Goal: Task Accomplishment & Management: Manage account settings

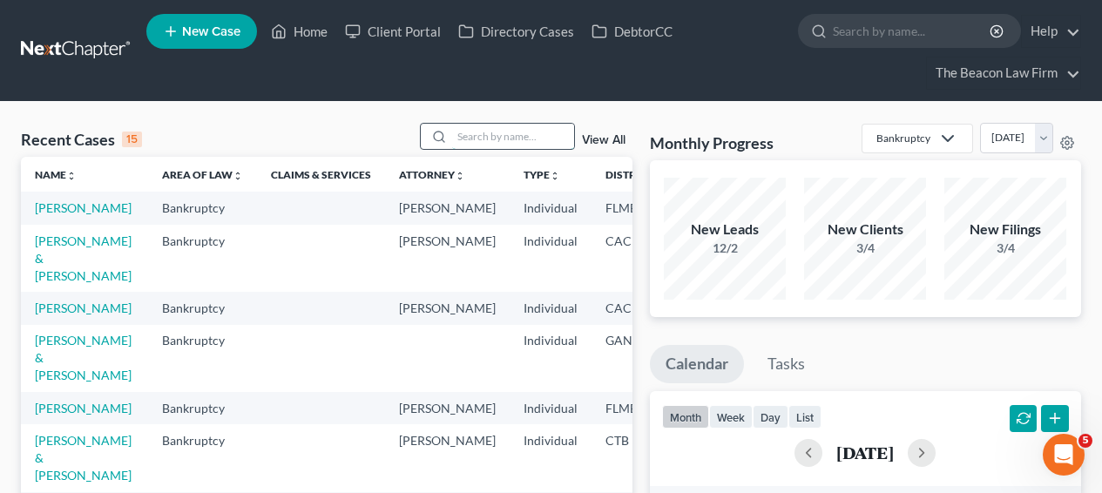
click at [539, 126] on input "search" at bounding box center [513, 136] width 122 height 25
click at [486, 128] on input "search" at bounding box center [513, 136] width 122 height 25
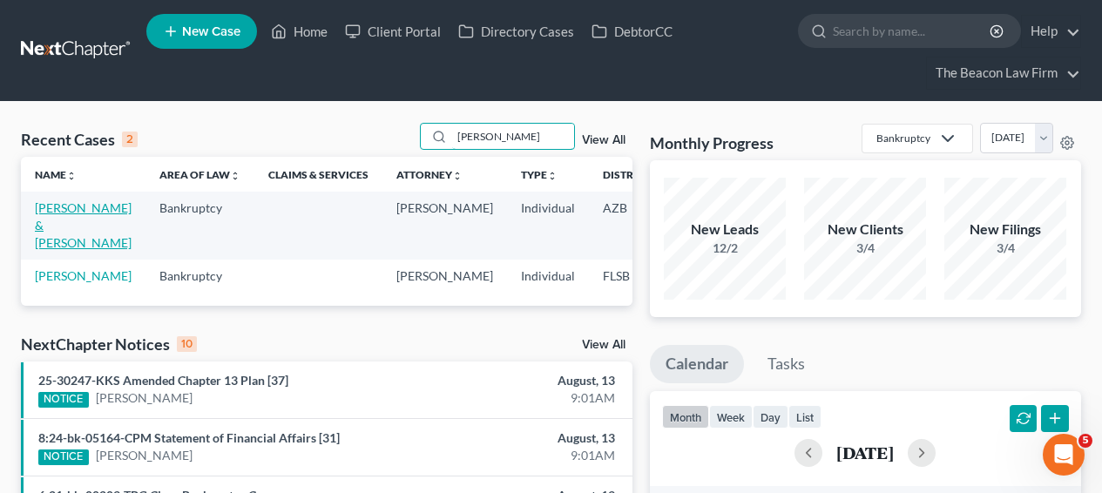
type input "baran"
click at [61, 236] on link "Baran, John & Rhodora" at bounding box center [83, 225] width 97 height 50
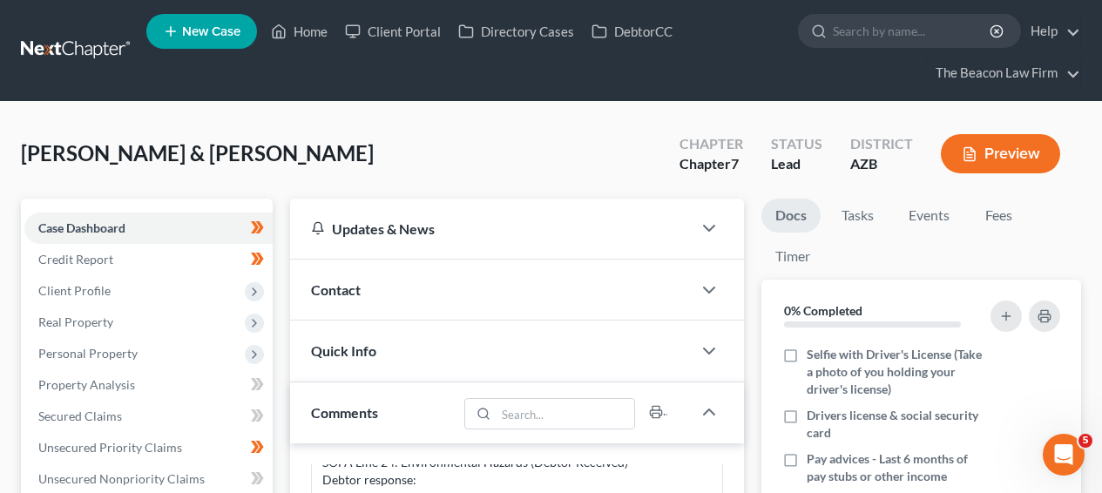
scroll to position [476, 0]
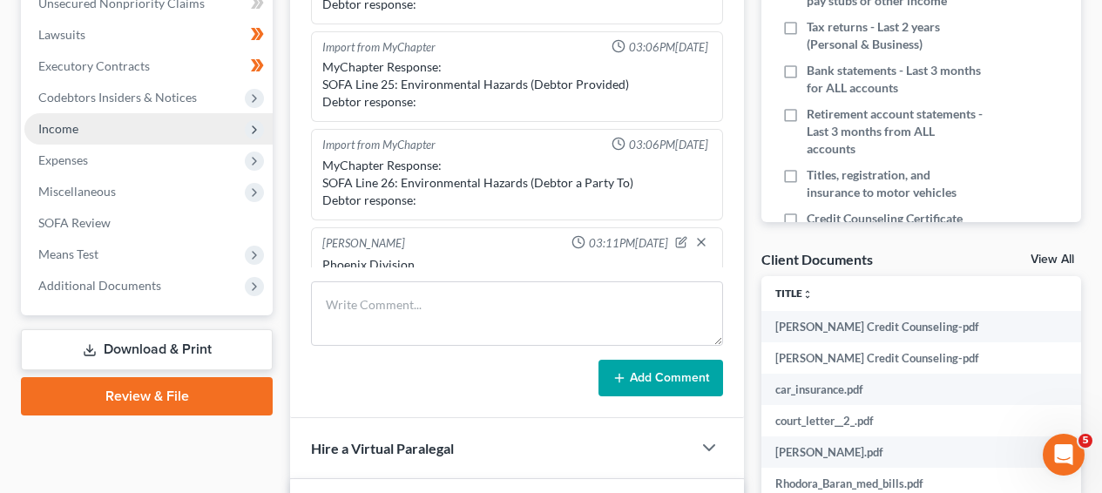
click at [145, 124] on span "Income" at bounding box center [148, 128] width 248 height 31
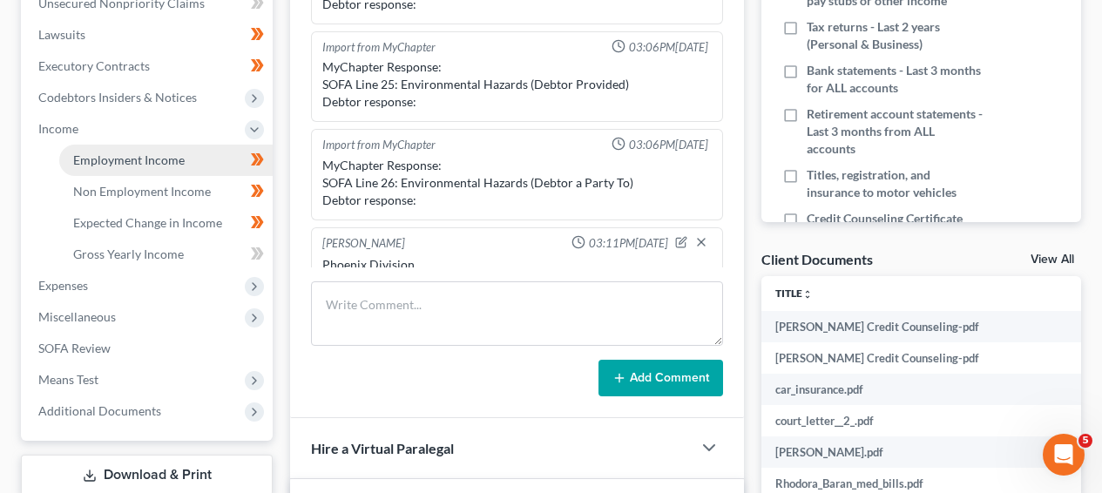
click at [142, 159] on span "Employment Income" at bounding box center [129, 160] width 112 height 15
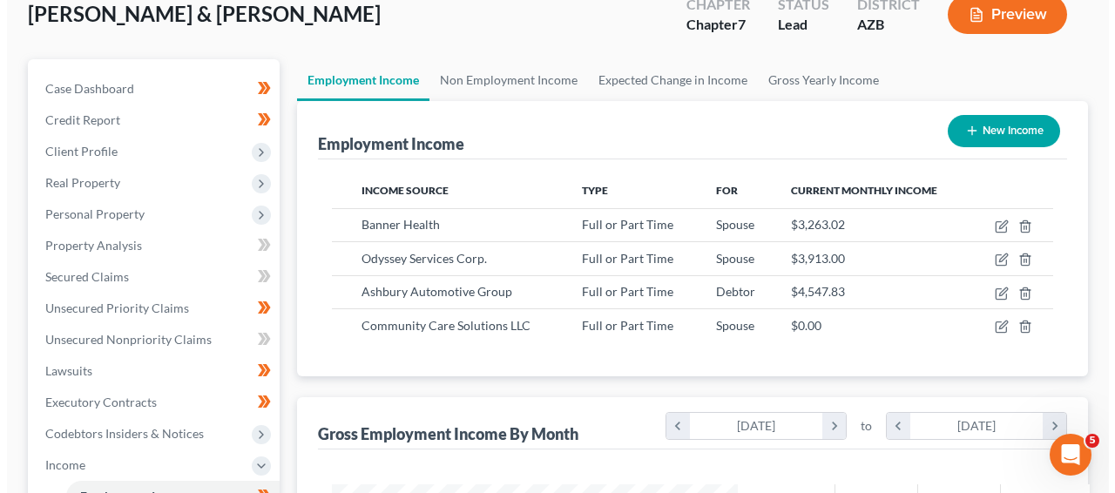
scroll to position [159, 0]
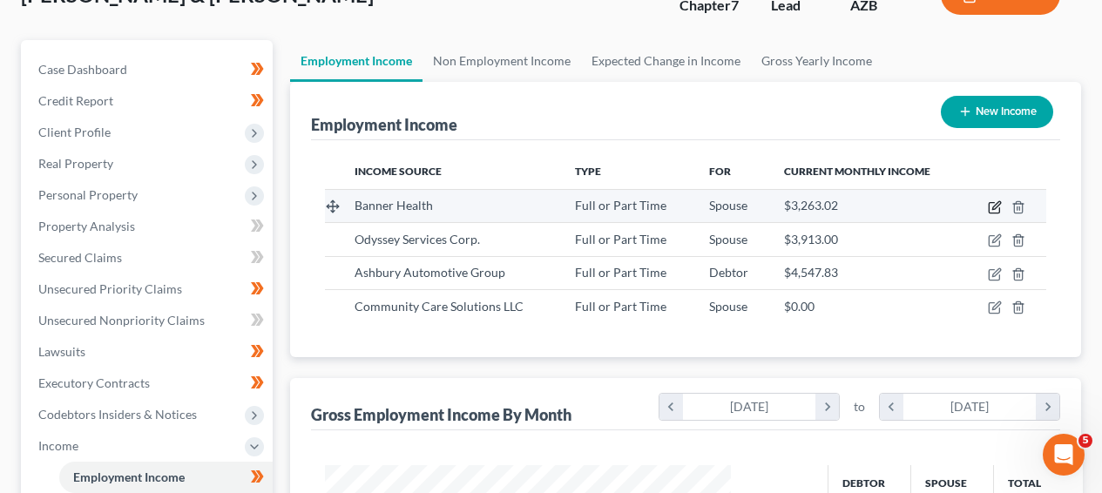
click at [994, 207] on icon "button" at bounding box center [995, 207] width 14 height 14
select select "0"
select select "3"
select select "2"
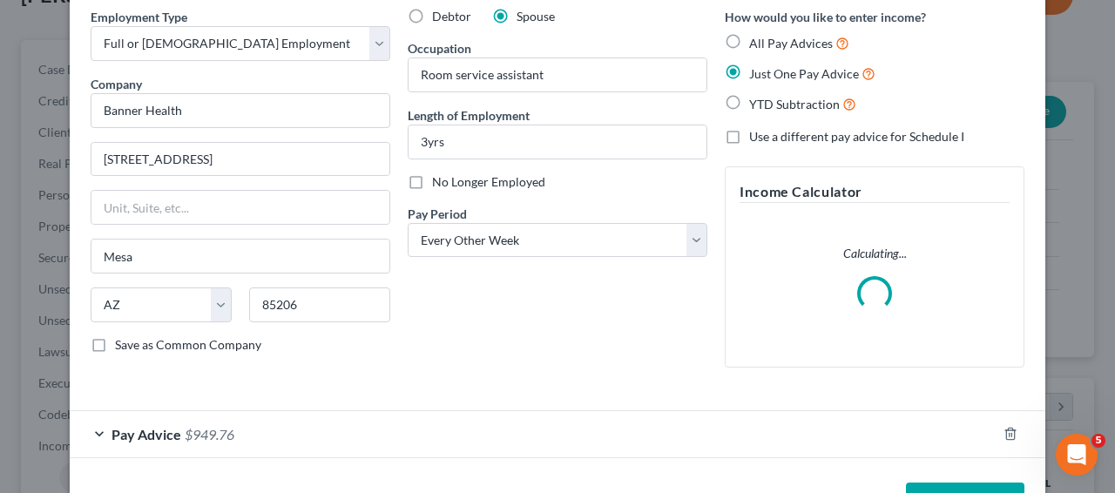
scroll to position [132, 0]
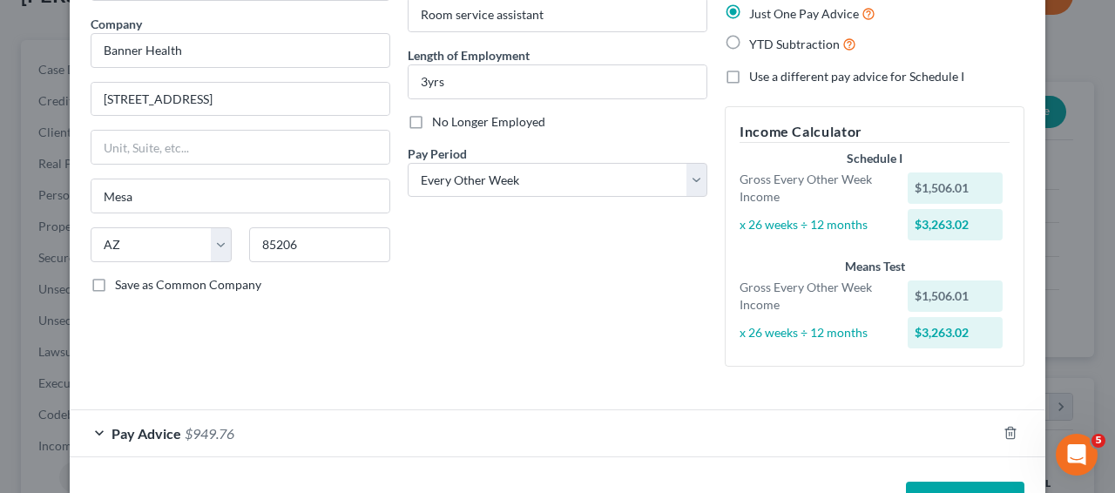
click at [254, 418] on div "Pay Advice $949.76" at bounding box center [533, 433] width 927 height 46
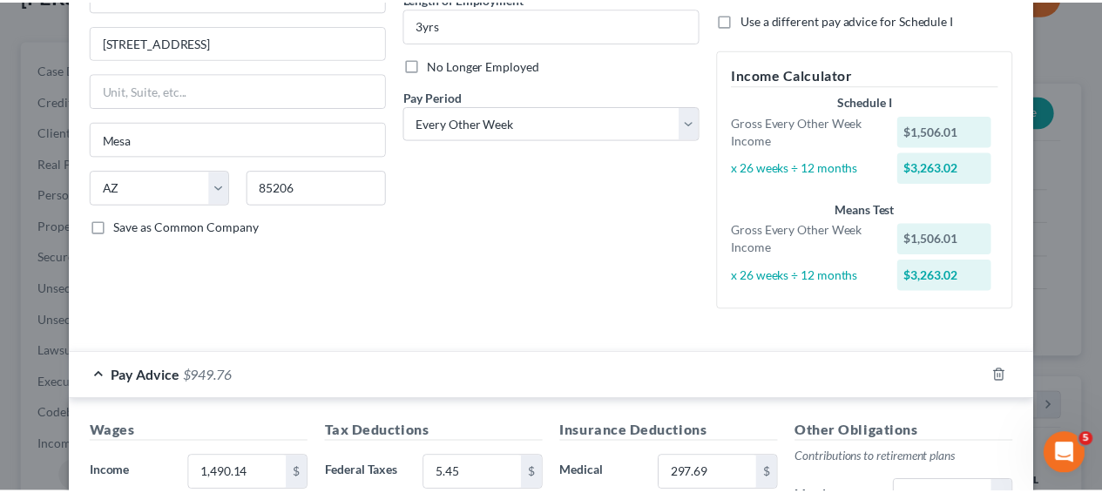
scroll to position [0, 0]
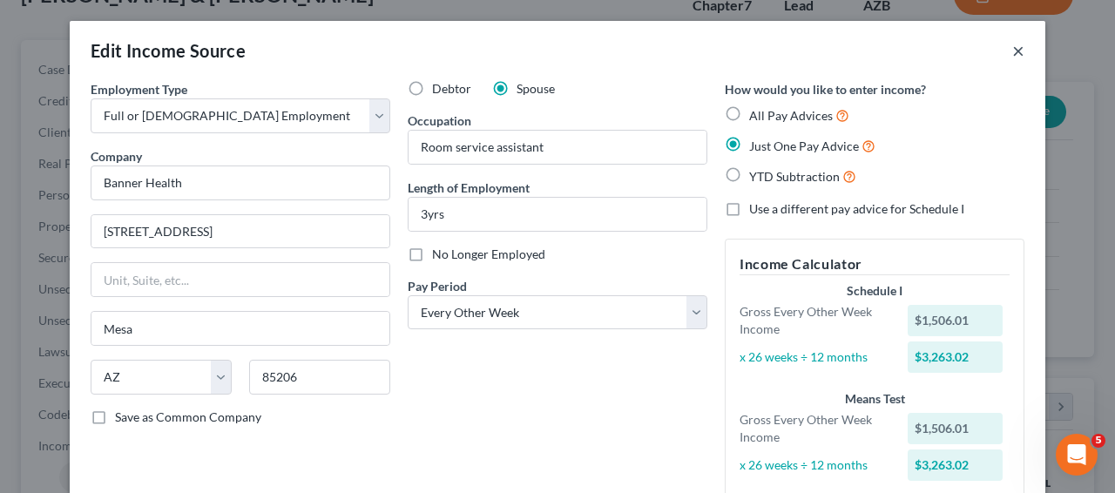
click at [1013, 44] on button "×" at bounding box center [1019, 50] width 12 height 21
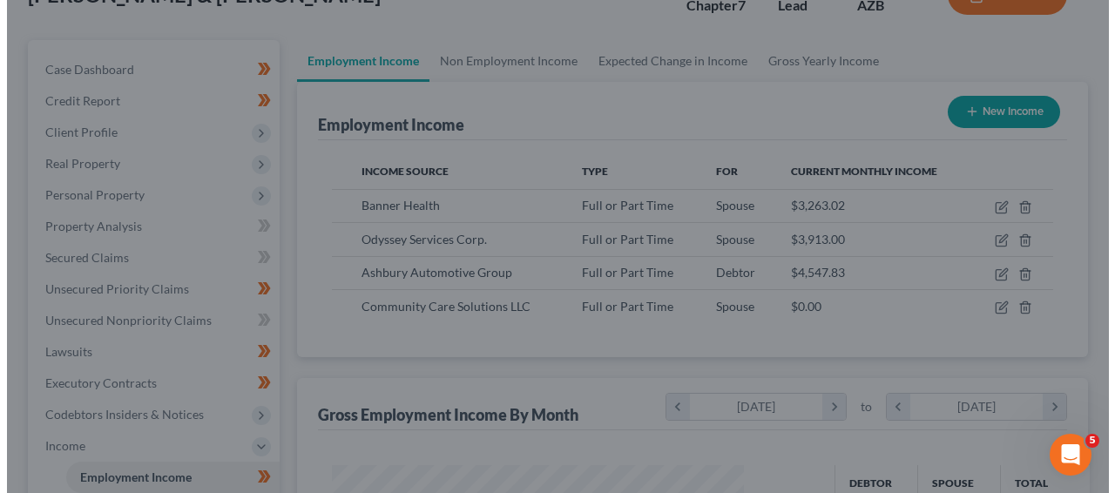
scroll to position [871135, 871007]
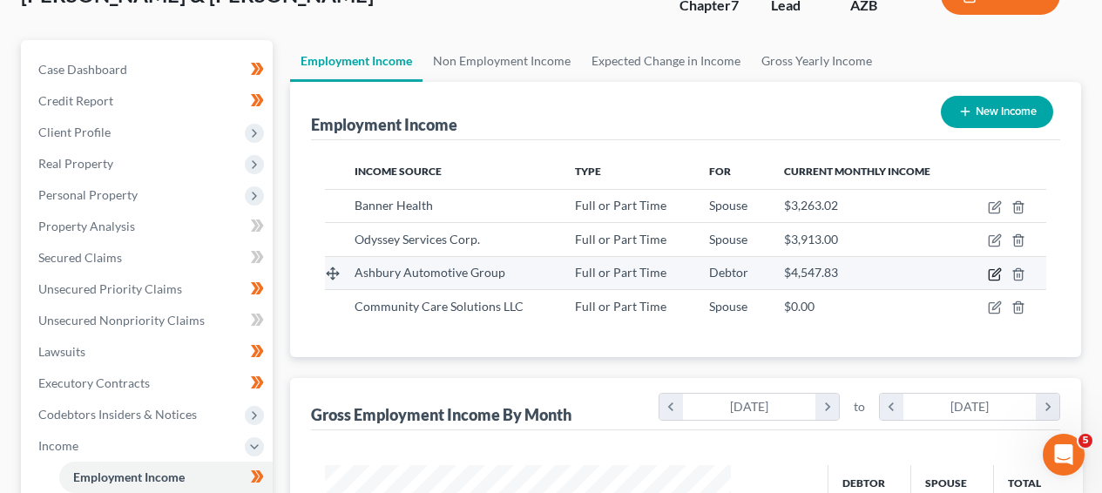
click at [995, 272] on icon "button" at bounding box center [995, 275] width 14 height 14
select select "0"
select select "3"
select select "2"
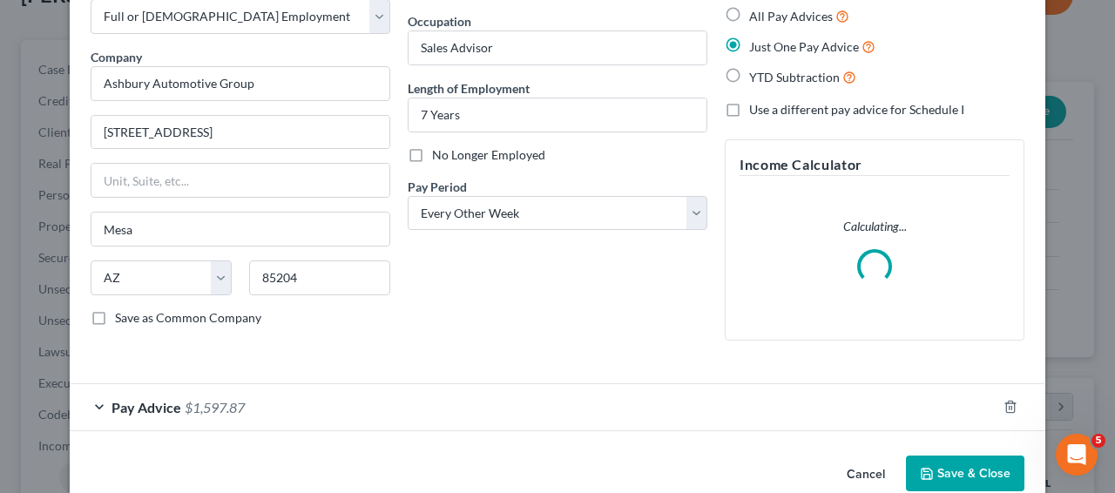
scroll to position [132, 0]
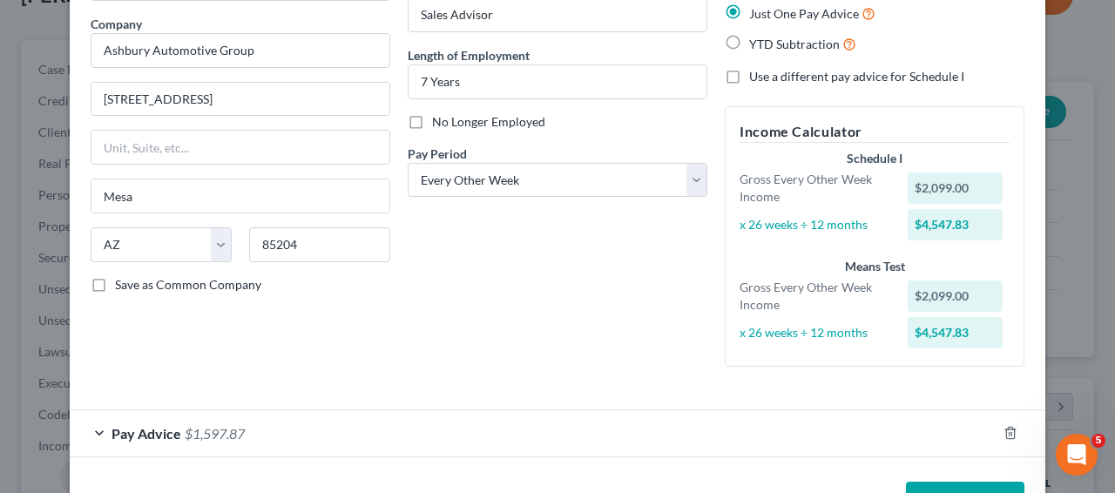
click at [643, 387] on div "Employment Type * Select Full or Part Time Employment Self Employment Company *…" at bounding box center [558, 172] width 952 height 448
click at [629, 415] on div "Pay Advice $1,597.87" at bounding box center [533, 433] width 927 height 46
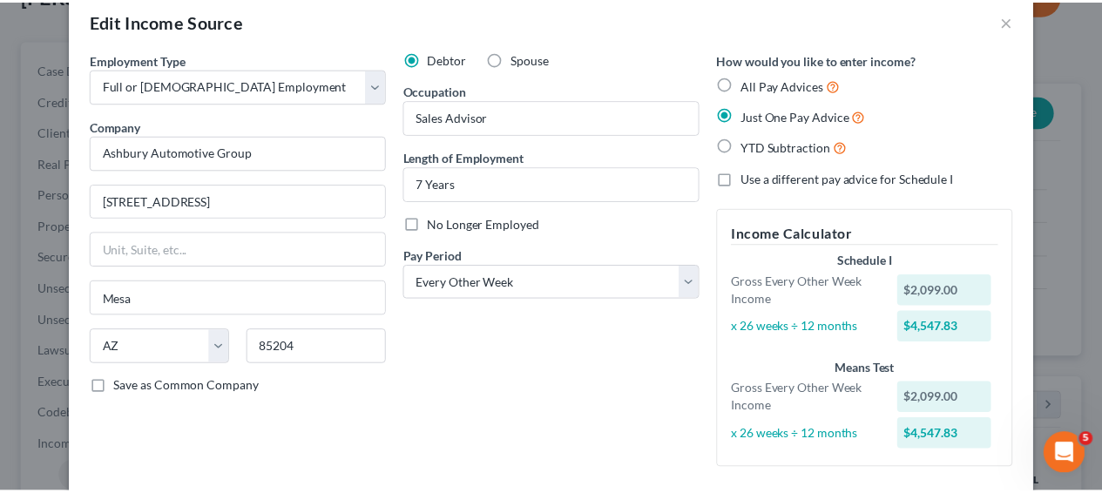
scroll to position [0, 0]
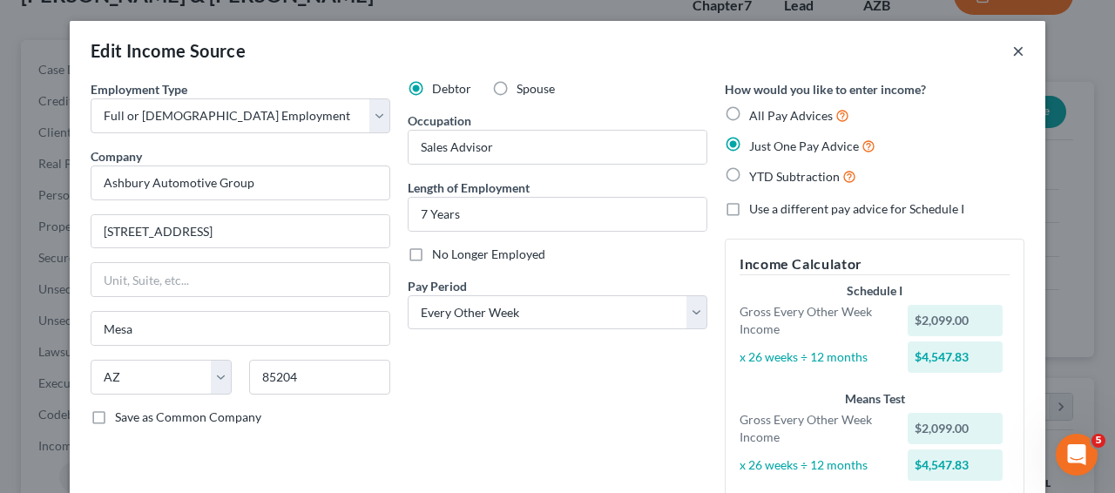
click at [1013, 48] on button "×" at bounding box center [1019, 50] width 12 height 21
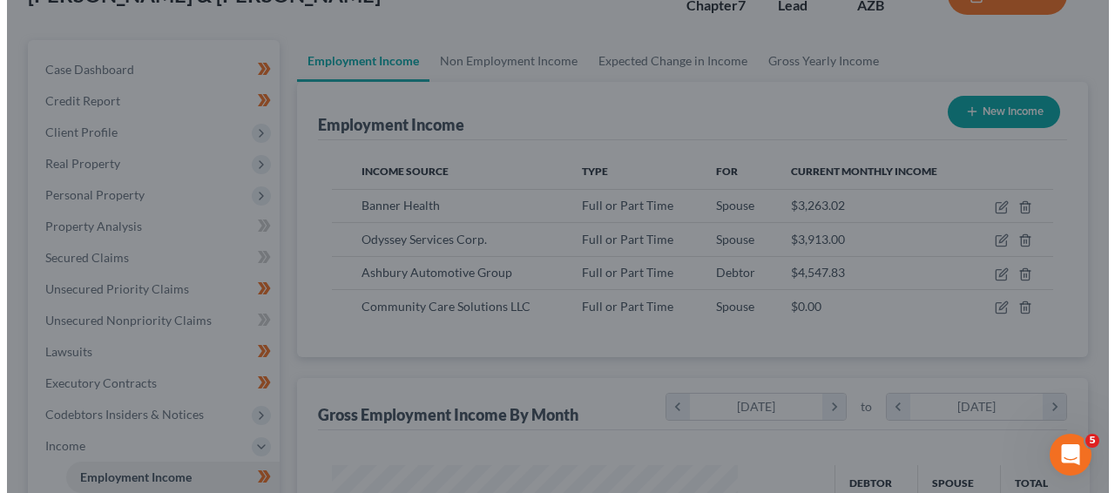
scroll to position [871135, 871007]
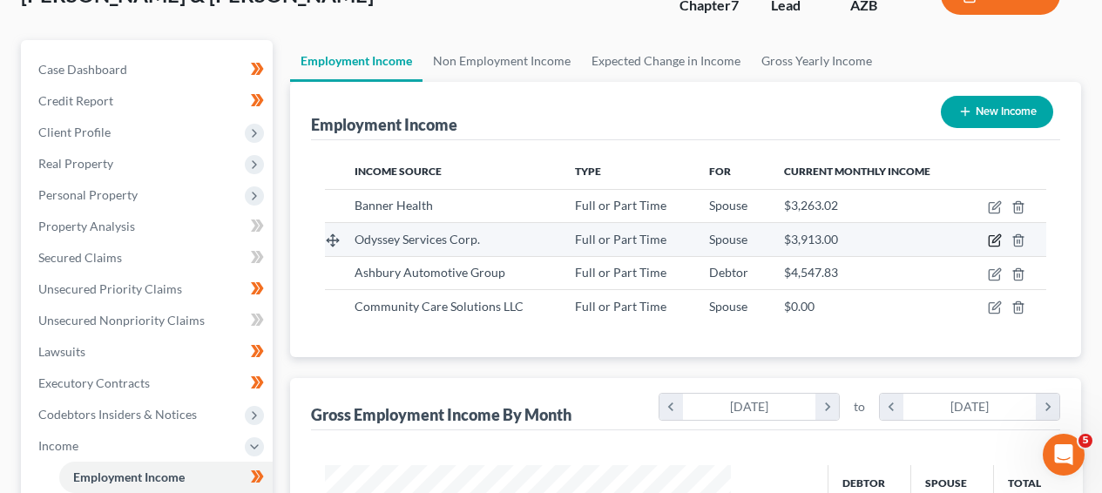
click at [988, 243] on icon "button" at bounding box center [995, 241] width 14 height 14
select select "0"
select select "3"
select select "2"
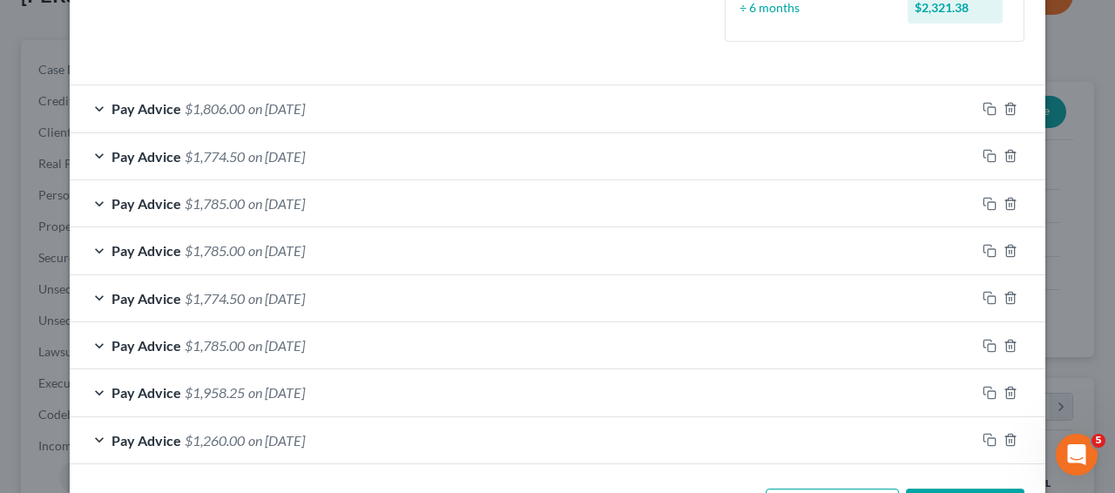
scroll to position [489, 0]
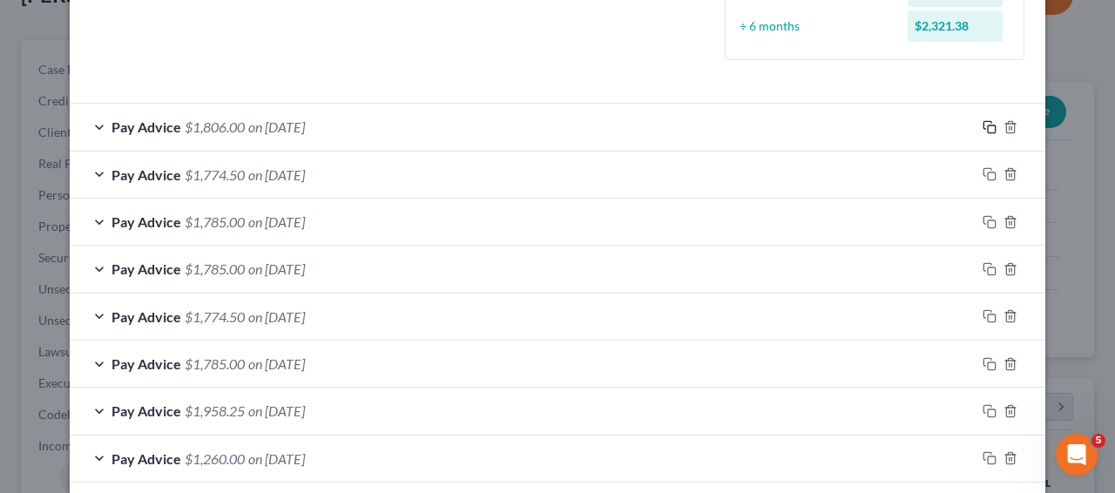
click at [983, 130] on icon "button" at bounding box center [990, 127] width 14 height 14
click at [986, 128] on icon "button" at bounding box center [990, 127] width 14 height 14
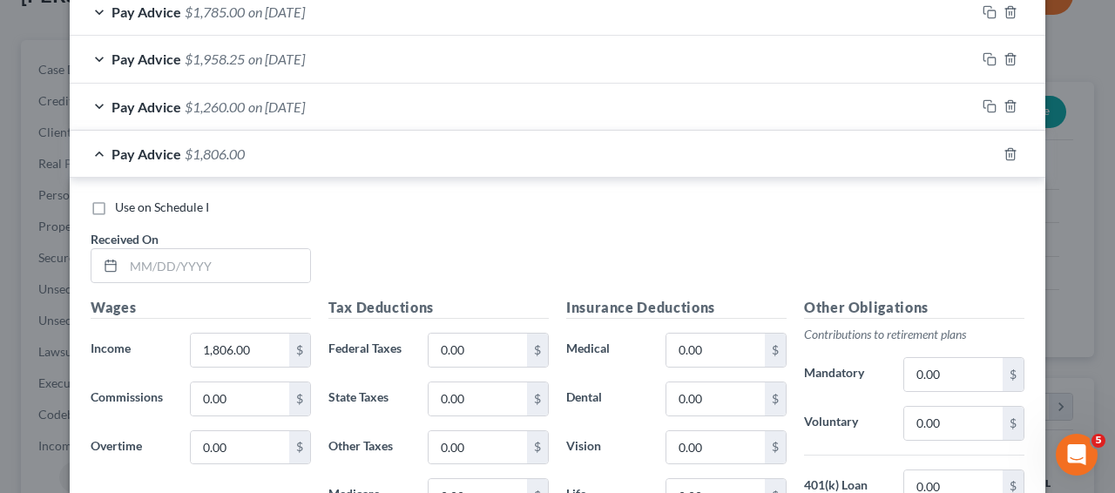
scroll to position [886, 0]
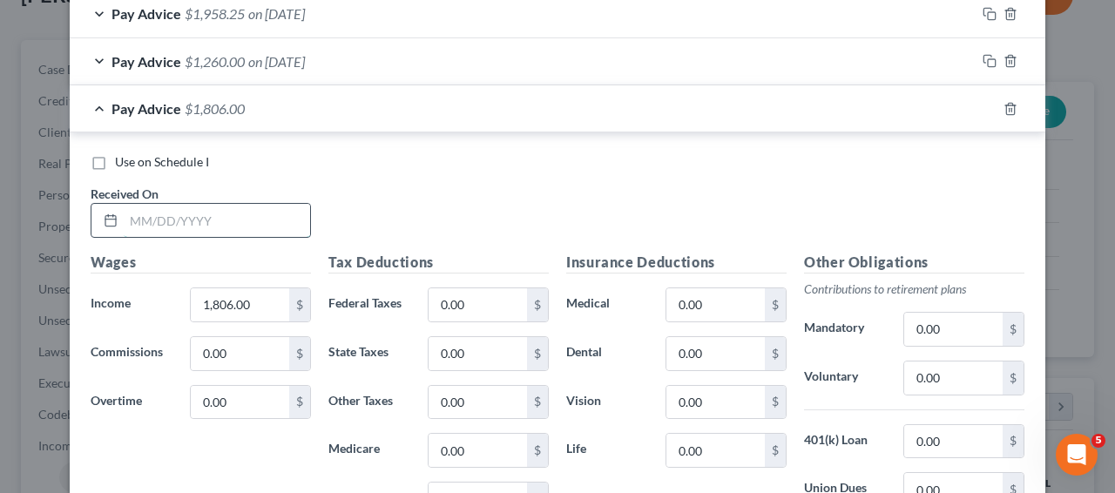
click at [230, 214] on input "text" at bounding box center [217, 220] width 186 height 33
type input "07/18/2025"
click at [984, 108] on icon "button" at bounding box center [990, 109] width 14 height 14
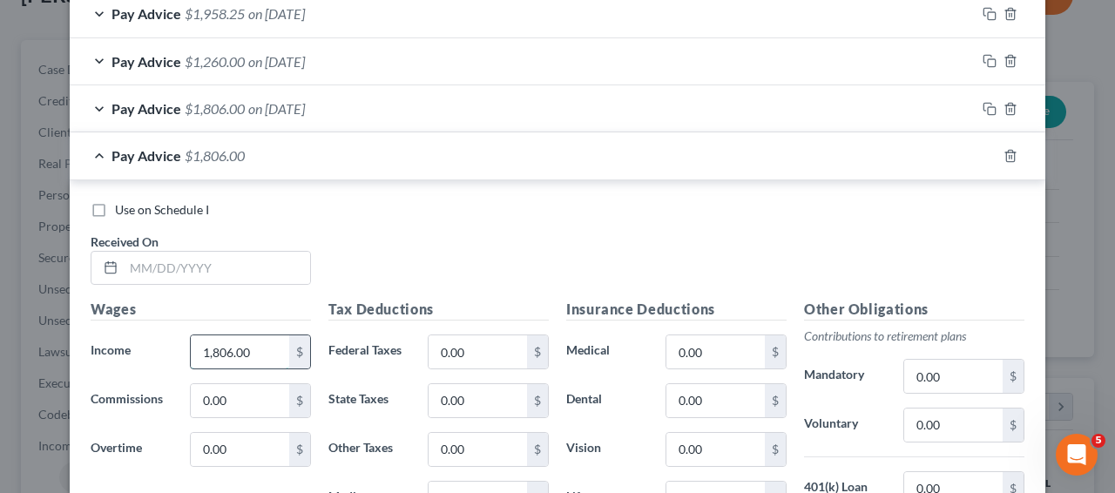
click at [228, 346] on input "1,806.00" at bounding box center [240, 352] width 98 height 33
type input "1,932"
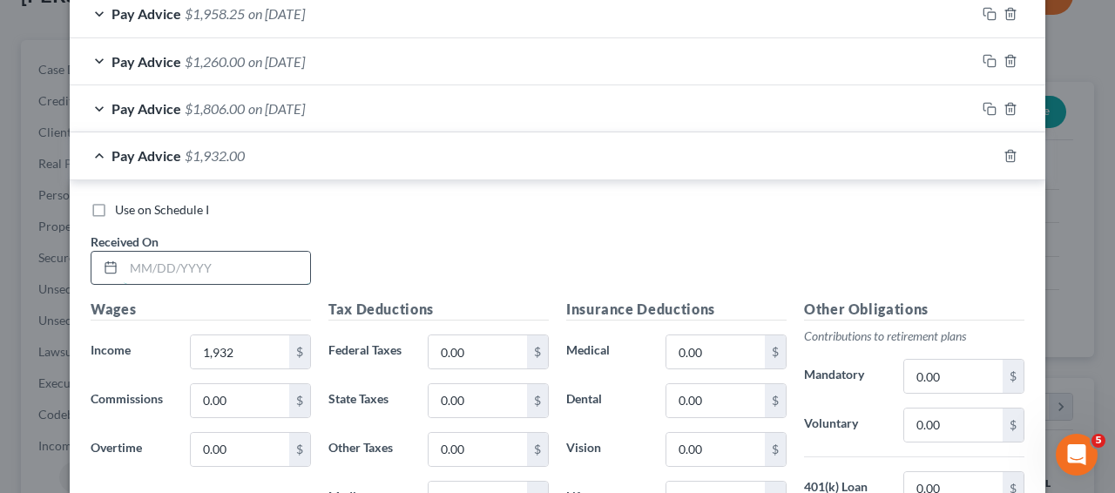
click at [219, 274] on input "text" at bounding box center [217, 268] width 186 height 33
type input "08/04/2025"
click at [496, 160] on div "Pay Advice $1,932.00 on 08/04/2025" at bounding box center [523, 155] width 906 height 46
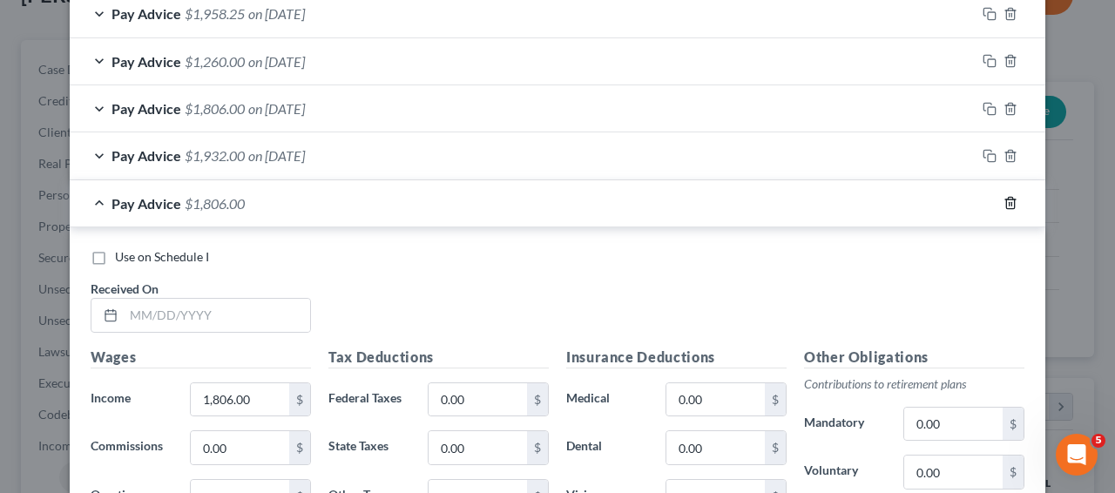
click at [1004, 197] on icon "button" at bounding box center [1011, 203] width 14 height 14
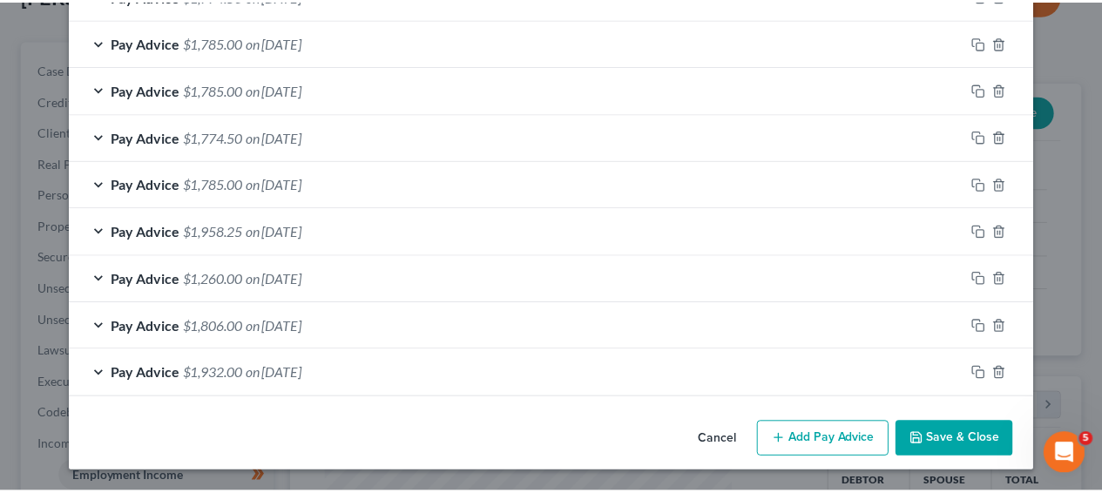
scroll to position [668, 0]
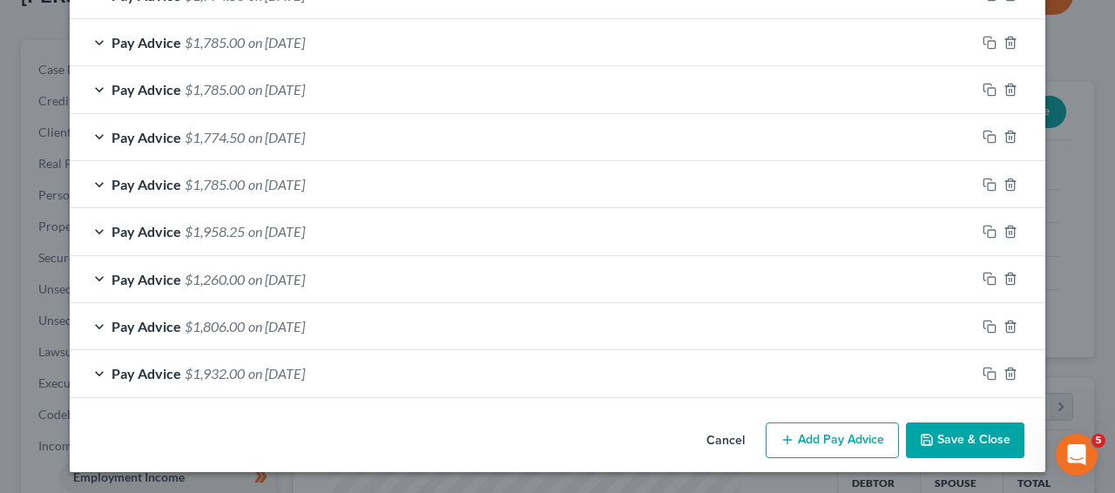
click at [987, 440] on button "Save & Close" at bounding box center [965, 441] width 119 height 37
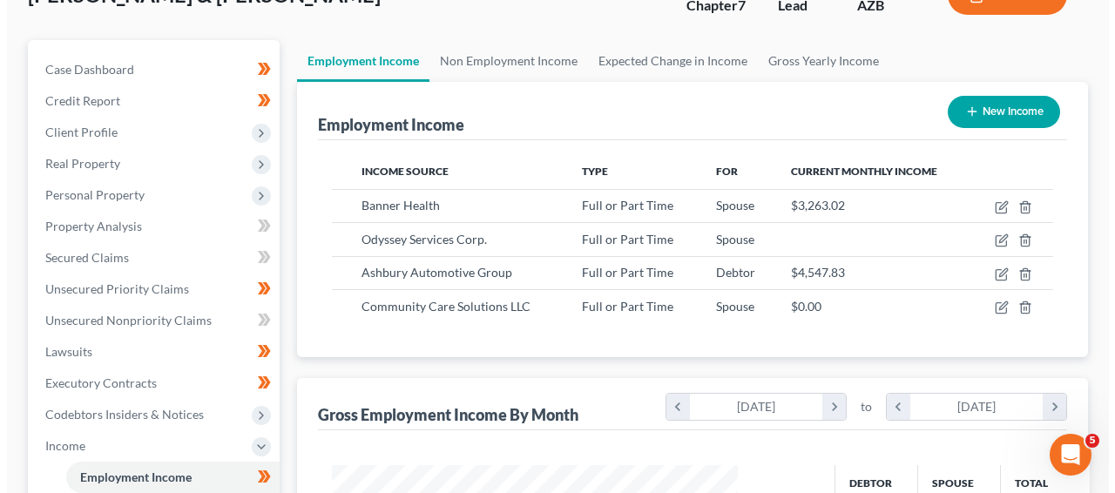
scroll to position [871135, 871007]
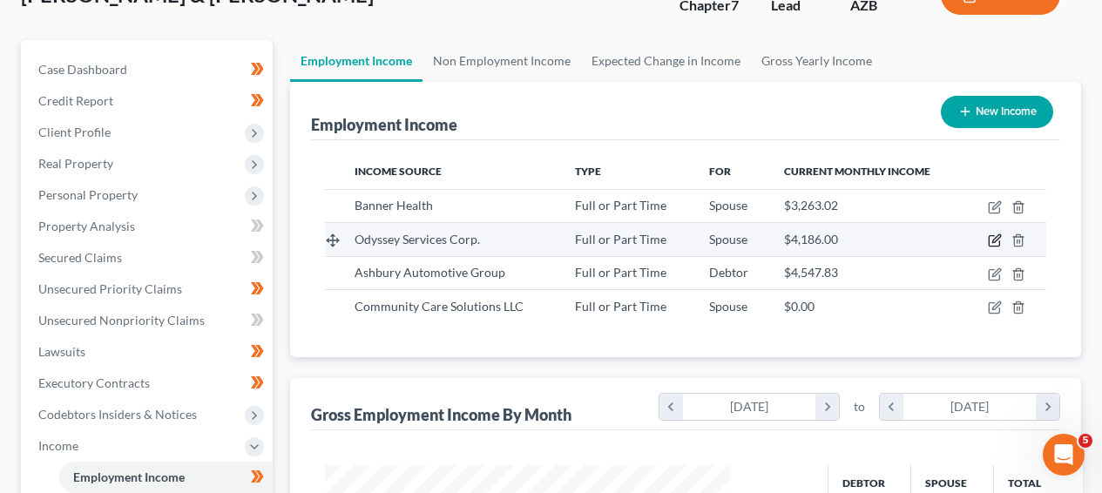
click at [998, 244] on icon "button" at bounding box center [995, 241] width 14 height 14
select select "0"
select select "3"
select select "2"
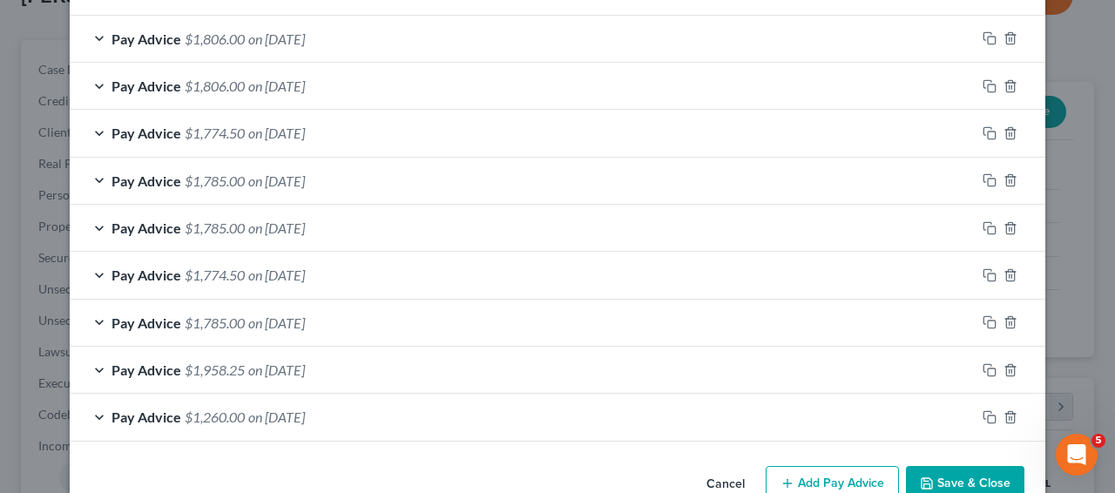
scroll to position [557, 0]
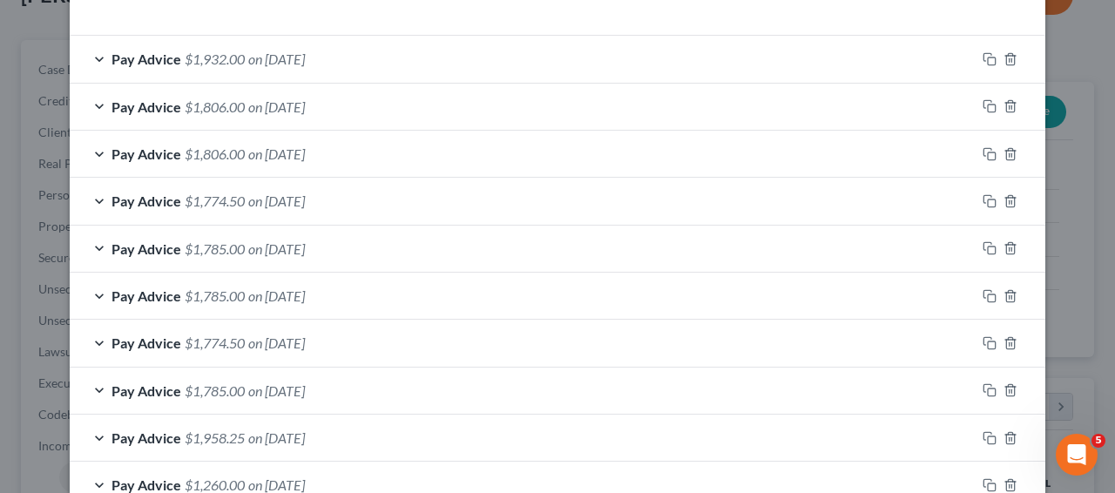
click at [1067, 215] on div "Edit Income Source × Employment Type * Select Full or Part Time Employment Self…" at bounding box center [557, 246] width 1115 height 493
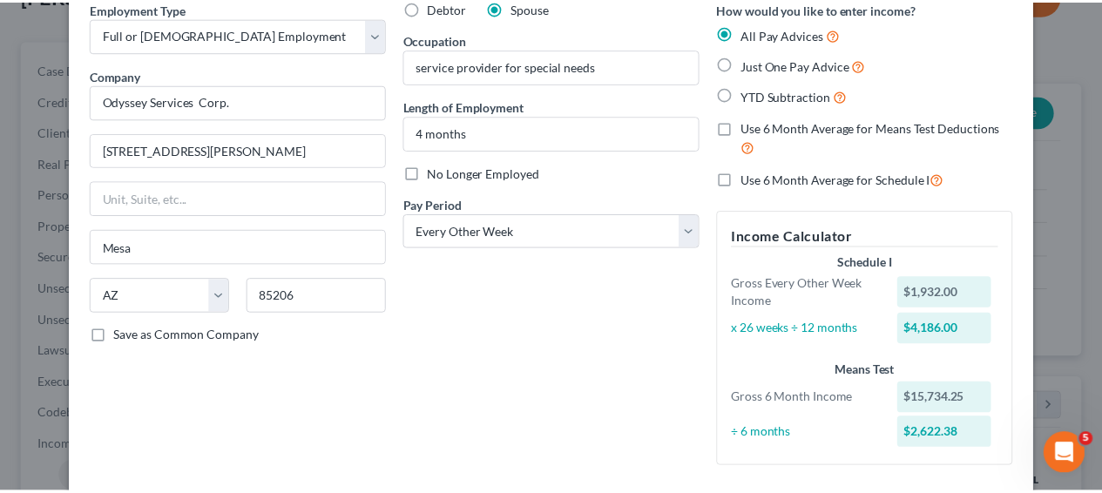
scroll to position [0, 0]
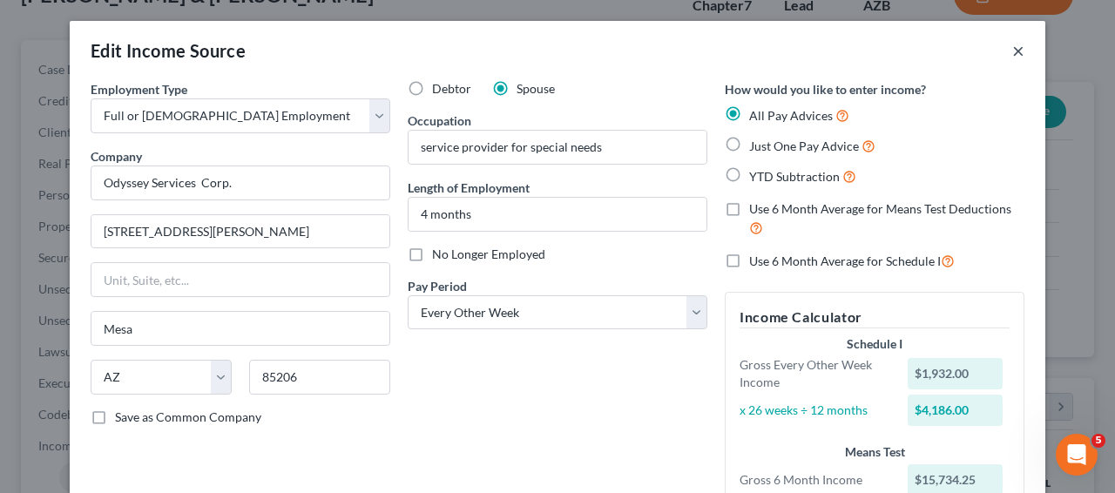
click at [1017, 58] on button "×" at bounding box center [1019, 50] width 12 height 21
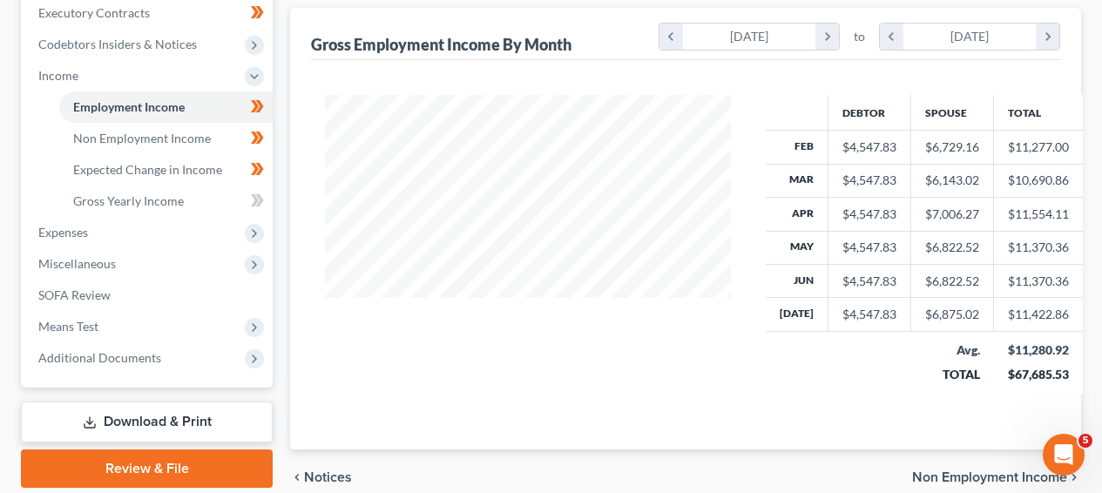
scroll to position [607, 0]
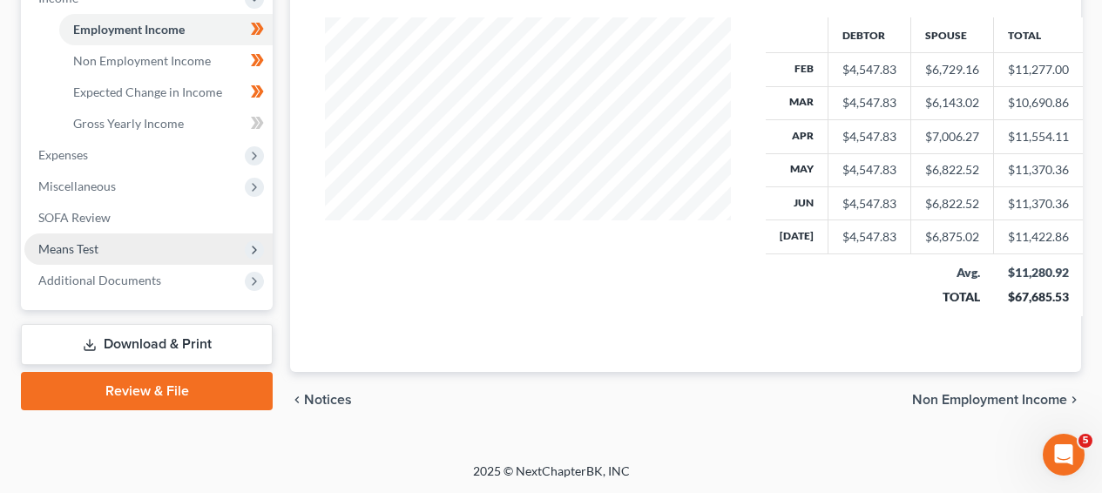
click at [183, 244] on span "Means Test" at bounding box center [148, 249] width 248 height 31
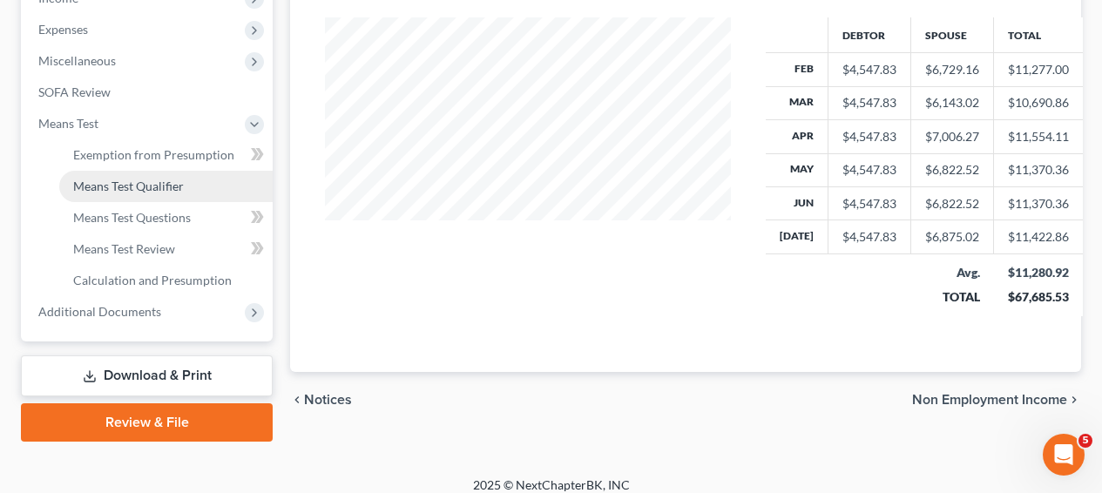
click at [186, 196] on link "Means Test Qualifier" at bounding box center [166, 186] width 214 height 31
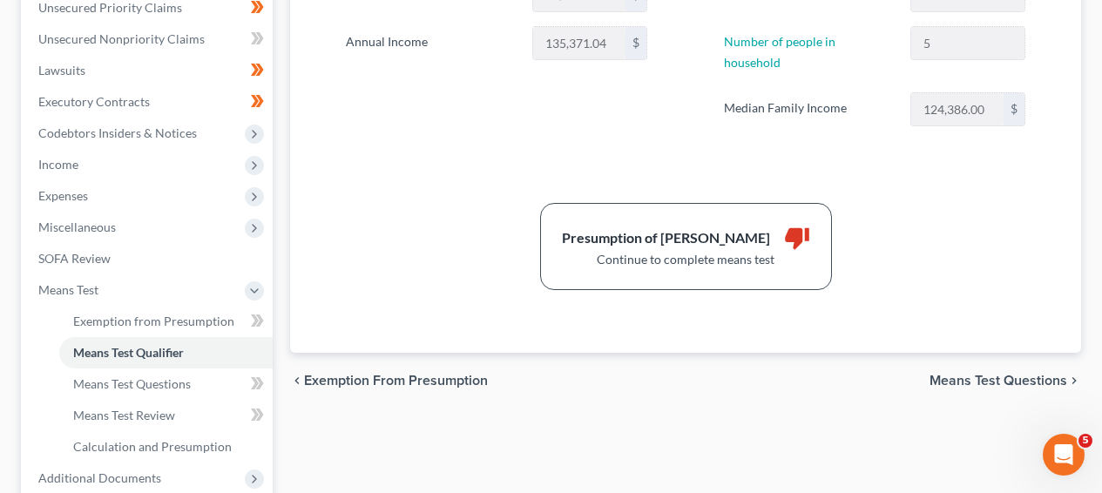
scroll to position [525, 0]
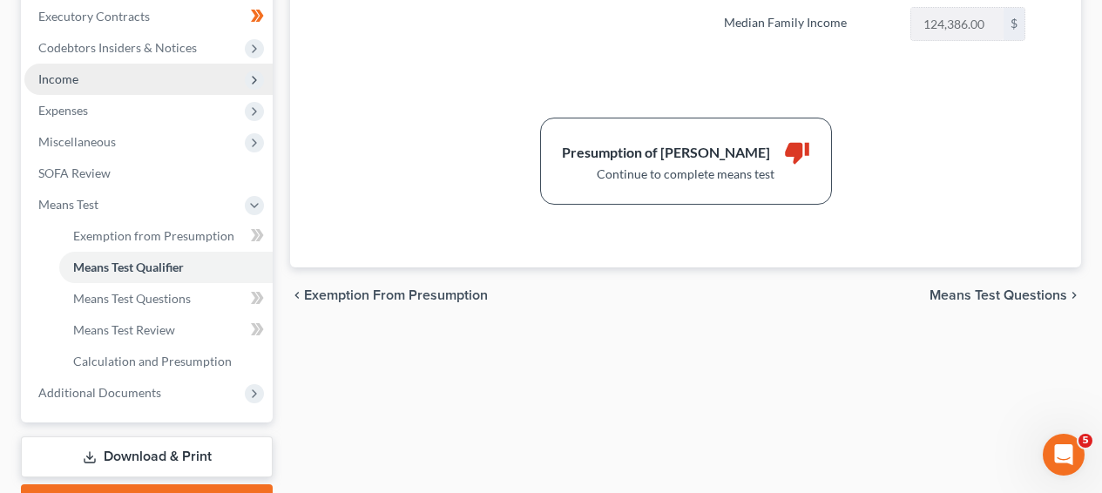
click at [194, 82] on span "Income" at bounding box center [148, 79] width 248 height 31
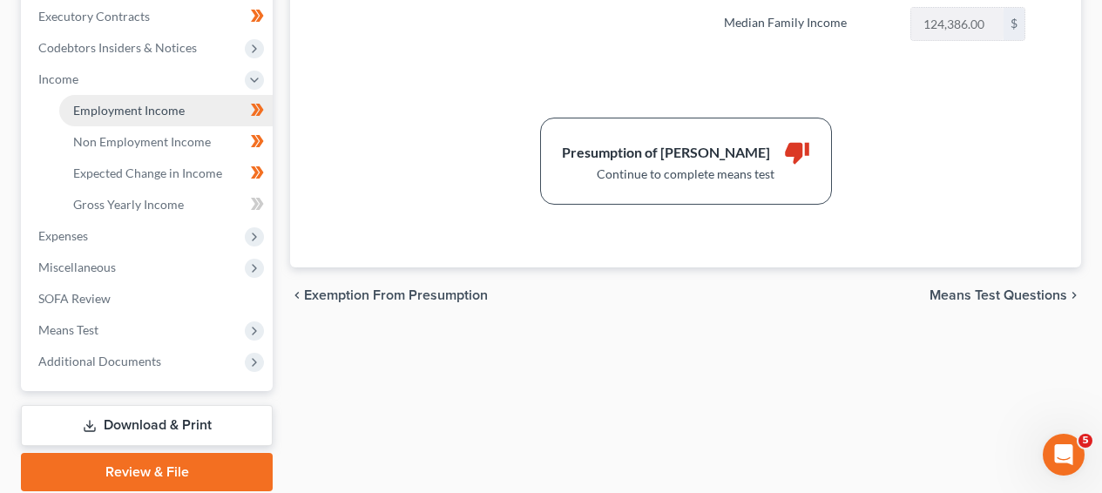
click at [188, 105] on link "Employment Income" at bounding box center [166, 110] width 214 height 31
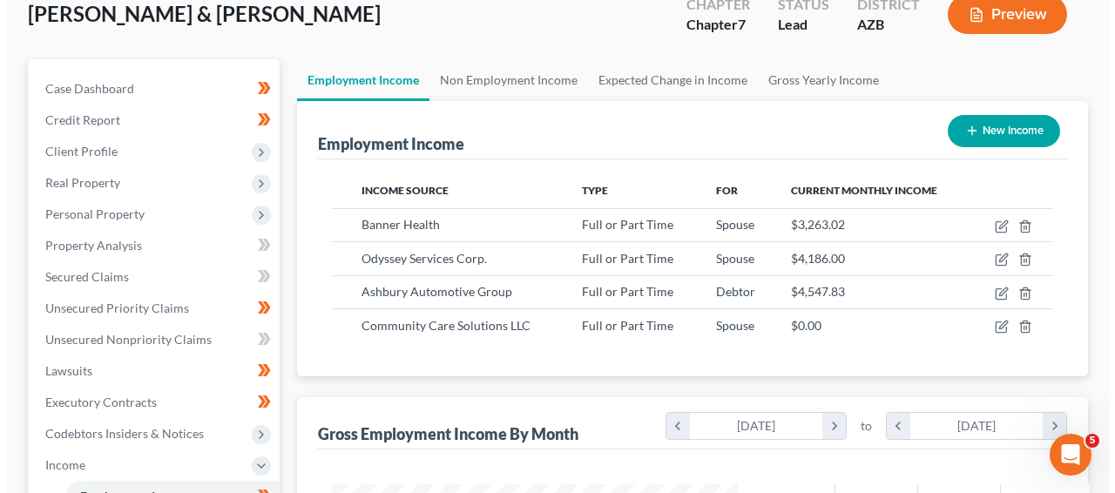
scroll to position [140, 0]
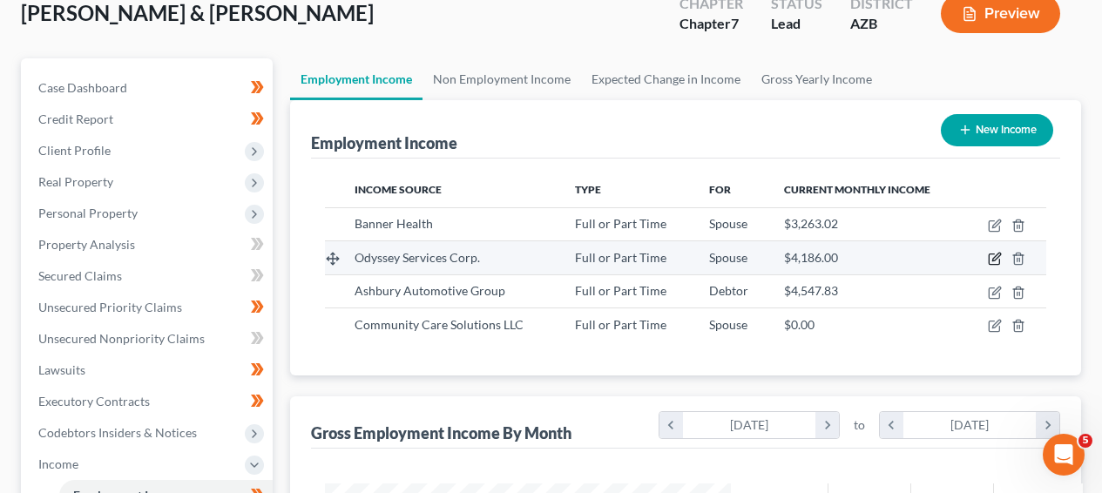
click at [993, 261] on icon "button" at bounding box center [995, 259] width 14 height 14
select select "0"
select select "3"
select select "2"
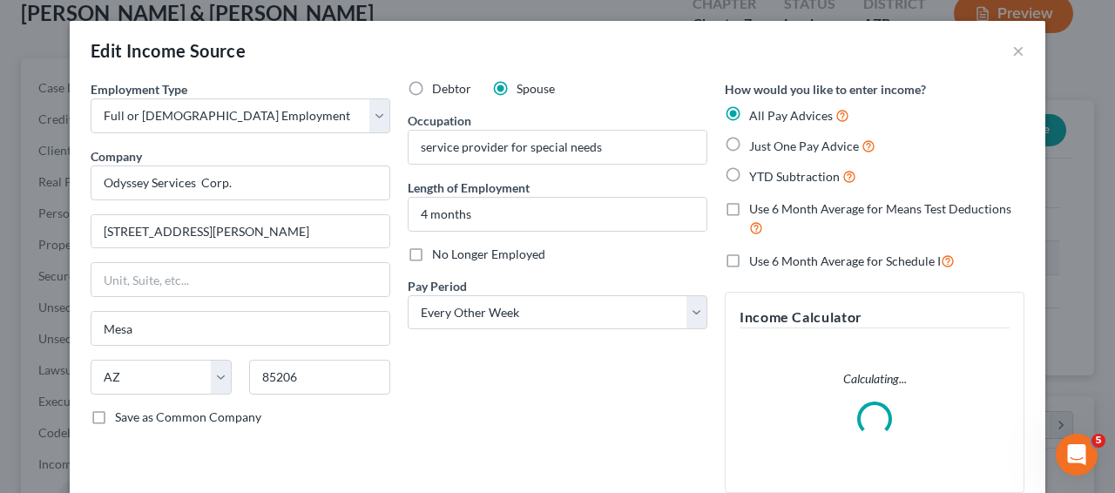
scroll to position [312, 446]
click at [422, 220] on input "4 months" at bounding box center [558, 214] width 298 height 33
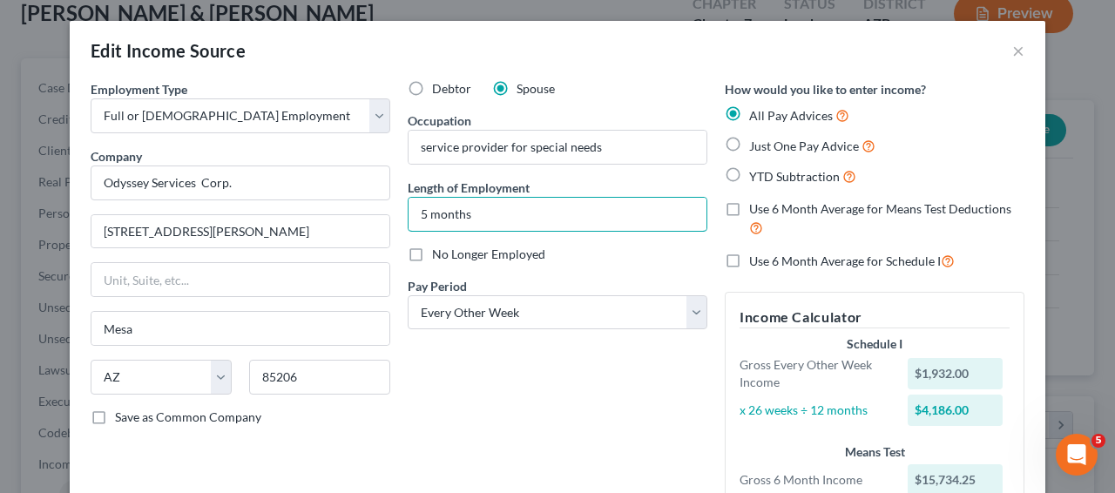
type input "5 months"
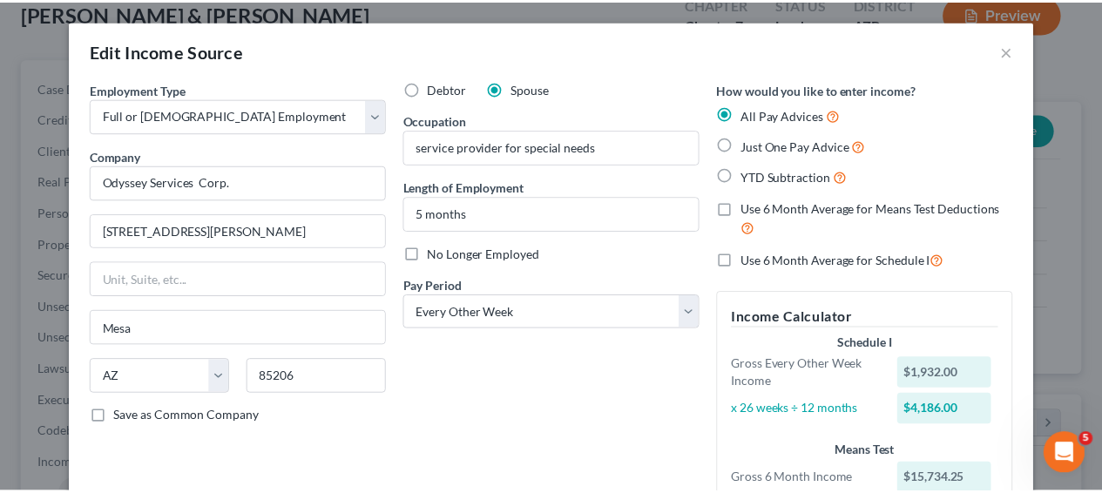
scroll to position [0, 0]
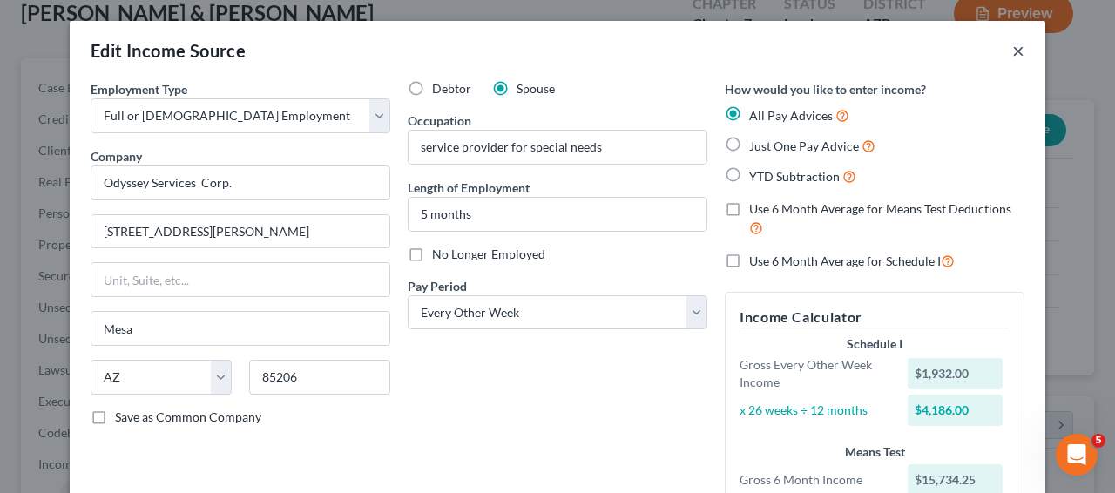
click at [1016, 51] on button "×" at bounding box center [1019, 50] width 12 height 21
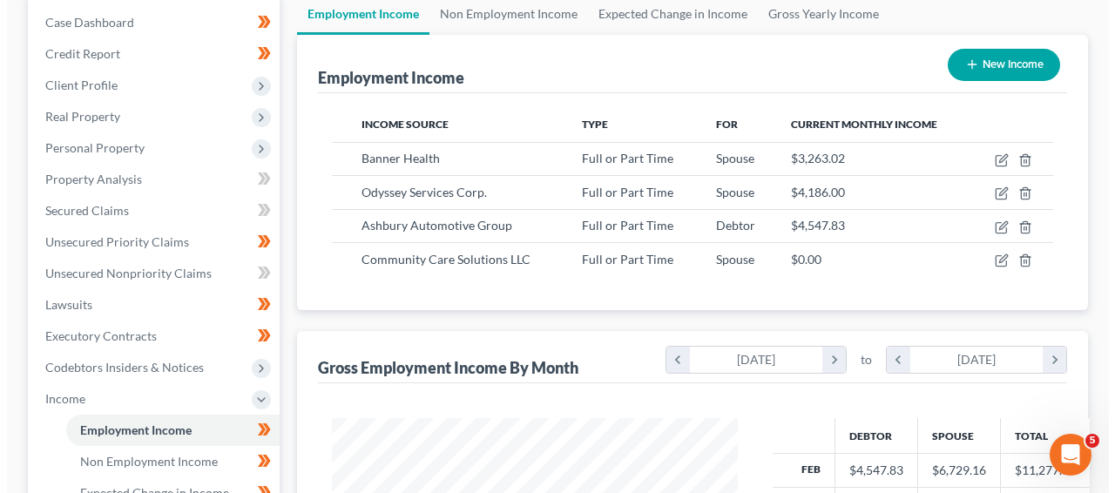
scroll to position [207, 0]
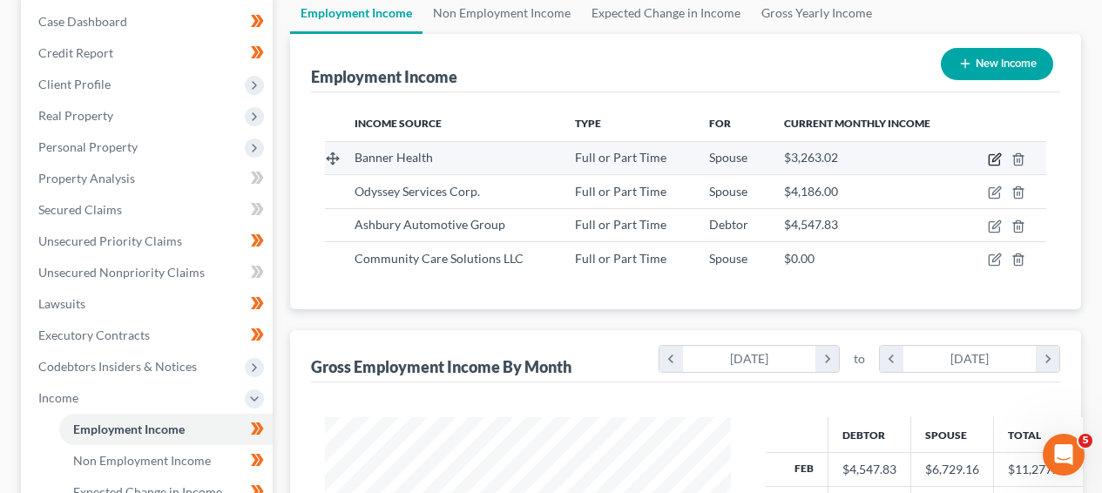
click at [998, 160] on icon "button" at bounding box center [995, 160] width 14 height 14
select select "0"
select select "3"
select select "2"
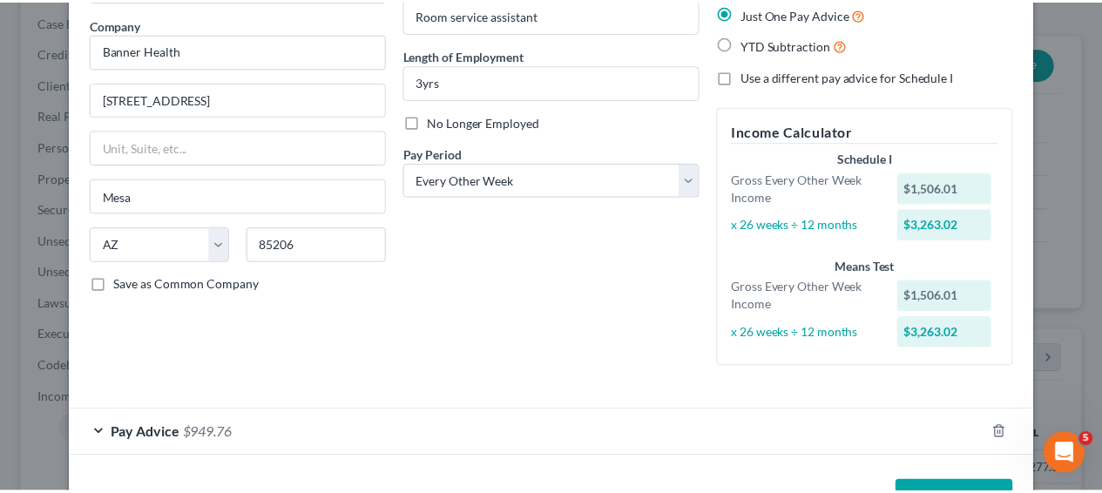
scroll to position [0, 0]
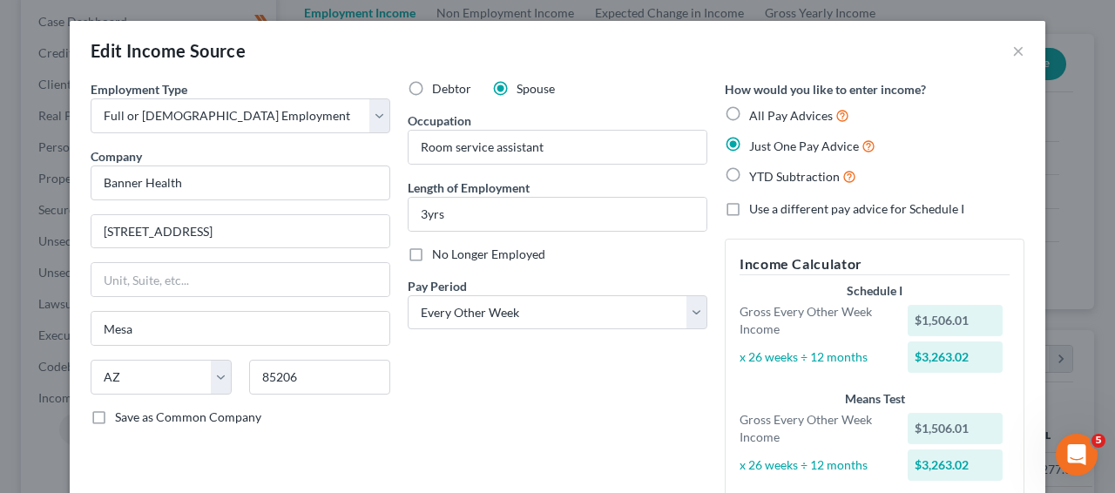
click at [1011, 66] on div "Edit Income Source ×" at bounding box center [558, 50] width 976 height 59
click at [1013, 53] on button "×" at bounding box center [1019, 50] width 12 height 21
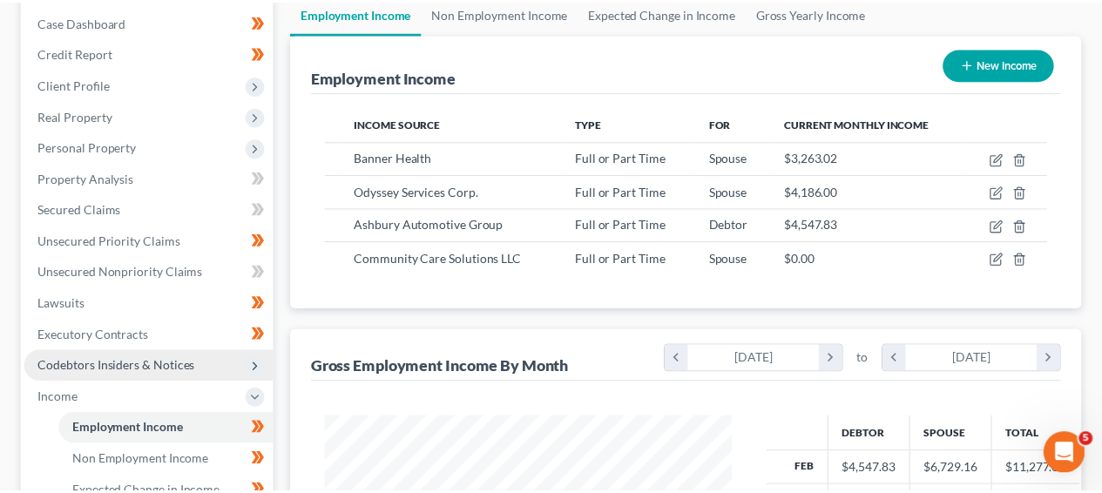
scroll to position [871135, 871007]
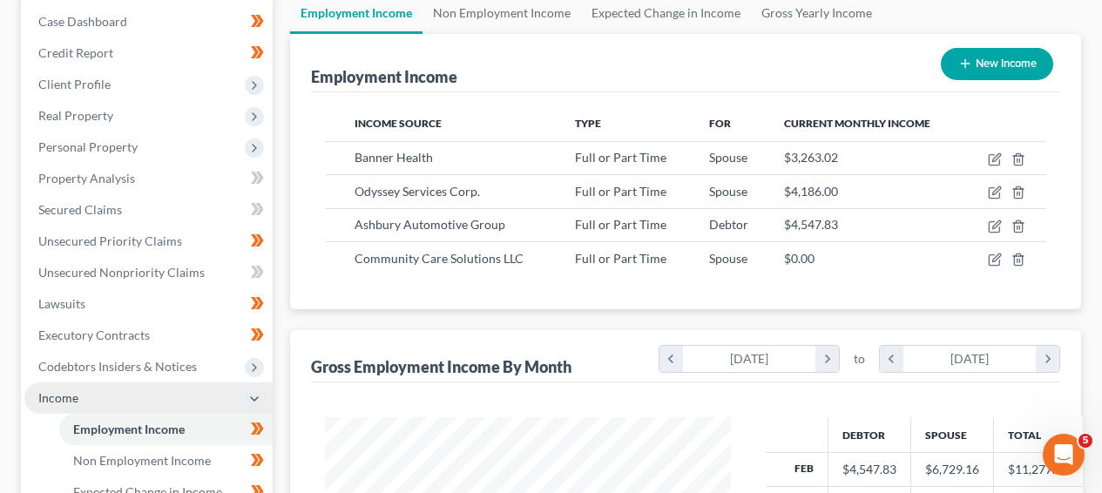
click at [143, 383] on span "Income" at bounding box center [148, 398] width 248 height 31
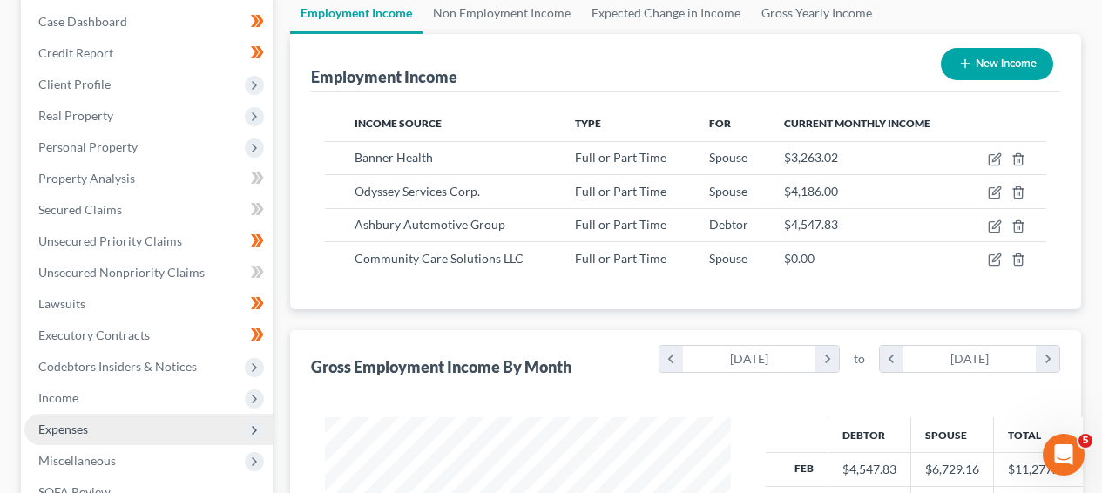
click at [139, 430] on span "Expenses" at bounding box center [148, 429] width 248 height 31
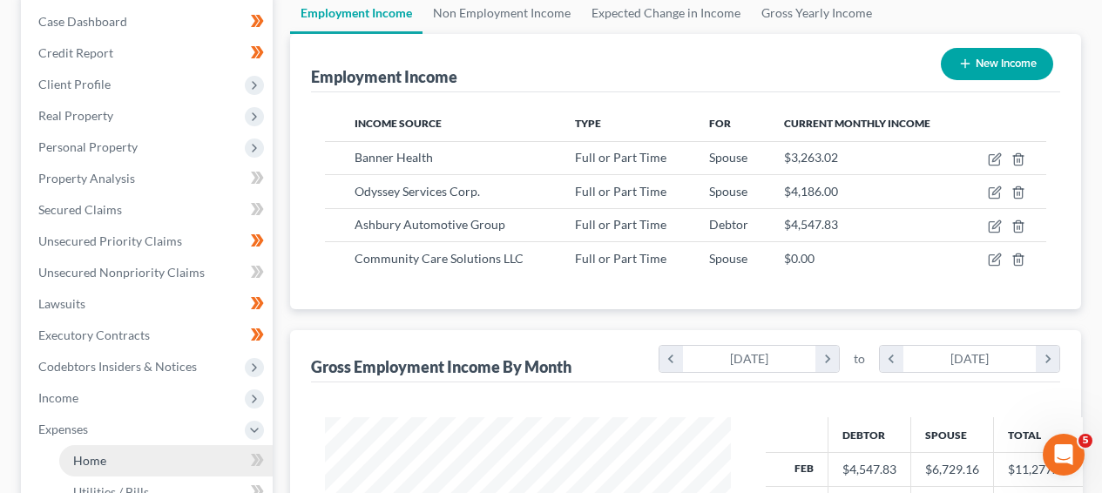
click at [134, 467] on link "Home" at bounding box center [166, 460] width 214 height 31
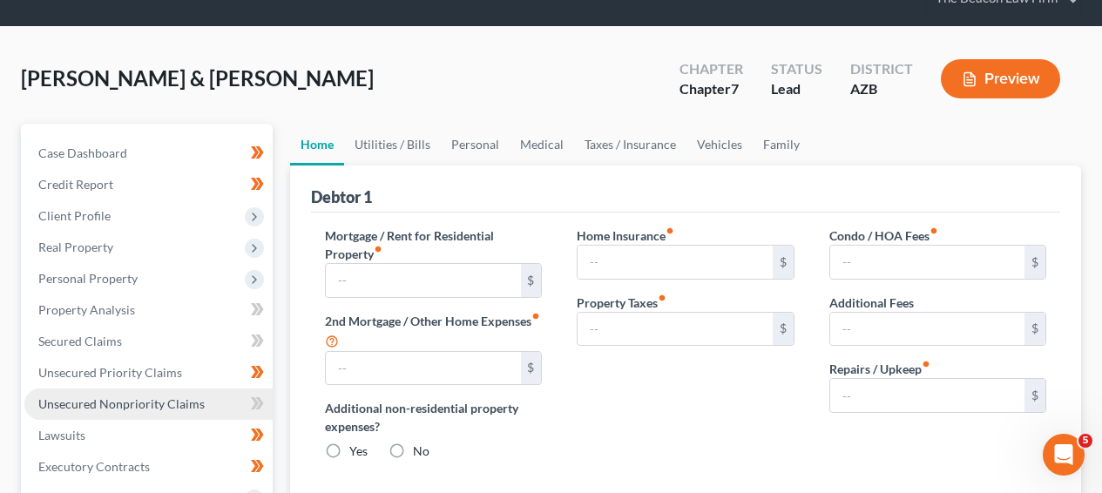
type input "2,506.00"
type input "0.00"
radio input "true"
type input "66.00"
type input "300.00"
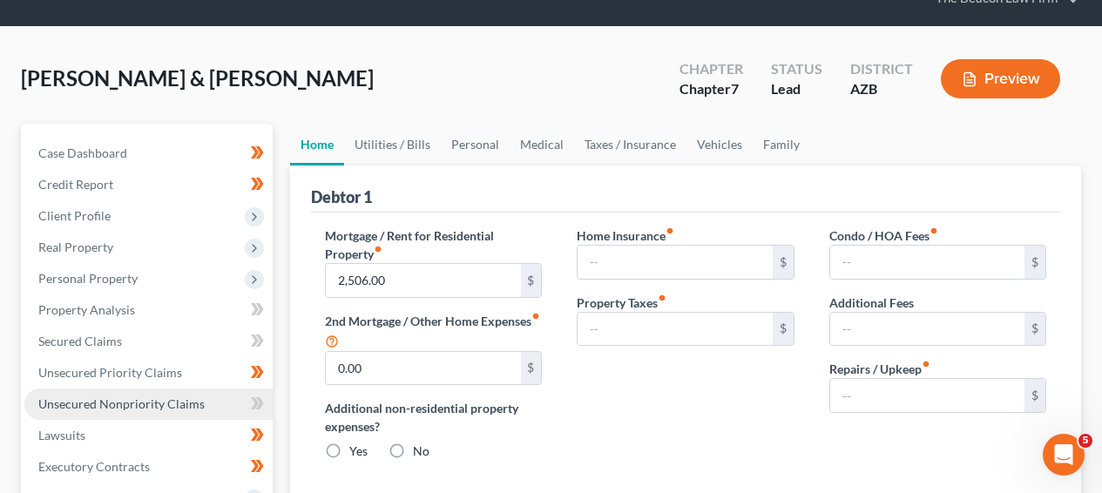
type input "489.45"
type input "0.00"
type input "125.00"
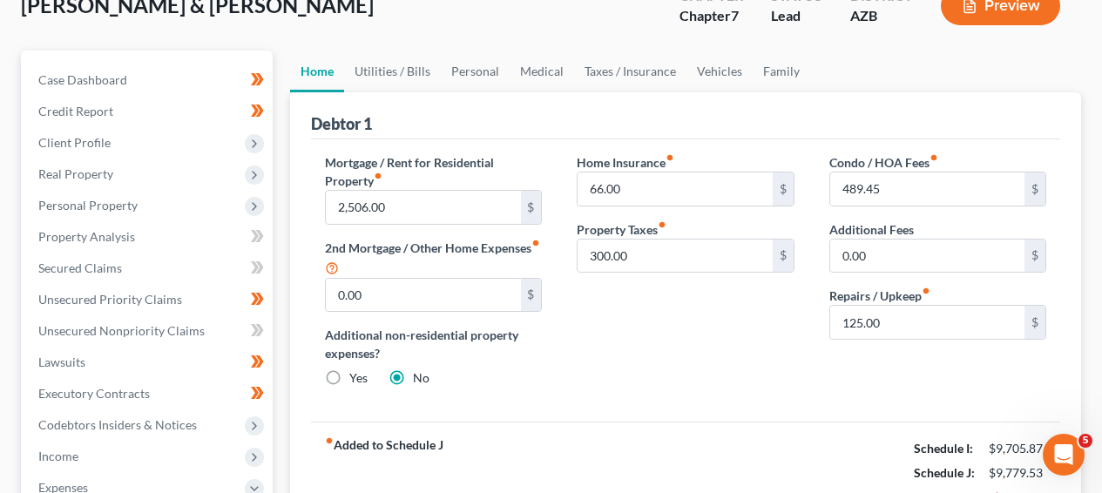
scroll to position [143, 0]
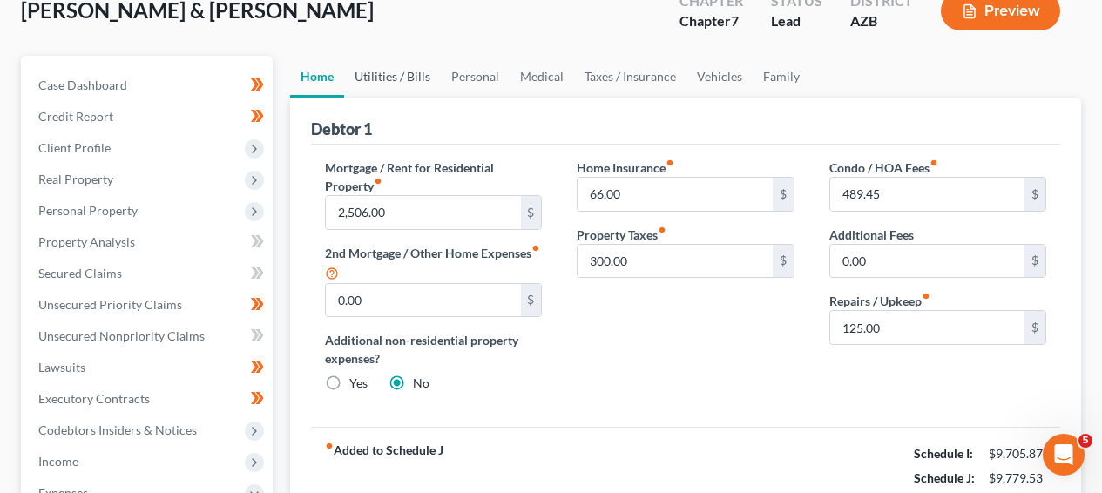
click at [399, 85] on link "Utilities / Bills" at bounding box center [392, 77] width 97 height 42
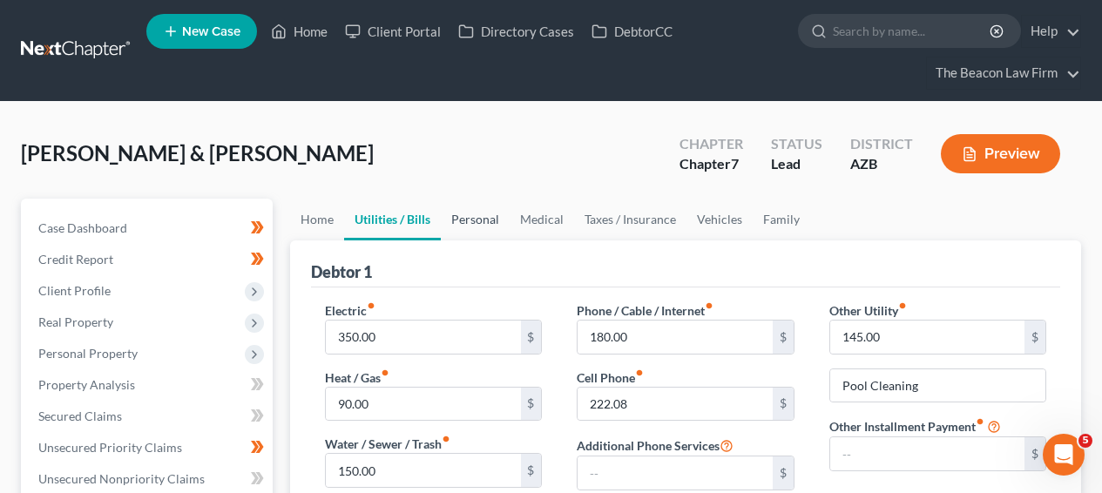
click at [486, 232] on link "Personal" at bounding box center [475, 220] width 69 height 42
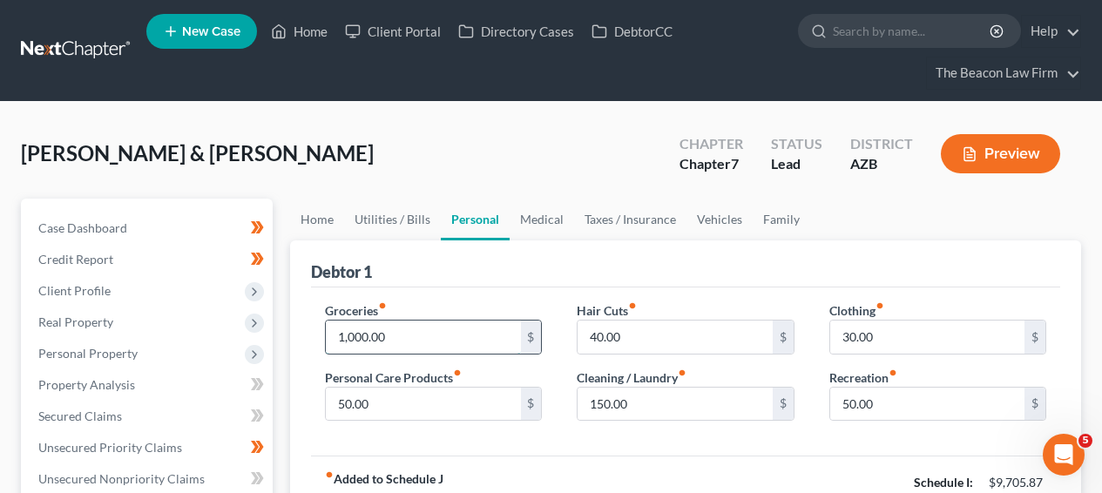
click at [368, 324] on input "1,000.00" at bounding box center [423, 337] width 194 height 33
type input "1,200"
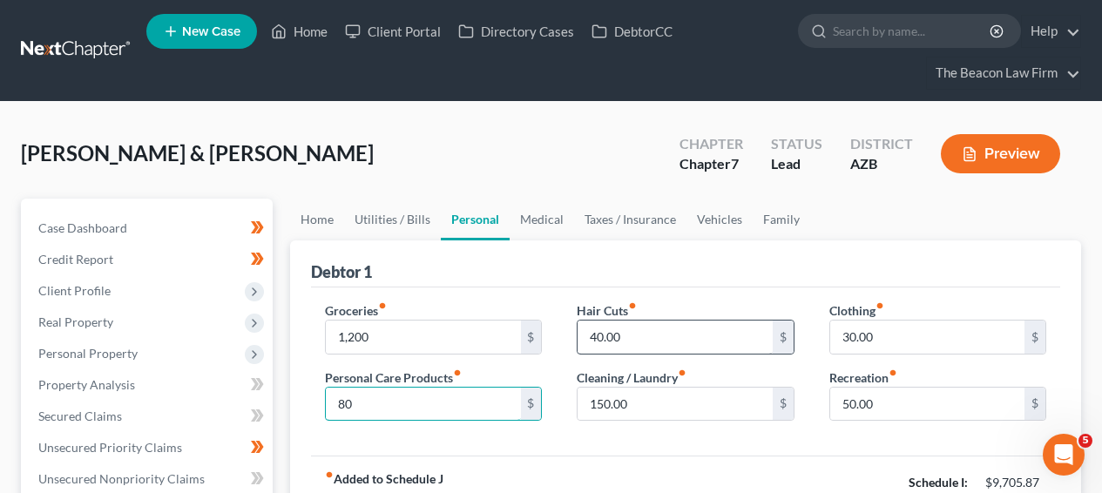
type input "80"
click at [600, 334] on input "40.00" at bounding box center [675, 337] width 194 height 33
click at [660, 389] on input "150.00" at bounding box center [675, 404] width 194 height 33
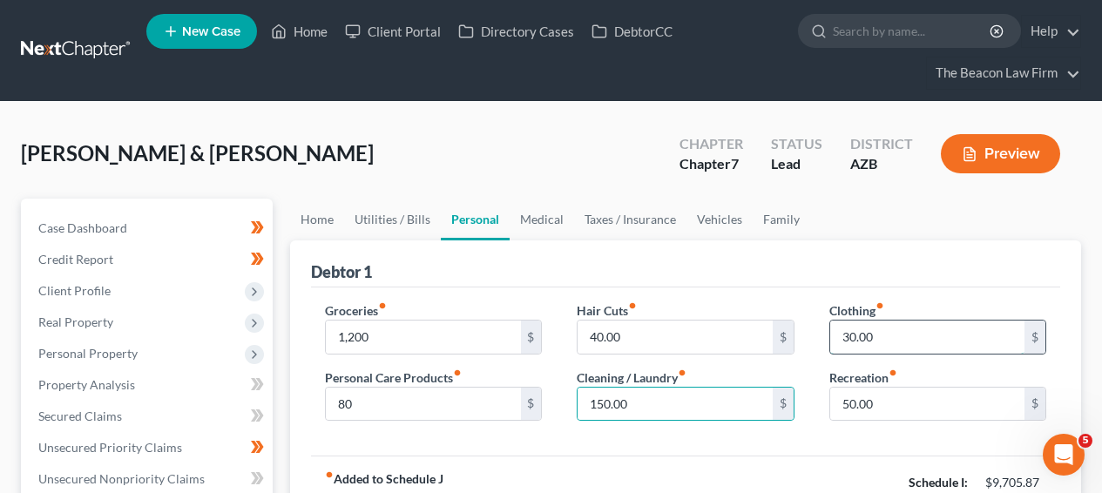
click at [910, 351] on input "30.00" at bounding box center [927, 337] width 194 height 33
click at [905, 390] on input "50.00" at bounding box center [927, 404] width 194 height 33
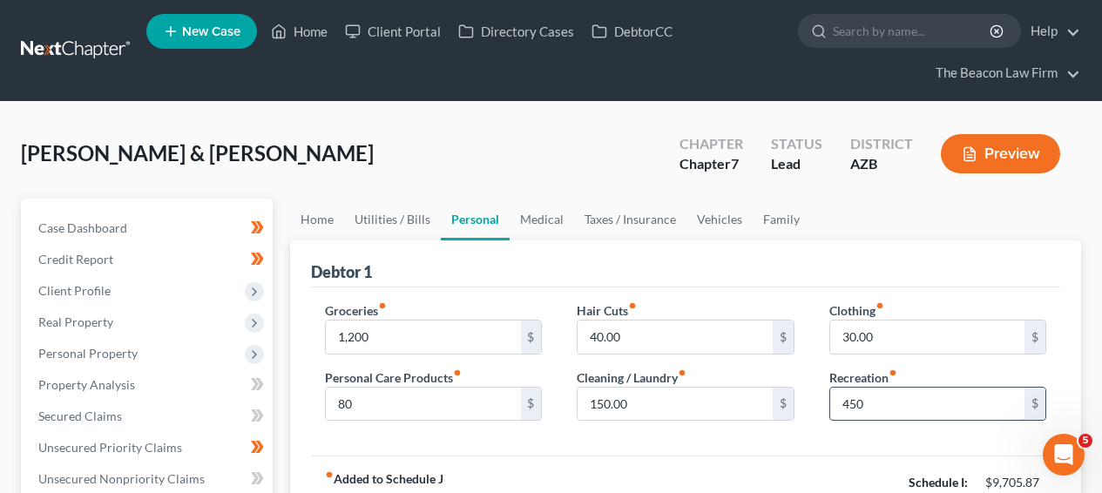
type input "450"
click at [673, 388] on input "150.00" at bounding box center [675, 404] width 194 height 33
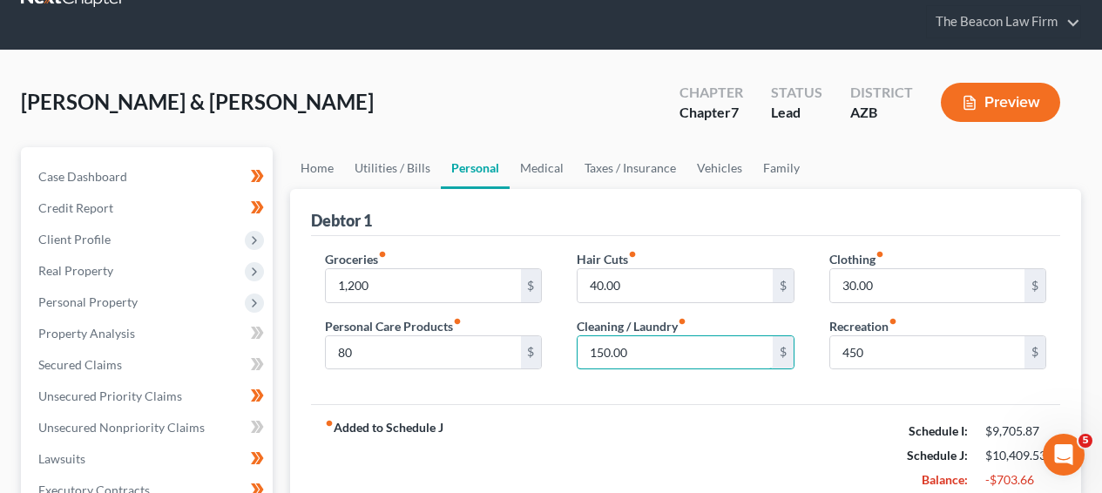
scroll to position [103, 0]
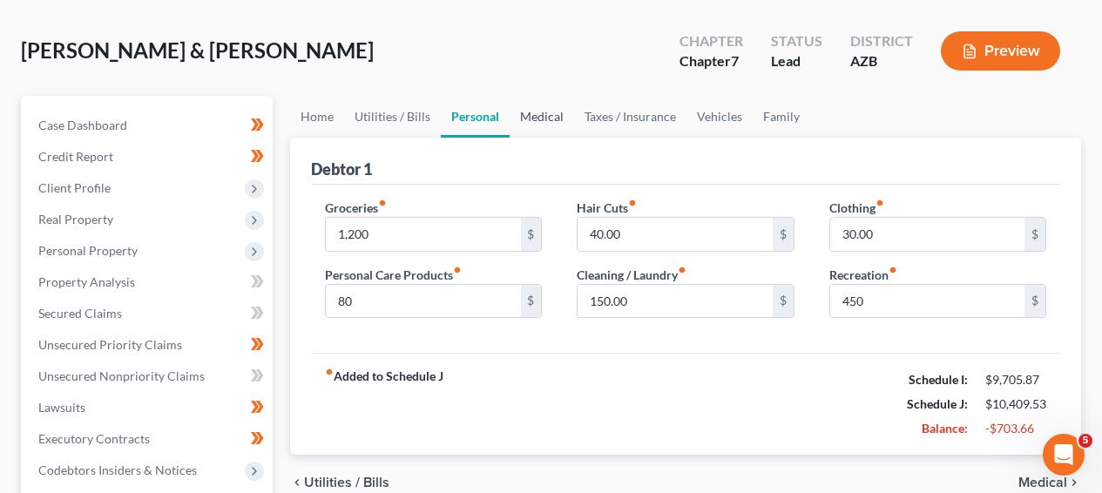
click at [559, 115] on link "Medical" at bounding box center [542, 117] width 64 height 42
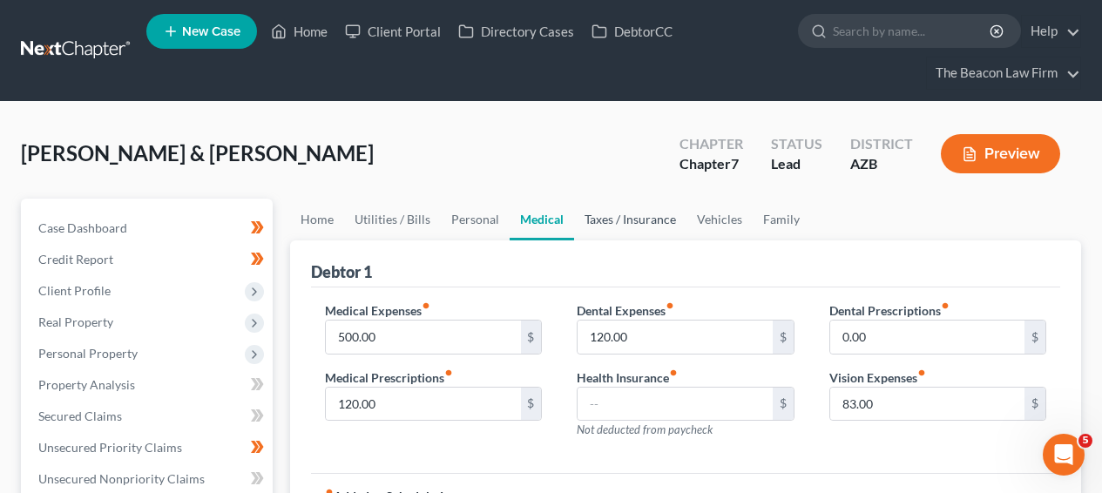
click at [600, 227] on link "Taxes / Insurance" at bounding box center [630, 220] width 112 height 42
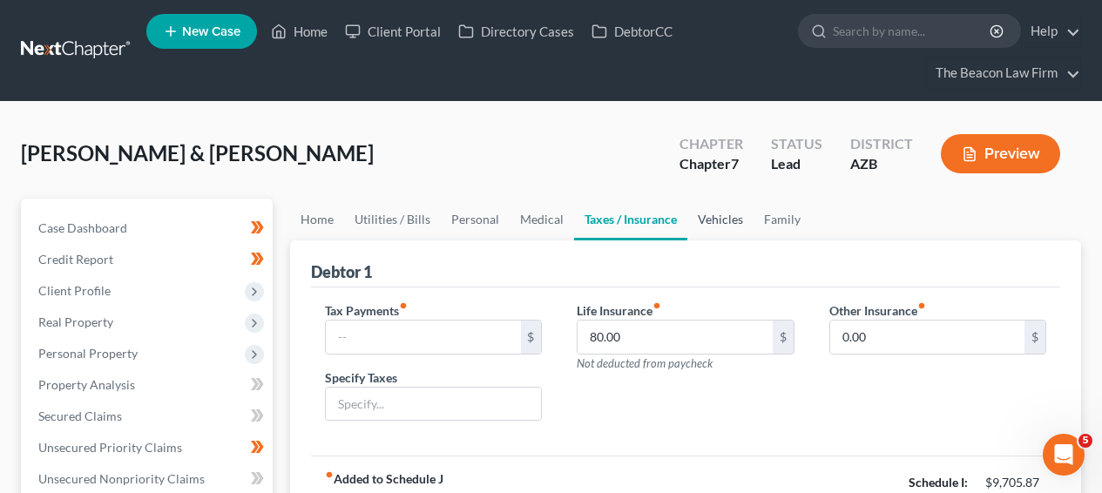
click at [730, 225] on link "Vehicles" at bounding box center [721, 220] width 66 height 42
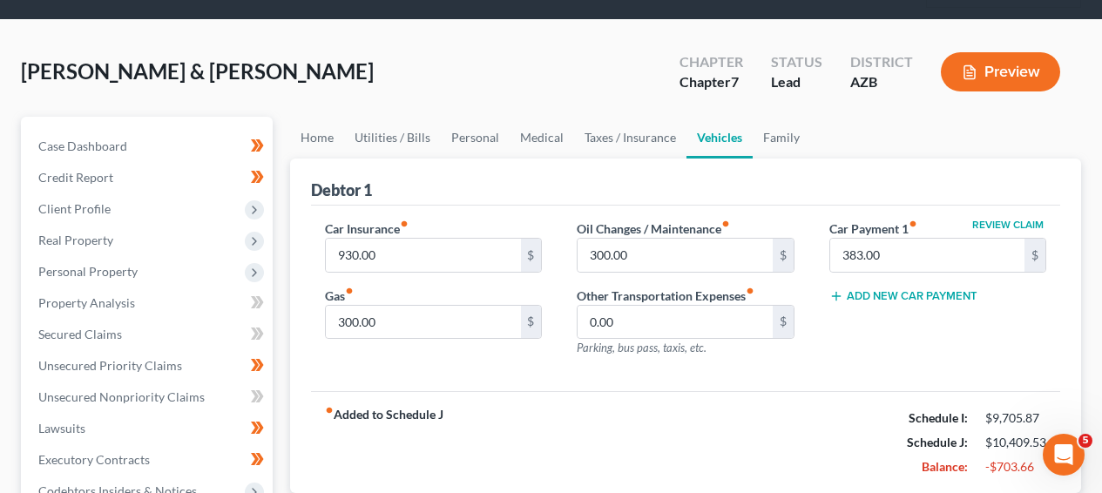
scroll to position [137, 0]
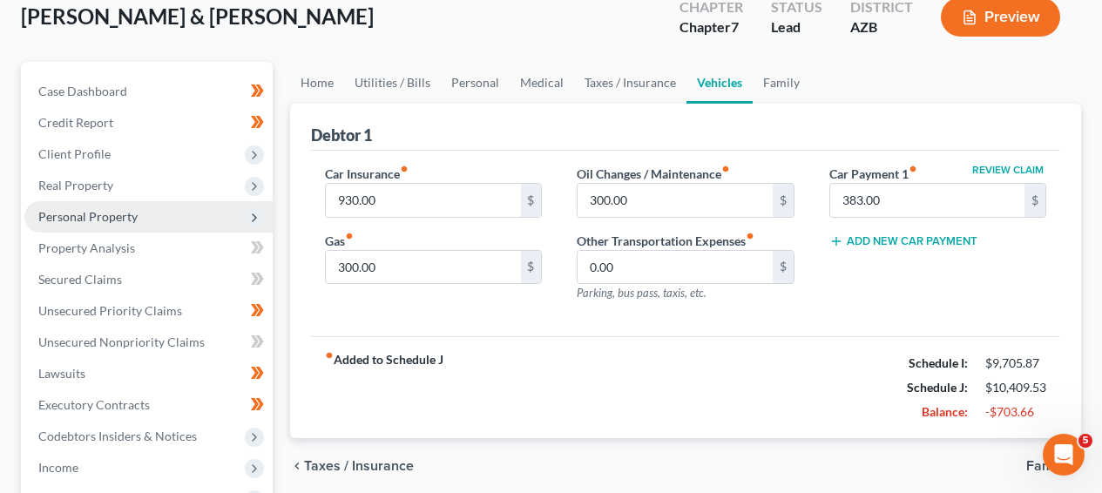
click at [204, 213] on span "Personal Property" at bounding box center [148, 216] width 248 height 31
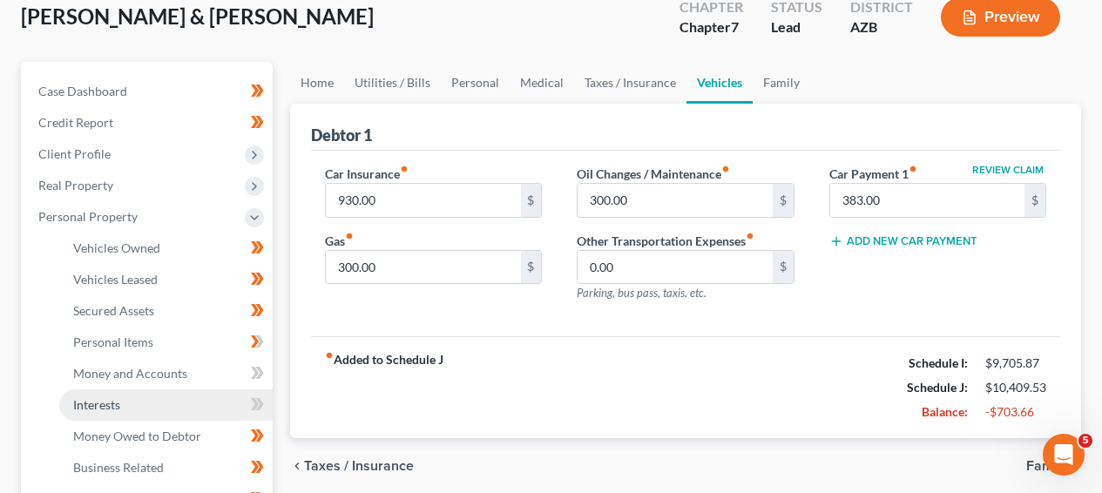
click at [183, 408] on link "Interests" at bounding box center [166, 405] width 214 height 31
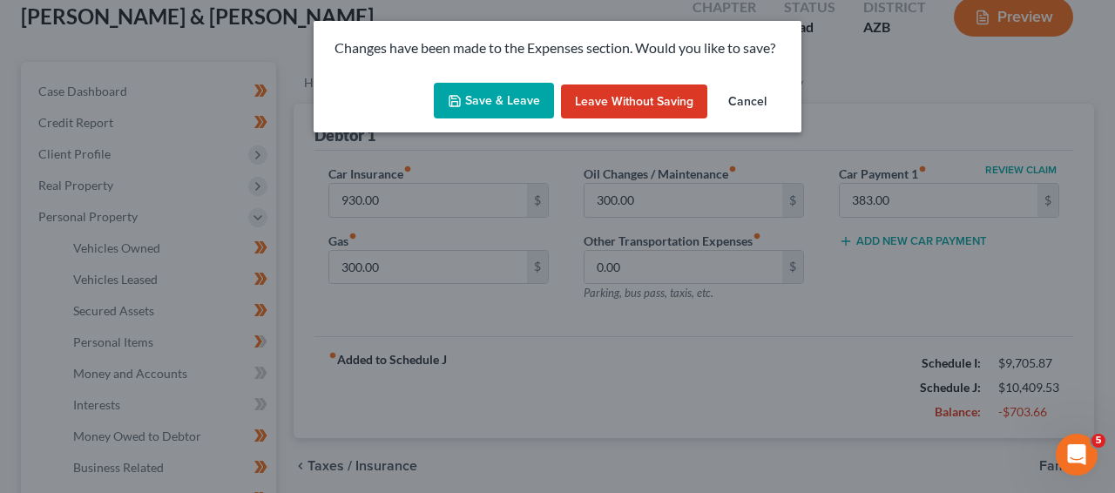
click at [527, 105] on button "Save & Leave" at bounding box center [494, 101] width 120 height 37
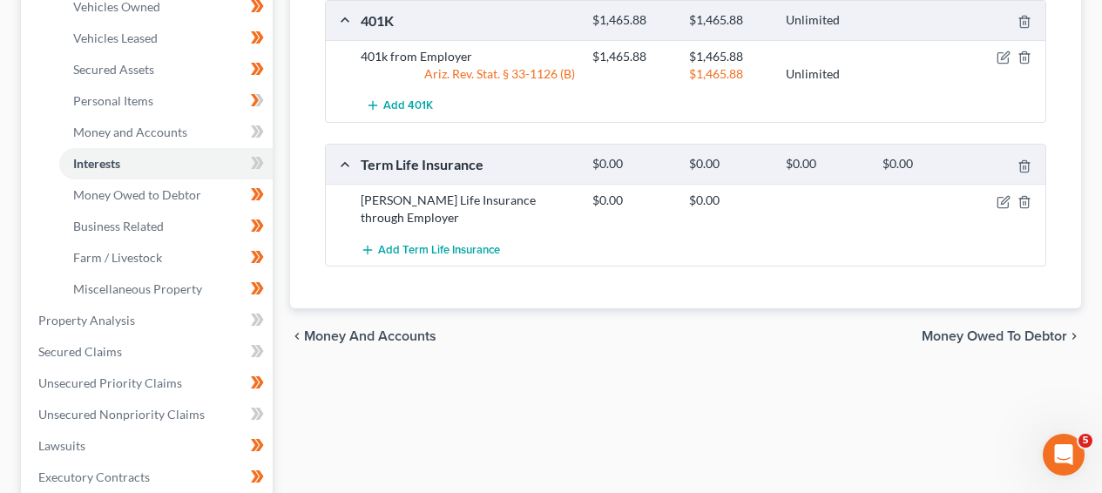
scroll to position [514, 0]
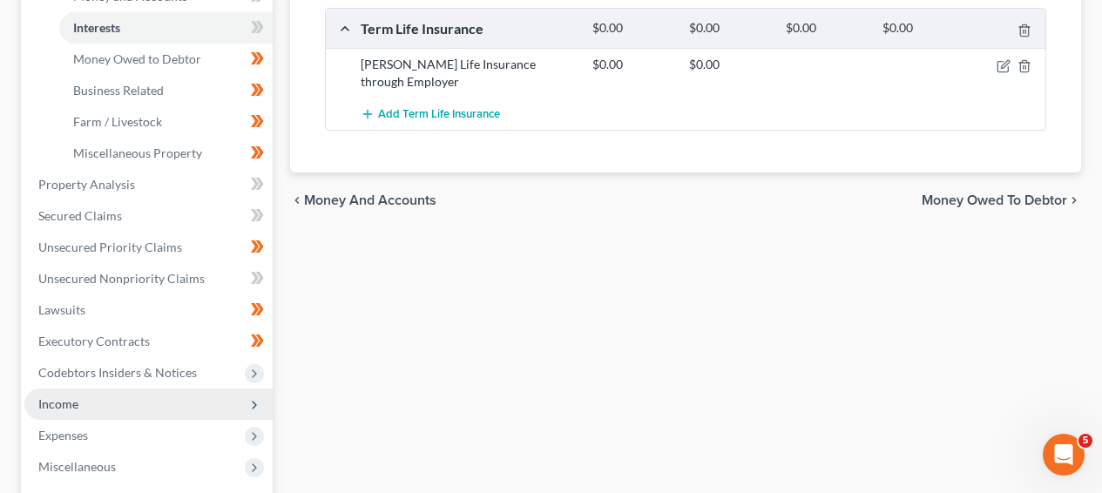
click at [207, 406] on span "Income" at bounding box center [148, 404] width 248 height 31
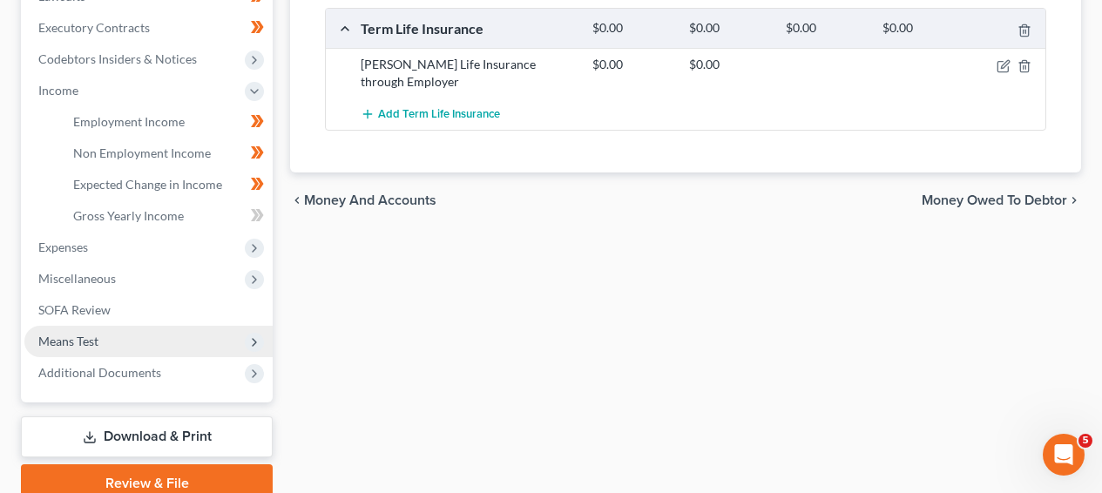
click at [218, 349] on span "Means Test" at bounding box center [148, 341] width 248 height 31
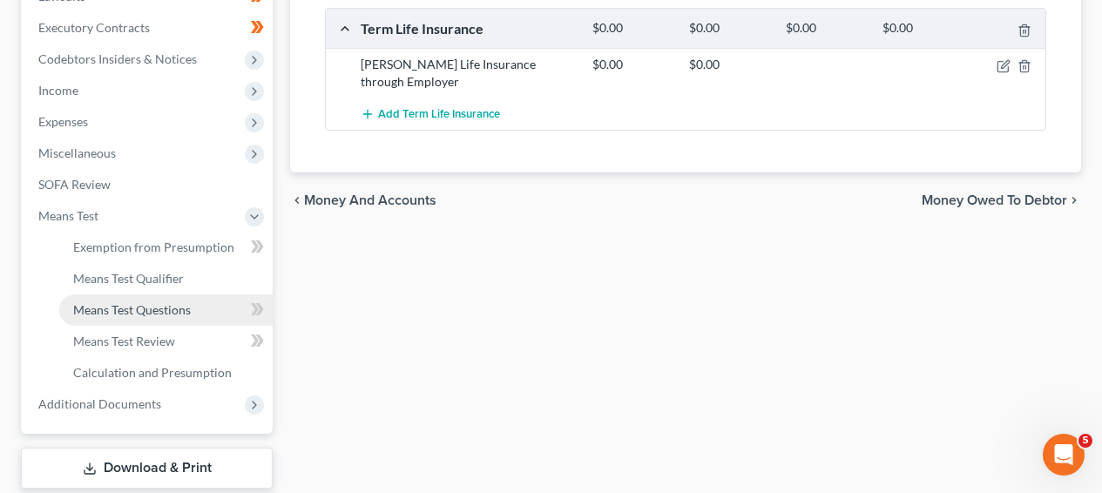
click at [218, 295] on link "Means Test Questions" at bounding box center [166, 310] width 214 height 31
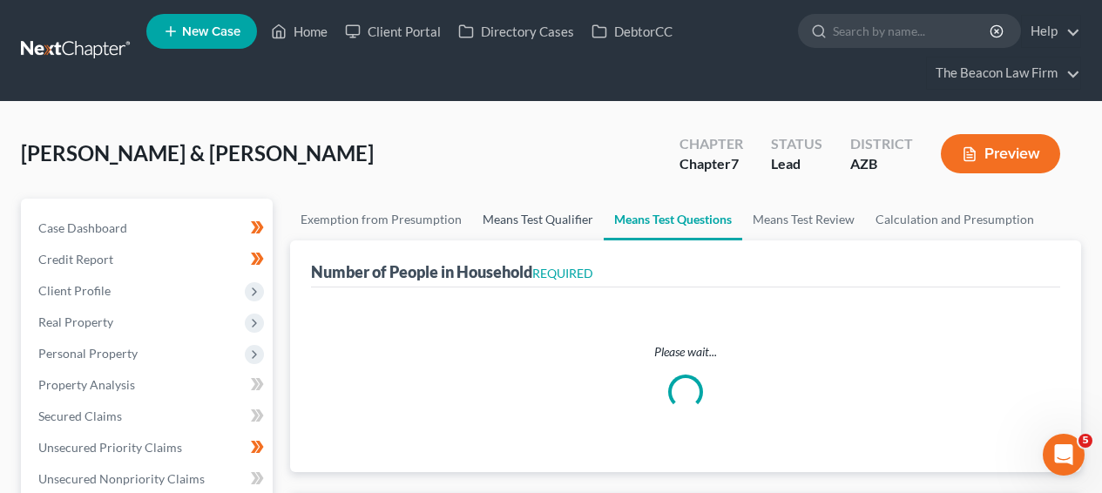
click at [506, 231] on link "Means Test Qualifier" at bounding box center [538, 220] width 132 height 42
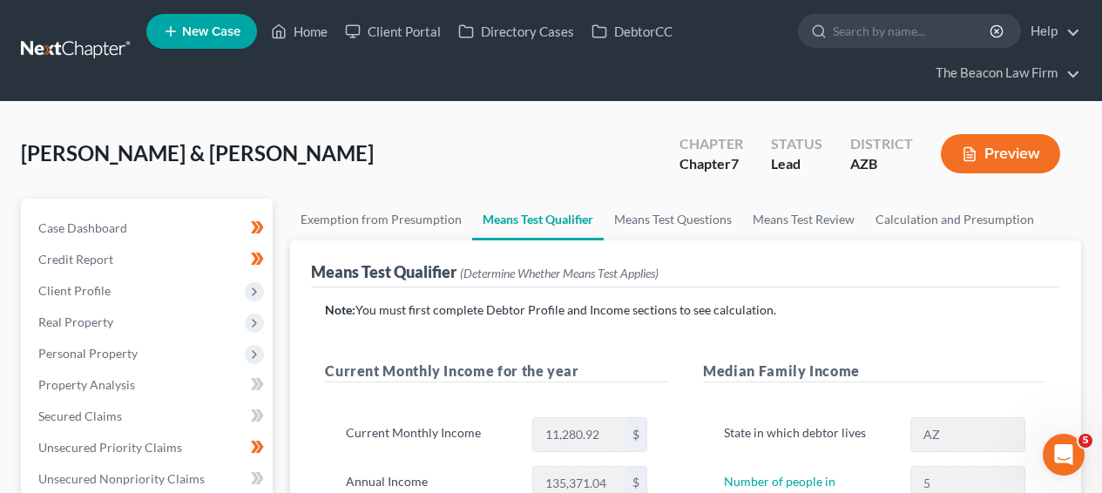
click at [104, 51] on link at bounding box center [77, 50] width 112 height 31
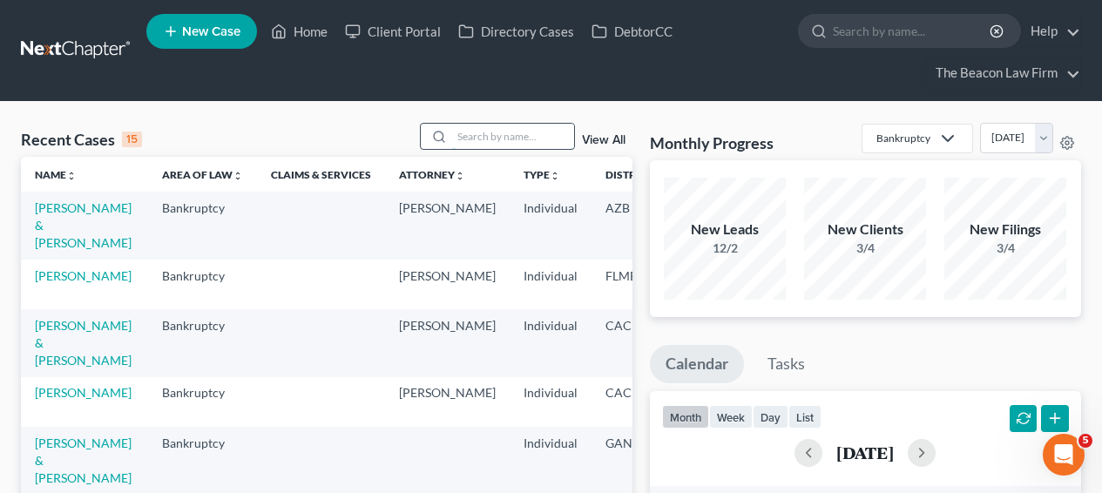
click at [510, 139] on input "search" at bounding box center [513, 136] width 122 height 25
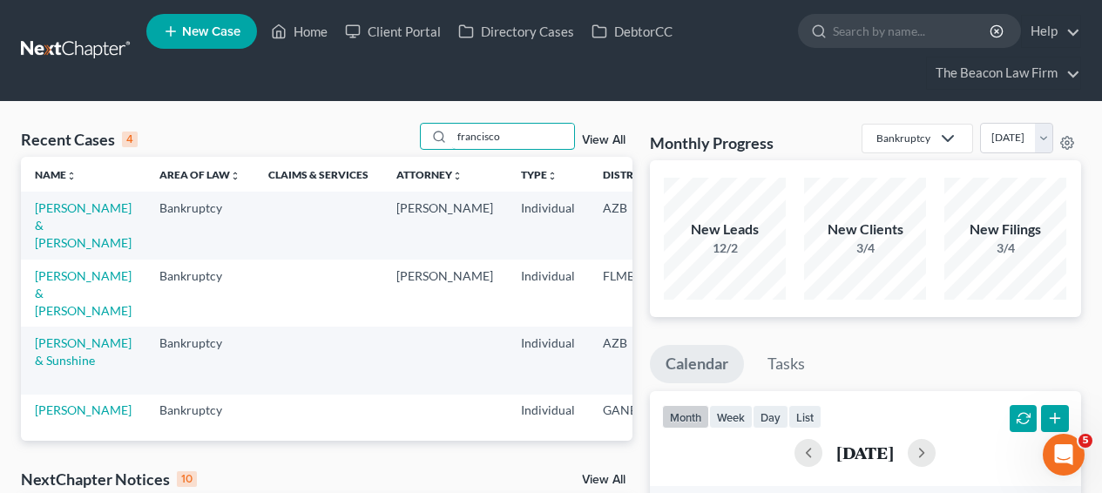
type input "francisco"
click at [84, 241] on td "Baez, Francisco & Myrna" at bounding box center [83, 225] width 125 height 67
click at [85, 230] on link "Baez, Francisco & Myrna" at bounding box center [83, 225] width 97 height 50
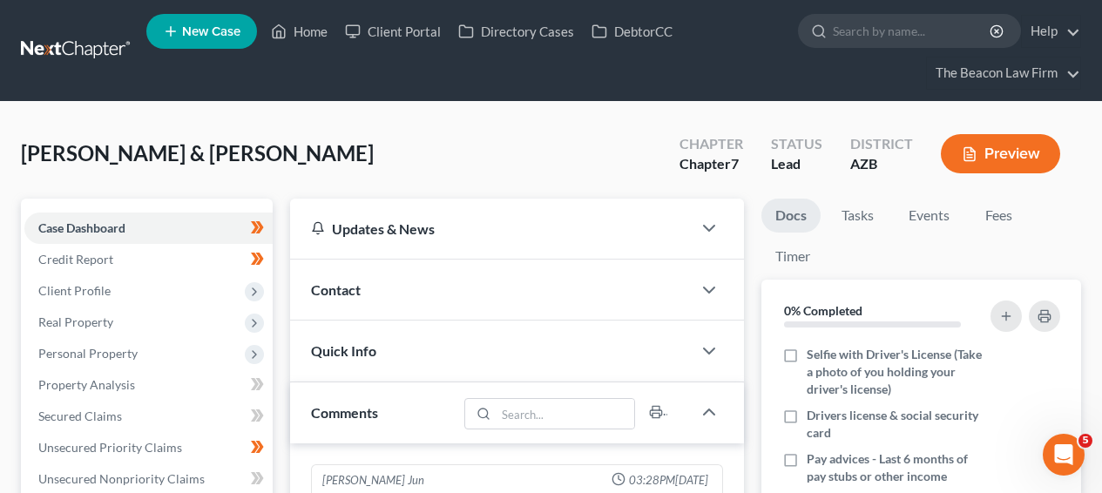
scroll to position [546, 0]
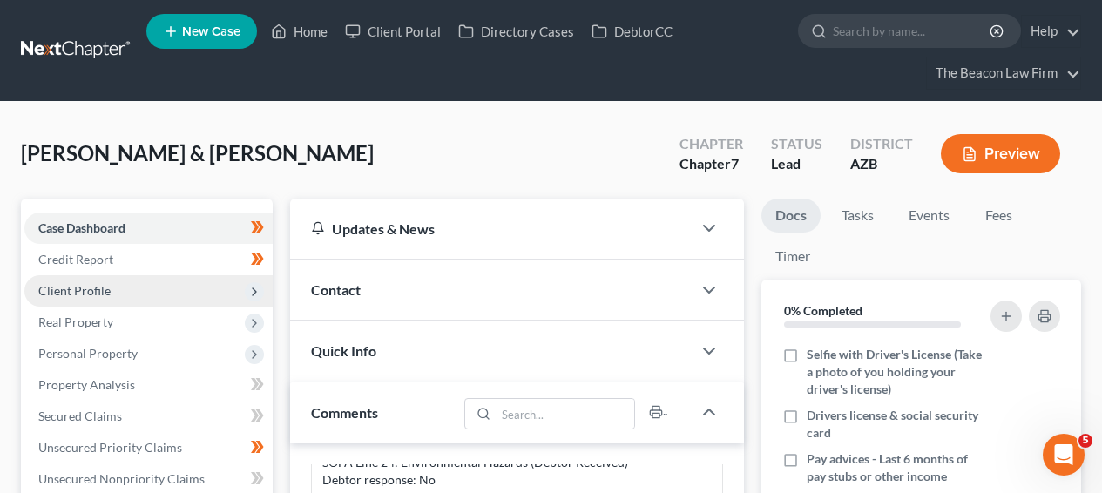
click at [174, 278] on span "Client Profile" at bounding box center [148, 290] width 248 height 31
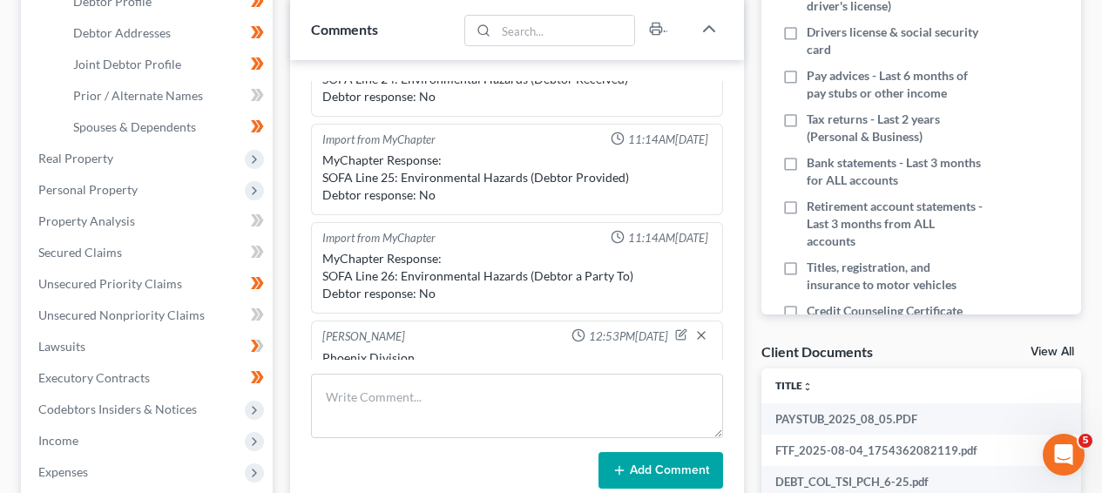
scroll to position [377, 0]
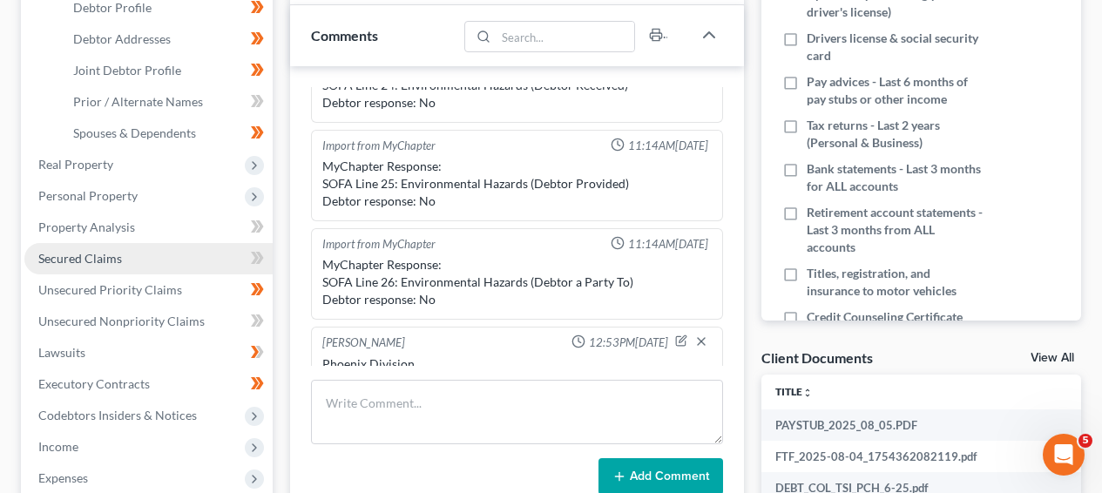
click at [137, 247] on link "Secured Claims" at bounding box center [148, 258] width 248 height 31
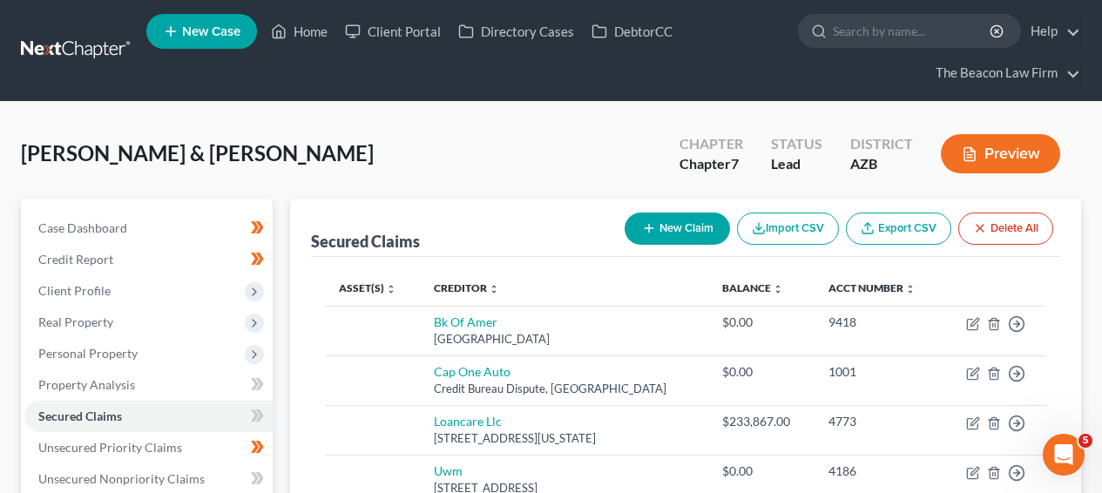
click at [1102, 308] on html "Home New Case Client Portal Directory Cases DebtorCC The Beacon Law Firm prenn@…" at bounding box center [551, 479] width 1102 height 958
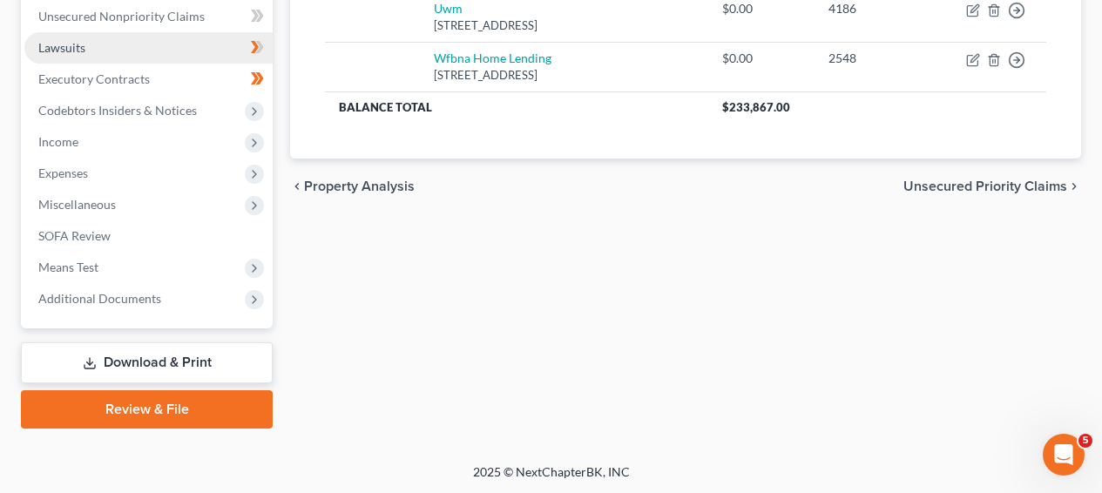
click at [167, 47] on link "Lawsuits" at bounding box center [148, 47] width 248 height 31
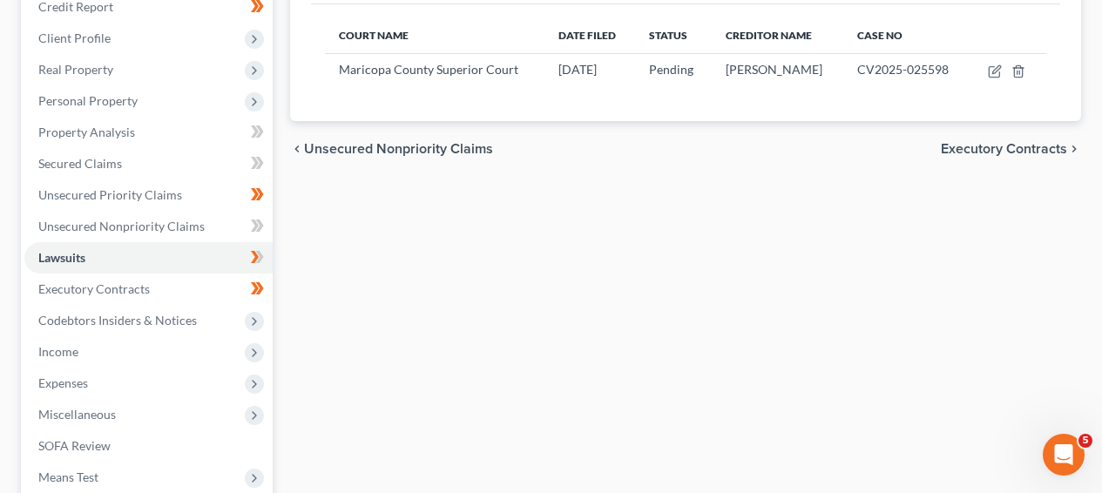
scroll to position [254, 0]
click at [137, 325] on span "Codebtors Insiders & Notices" at bounding box center [117, 319] width 159 height 15
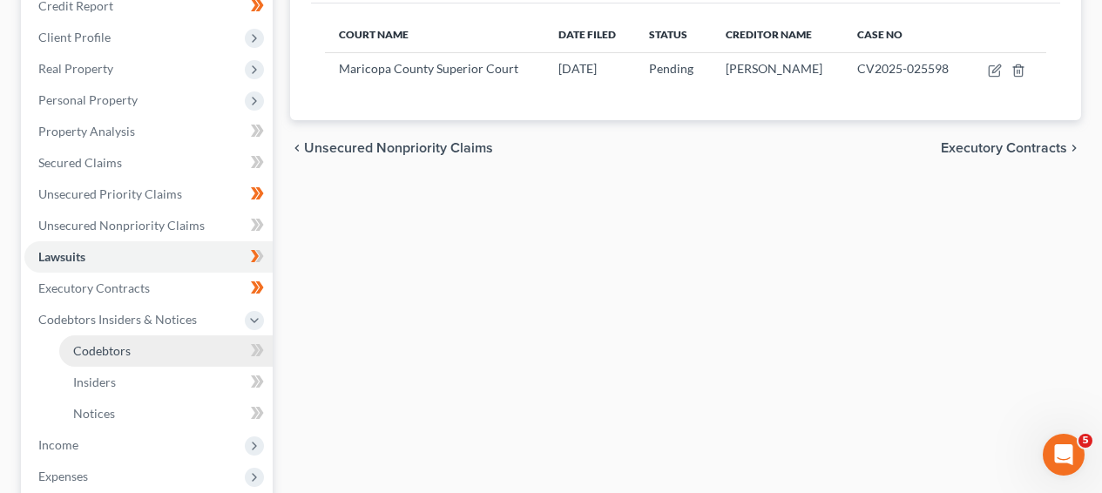
click at [134, 343] on link "Codebtors" at bounding box center [166, 351] width 214 height 31
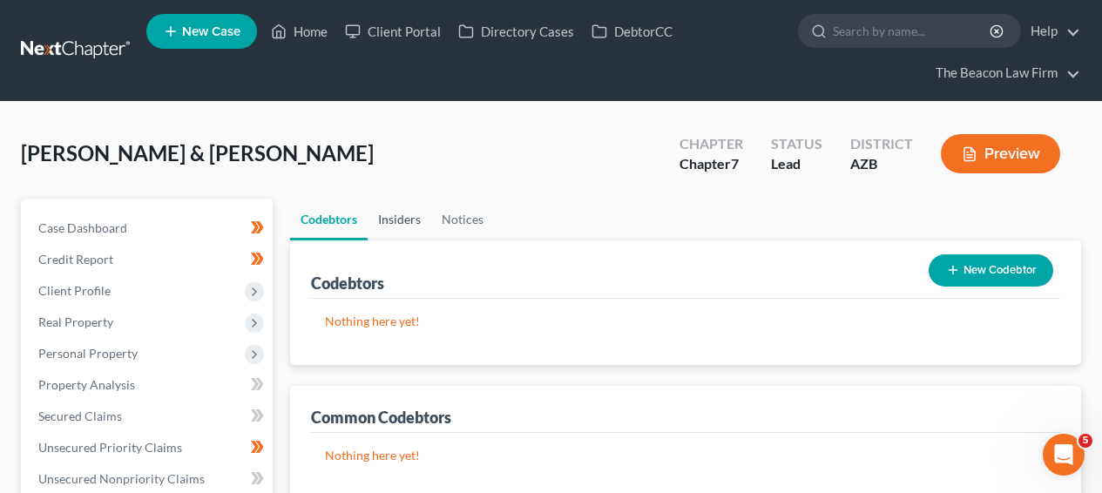
click at [396, 220] on link "Insiders" at bounding box center [400, 220] width 64 height 42
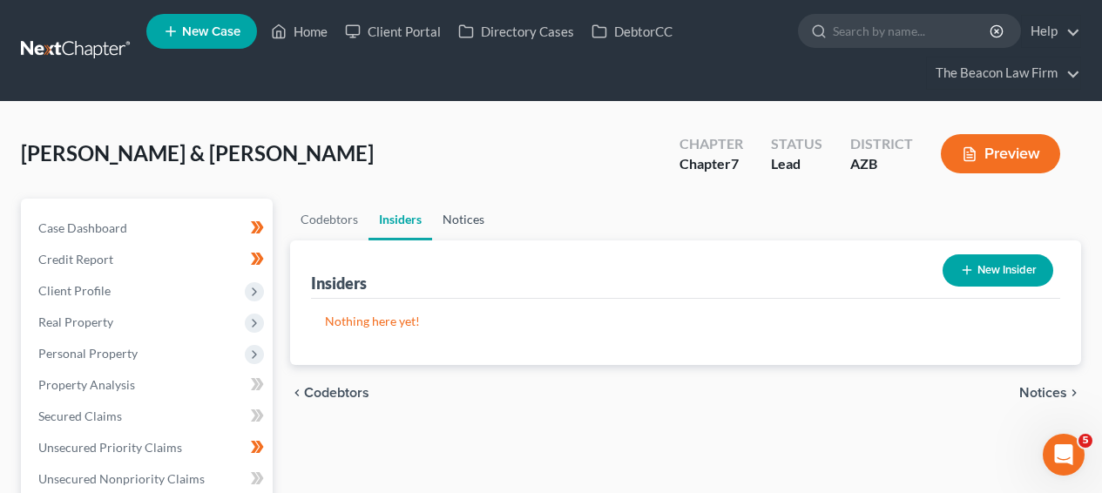
click at [468, 220] on link "Notices" at bounding box center [463, 220] width 63 height 42
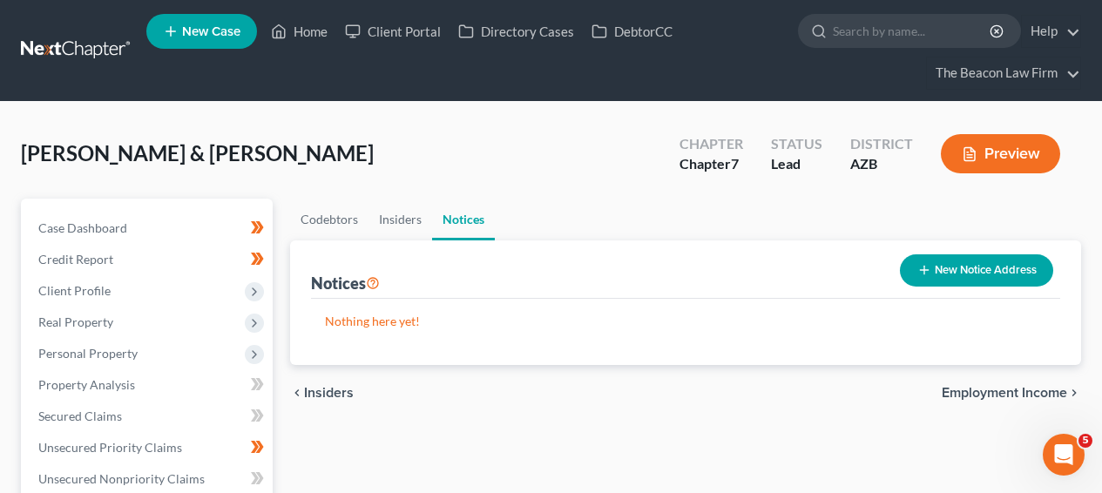
scroll to position [476, 0]
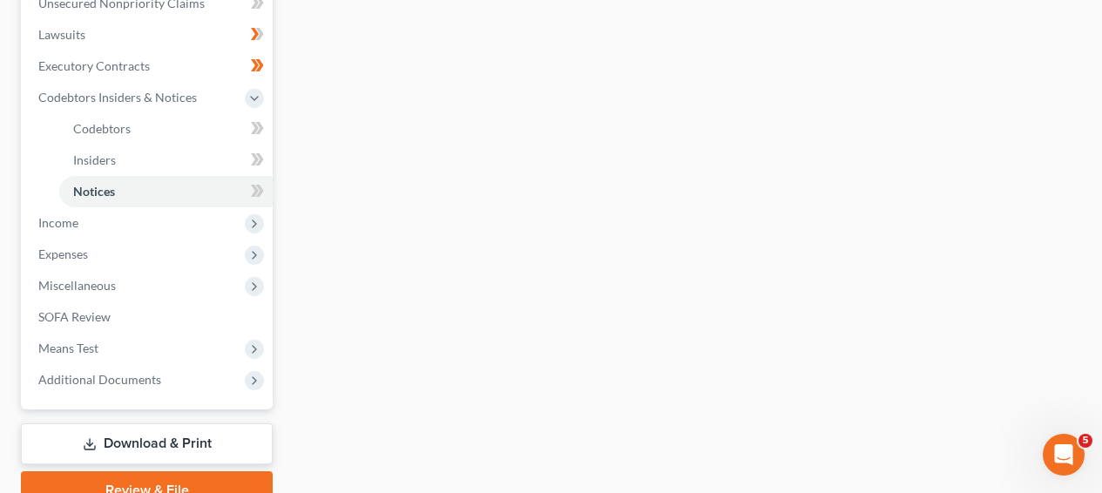
click at [252, 166] on div "New" at bounding box center [247, 178] width 35 height 29
click at [256, 158] on icon at bounding box center [255, 159] width 8 height 12
click at [254, 188] on icon at bounding box center [255, 191] width 8 height 12
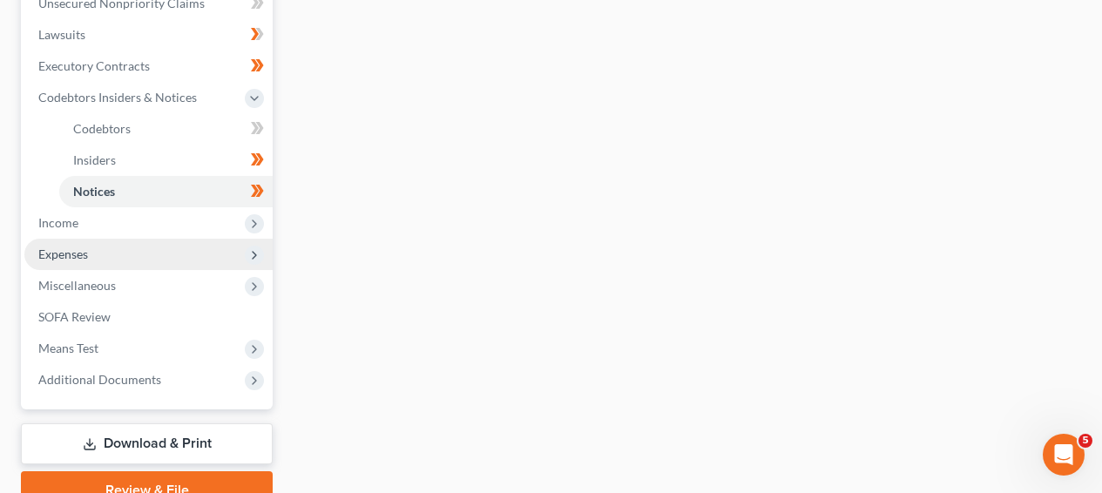
click at [211, 244] on span "Expenses" at bounding box center [148, 254] width 248 height 31
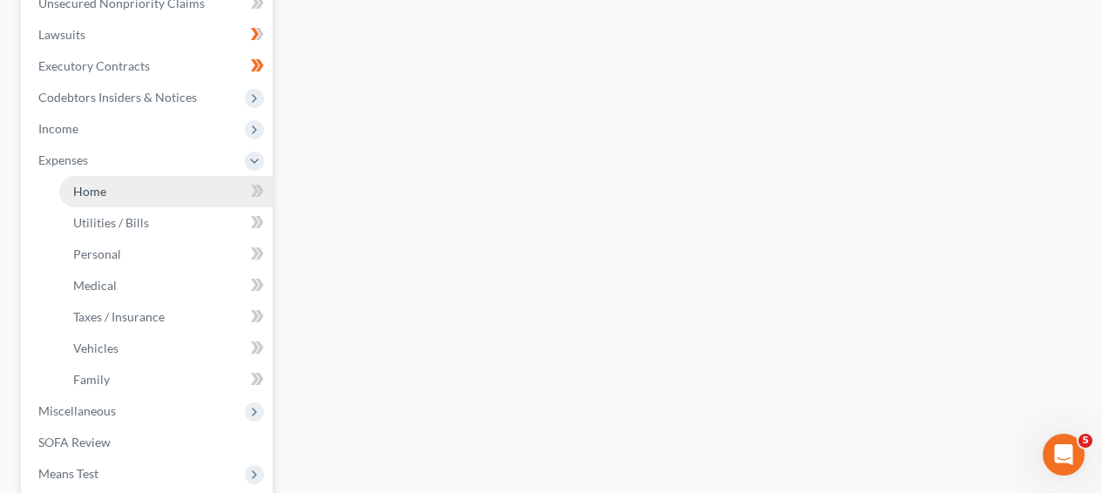
click at [208, 193] on link "Home" at bounding box center [166, 191] width 214 height 31
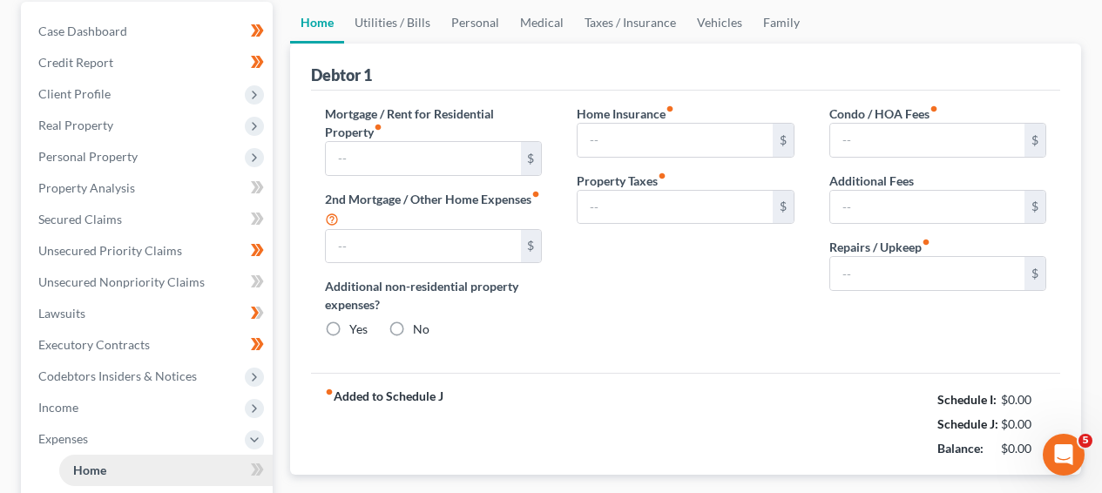
type input "1,613.02"
type input "0.00"
radio input "true"
type input "150.23"
type input "153.65"
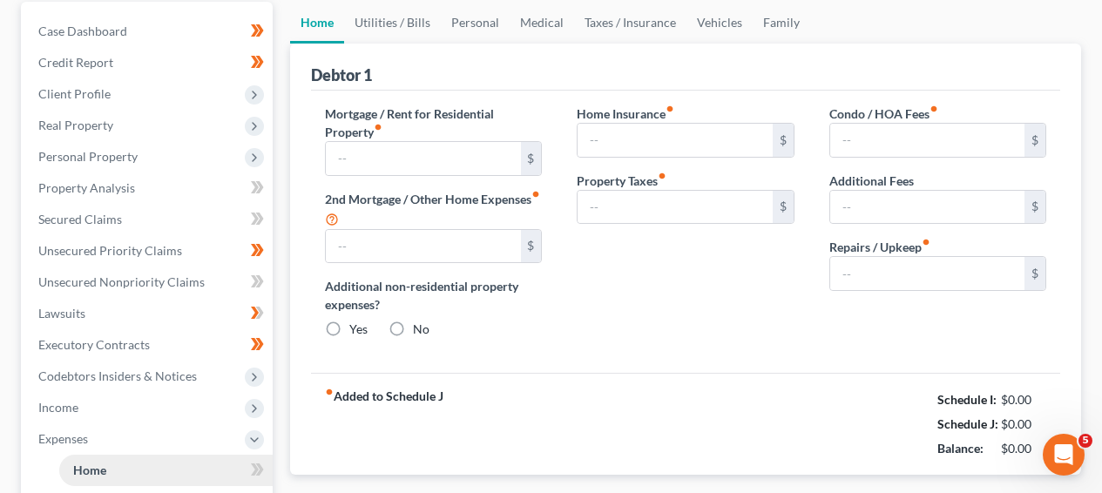
type input "0.00"
type input "200.00"
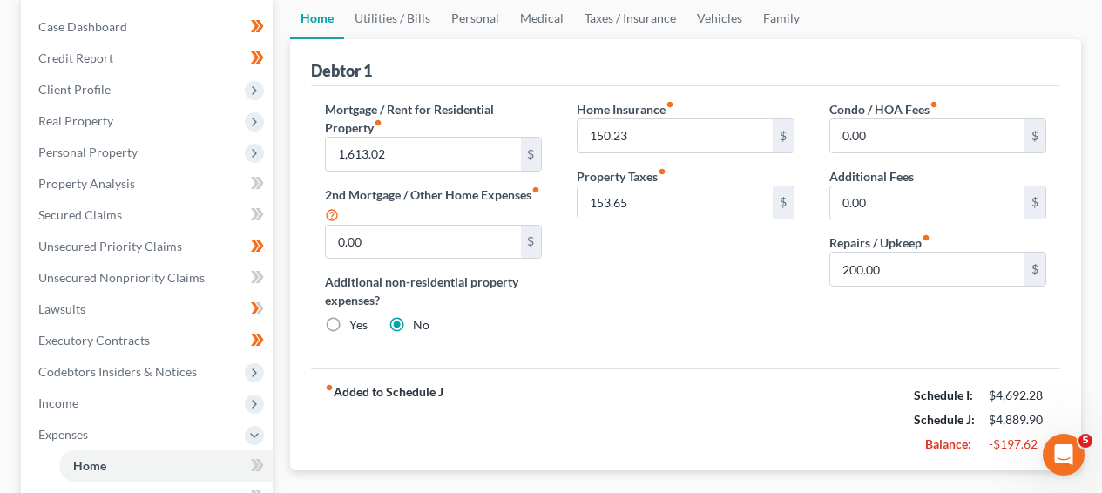
scroll to position [144, 0]
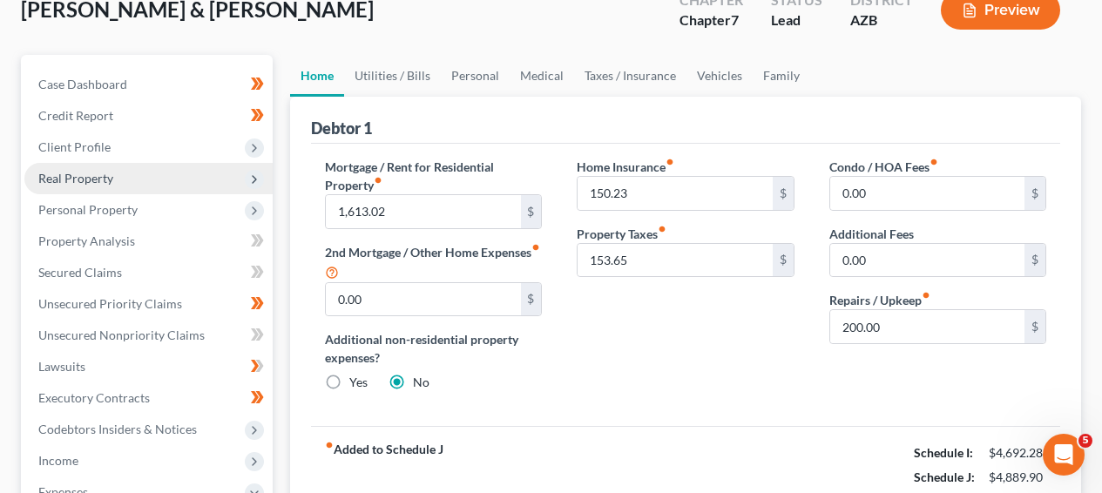
click at [124, 165] on span "Real Property" at bounding box center [148, 178] width 248 height 31
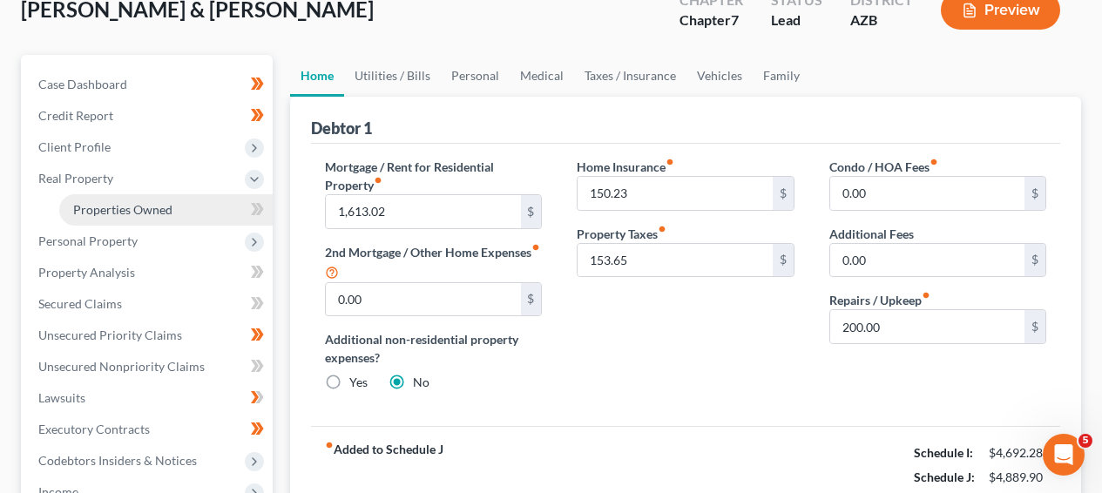
click at [123, 210] on span "Properties Owned" at bounding box center [122, 209] width 99 height 15
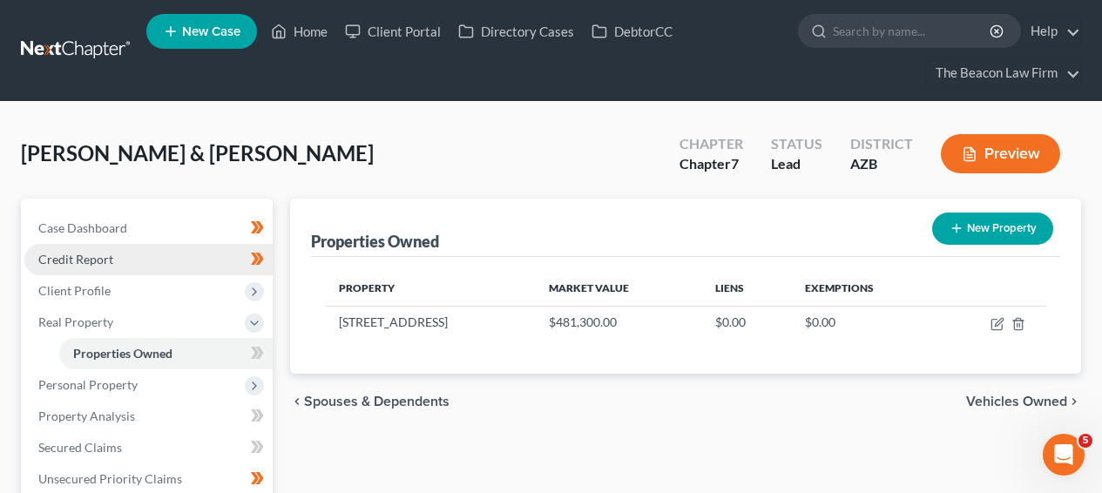
click at [111, 269] on link "Credit Report" at bounding box center [148, 259] width 248 height 31
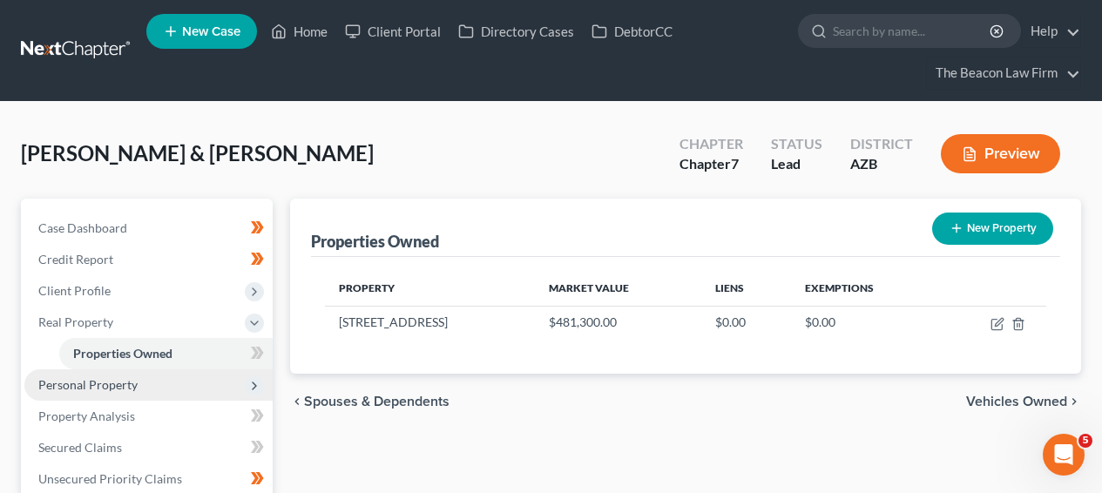
click at [114, 383] on span "Personal Property" at bounding box center [87, 384] width 99 height 15
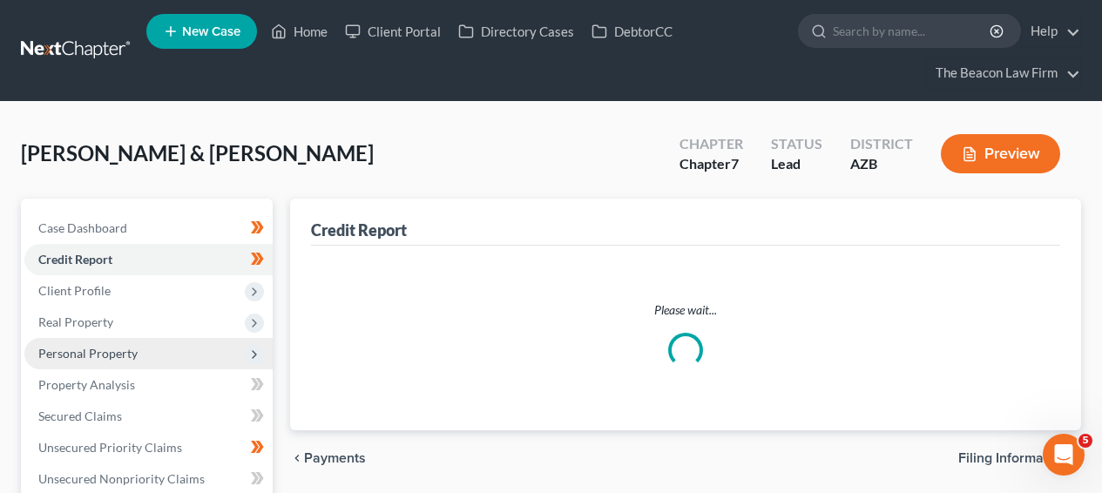
click at [131, 348] on span "Personal Property" at bounding box center [87, 353] width 99 height 15
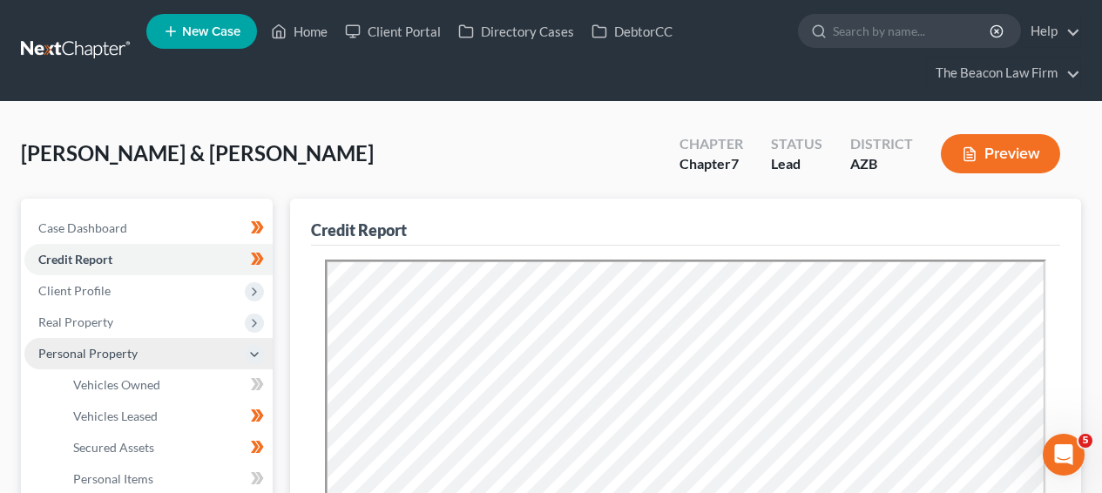
click at [132, 355] on span "Personal Property" at bounding box center [87, 353] width 99 height 15
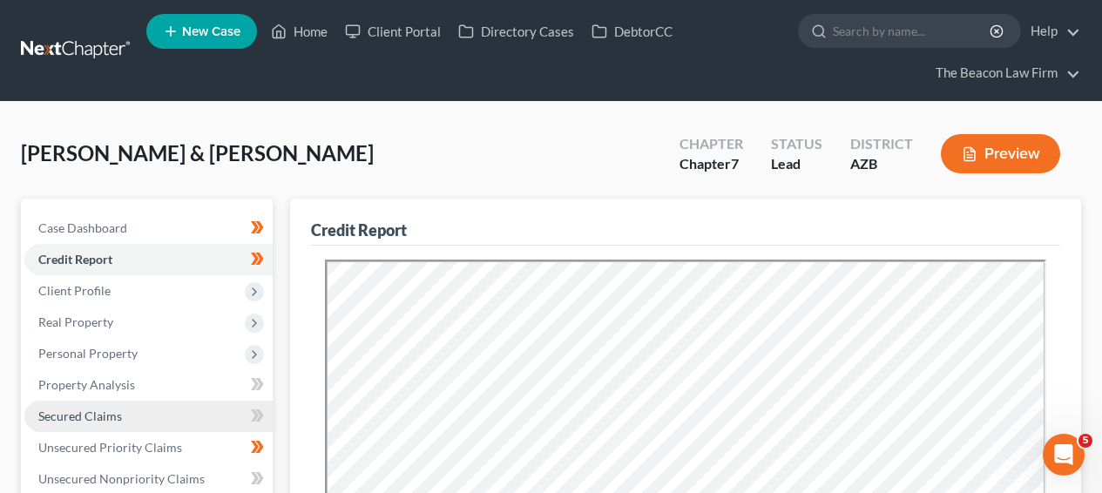
click at [111, 411] on span "Secured Claims" at bounding box center [80, 416] width 84 height 15
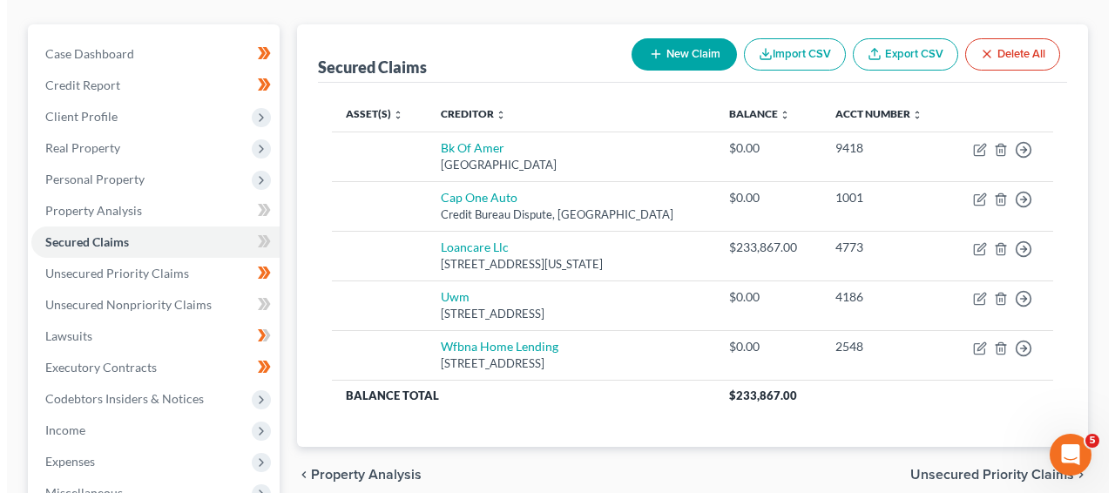
scroll to position [202, 0]
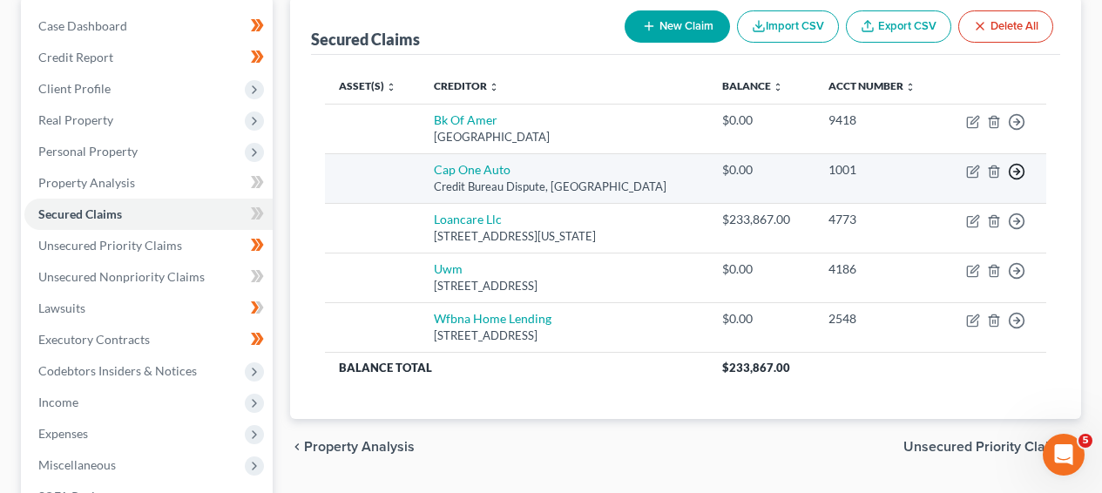
click at [1011, 131] on icon "button" at bounding box center [1016, 121] width 17 height 17
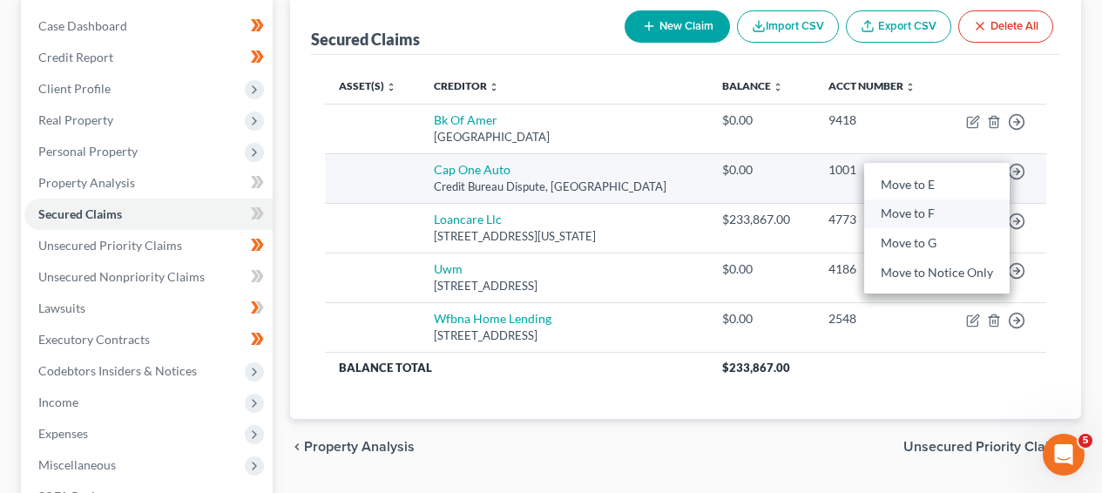
click at [954, 214] on link "Move to F" at bounding box center [937, 215] width 146 height 30
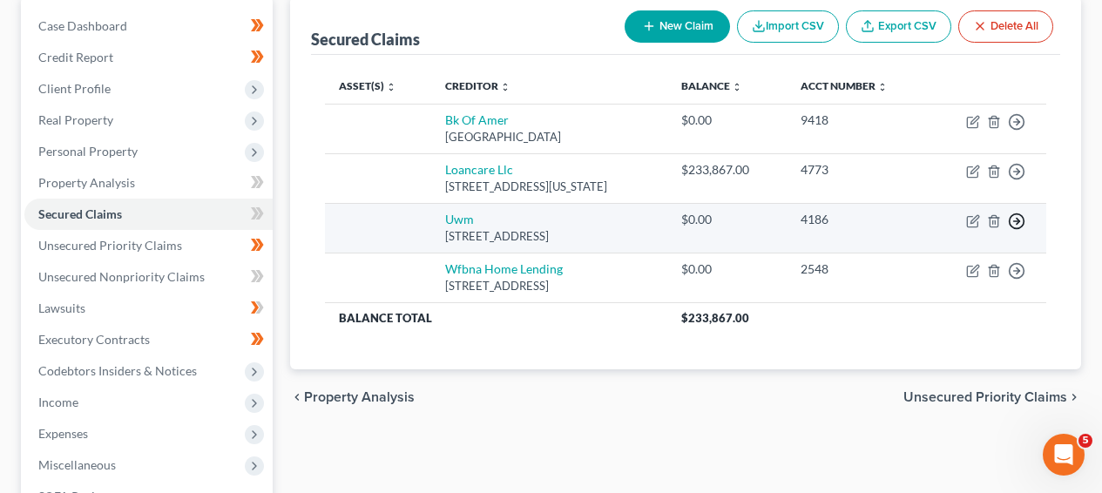
click at [1022, 130] on circle "button" at bounding box center [1017, 122] width 15 height 15
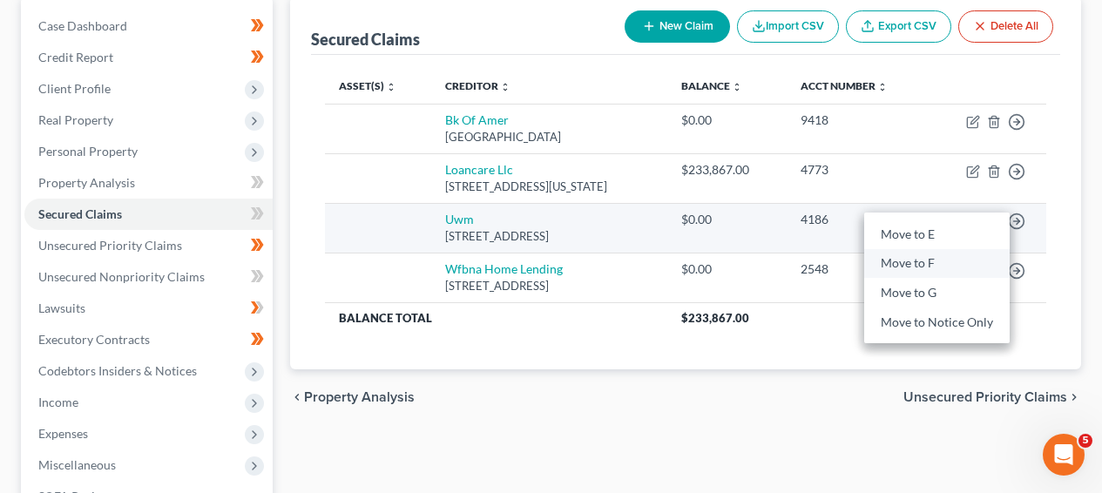
click at [981, 255] on link "Move to F" at bounding box center [937, 264] width 146 height 30
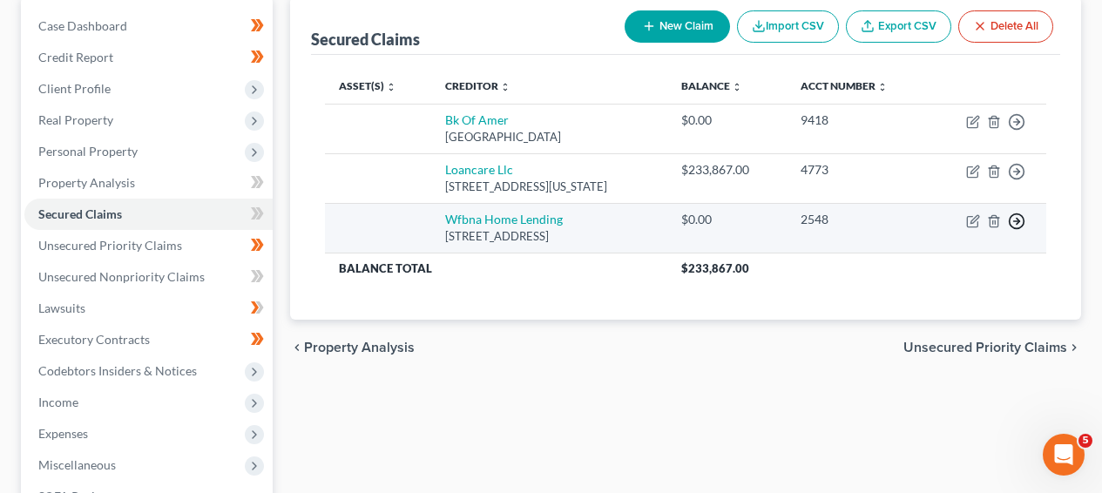
click at [1013, 131] on icon "button" at bounding box center [1016, 121] width 17 height 17
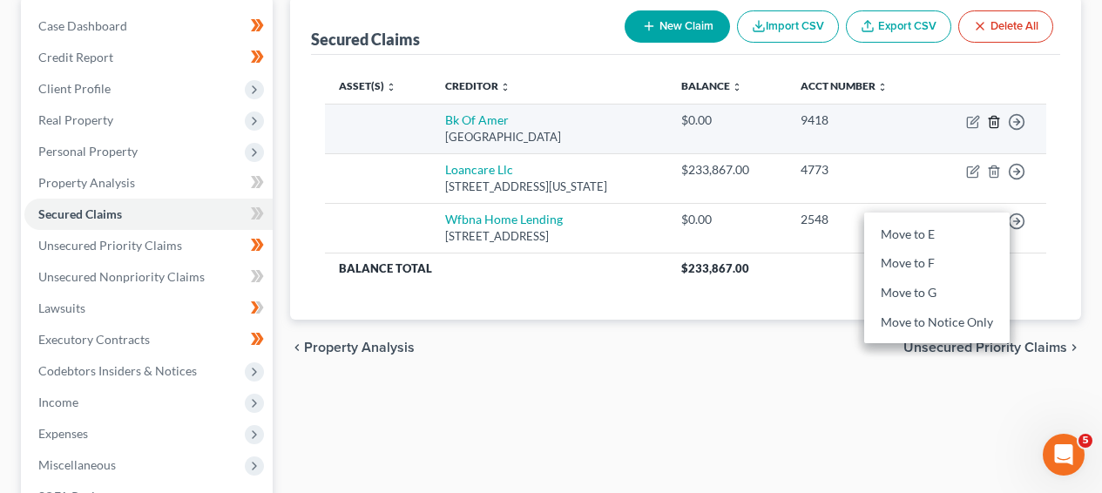
click at [995, 121] on line "button" at bounding box center [995, 122] width 0 height 3
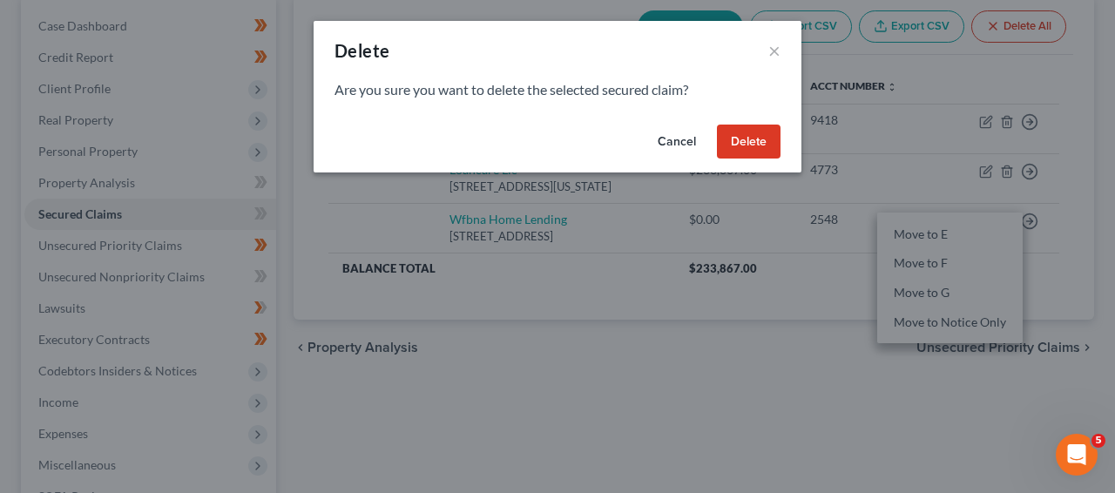
click at [751, 136] on button "Delete" at bounding box center [749, 142] width 64 height 35
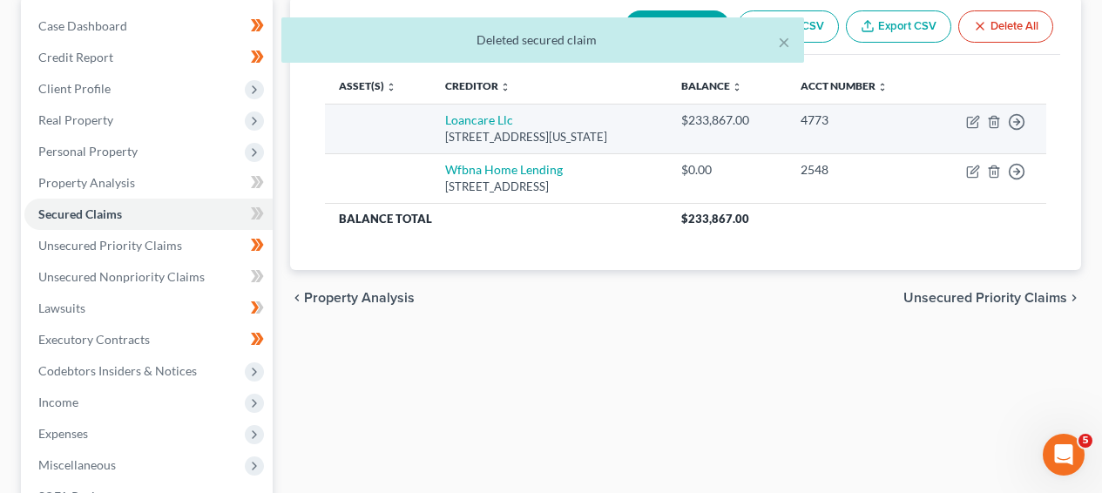
click at [973, 129] on td "Move to E Move to F Move to G Move to Notice Only" at bounding box center [988, 129] width 117 height 50
click at [972, 123] on icon "button" at bounding box center [975, 120] width 8 height 8
select select "48"
select select "0"
select select "2"
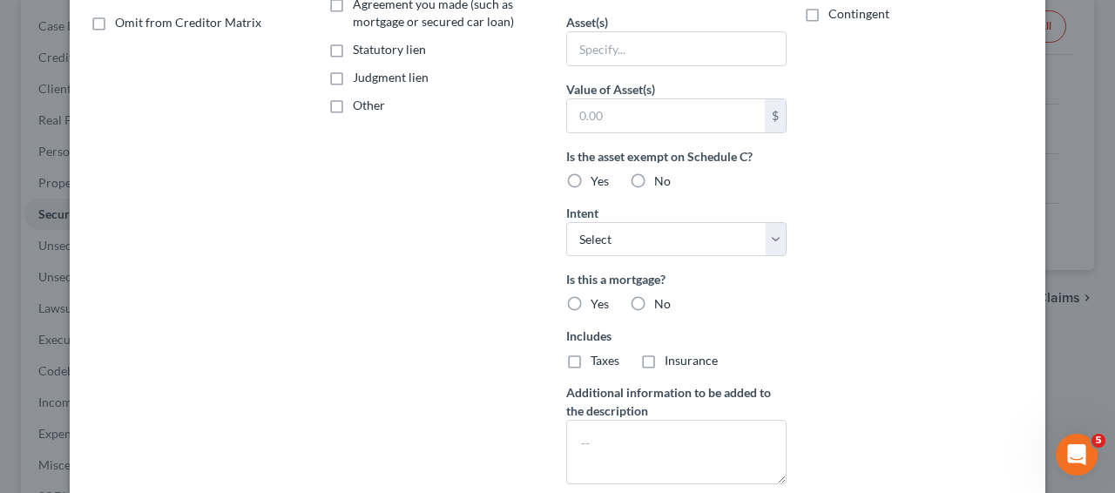
scroll to position [362, 0]
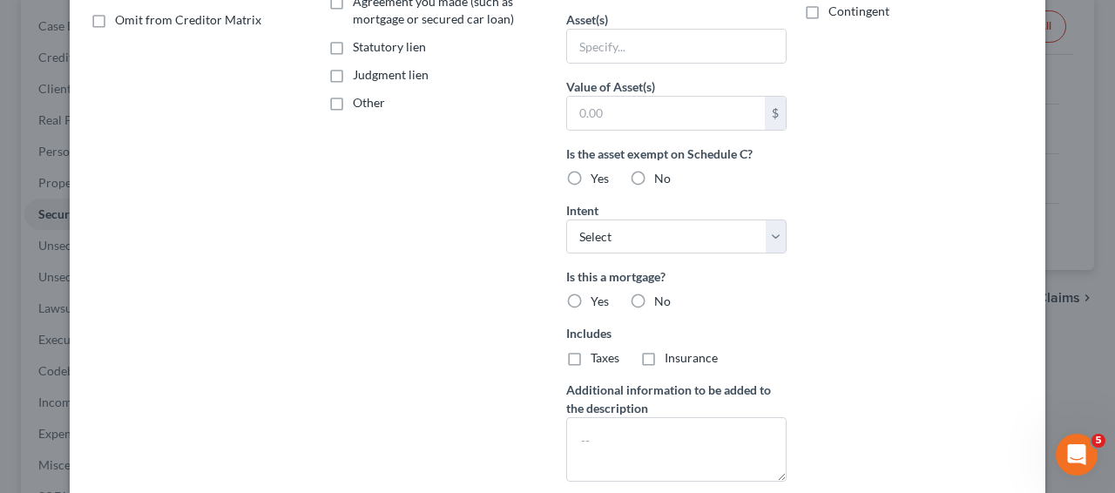
click at [591, 303] on span "Yes" at bounding box center [600, 301] width 18 height 15
click at [598, 303] on input "Yes" at bounding box center [603, 298] width 11 height 11
radio input "true"
click at [692, 235] on select "Select Surrender Redeem Reaffirm Avoid Other" at bounding box center [676, 237] width 220 height 35
select select "2"
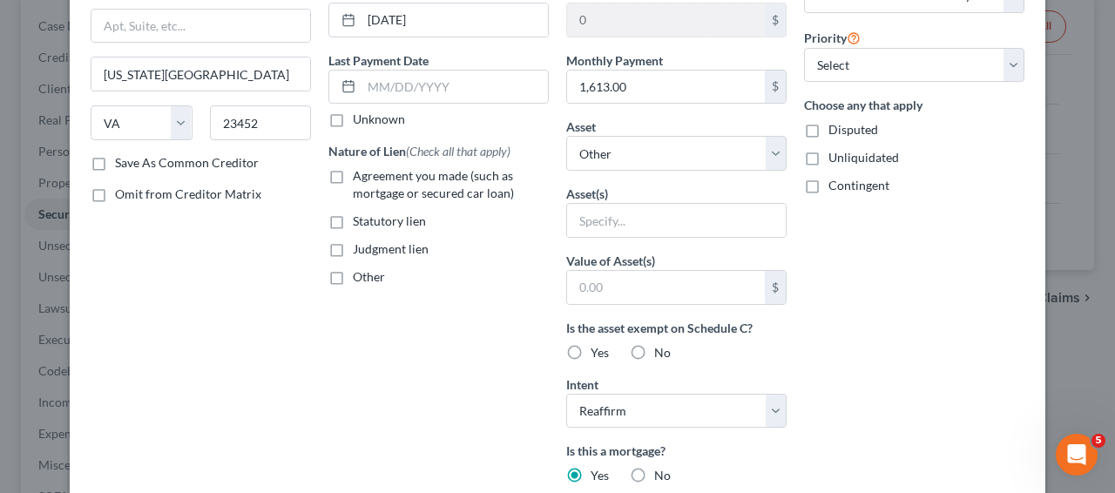
scroll to position [173, 0]
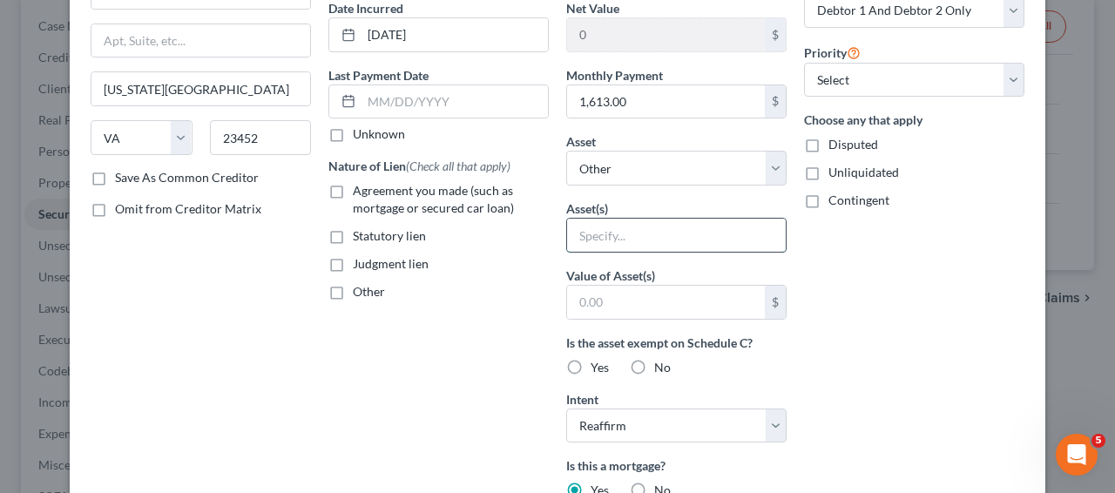
click at [689, 233] on input "text" at bounding box center [676, 235] width 219 height 33
click at [681, 175] on select "Select Other Multiple Assets Principal Life Ins. Co (Go Daddy 401 K) - $58642.4…" at bounding box center [676, 168] width 220 height 35
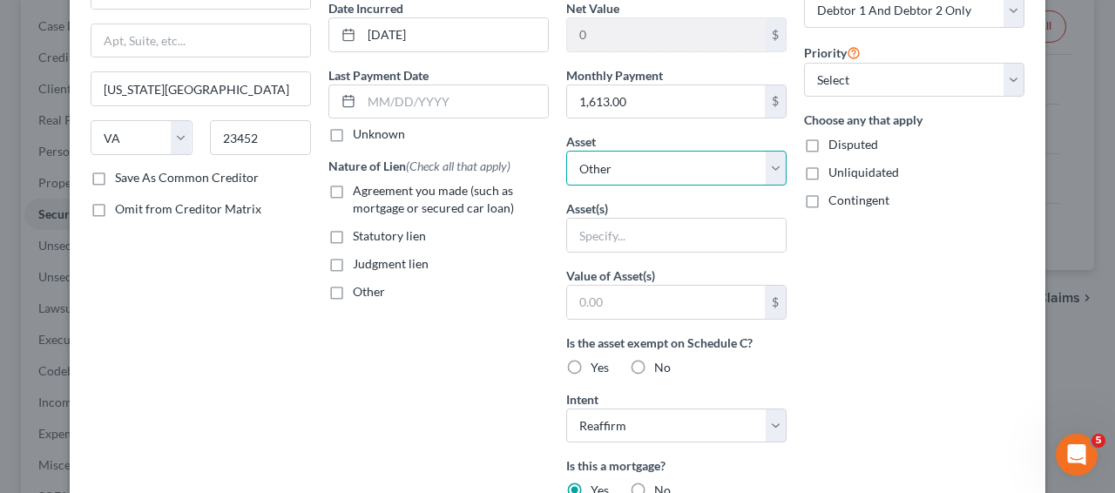
select select "12"
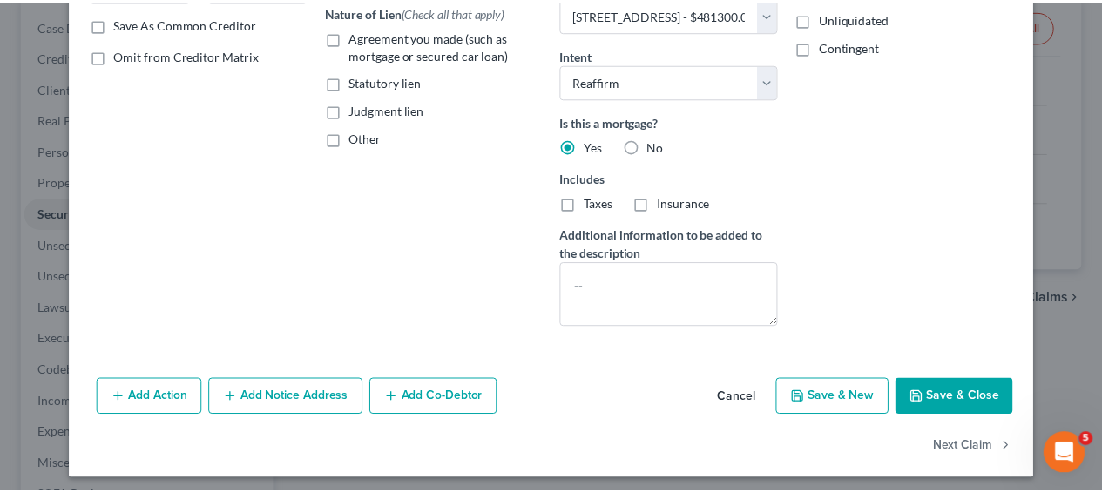
scroll to position [334, 0]
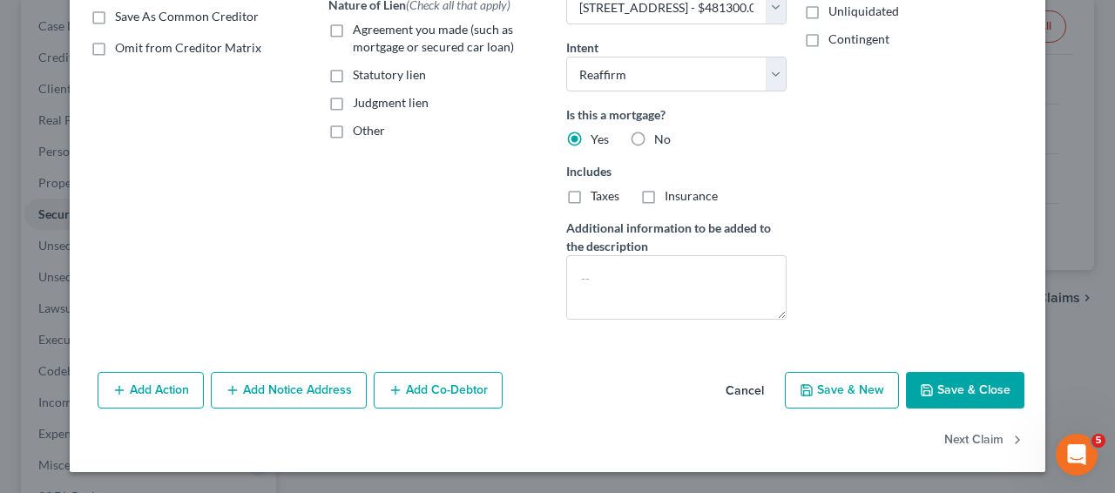
click at [952, 391] on button "Save & Close" at bounding box center [965, 390] width 119 height 37
select select
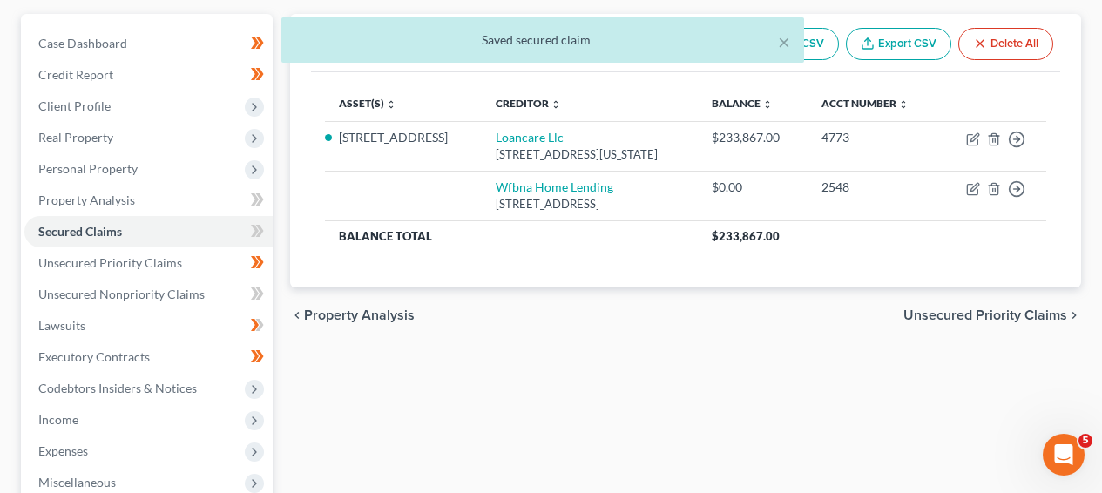
scroll to position [175, 0]
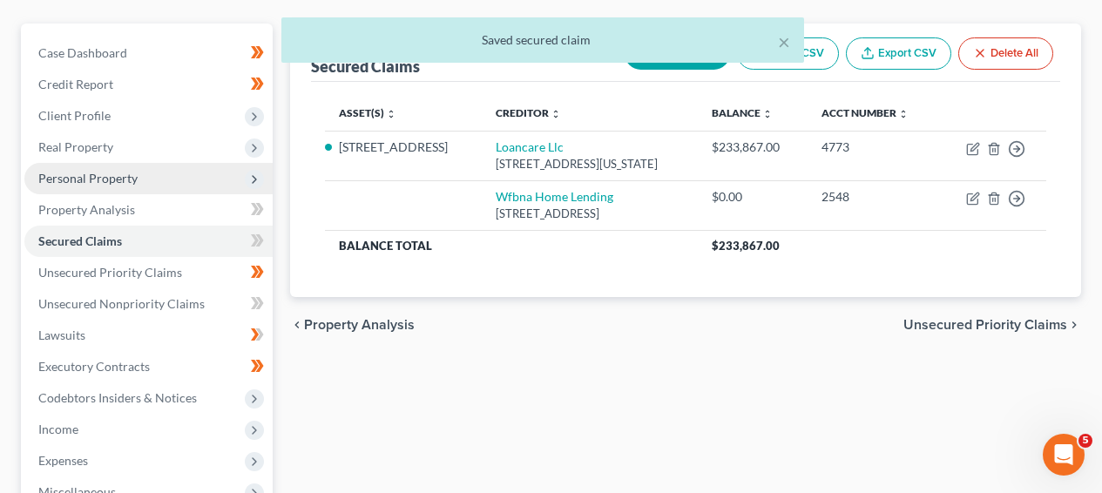
click at [113, 188] on span "Personal Property" at bounding box center [148, 178] width 248 height 31
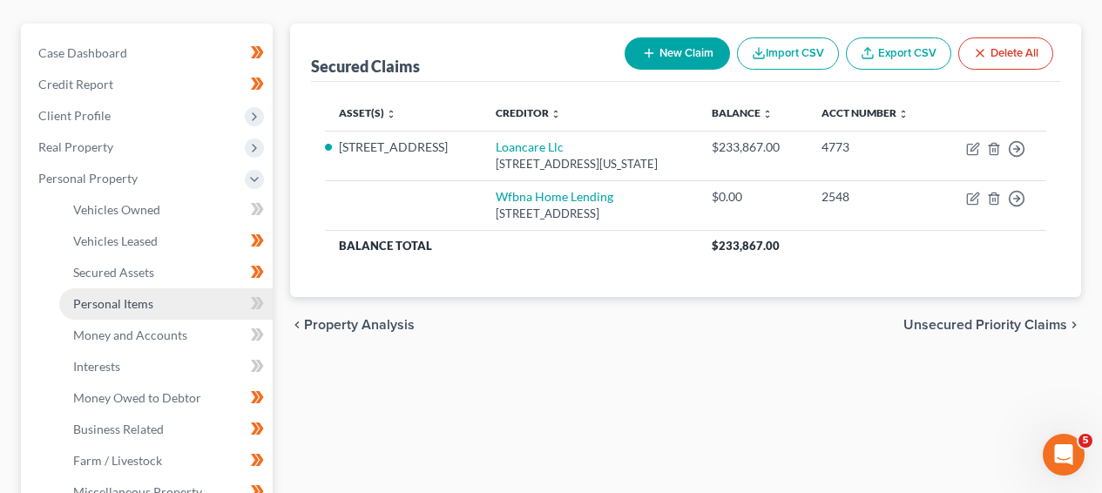
click at [129, 302] on span "Personal Items" at bounding box center [113, 303] width 80 height 15
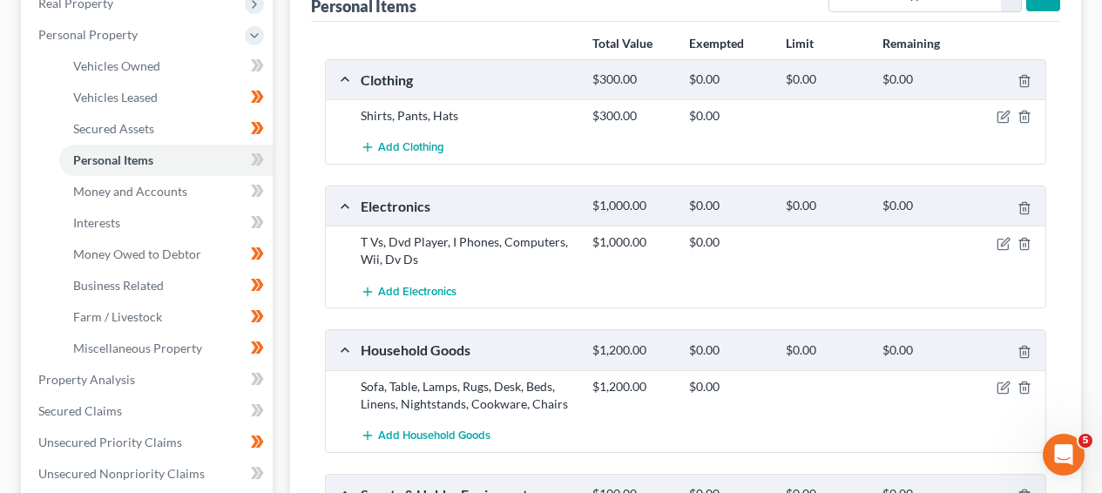
scroll to position [249, 0]
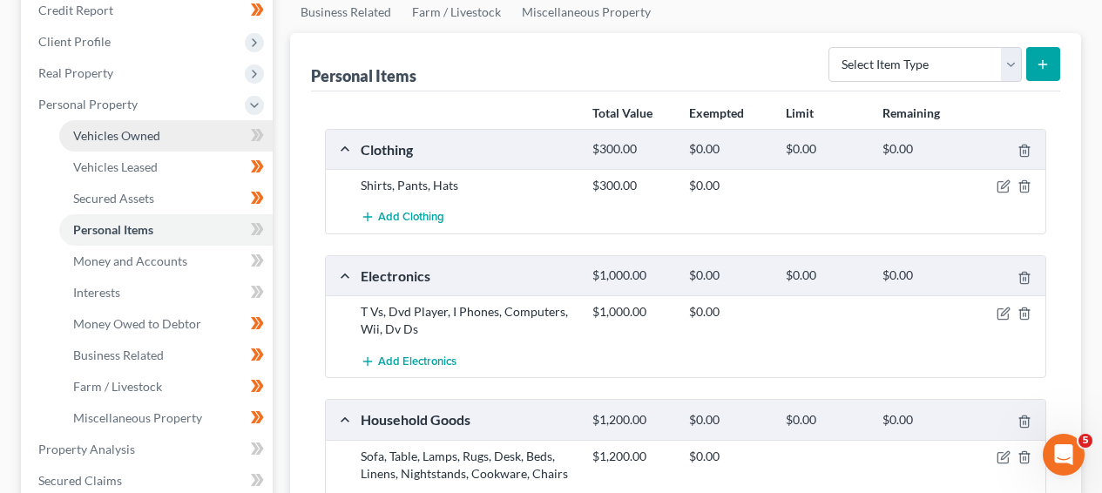
click at [186, 128] on link "Vehicles Owned" at bounding box center [166, 135] width 214 height 31
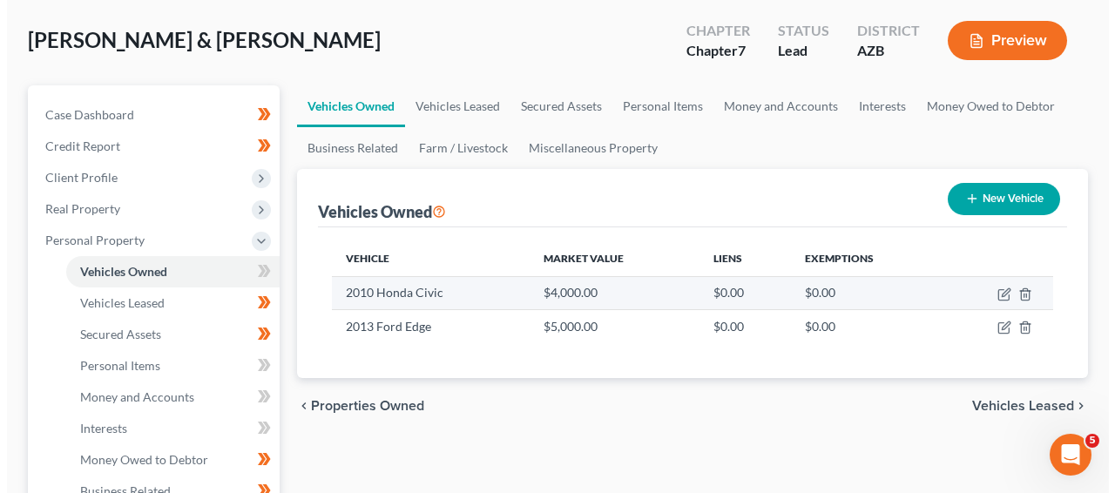
scroll to position [162, 0]
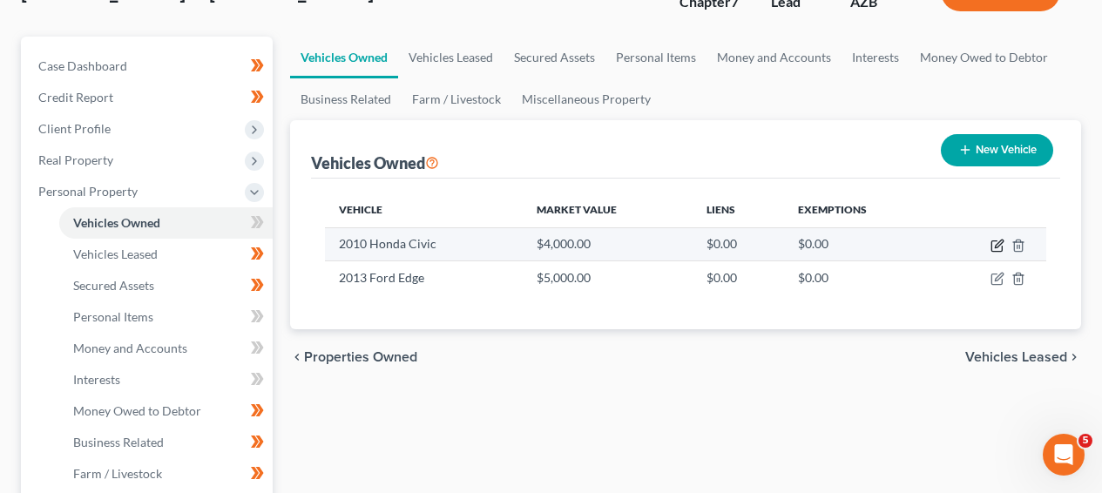
click at [1000, 246] on icon "button" at bounding box center [998, 246] width 14 height 14
select select "0"
select select "16"
select select "3"
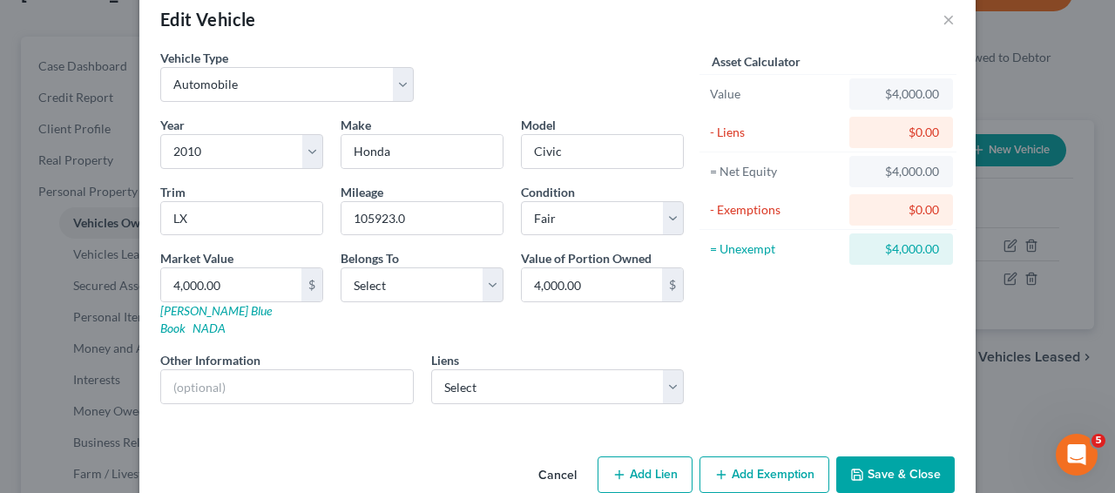
scroll to position [48, 0]
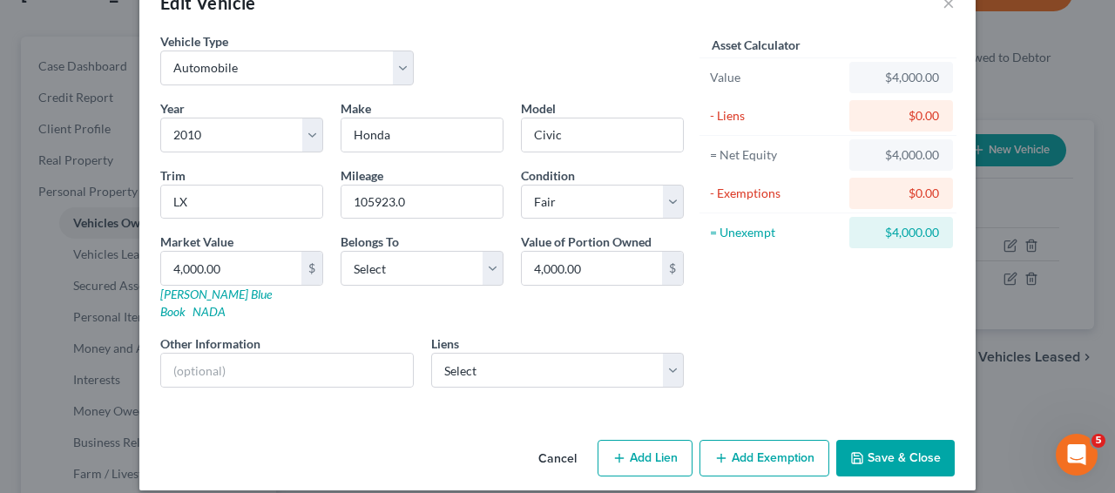
click at [726, 446] on button "Add Exemption" at bounding box center [765, 458] width 130 height 37
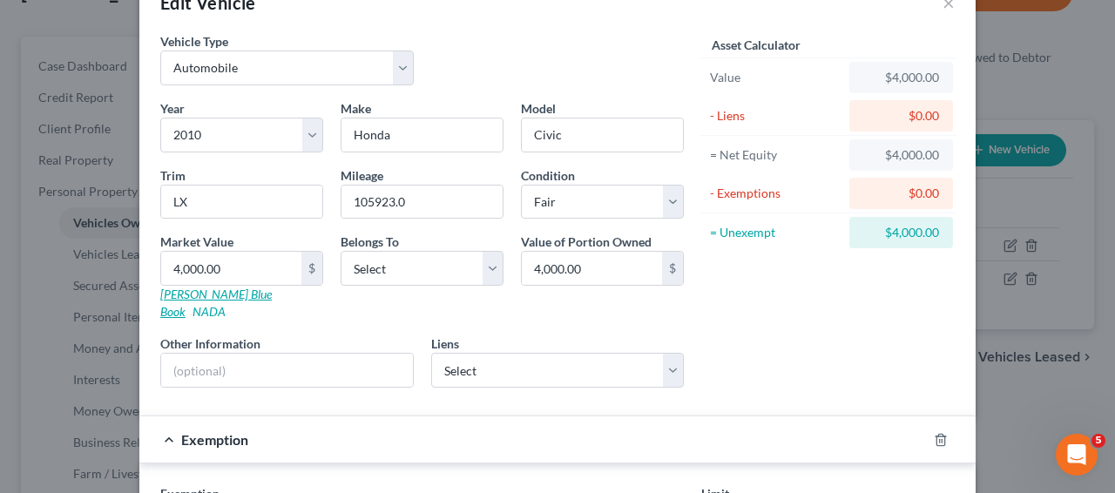
click at [180, 291] on link "Kelly Blue Book" at bounding box center [216, 303] width 112 height 32
click at [360, 200] on input "105923.0" at bounding box center [422, 202] width 161 height 33
click at [378, 200] on input "105923.0" at bounding box center [422, 202] width 161 height 33
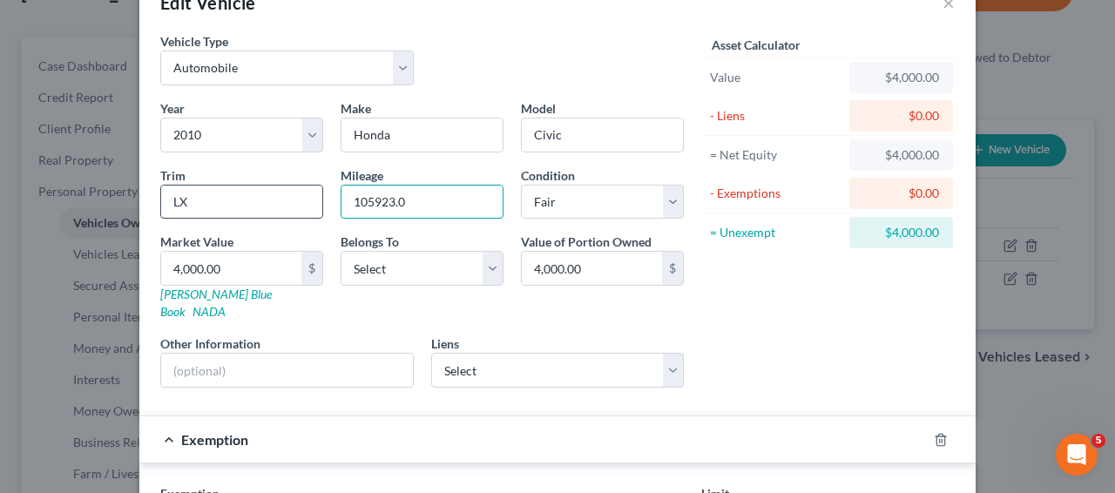
drag, startPoint x: 387, startPoint y: 203, endPoint x: 299, endPoint y: 202, distance: 88.0
click at [299, 202] on div "Year Select 2026 2025 2024 2023 2022 2021 2020 2019 2018 2017 2016 2015 2014 20…" at bounding box center [422, 250] width 541 height 302
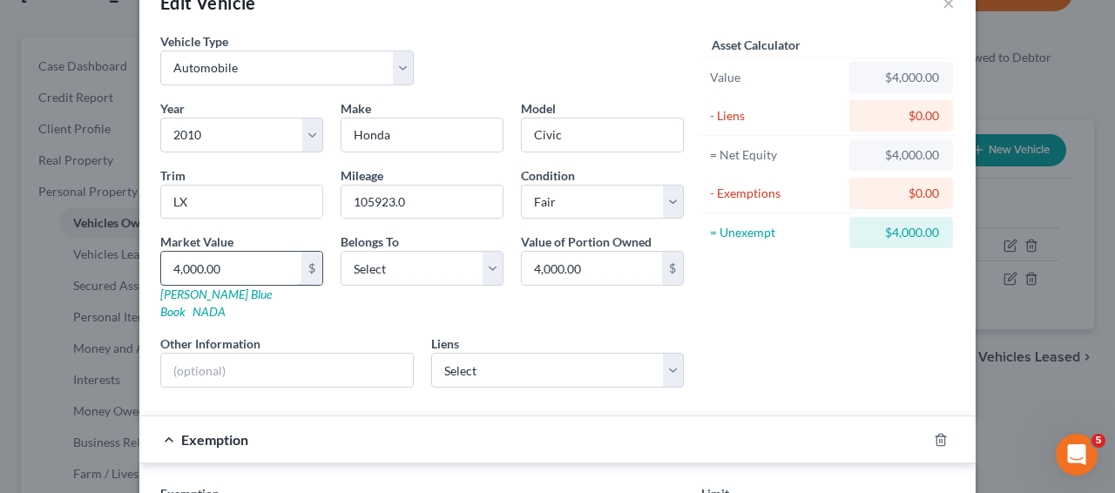
click at [245, 274] on input "4,000.00" at bounding box center [231, 268] width 140 height 33
type input "5"
type input "5.00"
type input "52"
type input "52.00"
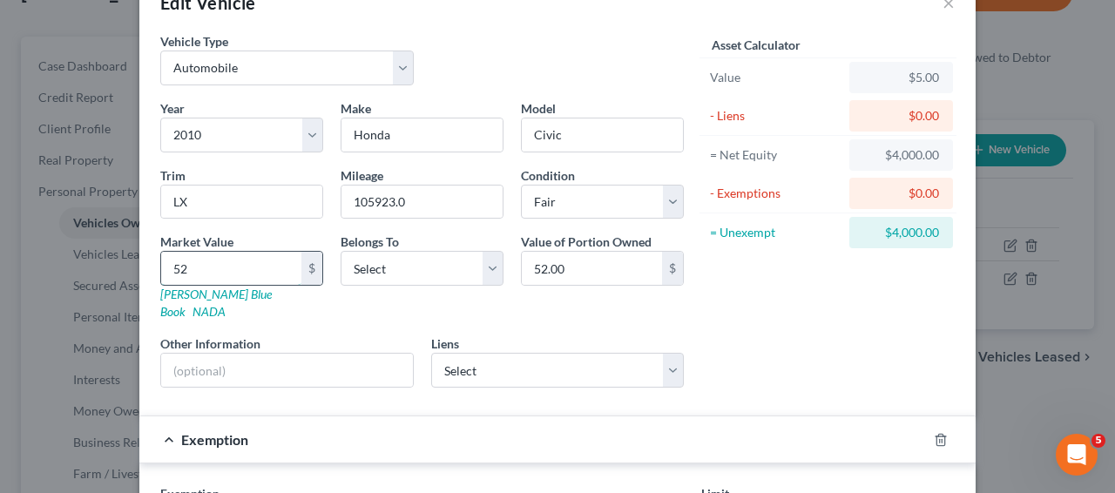
type input "520"
type input "520.00"
type input "5200"
type input "5,200.00"
type input "5,20"
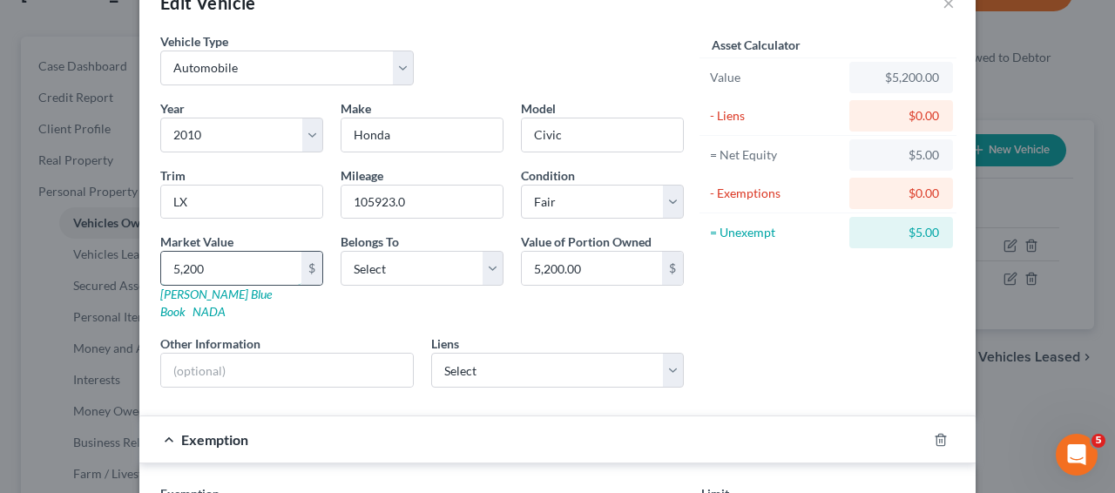
type input "520.00"
type input "52"
type input "52.00"
type input "5"
type input "5.00"
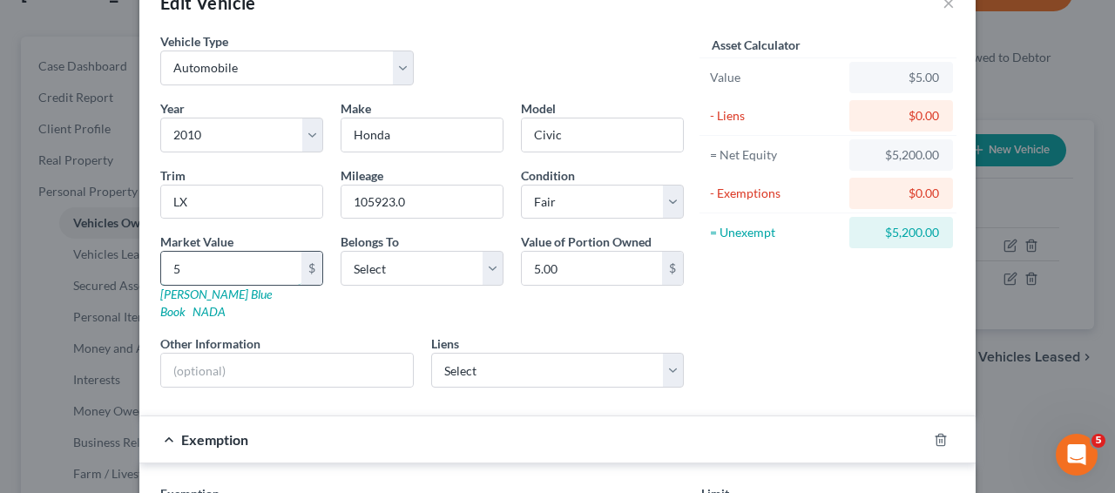
type input "53"
type input "53.00"
type input "530-"
type input "530.00"
type input "53"
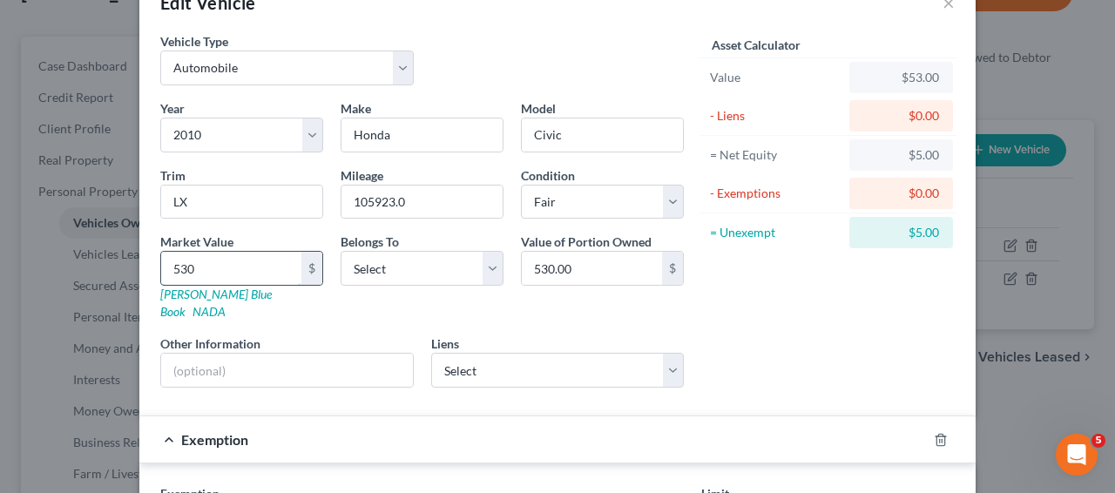
type input "53.00"
type input "530"
type input "530.00"
type input "5300"
type input "5,300.00"
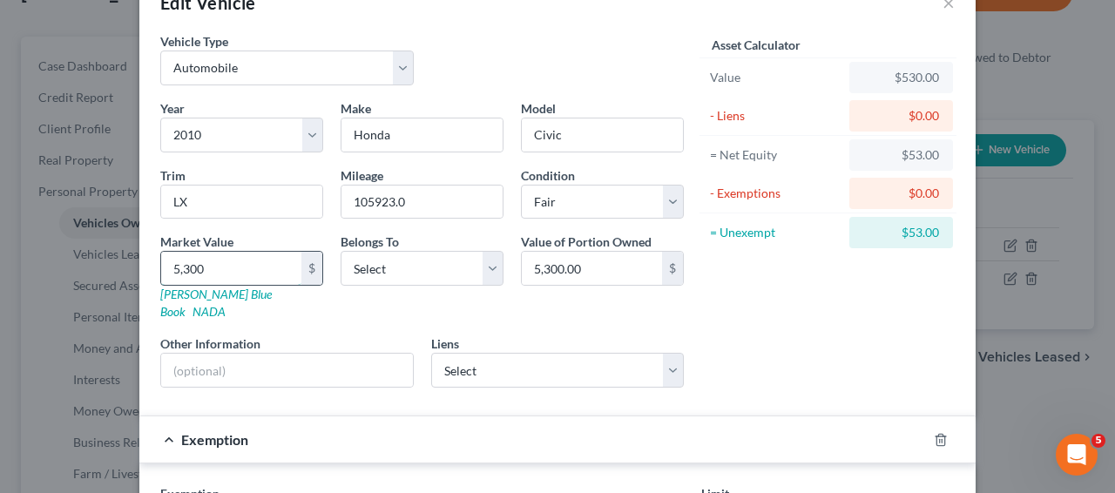
type input "5,300"
click at [250, 354] on input "text" at bounding box center [287, 370] width 252 height 33
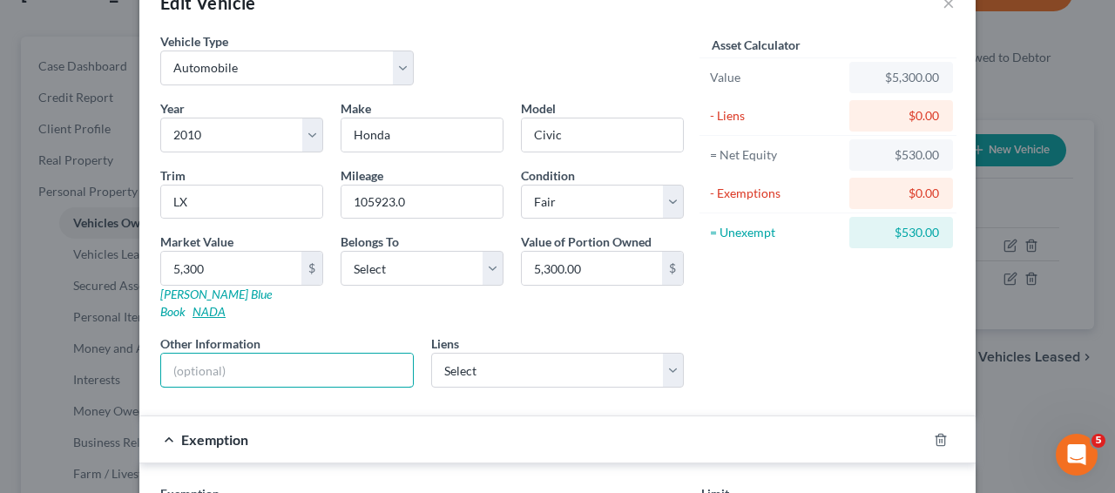
paste input "2FMDK3JC7DBB17919"
type input "2FMDK3JC7DBB17919 - VIN"
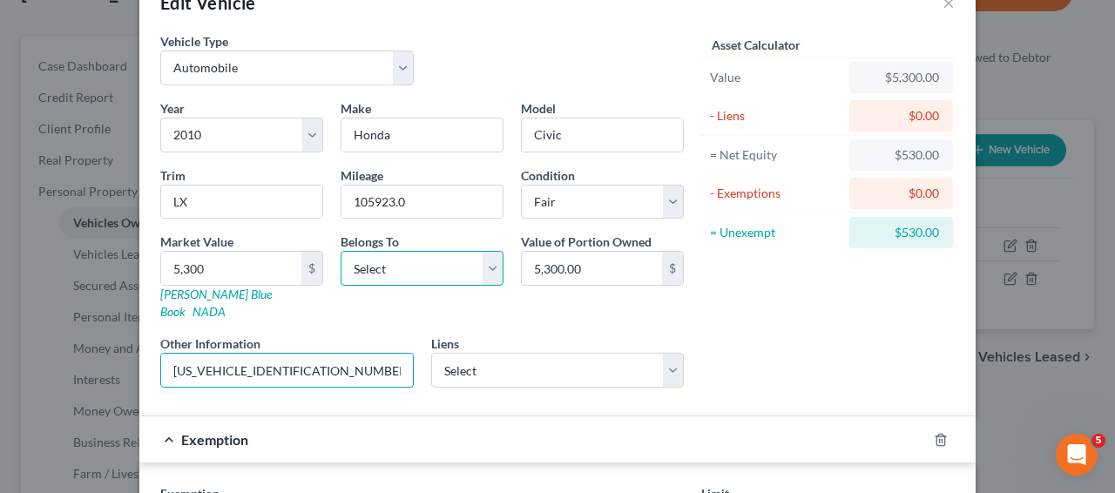
click at [454, 260] on select "Select Debtor 1 Only Debtor 2 Only Debtor 1 And Debtor 2 Only At Least One Of T…" at bounding box center [422, 268] width 163 height 35
select select "1"
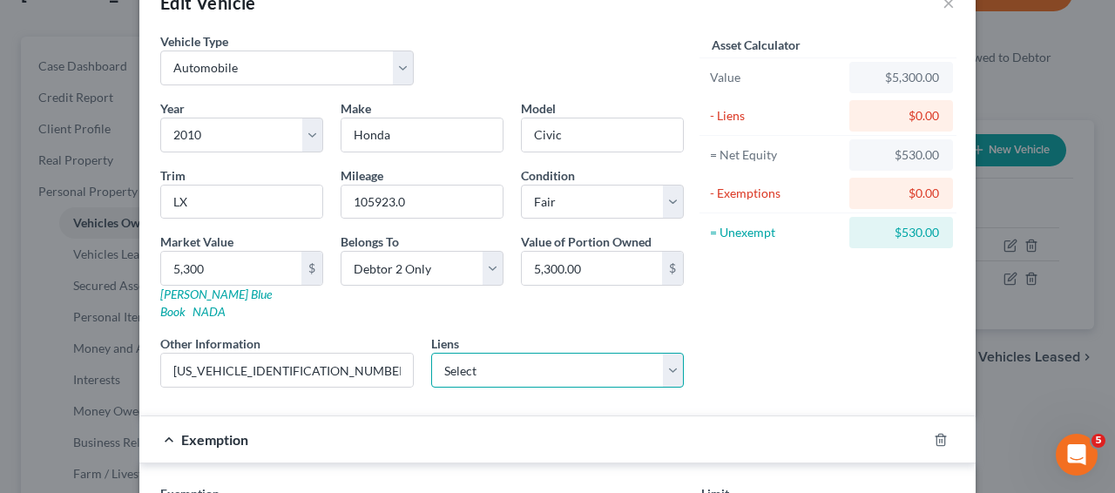
click at [576, 353] on select "Select Wfbna Home Lending - $0.00" at bounding box center [558, 370] width 254 height 35
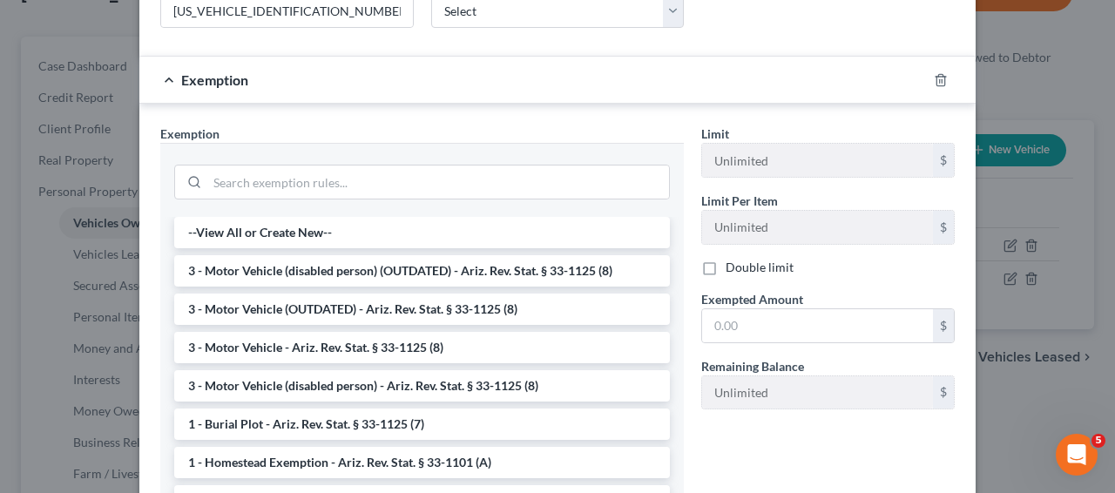
scroll to position [304, 0]
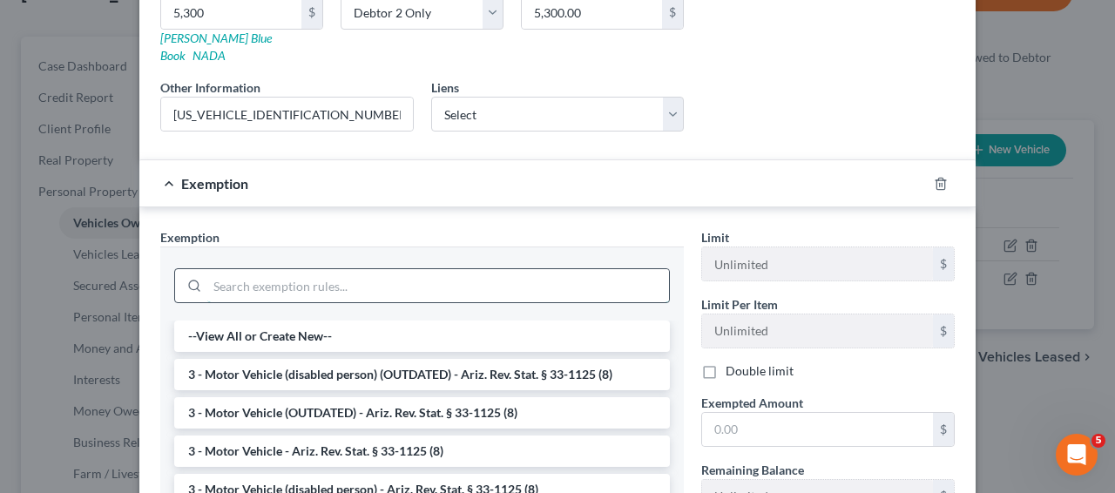
click at [410, 269] on input "search" at bounding box center [438, 285] width 462 height 33
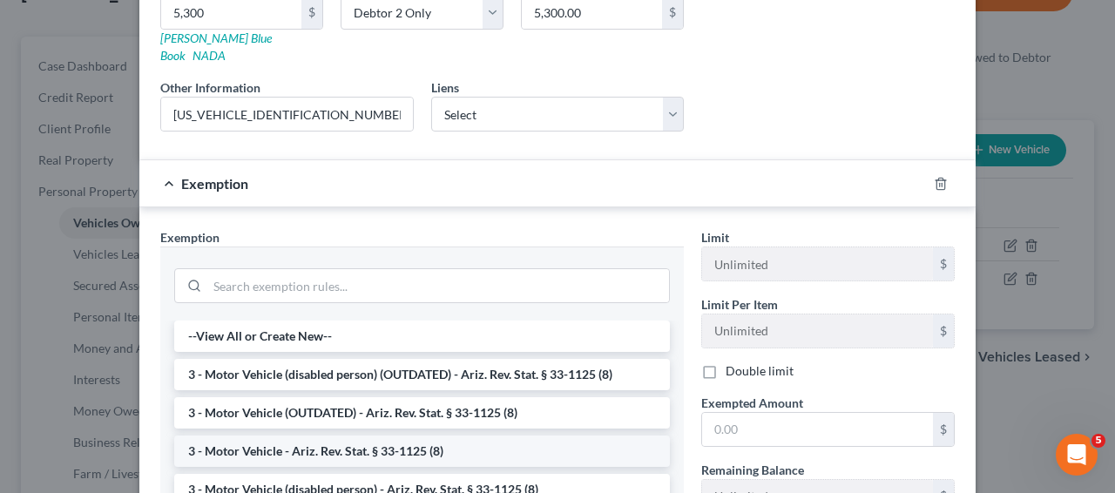
click at [377, 436] on li "3 - Motor Vehicle - Ariz. Rev. Stat. § 33-1125 (8)" at bounding box center [422, 451] width 496 height 31
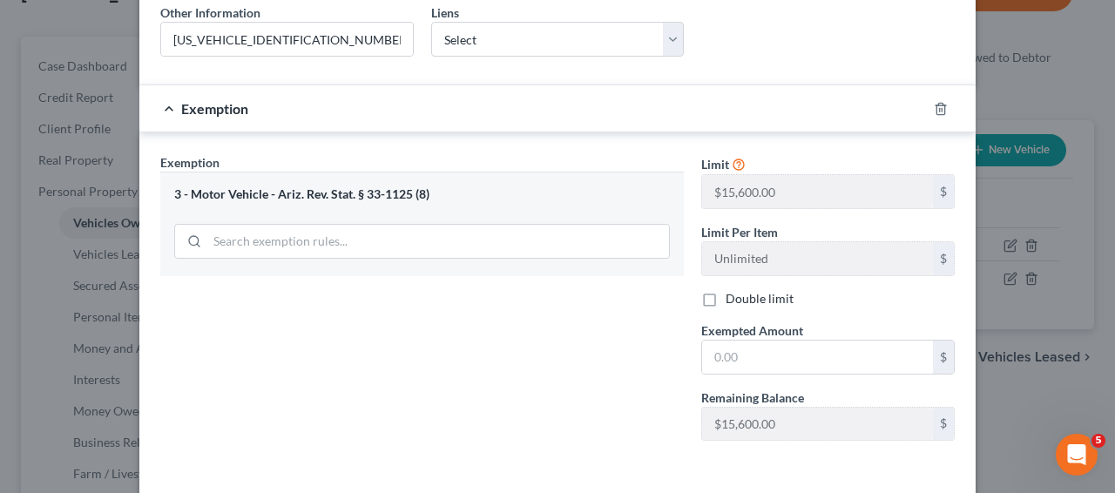
scroll to position [383, 0]
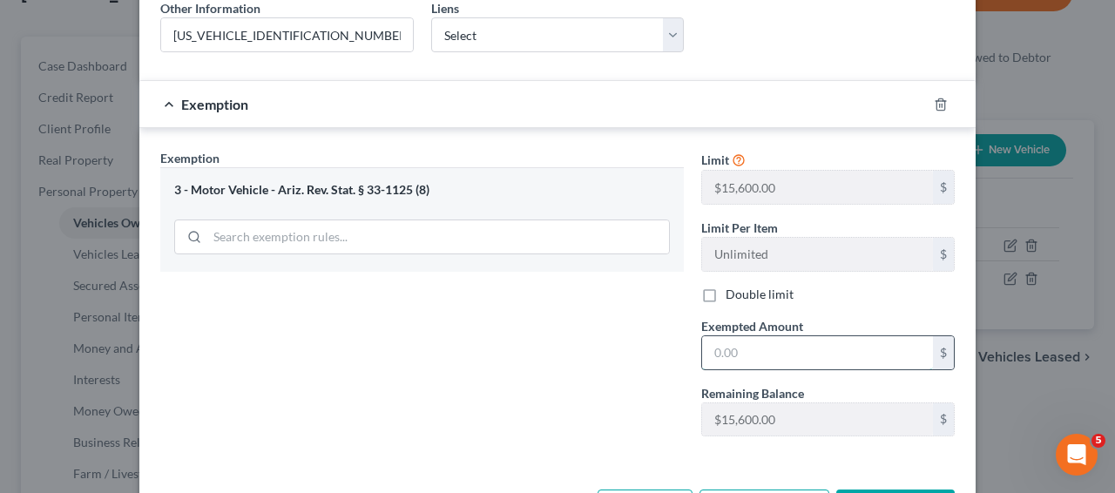
click at [837, 345] on input "text" at bounding box center [817, 352] width 231 height 33
type input "5,300"
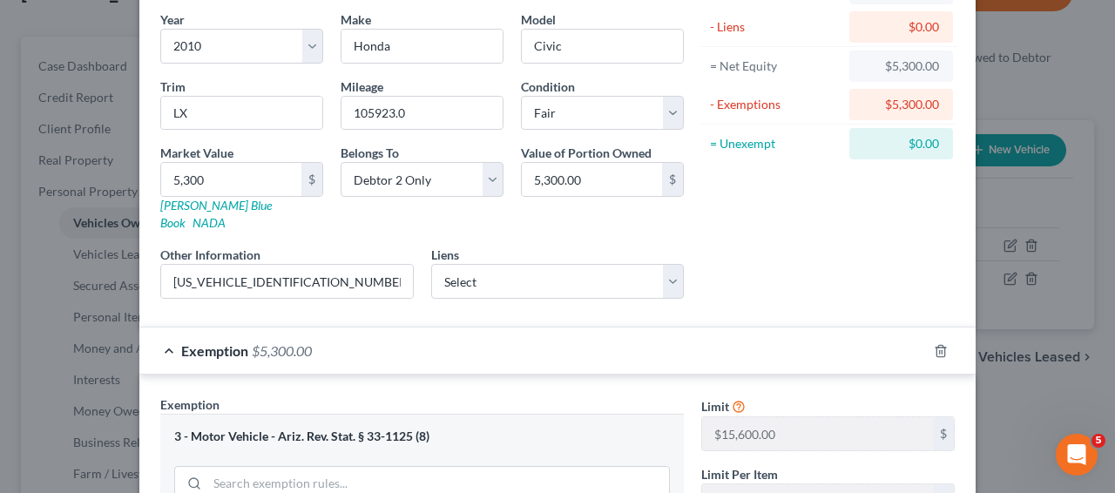
scroll to position [434, 0]
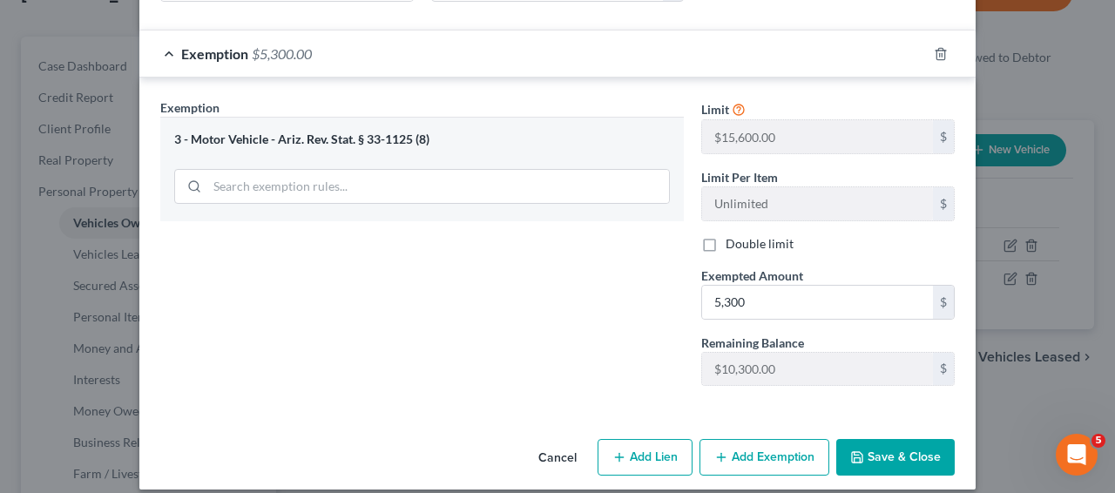
click at [908, 439] on button "Save & Close" at bounding box center [896, 457] width 119 height 37
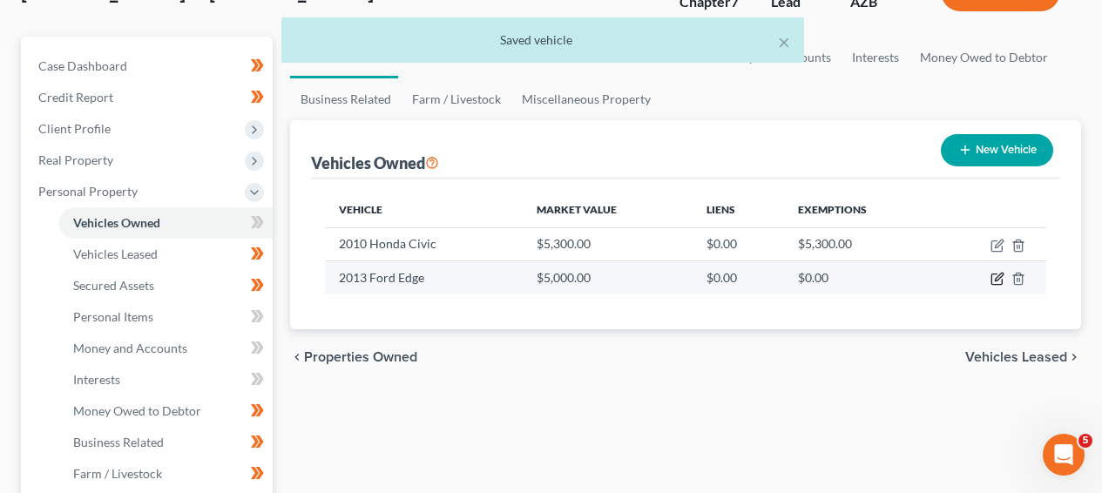
click at [1000, 280] on icon "button" at bounding box center [998, 279] width 14 height 14
select select "0"
select select "13"
select select "3"
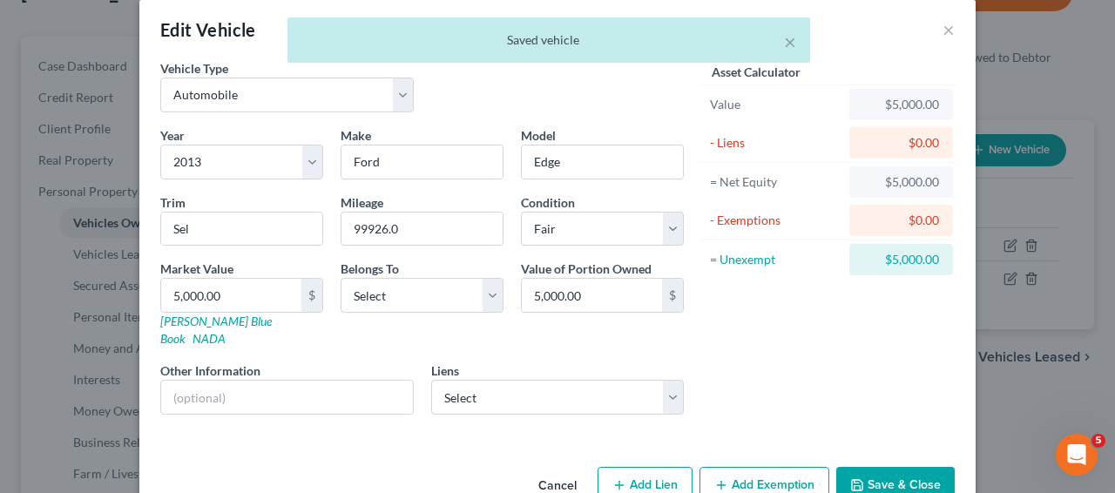
scroll to position [48, 0]
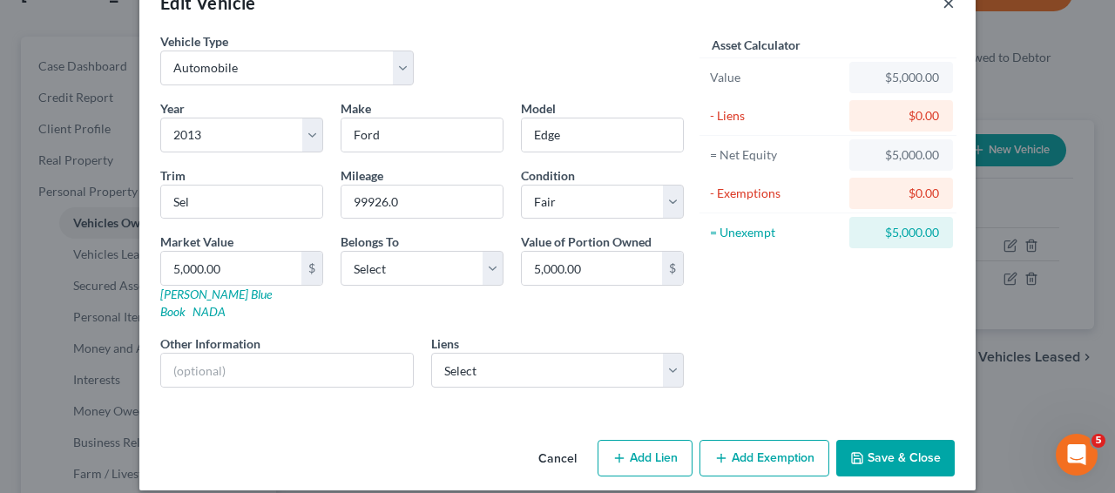
click at [949, 10] on div "Edit Vehicle ×" at bounding box center [557, 2] width 837 height 59
click at [943, 3] on button "×" at bounding box center [949, 2] width 12 height 21
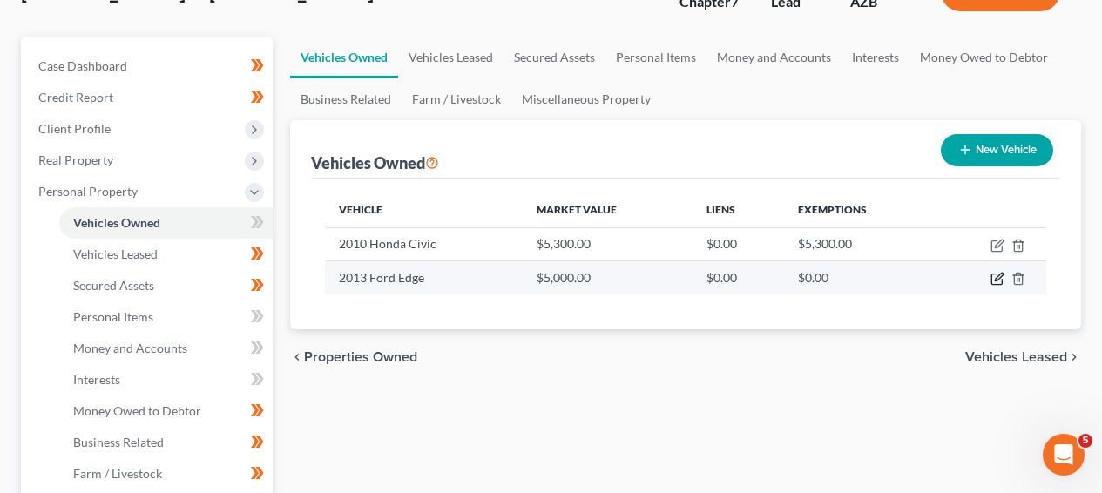
click at [994, 279] on icon "button" at bounding box center [998, 279] width 14 height 14
select select "0"
select select "13"
select select "3"
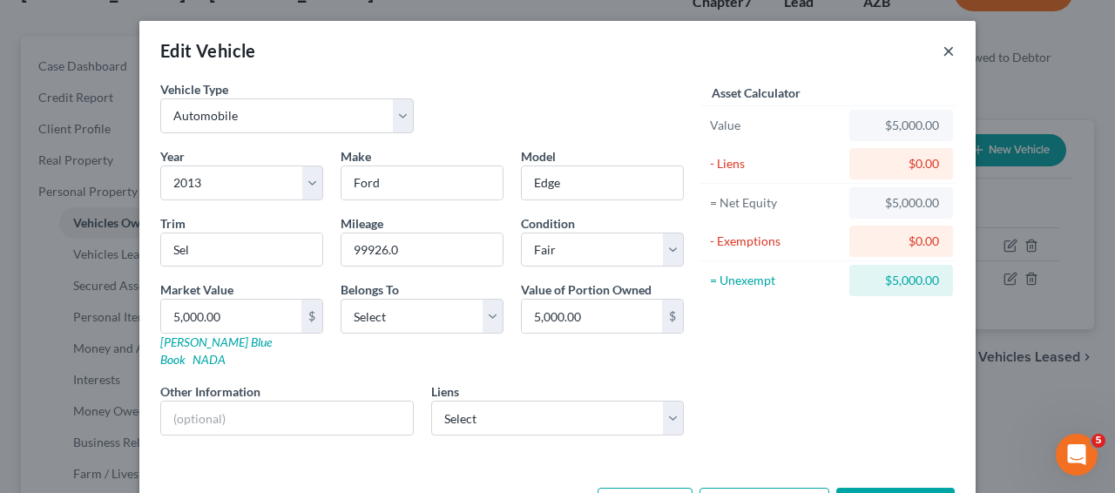
click at [947, 52] on button "×" at bounding box center [949, 50] width 12 height 21
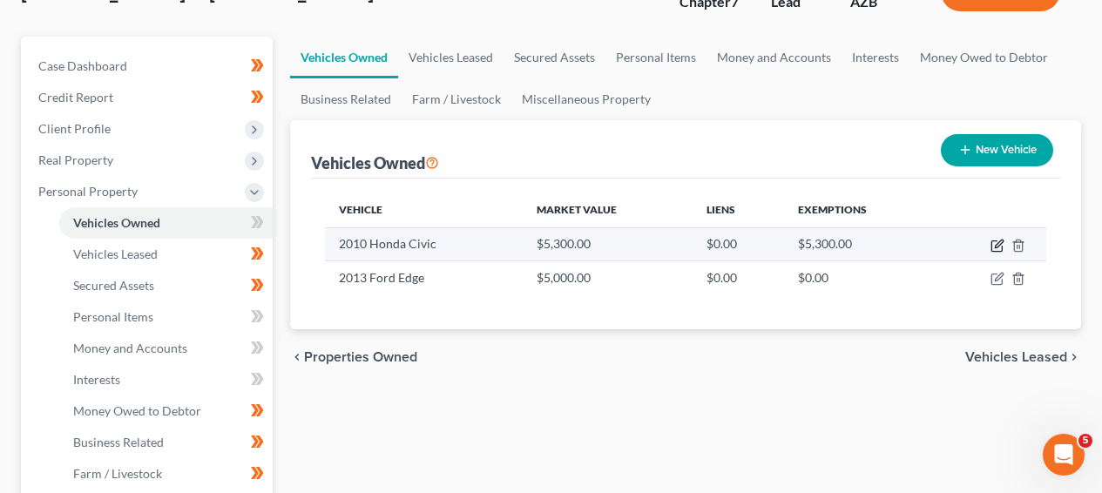
click at [996, 239] on icon "button" at bounding box center [998, 246] width 14 height 14
select select "0"
select select "16"
select select "3"
select select "1"
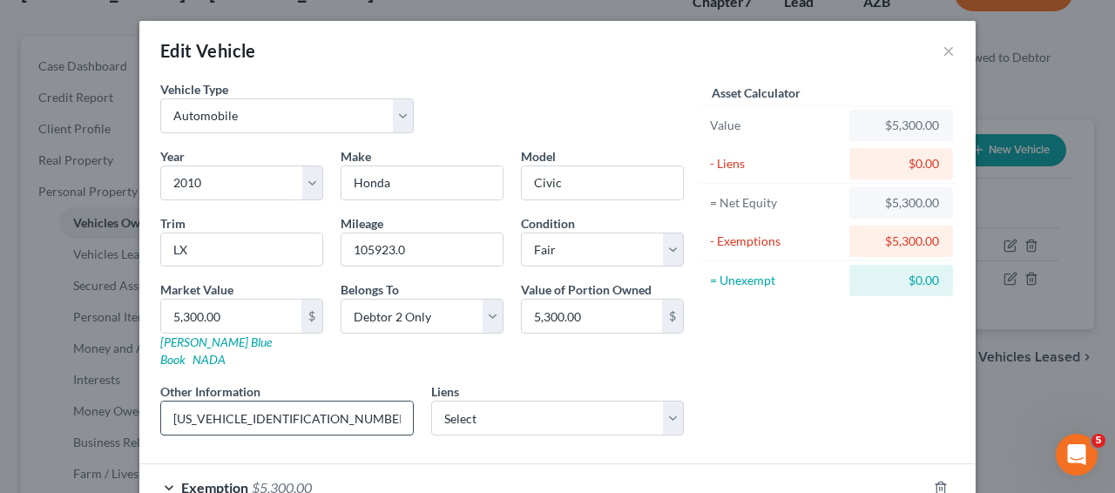
click at [250, 402] on input "2FMDK3JC7DBB17919 - VIN" at bounding box center [287, 418] width 252 height 33
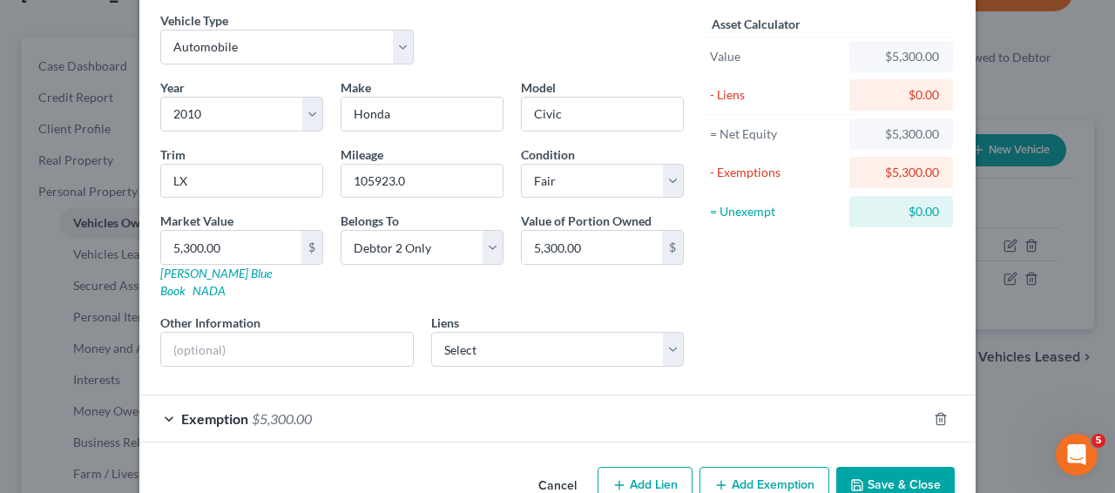
scroll to position [97, 0]
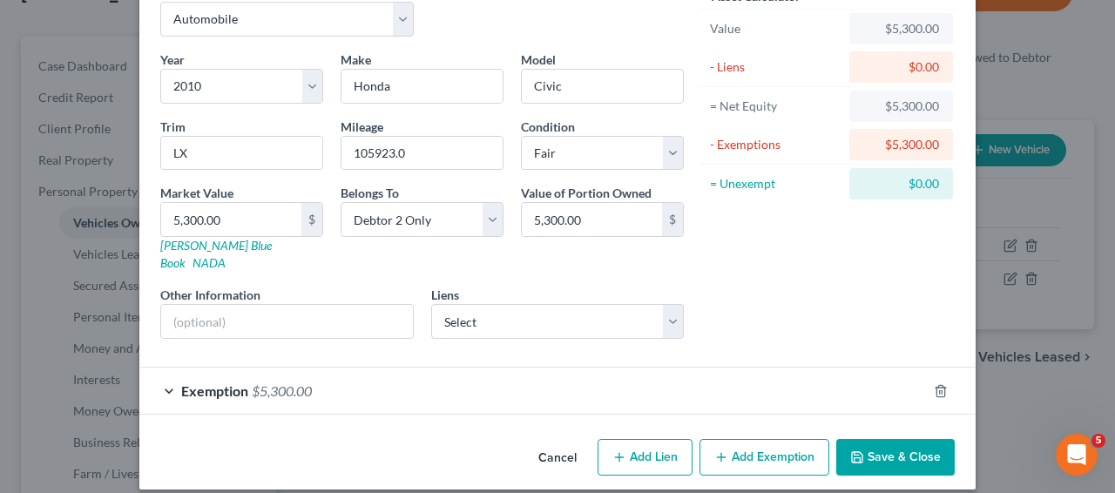
click at [927, 377] on div at bounding box center [951, 391] width 49 height 28
click at [934, 384] on icon "button" at bounding box center [941, 391] width 14 height 14
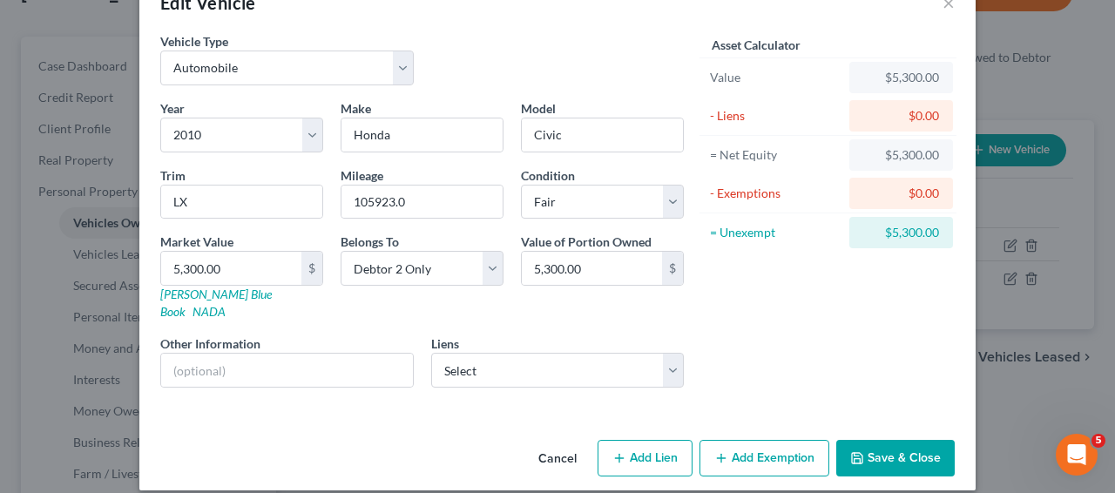
click at [891, 440] on button "Save & Close" at bounding box center [896, 458] width 119 height 37
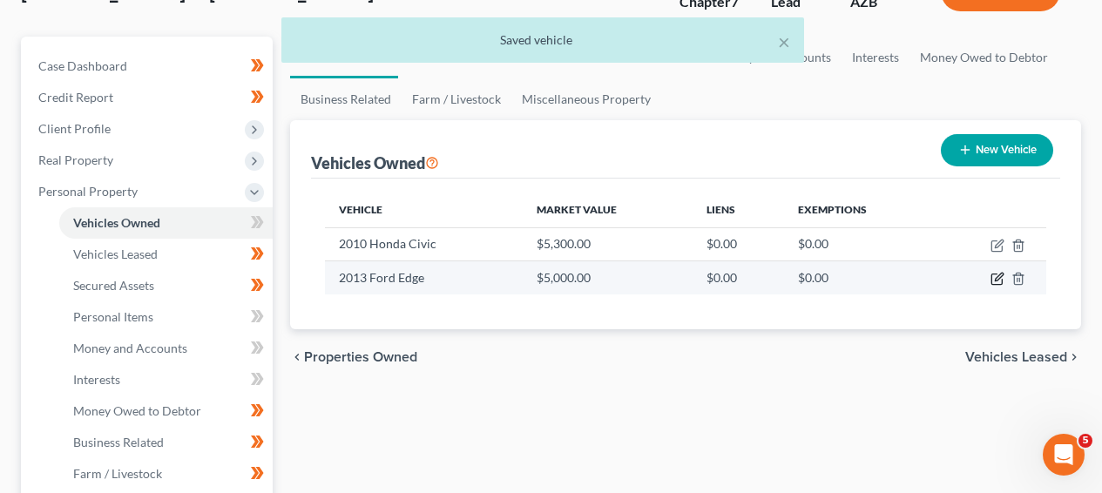
click at [991, 280] on icon "button" at bounding box center [998, 279] width 14 height 14
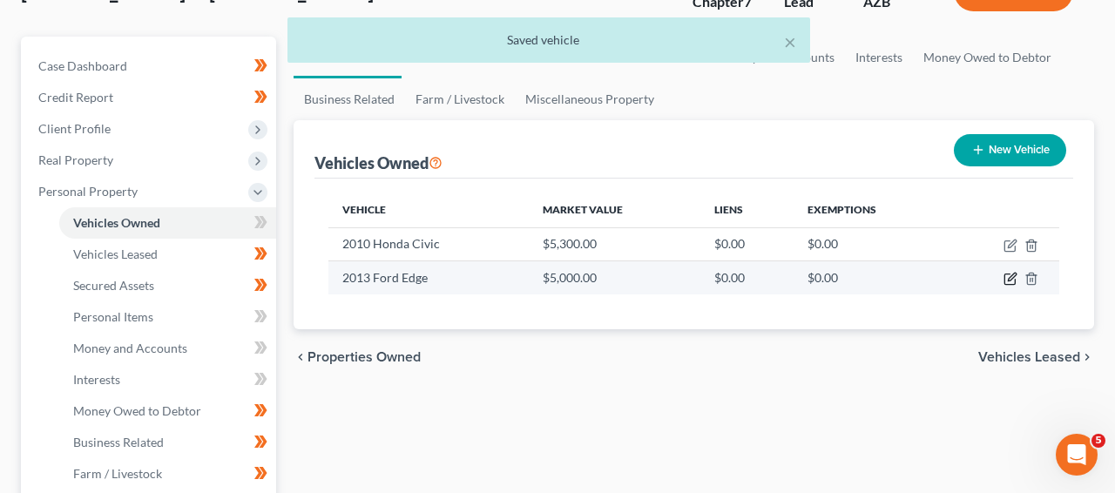
select select "0"
select select "13"
select select "3"
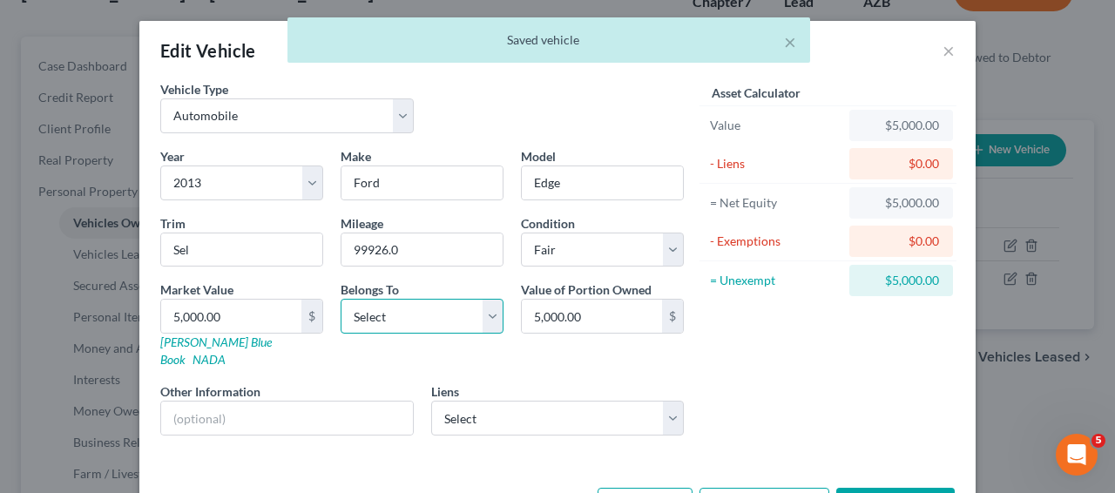
click at [387, 322] on select "Select Debtor 1 Only Debtor 2 Only Debtor 1 And Debtor 2 Only At Least One Of T…" at bounding box center [422, 316] width 163 height 35
select select "1"
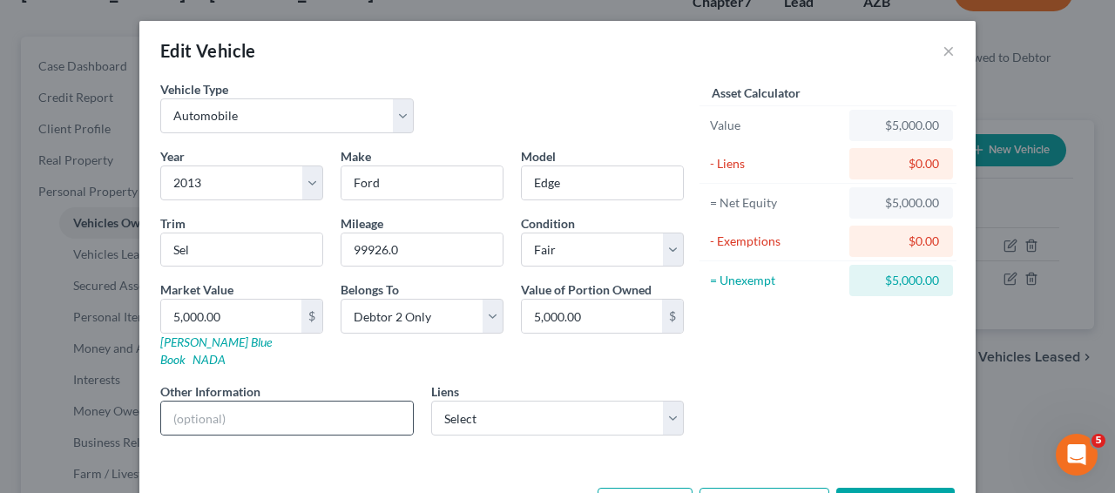
click at [350, 401] on div at bounding box center [287, 418] width 254 height 35
click at [346, 403] on input "text" at bounding box center [287, 418] width 252 height 33
paste input "2FMDK3JC7DBB17919 - VIN"
type input "2FMDK3JC7DBB17919 - VIN"
click at [295, 343] on div "Market Value 5,000.00 $ Kelly Blue Book NADA" at bounding box center [242, 325] width 180 height 88
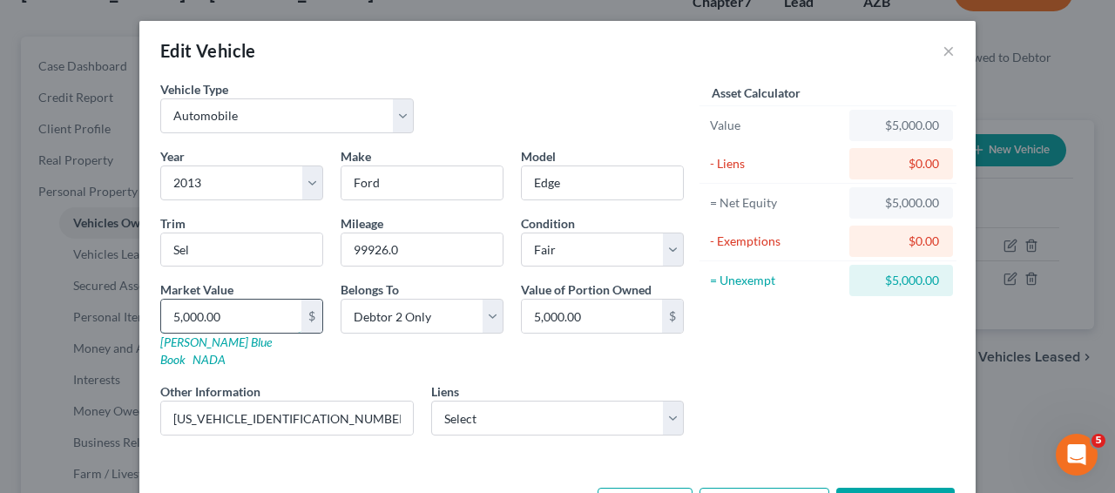
click at [260, 315] on input "5,000.00" at bounding box center [231, 316] width 140 height 33
type input "5"
type input "5.00"
type input "53"
type input "53.00"
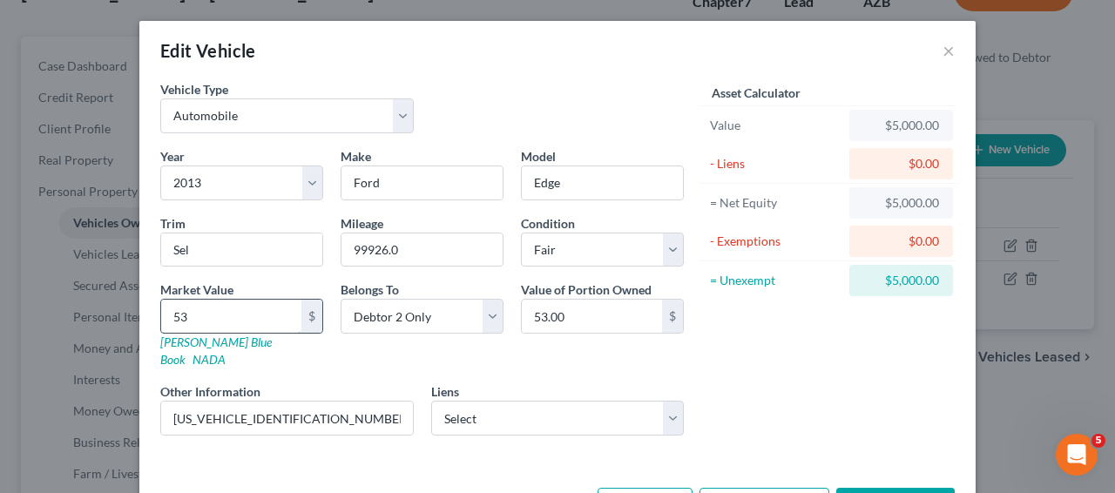
type input "530"
type input "530.00"
type input "5300"
type input "5,300.00"
type input "5,300"
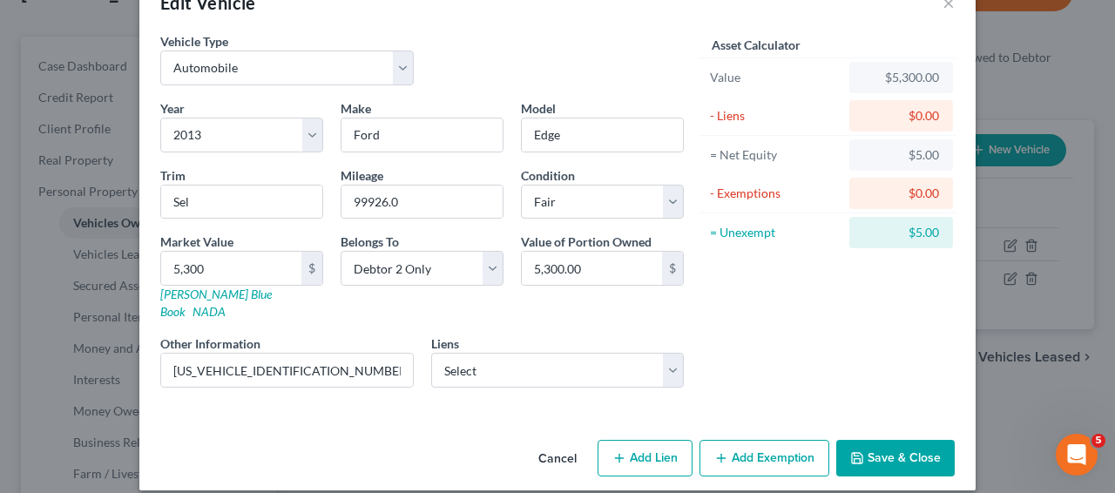
click at [785, 443] on button "Add Exemption" at bounding box center [765, 458] width 130 height 37
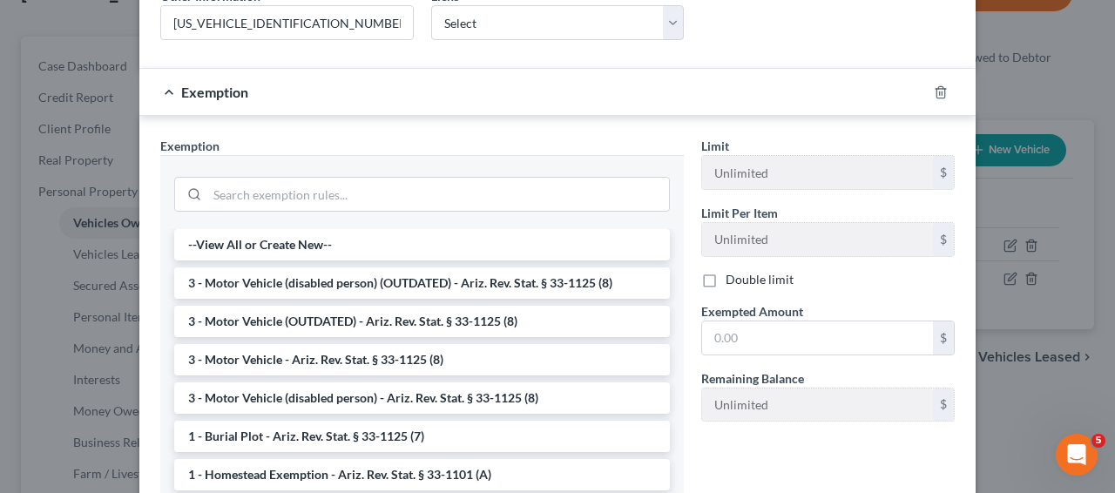
scroll to position [397, 0]
click at [444, 350] on li "3 - Motor Vehicle - Ariz. Rev. Stat. § 33-1125 (8)" at bounding box center [422, 358] width 496 height 31
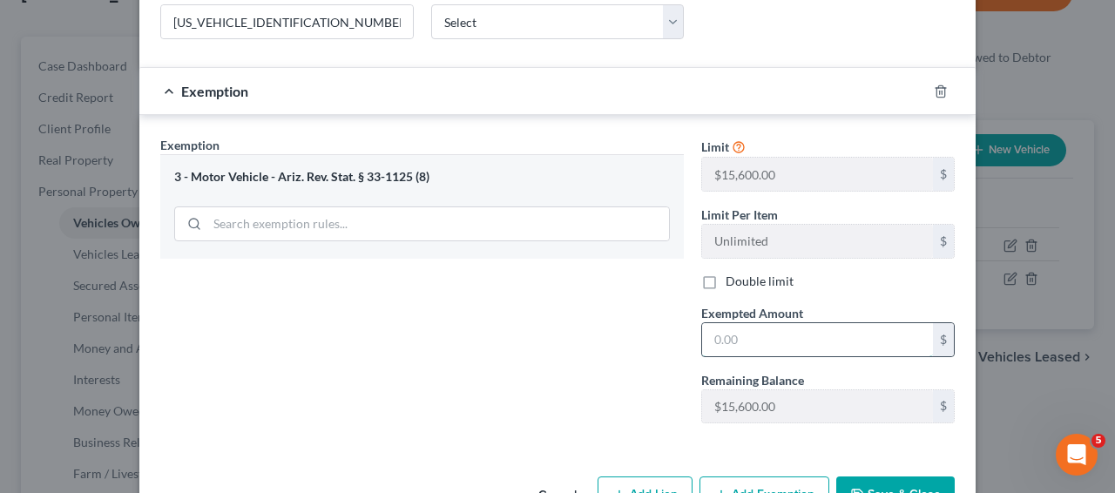
click at [785, 332] on input "text" at bounding box center [817, 339] width 231 height 33
type input "5,300"
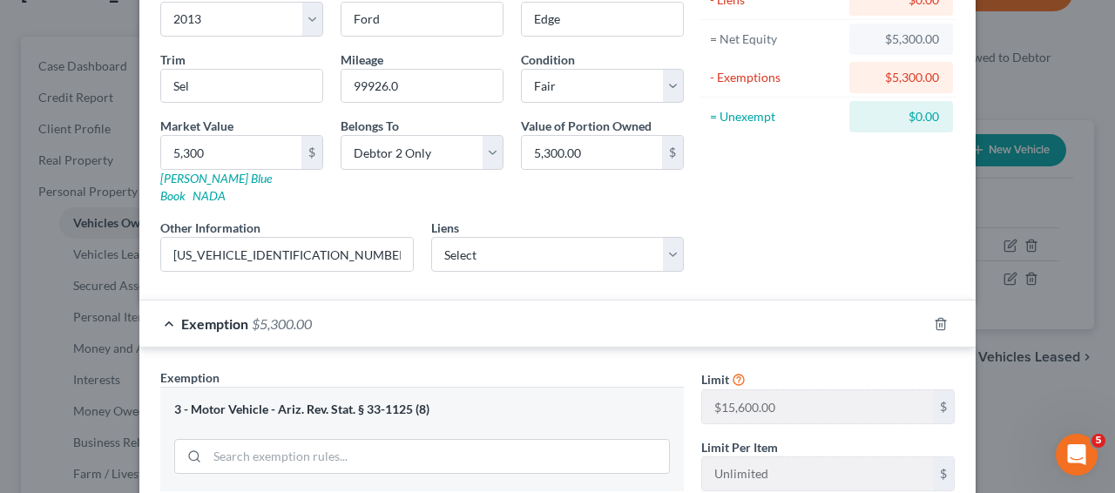
scroll to position [434, 0]
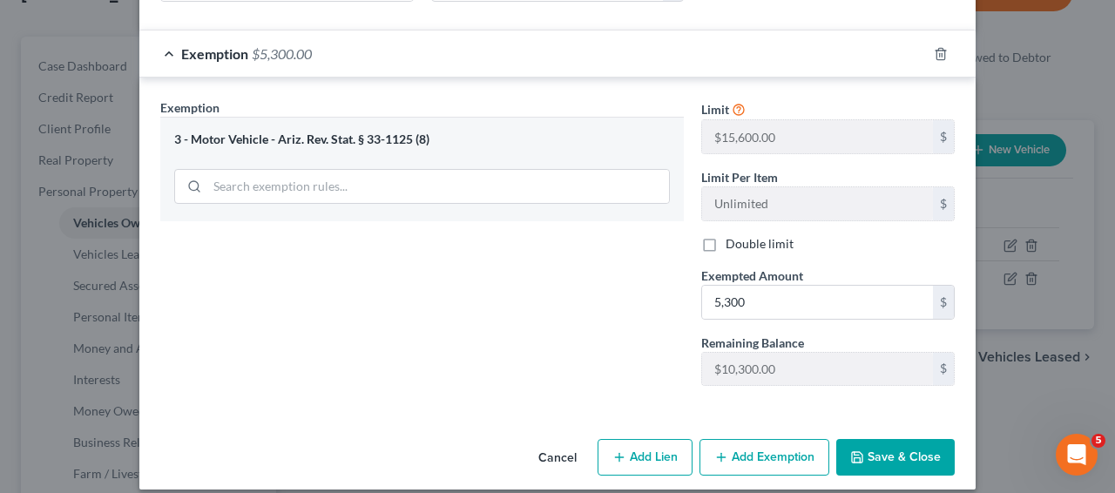
click at [901, 451] on button "Save & Close" at bounding box center [896, 457] width 119 height 37
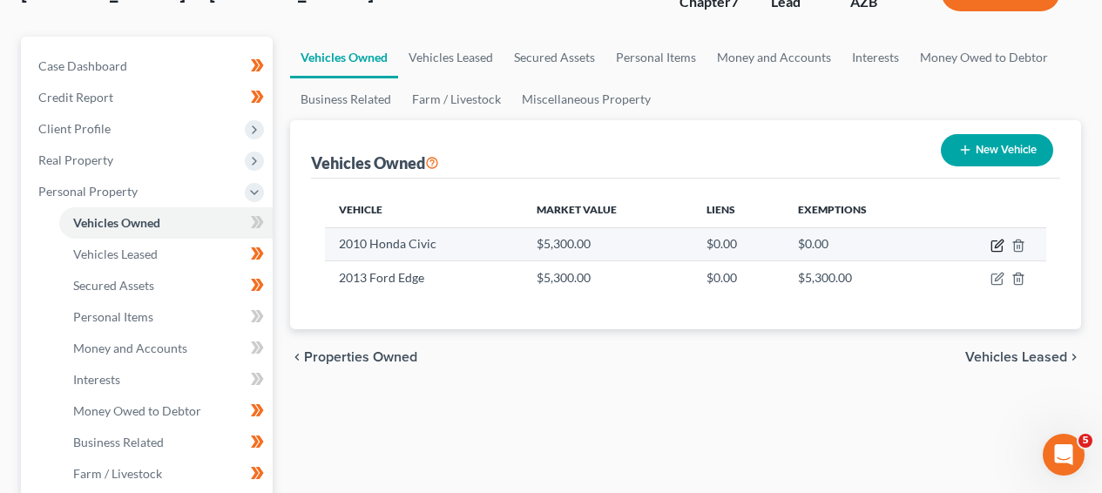
click at [1004, 248] on icon "button" at bounding box center [998, 246] width 14 height 14
select select "0"
select select "16"
select select "3"
select select "1"
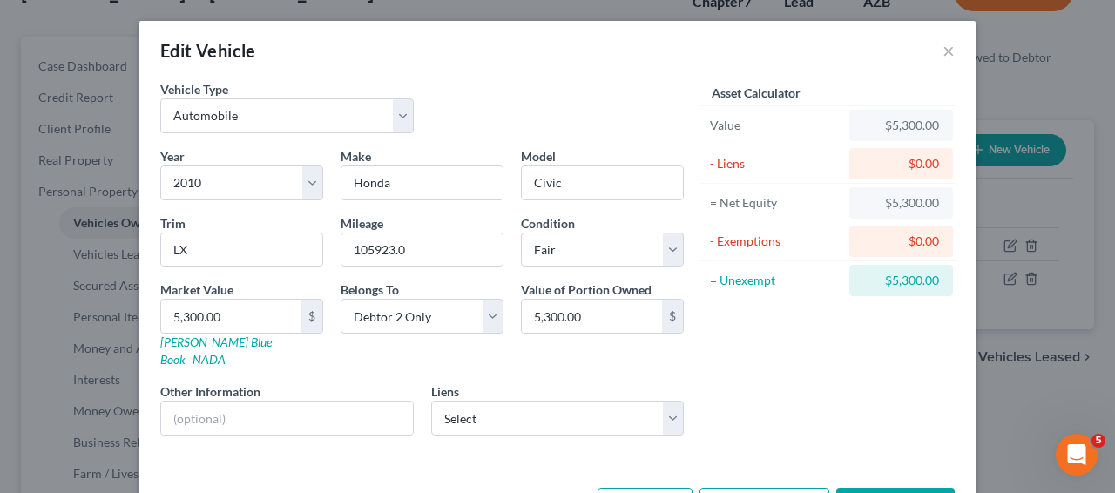
click at [223, 349] on div "Market Value 5,300.00 $ Kelly Blue Book NADA" at bounding box center [242, 325] width 180 height 88
click at [220, 345] on link "Kelly Blue Book" at bounding box center [216, 351] width 112 height 32
click at [241, 383] on label "Other Information" at bounding box center [210, 392] width 100 height 18
click at [240, 401] on div at bounding box center [287, 418] width 254 height 35
click at [239, 402] on input "text" at bounding box center [287, 418] width 252 height 33
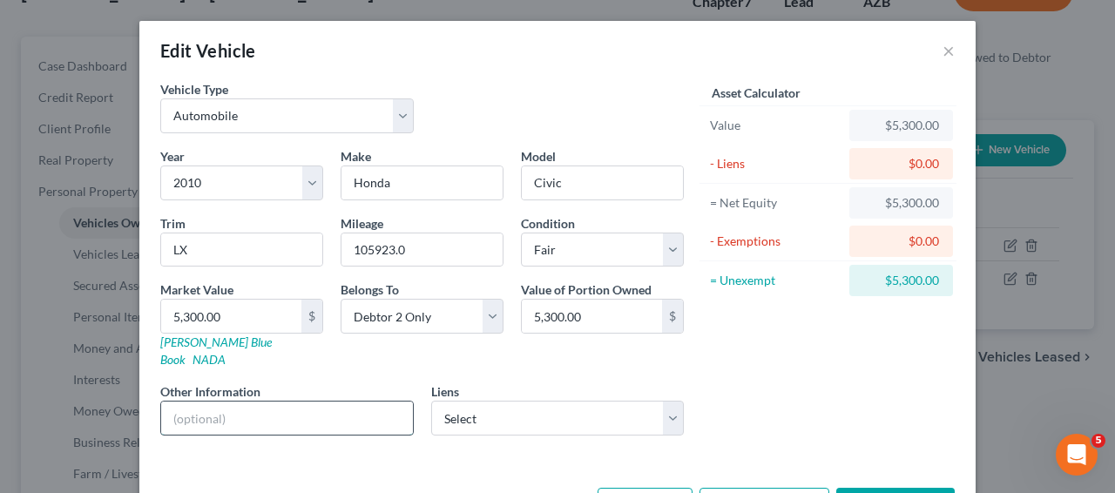
paste input "19XFA1F8XAE019058"
type input "19XFA1F8XAE019058 - VIN"
click at [363, 256] on input "105923.0" at bounding box center [422, 250] width 161 height 33
click at [394, 251] on input "105923.0" at bounding box center [422, 250] width 161 height 33
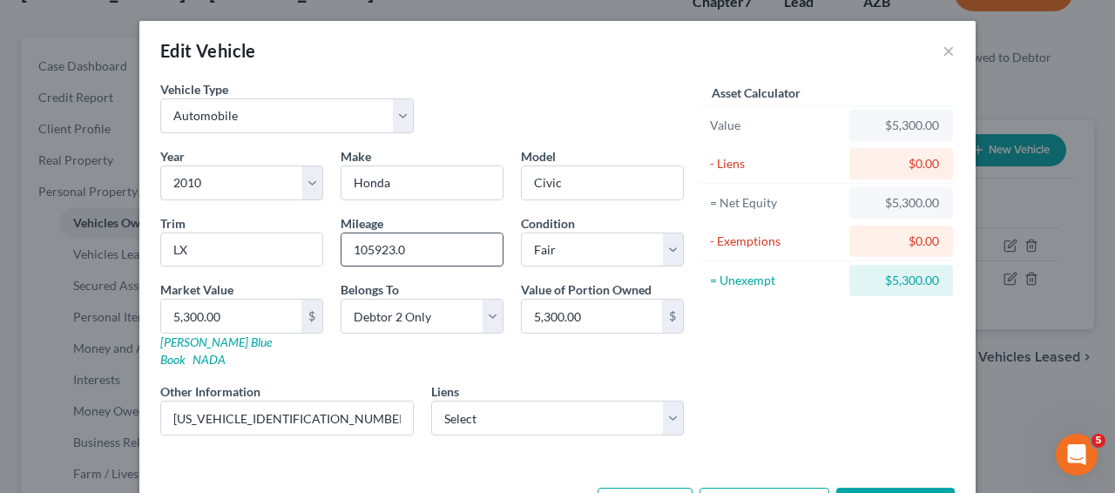
click at [436, 257] on input "105923.0" at bounding box center [422, 250] width 161 height 33
drag, startPoint x: 388, startPoint y: 253, endPoint x: 344, endPoint y: 253, distance: 43.6
click at [344, 253] on input "105923.0" at bounding box center [422, 250] width 161 height 33
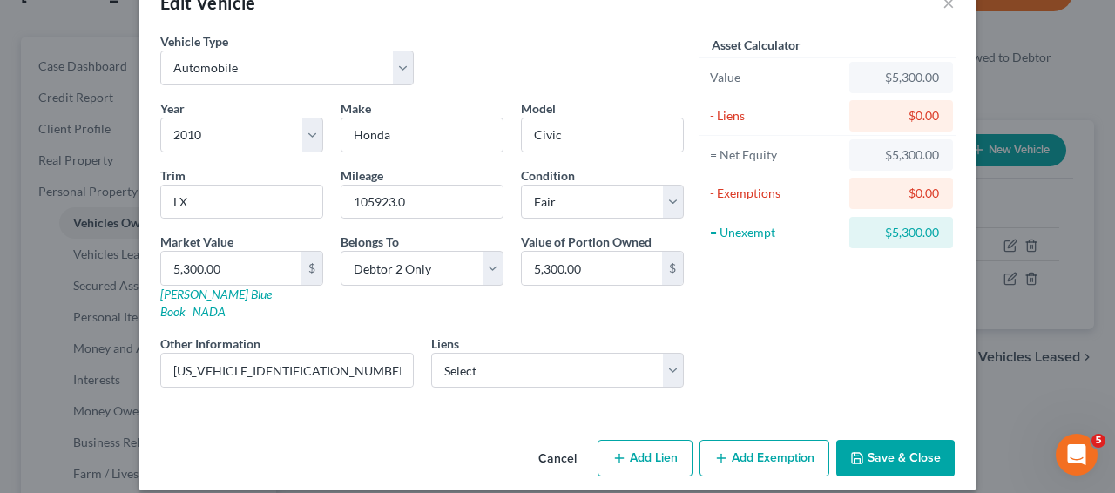
click at [889, 440] on button "Save & Close" at bounding box center [896, 458] width 119 height 37
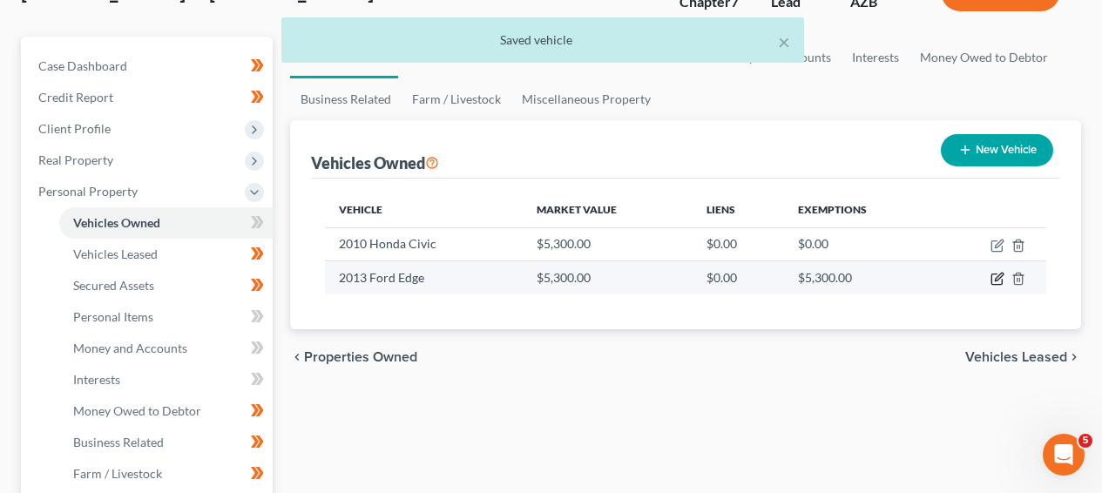
click at [994, 283] on icon "button" at bounding box center [998, 279] width 14 height 14
select select "0"
select select "13"
select select "3"
select select "1"
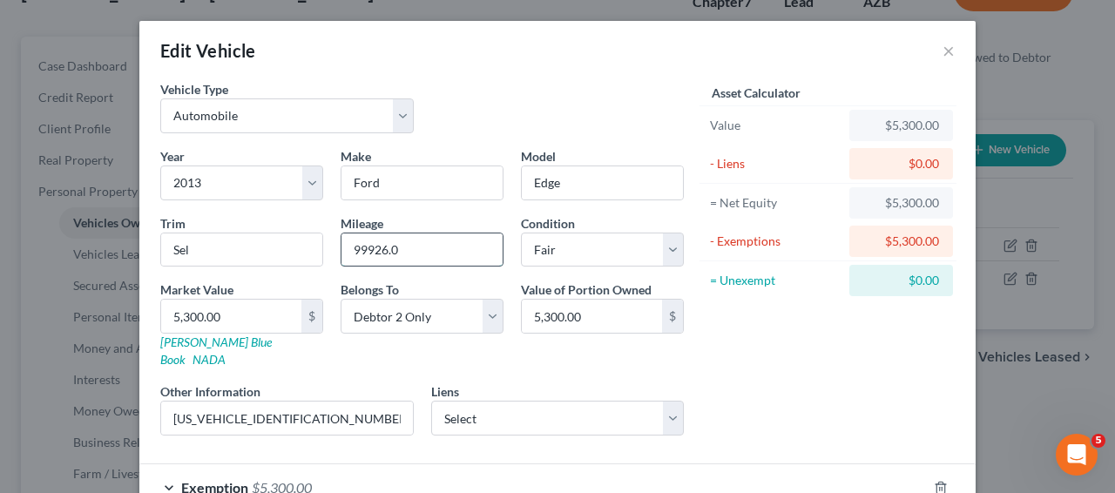
click at [350, 247] on input "99926.0" at bounding box center [422, 250] width 161 height 33
click at [371, 247] on input "99926.0" at bounding box center [422, 250] width 161 height 33
drag, startPoint x: 380, startPoint y: 252, endPoint x: 319, endPoint y: 253, distance: 61.0
click at [319, 253] on div "Year Select 2026 2025 2024 2023 2022 2021 2020 2019 2018 2017 2016 2015 2014 20…" at bounding box center [422, 298] width 541 height 302
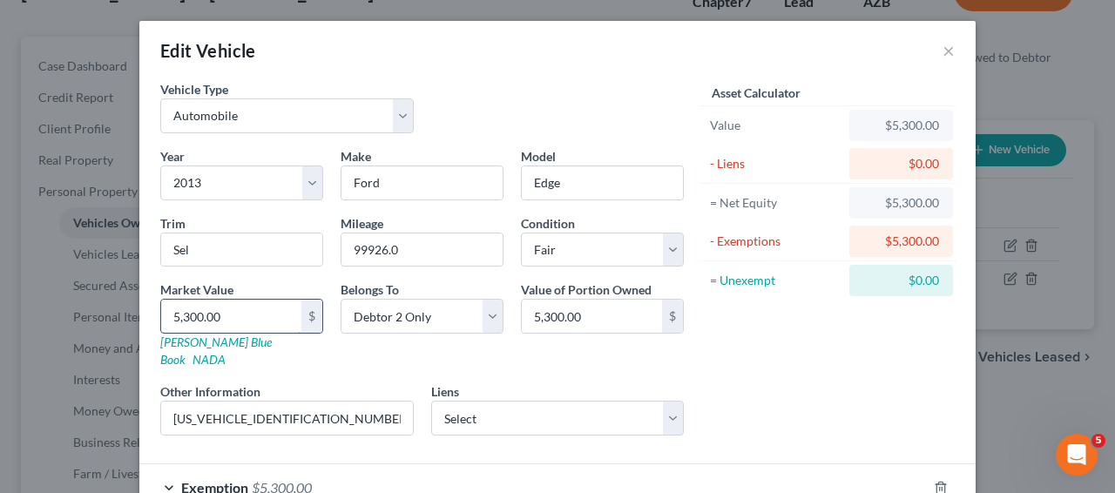
click at [247, 306] on input "5,300.00" at bounding box center [231, 316] width 140 height 33
type input "5"
type input "5.00"
type input "54"
type input "54.00"
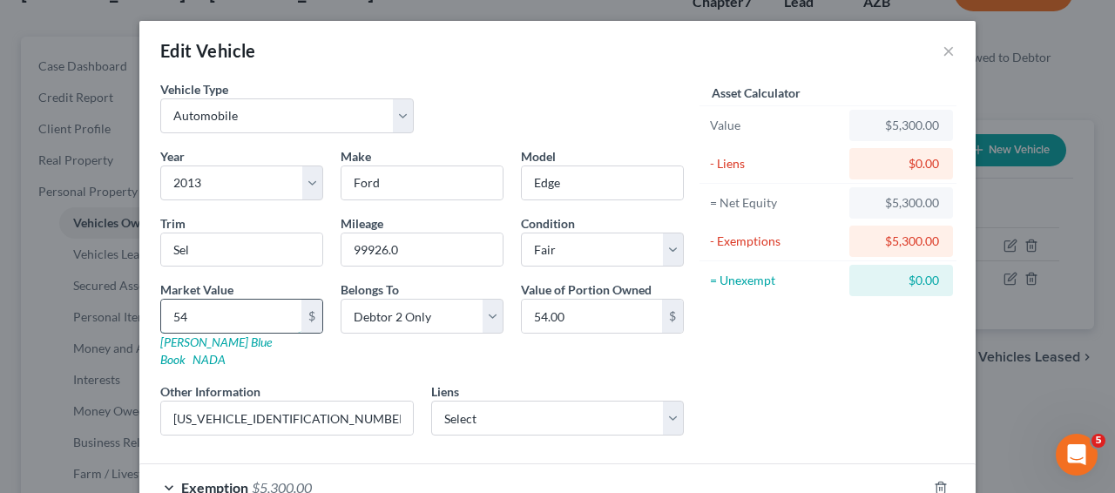
type input "540"
type input "540.00"
type input "5400"
type input "5,400.00"
type input "5,400"
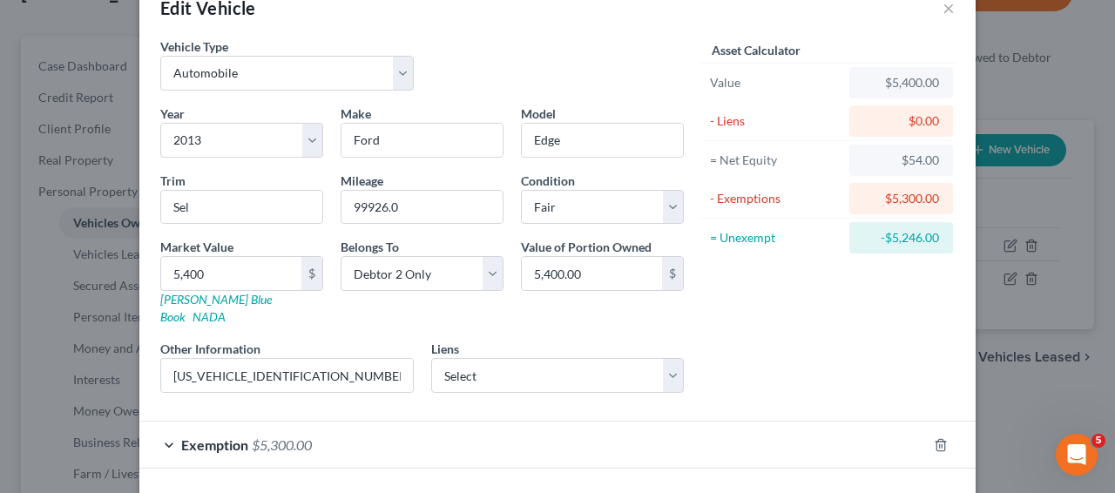
scroll to position [97, 0]
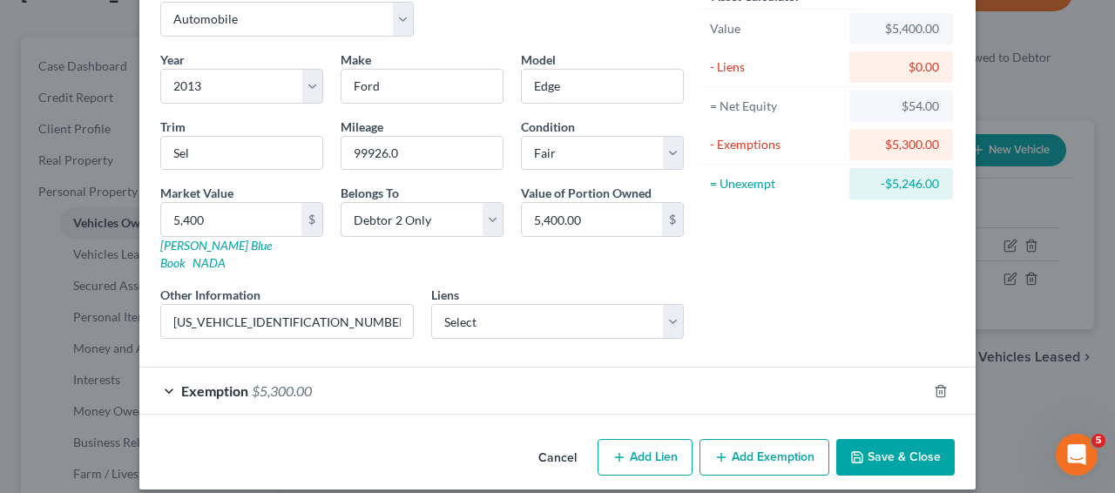
click at [542, 382] on div "Exemption $5,300.00" at bounding box center [533, 391] width 788 height 46
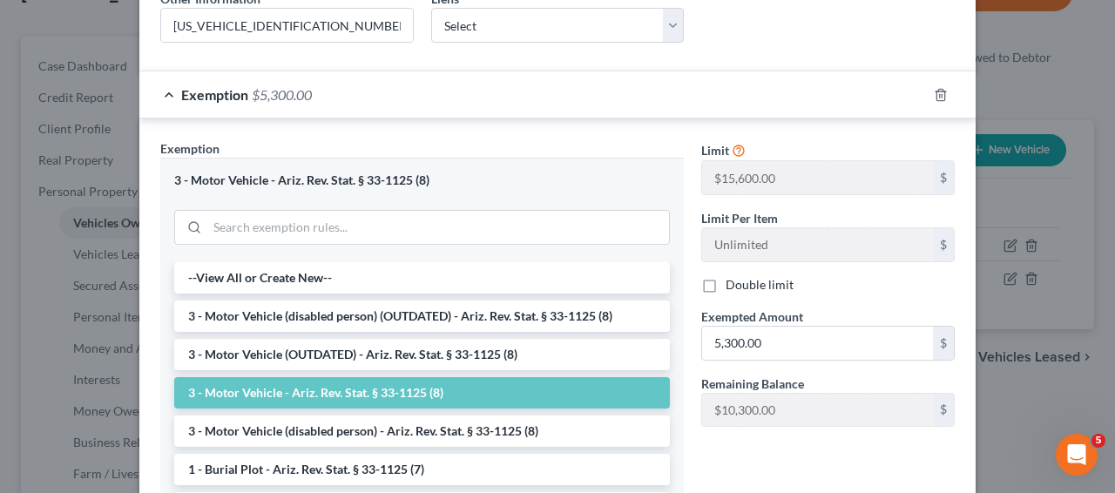
scroll to position [424, 0]
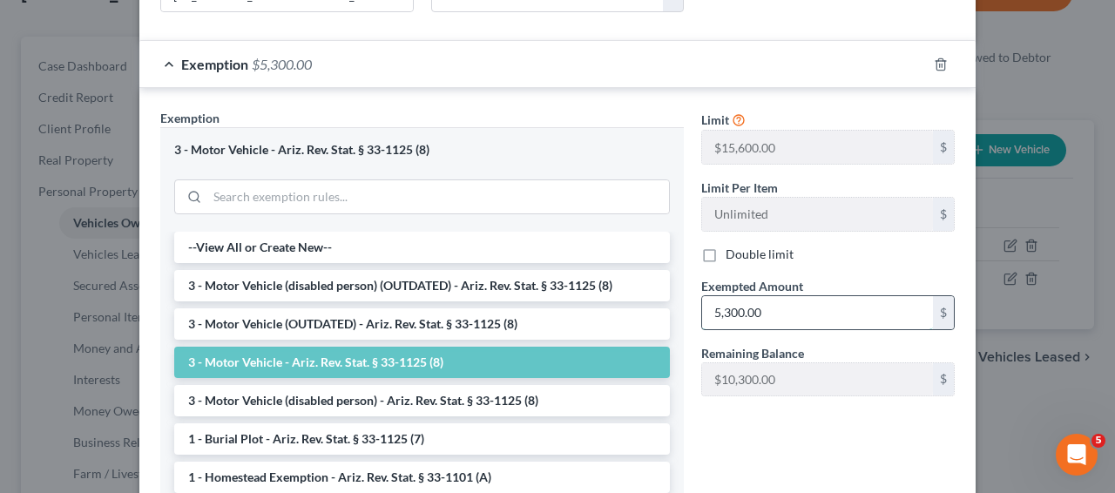
click at [728, 301] on input "5,300.00" at bounding box center [817, 312] width 231 height 33
click at [725, 296] on input "53,400.00" at bounding box center [817, 312] width 231 height 33
type input "5,400.00"
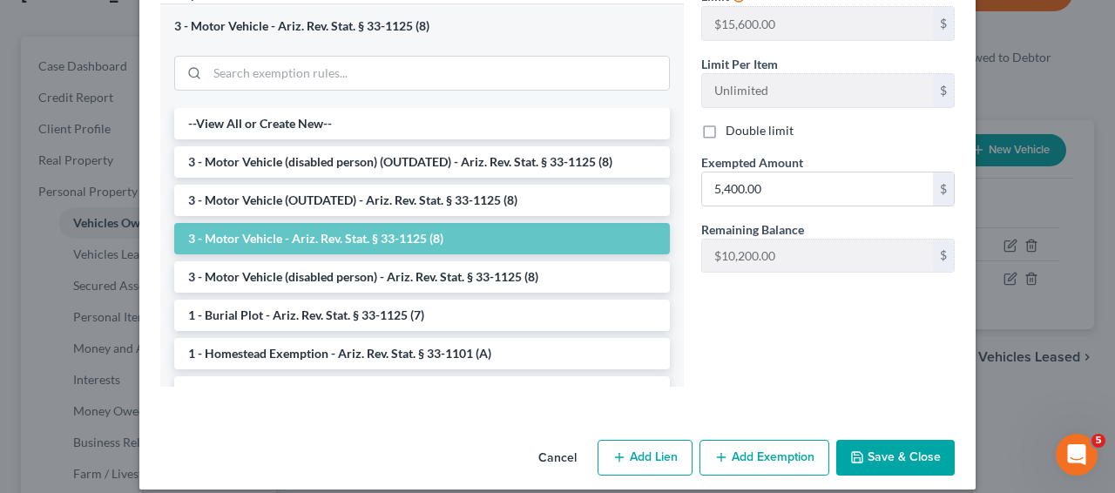
click at [928, 440] on button "Save & Close" at bounding box center [896, 458] width 119 height 37
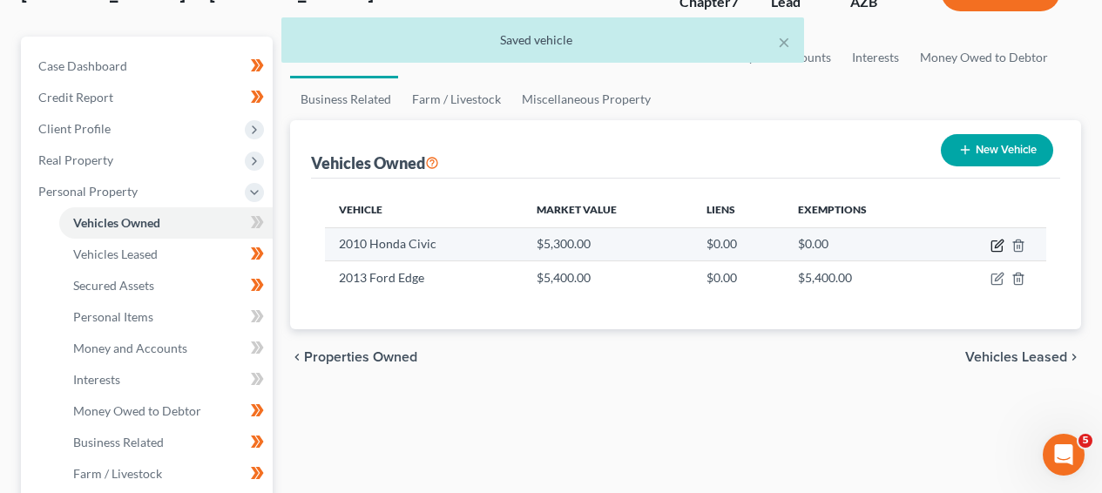
click at [993, 246] on icon "button" at bounding box center [998, 246] width 14 height 14
select select "0"
select select "16"
select select "3"
select select "1"
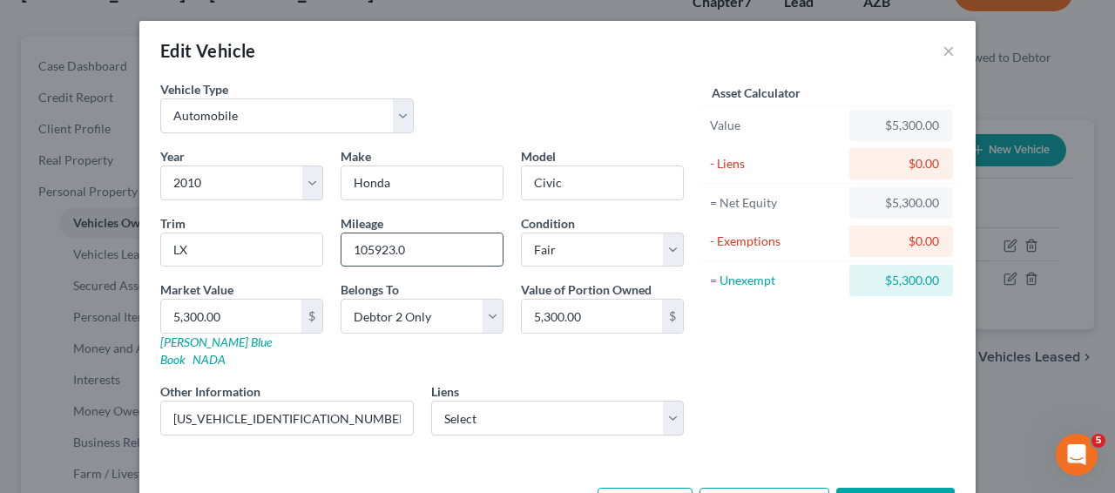
drag, startPoint x: 388, startPoint y: 255, endPoint x: 343, endPoint y: 255, distance: 44.4
click at [343, 255] on input "105923.0" at bounding box center [422, 250] width 161 height 33
click at [249, 402] on input "19XFA1F8XAE019058 - VIN" at bounding box center [287, 418] width 252 height 33
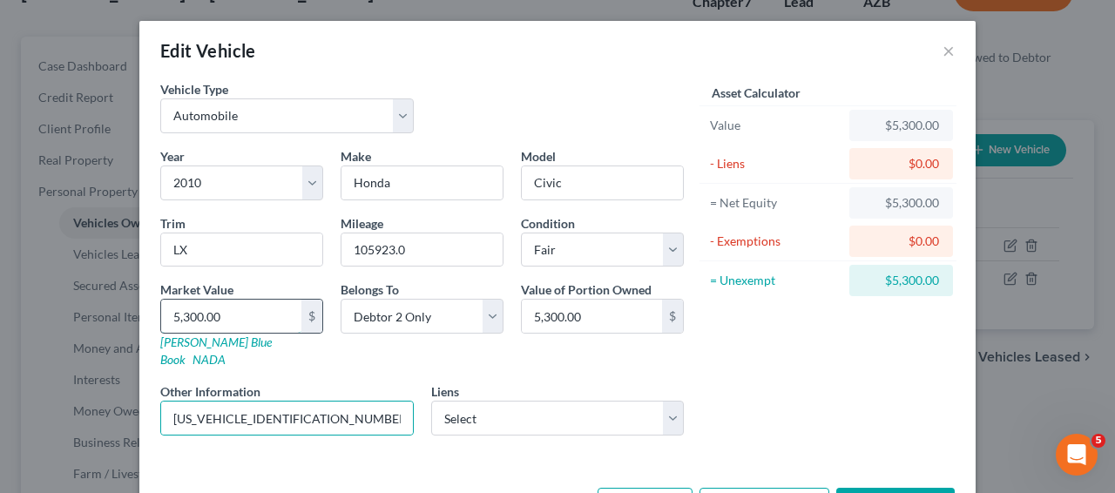
click at [188, 321] on input "5,300.00" at bounding box center [231, 316] width 140 height 33
type input "5"
type input "5.00"
type input "51"
type input "51.00"
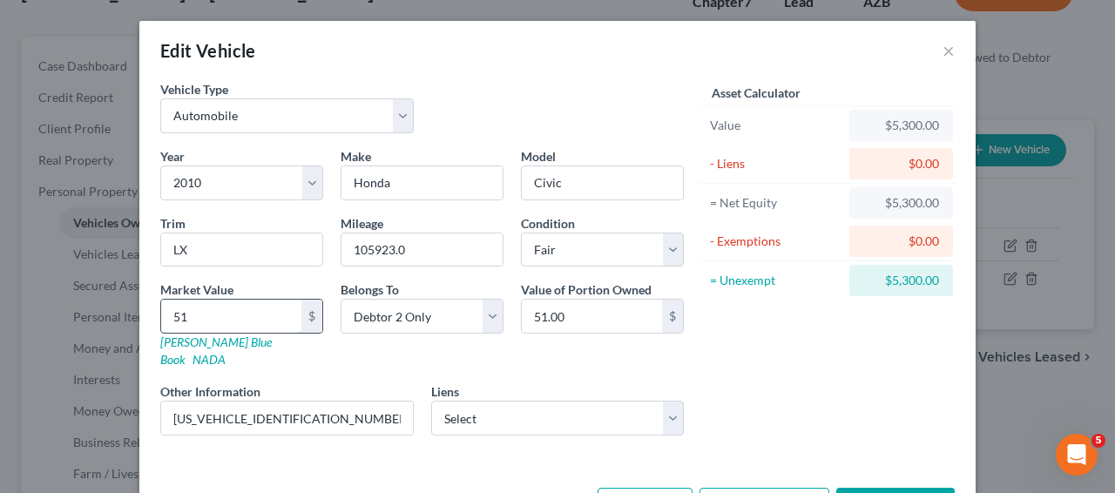
type input "510"
type input "510.00"
type input "5100"
type input "5,100.00"
type input "5,100"
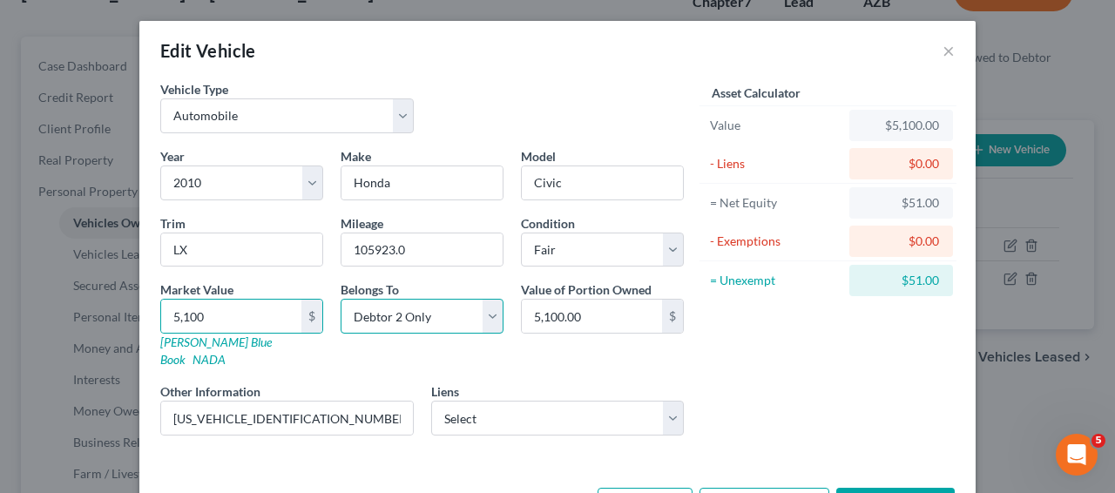
click at [341, 312] on select "Select Debtor 1 Only Debtor 2 Only Debtor 1 And Debtor 2 Only At Least One Of T…" at bounding box center [422, 316] width 163 height 35
select select "0"
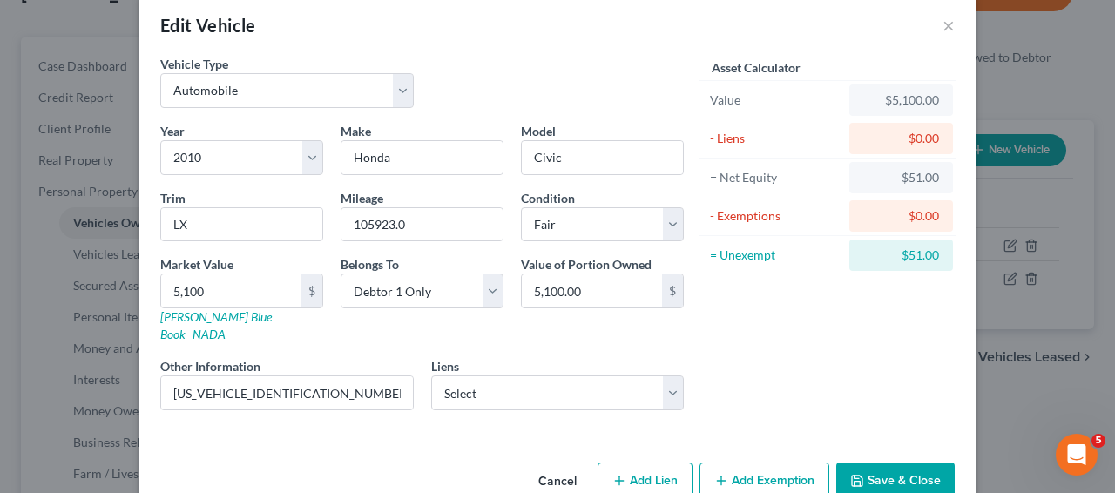
scroll to position [48, 0]
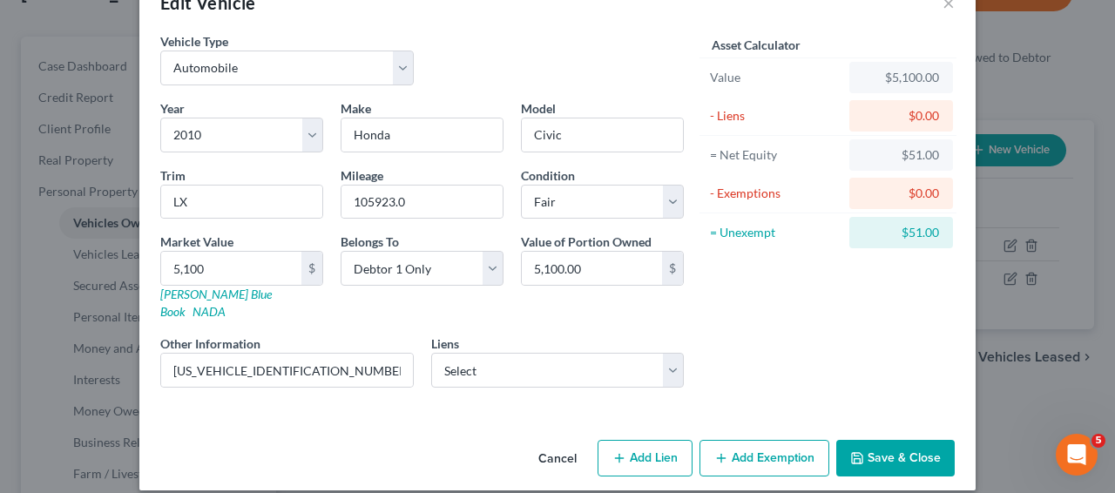
drag, startPoint x: 1112, startPoint y: 360, endPoint x: 31, endPoint y: 4, distance: 1137.6
click at [797, 441] on button "Add Exemption" at bounding box center [765, 458] width 130 height 37
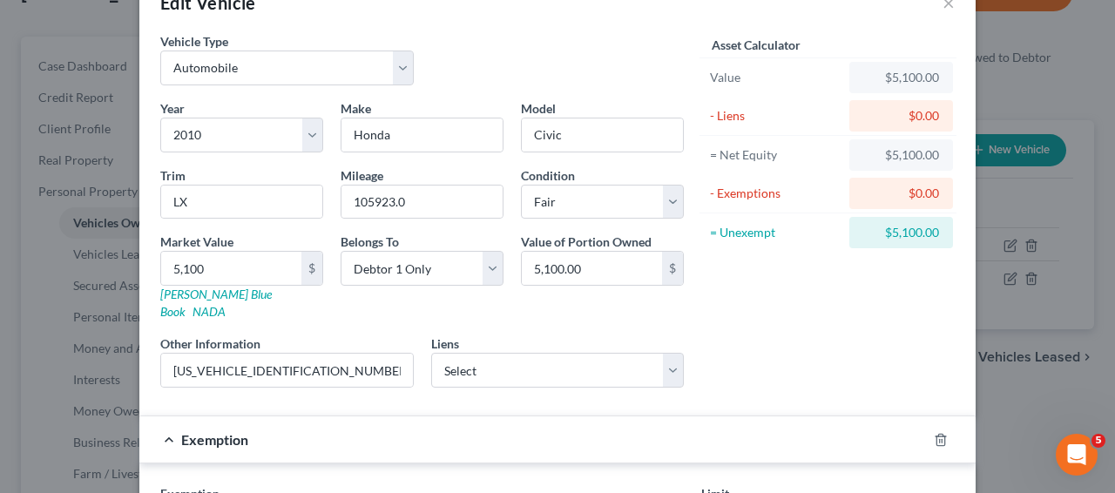
scroll to position [517, 0]
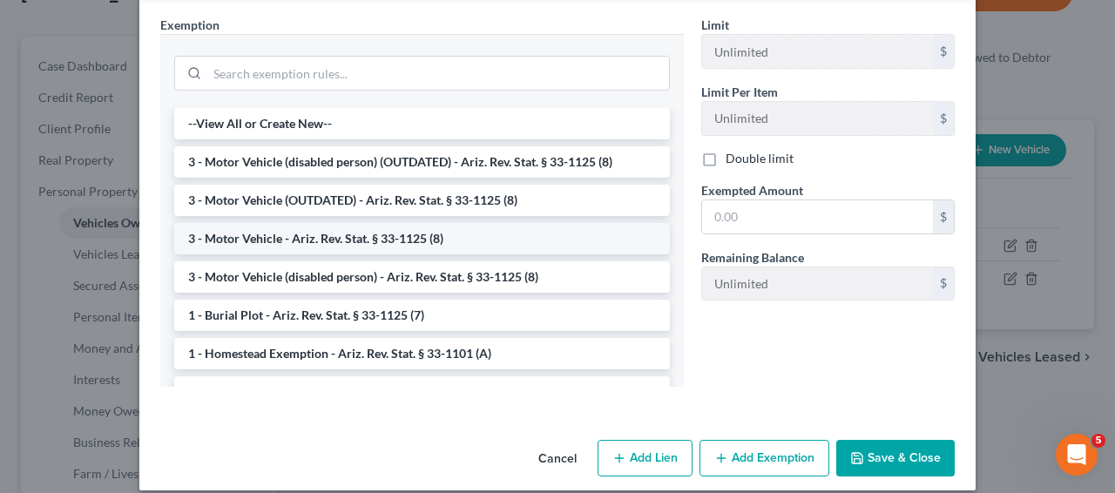
click at [506, 224] on li "3 - Motor Vehicle - Ariz. Rev. Stat. § 33-1125 (8)" at bounding box center [422, 238] width 496 height 31
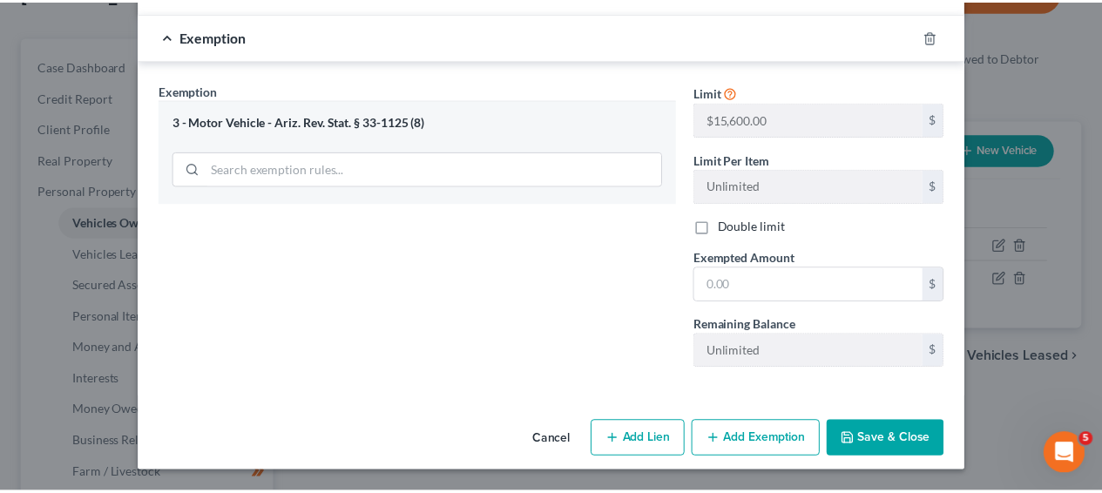
scroll to position [434, 0]
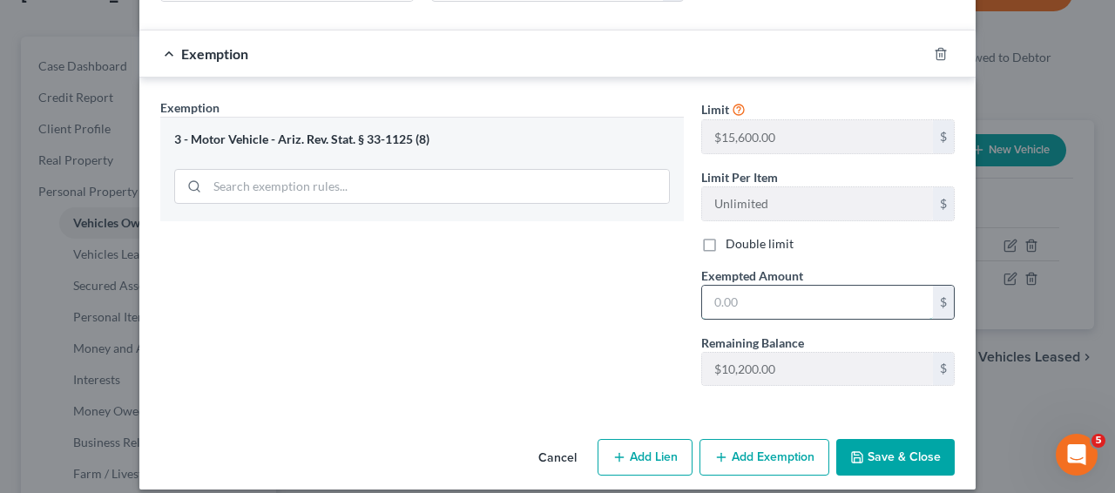
click at [783, 288] on input "text" at bounding box center [817, 302] width 231 height 33
type input "5,100"
click at [898, 439] on button "Save & Close" at bounding box center [896, 457] width 119 height 37
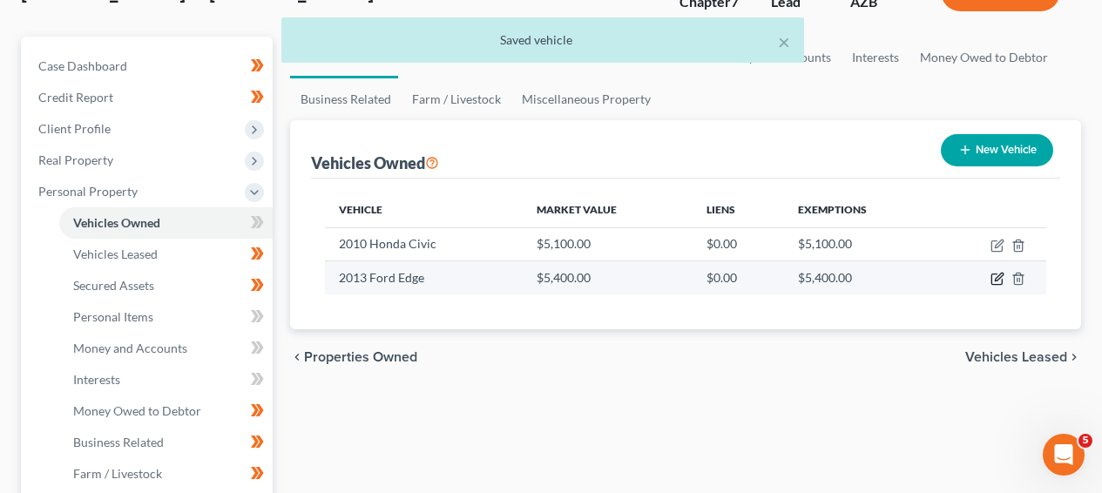
click at [996, 281] on icon "button" at bounding box center [998, 279] width 14 height 14
select select "0"
select select "13"
select select "3"
select select "1"
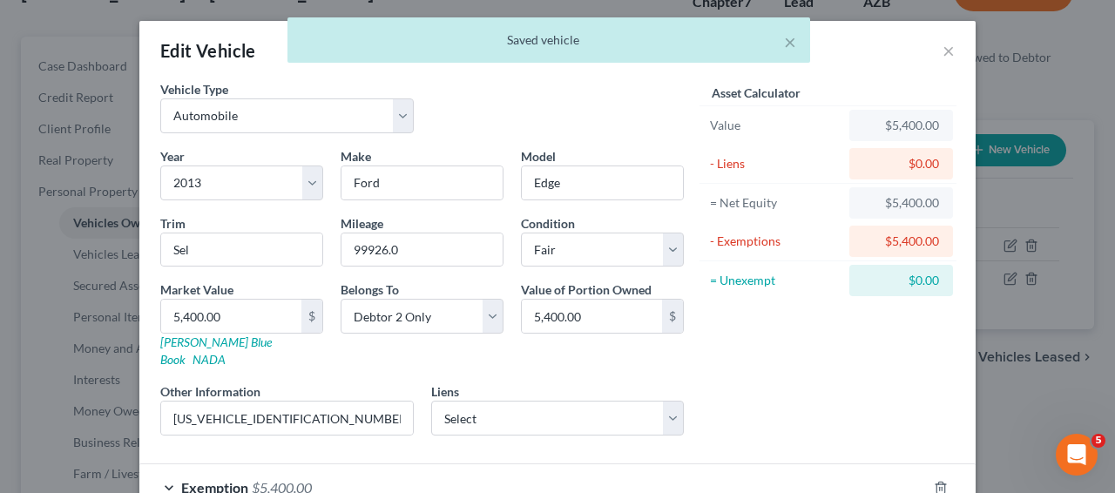
click at [982, 343] on div "Edit Vehicle × Vehicle Type Select Automobile Truck Trailer Watercraft Aircraft…" at bounding box center [557, 246] width 1115 height 493
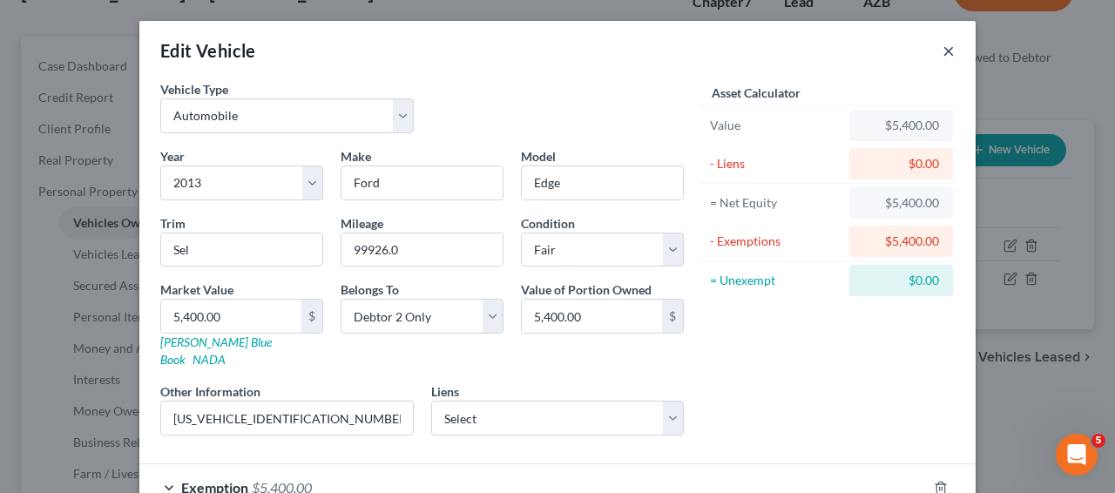
click at [946, 60] on button "×" at bounding box center [949, 50] width 12 height 21
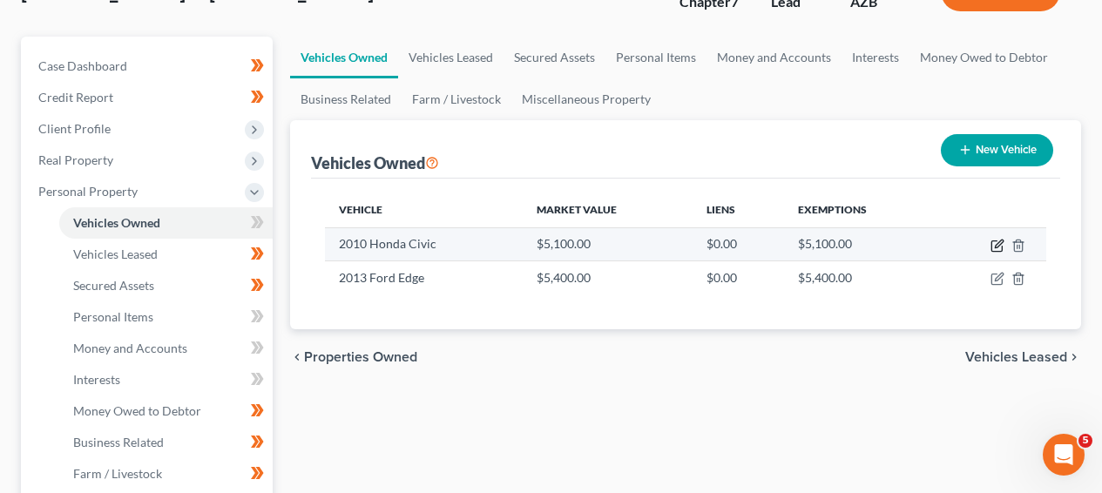
click at [1000, 246] on icon "button" at bounding box center [998, 246] width 14 height 14
select select "0"
select select "16"
select select "3"
select select "0"
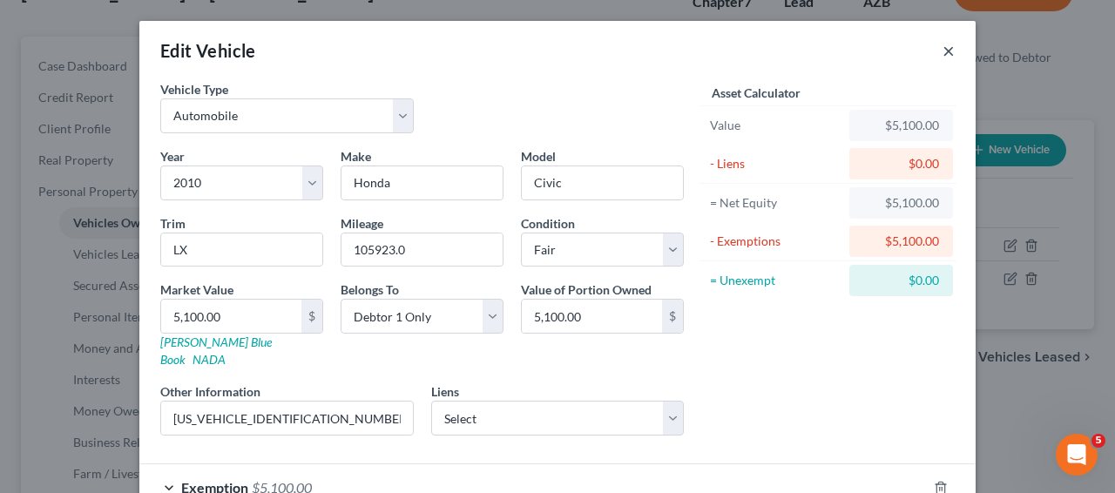
click at [947, 49] on button "×" at bounding box center [949, 50] width 12 height 21
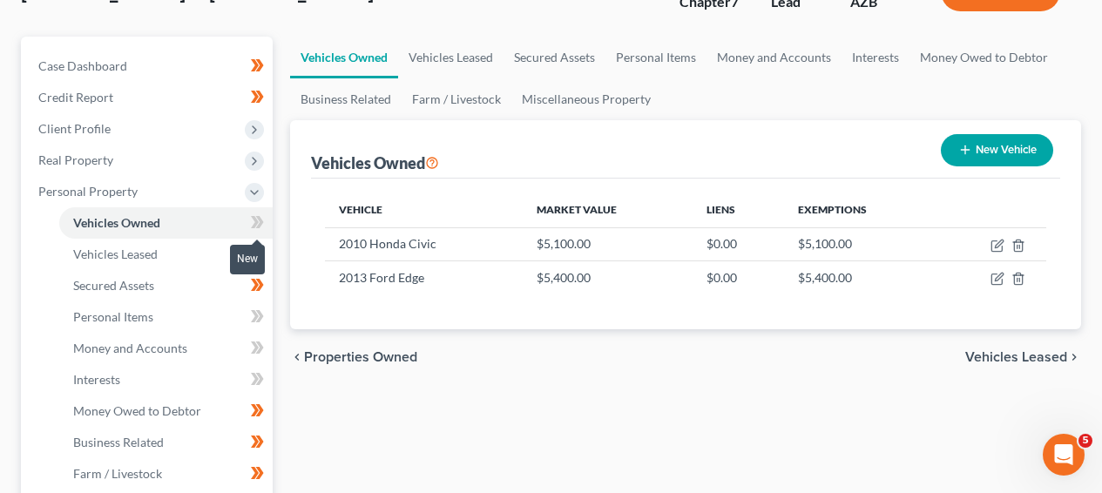
click at [256, 219] on icon at bounding box center [255, 222] width 8 height 12
click at [257, 219] on icon at bounding box center [255, 222] width 8 height 12
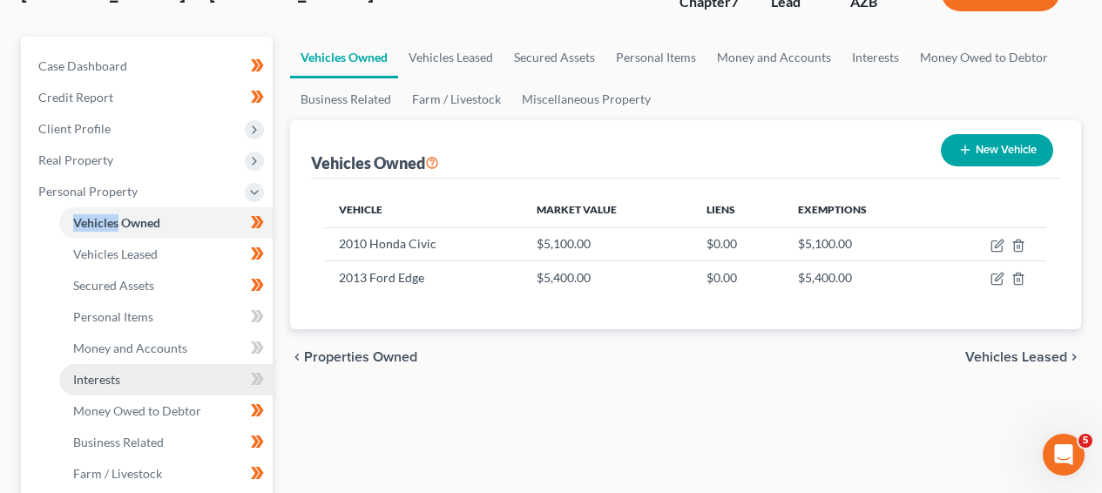
click at [214, 378] on link "Interests" at bounding box center [166, 379] width 214 height 31
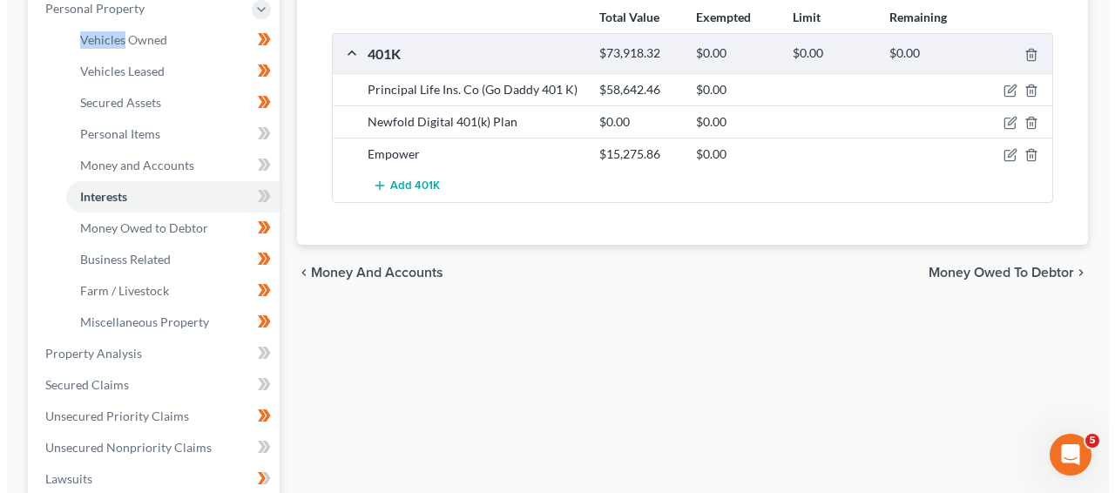
scroll to position [268, 0]
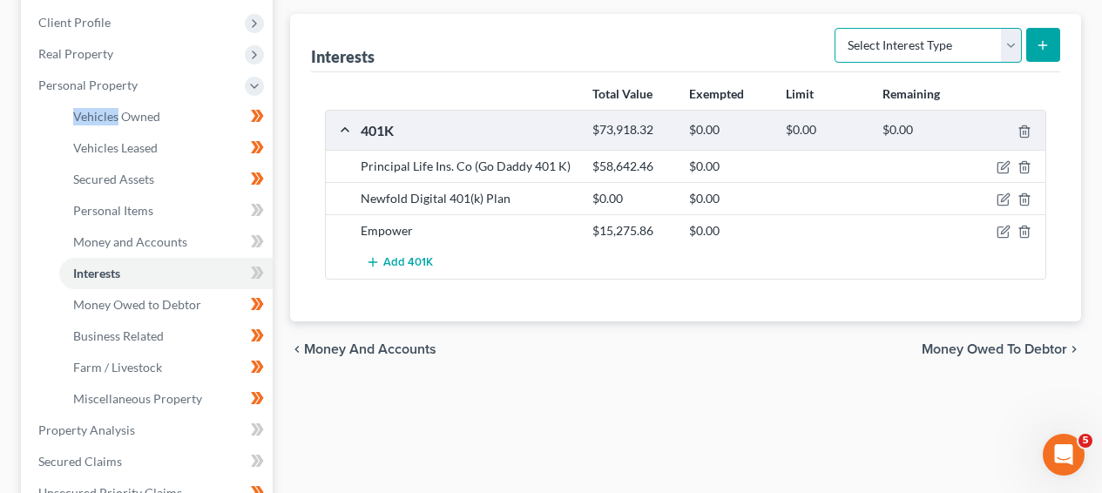
click at [924, 59] on select "Select Interest Type 401K Annuity Bond Education IRA Government Bond Government…" at bounding box center [928, 45] width 187 height 35
select select "term_life_insurance"
click at [1045, 45] on icon "submit" at bounding box center [1043, 45] width 14 height 14
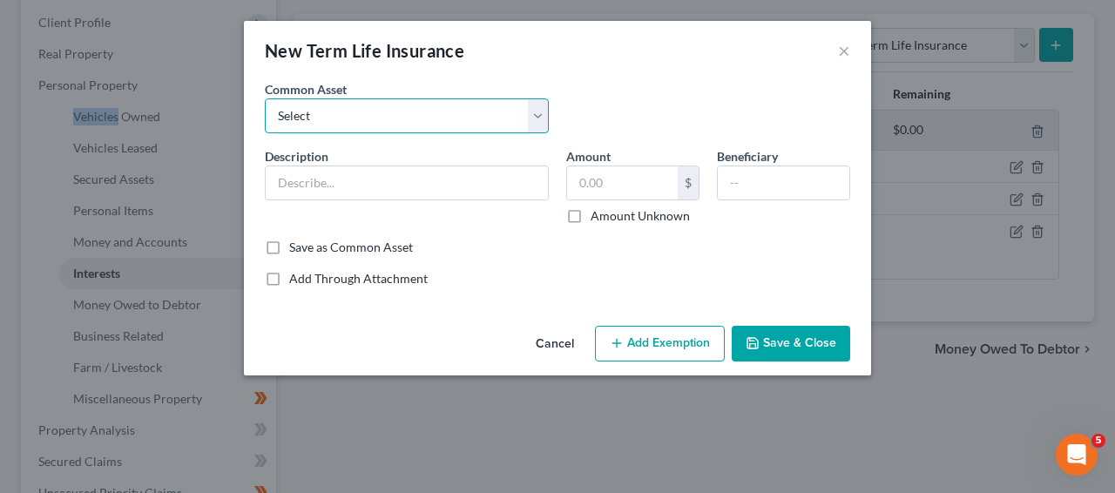
click at [431, 127] on select "Select Cigna Term Life Term Life Insurance Policy through work; Death Benefit U…" at bounding box center [407, 115] width 284 height 35
select select "1"
type input "Term Life Insurance Policy through work; Death Benefit Unknown"
type input "0"
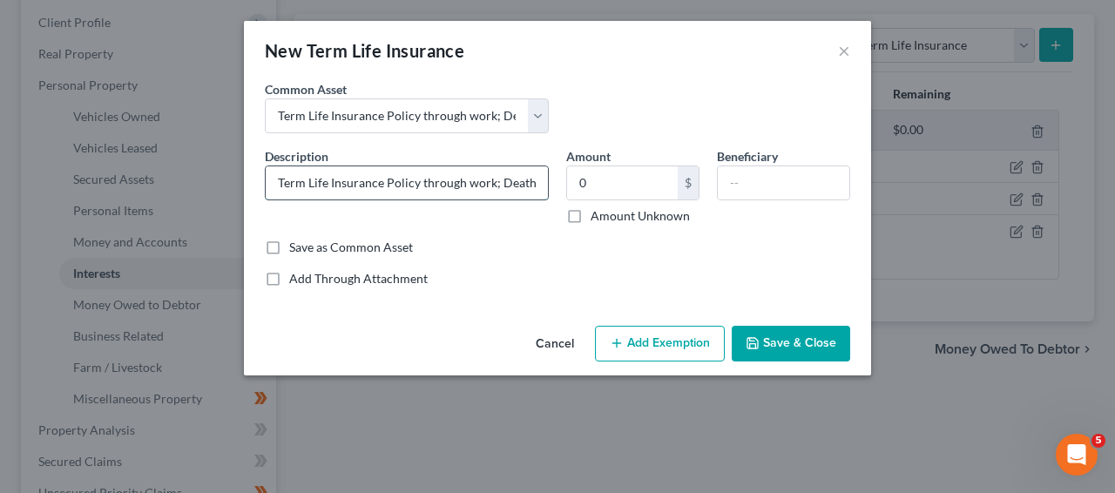
click at [444, 182] on input "Term Life Insurance Policy through work; Death Benefit Unknown" at bounding box center [407, 182] width 282 height 33
click at [759, 335] on button "Save & Close" at bounding box center [791, 344] width 119 height 37
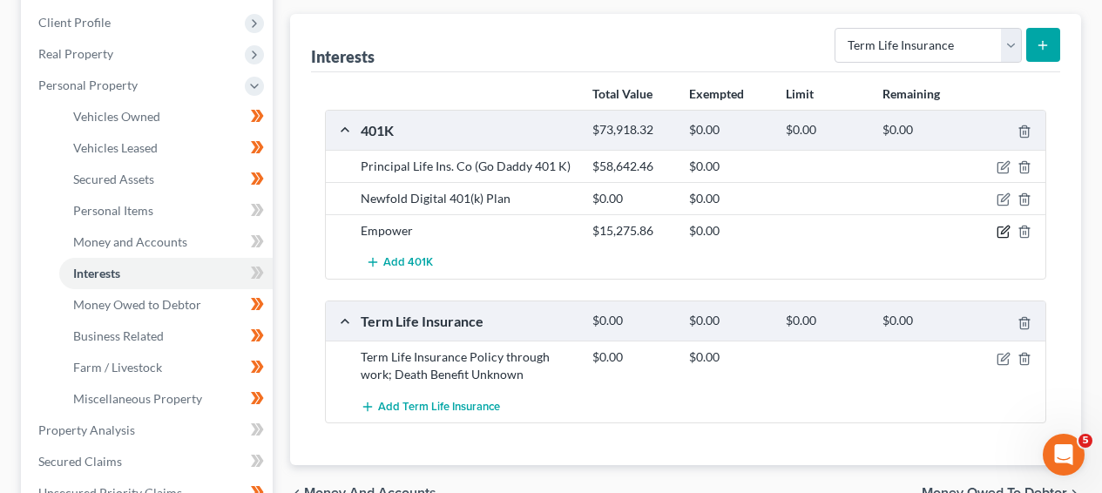
click at [999, 234] on icon "button" at bounding box center [1004, 232] width 14 height 14
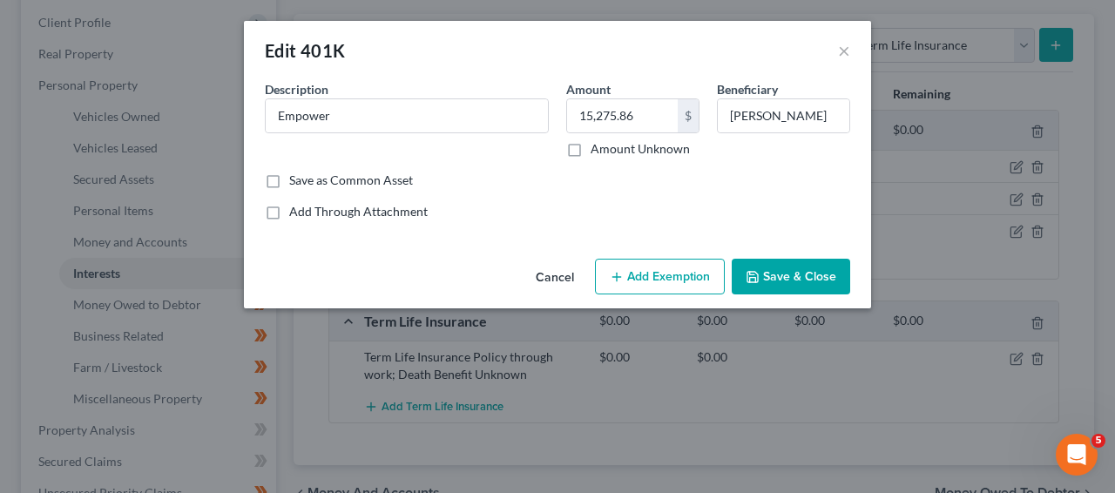
click at [667, 278] on button "Add Exemption" at bounding box center [660, 277] width 130 height 37
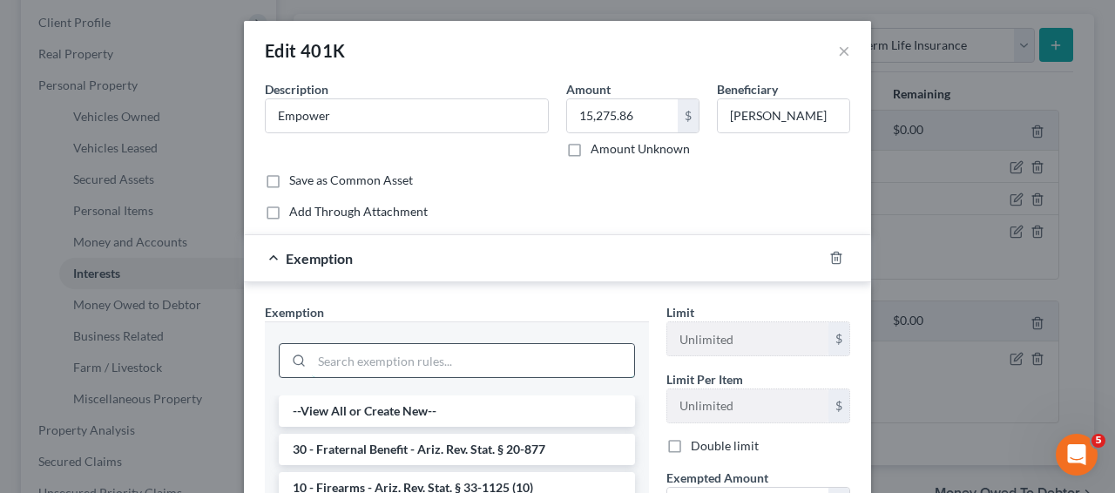
click at [497, 362] on input "search" at bounding box center [473, 360] width 322 height 33
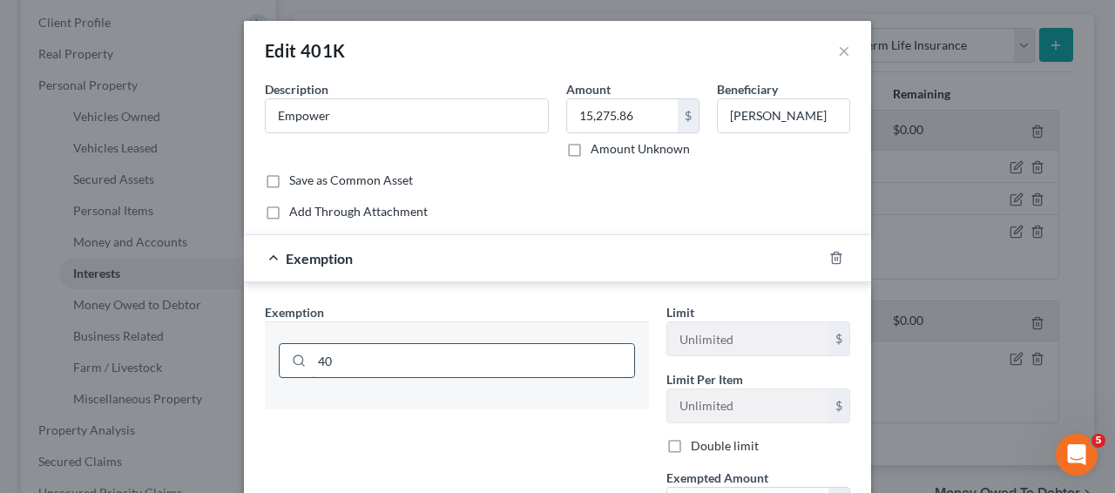
type input "4"
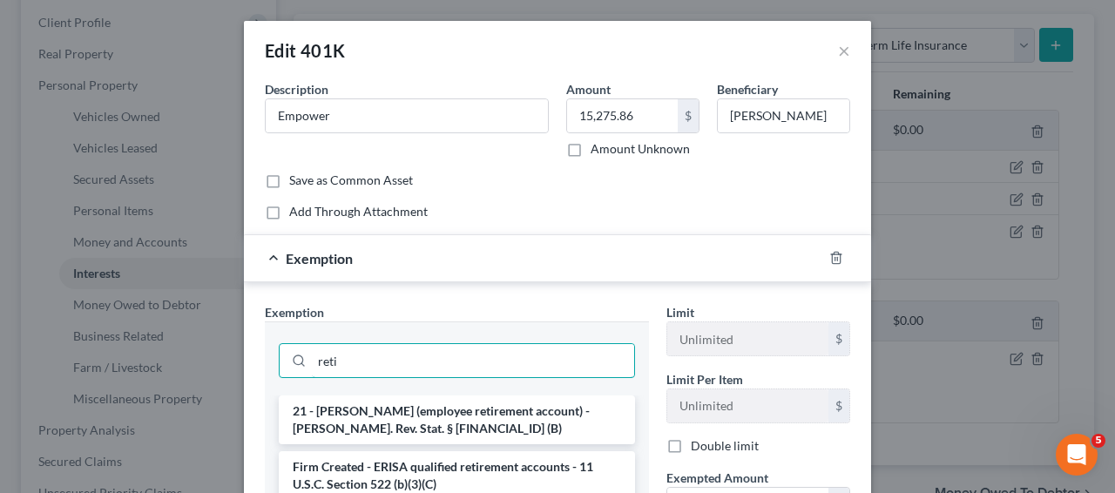
type input "reti"
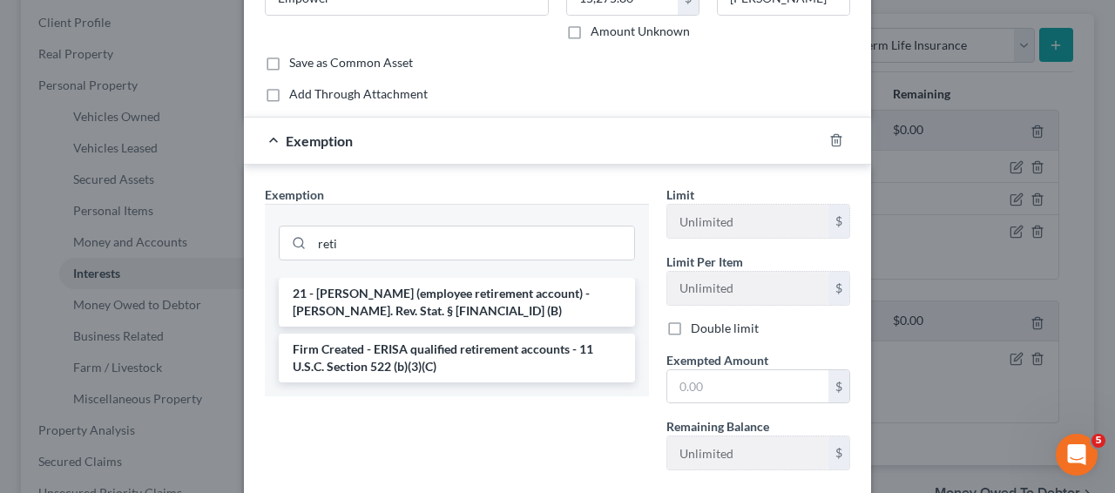
scroll to position [120, 0]
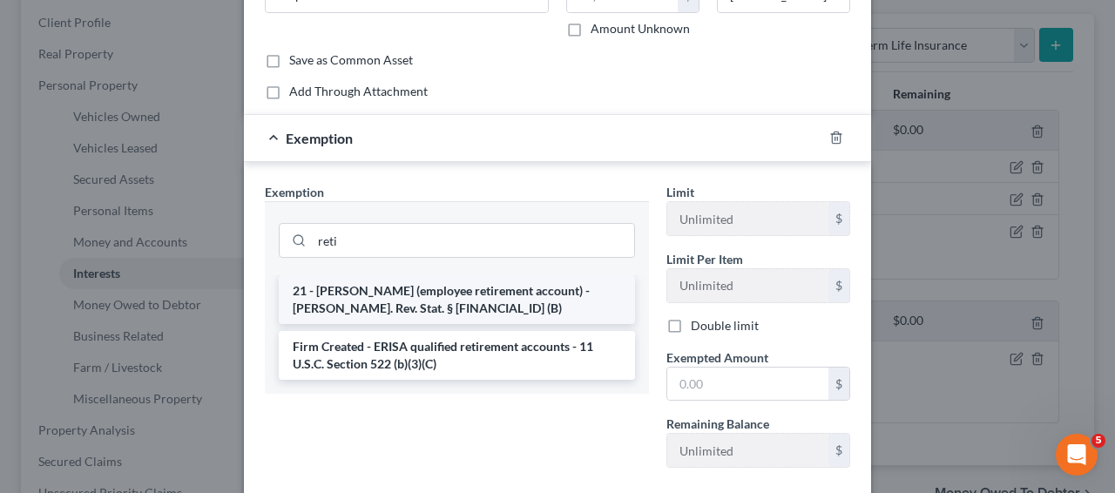
click at [478, 295] on li "21 - ERISA (employee retirement account) - Ariz. Rev. Stat. § 33-1126 (B)" at bounding box center [457, 299] width 356 height 49
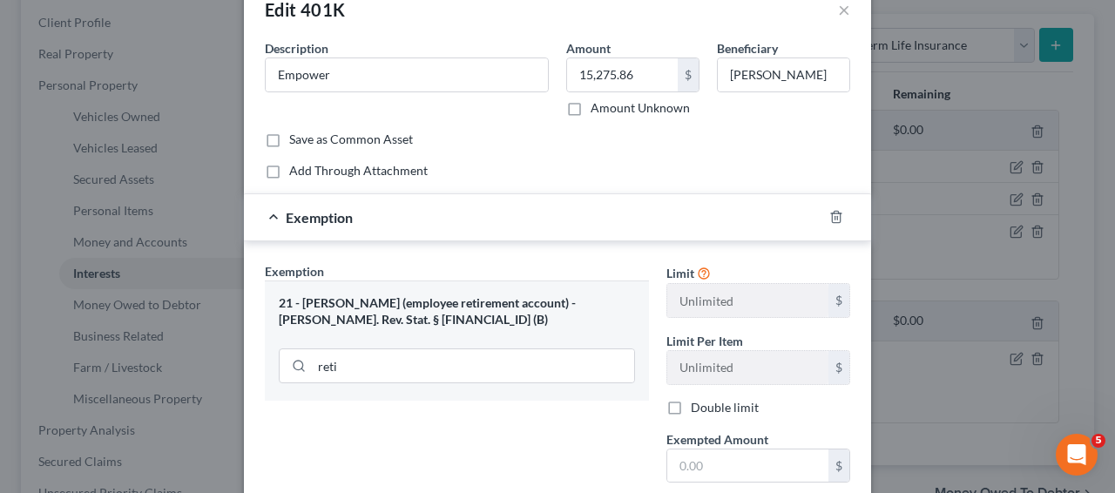
scroll to position [0, 0]
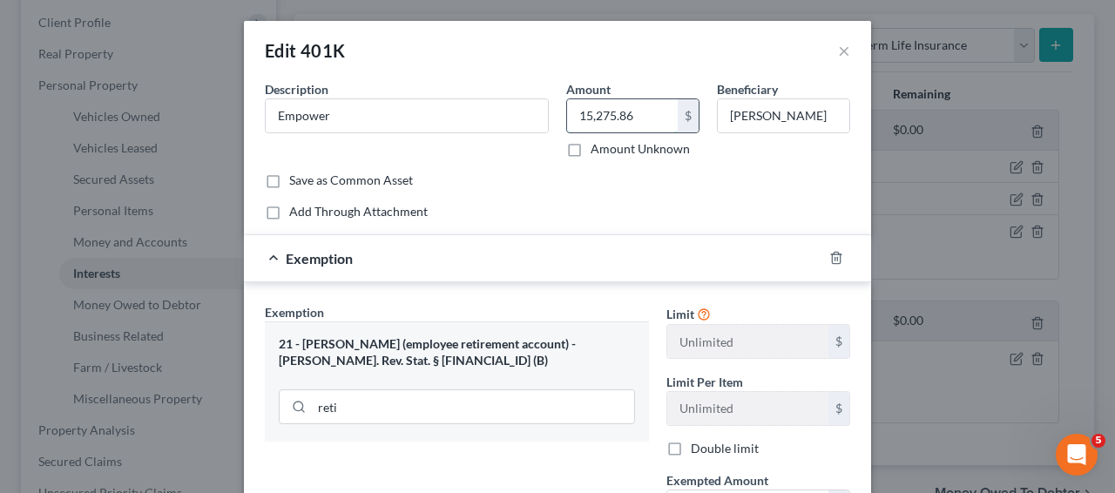
click at [632, 121] on input "15,275.86" at bounding box center [622, 115] width 111 height 33
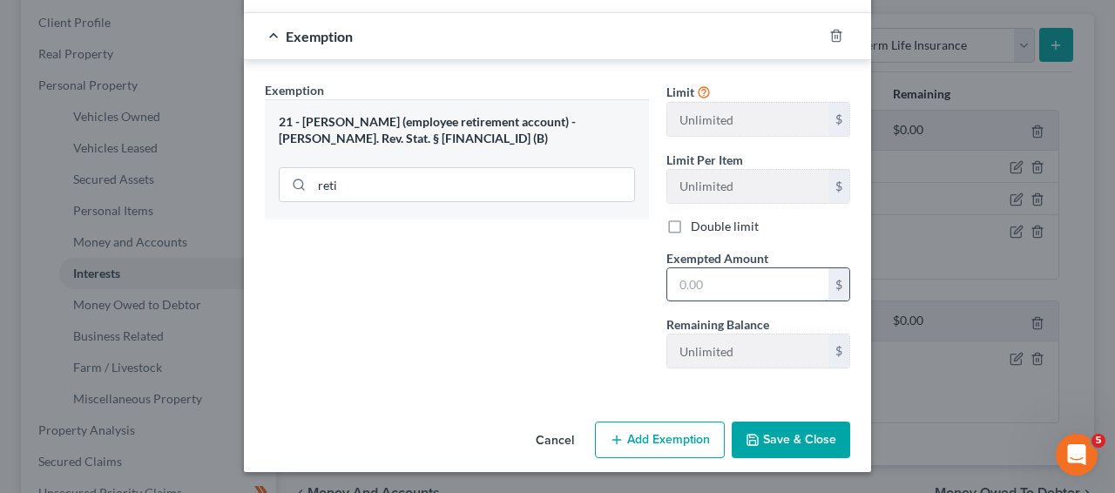
click at [698, 280] on input "text" at bounding box center [748, 284] width 161 height 33
paste input "15,275.86"
type input "15,275.86"
click at [790, 436] on button "Save & Close" at bounding box center [791, 440] width 119 height 37
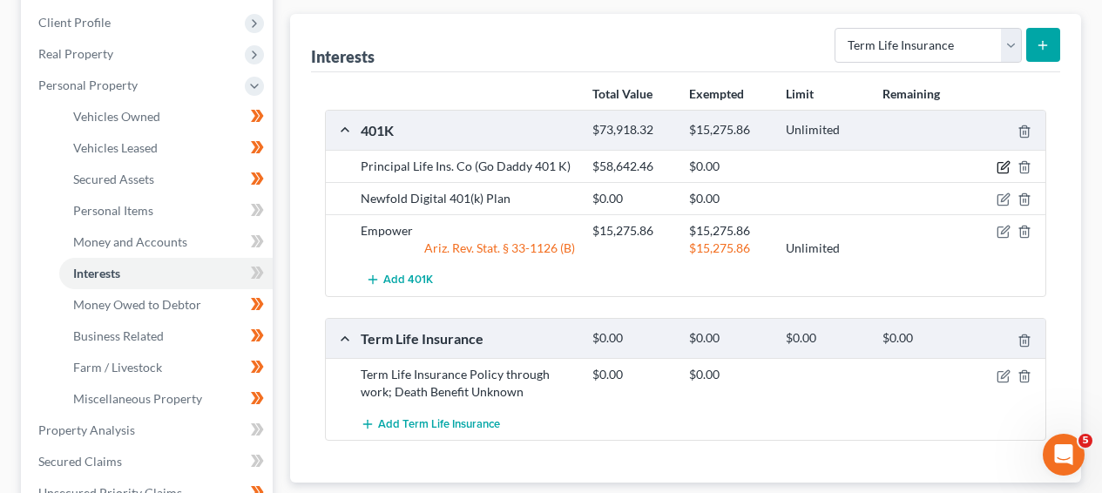
click at [1003, 165] on icon "button" at bounding box center [1004, 167] width 14 height 14
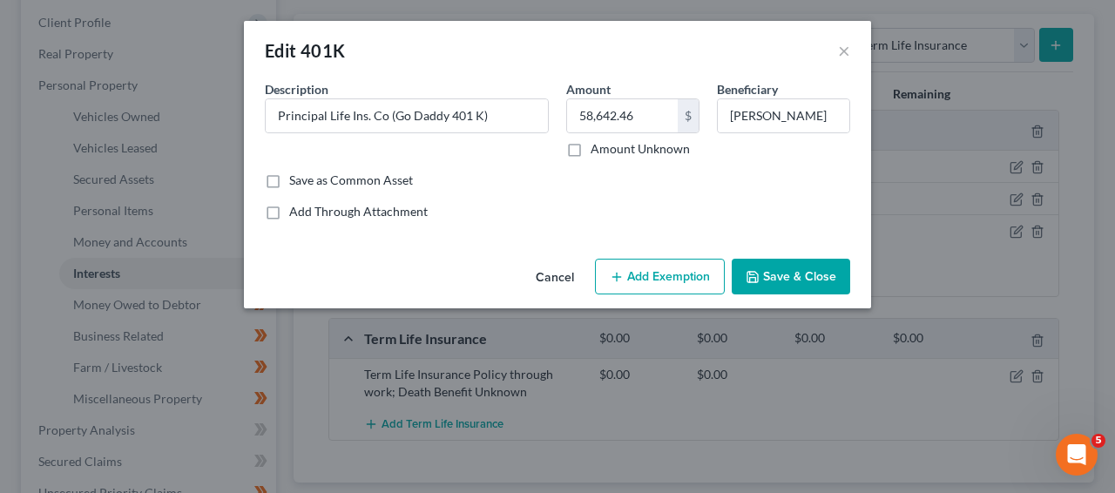
click at [677, 283] on button "Add Exemption" at bounding box center [660, 277] width 130 height 37
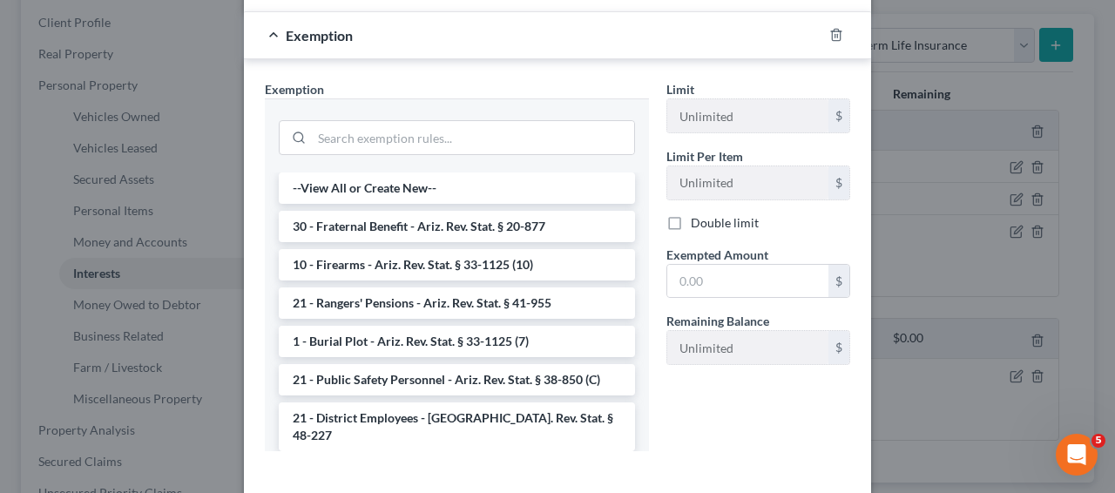
scroll to position [224, 0]
click at [454, 132] on input "search" at bounding box center [473, 136] width 322 height 33
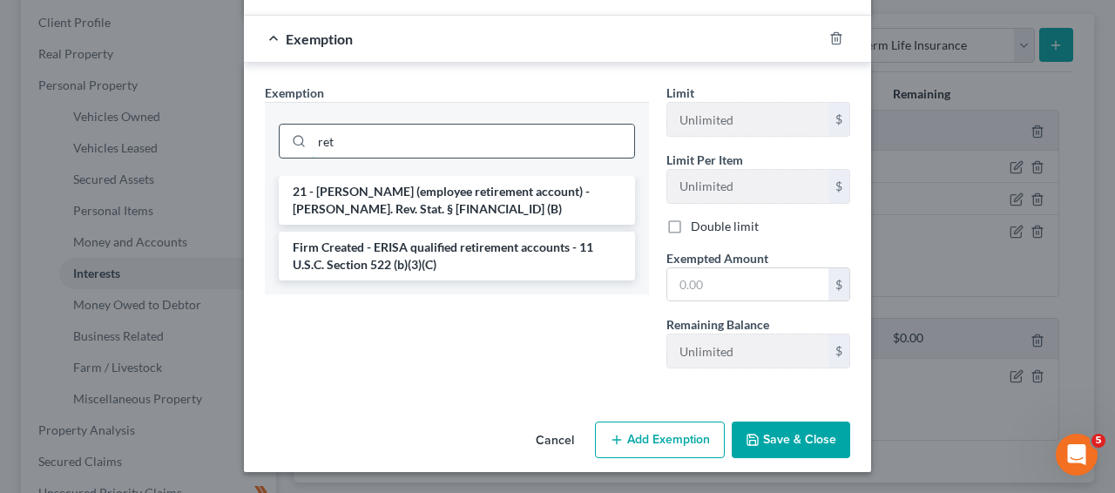
scroll to position [220, 0]
type input "ret"
click at [393, 206] on li "21 - ERISA (employee retirement account) - Ariz. Rev. Stat. § 33-1126 (B)" at bounding box center [457, 200] width 356 height 49
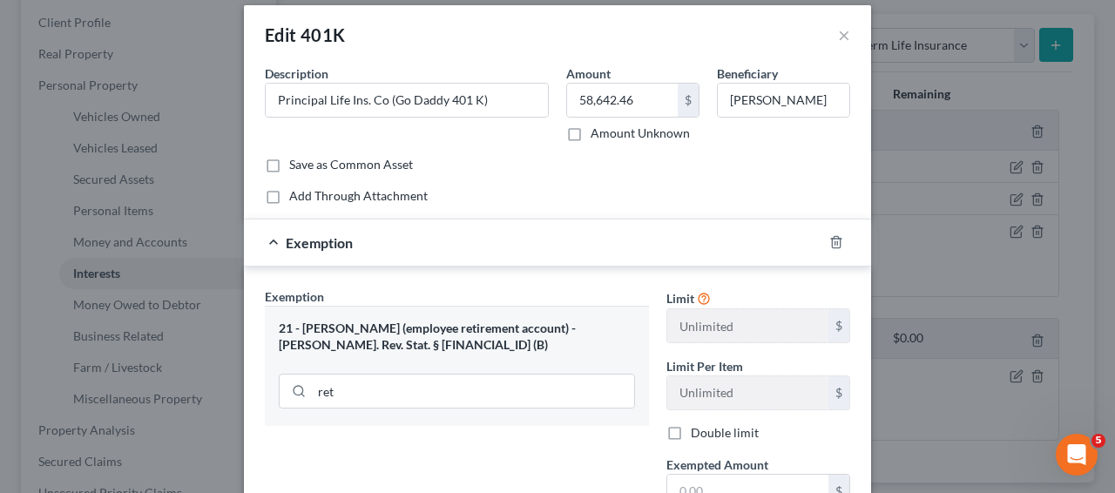
scroll to position [0, 0]
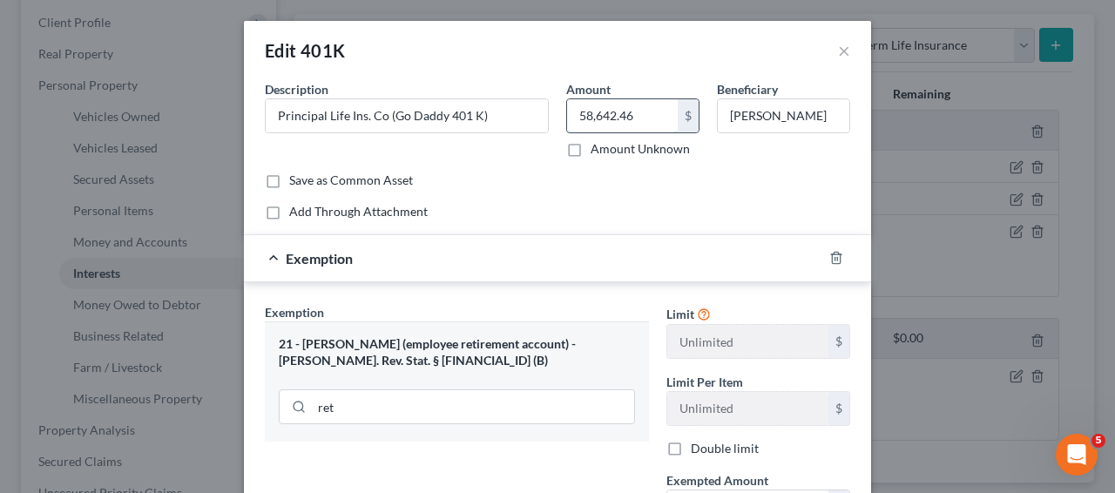
click at [640, 123] on input "58,642.46" at bounding box center [622, 115] width 111 height 33
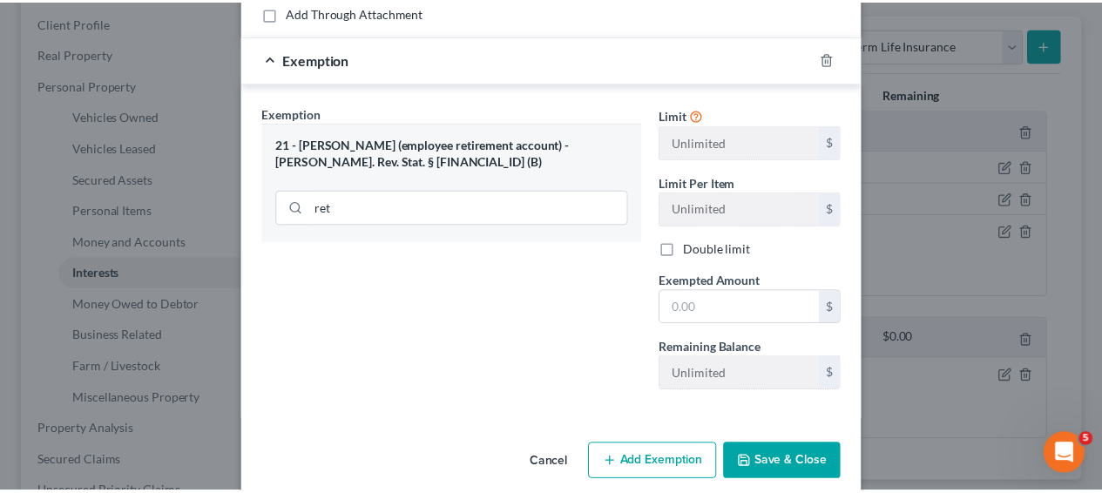
scroll to position [222, 0]
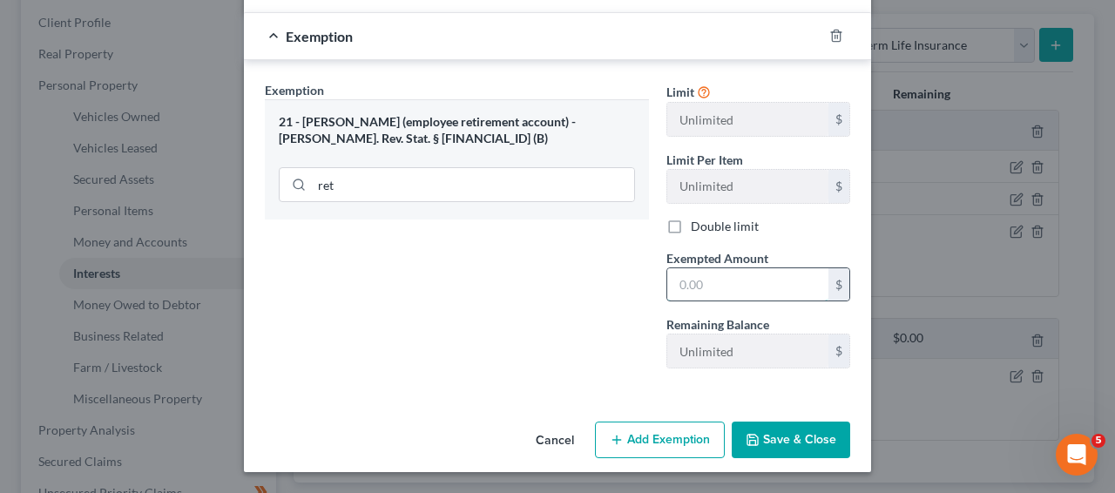
click at [722, 296] on input "text" at bounding box center [748, 284] width 161 height 33
paste input "58,642.46"
type input "58,642.46"
click at [792, 424] on button "Save & Close" at bounding box center [791, 440] width 119 height 37
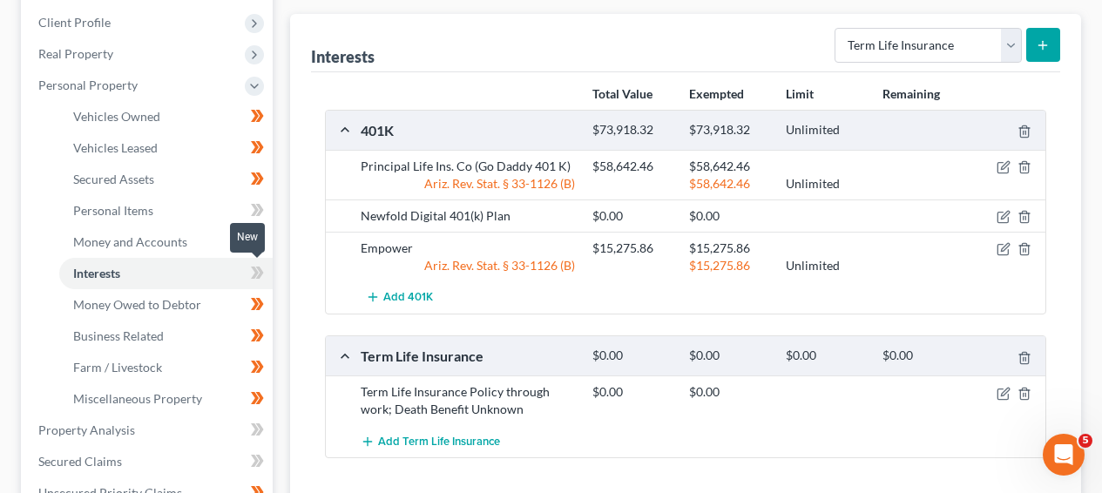
click at [256, 275] on icon at bounding box center [255, 273] width 8 height 12
click at [189, 246] on link "Money and Accounts" at bounding box center [166, 242] width 214 height 31
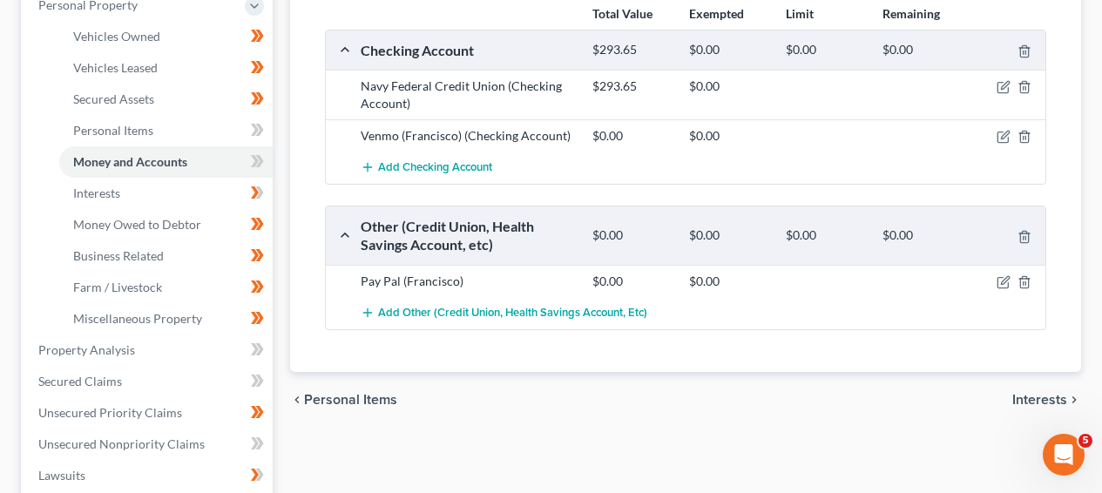
scroll to position [263, 0]
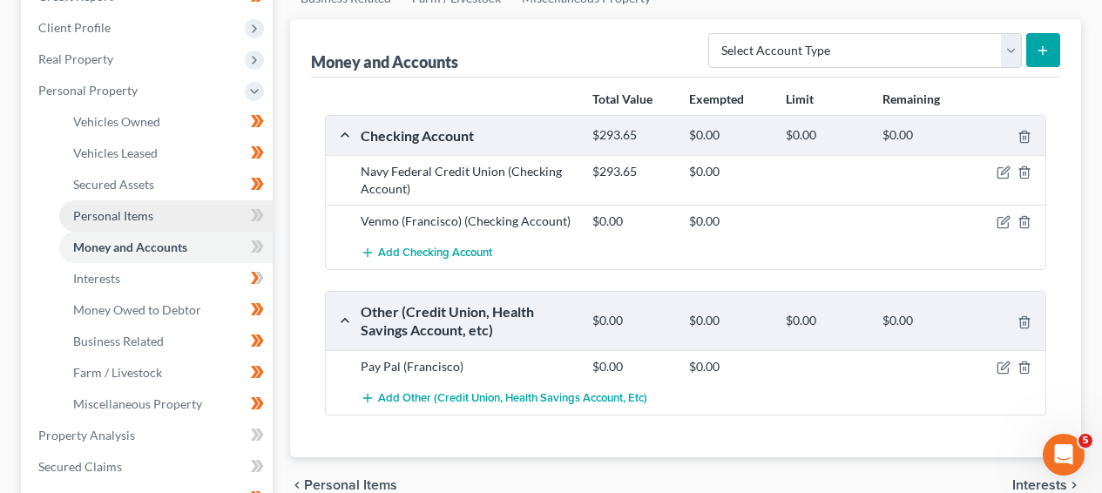
click at [200, 222] on link "Personal Items" at bounding box center [166, 215] width 214 height 31
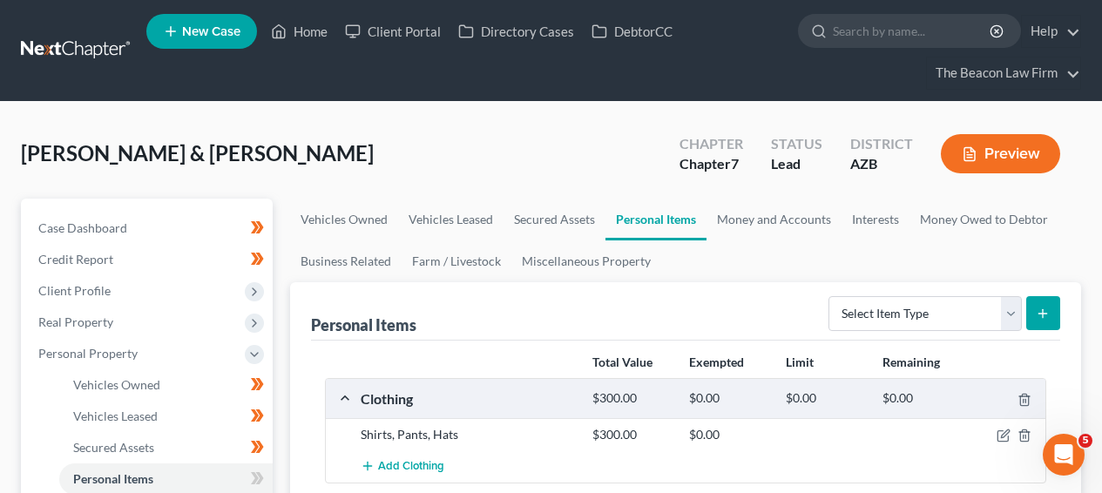
scroll to position [476, 0]
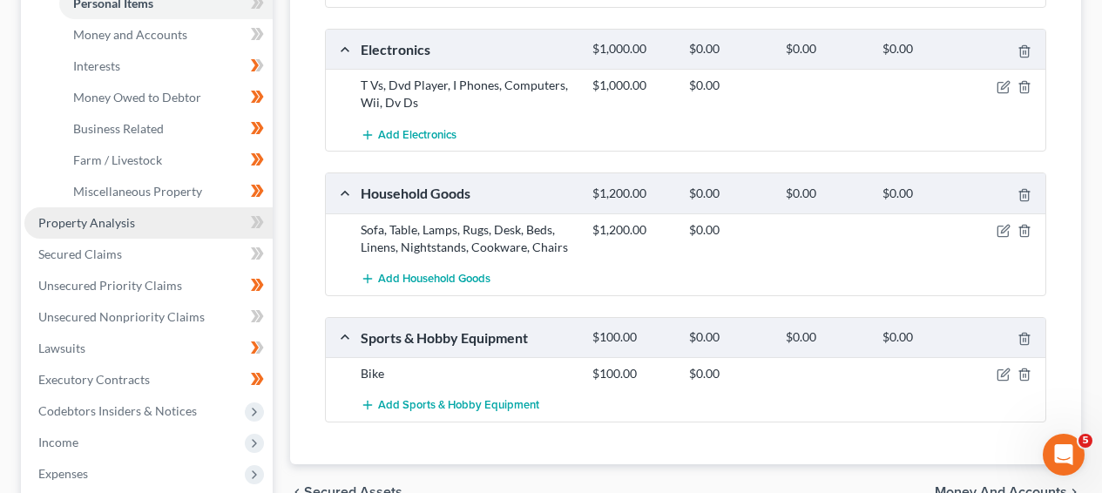
click at [179, 219] on link "Property Analysis" at bounding box center [148, 222] width 248 height 31
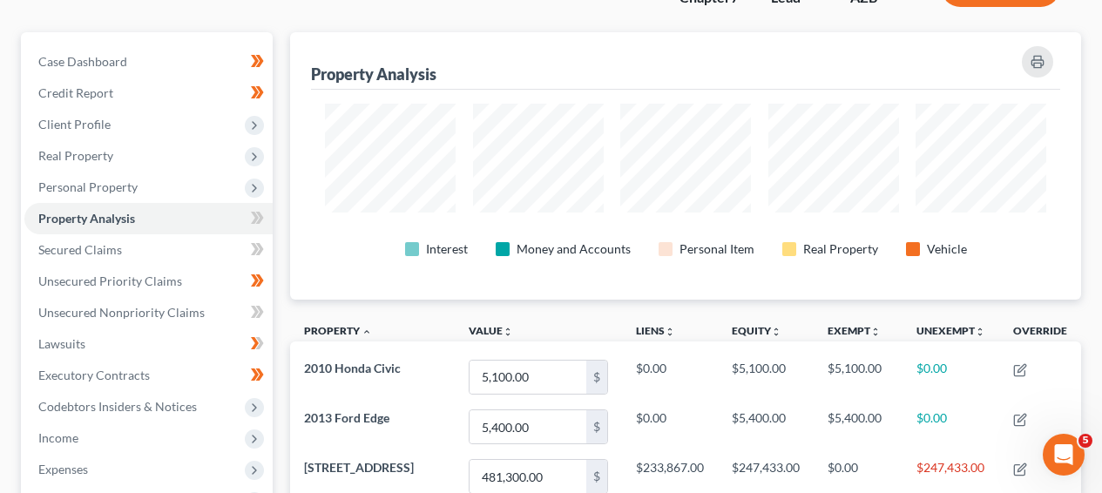
scroll to position [38, 0]
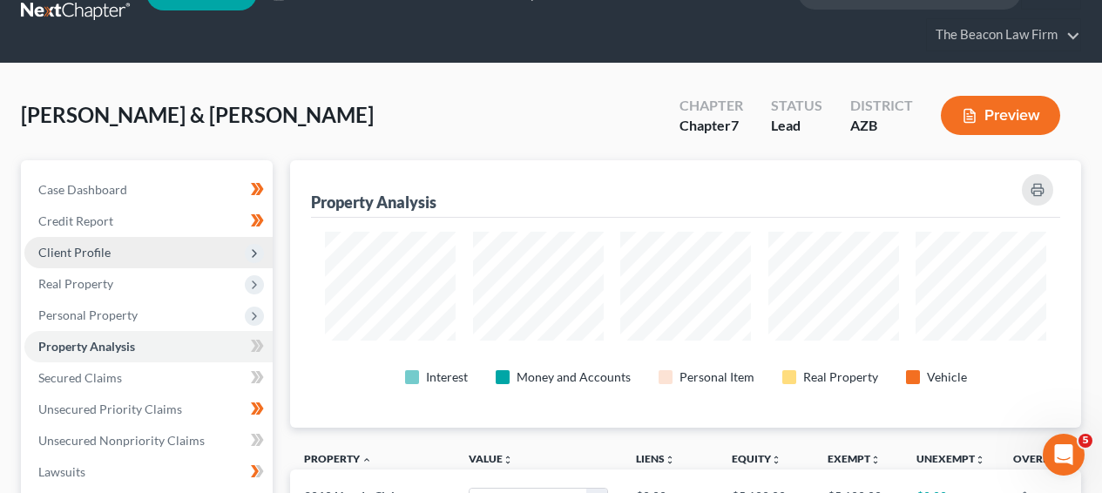
click at [180, 254] on span "Client Profile" at bounding box center [148, 252] width 248 height 31
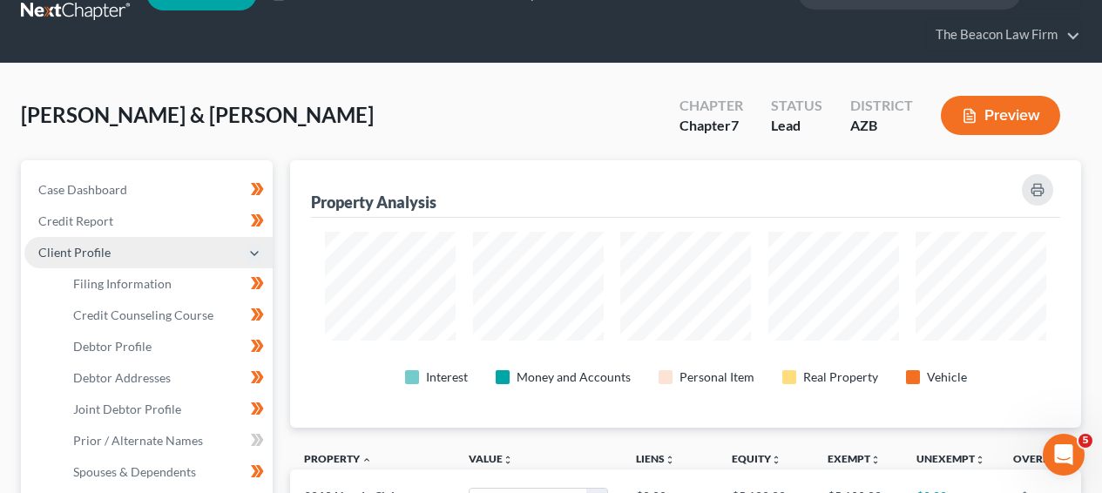
click at [181, 257] on span "Client Profile" at bounding box center [148, 252] width 248 height 31
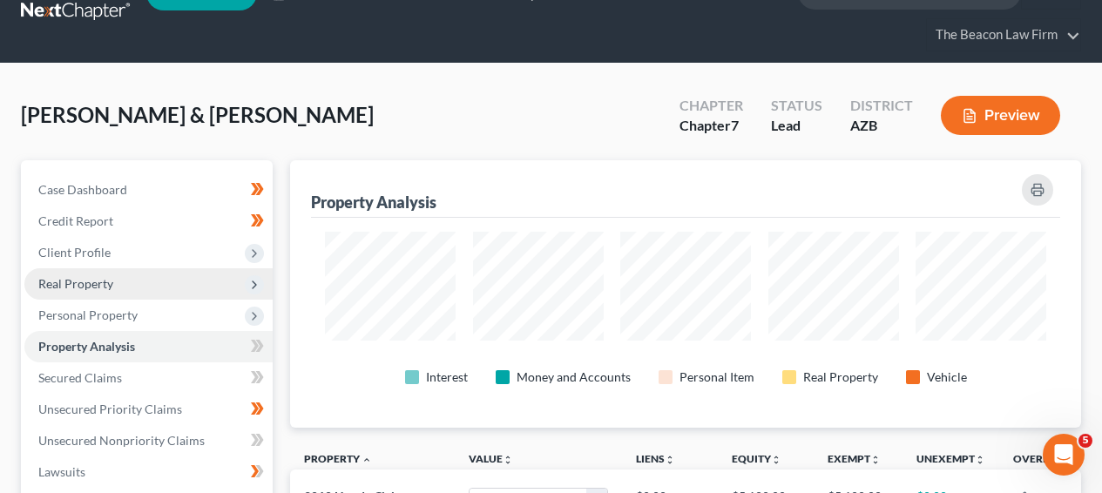
click at [177, 274] on span "Real Property" at bounding box center [148, 283] width 248 height 31
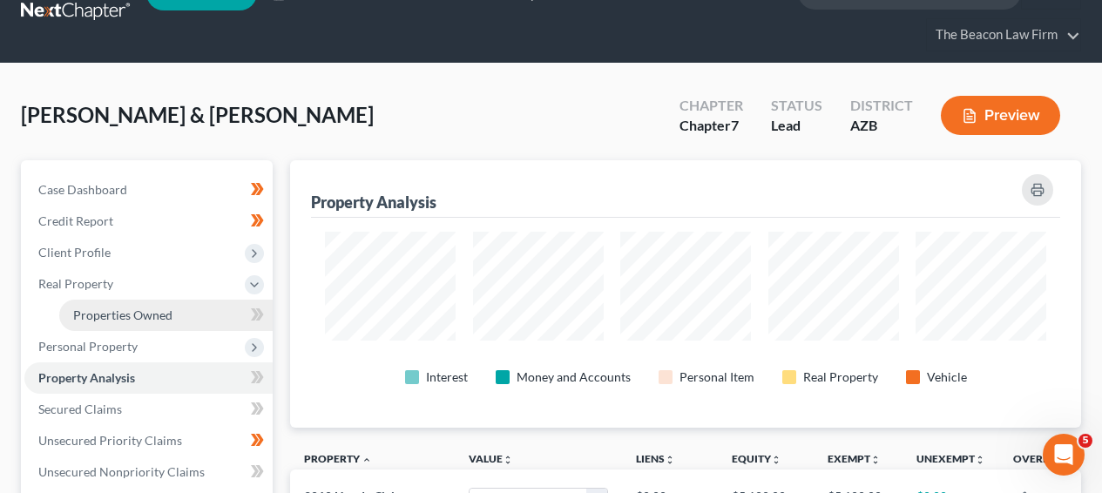
click at [173, 308] on link "Properties Owned" at bounding box center [166, 315] width 214 height 31
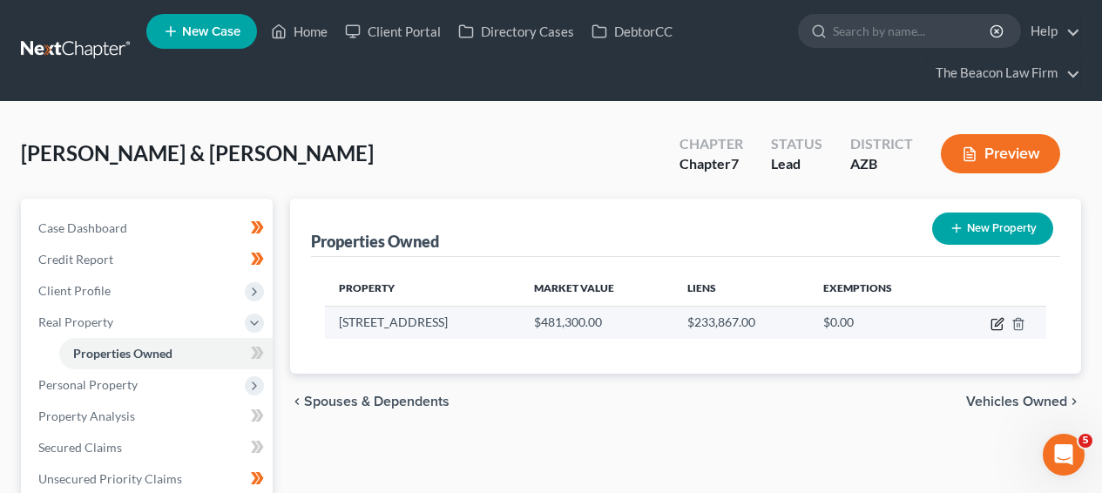
click at [993, 321] on icon "button" at bounding box center [998, 324] width 14 height 14
select select "3"
select select "2"
select select "0"
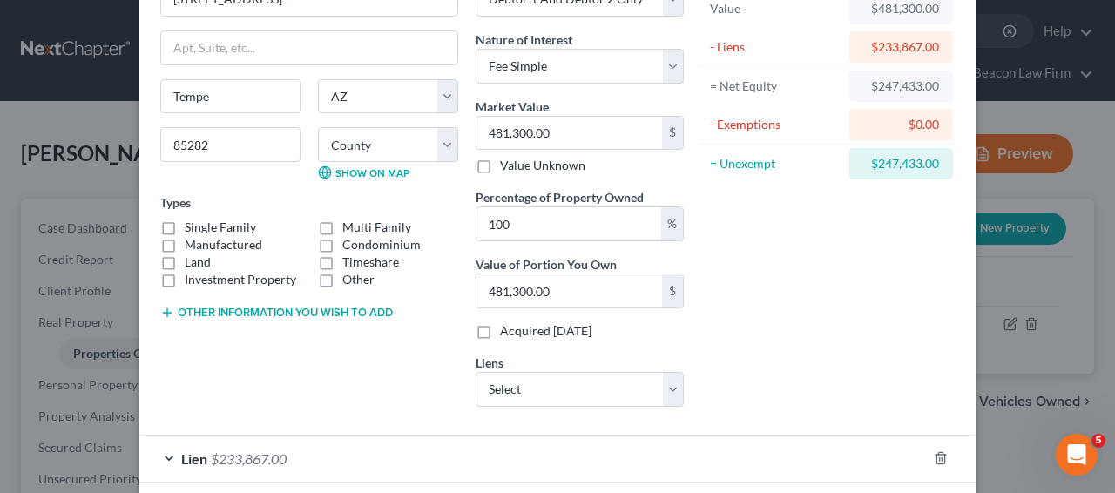
scroll to position [201, 0]
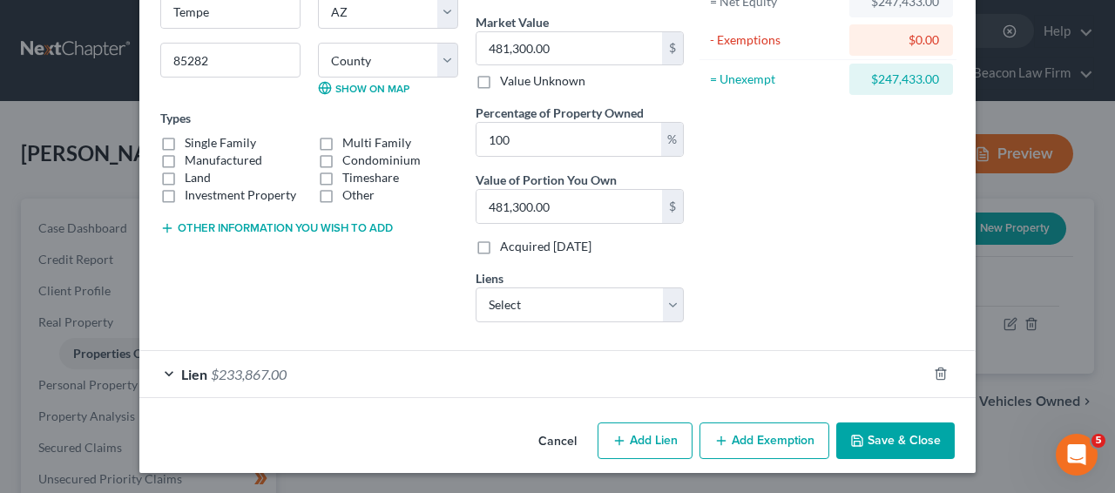
click at [722, 429] on button "Add Exemption" at bounding box center [765, 441] width 130 height 37
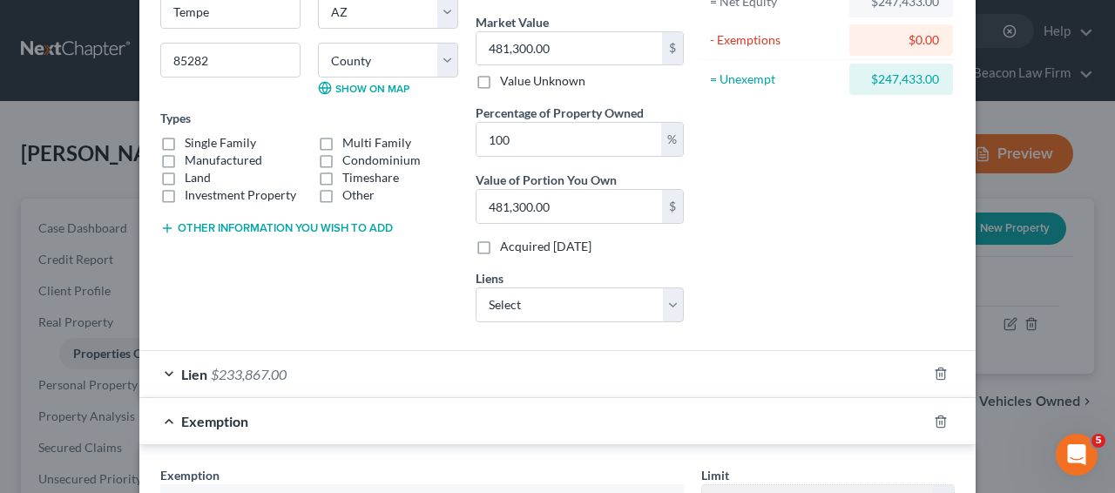
click at [909, 82] on div "$247,433.00" at bounding box center [902, 79] width 76 height 17
copy div "247,433.00"
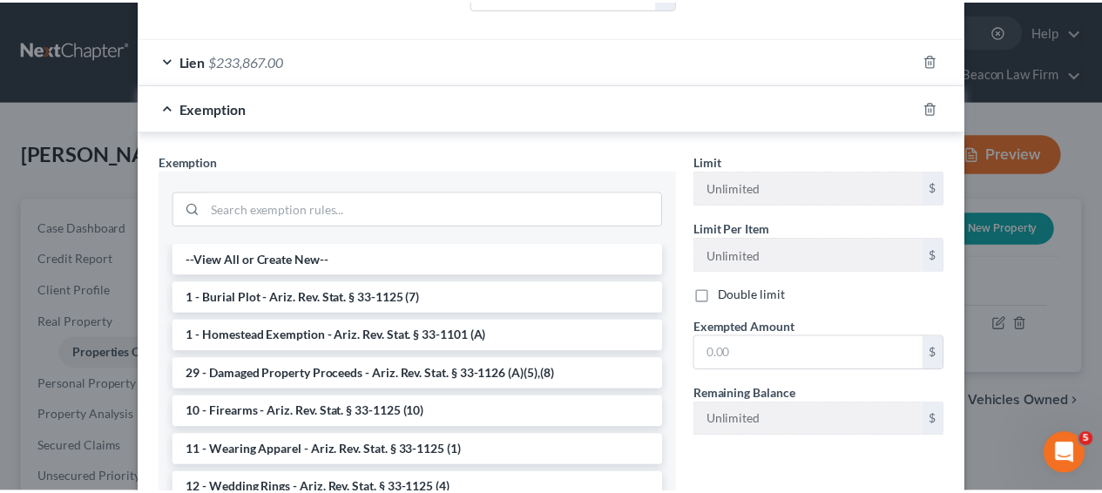
scroll to position [581, 0]
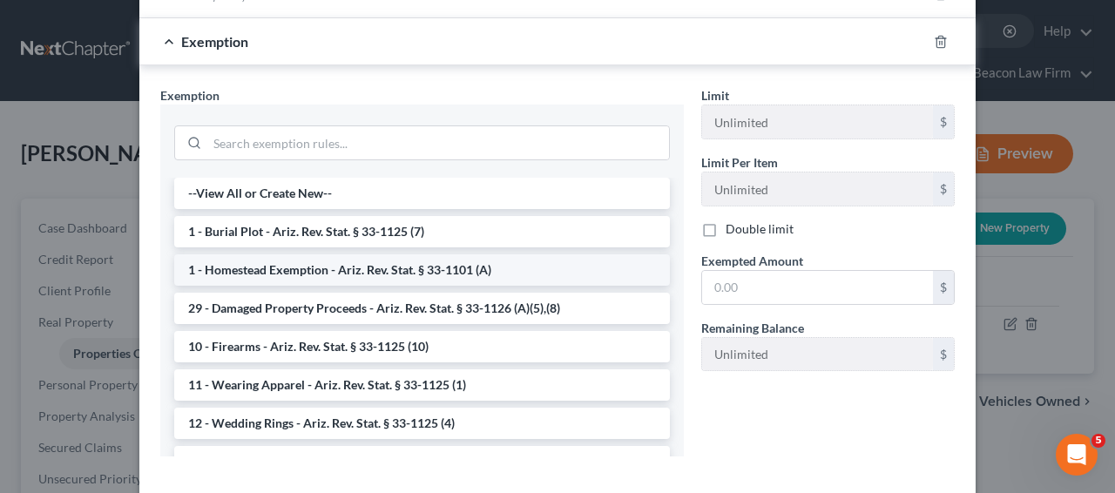
click at [512, 275] on li "1 - Homestead Exemption - Ariz. Rev. Stat. § 33-1101 (A)" at bounding box center [422, 269] width 496 height 31
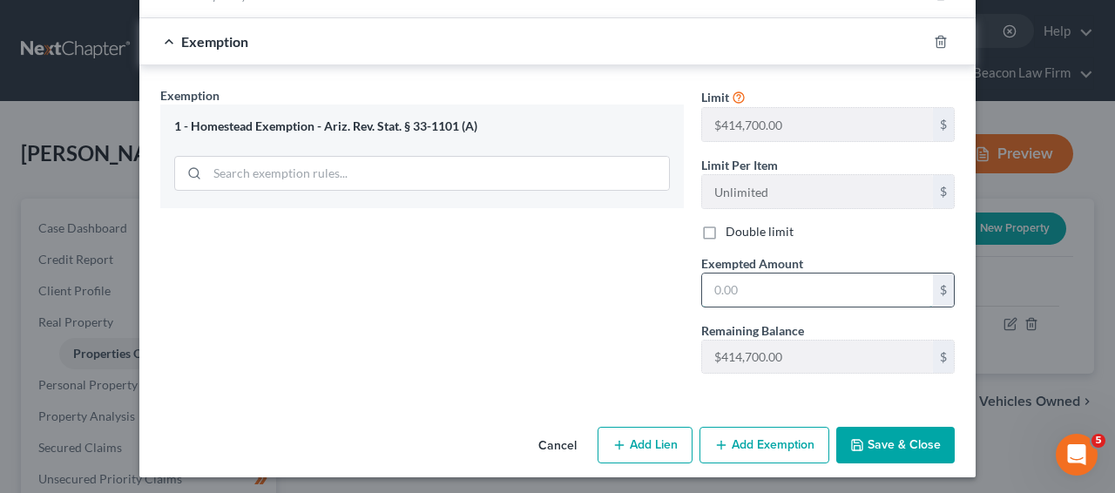
click at [783, 286] on input "text" at bounding box center [817, 290] width 231 height 33
paste input "247,433.00"
type input "247,433.00"
click at [858, 439] on icon "button" at bounding box center [858, 445] width 14 height 14
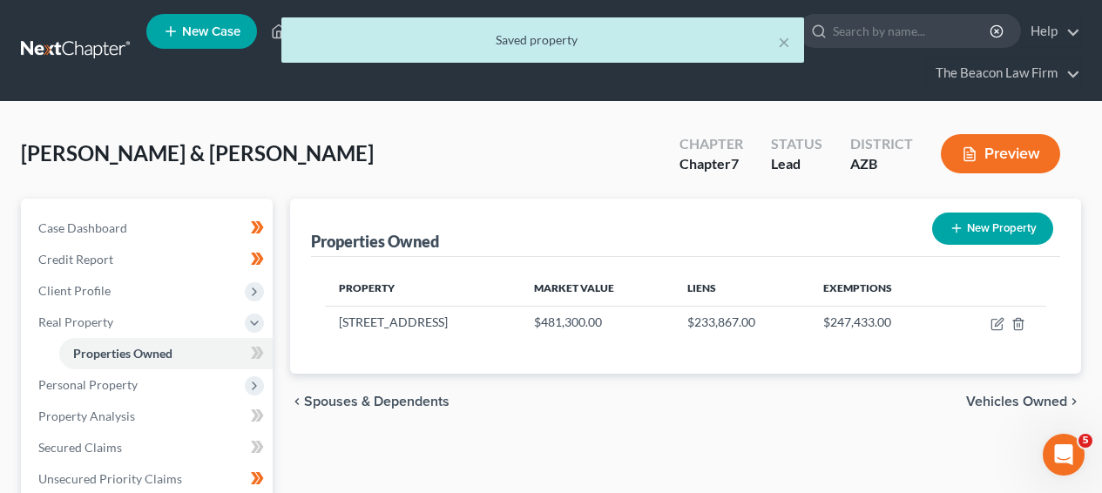
drag, startPoint x: 281, startPoint y: 350, endPoint x: 265, endPoint y: 352, distance: 15.8
click at [262, 352] on div "New" at bounding box center [247, 340] width 35 height 29
click at [255, 351] on div "New" at bounding box center [247, 340] width 35 height 29
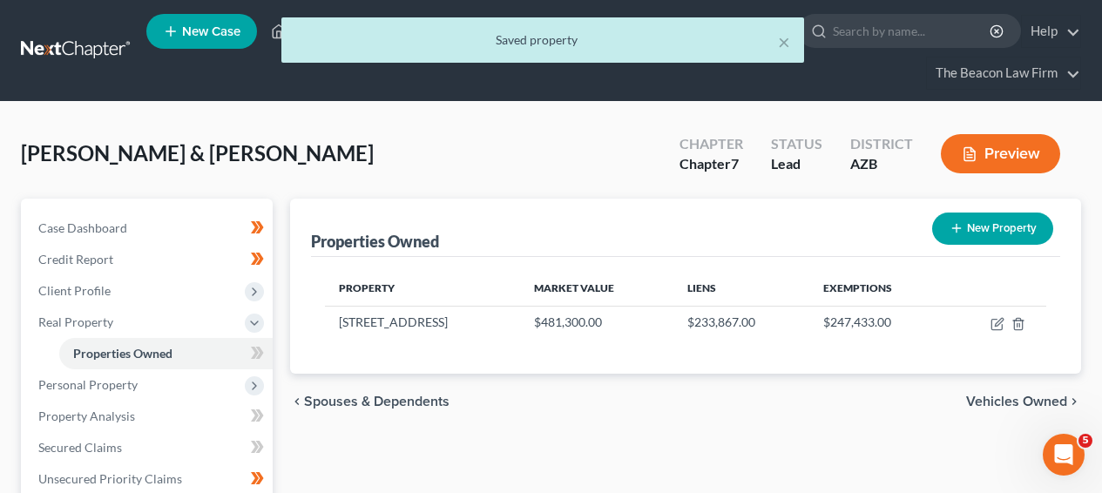
click at [254, 349] on div "New" at bounding box center [247, 340] width 35 height 29
drag, startPoint x: 254, startPoint y: 349, endPoint x: 265, endPoint y: 352, distance: 10.8
click at [266, 352] on span at bounding box center [257, 355] width 31 height 26
click at [265, 352] on span at bounding box center [257, 355] width 31 height 26
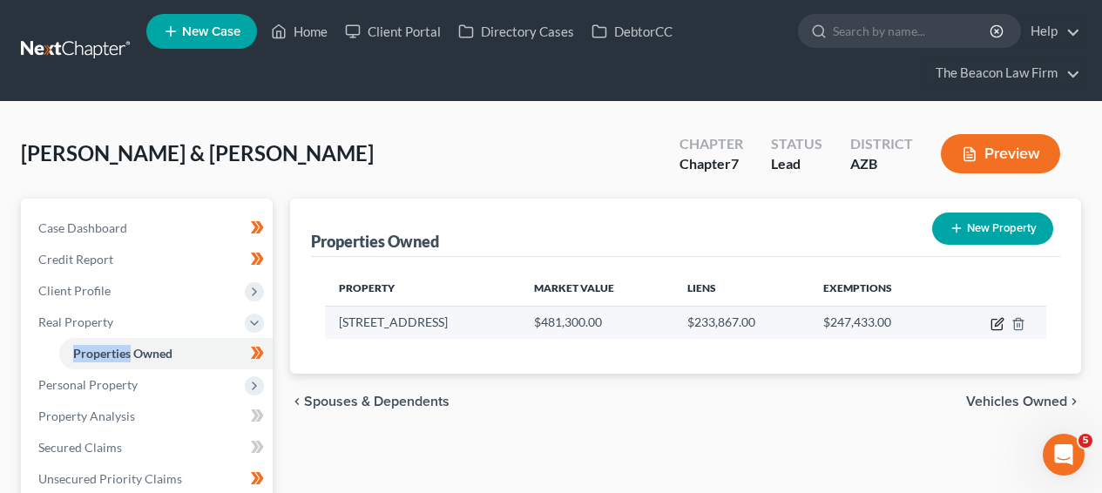
click at [993, 324] on icon "button" at bounding box center [998, 324] width 14 height 14
select select "3"
select select "2"
select select "0"
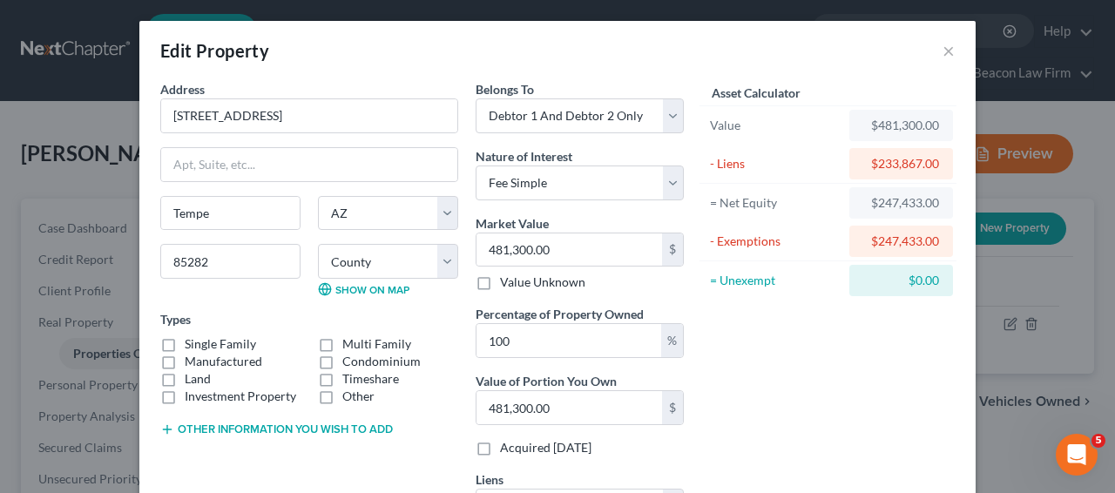
click at [1036, 336] on div "Edit Property × Address * 2145 E Greenway Dr Tempe State AL AK AR AZ CA CO CT D…" at bounding box center [557, 246] width 1115 height 493
click at [954, 53] on div "Edit Property ×" at bounding box center [557, 50] width 837 height 59
click at [952, 53] on div "Edit Property ×" at bounding box center [557, 50] width 837 height 59
click at [949, 51] on div "Edit Property ×" at bounding box center [557, 50] width 837 height 59
click at [946, 51] on button "×" at bounding box center [949, 50] width 12 height 21
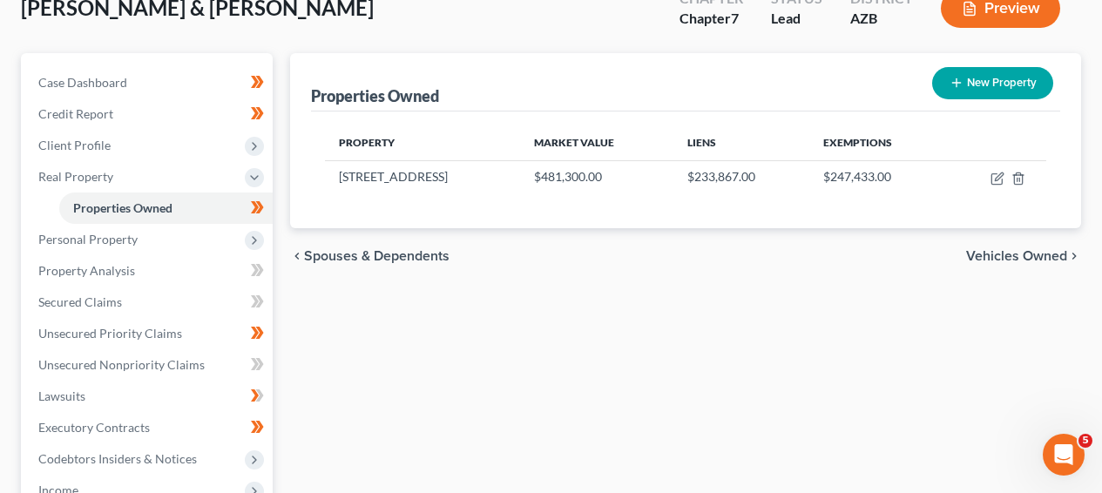
scroll to position [163, 0]
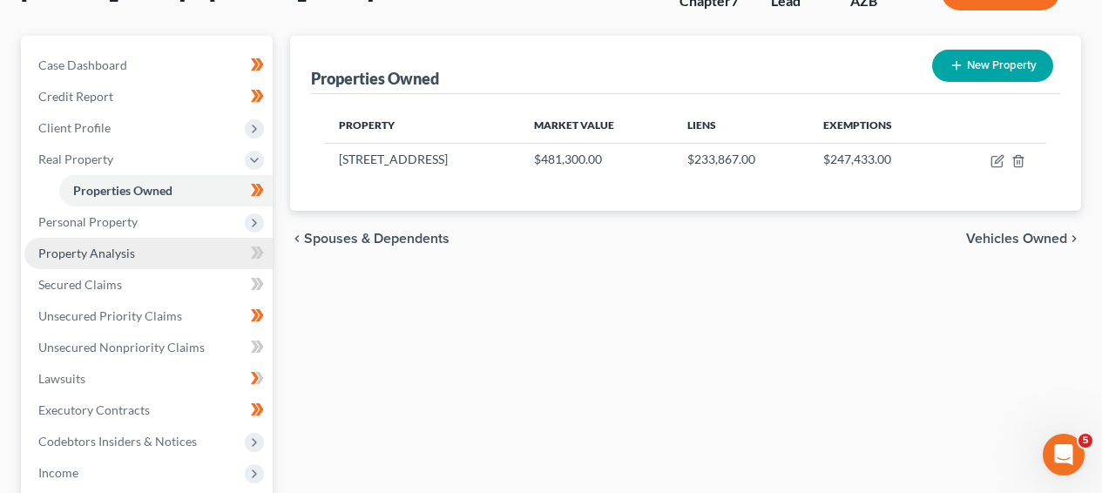
click at [166, 241] on link "Property Analysis" at bounding box center [148, 253] width 248 height 31
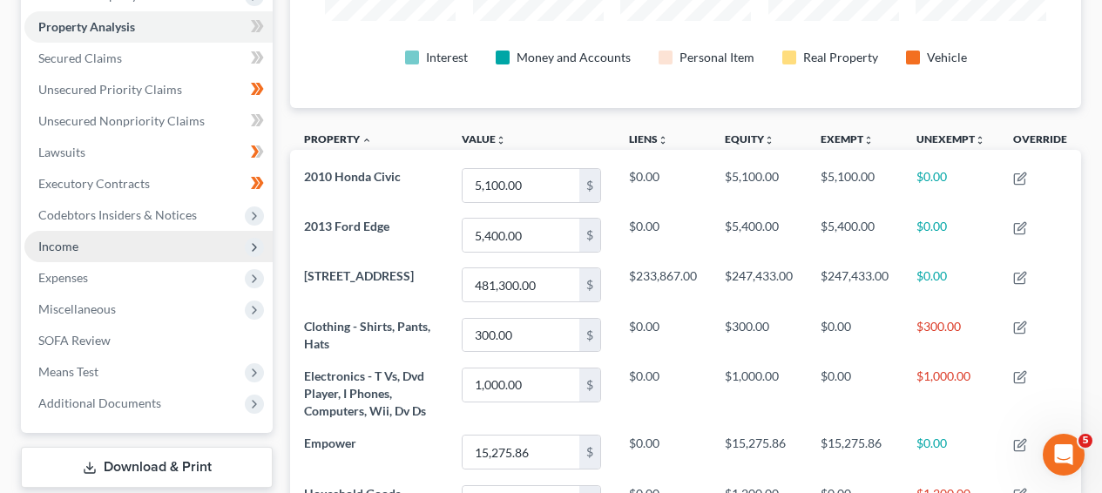
click at [166, 241] on span "Income" at bounding box center [148, 246] width 248 height 31
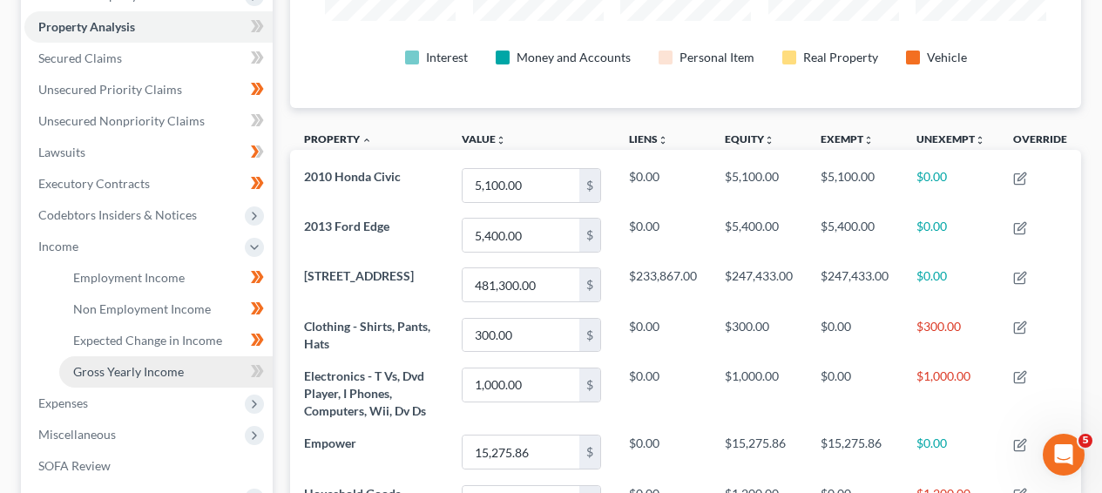
click at [173, 358] on link "Gross Yearly Income" at bounding box center [166, 371] width 214 height 31
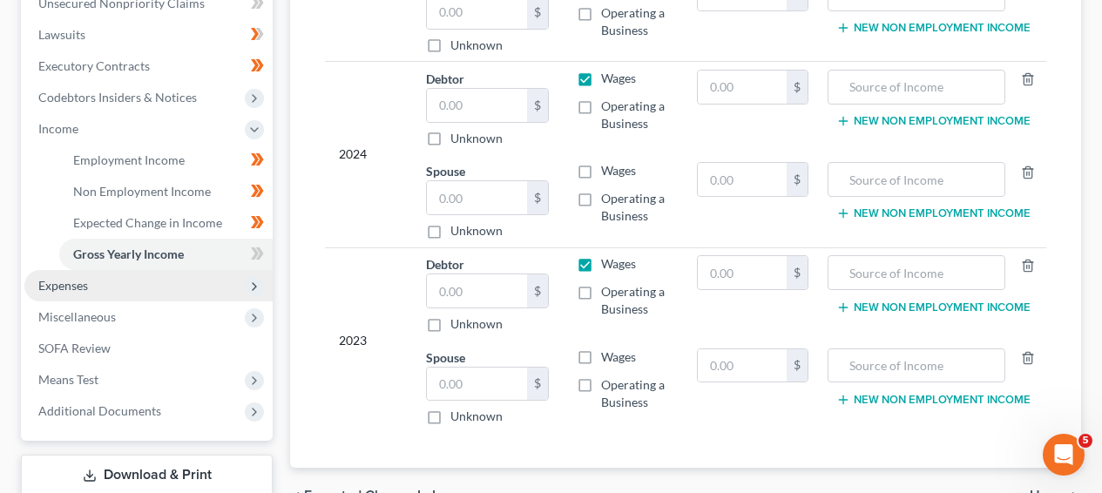
click at [190, 291] on span "Expenses" at bounding box center [148, 285] width 248 height 31
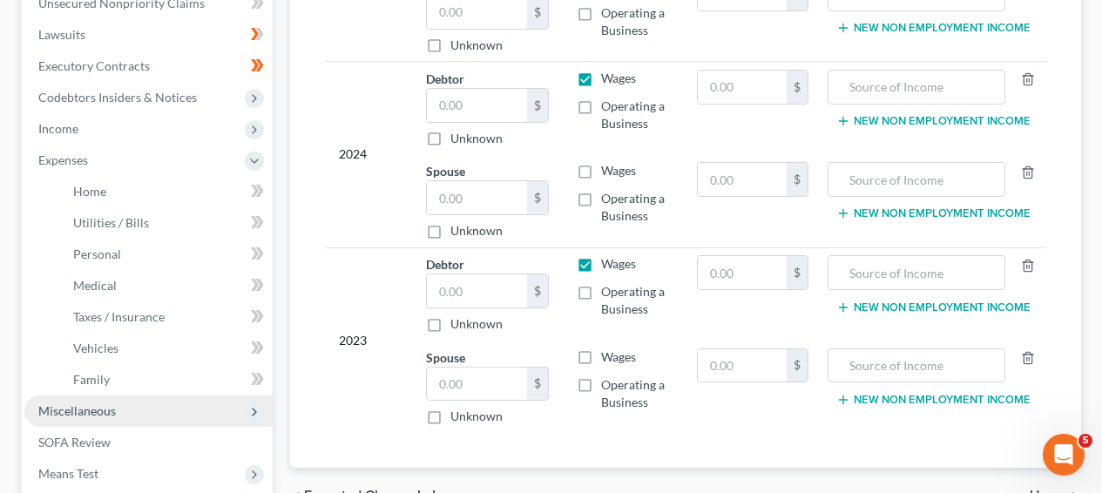
click at [152, 402] on span "Miscellaneous" at bounding box center [148, 411] width 248 height 31
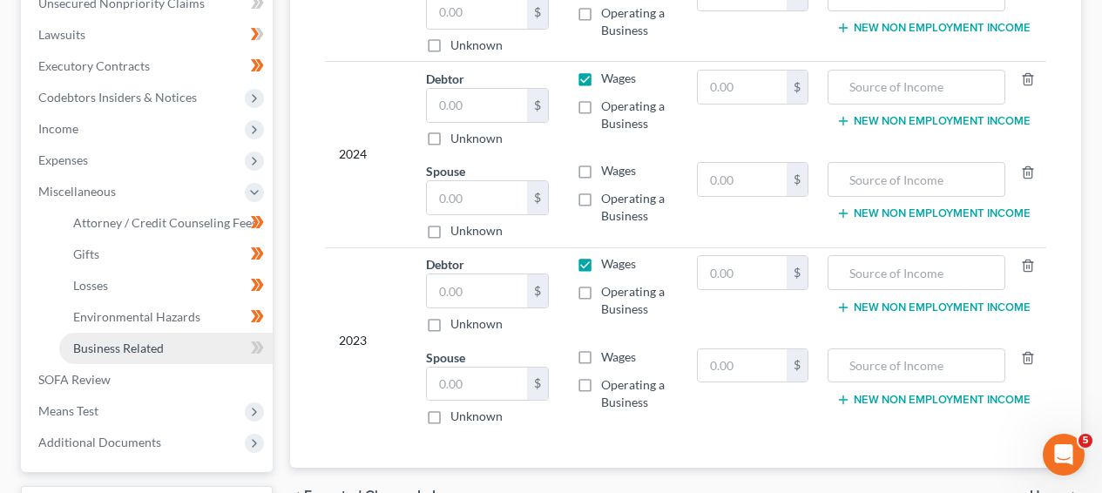
click at [167, 361] on link "Business Related" at bounding box center [166, 348] width 214 height 31
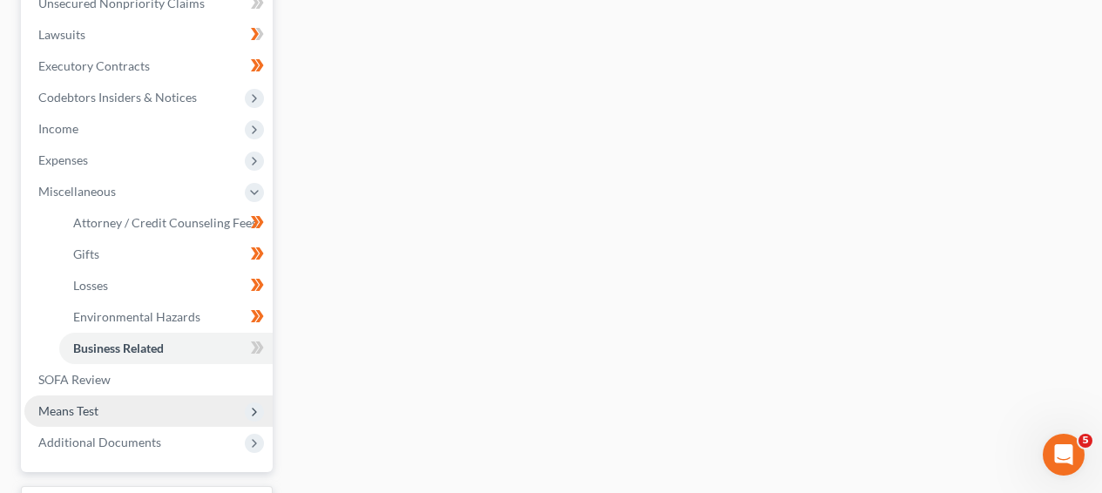
click at [220, 396] on span "Means Test" at bounding box center [148, 411] width 248 height 31
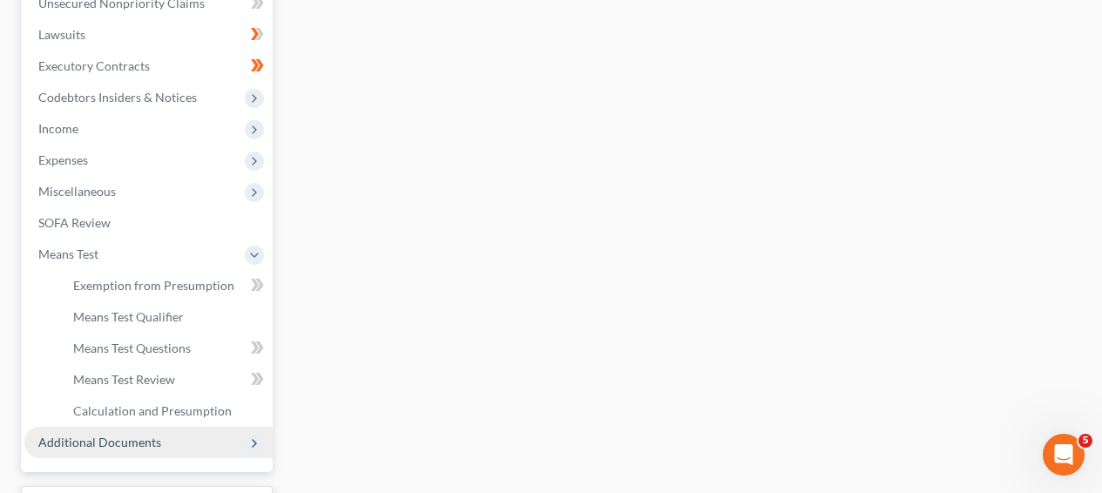
click at [177, 435] on span "Additional Documents" at bounding box center [148, 442] width 248 height 31
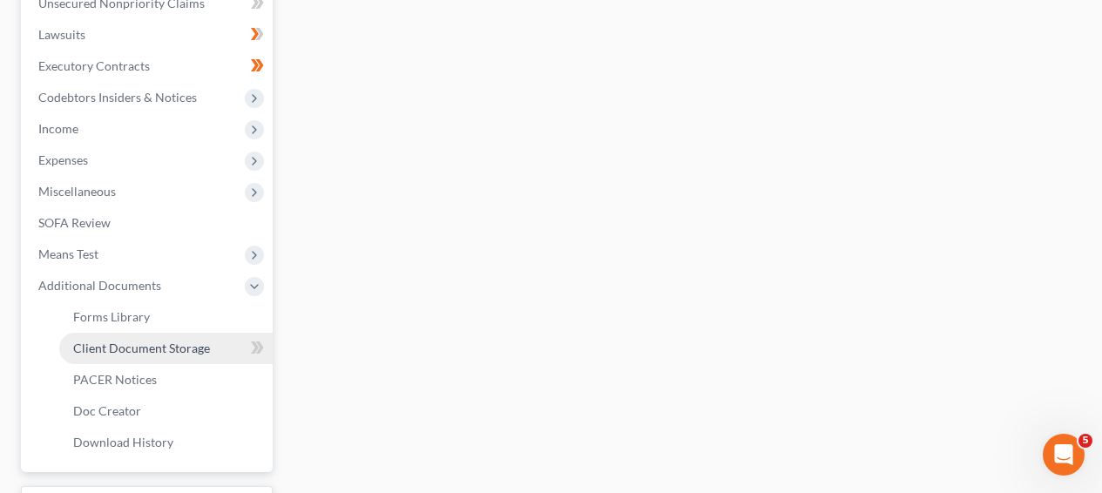
click at [188, 349] on span "Client Document Storage" at bounding box center [141, 348] width 137 height 15
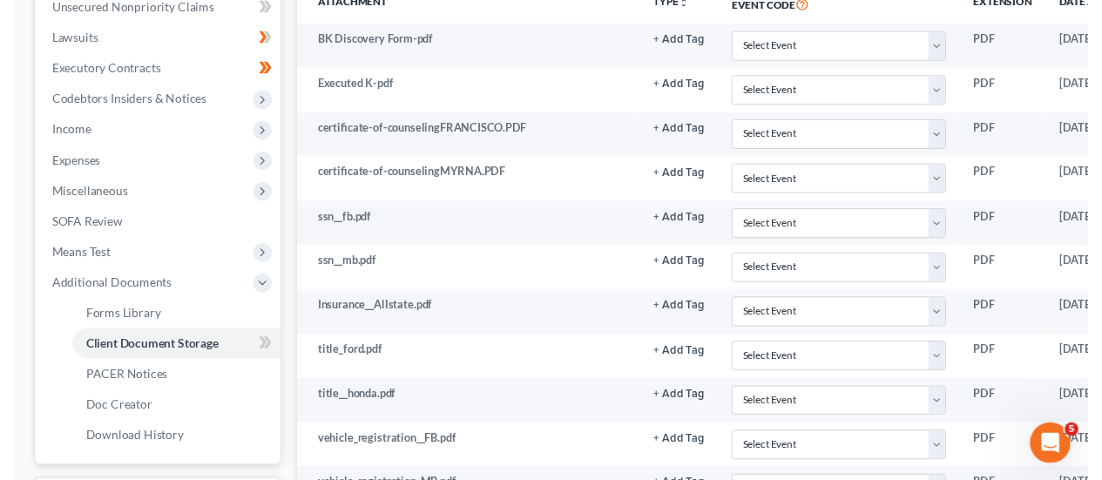
scroll to position [463, 0]
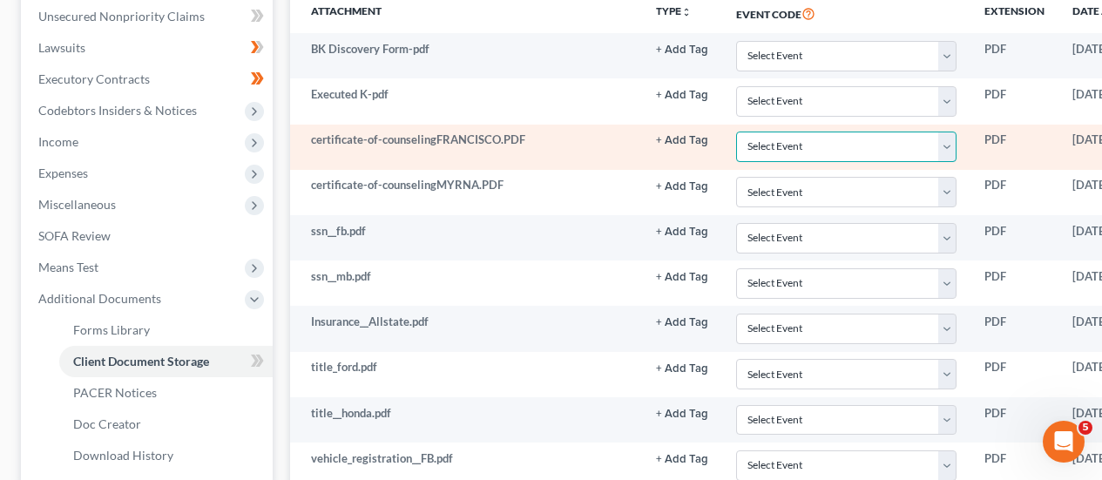
click at [806, 155] on select "Select Event AA Schedules and Statements (Formerly All Required) Amended Chapte…" at bounding box center [846, 147] width 220 height 31
select select "14"
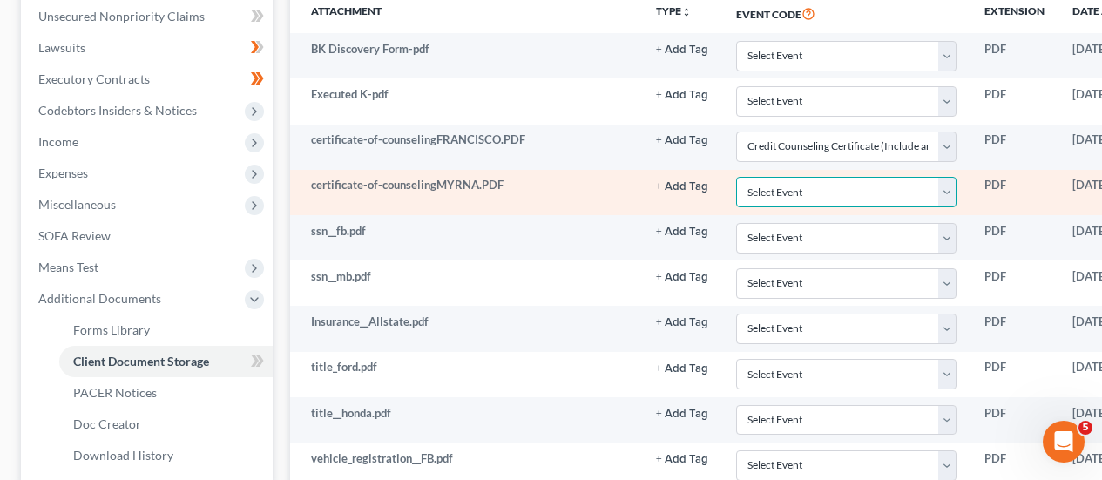
click at [776, 189] on select "Select Event AA Schedules and Statements (Formerly All Required) Amended Chapte…" at bounding box center [846, 192] width 220 height 31
select select "14"
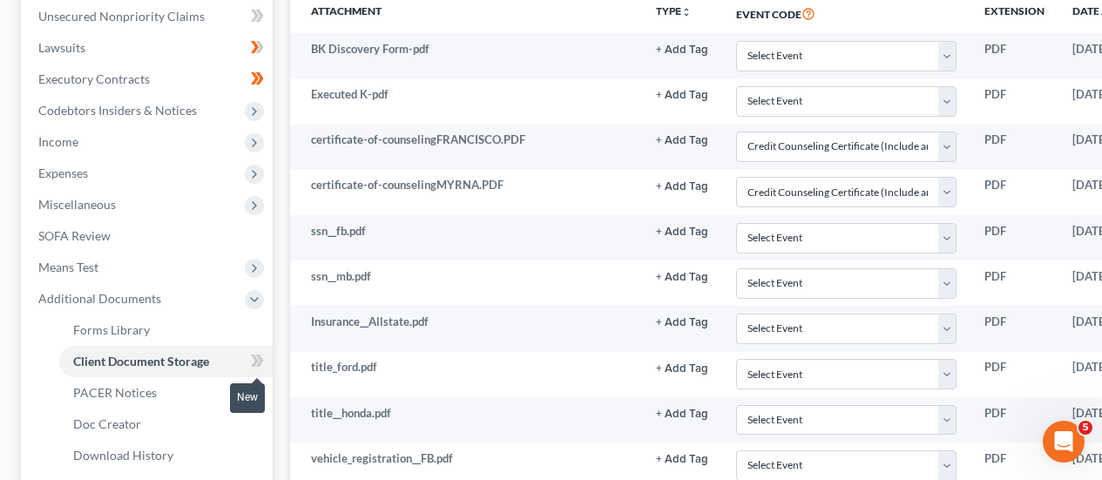
click at [251, 355] on icon at bounding box center [257, 361] width 13 height 22
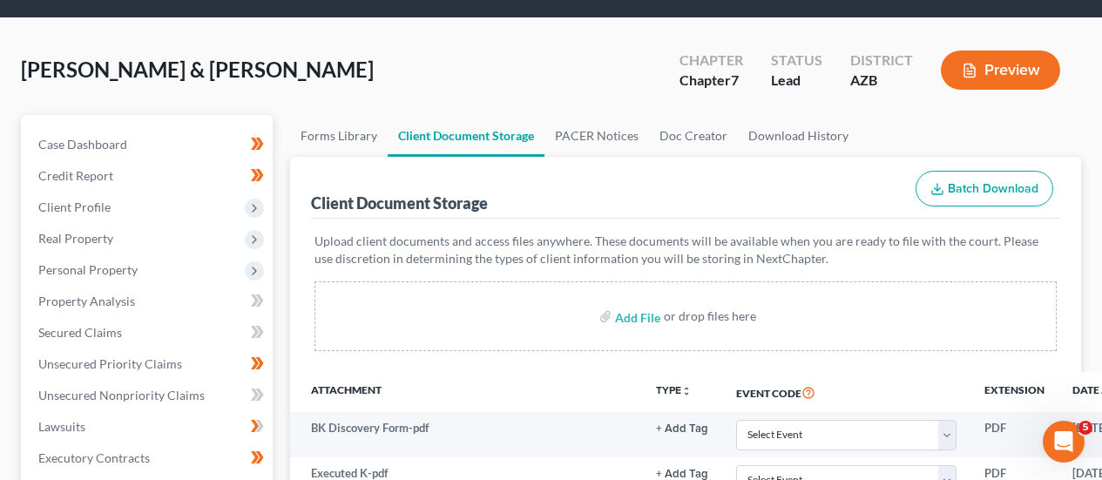
scroll to position [0, 0]
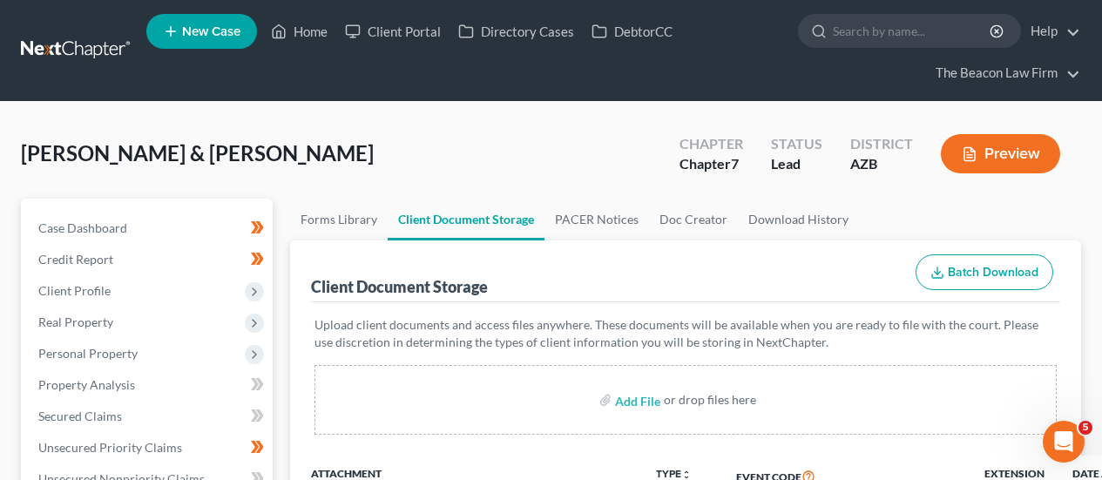
click at [121, 61] on link at bounding box center [77, 50] width 112 height 31
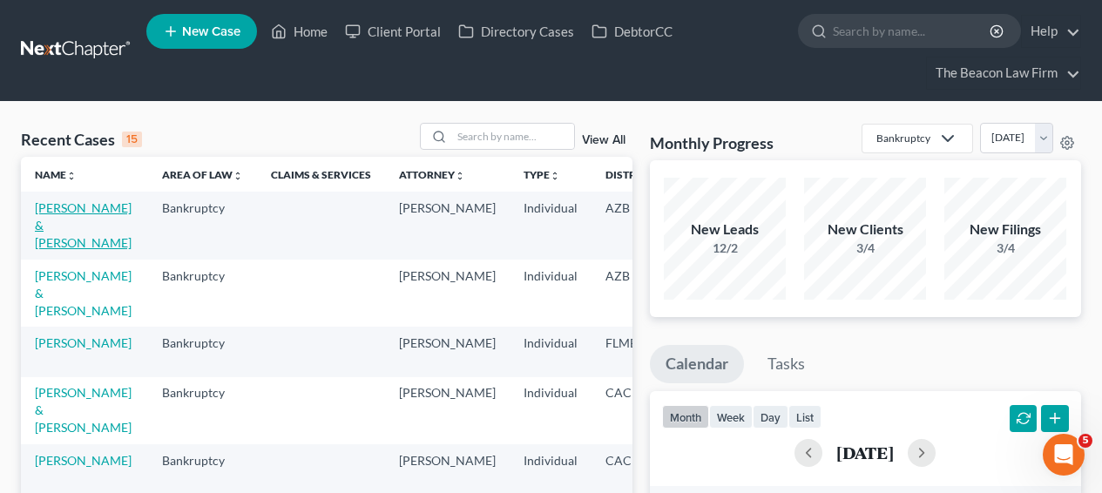
click at [64, 229] on link "[PERSON_NAME] & [PERSON_NAME]" at bounding box center [83, 225] width 97 height 50
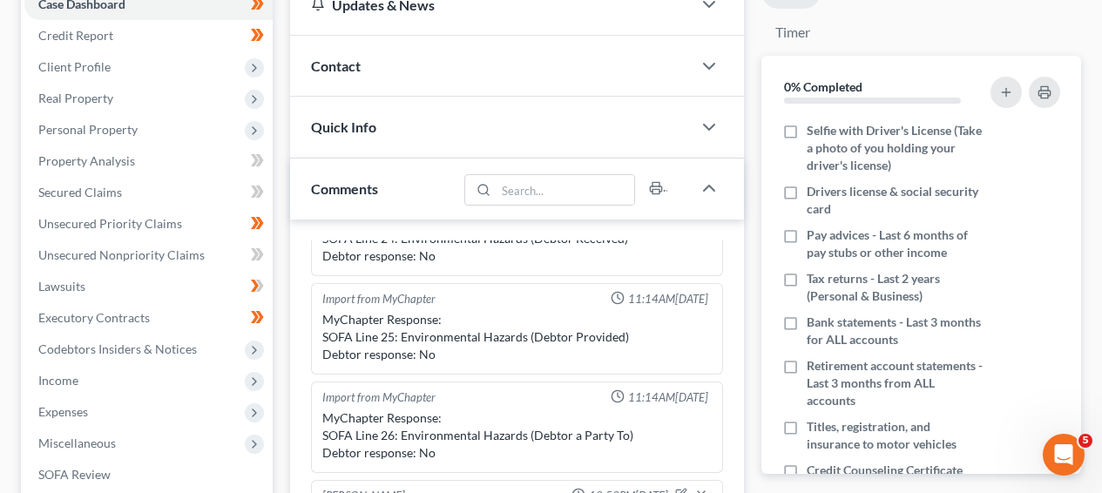
scroll to position [230, 0]
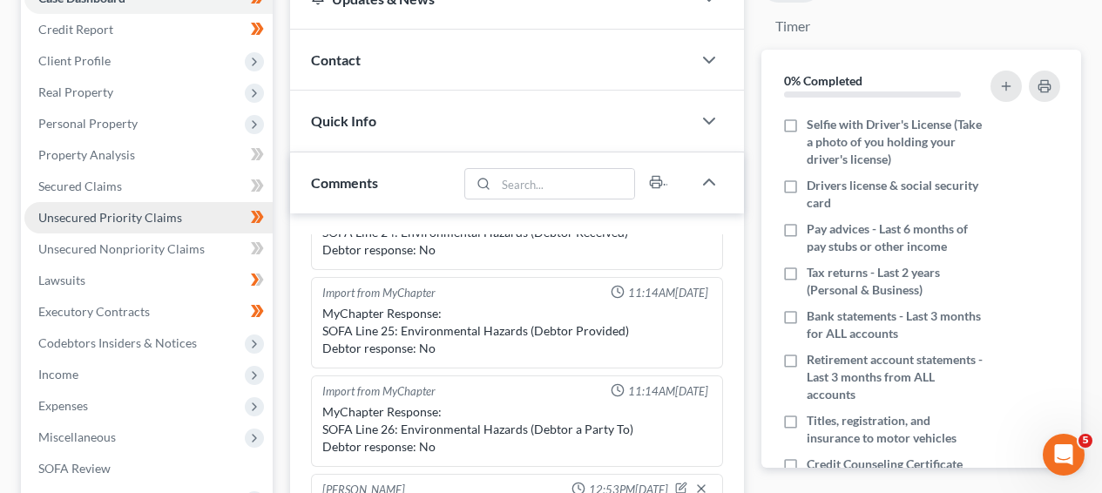
click at [210, 211] on link "Unsecured Priority Claims" at bounding box center [148, 217] width 248 height 31
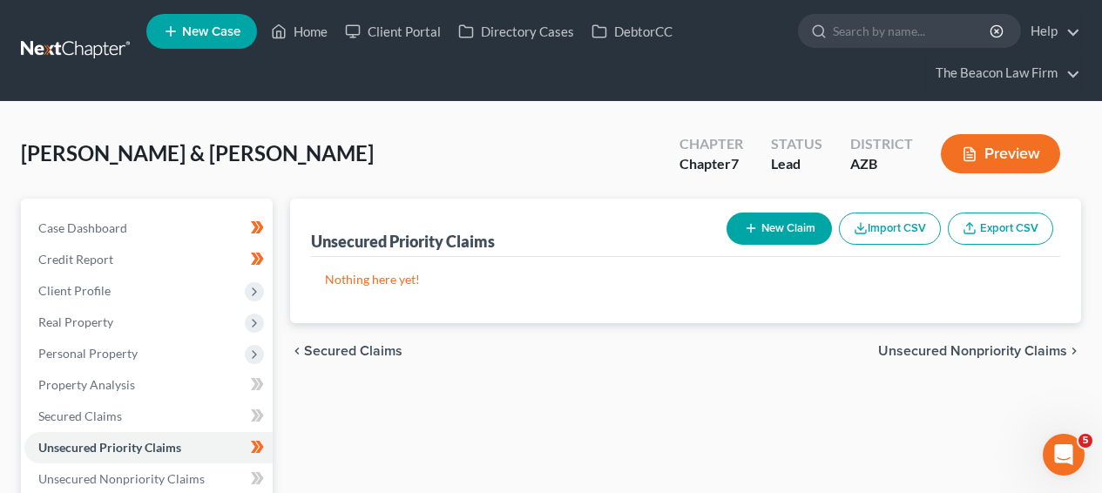
click at [894, 356] on span "Unsecured Nonpriority Claims" at bounding box center [972, 351] width 189 height 14
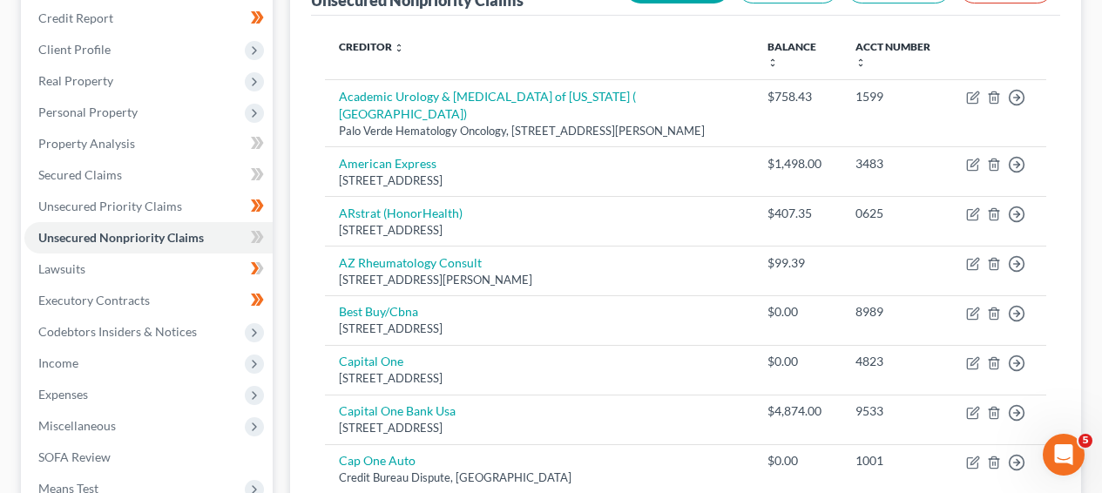
scroll to position [182, 0]
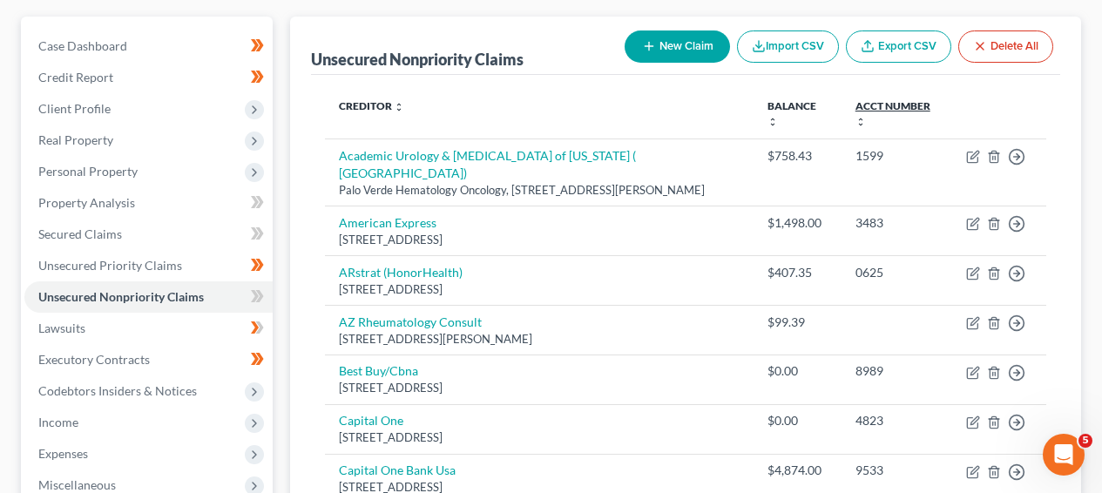
click at [898, 101] on link "Acct Number expand_more expand_less unfold_more" at bounding box center [893, 113] width 75 height 28
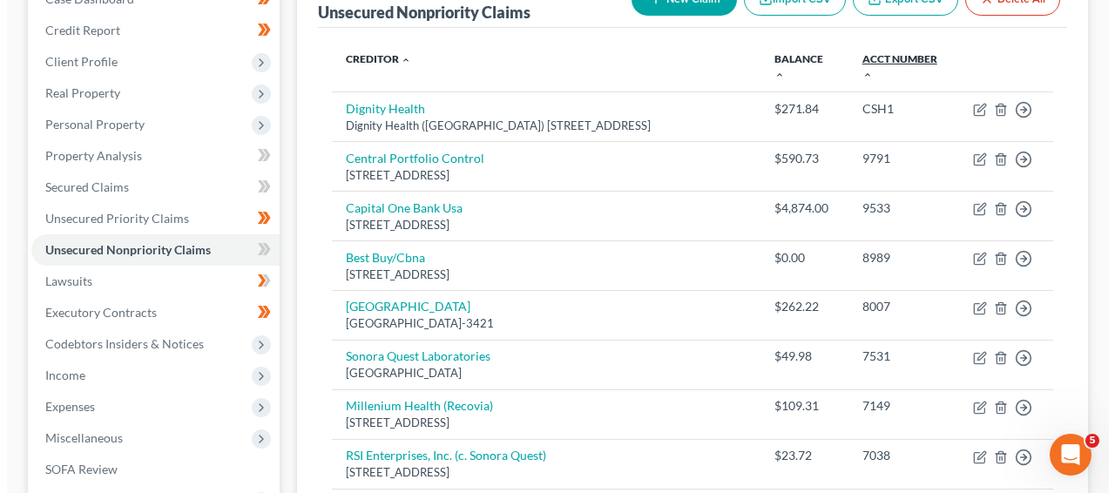
scroll to position [0, 0]
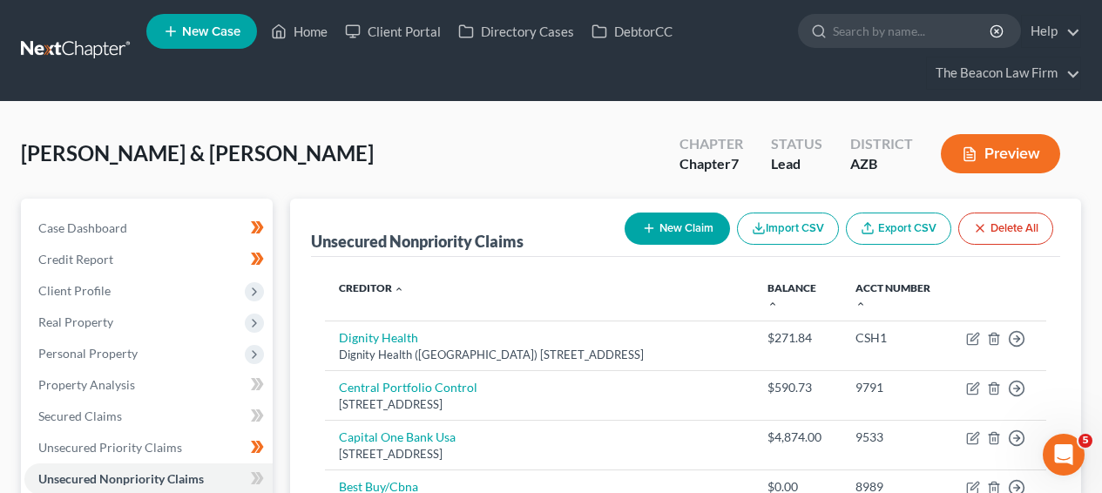
click at [679, 232] on button "New Claim" at bounding box center [677, 229] width 105 height 32
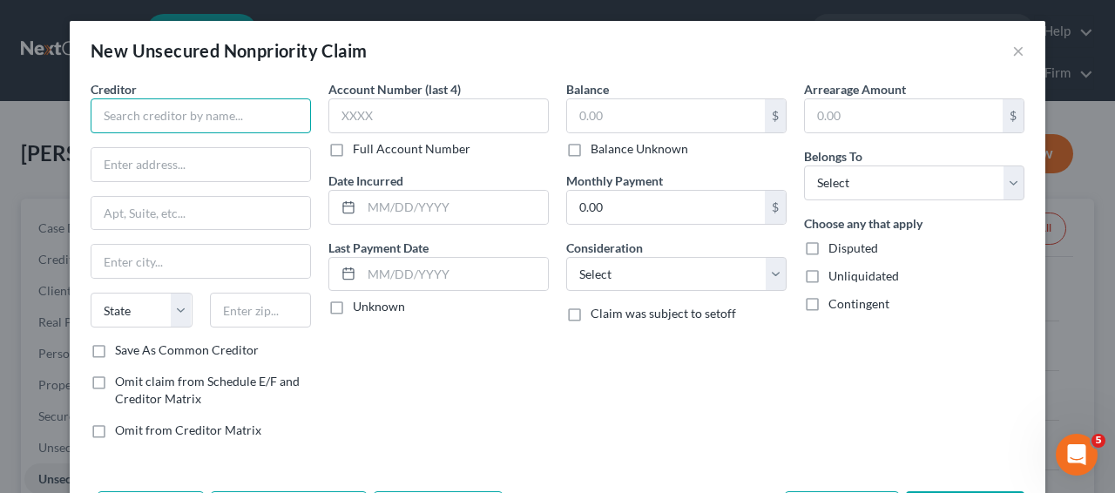
click at [171, 129] on input "text" at bounding box center [201, 115] width 220 height 35
paste input "ARstrat"
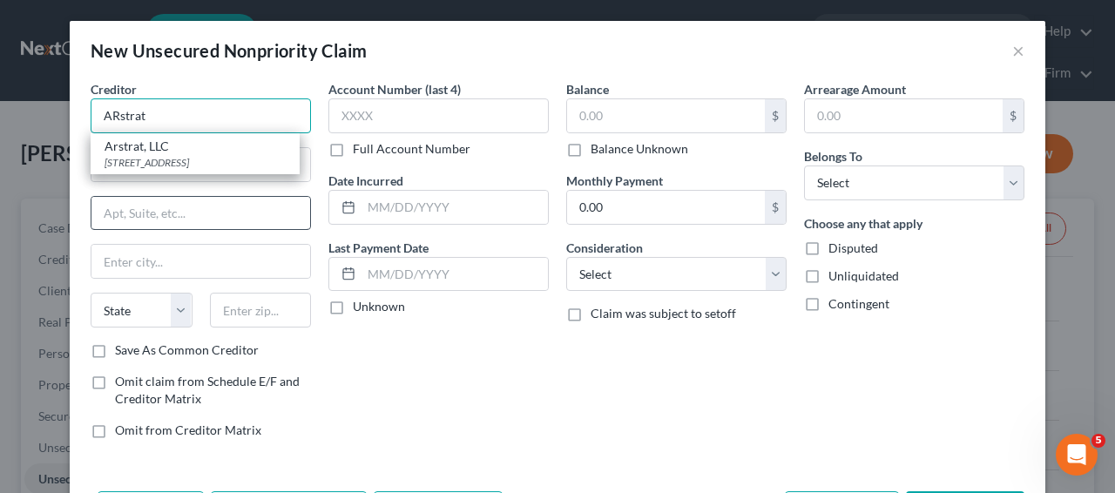
type input "ARstrat"
click at [237, 197] on input "text" at bounding box center [201, 213] width 219 height 33
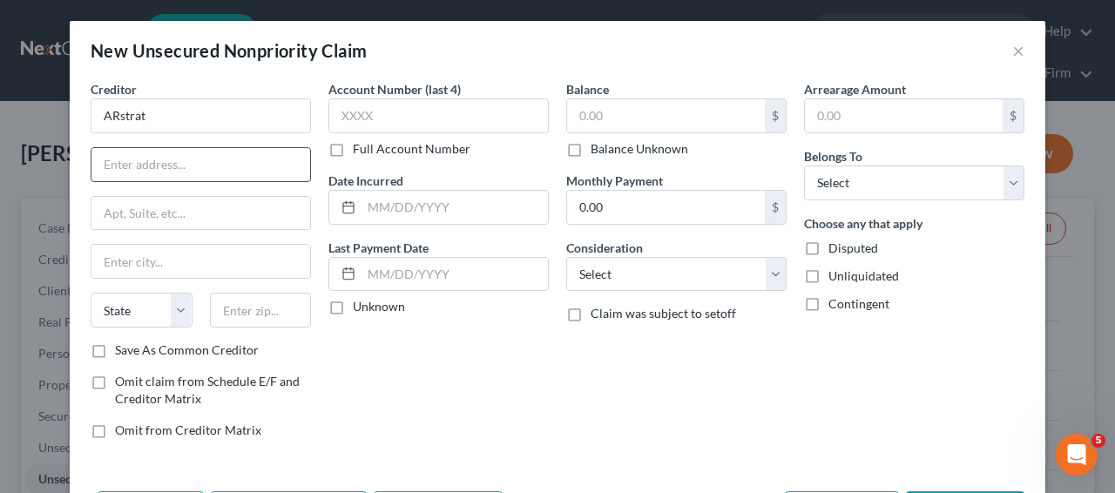
click at [233, 166] on input "text" at bounding box center [201, 164] width 219 height 33
paste input "231 W. Main St"
type input "231 W. Main St"
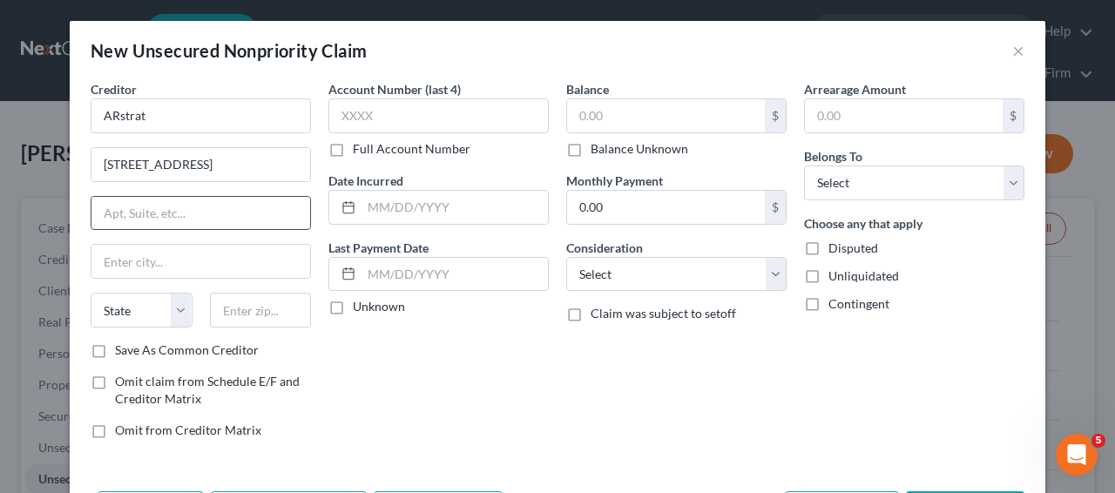
click at [212, 225] on input "text" at bounding box center [201, 213] width 219 height 33
type input "2nd Floor"
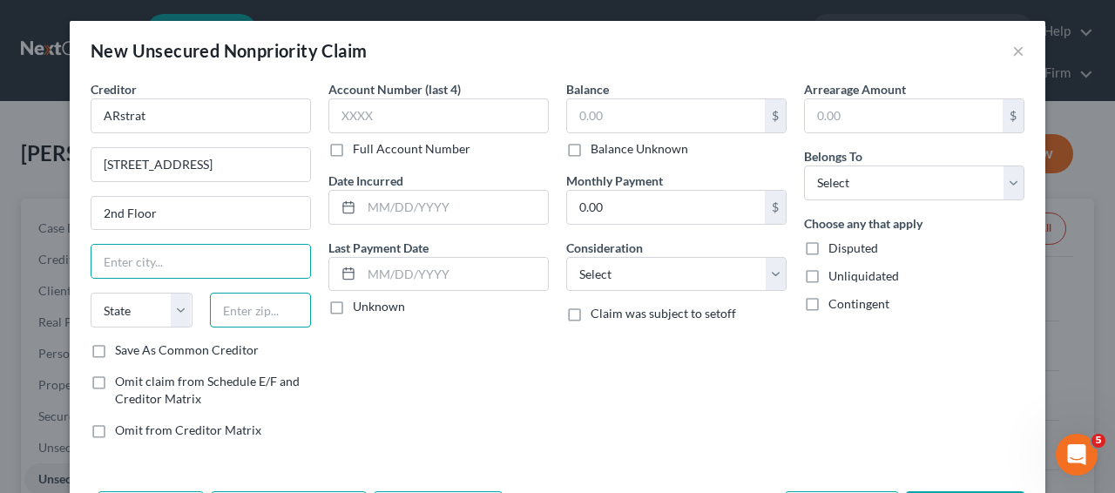
click at [300, 300] on input "text" at bounding box center [261, 310] width 102 height 35
paste input "75020"
type input "75020"
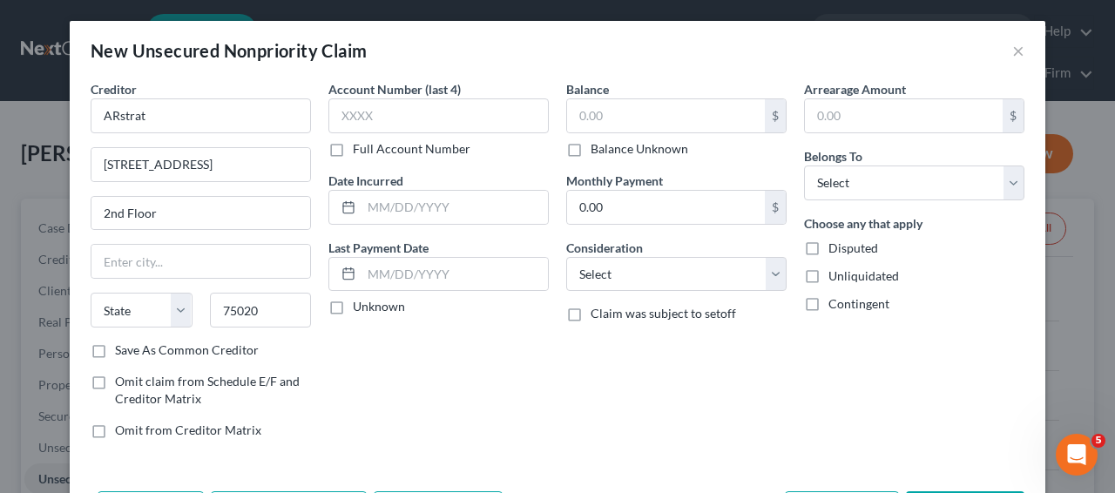
click at [492, 339] on div "Account Number (last 4) Full Account Number Date Incurred Last Payment Date Unk…" at bounding box center [439, 266] width 238 height 373
type input "Denison"
select select "45"
click at [826, 169] on select "Select Debtor 1 Only Debtor 2 Only Debtor 1 And Debtor 2 Only At Least One Of T…" at bounding box center [914, 183] width 220 height 35
select select "1"
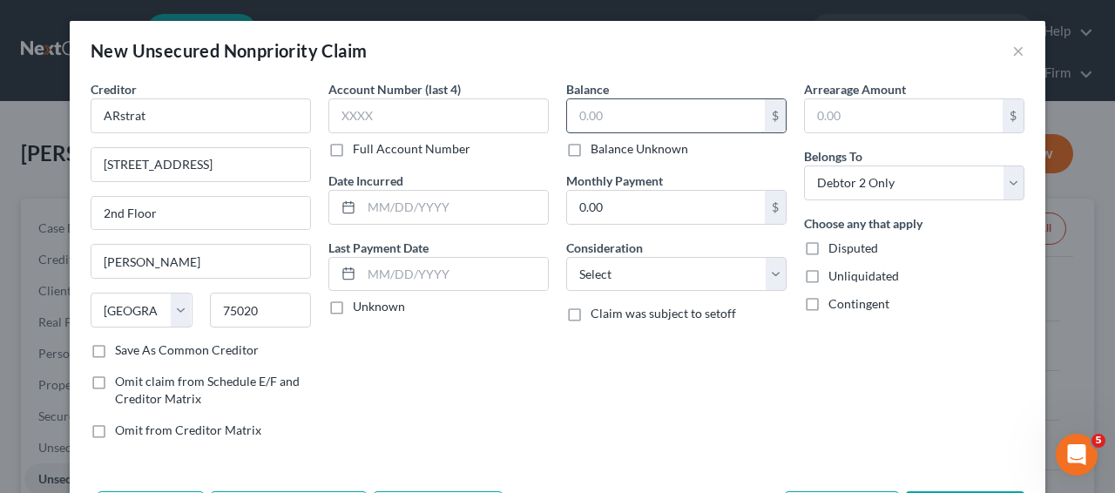
click at [683, 110] on input "text" at bounding box center [666, 115] width 198 height 33
click at [446, 112] on input "text" at bounding box center [439, 115] width 220 height 35
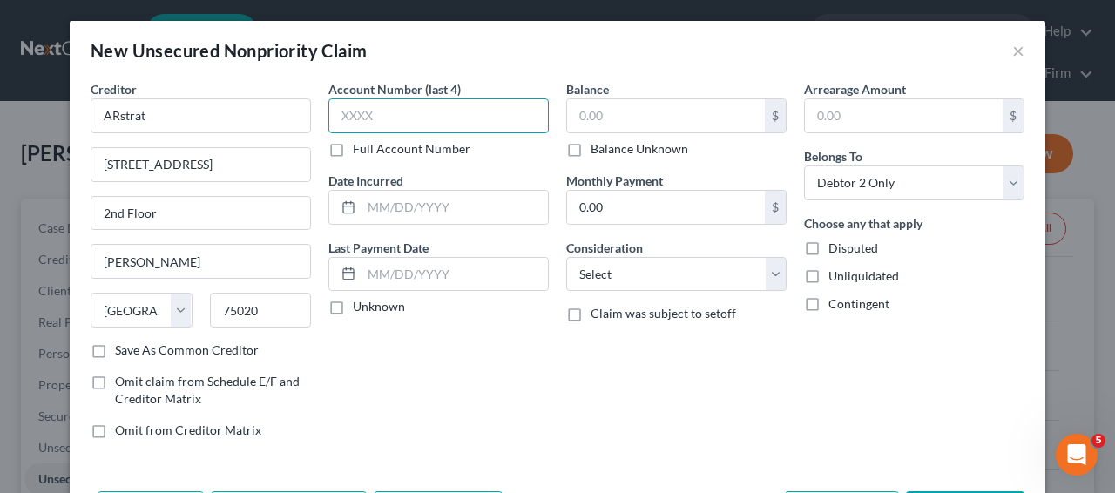
paste input "4835"
type input "4835"
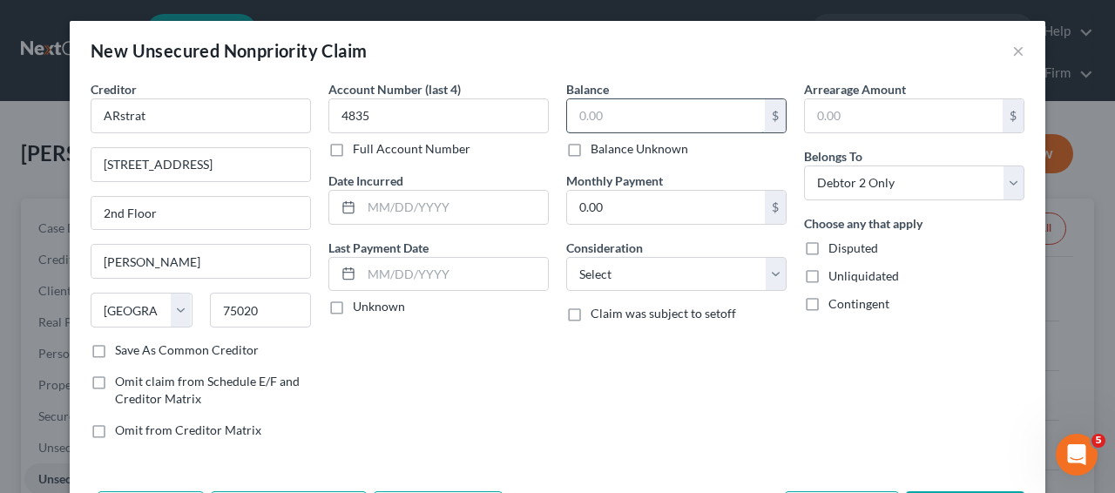
click at [608, 119] on input "text" at bounding box center [666, 115] width 198 height 33
paste input "224.00"
type input "224.00"
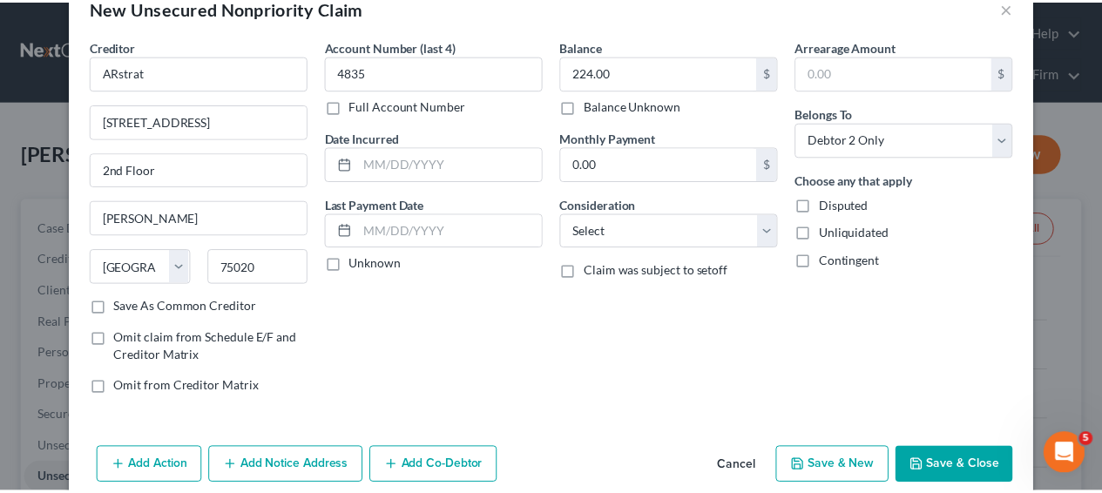
scroll to position [69, 0]
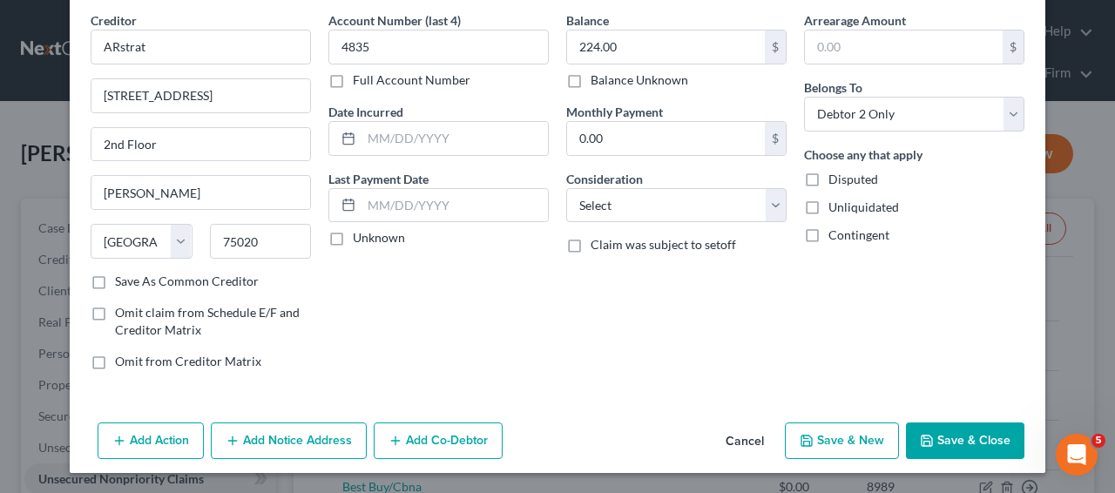
click at [970, 434] on button "Save & Close" at bounding box center [965, 441] width 119 height 37
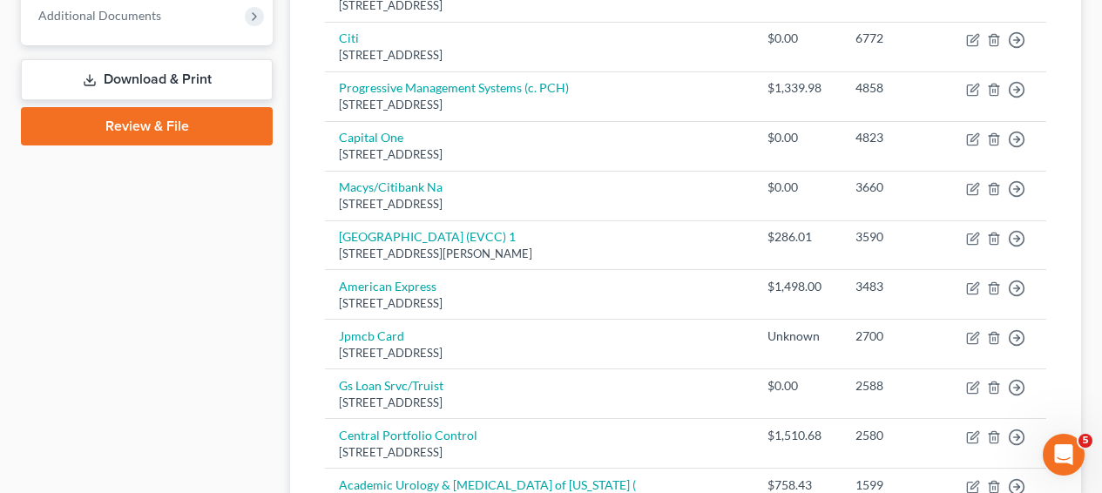
scroll to position [90, 0]
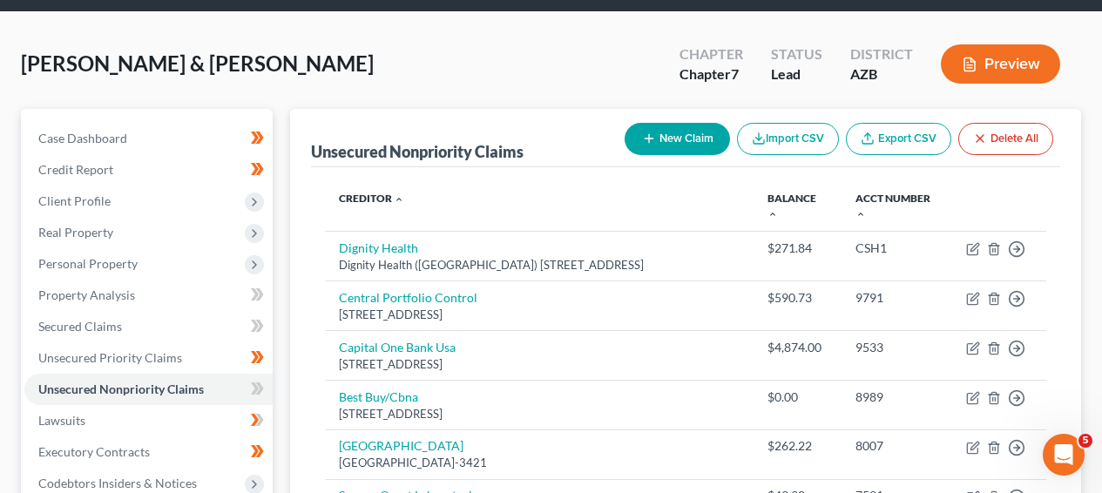
click at [675, 151] on button "New Claim" at bounding box center [677, 139] width 105 height 32
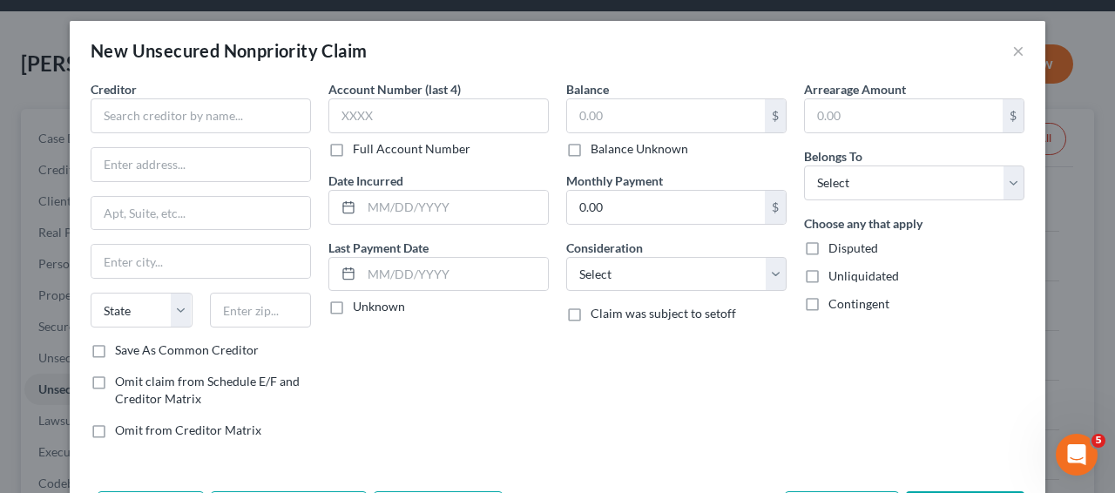
click at [1024, 54] on div "New Unsecured Nonpriority Claim ×" at bounding box center [558, 50] width 976 height 59
click at [1020, 53] on div "New Unsecured Nonpriority Claim ×" at bounding box center [558, 50] width 976 height 59
click at [1015, 52] on button "×" at bounding box center [1019, 50] width 12 height 21
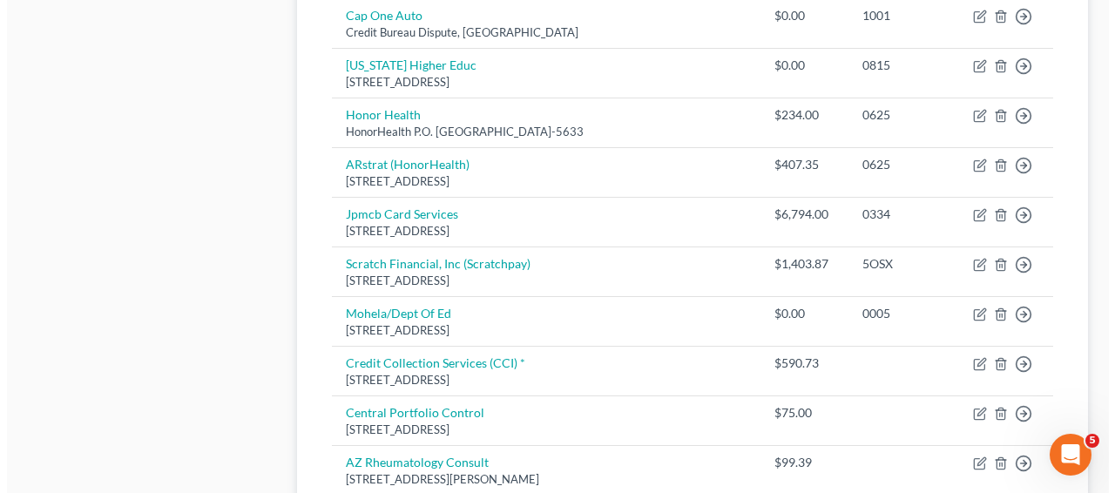
scroll to position [0, 0]
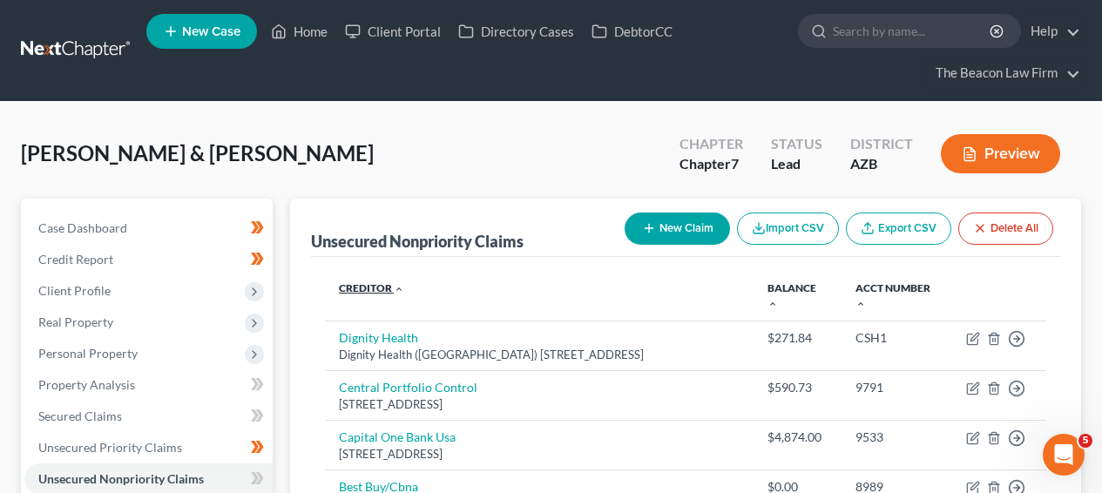
click at [381, 288] on link "Creditor expand_more expand_less unfold_more" at bounding box center [371, 287] width 65 height 13
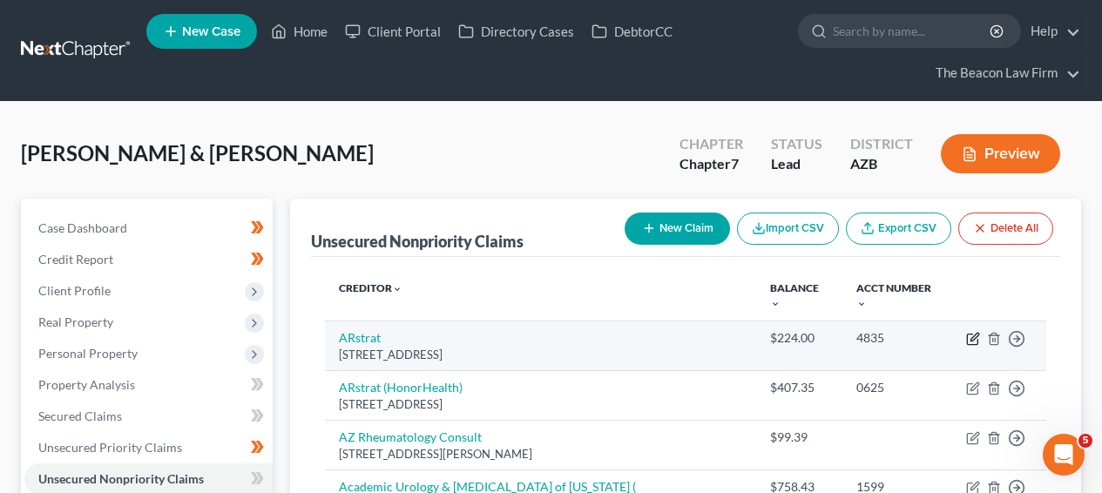
click at [975, 333] on icon "button" at bounding box center [975, 337] width 8 height 8
select select "45"
select select "1"
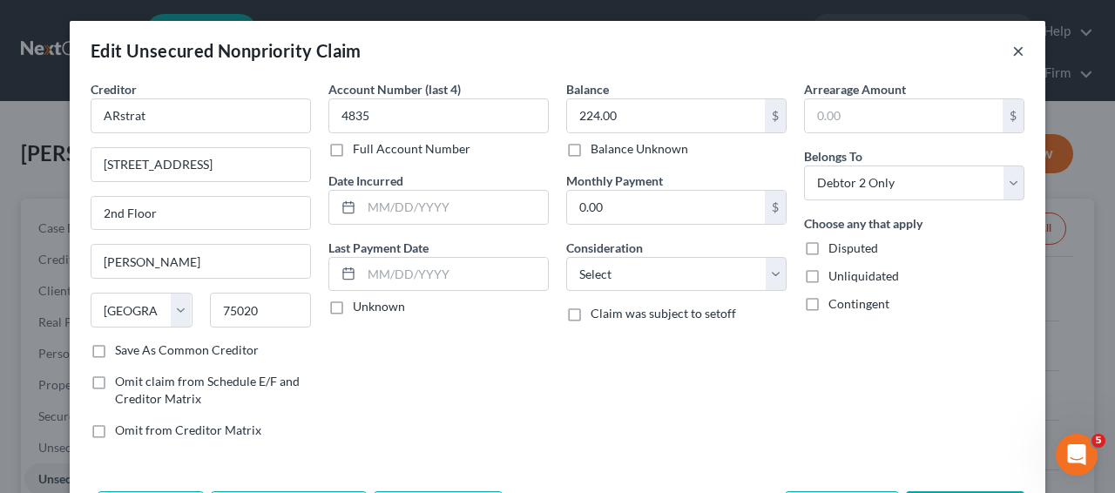
click at [1013, 46] on button "×" at bounding box center [1019, 50] width 12 height 21
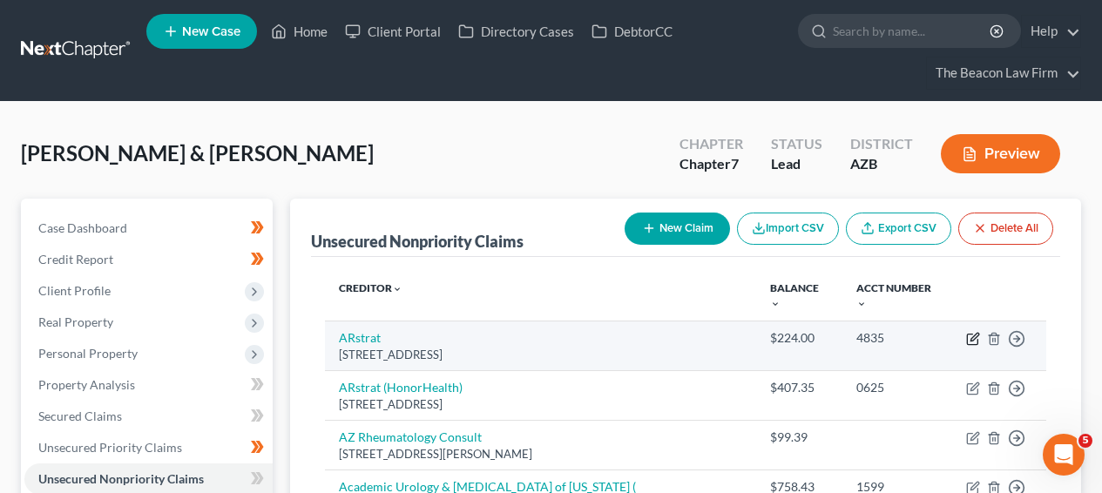
click at [969, 332] on icon "button" at bounding box center [973, 339] width 14 height 14
select select "45"
select select "1"
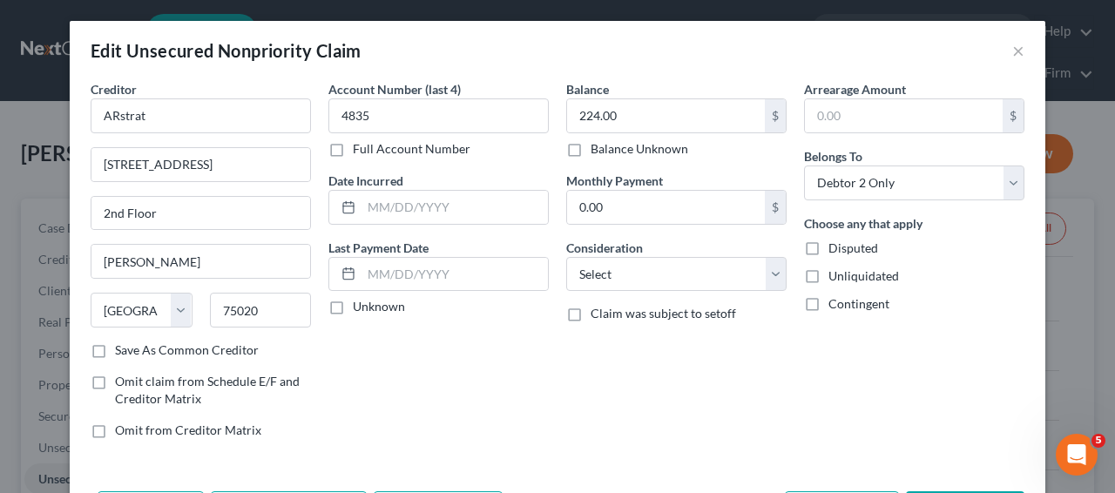
click at [200, 345] on label "Save As Common Creditor" at bounding box center [187, 350] width 144 height 17
click at [133, 345] on input "Save As Common Creditor" at bounding box center [127, 347] width 11 height 11
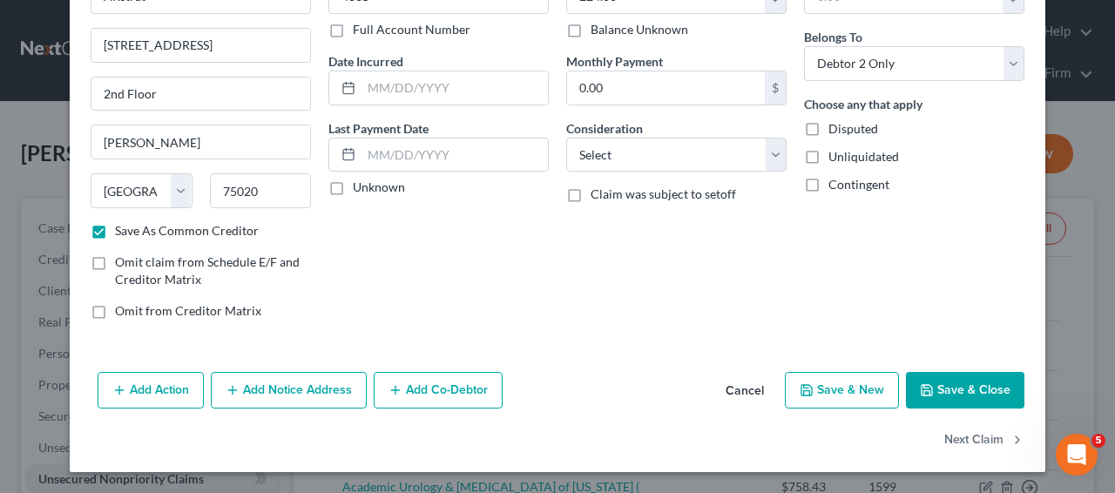
click at [963, 390] on button "Save & Close" at bounding box center [965, 390] width 119 height 37
checkbox input "false"
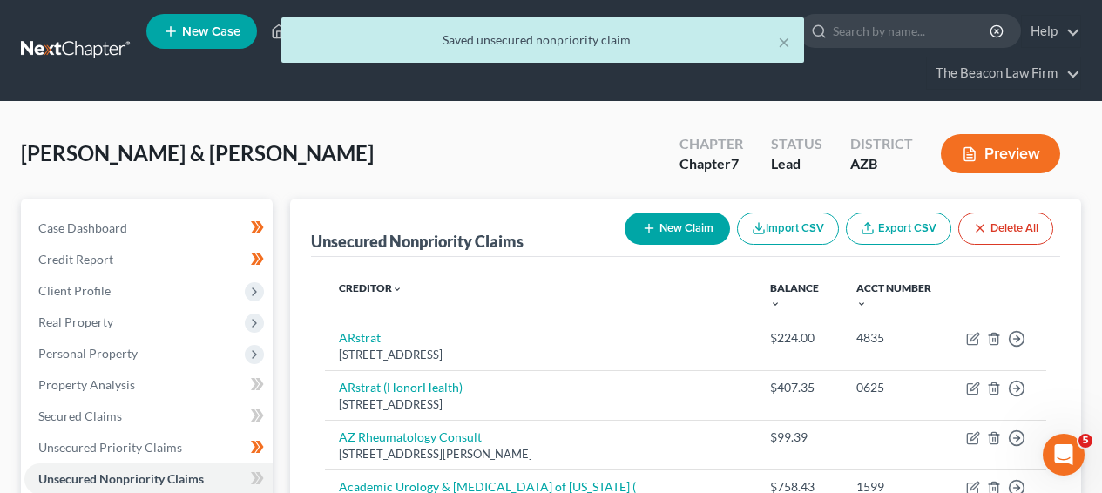
click at [708, 222] on button "New Claim" at bounding box center [677, 229] width 105 height 32
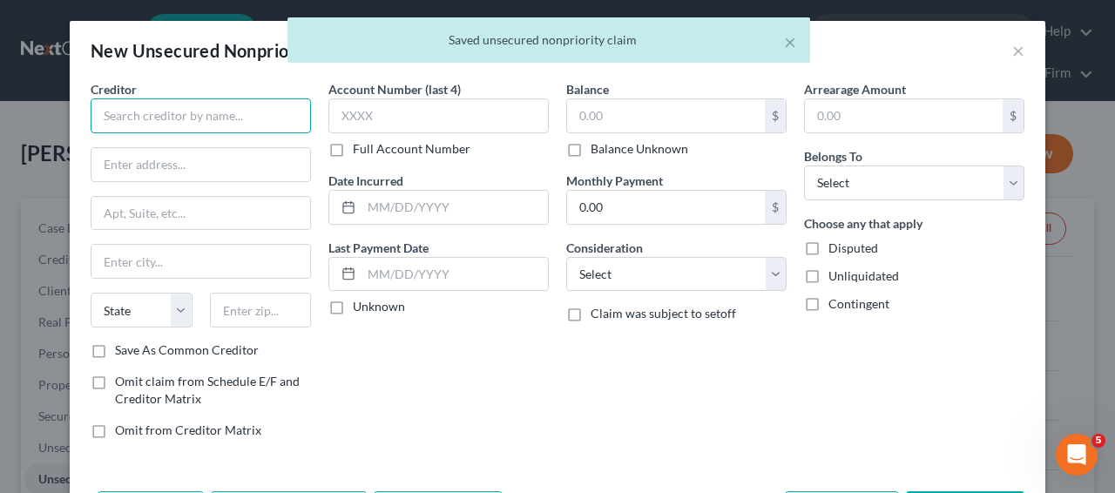
click at [197, 112] on input "text" at bounding box center [201, 115] width 220 height 35
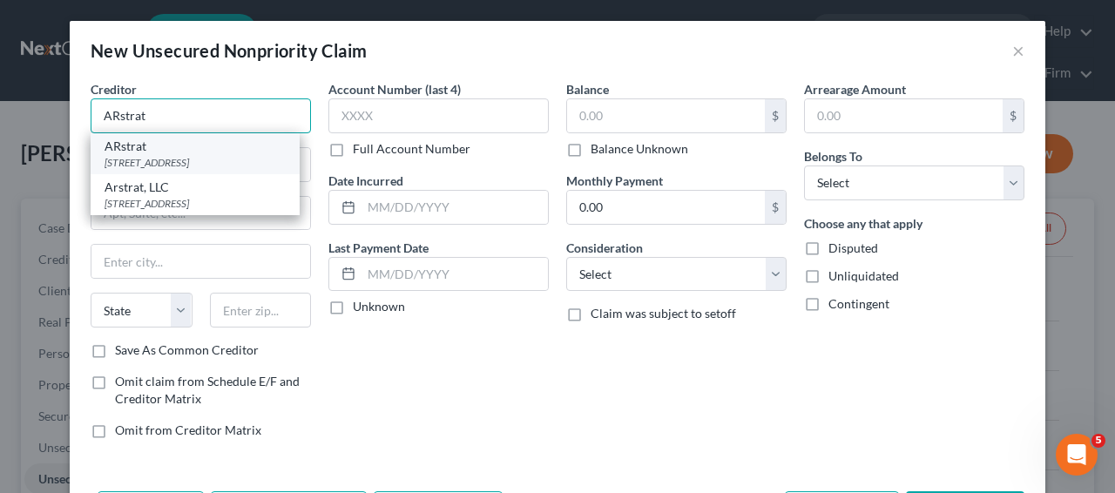
type input "ARstrat"
click at [151, 170] on div "[STREET_ADDRESS]" at bounding box center [195, 162] width 181 height 15
type input "231 W. Main St"
type input "2nd Floor"
type input "Denison"
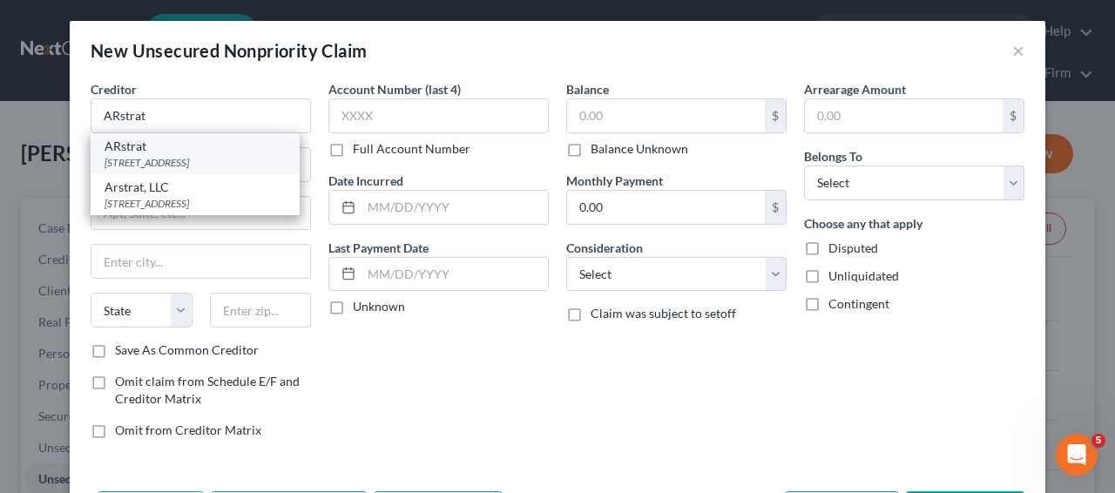
select select "45"
type input "75020"
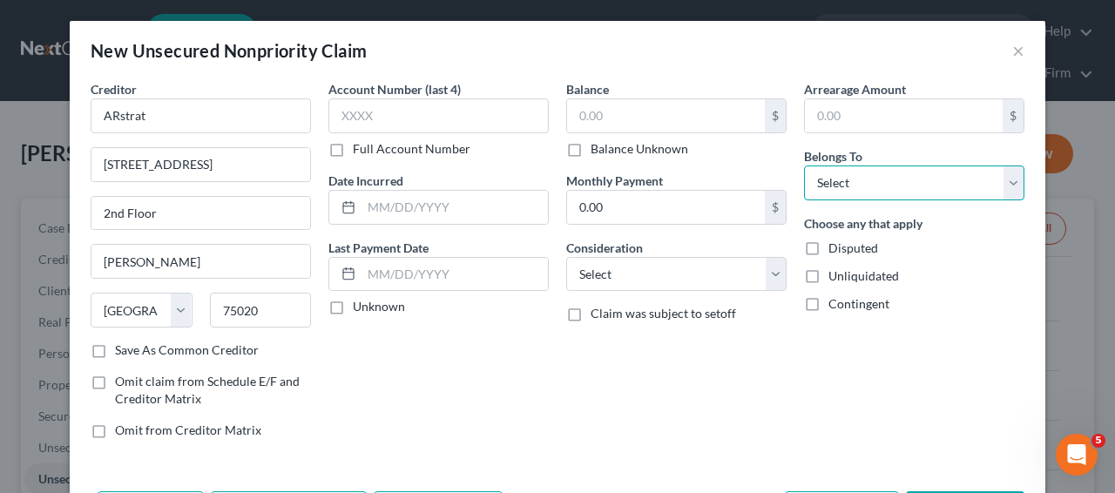
click at [871, 183] on select "Select Debtor 1 Only Debtor 2 Only Debtor 1 And Debtor 2 Only At Least One Of T…" at bounding box center [914, 183] width 220 height 35
select select "0"
click at [457, 132] on div "Account Number (last 4) Full Account Number" at bounding box center [439, 119] width 220 height 78
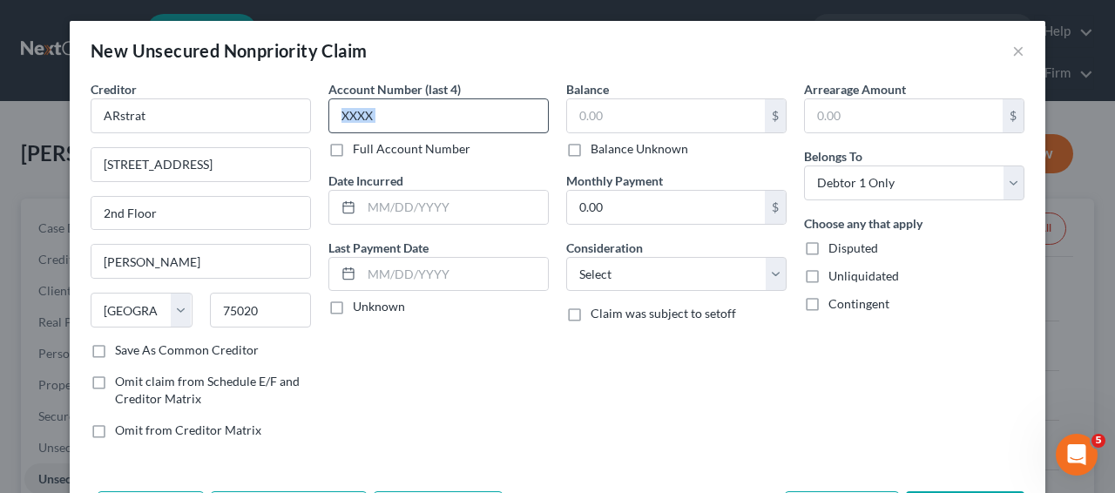
click at [457, 116] on input "text" at bounding box center [439, 115] width 220 height 35
paste input "2326"
type input "2326"
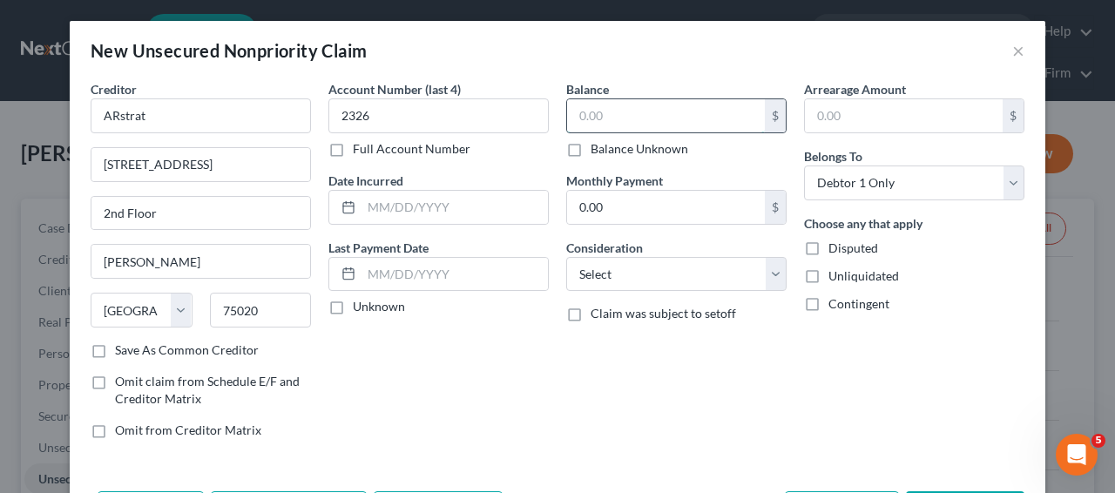
click at [675, 105] on input "text" at bounding box center [666, 115] width 198 height 33
paste input "234.00"
type input "234.00"
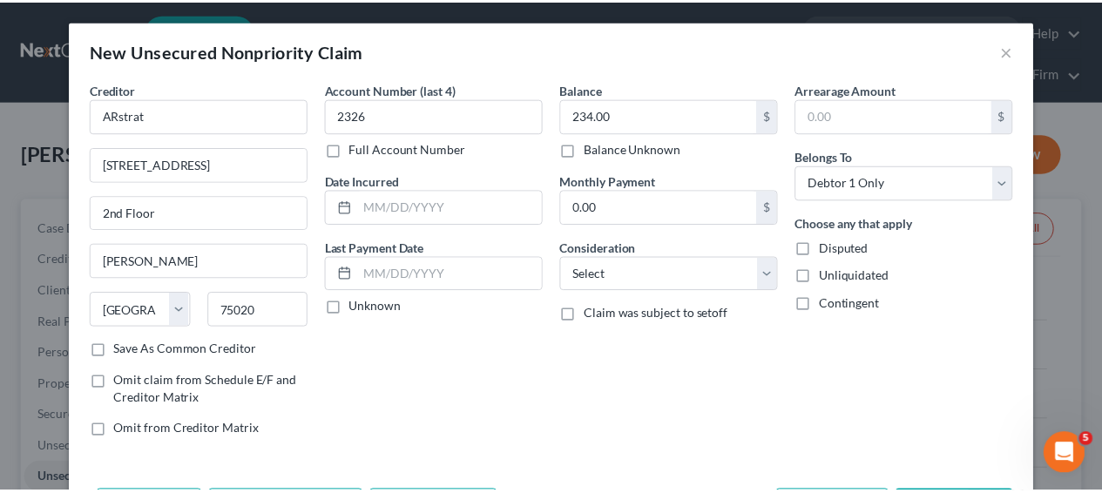
scroll to position [69, 0]
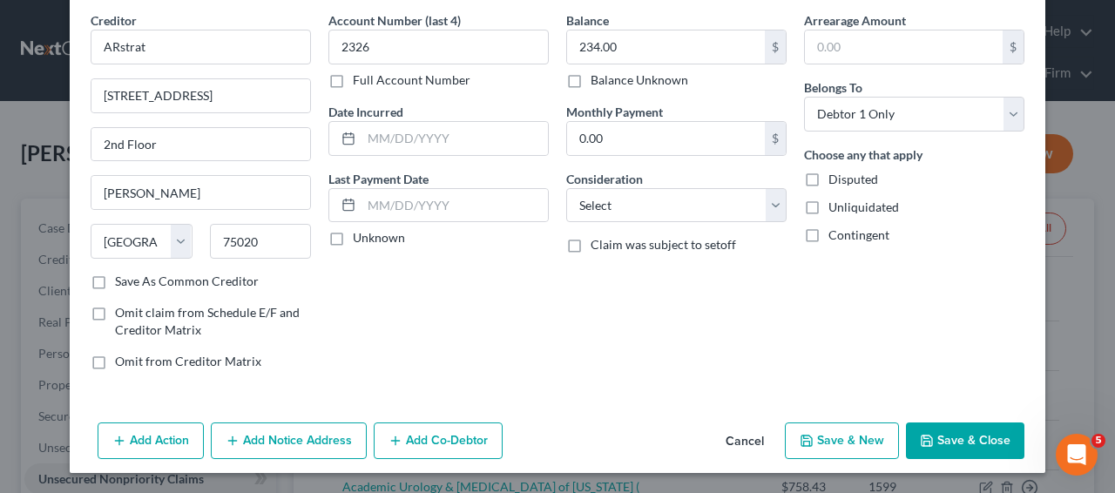
click at [947, 443] on button "Save & Close" at bounding box center [965, 441] width 119 height 37
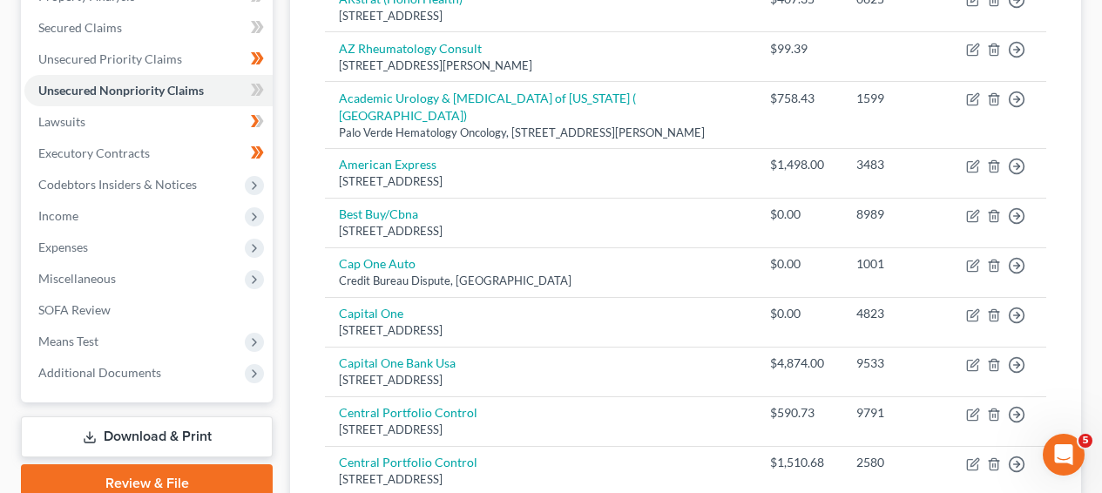
scroll to position [1649, 0]
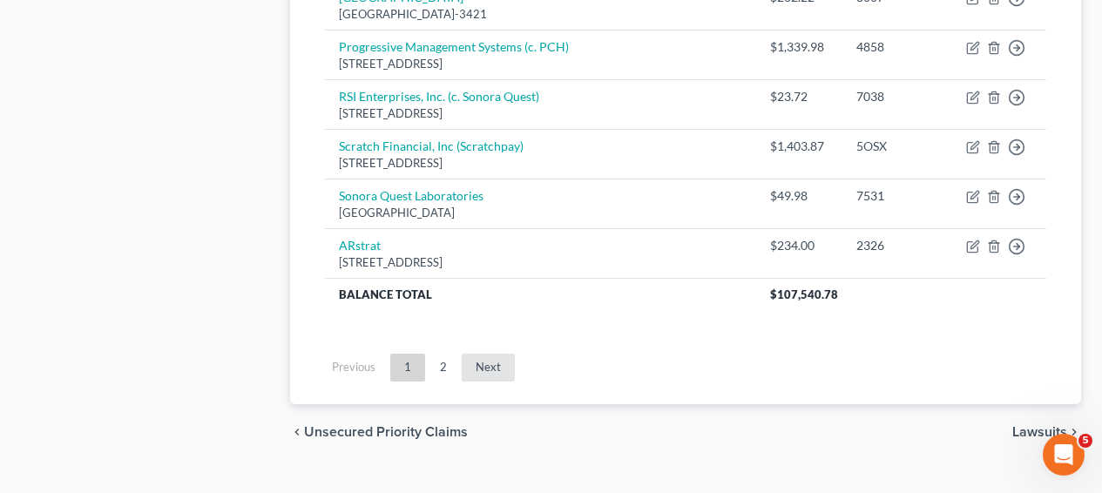
click at [483, 354] on link "Next" at bounding box center [488, 368] width 53 height 28
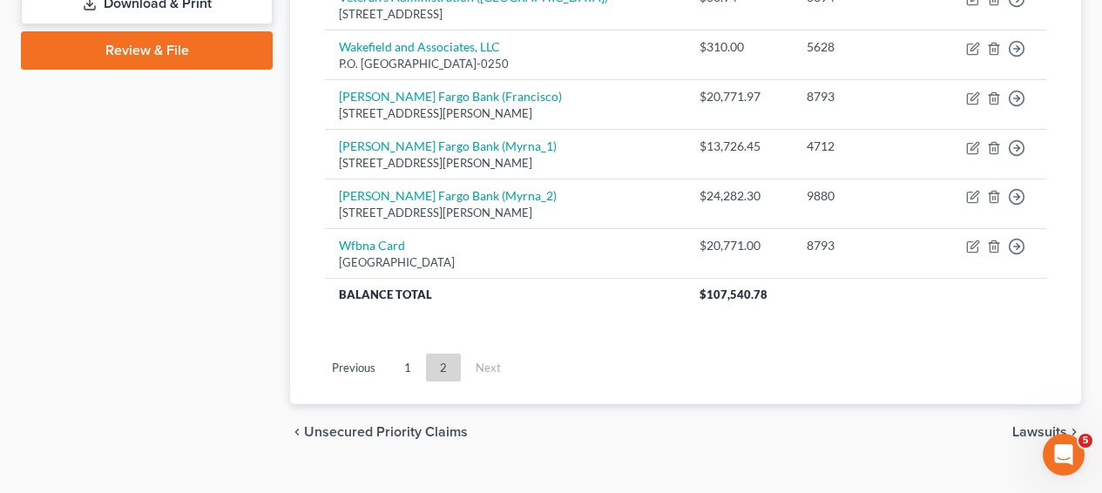
scroll to position [854, 0]
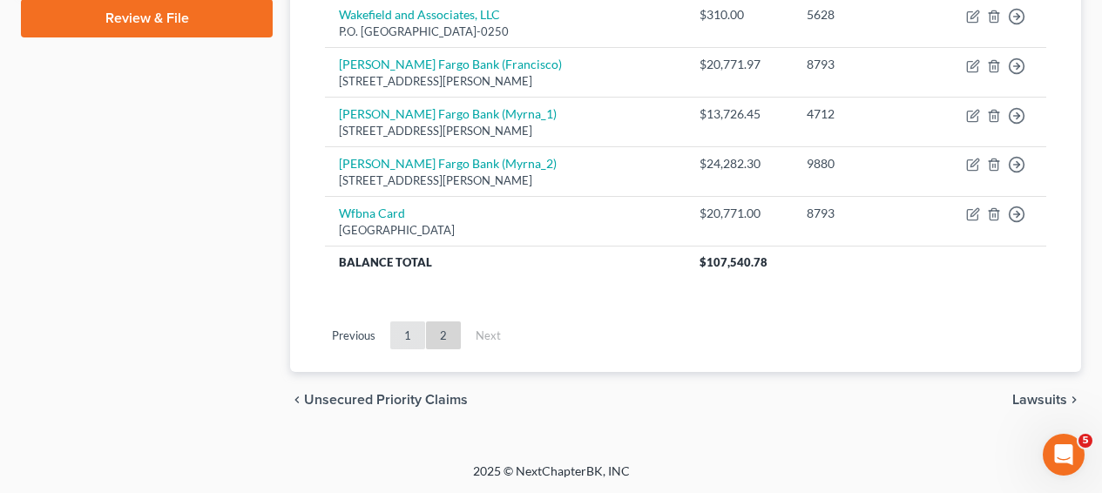
click at [404, 336] on link "1" at bounding box center [407, 336] width 35 height 28
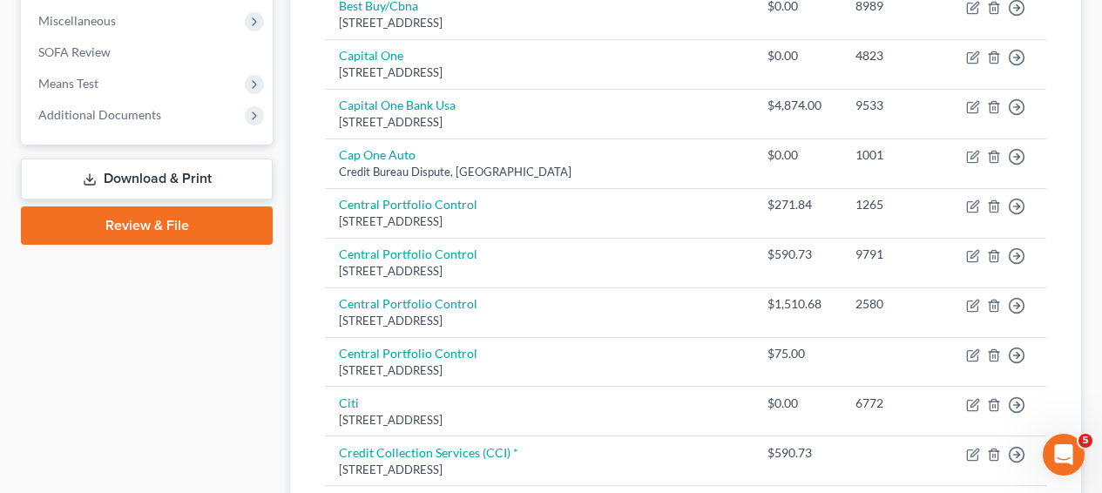
scroll to position [0, 0]
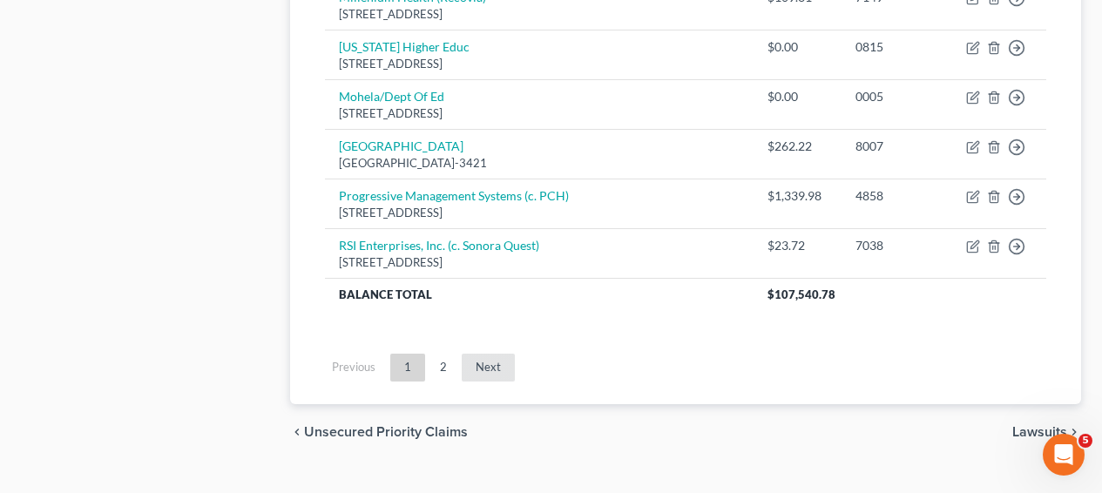
click at [482, 354] on link "Next" at bounding box center [488, 368] width 53 height 28
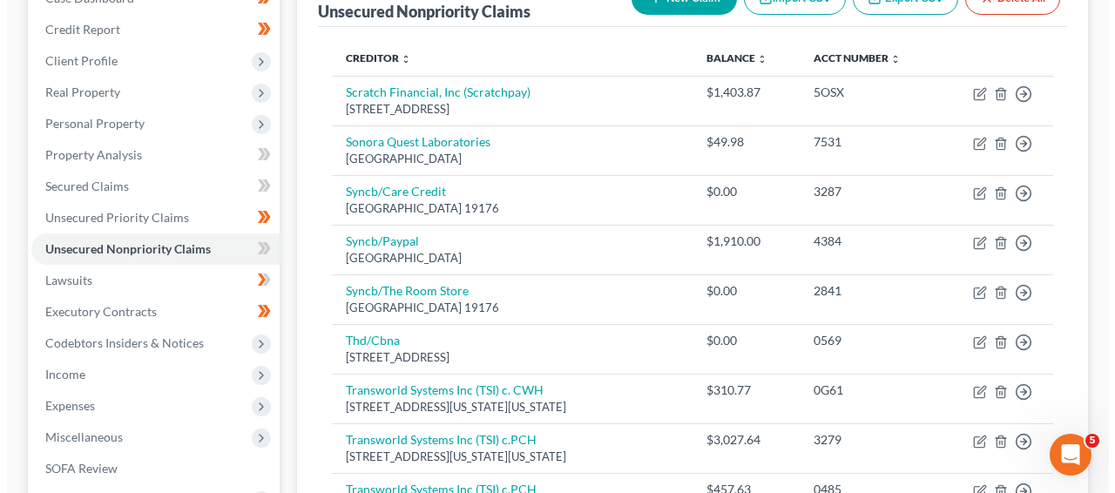
scroll to position [223, 0]
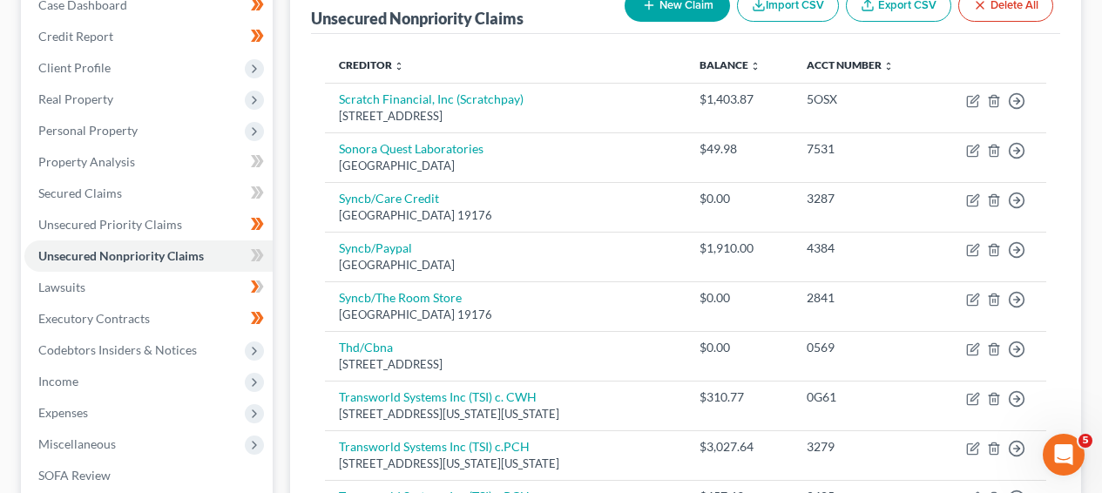
click at [642, 10] on icon "button" at bounding box center [649, 5] width 14 height 14
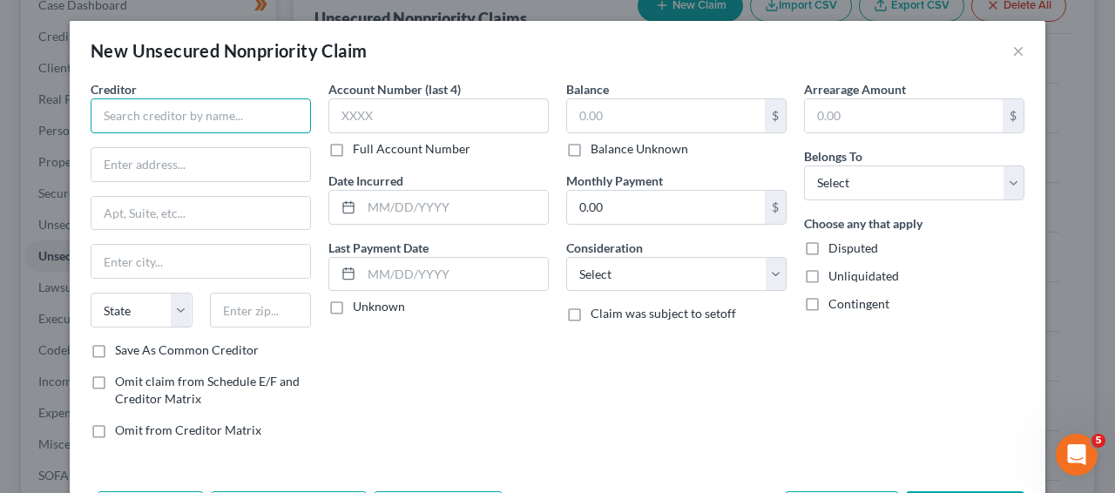
click at [215, 109] on input "text" at bounding box center [201, 115] width 220 height 35
paste input "St. Joseph's Hospital and Medical Center"
type input "St. Joseph's Hospital and Medical Center"
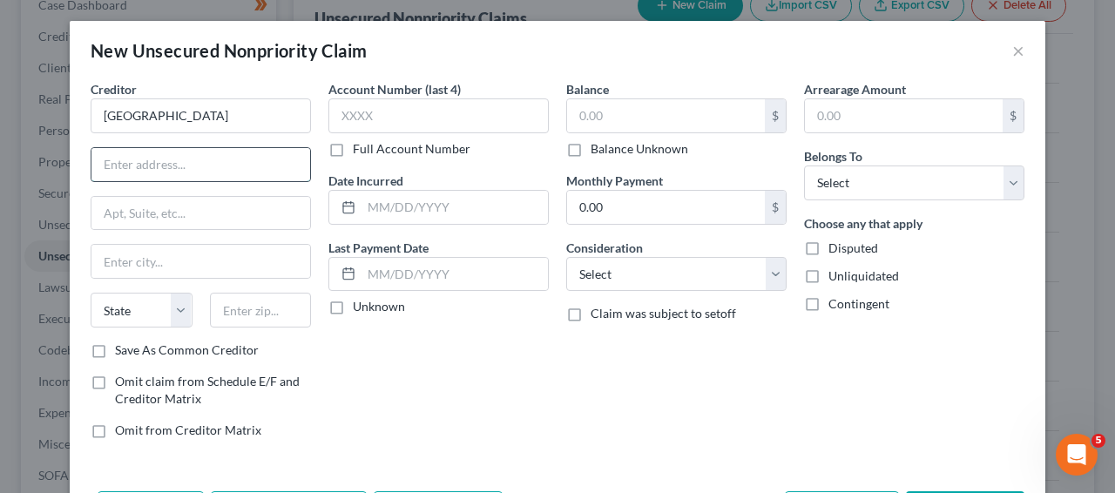
click at [121, 178] on input "text" at bounding box center [201, 164] width 219 height 33
paste input "350 W. Thomas Road"
type input "350 W. Thomas Road"
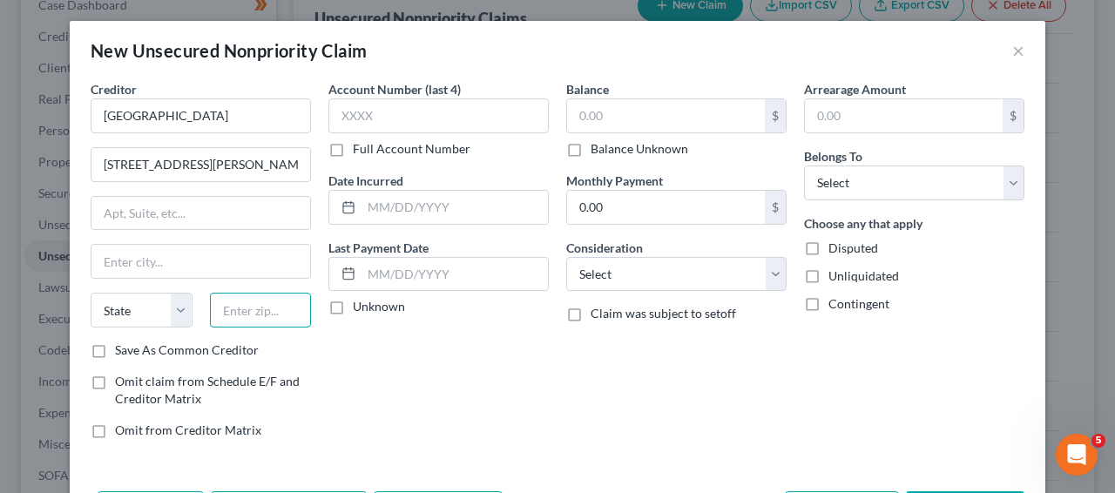
click at [218, 300] on input "text" at bounding box center [261, 310] width 102 height 35
paste input "85013"
type input "85013"
click at [230, 260] on input "text" at bounding box center [201, 261] width 219 height 33
type input "Phoenix"
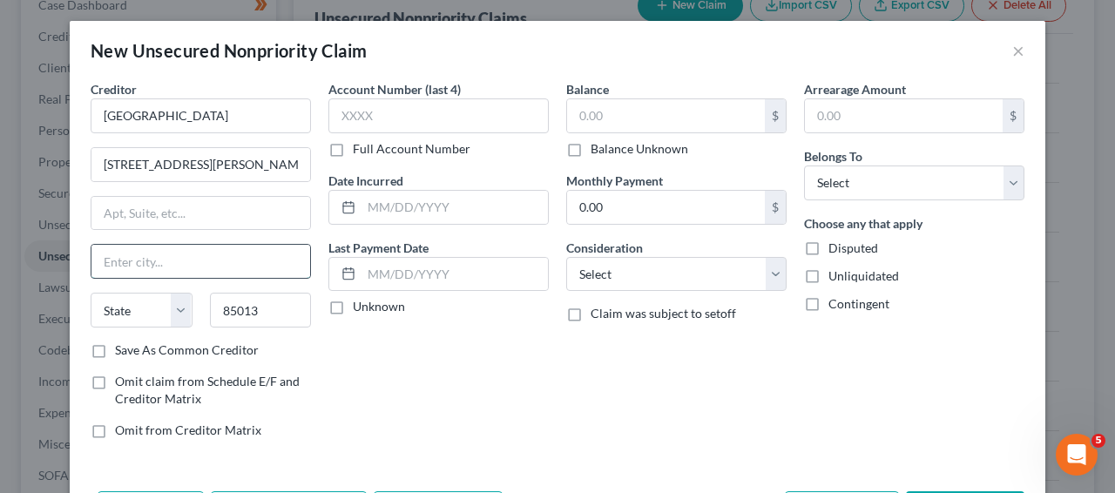
select select "3"
click at [359, 119] on input "text" at bounding box center [439, 115] width 220 height 35
type input "9791"
click at [685, 122] on input "text" at bounding box center [666, 115] width 198 height 33
type input "590.73"
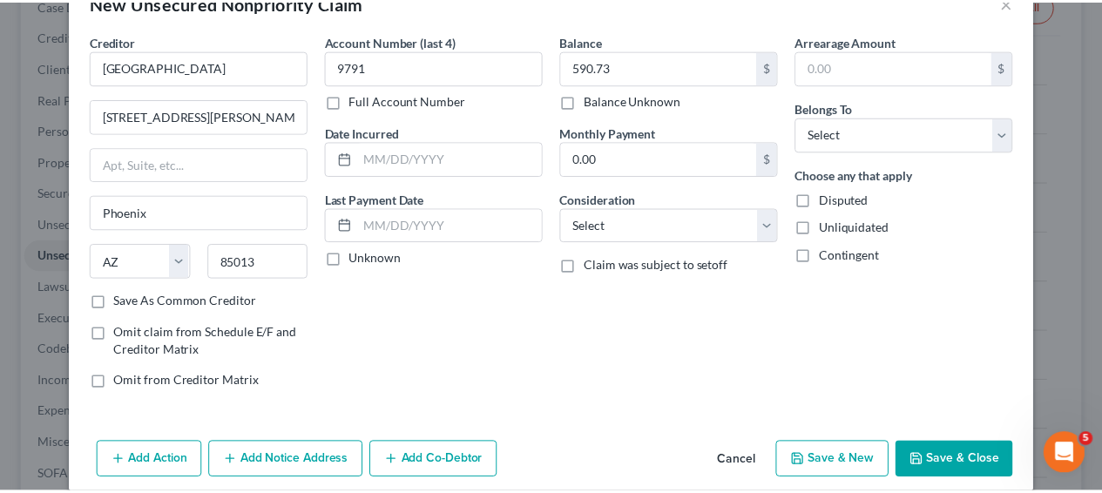
scroll to position [69, 0]
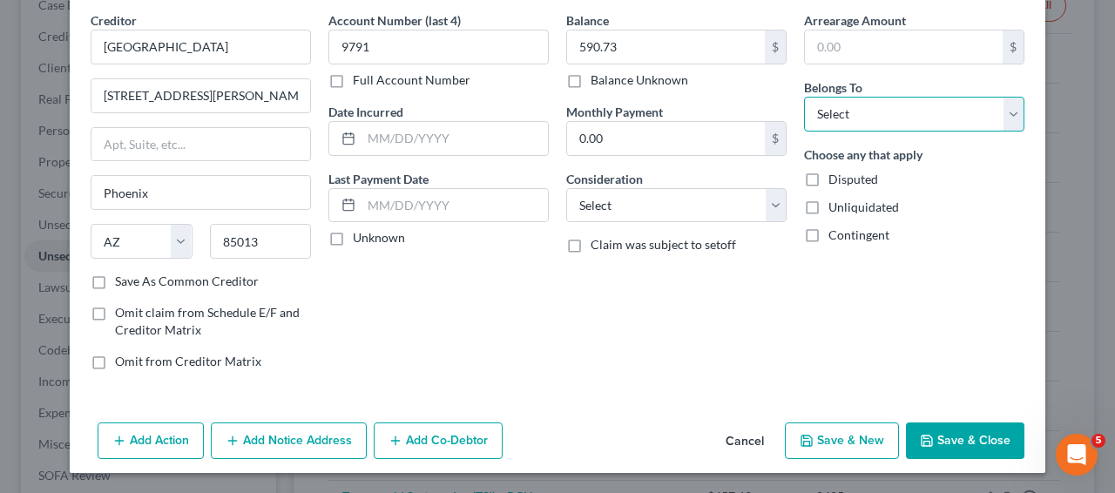
click at [938, 98] on select "Select Debtor 1 Only Debtor 2 Only Debtor 1 And Debtor 2 Only At Least One Of T…" at bounding box center [914, 114] width 220 height 35
select select "1"
click at [934, 440] on button "Save & Close" at bounding box center [965, 441] width 119 height 37
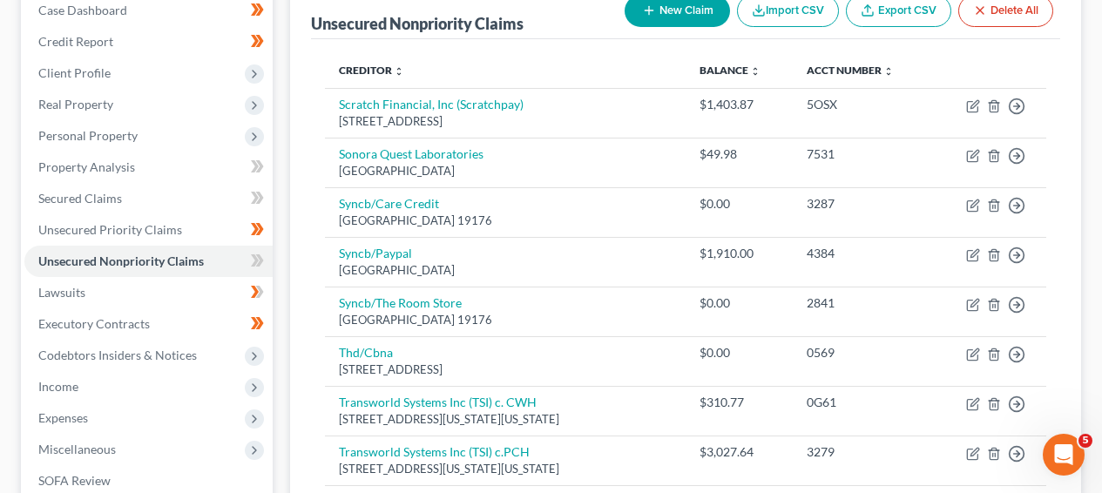
scroll to position [904, 0]
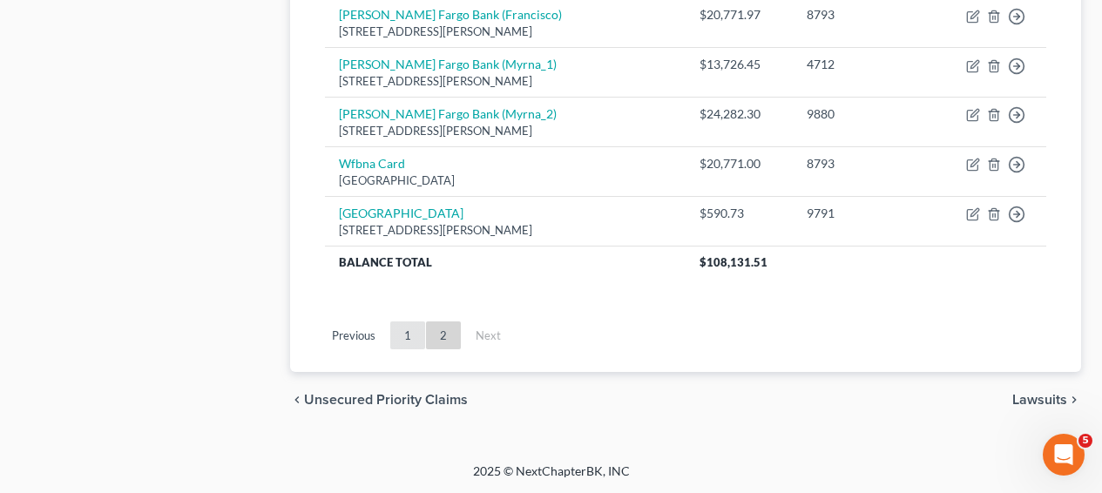
click at [416, 339] on link "1" at bounding box center [407, 336] width 35 height 28
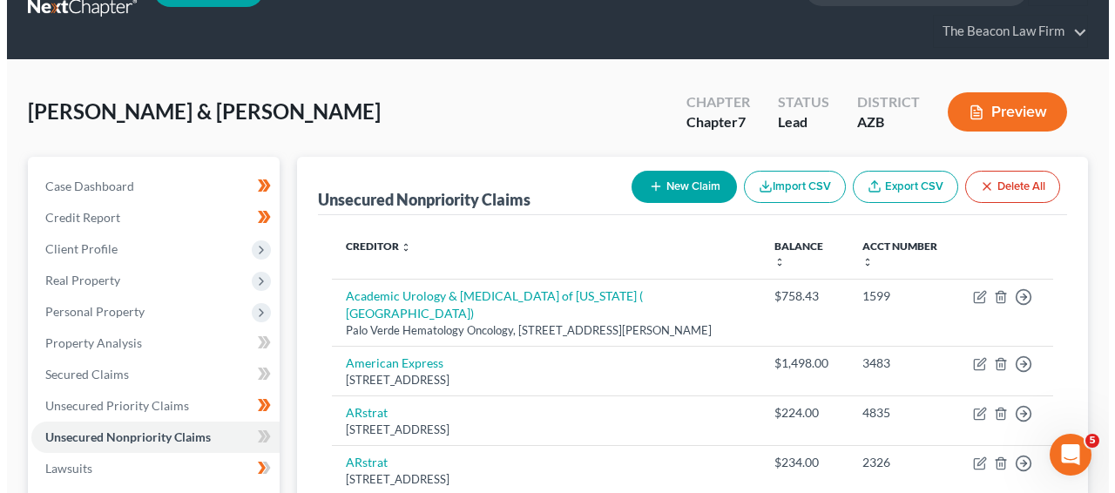
scroll to position [32, 0]
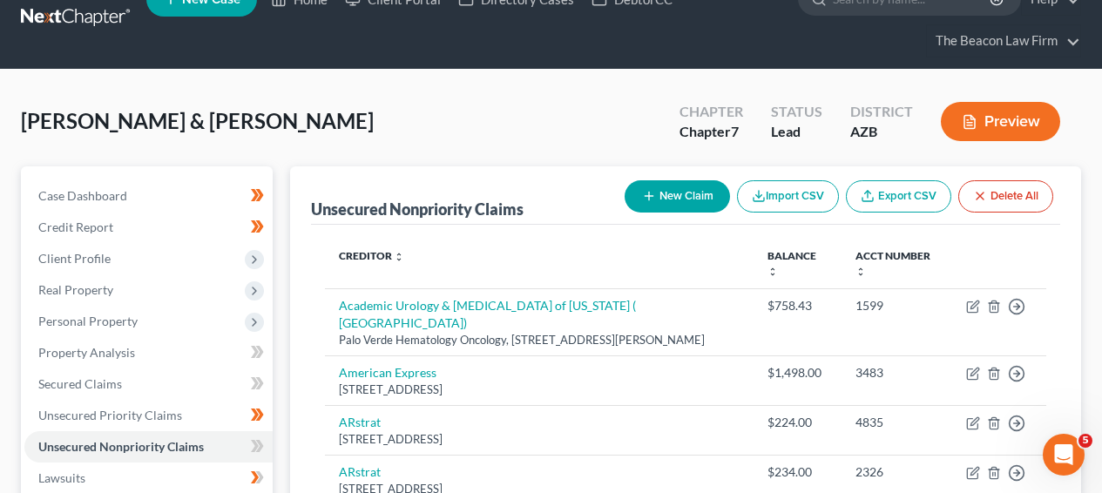
click at [661, 203] on button "New Claim" at bounding box center [677, 196] width 105 height 32
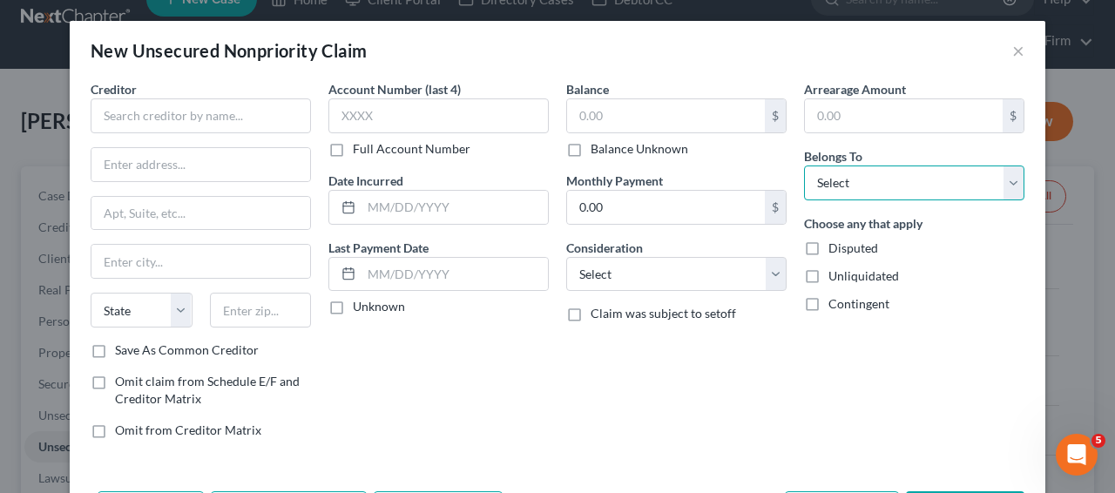
click at [861, 183] on select "Select Debtor 1 Only Debtor 2 Only Debtor 1 And Debtor 2 Only At Least One Of T…" at bounding box center [914, 183] width 220 height 35
select select "0"
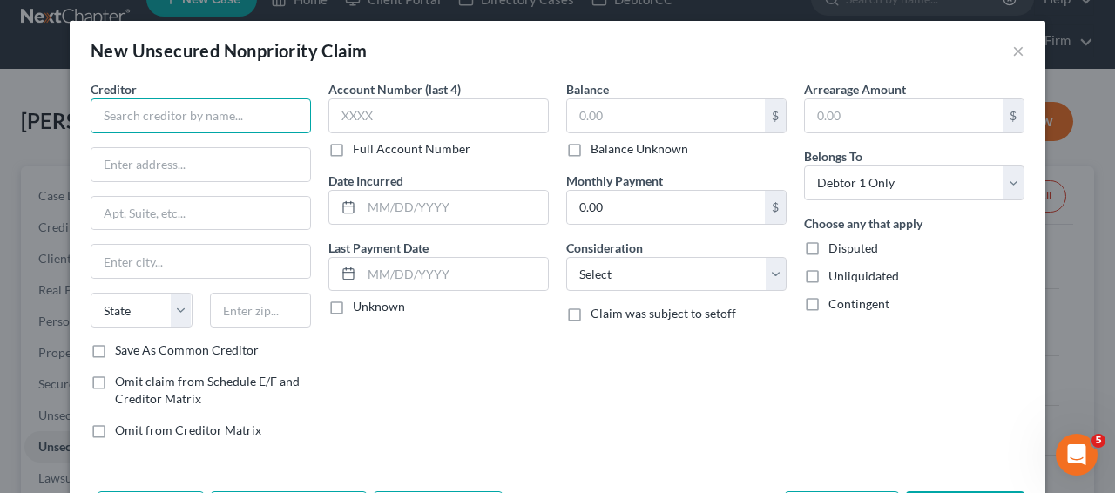
click at [288, 120] on input "text" at bounding box center [201, 115] width 220 height 35
type input "Progressive Management Systems"
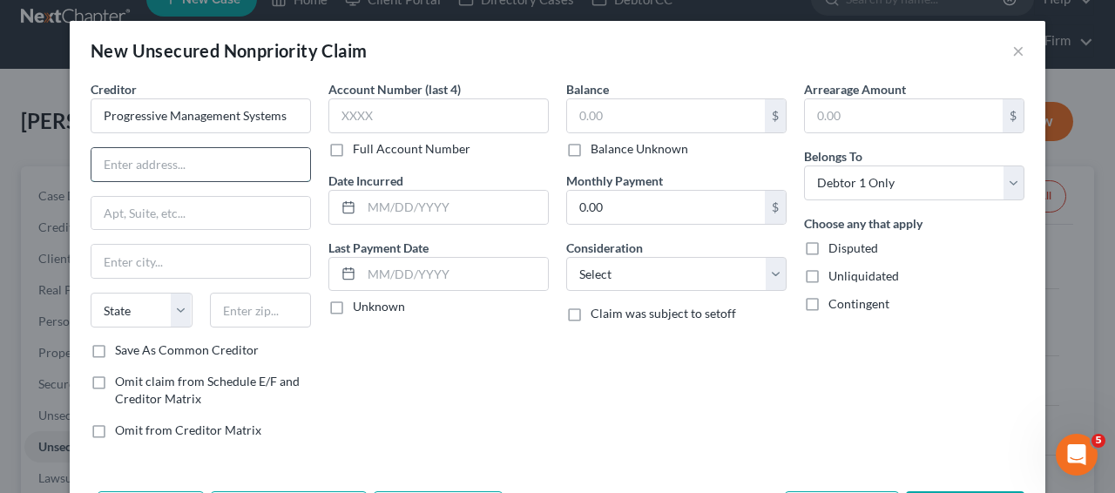
click at [268, 161] on input "text" at bounding box center [201, 164] width 219 height 33
type input "P.O. Box 2220"
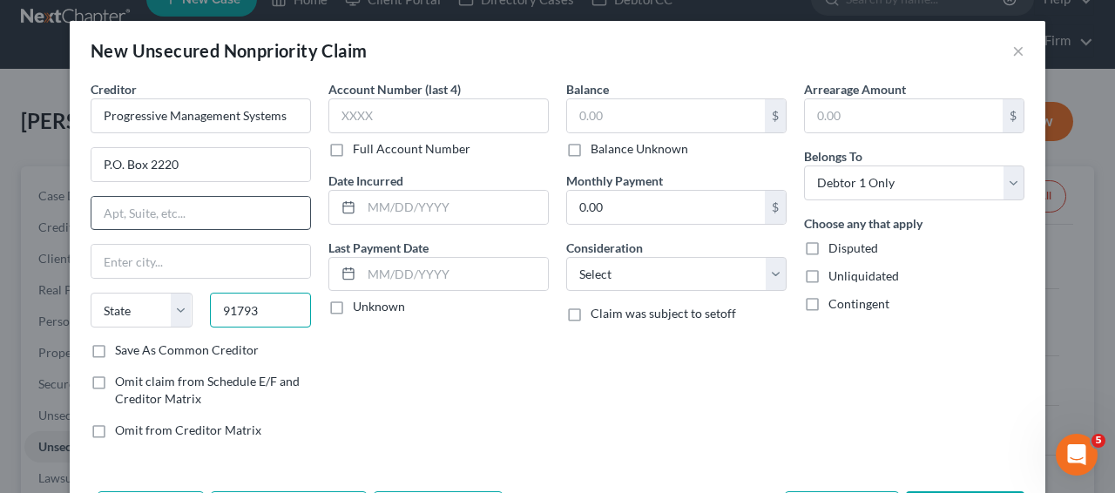
type input "91793"
click at [239, 210] on input "text" at bounding box center [201, 213] width 219 height 33
type input "West Covina"
select select "4"
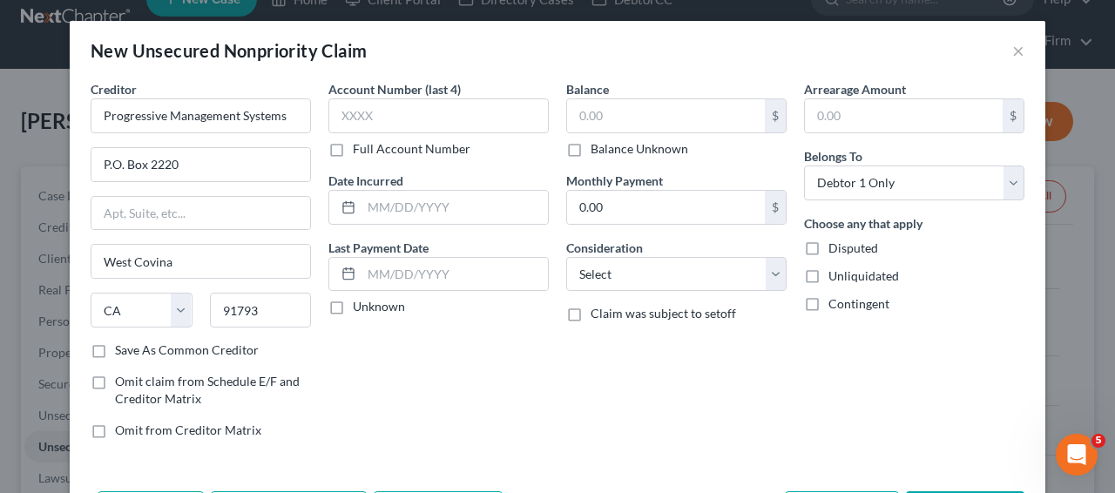
click at [474, 377] on div "Account Number (last 4) Full Account Number Date Incurred Last Payment Date Unk…" at bounding box center [439, 266] width 238 height 373
click at [435, 134] on div "Account Number (last 4) Full Account Number" at bounding box center [439, 119] width 220 height 78
click at [435, 125] on input "text" at bounding box center [439, 115] width 220 height 35
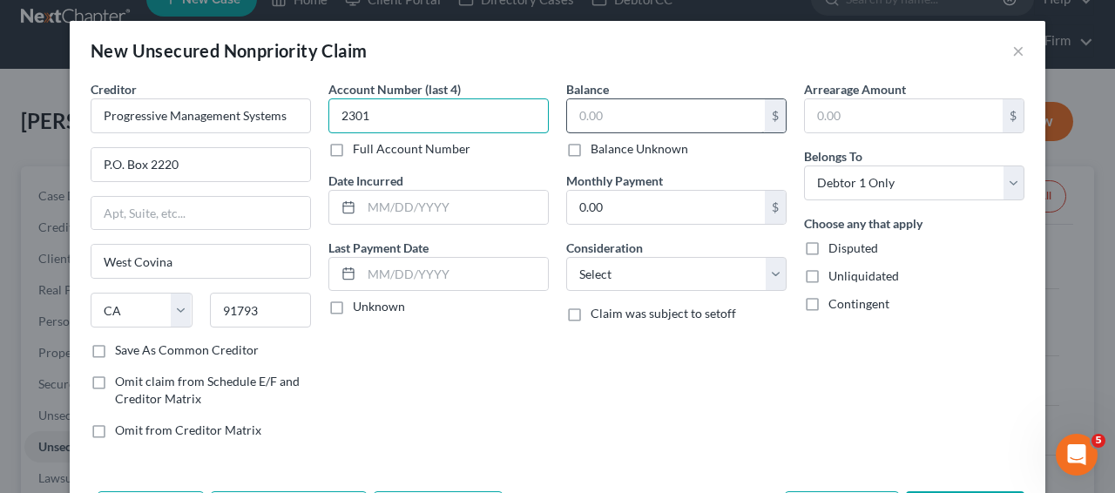
type input "2301"
click at [637, 119] on input "text" at bounding box center [666, 115] width 198 height 33
type input "170.06"
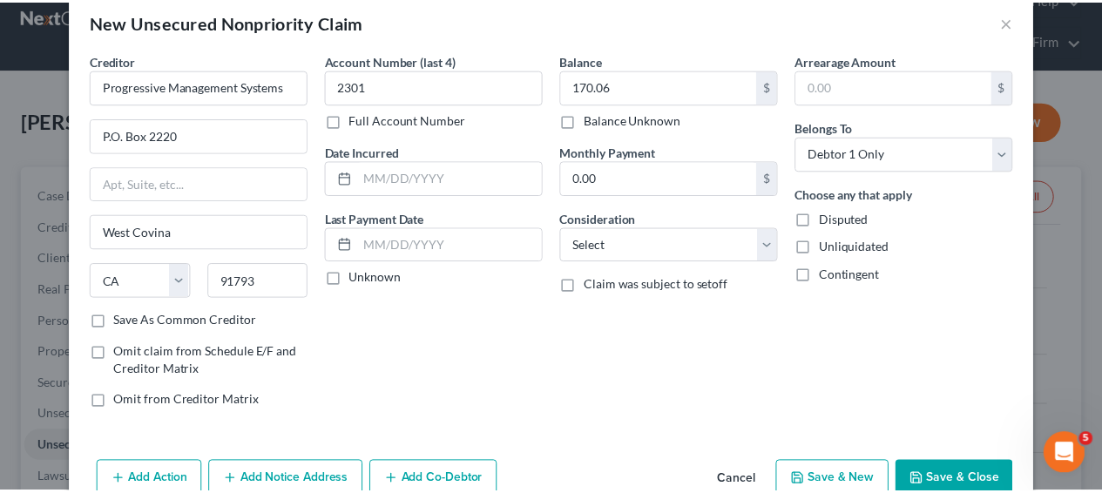
scroll to position [69, 0]
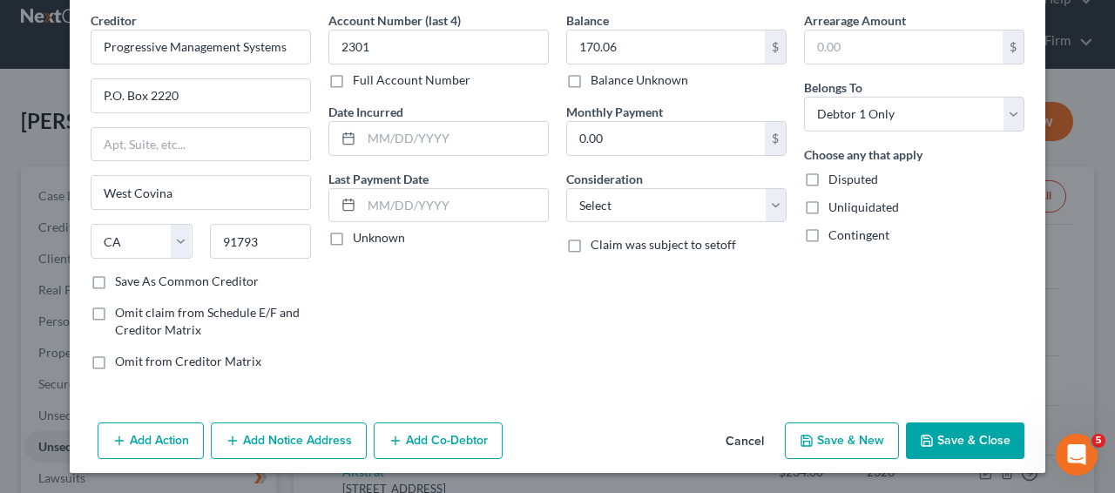
click at [926, 436] on icon "button" at bounding box center [927, 441] width 14 height 14
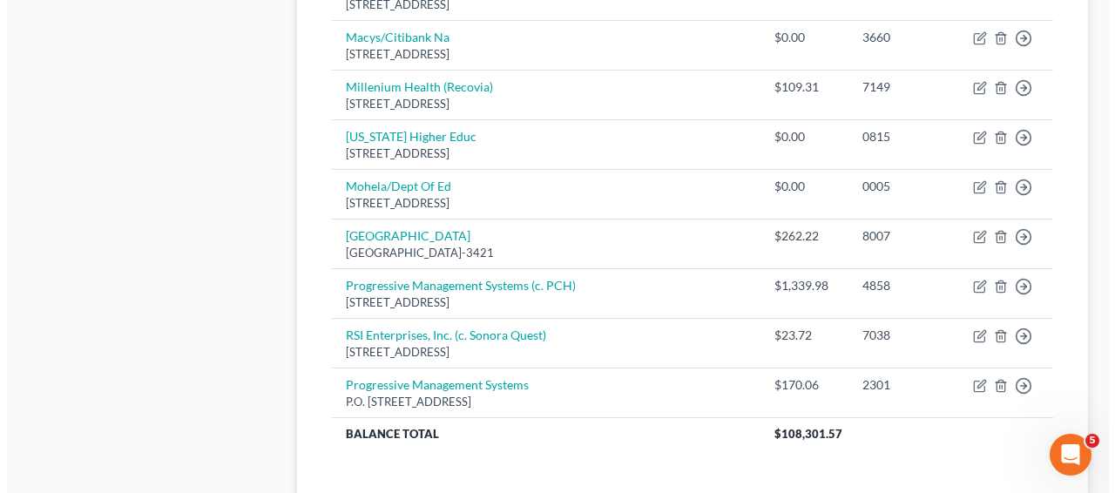
scroll to position [1458, 0]
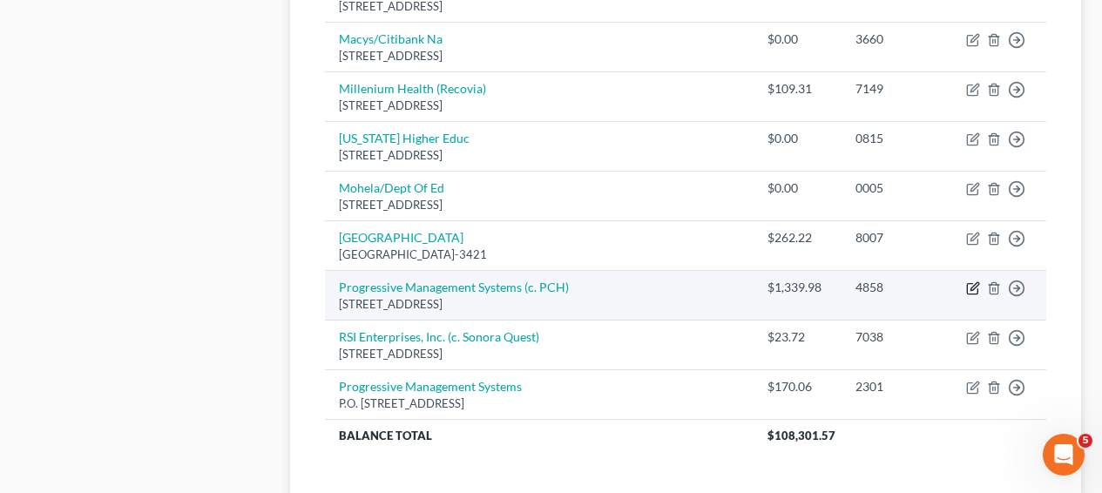
click at [966, 281] on icon "button" at bounding box center [973, 288] width 14 height 14
select select "4"
select select "9"
select select "0"
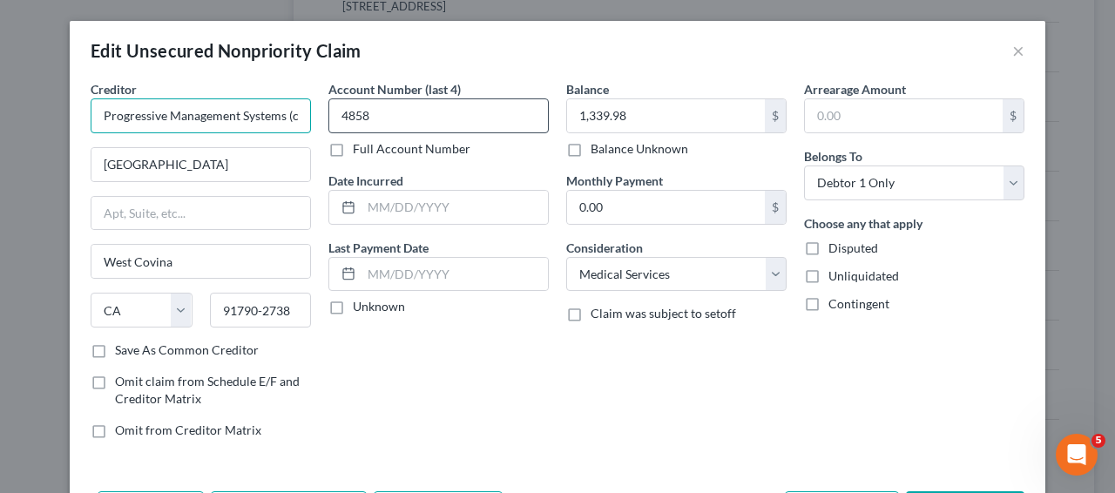
scroll to position [0, 33]
drag, startPoint x: 278, startPoint y: 122, endPoint x: 346, endPoint y: 124, distance: 68.0
click at [346, 124] on div "Creditor * Progressive Management Systems (c. PCH) 1521 West Cameron Ave West C…" at bounding box center [558, 266] width 952 height 373
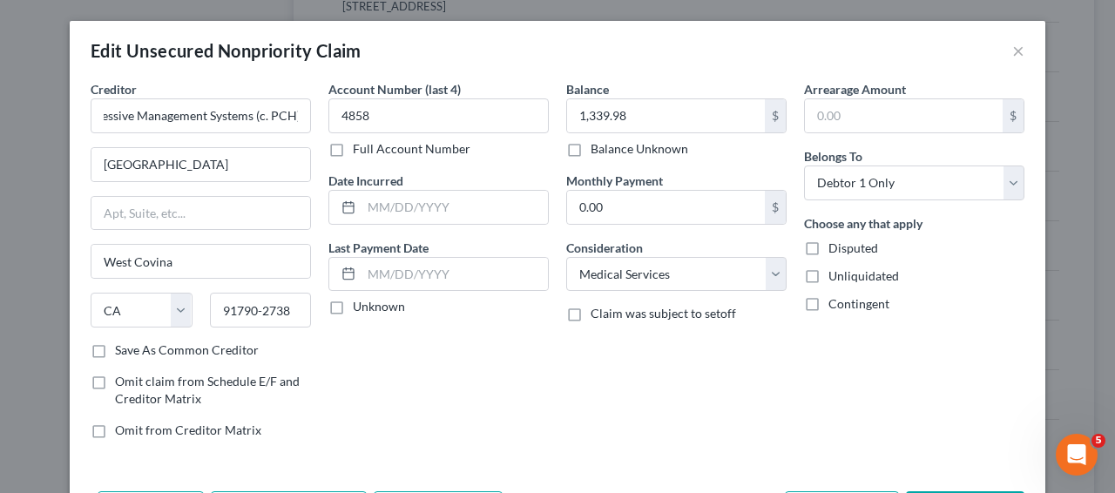
scroll to position [0, 0]
click at [1015, 49] on button "×" at bounding box center [1019, 50] width 12 height 21
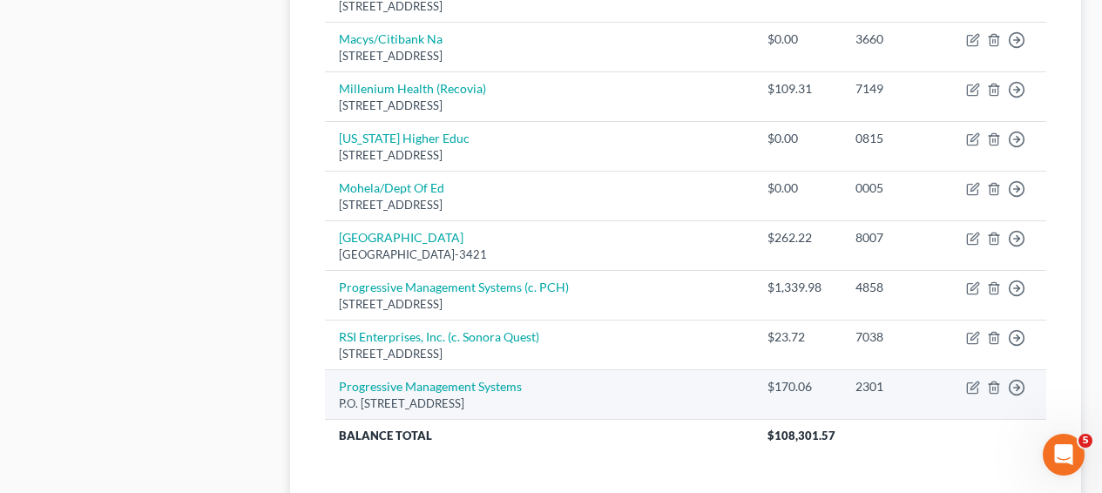
click at [965, 369] on td "Move to D Move to E Move to G Move to Notice Only" at bounding box center [999, 394] width 94 height 50
click at [967, 383] on icon "button" at bounding box center [972, 388] width 10 height 10
select select "4"
select select "0"
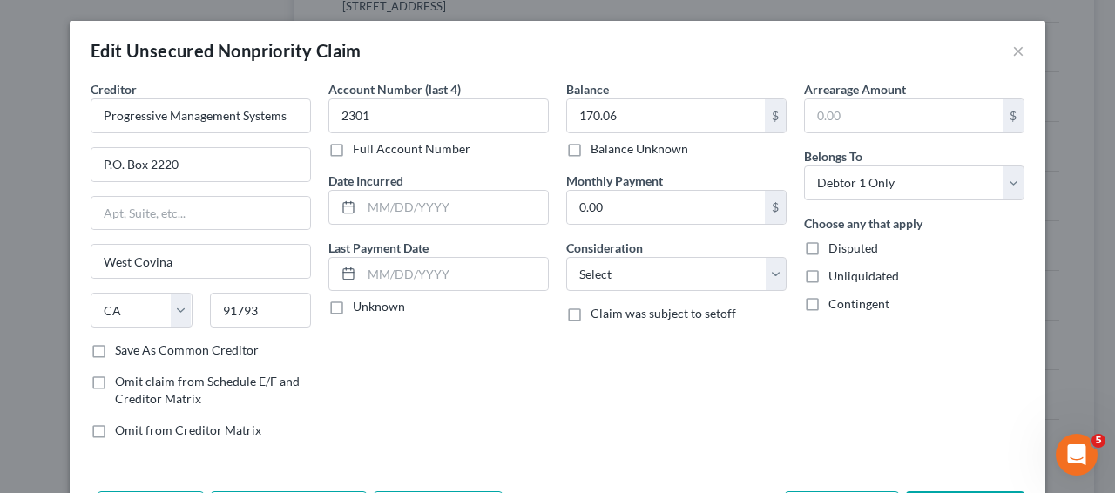
click at [141, 352] on label "Save As Common Creditor" at bounding box center [187, 350] width 144 height 17
click at [133, 352] on input "Save As Common Creditor" at bounding box center [127, 347] width 11 height 11
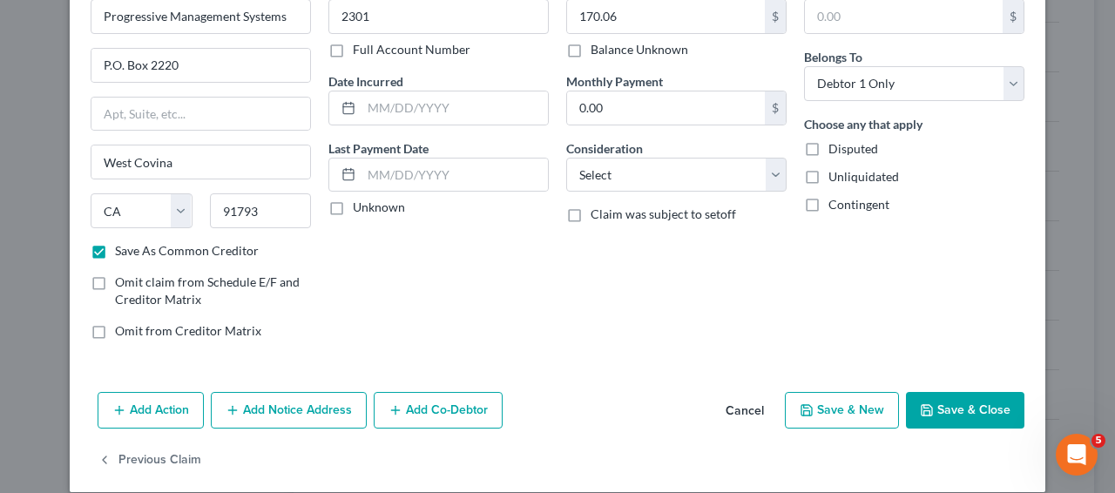
scroll to position [119, 0]
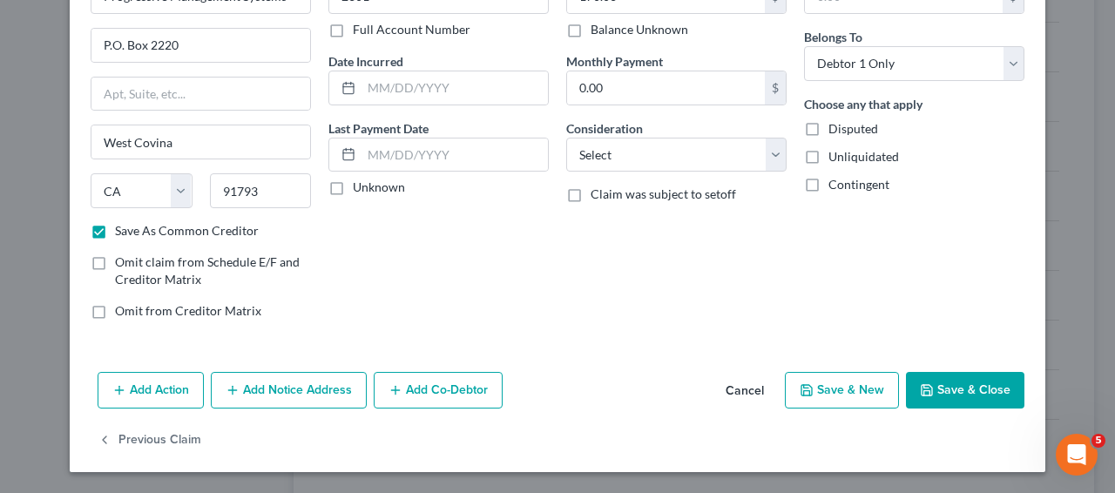
click at [993, 376] on button "Save & Close" at bounding box center [965, 390] width 119 height 37
checkbox input "false"
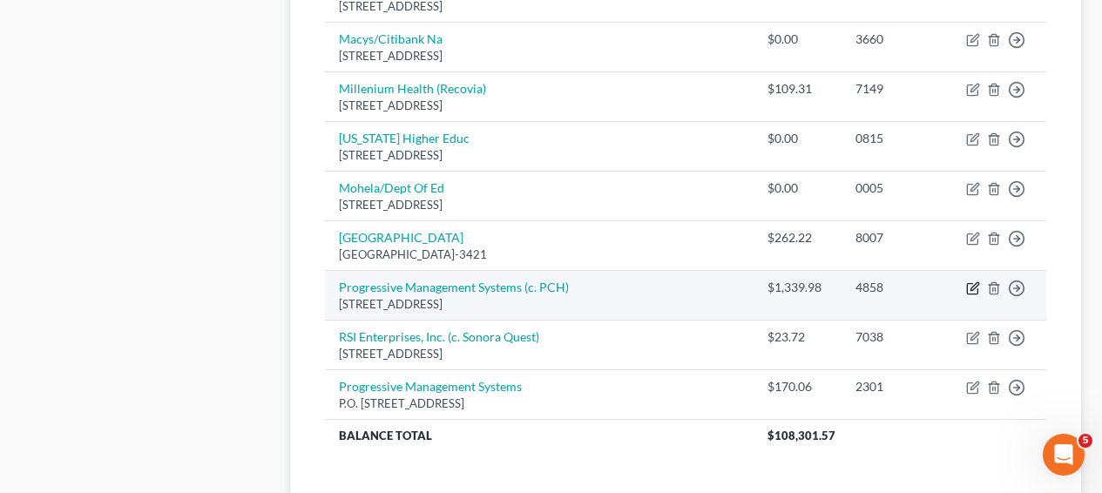
click at [973, 281] on icon "button" at bounding box center [973, 288] width 14 height 14
select select "4"
select select "9"
select select "0"
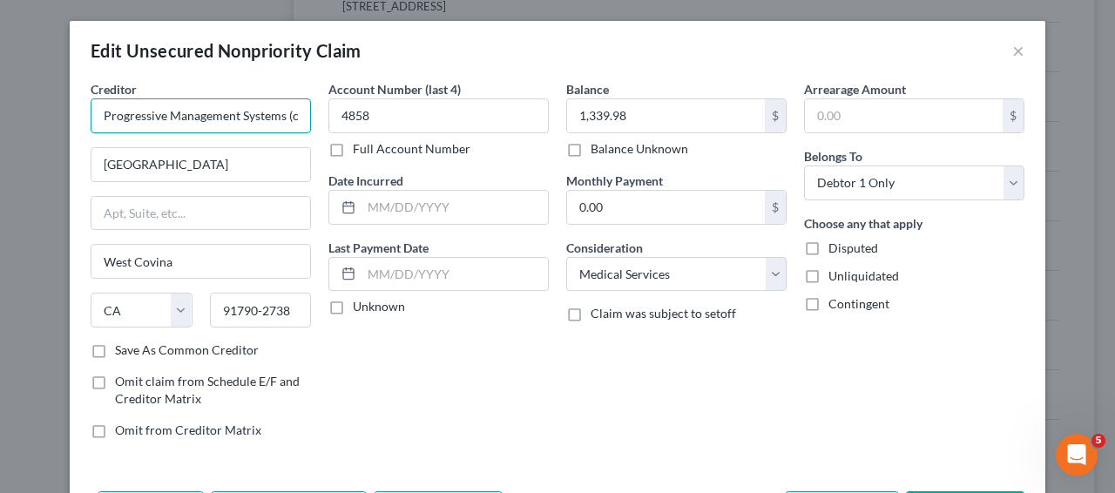
click at [213, 112] on input "Progressive Management Systems (c. PCH)" at bounding box center [201, 115] width 220 height 35
click at [212, 112] on input "Progressive Management Systems (c. PCH)" at bounding box center [201, 115] width 220 height 35
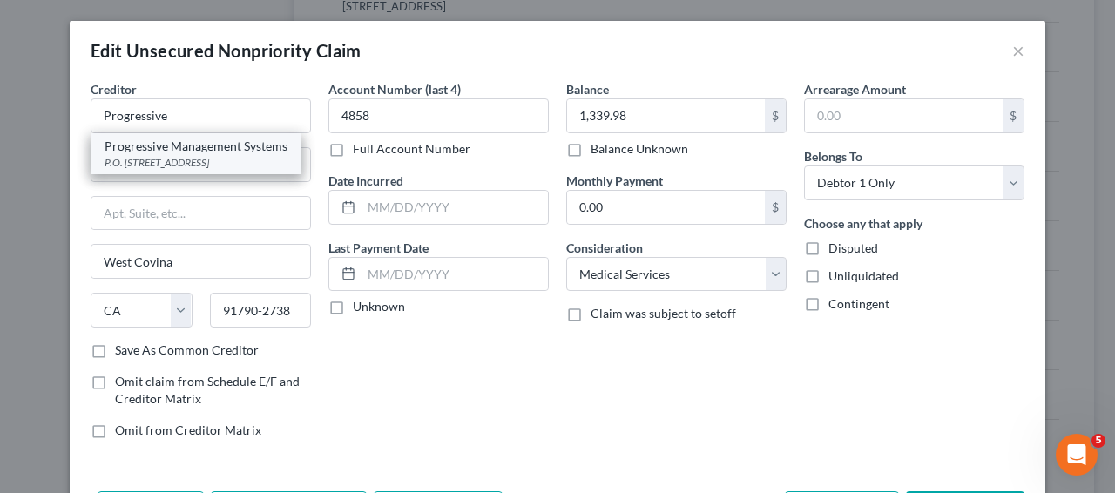
click at [217, 152] on div "Progressive Management Systems" at bounding box center [196, 146] width 183 height 17
type input "Progressive Management Systems"
type input "P.O. Box 2220"
type input "91793"
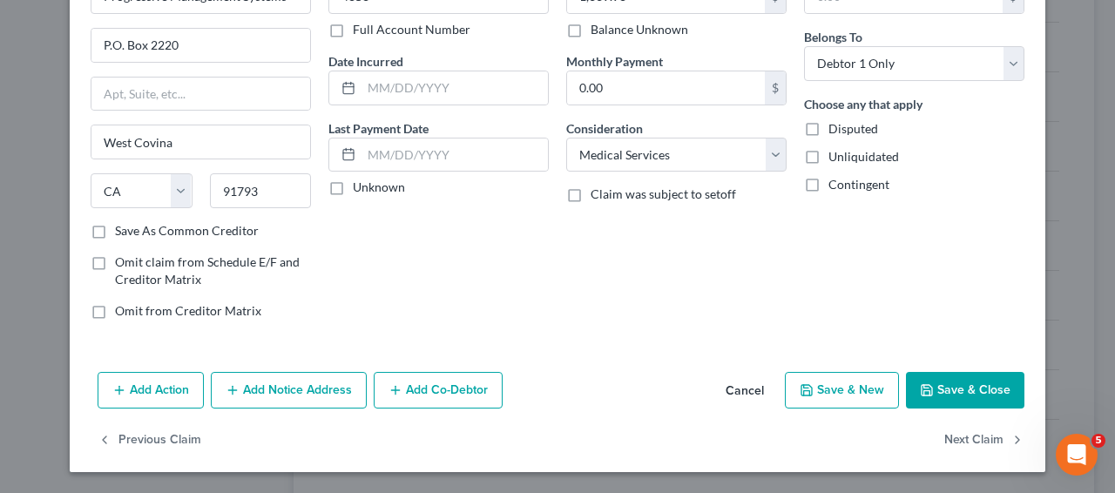
click at [959, 403] on button "Save & Close" at bounding box center [965, 390] width 119 height 37
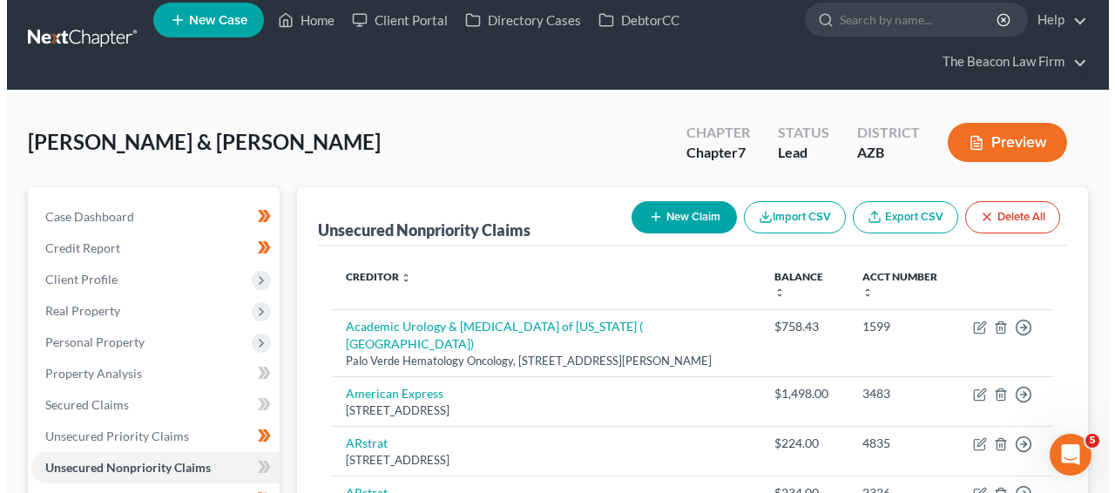
scroll to position [0, 0]
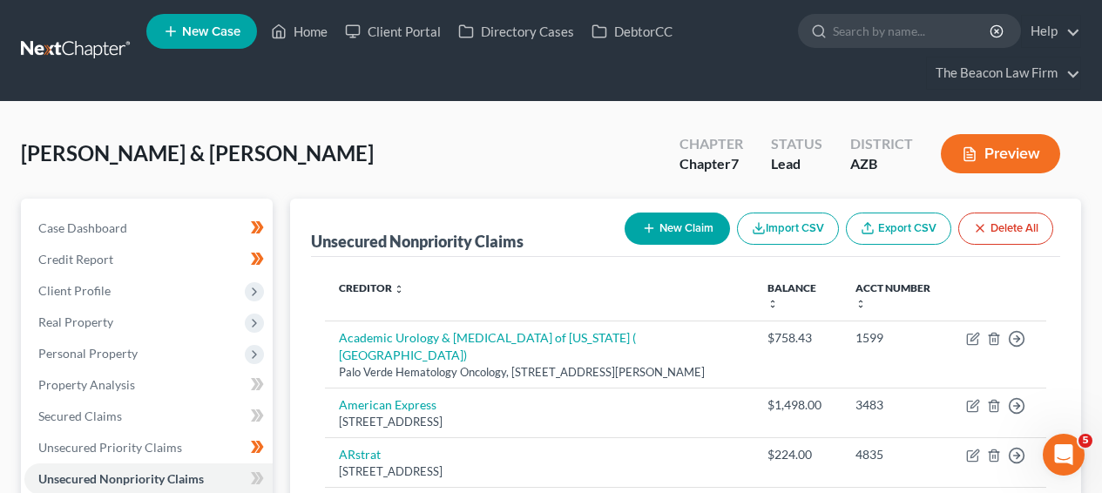
click at [639, 247] on div "New Claim Import CSV Export CSV Delete All" at bounding box center [839, 229] width 443 height 46
click at [650, 234] on icon "button" at bounding box center [649, 228] width 14 height 14
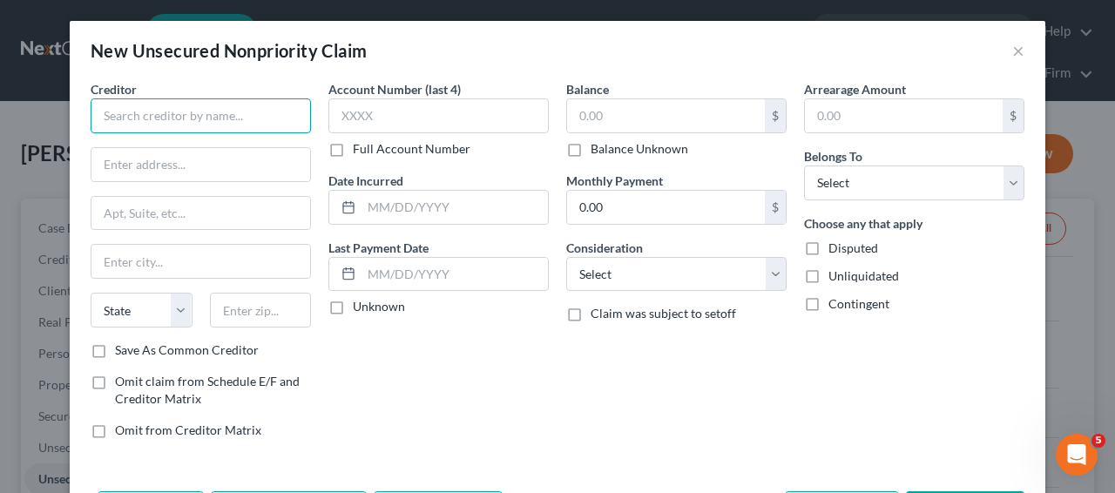
click at [256, 123] on input "text" at bounding box center [201, 115] width 220 height 35
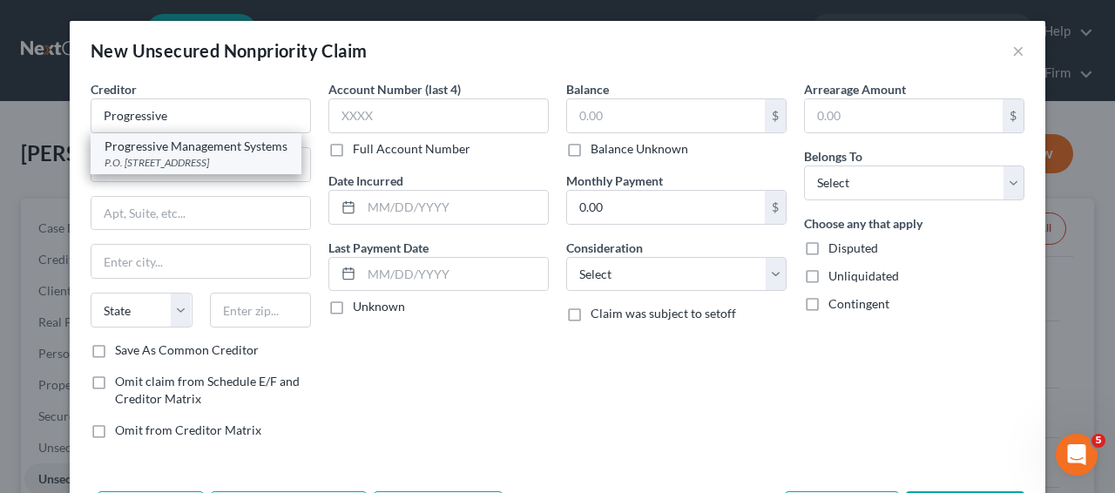
click at [267, 150] on div "Progressive Management Systems" at bounding box center [196, 146] width 183 height 17
type input "Progressive Management Systems"
type input "P.O. Box 2220"
type input "West Covina"
select select "4"
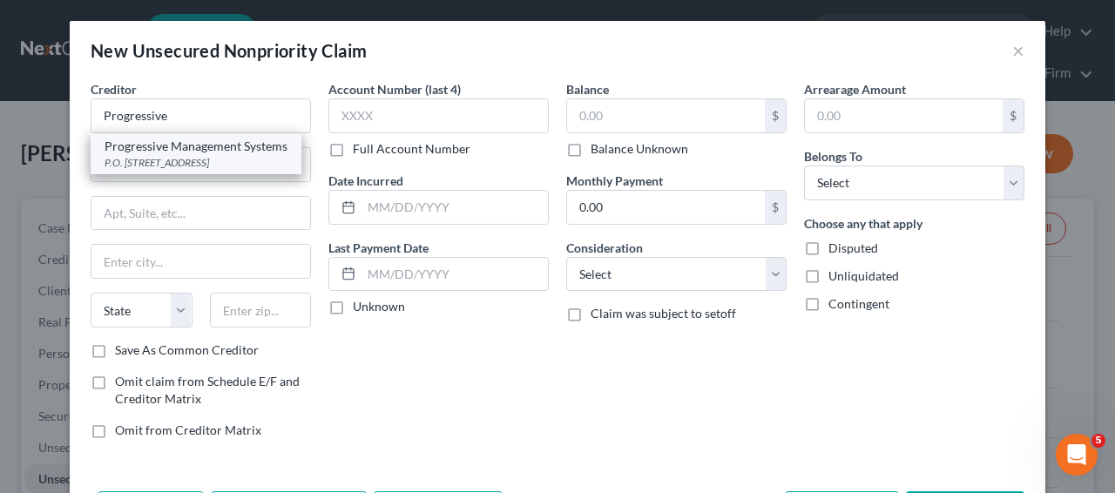
type input "91793"
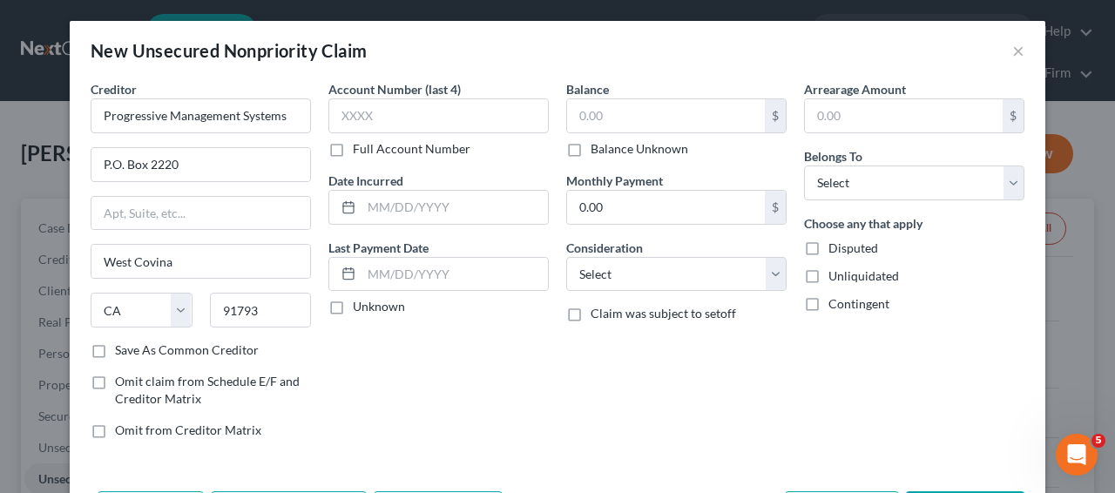
click at [378, 134] on div "Account Number (last 4) Full Account Number" at bounding box center [439, 119] width 220 height 78
click at [379, 129] on input "text" at bounding box center [439, 115] width 220 height 35
type input "8977"
click at [661, 119] on input "text" at bounding box center [666, 115] width 198 height 33
type input "170.06"
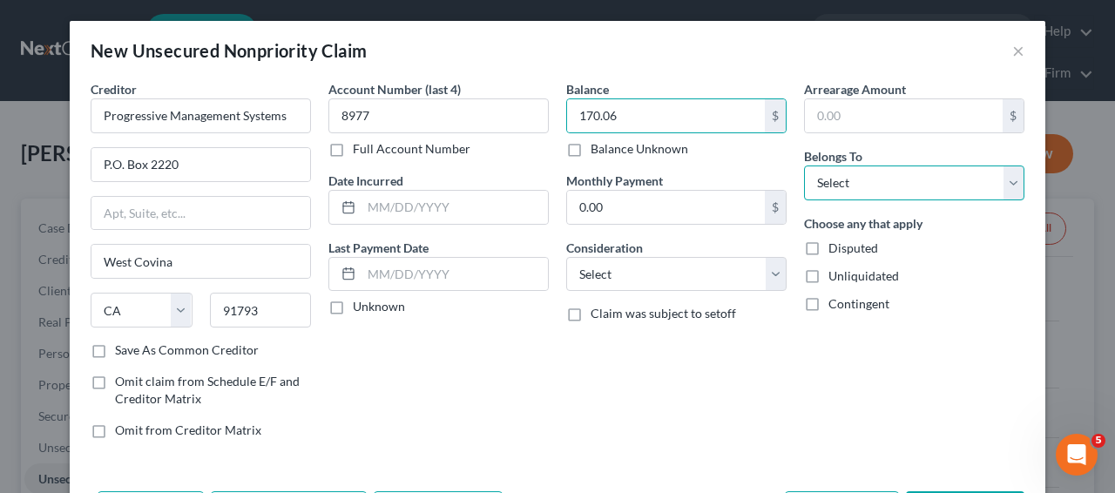
click at [958, 191] on select "Select Debtor 1 Only Debtor 2 Only Debtor 1 And Debtor 2 Only At Least One Of T…" at bounding box center [914, 183] width 220 height 35
select select "0"
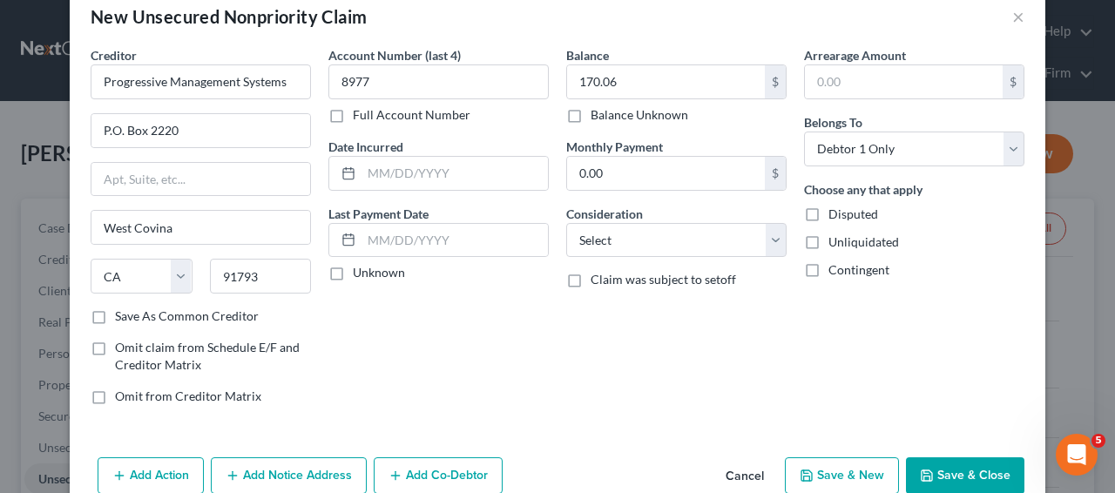
scroll to position [69, 0]
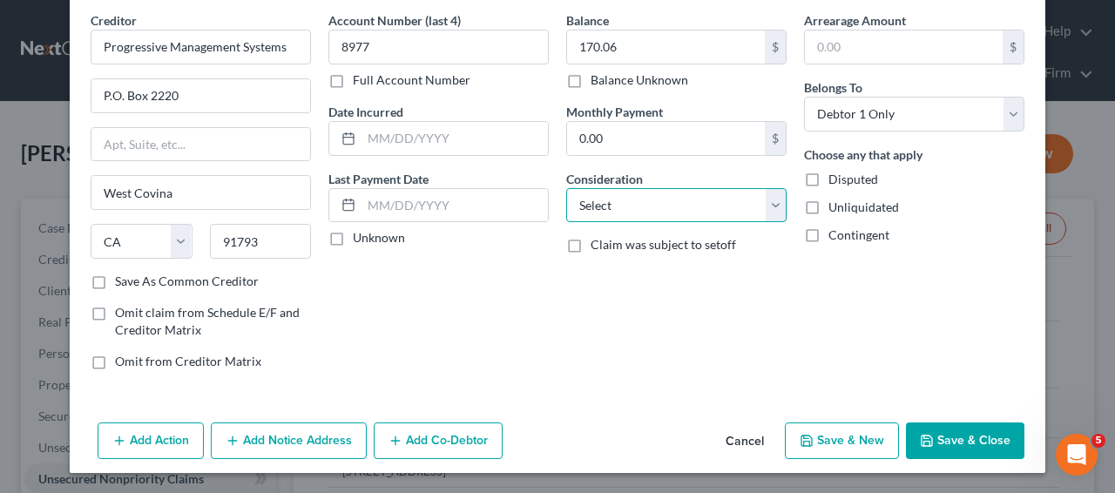
click at [690, 219] on select "Select Cable / Satellite Services Collection Agency Credit Card Debt Debt Couns…" at bounding box center [676, 205] width 220 height 35
click at [953, 423] on button "Save & Close" at bounding box center [965, 441] width 119 height 37
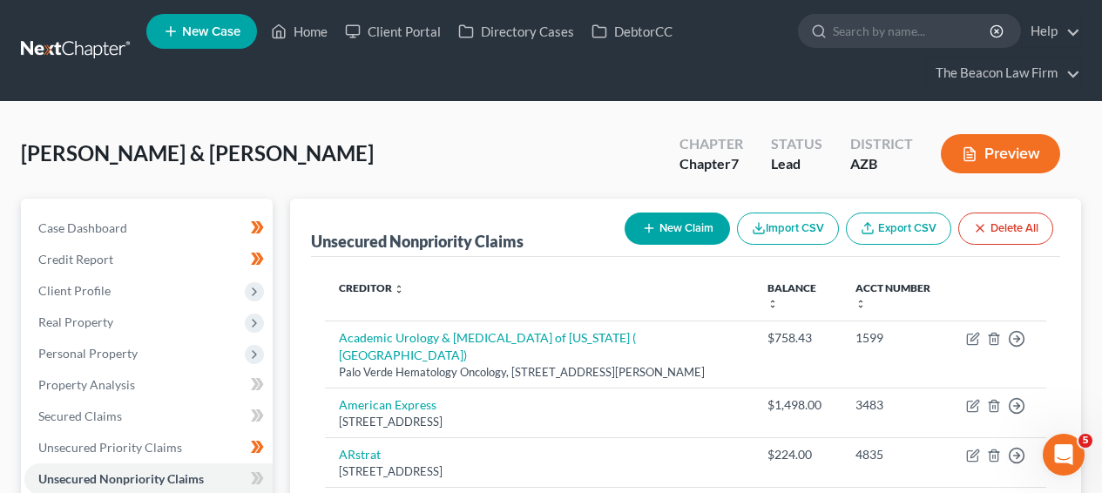
click at [715, 234] on button "New Claim" at bounding box center [677, 229] width 105 height 32
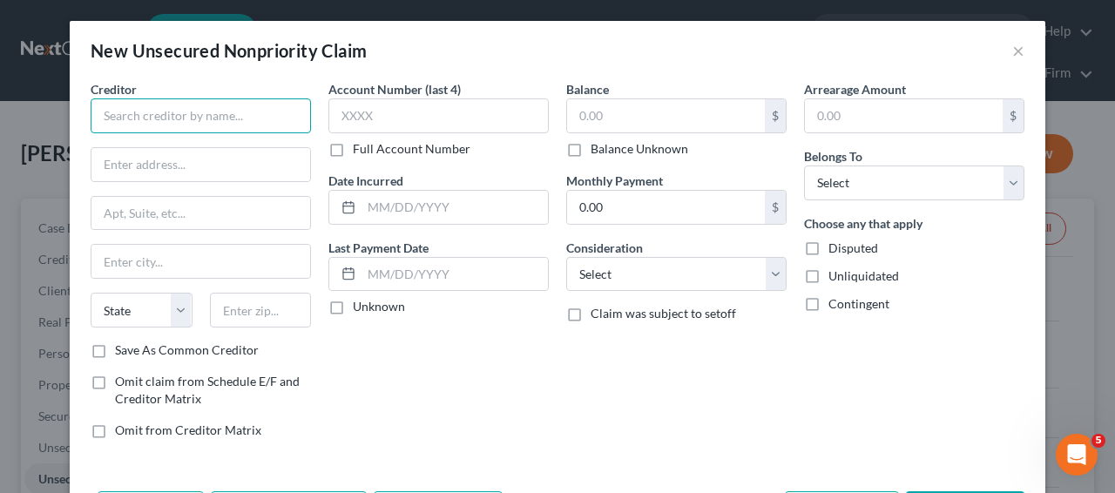
click at [248, 108] on input "text" at bounding box center [201, 115] width 220 height 35
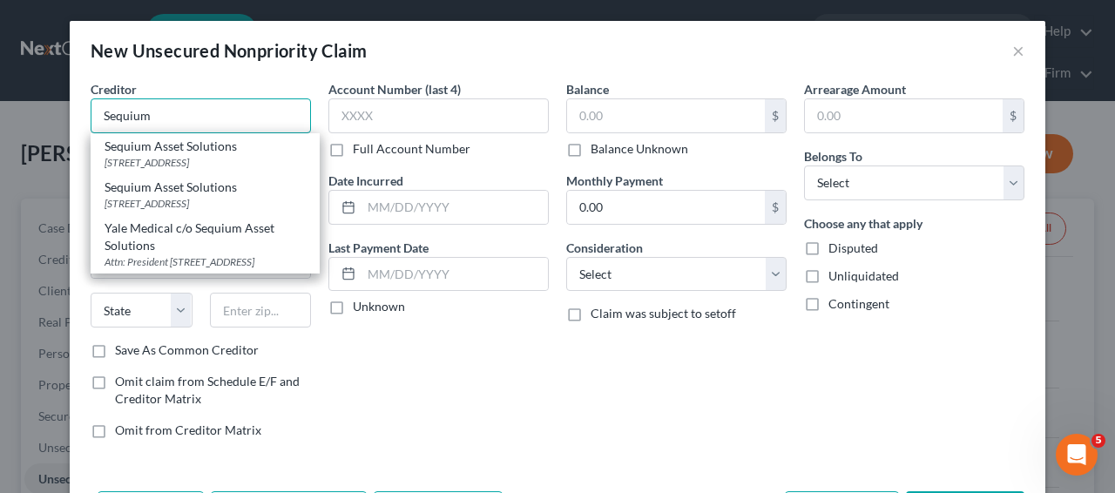
type input "Sequium Asset Solutions"
type input "2700 Cumberland Parkway Ste 200"
type input "Atlanta"
select select "10"
type input "30339"
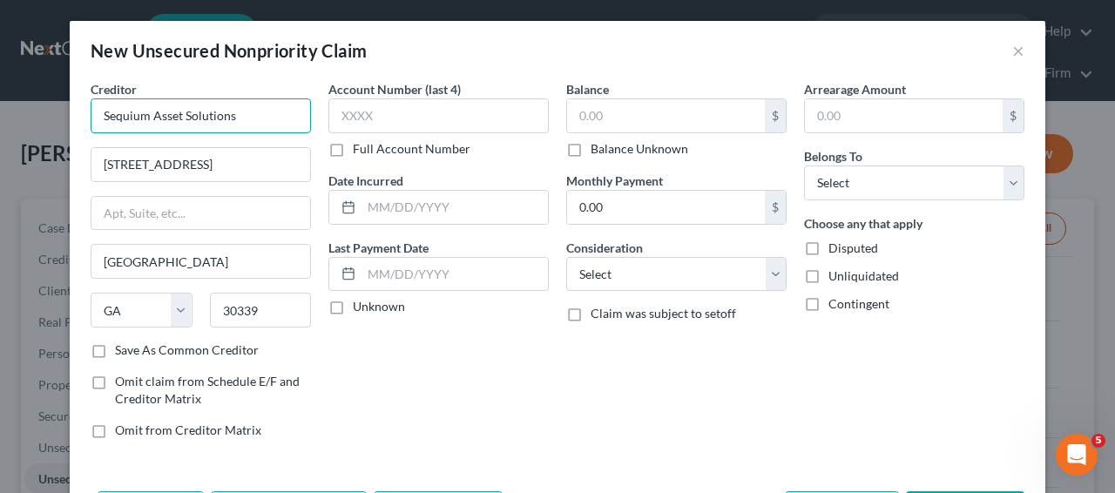
click at [248, 109] on input "Sequium Asset Solutions" at bounding box center [201, 115] width 220 height 35
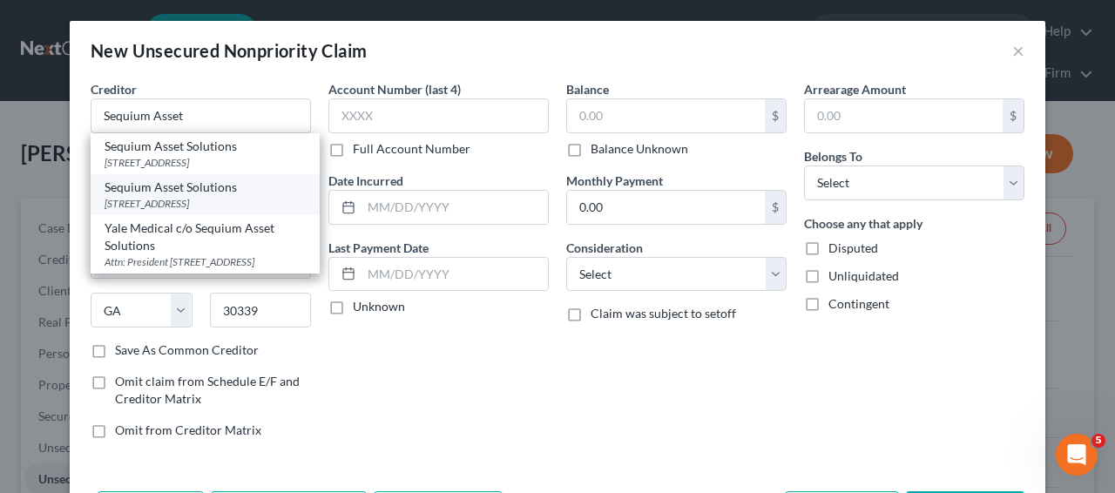
click at [229, 196] on div "Sequium Asset Solutions" at bounding box center [205, 187] width 201 height 17
type input "Sequium Asset Solutions"
type input "1130 Northchase Parkway"
type input "Suite150"
type input "Marietta"
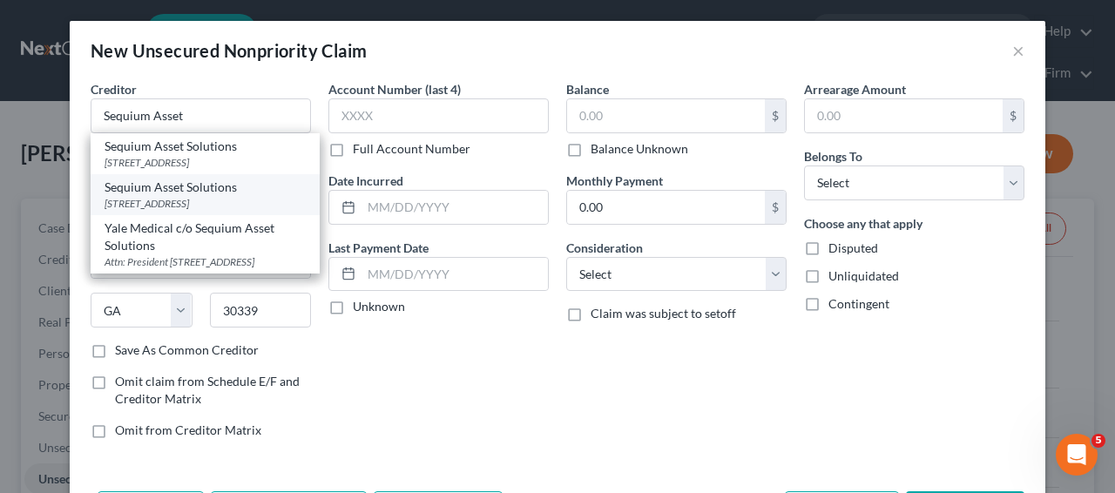
type input "30067"
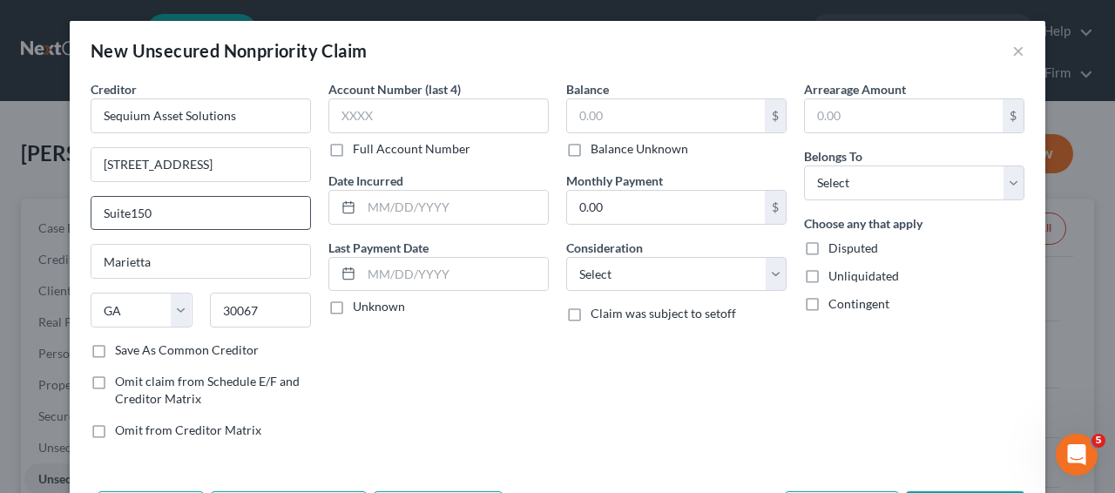
click at [126, 215] on input "Suite150" at bounding box center [201, 213] width 219 height 33
type input "Suite 150"
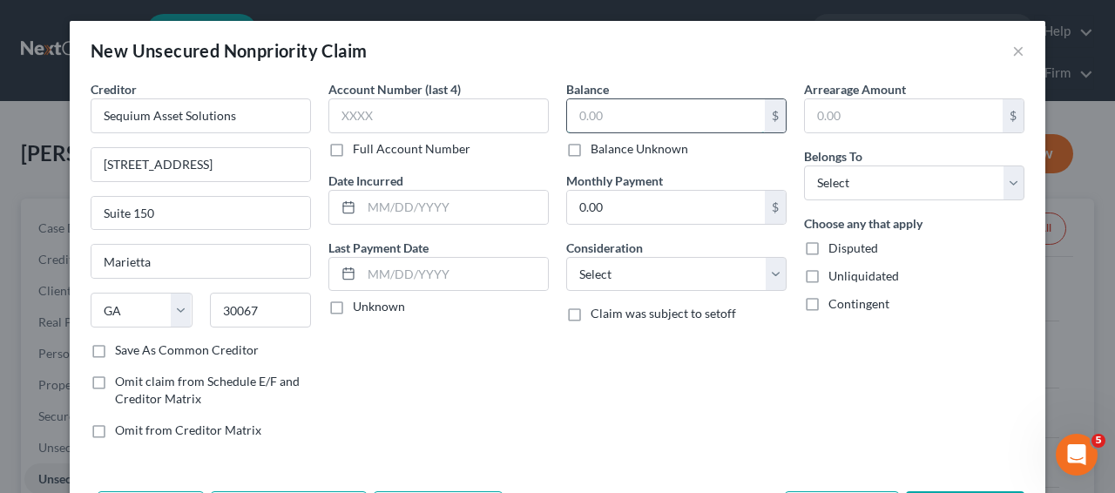
click at [612, 105] on input "text" at bounding box center [666, 115] width 198 height 33
click at [478, 110] on input "text" at bounding box center [439, 115] width 220 height 35
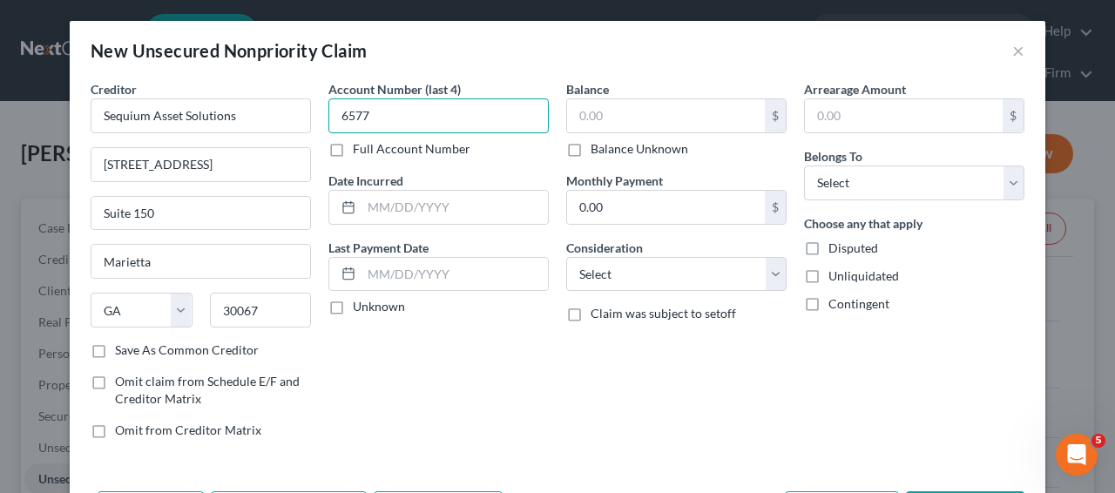
type input "6577"
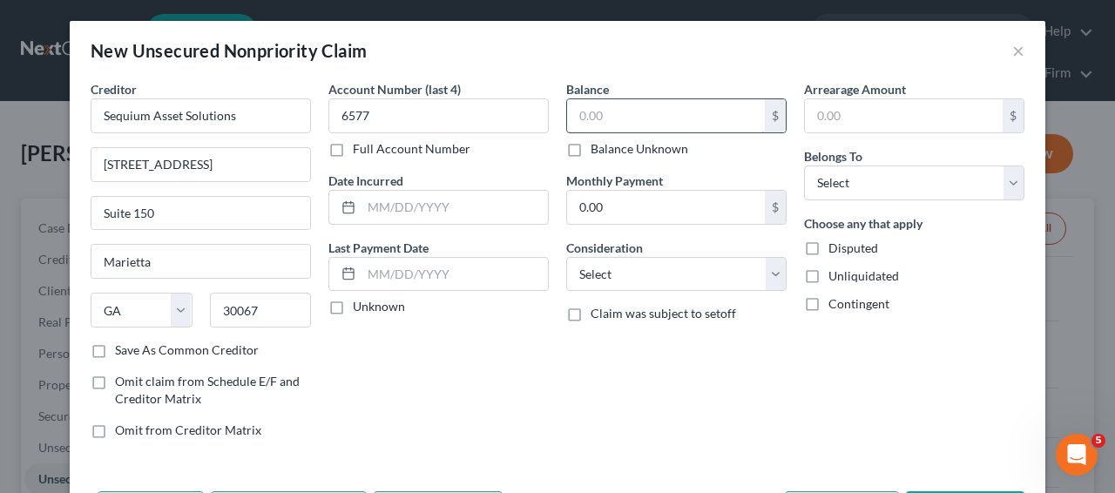
click at [567, 122] on input "text" at bounding box center [666, 115] width 198 height 33
click at [600, 121] on input "text" at bounding box center [666, 115] width 198 height 33
type input "402.37"
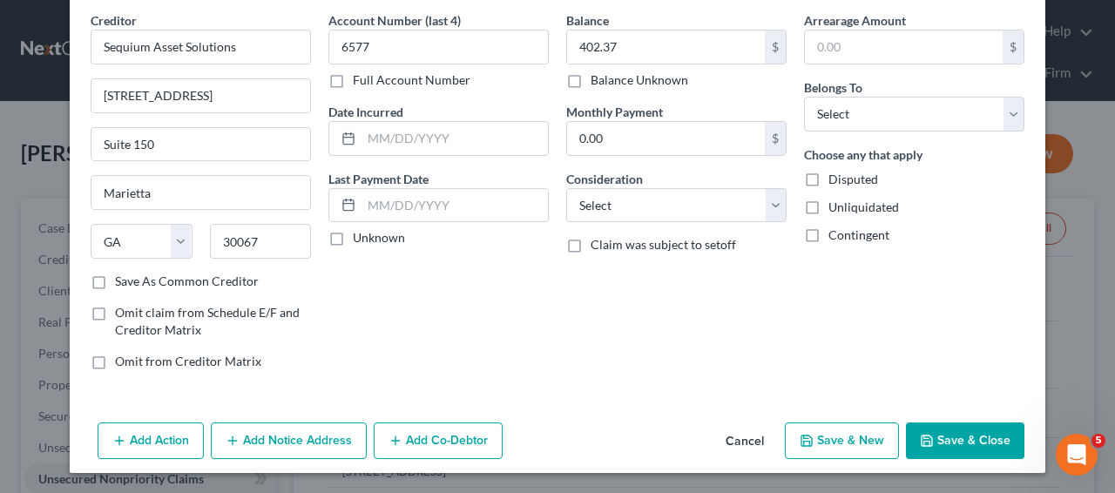
click at [966, 447] on button "Save & Close" at bounding box center [965, 441] width 119 height 37
click at [947, 128] on select "Select Debtor 1 Only Debtor 2 Only Debtor 1 And Debtor 2 Only At Least One Of T…" at bounding box center [914, 114] width 220 height 35
select select "1"
drag, startPoint x: 946, startPoint y: 417, endPoint x: 944, endPoint y: 426, distance: 9.1
click at [946, 419] on div "New Unsecured Nonpriority Claim × Creditor * Sequium Asset Solutions 1130 North…" at bounding box center [558, 212] width 976 height 521
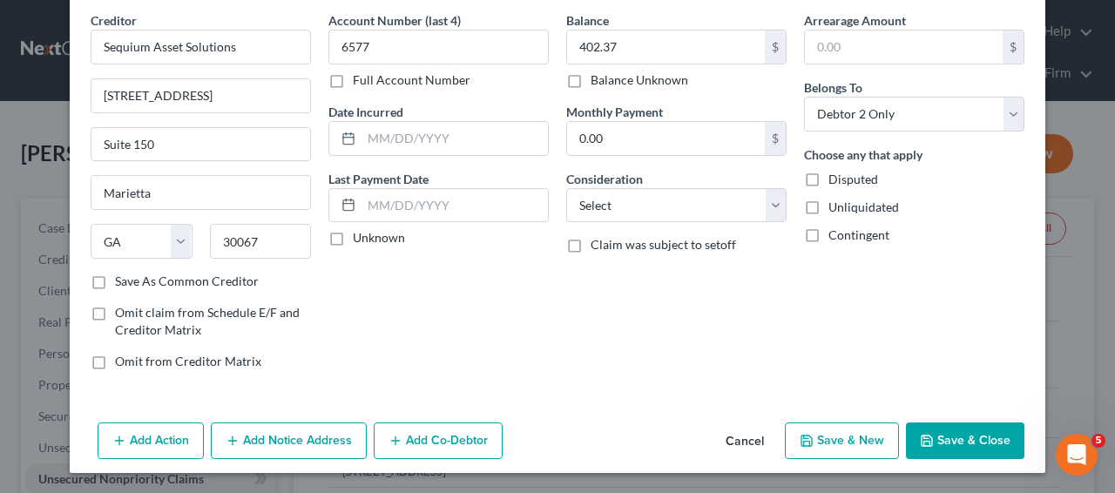
click at [944, 426] on button "Save & Close" at bounding box center [965, 441] width 119 height 37
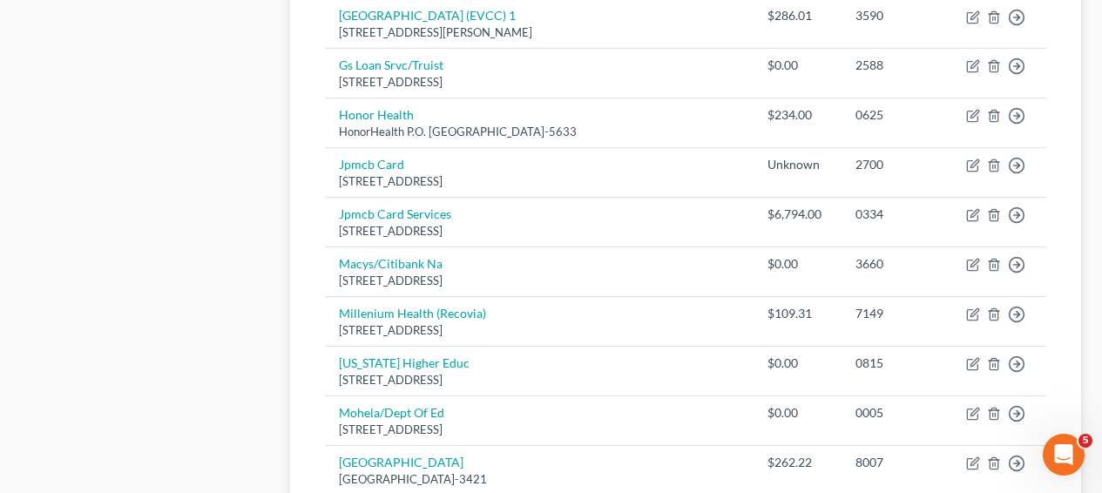
scroll to position [1528, 0]
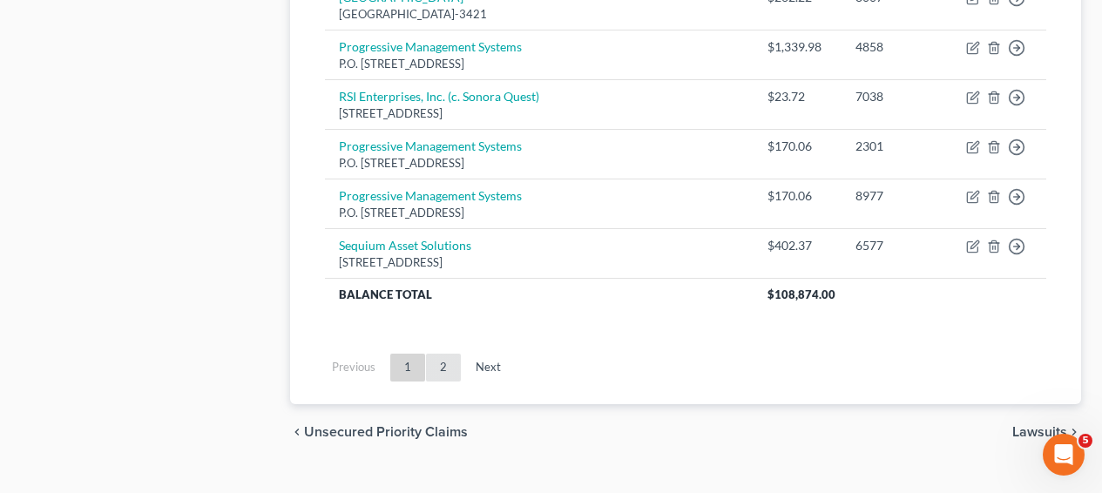
click at [437, 354] on link "2" at bounding box center [443, 368] width 35 height 28
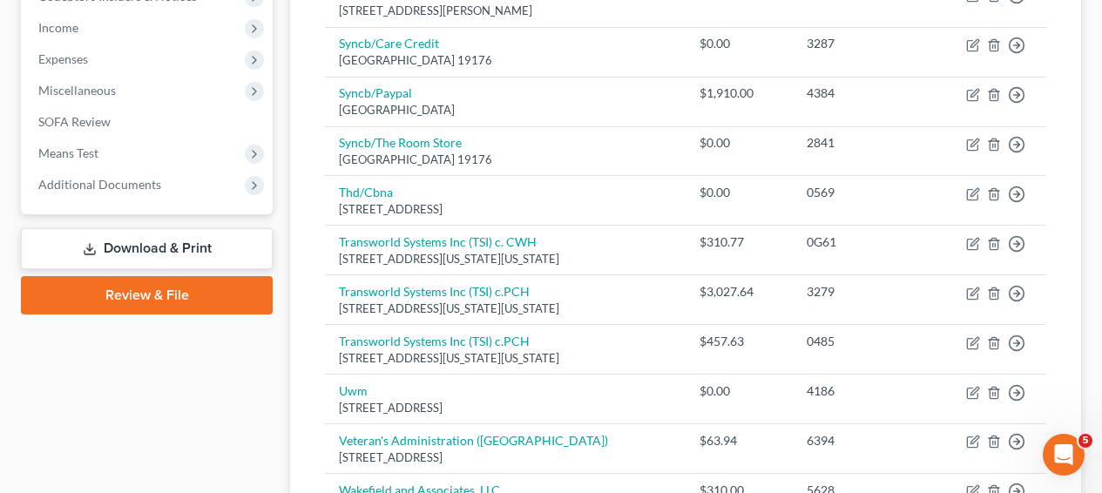
scroll to position [1053, 0]
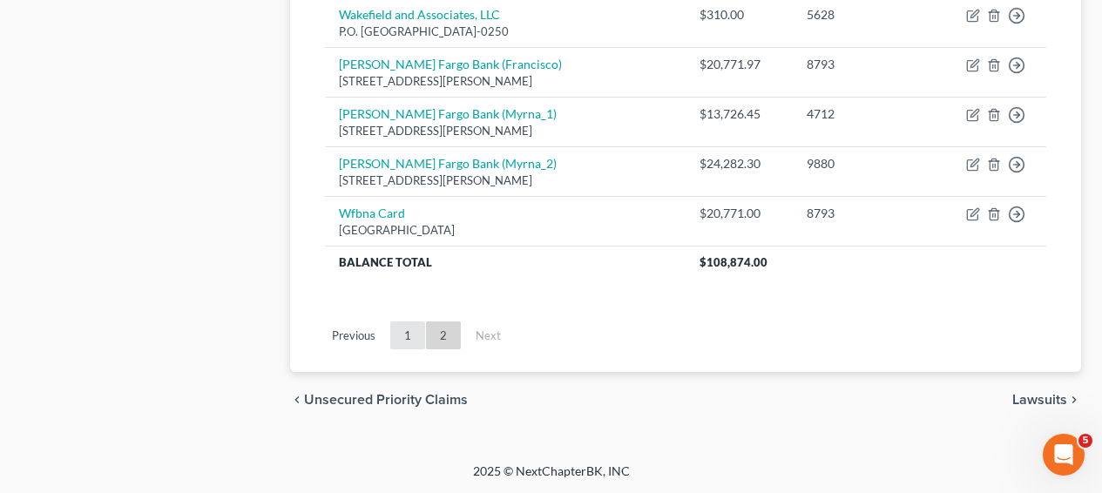
click at [418, 333] on link "1" at bounding box center [407, 336] width 35 height 28
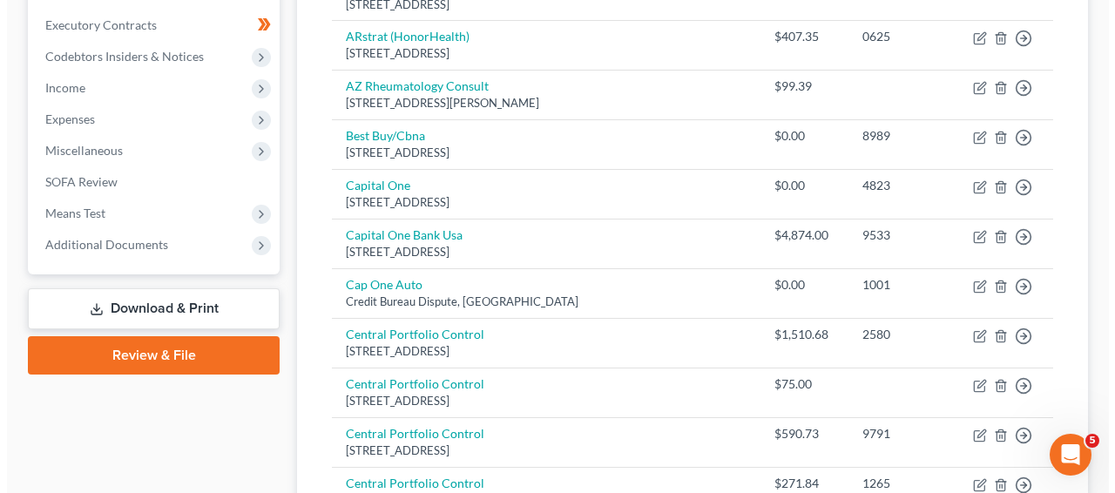
scroll to position [41, 0]
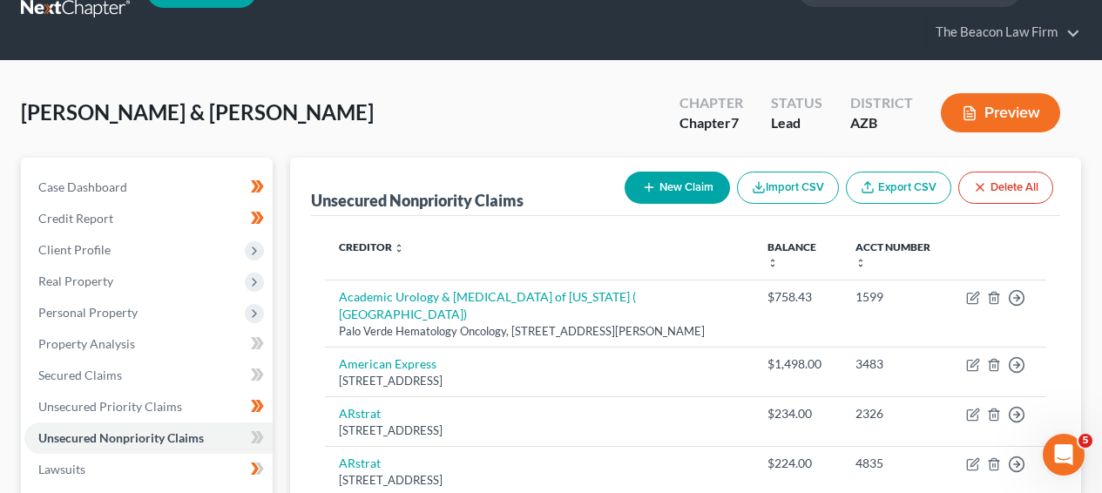
click at [681, 189] on button "New Claim" at bounding box center [677, 188] width 105 height 32
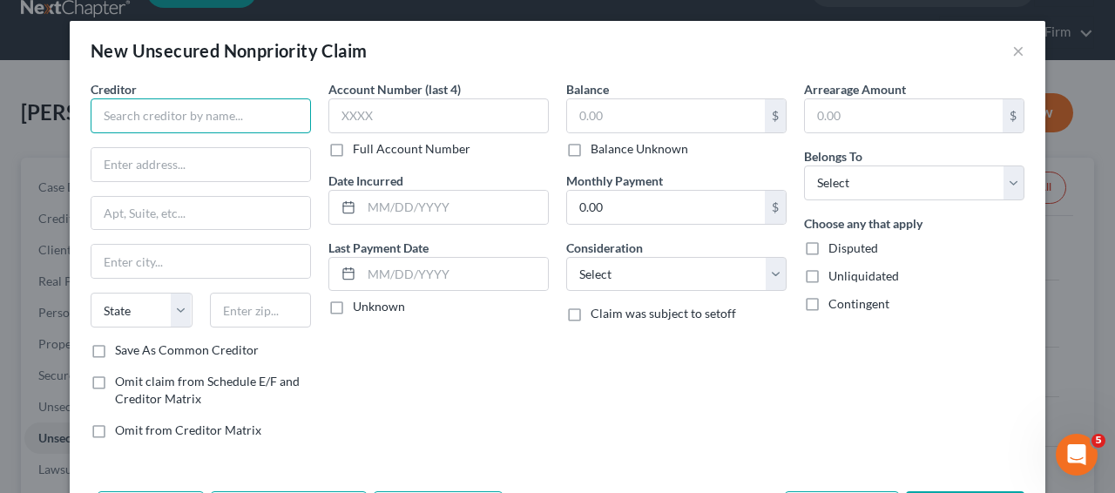
click at [222, 118] on input "text" at bounding box center [201, 115] width 220 height 35
type input "Camelback Womens Health"
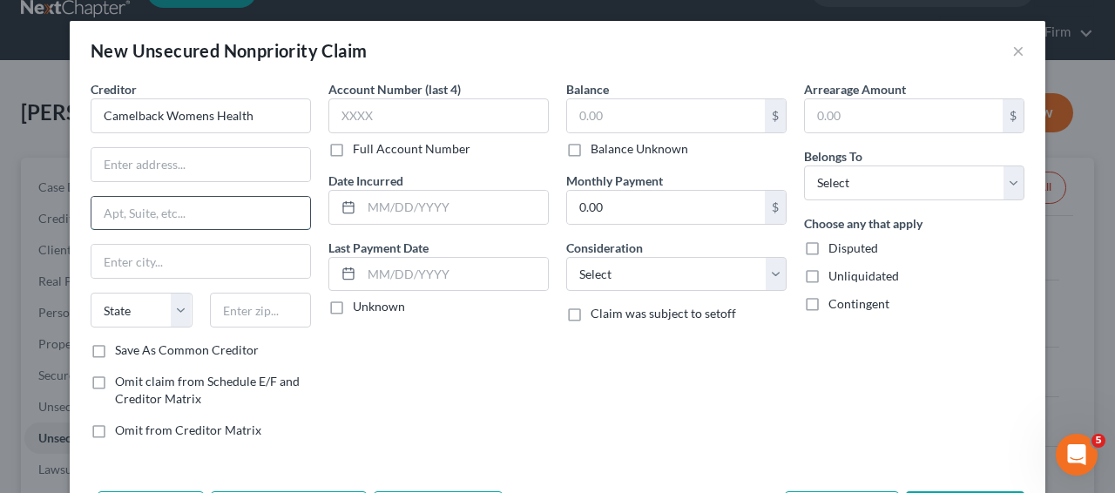
click at [181, 202] on input "text" at bounding box center [201, 213] width 219 height 33
type input "P.O. Box 25044"
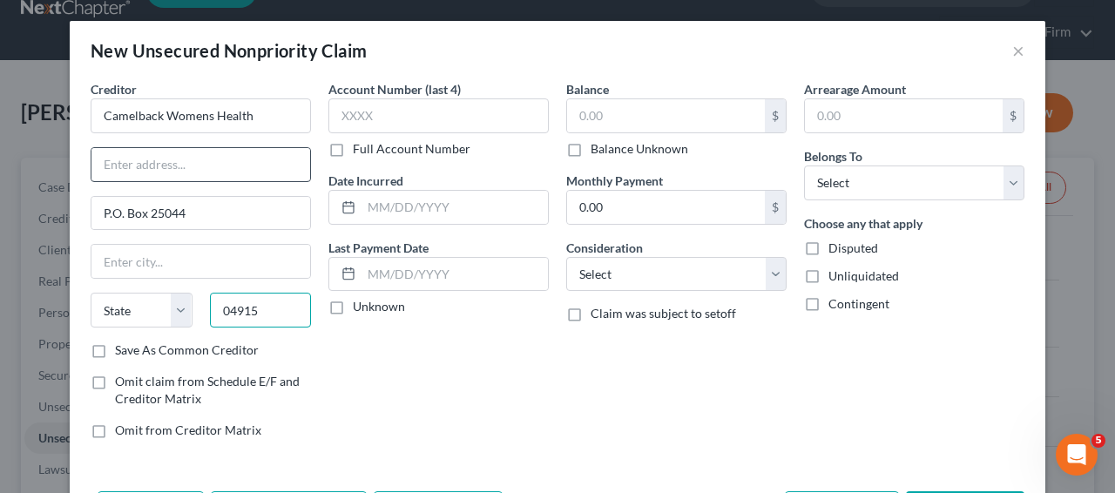
type input "04915"
click at [182, 150] on input "text" at bounding box center [201, 164] width 219 height 33
type input "Belfast"
select select "20"
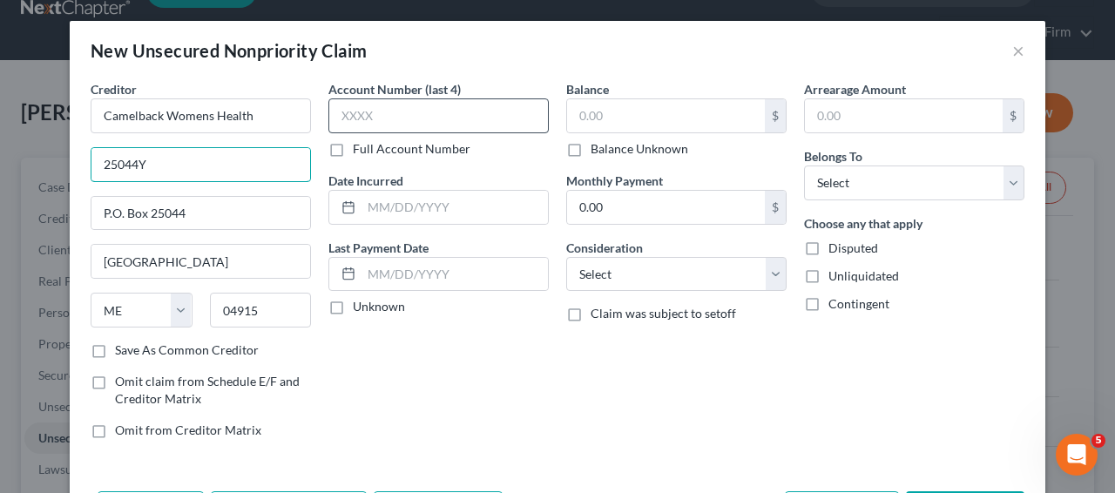
type input "25044Y"
click at [390, 125] on input "text" at bounding box center [439, 115] width 220 height 35
type input "A190"
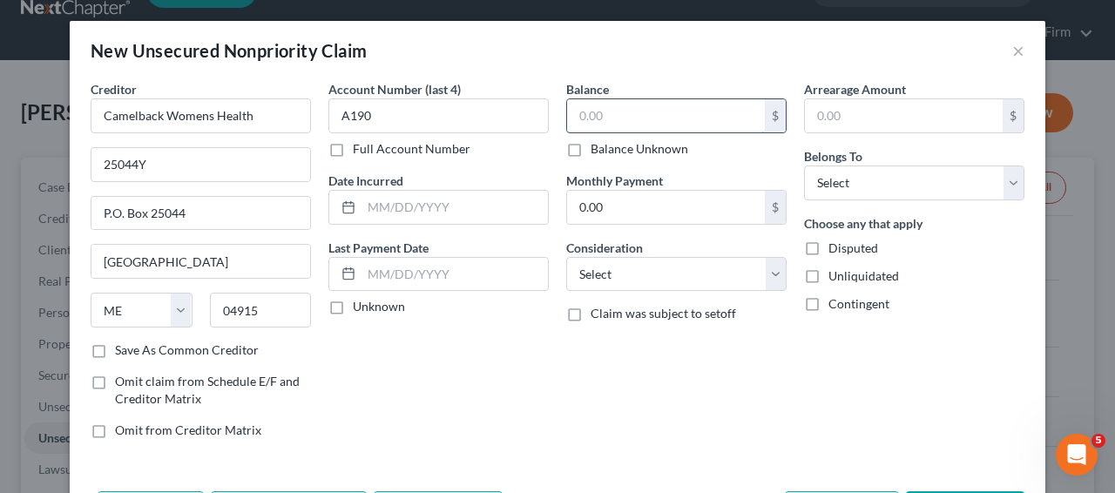
click at [632, 120] on input "text" at bounding box center [666, 115] width 198 height 33
type input "310.77"
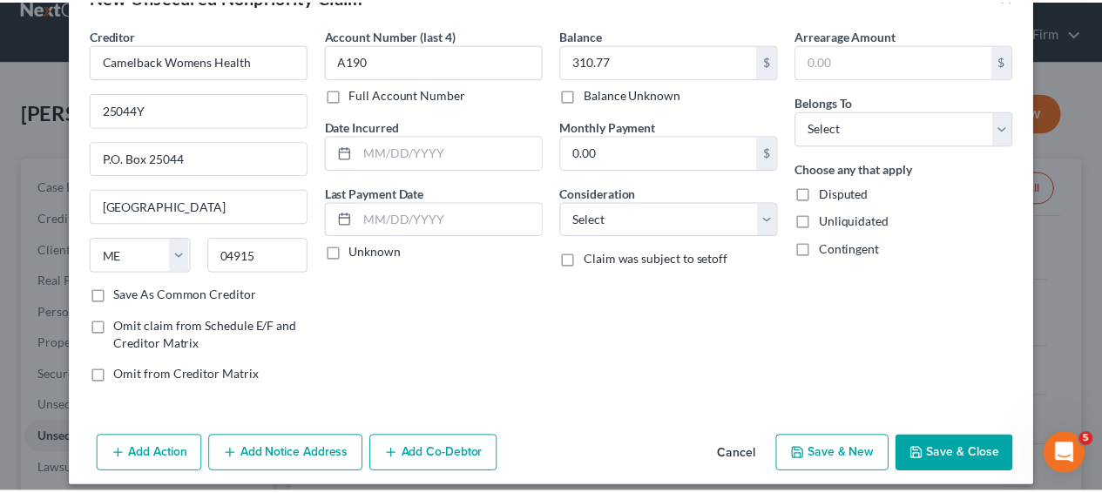
scroll to position [69, 0]
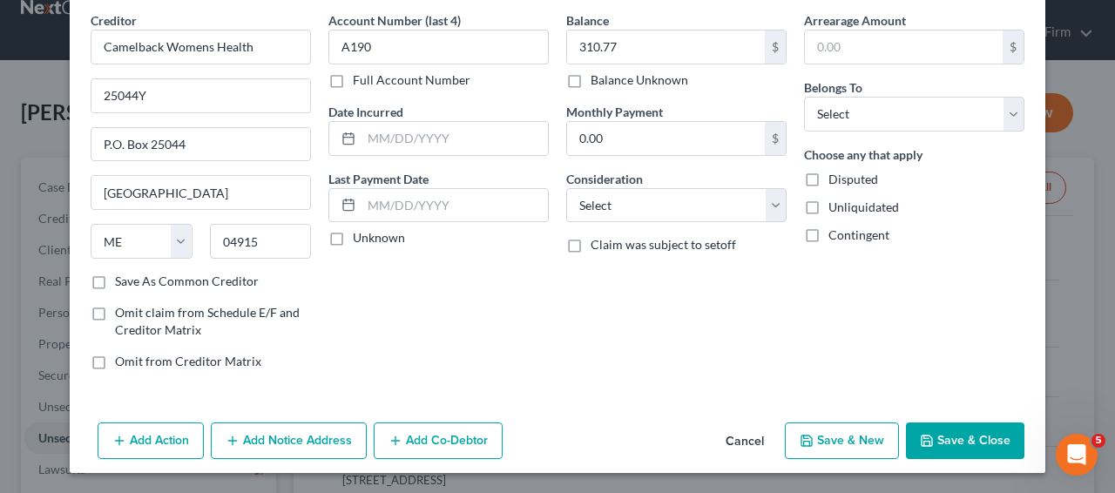
click at [940, 430] on button "Save & Close" at bounding box center [965, 441] width 119 height 37
click at [914, 115] on select "Select Debtor 1 Only Debtor 2 Only Debtor 1 And Debtor 2 Only At Least One Of T…" at bounding box center [914, 114] width 220 height 35
select select "1"
click at [933, 431] on button "Save & Close" at bounding box center [965, 441] width 119 height 37
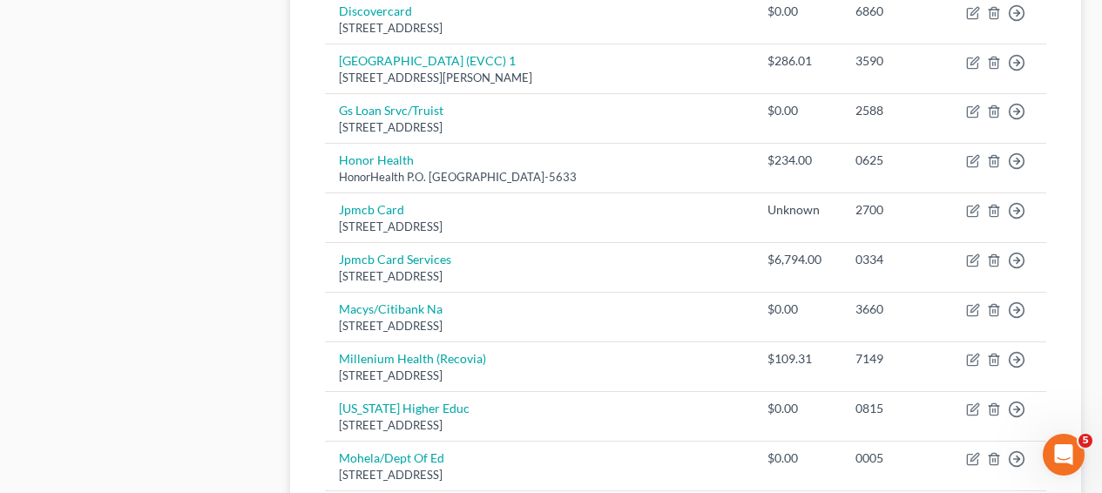
scroll to position [1599, 0]
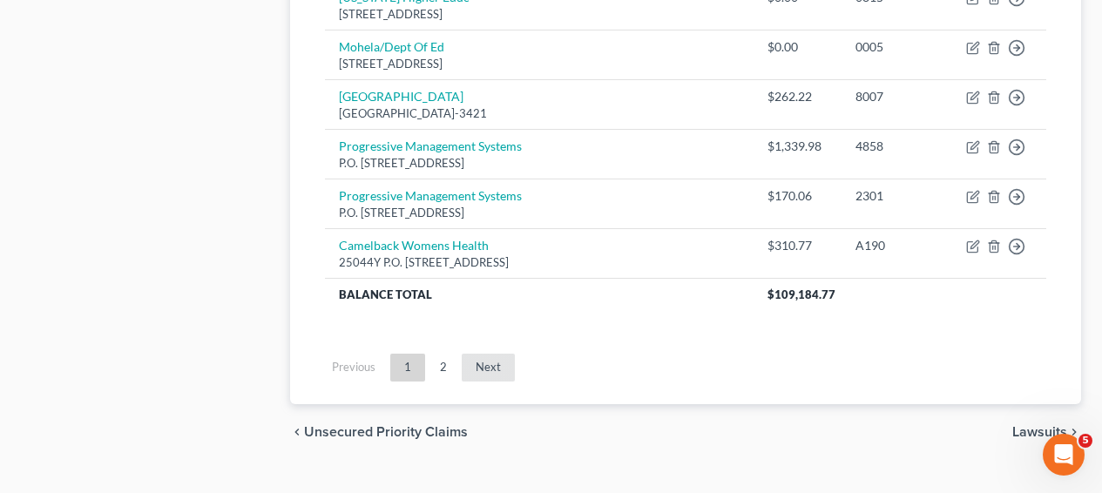
click at [496, 354] on link "Next" at bounding box center [488, 368] width 53 height 28
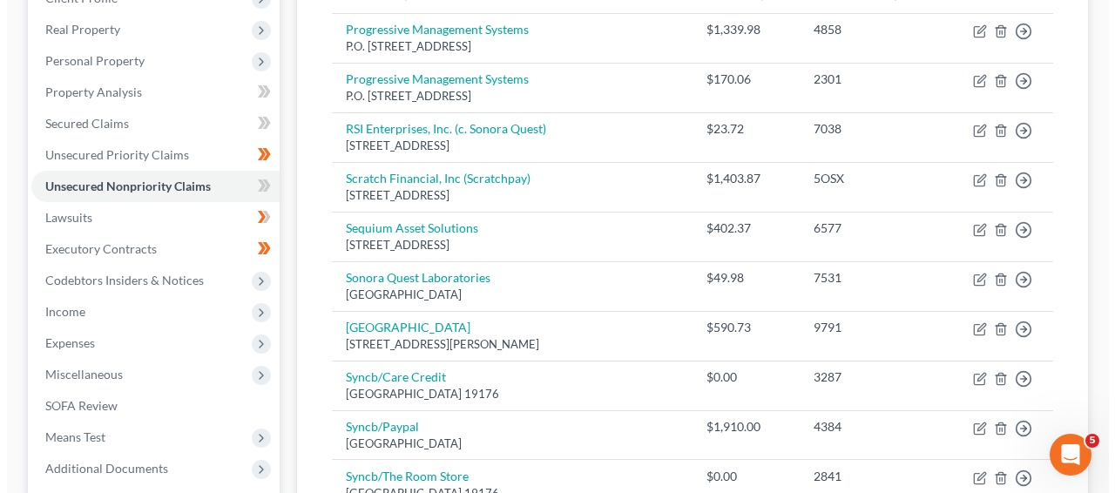
scroll to position [159, 0]
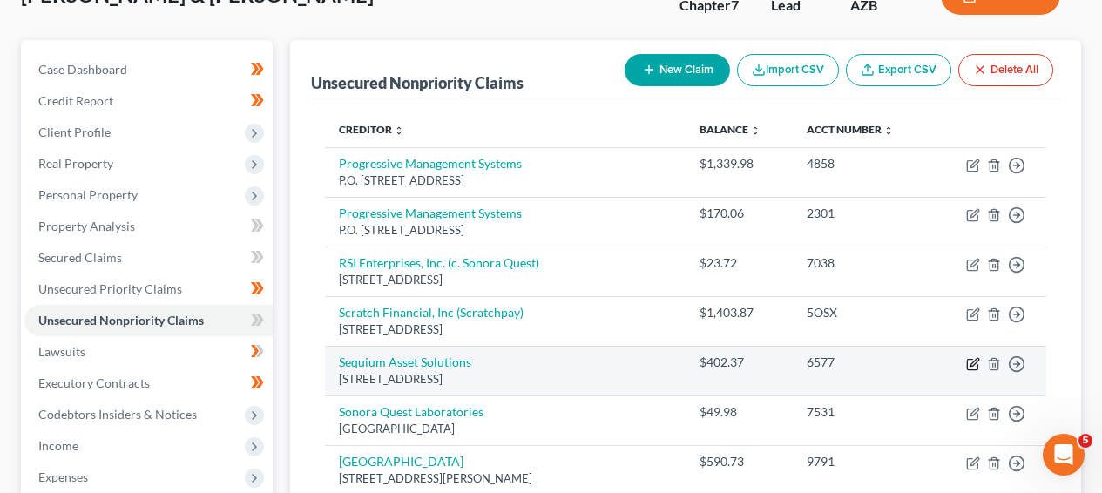
click at [971, 361] on icon "button" at bounding box center [973, 364] width 14 height 14
select select "10"
select select "1"
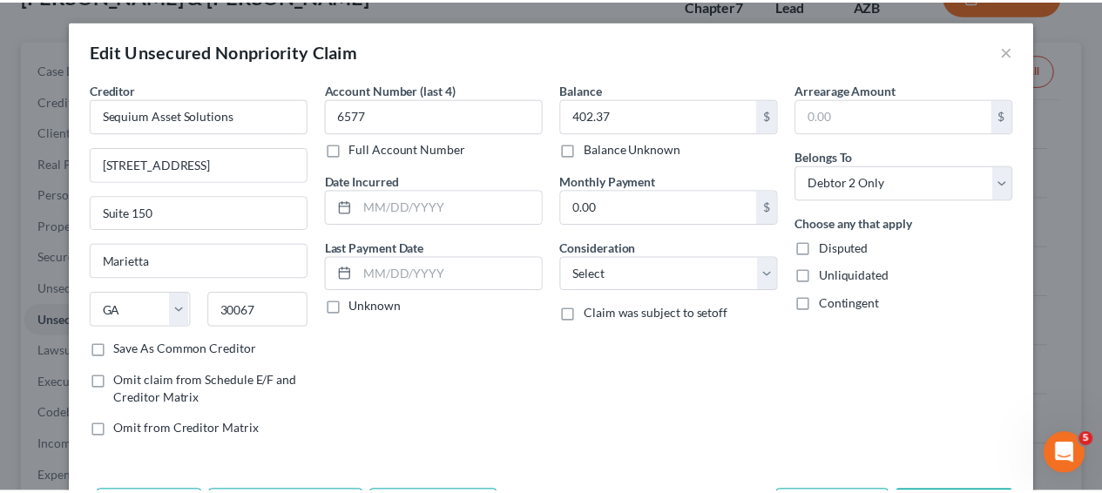
scroll to position [119, 0]
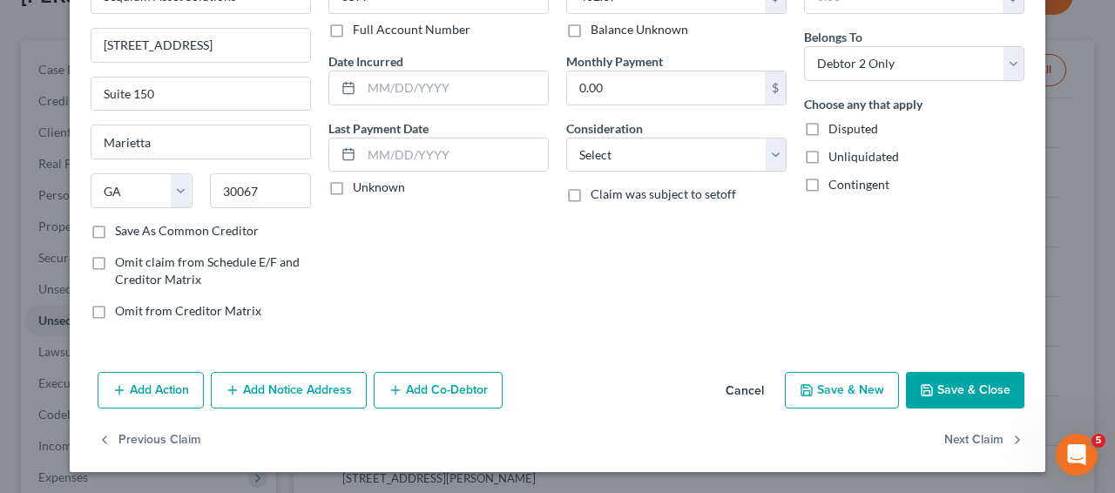
click at [133, 229] on label "Save As Common Creditor" at bounding box center [187, 230] width 144 height 17
click at [133, 229] on input "Save As Common Creditor" at bounding box center [127, 227] width 11 height 11
click at [920, 397] on icon "button" at bounding box center [927, 390] width 14 height 14
checkbox input "false"
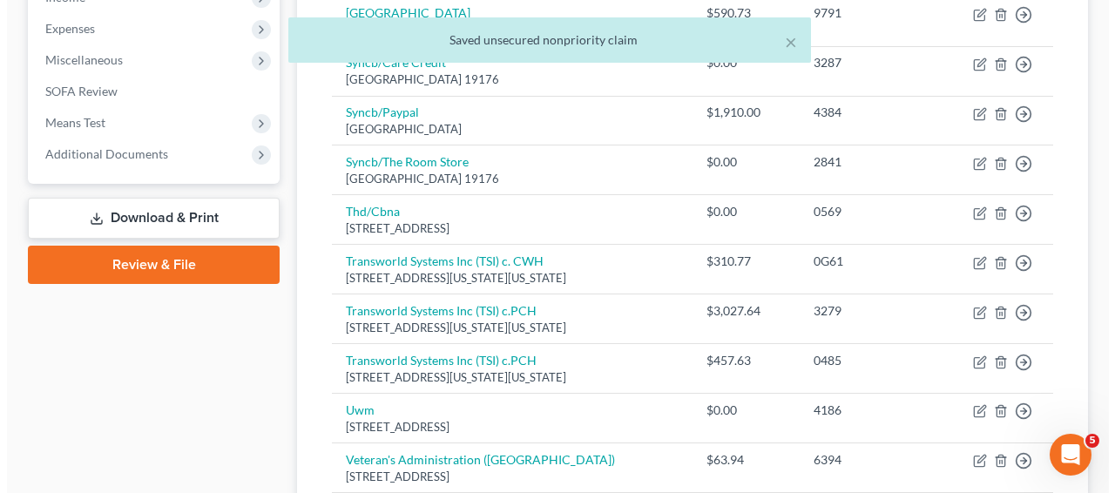
scroll to position [0, 0]
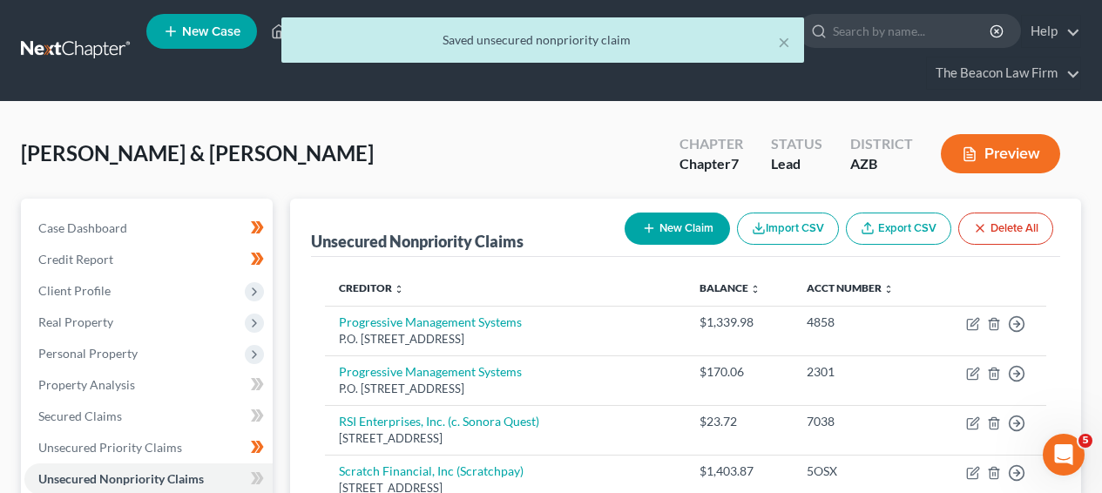
click at [637, 220] on button "New Claim" at bounding box center [677, 229] width 105 height 32
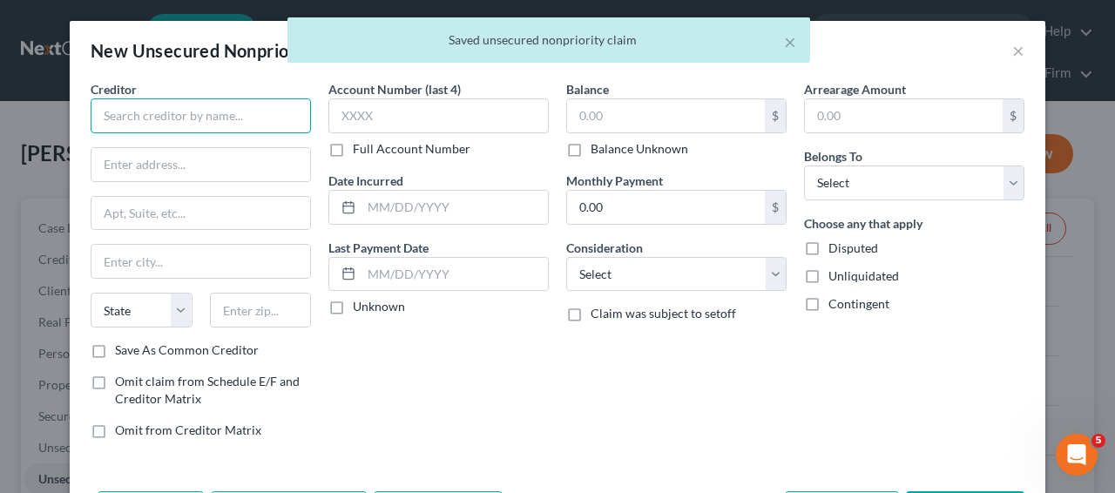
click at [212, 108] on input "text" at bounding box center [201, 115] width 220 height 35
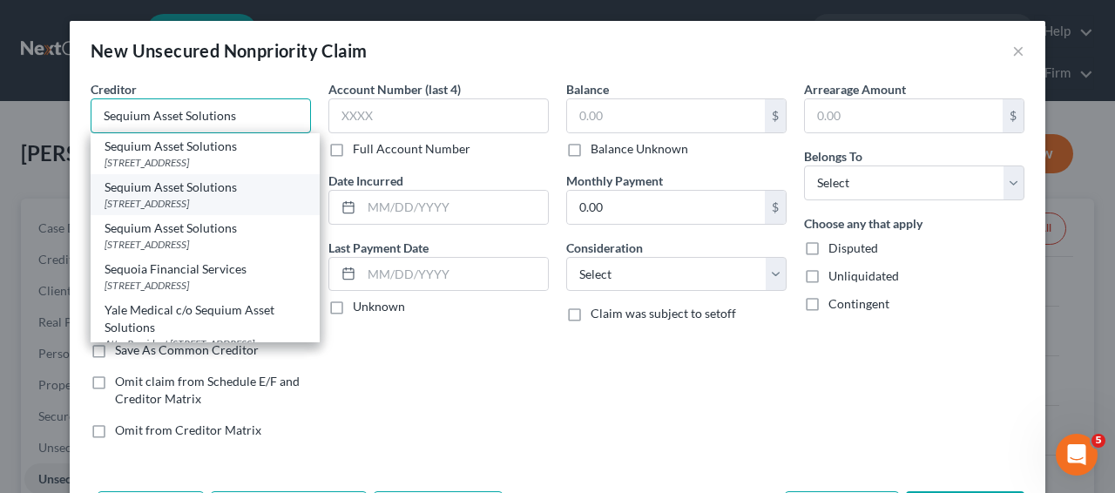
type input "Sequium Asset Solutions"
click at [204, 211] on div "1130 Northchase Parkway Suite 150, Marietta, GA 30067" at bounding box center [205, 203] width 201 height 15
type input "1130 Northchase Parkway"
type input "Suite 150"
type input "Marietta"
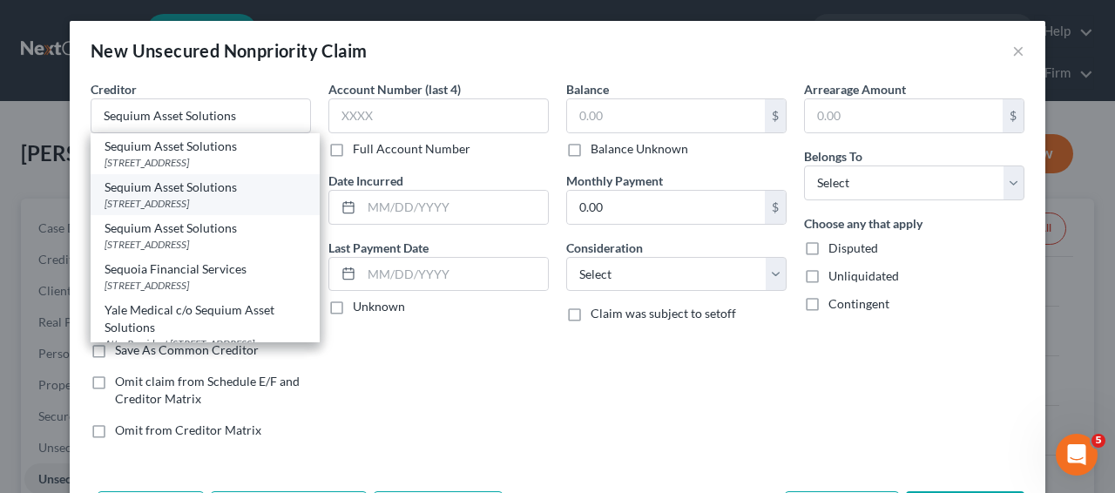
select select "10"
type input "30067"
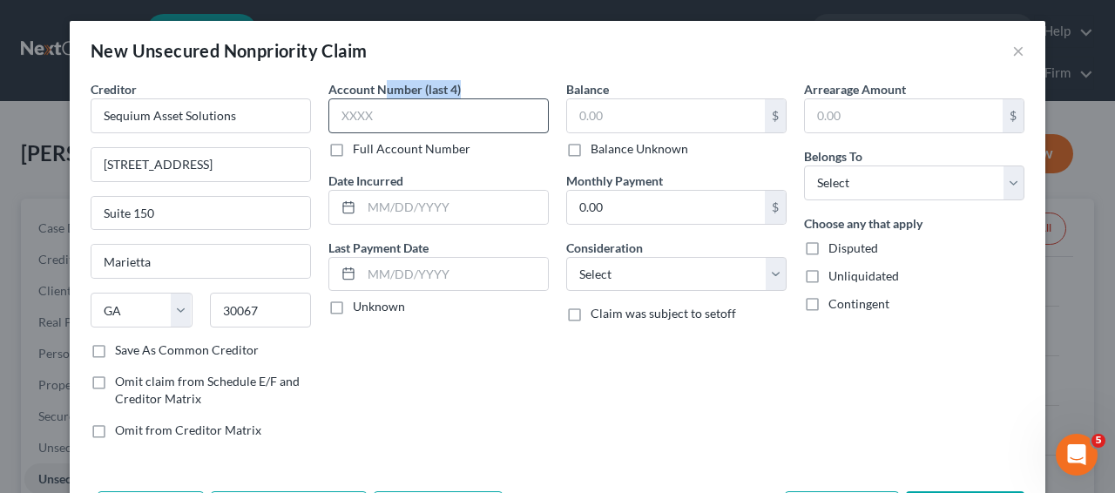
click at [377, 98] on div "Account Number (last 4) Full Account Number" at bounding box center [439, 119] width 220 height 78
click at [372, 110] on input "text" at bounding box center [439, 115] width 220 height 35
type input "6566"
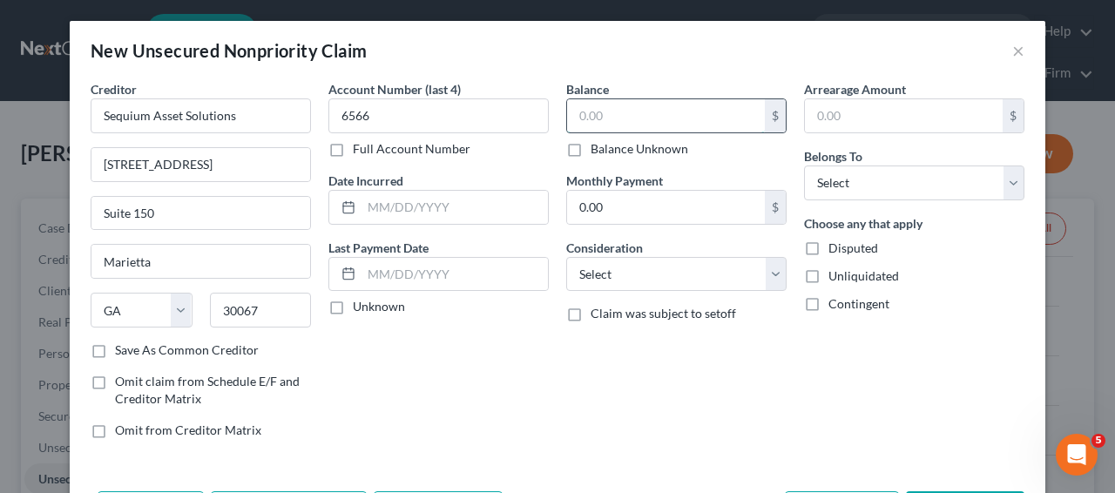
click at [634, 116] on input "text" at bounding box center [666, 115] width 198 height 33
type input "111.29"
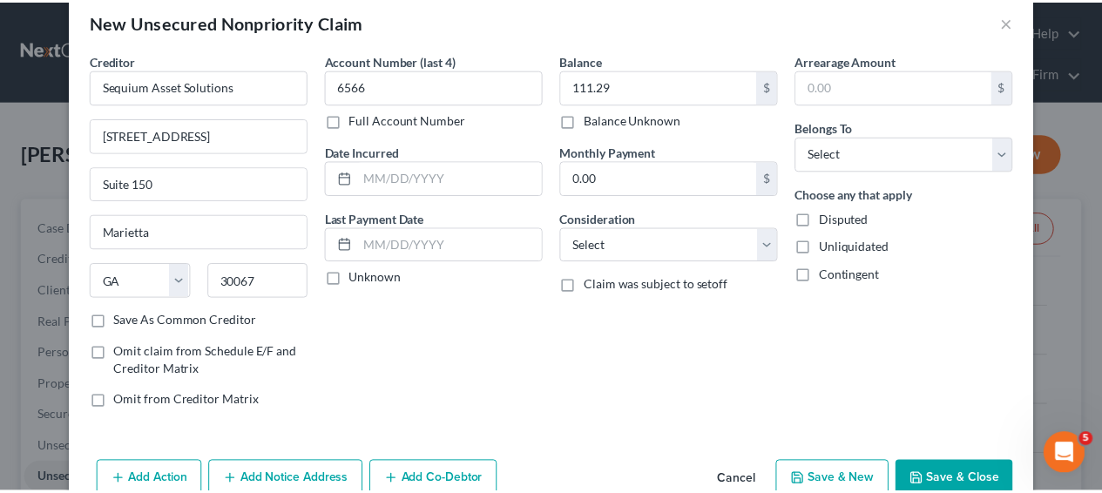
scroll to position [69, 0]
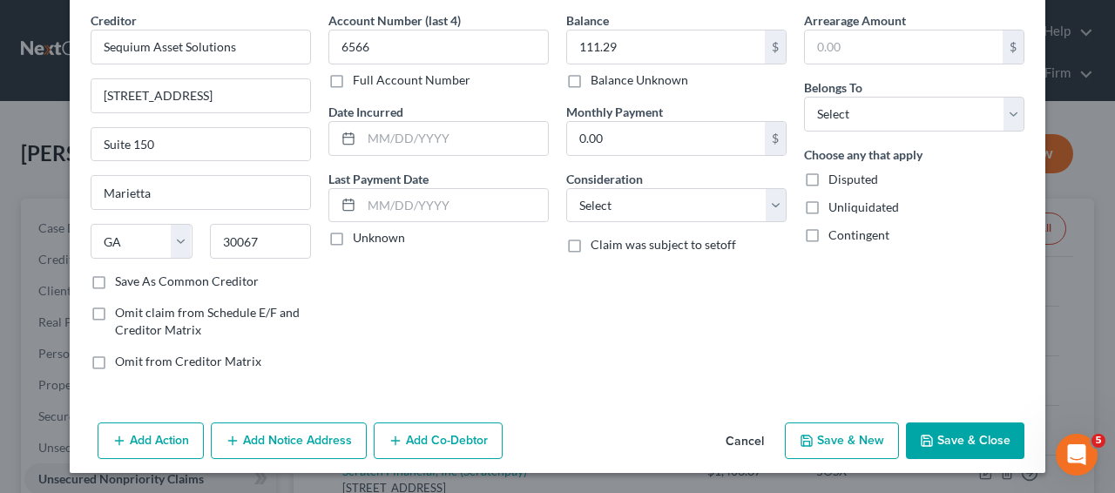
drag, startPoint x: 986, startPoint y: 425, endPoint x: 976, endPoint y: 361, distance: 65.3
click at [975, 363] on div "New Unsecured Nonpriority Claim × Creditor * Sequium Asset Solutions 1130 North…" at bounding box center [558, 212] width 976 height 521
click at [975, 121] on select "Select Debtor 1 Only Debtor 2 Only Debtor 1 And Debtor 2 Only At Least One Of T…" at bounding box center [914, 114] width 220 height 35
select select "1"
click at [951, 427] on button "Save & Close" at bounding box center [965, 441] width 119 height 37
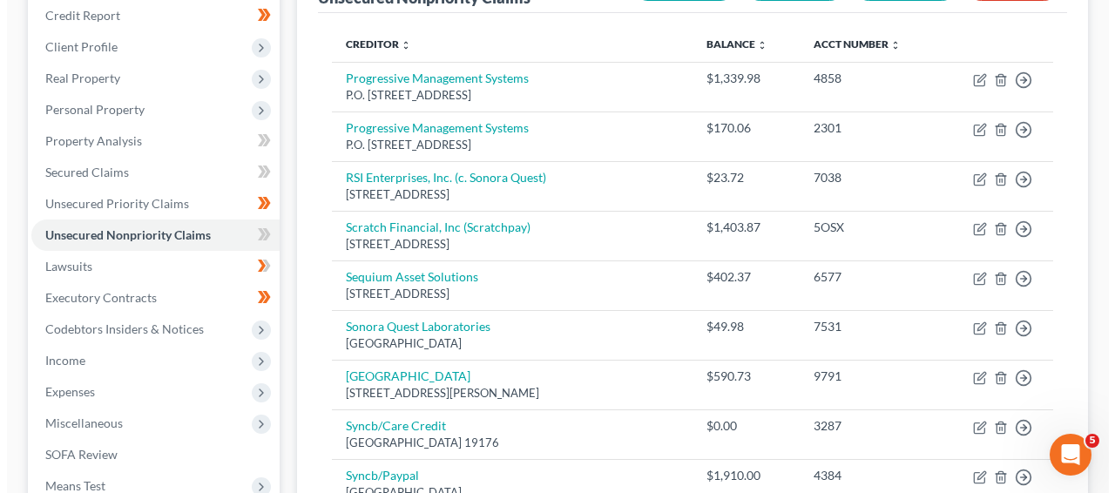
scroll to position [207, 0]
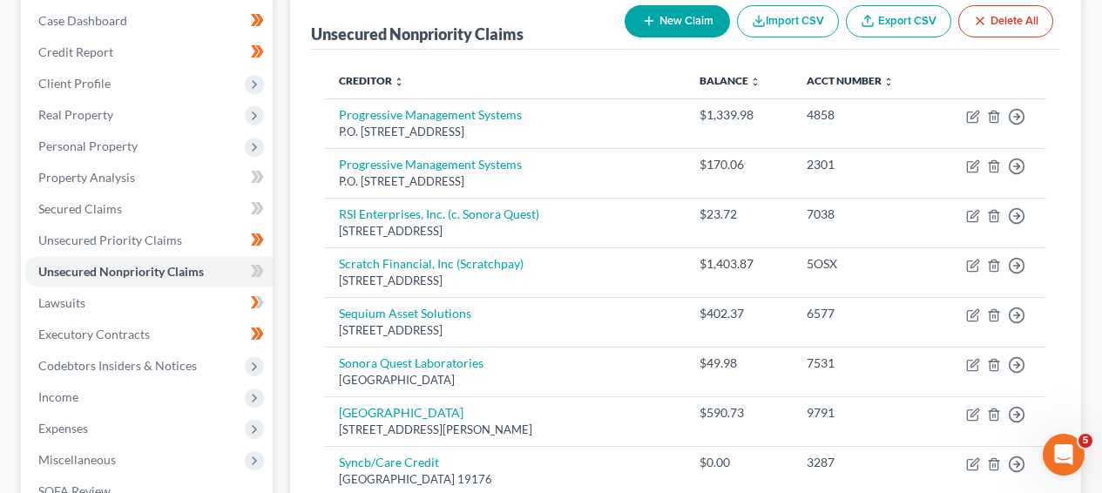
click at [686, 6] on button "New Claim" at bounding box center [677, 21] width 105 height 32
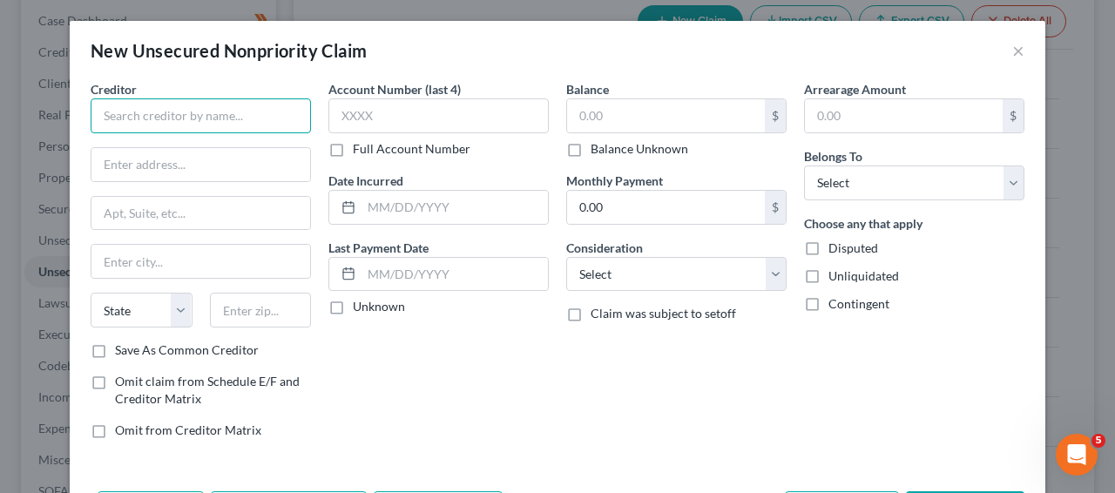
click at [235, 110] on input "text" at bounding box center [201, 115] width 220 height 35
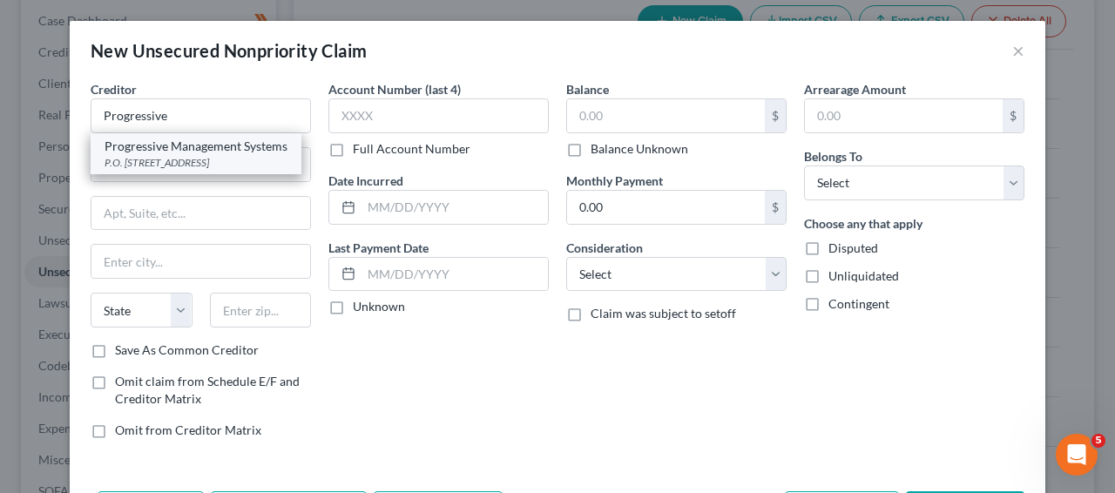
click at [220, 142] on div "Progressive Management Systems" at bounding box center [196, 146] width 183 height 17
type input "Progressive Management Systems"
type input "P.O. Box 2220"
type input "West Covina"
select select "4"
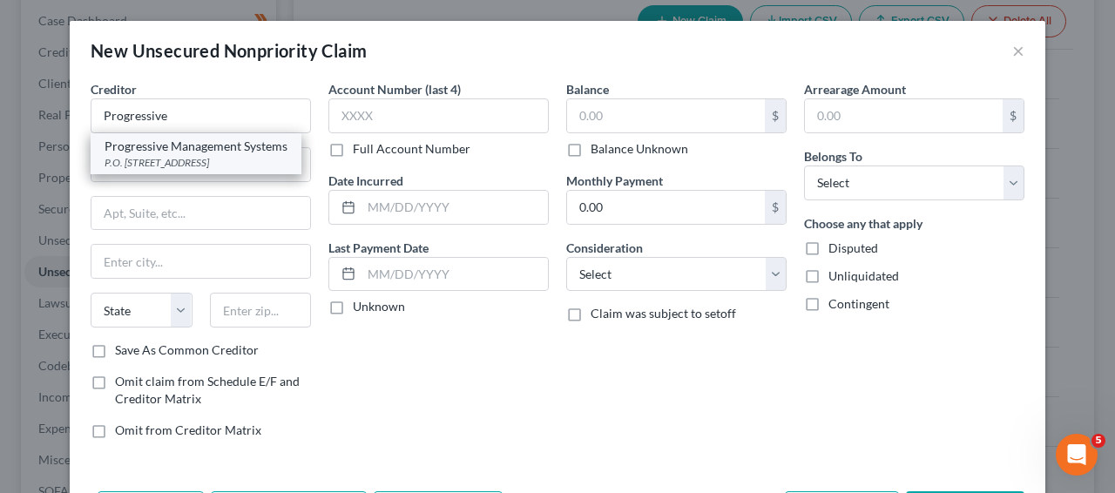
type input "91793"
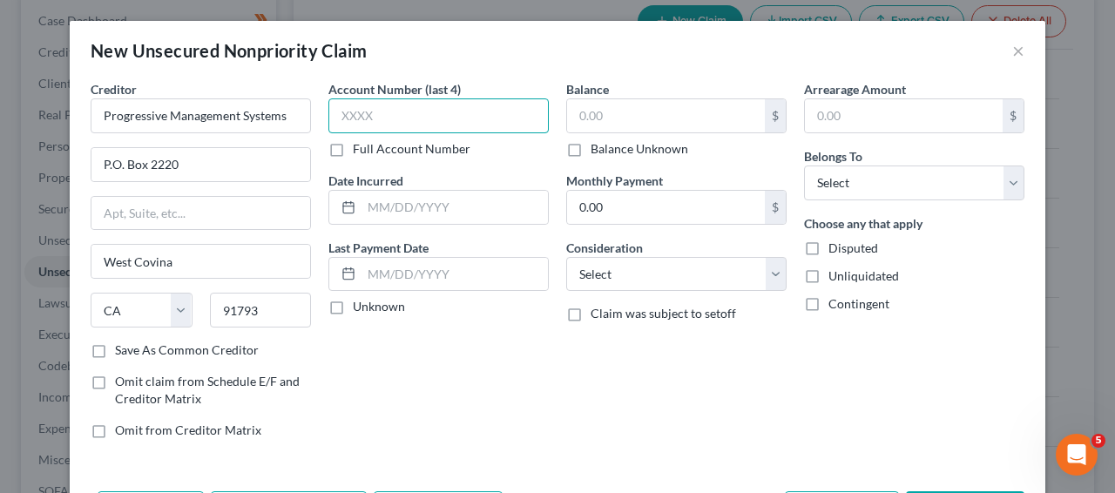
click at [360, 110] on input "text" at bounding box center [439, 115] width 220 height 35
type input "8978"
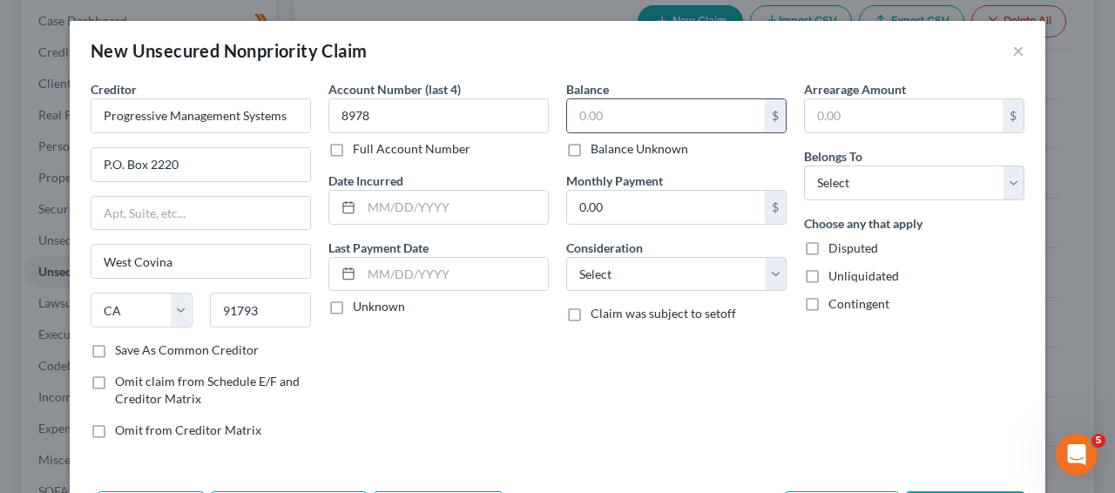
click at [714, 109] on input "text" at bounding box center [666, 115] width 198 height 33
type input "266.47"
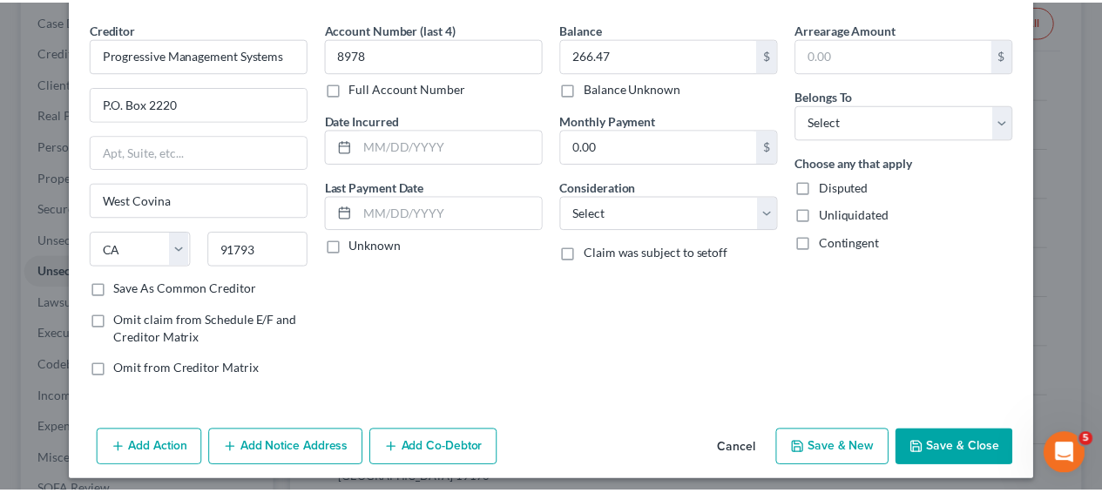
scroll to position [69, 0]
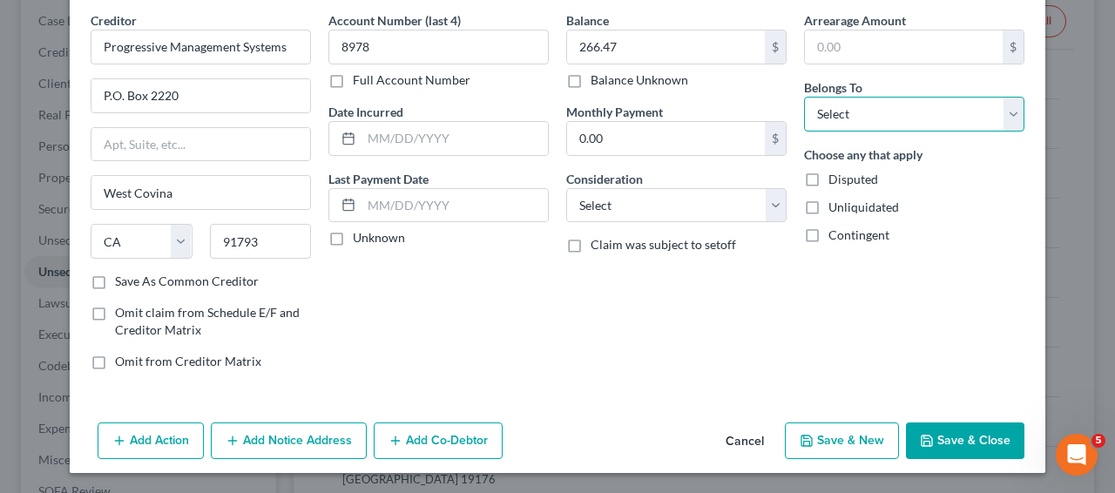
click at [999, 117] on select "Select Debtor 1 Only Debtor 2 Only Debtor 1 And Debtor 2 Only At Least One Of T…" at bounding box center [914, 114] width 220 height 35
select select "0"
click at [938, 441] on button "Save & Close" at bounding box center [965, 441] width 119 height 37
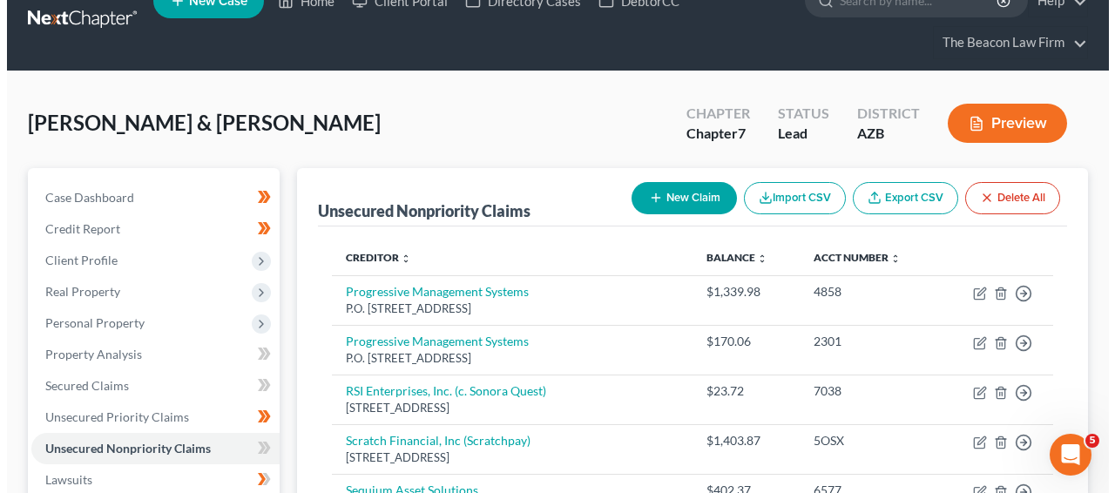
scroll to position [30, 0]
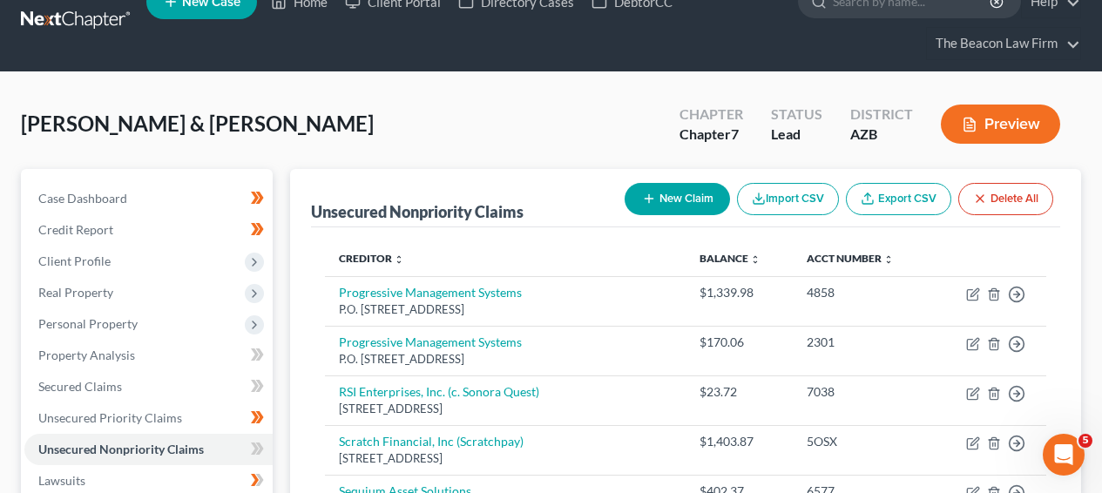
click at [641, 188] on button "New Claim" at bounding box center [677, 199] width 105 height 32
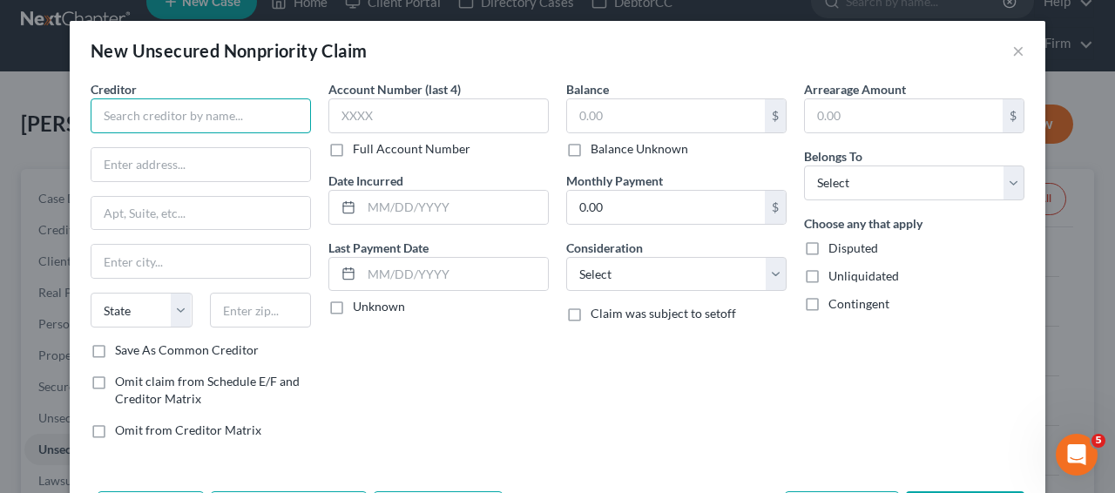
click at [185, 111] on input "text" at bounding box center [201, 115] width 220 height 35
paste input "THE THERAPY FARM LLC"
click at [104, 119] on input "xTHE THERAPY FARM LLC" at bounding box center [201, 115] width 220 height 35
type input "THE THERAPY FARM LLC"
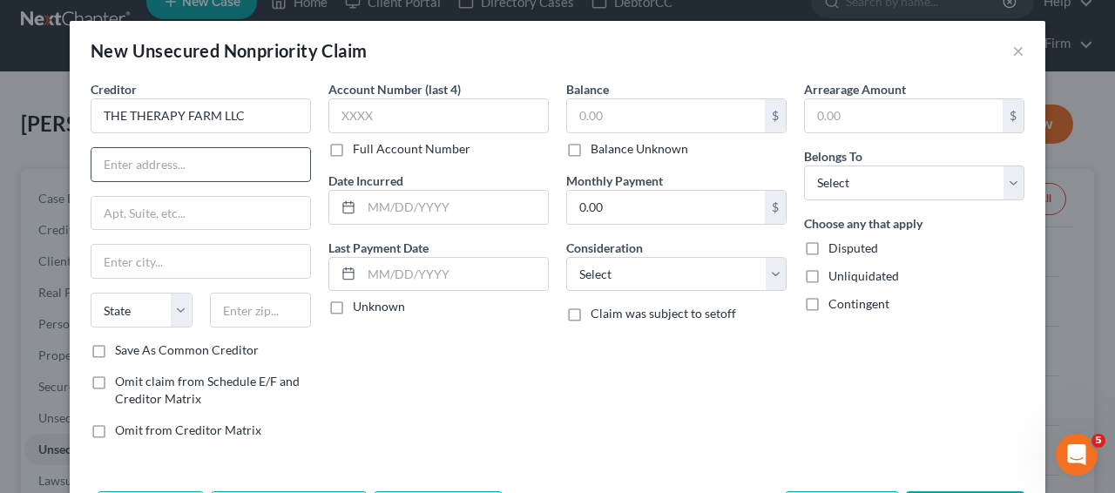
click at [159, 169] on input "text" at bounding box center [201, 164] width 219 height 33
paste input "121 S. 29th Pl."
type input "121 S. 29th Pl."
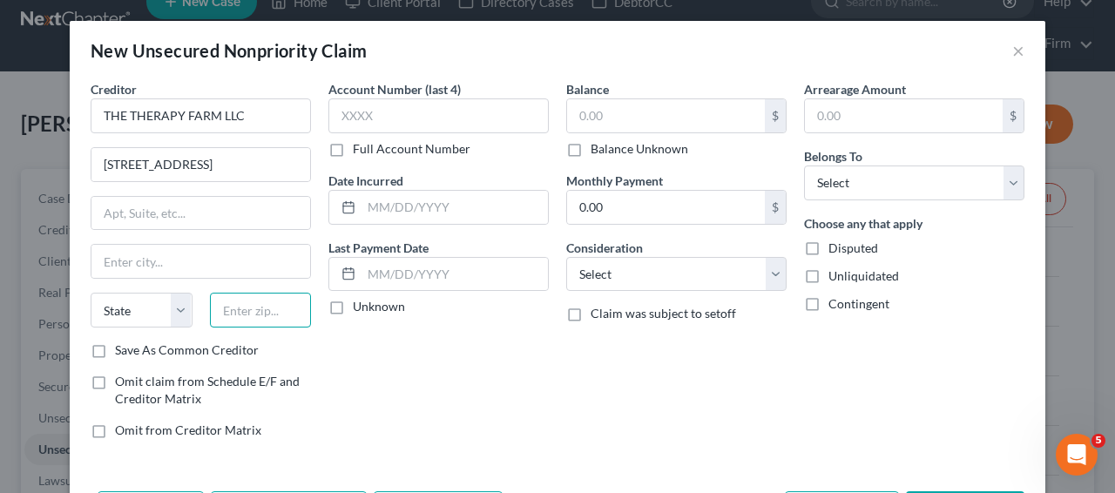
click at [241, 313] on input "text" at bounding box center [261, 310] width 102 height 35
paste input "85296"
type input "85296"
type input "Gilbert"
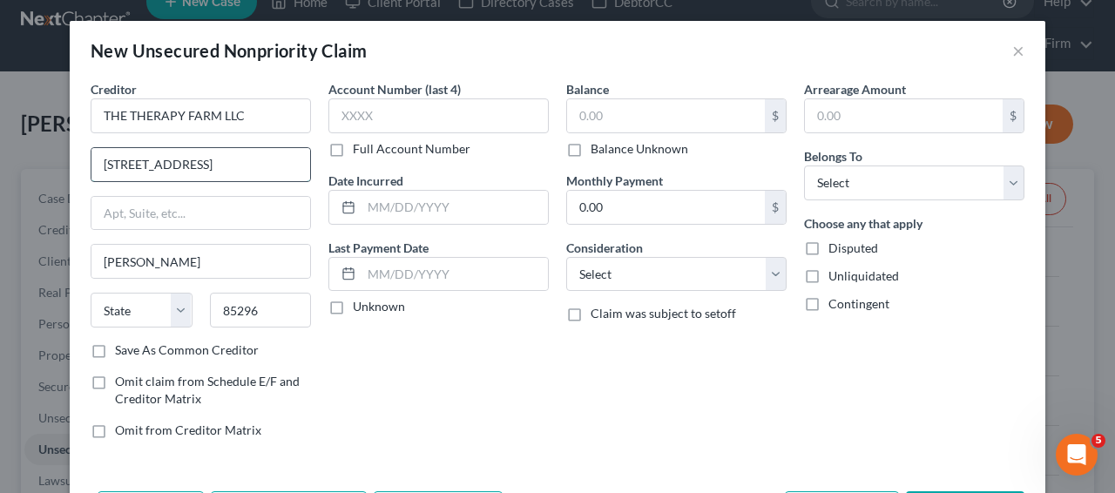
select select "3"
click at [236, 171] on input "121 S. 29th Pl." at bounding box center [201, 164] width 219 height 33
type input "121 S. 29th Place"
click at [627, 131] on input "text" at bounding box center [666, 115] width 198 height 33
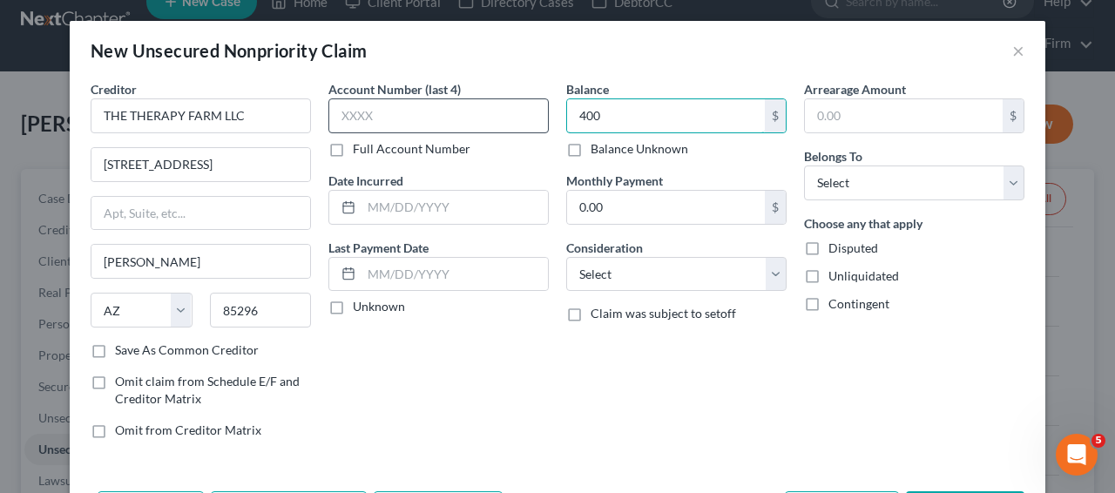
type input "400"
click at [459, 98] on input "text" at bounding box center [439, 115] width 220 height 35
type input "1030"
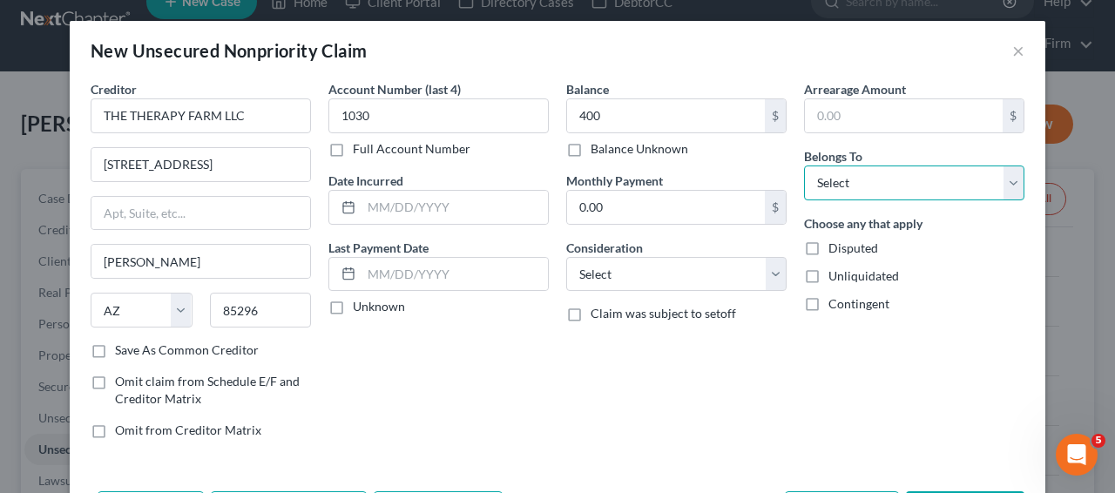
click at [858, 169] on select "Select Debtor 1 Only Debtor 2 Only Debtor 1 And Debtor 2 Only At Least One Of T…" at bounding box center [914, 183] width 220 height 35
select select "2"
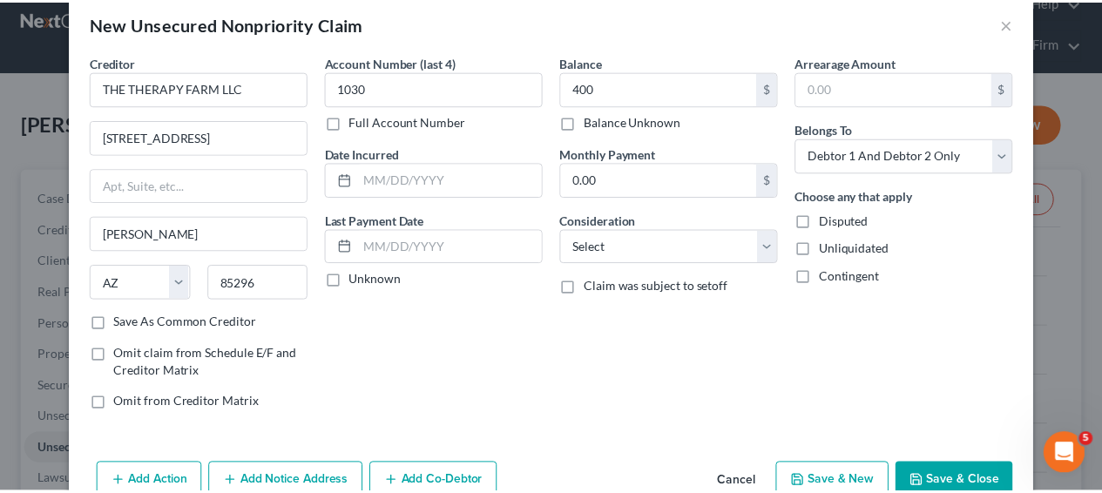
scroll to position [69, 0]
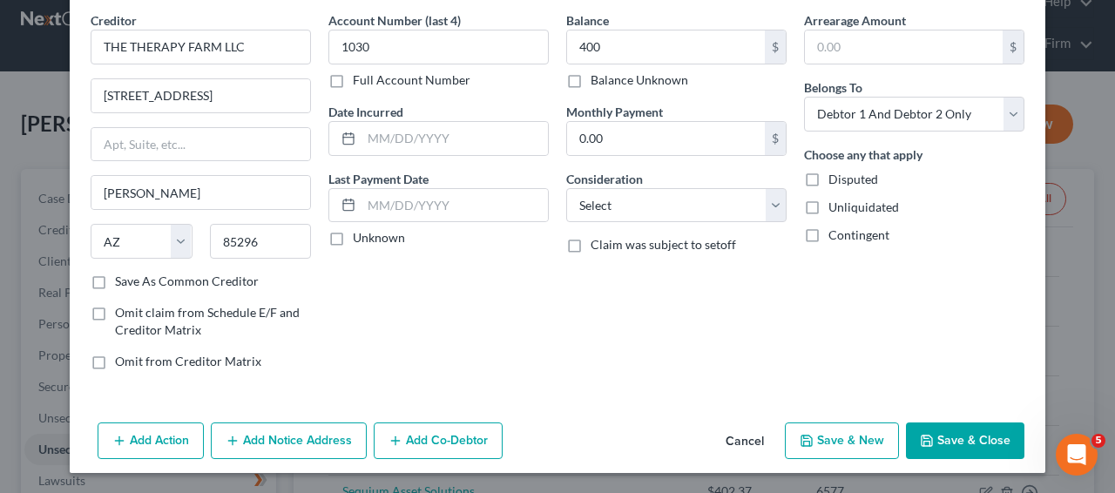
click at [969, 428] on button "Save & Close" at bounding box center [965, 441] width 119 height 37
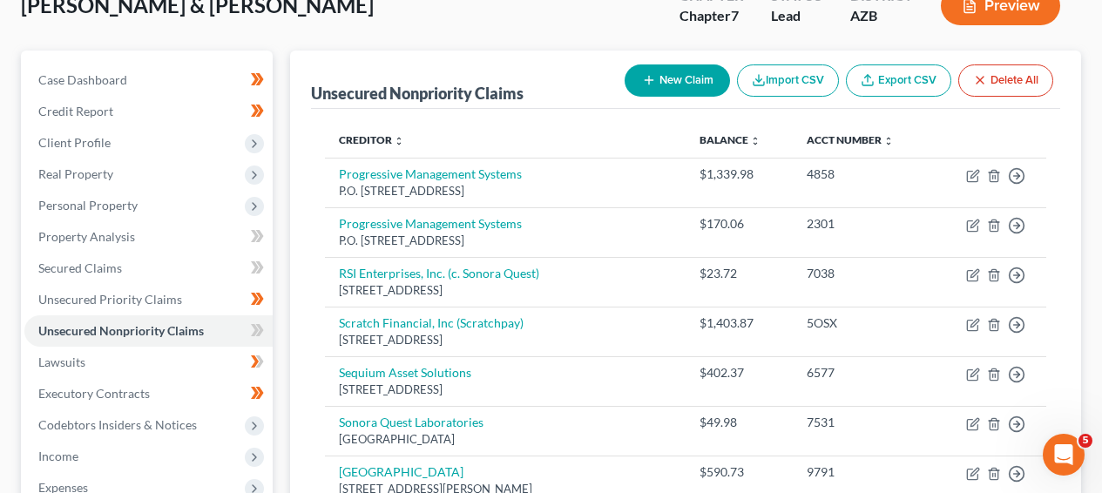
scroll to position [1251, 0]
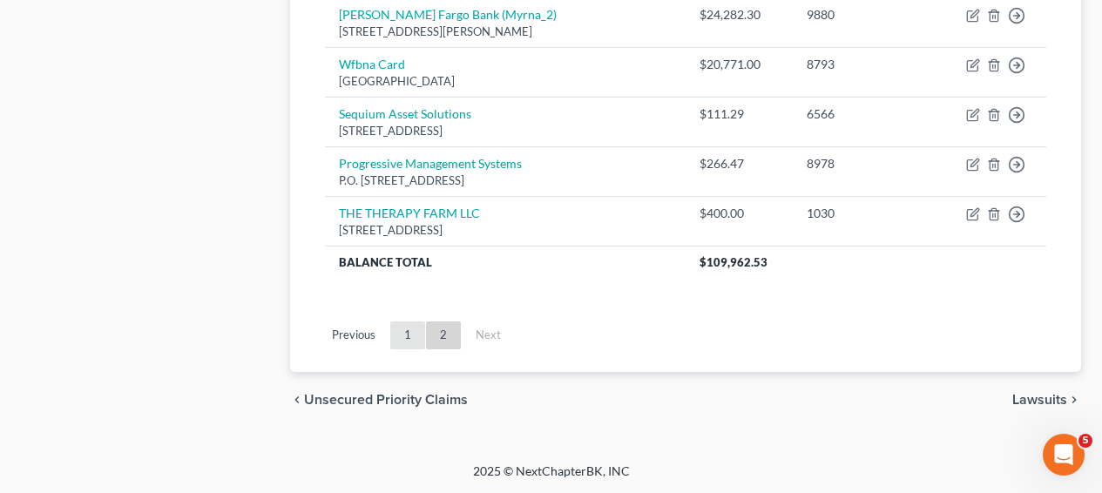
click at [416, 342] on link "1" at bounding box center [407, 336] width 35 height 28
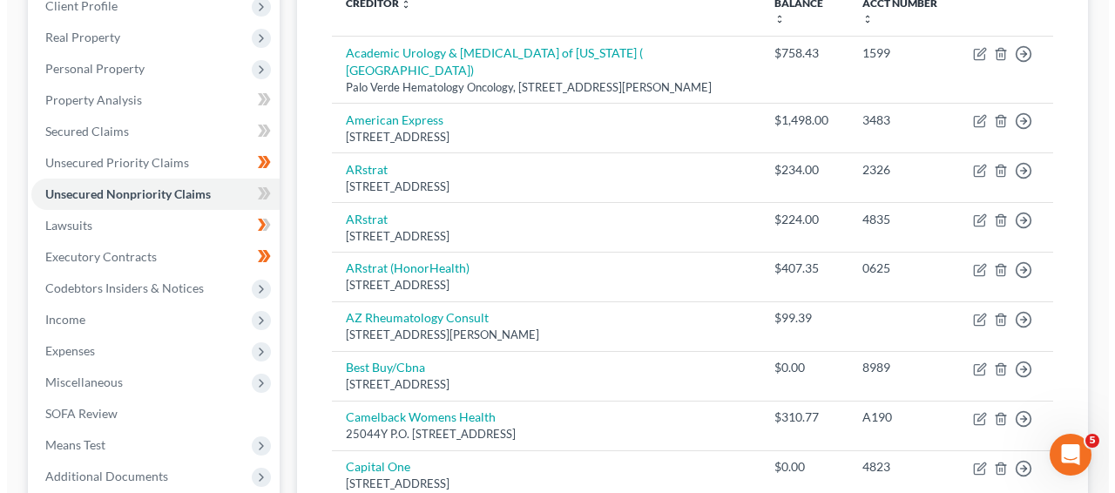
scroll to position [270, 0]
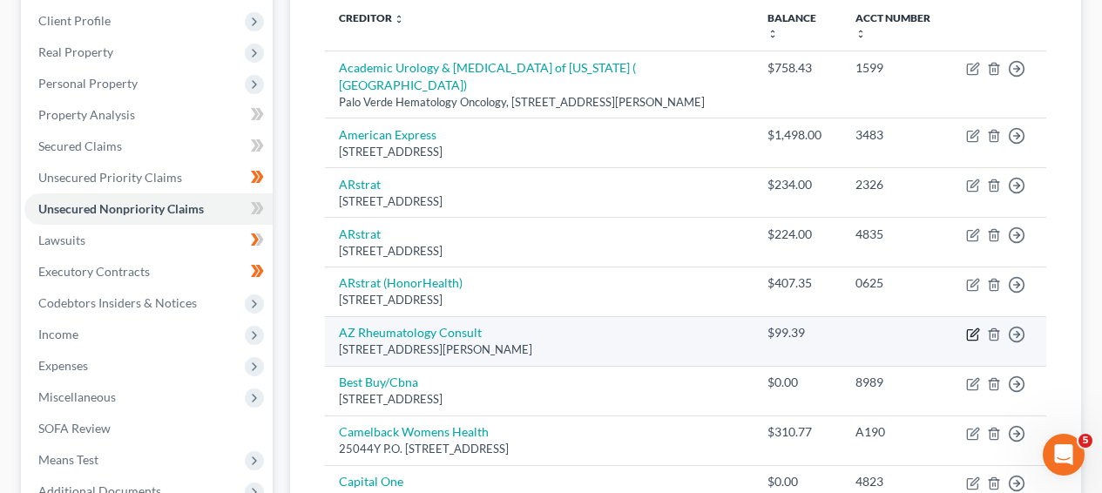
click at [961, 316] on td "Move to D Move to E Move to G Move to Notice Only" at bounding box center [999, 341] width 94 height 50
click at [973, 329] on icon "button" at bounding box center [975, 333] width 8 height 8
select select "3"
select select "9"
select select "1"
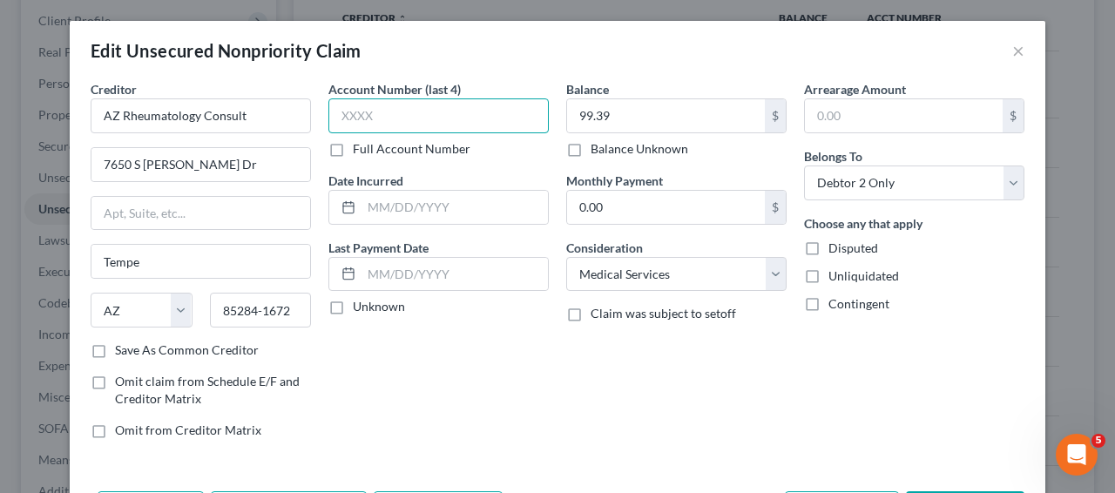
click at [508, 120] on input "text" at bounding box center [439, 115] width 220 height 35
type input "Y000"
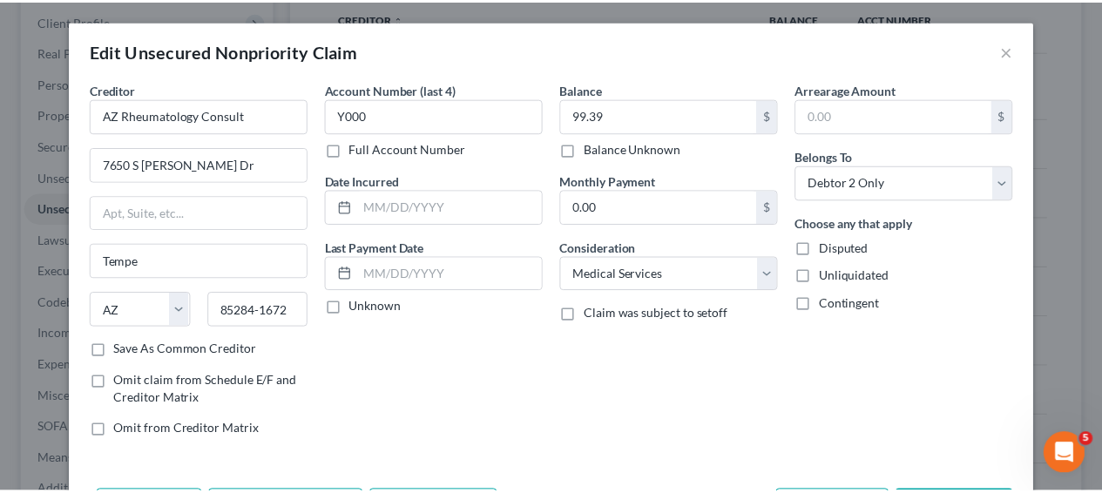
scroll to position [119, 0]
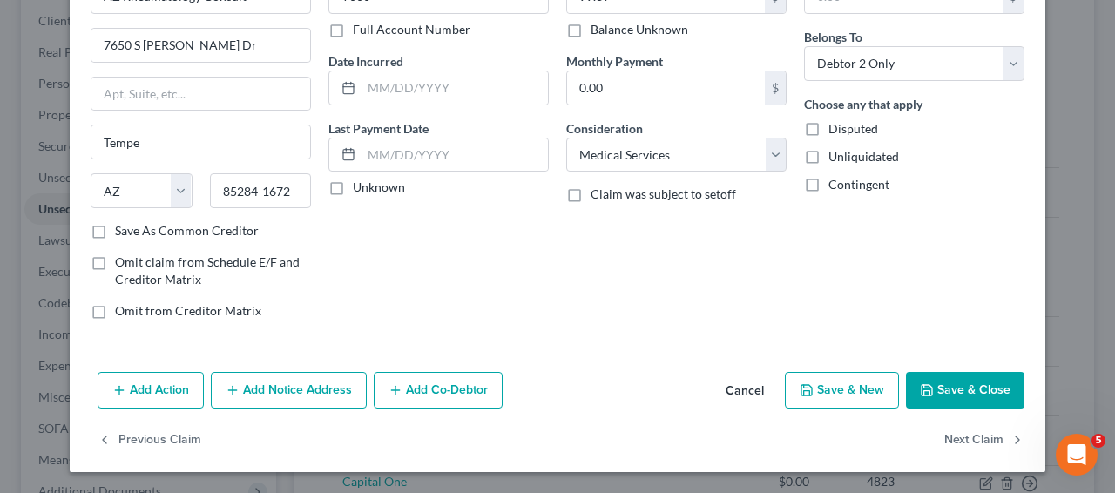
click at [975, 392] on button "Save & Close" at bounding box center [965, 390] width 119 height 37
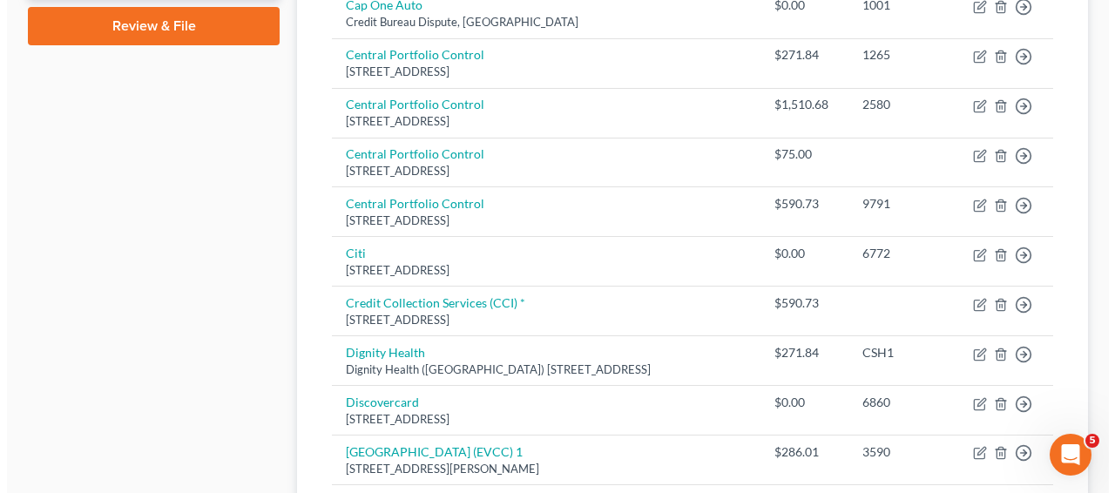
scroll to position [877, 0]
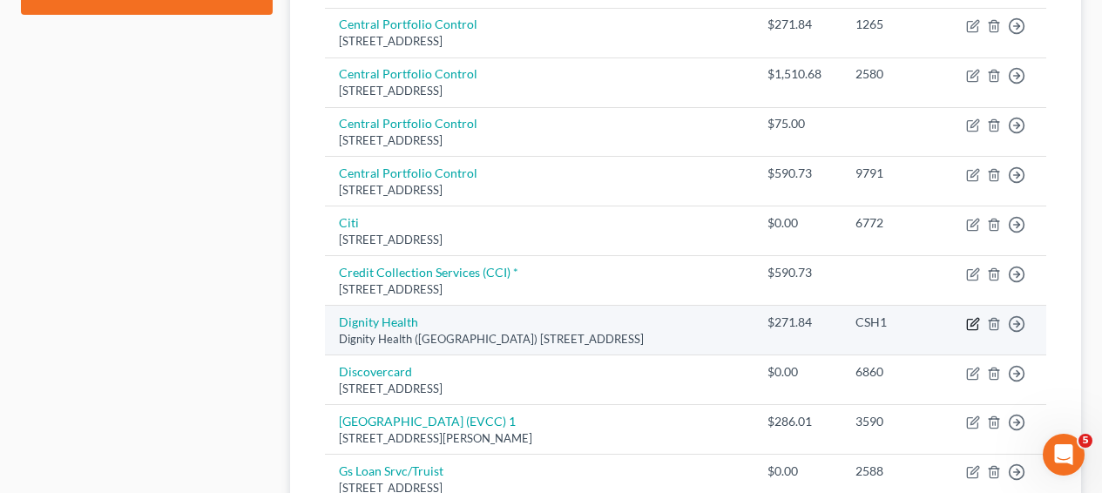
click at [973, 319] on icon "button" at bounding box center [972, 324] width 10 height 10
select select "39"
select select "9"
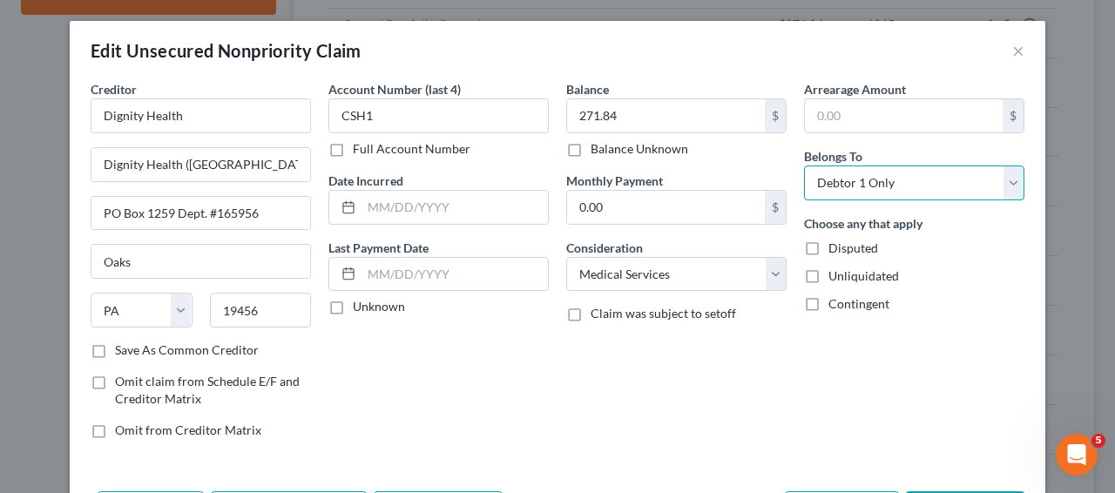
click at [835, 186] on select "Select Debtor 1 Only Debtor 2 Only Debtor 1 And Debtor 2 Only At Least One Of T…" at bounding box center [914, 183] width 220 height 35
select select "1"
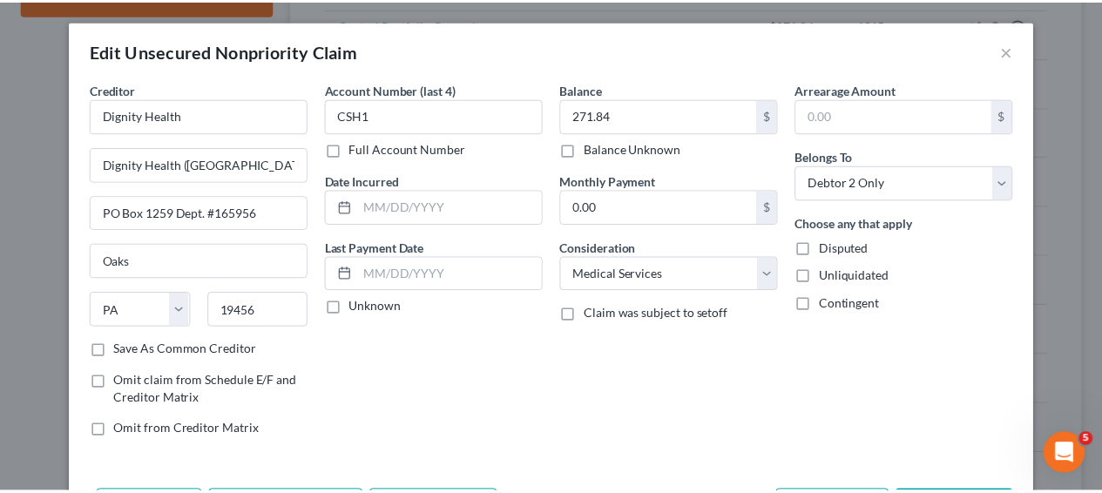
scroll to position [119, 0]
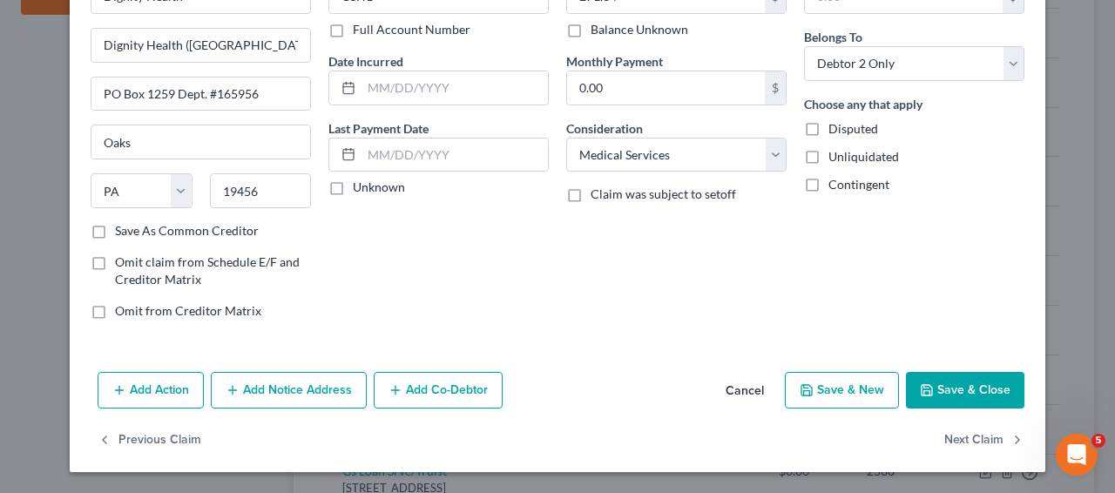
click at [968, 396] on button "Save & Close" at bounding box center [965, 390] width 119 height 37
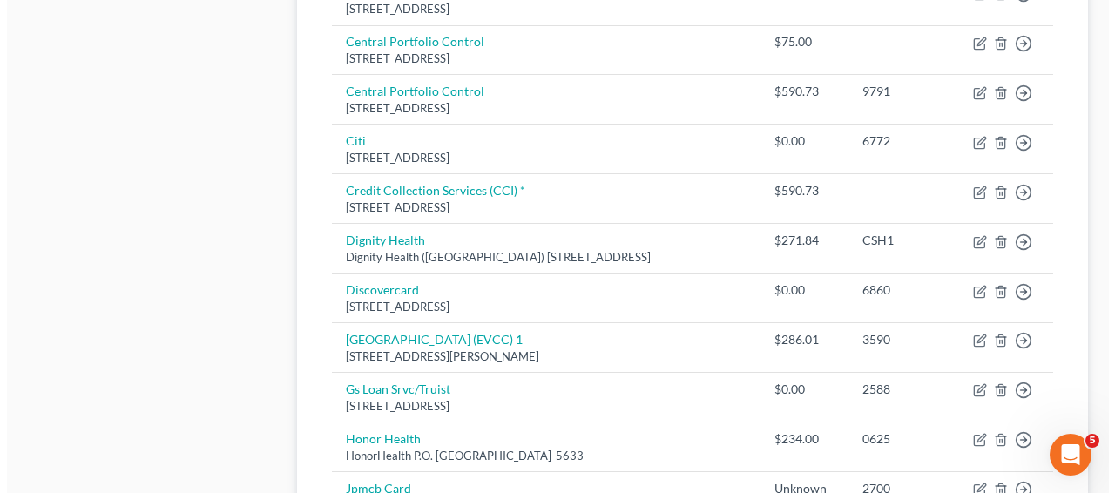
scroll to position [1040, 0]
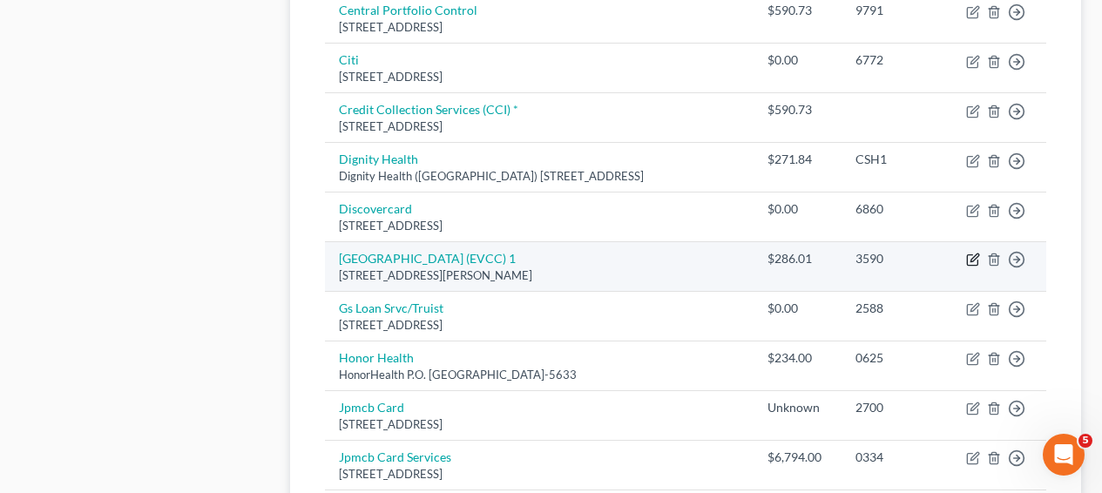
click at [968, 255] on icon "button" at bounding box center [972, 260] width 10 height 10
select select "3"
select select "9"
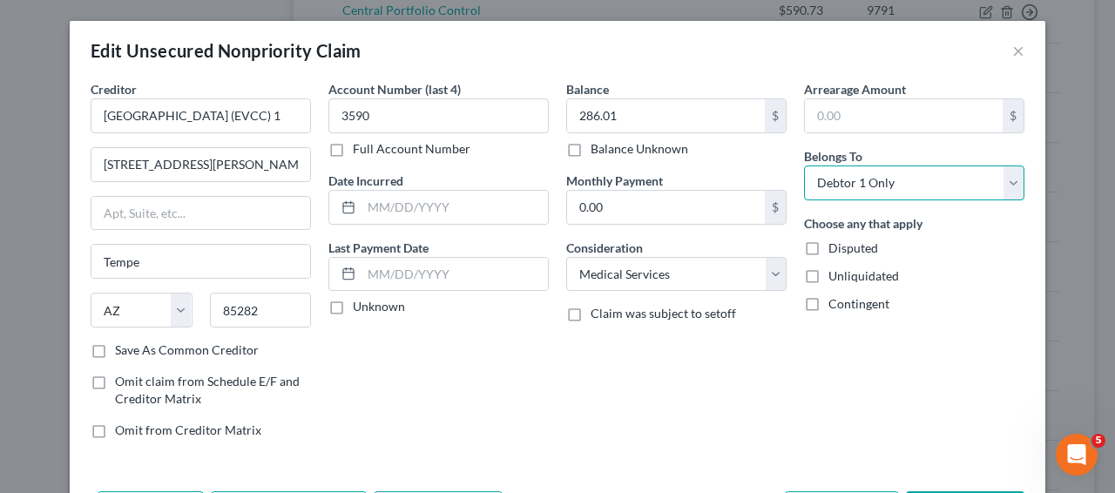
click at [895, 186] on select "Select Debtor 1 Only Debtor 2 Only Debtor 1 And Debtor 2 Only At Least One Of T…" at bounding box center [914, 183] width 220 height 35
select select "2"
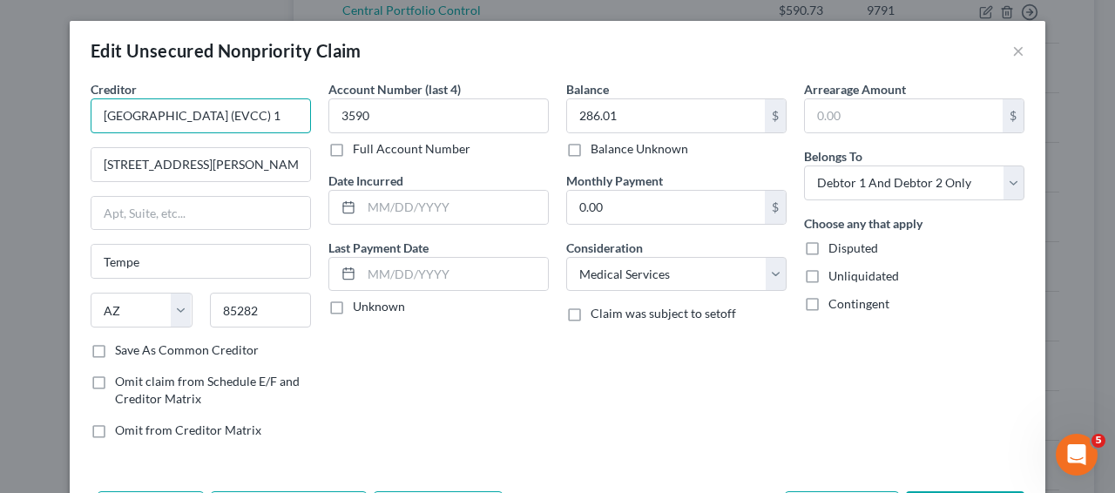
scroll to position [0, 10]
drag, startPoint x: 251, startPoint y: 119, endPoint x: 521, endPoint y: 149, distance: 271.9
click at [521, 149] on div "Creditor * East Valley Children's Center (EVCC) 1 3200 S George Dr Tempe State …" at bounding box center [558, 266] width 952 height 373
type input "East Valley Children's Center"
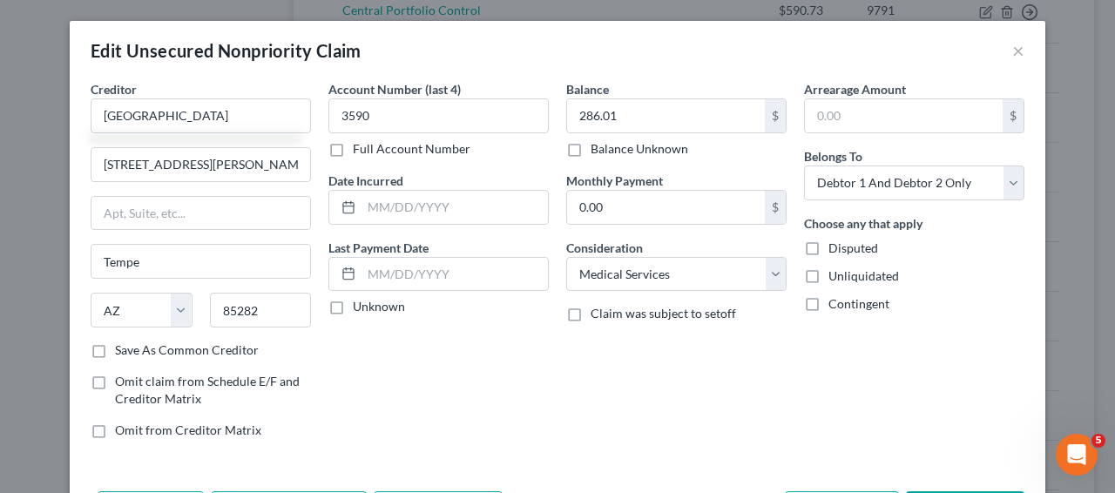
click at [200, 356] on label "Save As Common Creditor" at bounding box center [187, 350] width 144 height 17
click at [133, 353] on input "Save As Common Creditor" at bounding box center [127, 347] width 11 height 11
checkbox input "true"
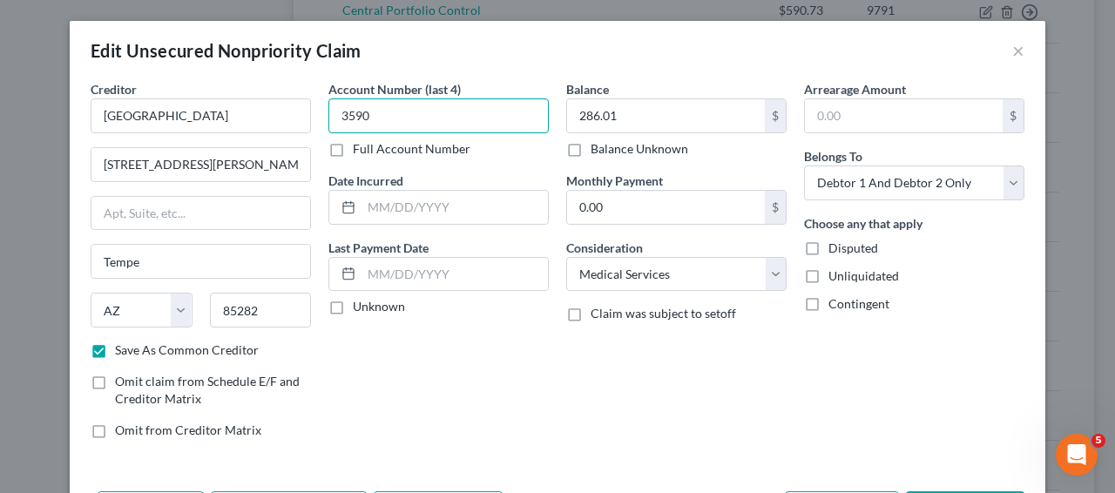
click at [389, 125] on input "3590" at bounding box center [439, 115] width 220 height 35
type input "7928"
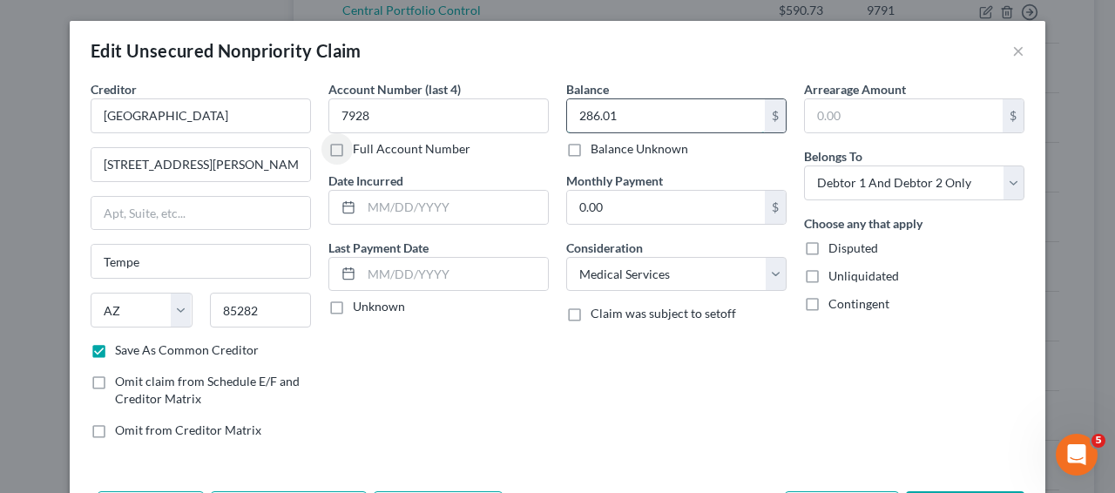
click at [573, 109] on input "286.01" at bounding box center [666, 115] width 198 height 33
type input "406.77"
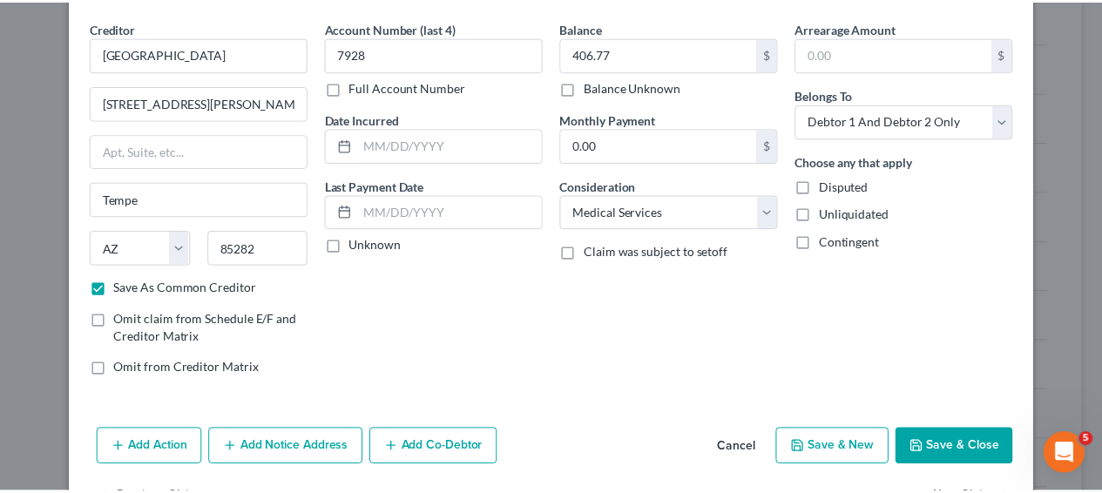
scroll to position [119, 0]
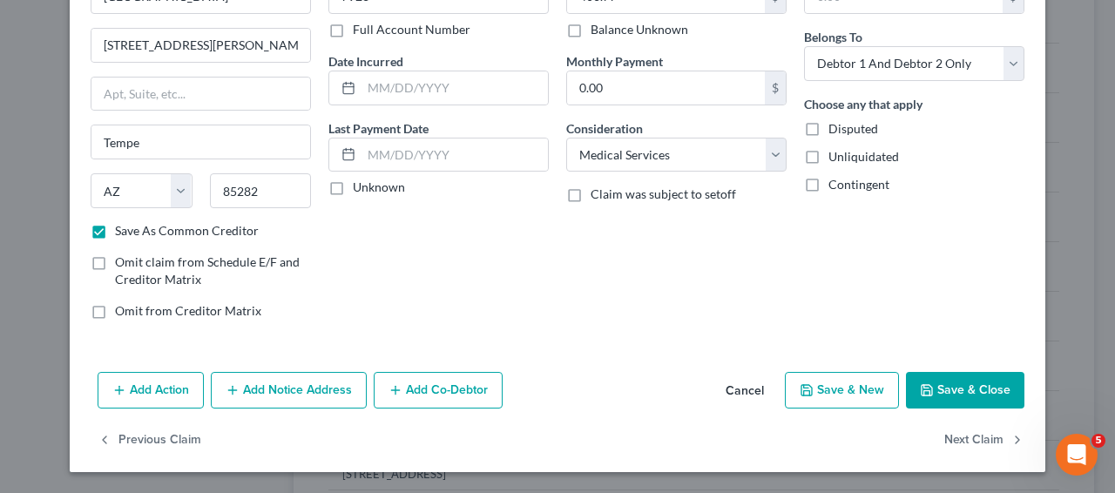
click at [966, 402] on button "Save & Close" at bounding box center [965, 390] width 119 height 37
checkbox input "false"
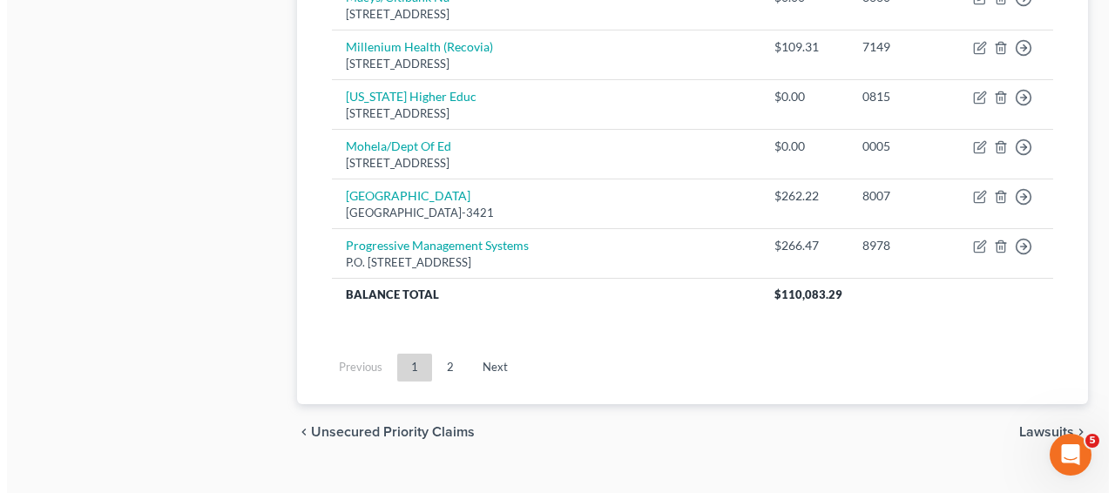
scroll to position [0, 0]
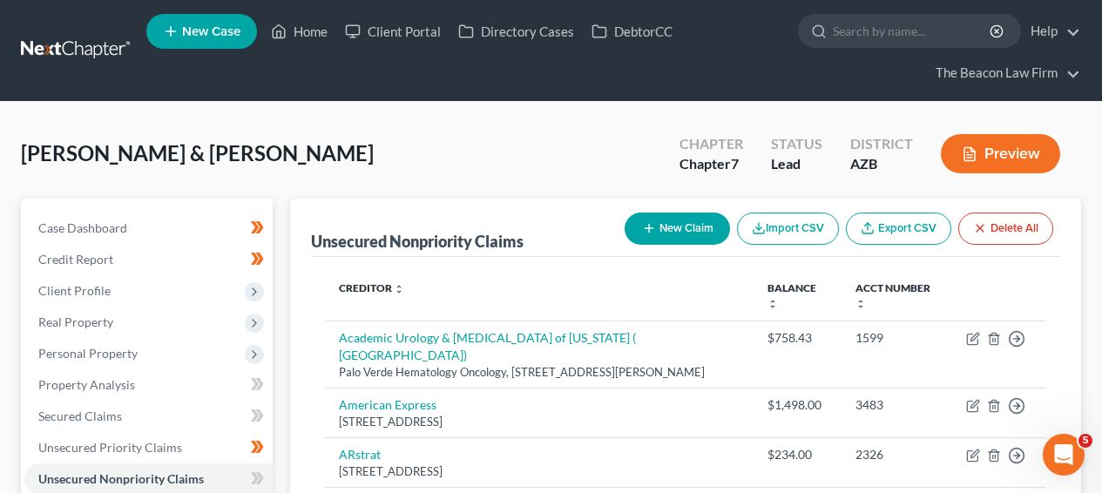
click at [662, 215] on button "New Claim" at bounding box center [677, 229] width 105 height 32
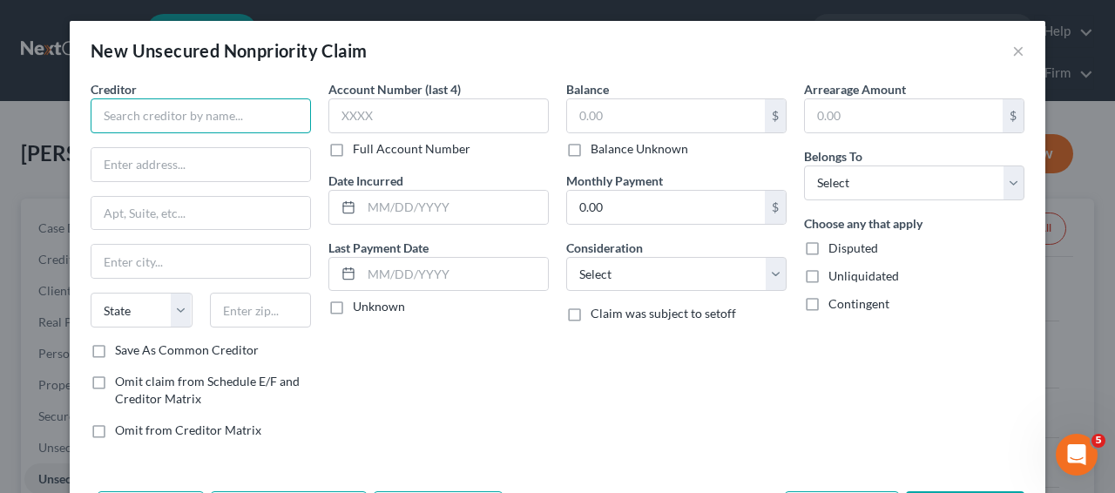
click at [243, 118] on input "text" at bounding box center [201, 115] width 220 height 35
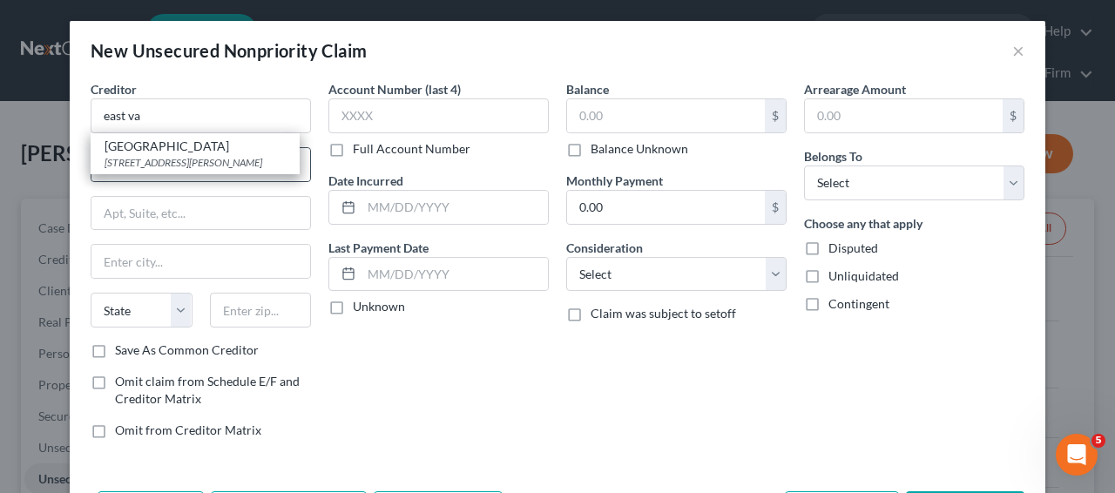
click at [224, 146] on div "East Valley Children's Center" at bounding box center [195, 146] width 181 height 17
type input "East Valley Children's Center"
type input "3200 S George Dr"
type input "Tempe"
select select "3"
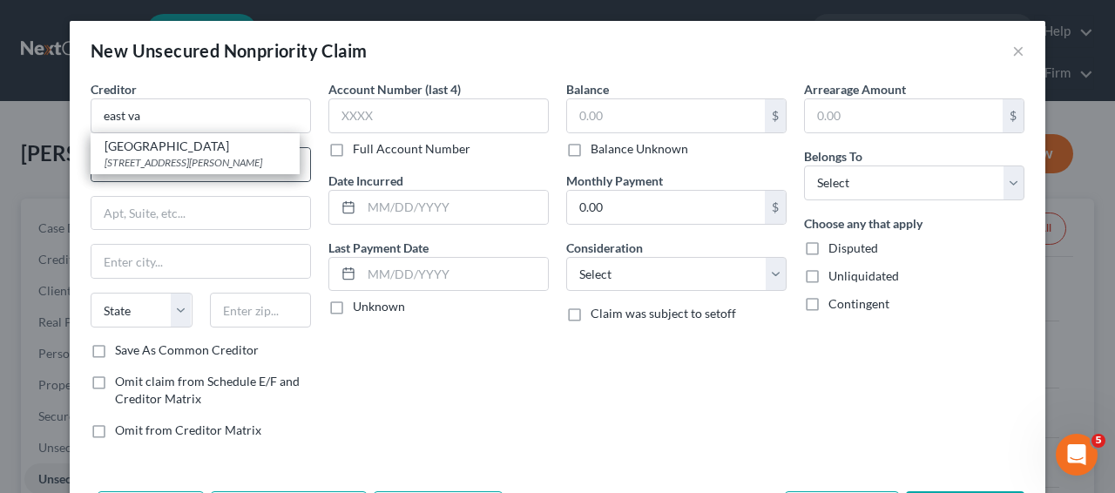
type input "85282"
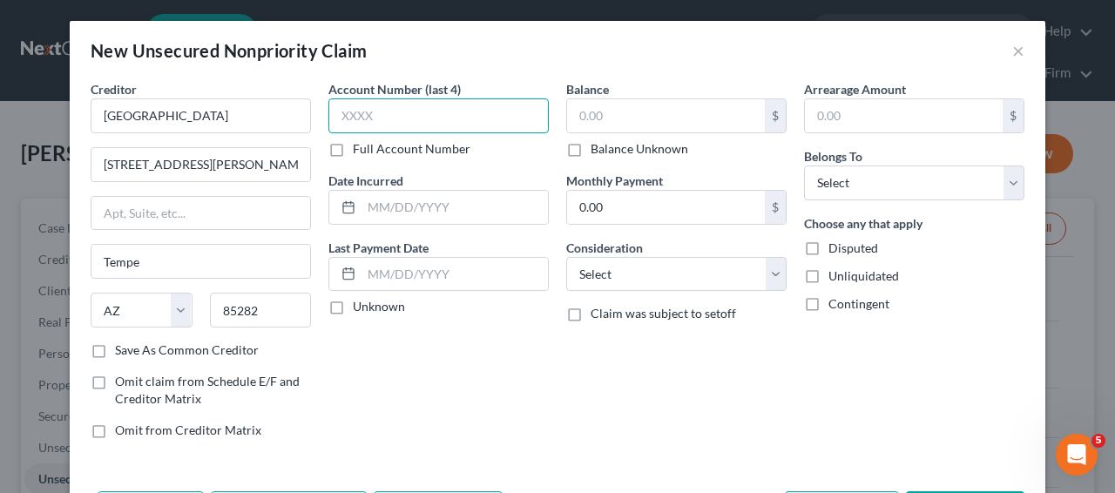
click at [347, 119] on input "text" at bounding box center [439, 115] width 220 height 35
type input "3590"
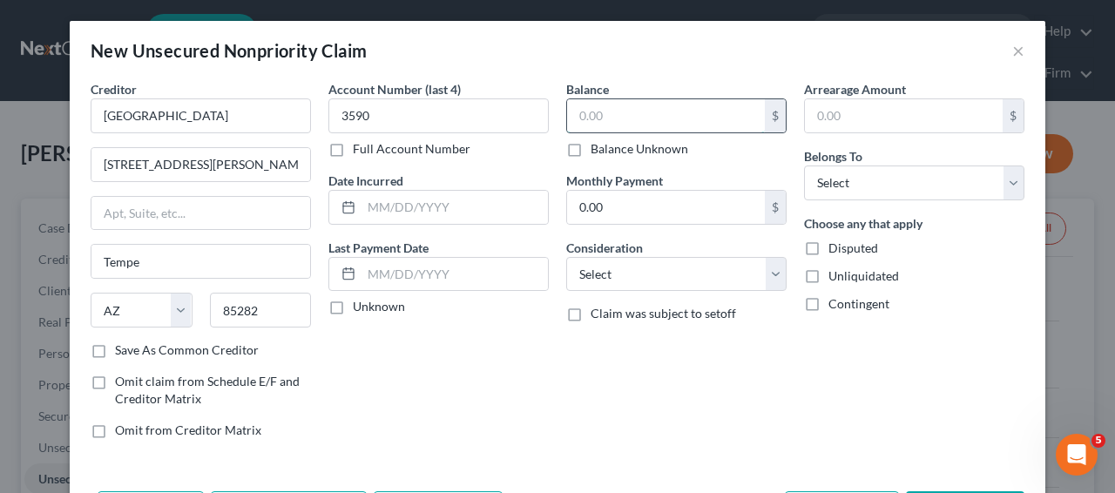
click at [708, 115] on input "text" at bounding box center [666, 115] width 198 height 33
type input "326.28"
click at [861, 177] on select "Select Debtor 1 Only Debtor 2 Only Debtor 1 And Debtor 2 Only At Least One Of T…" at bounding box center [914, 183] width 220 height 35
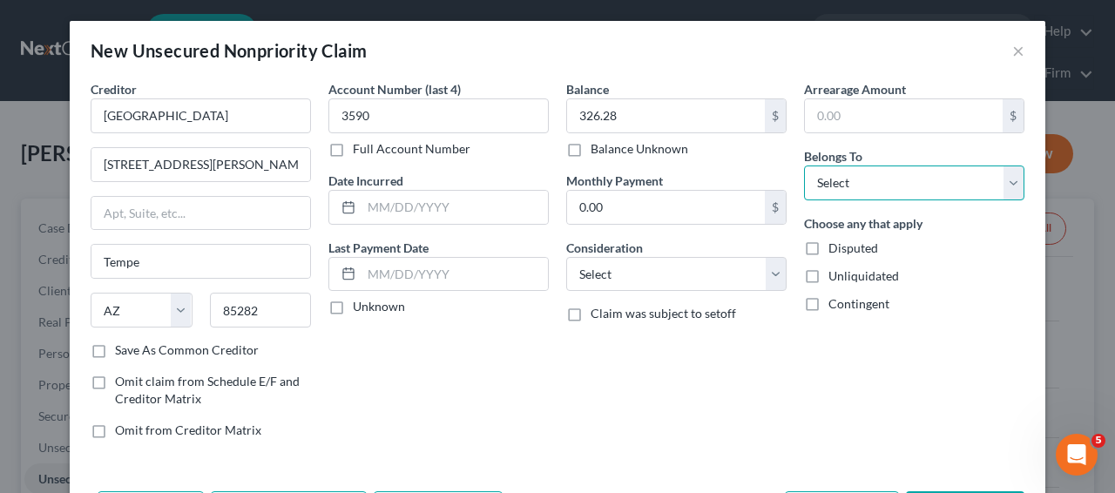
select select "2"
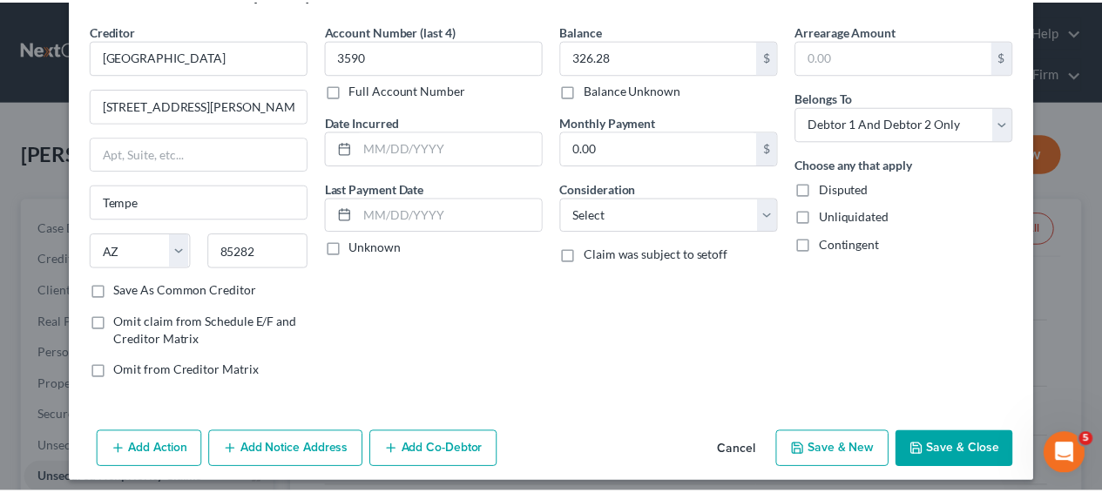
scroll to position [69, 0]
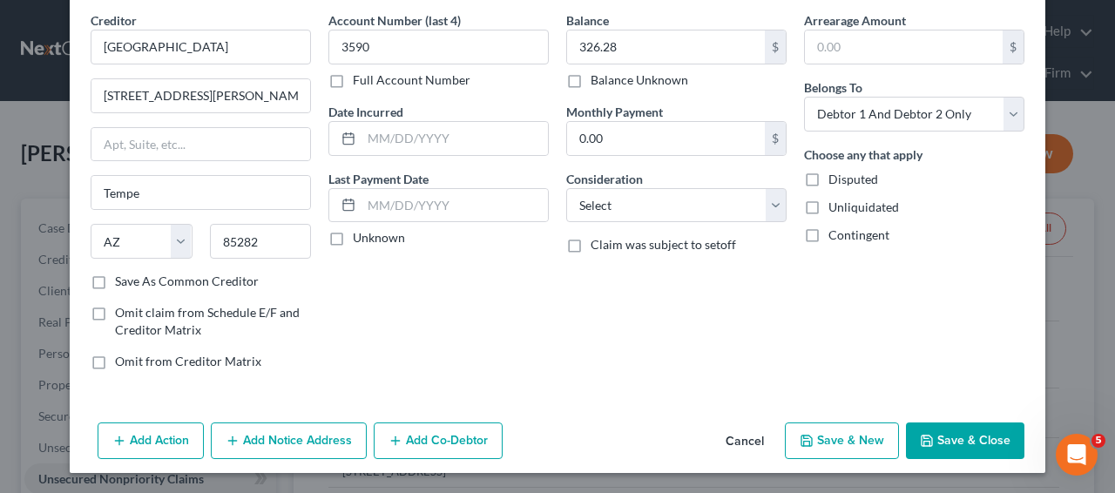
click at [932, 439] on button "Save & Close" at bounding box center [965, 441] width 119 height 37
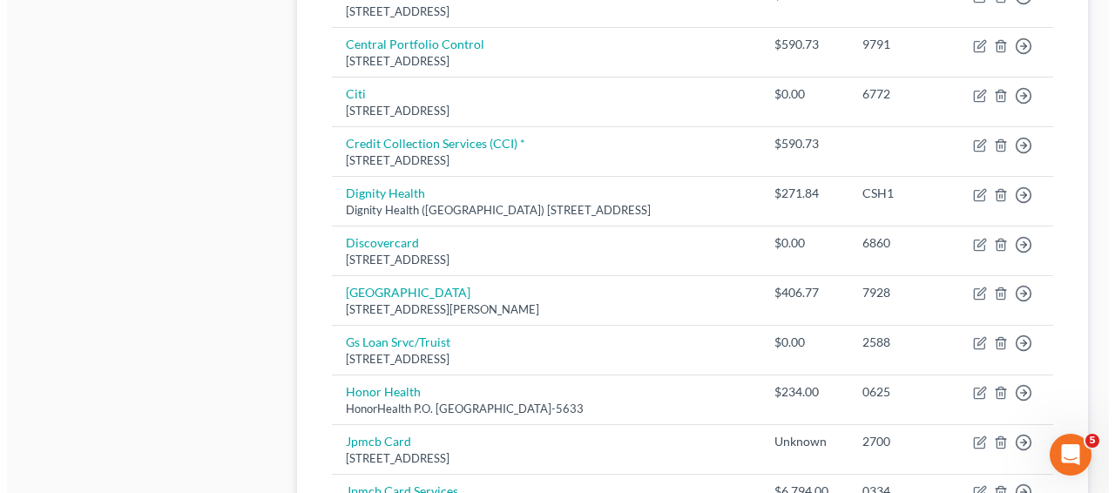
scroll to position [0, 0]
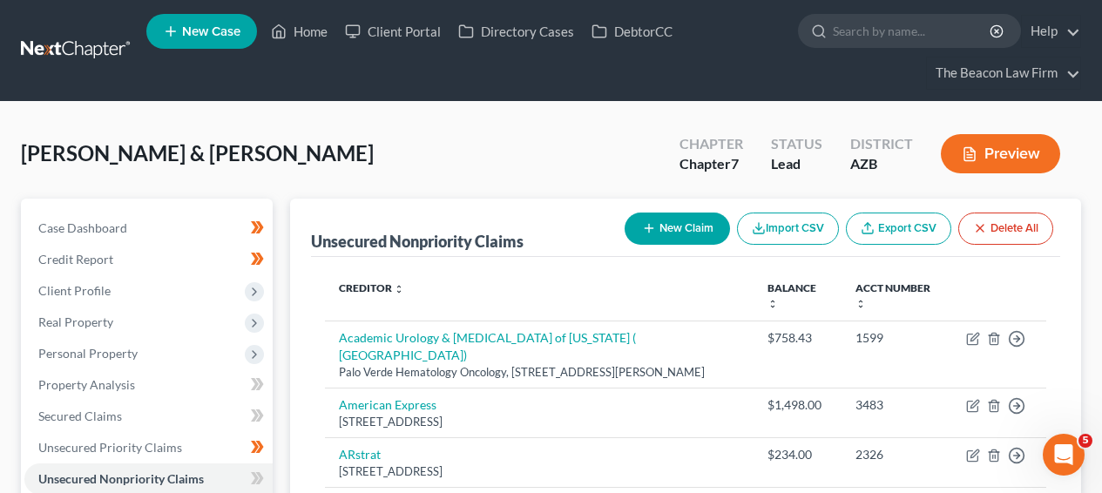
click at [668, 234] on button "New Claim" at bounding box center [677, 229] width 105 height 32
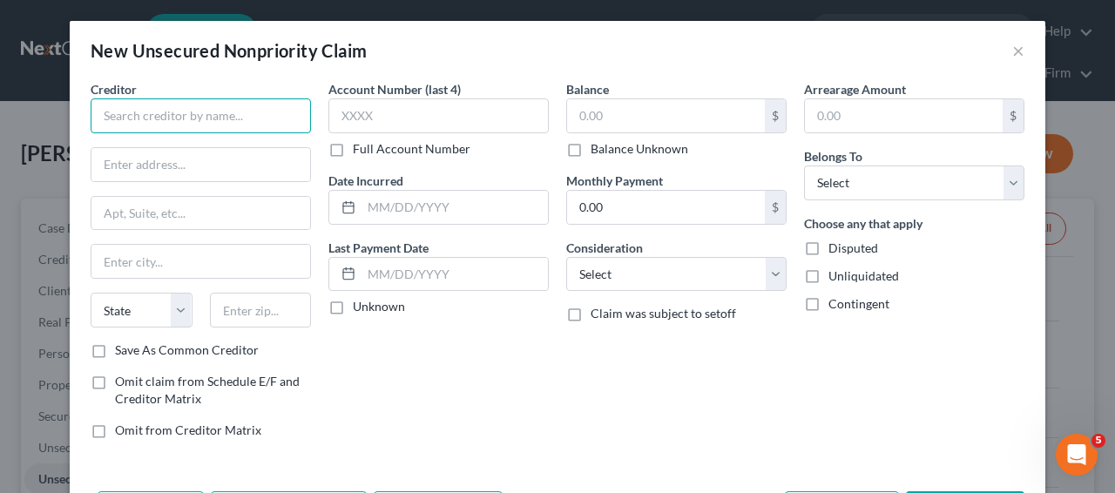
click at [270, 101] on input "text" at bounding box center [201, 115] width 220 height 35
click at [262, 118] on input "text" at bounding box center [201, 115] width 220 height 35
paste input "HONORHEALTH"
type input "HONORHEALTH"
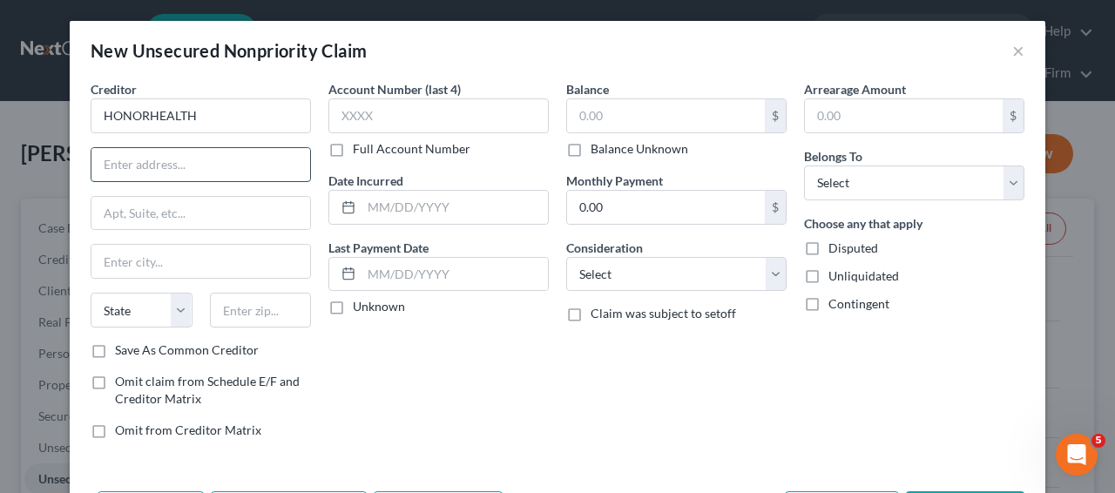
click at [243, 158] on input "text" at bounding box center [201, 164] width 219 height 33
paste input "P.O. BOX 845633"
type input "P.O. BOX 845633"
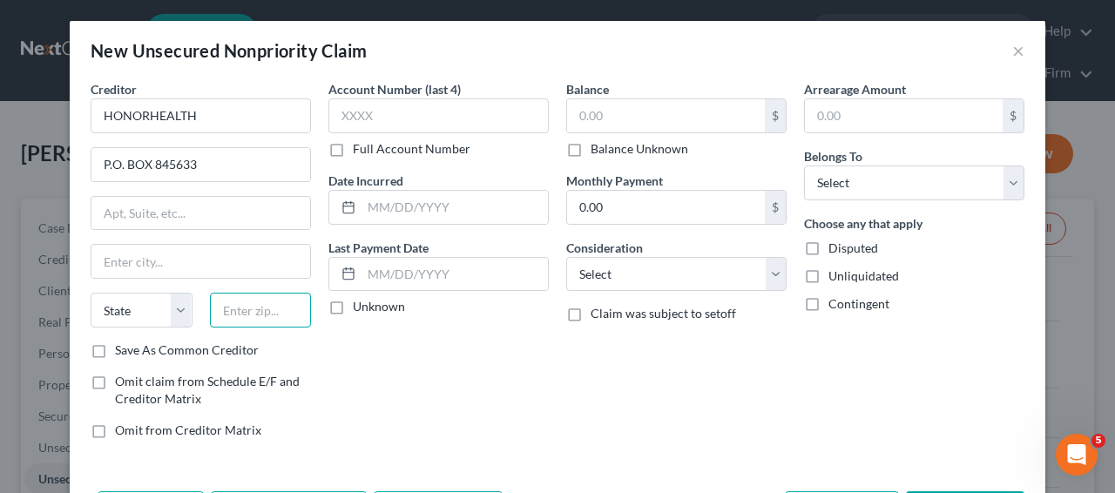
click at [241, 310] on input "text" at bounding box center [261, 310] width 102 height 35
paste input "90084"
type input "90084"
click at [450, 127] on input "text" at bounding box center [439, 115] width 220 height 35
type input "Los Angeles"
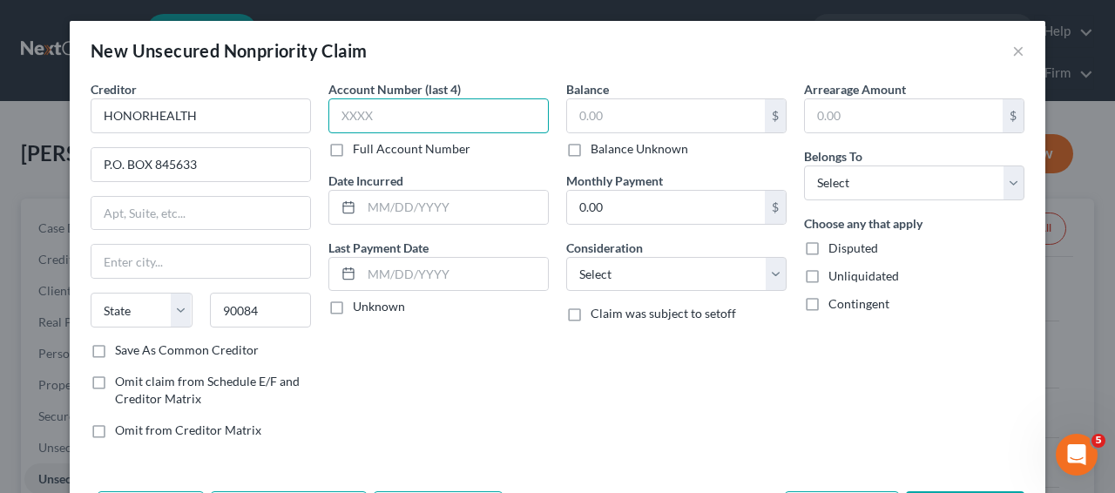
select select "4"
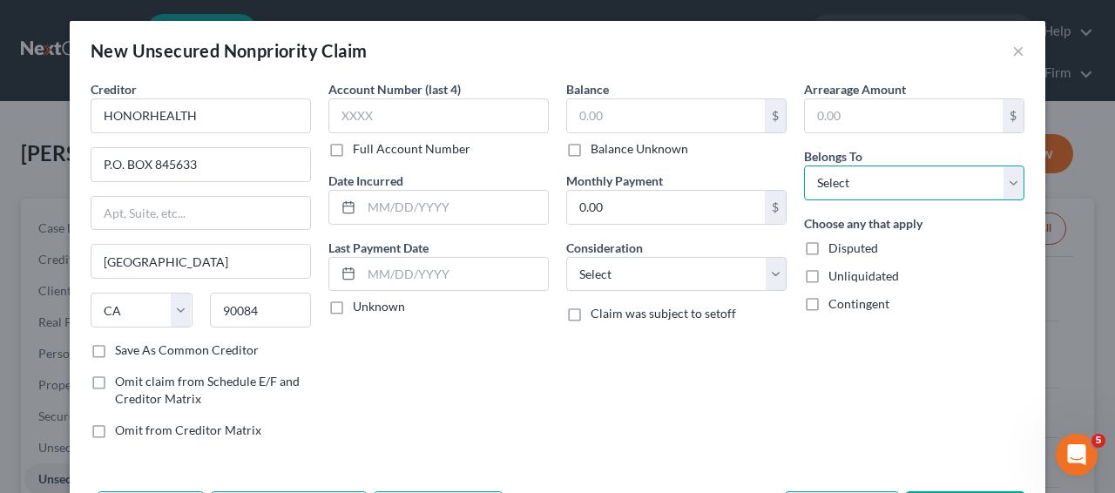
click at [881, 195] on select "Select Debtor 1 Only Debtor 2 Only Debtor 1 And Debtor 2 Only At Least One Of T…" at bounding box center [914, 183] width 220 height 35
select select "1"
click at [437, 133] on div "Account Number (last 4) Full Account Number" at bounding box center [439, 119] width 220 height 78
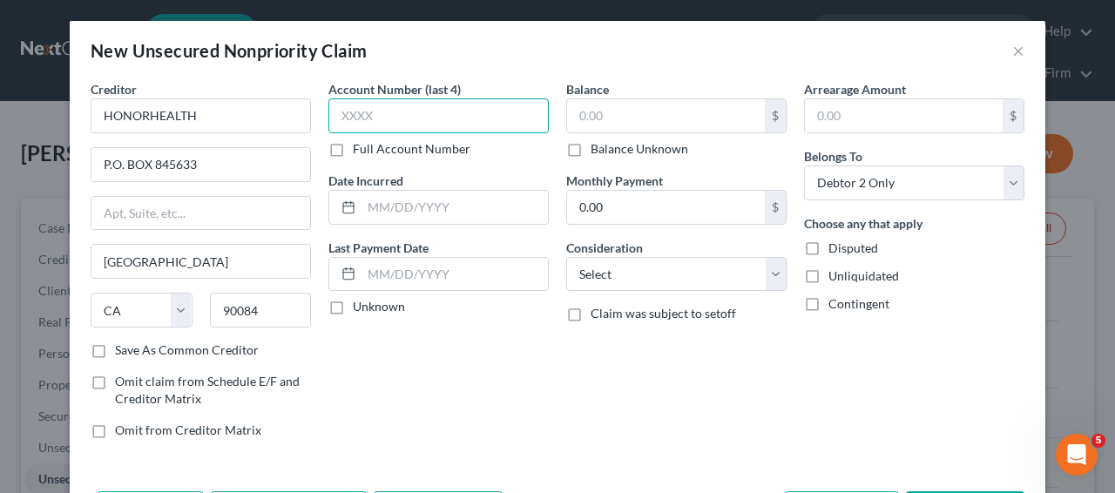
click at [438, 125] on input "text" at bounding box center [439, 115] width 220 height 35
type input "9294"
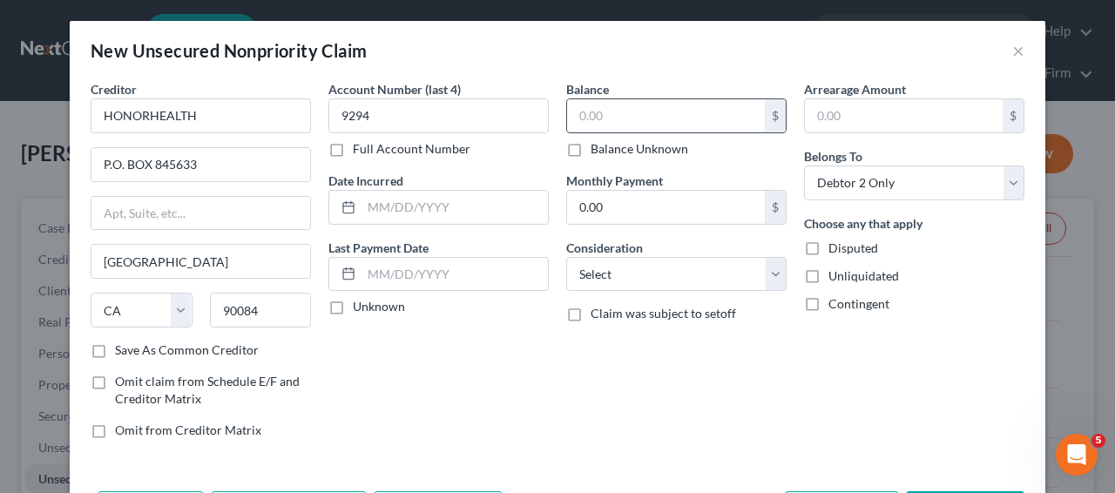
click at [607, 106] on input "text" at bounding box center [666, 115] width 198 height 33
type input "234"
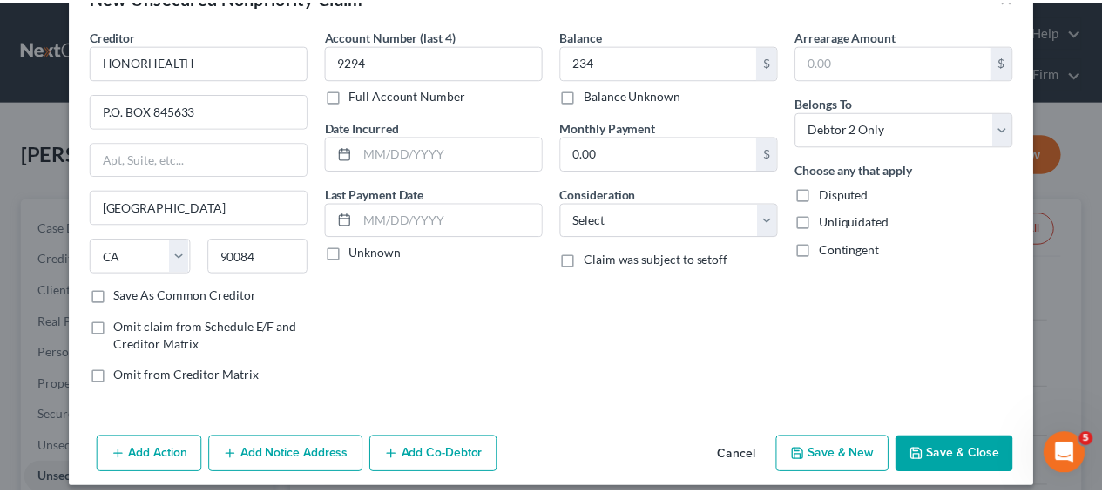
scroll to position [69, 0]
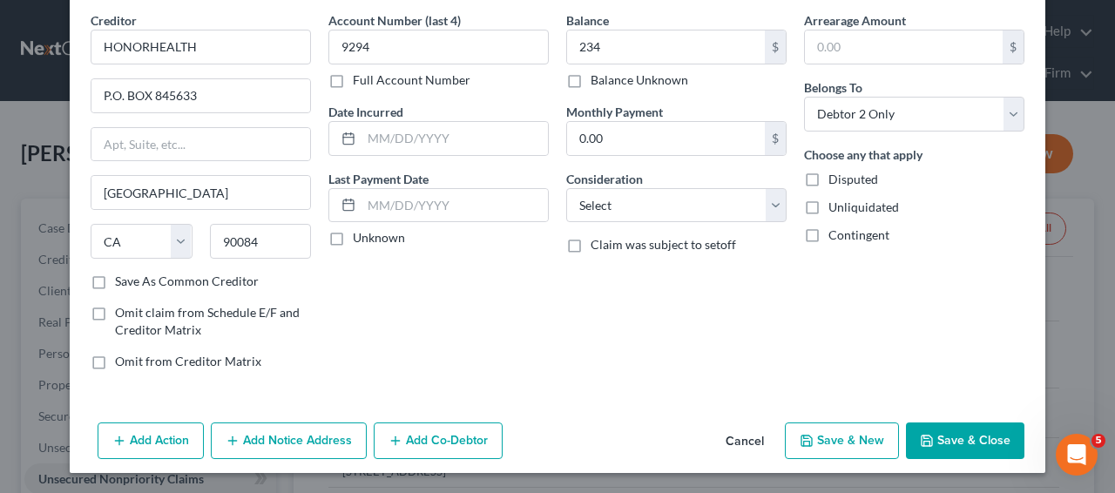
click at [935, 429] on button "Save & Close" at bounding box center [965, 441] width 119 height 37
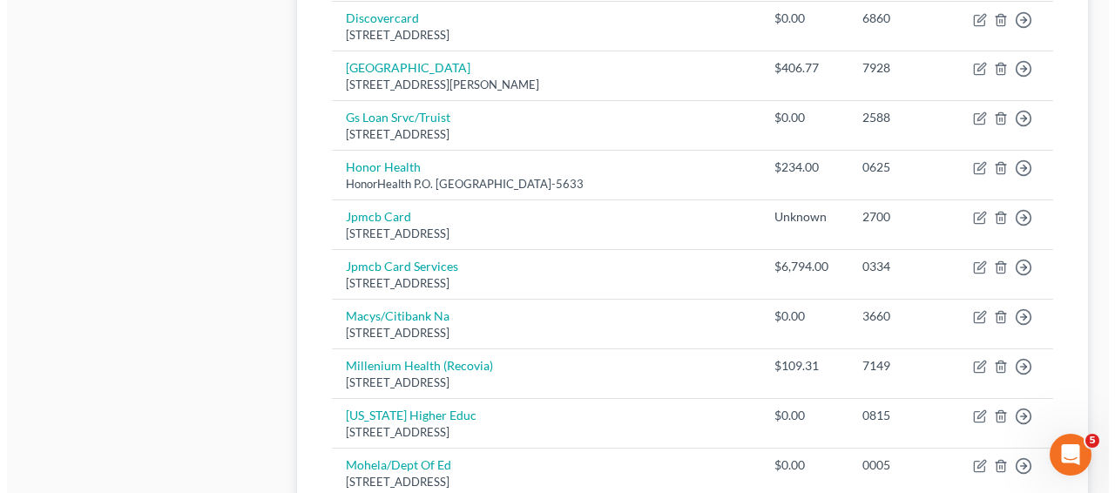
scroll to position [1293, 0]
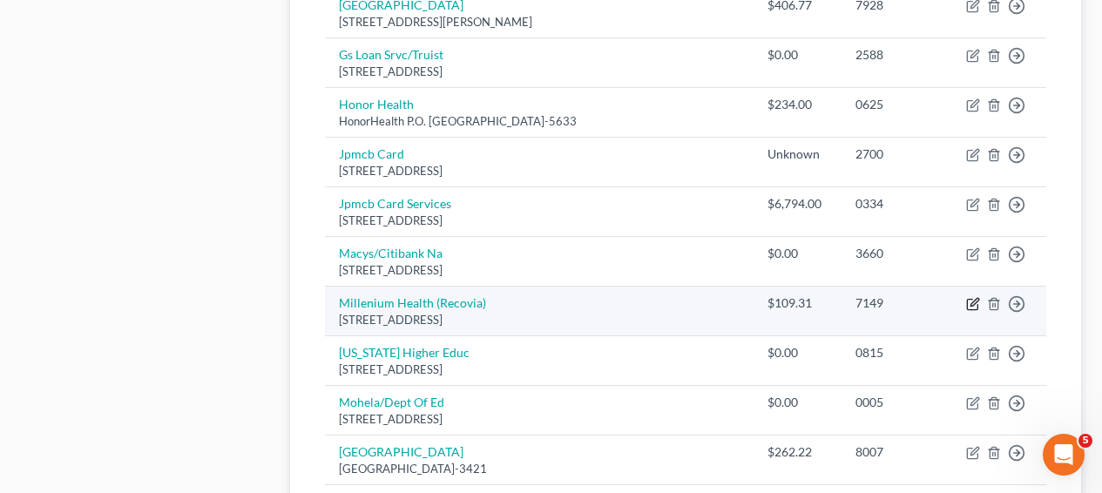
click at [970, 297] on icon "button" at bounding box center [973, 304] width 14 height 14
select select "4"
select select "9"
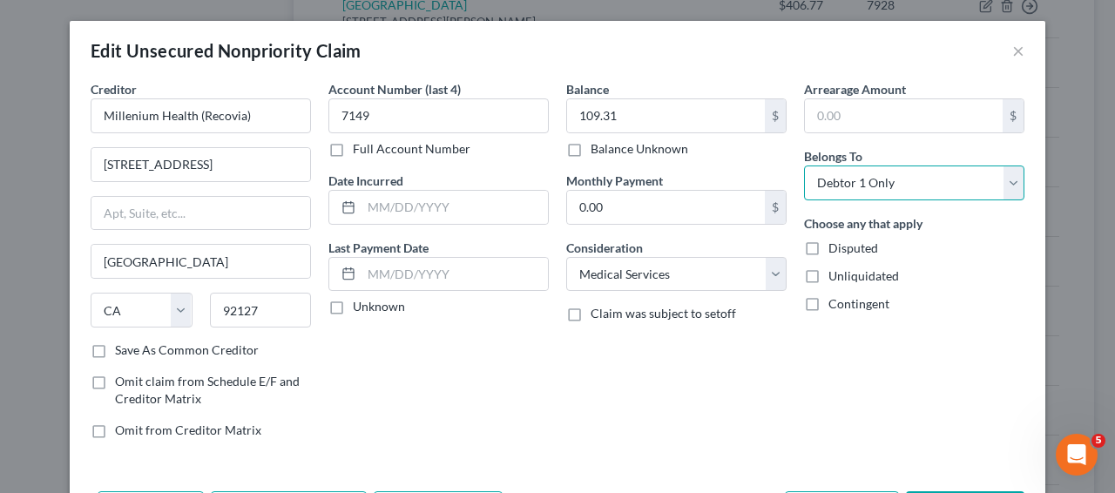
click at [941, 186] on select "Select Debtor 1 Only Debtor 2 Only Debtor 1 And Debtor 2 Only At Least One Of T…" at bounding box center [914, 183] width 220 height 35
select select "1"
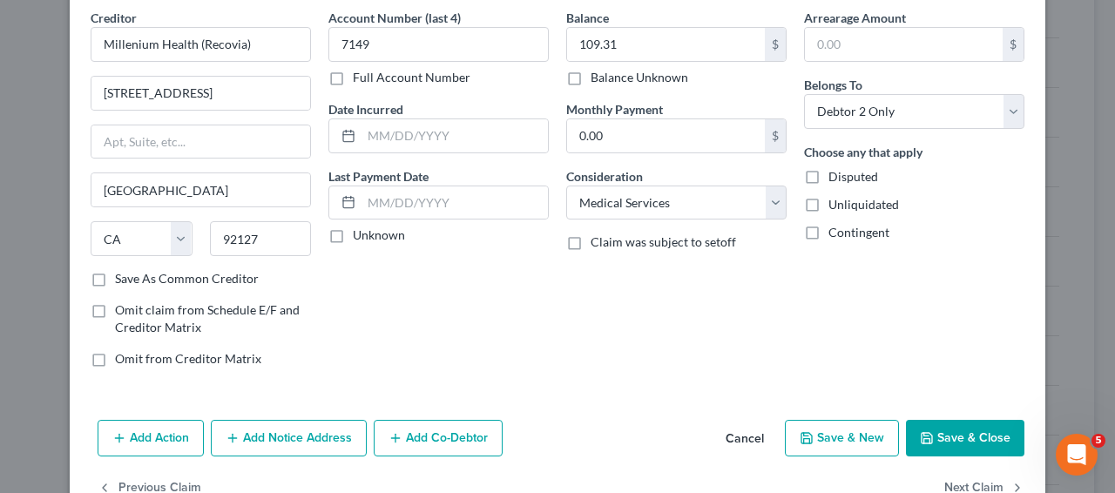
scroll to position [0, 0]
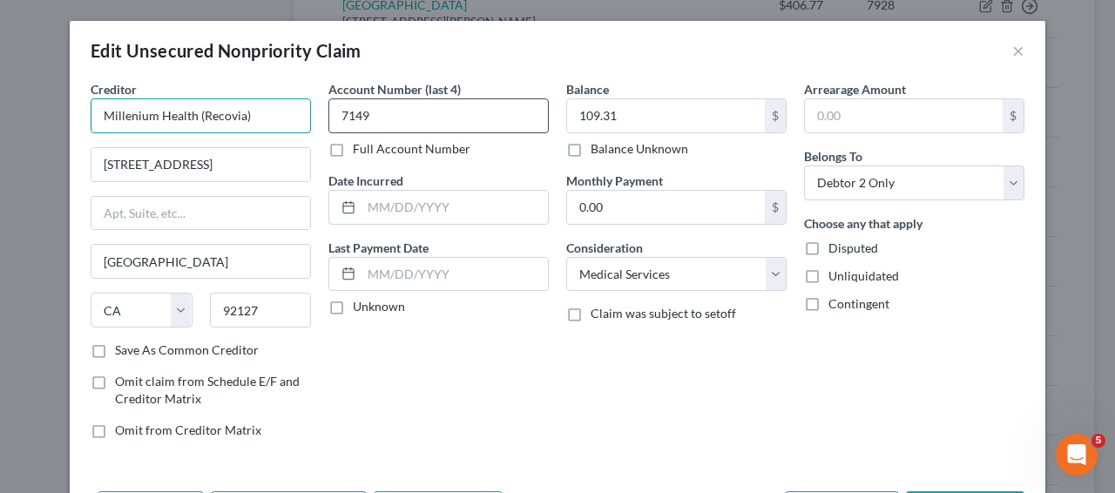
drag, startPoint x: 191, startPoint y: 115, endPoint x: 399, endPoint y: 126, distance: 208.6
click at [398, 125] on div "Creditor * Millenium Health (Recovia) 16981 Via Tazon San Diego State AL AK AR …" at bounding box center [558, 266] width 952 height 373
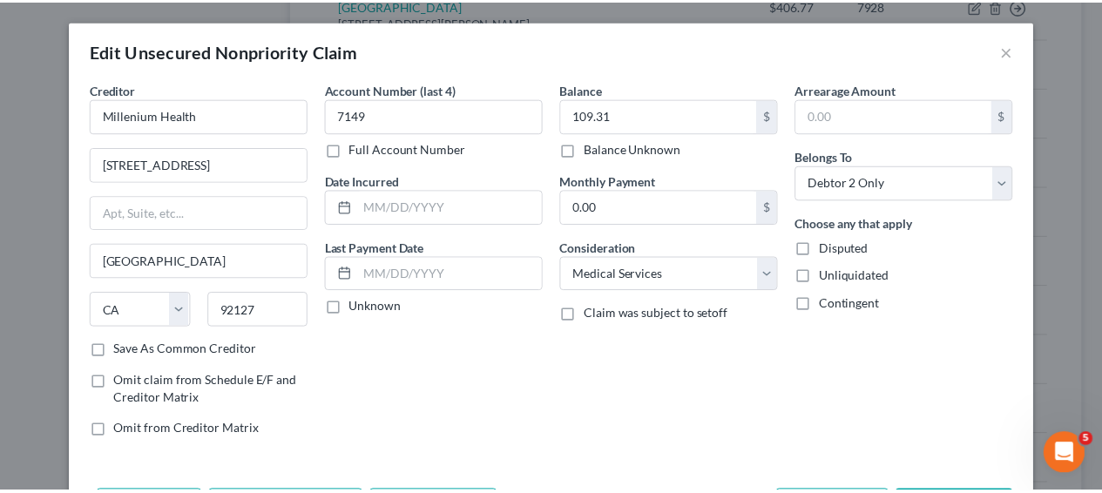
scroll to position [119, 0]
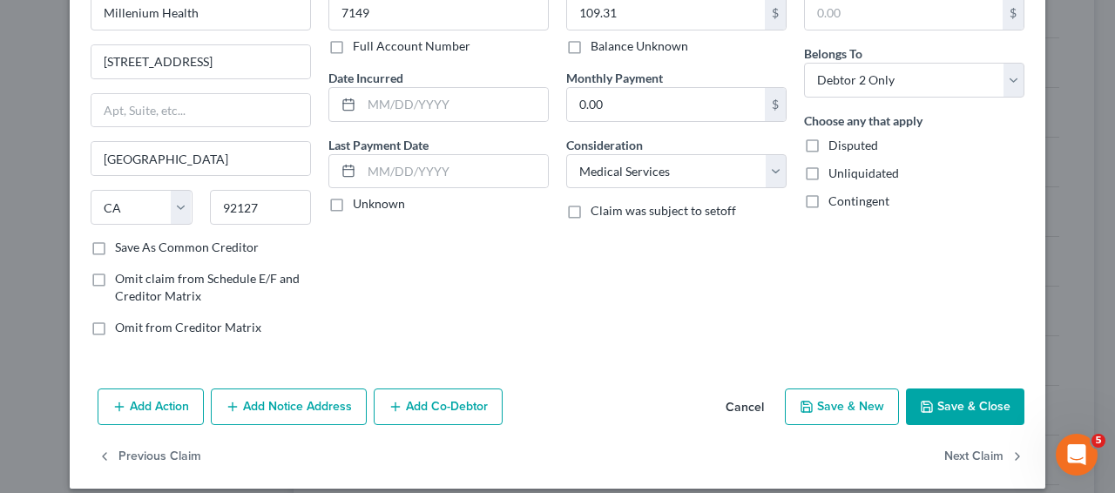
type input "Millenium Health"
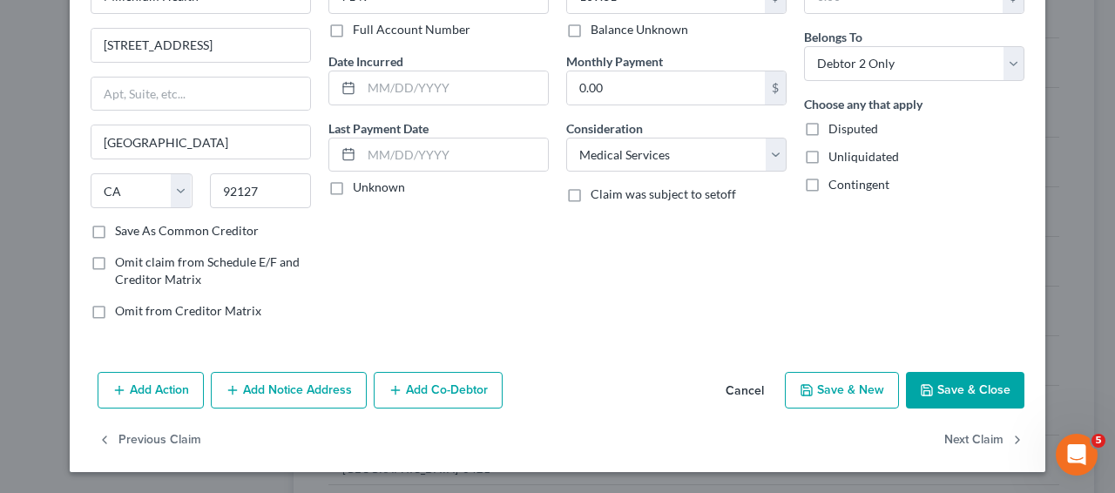
click at [997, 380] on button "Save & Close" at bounding box center [965, 390] width 119 height 37
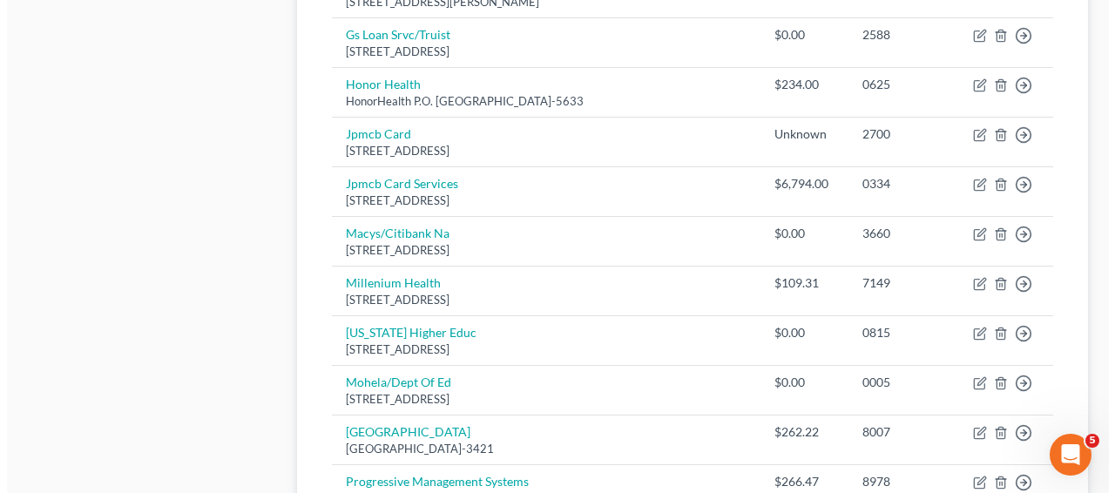
scroll to position [1474, 0]
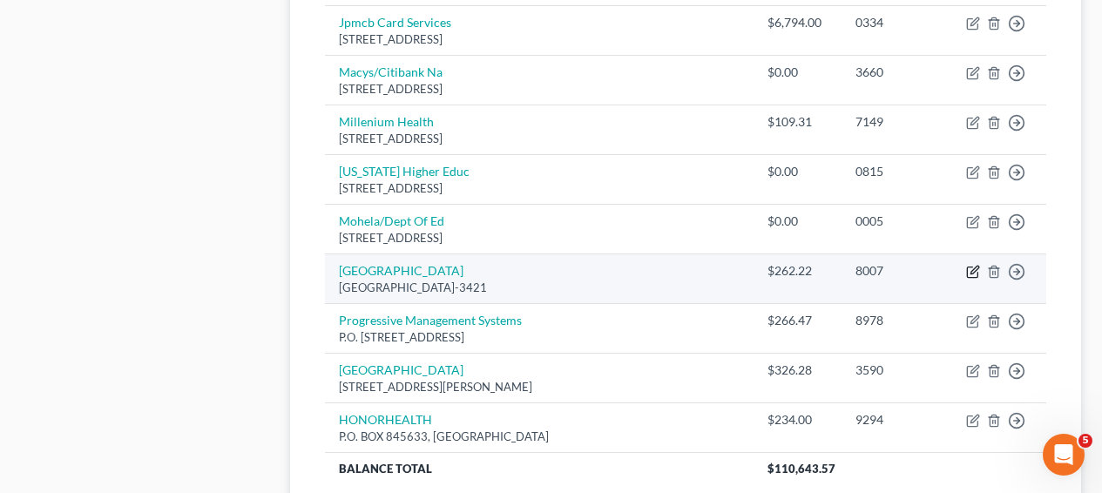
click at [972, 265] on icon "button" at bounding box center [973, 272] width 14 height 14
select select "4"
select select "9"
select select "0"
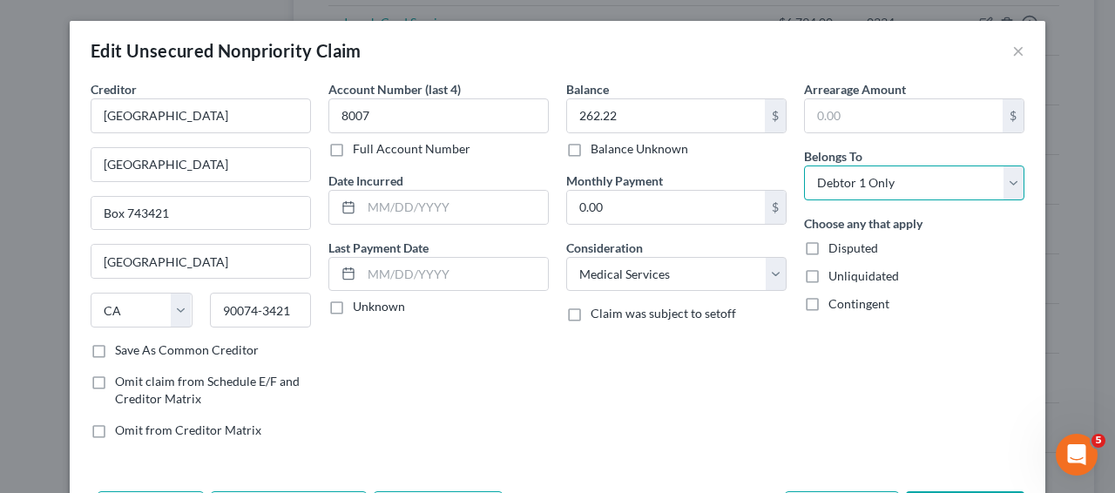
click at [852, 185] on select "Select Debtor 1 Only Debtor 2 Only Debtor 1 And Debtor 2 Only At Least One Of T…" at bounding box center [914, 183] width 220 height 35
click at [657, 112] on input "262.22" at bounding box center [666, 115] width 198 height 33
type input "170.06"
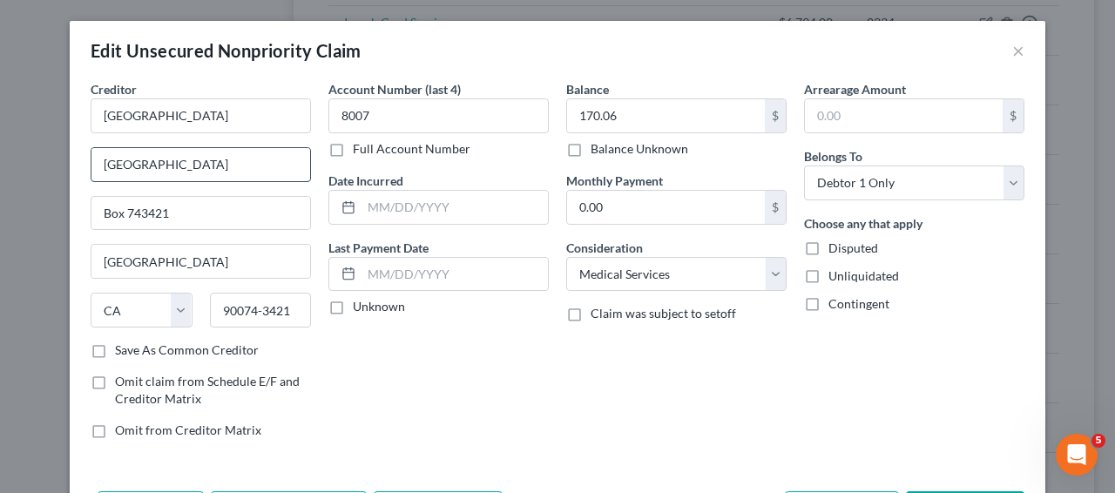
click at [213, 164] on input "Phoenix Children's Hospital" at bounding box center [201, 164] width 219 height 33
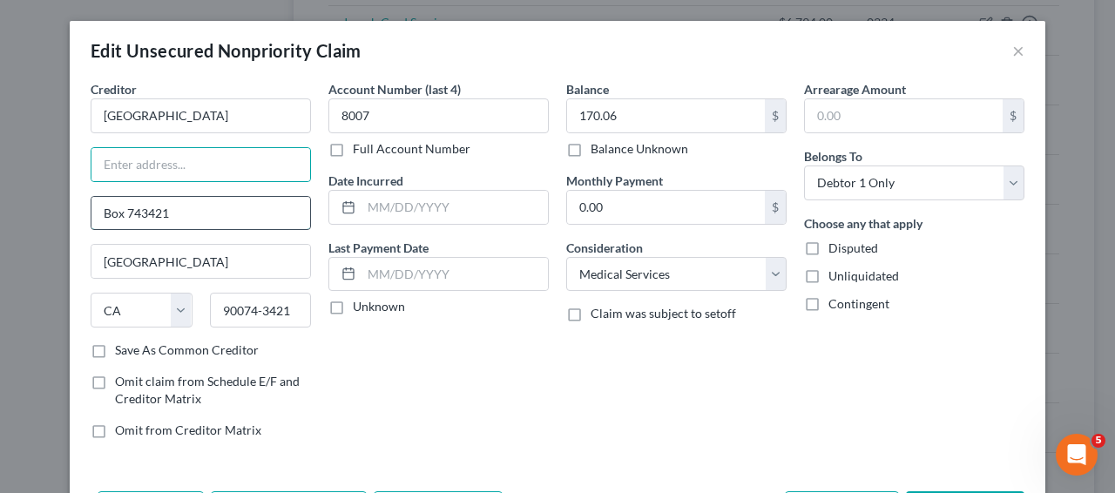
click at [267, 221] on input "Box 743421" at bounding box center [201, 213] width 219 height 33
click at [233, 151] on input "text" at bounding box center [201, 164] width 219 height 33
paste input "Box 743421"
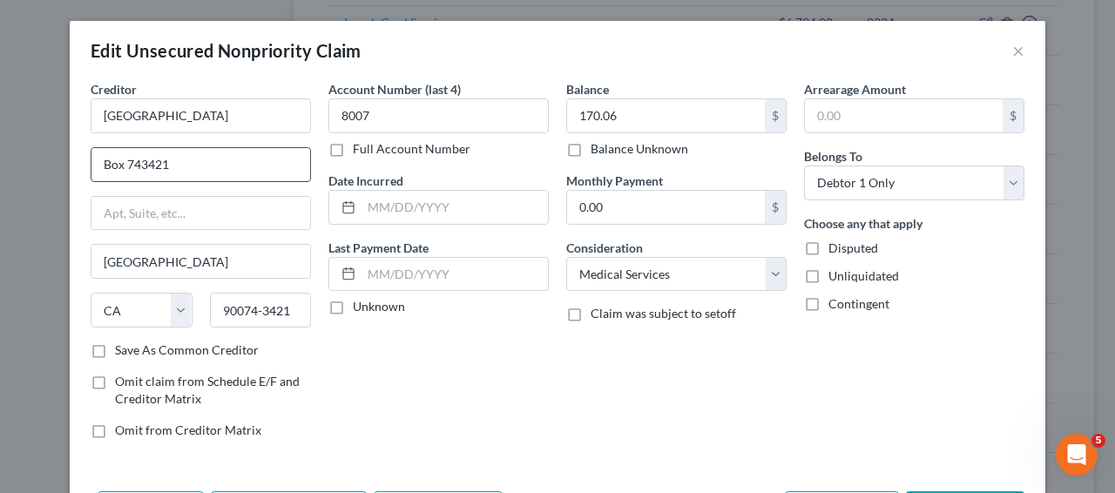
click at [96, 171] on input "Box 743421" at bounding box center [201, 164] width 219 height 33
type input "Box 743421"
click at [257, 308] on input "90074-3421" at bounding box center [261, 310] width 102 height 35
drag, startPoint x: 301, startPoint y: 310, endPoint x: 252, endPoint y: 313, distance: 48.9
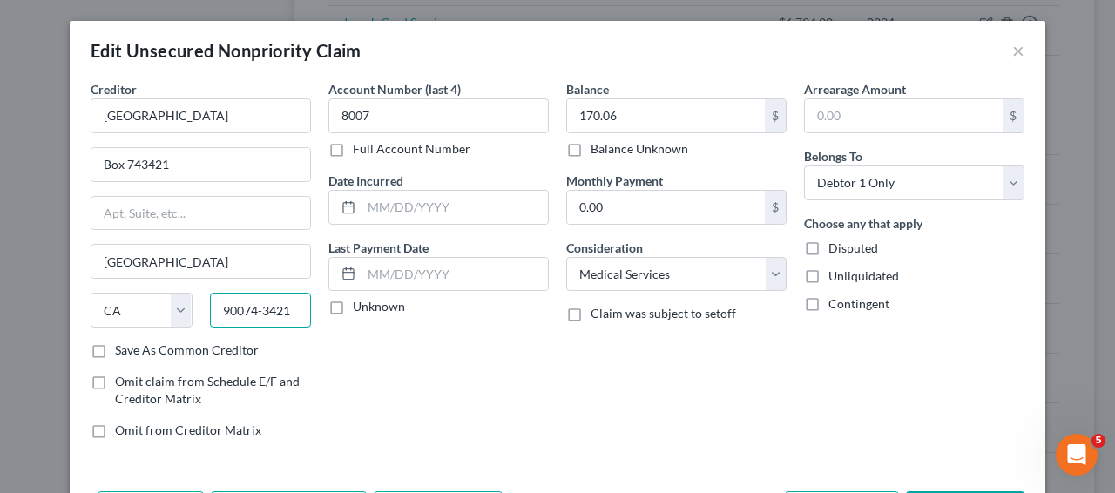
click at [252, 313] on input "90074-3421" at bounding box center [261, 310] width 102 height 35
type input "90074"
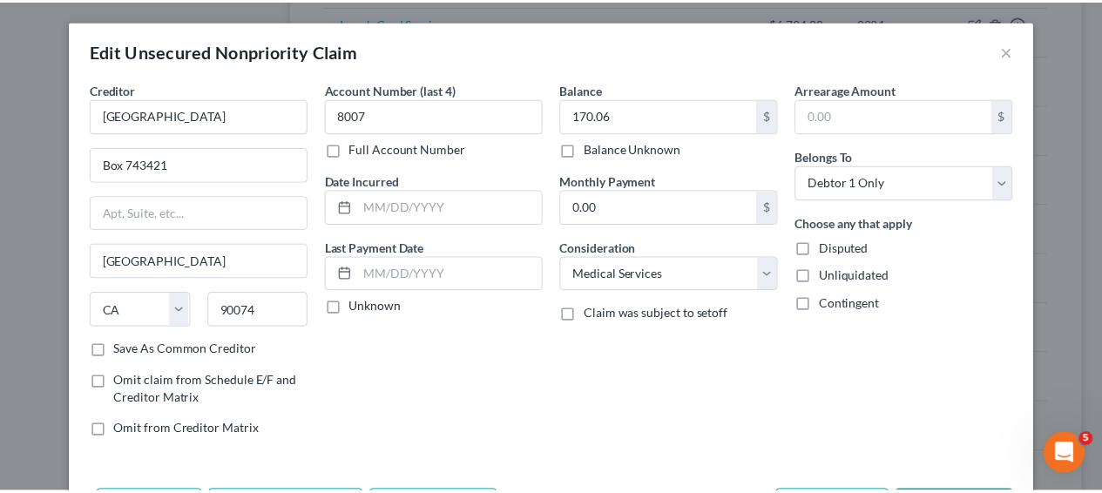
scroll to position [119, 0]
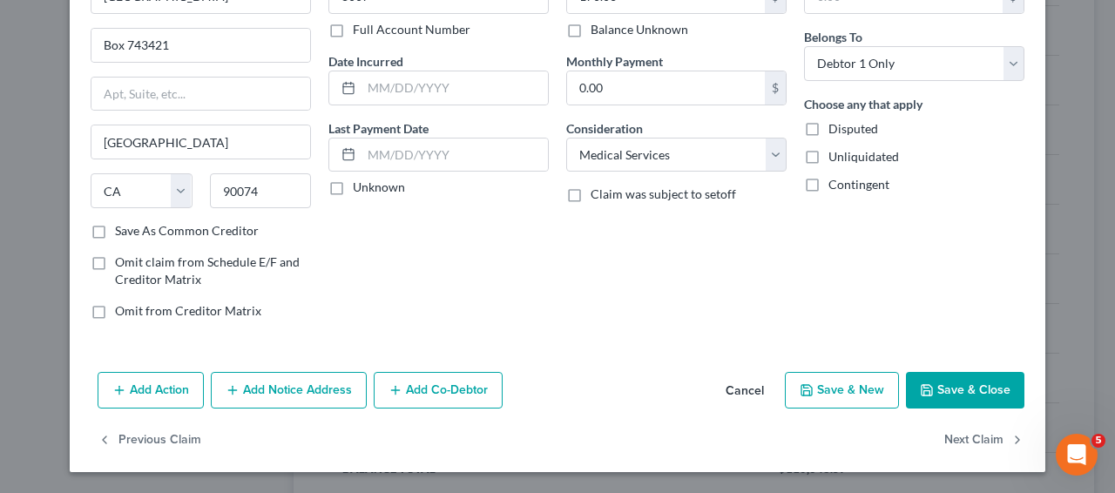
click at [992, 397] on button "Save & Close" at bounding box center [965, 390] width 119 height 37
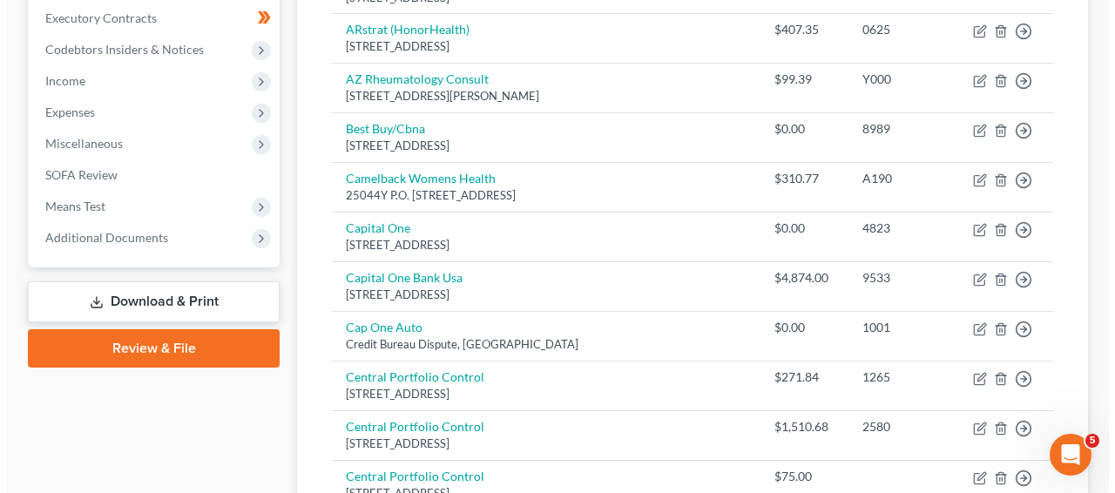
scroll to position [0, 0]
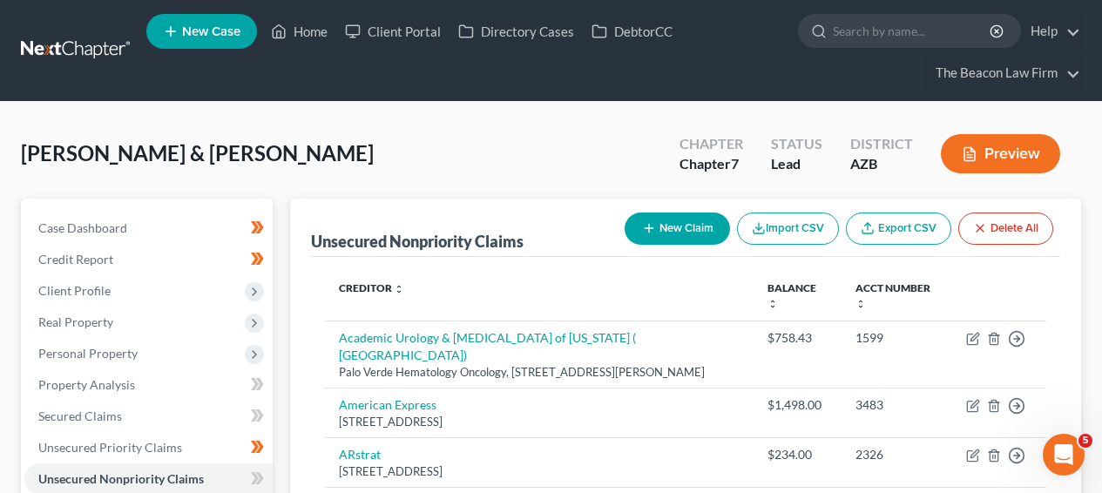
click at [679, 241] on button "New Claim" at bounding box center [677, 229] width 105 height 32
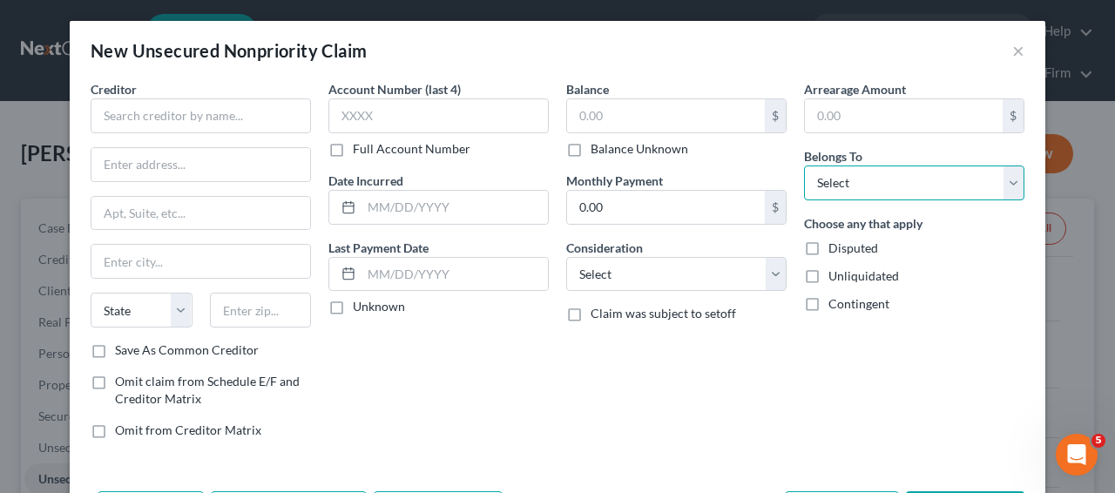
click at [891, 184] on select "Select Debtor 1 Only Debtor 2 Only Debtor 1 And Debtor 2 Only At Least One Of T…" at bounding box center [914, 183] width 220 height 35
select select "0"
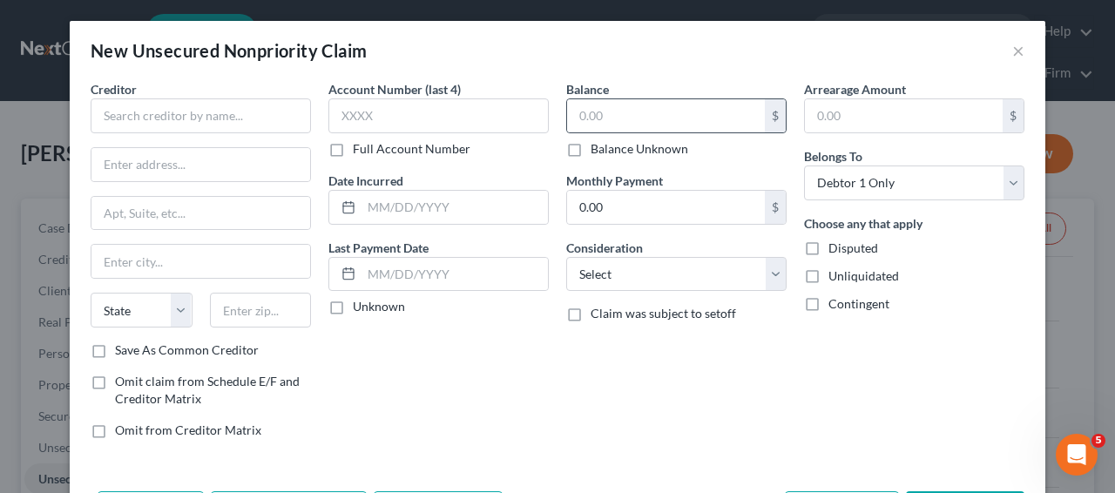
click at [697, 134] on div "$ Balance Unknown" at bounding box center [676, 127] width 220 height 59
click at [690, 119] on input "text" at bounding box center [666, 115] width 198 height 33
type input "743.17"
click at [459, 119] on input "text" at bounding box center [439, 115] width 220 height 35
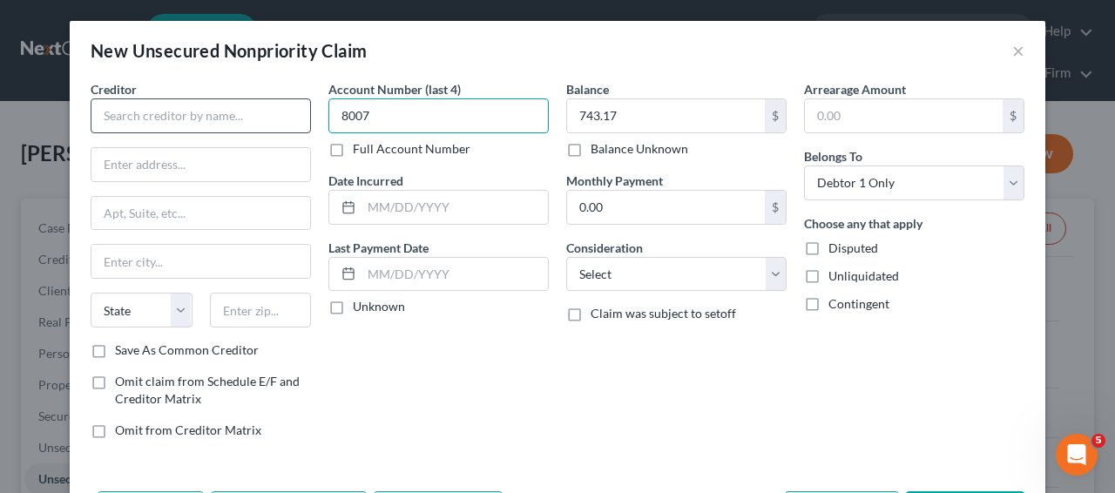
type input "8007"
click at [254, 130] on input "text" at bounding box center [201, 115] width 220 height 35
paste input "Phoenix Children's Hospital"
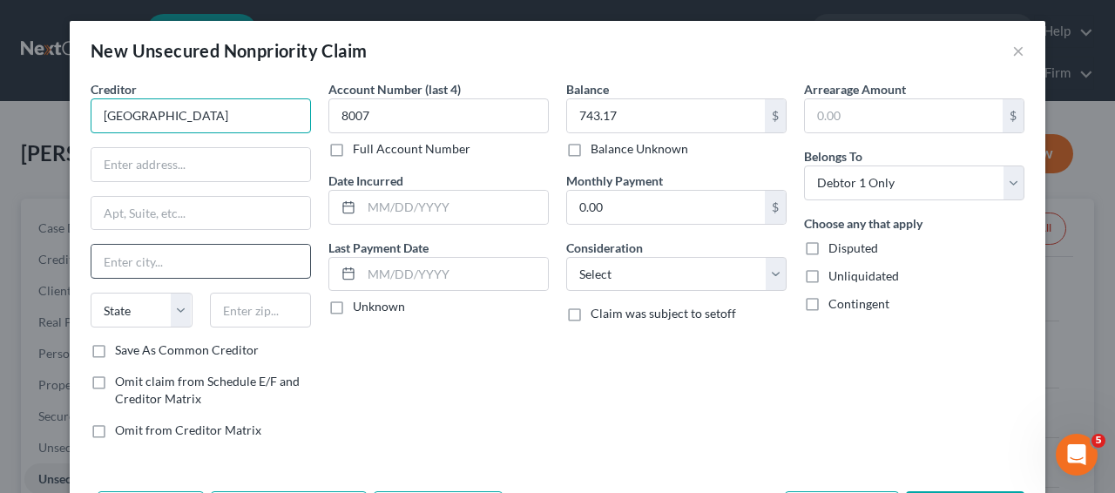
type input "Phoenix Children's Hospital"
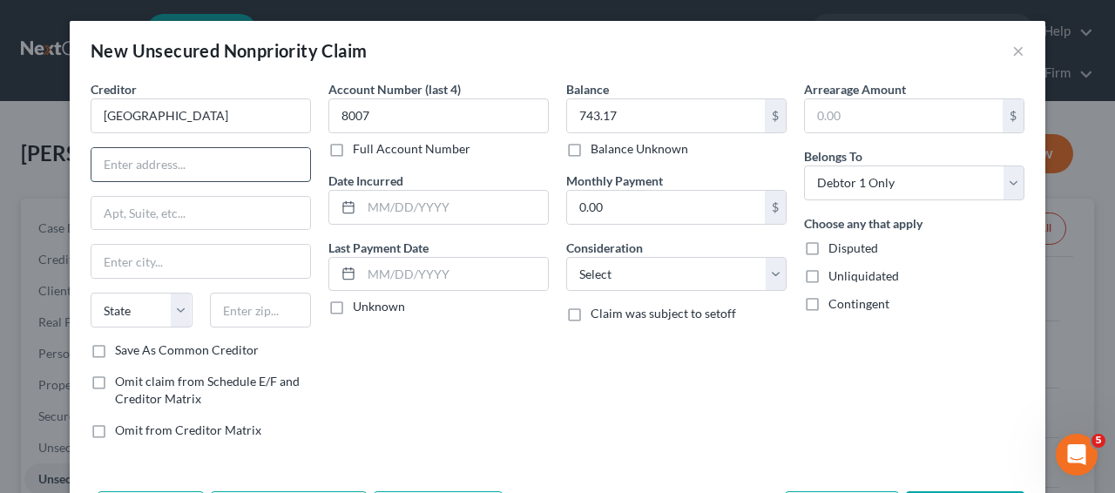
click at [126, 166] on input "text" at bounding box center [201, 164] width 219 height 33
paste input "Box 743421"
type input "Box 743421"
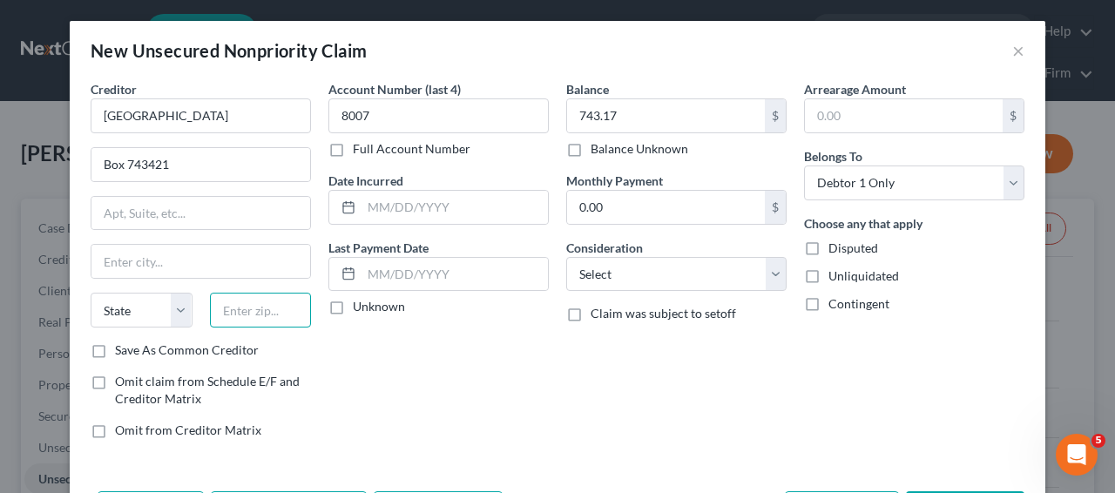
click at [295, 295] on input "text" at bounding box center [261, 310] width 102 height 35
paste input "90074"
type input "90074"
click at [254, 223] on input "text" at bounding box center [201, 213] width 219 height 33
type input "Los Angeles"
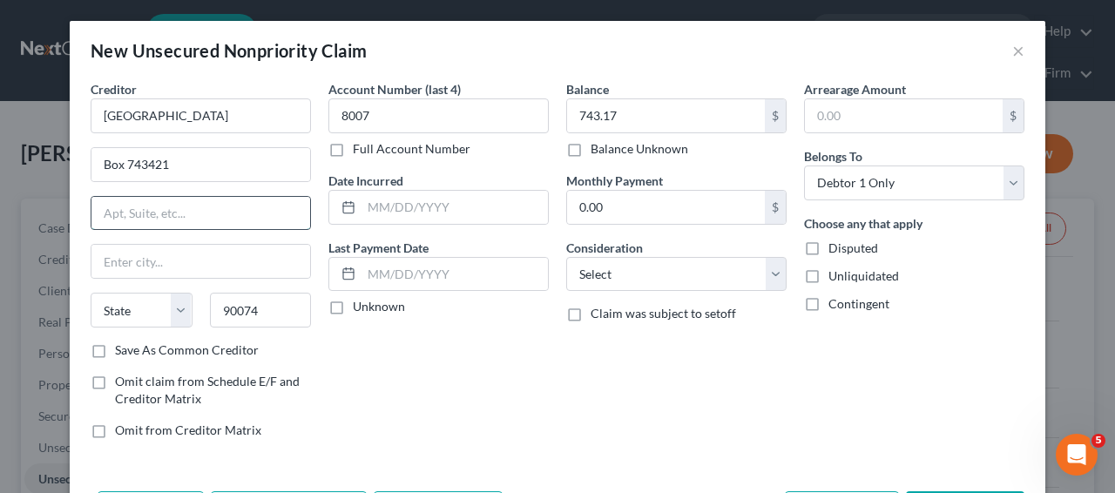
select select "4"
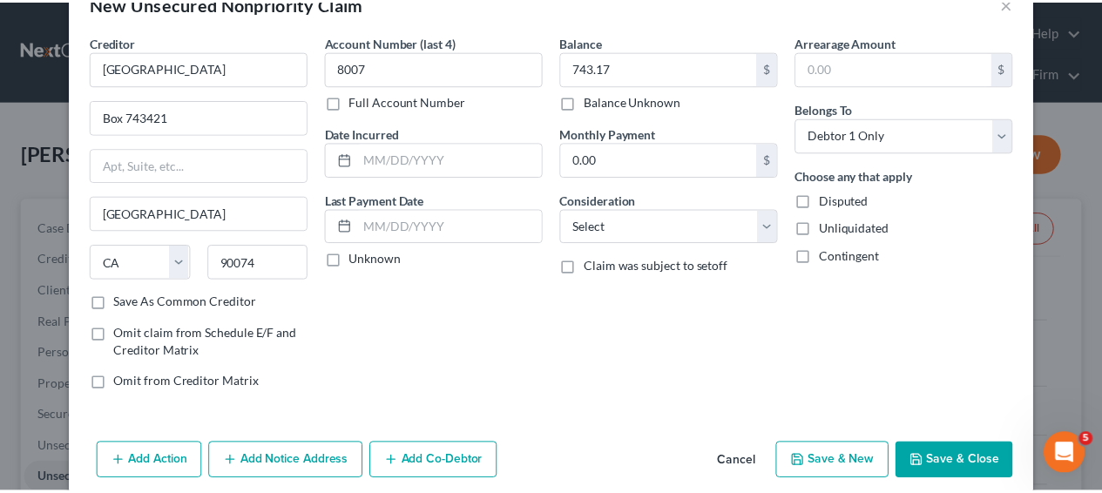
scroll to position [69, 0]
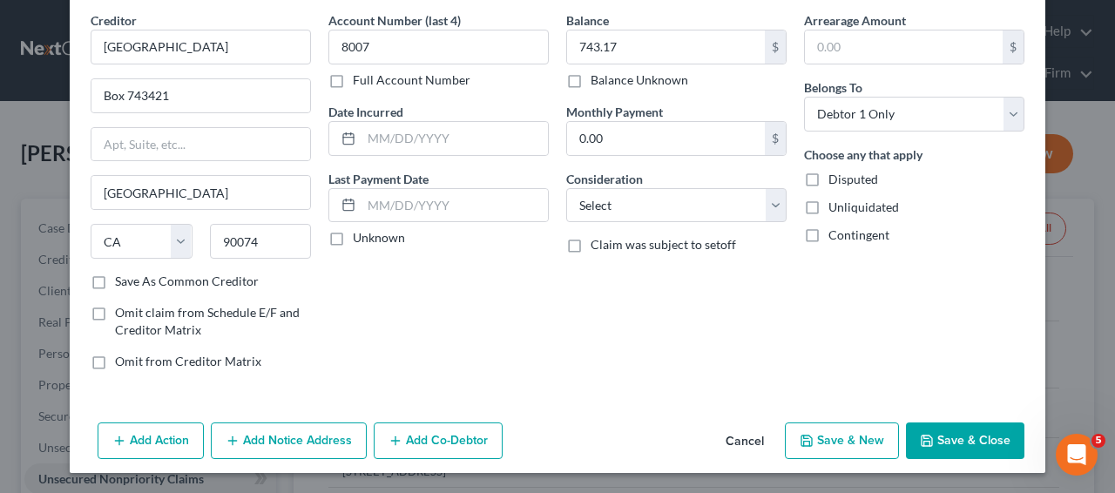
click at [959, 438] on button "Save & Close" at bounding box center [965, 441] width 119 height 37
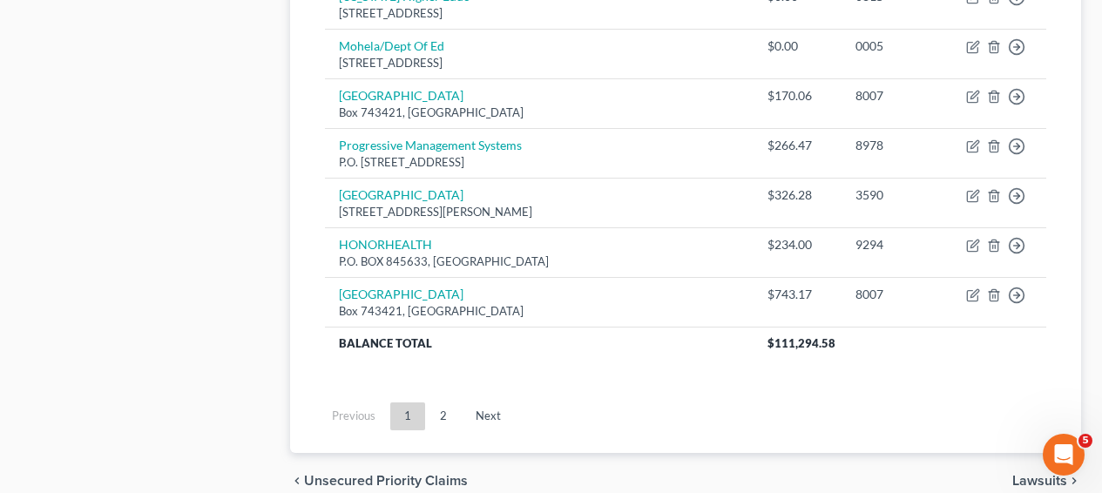
scroll to position [1698, 0]
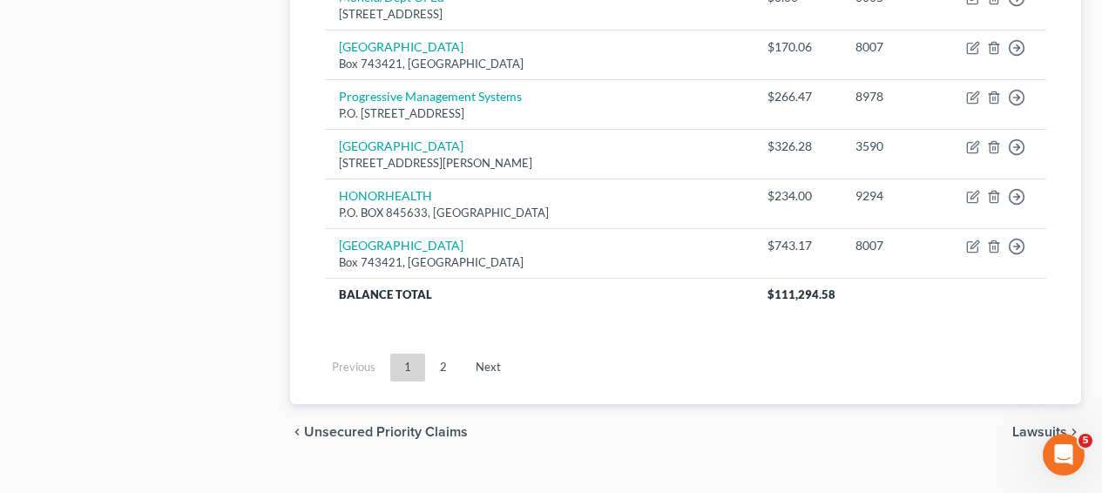
click at [481, 345] on ul "Previous 1 2 Next" at bounding box center [685, 367] width 749 height 45
click at [481, 354] on link "Next" at bounding box center [488, 368] width 53 height 28
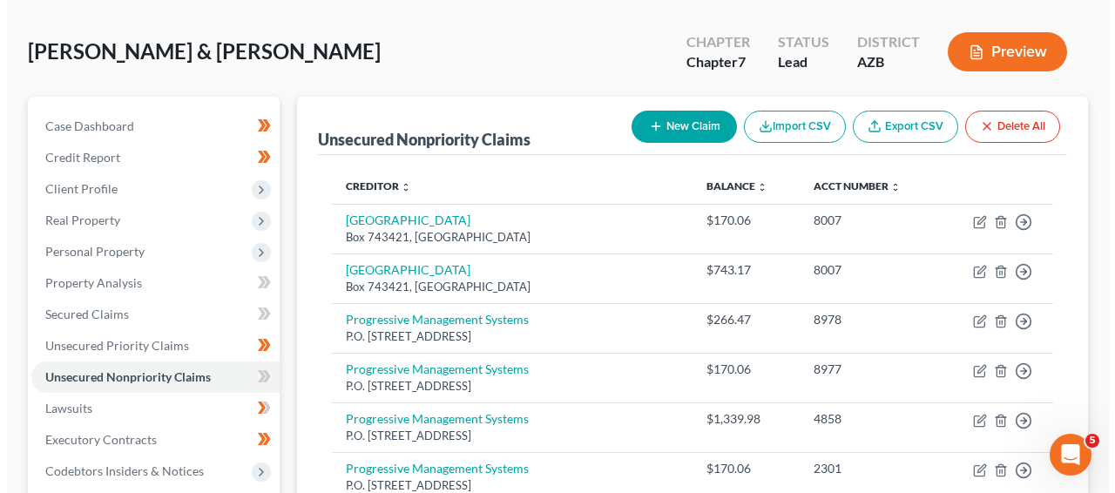
scroll to position [87, 0]
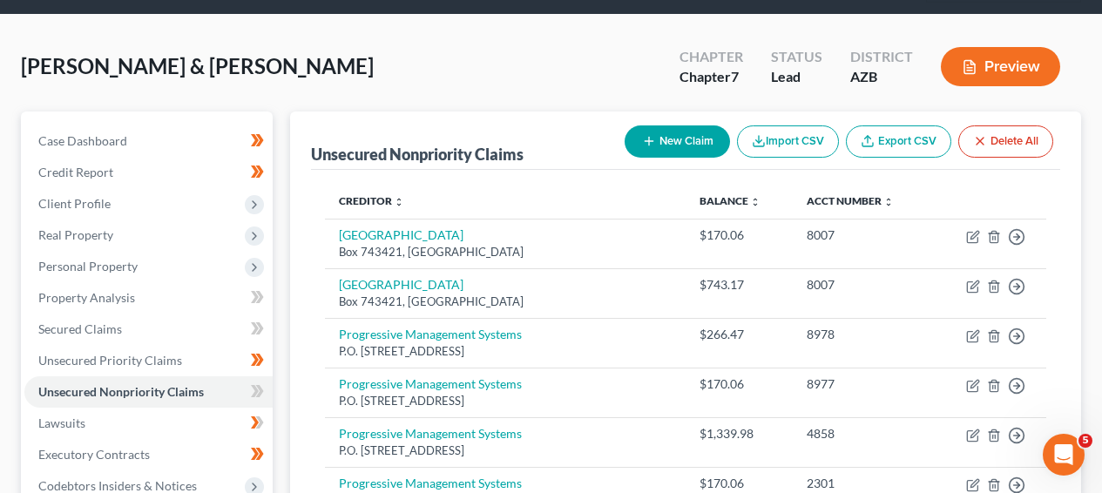
click at [714, 164] on div "Unsecured Nonpriority Claims New Claim Import CSV Export CSV Delete All" at bounding box center [685, 141] width 749 height 58
click at [715, 147] on button "New Claim" at bounding box center [677, 141] width 105 height 32
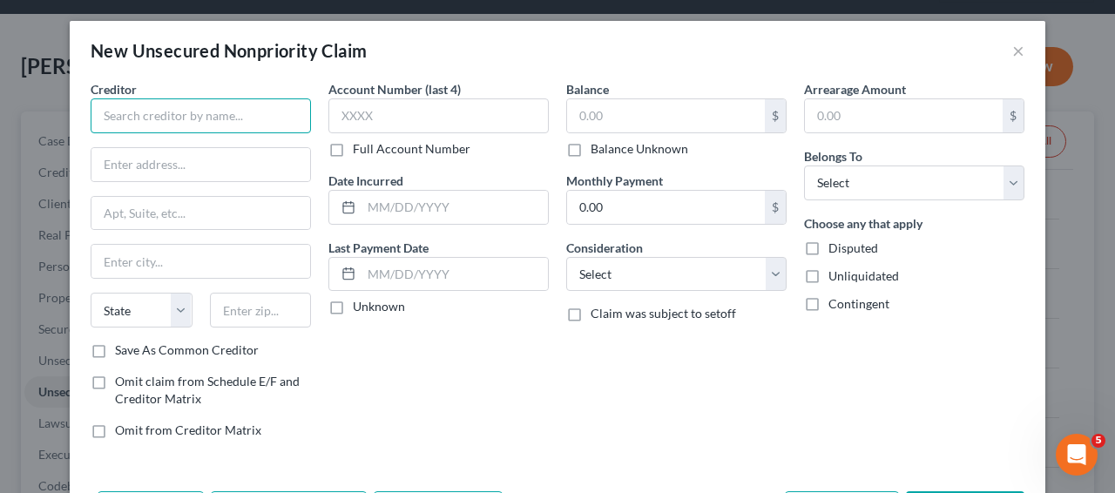
click at [195, 110] on input "text" at bounding box center [201, 115] width 220 height 35
type input "Recovia, LLC"
click at [192, 131] on input "Recovia, LLC" at bounding box center [201, 115] width 220 height 35
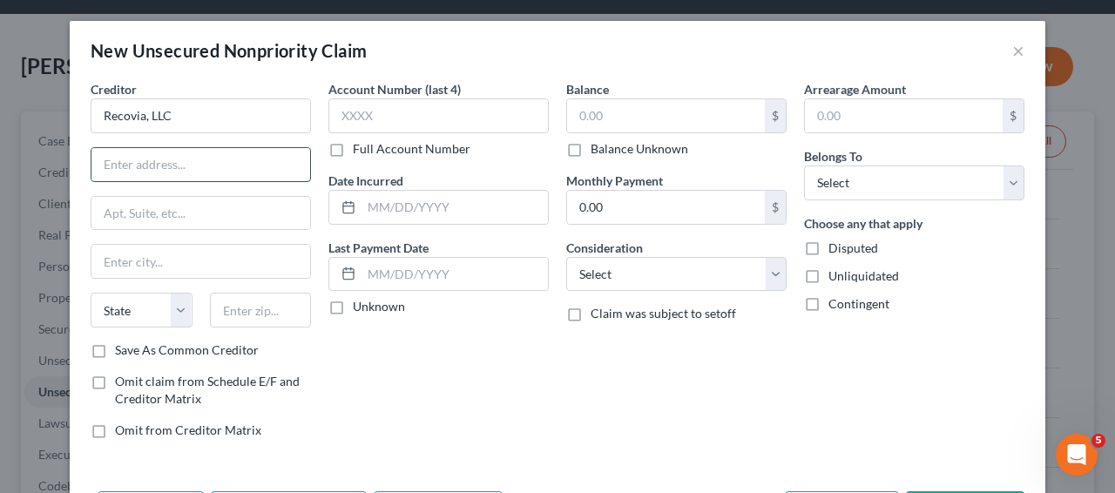
click at [182, 155] on input "text" at bounding box center [201, 164] width 219 height 33
type input "P.O. Box 20216"
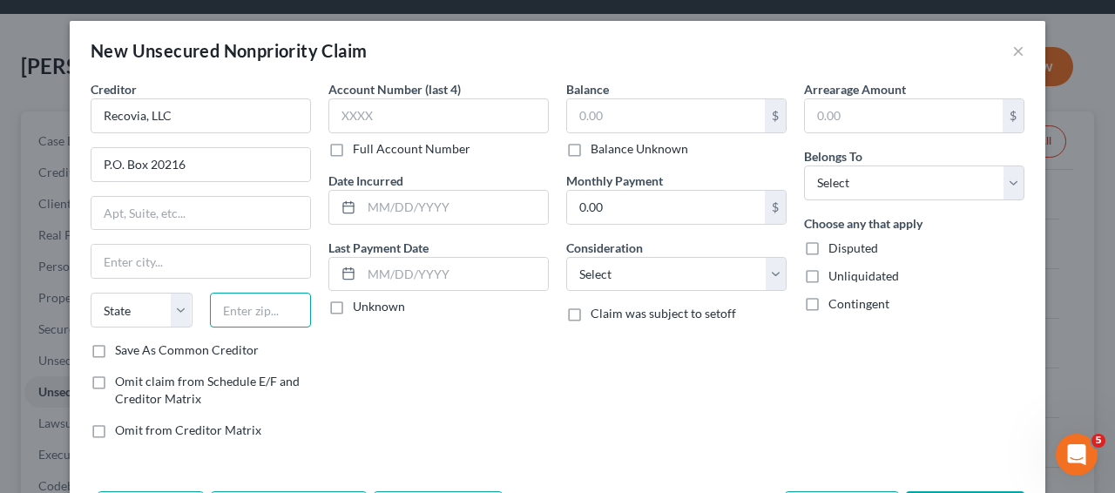
click at [241, 312] on input "text" at bounding box center [261, 310] width 102 height 35
type input "85036"
click at [218, 265] on input "text" at bounding box center [201, 261] width 219 height 33
type input "Phoenix"
select select "3"
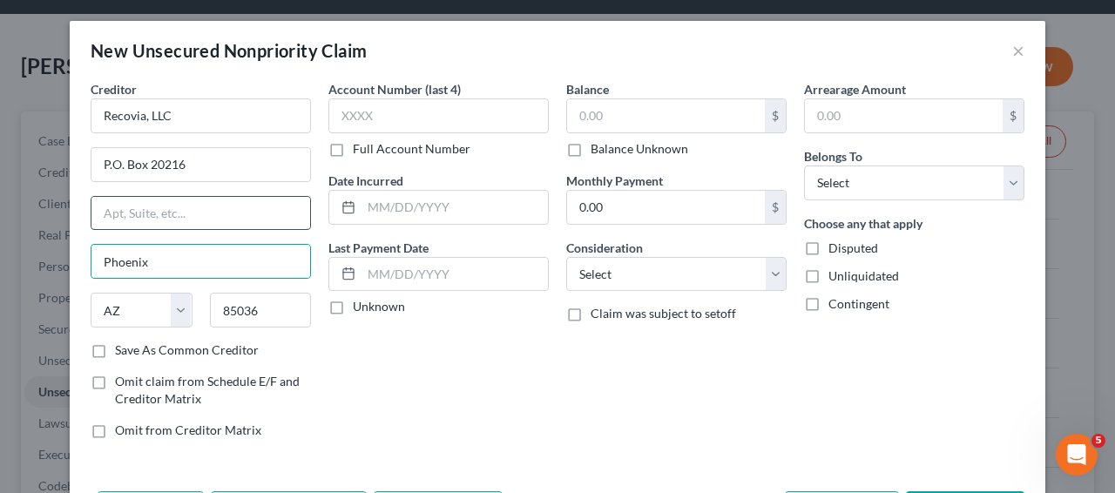
click at [227, 219] on input "text" at bounding box center [201, 213] width 219 height 33
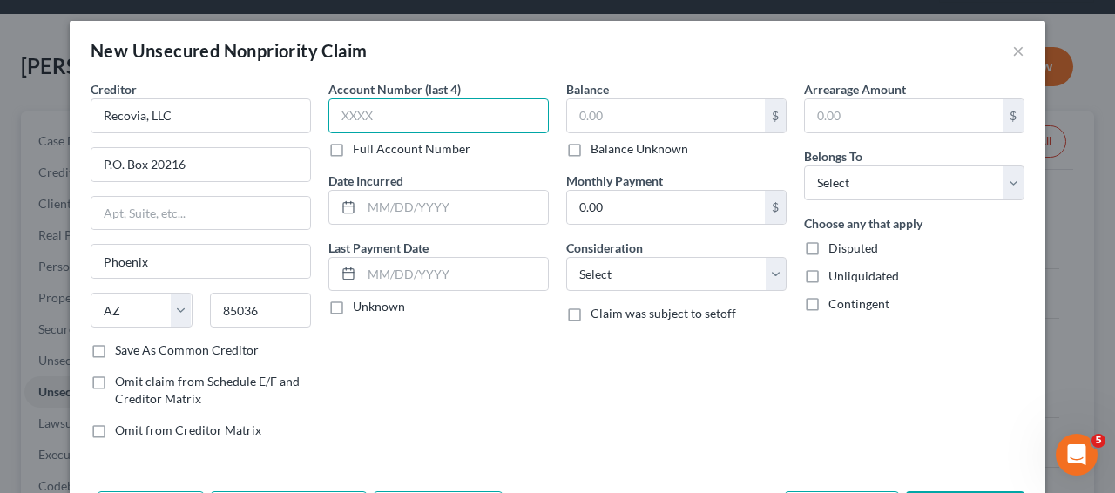
click at [415, 121] on input "text" at bounding box center [439, 115] width 220 height 35
type input "4280"
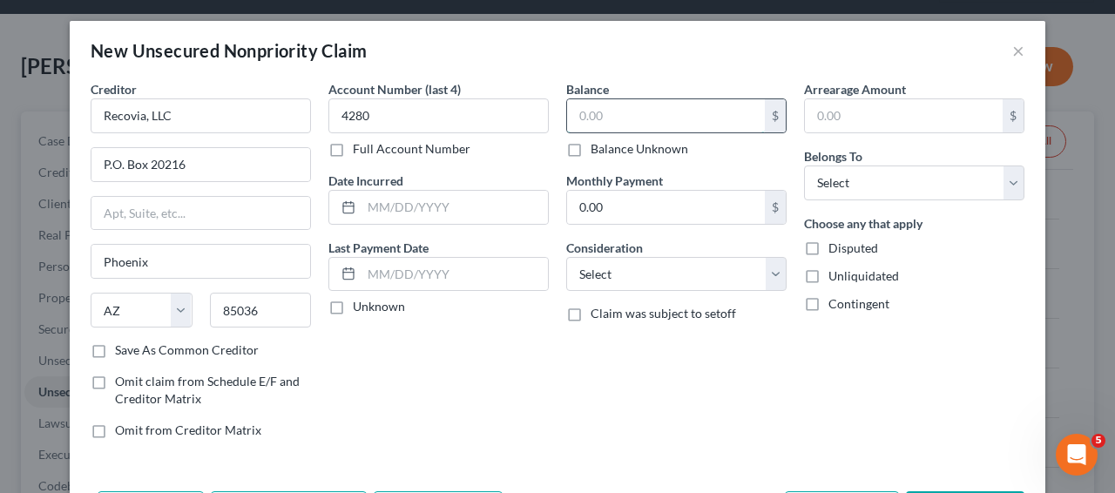
click at [576, 107] on input "text" at bounding box center [666, 115] width 198 height 33
type input "5"
type input "2,508.55"
click at [883, 173] on select "Select Debtor 1 Only Debtor 2 Only Debtor 1 And Debtor 2 Only At Least One Of T…" at bounding box center [914, 183] width 220 height 35
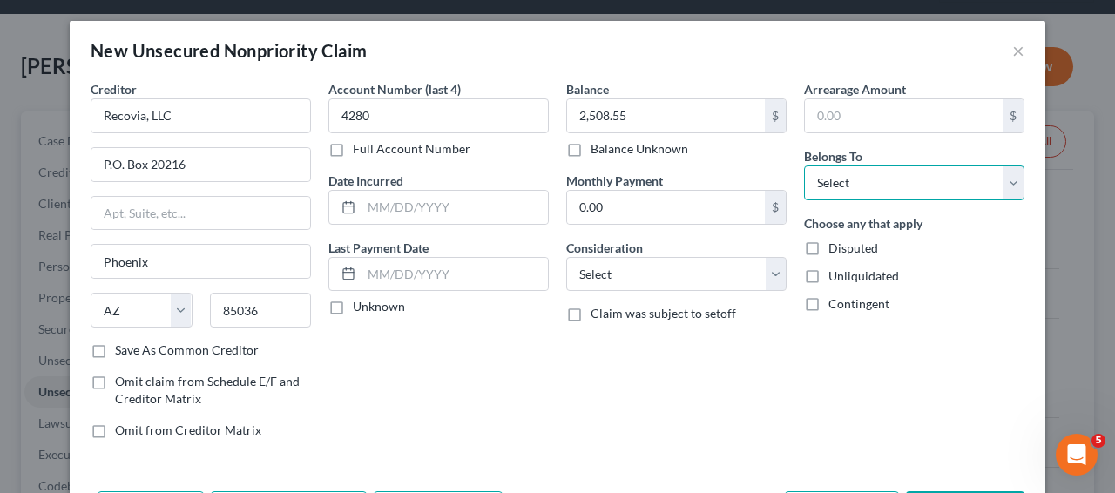
select select "0"
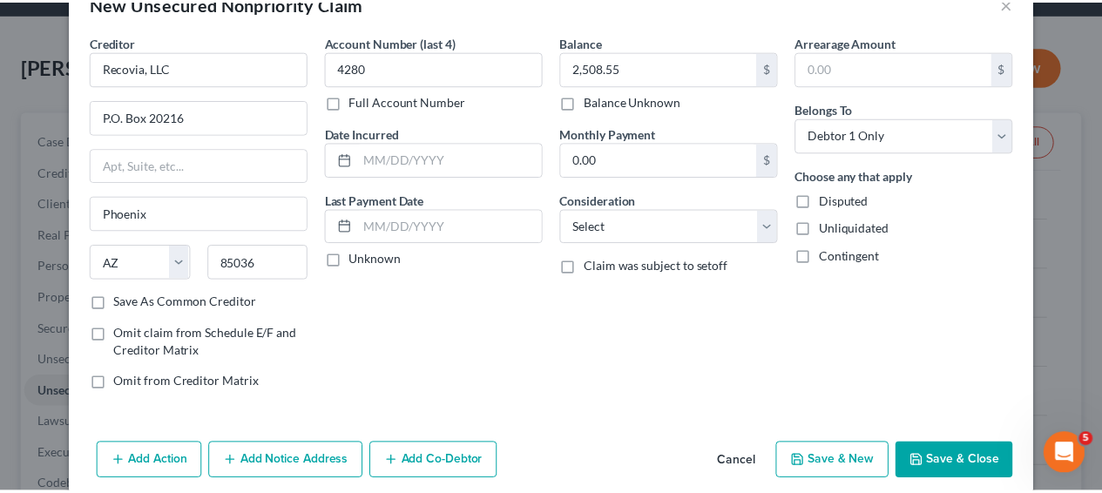
scroll to position [69, 0]
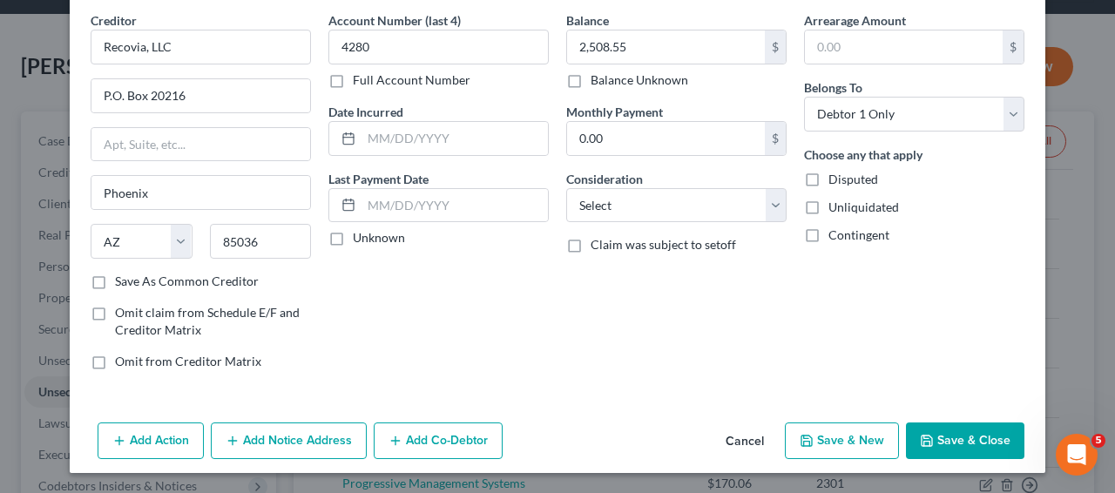
click at [986, 430] on button "Save & Close" at bounding box center [965, 441] width 119 height 37
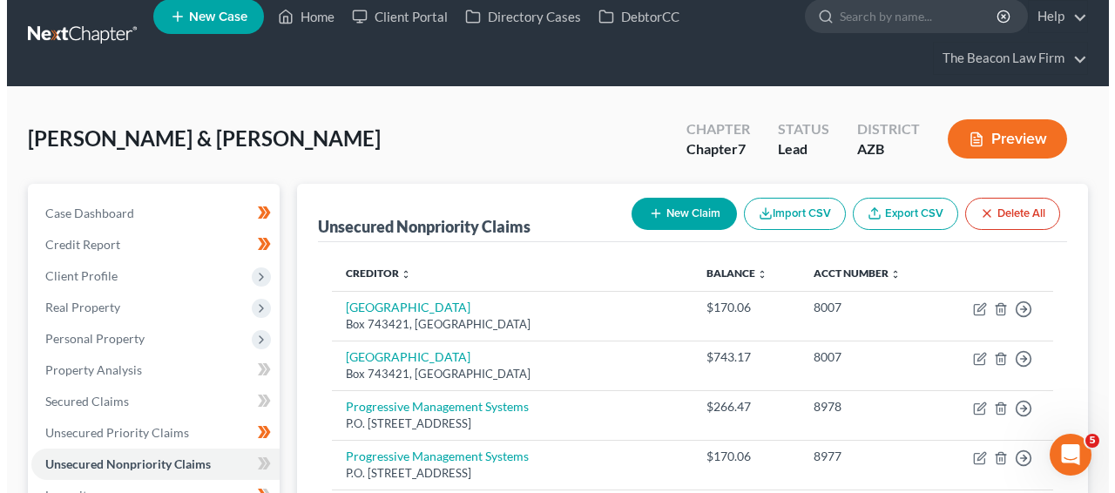
scroll to position [0, 0]
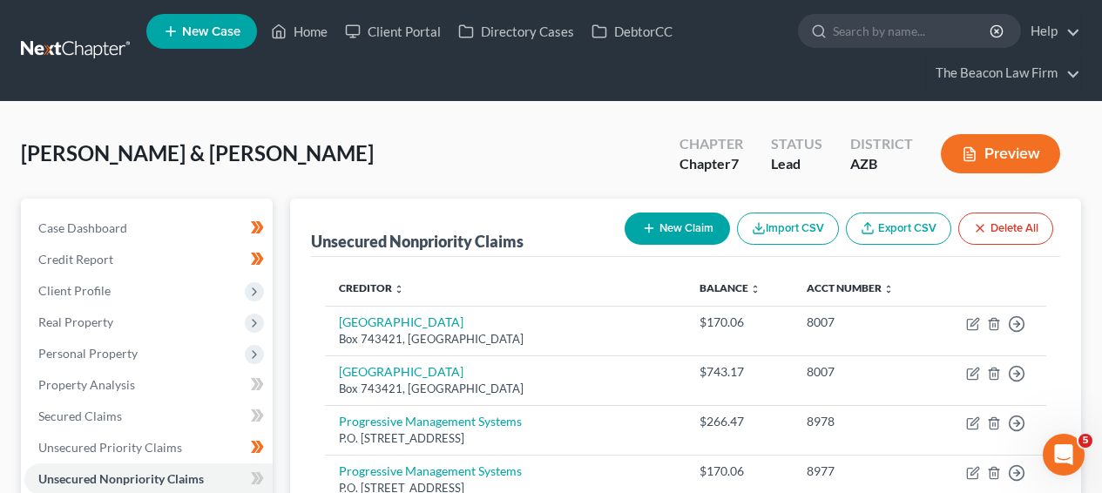
click at [688, 223] on button "New Claim" at bounding box center [677, 229] width 105 height 32
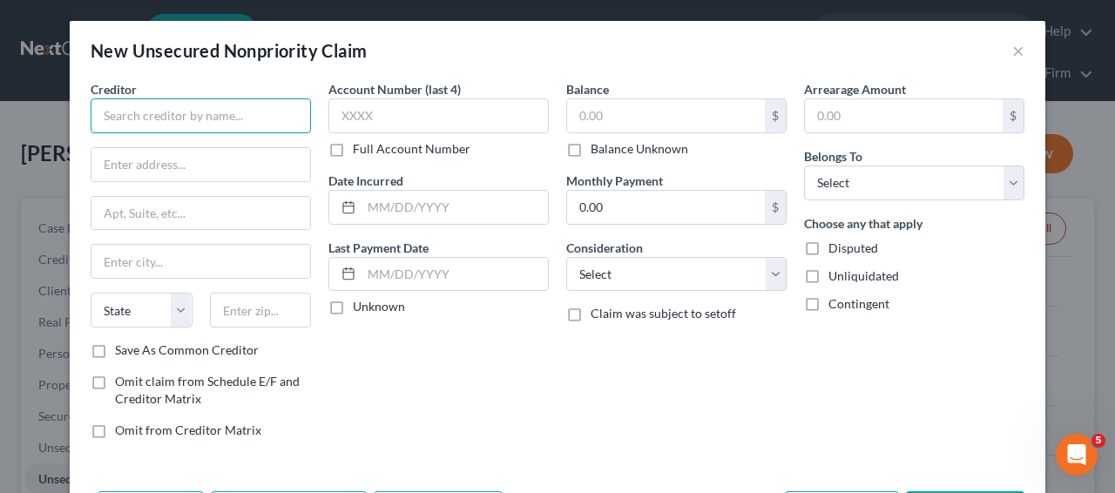
click at [238, 119] on input "text" at bounding box center [201, 115] width 220 height 35
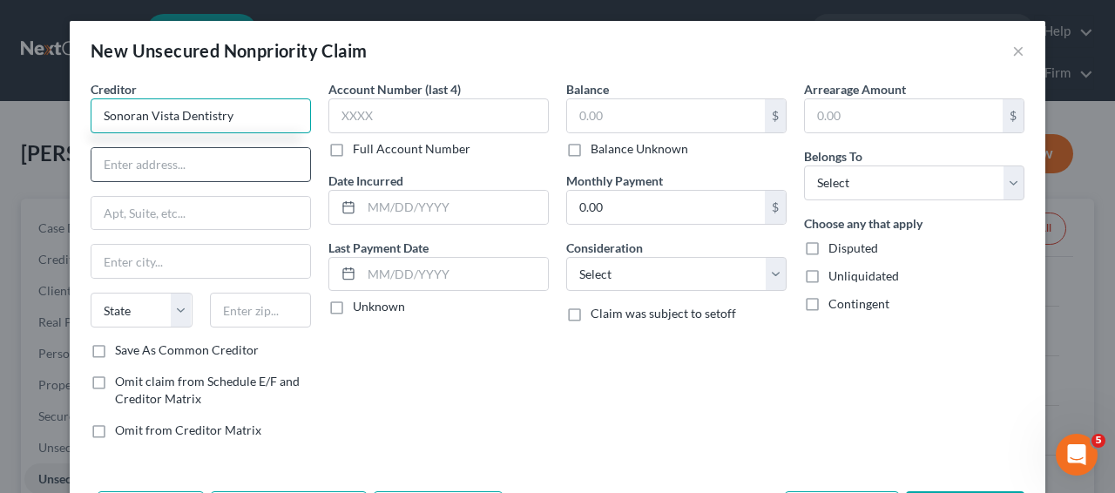
type input "Sonoran Vista Dentistry"
click at [186, 178] on input "text" at bounding box center [201, 164] width 219 height 33
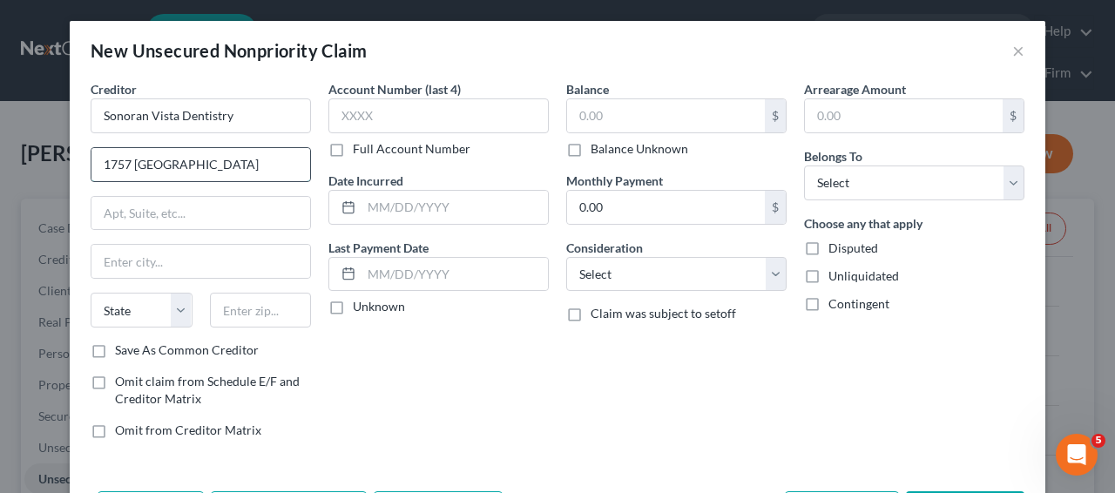
type input "1757 East Baseline Road"
type input "Suite 129"
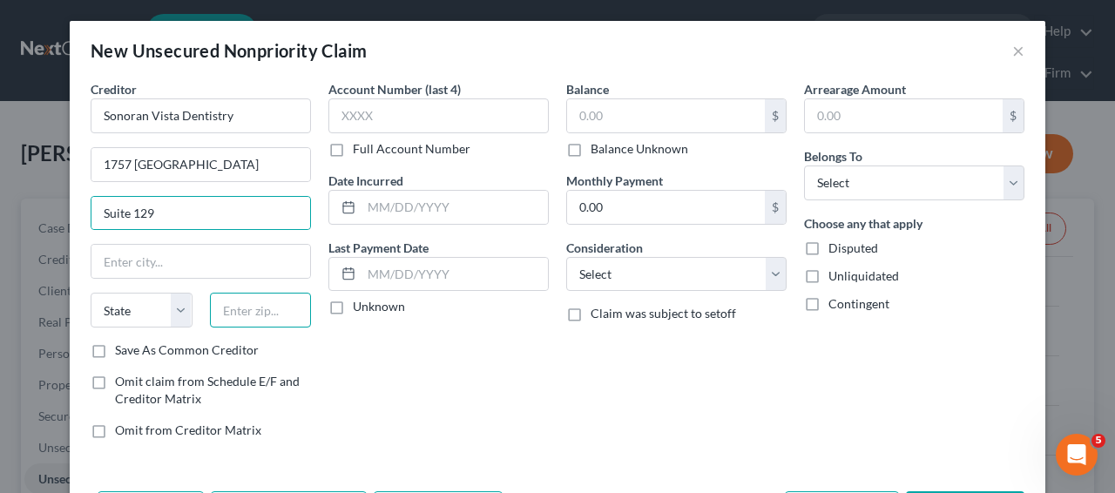
click at [222, 313] on input "text" at bounding box center [261, 310] width 102 height 35
type input "85233"
click at [212, 221] on input "Suite 129" at bounding box center [201, 213] width 219 height 33
type input "Gilbert"
select select "3"
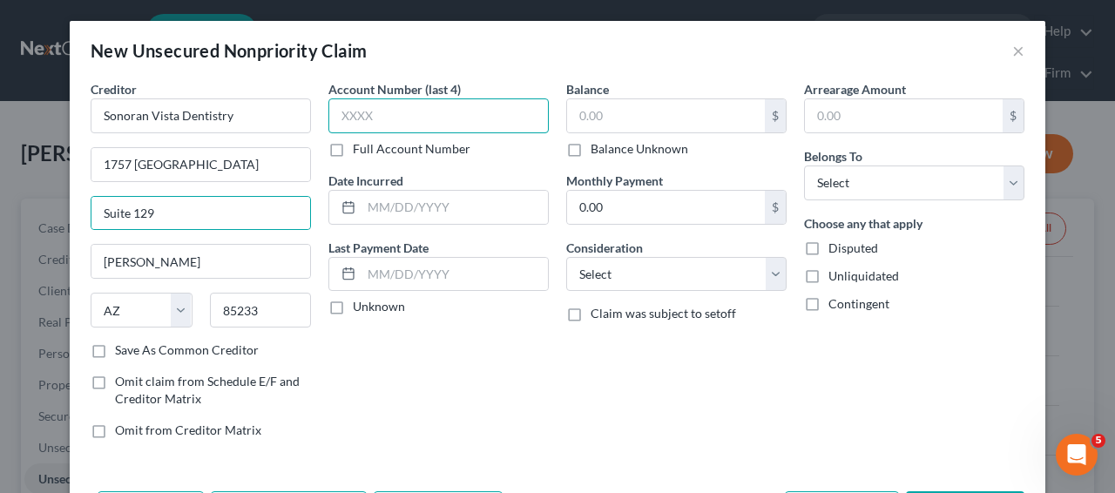
click at [406, 117] on input "text" at bounding box center [439, 115] width 220 height 35
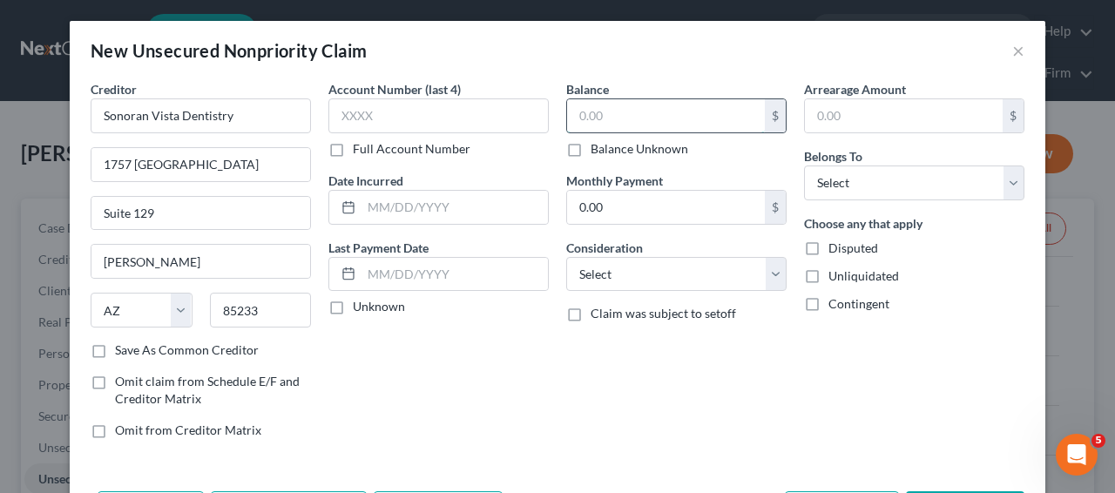
click at [702, 116] on input "text" at bounding box center [666, 115] width 198 height 33
type input "79"
click at [890, 185] on select "Select Debtor 1 Only Debtor 2 Only Debtor 1 And Debtor 2 Only At Least One Of T…" at bounding box center [914, 183] width 220 height 35
select select "1"
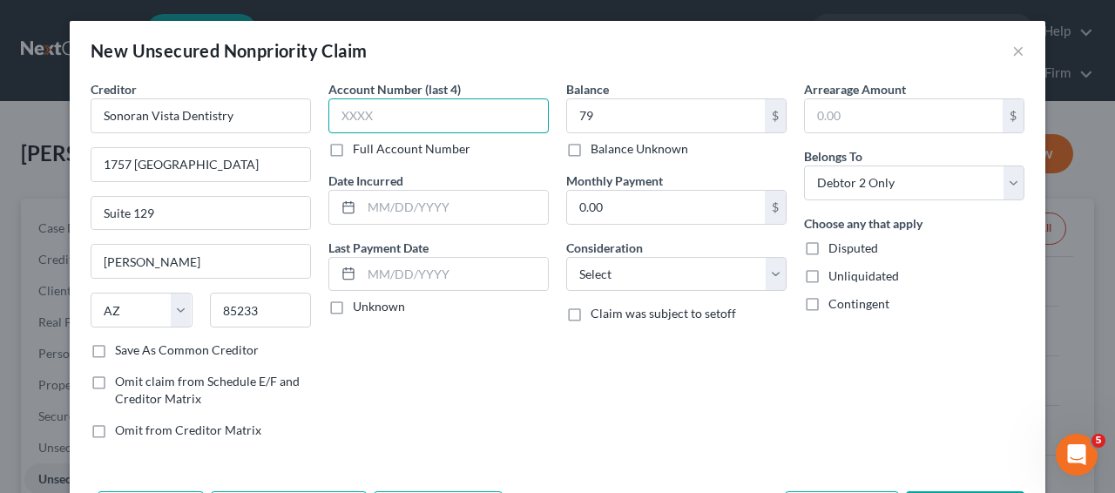
click at [433, 126] on input "text" at bounding box center [439, 115] width 220 height 35
type input "0017"
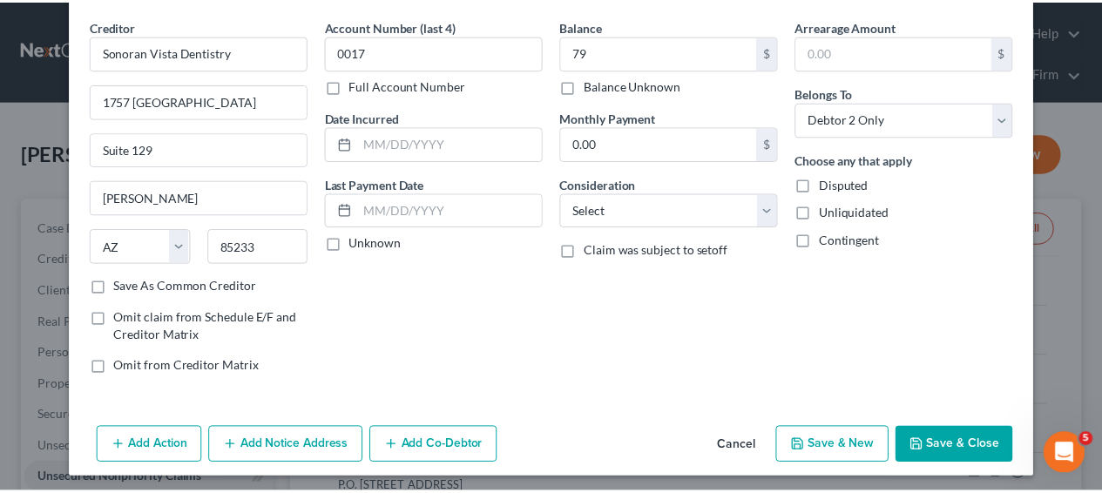
scroll to position [69, 0]
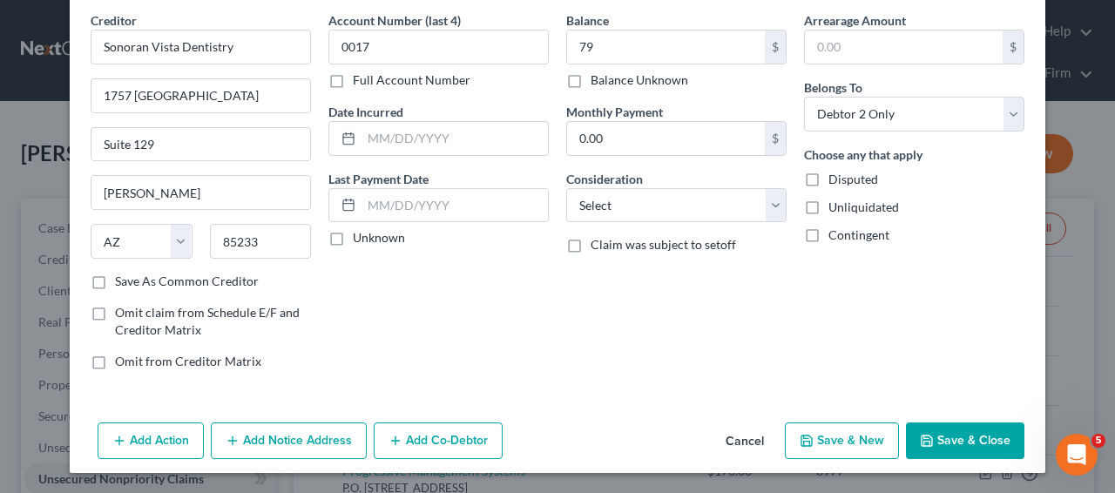
click at [993, 443] on button "Save & Close" at bounding box center [965, 441] width 119 height 37
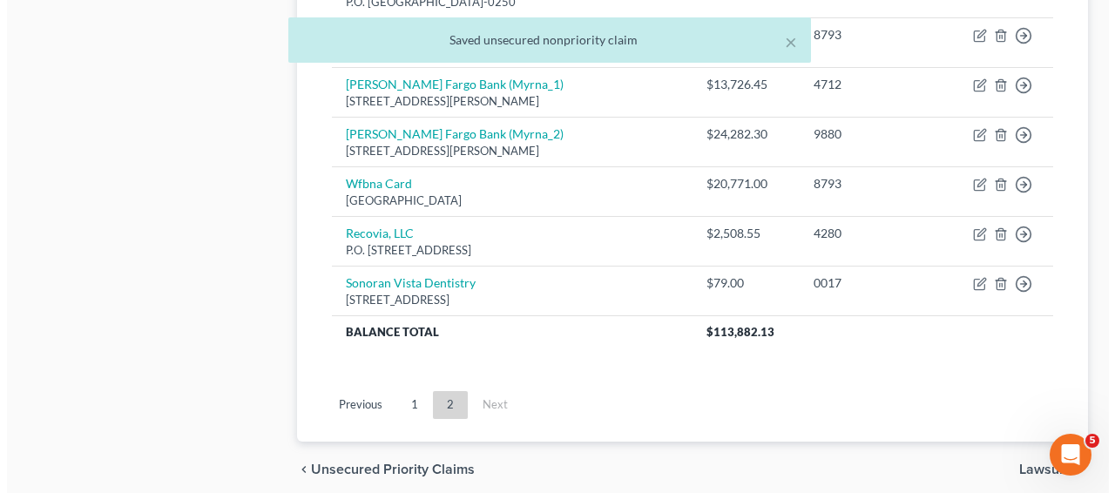
scroll to position [1500, 0]
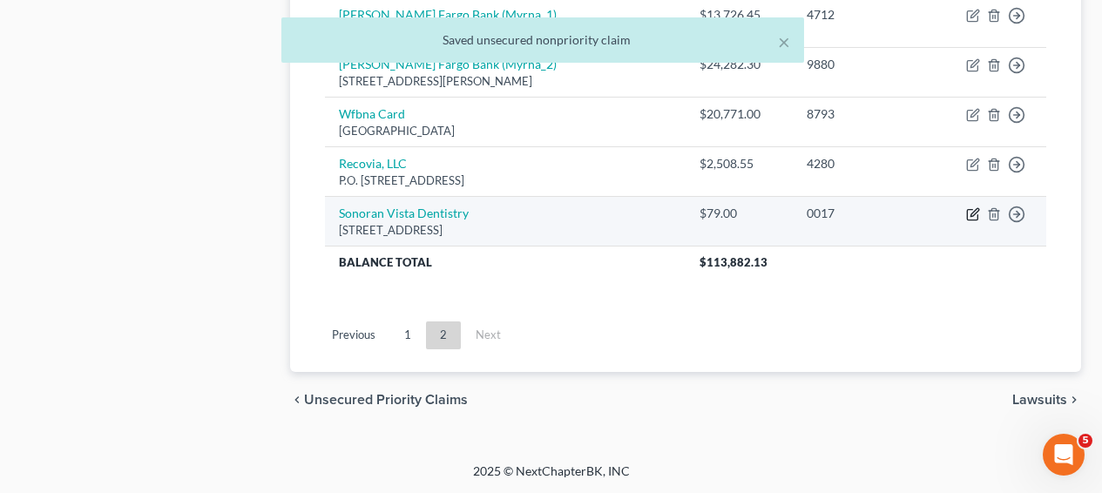
click at [979, 216] on icon "button" at bounding box center [973, 214] width 14 height 14
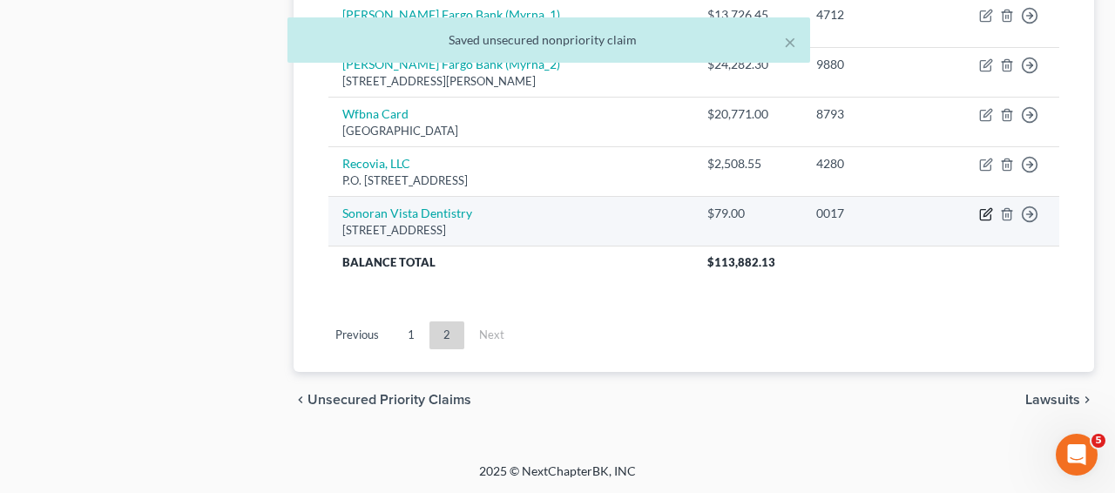
select select "3"
select select "1"
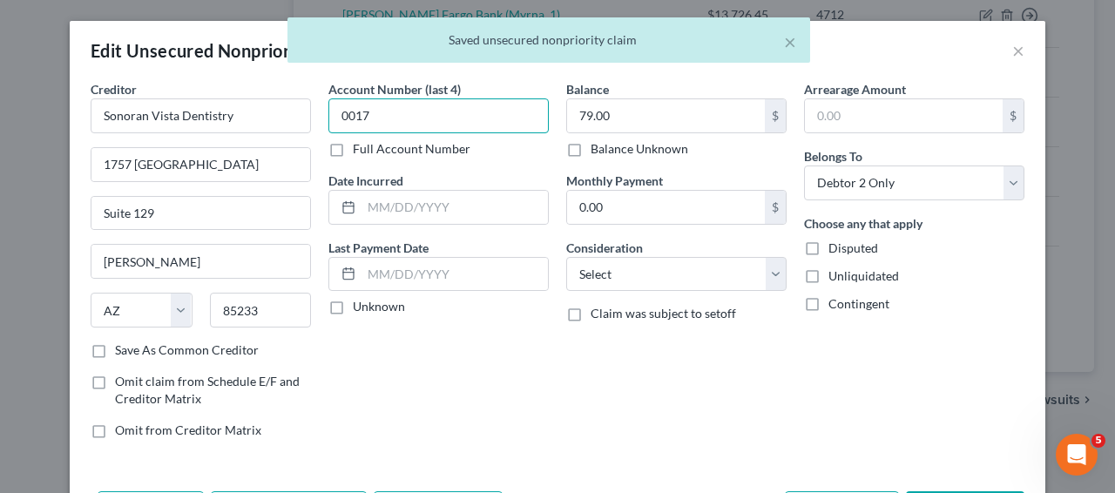
click at [475, 107] on input "0017" at bounding box center [439, 115] width 220 height 35
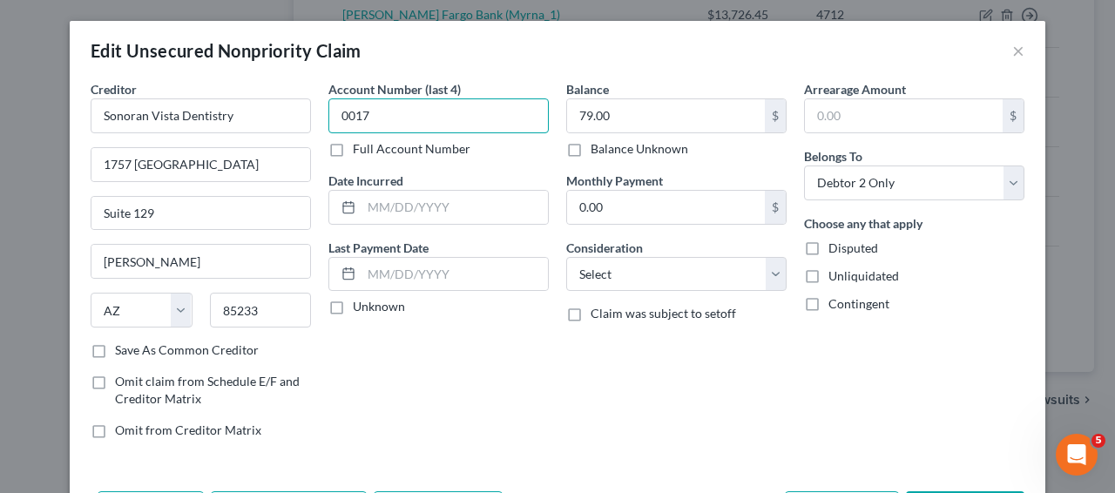
click at [475, 107] on input "0017" at bounding box center [439, 115] width 220 height 35
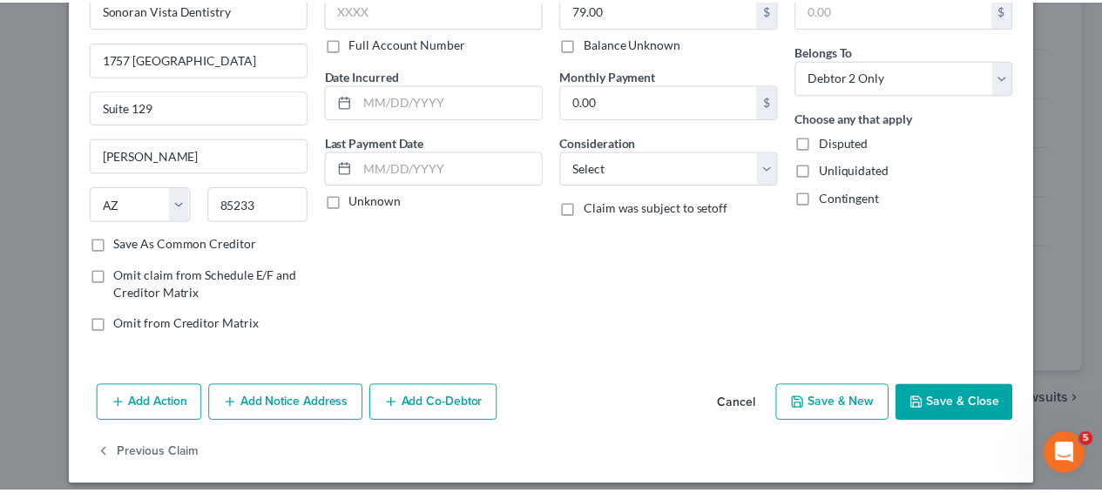
scroll to position [119, 0]
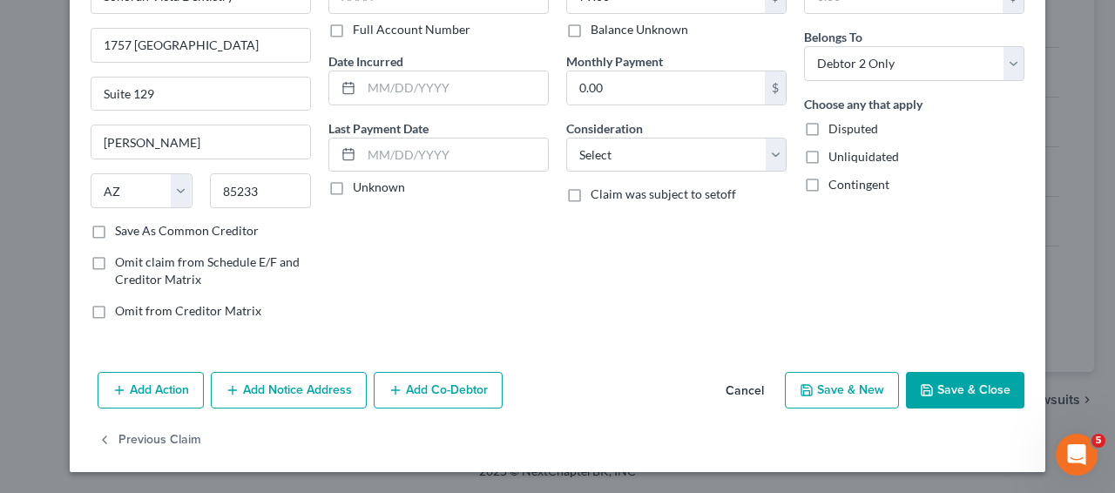
click at [951, 381] on button "Save & Close" at bounding box center [965, 390] width 119 height 37
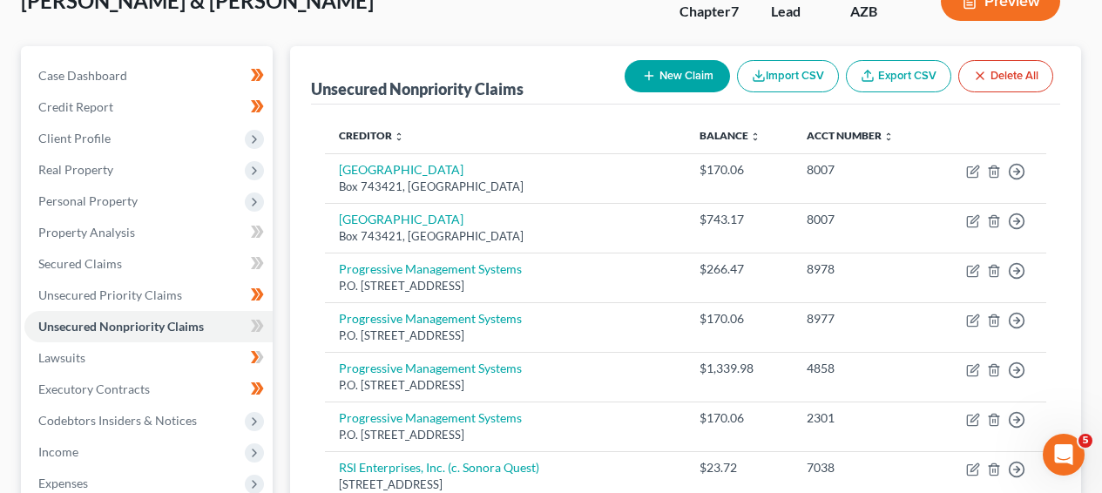
scroll to position [1500, 0]
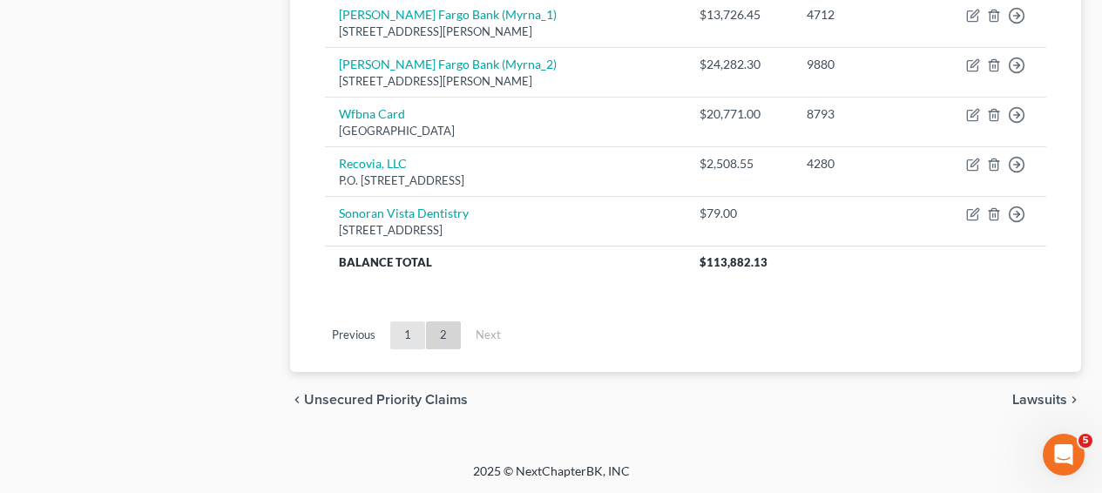
click at [403, 341] on link "1" at bounding box center [407, 336] width 35 height 28
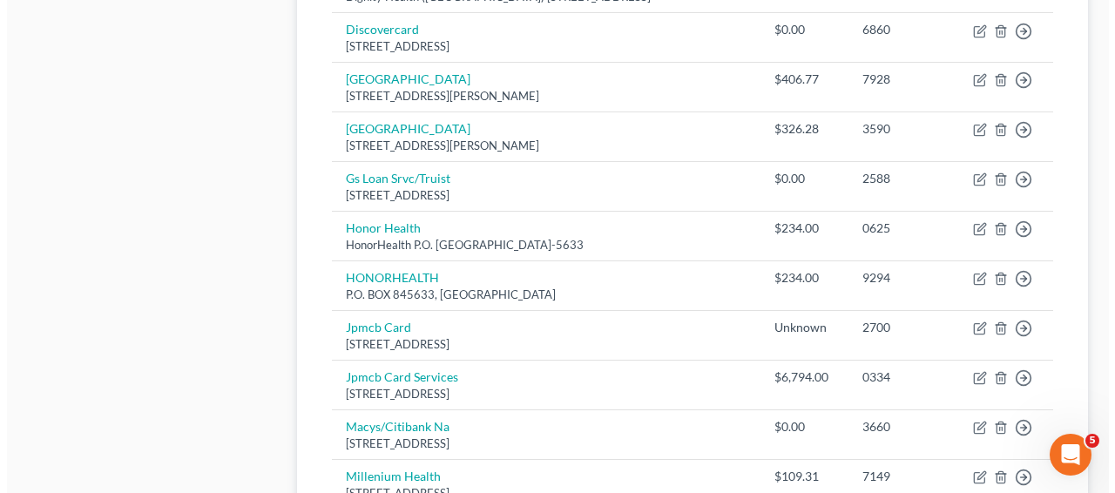
scroll to position [1223, 0]
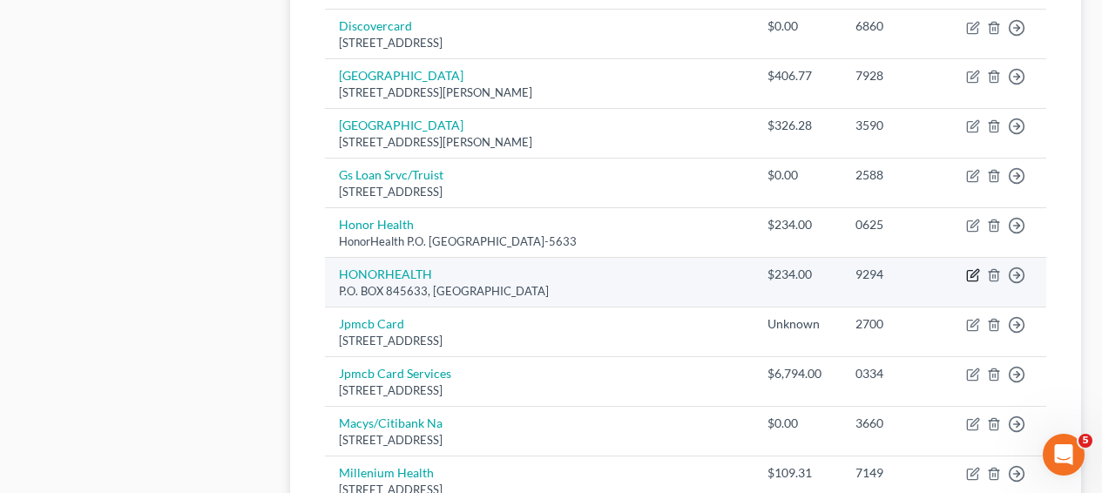
click at [972, 268] on icon "button" at bounding box center [973, 275] width 14 height 14
select select "4"
select select "1"
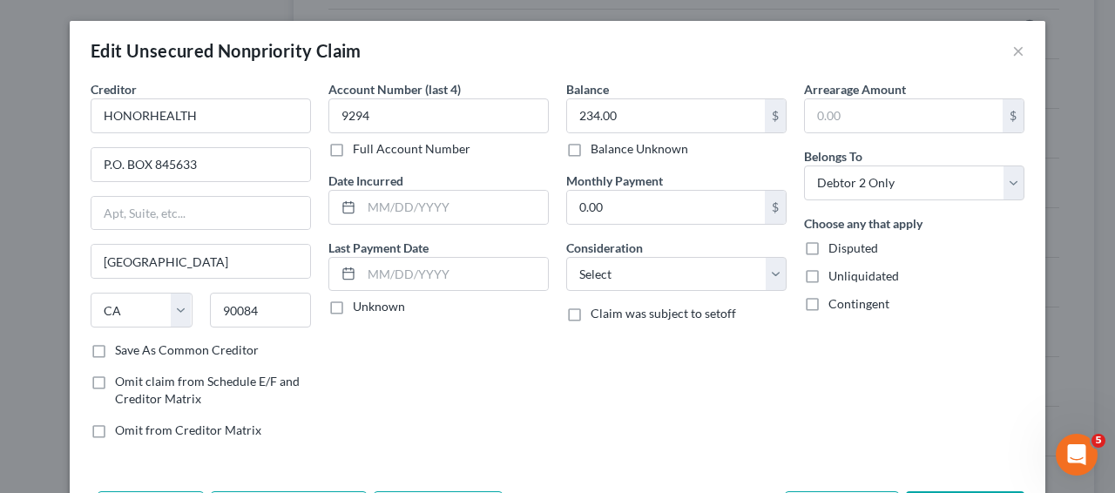
click at [170, 346] on label "Save As Common Creditor" at bounding box center [187, 350] width 144 height 17
click at [133, 346] on input "Save As Common Creditor" at bounding box center [127, 347] width 11 height 11
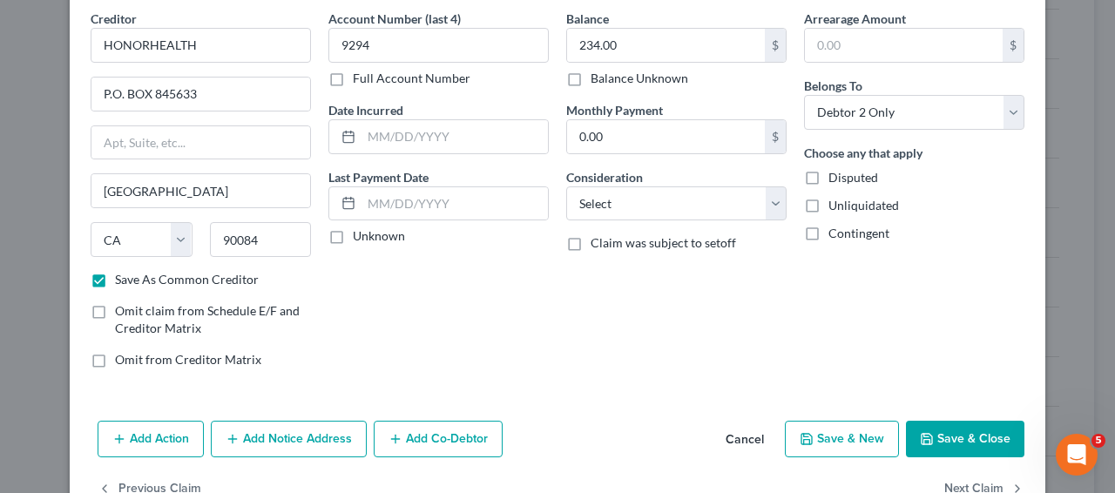
scroll to position [91, 0]
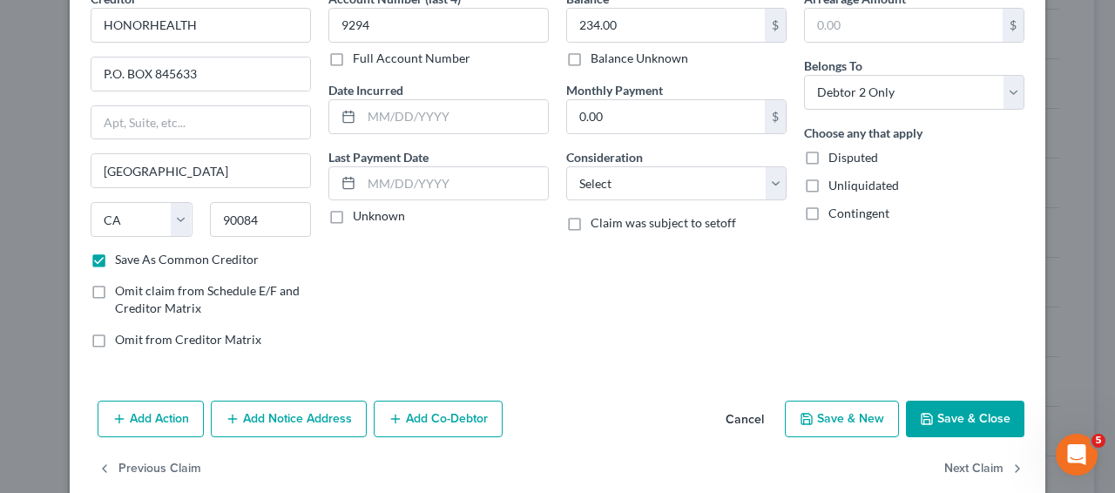
click at [972, 427] on button "Save & Close" at bounding box center [965, 419] width 119 height 37
checkbox input "false"
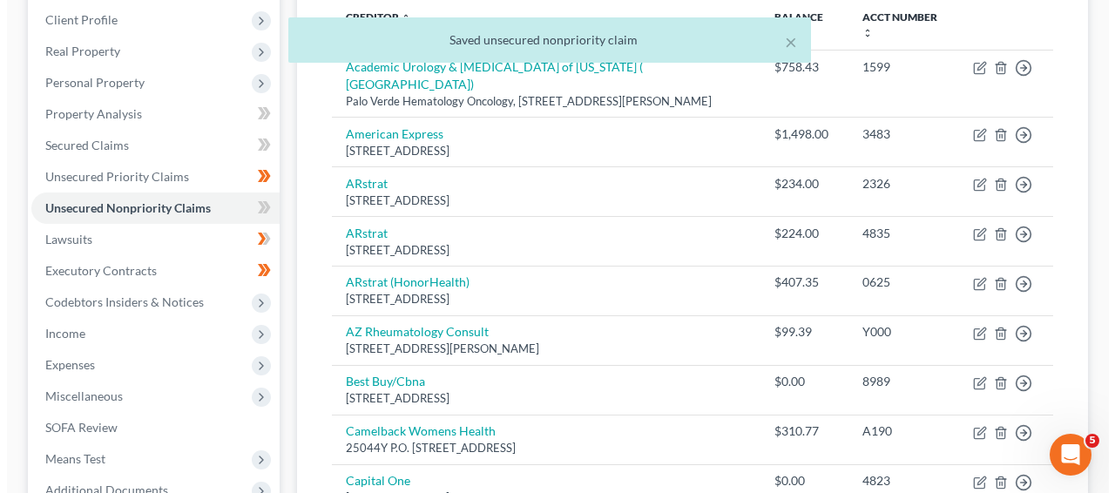
scroll to position [0, 0]
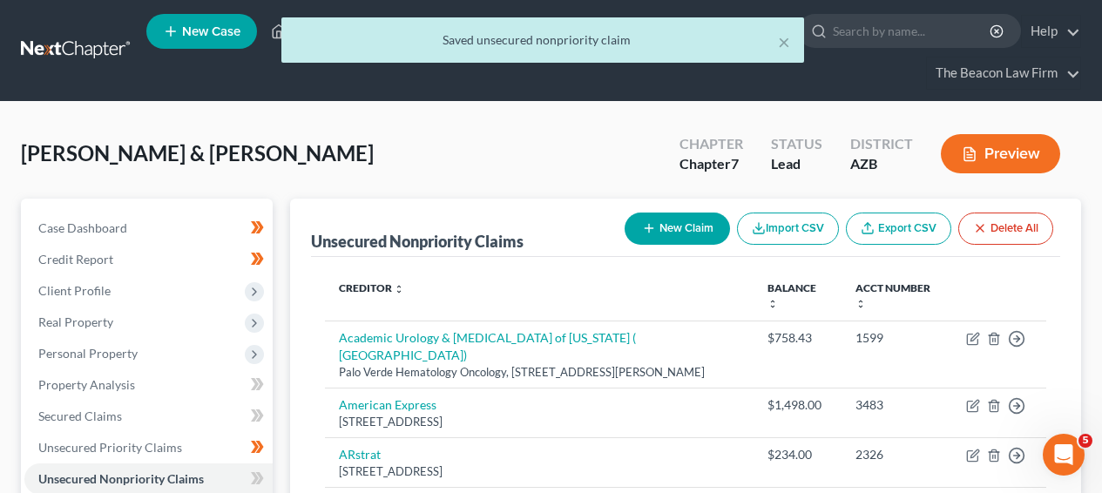
click at [659, 217] on button "New Claim" at bounding box center [677, 229] width 105 height 32
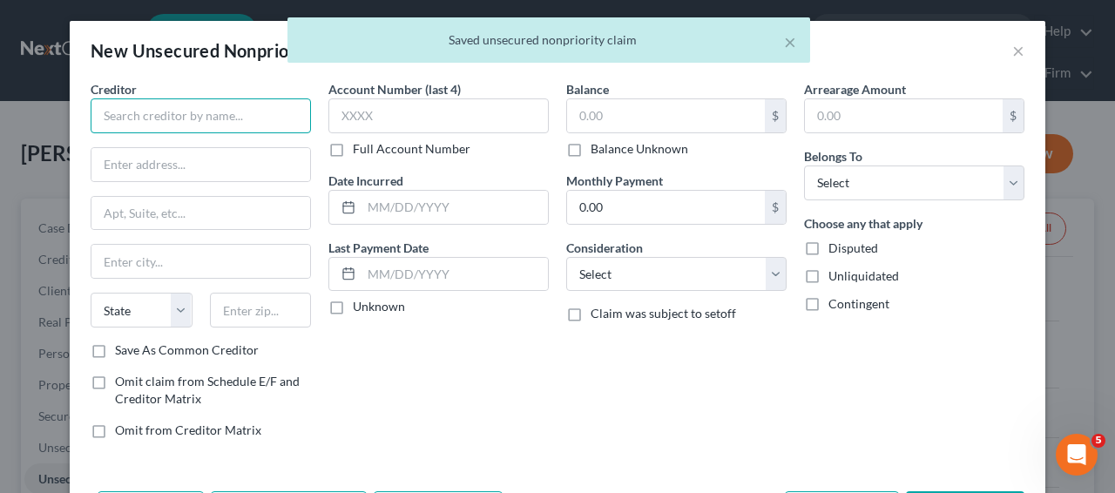
click at [239, 105] on input "text" at bounding box center [201, 115] width 220 height 35
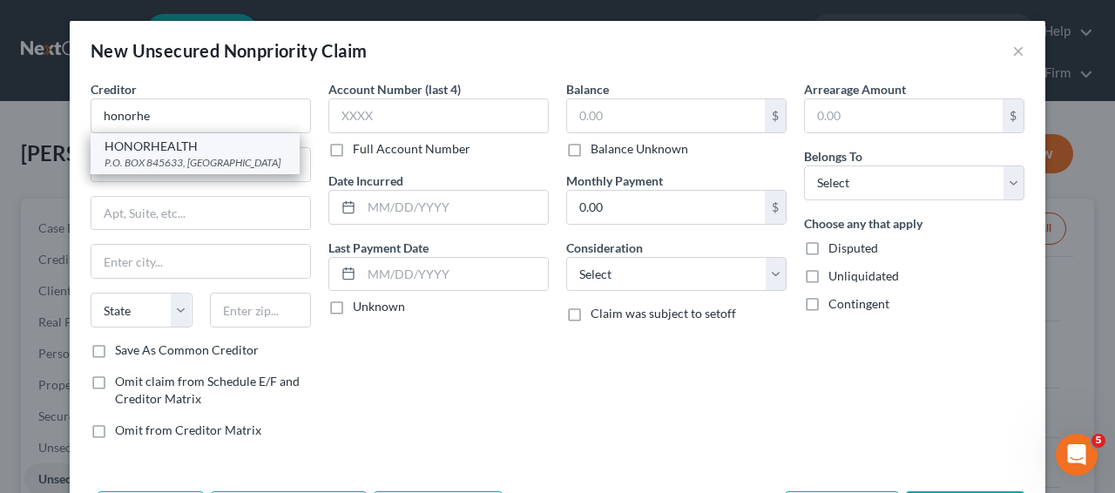
click at [214, 153] on div "HONORHEALTH" at bounding box center [195, 146] width 181 height 17
type input "HONORHEALTH"
type input "P.O. BOX 845633"
type input "Los Angeles"
select select "4"
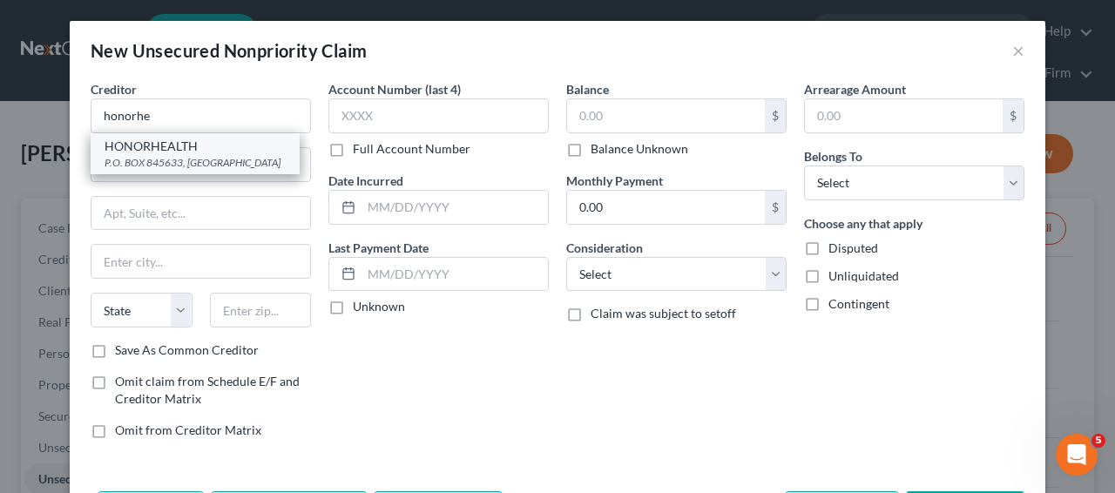
type input "90084"
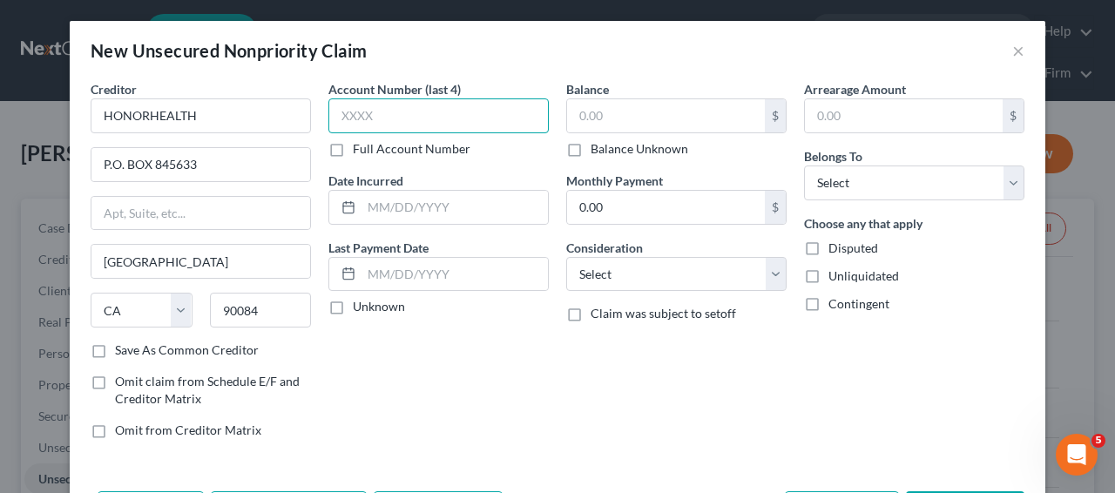
click at [485, 113] on input "text" at bounding box center [439, 115] width 220 height 35
type input "7546"
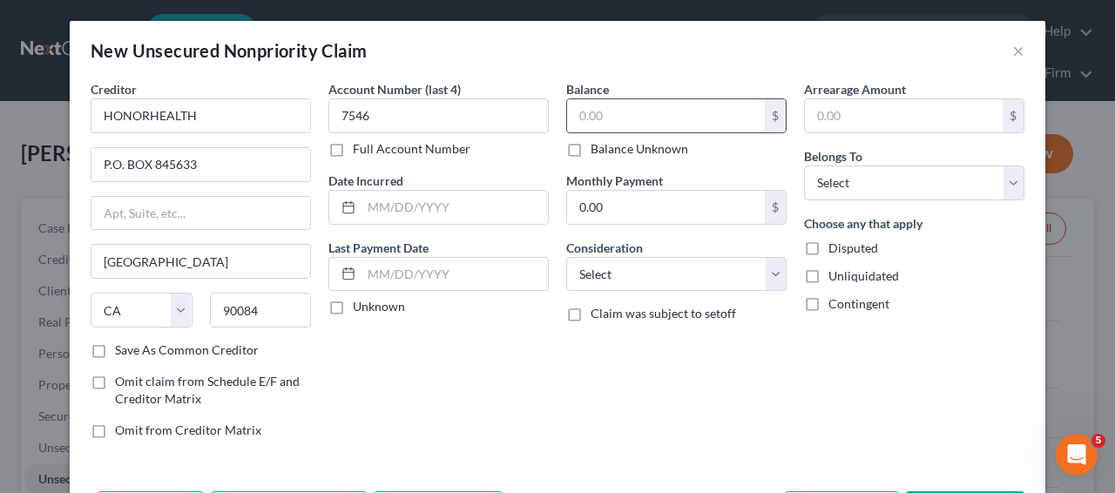
click at [687, 124] on input "text" at bounding box center [666, 115] width 198 height 33
type input "234"
click at [888, 198] on select "Select Debtor 1 Only Debtor 2 Only Debtor 1 And Debtor 2 Only At Least One Of T…" at bounding box center [914, 183] width 220 height 35
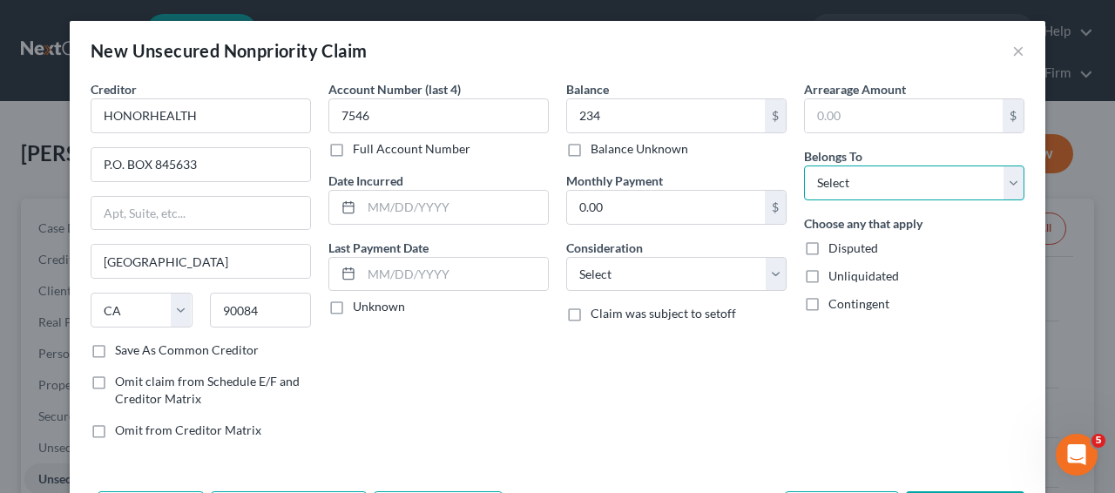
select select "0"
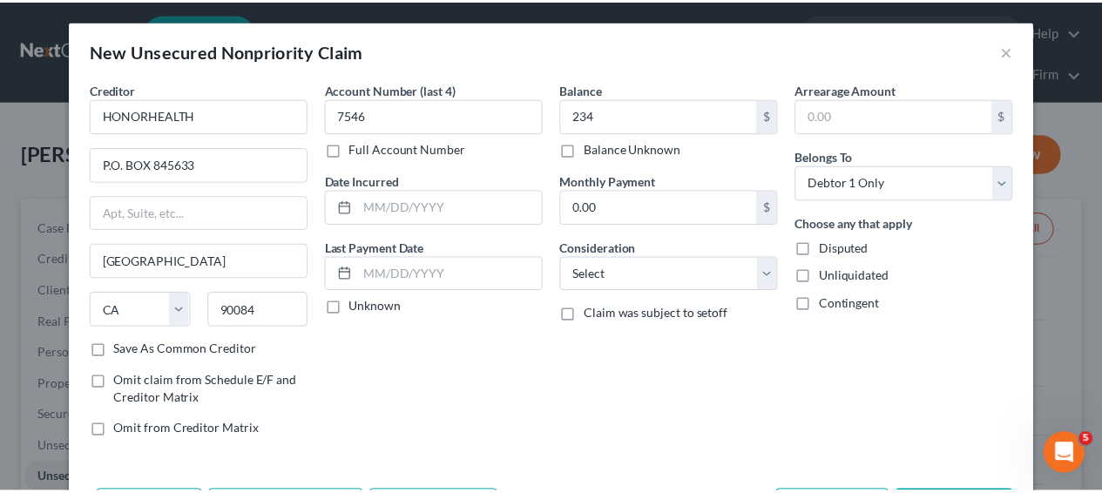
scroll to position [69, 0]
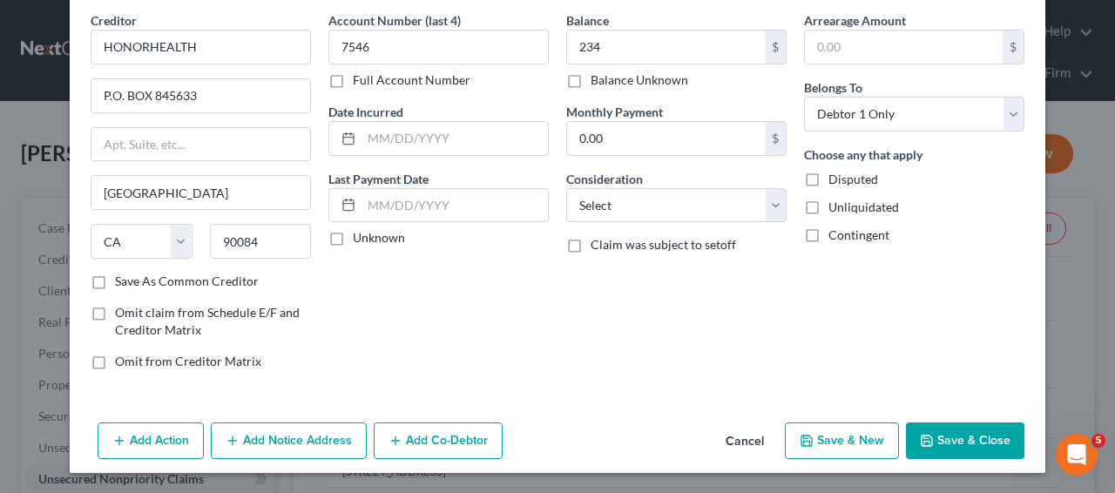
click at [974, 452] on button "Save & Close" at bounding box center [965, 441] width 119 height 37
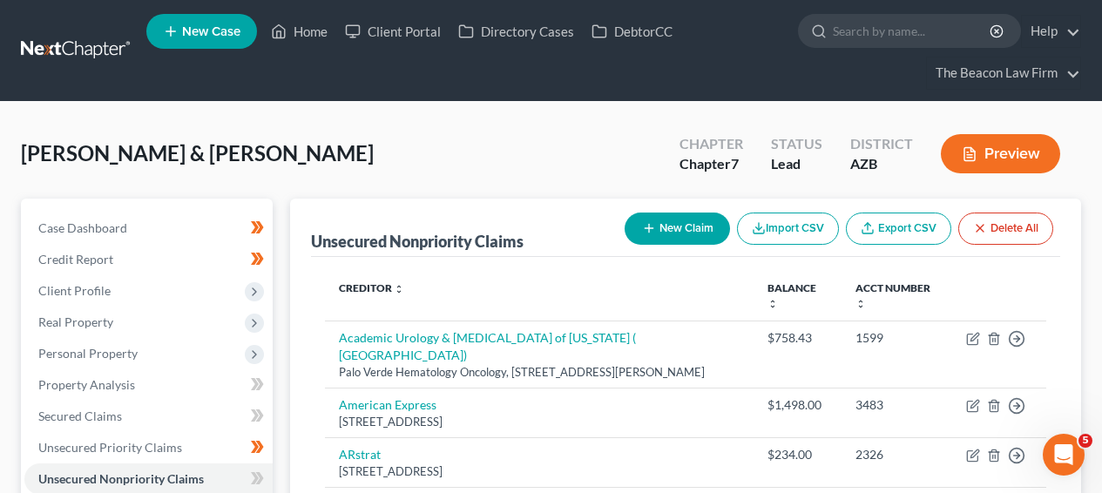
click at [665, 224] on button "New Claim" at bounding box center [677, 229] width 105 height 32
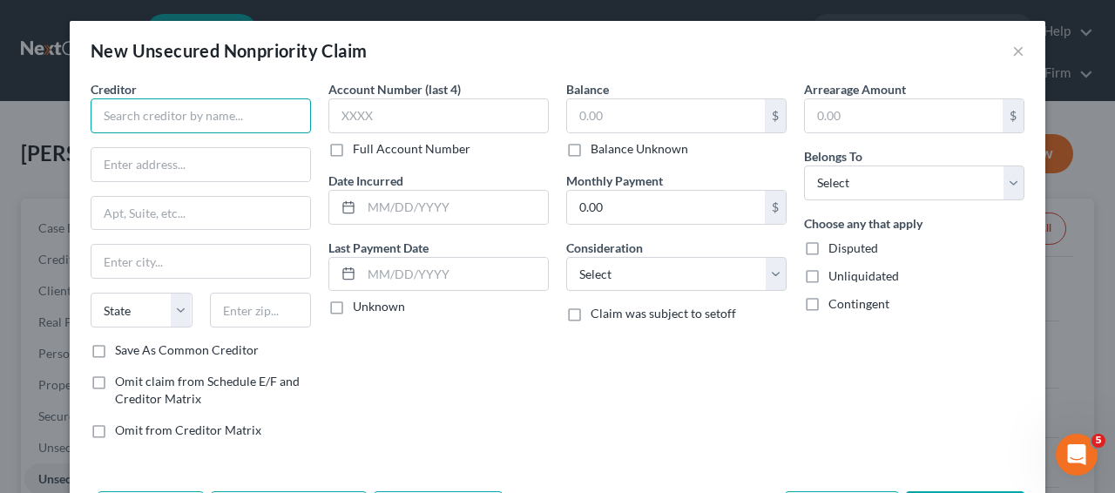
click at [174, 116] on input "text" at bounding box center [201, 115] width 220 height 35
click at [175, 127] on input "cascade ca" at bounding box center [201, 115] width 220 height 35
type input "bni"
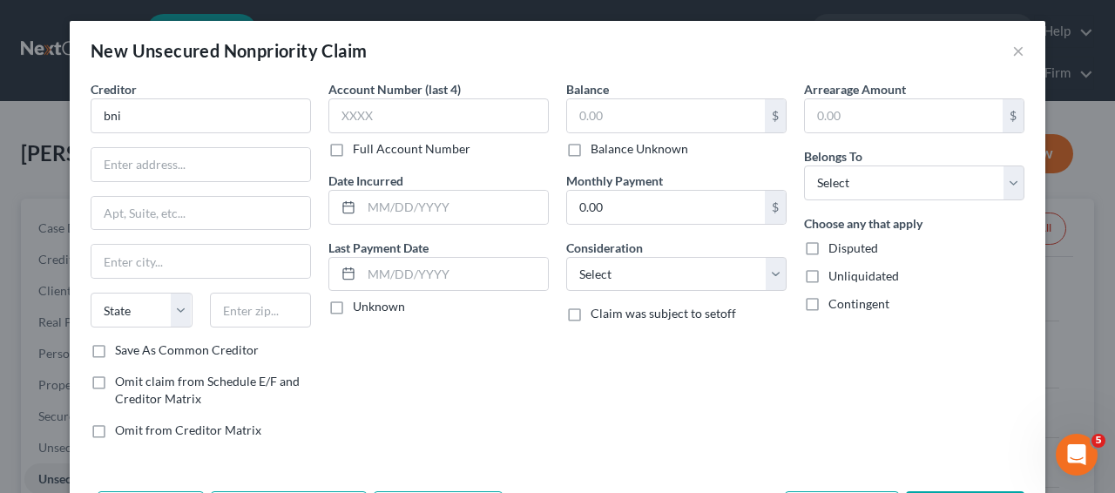
click at [1025, 52] on div "New Unsecured Nonpriority Claim ×" at bounding box center [558, 50] width 976 height 59
click at [1020, 51] on div "New Unsecured Nonpriority Claim ×" at bounding box center [558, 50] width 976 height 59
click at [1016, 51] on button "×" at bounding box center [1019, 50] width 12 height 21
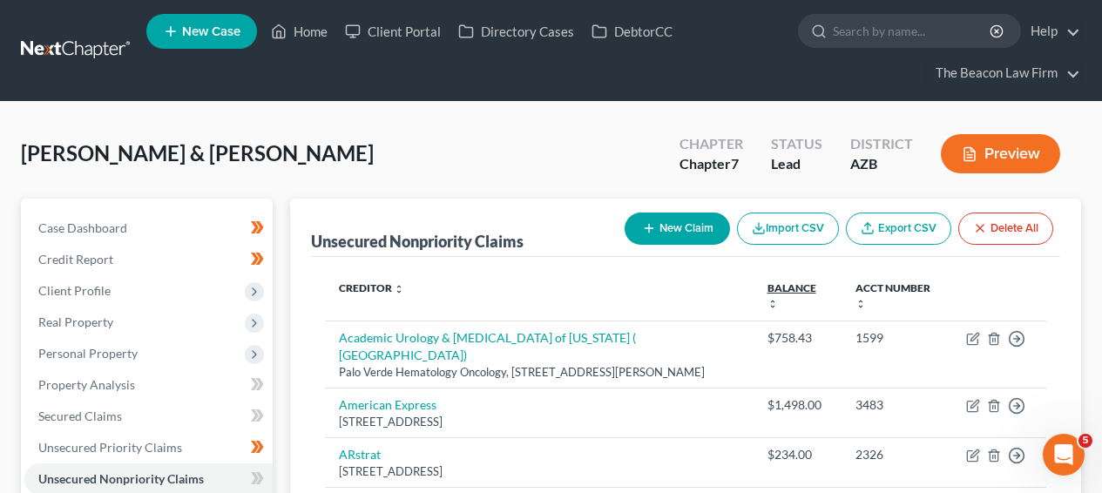
click at [813, 281] on link "Balance expand_more expand_less unfold_more" at bounding box center [792, 295] width 49 height 28
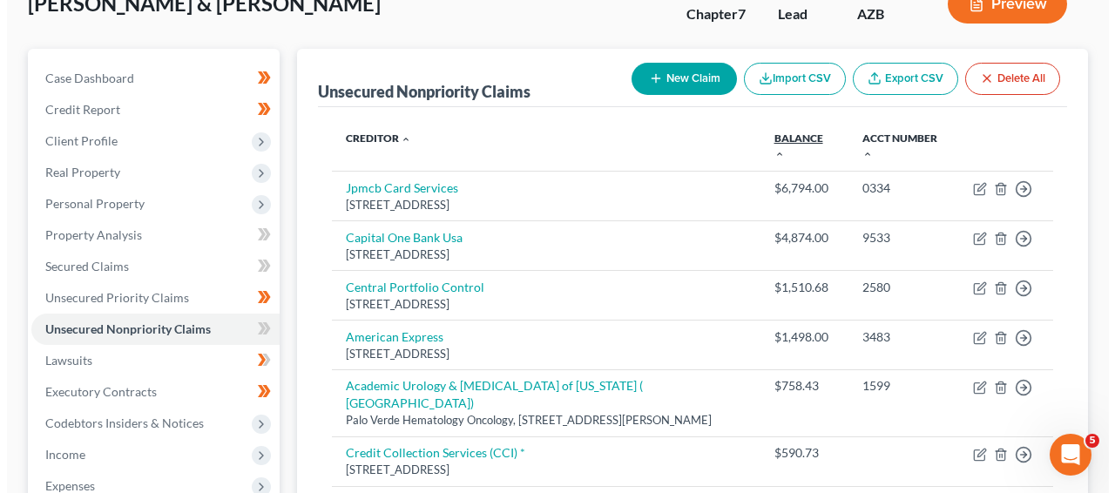
scroll to position [1102, 0]
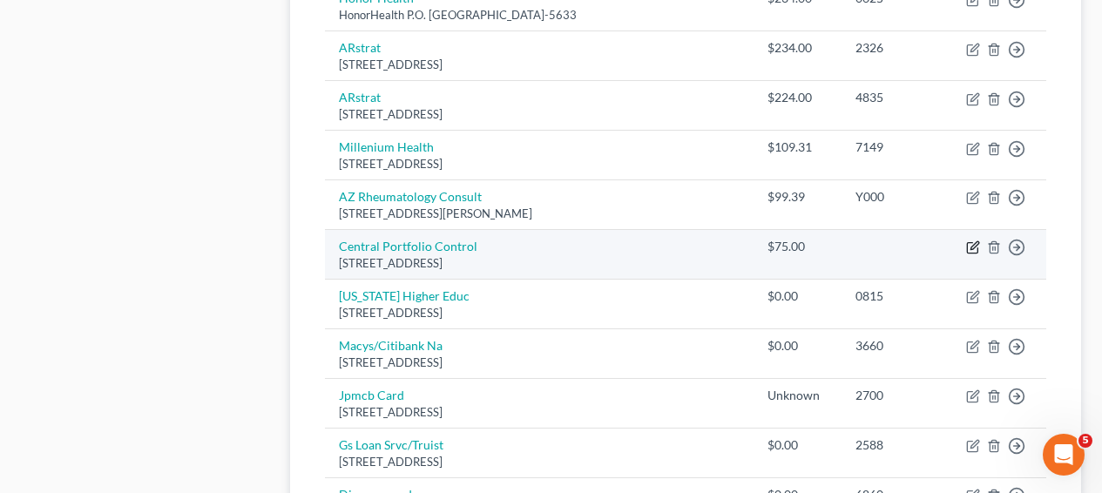
click at [974, 242] on icon "button" at bounding box center [975, 246] width 8 height 8
select select "24"
select select "9"
select select "1"
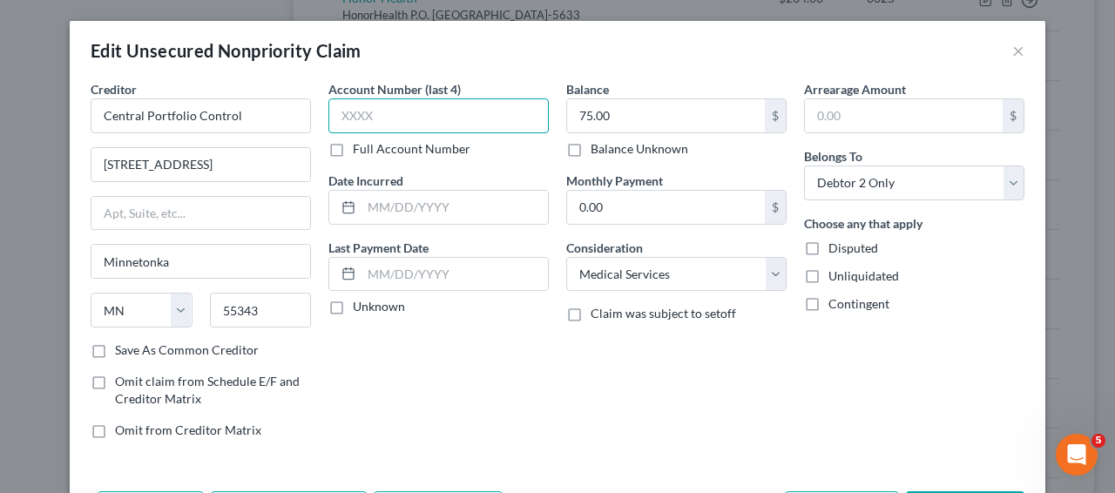
click at [491, 118] on input "text" at bounding box center [439, 115] width 220 height 35
type input "5807"
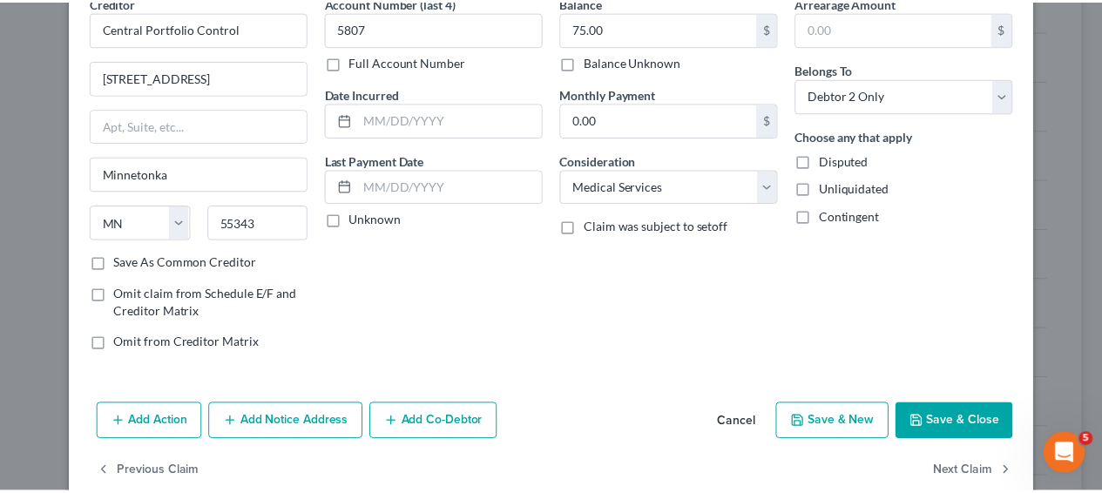
scroll to position [119, 0]
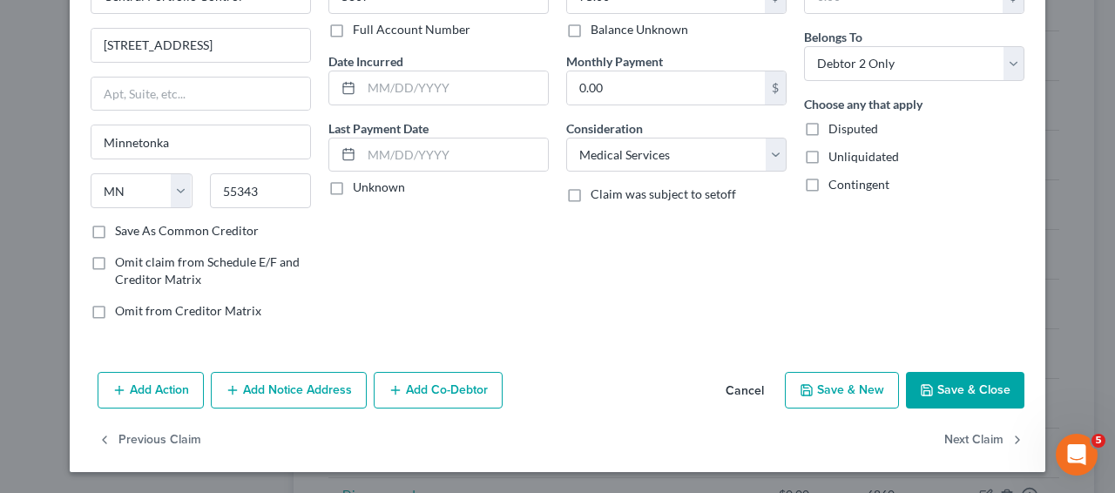
click at [959, 401] on button "Save & Close" at bounding box center [965, 390] width 119 height 37
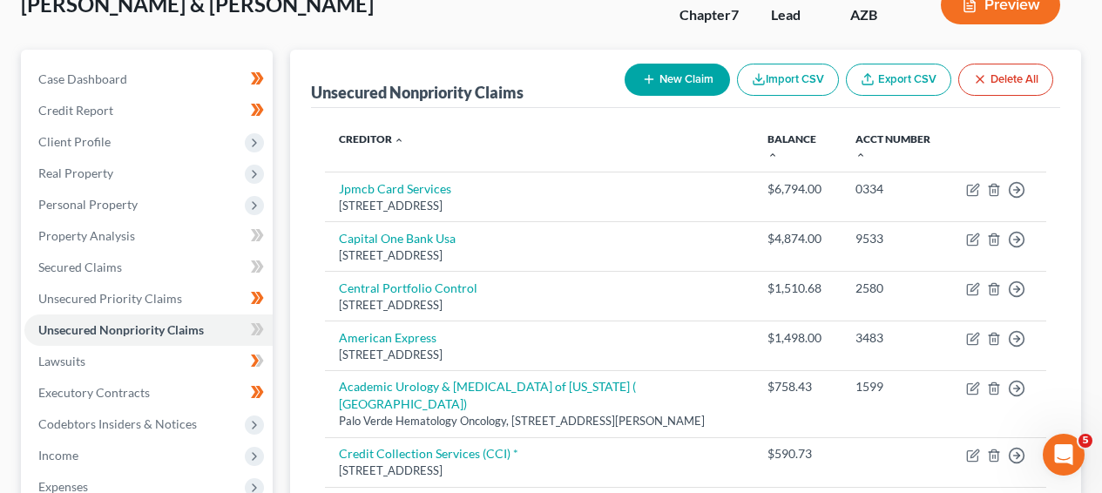
scroll to position [0, 0]
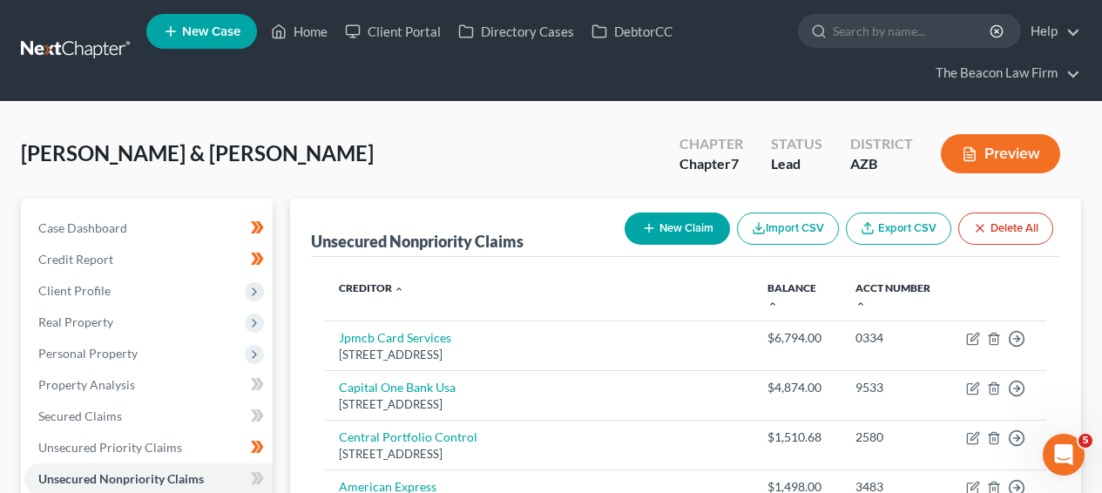
click link
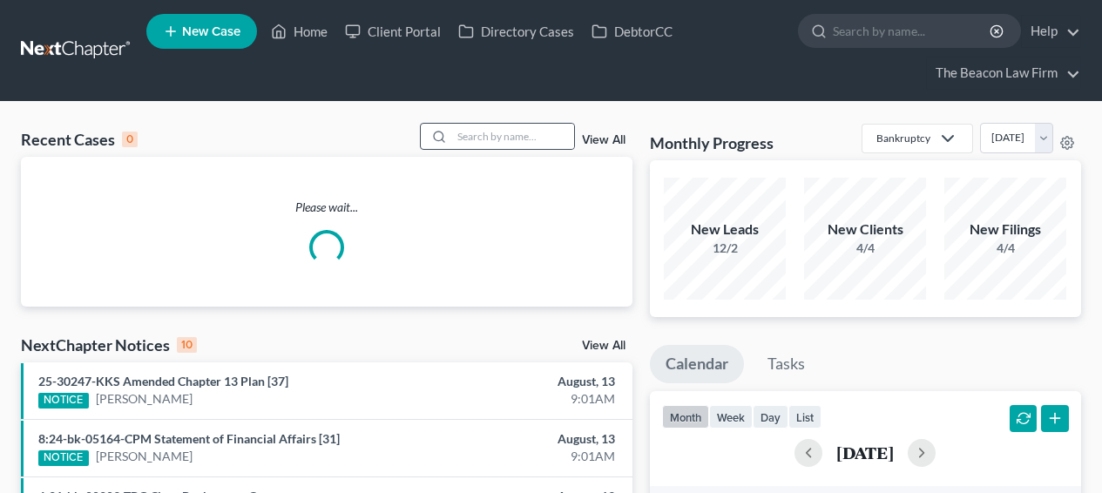
click at [444, 149] on div at bounding box center [436, 136] width 31 height 25
click at [495, 143] on input "search" at bounding box center [513, 136] width 122 height 25
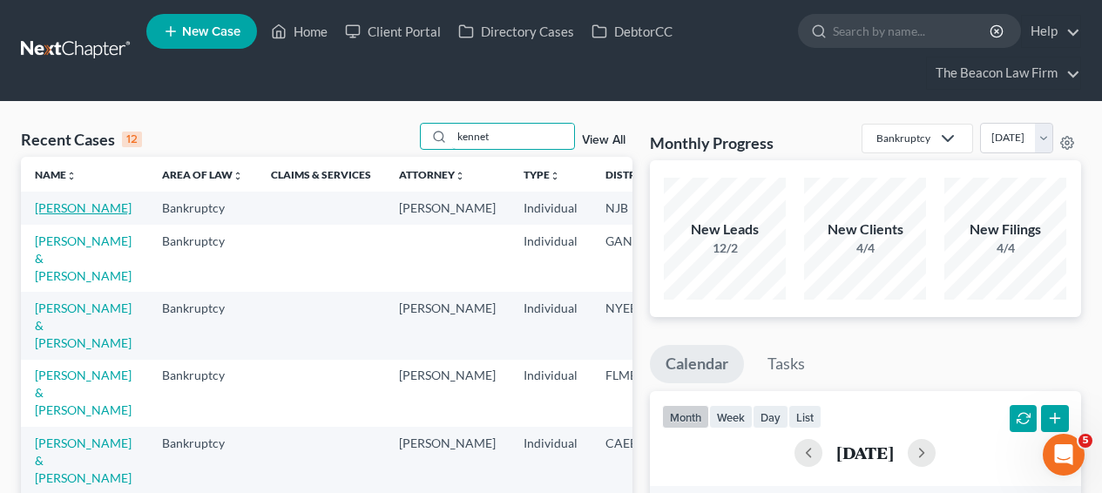
type input "kennet"
click at [72, 215] on link "[PERSON_NAME]" at bounding box center [83, 207] width 97 height 15
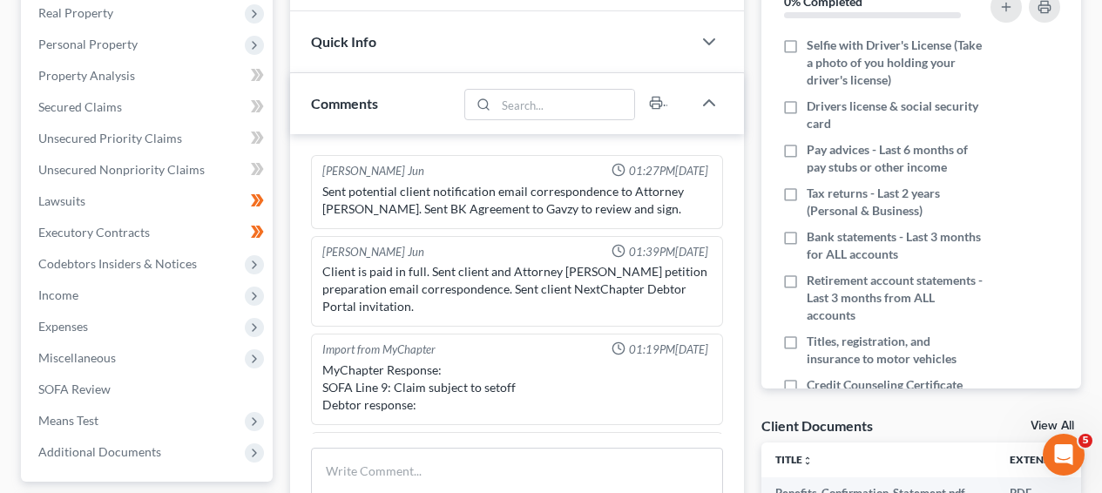
scroll to position [546, 0]
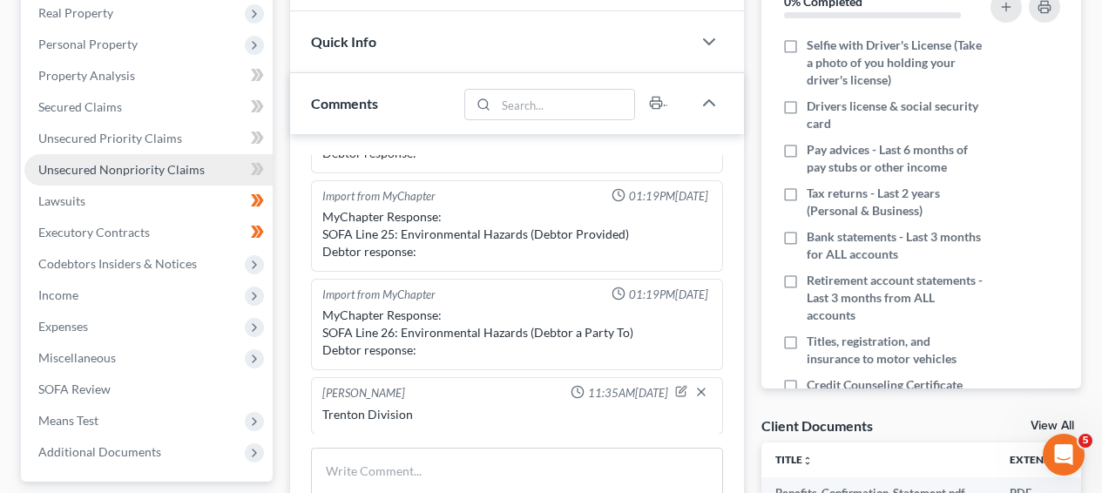
click at [194, 154] on link "Unsecured Nonpriority Claims" at bounding box center [148, 169] width 248 height 31
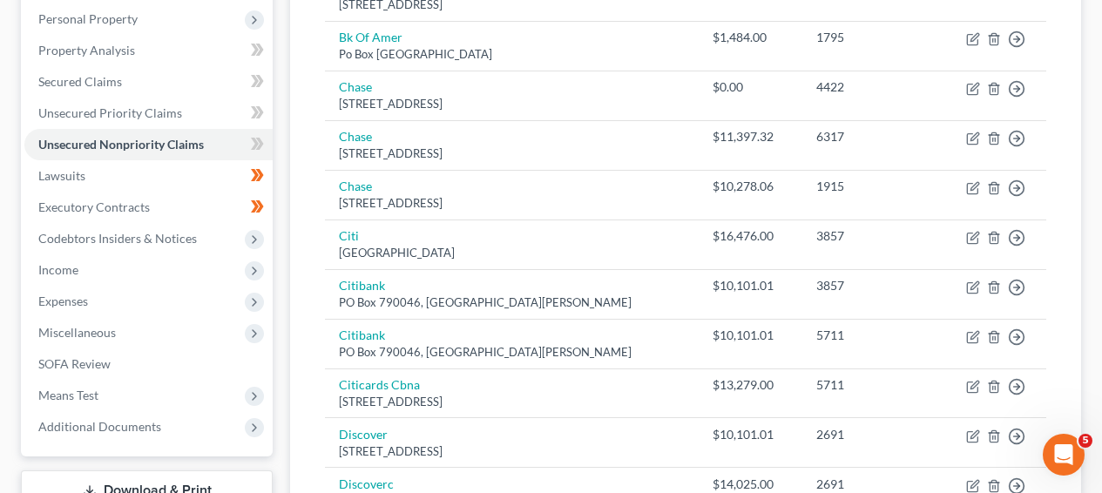
scroll to position [326, 0]
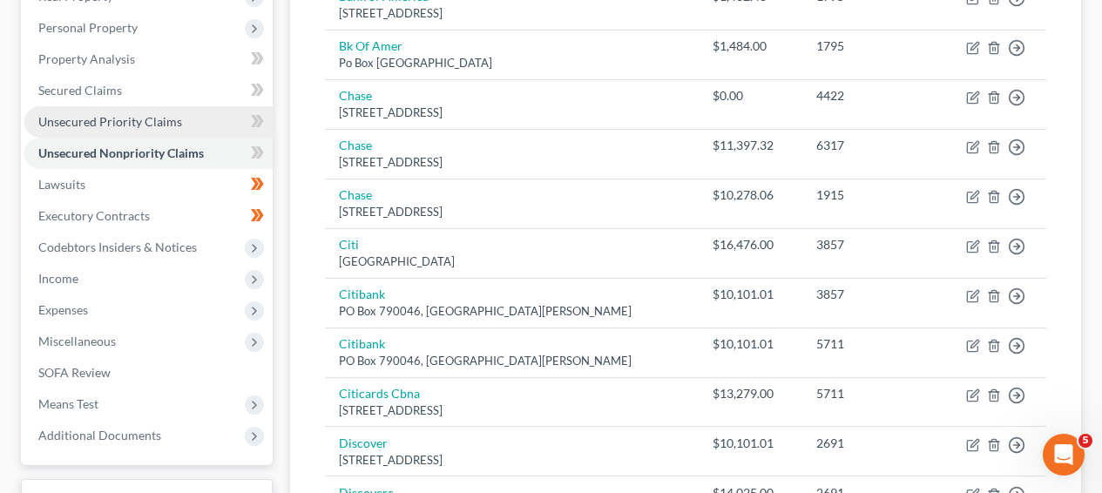
click at [208, 119] on link "Unsecured Priority Claims" at bounding box center [148, 121] width 248 height 31
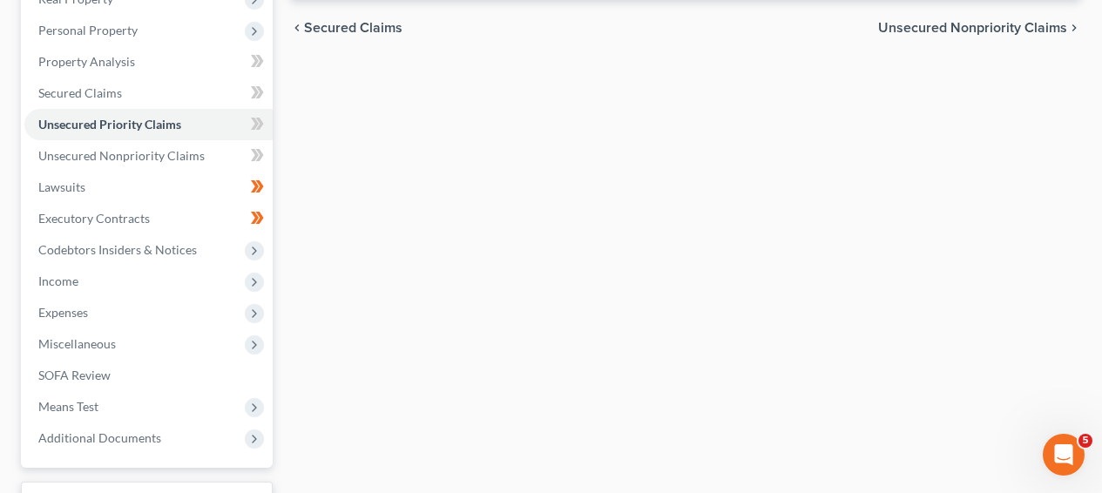
scroll to position [241, 0]
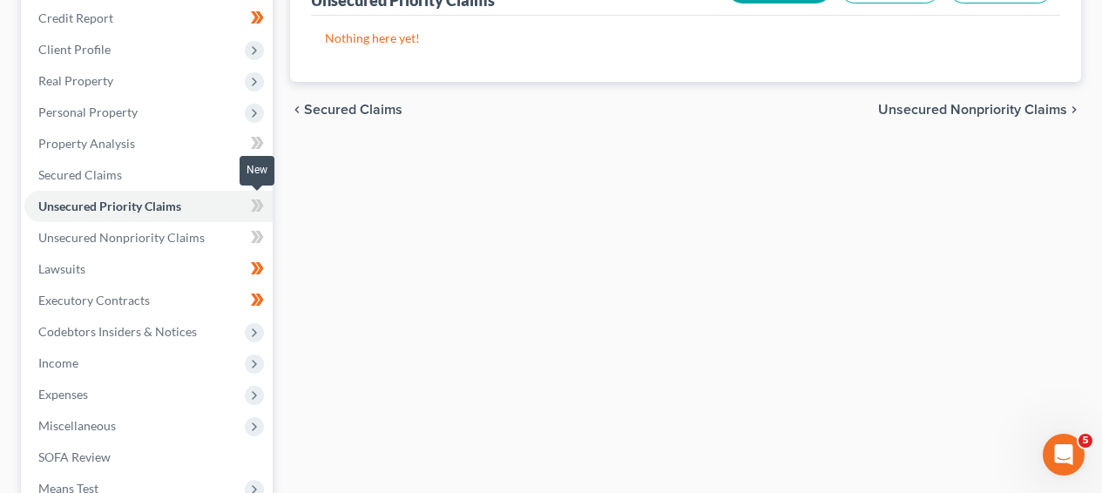
click at [259, 205] on icon at bounding box center [260, 206] width 8 height 12
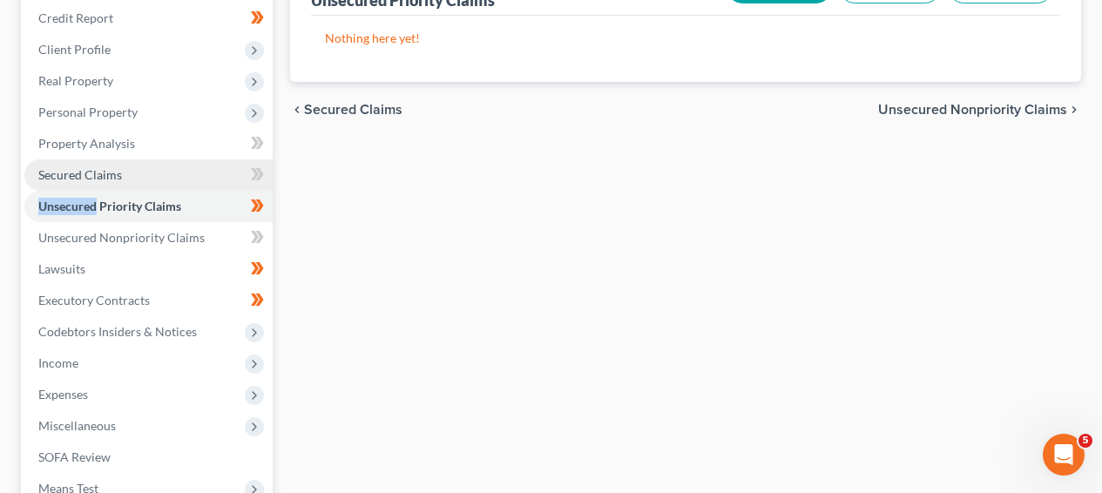
click at [152, 181] on link "Secured Claims" at bounding box center [148, 174] width 248 height 31
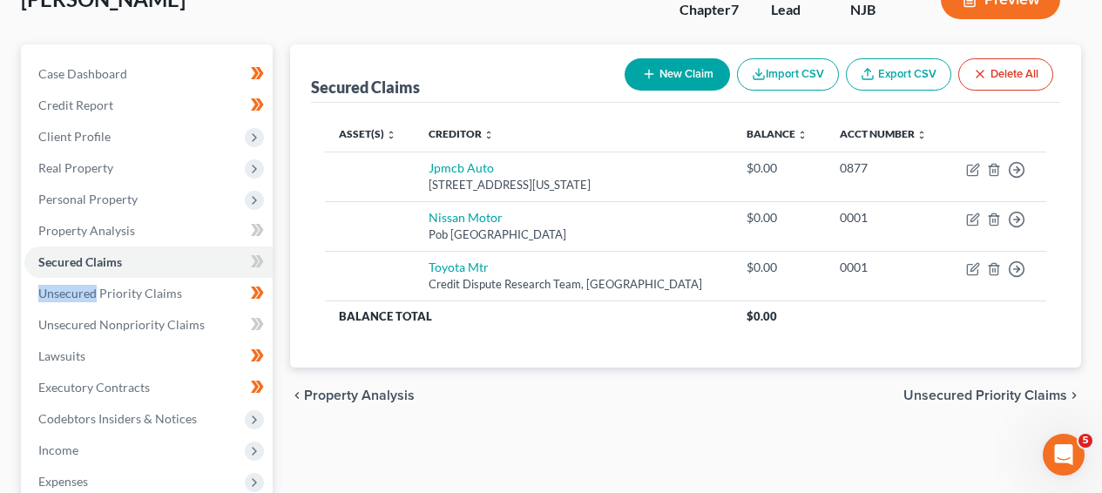
scroll to position [189, 0]
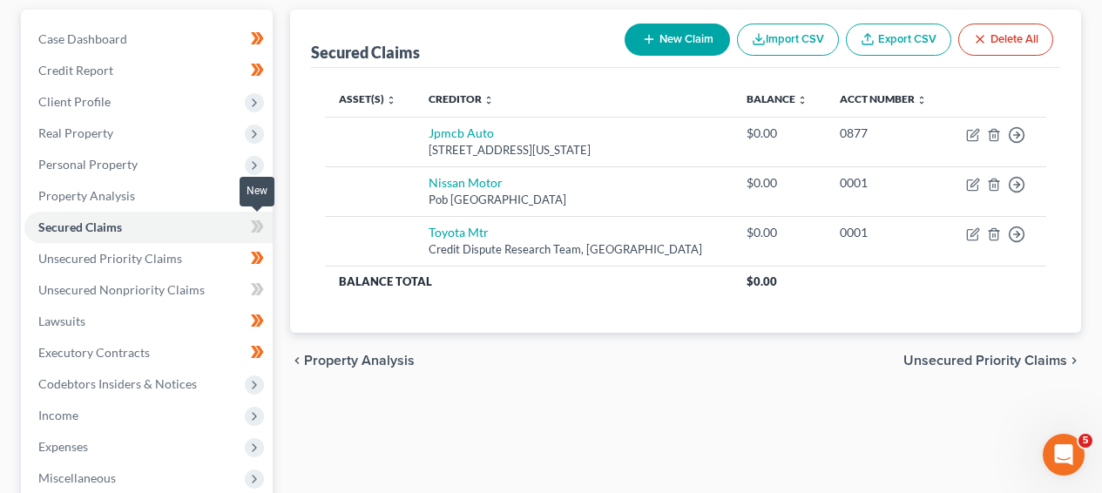
click at [248, 220] on span at bounding box center [257, 229] width 31 height 26
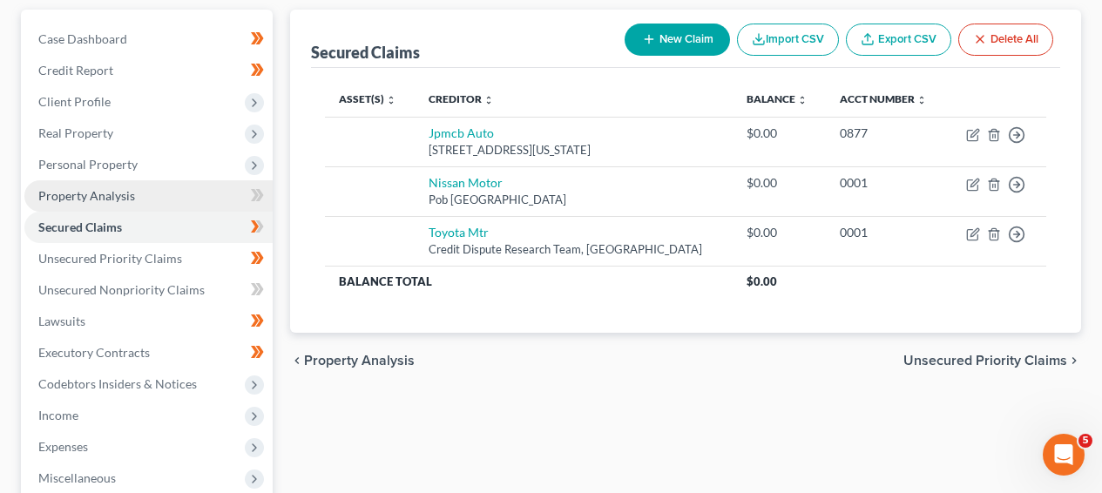
click at [241, 200] on link "Property Analysis" at bounding box center [148, 195] width 248 height 31
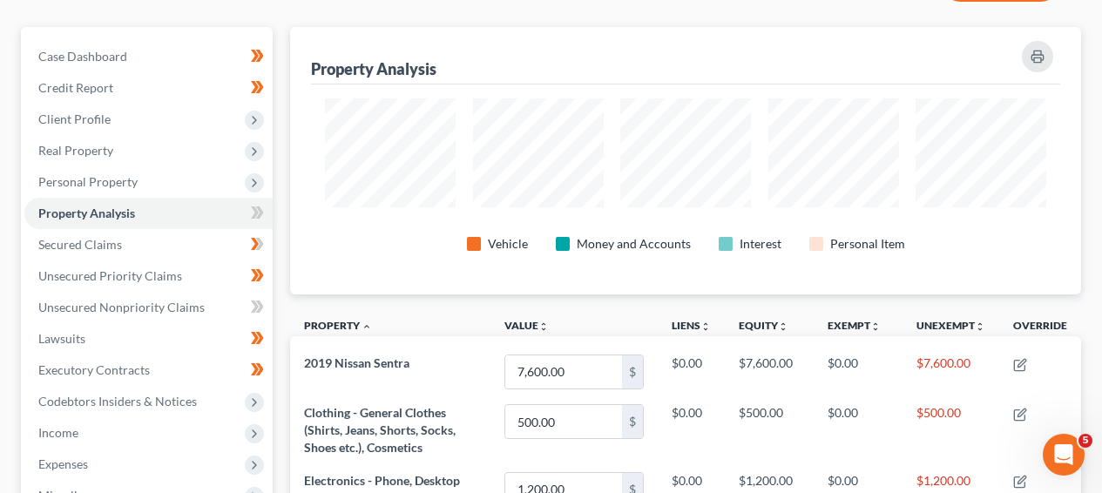
scroll to position [159, 0]
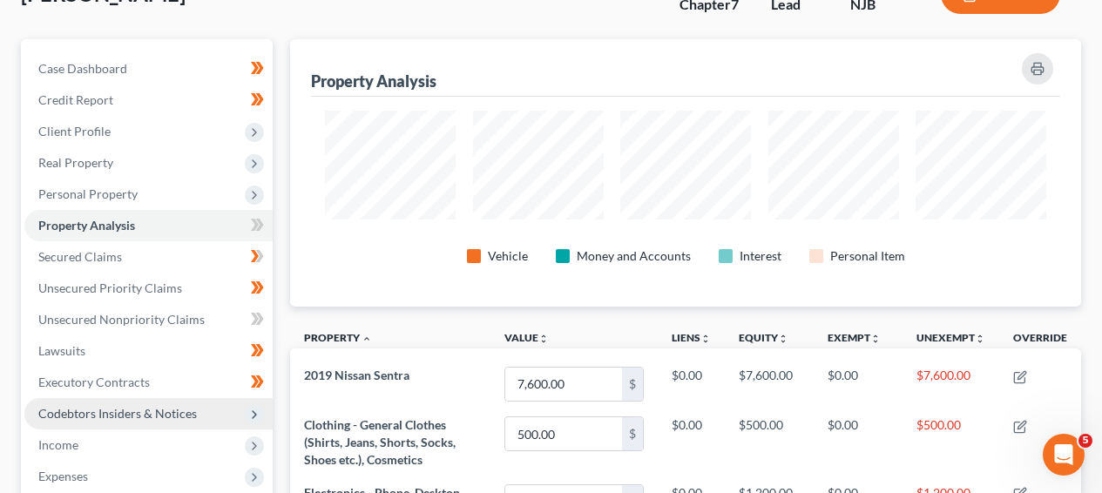
click at [177, 406] on span "Codebtors Insiders & Notices" at bounding box center [117, 413] width 159 height 15
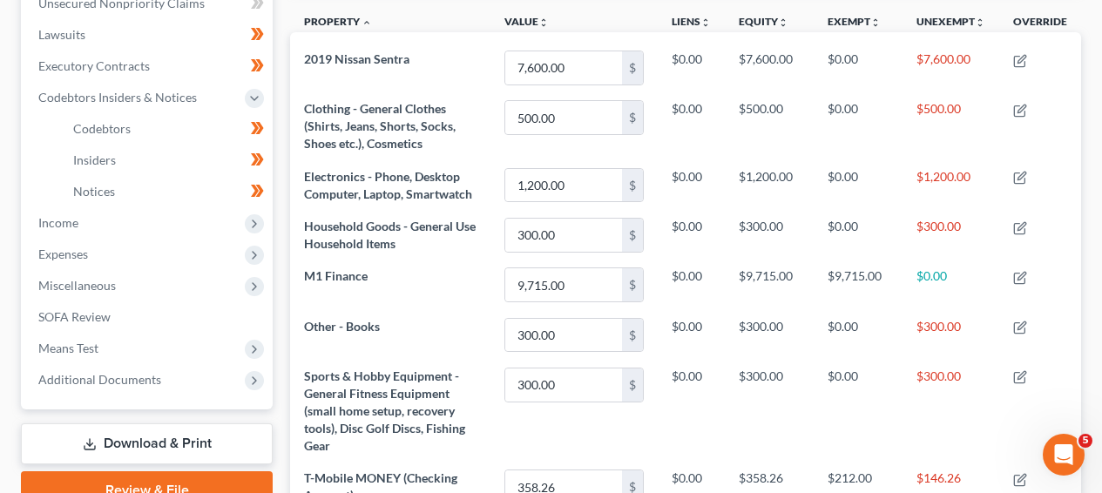
scroll to position [635, 0]
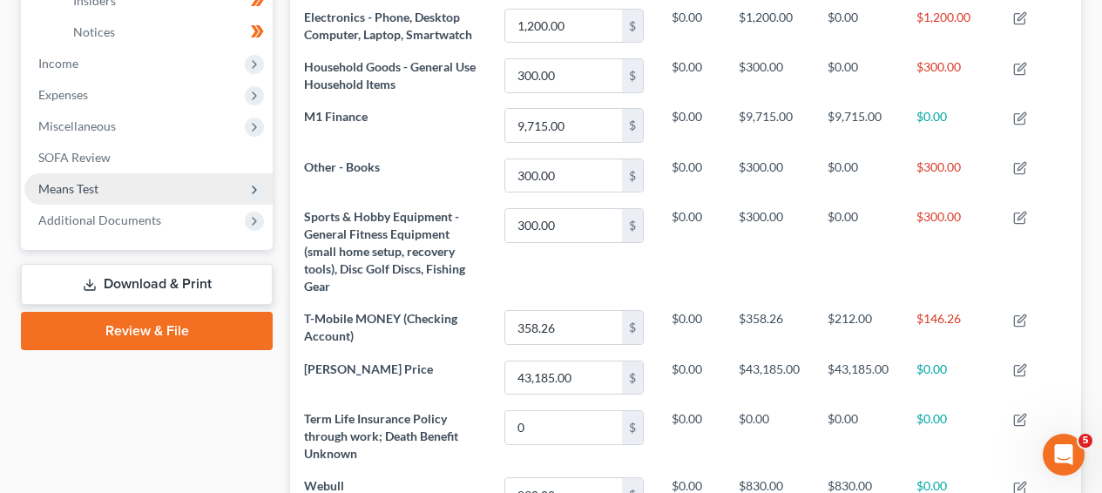
click at [138, 179] on span "Means Test" at bounding box center [148, 188] width 248 height 31
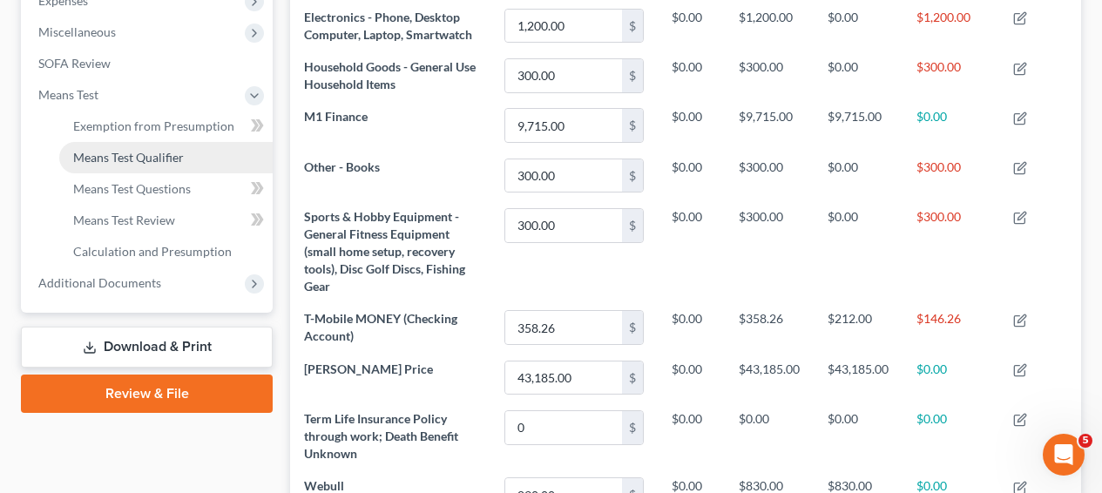
click at [147, 161] on span "Means Test Qualifier" at bounding box center [128, 157] width 111 height 15
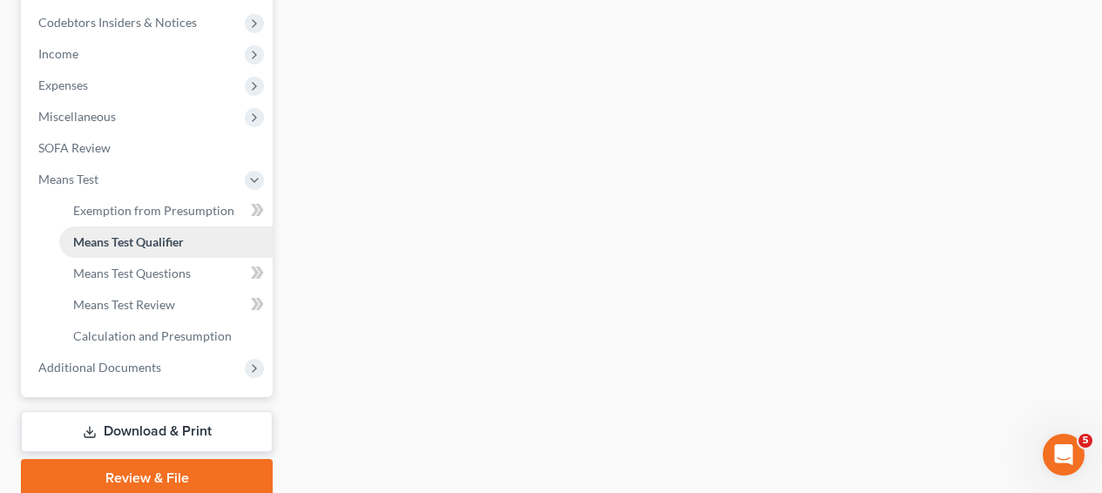
scroll to position [193, 0]
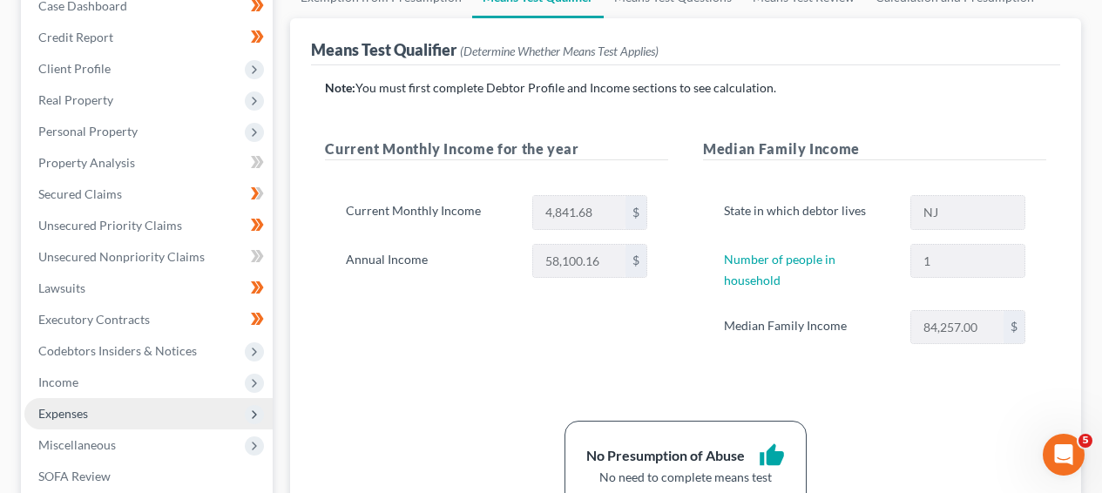
click at [92, 423] on span "Expenses" at bounding box center [148, 413] width 248 height 31
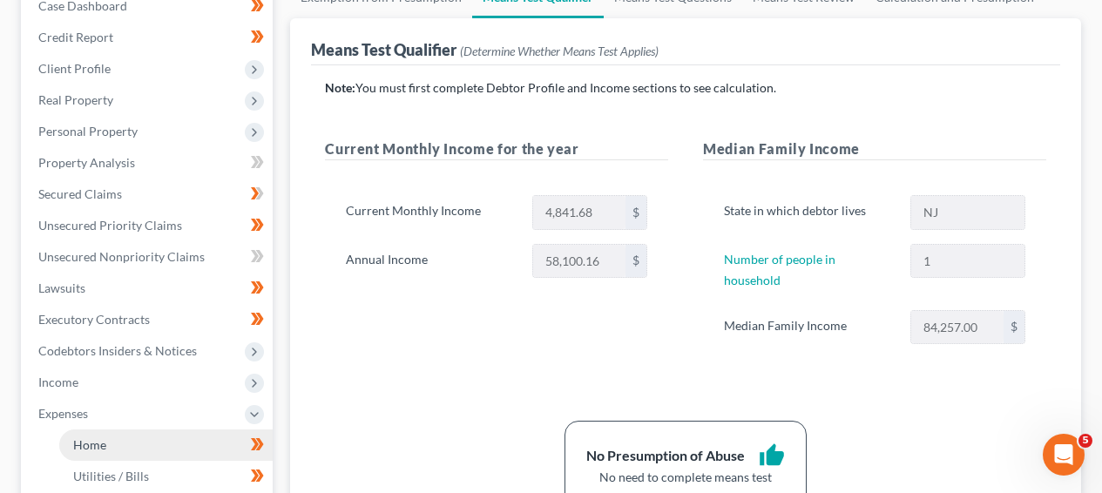
click at [86, 434] on link "Home" at bounding box center [166, 445] width 214 height 31
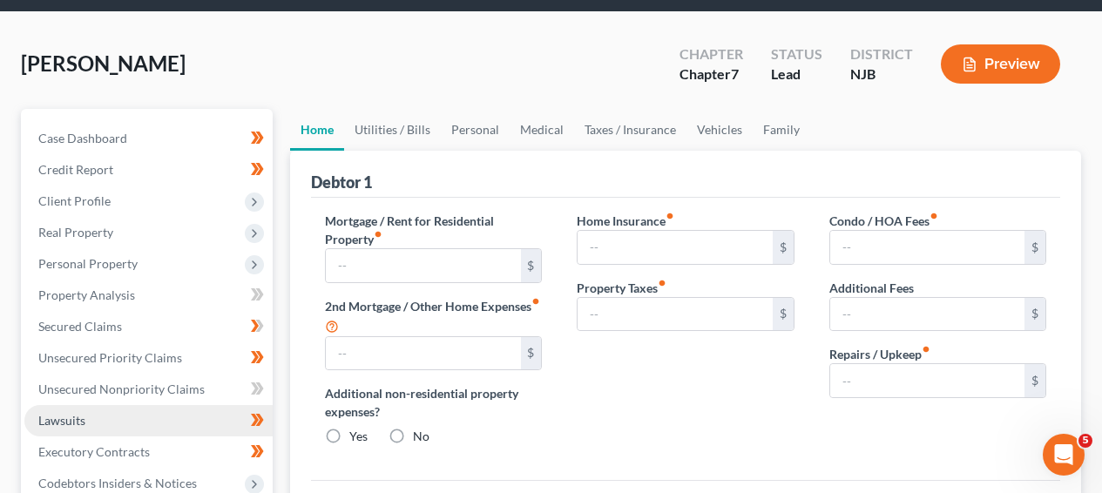
type input "1,150.00"
type input "0.00"
radio input "true"
type input "5.27"
type input "0.00"
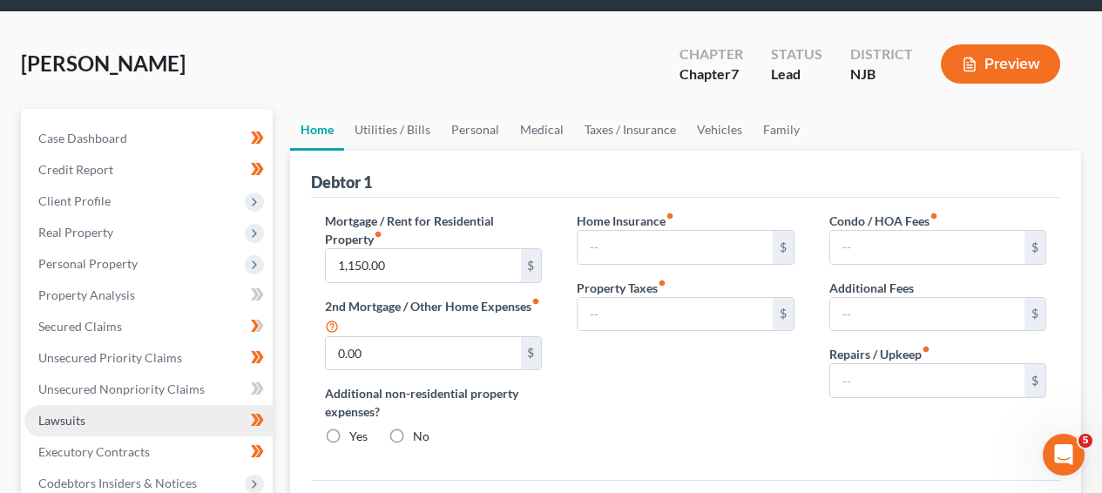
type input "0.00"
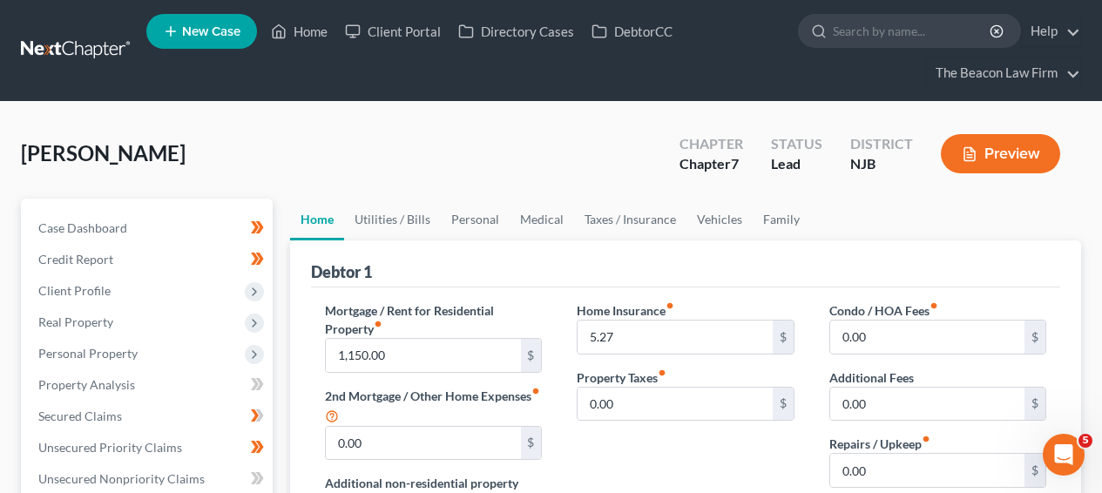
click at [72, 61] on link at bounding box center [77, 50] width 112 height 31
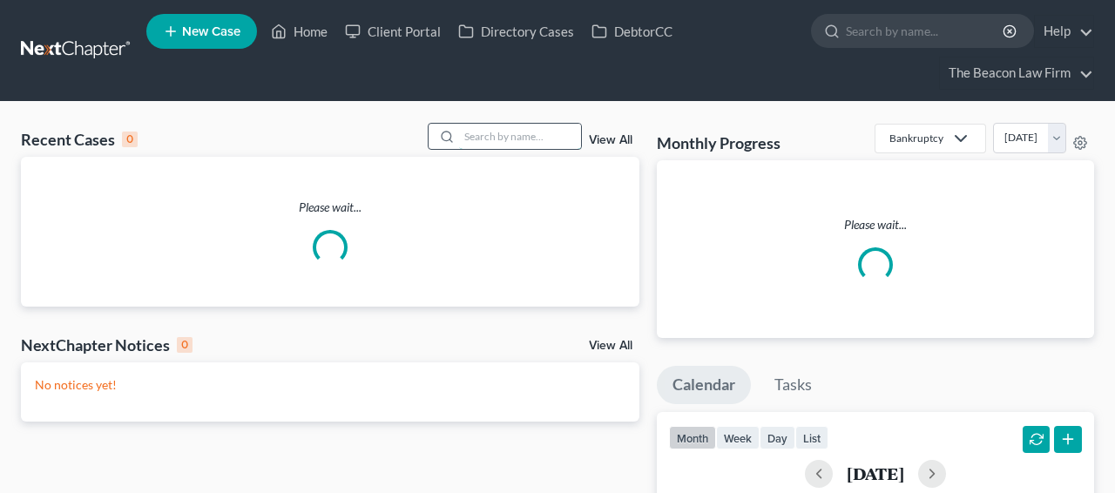
click at [539, 137] on input "search" at bounding box center [520, 136] width 122 height 25
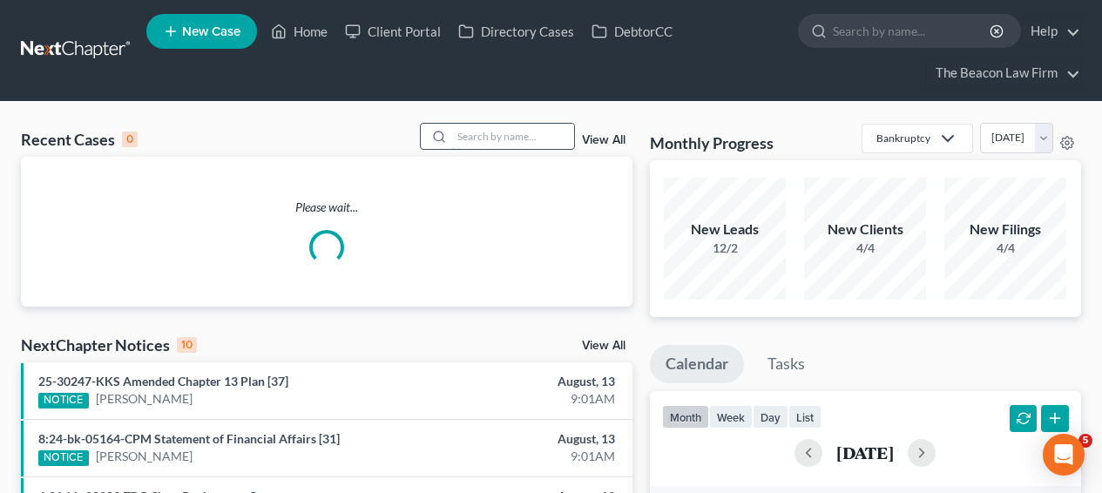
type input "l"
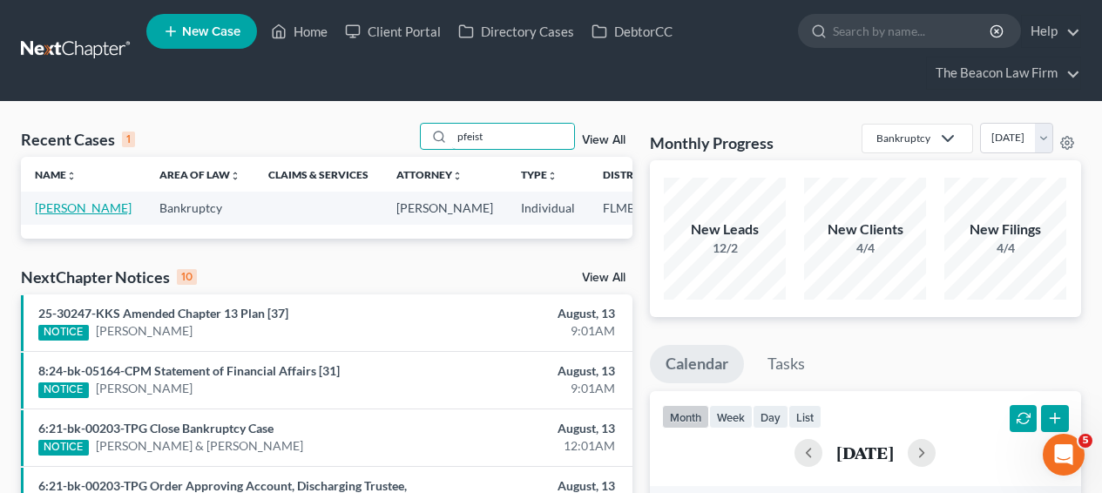
type input "pfeist"
click at [72, 210] on link "[PERSON_NAME]" at bounding box center [83, 207] width 97 height 15
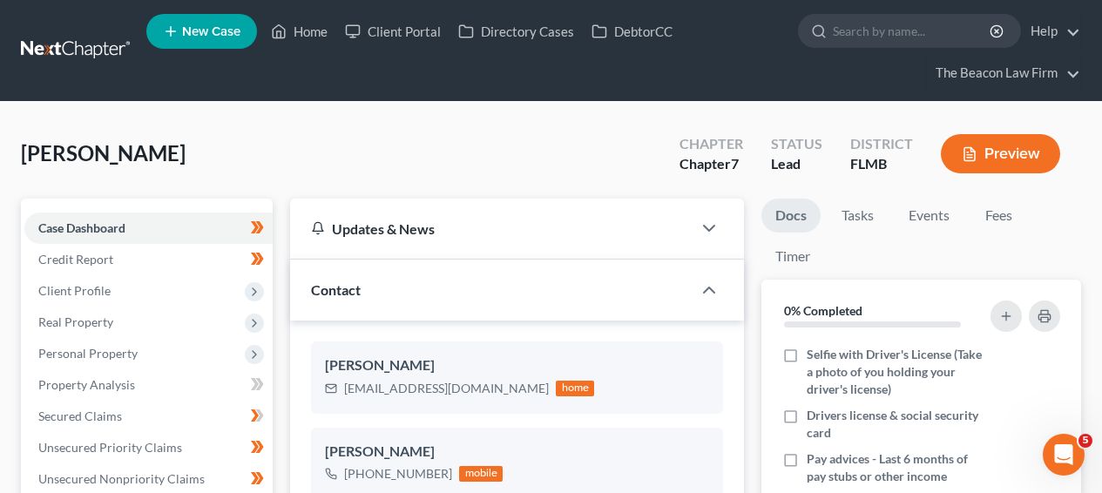
scroll to position [448, 0]
click at [75, 51] on link at bounding box center [77, 50] width 112 height 31
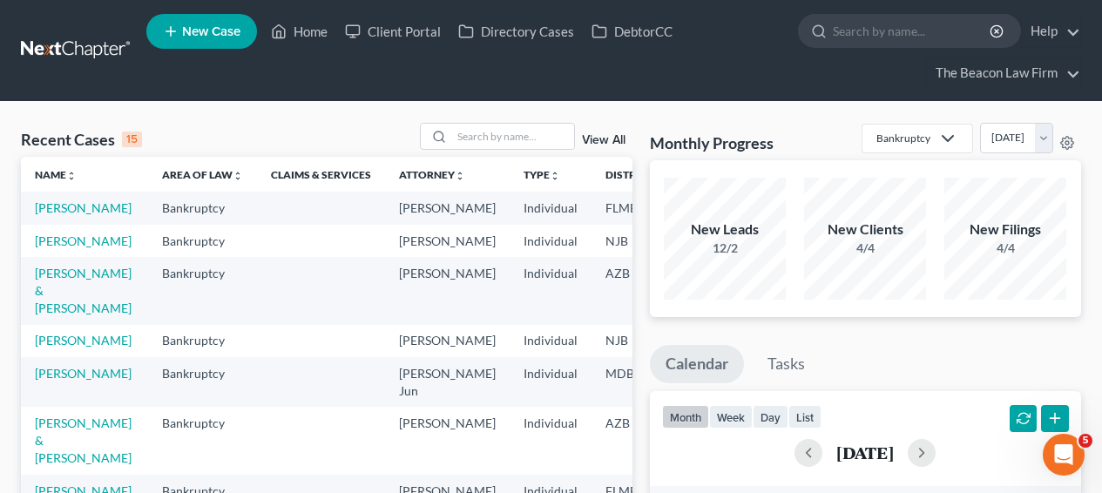
click at [78, 257] on td "[PERSON_NAME]" at bounding box center [84, 241] width 127 height 32
click at [71, 248] on link "[PERSON_NAME]" at bounding box center [83, 241] width 97 height 15
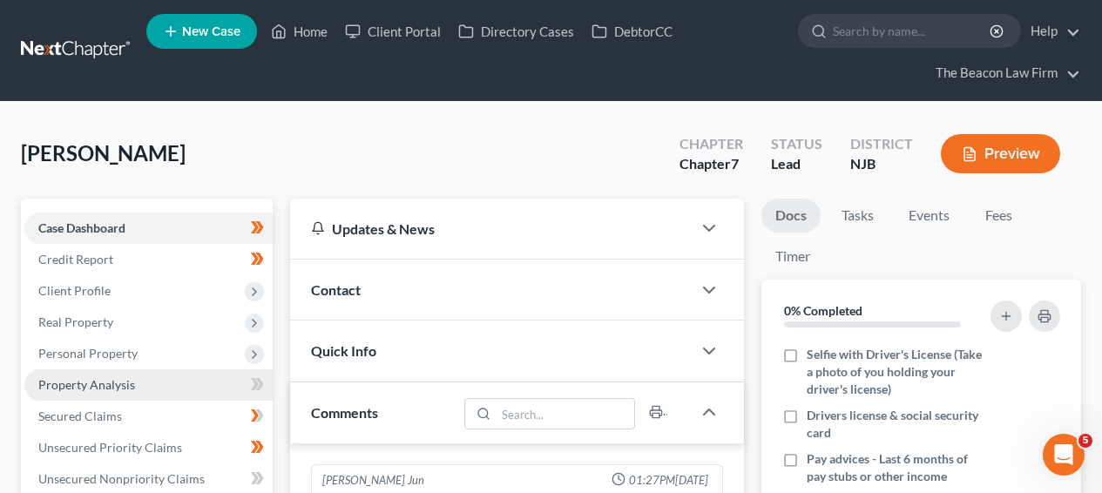
scroll to position [546, 0]
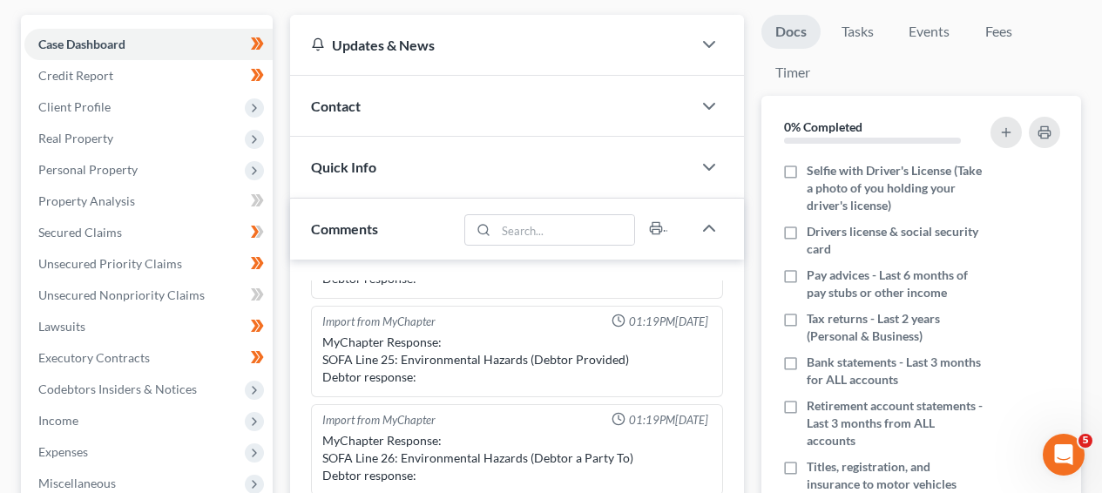
scroll to position [180, 0]
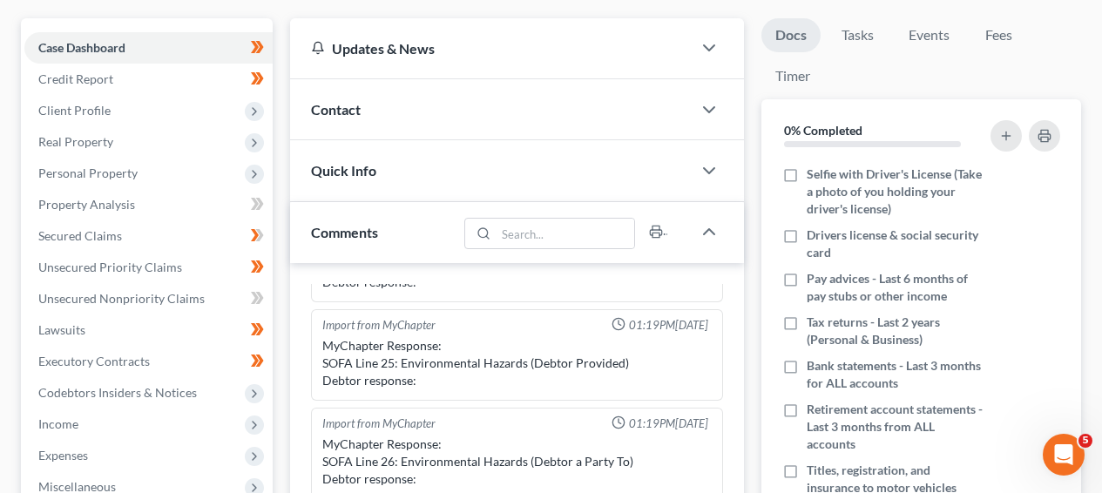
click at [1102, 104] on html "Home New Case Client Portal Directory Cases DebtorCC The Beacon Law Firm [EMAIL…" at bounding box center [551, 477] width 1102 height 1314
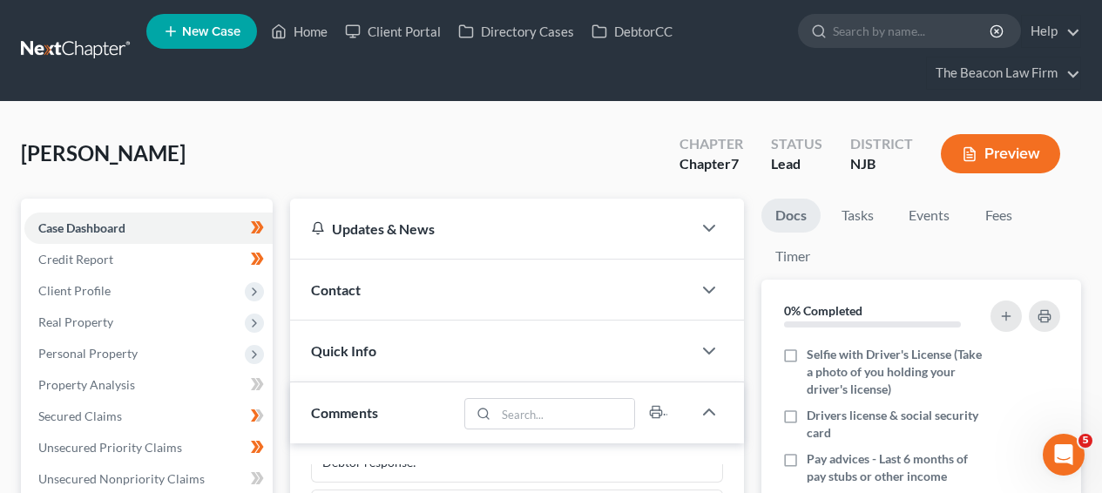
scroll to position [229, 0]
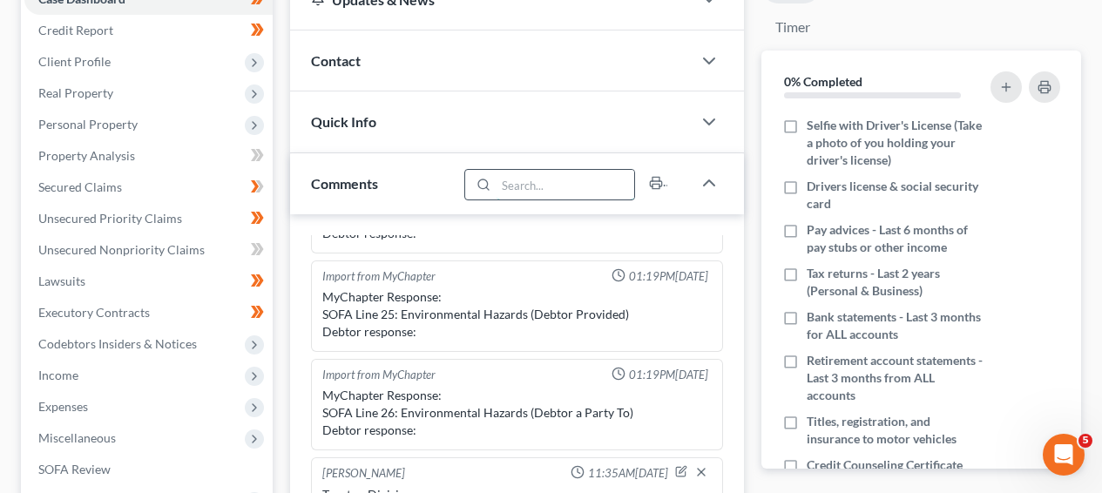
click at [545, 185] on input "search" at bounding box center [566, 185] width 139 height 30
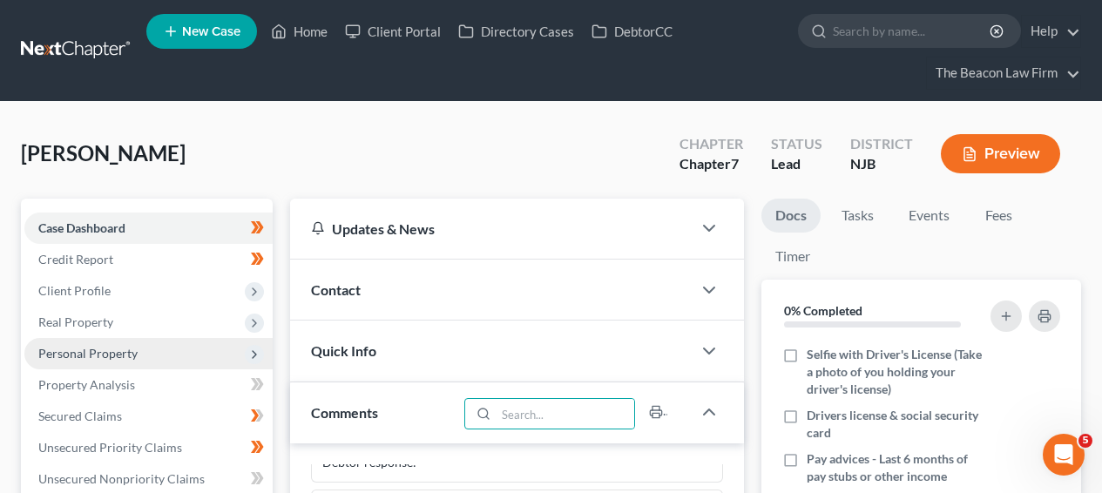
click at [180, 339] on span "Personal Property" at bounding box center [148, 353] width 248 height 31
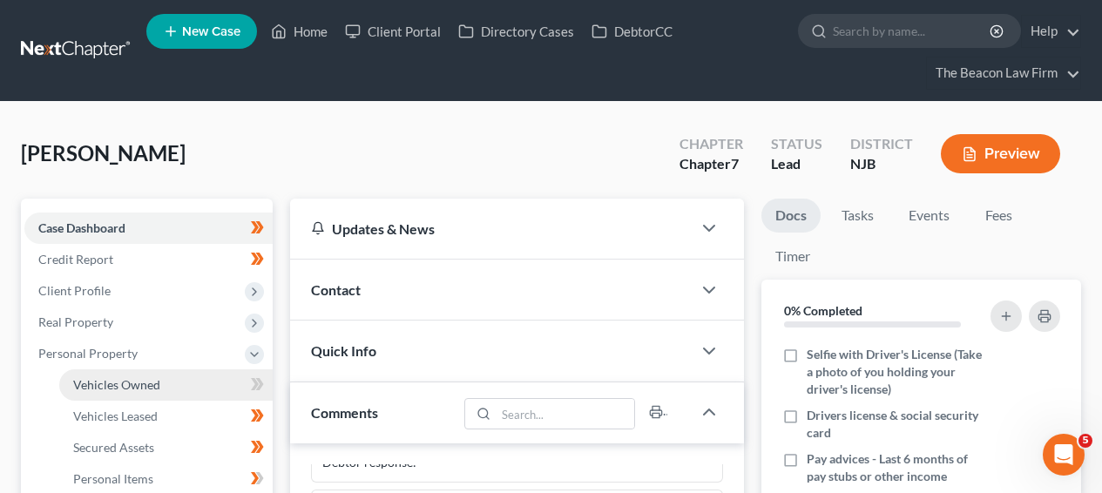
click at [179, 382] on link "Vehicles Owned" at bounding box center [166, 384] width 214 height 31
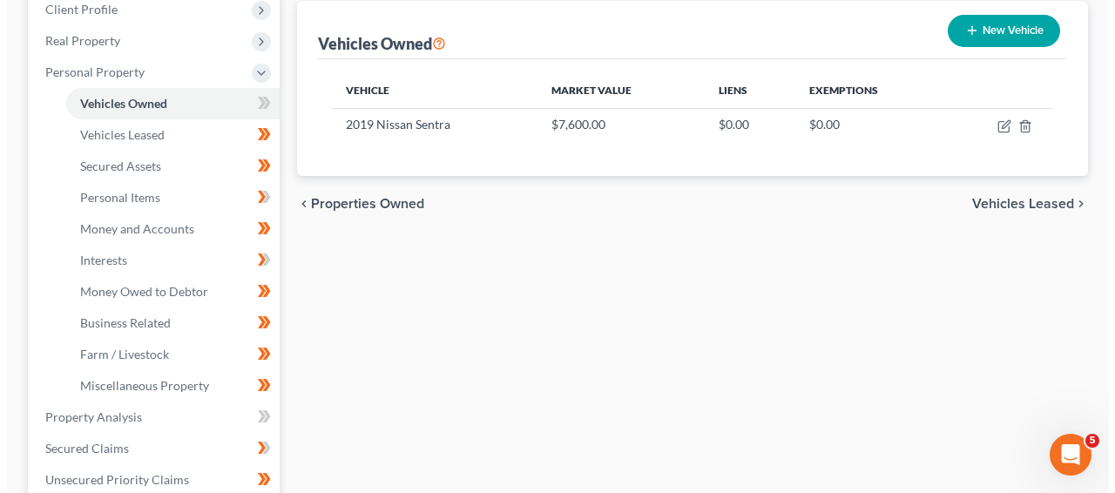
scroll to position [273, 0]
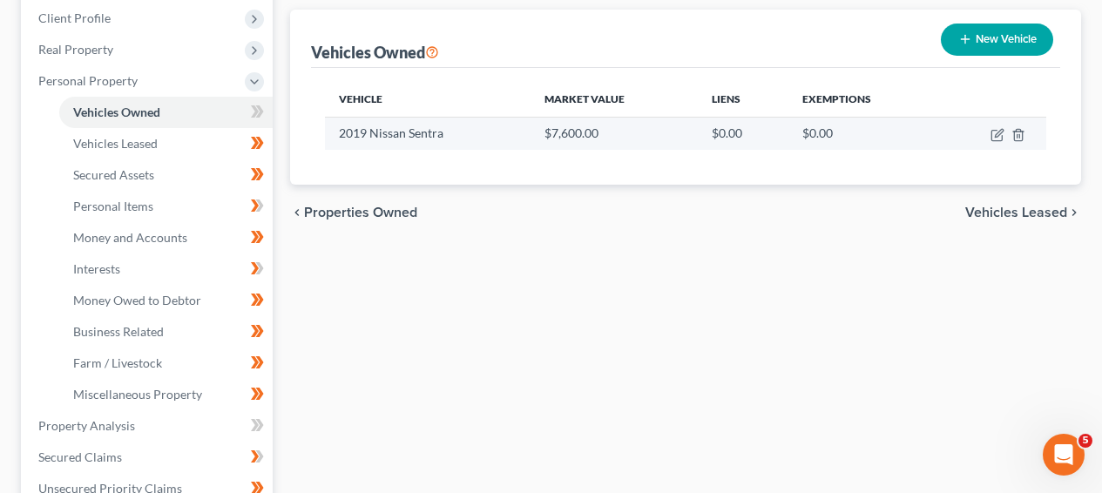
click at [993, 142] on td at bounding box center [993, 133] width 108 height 33
click at [994, 140] on icon "button" at bounding box center [997, 136] width 10 height 10
select select "0"
select select "7"
select select "2"
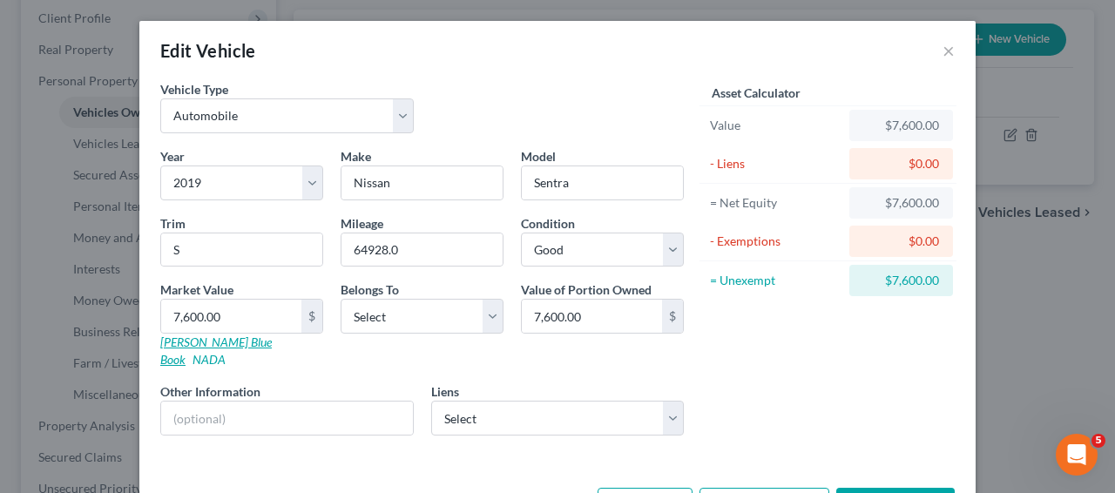
click at [212, 342] on link "[PERSON_NAME] Blue Book" at bounding box center [216, 351] width 112 height 32
click at [349, 255] on input "64928.0" at bounding box center [422, 250] width 161 height 33
click at [365, 255] on input "64928.0" at bounding box center [422, 250] width 161 height 33
drag, startPoint x: 382, startPoint y: 256, endPoint x: 339, endPoint y: 254, distance: 42.8
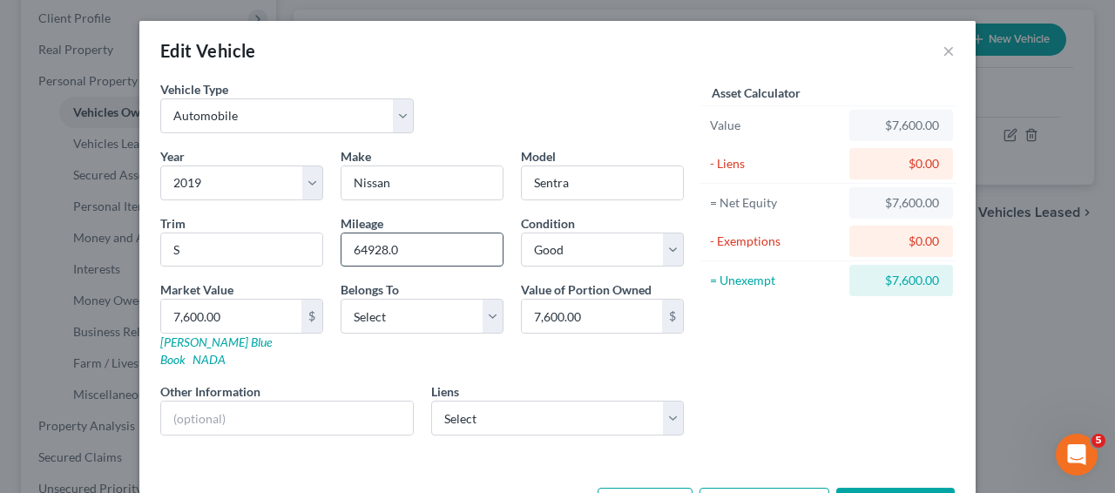
click at [342, 254] on input "64928.0" at bounding box center [422, 250] width 161 height 33
click at [238, 303] on input "7,600.00" at bounding box center [231, 316] width 140 height 33
type input "7,00.00"
type input "700.00"
type input "70"
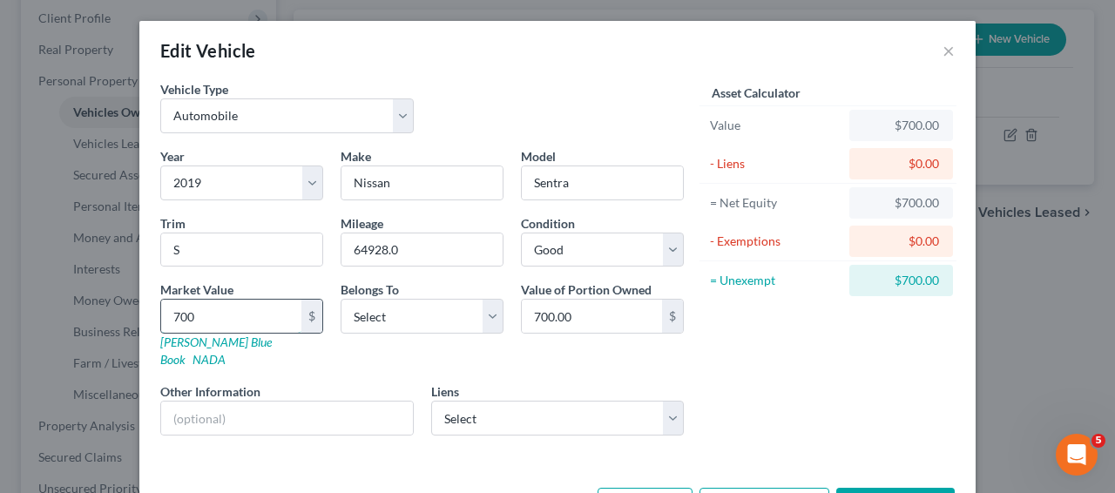
type input "70.00"
type input "7"
type input "7.00"
type input "72"
type input "72.00"
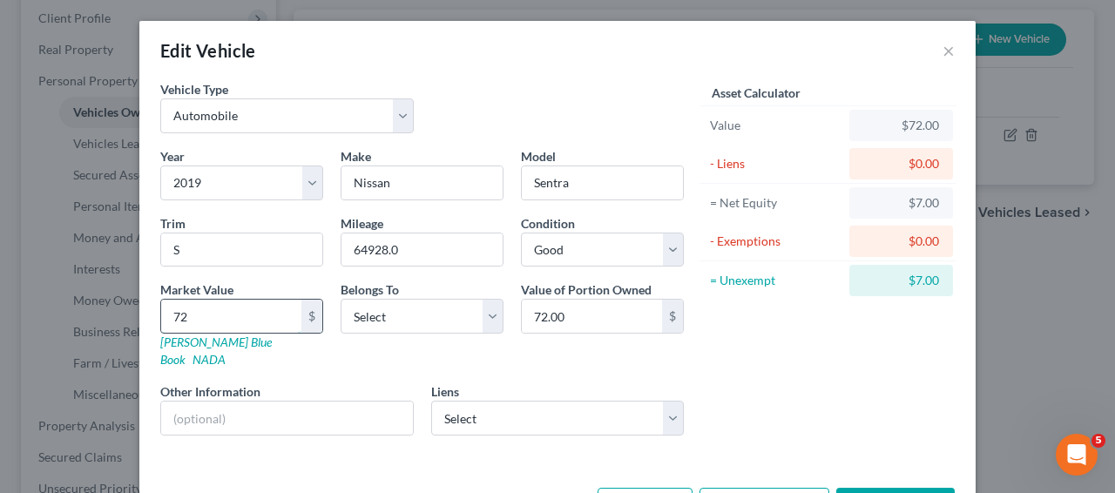
type input "720"
type input "720.00"
type input "7200"
type input "7,200.00"
type input "7,200"
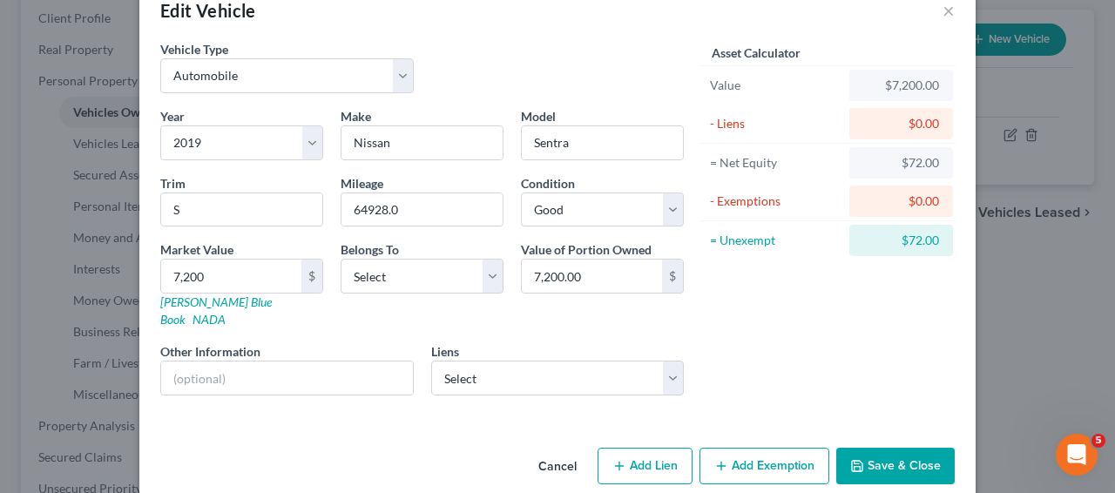
scroll to position [48, 0]
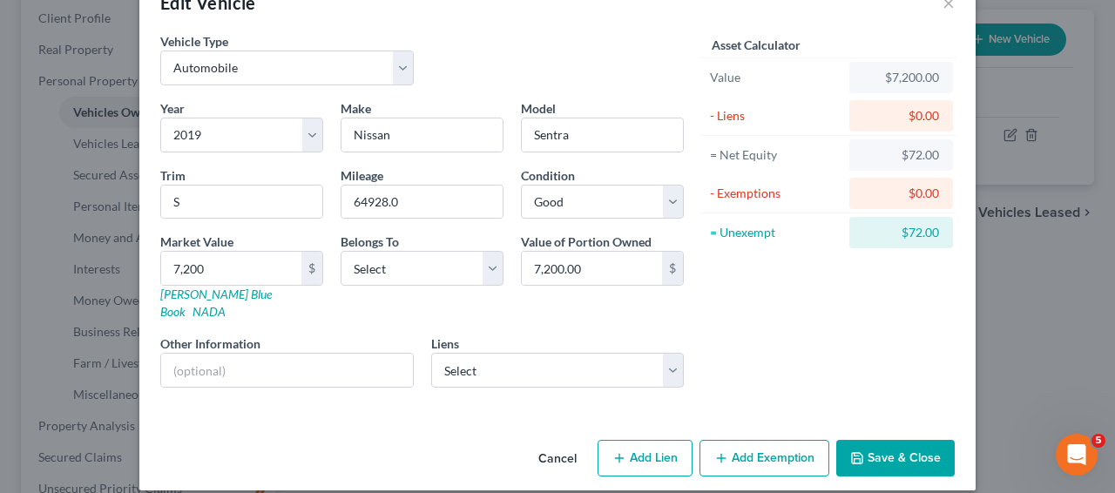
click at [818, 440] on button "Add Exemption" at bounding box center [765, 458] width 130 height 37
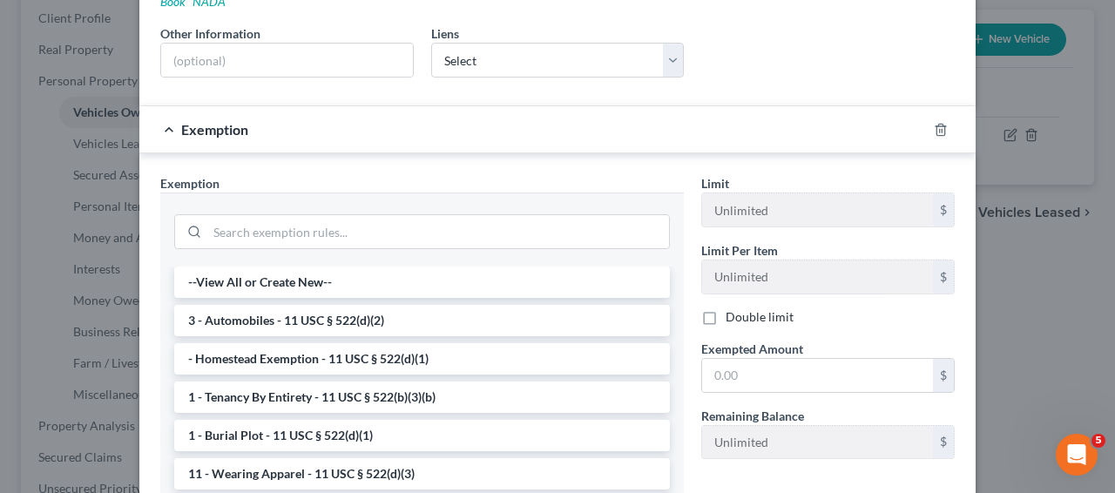
scroll to position [360, 0]
click at [547, 303] on li "3 - Automobiles - 11 USC § 522(d)(2)" at bounding box center [422, 318] width 496 height 31
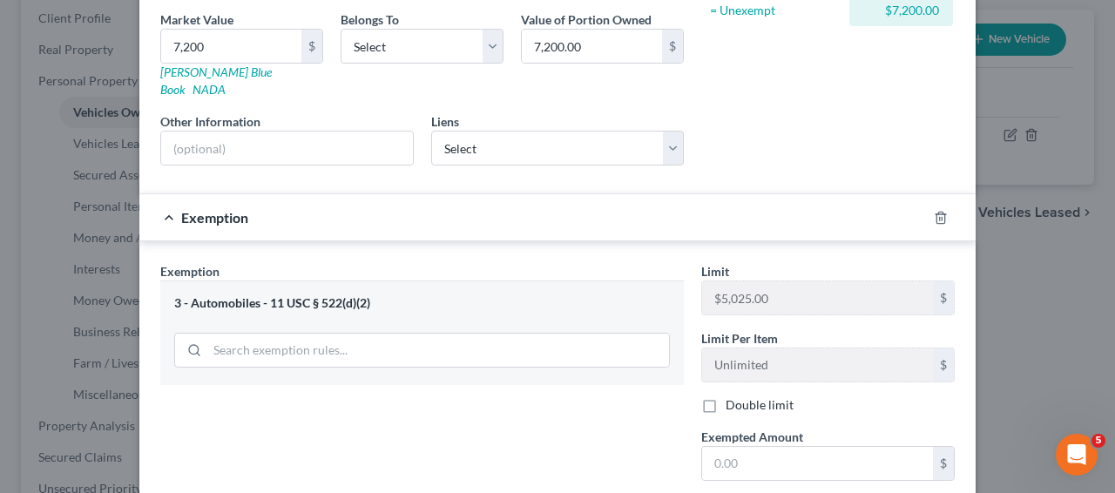
scroll to position [310, 0]
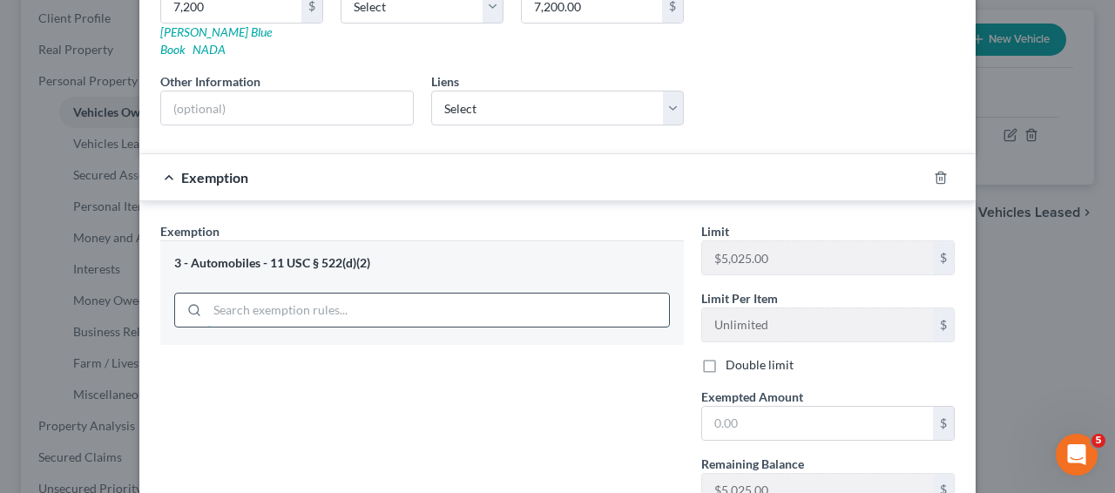
click at [388, 294] on input "search" at bounding box center [438, 310] width 462 height 33
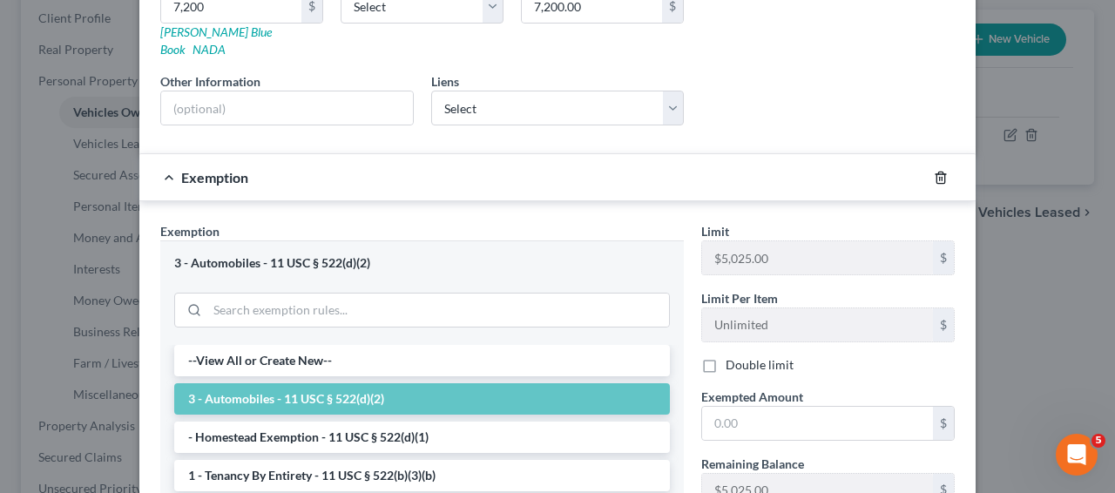
click at [937, 172] on icon "button" at bounding box center [941, 177] width 8 height 11
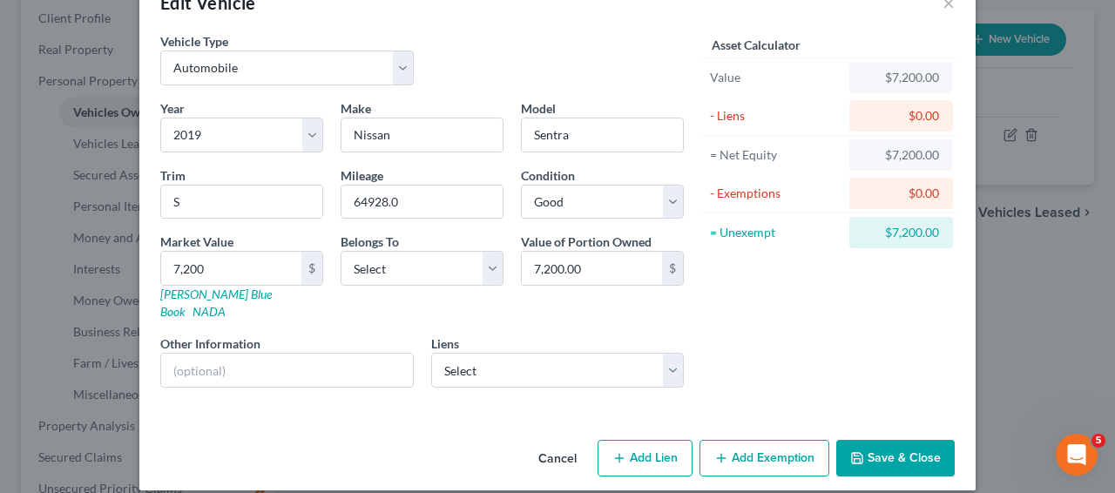
click at [738, 440] on button "Add Exemption" at bounding box center [765, 458] width 130 height 37
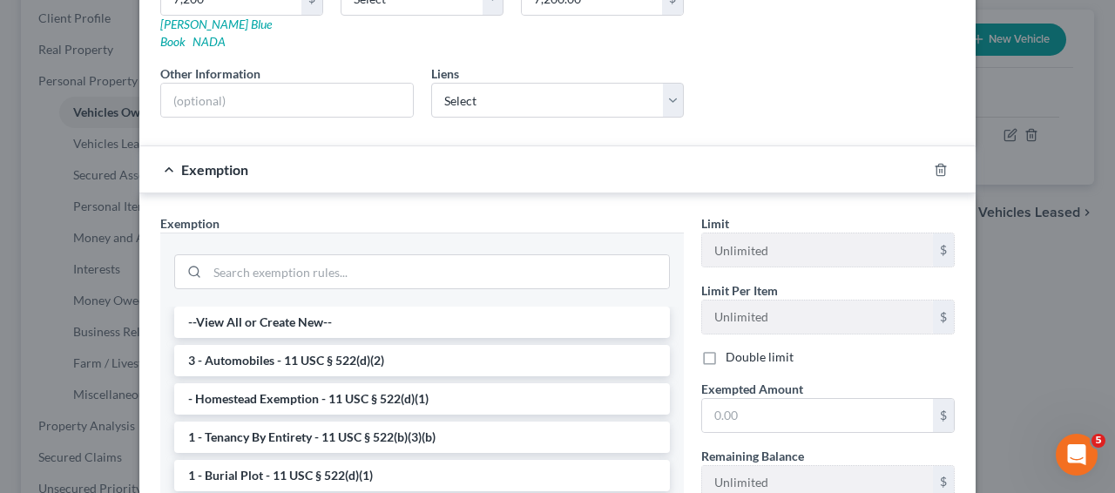
scroll to position [337, 0]
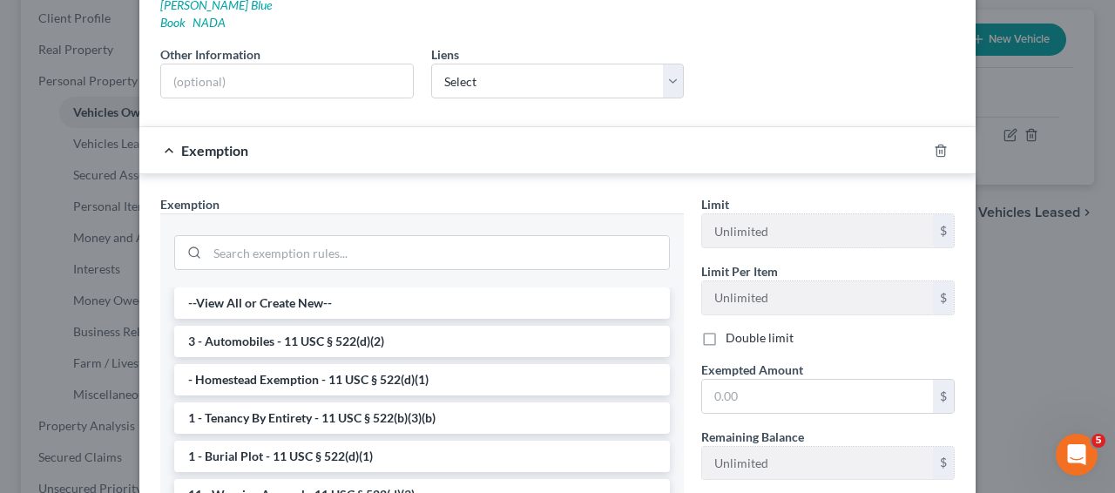
click at [331, 261] on div at bounding box center [422, 251] width 524 height 74
click at [333, 249] on input "search" at bounding box center [438, 252] width 462 height 33
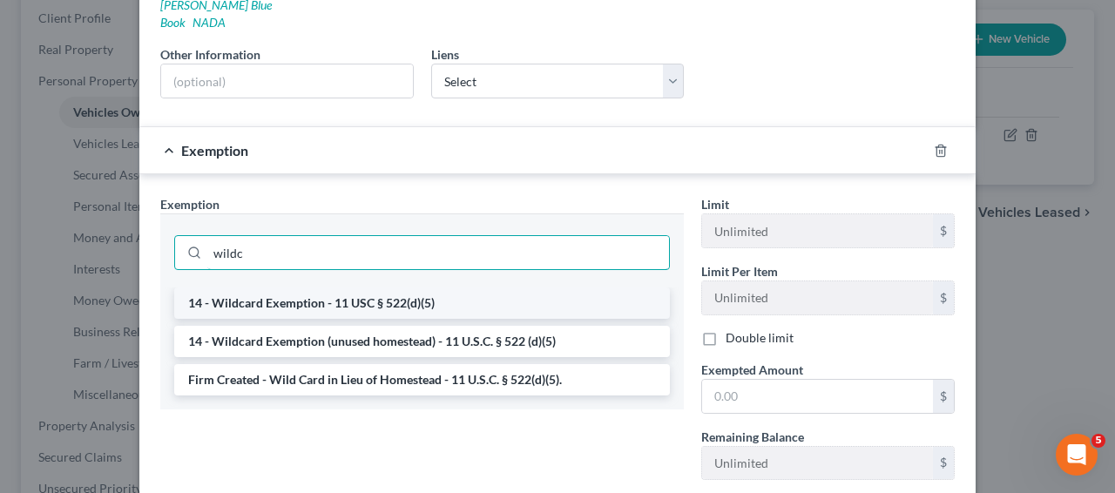
type input "wildc"
click at [327, 293] on li "14 - Wildcard Exemption - 11 USC § 522(d)(5)" at bounding box center [422, 303] width 496 height 31
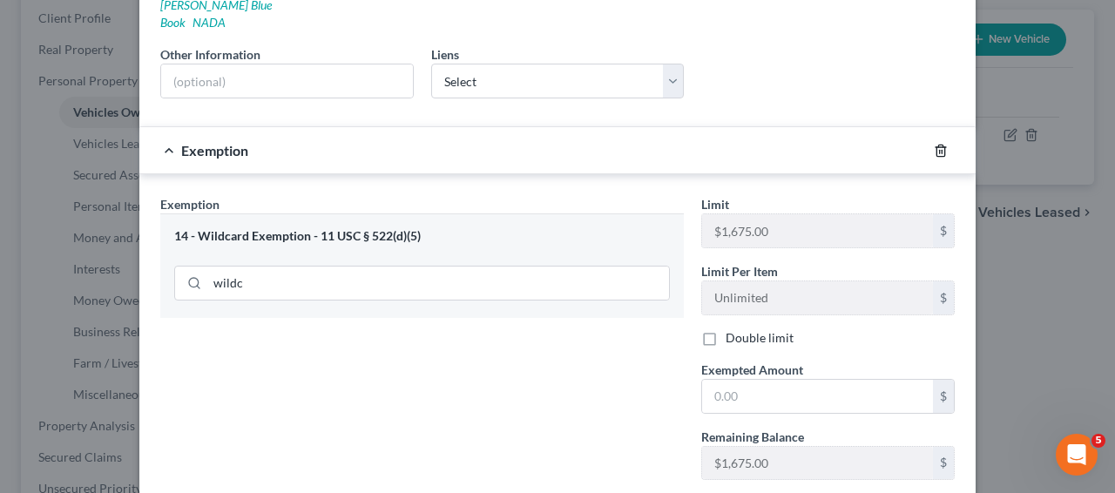
click at [937, 145] on icon "button" at bounding box center [941, 150] width 8 height 11
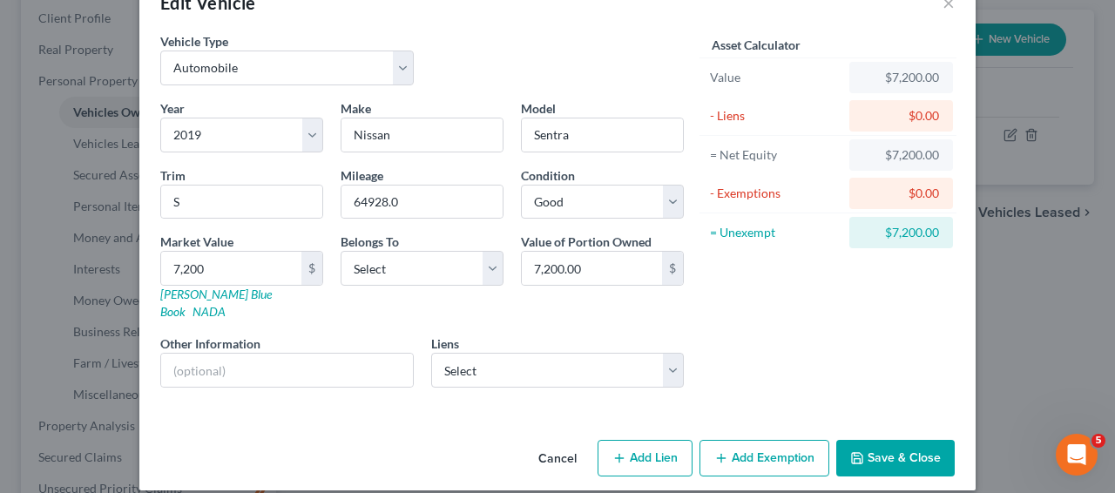
drag, startPoint x: 871, startPoint y: 435, endPoint x: 754, endPoint y: 433, distance: 116.8
click at [822, 383] on div "Edit Vehicle × Vehicle Type Select Automobile Truck Trailer Watercraft Aircraft…" at bounding box center [557, 232] width 837 height 518
click at [744, 456] on button "Add Exemption" at bounding box center [765, 458] width 130 height 37
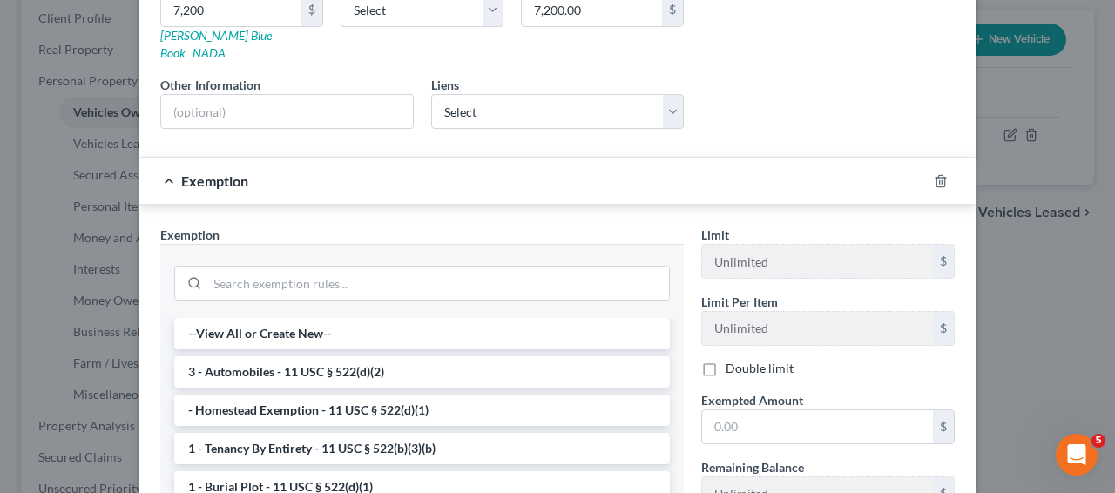
scroll to position [350, 0]
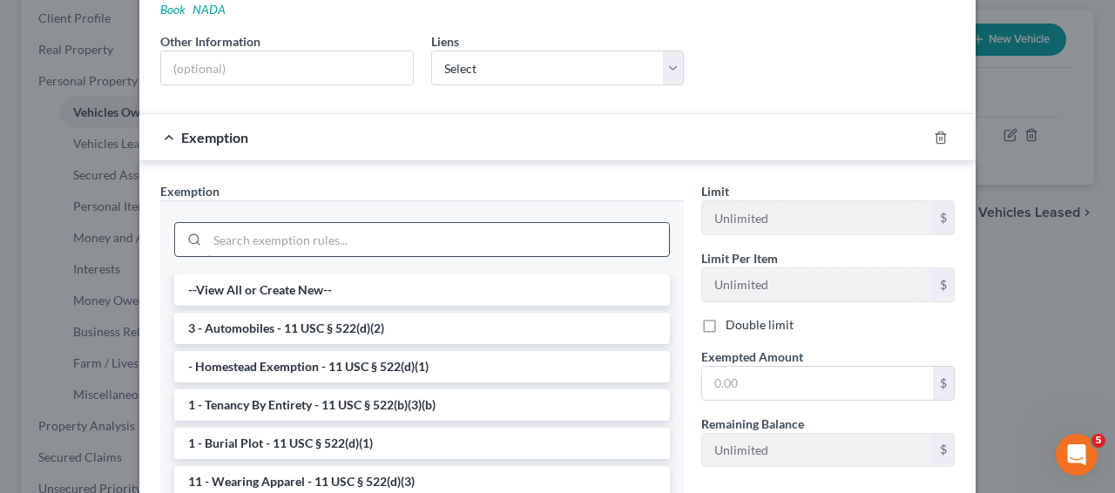
click at [444, 223] on input "search" at bounding box center [438, 239] width 462 height 33
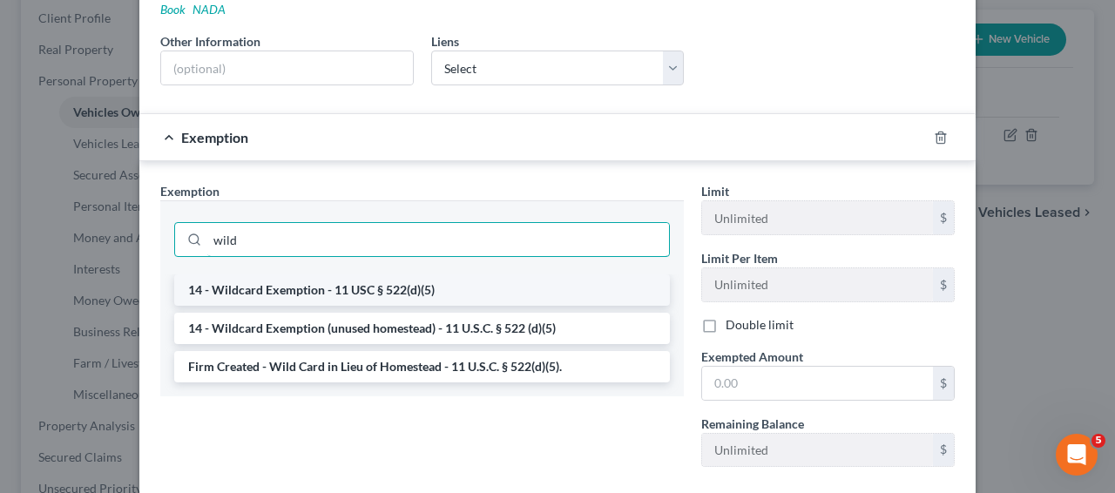
type input "wild"
click at [411, 275] on li "14 - Wildcard Exemption - 11 USC § 522(d)(5)" at bounding box center [422, 290] width 496 height 31
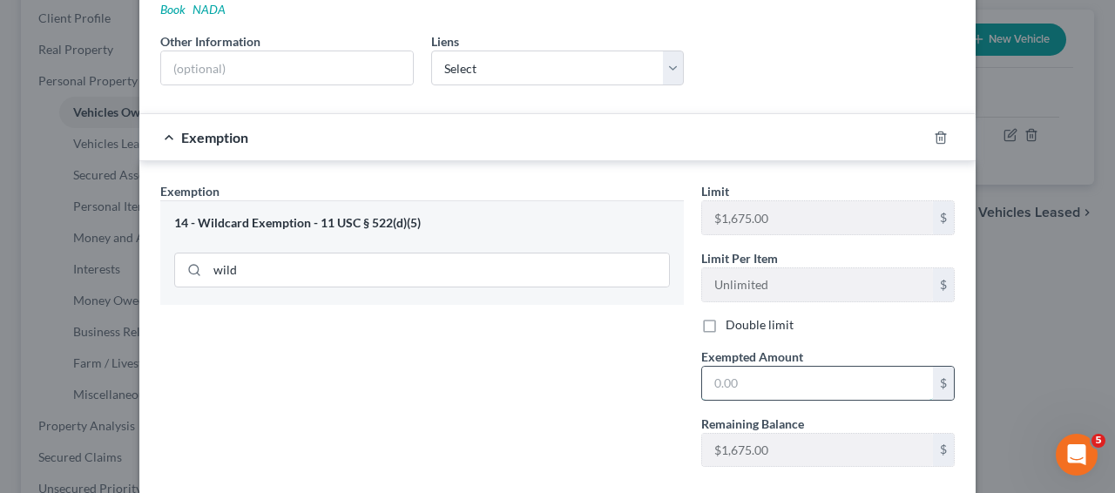
click at [727, 367] on input "text" at bounding box center [817, 383] width 231 height 33
type input "1,675"
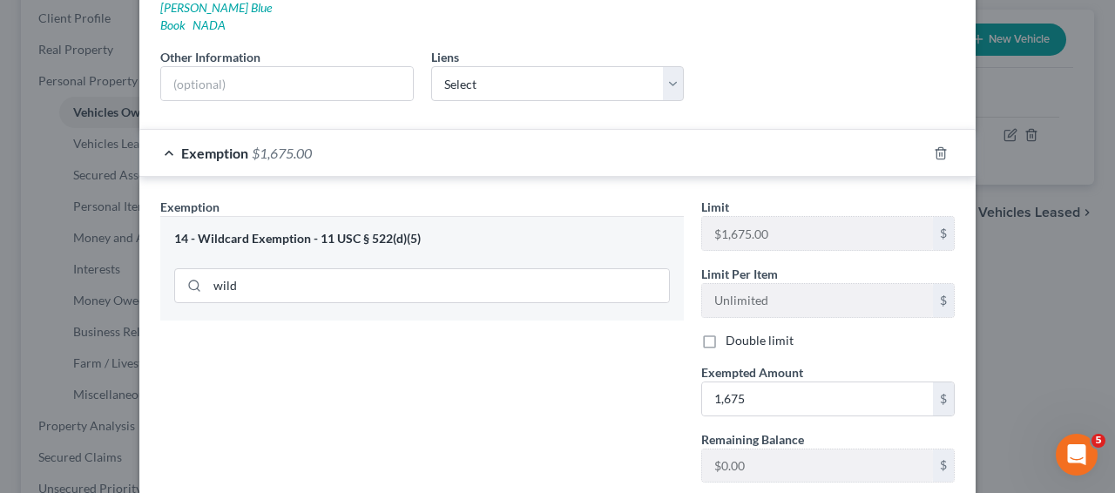
scroll to position [431, 0]
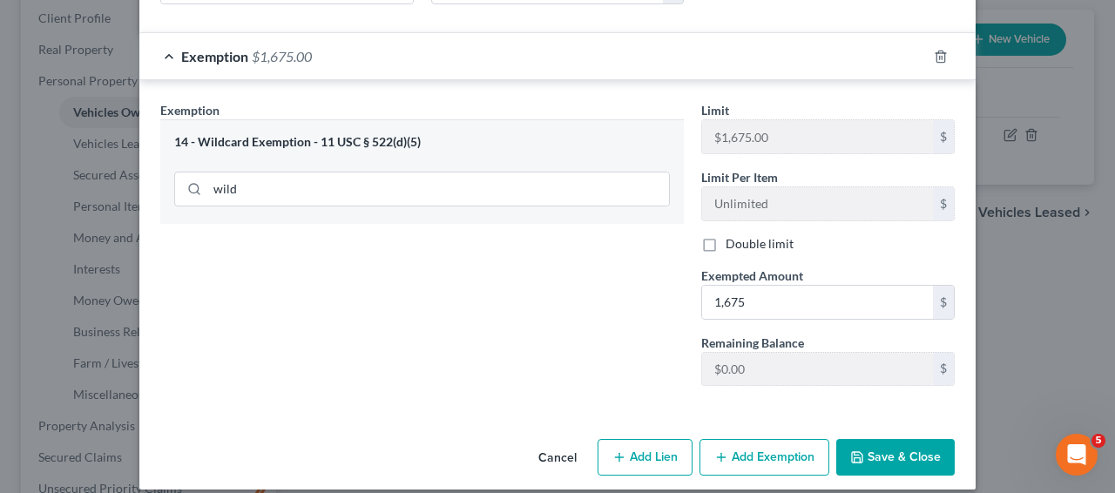
click at [762, 450] on button "Add Exemption" at bounding box center [765, 457] width 130 height 37
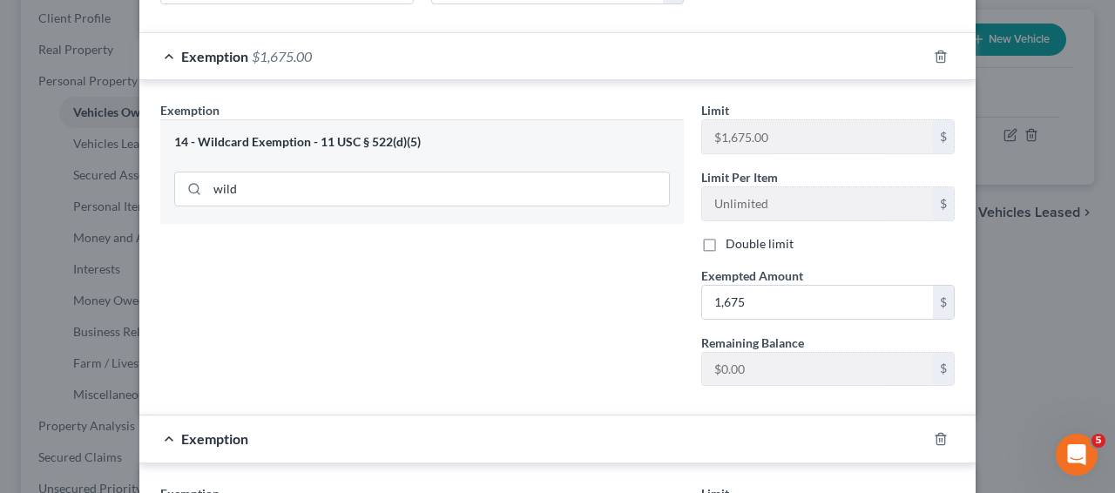
scroll to position [899, 0]
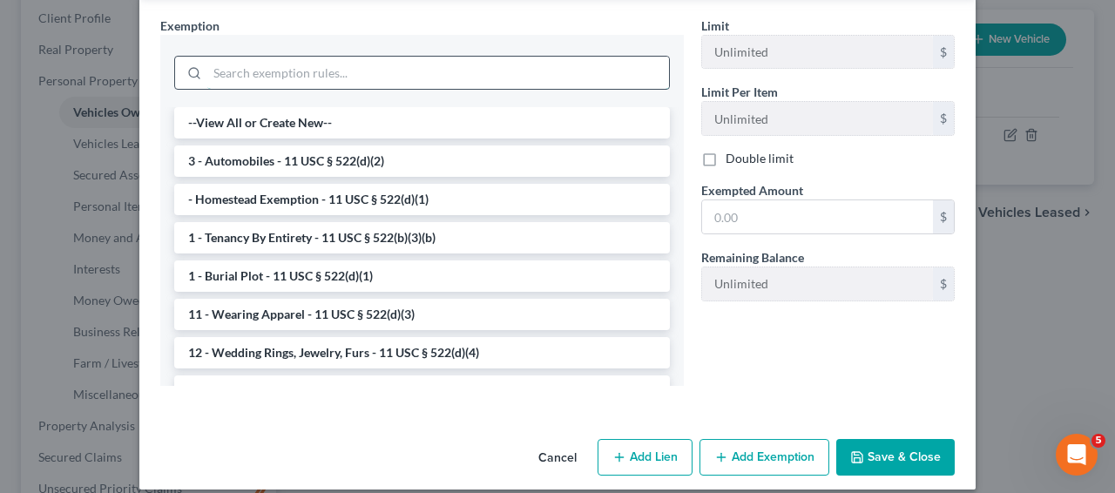
click at [342, 57] on input "search" at bounding box center [438, 73] width 462 height 33
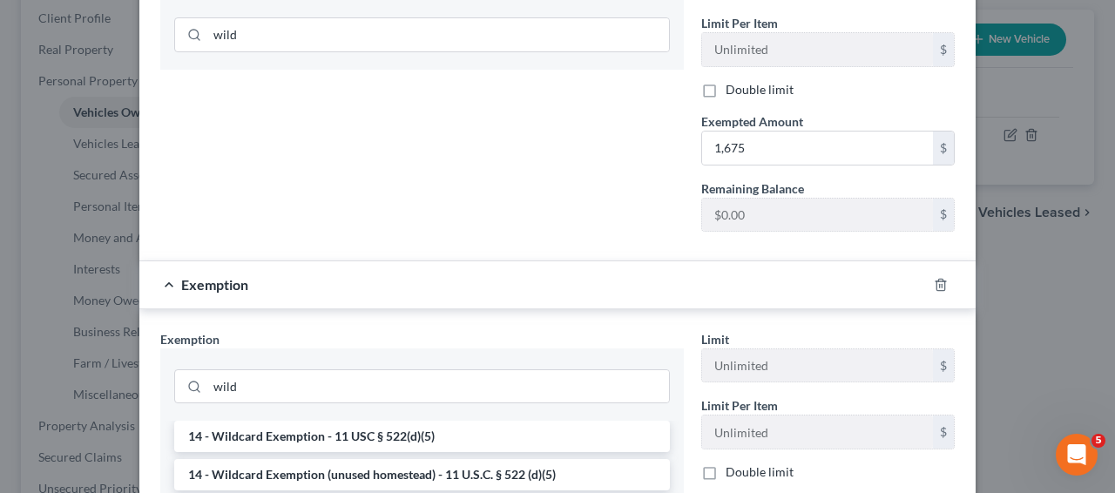
scroll to position [701, 0]
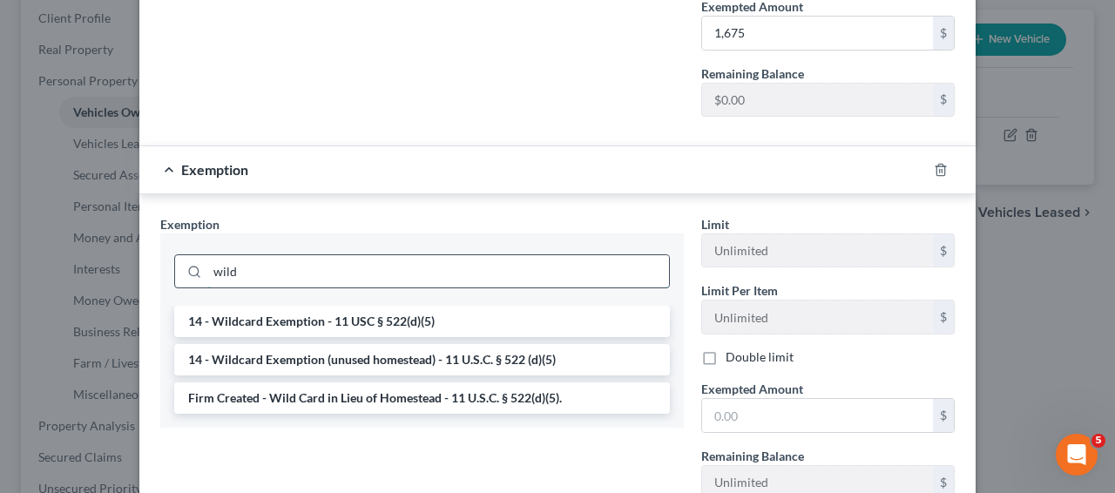
click at [262, 265] on input "wild" at bounding box center [438, 271] width 462 height 33
click at [261, 265] on input "wild" at bounding box center [438, 271] width 462 height 33
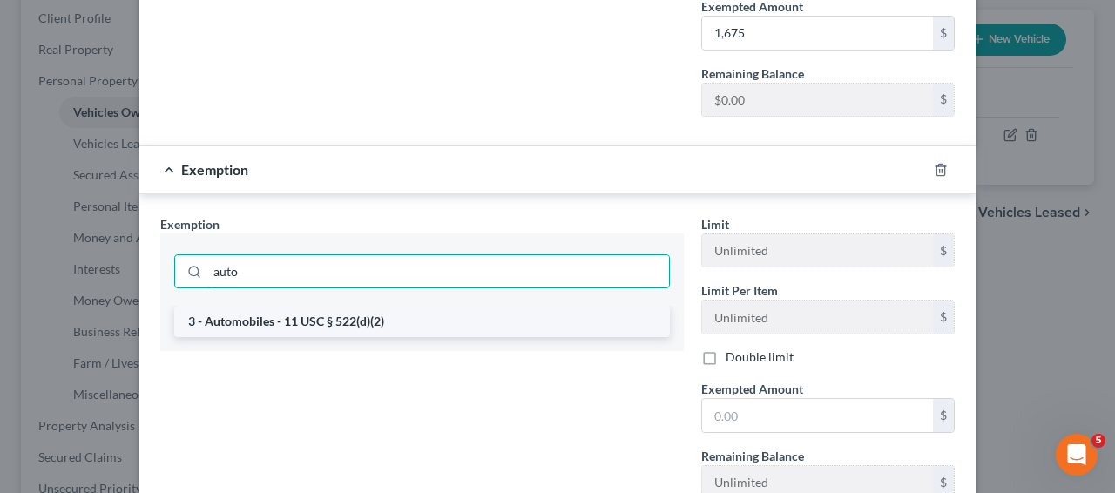
type input "auto"
click at [281, 306] on li "3 - Automobiles - 11 USC § 522(d)(2)" at bounding box center [422, 321] width 496 height 31
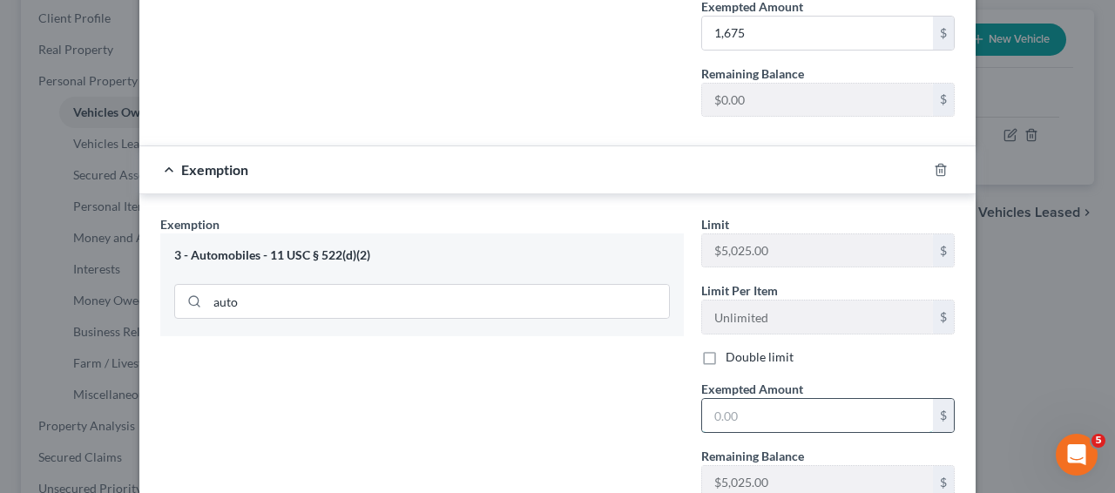
click at [763, 399] on input "text" at bounding box center [817, 415] width 231 height 33
type input "5,025"
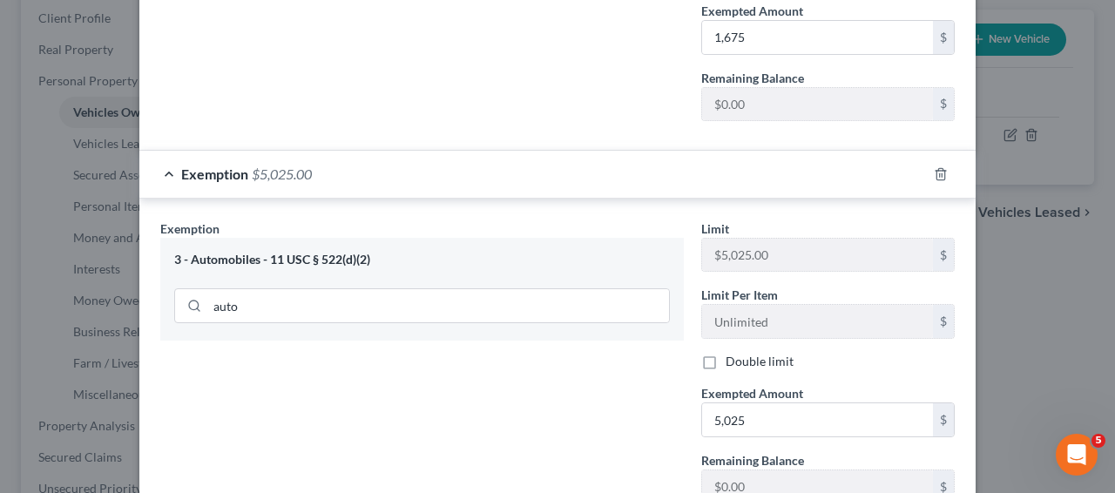
scroll to position [814, 0]
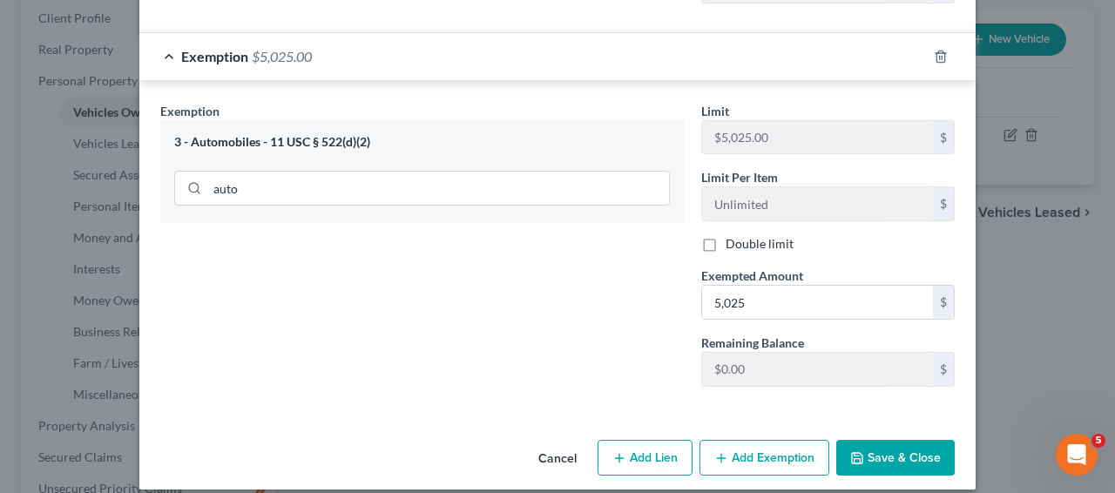
click at [905, 433] on div "Cancel Add Lien Add Lease Add Exemption Save & Close" at bounding box center [557, 462] width 837 height 58
click at [899, 440] on button "Save & Close" at bounding box center [896, 458] width 119 height 37
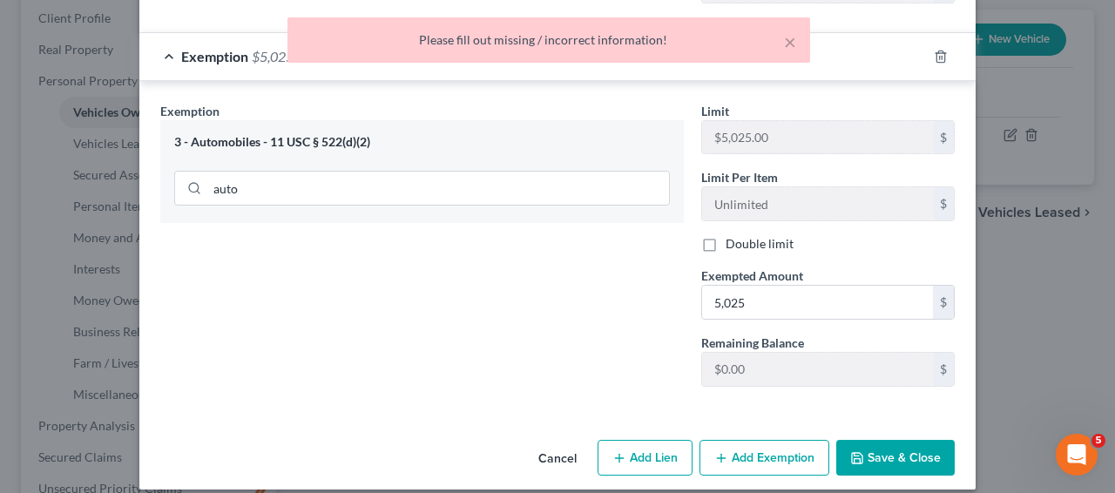
click at [211, 50] on div "× Please fill out missing / incorrect information!" at bounding box center [548, 44] width 1115 height 54
click at [239, 44] on div "× Please fill out missing / incorrect information!" at bounding box center [548, 44] width 1115 height 54
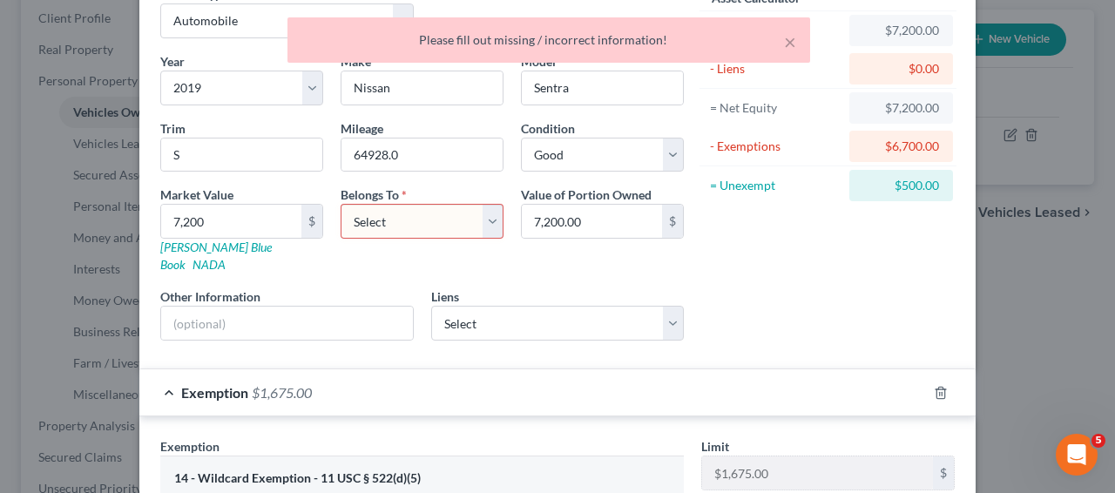
scroll to position [91, 0]
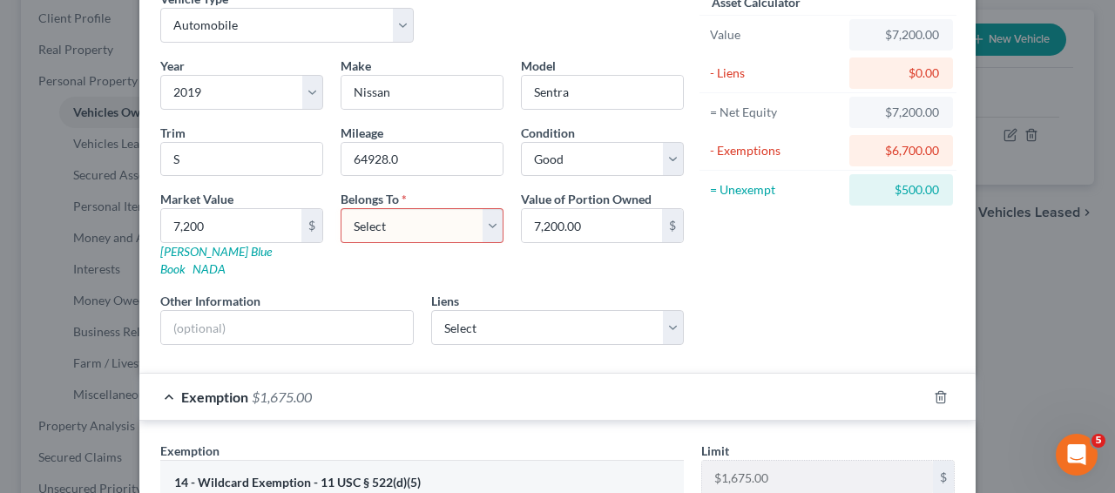
click at [371, 214] on select "Select Debtor 1 Only Debtor 2 Only Debtor 1 And Debtor 2 Only At Least One Of T…" at bounding box center [422, 225] width 163 height 35
select select "0"
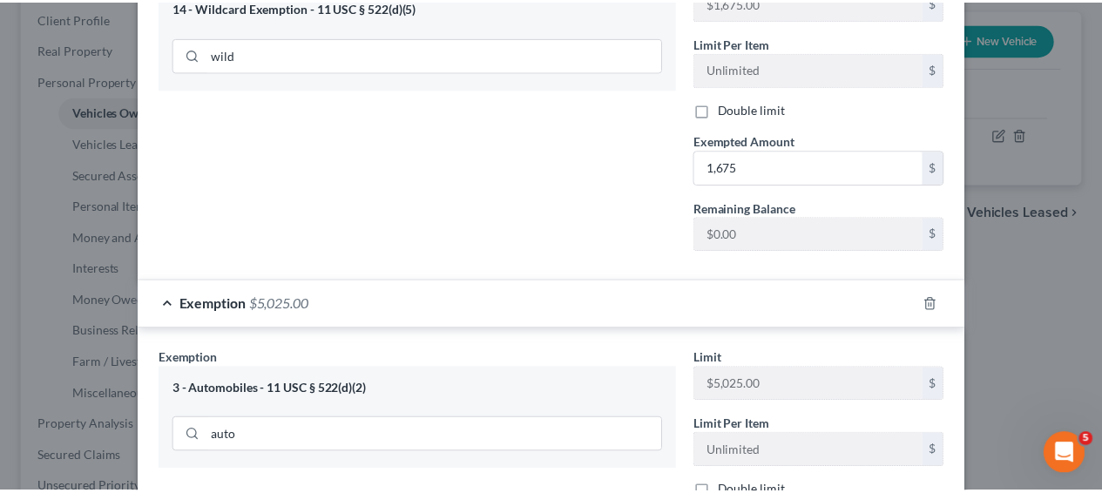
scroll to position [814, 0]
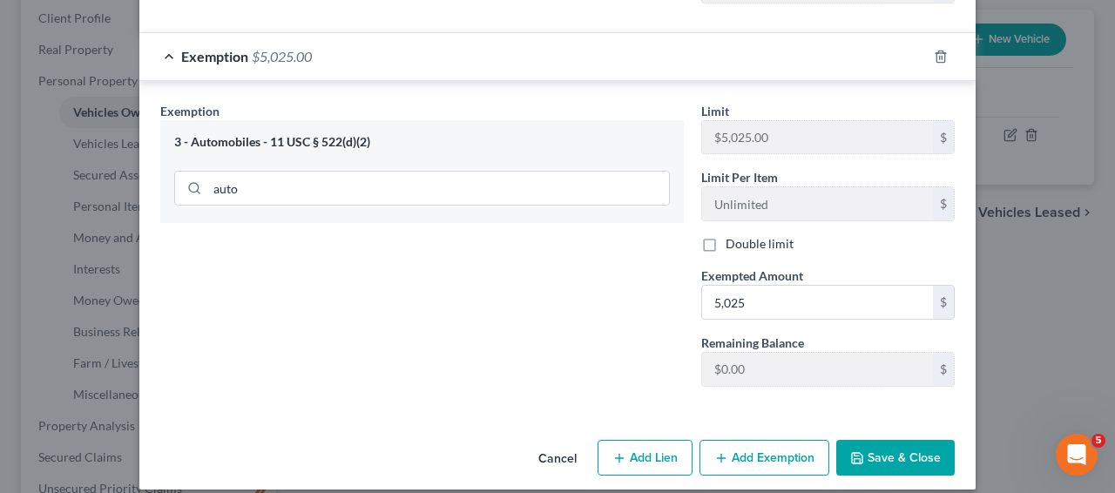
click at [852, 451] on icon "button" at bounding box center [858, 458] width 14 height 14
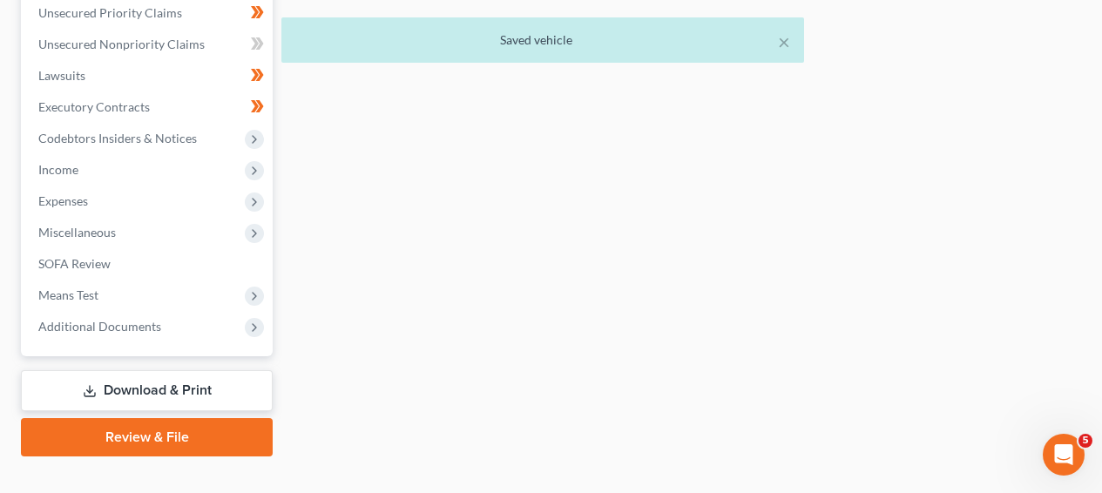
scroll to position [273, 0]
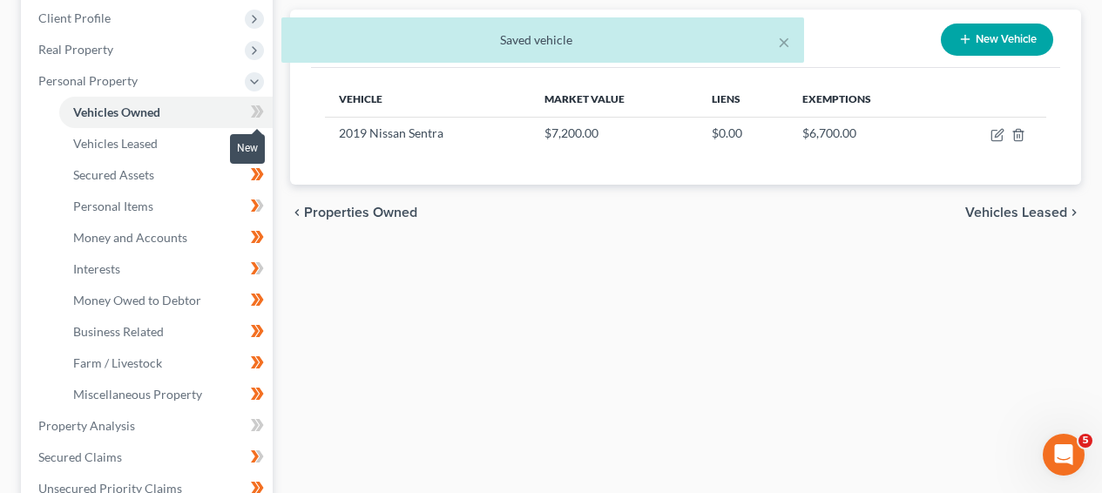
click at [266, 105] on span at bounding box center [257, 114] width 31 height 26
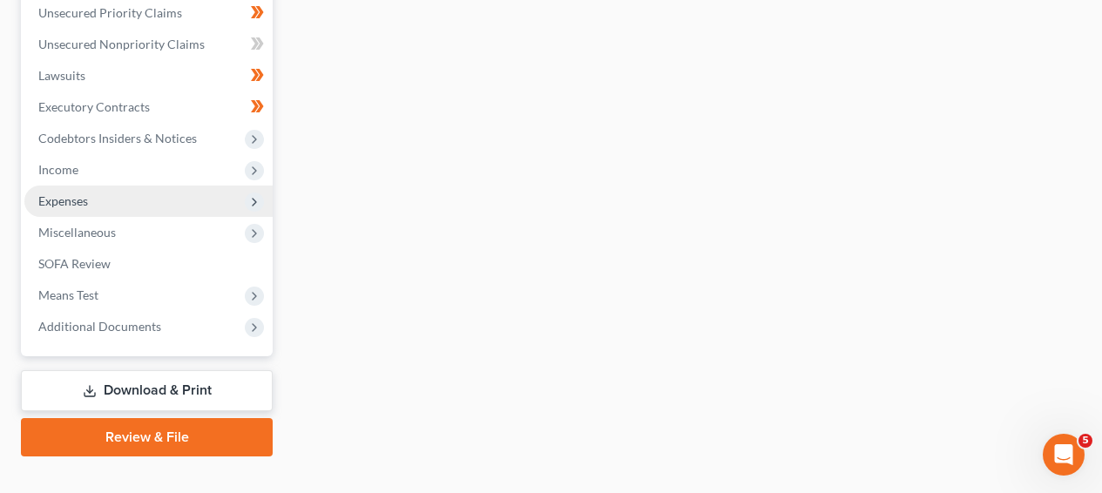
click at [174, 189] on span "Expenses" at bounding box center [148, 201] width 248 height 31
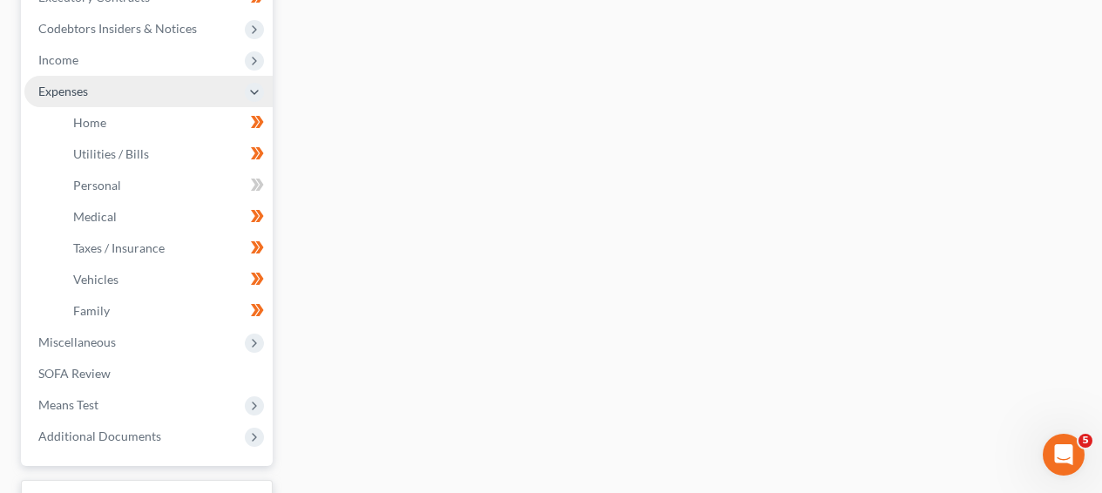
scroll to position [435, 0]
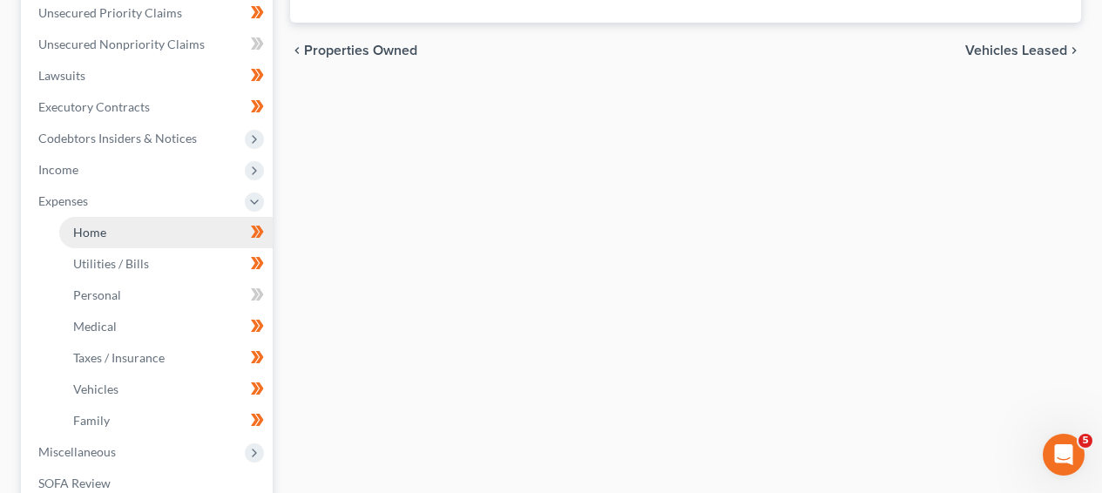
click at [159, 234] on link "Home" at bounding box center [166, 232] width 214 height 31
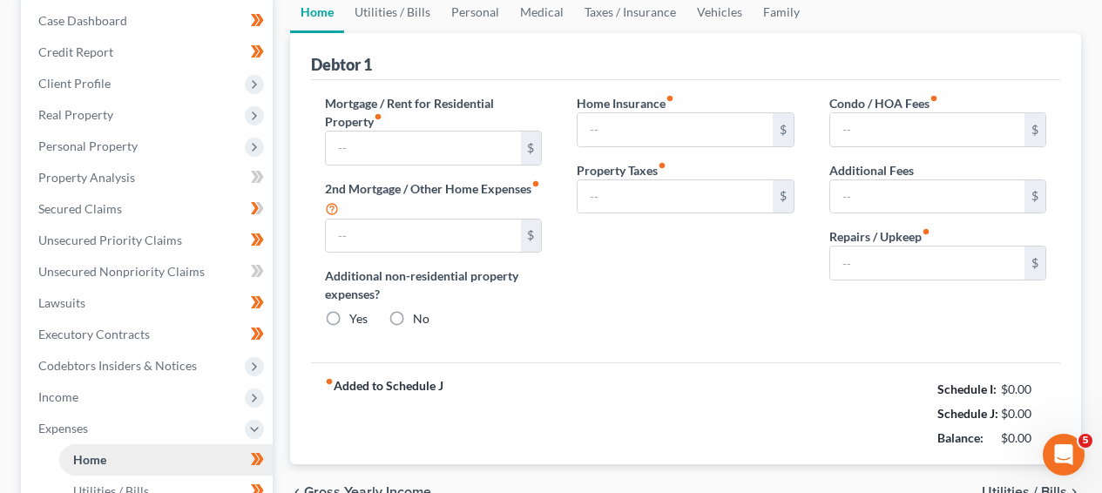
type input "1,150.00"
type input "0.00"
radio input "true"
type input "5.27"
type input "0.00"
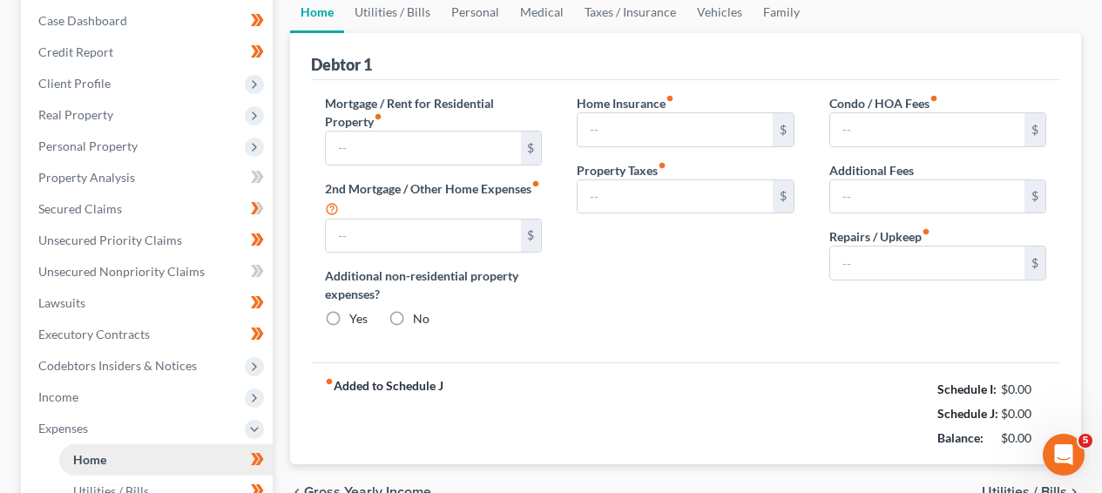
type input "0.00"
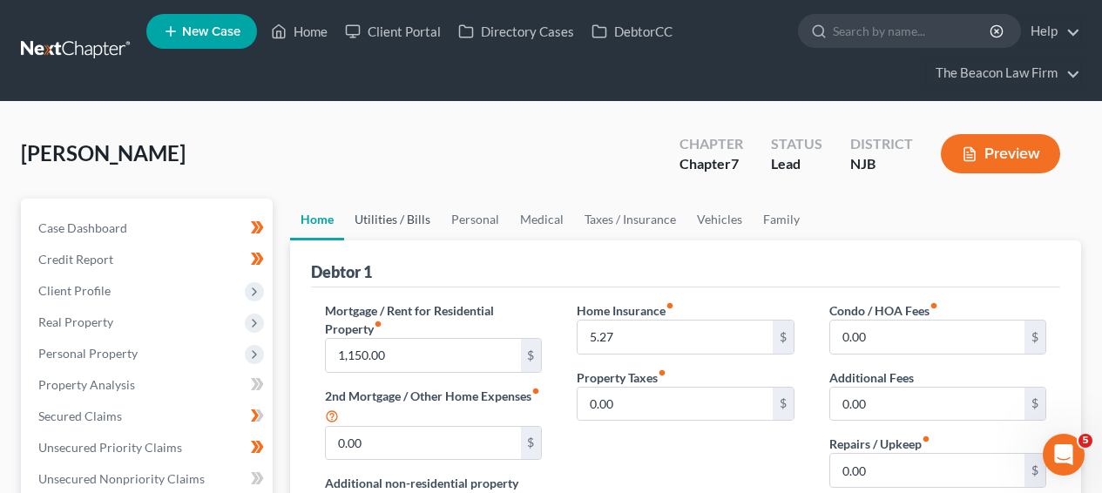
click at [390, 220] on link "Utilities / Bills" at bounding box center [392, 220] width 97 height 42
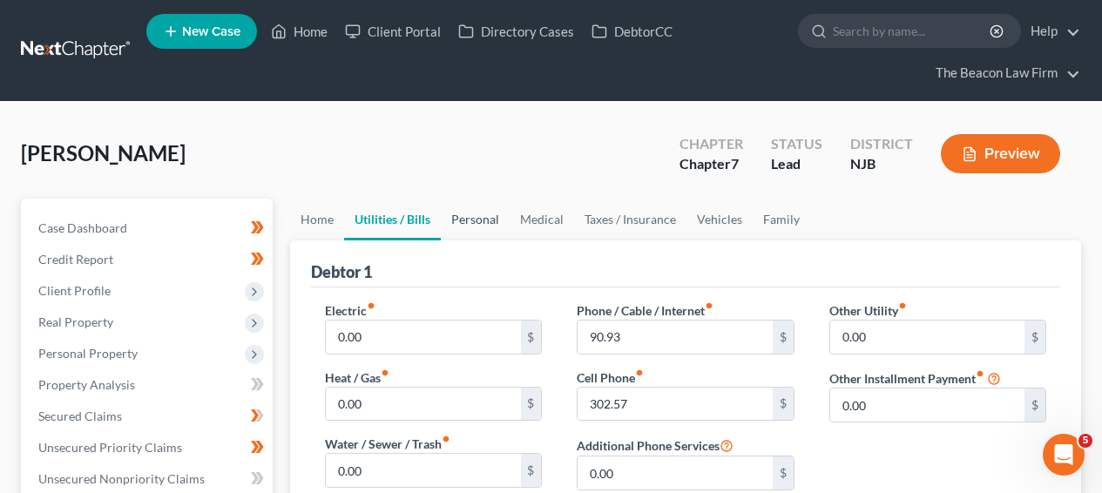
click at [485, 224] on link "Personal" at bounding box center [475, 220] width 69 height 42
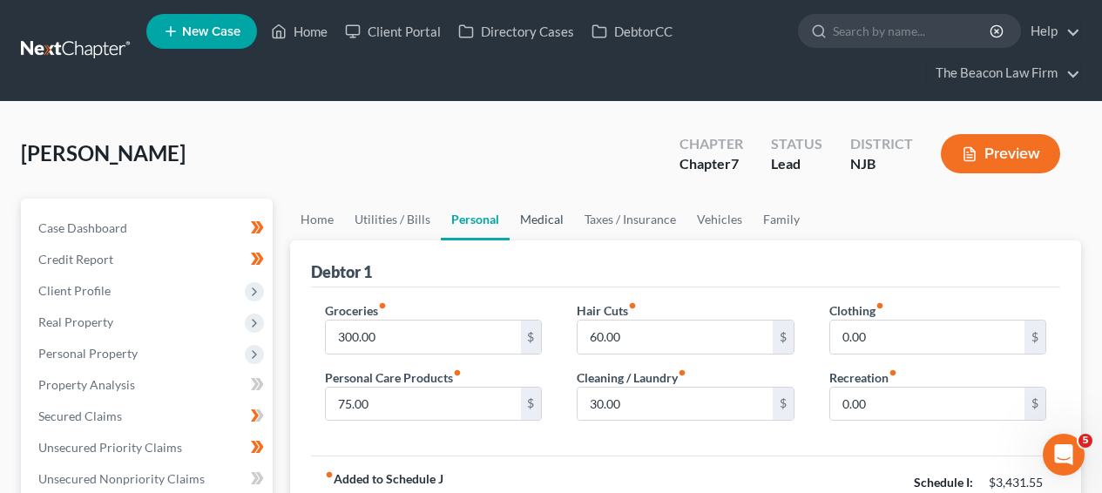
click at [524, 225] on link "Medical" at bounding box center [542, 220] width 64 height 42
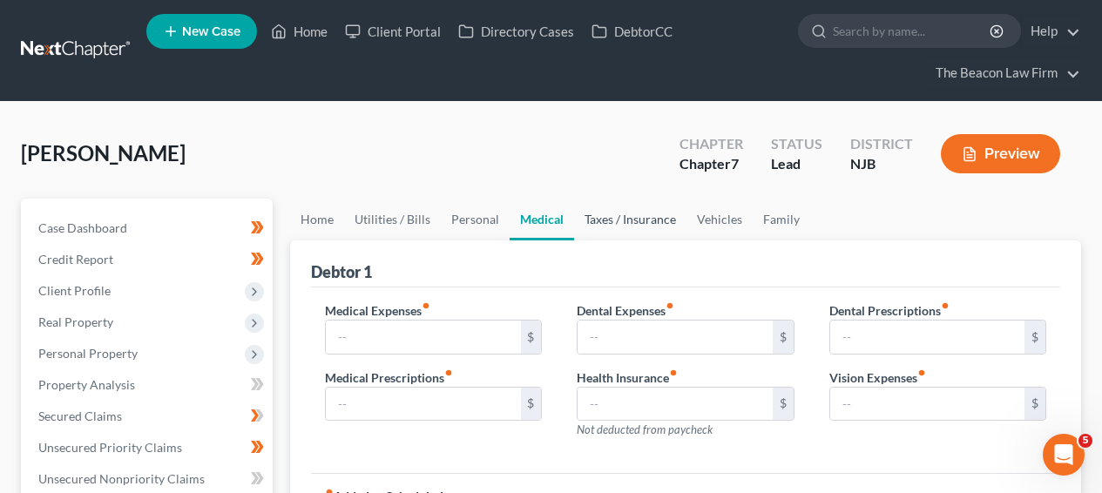
click at [588, 223] on link "Taxes / Insurance" at bounding box center [630, 220] width 112 height 42
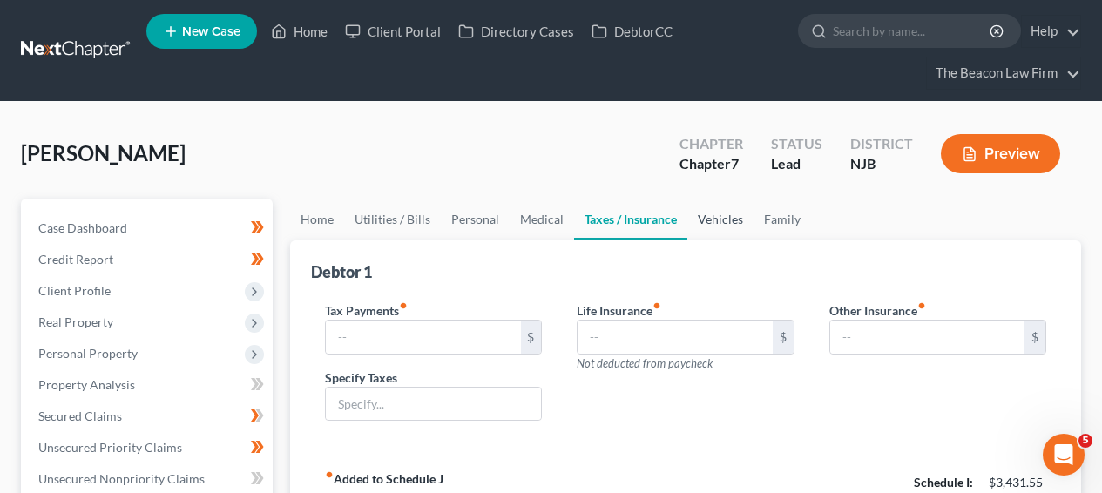
click at [696, 223] on link "Vehicles" at bounding box center [721, 220] width 66 height 42
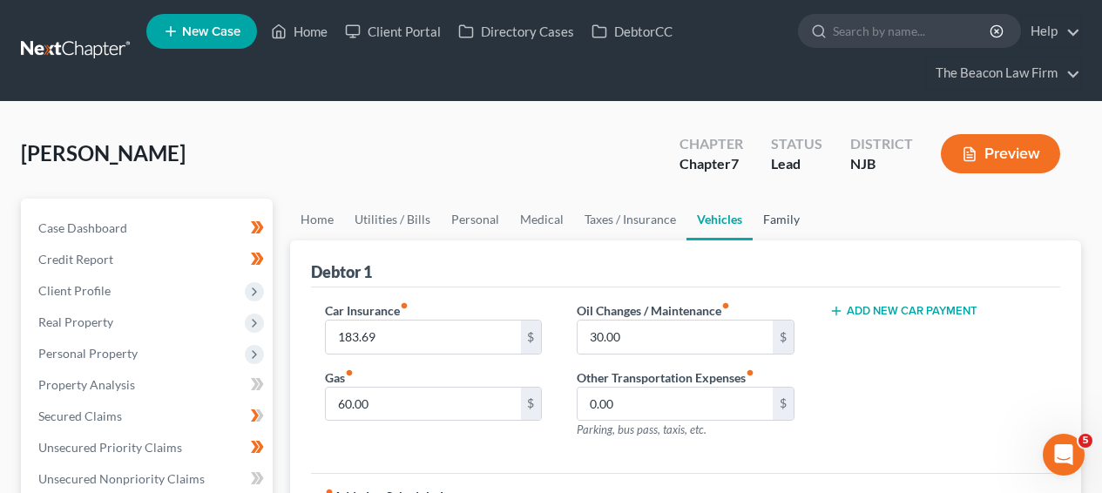
click at [759, 225] on link "Family" at bounding box center [782, 220] width 58 height 42
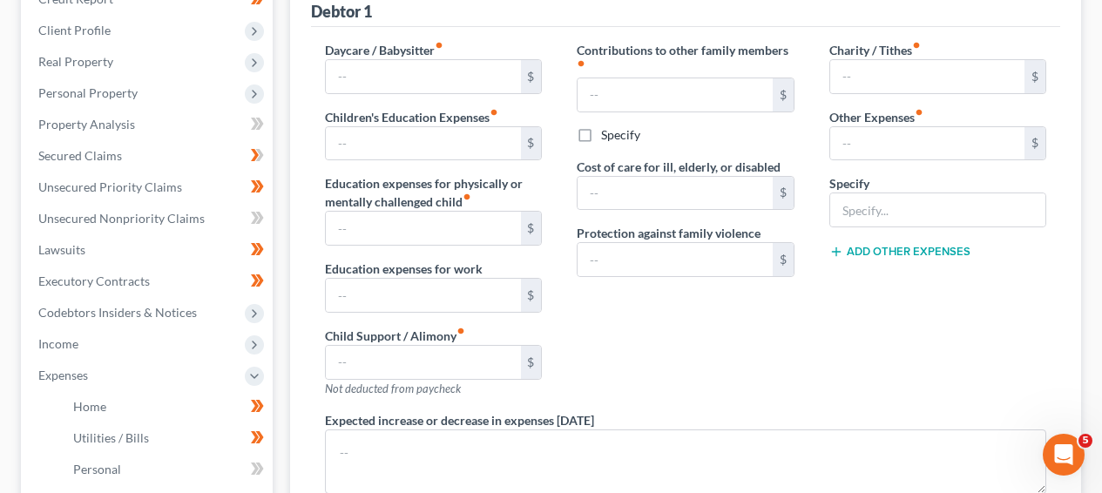
scroll to position [202, 0]
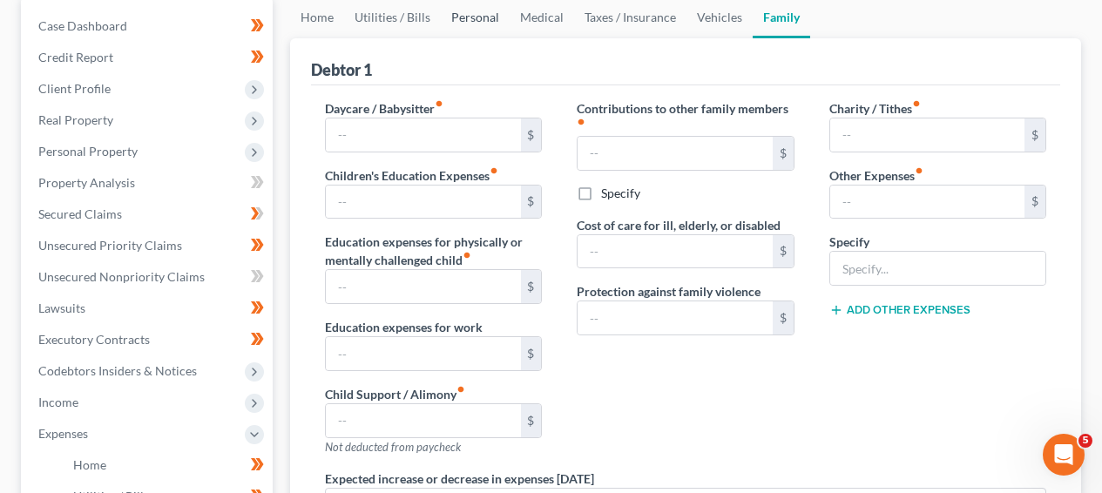
click at [486, 17] on link "Personal" at bounding box center [475, 18] width 69 height 42
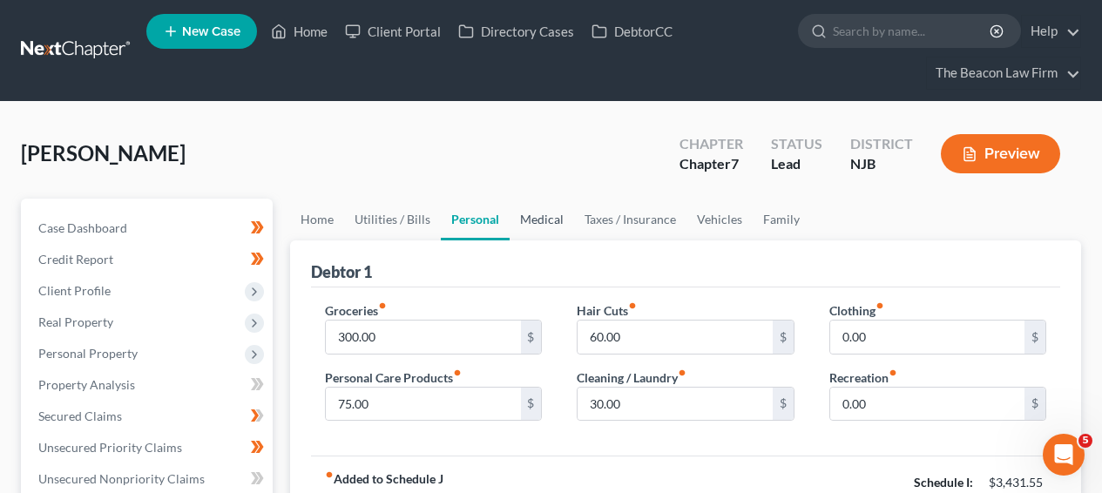
click at [519, 231] on link "Medical" at bounding box center [542, 220] width 64 height 42
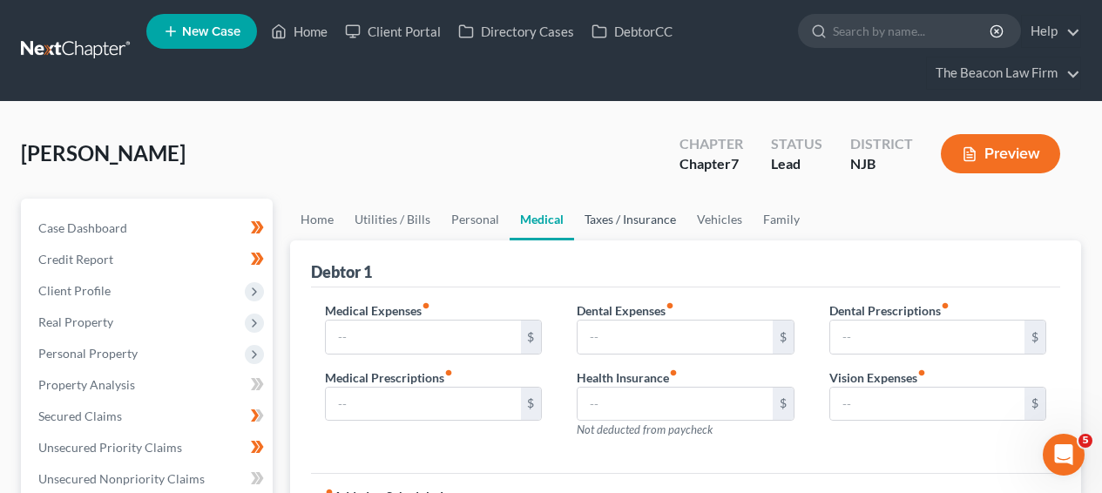
click at [617, 224] on link "Taxes / Insurance" at bounding box center [630, 220] width 112 height 42
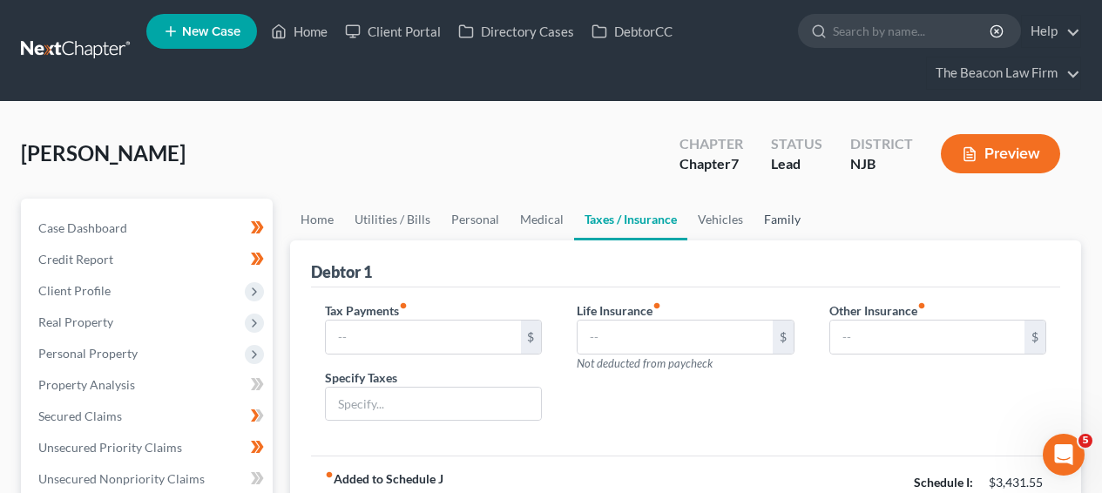
click at [785, 221] on link "Family" at bounding box center [783, 220] width 58 height 42
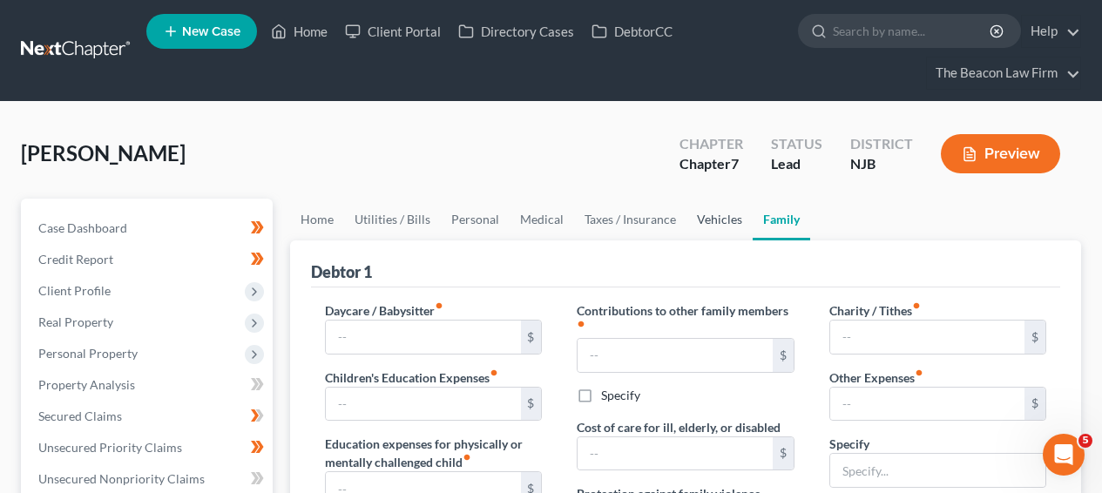
click at [719, 220] on link "Vehicles" at bounding box center [720, 220] width 66 height 42
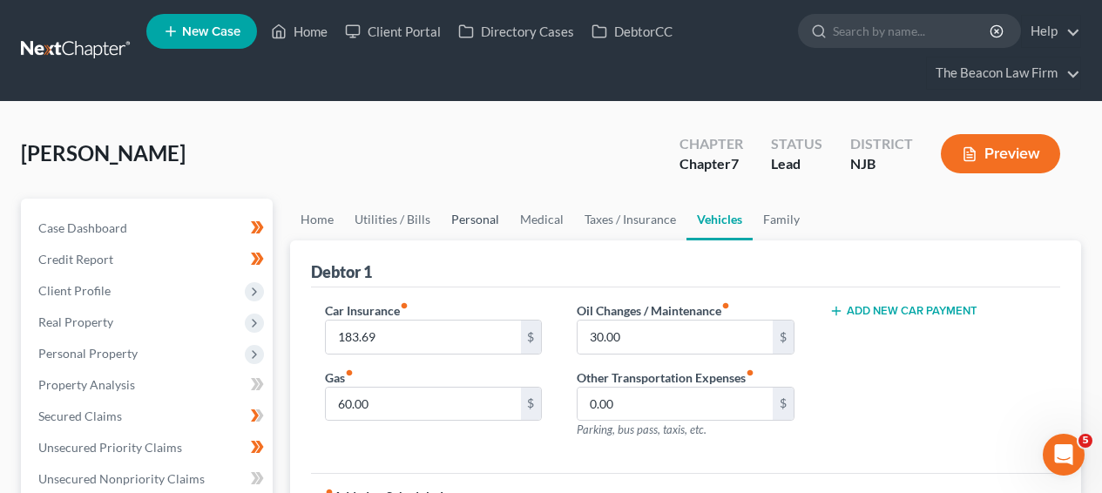
click at [489, 222] on link "Personal" at bounding box center [475, 220] width 69 height 42
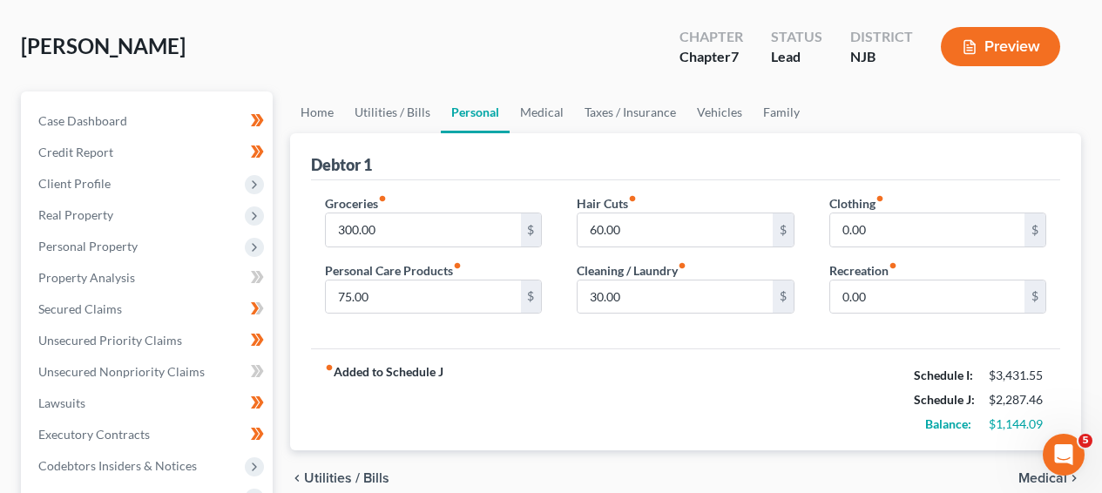
scroll to position [105, 0]
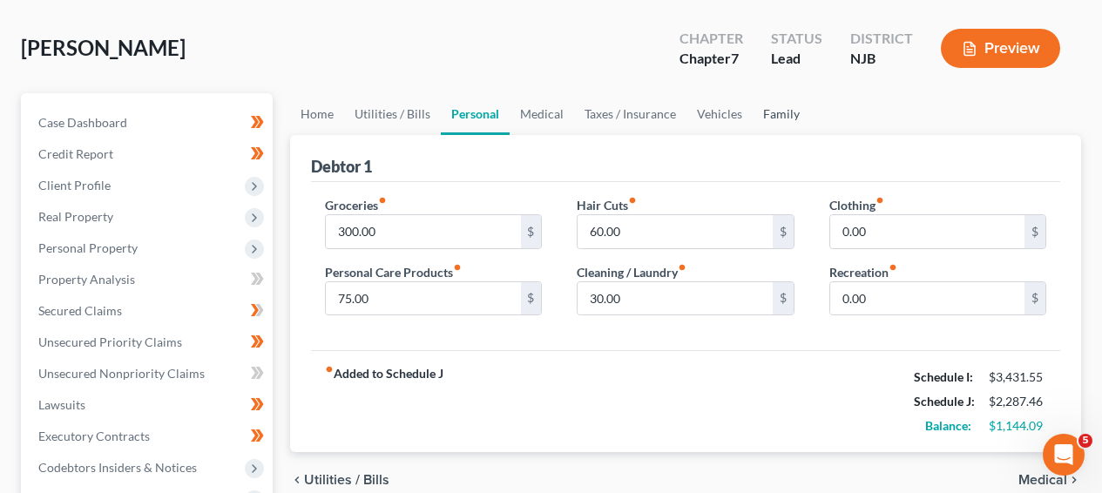
click at [771, 123] on link "Family" at bounding box center [782, 114] width 58 height 42
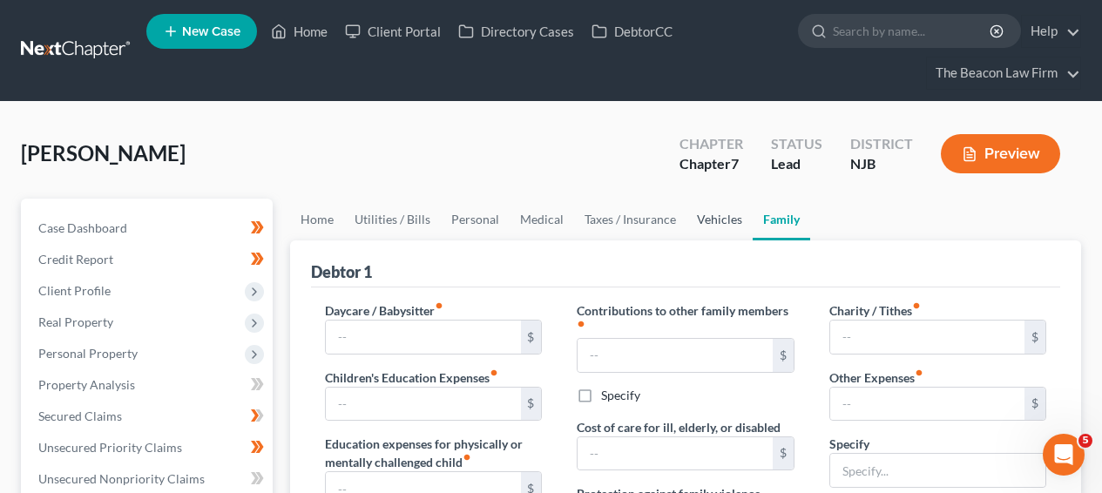
click at [712, 218] on link "Vehicles" at bounding box center [720, 220] width 66 height 42
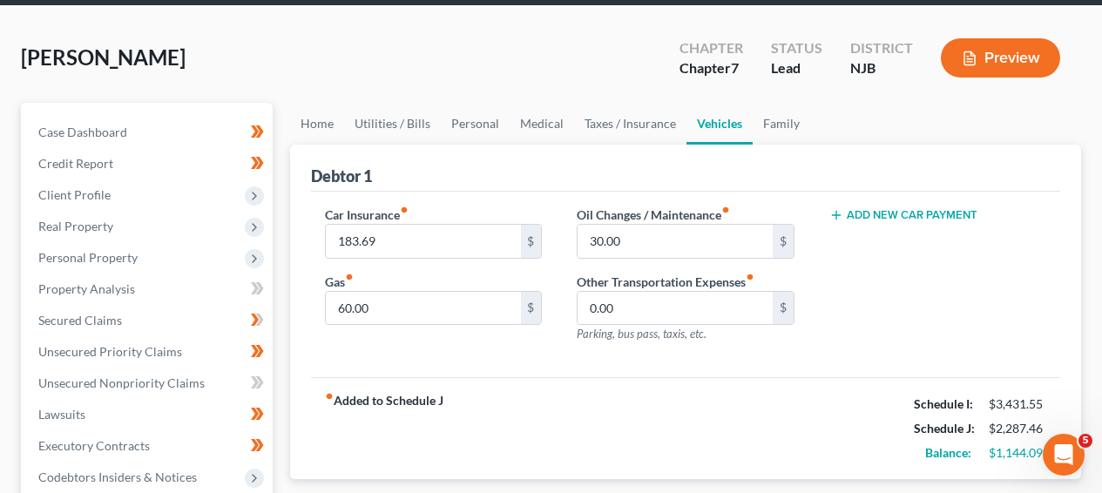
scroll to position [93, 0]
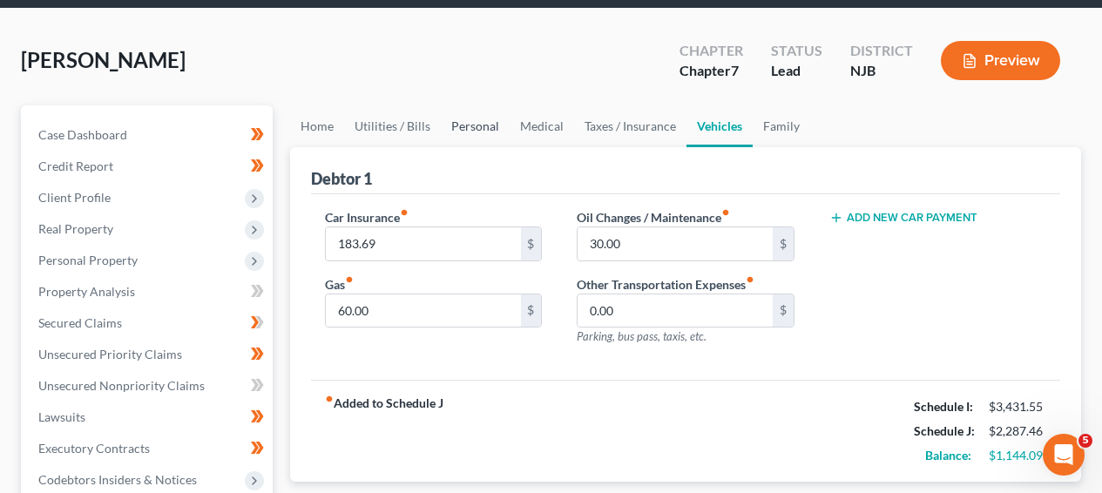
click at [501, 132] on link "Personal" at bounding box center [475, 126] width 69 height 42
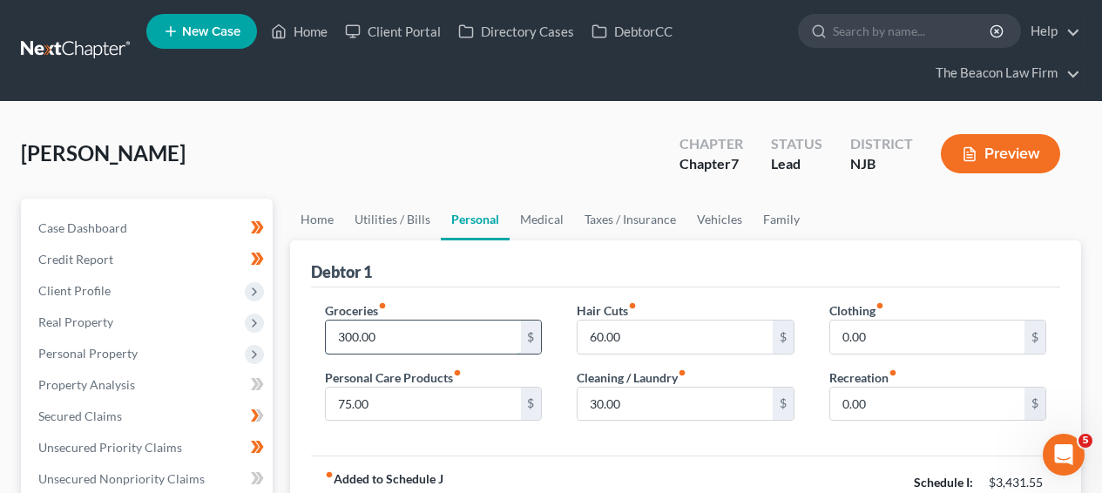
click at [428, 330] on input "300.00" at bounding box center [423, 337] width 194 height 33
type input "400"
type input "40"
type input "150"
click at [730, 302] on div "Hair Cuts fiber_manual_record 60.00 $" at bounding box center [685, 328] width 217 height 53
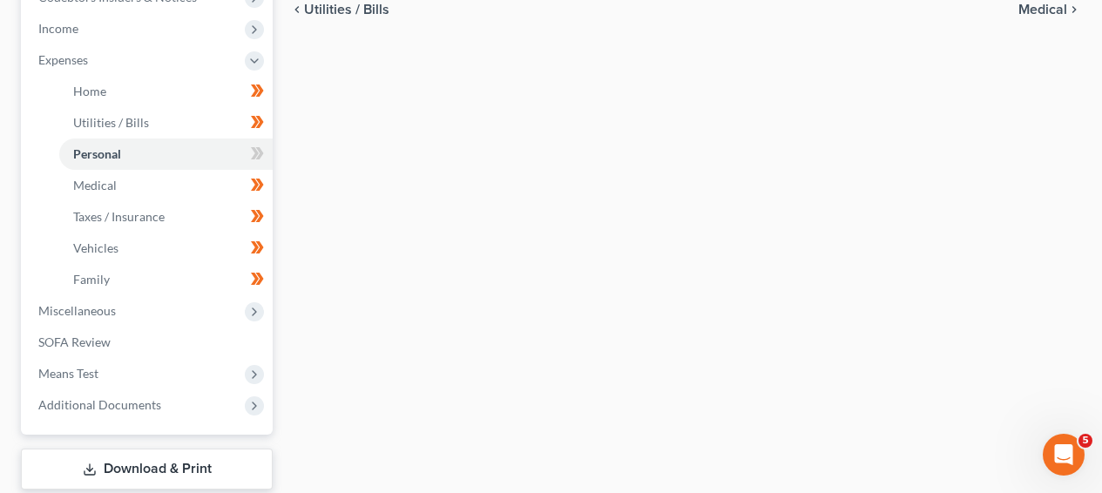
scroll to position [570, 0]
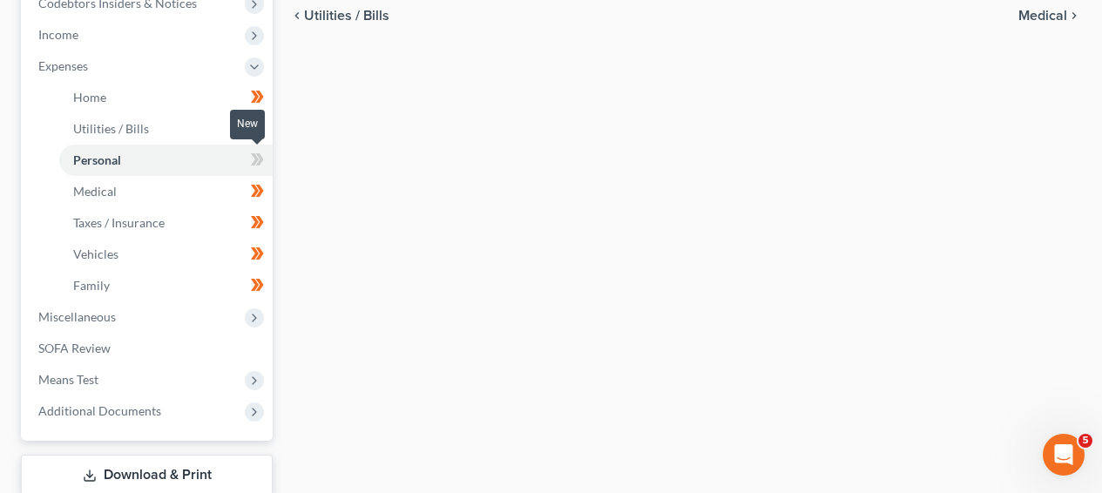
click at [264, 162] on span at bounding box center [257, 162] width 31 height 26
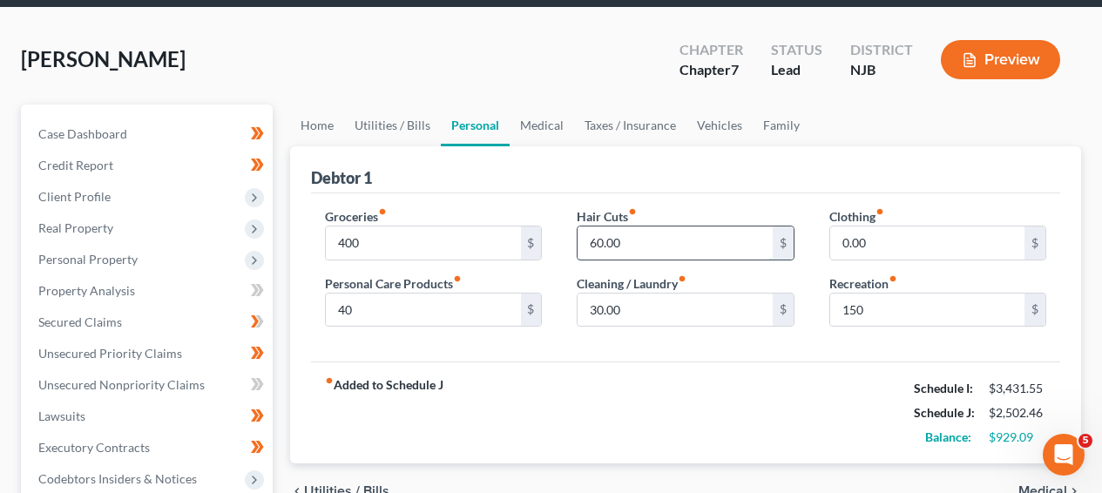
click at [653, 237] on input "60.00" at bounding box center [675, 243] width 194 height 33
click at [385, 110] on link "Utilities / Bills" at bounding box center [392, 126] width 97 height 42
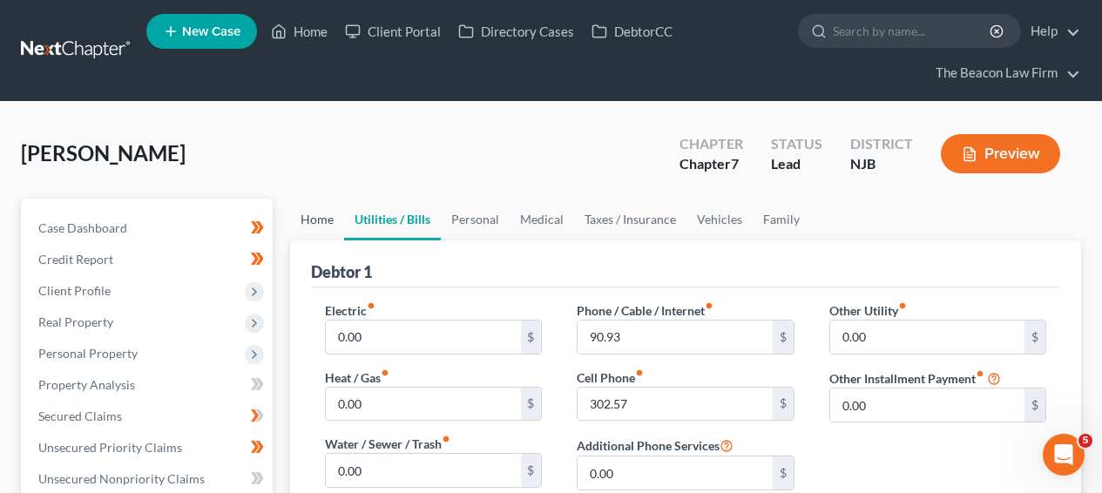
click at [333, 220] on link "Home" at bounding box center [317, 220] width 54 height 42
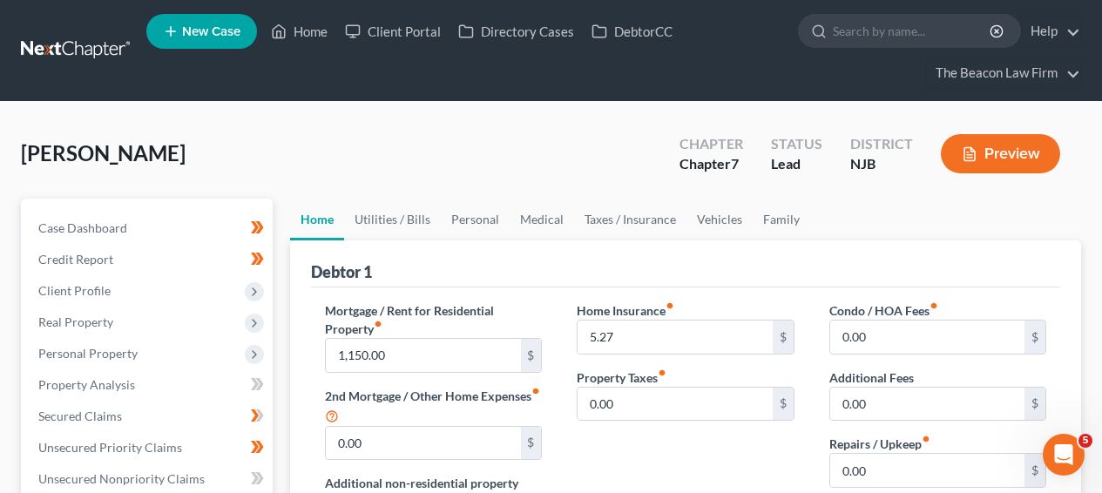
scroll to position [476, 0]
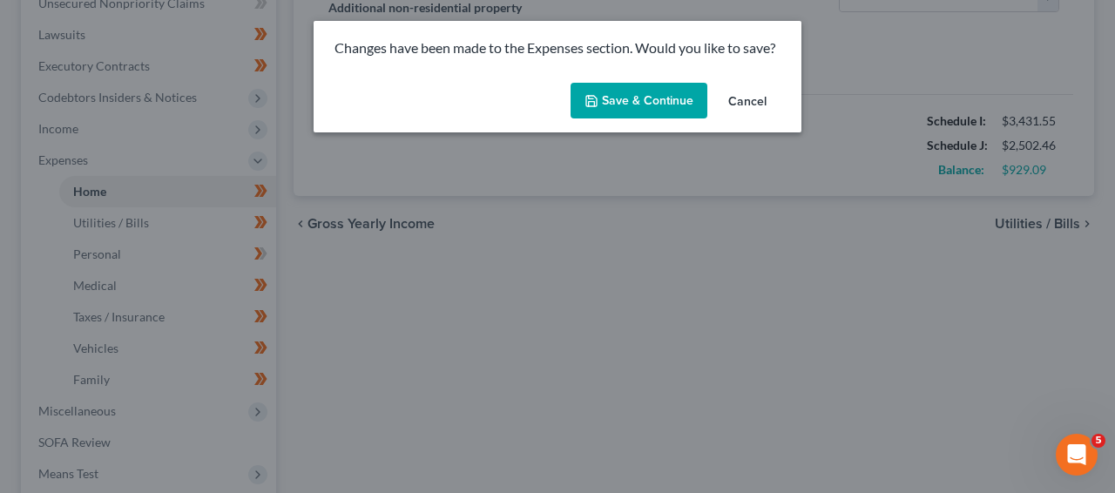
click at [205, 275] on div "Changes have been made to the Expenses section. Would you like to save? Save & …" at bounding box center [557, 246] width 1115 height 493
click at [684, 107] on button "Save & Continue" at bounding box center [639, 101] width 137 height 37
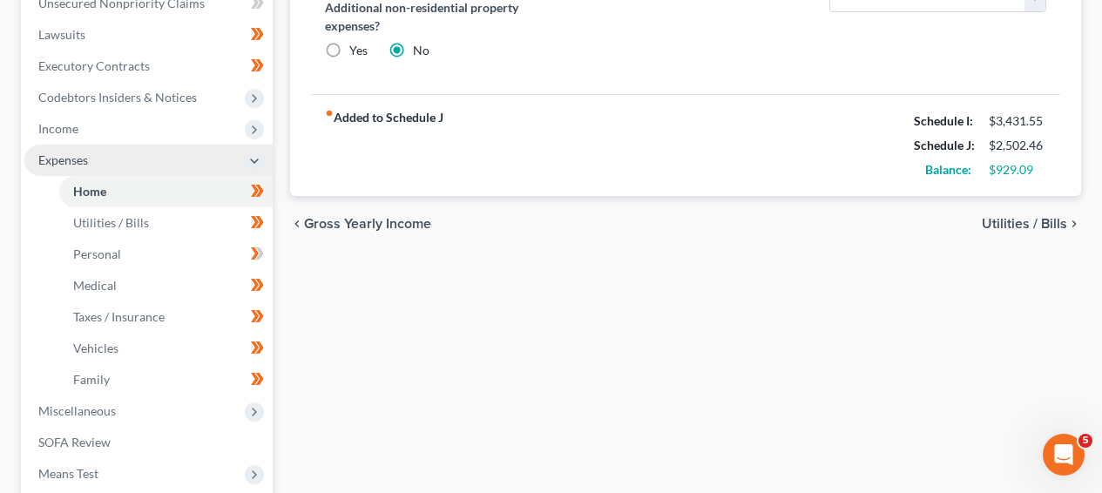
click at [180, 147] on span "Expenses" at bounding box center [148, 160] width 248 height 31
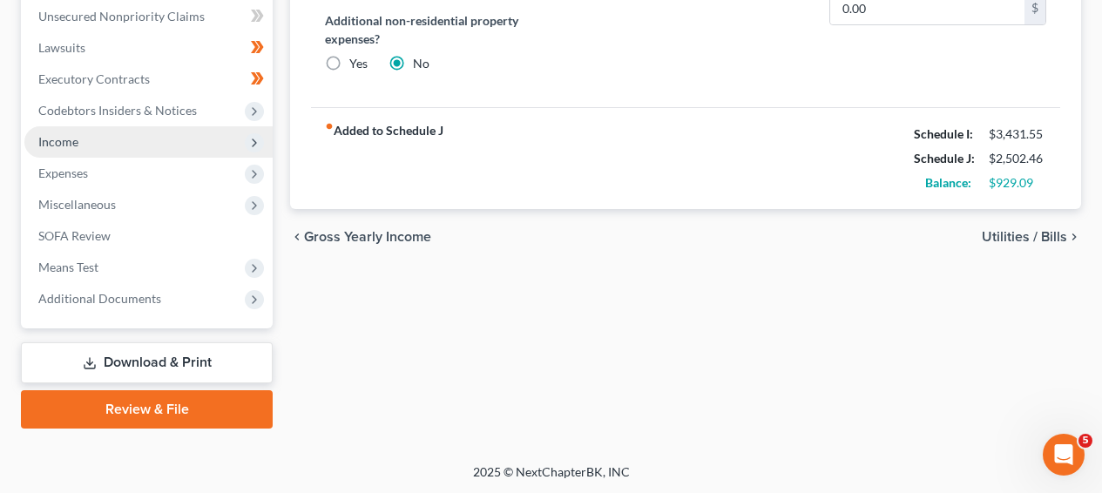
click at [190, 129] on span "Income" at bounding box center [148, 141] width 248 height 31
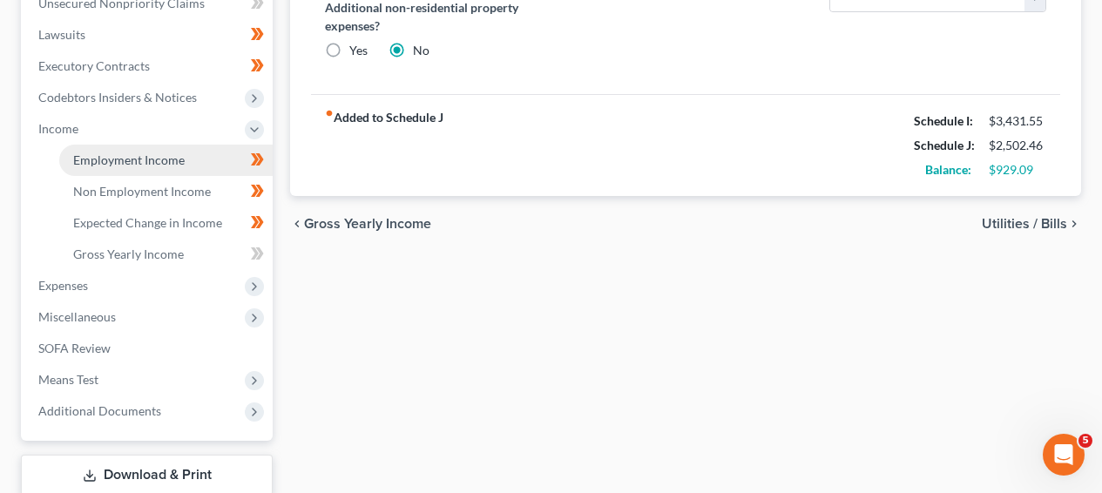
click at [183, 149] on link "Employment Income" at bounding box center [166, 160] width 214 height 31
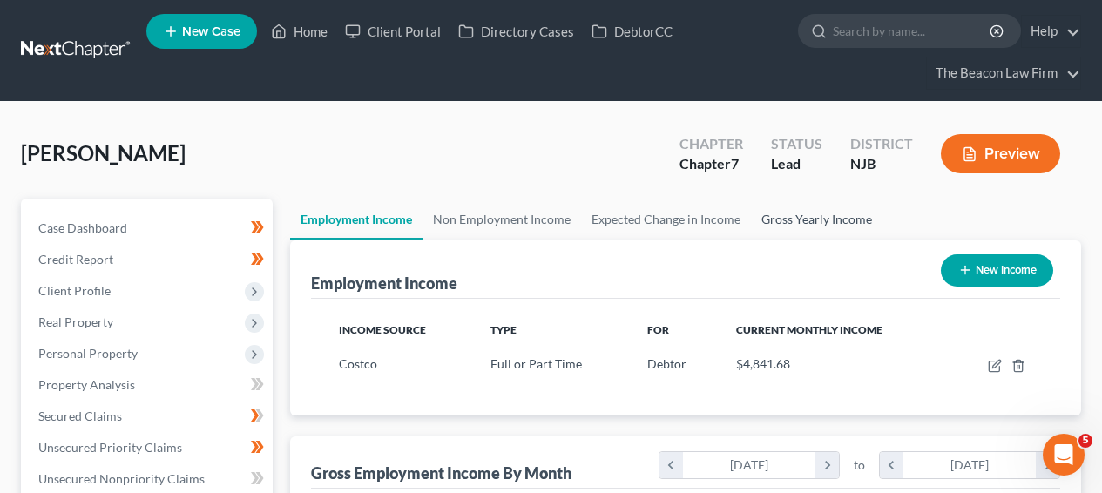
click at [875, 199] on link "Gross Yearly Income" at bounding box center [817, 220] width 132 height 42
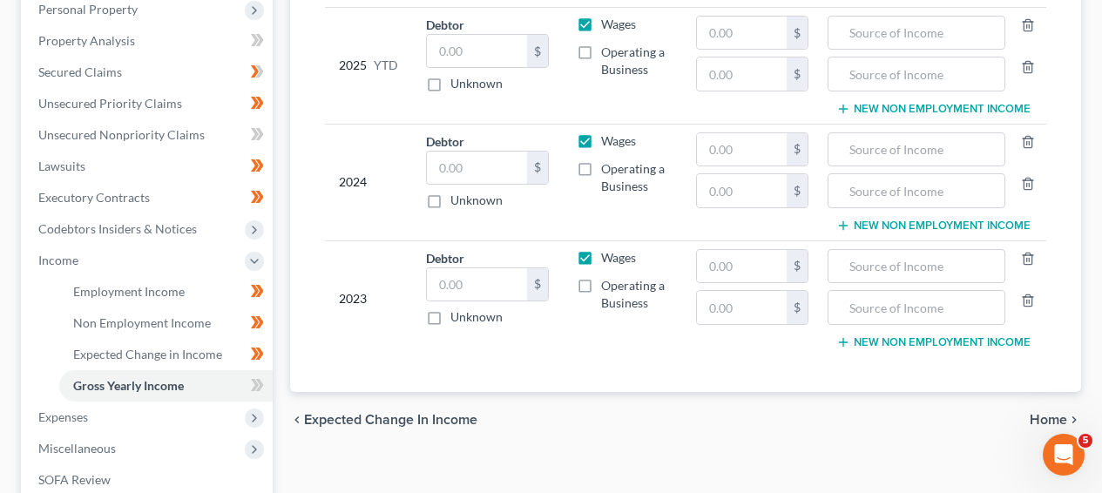
scroll to position [303, 0]
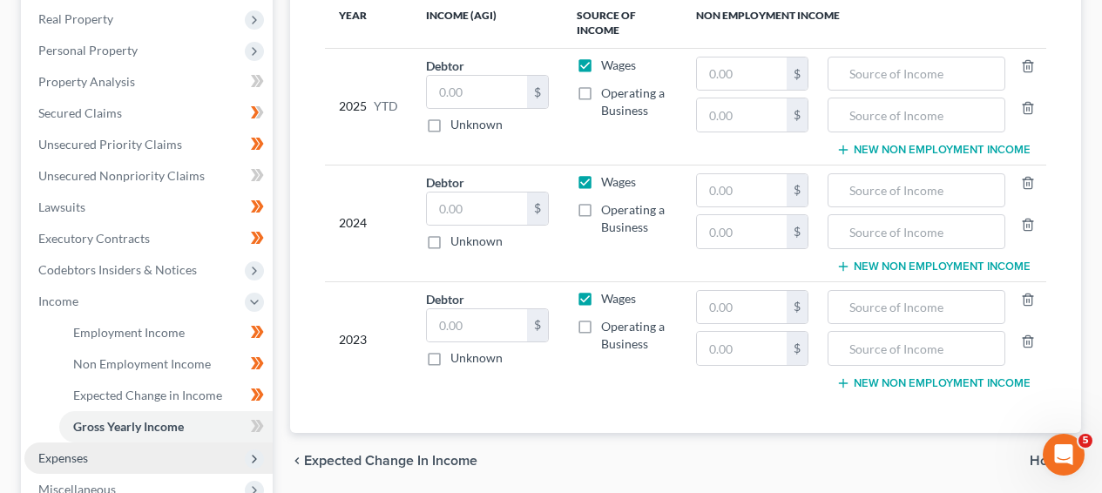
click at [154, 451] on span "Expenses" at bounding box center [148, 458] width 248 height 31
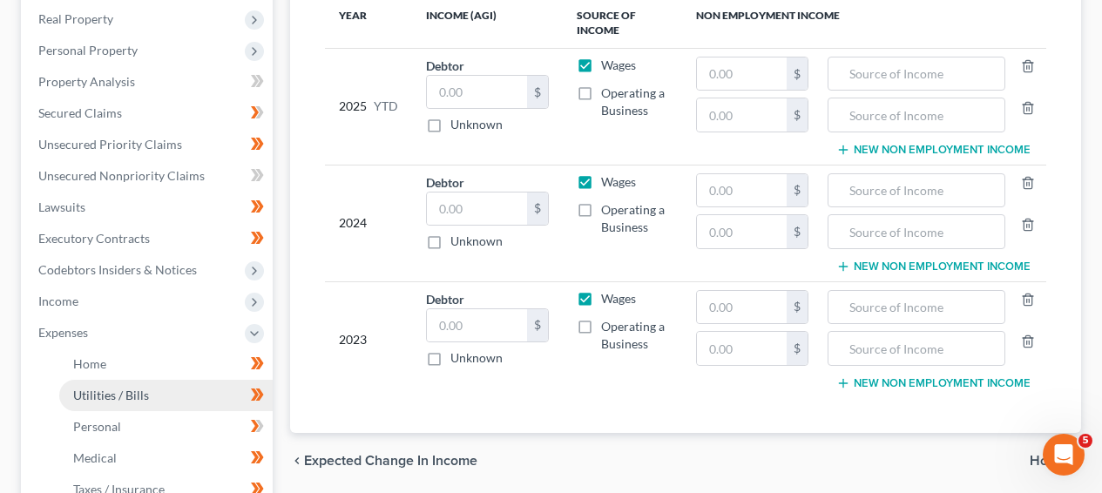
click at [166, 383] on link "Utilities / Bills" at bounding box center [166, 395] width 214 height 31
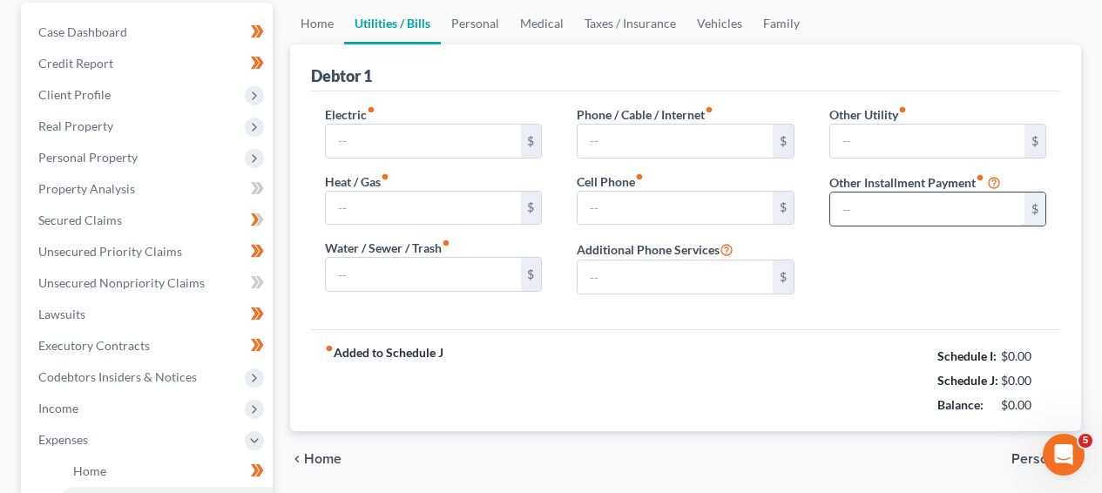
type input "0.00"
type input "90.93"
type input "302.57"
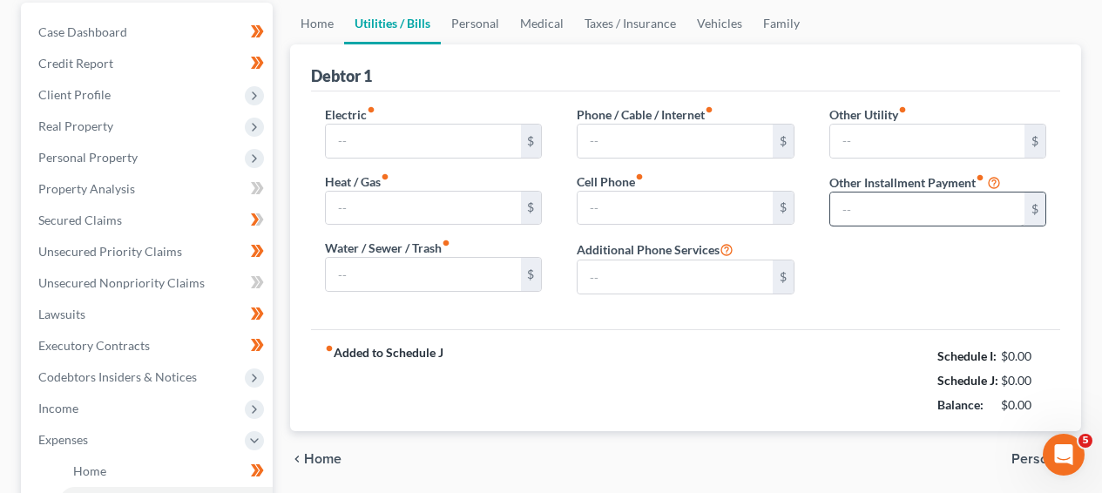
type input "0.00"
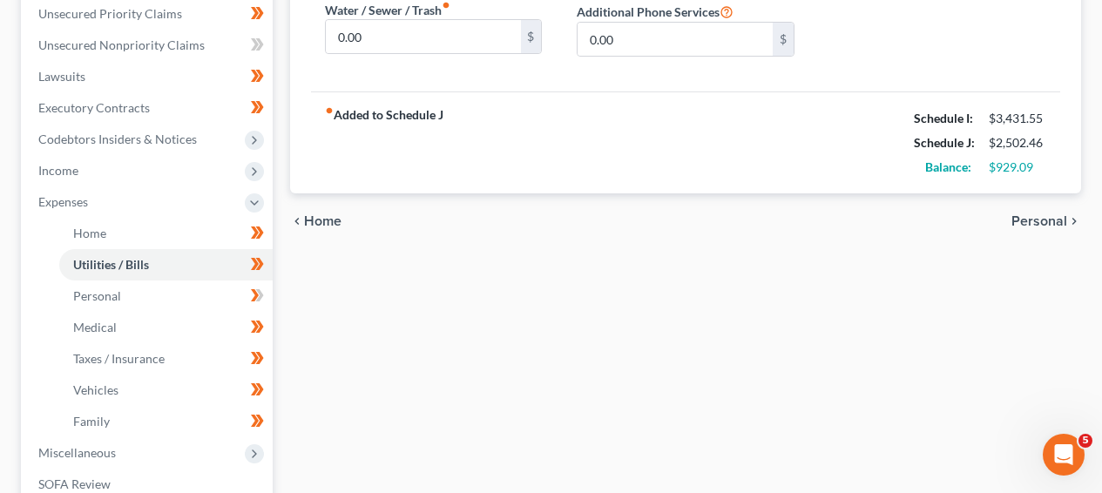
scroll to position [444, 0]
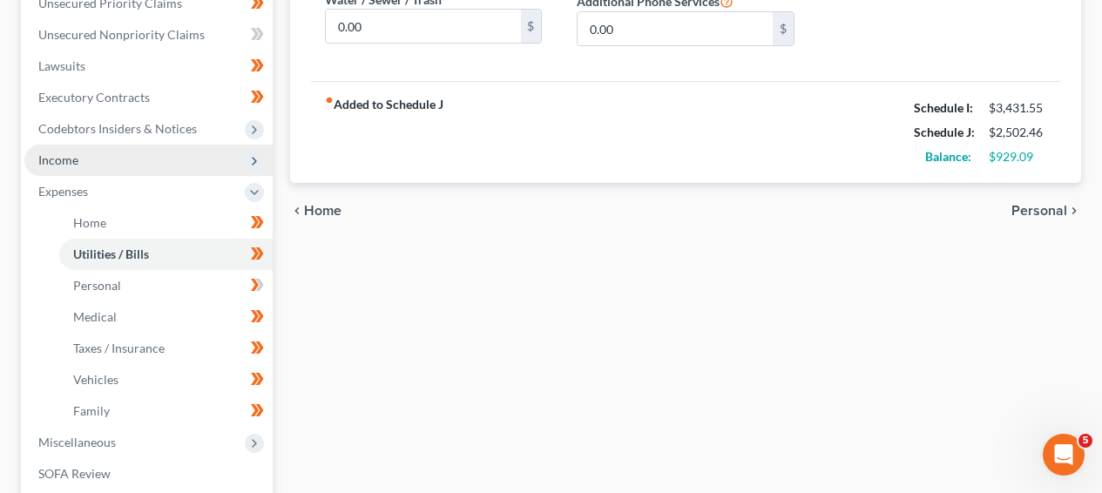
click at [201, 147] on span "Income" at bounding box center [148, 160] width 248 height 31
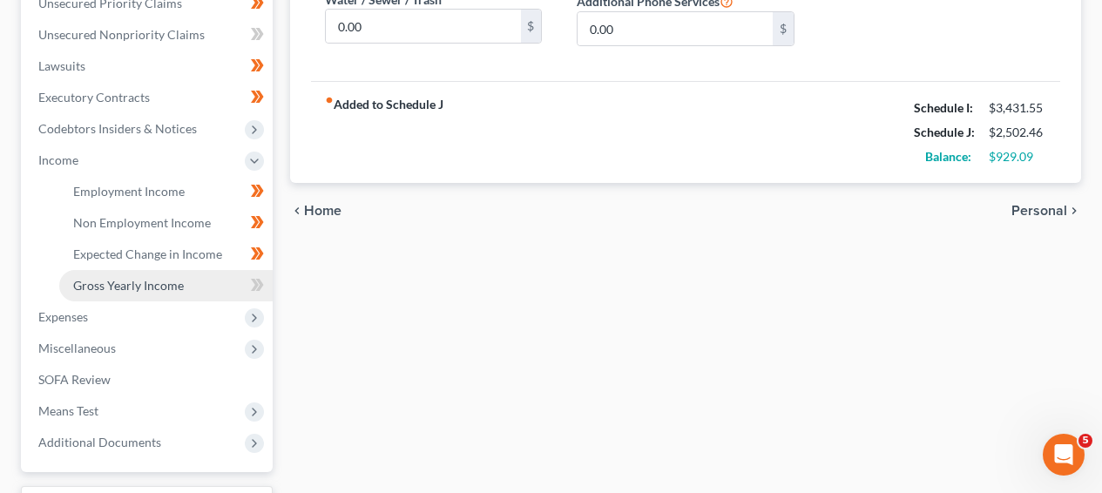
click at [198, 284] on link "Gross Yearly Income" at bounding box center [166, 285] width 214 height 31
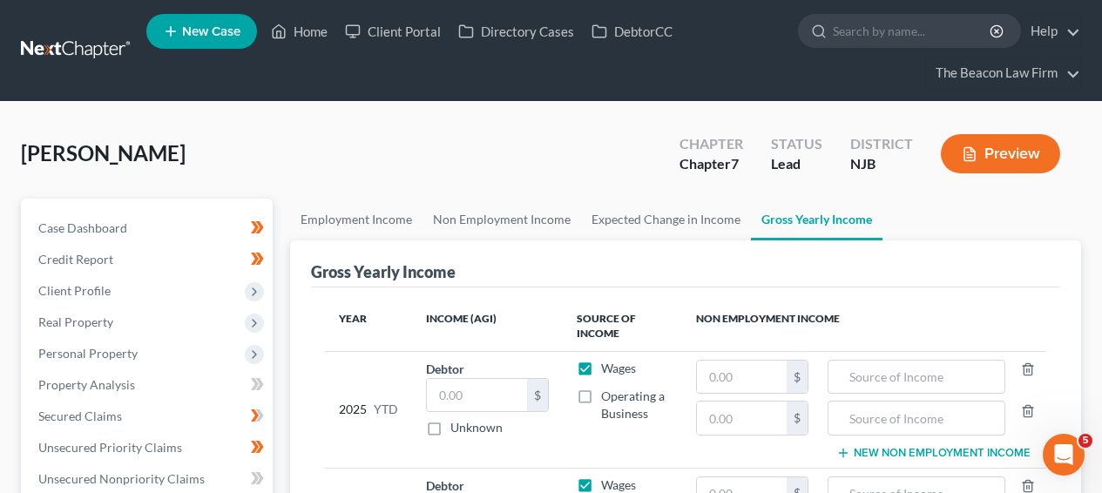
scroll to position [476, 0]
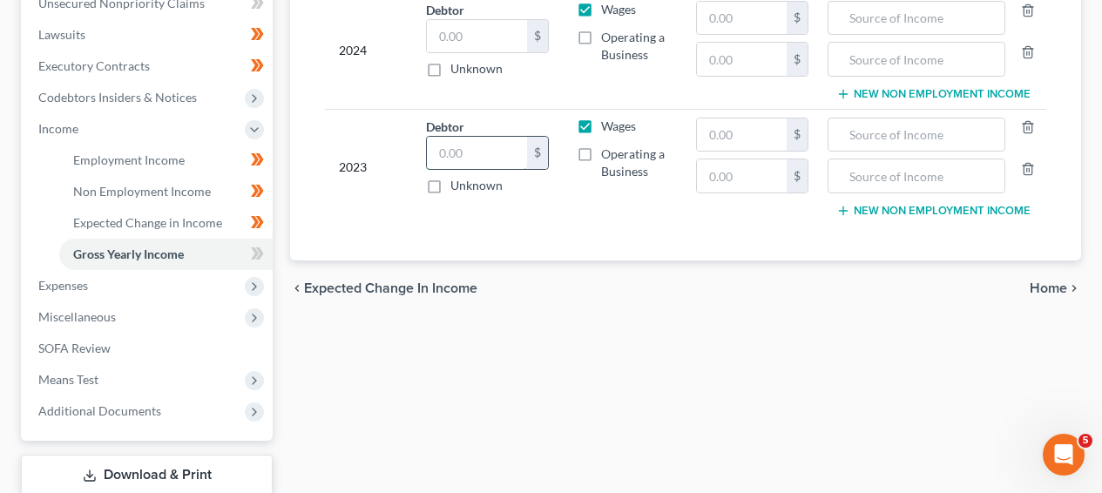
click at [454, 153] on input "text" at bounding box center [476, 153] width 99 height 33
paste input "47,609.00"
type input "47,609.00"
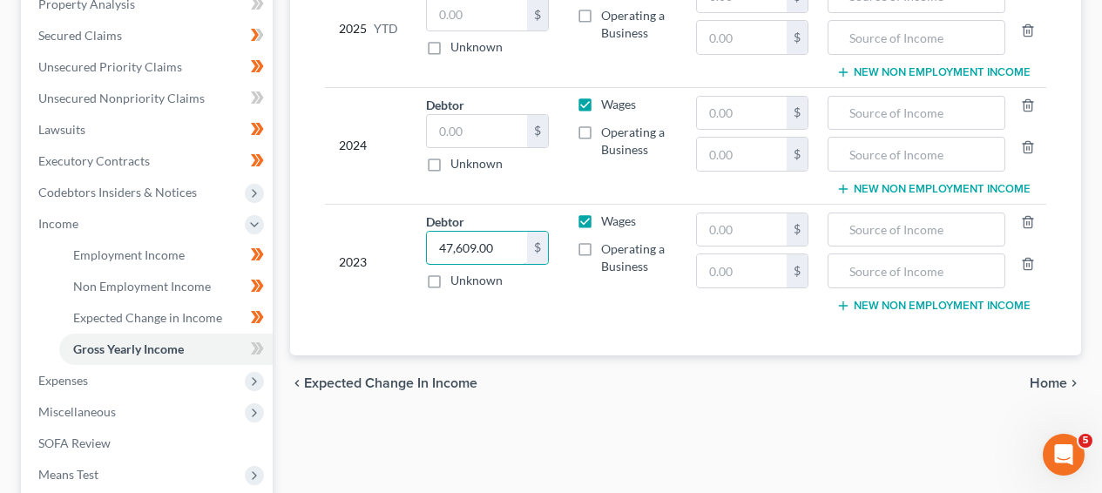
scroll to position [376, 0]
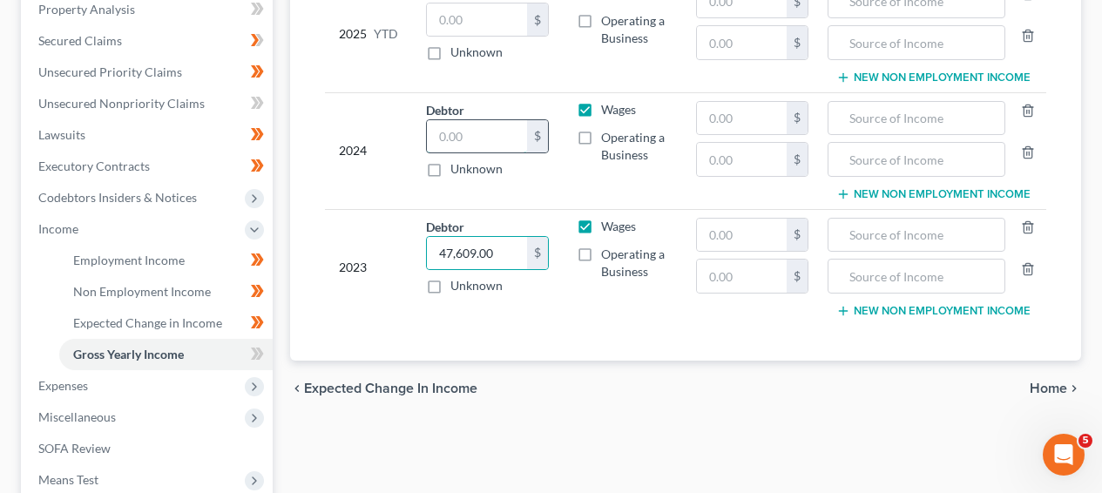
click at [456, 142] on input "text" at bounding box center [476, 136] width 99 height 33
paste input "28,465.00"
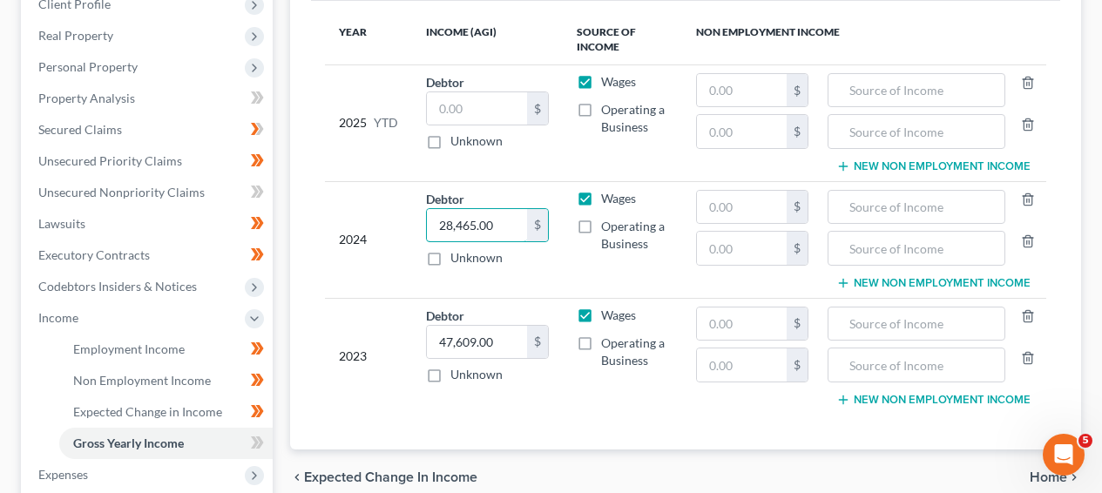
scroll to position [249, 0]
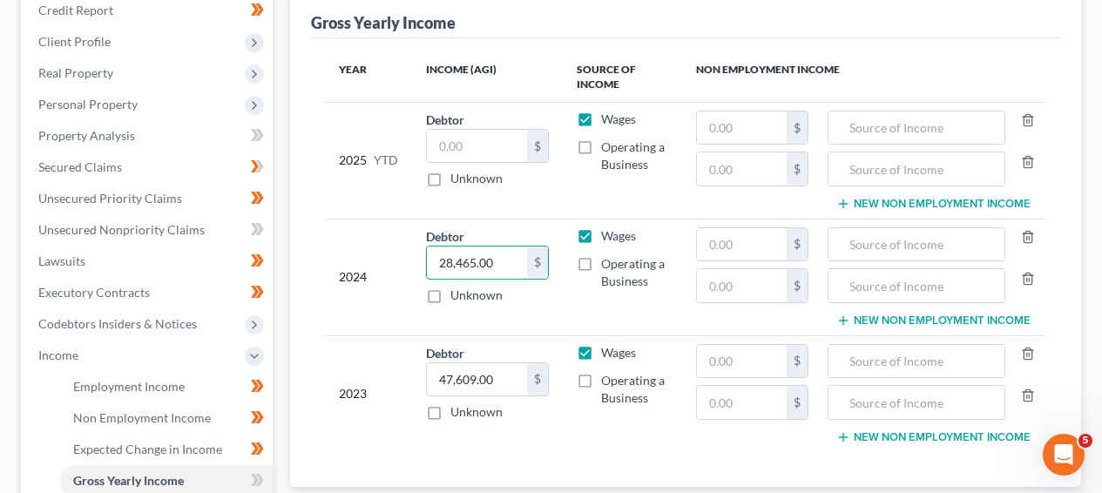
type input "28,465.00"
click at [464, 140] on input "text" at bounding box center [476, 146] width 99 height 33
paste input "34,670.35"
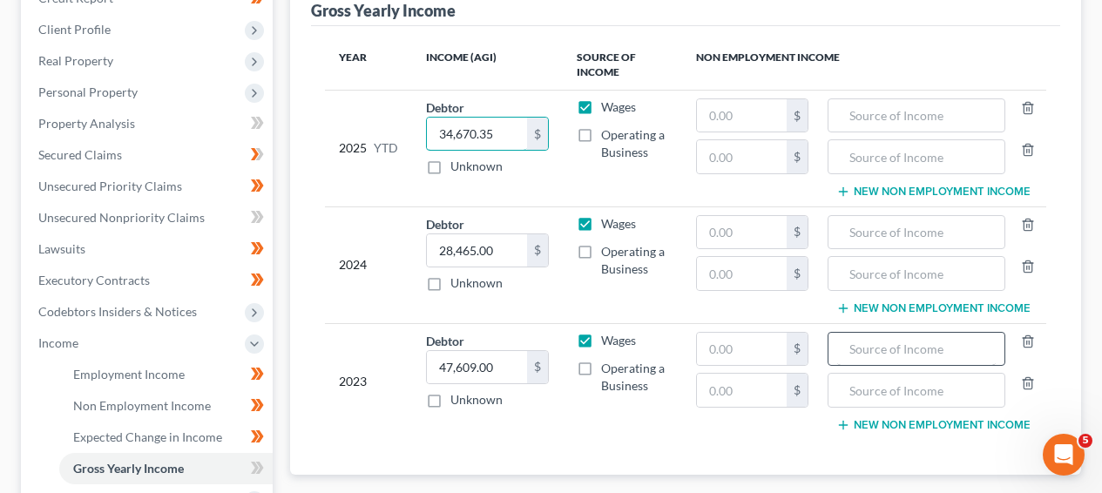
scroll to position [316, 0]
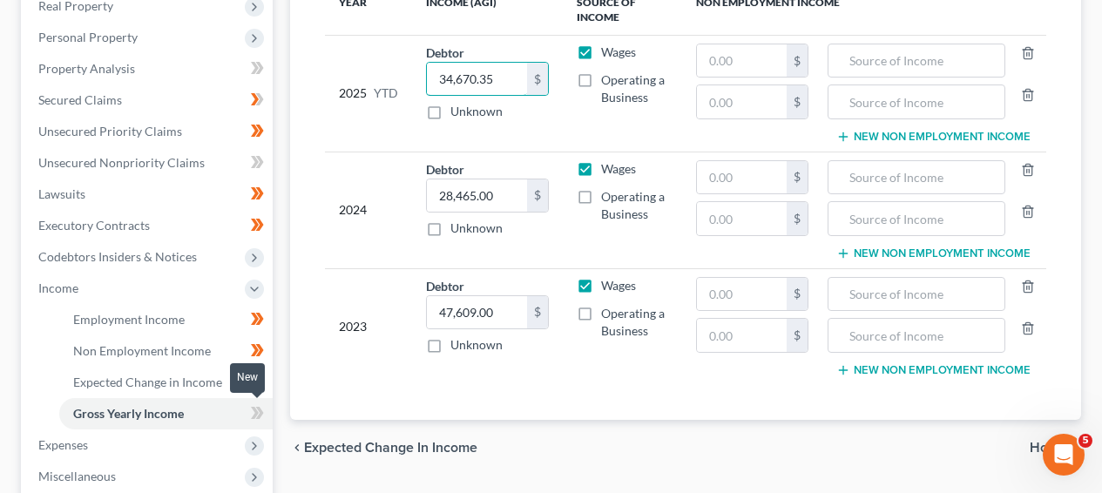
type input "34,670.35"
click at [269, 409] on span at bounding box center [257, 416] width 31 height 26
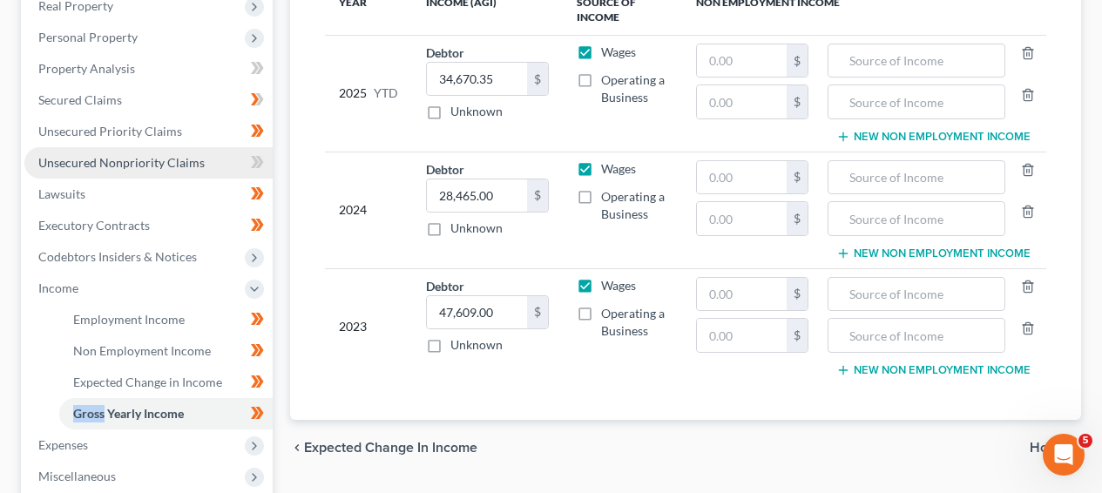
click at [180, 159] on span "Unsecured Nonpriority Claims" at bounding box center [121, 162] width 166 height 15
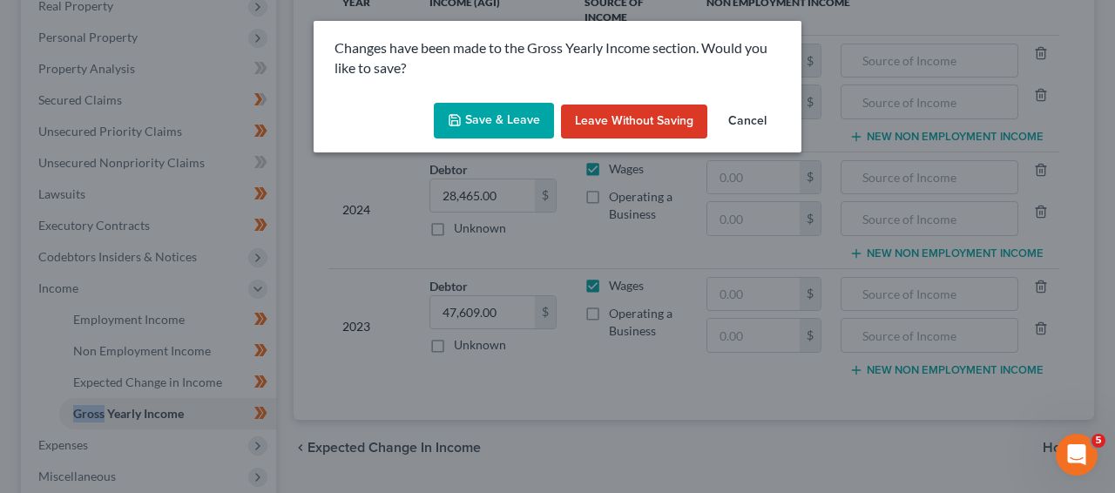
click at [512, 134] on button "Save & Leave" at bounding box center [494, 121] width 120 height 37
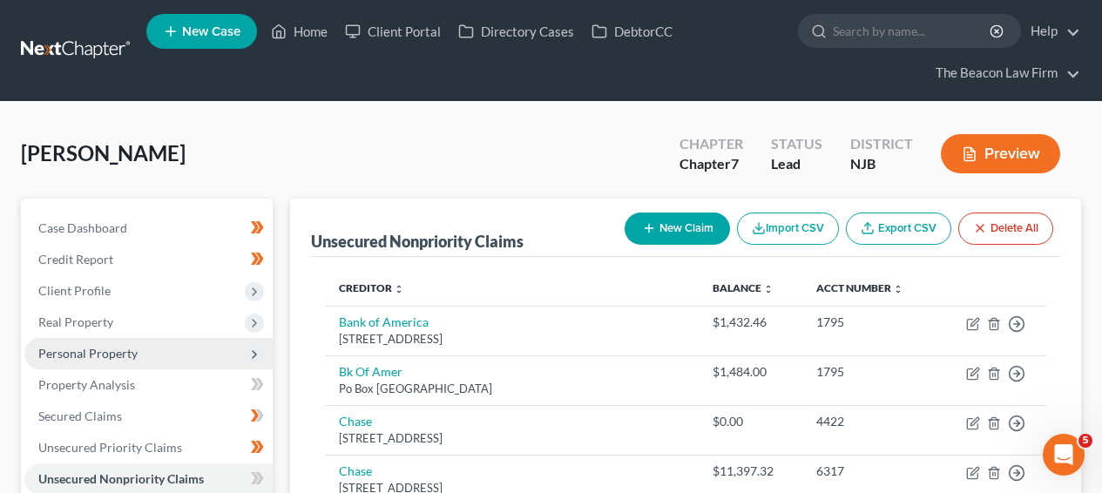
click at [220, 361] on span "Personal Property" at bounding box center [148, 353] width 248 height 31
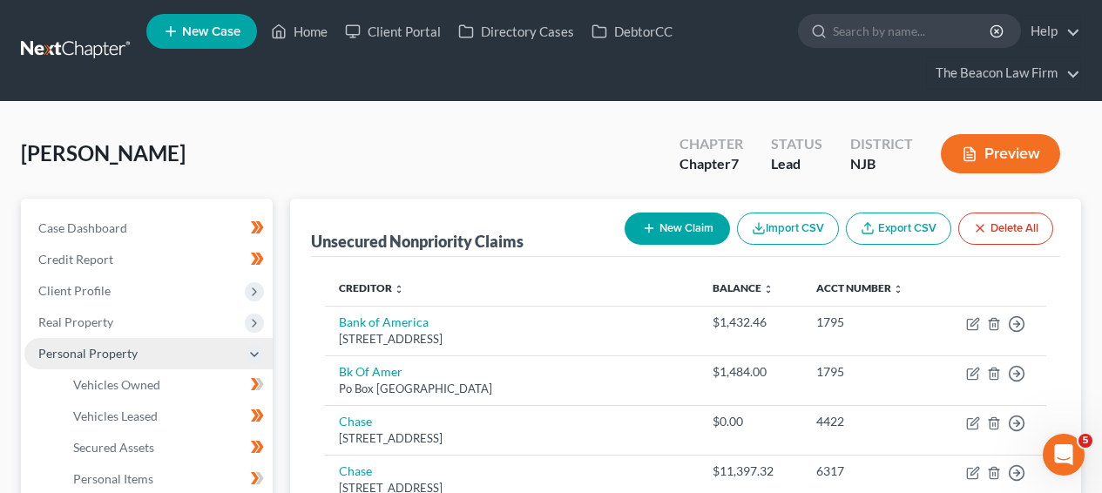
click at [220, 360] on span "Personal Property" at bounding box center [148, 353] width 248 height 31
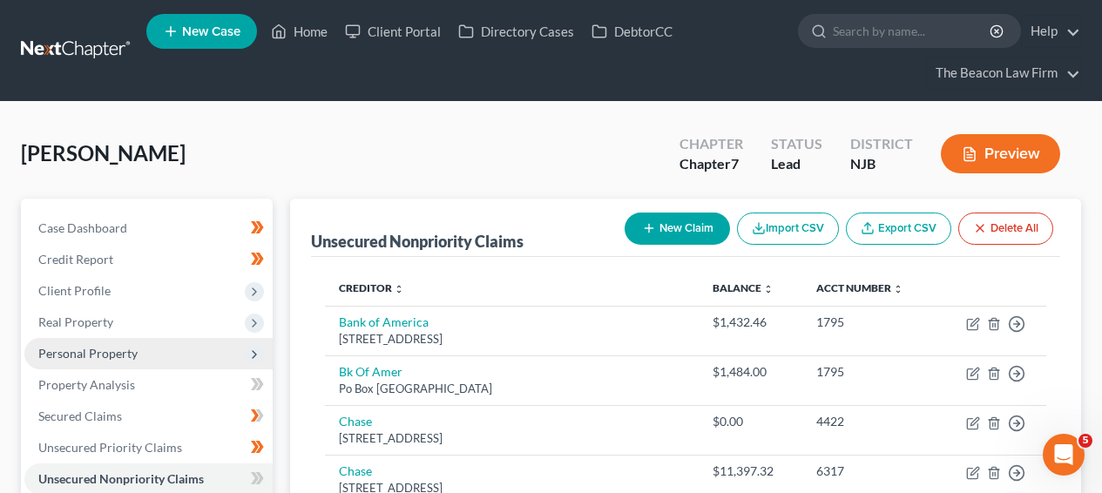
click at [220, 360] on span "Personal Property" at bounding box center [148, 353] width 248 height 31
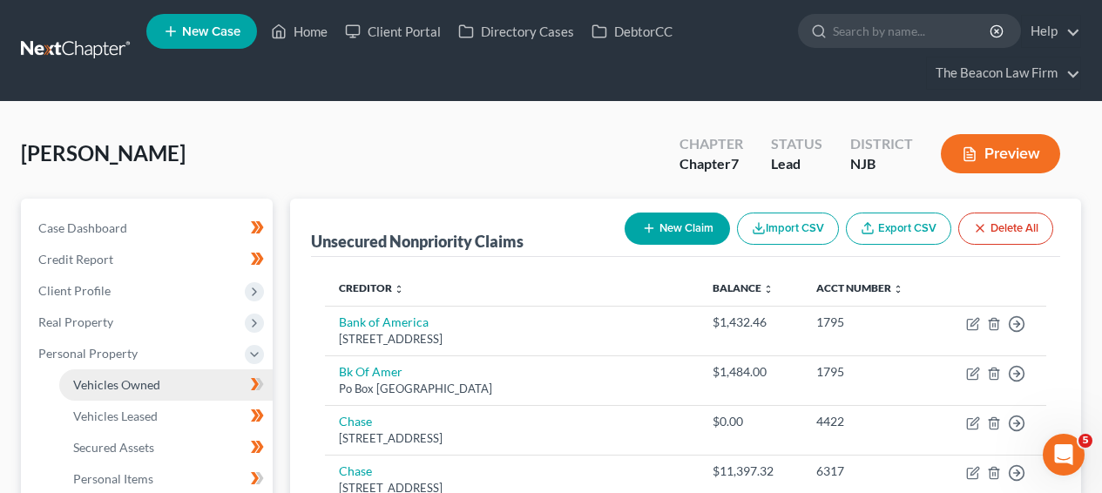
click at [220, 372] on link "Vehicles Owned" at bounding box center [166, 384] width 214 height 31
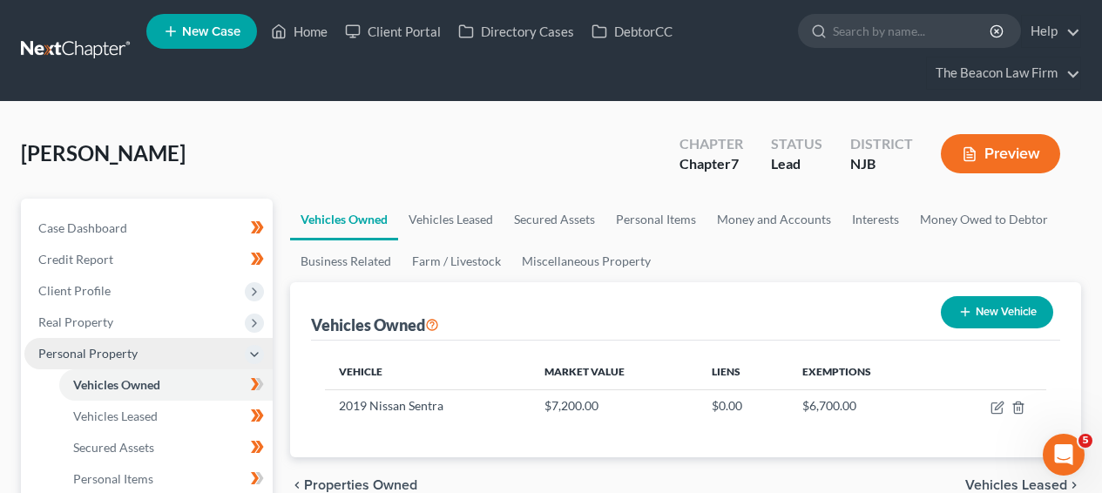
click at [220, 363] on span "Personal Property" at bounding box center [148, 353] width 248 height 31
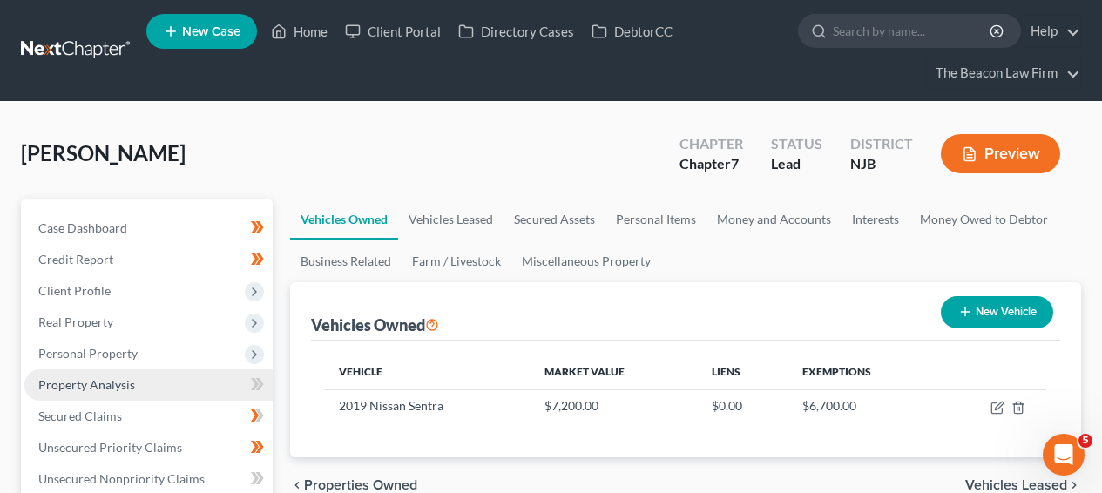
click at [217, 384] on link "Property Analysis" at bounding box center [148, 384] width 248 height 31
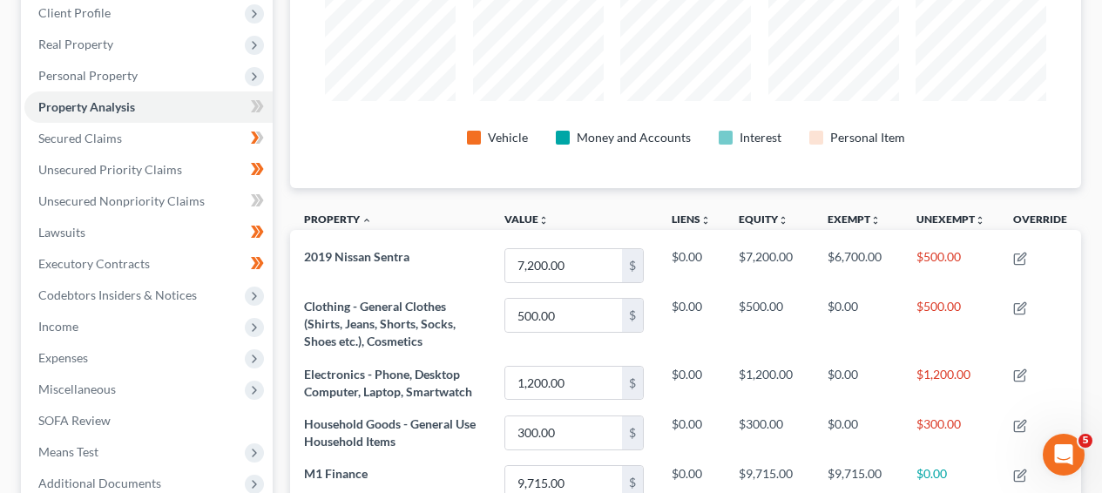
scroll to position [213, 0]
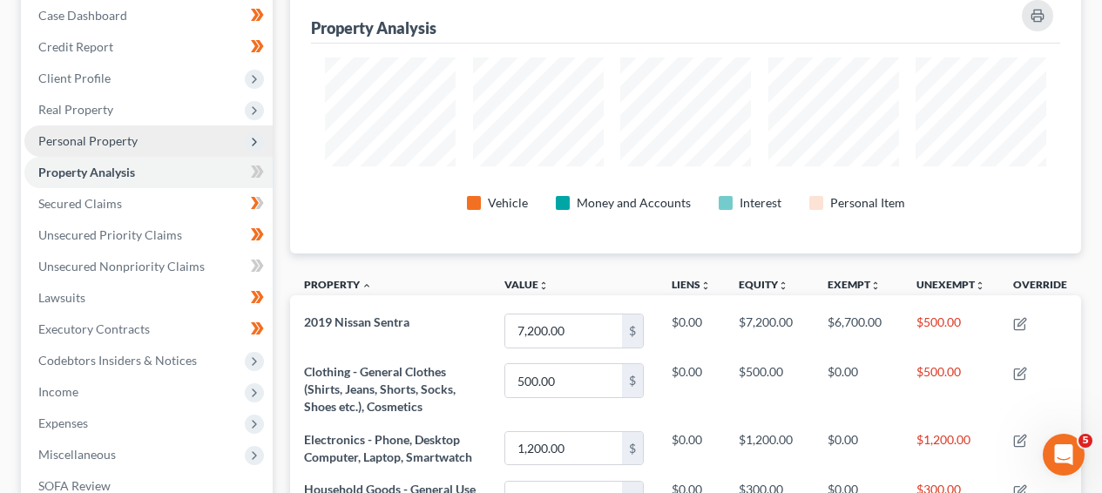
click at [121, 131] on span "Personal Property" at bounding box center [148, 140] width 248 height 31
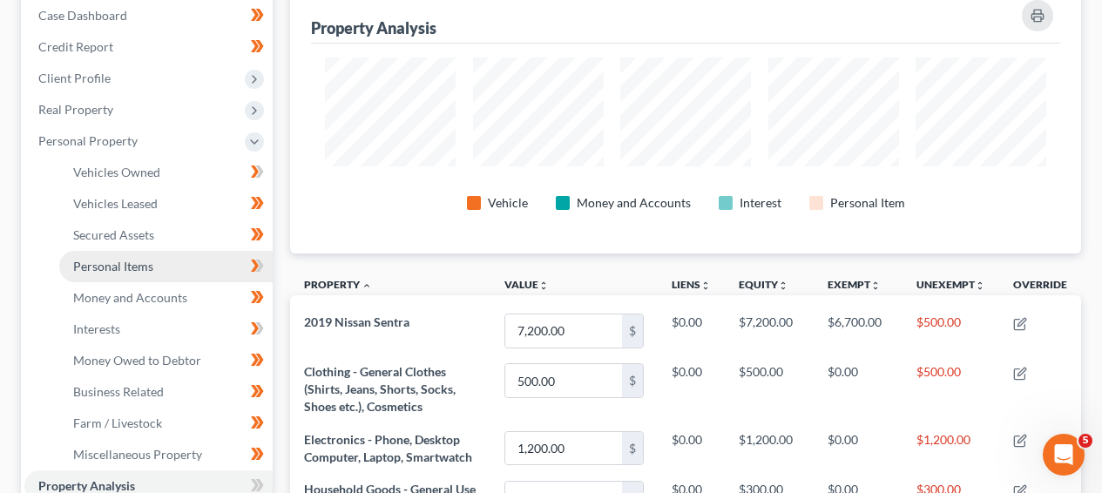
click at [150, 259] on span "Personal Items" at bounding box center [113, 266] width 80 height 15
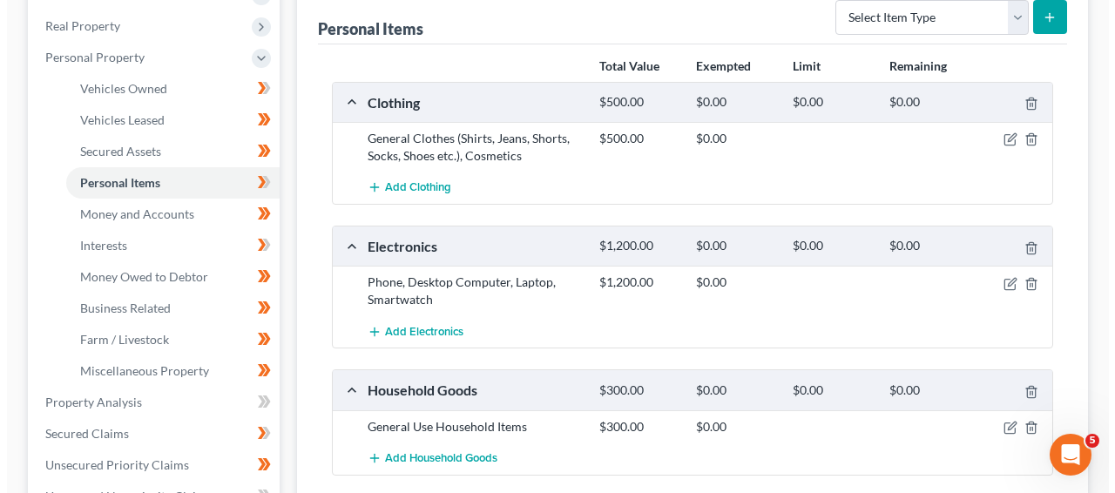
scroll to position [321, 0]
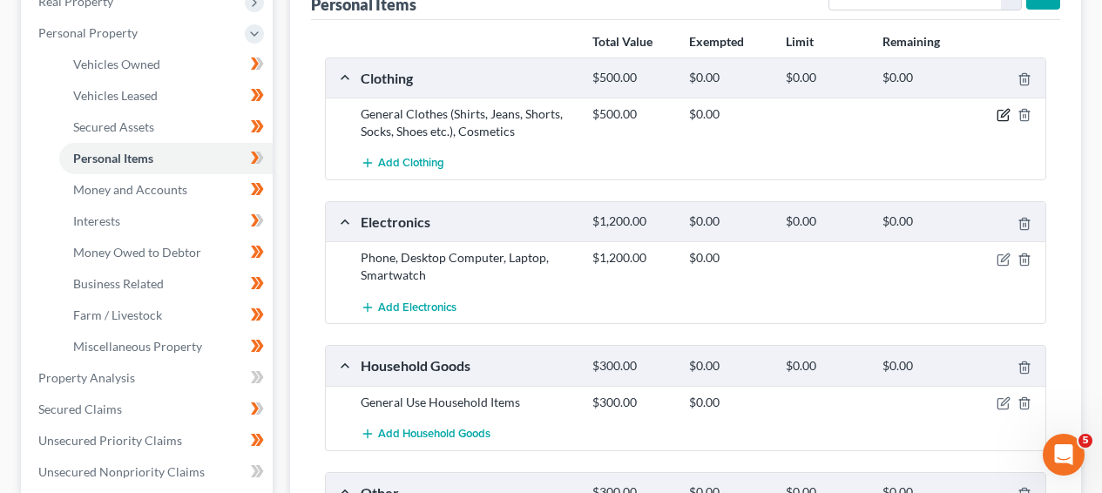
click at [1002, 113] on icon "button" at bounding box center [1005, 114] width 8 height 8
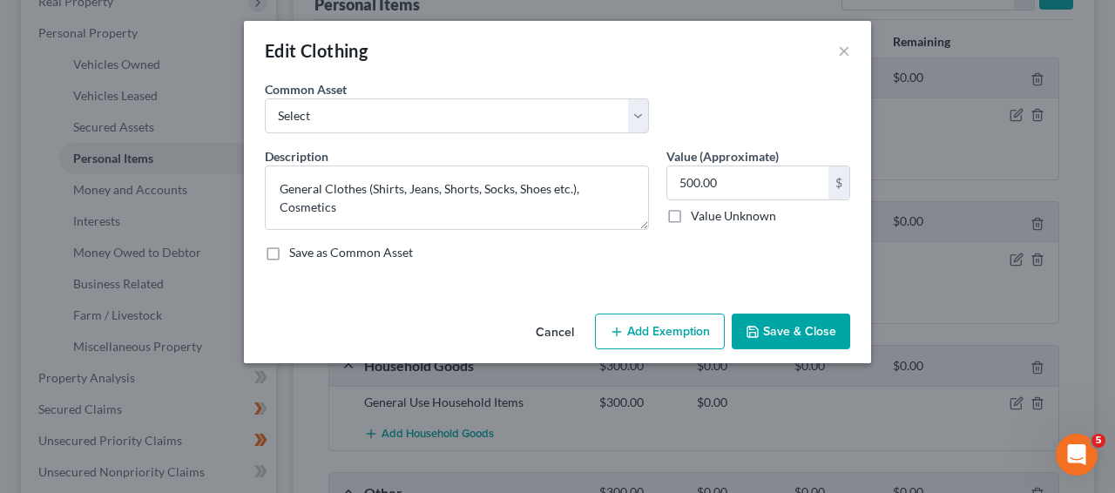
click at [610, 310] on div "Cancel Add Exemption Save & Close" at bounding box center [557, 336] width 627 height 58
click at [618, 321] on button "Add Exemption" at bounding box center [660, 332] width 130 height 37
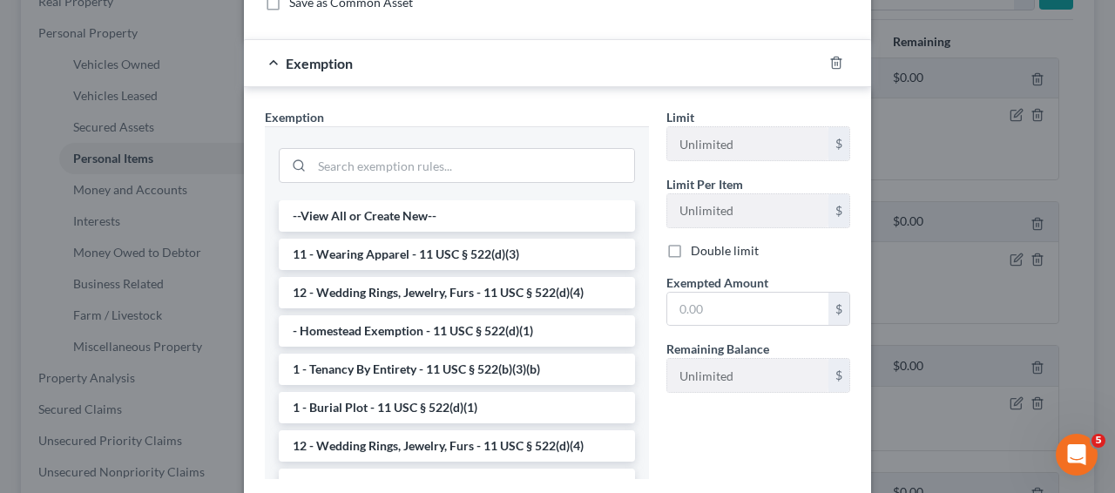
scroll to position [251, 0]
click at [559, 243] on li "11 - Wearing Apparel - 11 USC § 522(d)(3)" at bounding box center [457, 253] width 356 height 31
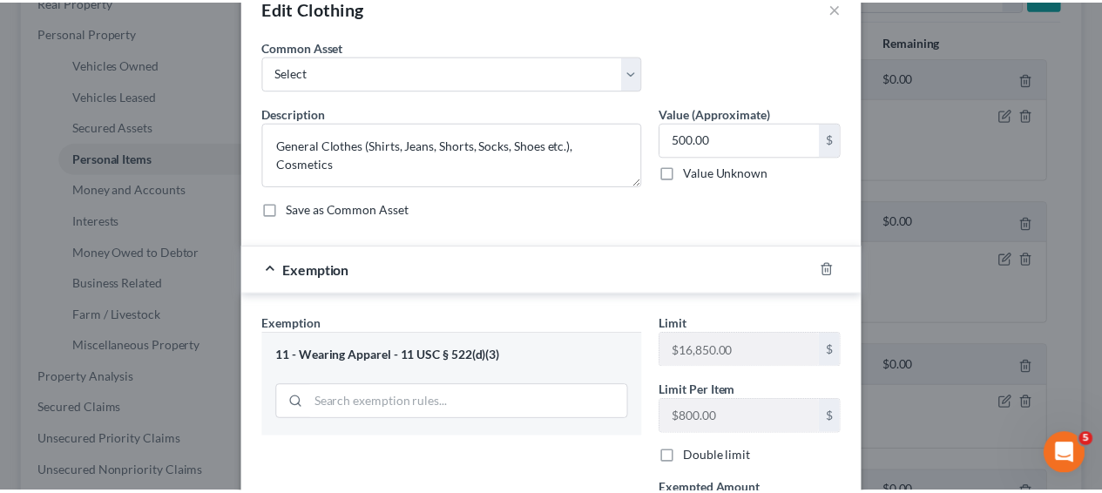
scroll to position [275, 0]
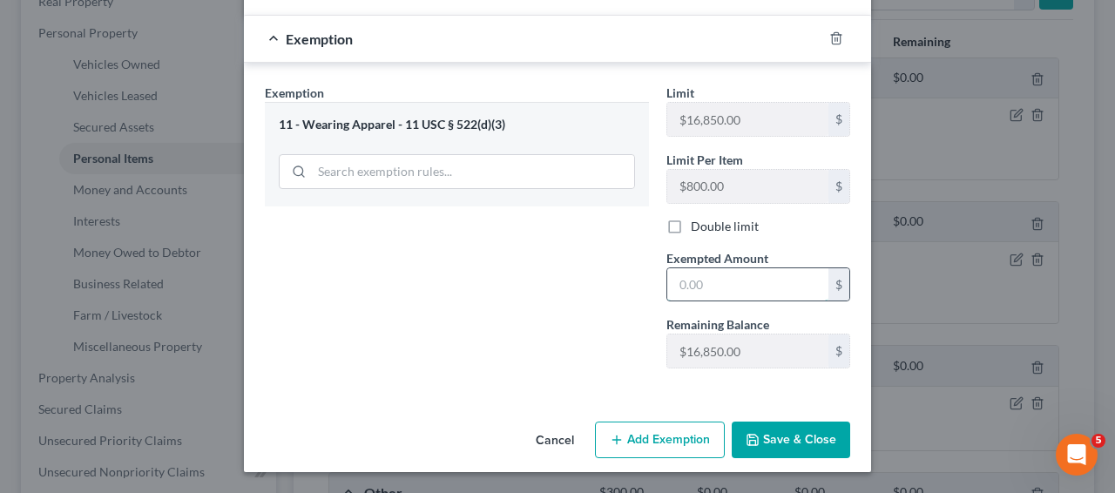
click at [783, 277] on input "text" at bounding box center [748, 284] width 161 height 33
type input "500"
click at [824, 449] on button "Save & Close" at bounding box center [791, 440] width 119 height 37
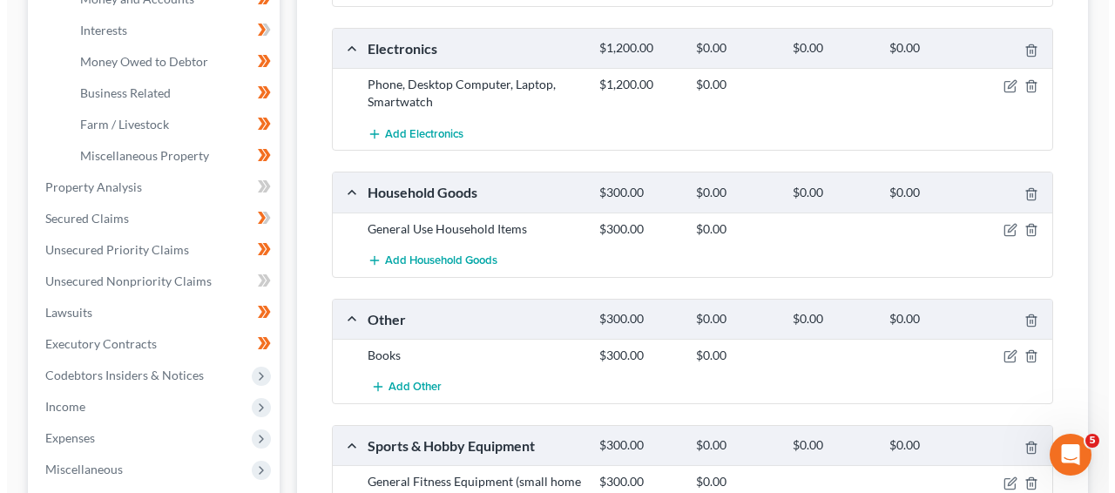
scroll to position [524, 0]
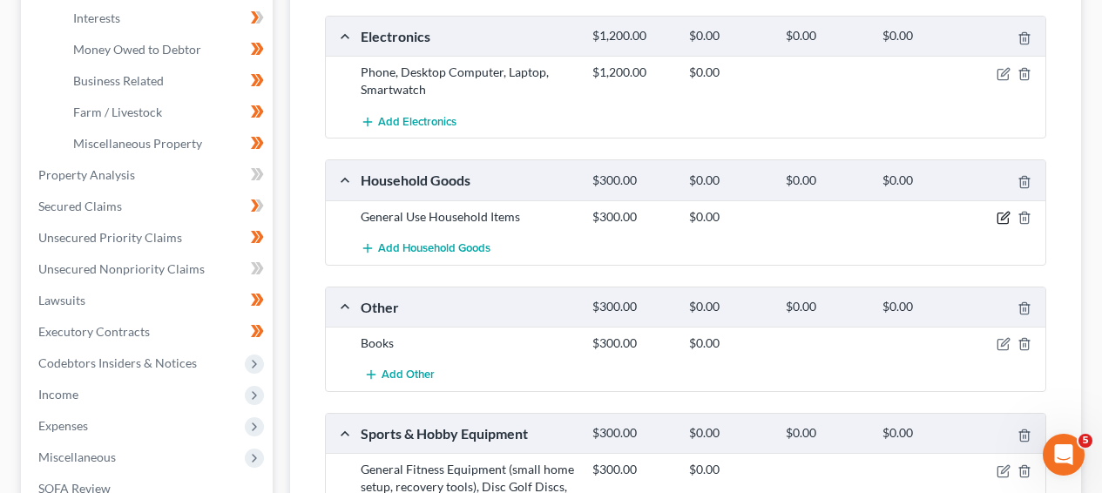
click at [1000, 215] on icon "button" at bounding box center [1004, 218] width 14 height 14
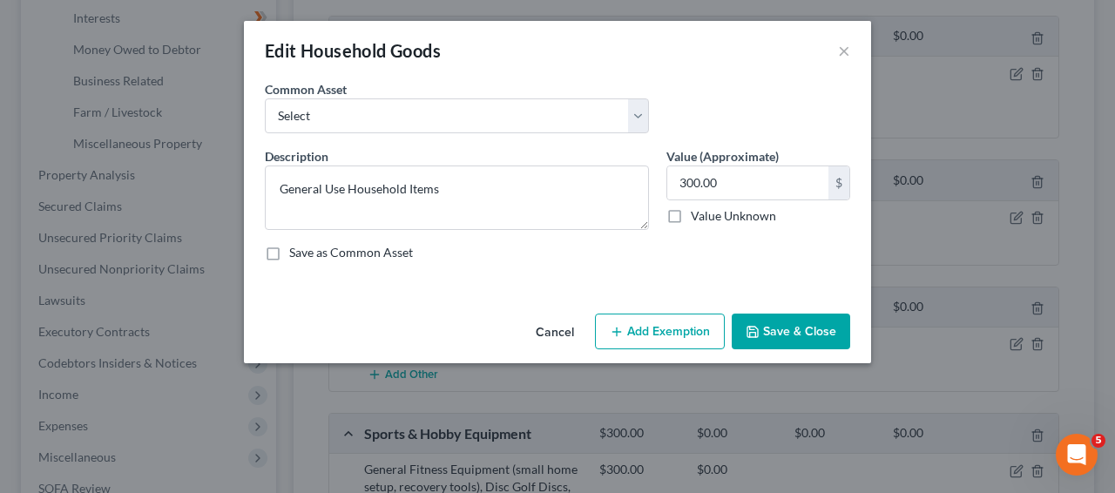
click at [631, 322] on button "Add Exemption" at bounding box center [660, 332] width 130 height 37
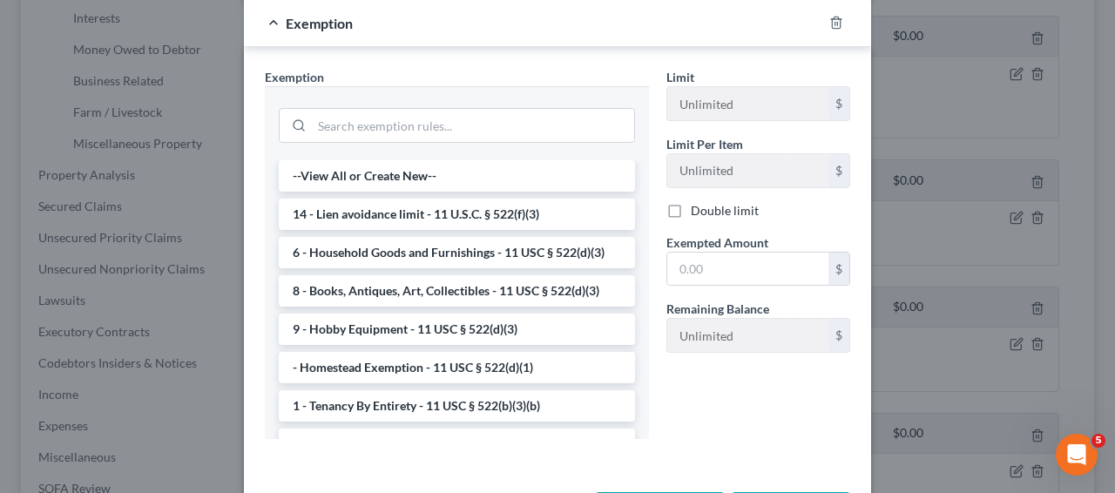
scroll to position [336, 0]
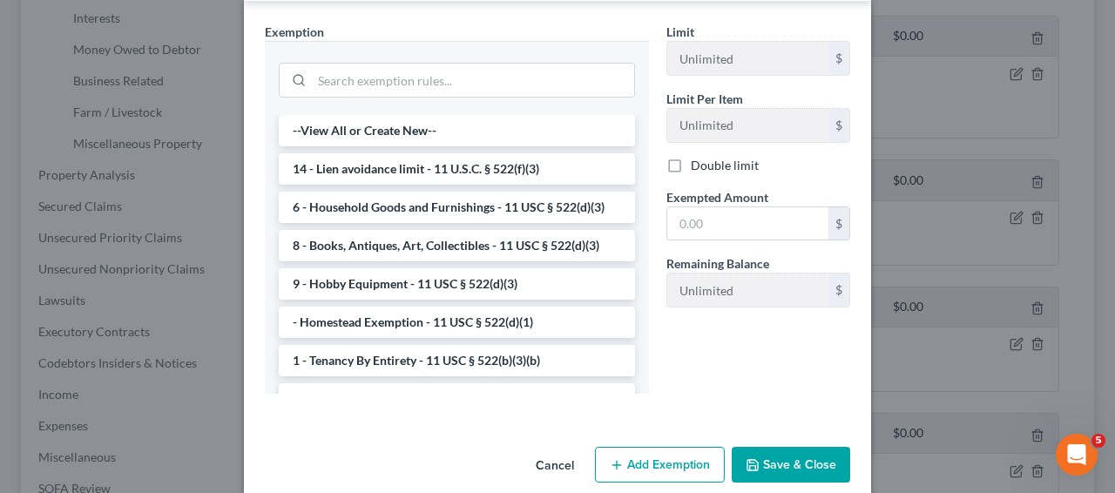
click at [560, 462] on button "Cancel" at bounding box center [555, 466] width 66 height 35
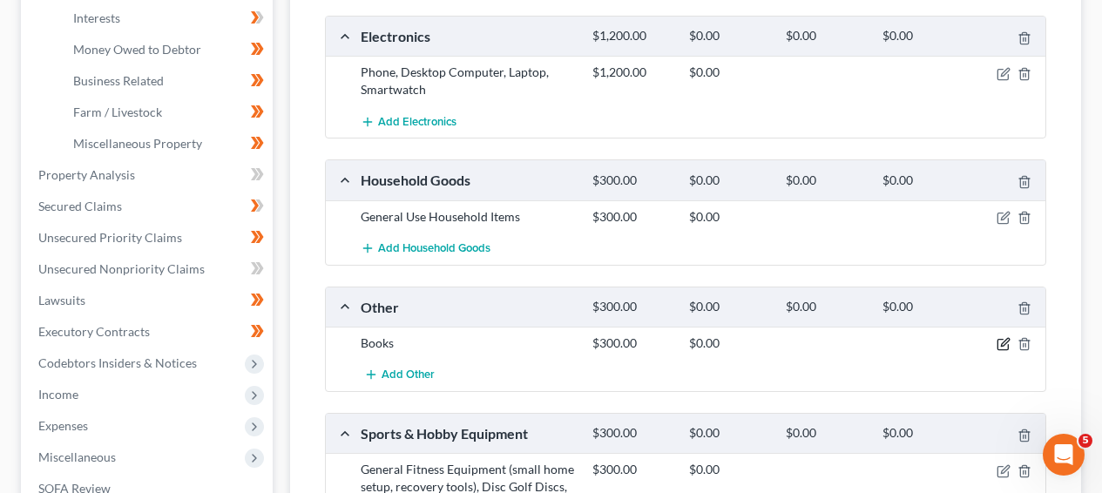
click at [999, 343] on icon "button" at bounding box center [1004, 344] width 14 height 14
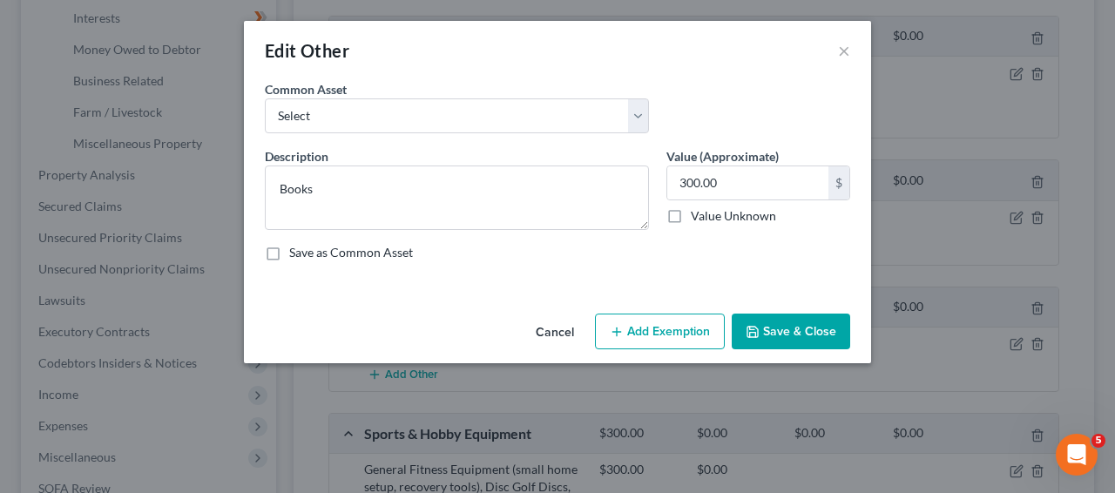
click at [620, 323] on button "Add Exemption" at bounding box center [660, 332] width 130 height 37
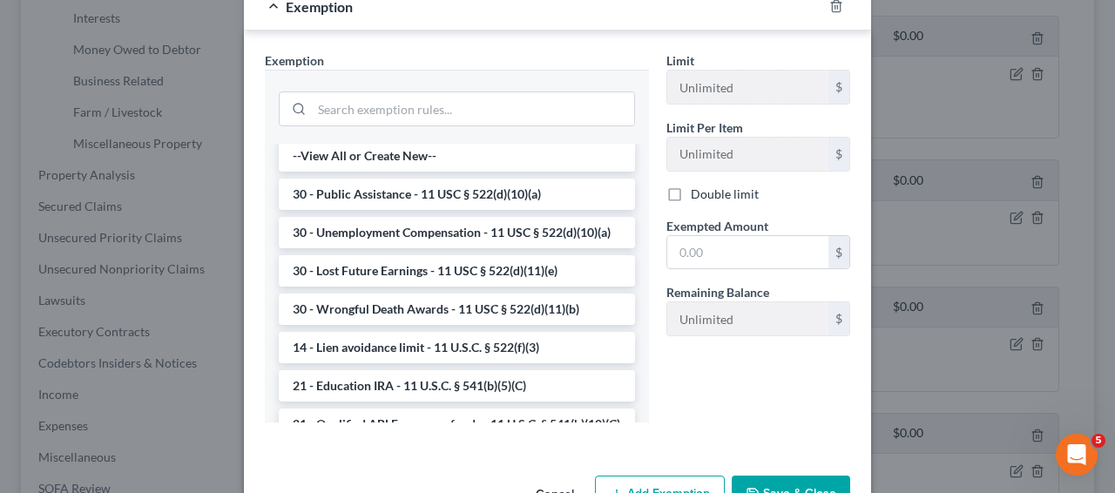
scroll to position [0, 0]
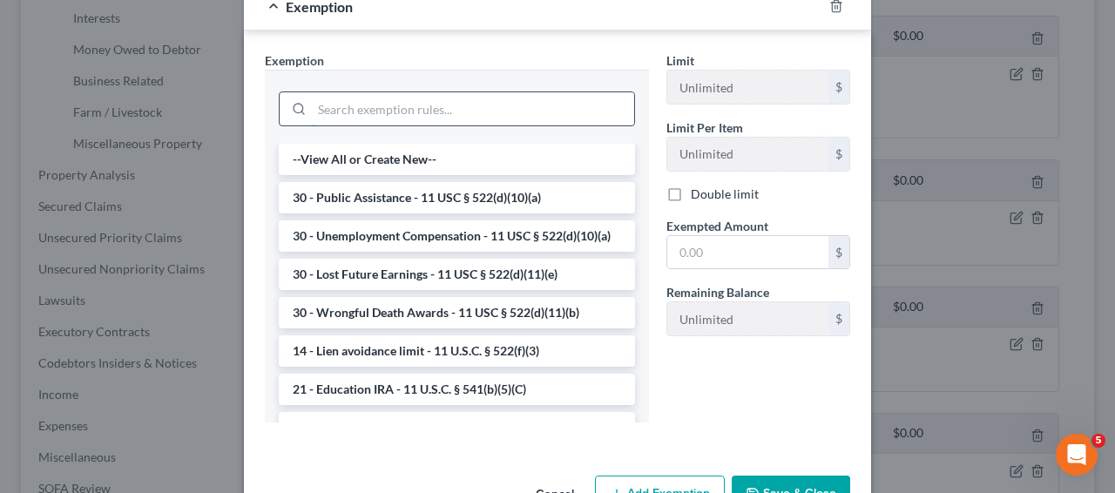
click at [477, 119] on input "search" at bounding box center [473, 108] width 322 height 33
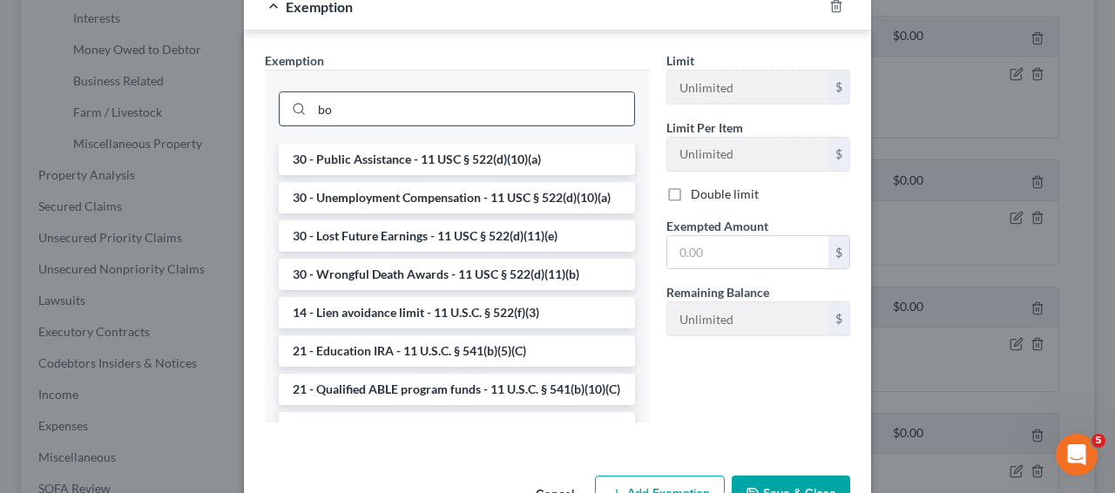
scroll to position [275, 0]
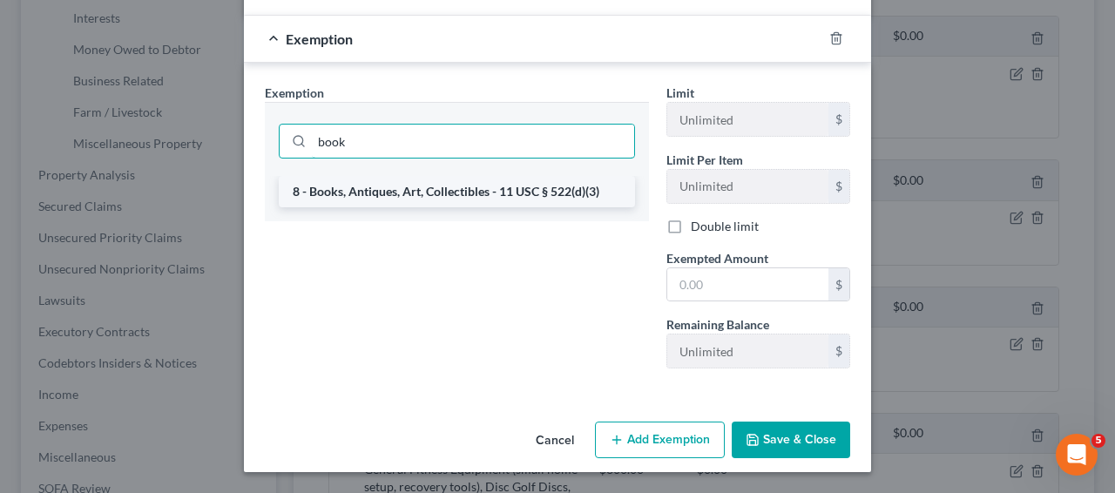
type input "book"
click at [454, 178] on li "8 - Books, Antiques, Art, Collectibles - 11 USC § 522(d)(3)" at bounding box center [457, 191] width 356 height 31
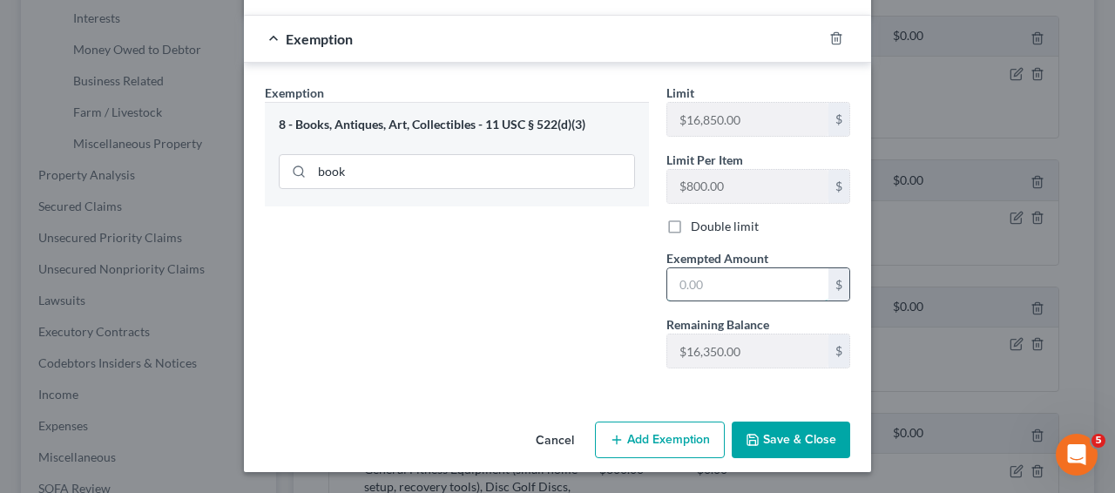
click at [708, 290] on input "text" at bounding box center [748, 284] width 161 height 33
type input "300"
click at [797, 424] on button "Save & Close" at bounding box center [791, 440] width 119 height 37
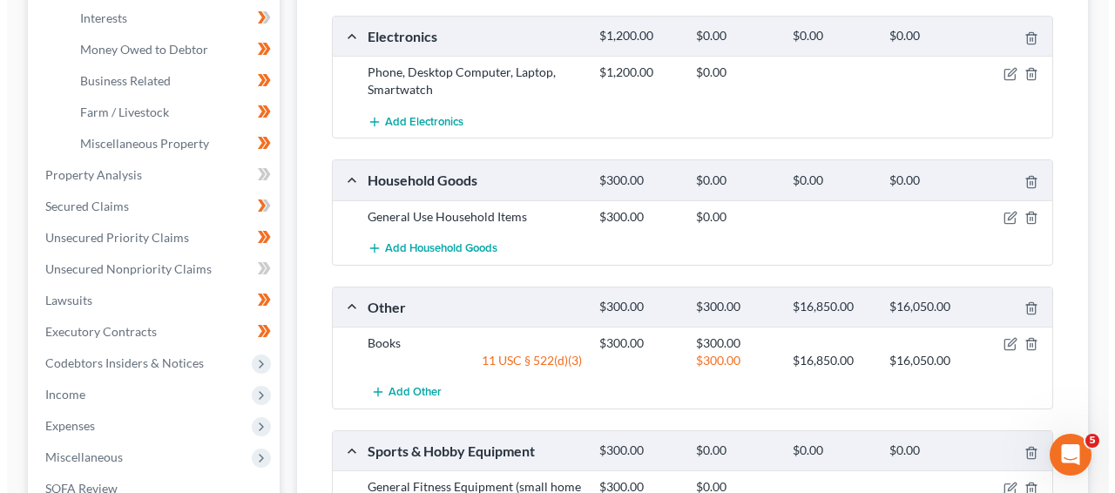
scroll to position [682, 0]
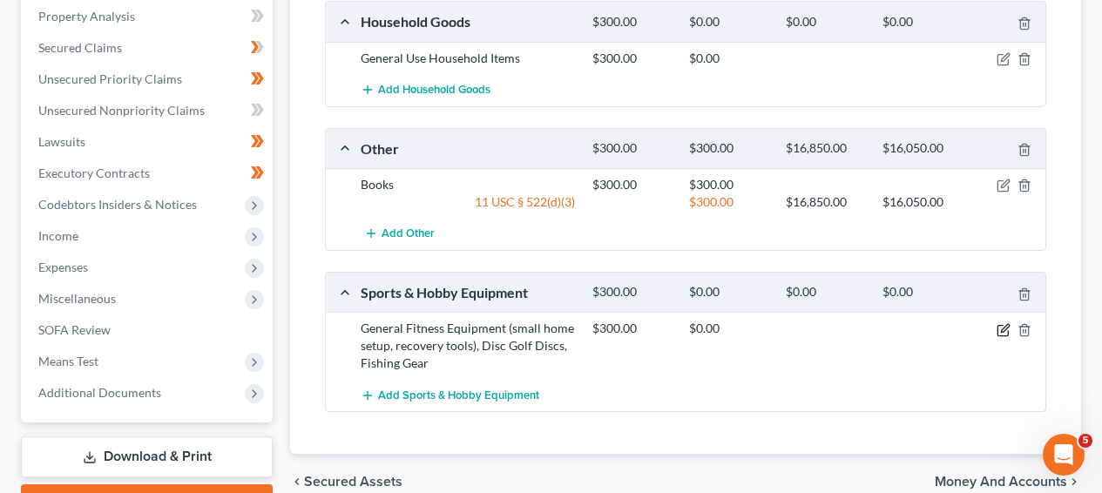
click at [1002, 325] on icon "button" at bounding box center [1003, 330] width 10 height 10
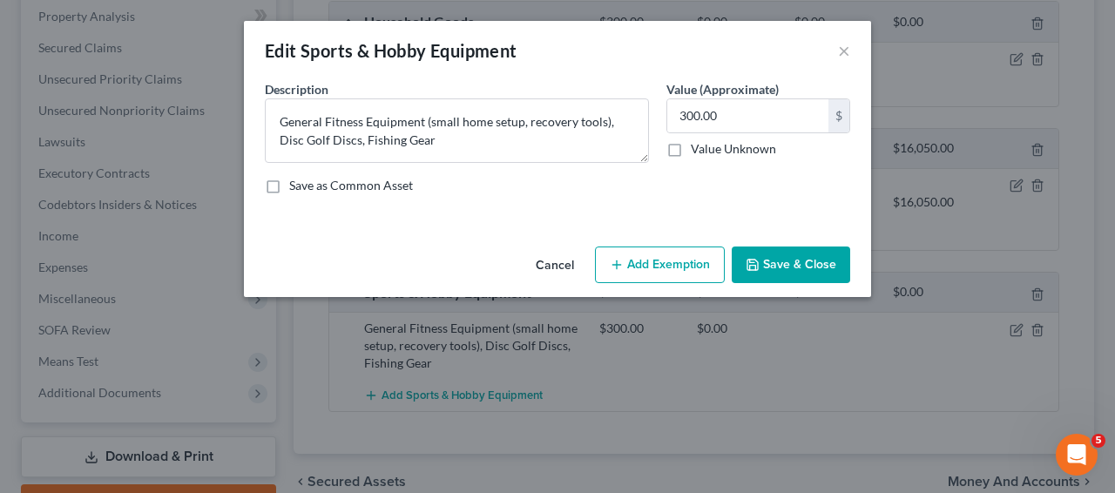
click at [631, 239] on div "An exemption set must first be selected from the Filing Information section. Co…" at bounding box center [557, 159] width 627 height 159
click at [637, 257] on button "Add Exemption" at bounding box center [660, 265] width 130 height 37
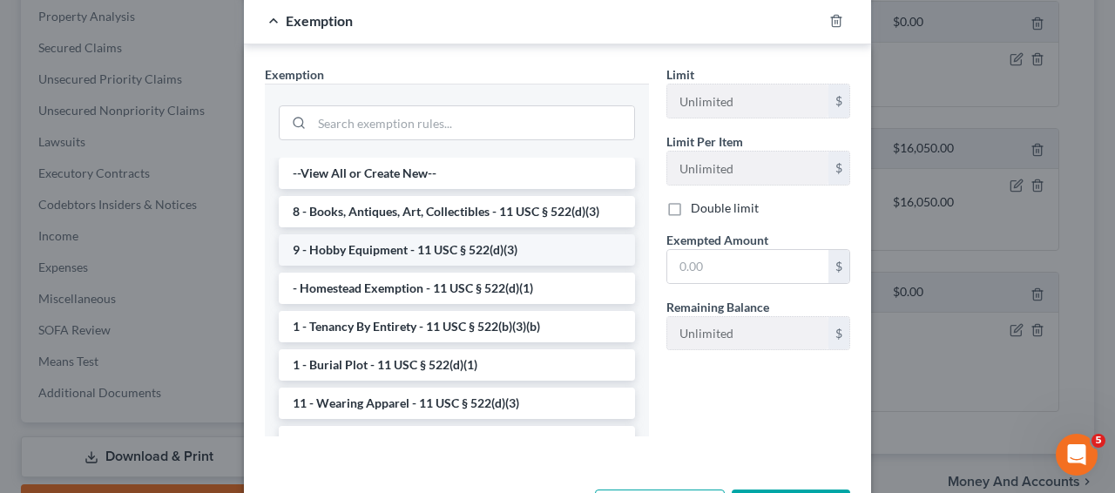
click at [494, 248] on li "9 - Hobby Equipment - 11 USC § 522(d)(3)" at bounding box center [457, 249] width 356 height 31
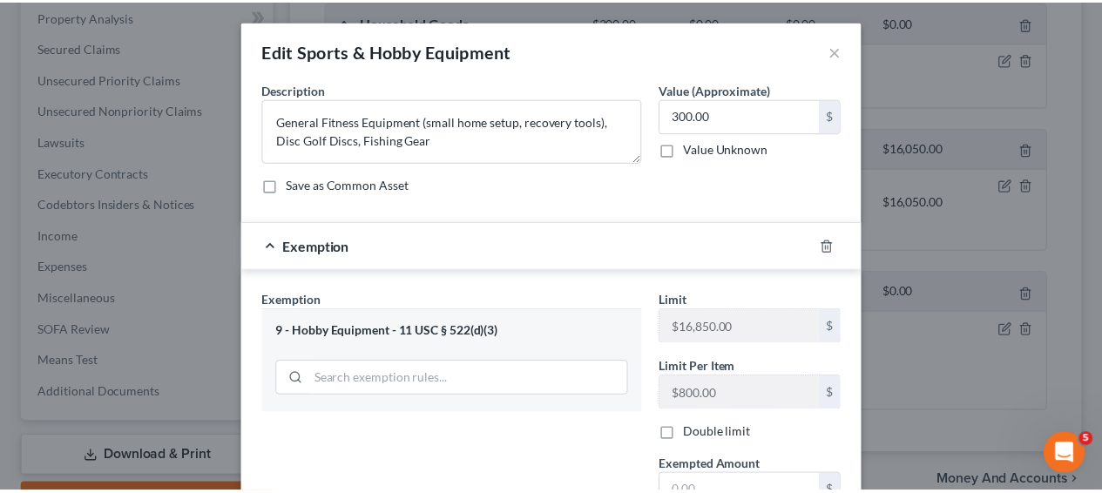
scroll to position [207, 0]
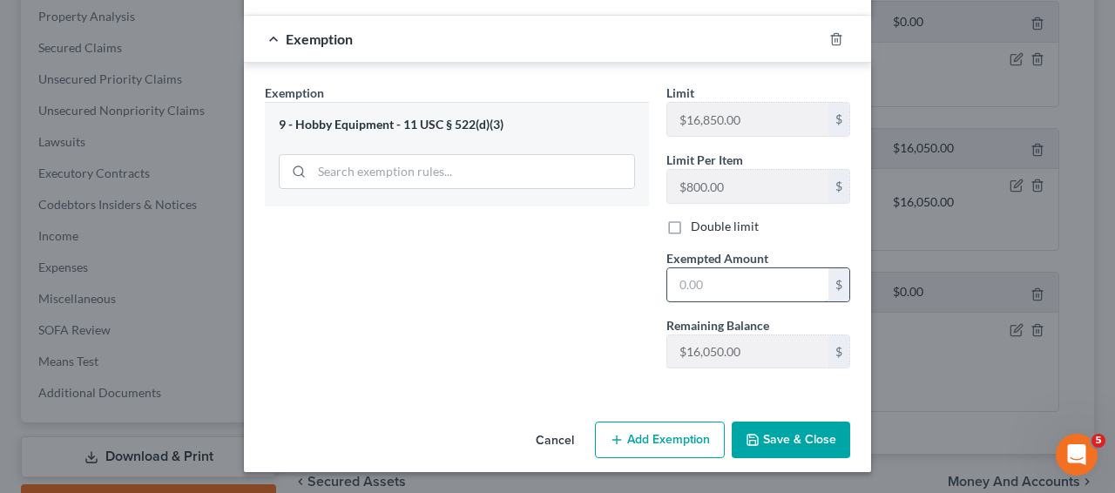
click at [754, 280] on input "text" at bounding box center [748, 284] width 161 height 33
type input "300"
click at [775, 458] on button "Save & Close" at bounding box center [791, 440] width 119 height 37
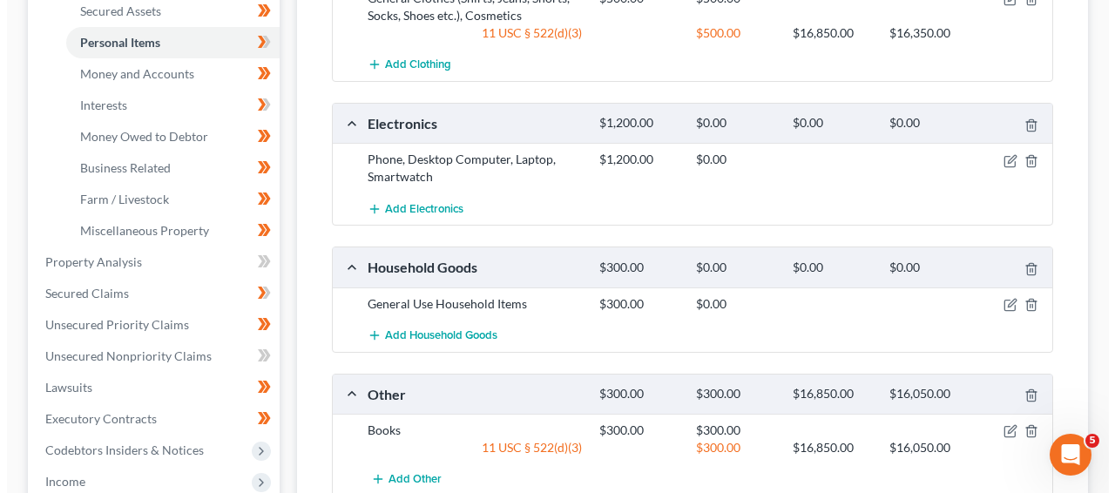
scroll to position [367, 0]
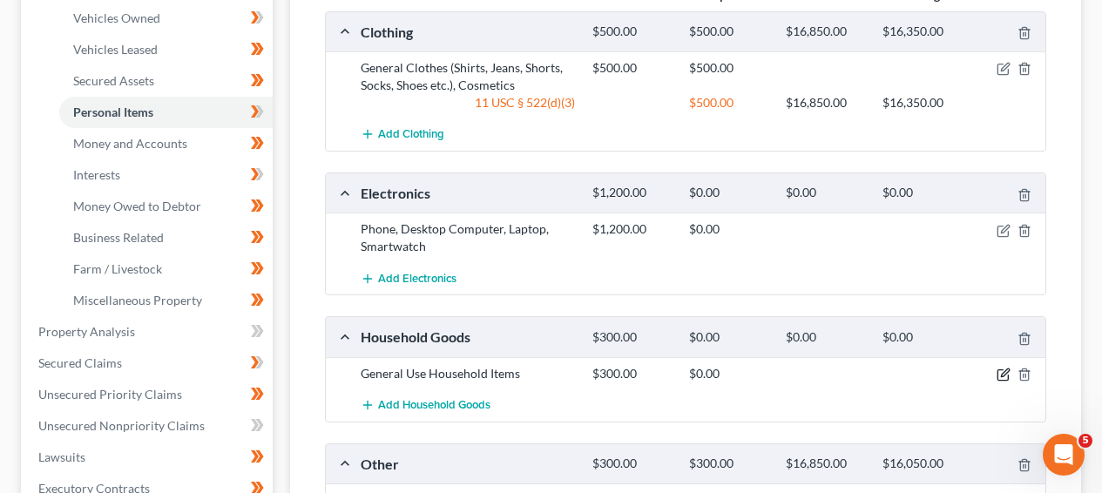
click at [1003, 375] on icon "button" at bounding box center [1004, 375] width 14 height 14
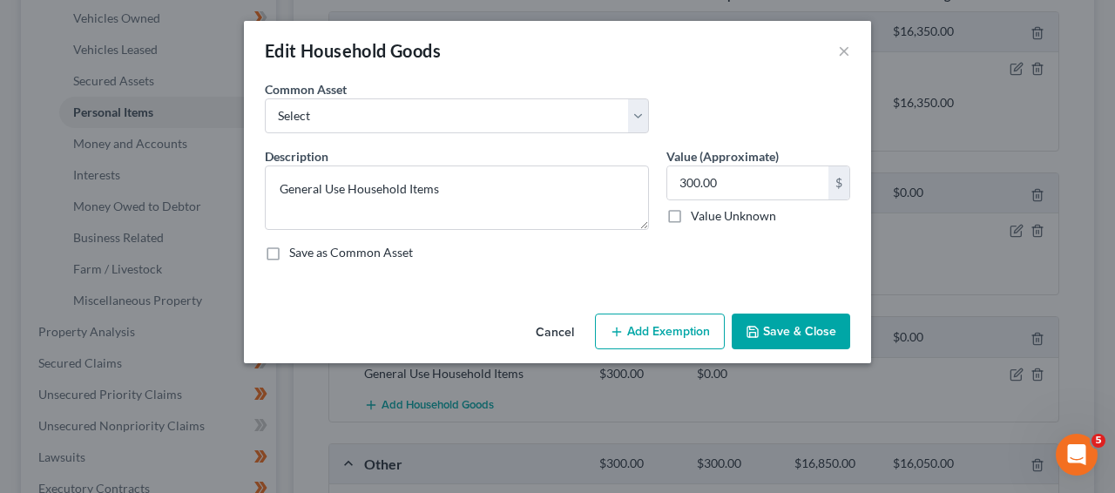
click at [718, 343] on button "Add Exemption" at bounding box center [660, 332] width 130 height 37
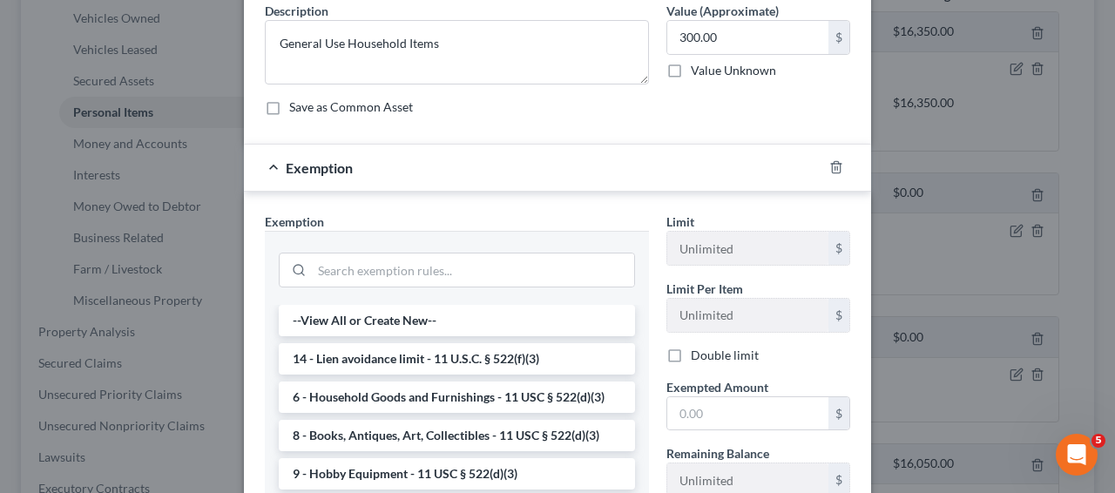
scroll to position [200, 0]
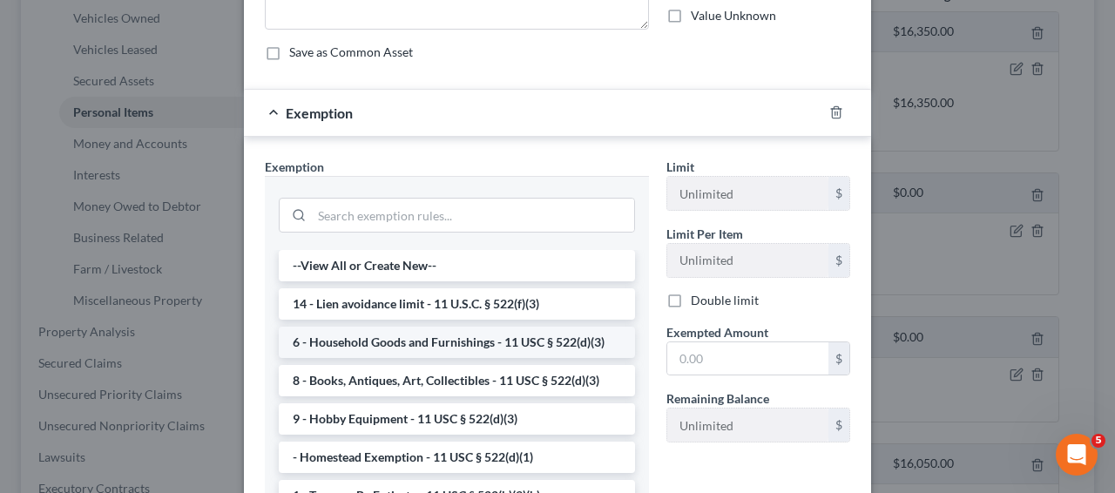
click at [586, 345] on li "6 - Household Goods and Furnishings - 11 USC § 522(d)(3)" at bounding box center [457, 342] width 356 height 31
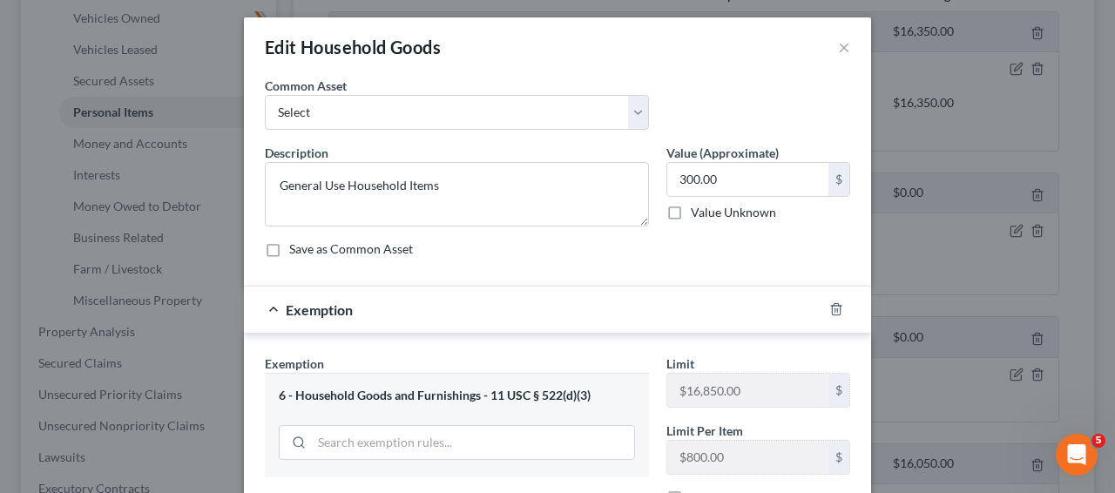
scroll to position [275, 0]
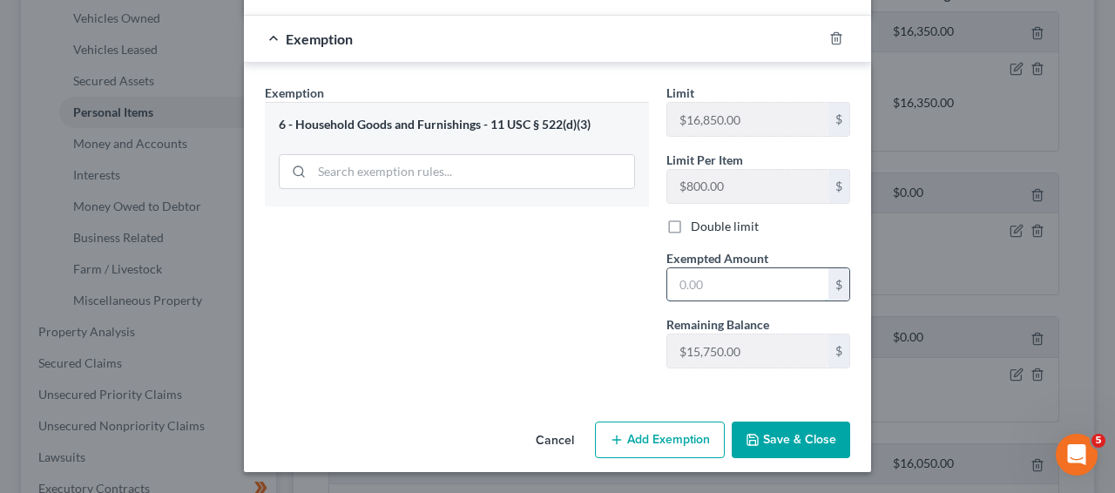
click at [774, 298] on input "text" at bounding box center [748, 284] width 161 height 33
type input "300"
click at [804, 448] on button "Save & Close" at bounding box center [791, 440] width 119 height 37
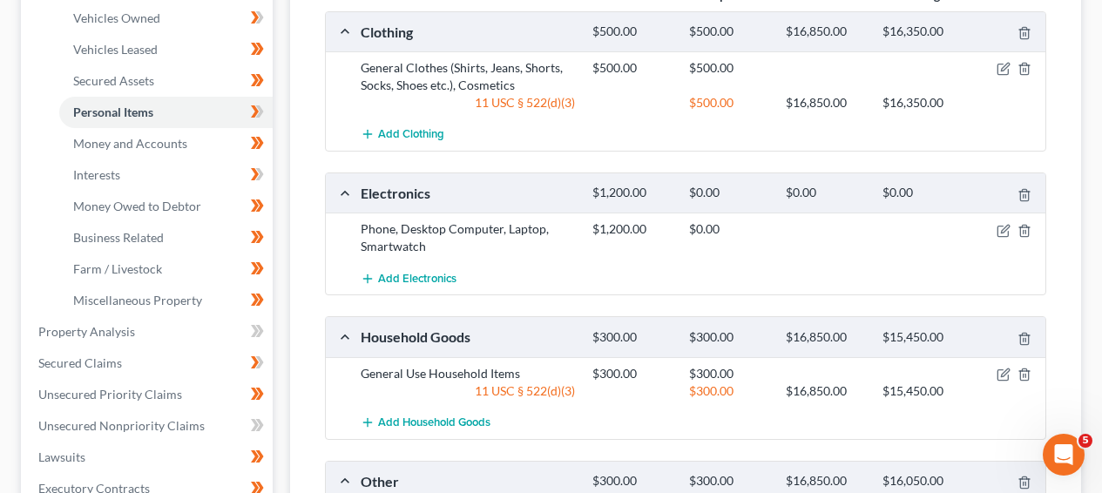
click at [996, 230] on div at bounding box center [1009, 228] width 78 height 17
click at [997, 230] on icon "button" at bounding box center [1004, 231] width 14 height 14
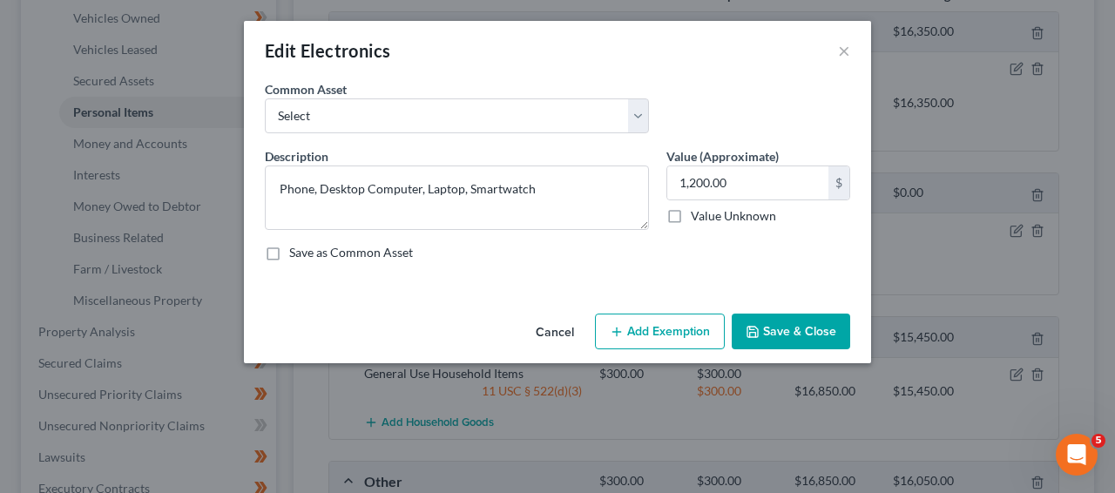
click at [647, 322] on button "Add Exemption" at bounding box center [660, 332] width 130 height 37
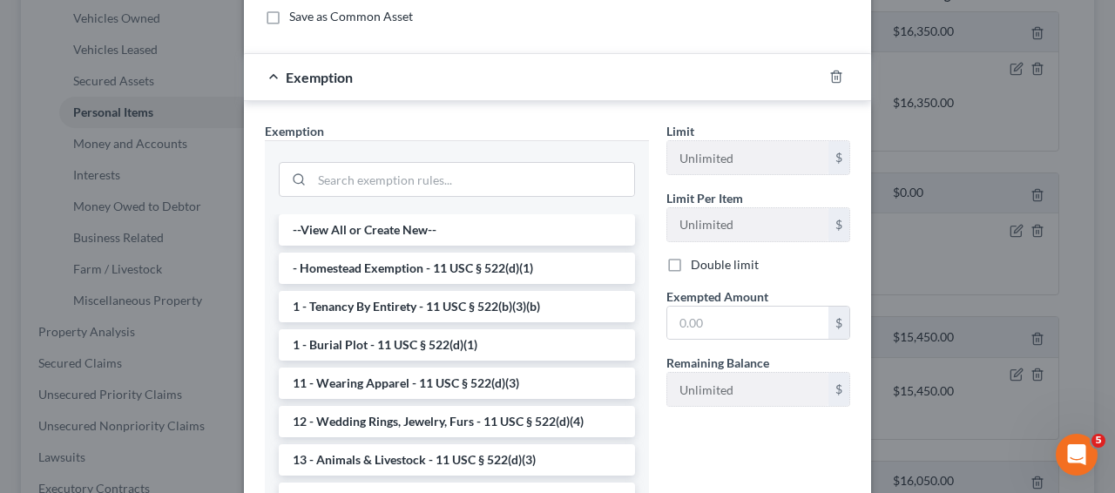
scroll to position [242, 0]
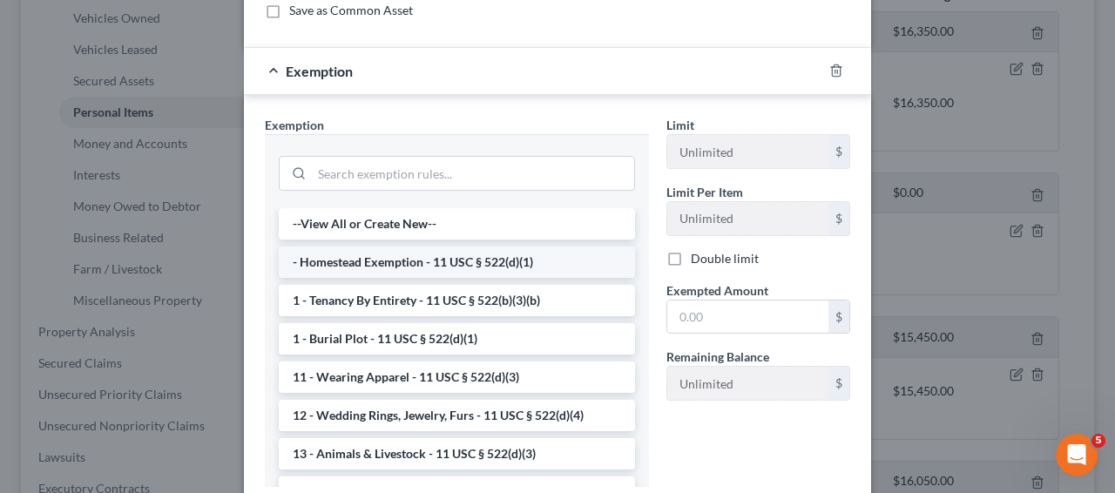
click at [447, 265] on li "- Homestead Exemption - 11 USC § 522(d)(1)" at bounding box center [457, 262] width 356 height 31
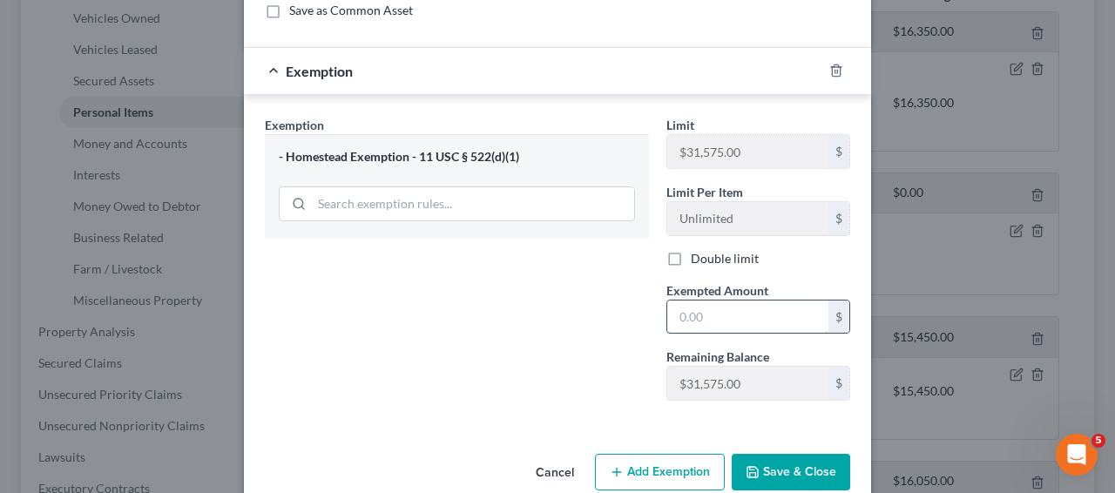
click at [717, 301] on input "text" at bounding box center [748, 317] width 161 height 33
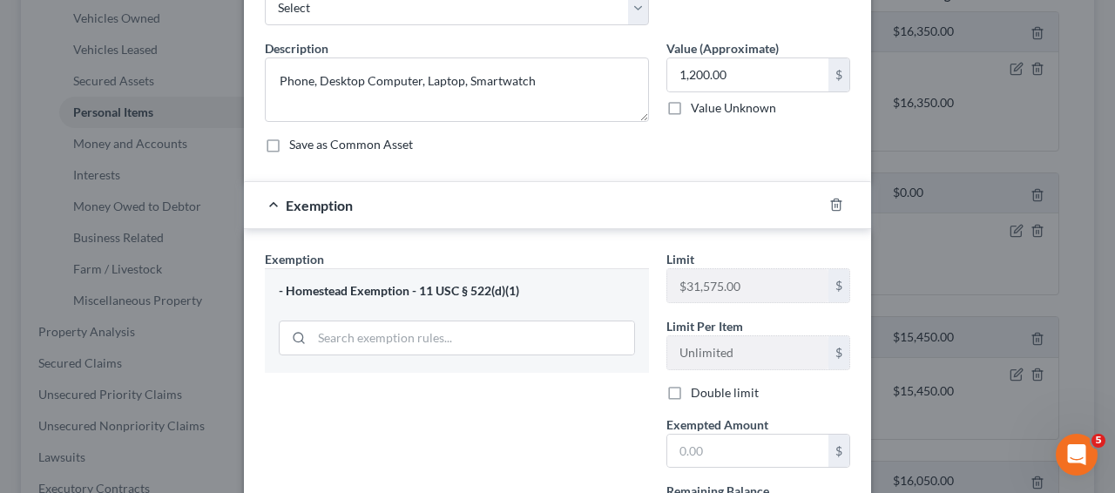
scroll to position [93, 0]
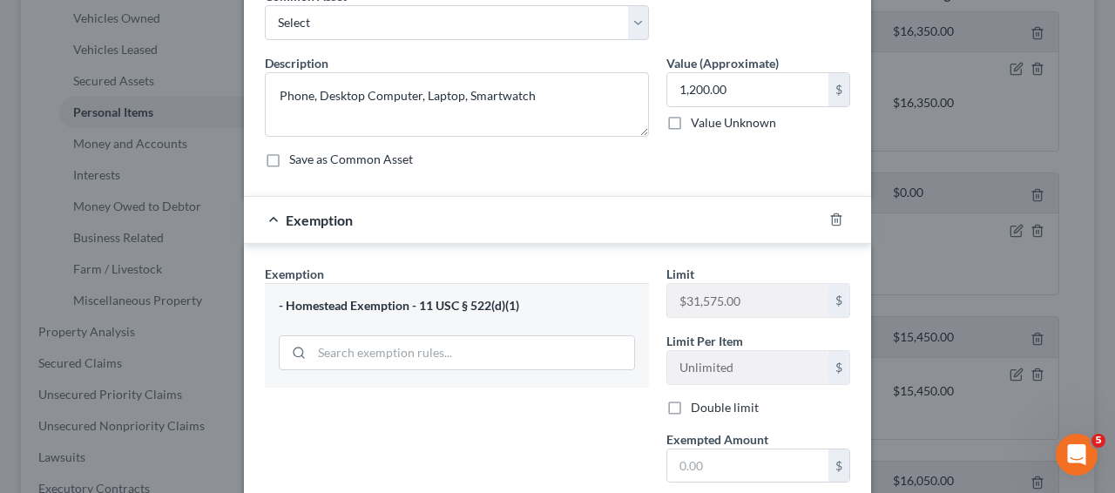
click at [823, 221] on div at bounding box center [847, 220] width 49 height 28
click at [837, 218] on div at bounding box center [847, 220] width 49 height 28
click at [835, 217] on icon "button" at bounding box center [837, 220] width 14 height 14
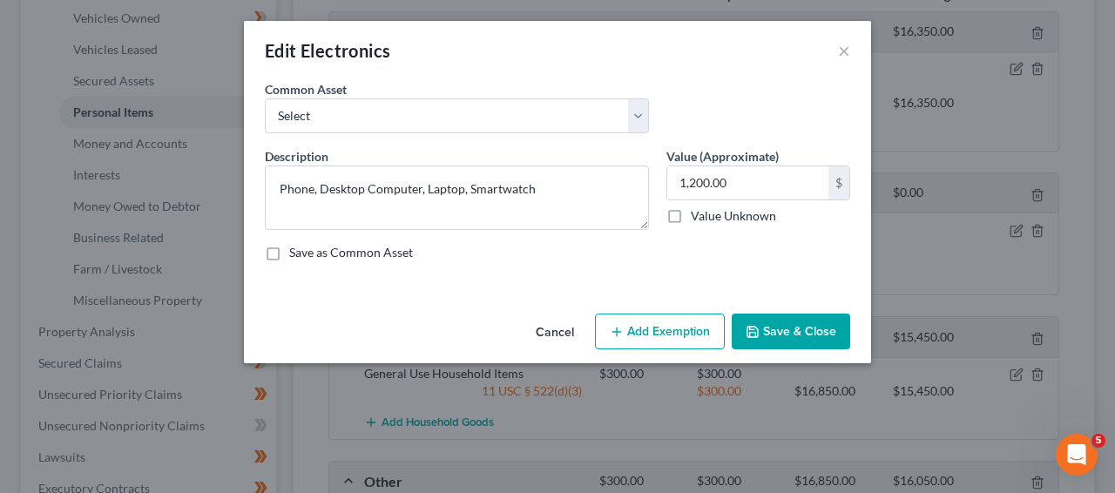
scroll to position [0, 0]
click at [624, 317] on button "Add Exemption" at bounding box center [660, 332] width 130 height 37
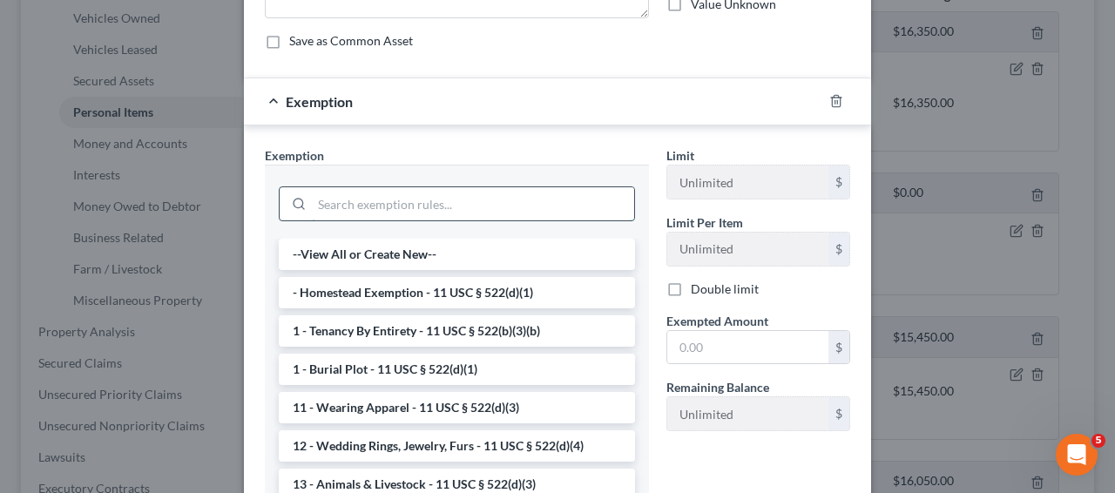
click at [512, 200] on input "search" at bounding box center [473, 203] width 322 height 33
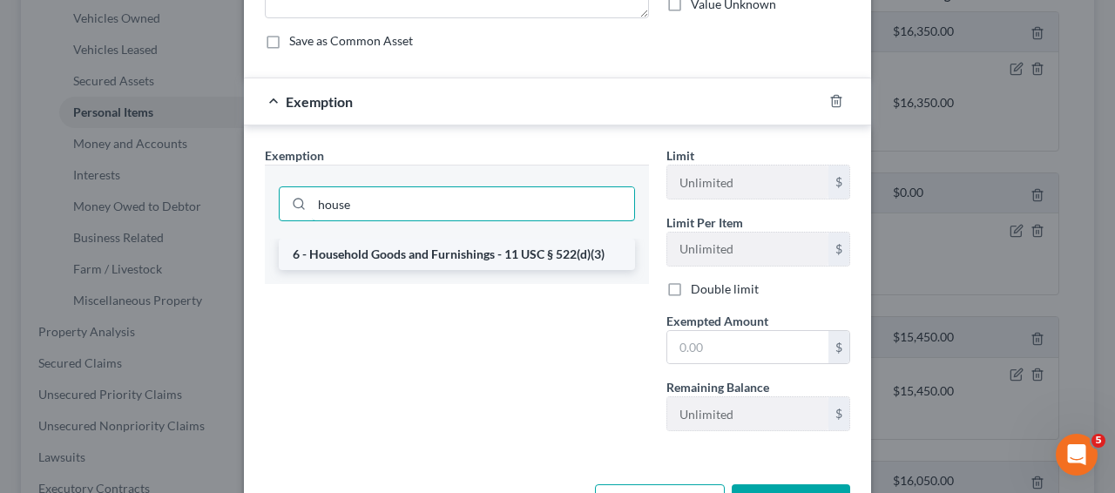
type input "house"
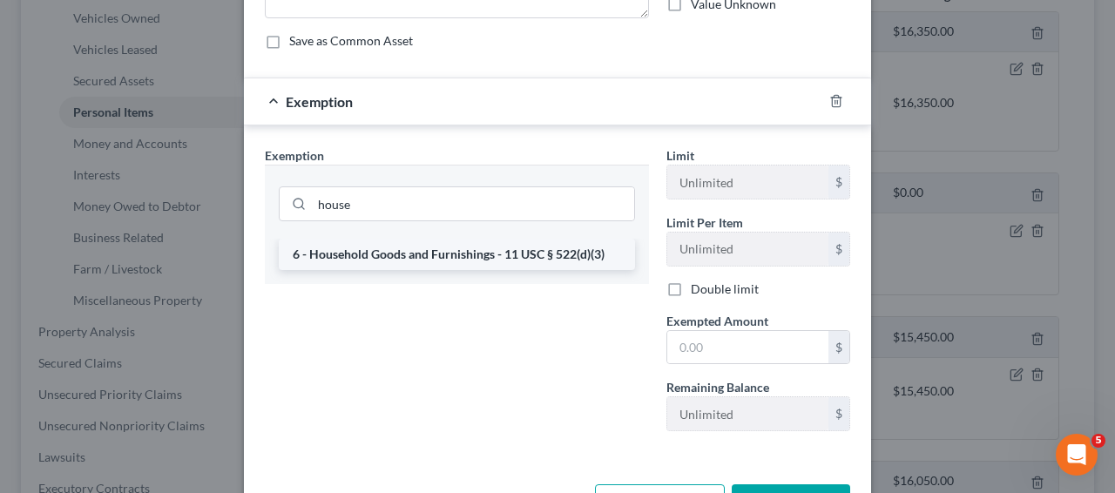
click at [432, 268] on li "6 - Household Goods and Furnishings - 11 USC § 522(d)(3)" at bounding box center [457, 254] width 356 height 31
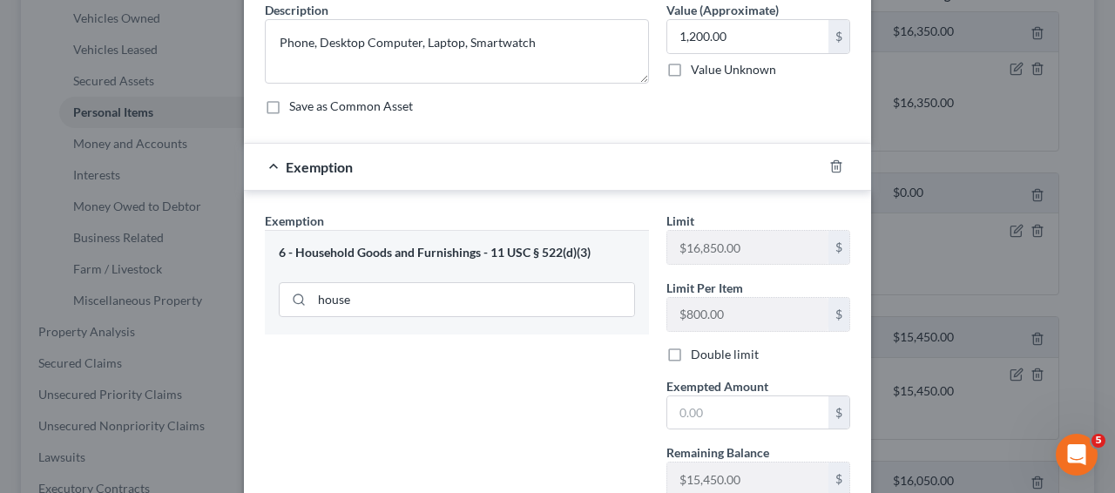
scroll to position [275, 0]
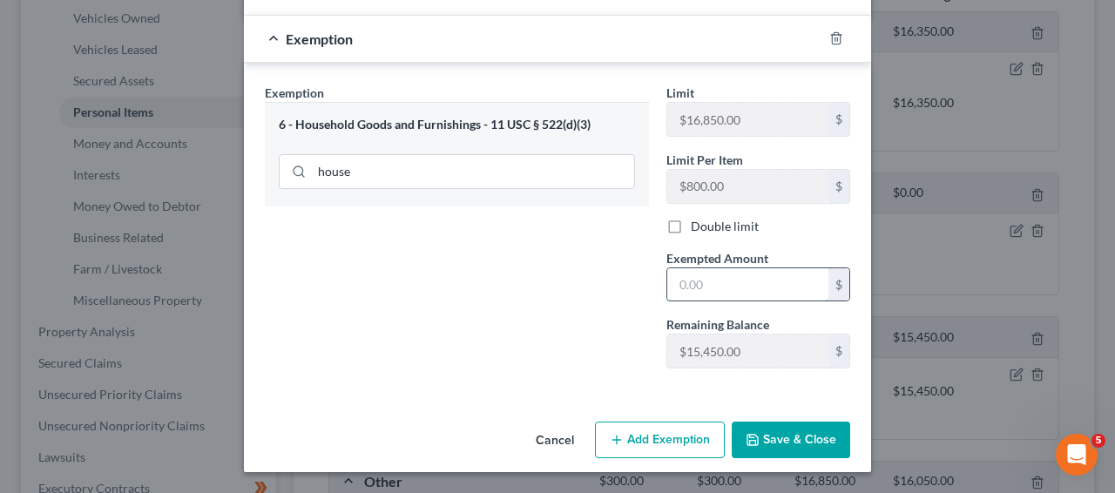
click at [741, 285] on input "text" at bounding box center [748, 284] width 161 height 33
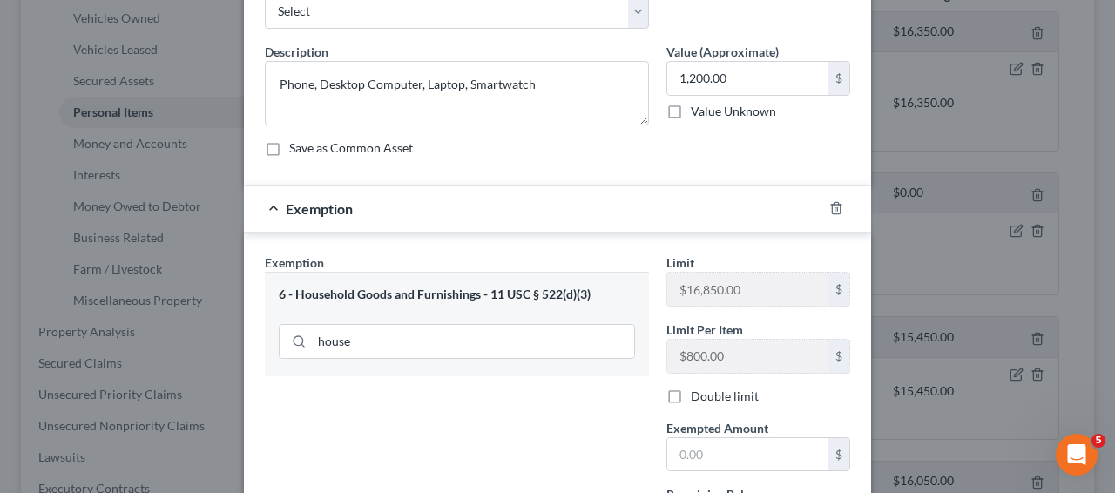
scroll to position [0, 0]
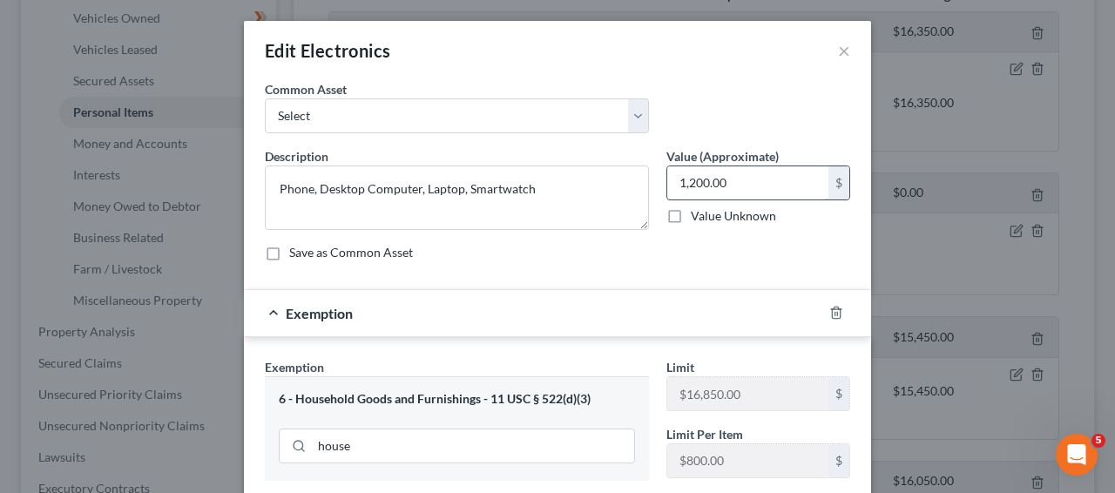
click at [725, 183] on input "1,200.00" at bounding box center [748, 182] width 161 height 33
type input "1,000"
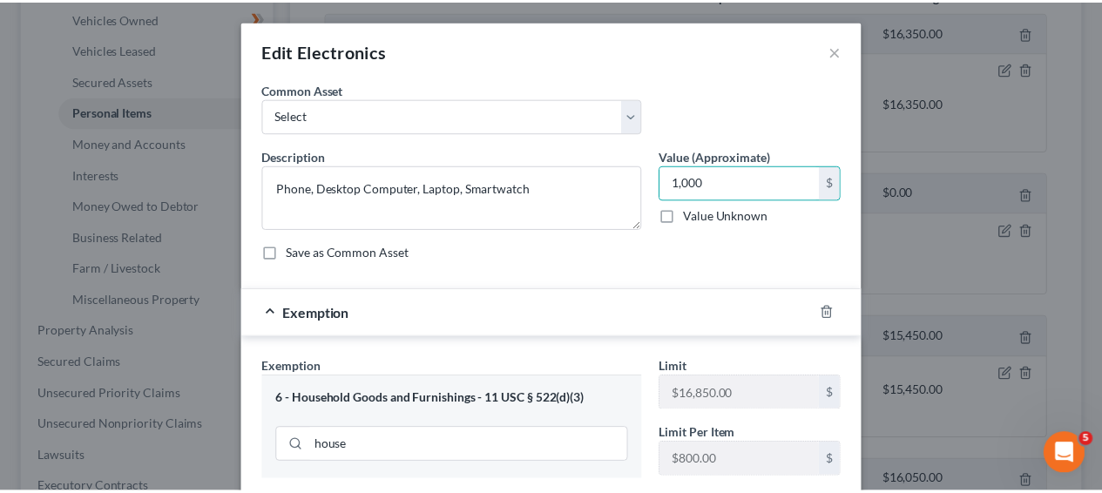
scroll to position [275, 0]
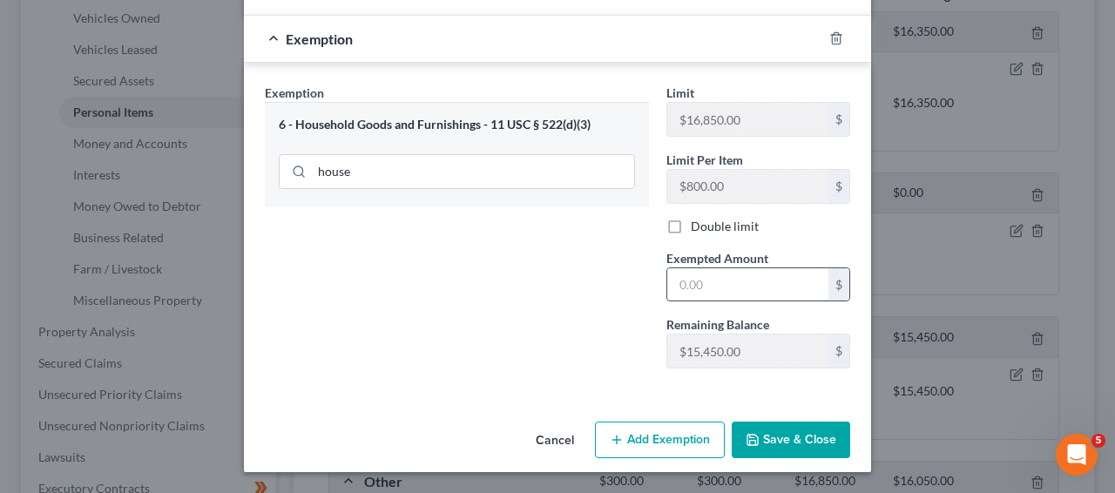
click at [710, 295] on input "text" at bounding box center [748, 284] width 161 height 33
type input "1,000"
click at [757, 437] on button "Save & Close" at bounding box center [791, 440] width 119 height 37
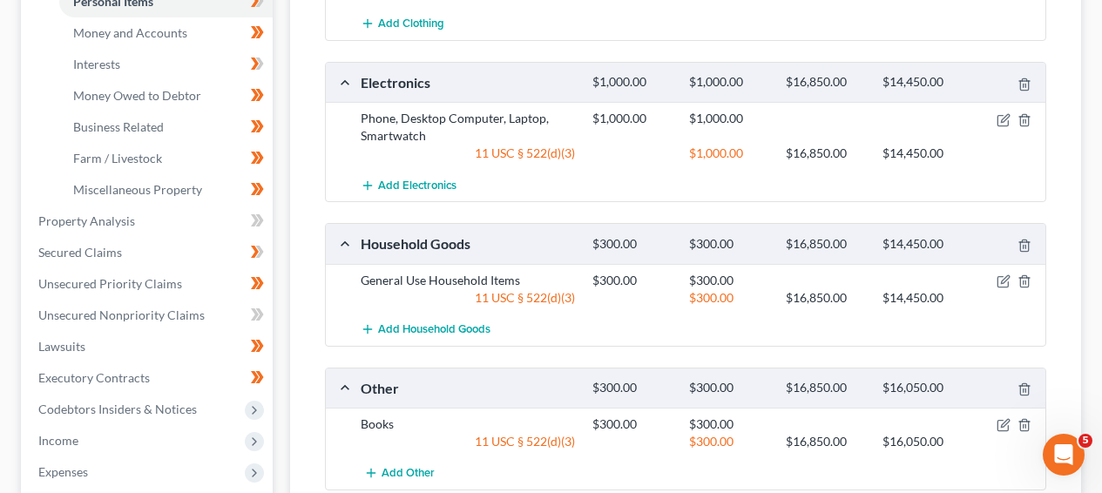
scroll to position [482, 0]
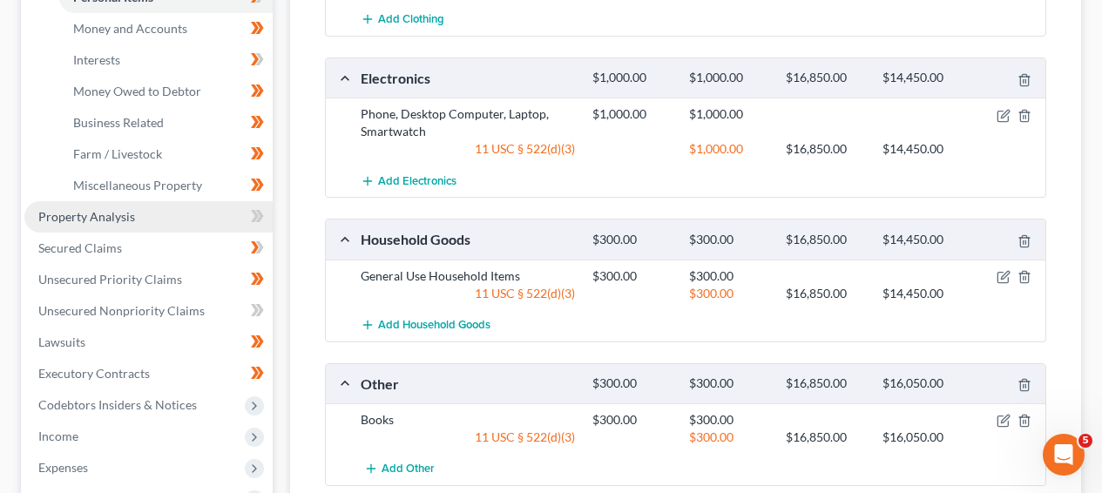
click at [213, 221] on link "Property Analysis" at bounding box center [148, 216] width 248 height 31
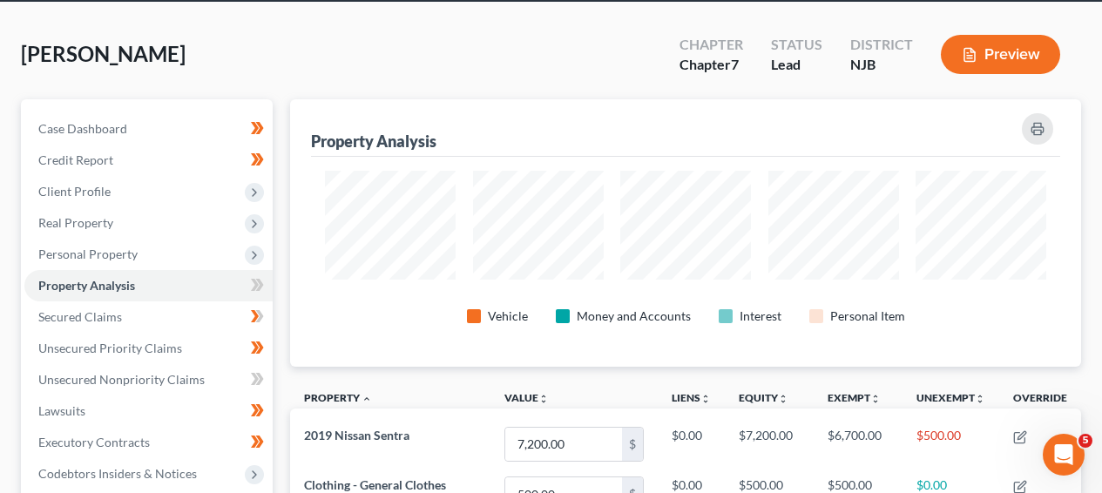
scroll to position [70, 0]
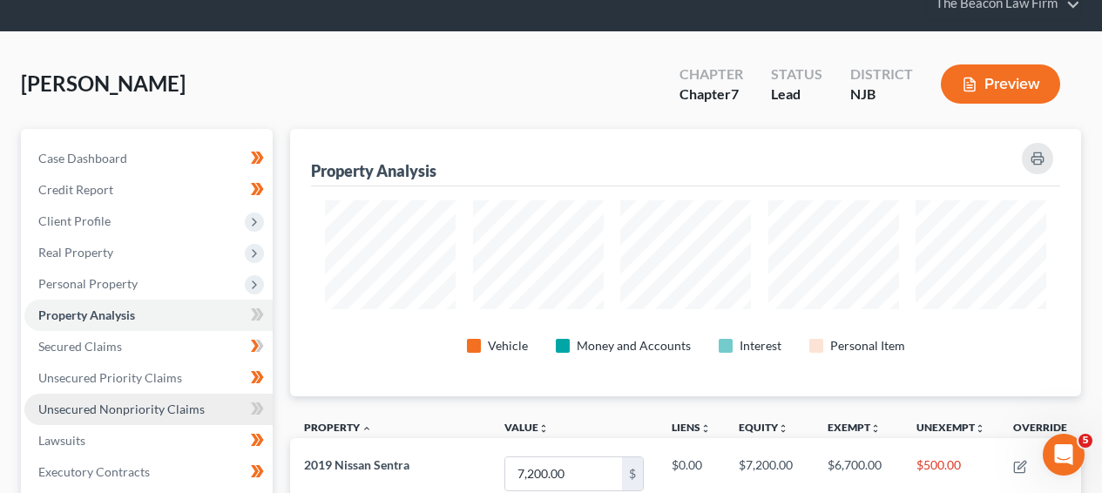
click at [174, 397] on link "Unsecured Nonpriority Claims" at bounding box center [148, 409] width 248 height 31
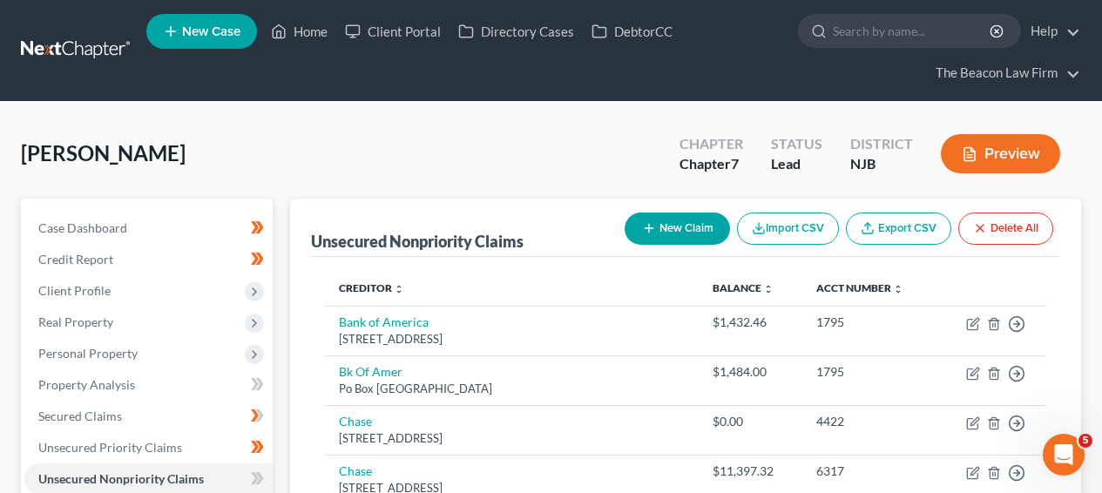
click at [45, 52] on link at bounding box center [77, 50] width 112 height 31
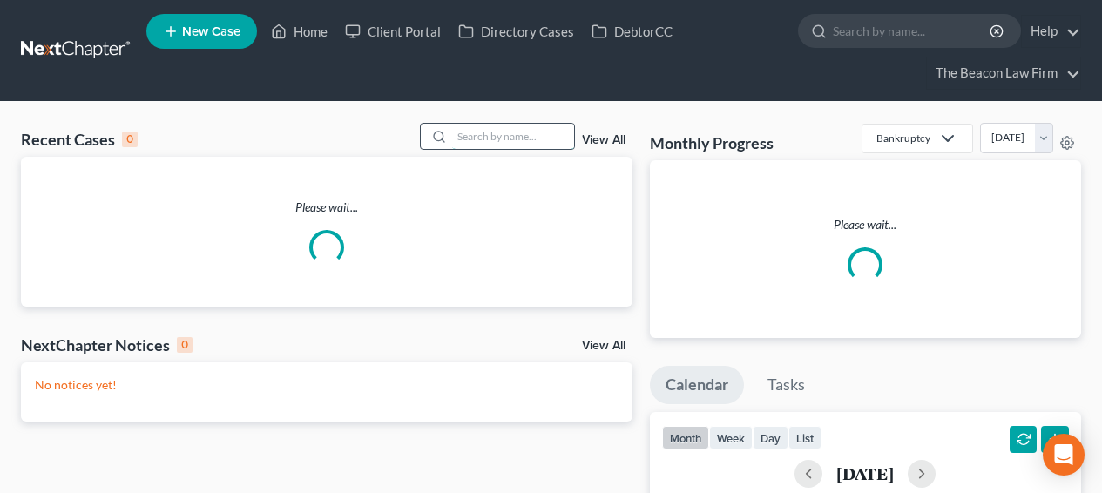
click at [519, 132] on input "search" at bounding box center [513, 136] width 122 height 25
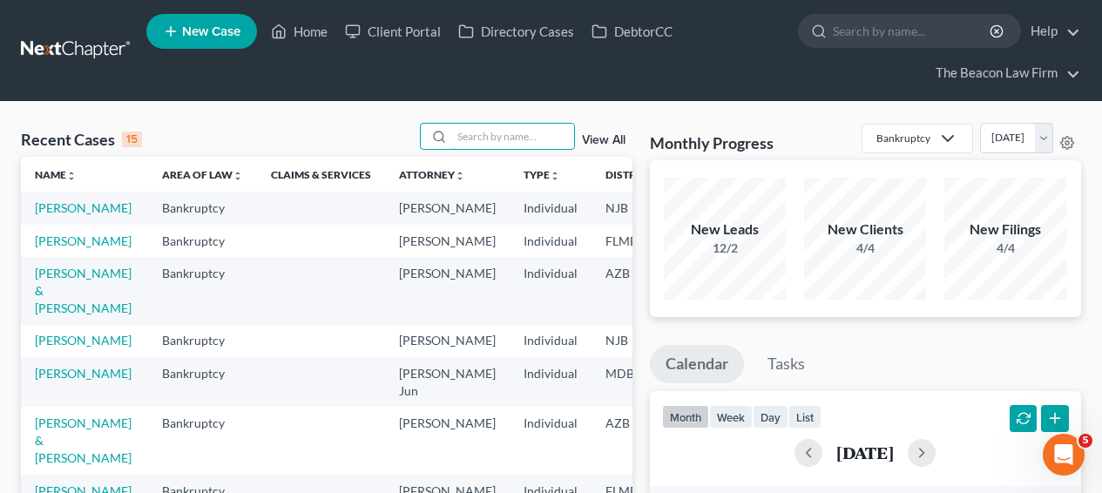
scroll to position [113, 0]
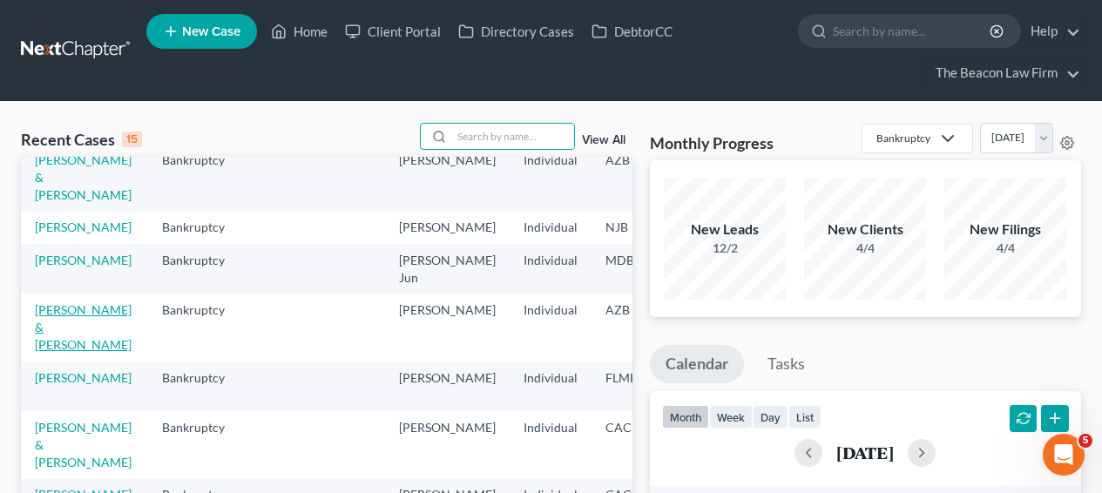
click at [69, 352] on link "[PERSON_NAME] & [PERSON_NAME]" at bounding box center [83, 327] width 97 height 50
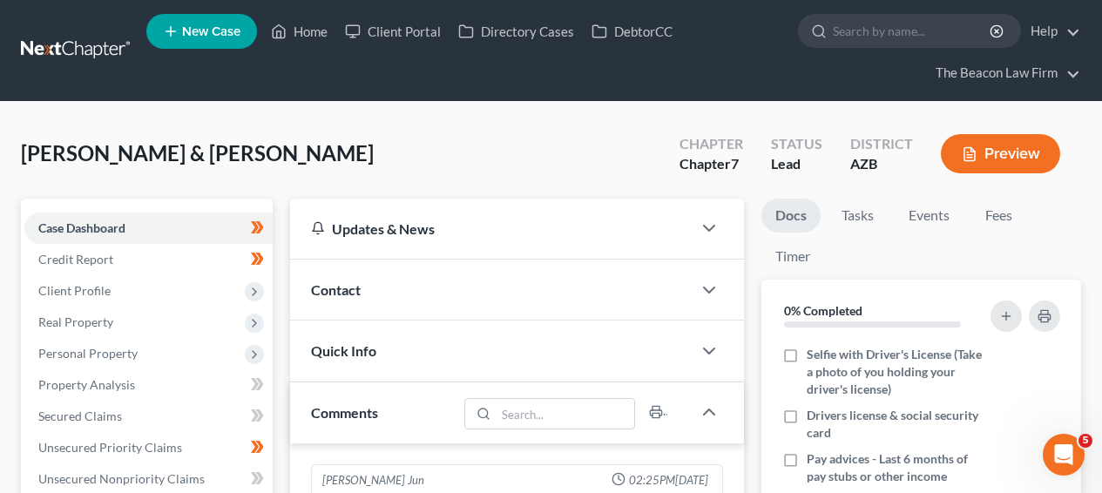
scroll to position [448, 0]
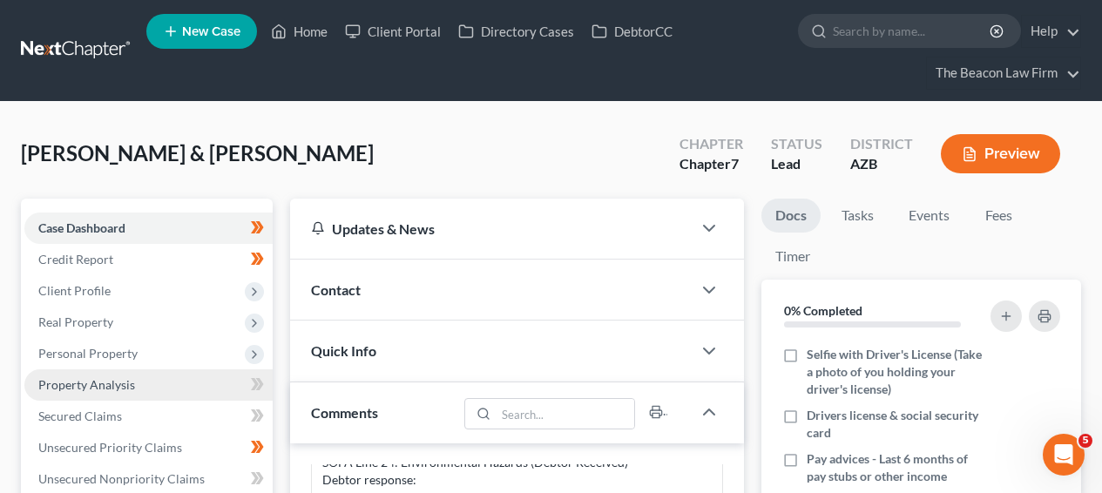
click at [101, 390] on span "Property Analysis" at bounding box center [86, 384] width 97 height 15
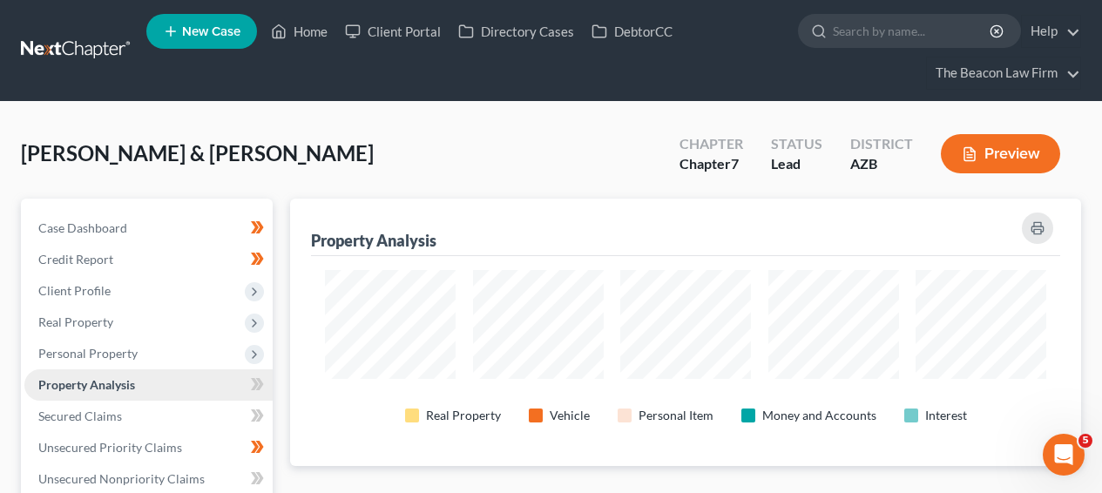
scroll to position [268, 790]
click at [124, 341] on span "Personal Property" at bounding box center [148, 353] width 248 height 31
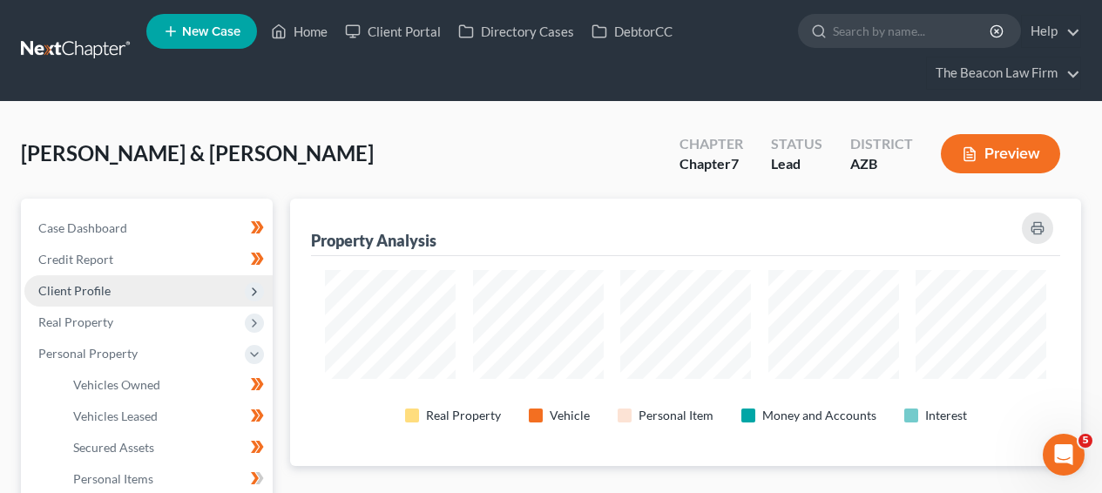
click at [190, 296] on span "Client Profile" at bounding box center [148, 290] width 248 height 31
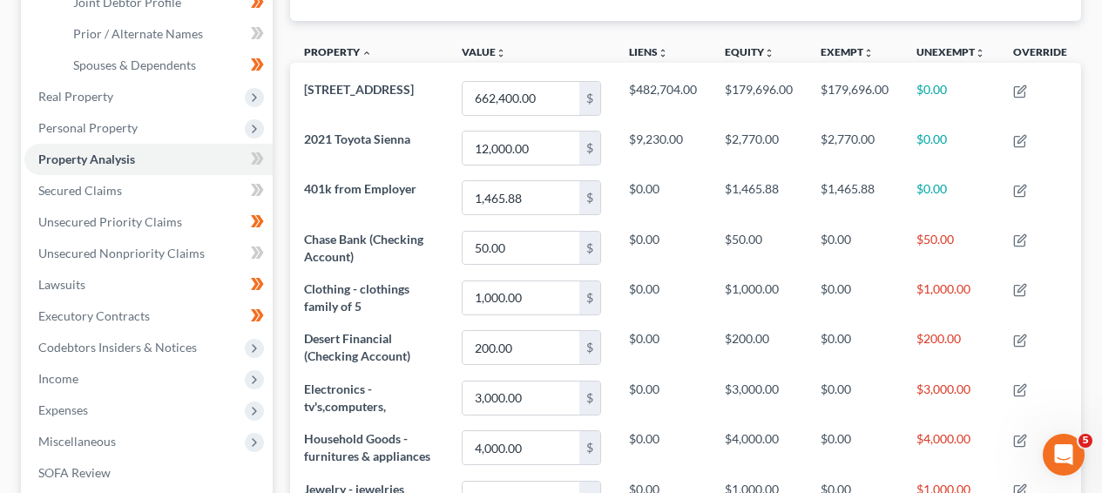
scroll to position [423, 0]
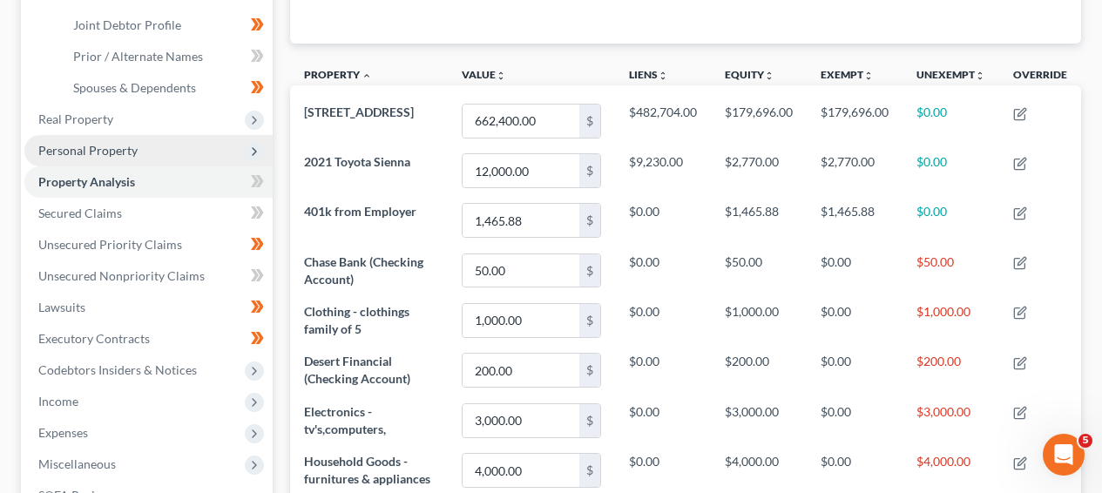
click at [212, 143] on span "Personal Property" at bounding box center [148, 150] width 248 height 31
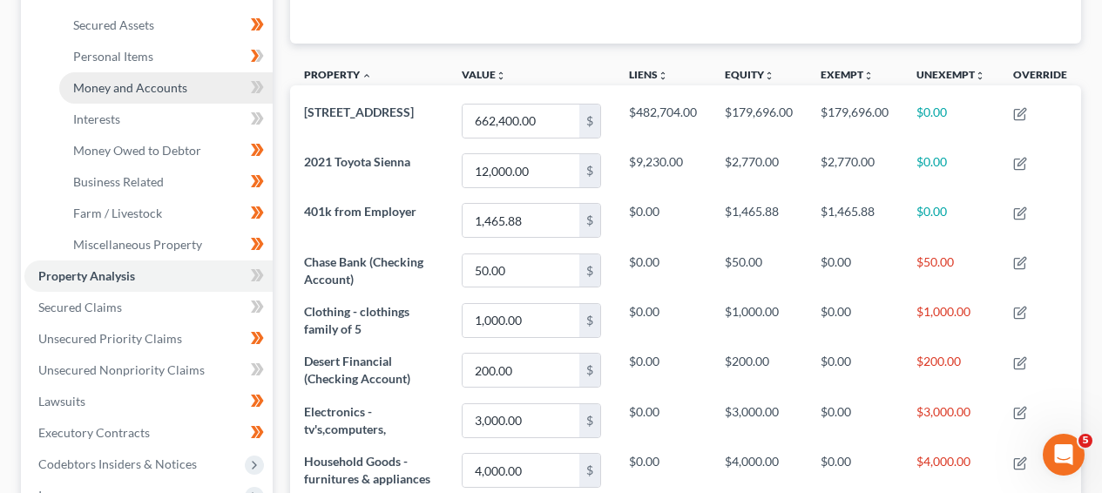
click at [210, 84] on link "Money and Accounts" at bounding box center [166, 87] width 214 height 31
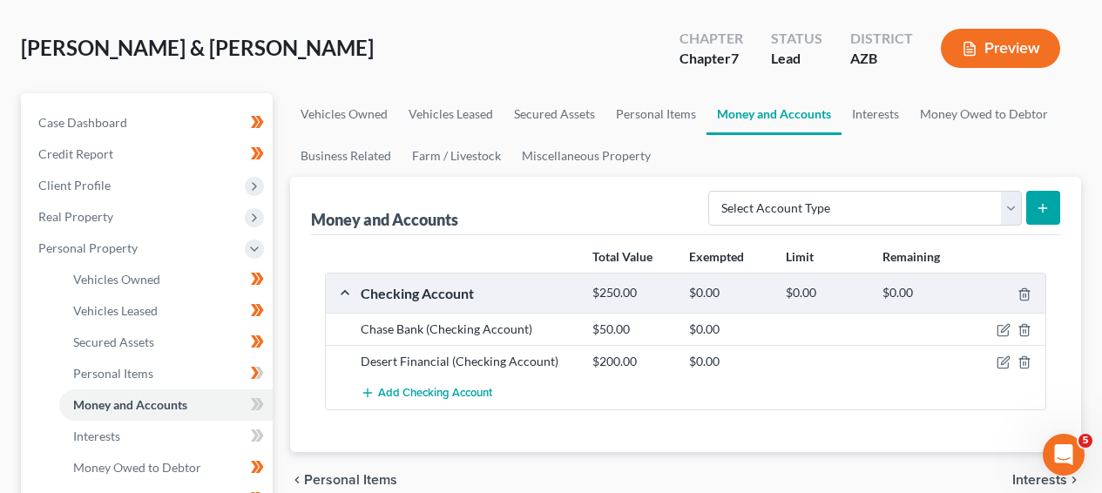
scroll to position [163, 0]
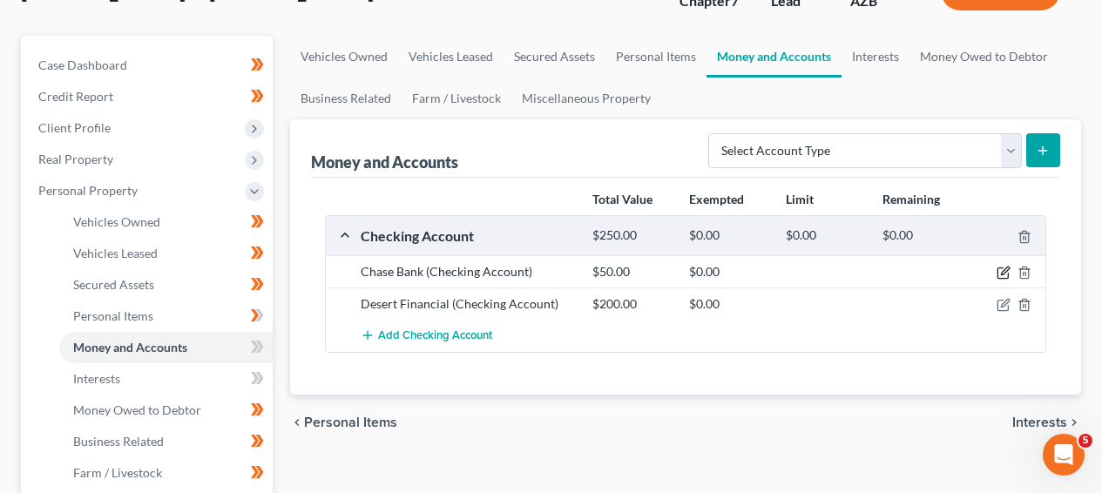
click at [1003, 275] on icon "button" at bounding box center [1004, 273] width 14 height 14
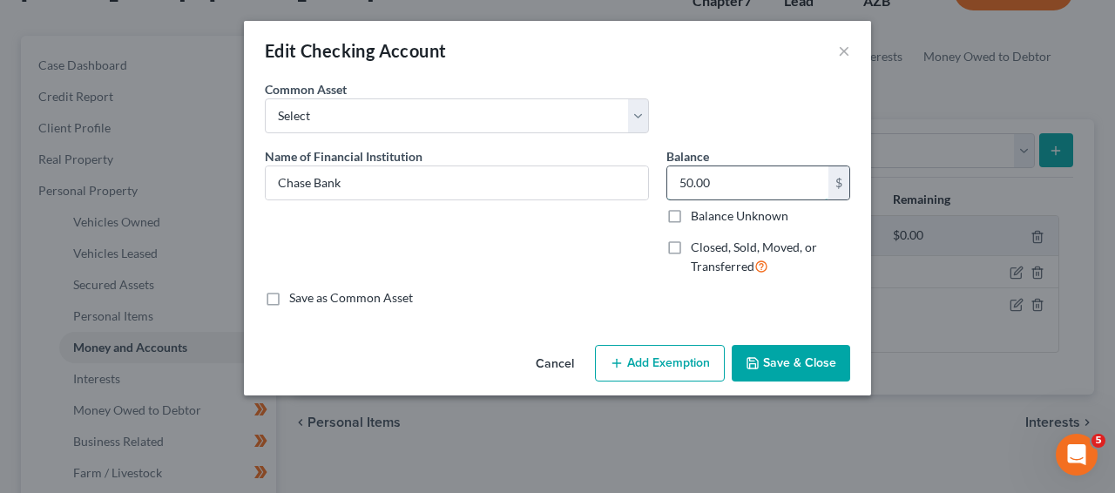
click at [745, 185] on input "50.00" at bounding box center [748, 182] width 161 height 33
click at [573, 357] on button "Cancel" at bounding box center [555, 364] width 66 height 35
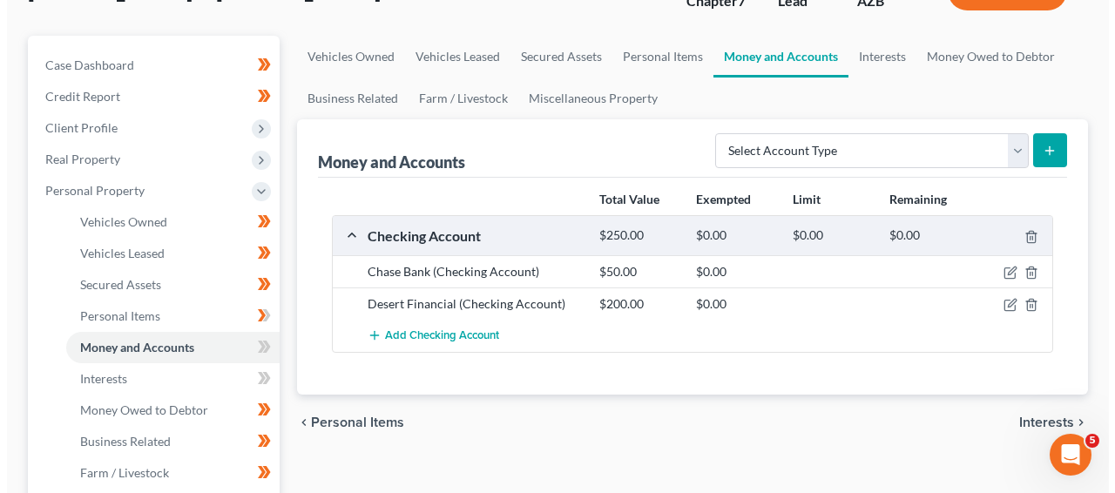
scroll to position [157, 0]
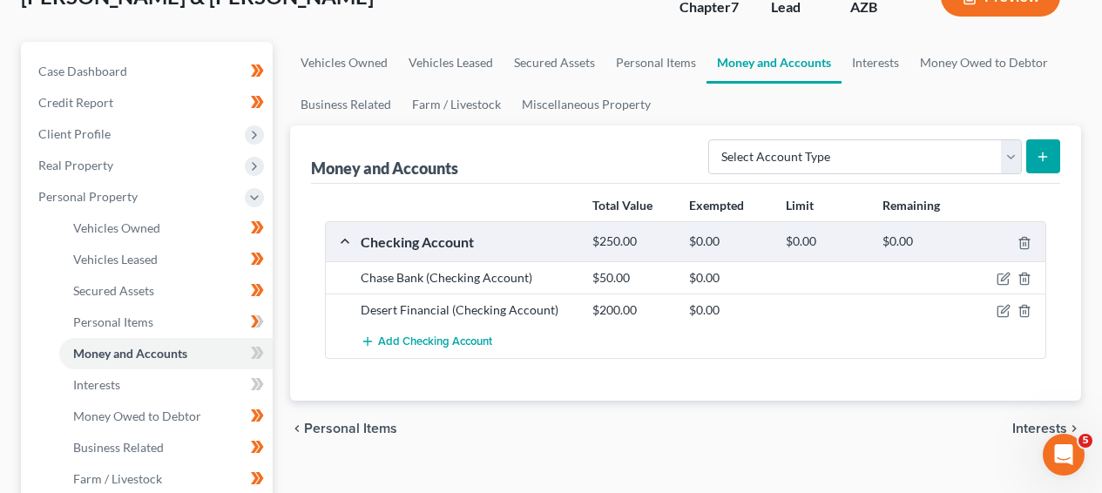
click at [1013, 307] on div at bounding box center [1009, 310] width 78 height 17
click at [1003, 312] on icon "button" at bounding box center [1005, 310] width 8 height 8
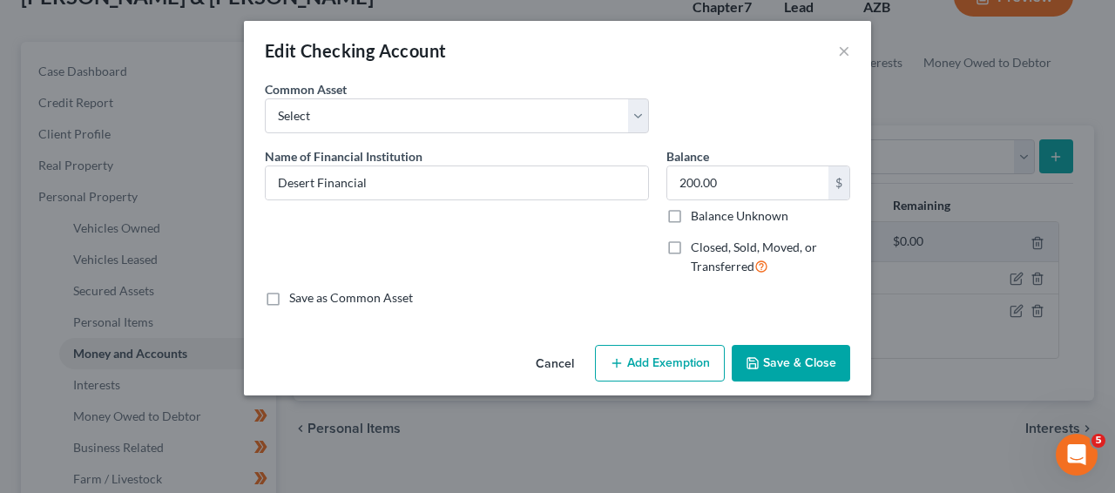
click at [645, 354] on button "Add Exemption" at bounding box center [660, 363] width 130 height 37
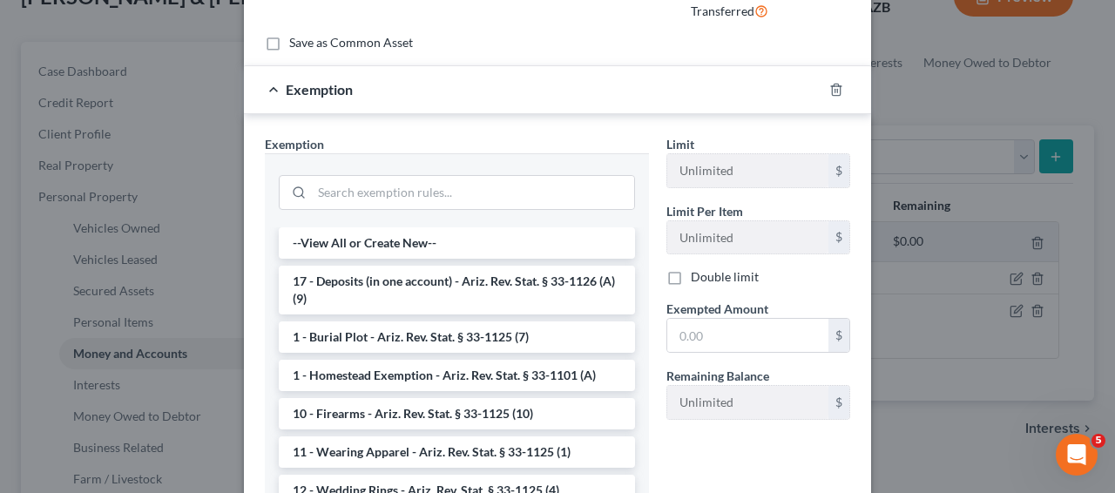
scroll to position [281, 0]
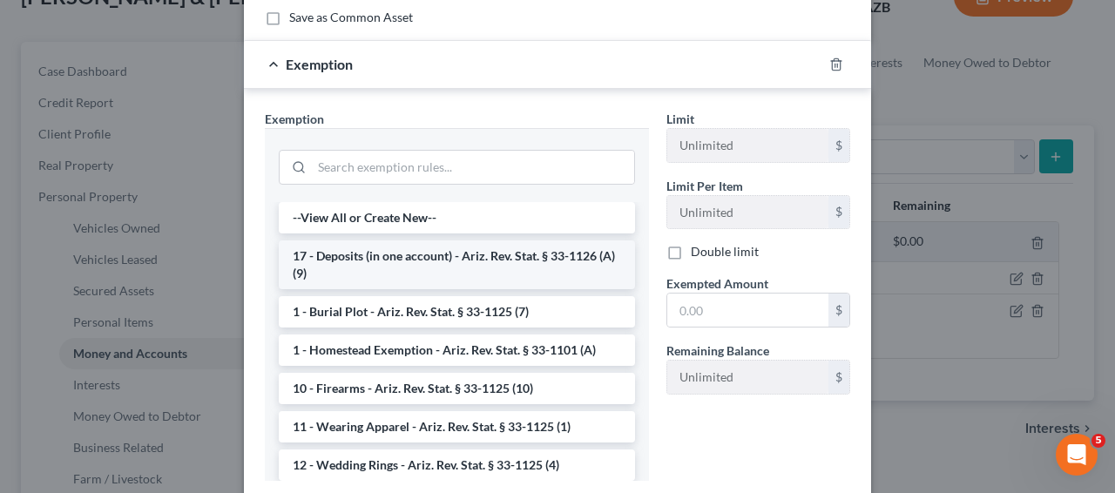
click at [527, 241] on li "17 - Deposits (in one account) - Ariz. Rev. Stat. § 33-1126 (A)(9)" at bounding box center [457, 265] width 356 height 49
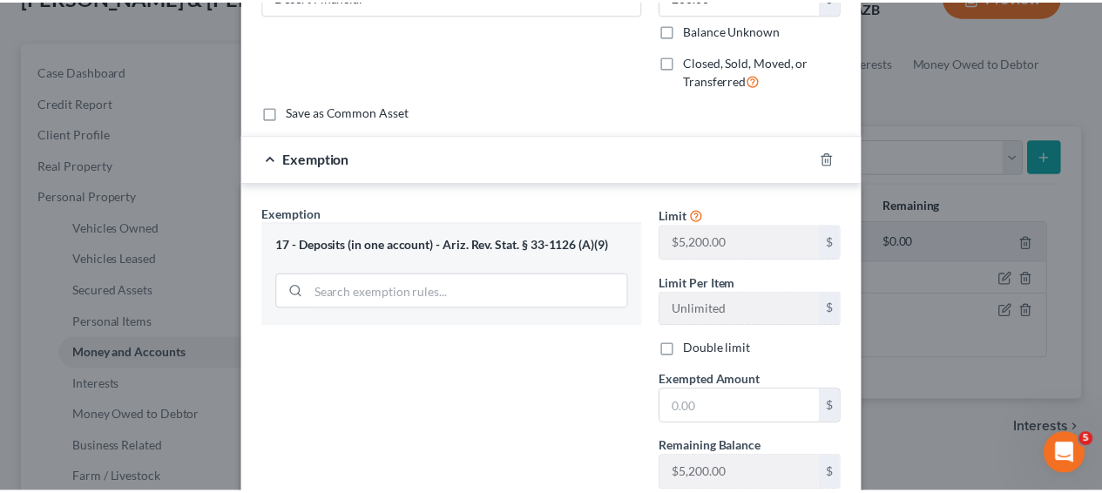
scroll to position [308, 0]
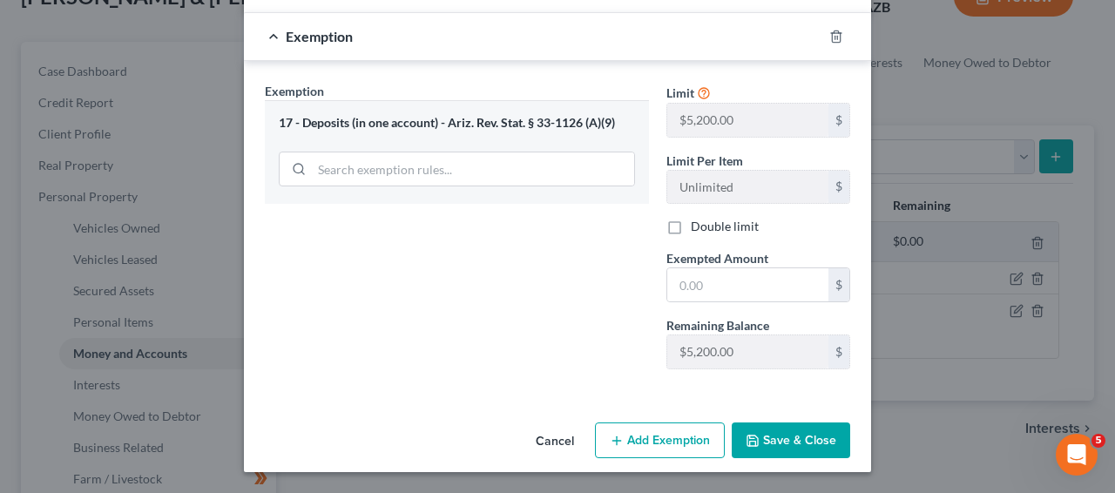
click at [534, 429] on button "Cancel" at bounding box center [555, 441] width 66 height 35
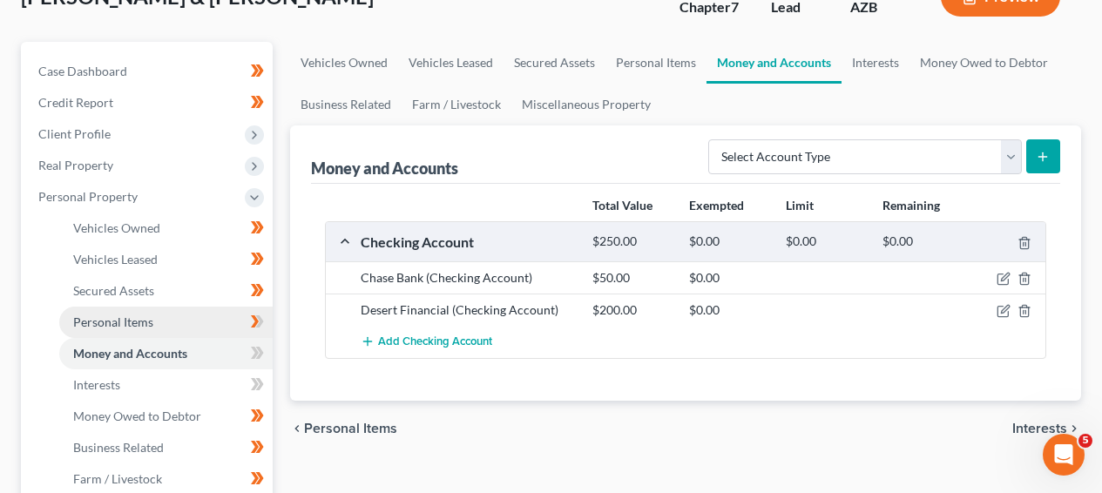
click at [195, 328] on link "Personal Items" at bounding box center [166, 322] width 214 height 31
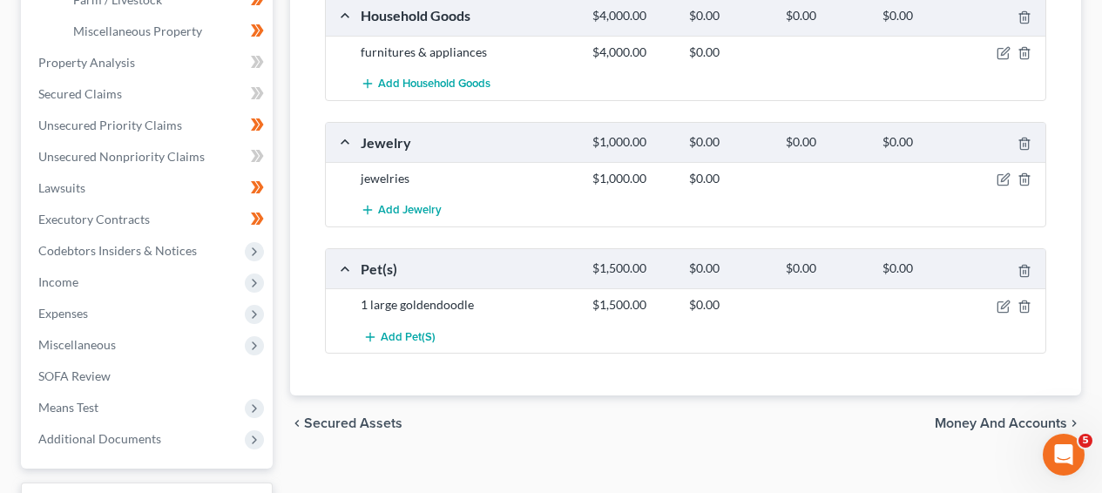
scroll to position [647, 0]
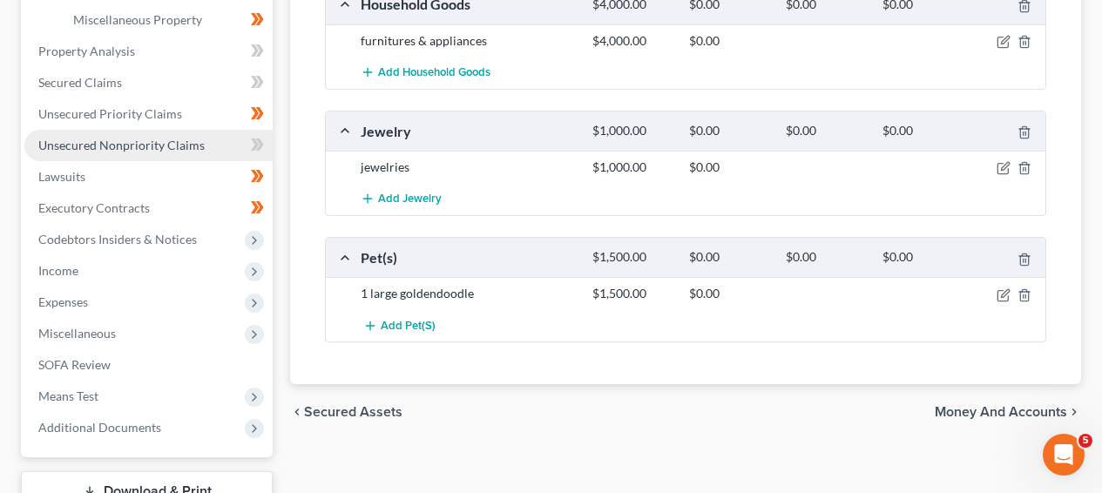
click at [84, 144] on span "Unsecured Nonpriority Claims" at bounding box center [121, 145] width 166 height 15
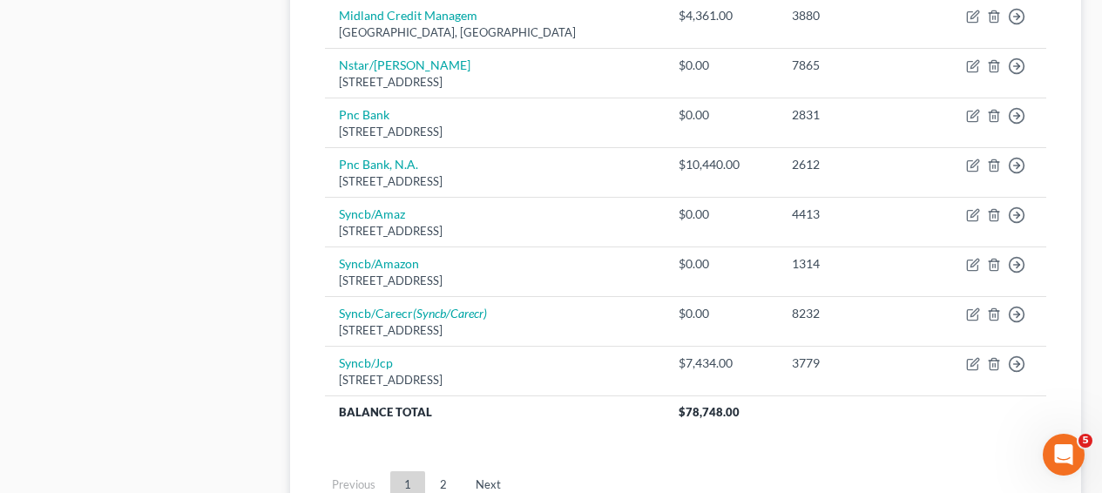
scroll to position [1549, 0]
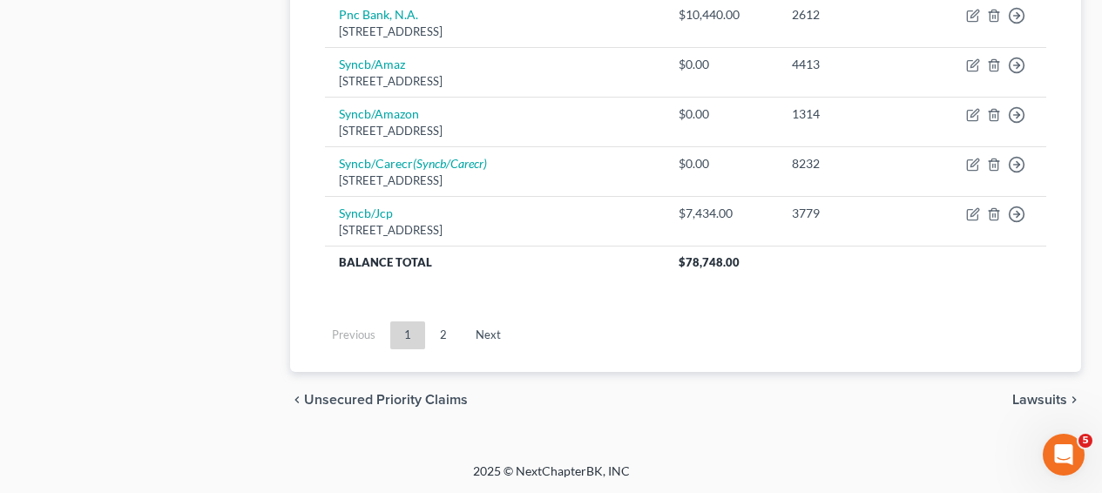
click at [449, 352] on ul "Previous 1 2 Next" at bounding box center [685, 335] width 749 height 45
click at [450, 356] on ul "Previous 1 2 Next" at bounding box center [685, 335] width 749 height 45
click at [456, 342] on link "2" at bounding box center [443, 336] width 35 height 28
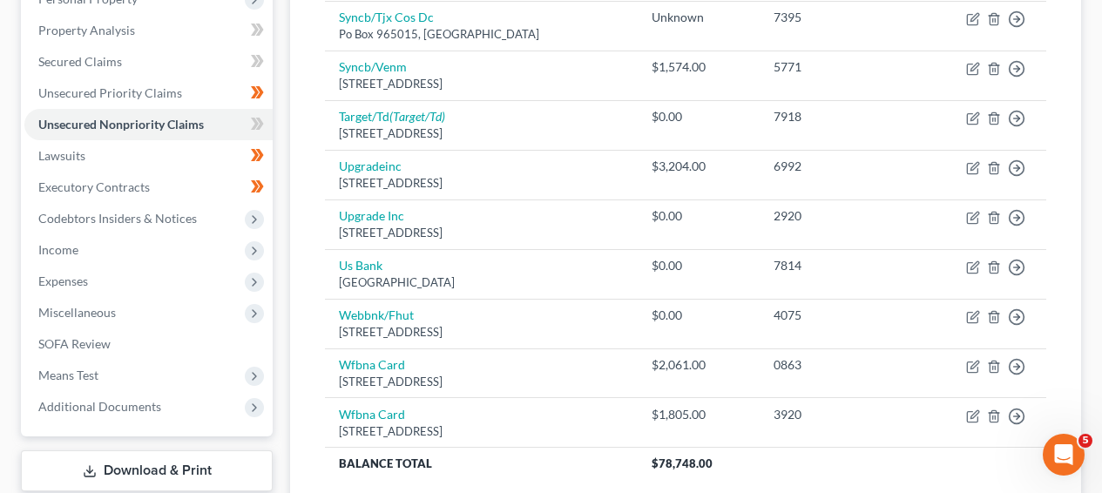
scroll to position [439, 0]
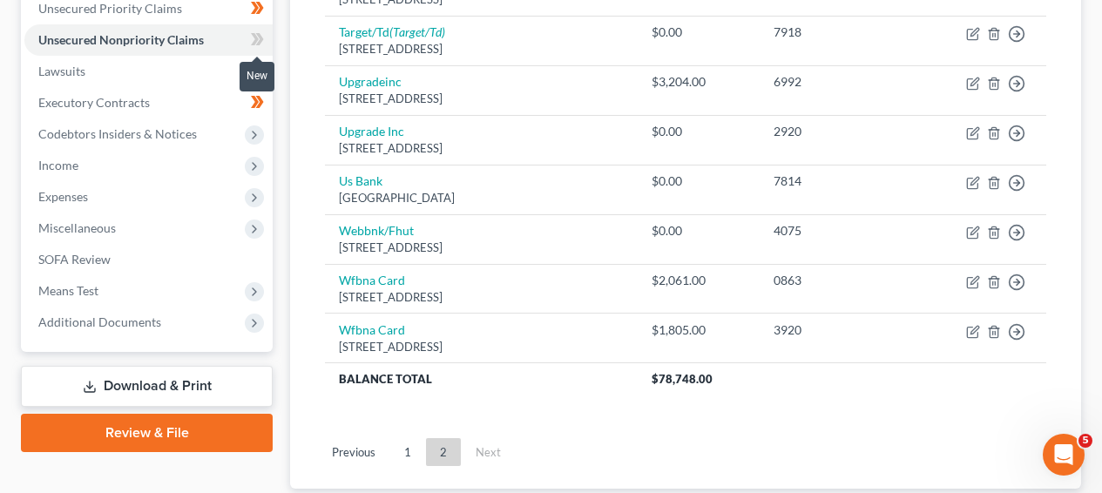
click at [256, 43] on icon at bounding box center [260, 39] width 8 height 12
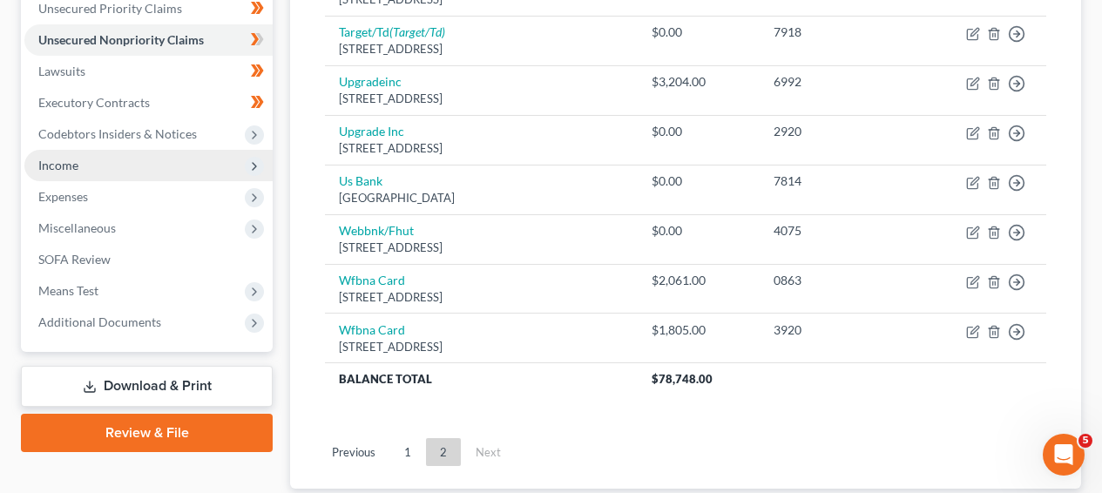
click at [187, 172] on span "Income" at bounding box center [148, 165] width 248 height 31
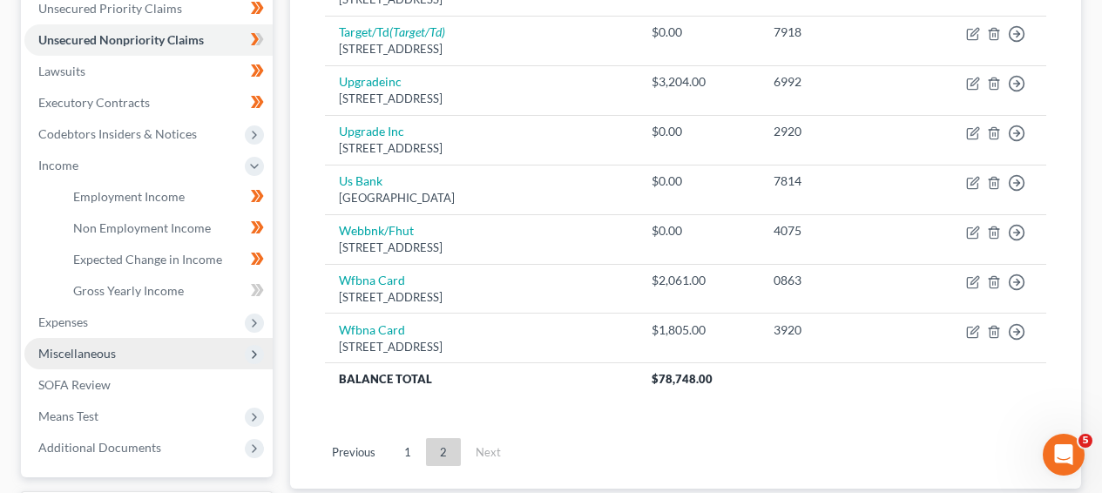
click at [143, 341] on span "Miscellaneous" at bounding box center [148, 353] width 248 height 31
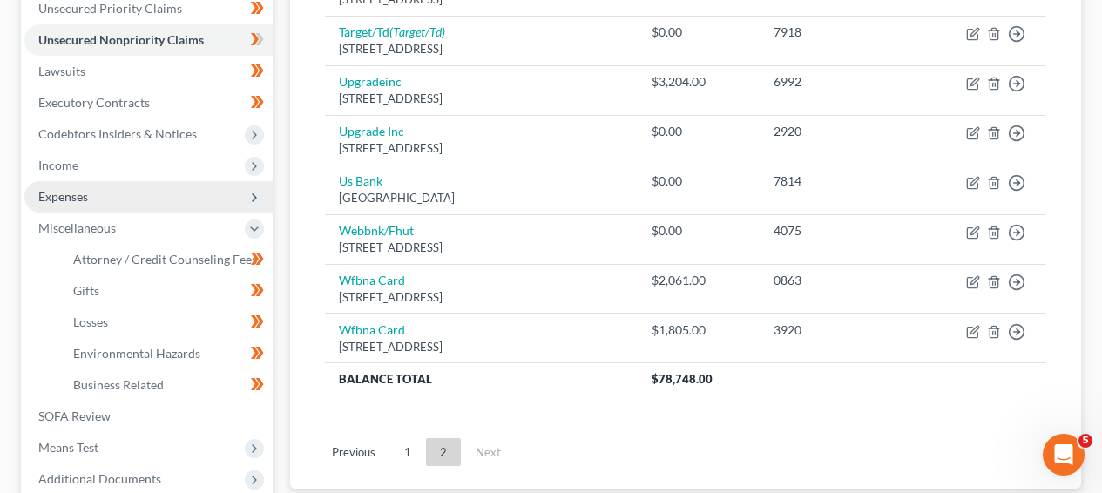
click at [141, 207] on span "Expenses" at bounding box center [148, 196] width 248 height 31
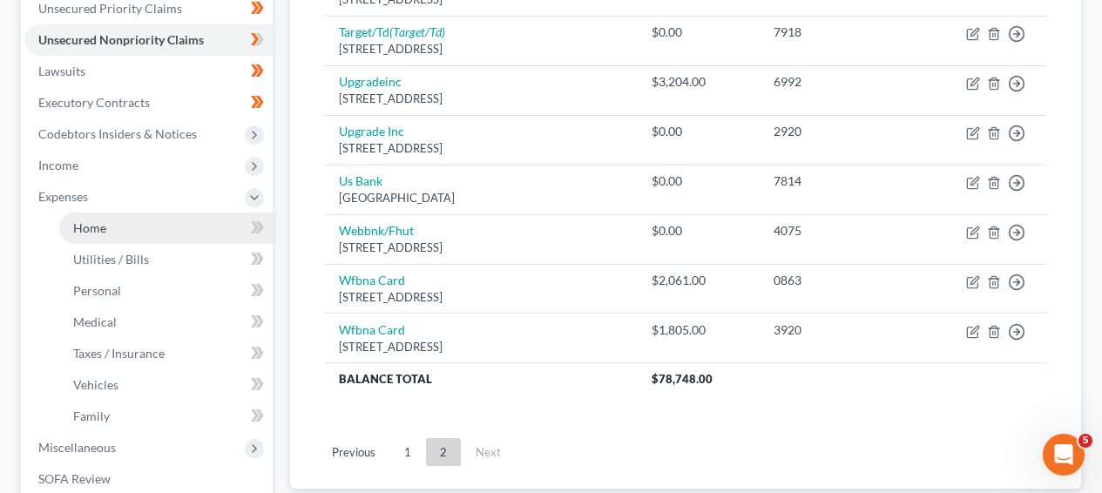
click at [139, 223] on link "Home" at bounding box center [166, 228] width 214 height 31
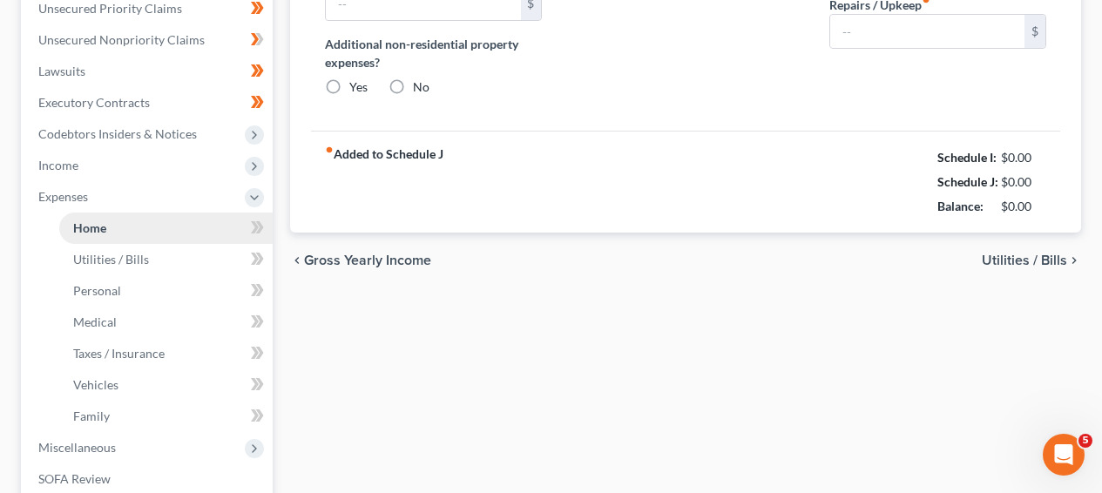
scroll to position [161, 0]
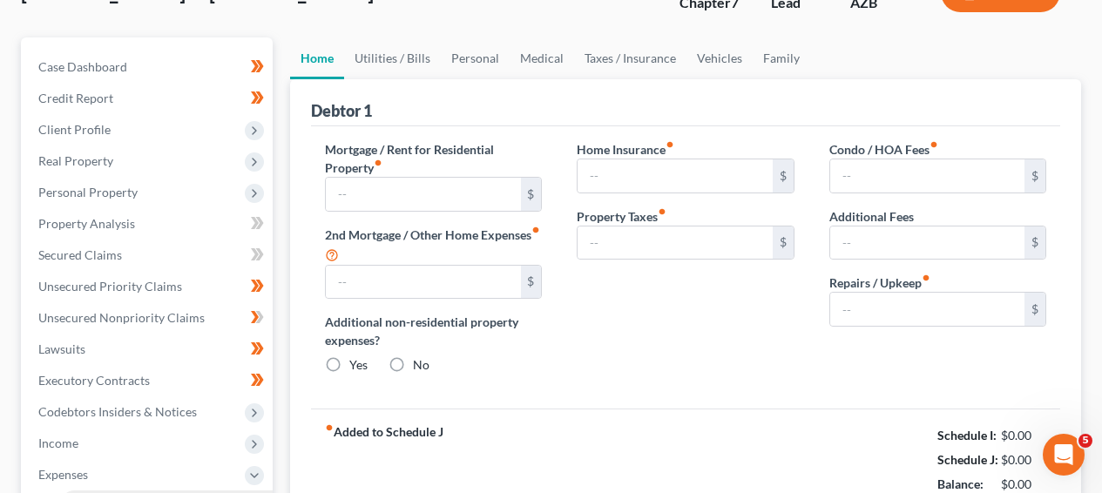
type input "2,506.00"
type input "0.00"
radio input "true"
type input "66.00"
type input "300.00"
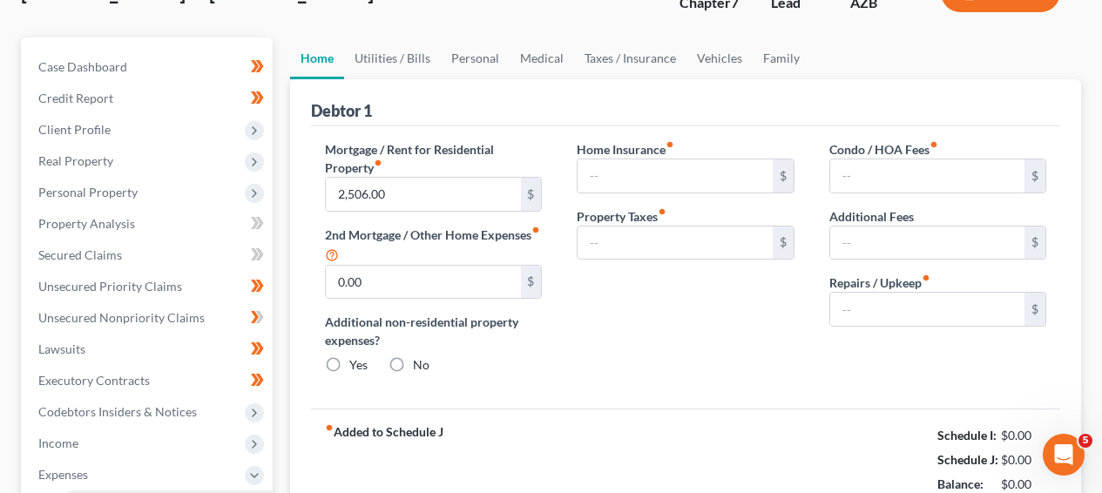
type input "489.45"
type input "0.00"
type input "125.00"
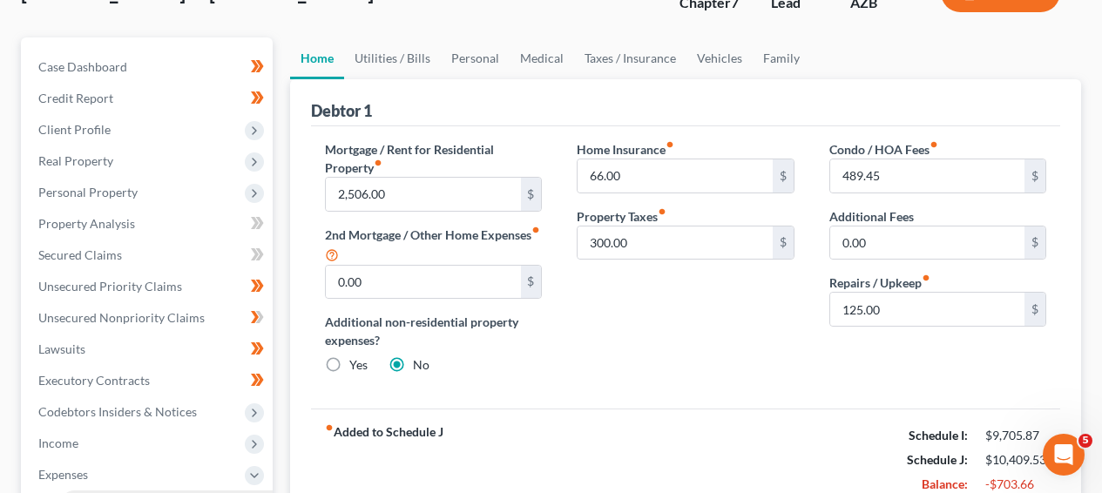
scroll to position [0, 0]
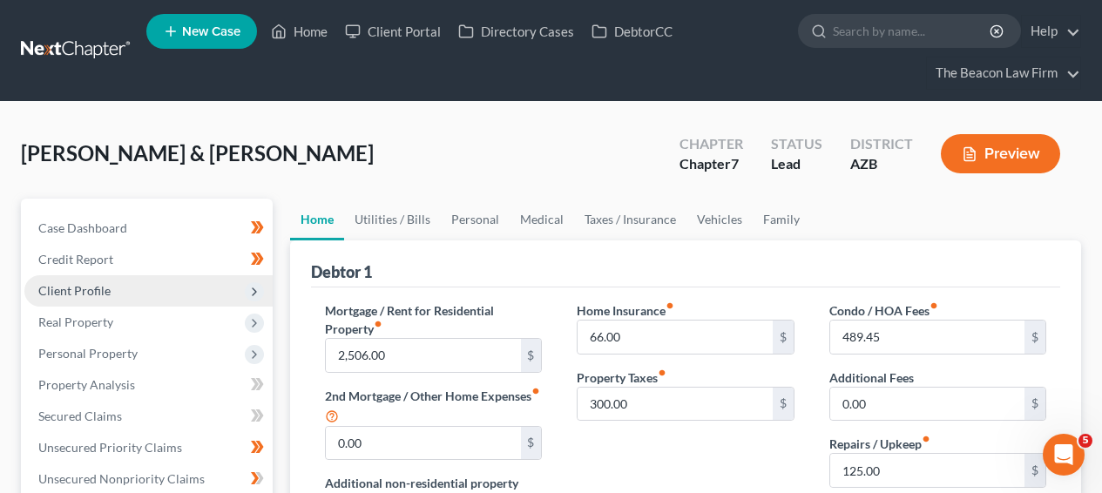
click at [141, 290] on span "Client Profile" at bounding box center [148, 290] width 248 height 31
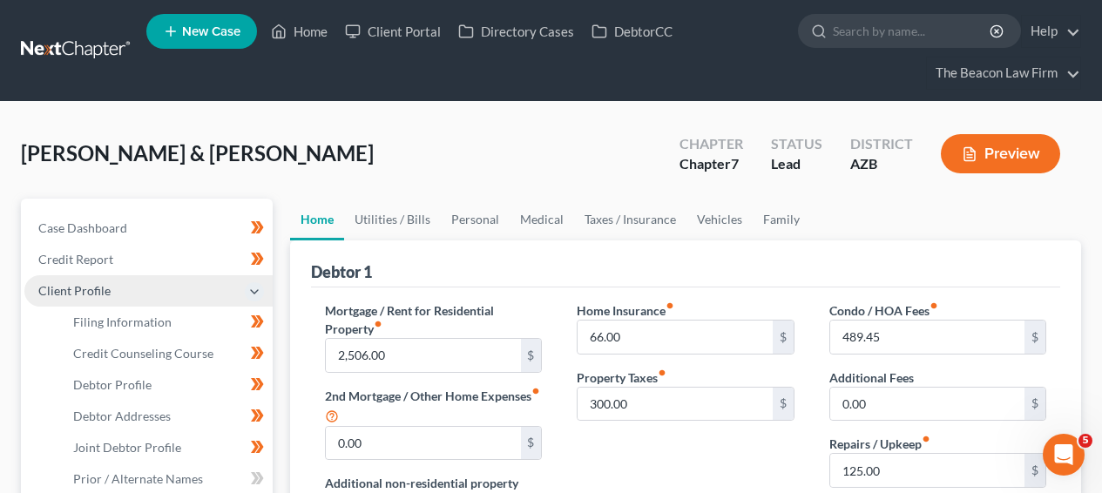
click at [141, 298] on span "Client Profile" at bounding box center [148, 290] width 248 height 31
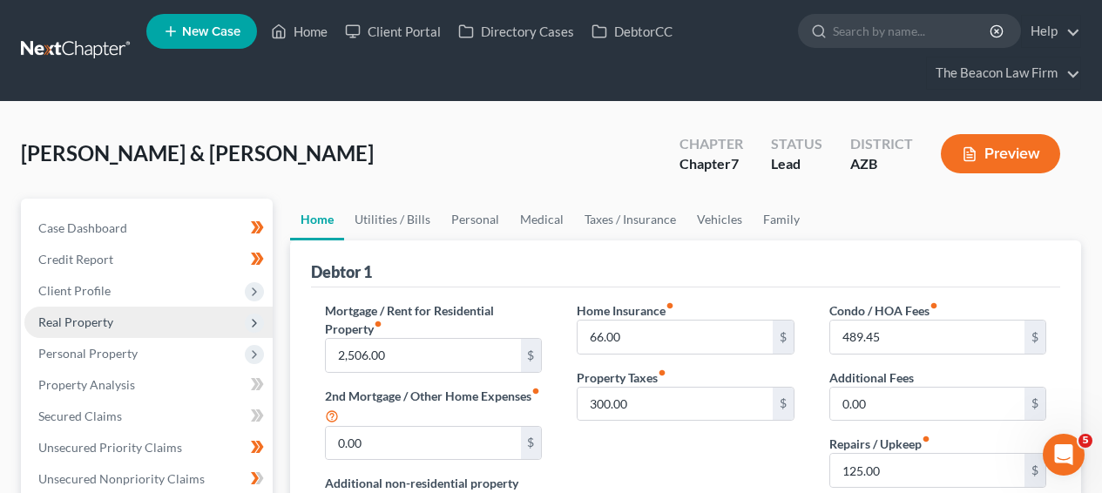
click at [136, 335] on span "Real Property" at bounding box center [148, 322] width 248 height 31
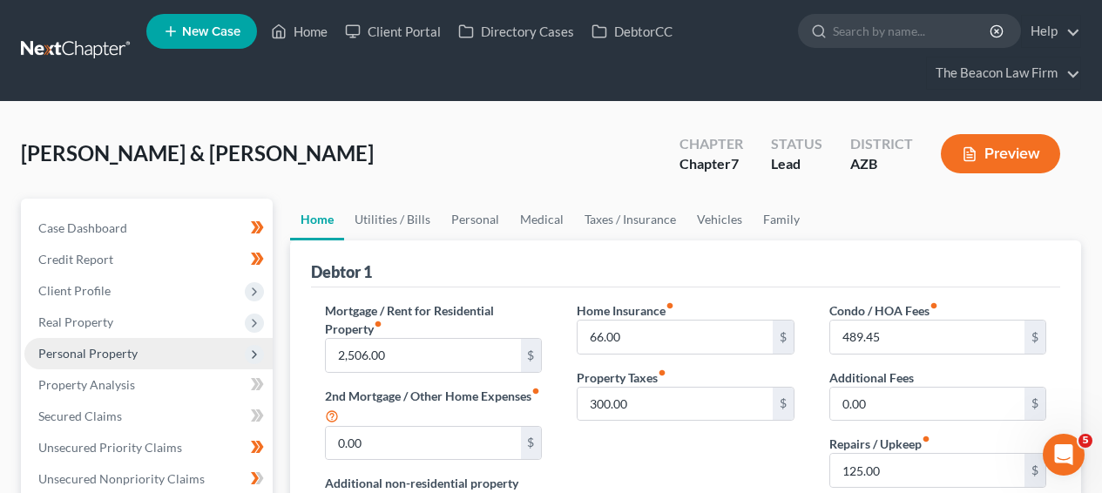
click at [133, 361] on span "Personal Property" at bounding box center [148, 353] width 248 height 31
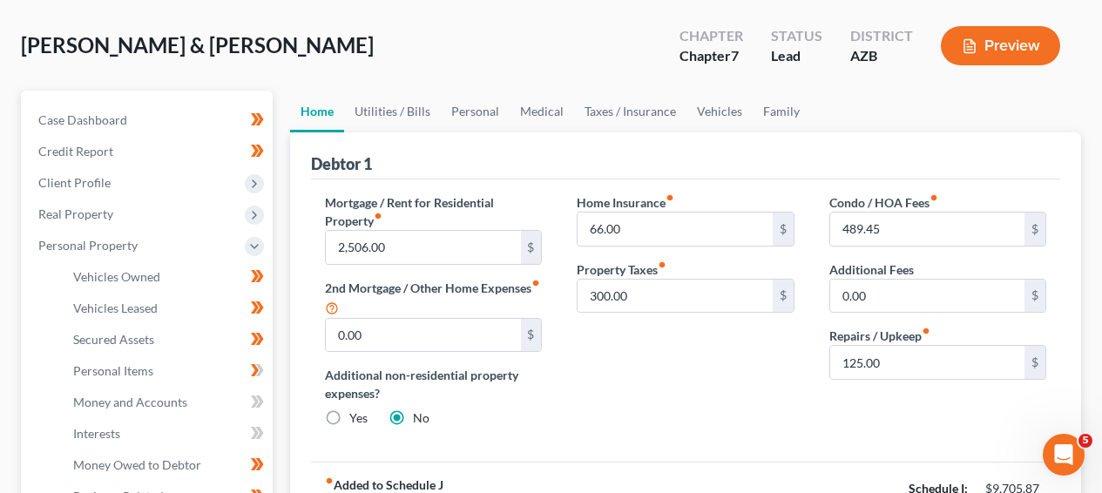
scroll to position [165, 0]
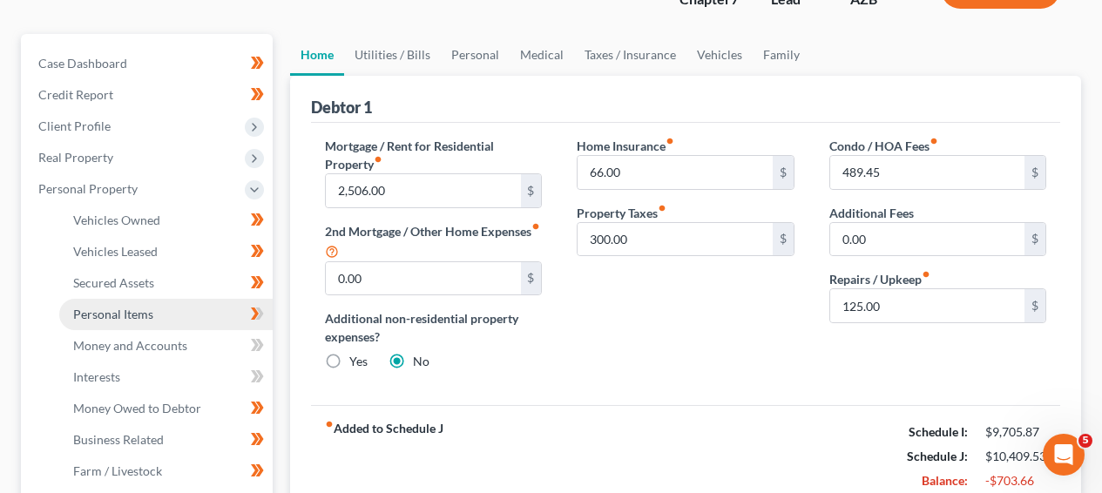
click at [135, 323] on link "Personal Items" at bounding box center [166, 314] width 214 height 31
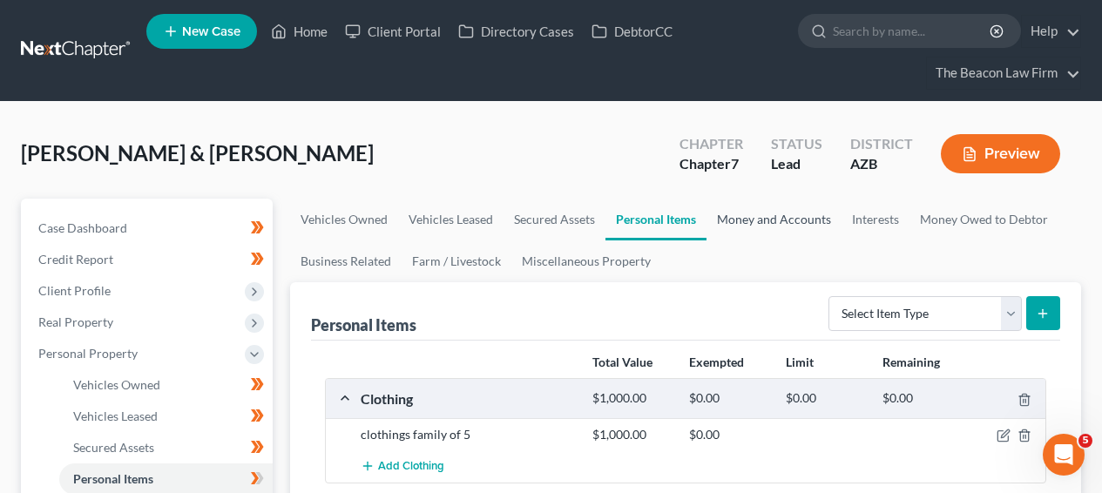
click at [762, 229] on link "Money and Accounts" at bounding box center [774, 220] width 135 height 42
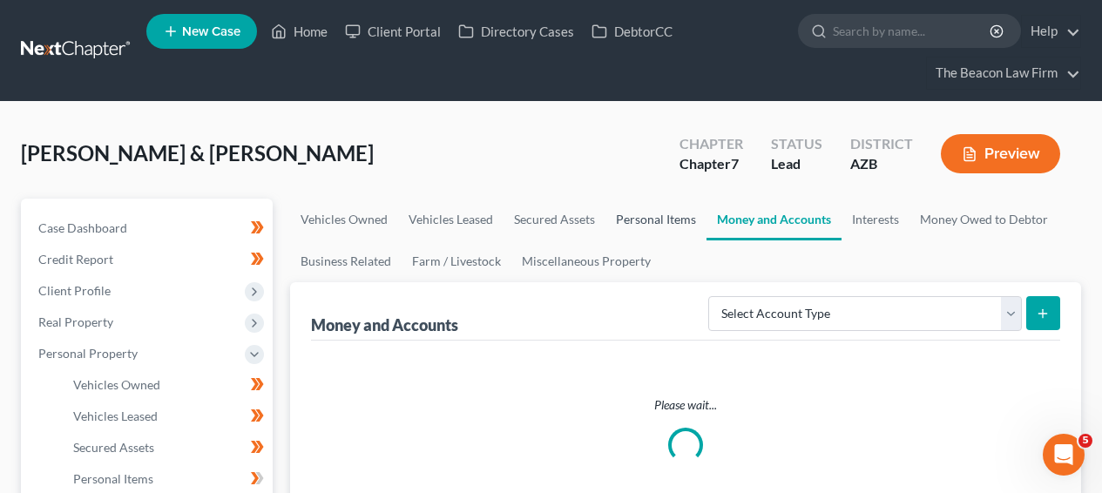
click at [672, 221] on link "Personal Items" at bounding box center [656, 220] width 101 height 42
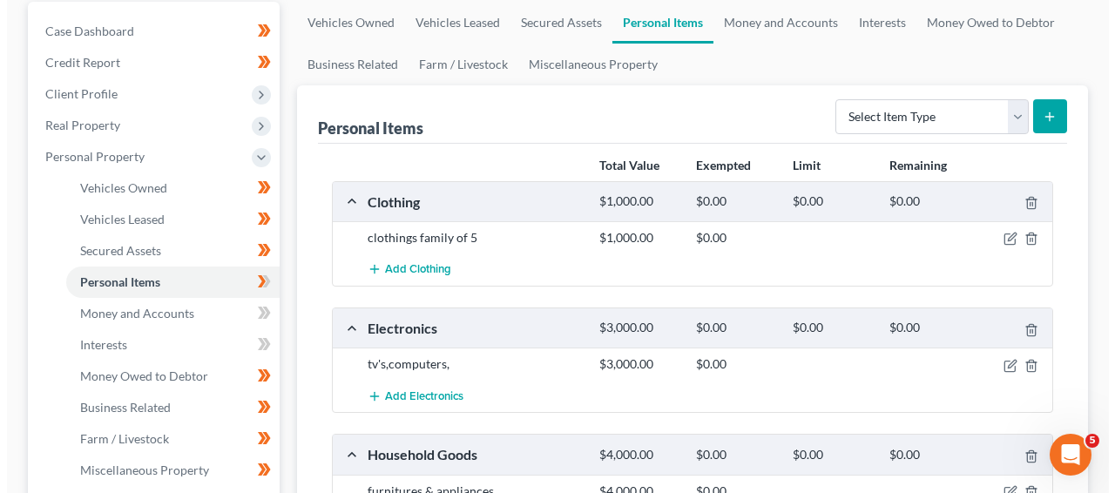
scroll to position [198, 0]
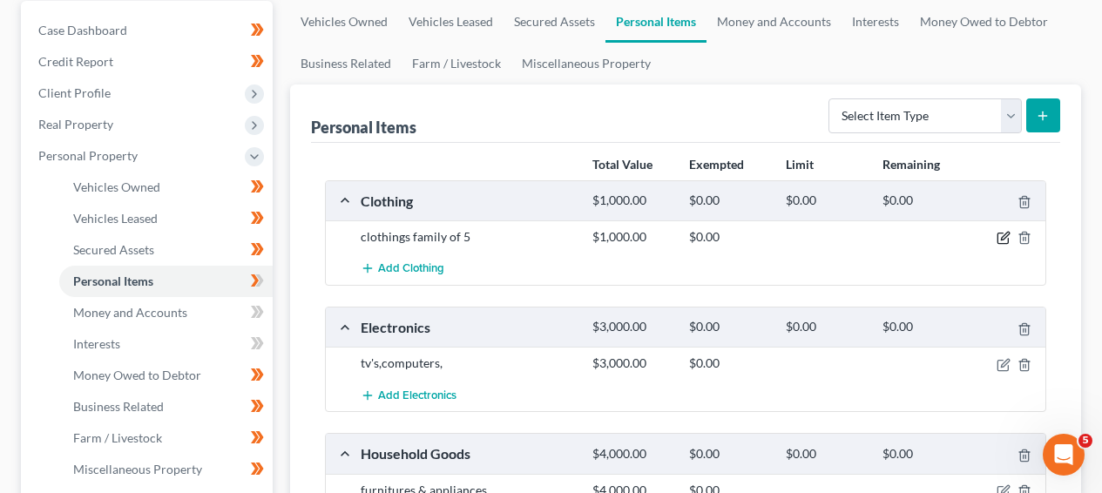
click at [1004, 241] on icon "button" at bounding box center [1004, 238] width 14 height 14
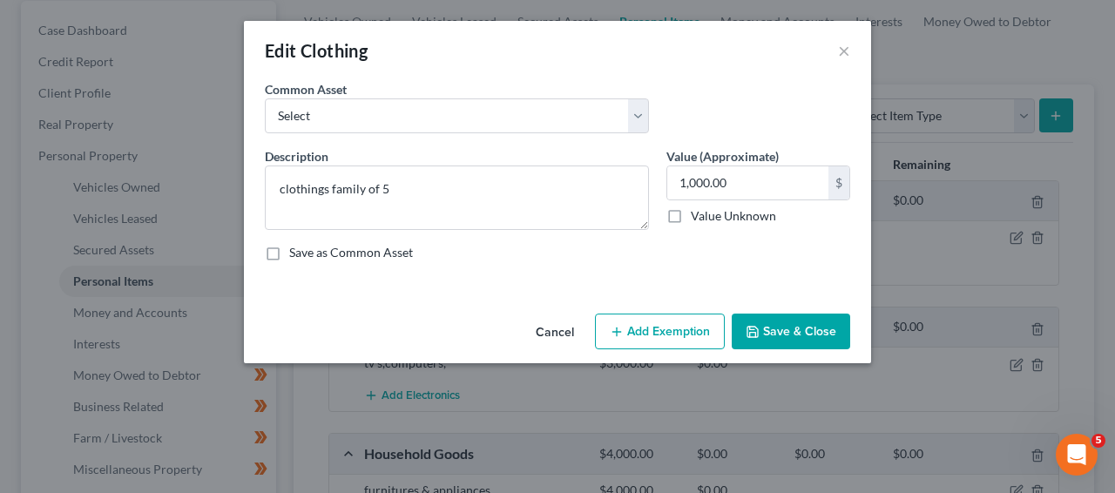
click at [692, 322] on button "Add Exemption" at bounding box center [660, 332] width 130 height 37
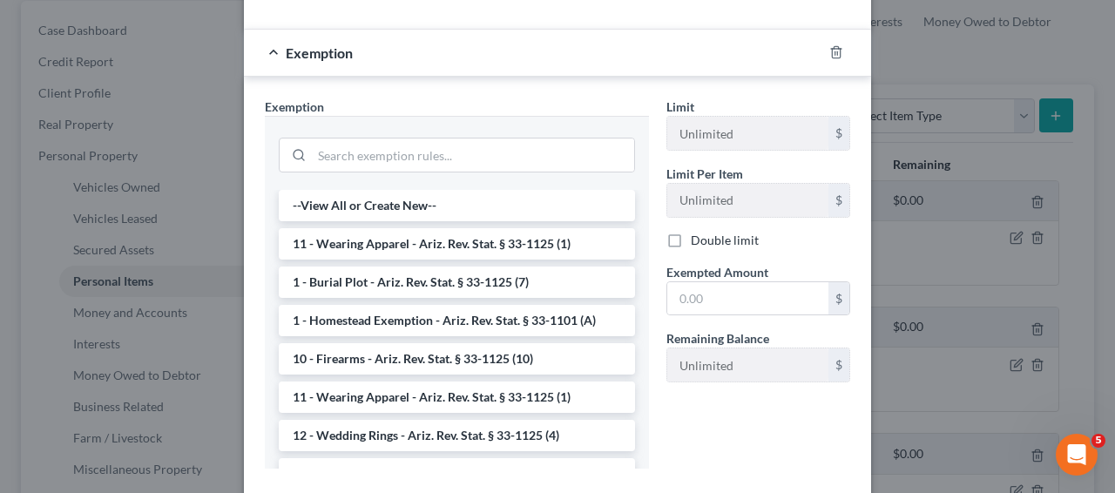
scroll to position [271, 0]
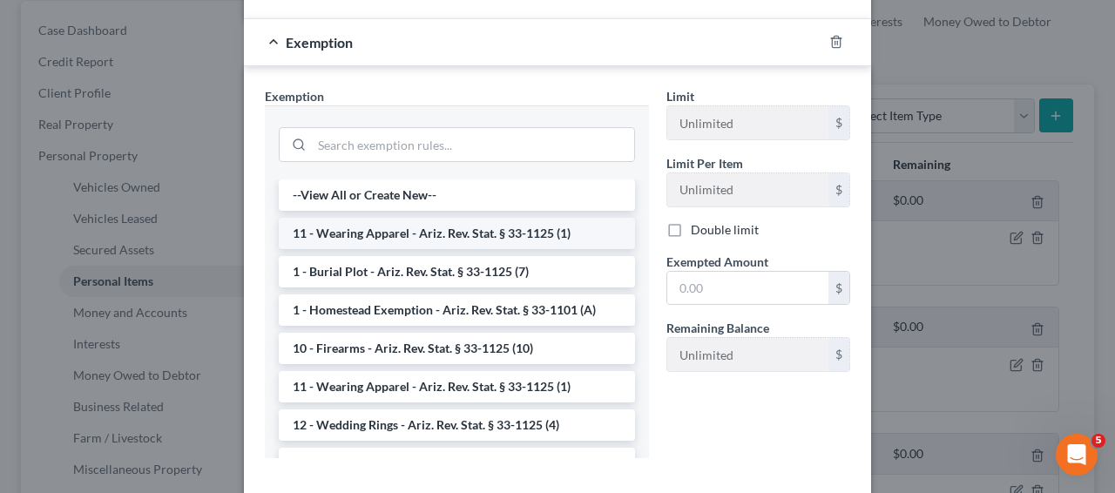
click at [604, 233] on li "11 - Wearing Apparel - Ariz. Rev. Stat. § 33-1125 (1)" at bounding box center [457, 233] width 356 height 31
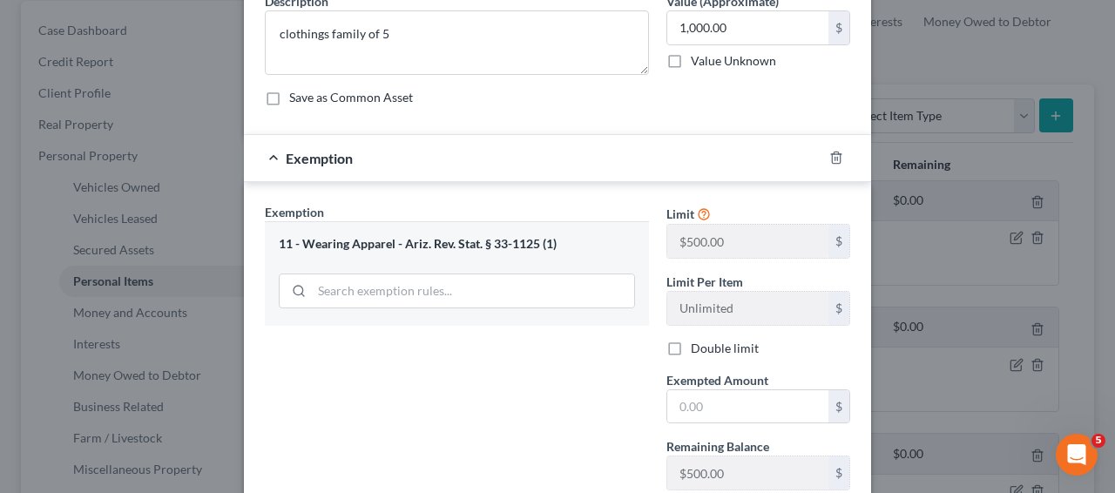
scroll to position [63, 0]
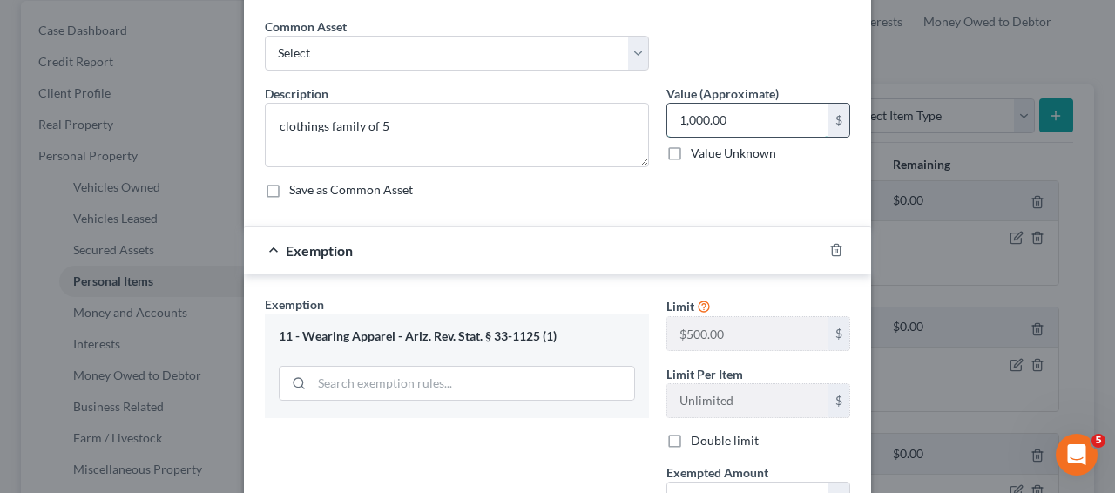
click at [743, 110] on input "1,000.00" at bounding box center [748, 120] width 161 height 33
type input "500"
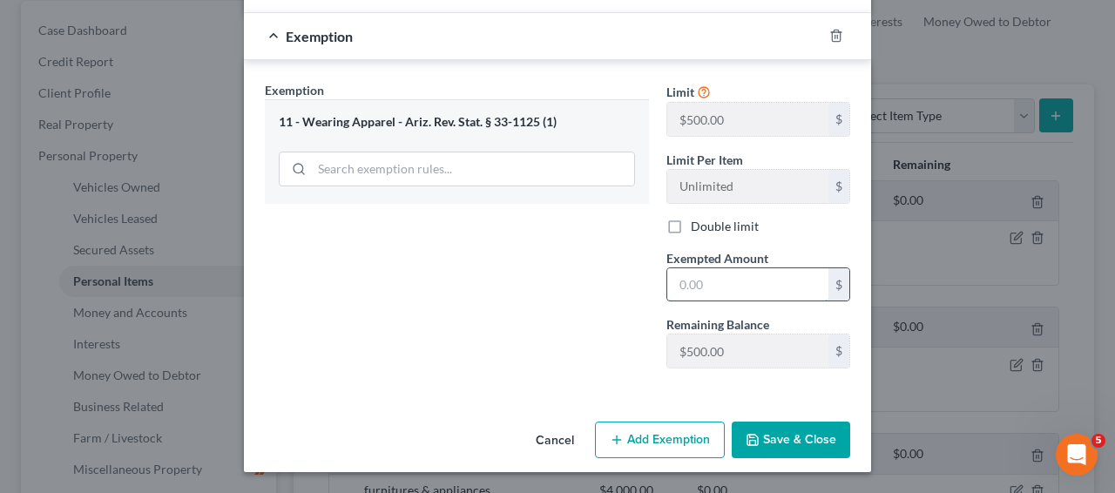
click at [755, 282] on input "text" at bounding box center [748, 284] width 161 height 33
type input "500"
click at [786, 437] on button "Save & Close" at bounding box center [791, 440] width 119 height 37
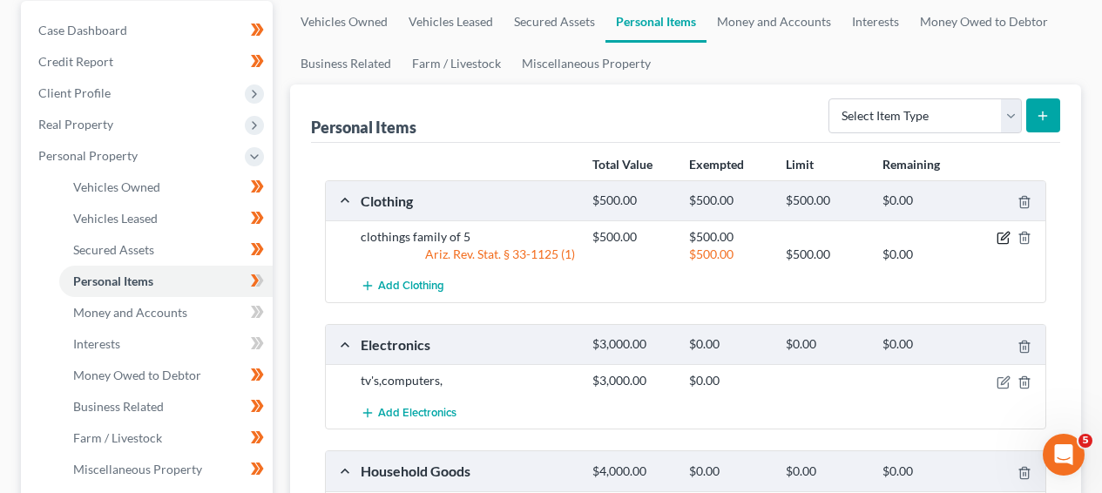
click at [1000, 241] on icon "button" at bounding box center [1004, 238] width 14 height 14
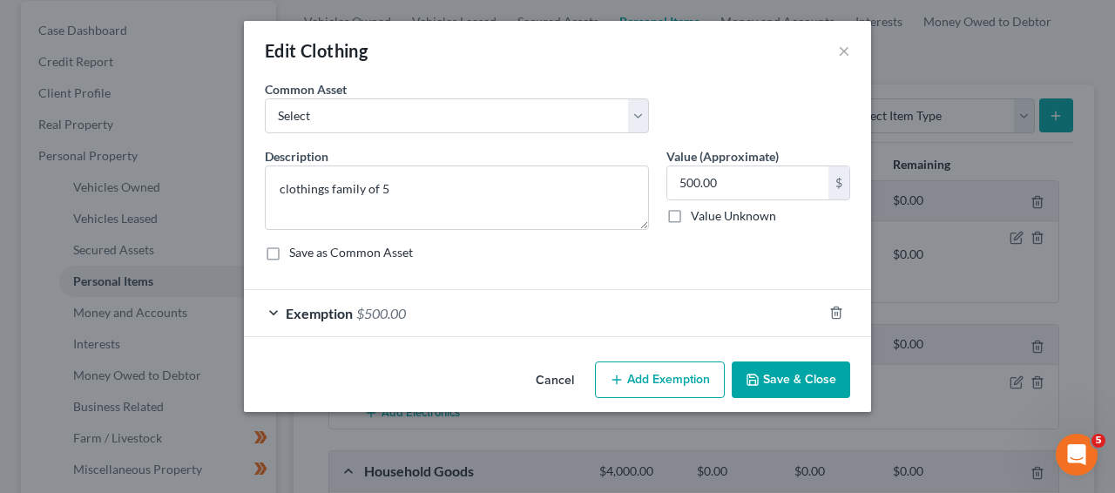
click at [468, 293] on div "Exemption $500.00" at bounding box center [533, 313] width 579 height 46
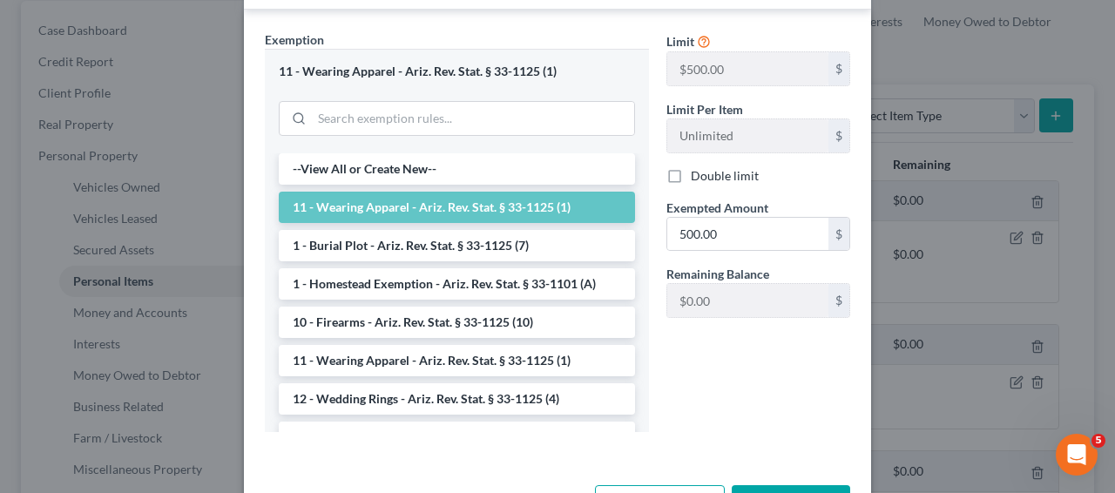
scroll to position [329, 0]
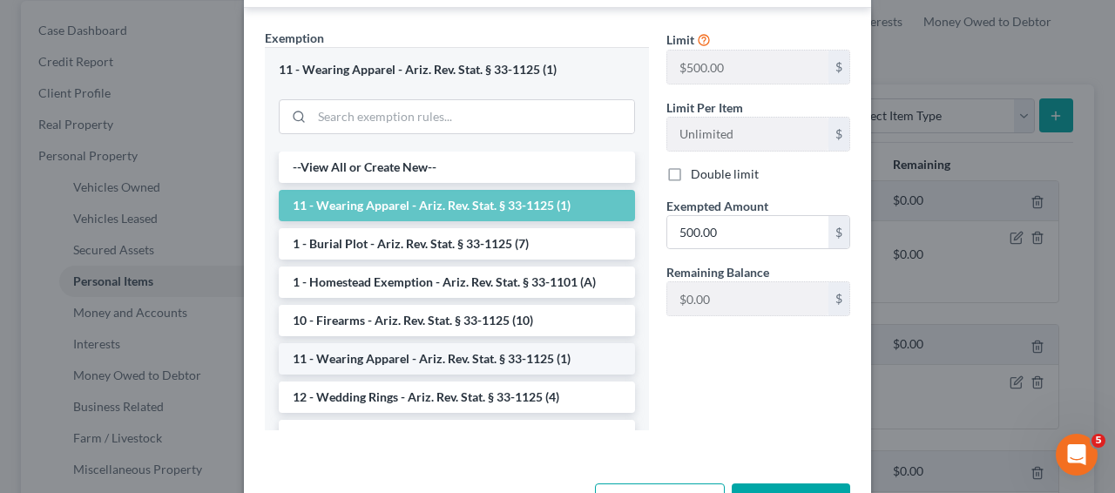
click at [539, 357] on li "11 - Wearing Apparel - Ariz. Rev. Stat. § 33-1125 (1)" at bounding box center [457, 358] width 356 height 31
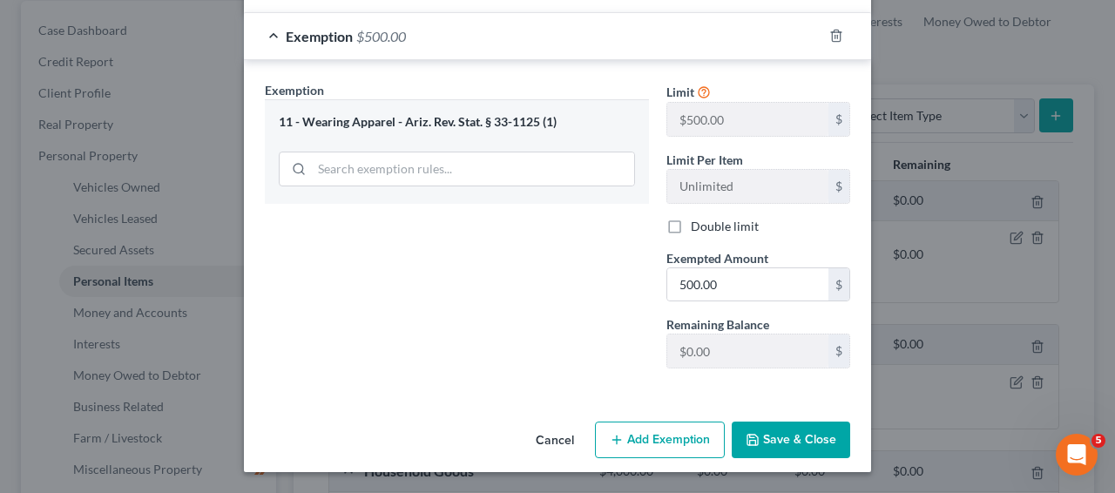
scroll to position [277, 0]
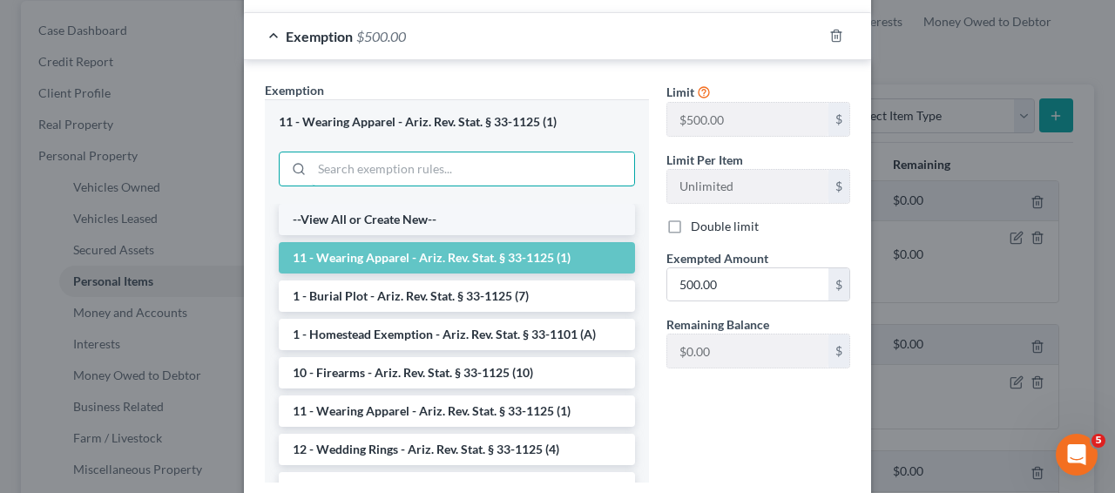
click at [556, 166] on div "11 - Wearing Apparel - Ariz. Rev. Stat. § 33-1125 (1) --View All or Create New-…" at bounding box center [457, 290] width 384 height 383
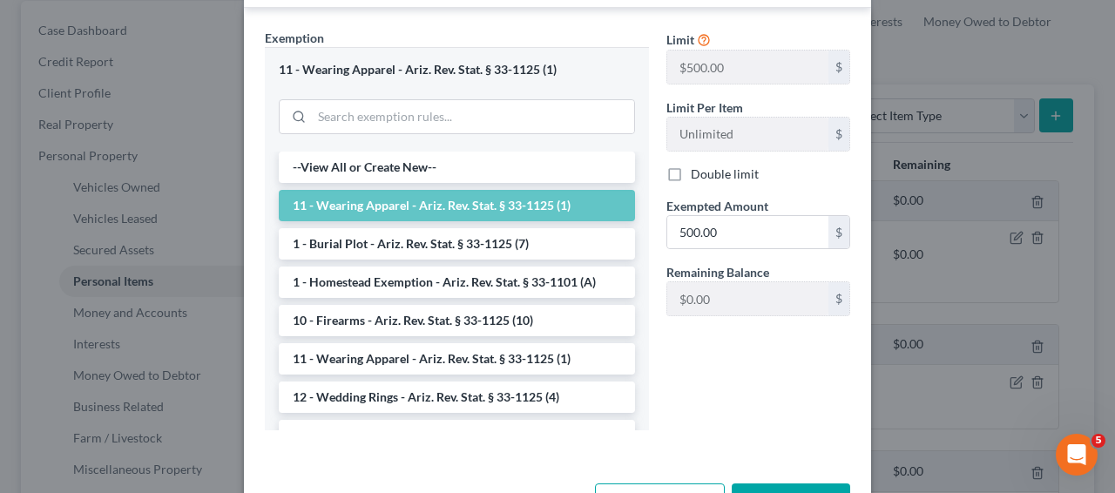
click at [627, 174] on div "--View All or Create New-- 11 - Wearing Apparel - Ariz. Rev. Stat. § 33-1125 (1…" at bounding box center [457, 291] width 384 height 279
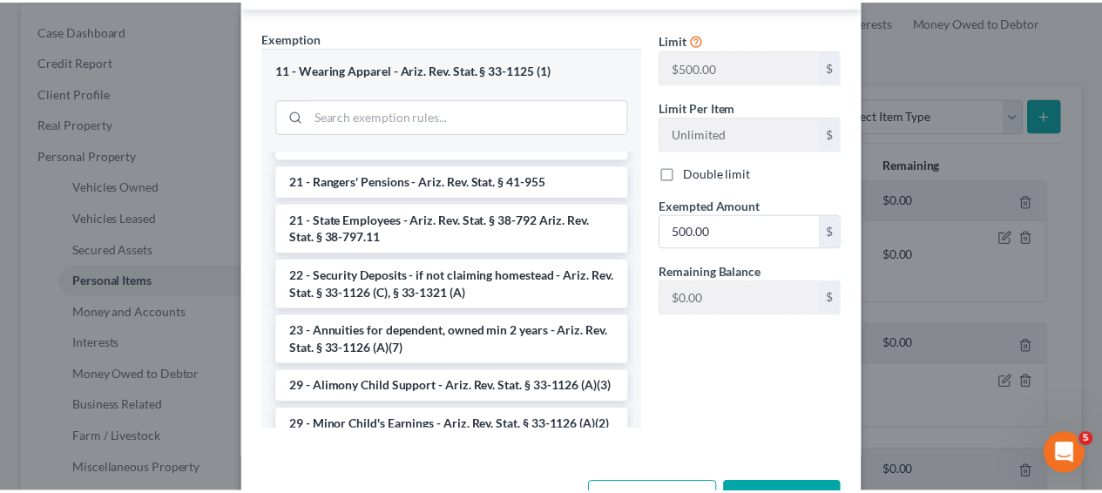
scroll to position [0, 0]
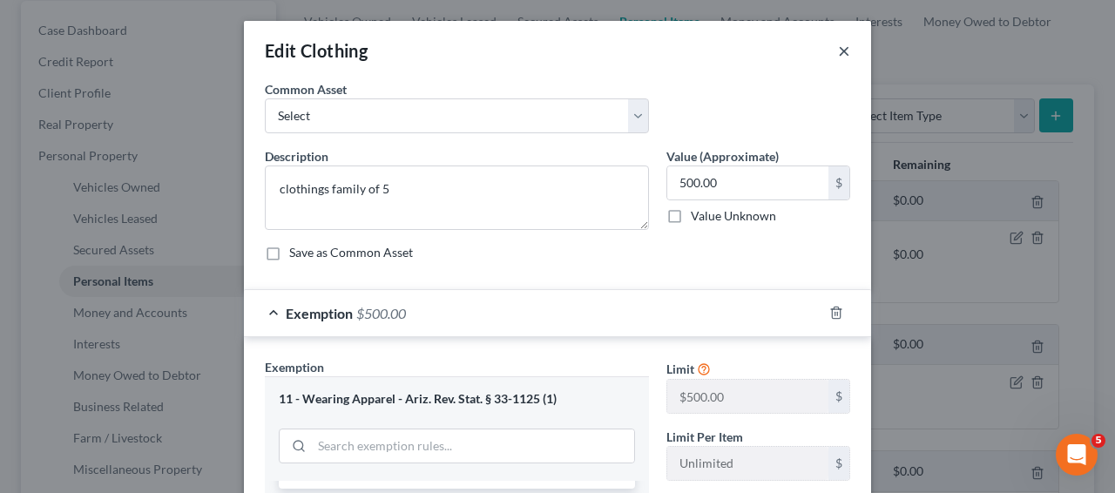
click at [838, 55] on button "×" at bounding box center [844, 50] width 12 height 21
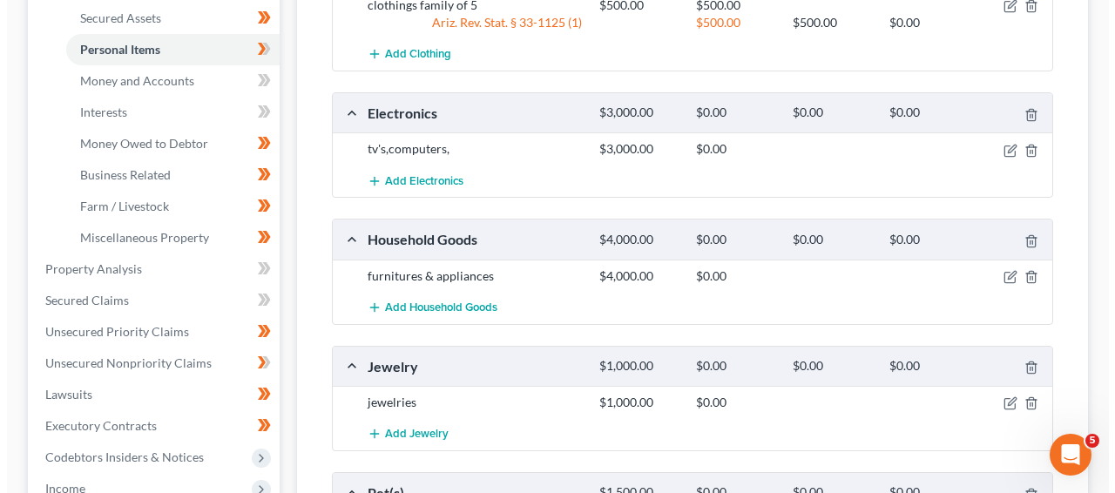
scroll to position [462, 0]
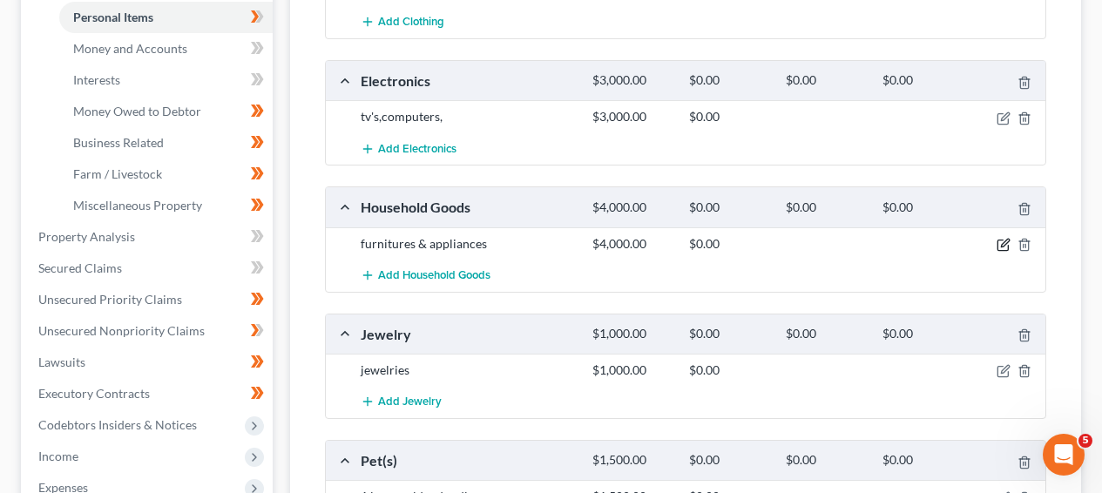
click at [1000, 252] on div "furnitures & appliances $4,000.00 $0.00" at bounding box center [686, 243] width 720 height 32
click at [1000, 248] on icon "button" at bounding box center [1004, 245] width 14 height 14
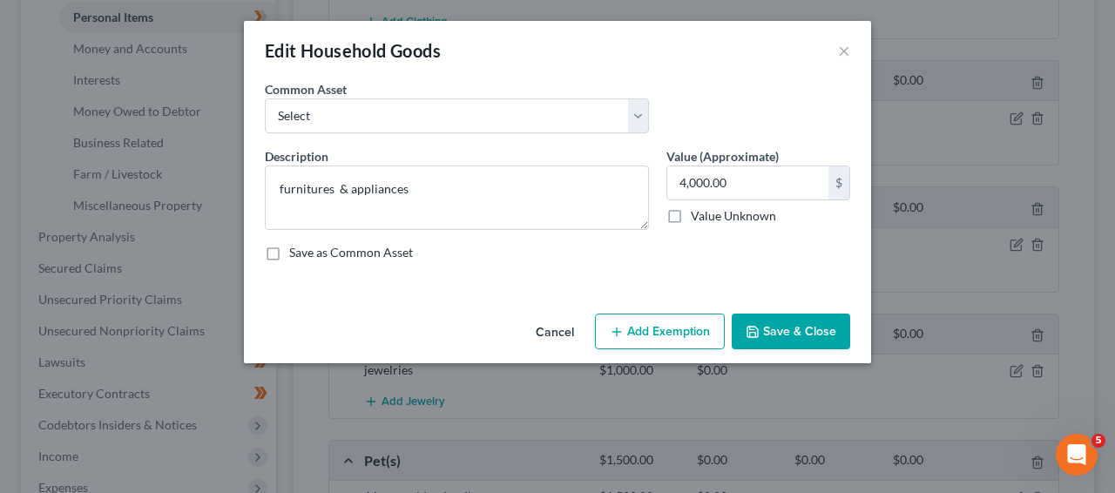
click at [697, 312] on div "Cancel Add Exemption Save & Close" at bounding box center [557, 336] width 627 height 58
click at [695, 320] on button "Add Exemption" at bounding box center [660, 332] width 130 height 37
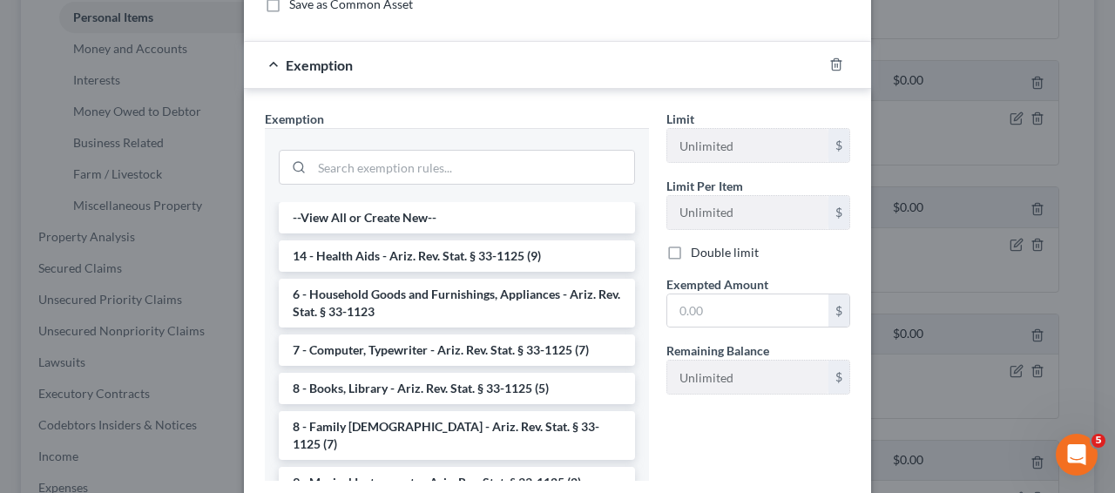
scroll to position [267, 0]
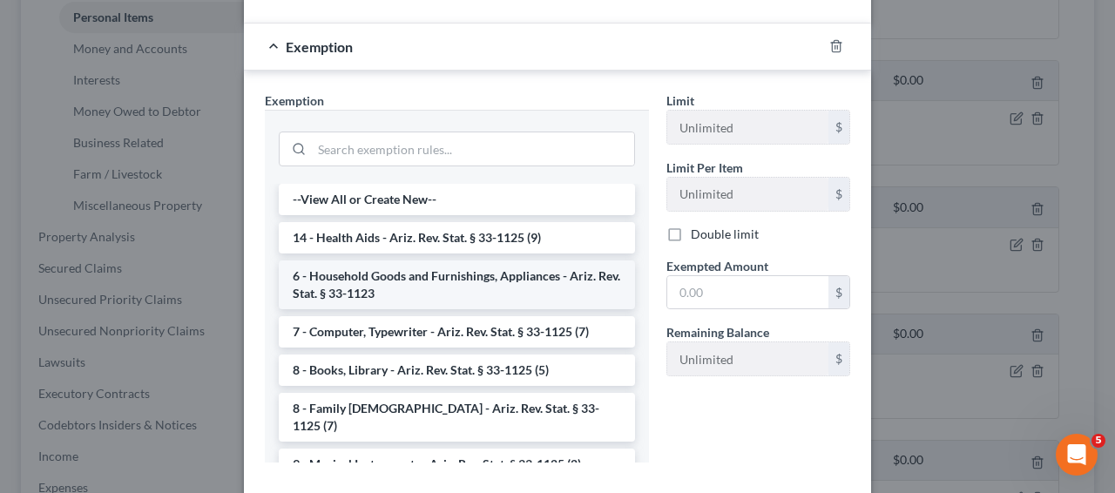
click at [527, 287] on li "6 - Household Goods and Furnishings, Appliances - Ariz. Rev. Stat. § 33-1123" at bounding box center [457, 285] width 356 height 49
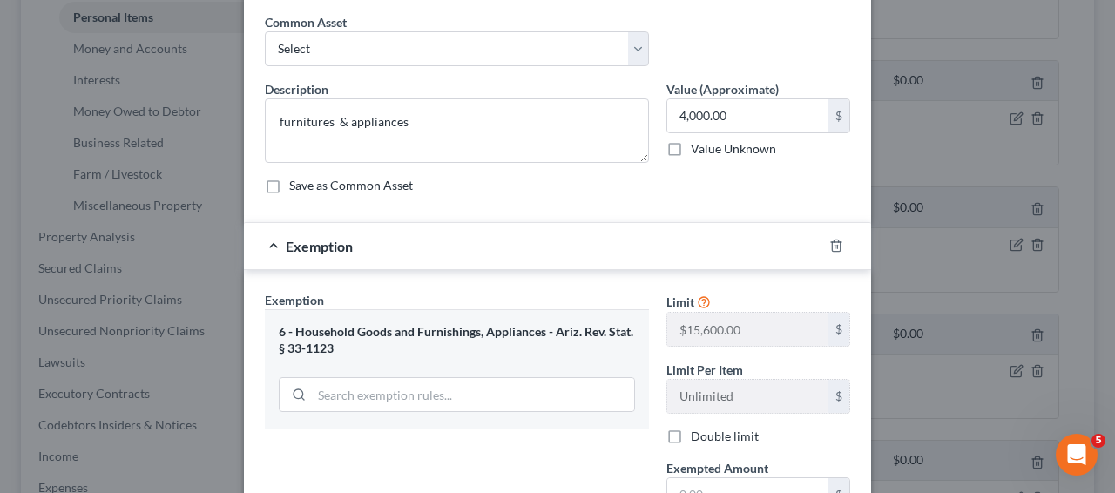
scroll to position [69, 0]
click at [700, 125] on input "4,000.00" at bounding box center [748, 114] width 161 height 33
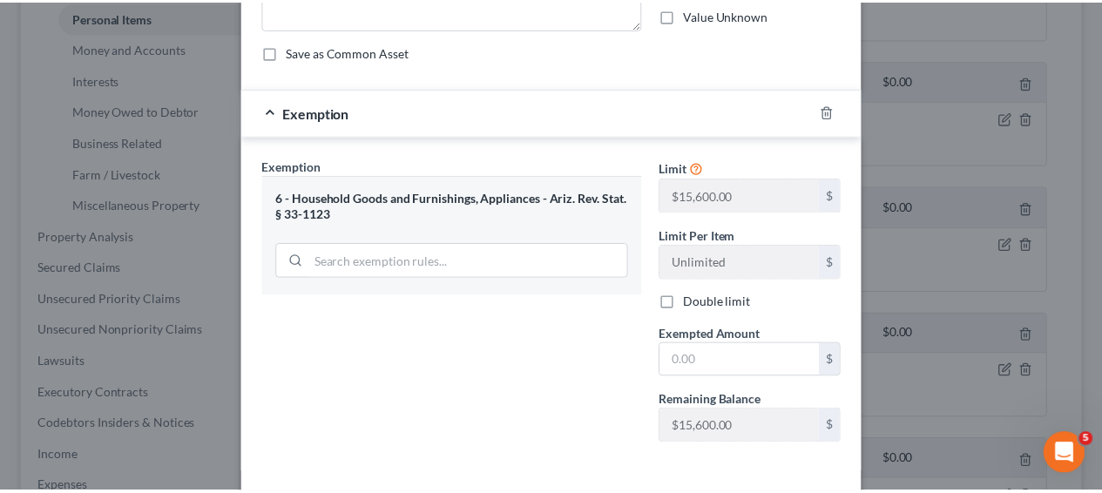
scroll to position [242, 0]
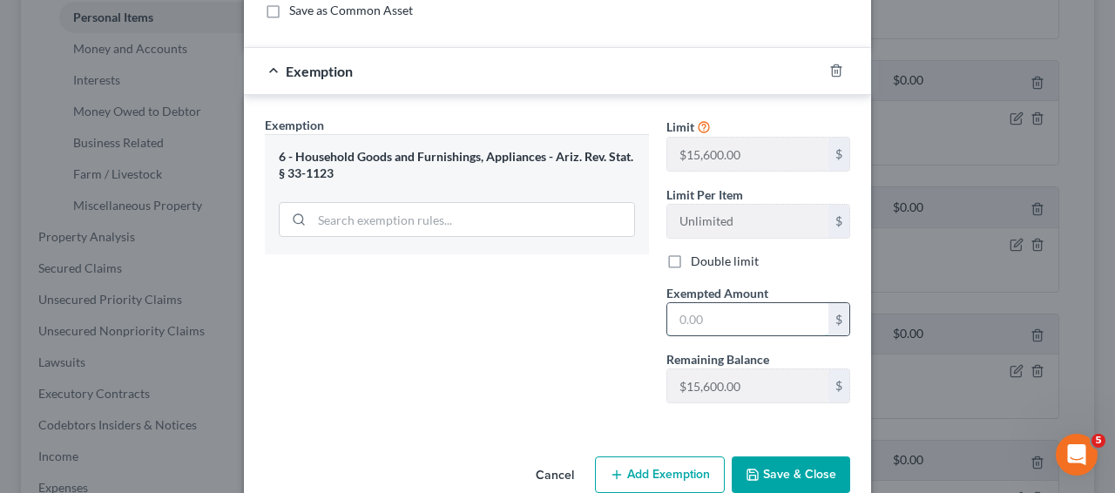
click at [761, 329] on input "text" at bounding box center [748, 319] width 161 height 33
type input "4,000"
click at [763, 463] on button "Save & Close" at bounding box center [791, 475] width 119 height 37
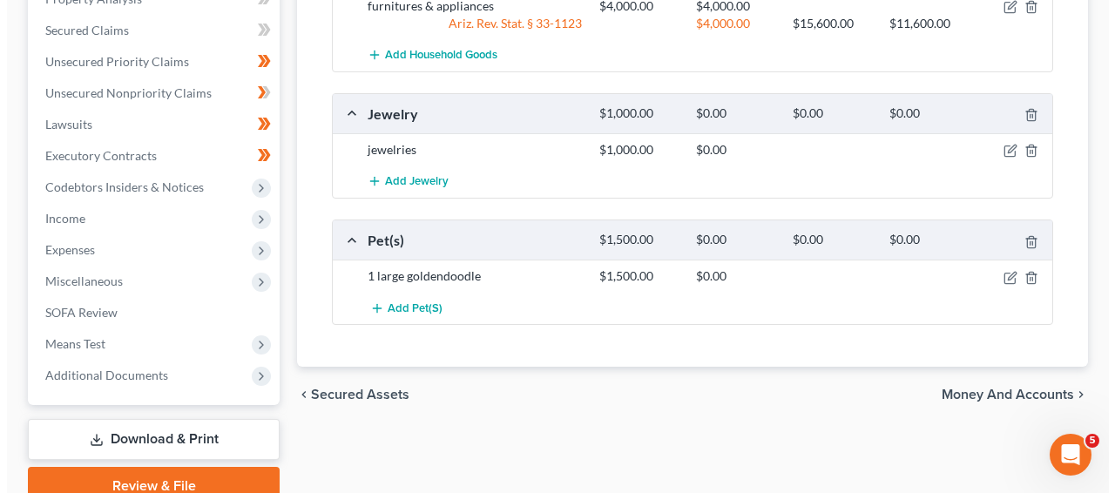
scroll to position [718, 0]
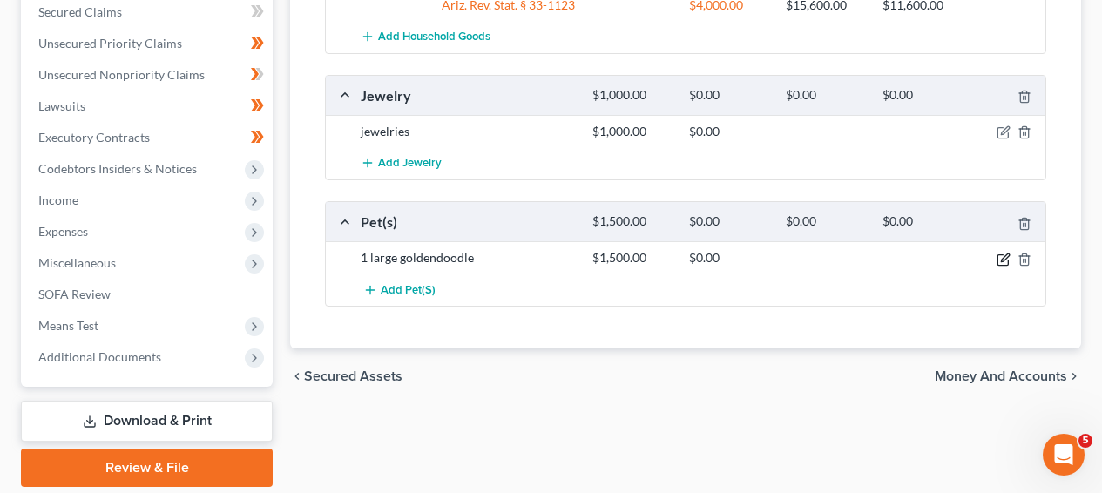
click at [1002, 259] on icon "button" at bounding box center [1004, 260] width 14 height 14
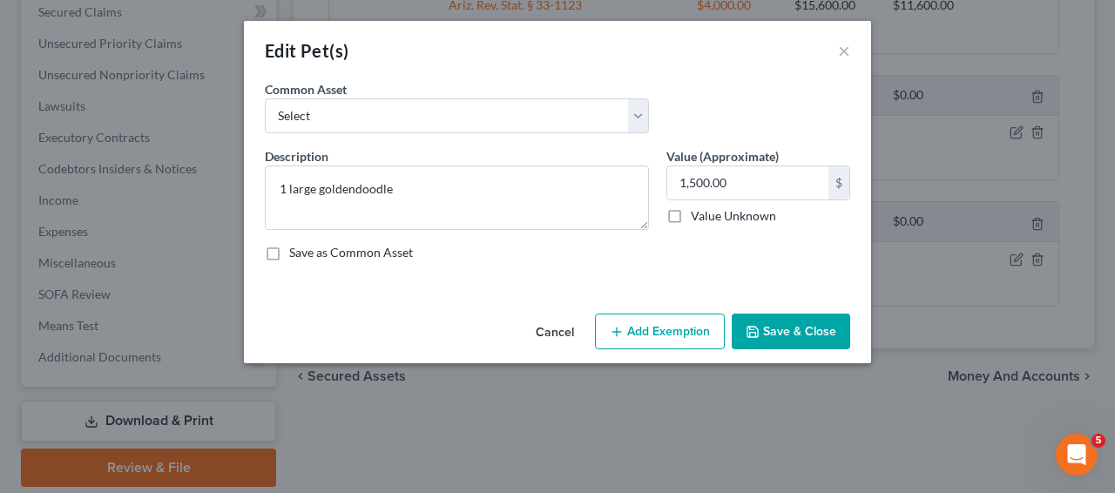
click at [722, 329] on button "Add Exemption" at bounding box center [660, 332] width 130 height 37
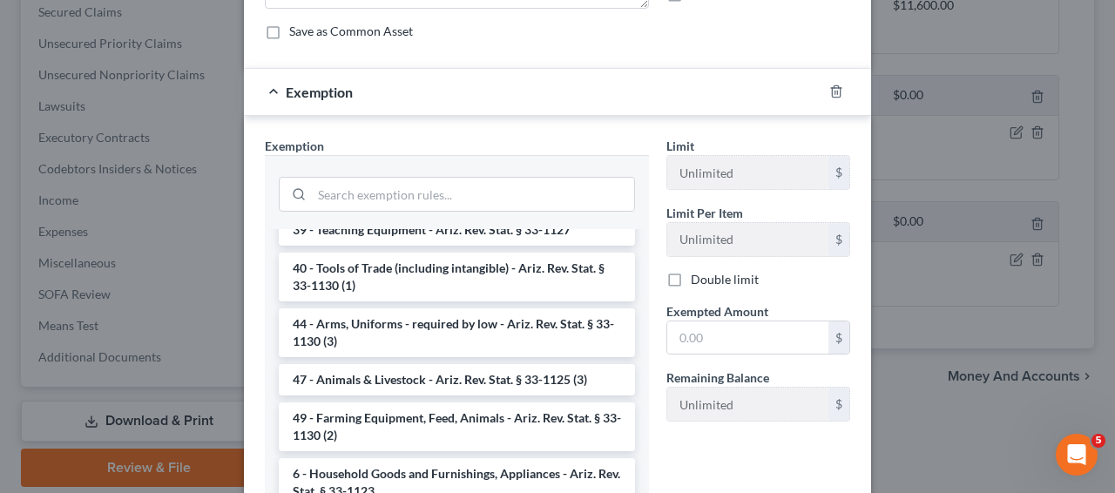
scroll to position [1859, 0]
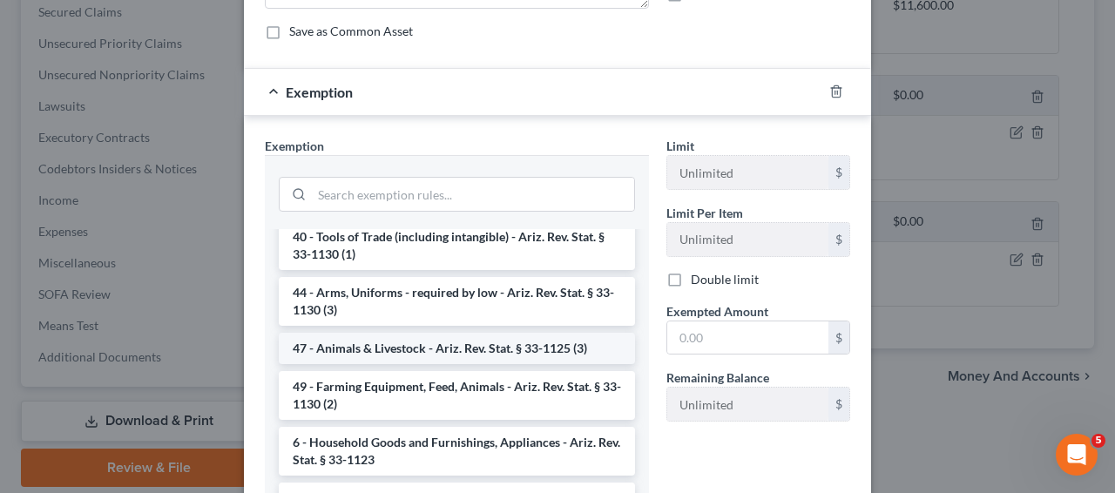
click at [553, 356] on li "47 - Animals & Livestock - Ariz. Rev. Stat. § 33-1125 (3)" at bounding box center [457, 348] width 356 height 31
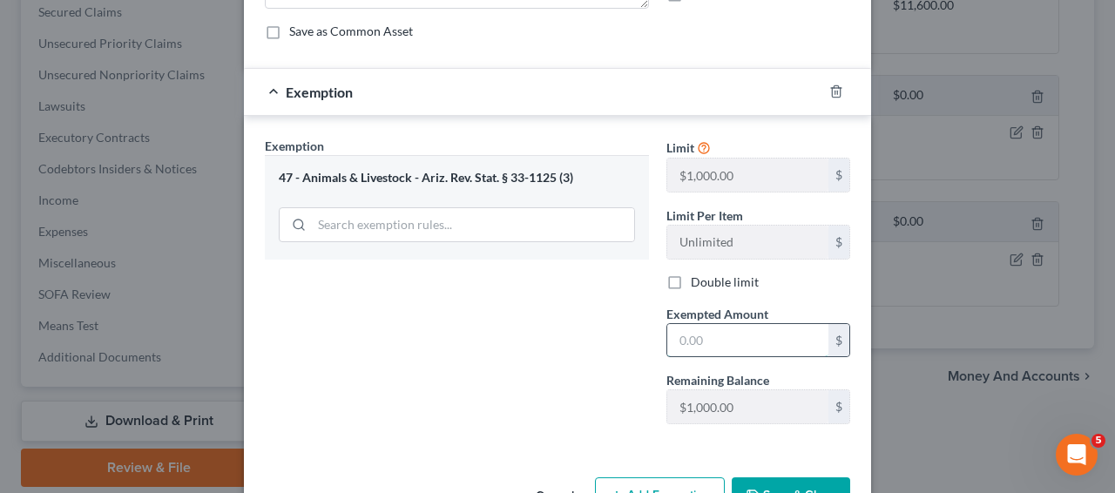
click at [821, 345] on input "text" at bounding box center [748, 340] width 161 height 33
type input "1,000"
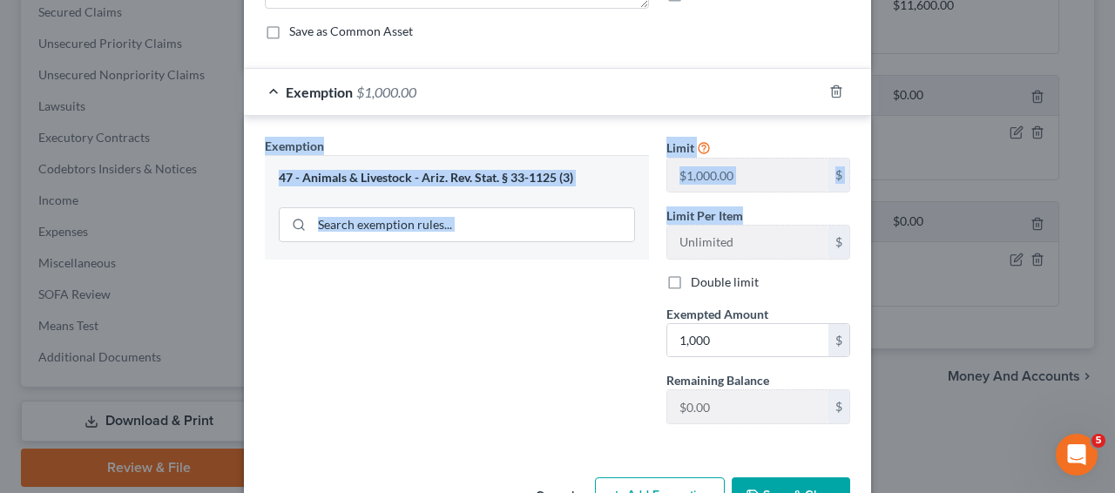
drag, startPoint x: 1095, startPoint y: 219, endPoint x: 1103, endPoint y: 96, distance: 123.2
click at [1103, 96] on div "Edit Pet(s) × An exemption set must first be selected from the Filing Informati…" at bounding box center [557, 246] width 1115 height 493
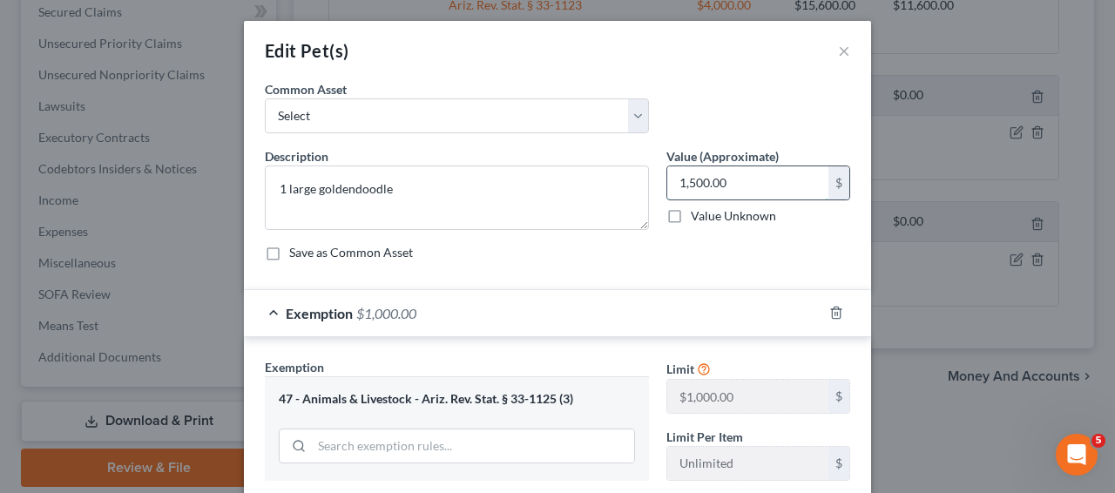
click at [794, 179] on input "1,500.00" at bounding box center [748, 182] width 161 height 33
type input "1,000"
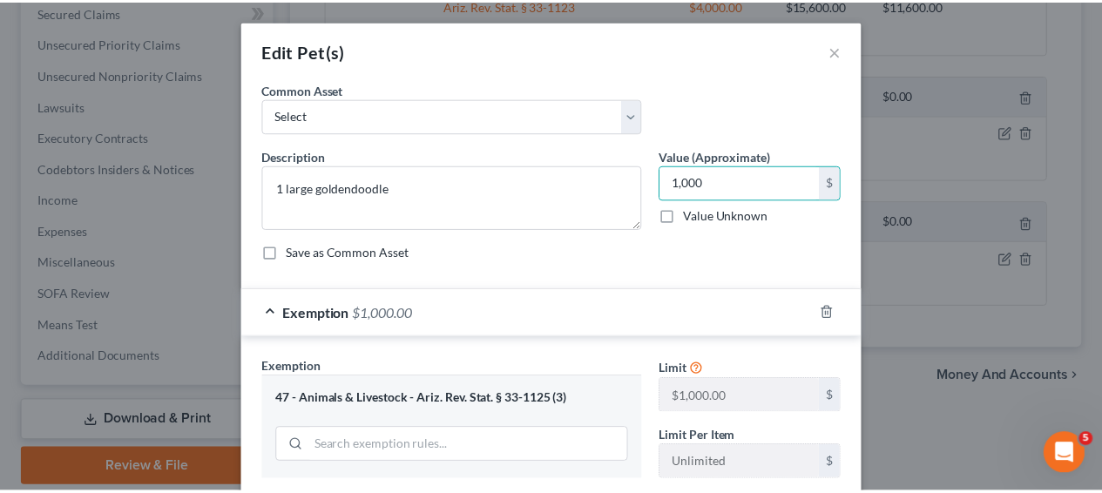
scroll to position [277, 0]
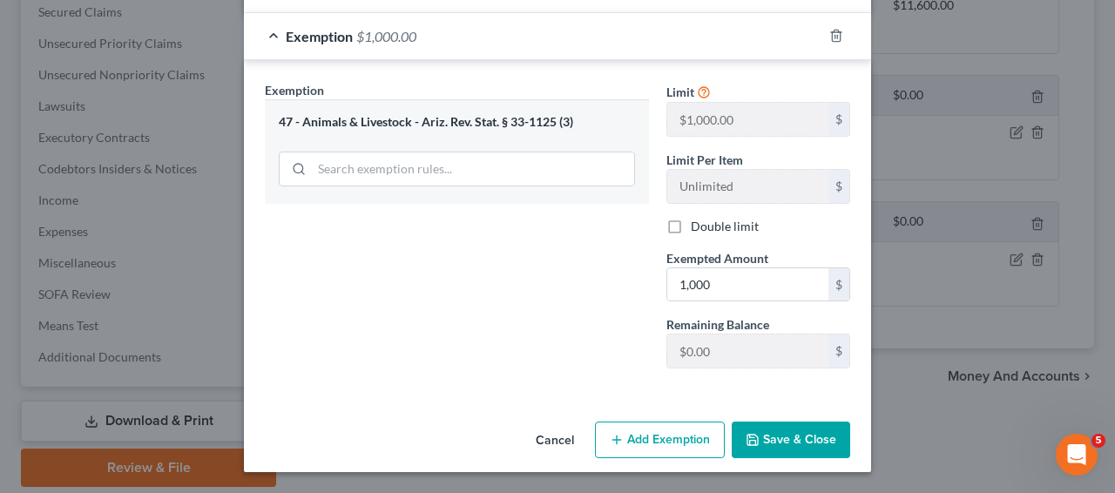
click at [815, 440] on button "Save & Close" at bounding box center [791, 440] width 119 height 37
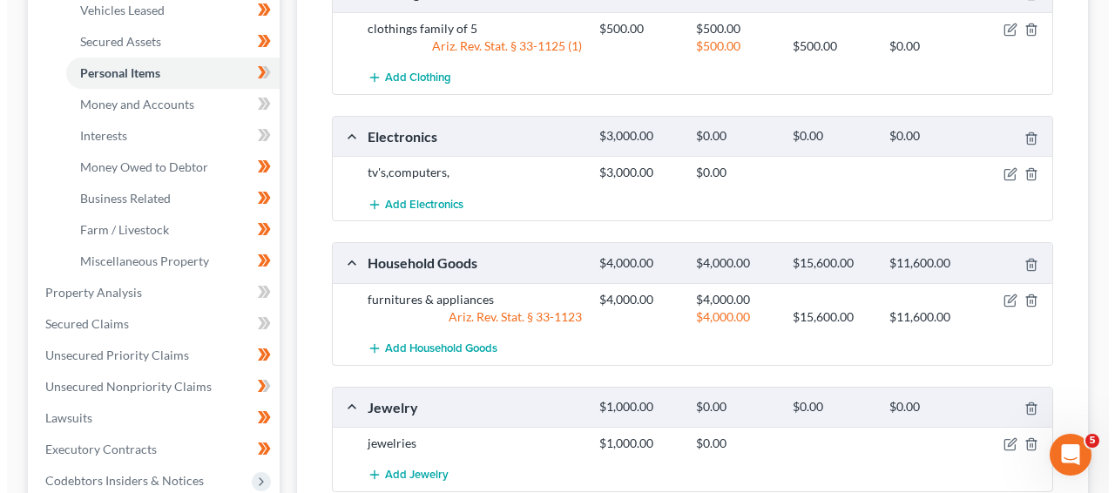
scroll to position [401, 0]
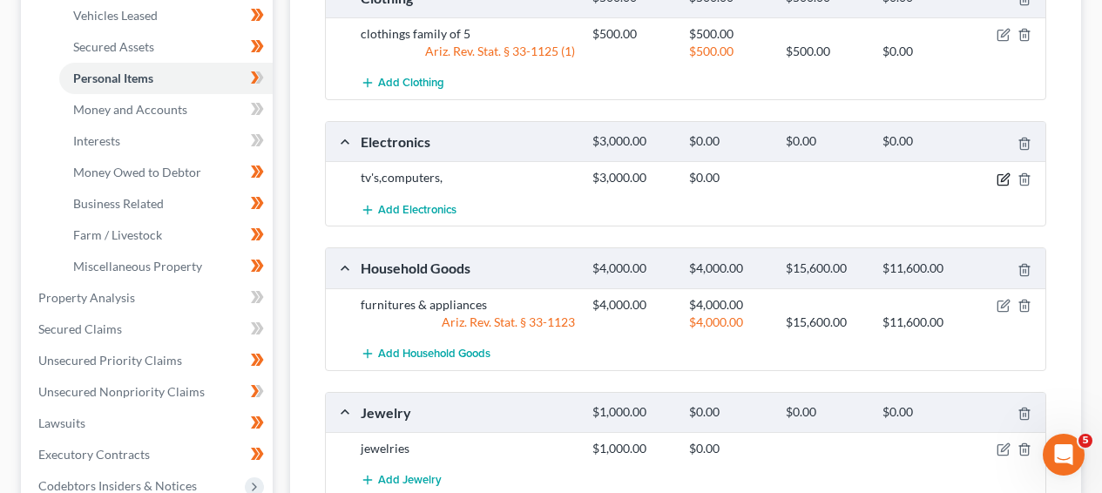
click at [1006, 180] on icon "button" at bounding box center [1004, 180] width 14 height 14
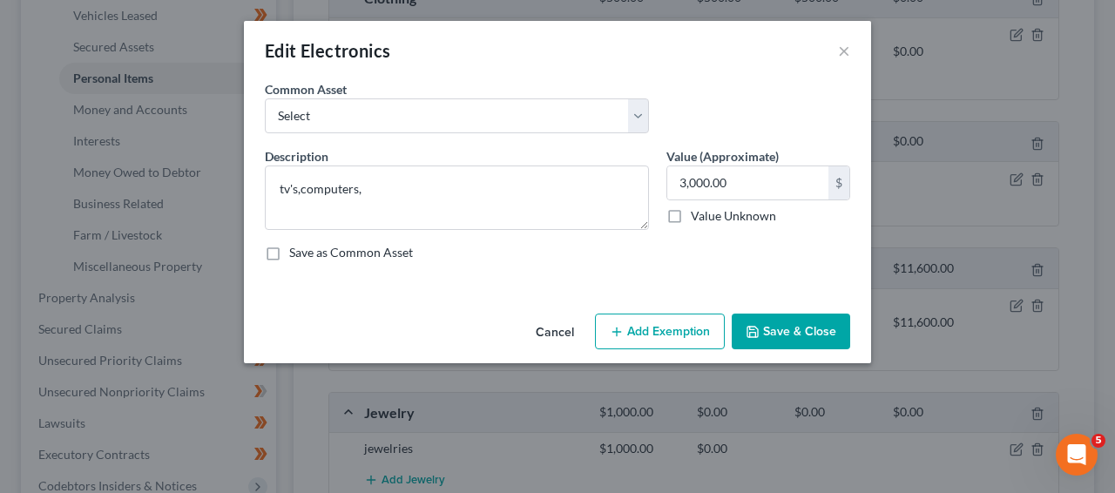
click at [642, 322] on button "Add Exemption" at bounding box center [660, 332] width 130 height 37
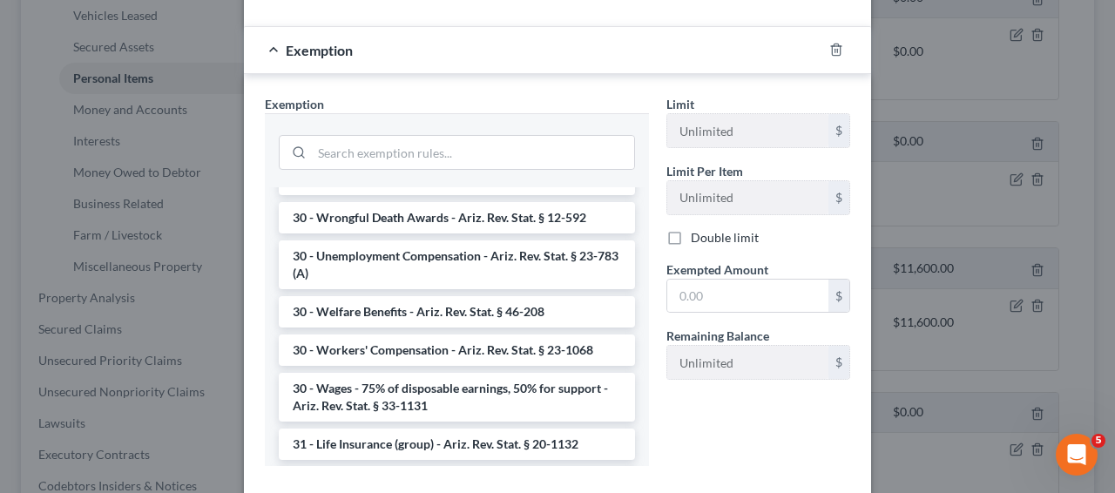
scroll to position [0, 0]
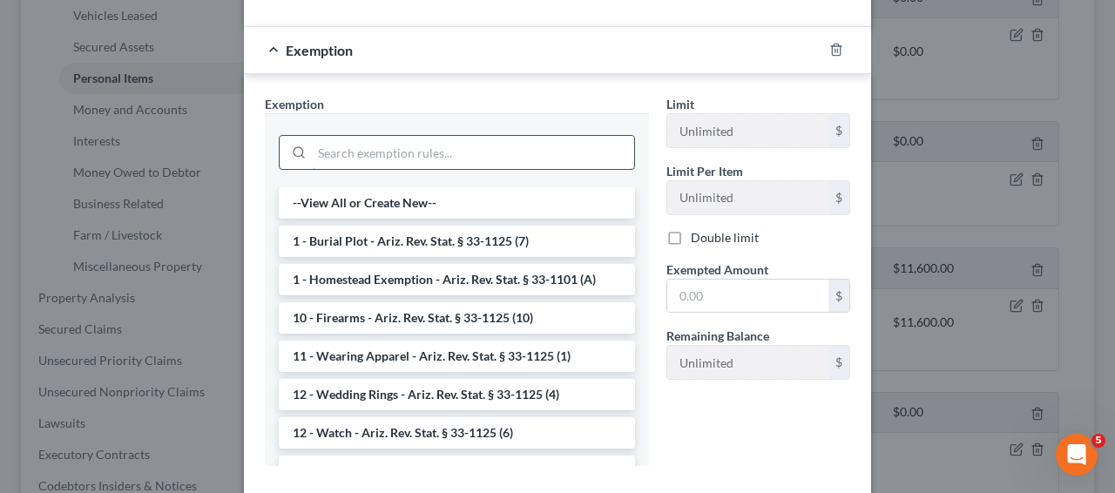
click at [507, 158] on input "search" at bounding box center [473, 152] width 322 height 33
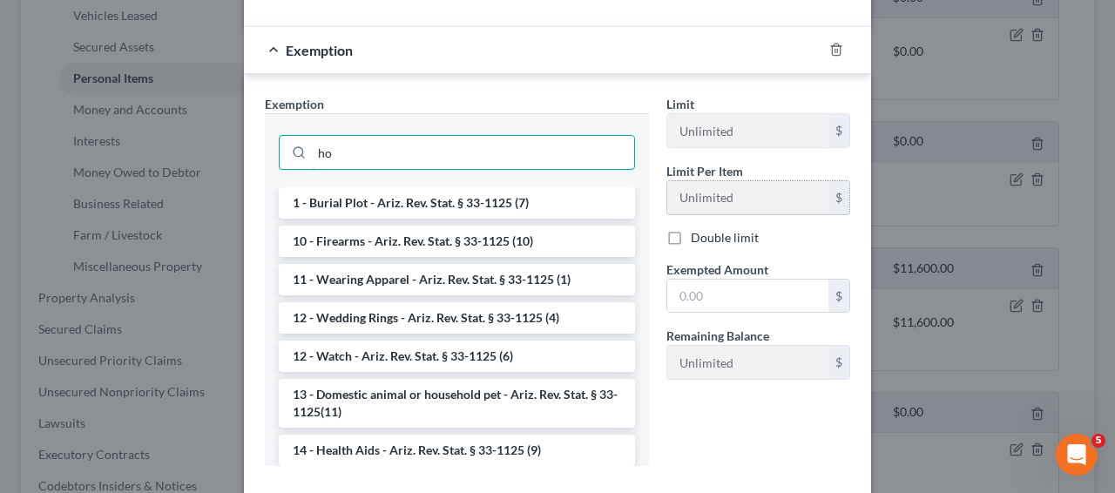
type input "h"
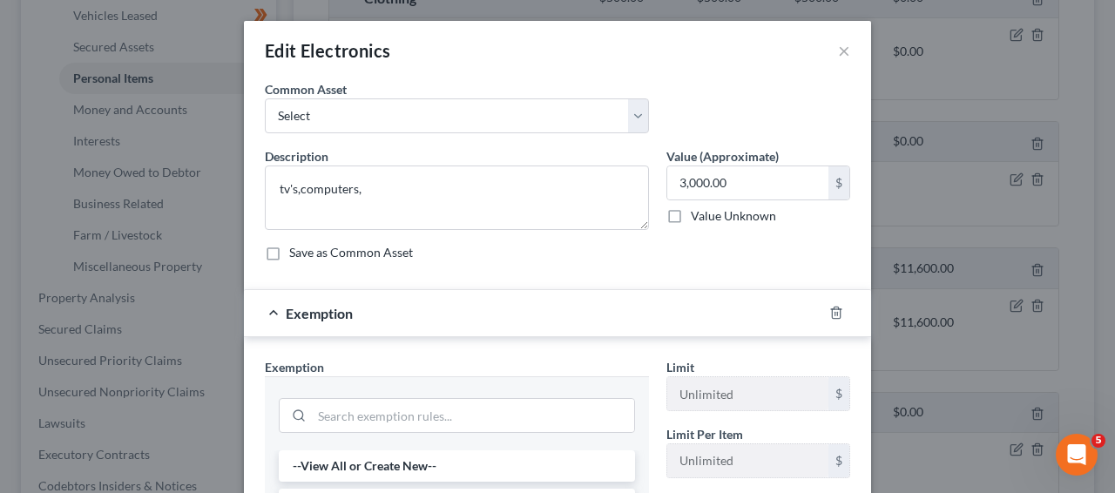
click at [826, 60] on div "Edit Electronics ×" at bounding box center [557, 50] width 627 height 59
click at [843, 47] on button "×" at bounding box center [844, 50] width 12 height 21
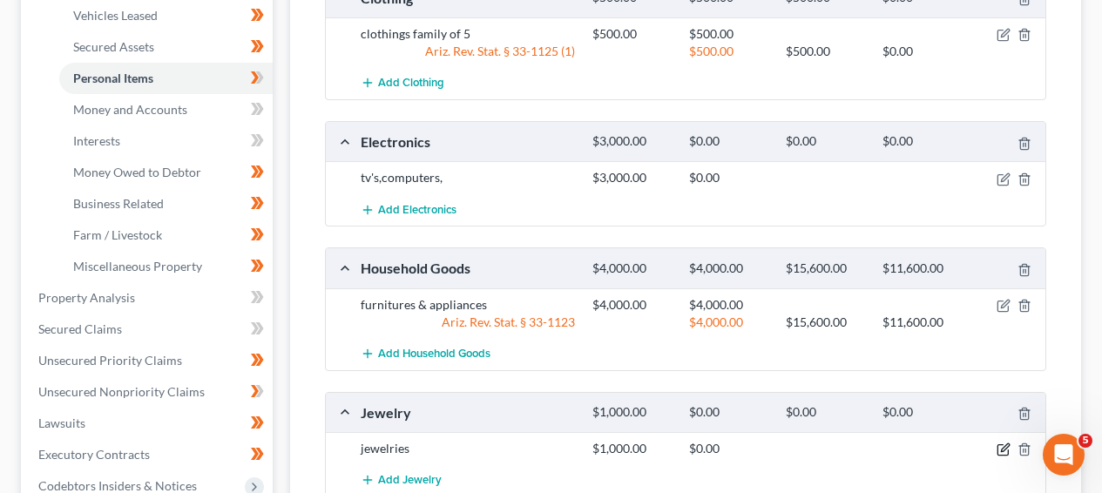
click at [1002, 449] on icon "button" at bounding box center [1005, 448] width 8 height 8
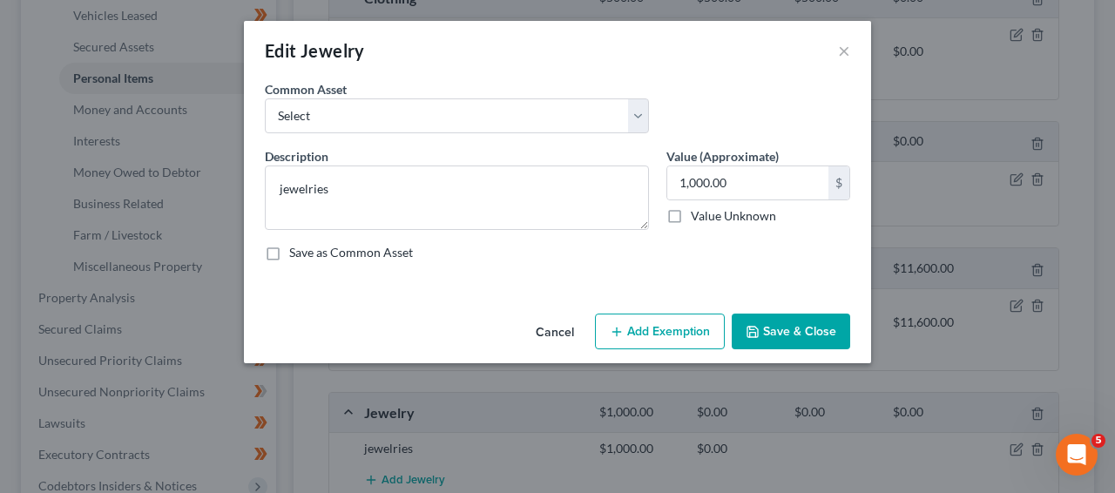
click at [703, 331] on button "Add Exemption" at bounding box center [660, 332] width 130 height 37
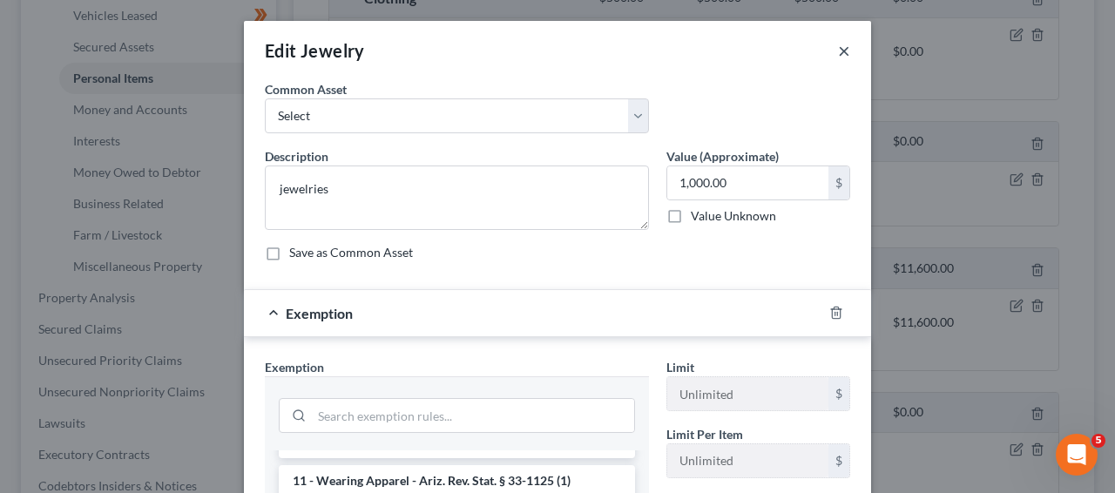
click at [841, 58] on button "×" at bounding box center [844, 50] width 12 height 21
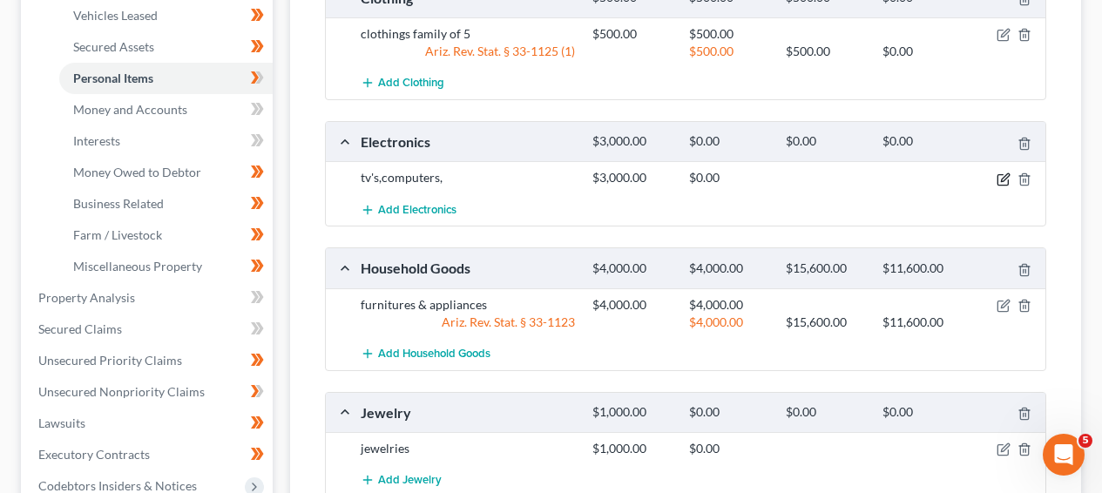
click at [1003, 177] on icon "button" at bounding box center [1005, 177] width 8 height 8
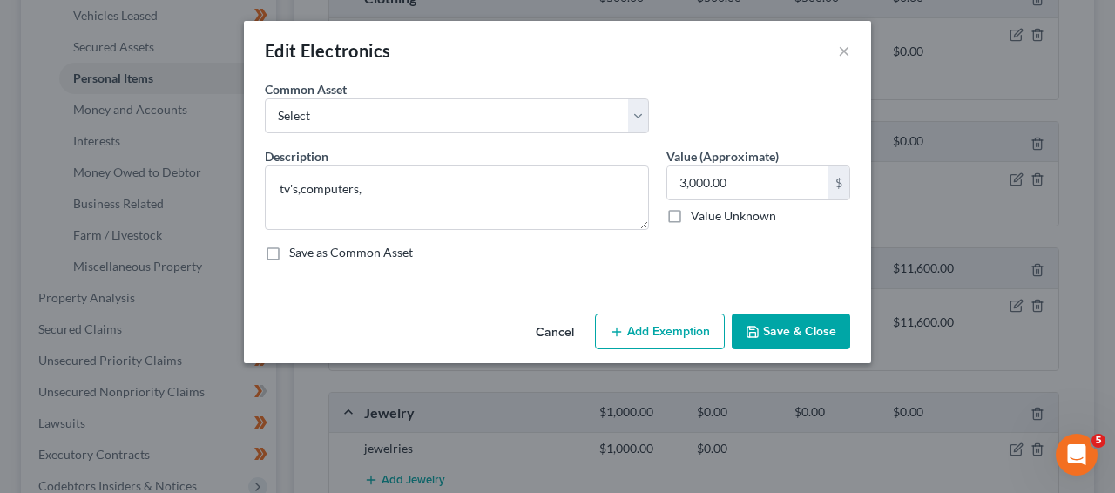
click at [704, 332] on button "Add Exemption" at bounding box center [660, 332] width 130 height 37
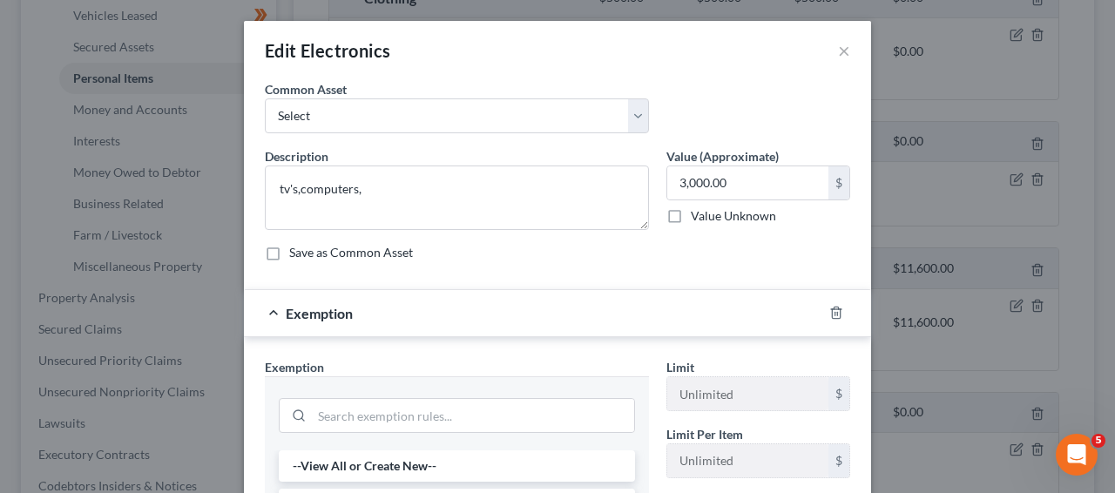
drag, startPoint x: 525, startPoint y: 386, endPoint x: 526, endPoint y: 398, distance: 12.3
click at [525, 386] on div at bounding box center [457, 413] width 384 height 74
click at [526, 398] on div at bounding box center [457, 415] width 356 height 35
click at [841, 46] on button "×" at bounding box center [844, 50] width 12 height 21
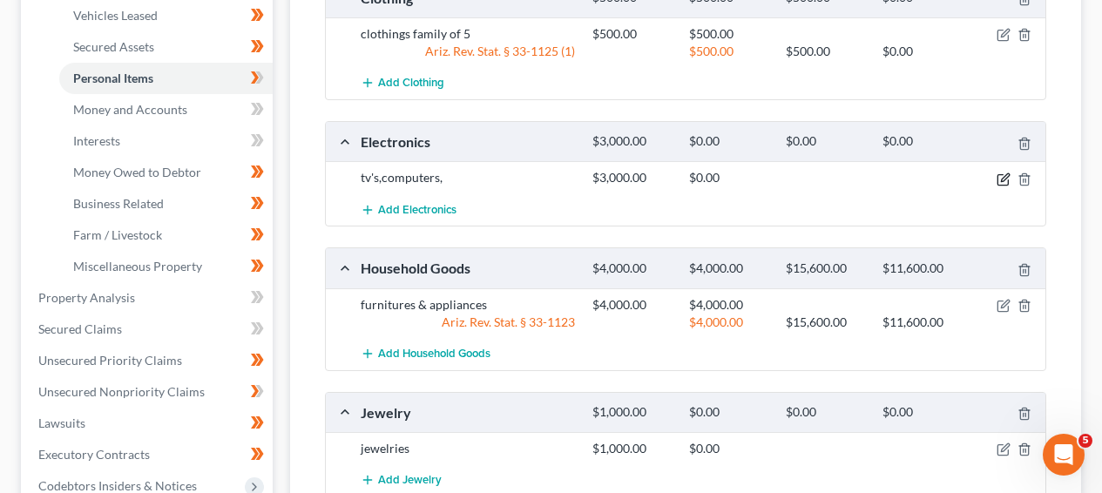
click at [1010, 180] on icon "button" at bounding box center [1004, 180] width 14 height 14
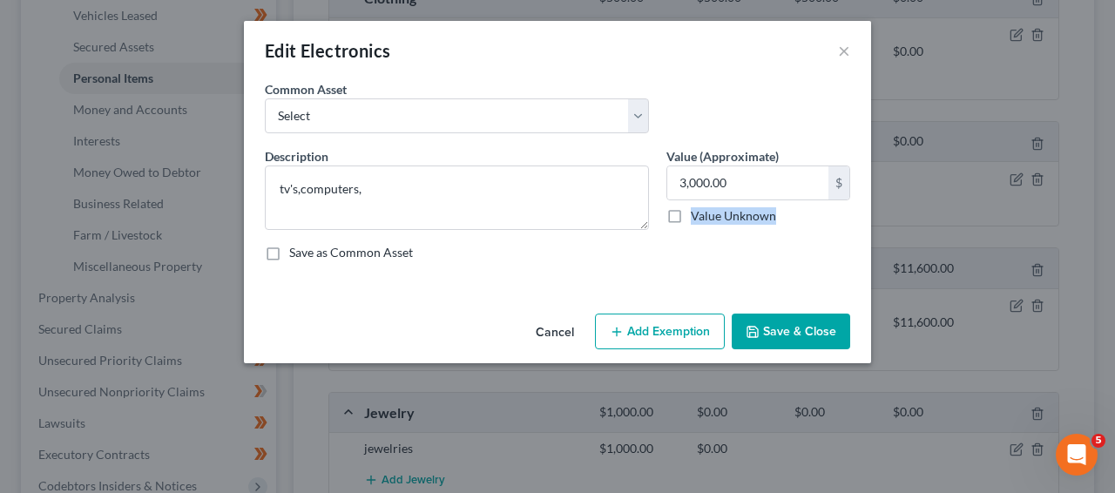
drag, startPoint x: 1108, startPoint y: 200, endPoint x: 1107, endPoint y: 233, distance: 33.1
click at [1107, 233] on div "Edit Electronics × An exemption set must first be selected from the Filing Info…" at bounding box center [557, 246] width 1115 height 493
click at [676, 320] on button "Add Exemption" at bounding box center [660, 332] width 130 height 37
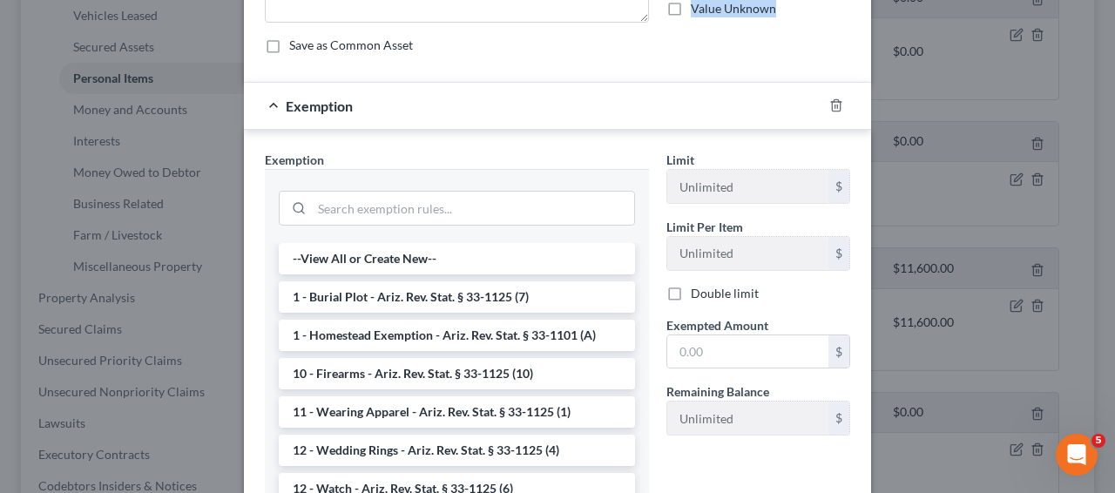
scroll to position [220, 0]
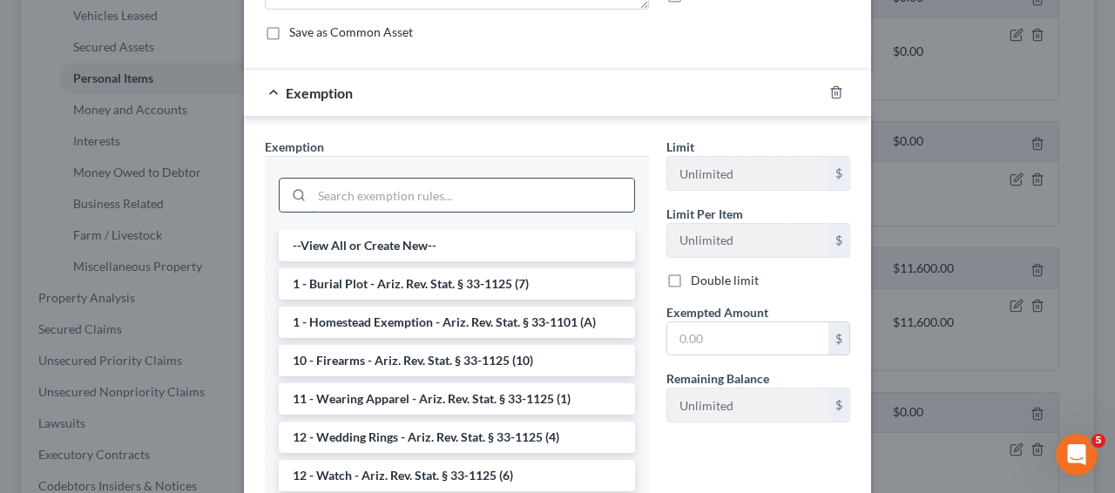
click at [376, 180] on input "search" at bounding box center [473, 195] width 322 height 33
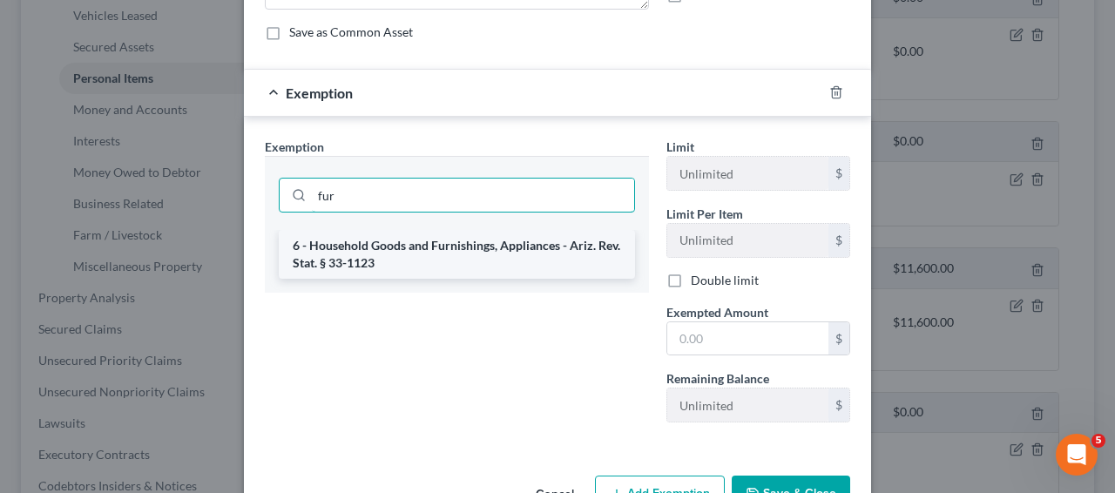
type input "fur"
click at [377, 248] on li "6 - Household Goods and Furnishings, Appliances - Ariz. Rev. Stat. § 33-1123" at bounding box center [457, 254] width 356 height 49
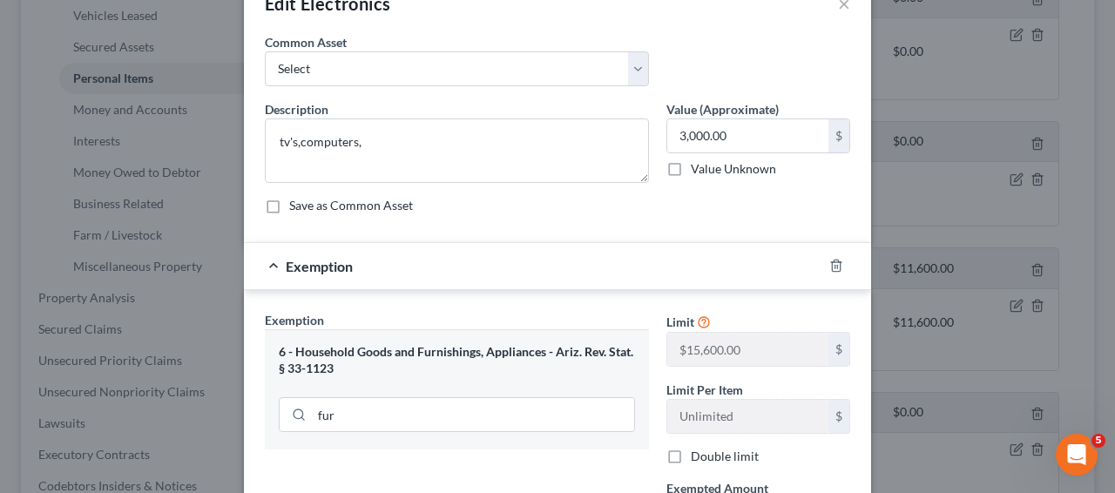
scroll to position [0, 0]
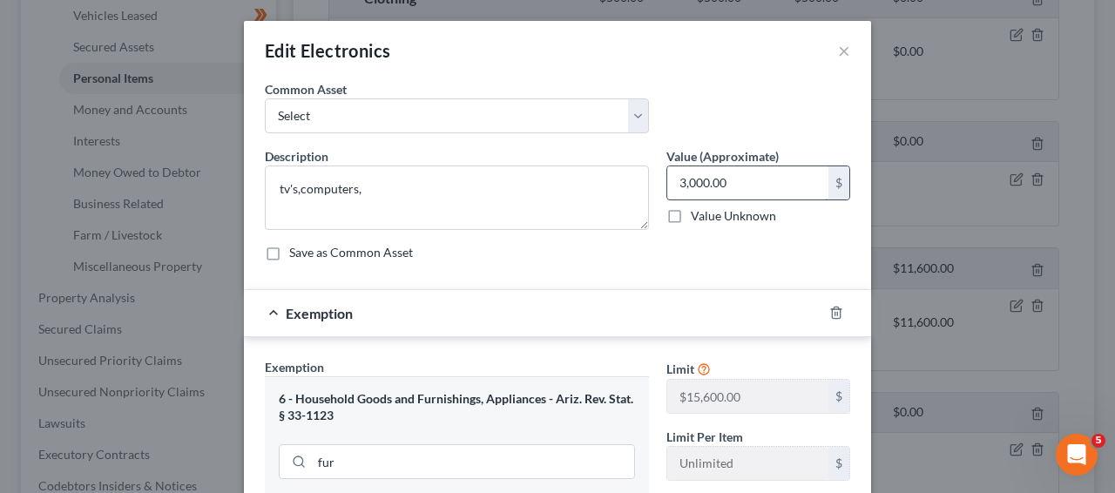
click at [717, 180] on input "3,000.00" at bounding box center [748, 182] width 161 height 33
click at [514, 203] on textarea "tv's,computers," at bounding box center [457, 198] width 384 height 64
click at [515, 203] on textarea "tv's,computers," at bounding box center [457, 198] width 384 height 64
click at [516, 203] on textarea "tv's,computers," at bounding box center [457, 198] width 384 height 64
type textarea "t"
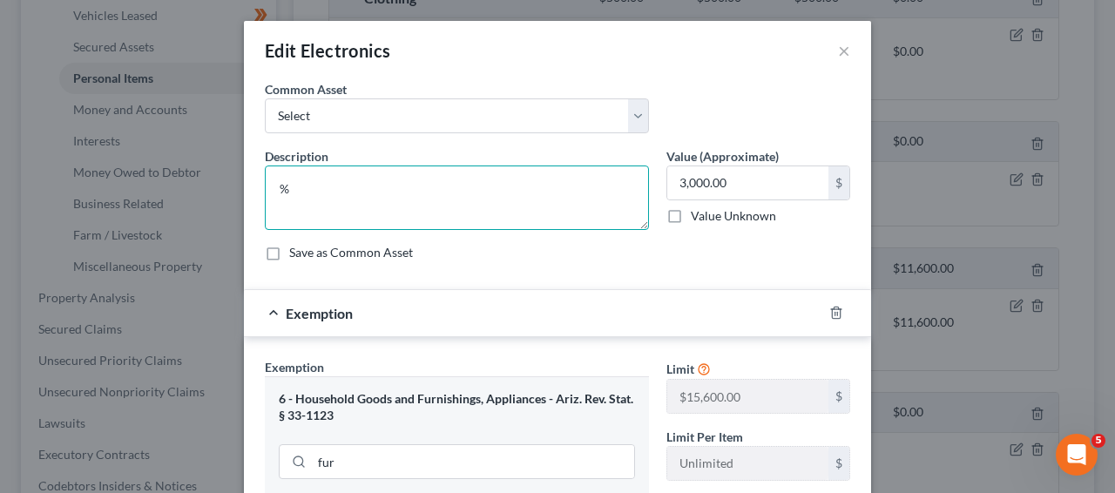
type textarea "%"
type textarea "5 TVs, 1 computer, 3 laptops, 5 cellphone,"
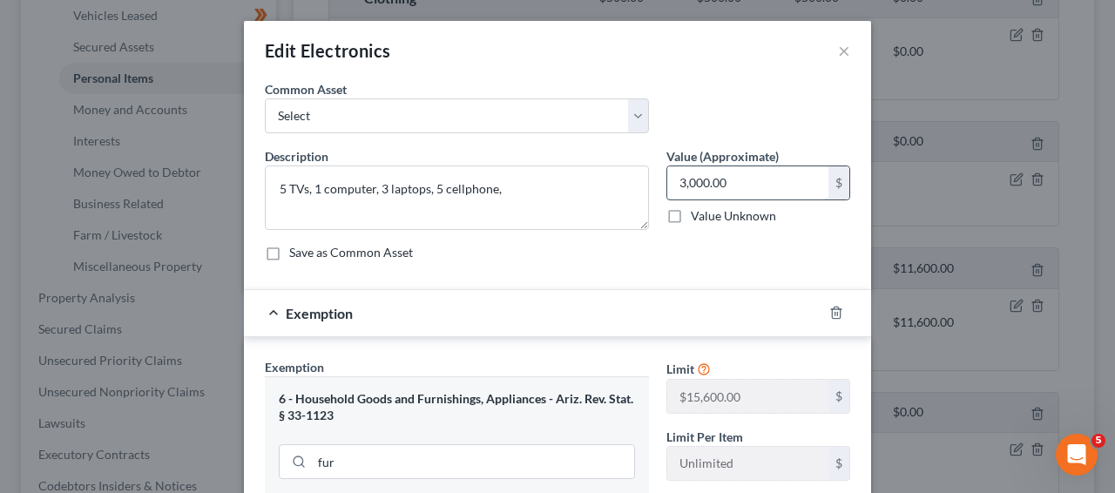
click at [802, 191] on input "3,000.00" at bounding box center [748, 182] width 161 height 33
type input "2,000"
click at [640, 173] on textarea "5 TVs, 1 computer, 3 laptops, 5 cellphone," at bounding box center [457, 198] width 384 height 64
click at [621, 187] on textarea "5 TVs, 1 computer, 3 laptops, 5 cellphone," at bounding box center [457, 198] width 384 height 64
type textarea "5 TVs, 1 computer, 3 laptops, 5 cellphone, tablet"
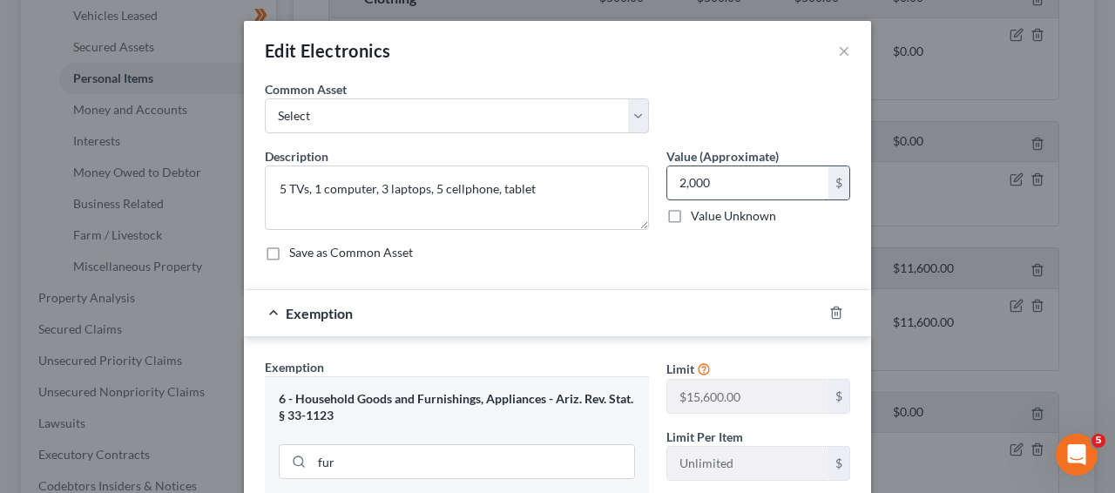
click at [691, 191] on input "2,000" at bounding box center [748, 182] width 161 height 33
type input "1,500"
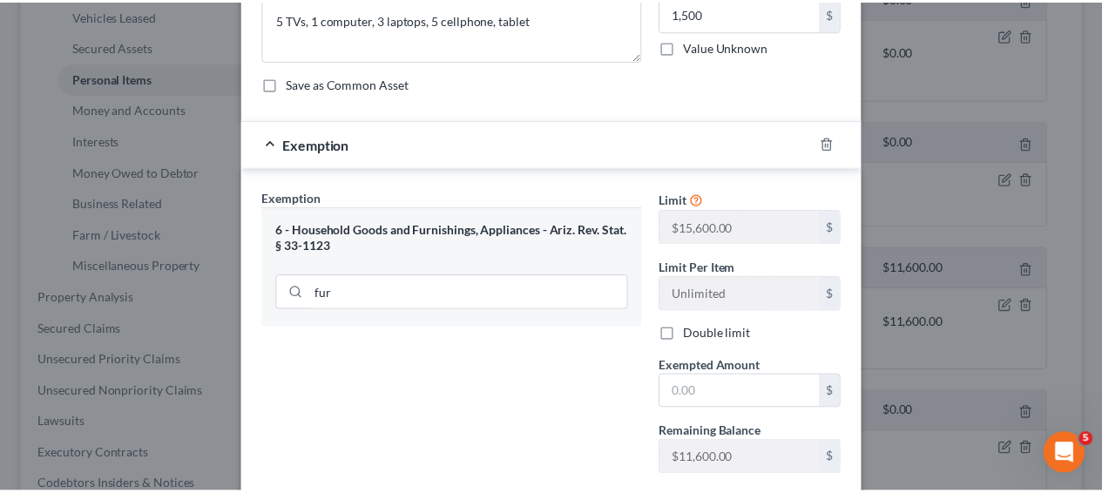
scroll to position [277, 0]
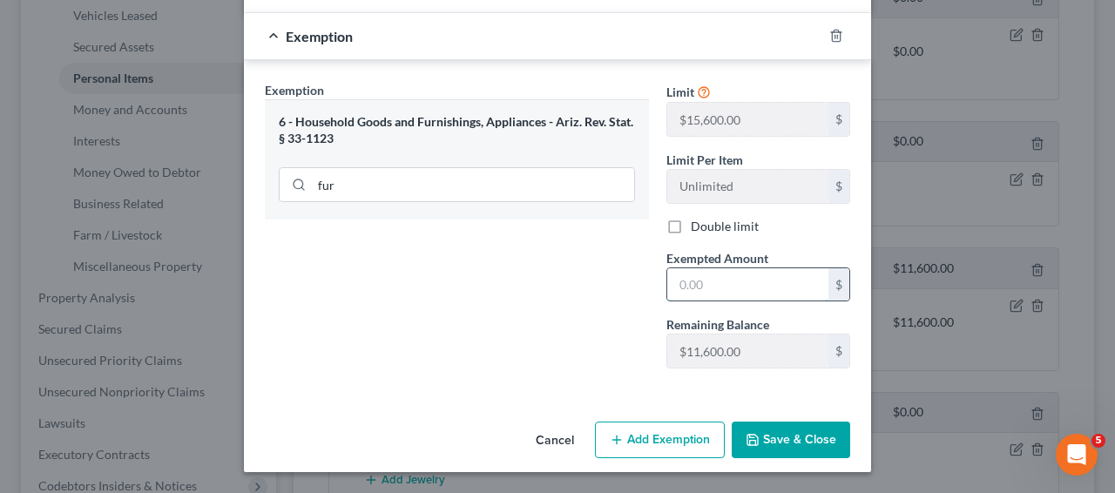
click at [764, 299] on input "text" at bounding box center [748, 284] width 161 height 33
type input "1,500"
click at [805, 435] on button "Save & Close" at bounding box center [791, 440] width 119 height 37
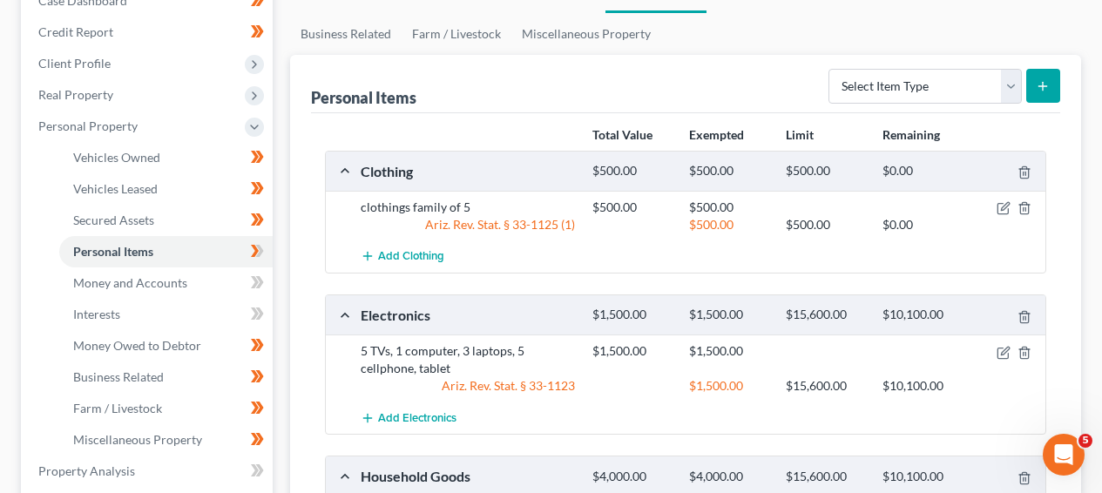
scroll to position [222, 0]
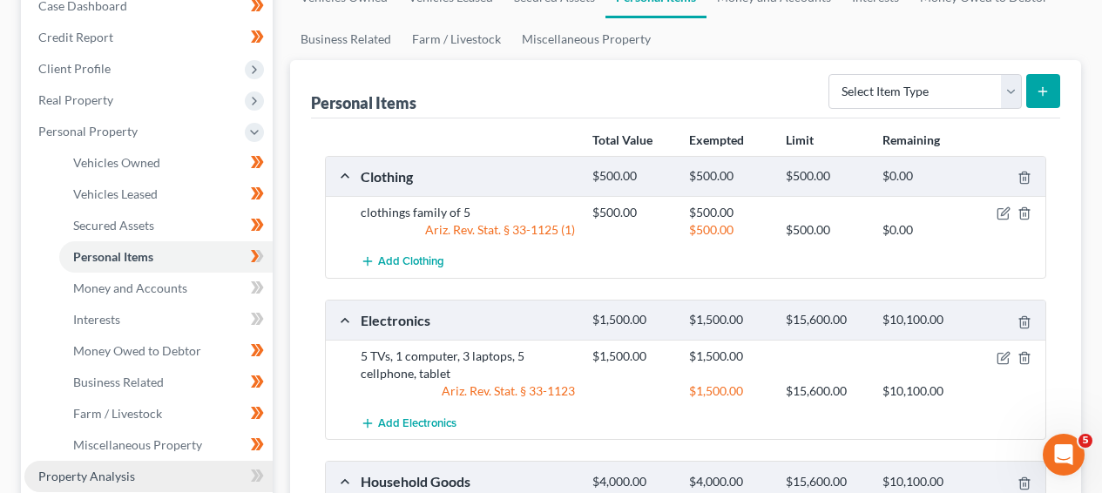
click at [152, 472] on link "Property Analysis" at bounding box center [148, 476] width 248 height 31
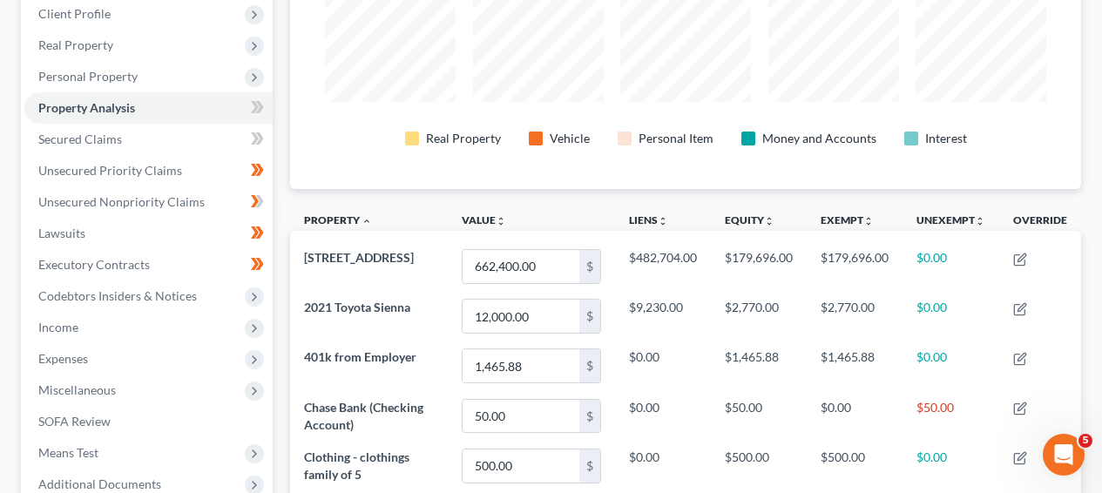
scroll to position [322, 0]
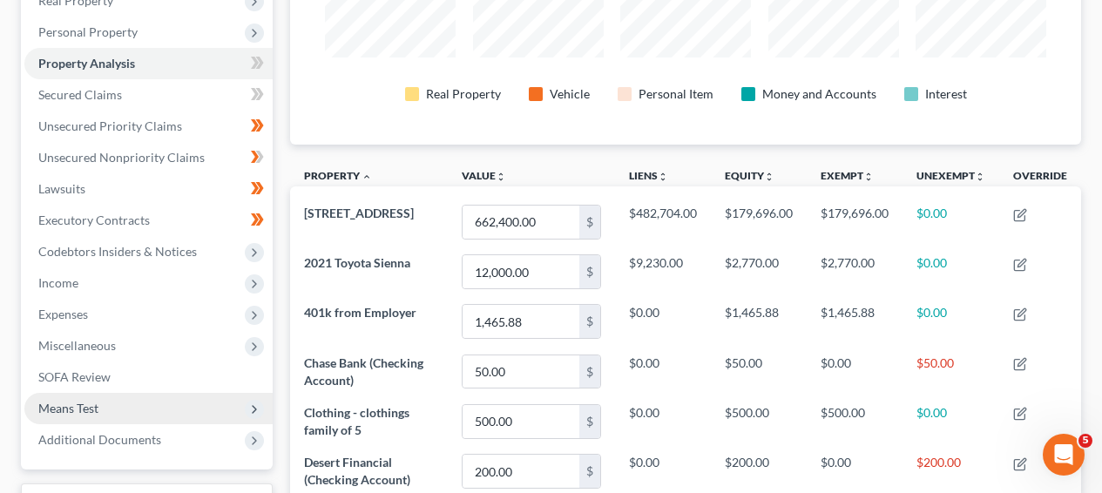
click at [178, 400] on span "Means Test" at bounding box center [148, 408] width 248 height 31
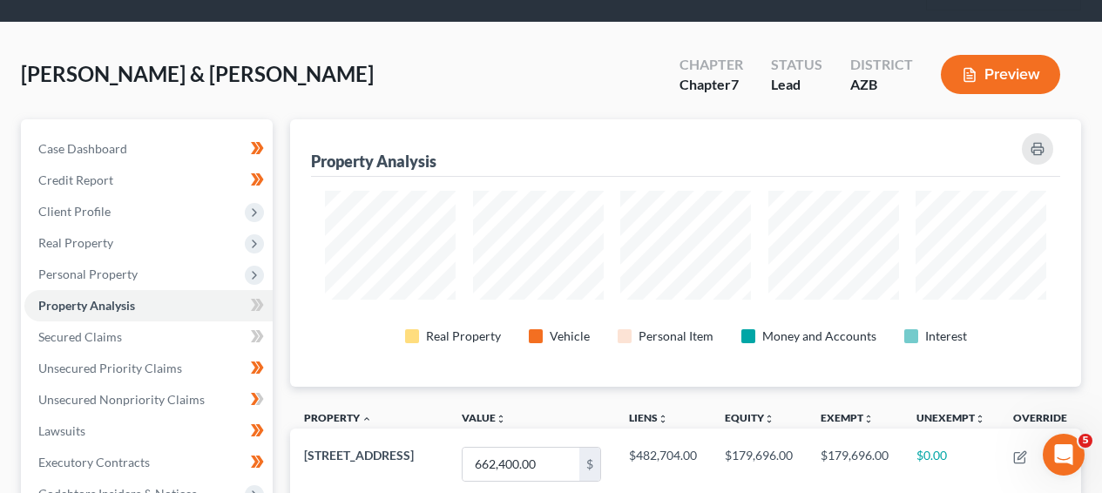
scroll to position [0, 0]
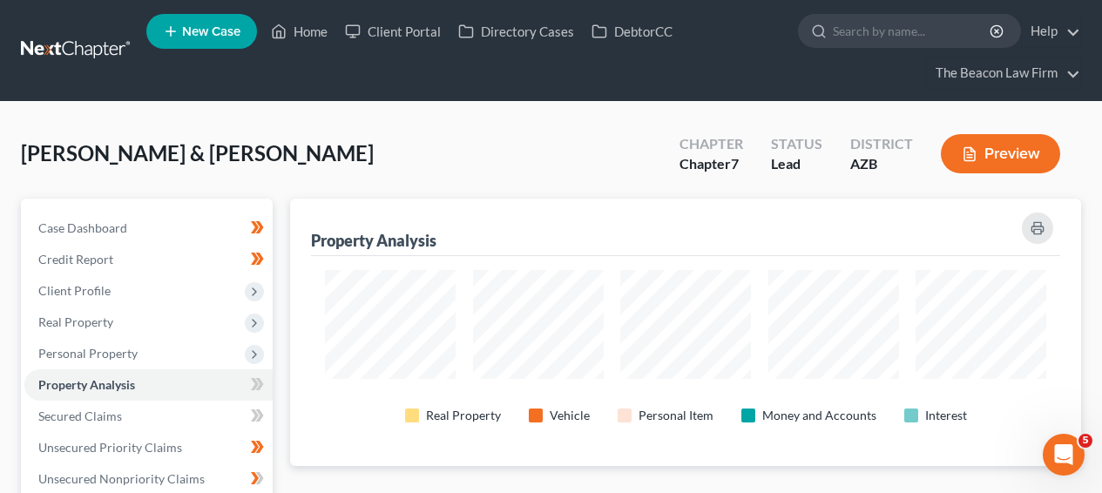
click at [95, 58] on link at bounding box center [77, 50] width 112 height 31
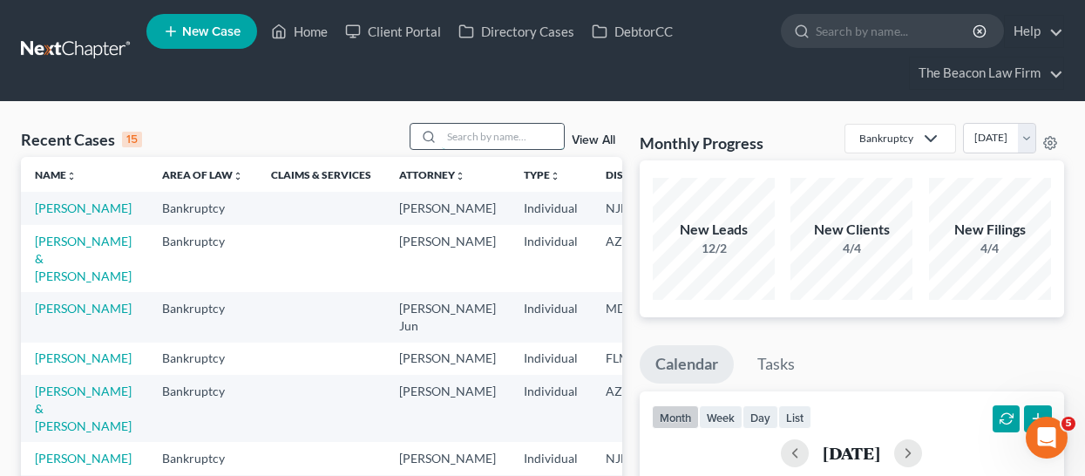
click at [482, 129] on input "search" at bounding box center [503, 136] width 122 height 25
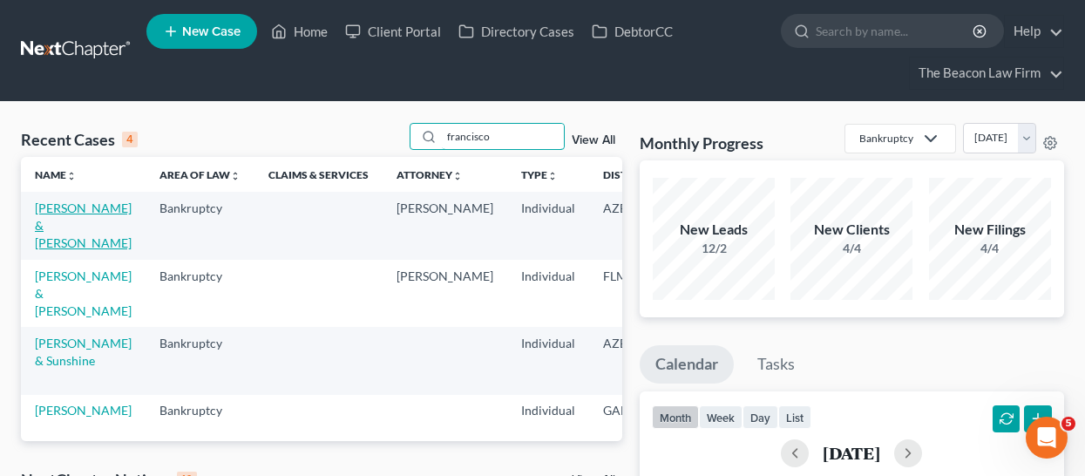
type input "francisco"
click at [68, 232] on link "[PERSON_NAME] & [PERSON_NAME]" at bounding box center [83, 225] width 97 height 50
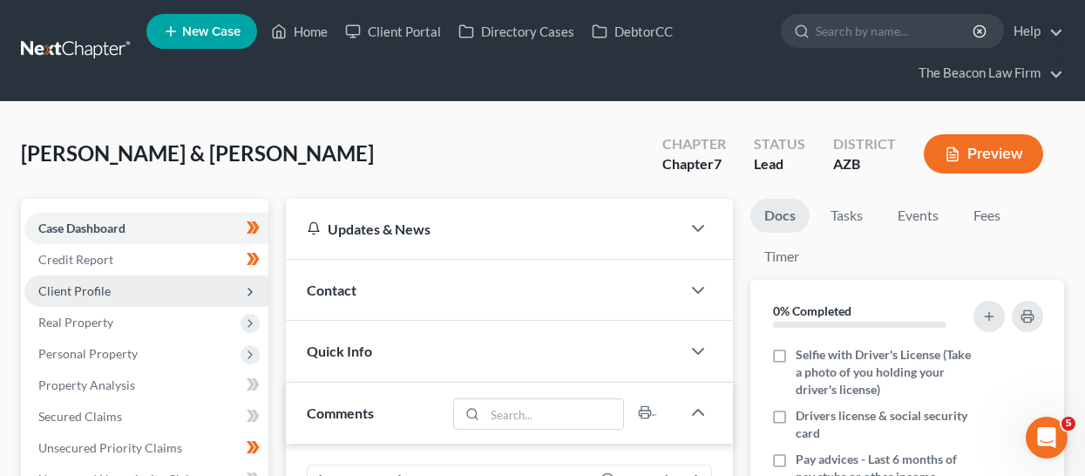
click at [186, 292] on span "Client Profile" at bounding box center [146, 290] width 244 height 31
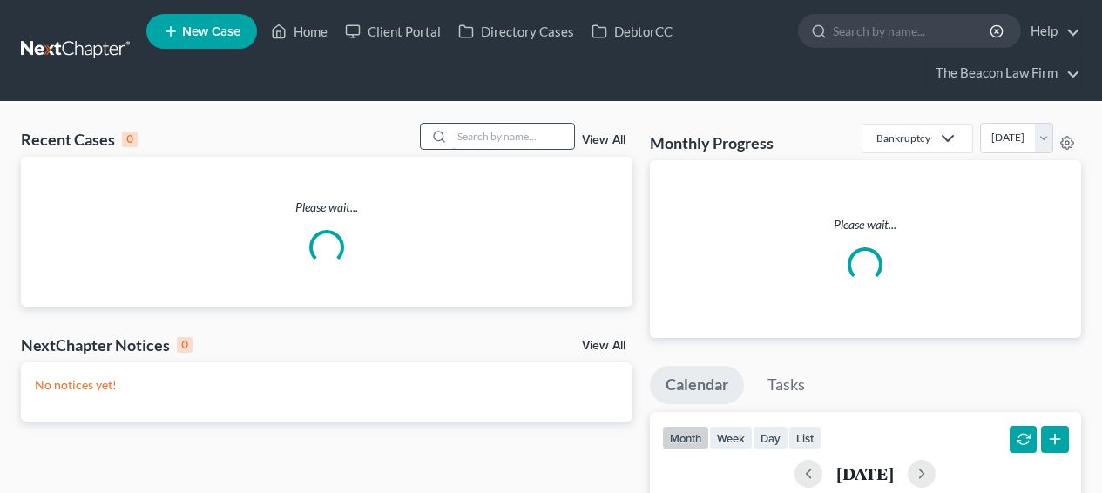
click at [485, 142] on input "search" at bounding box center [513, 136] width 122 height 25
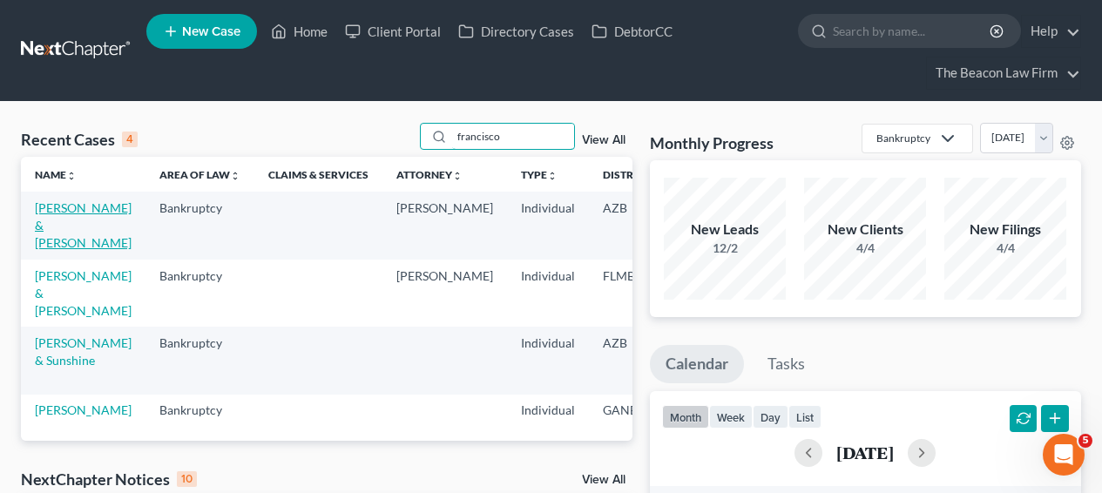
type input "francisco"
click at [37, 231] on link "[PERSON_NAME] & [PERSON_NAME]" at bounding box center [83, 225] width 97 height 50
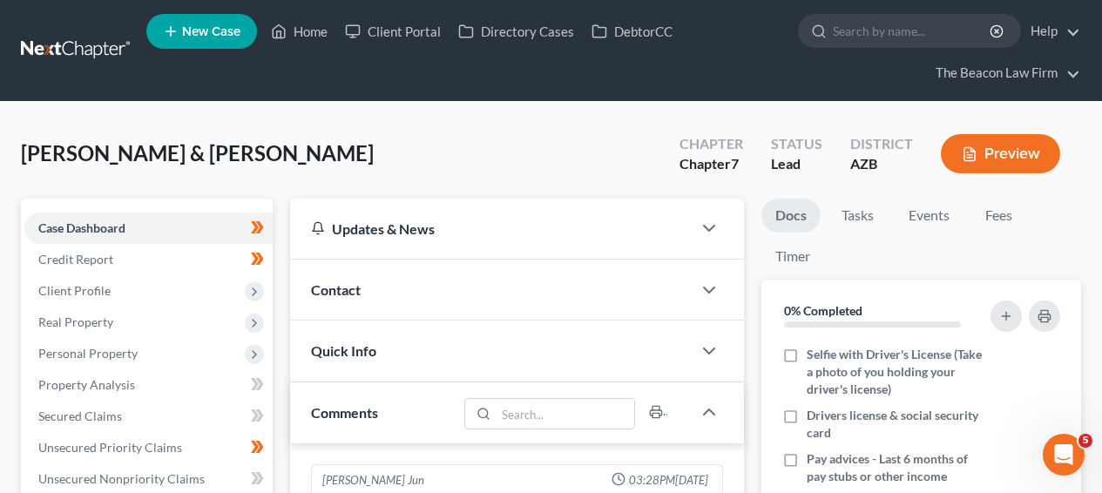
scroll to position [546, 0]
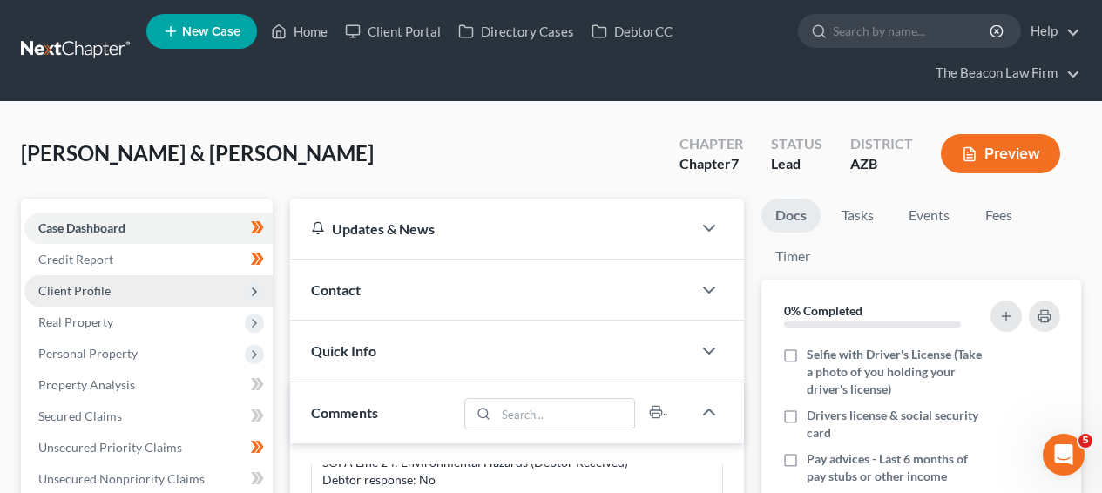
click at [163, 294] on span "Client Profile" at bounding box center [148, 290] width 248 height 31
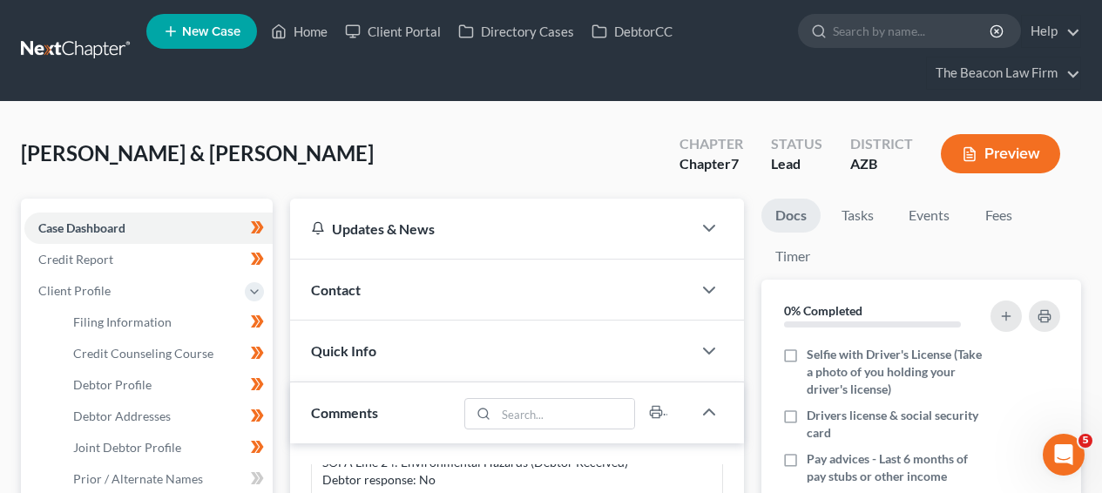
scroll to position [476, 0]
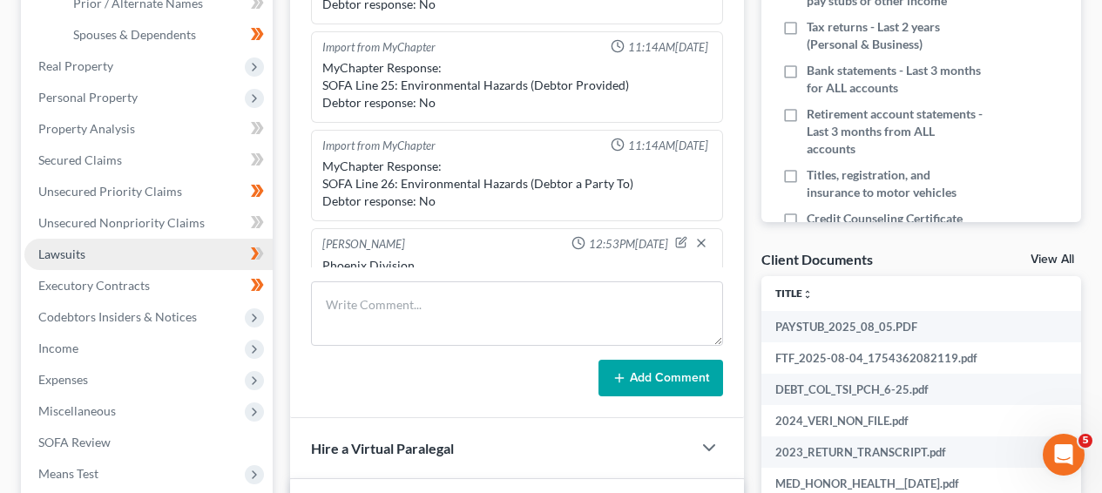
click at [168, 264] on link "Lawsuits" at bounding box center [148, 254] width 248 height 31
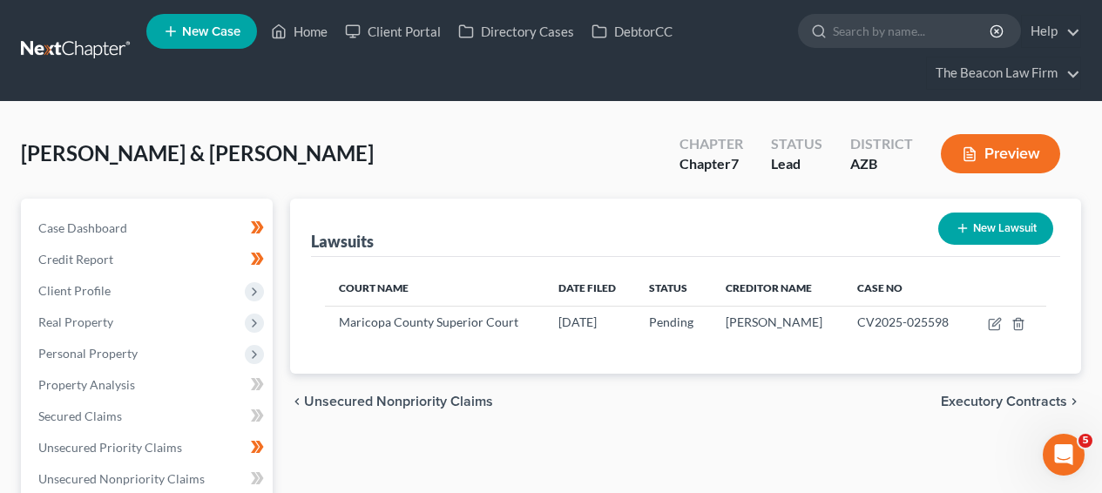
scroll to position [463, 0]
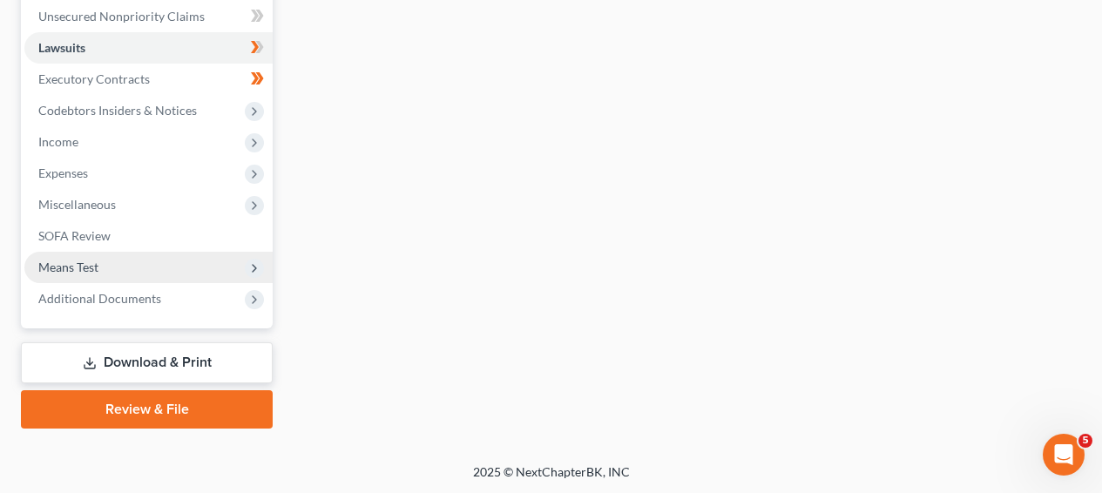
click at [143, 259] on span "Means Test" at bounding box center [148, 267] width 248 height 31
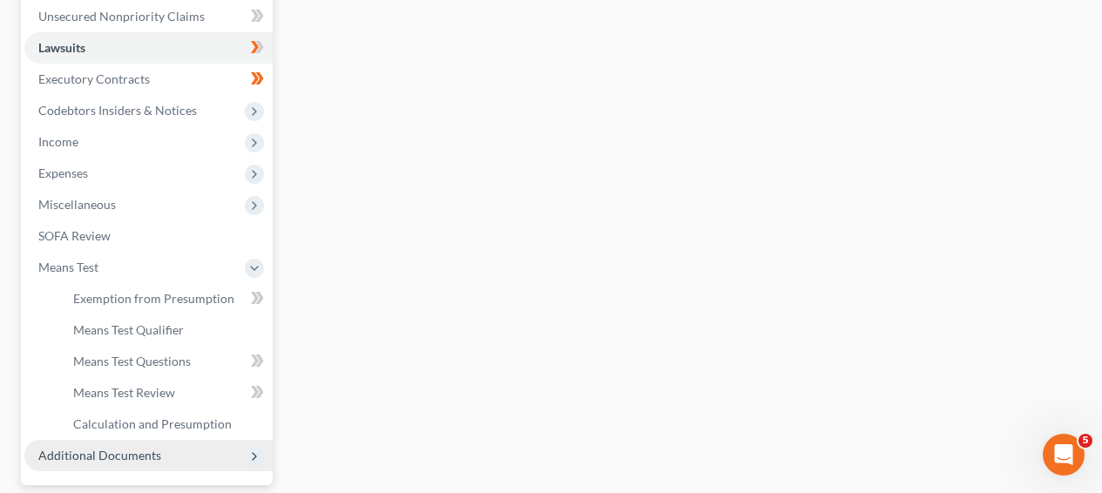
click at [168, 440] on span "Additional Documents" at bounding box center [148, 455] width 248 height 31
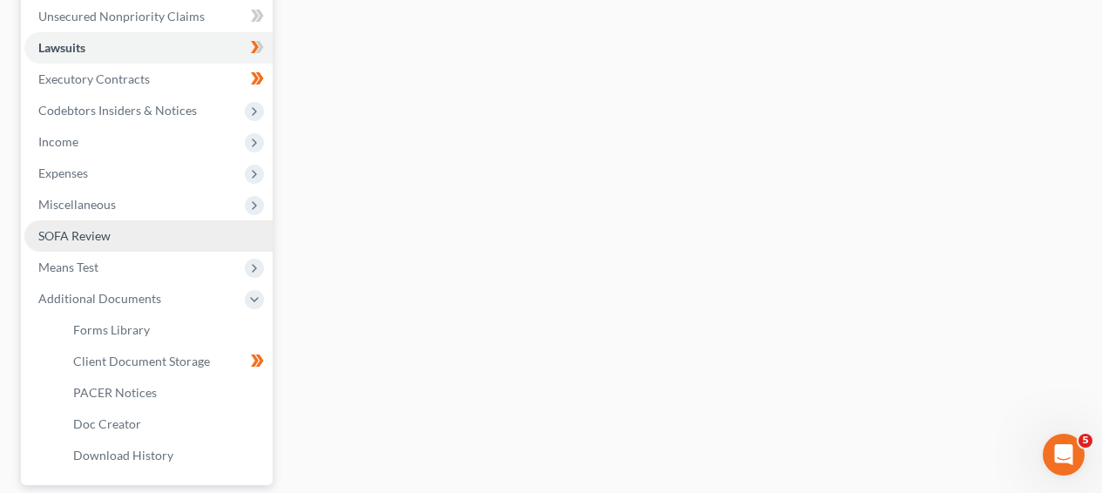
click at [178, 230] on link "SOFA Review" at bounding box center [148, 235] width 248 height 31
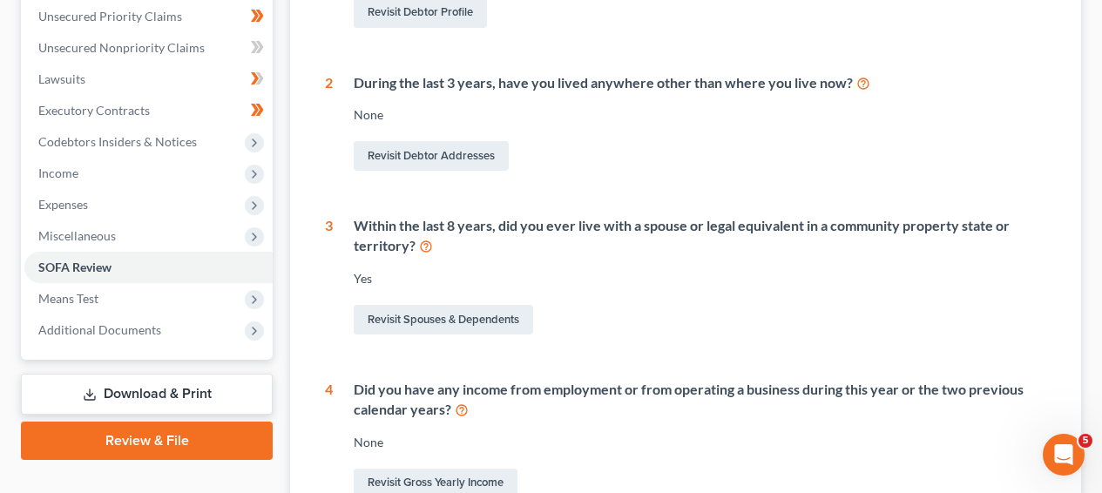
scroll to position [476, 0]
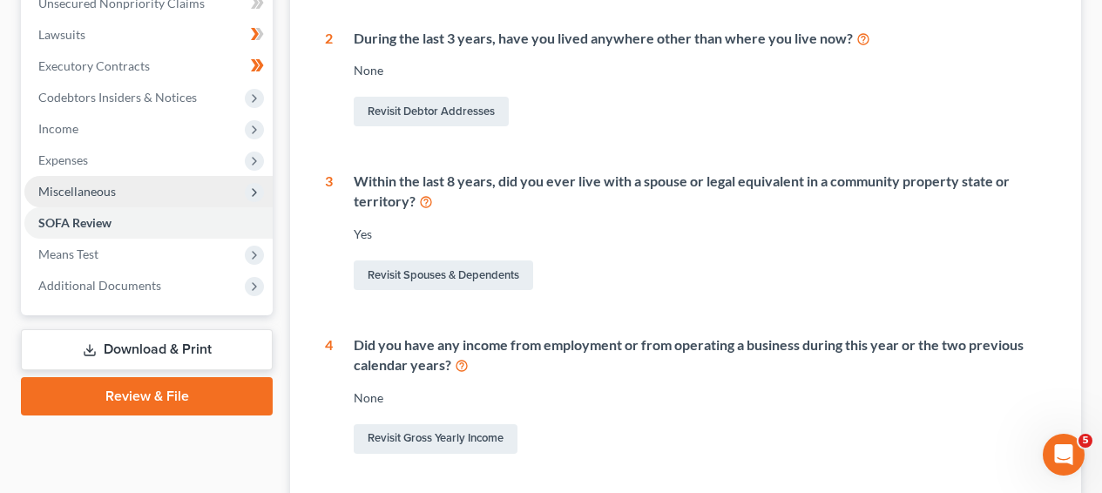
click at [241, 194] on span "Miscellaneous" at bounding box center [148, 191] width 248 height 31
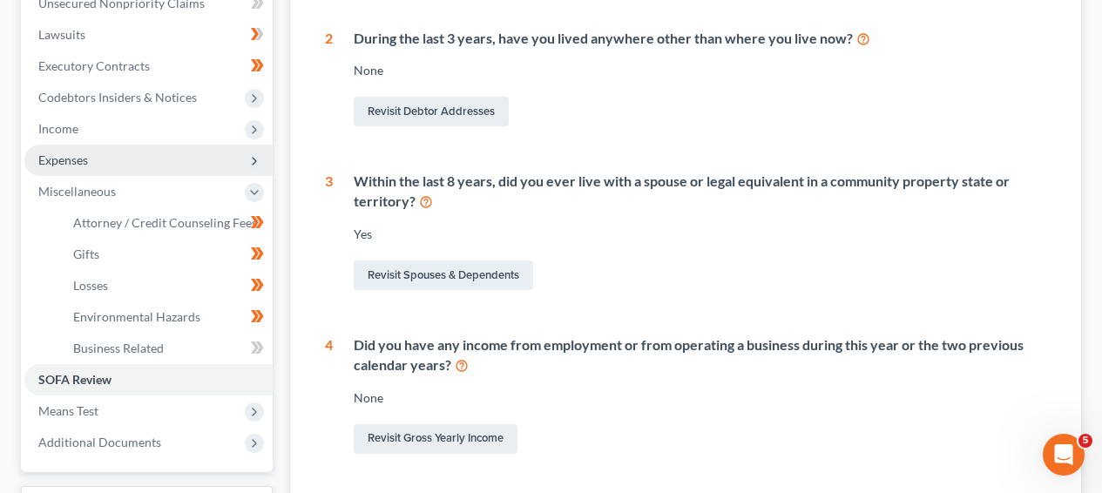
click at [170, 162] on span "Expenses" at bounding box center [148, 160] width 248 height 31
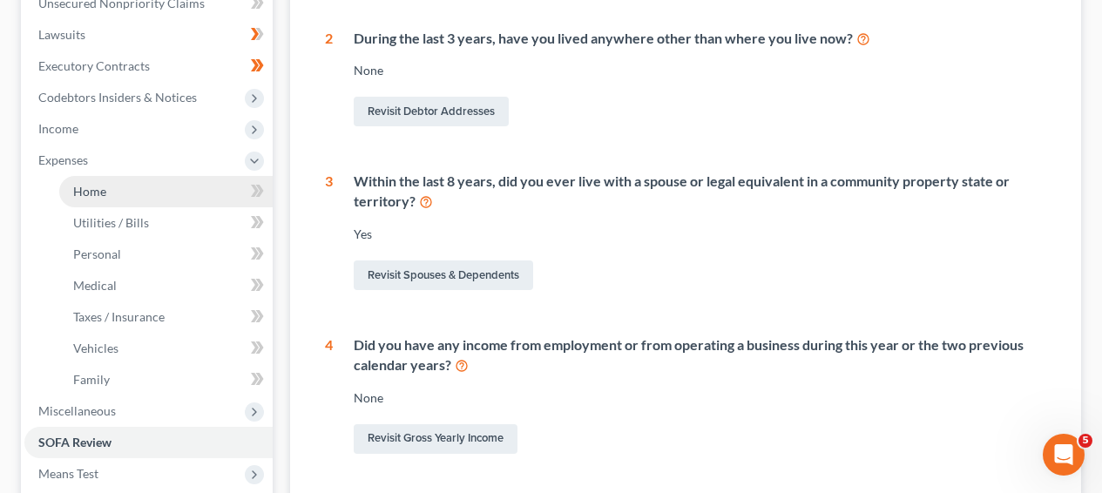
click at [165, 195] on link "Home" at bounding box center [166, 191] width 214 height 31
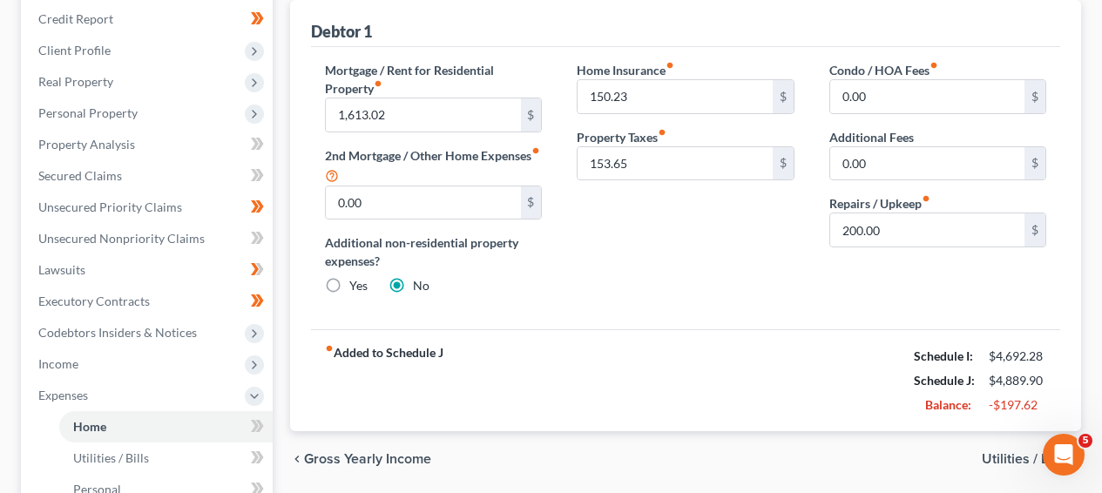
scroll to position [262, 0]
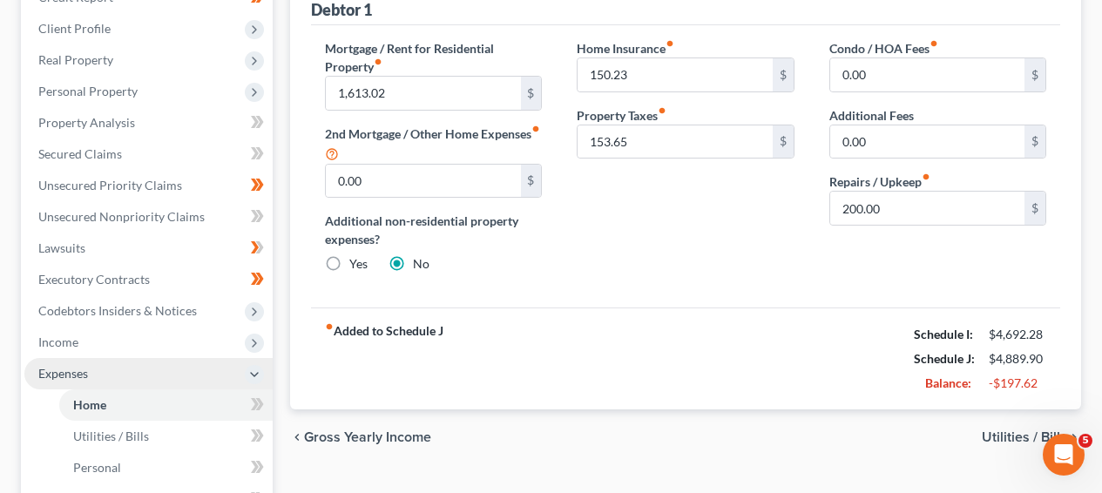
click at [208, 365] on span "Expenses" at bounding box center [148, 373] width 248 height 31
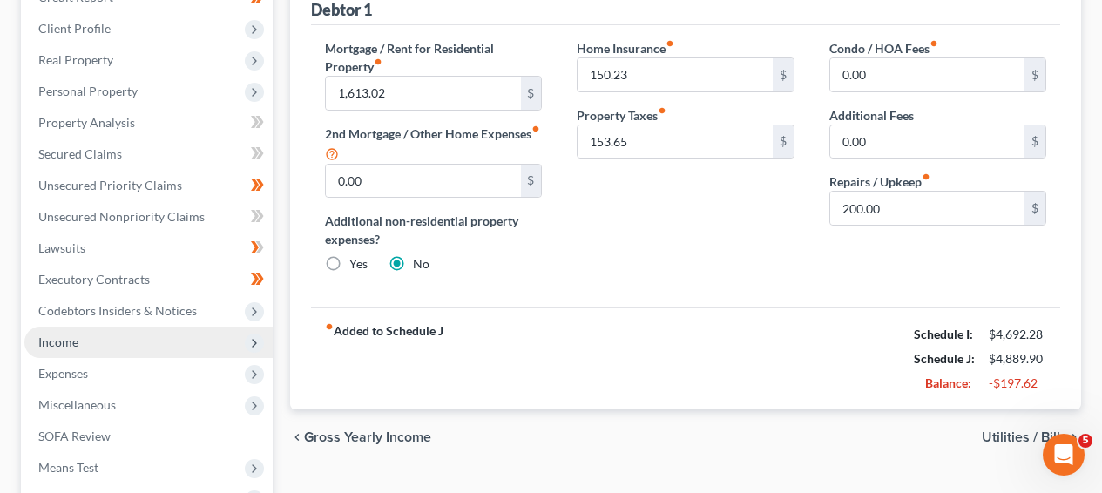
click at [208, 351] on span "Income" at bounding box center [148, 342] width 248 height 31
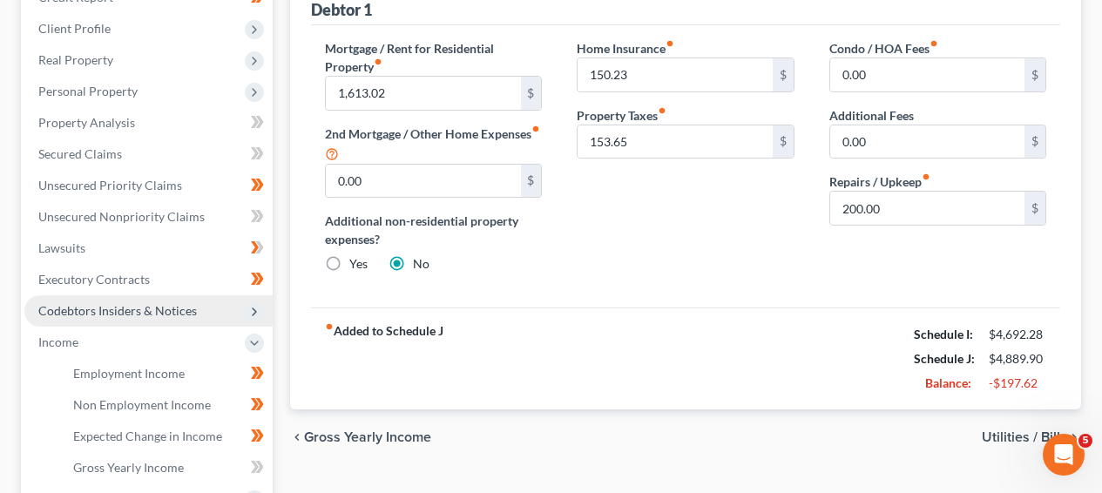
click at [206, 309] on span "Codebtors Insiders & Notices" at bounding box center [148, 310] width 248 height 31
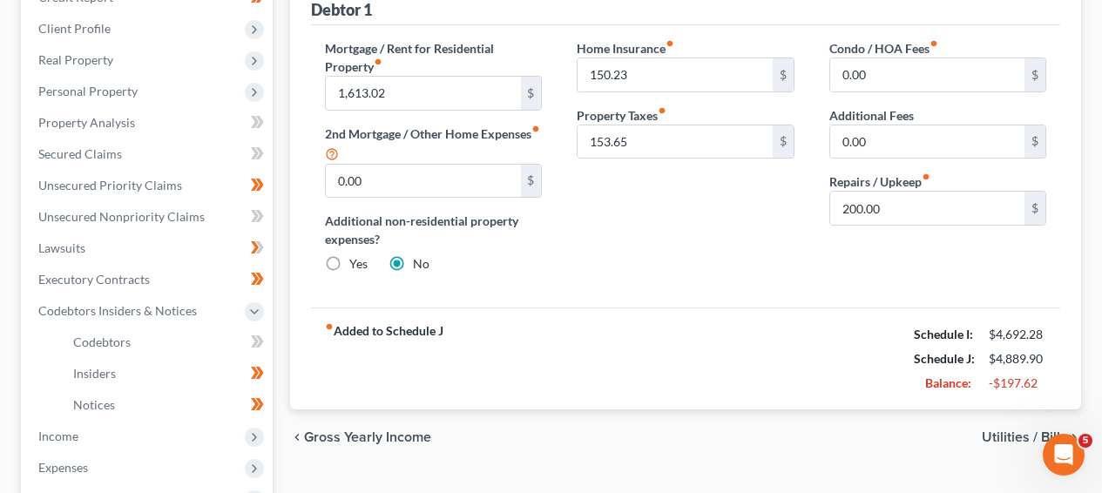
scroll to position [0, 0]
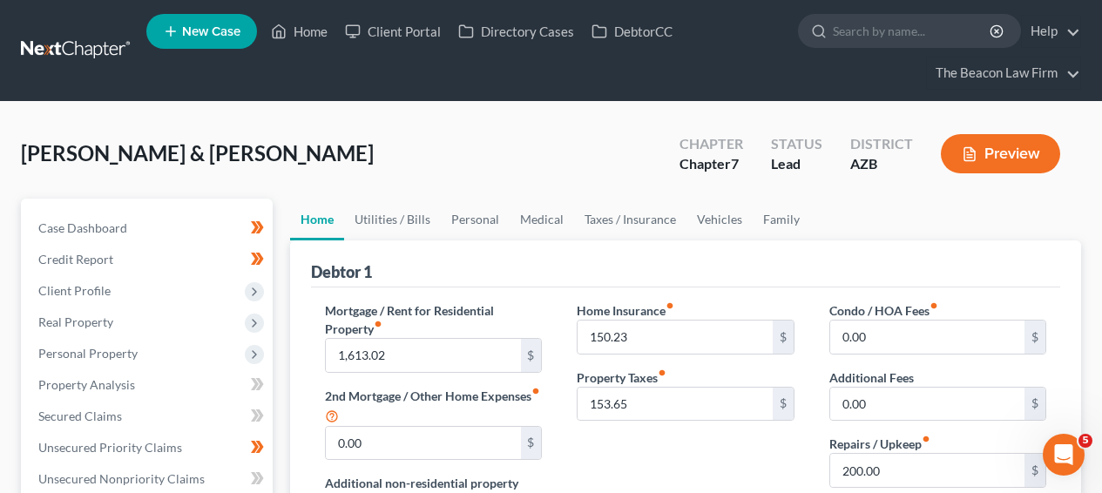
click at [32, 46] on link at bounding box center [77, 50] width 112 height 31
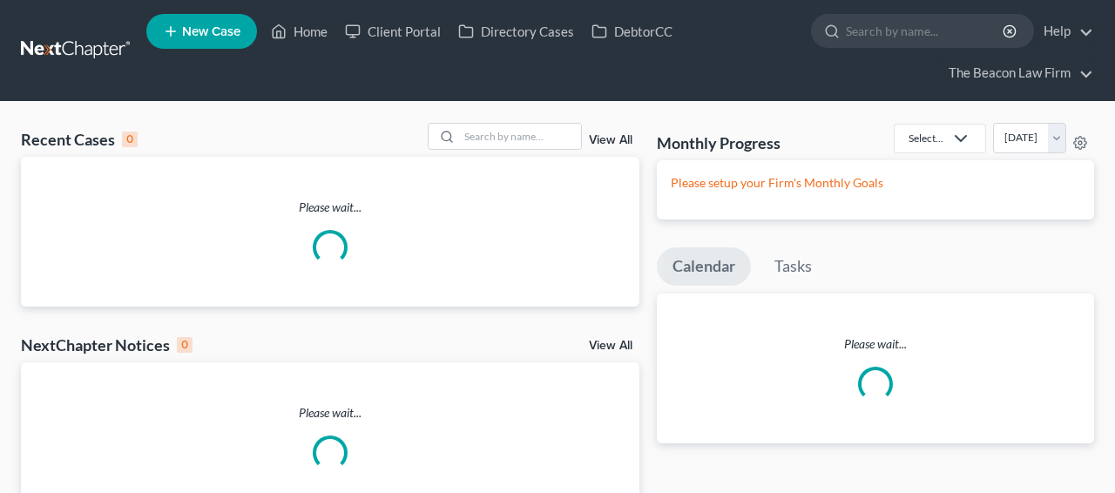
click at [483, 152] on div "Recent Cases 0 View All" at bounding box center [330, 140] width 619 height 34
click at [483, 139] on input "search" at bounding box center [520, 136] width 122 height 25
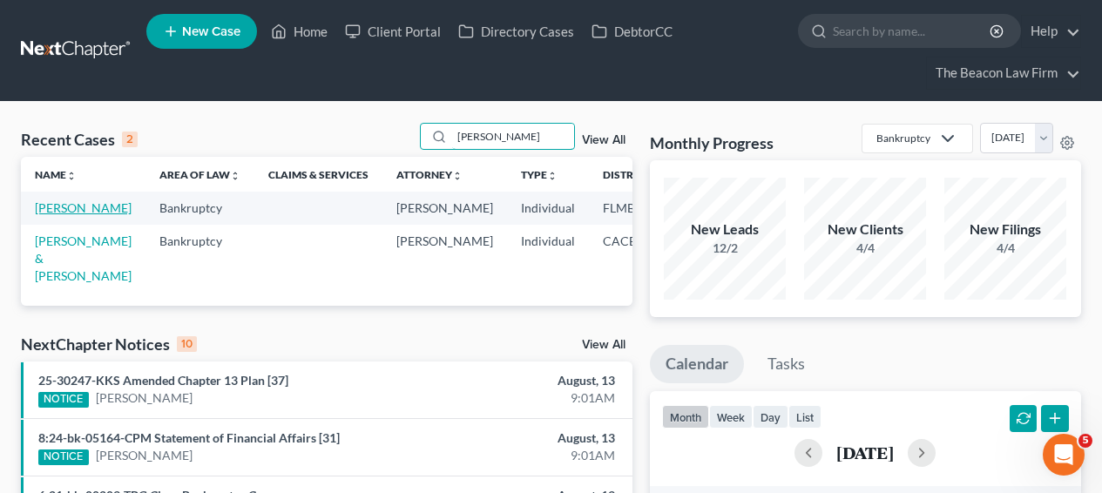
type input "lilia"
click at [54, 215] on link "[PERSON_NAME]" at bounding box center [83, 207] width 97 height 15
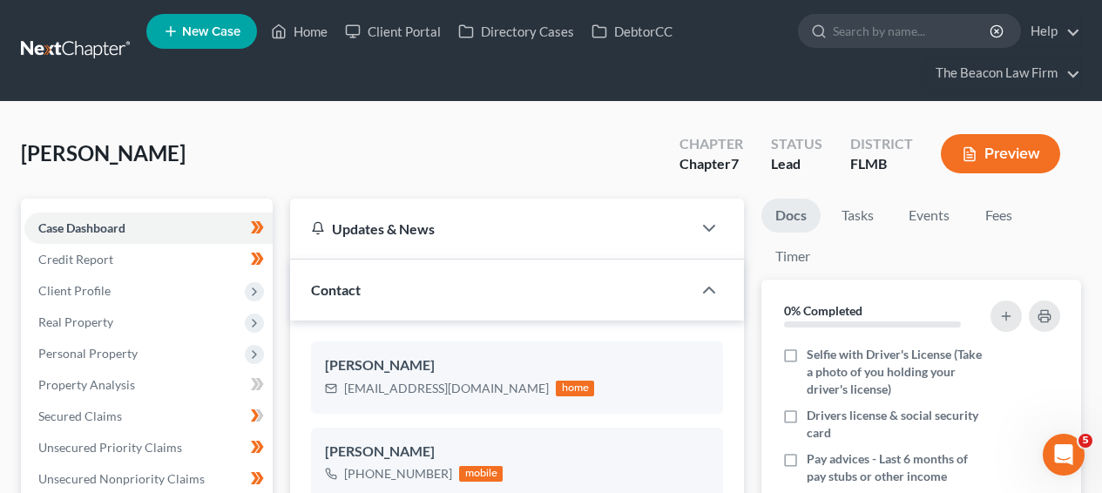
drag, startPoint x: 245, startPoint y: 153, endPoint x: 234, endPoint y: 146, distance: 12.6
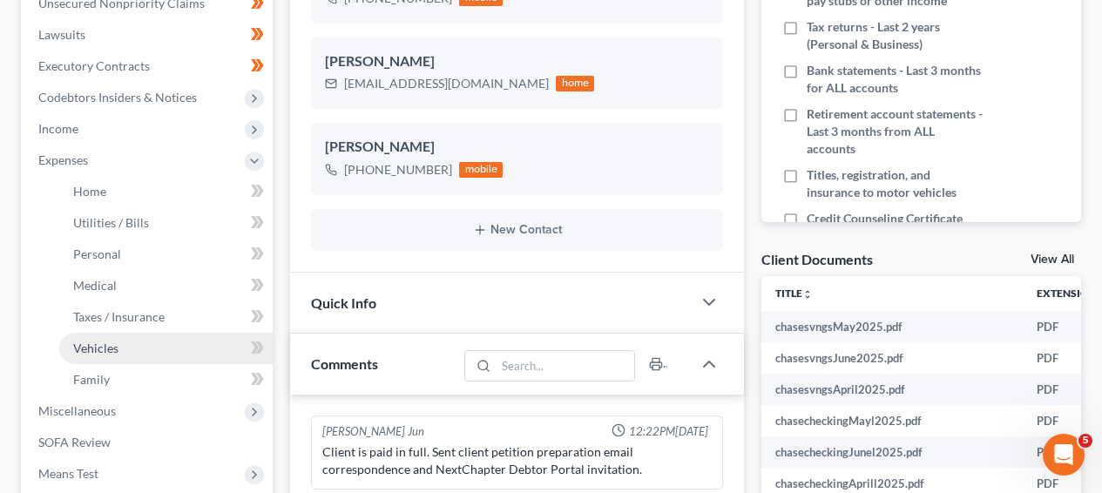
scroll to position [448, 0]
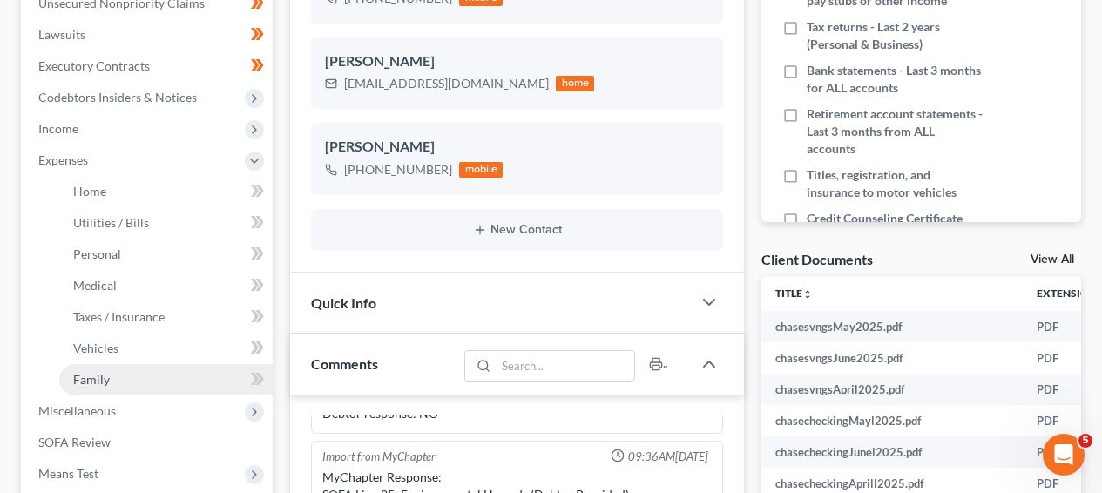
click at [140, 372] on link "Family" at bounding box center [166, 379] width 214 height 31
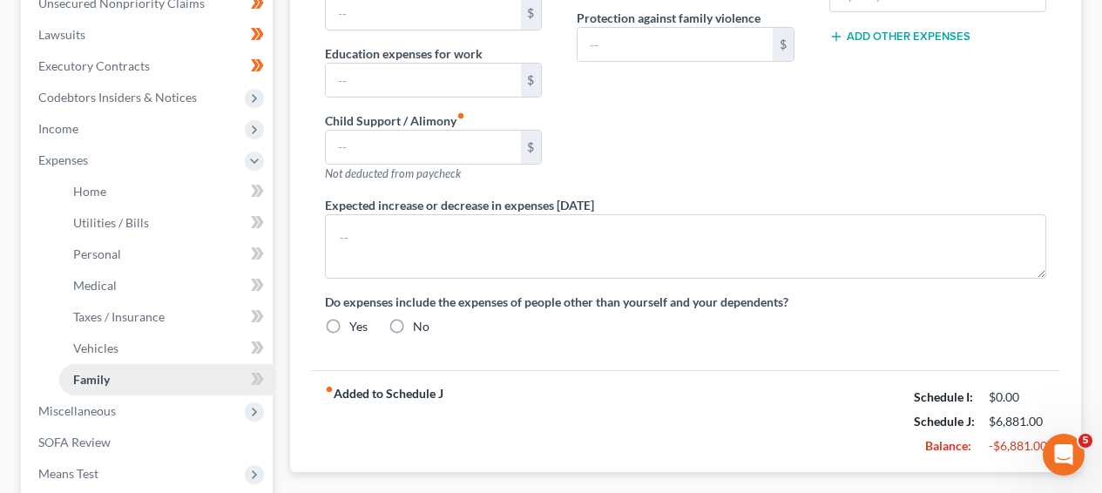
type input "0.00"
type input "350.00"
type input "0.00"
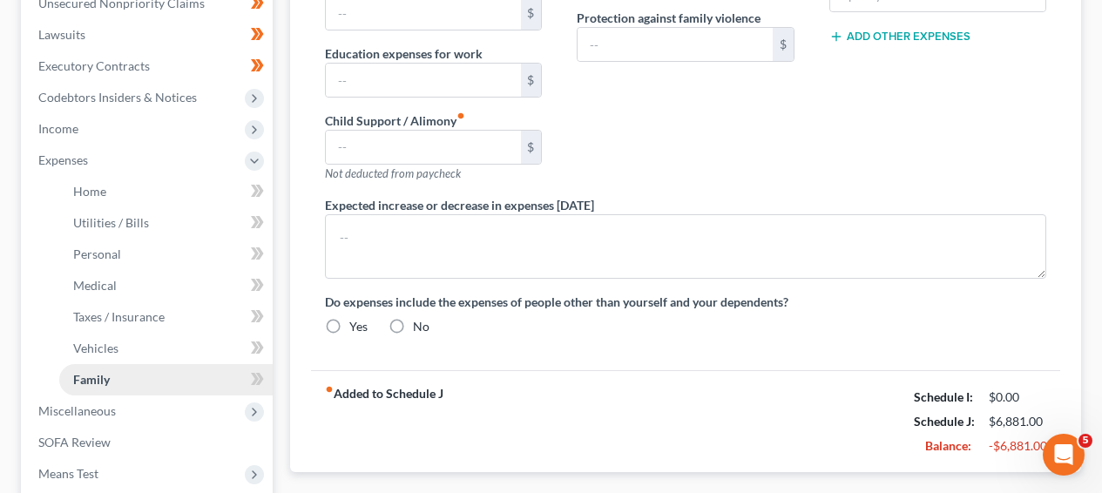
type input "0.00"
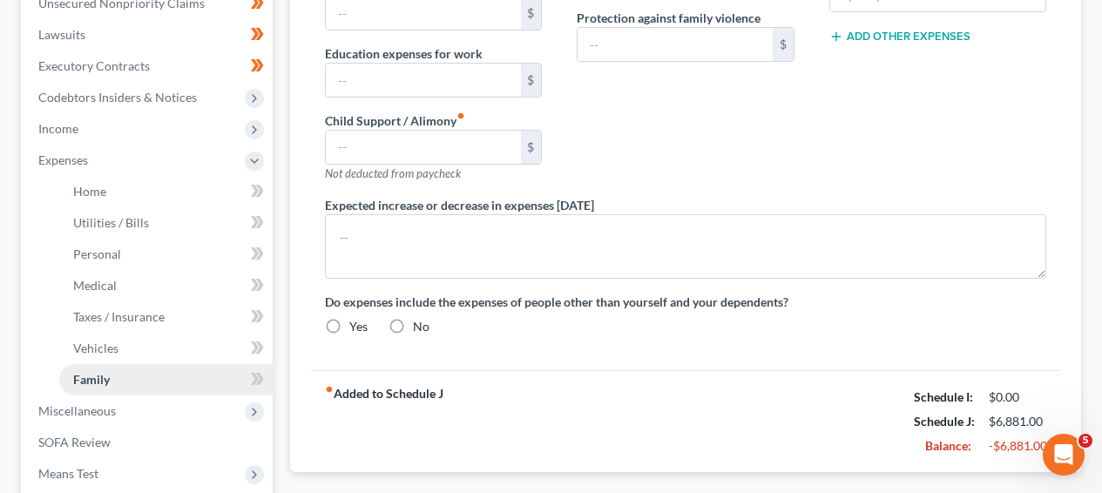
radio input "true"
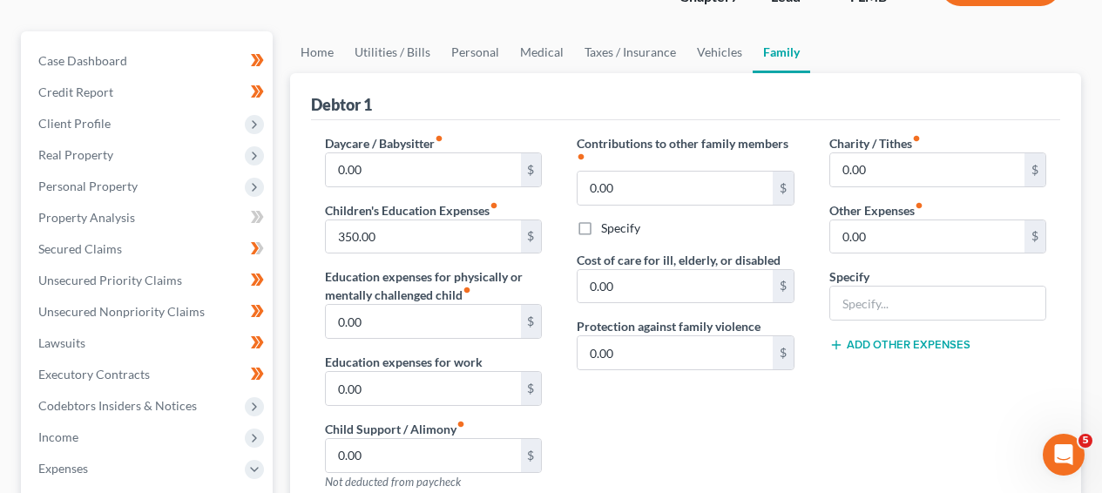
scroll to position [164, 0]
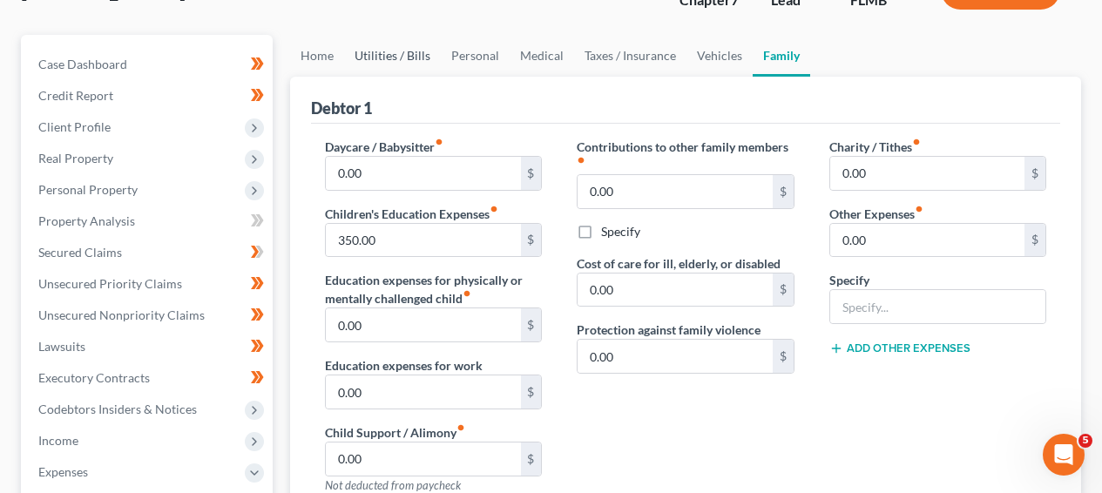
click at [350, 71] on link "Utilities / Bills" at bounding box center [392, 56] width 97 height 42
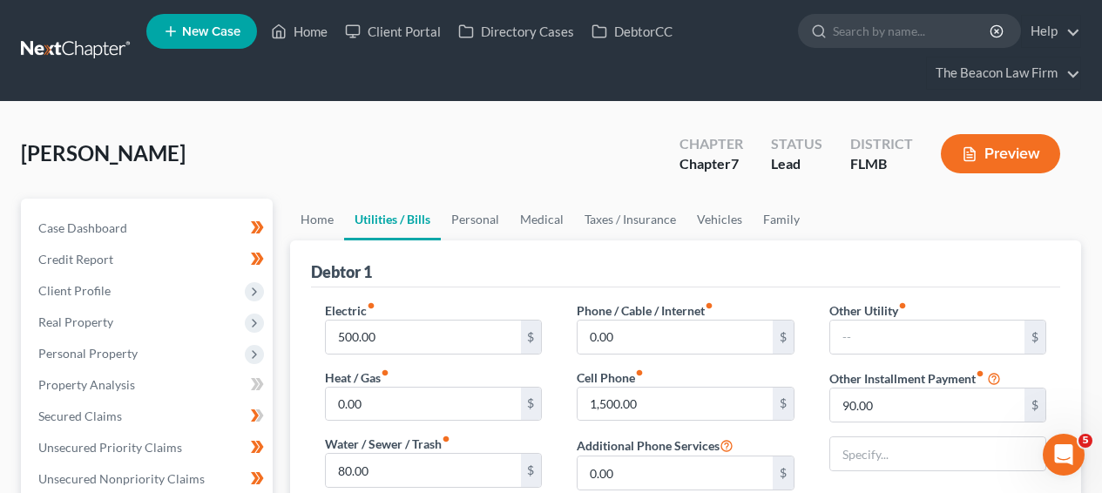
click at [310, 243] on div "Debtor 1 Electric fiber_manual_record 500.00 $ Heat / Gas fiber_manual_record 0…" at bounding box center [685, 434] width 791 height 387
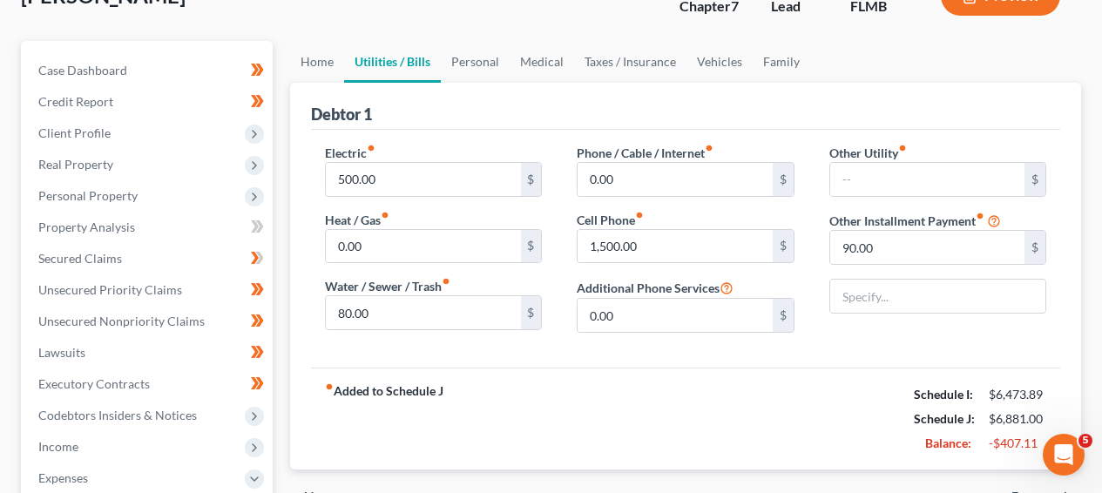
scroll to position [196, 0]
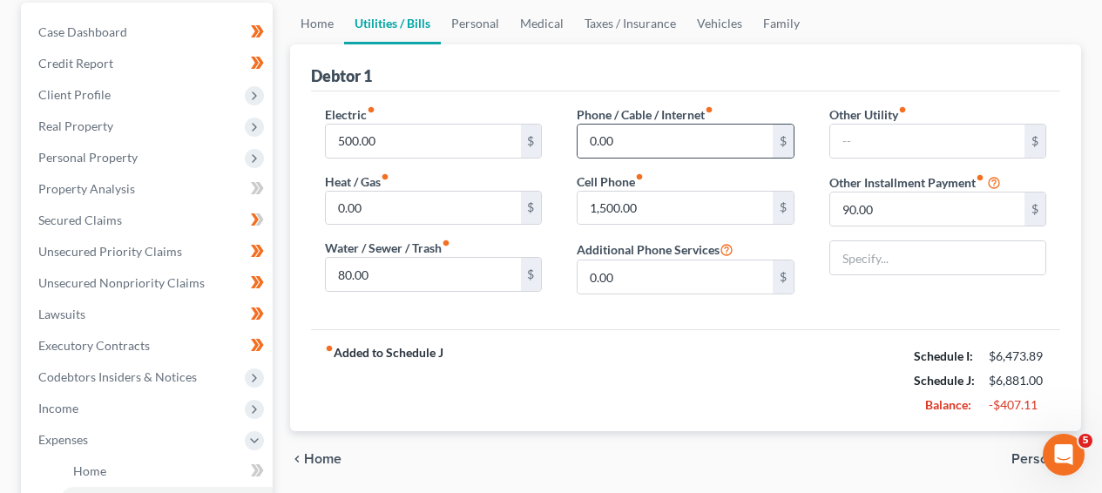
click at [664, 124] on div "0.00 $" at bounding box center [685, 141] width 217 height 35
drag, startPoint x: 660, startPoint y: 125, endPoint x: 660, endPoint y: 136, distance: 10.5
click at [660, 125] on input "0.00" at bounding box center [675, 141] width 194 height 33
click at [660, 136] on input "0.00" at bounding box center [675, 141] width 194 height 33
type input "0"
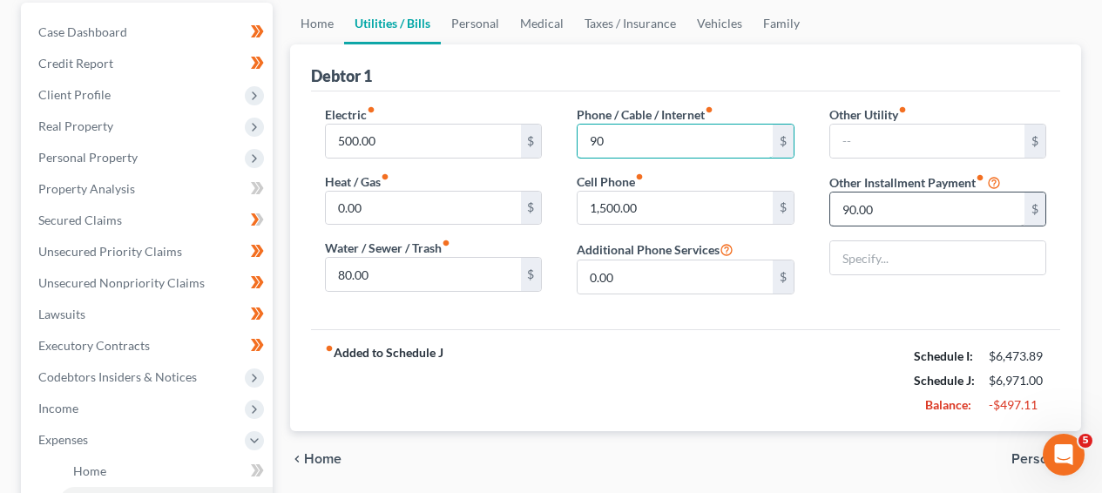
type input "90"
click at [851, 208] on input "90.00" at bounding box center [927, 209] width 194 height 33
click at [852, 208] on input "90.00" at bounding box center [927, 209] width 194 height 33
type input "0"
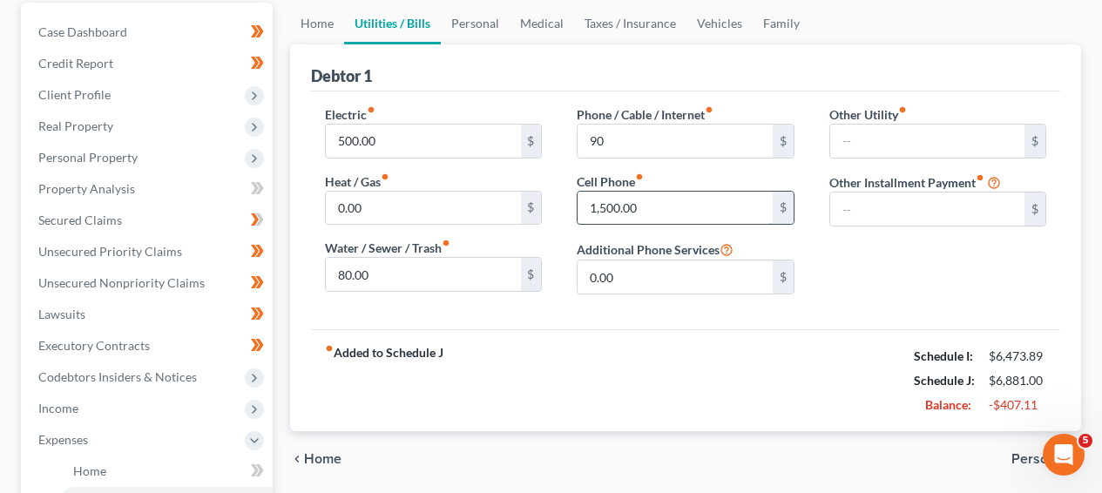
click at [672, 193] on input "1,500.00" at bounding box center [675, 208] width 194 height 33
click at [672, 194] on input "1,500.00" at bounding box center [675, 208] width 194 height 33
click at [672, 199] on input "1,500.00" at bounding box center [675, 208] width 194 height 33
type input "350"
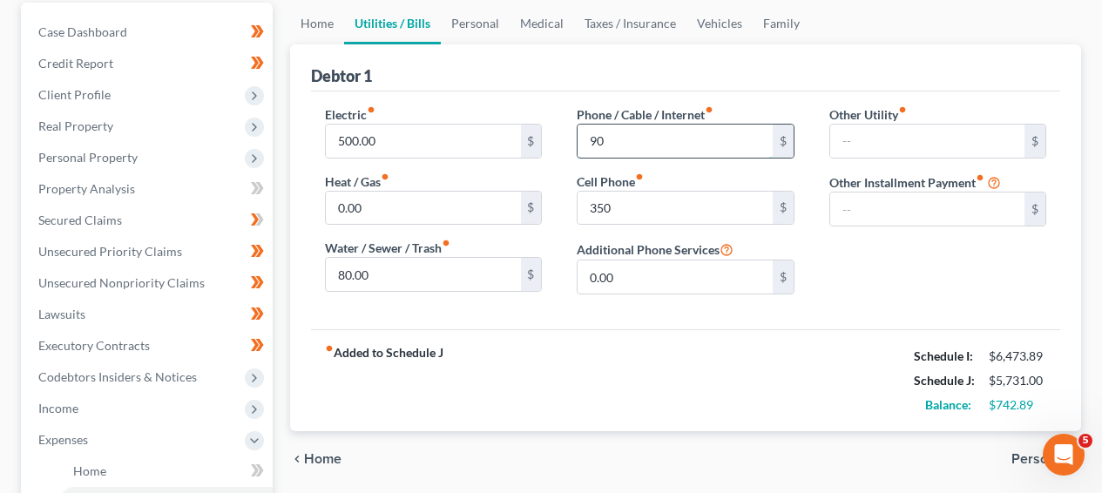
click at [697, 131] on input "90" at bounding box center [675, 141] width 194 height 33
click at [491, 27] on link "Personal" at bounding box center [475, 24] width 69 height 42
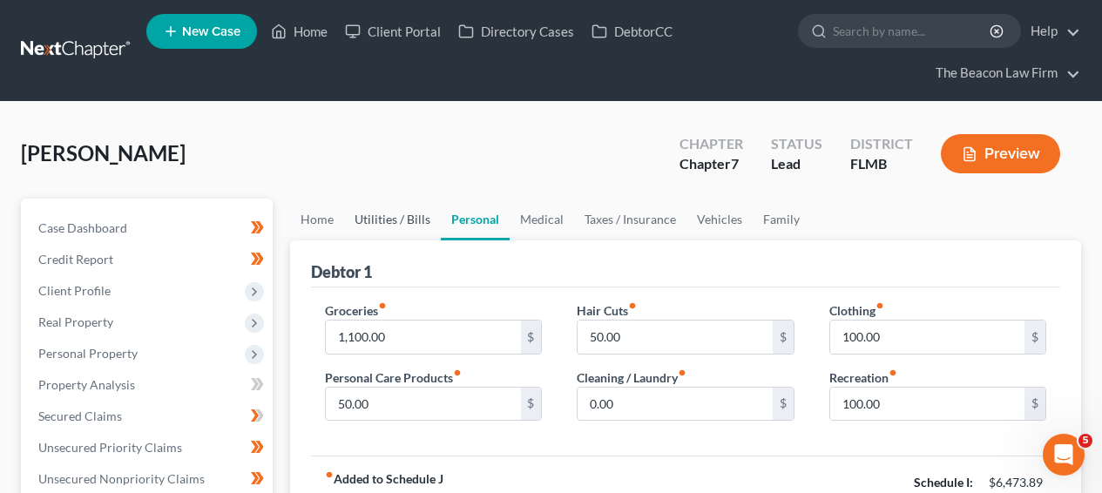
click at [409, 219] on link "Utilities / Bills" at bounding box center [392, 220] width 97 height 42
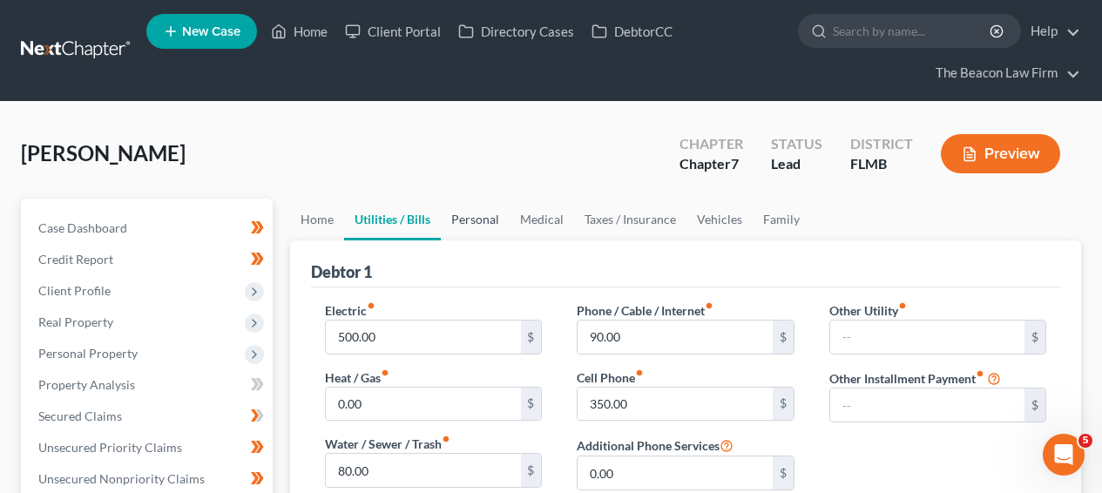
click at [457, 227] on link "Personal" at bounding box center [475, 220] width 69 height 42
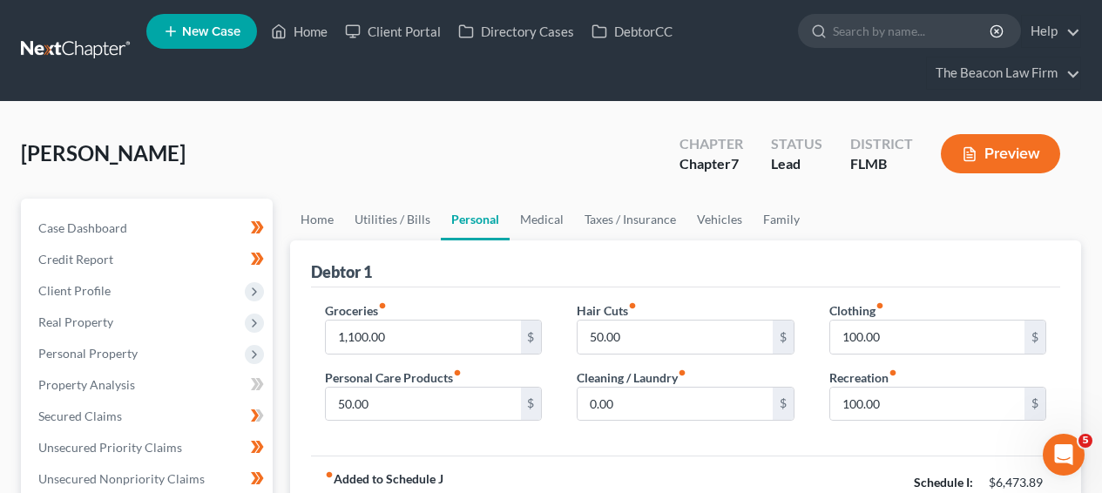
click at [58, 56] on link at bounding box center [77, 50] width 112 height 31
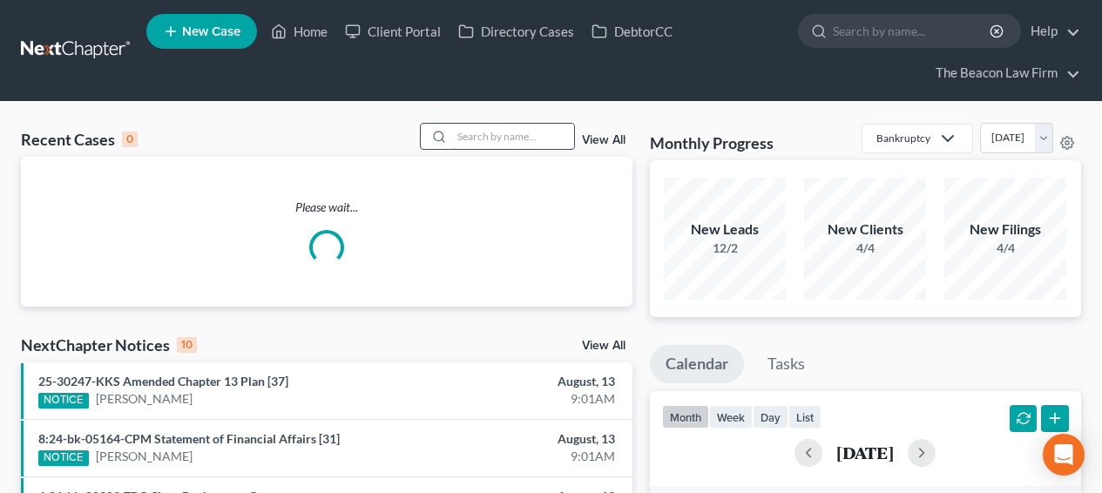
click at [552, 141] on input "search" at bounding box center [513, 136] width 122 height 25
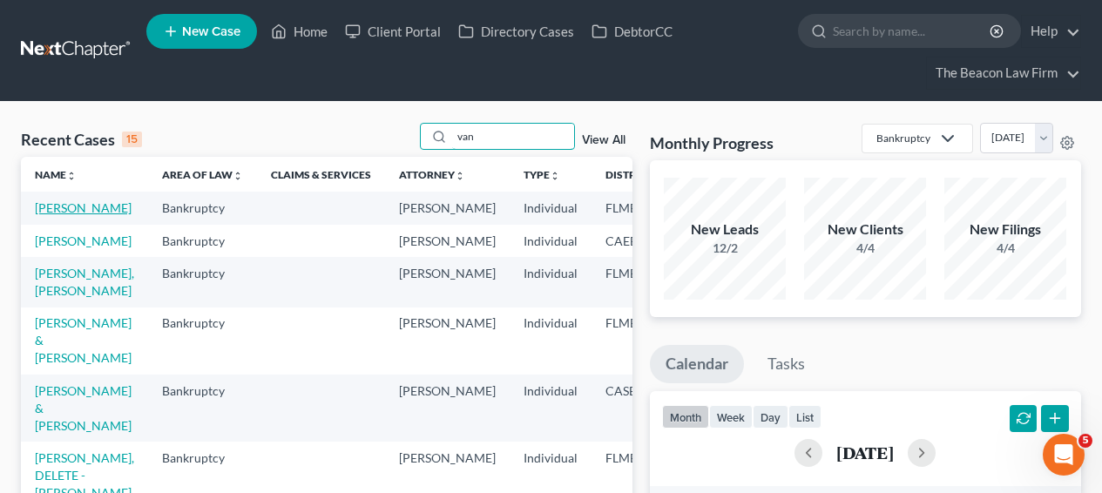
type input "van"
click at [72, 215] on link "[PERSON_NAME]" at bounding box center [83, 207] width 97 height 15
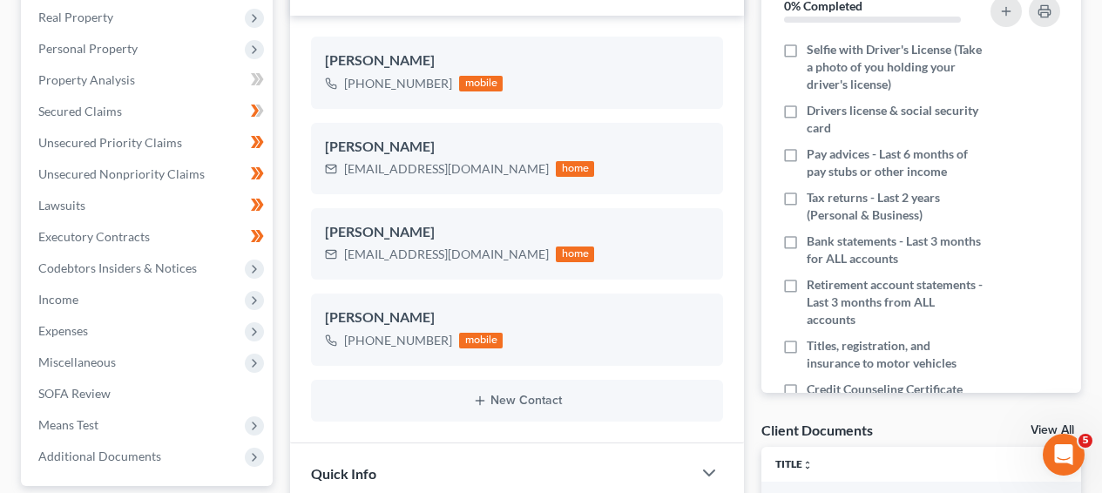
scroll to position [414, 0]
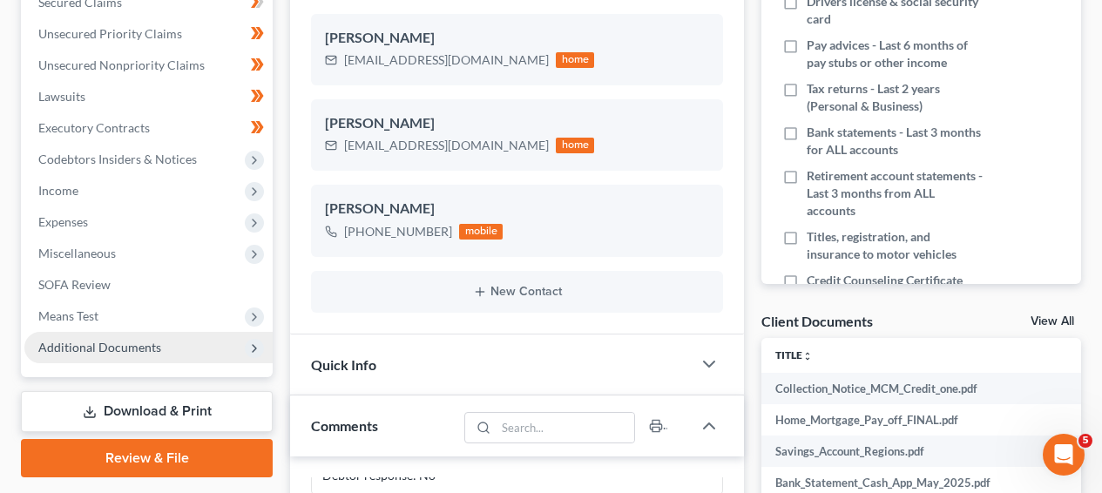
click at [139, 342] on span "Additional Documents" at bounding box center [99, 347] width 123 height 15
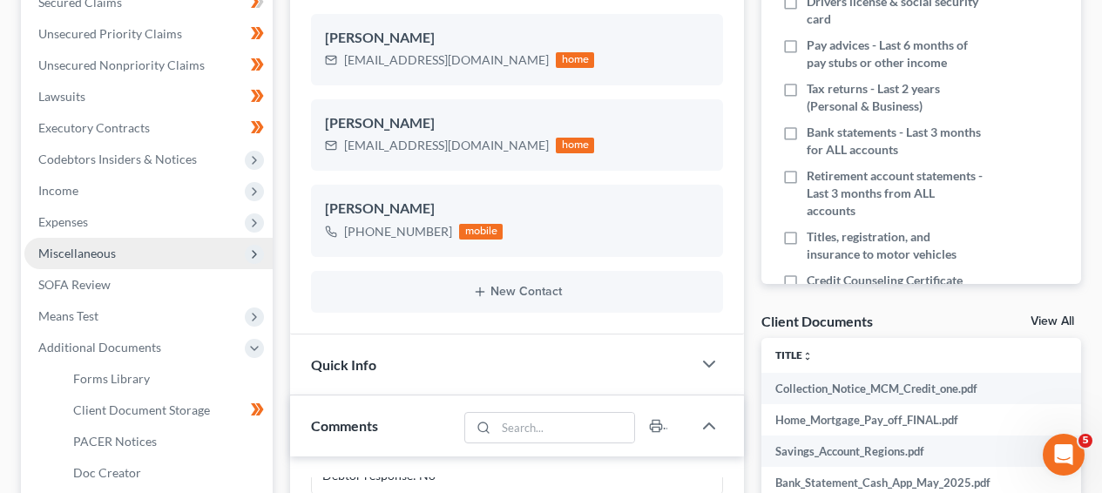
click at [176, 248] on span "Miscellaneous" at bounding box center [148, 253] width 248 height 31
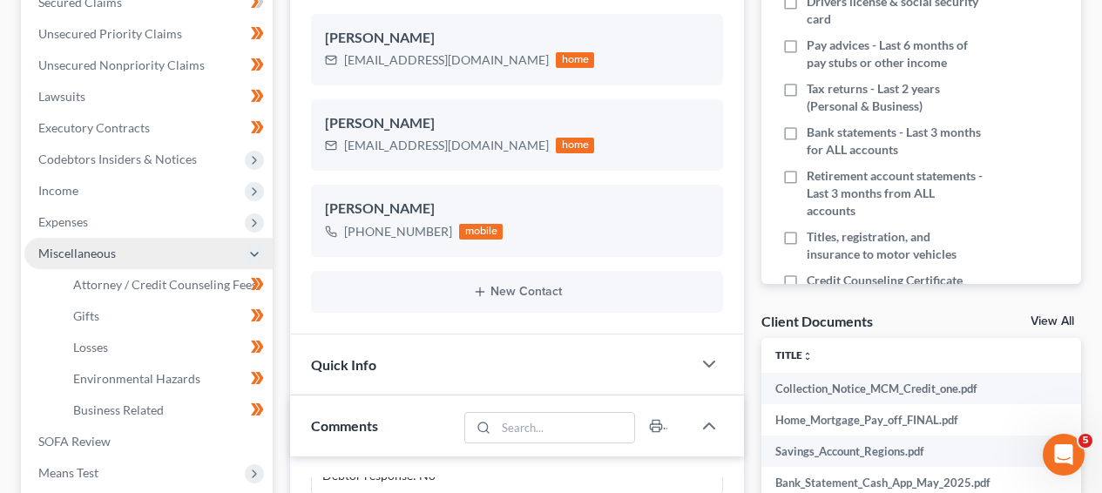
click at [176, 248] on span "Miscellaneous" at bounding box center [148, 253] width 248 height 31
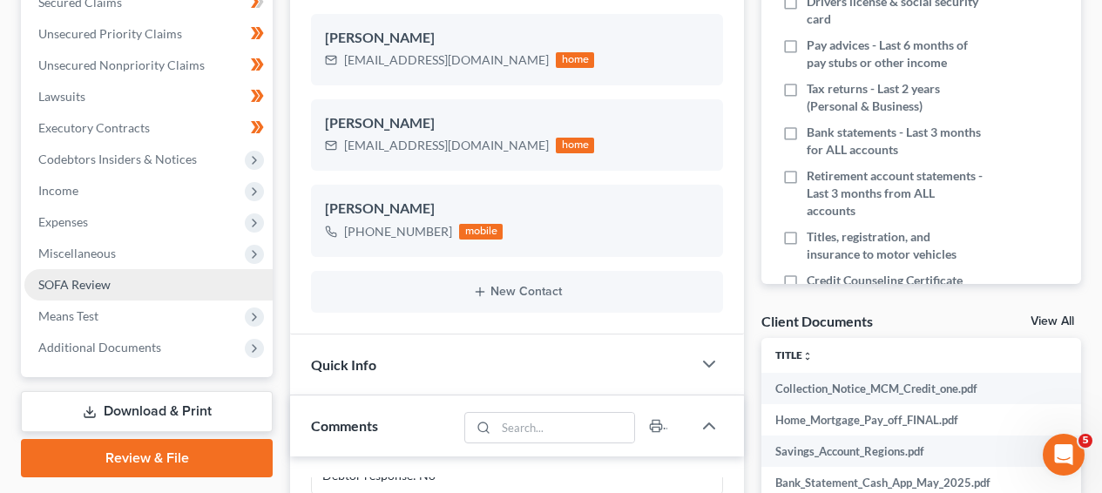
click at [159, 296] on link "SOFA Review" at bounding box center [148, 284] width 248 height 31
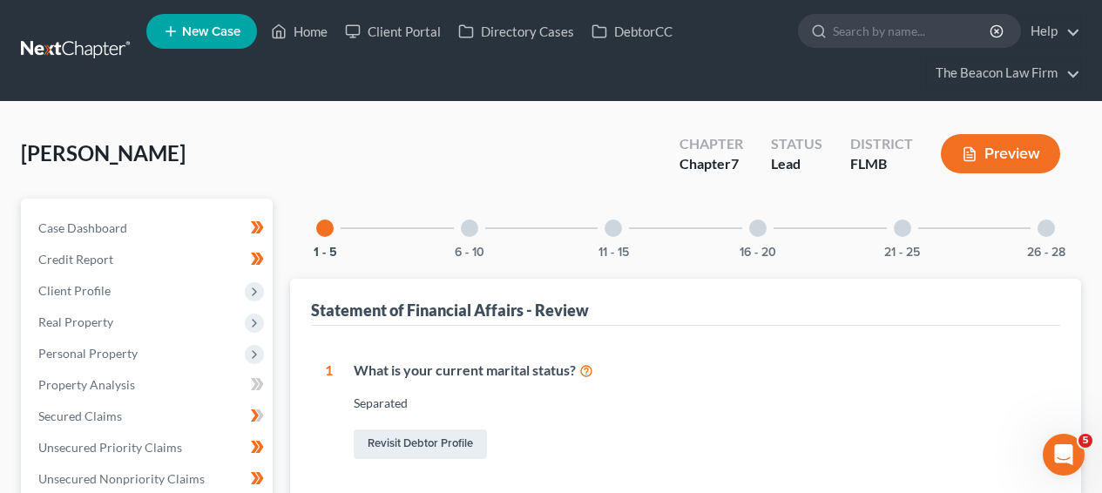
scroll to position [476, 0]
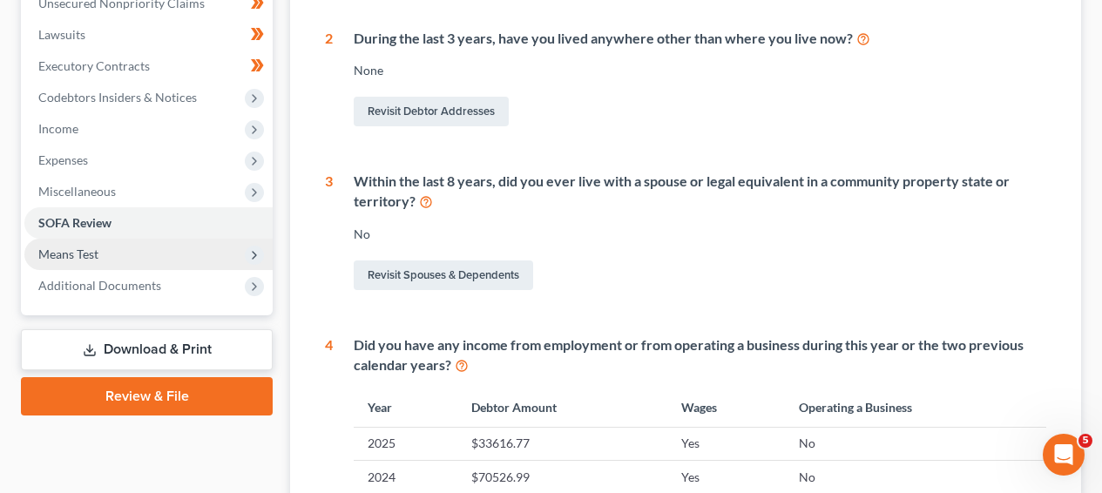
click at [78, 250] on span "Means Test" at bounding box center [68, 254] width 60 height 15
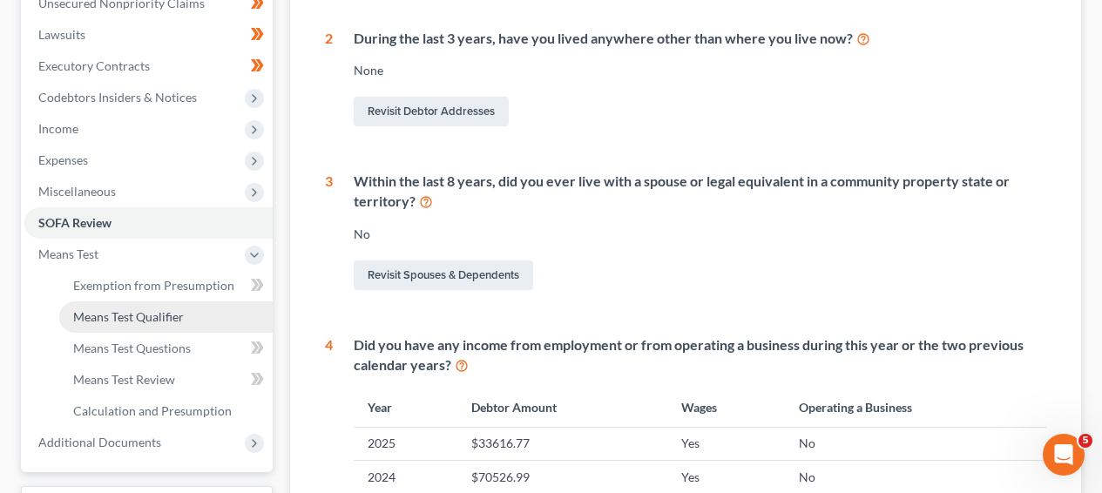
click at [106, 319] on span "Means Test Qualifier" at bounding box center [128, 316] width 111 height 15
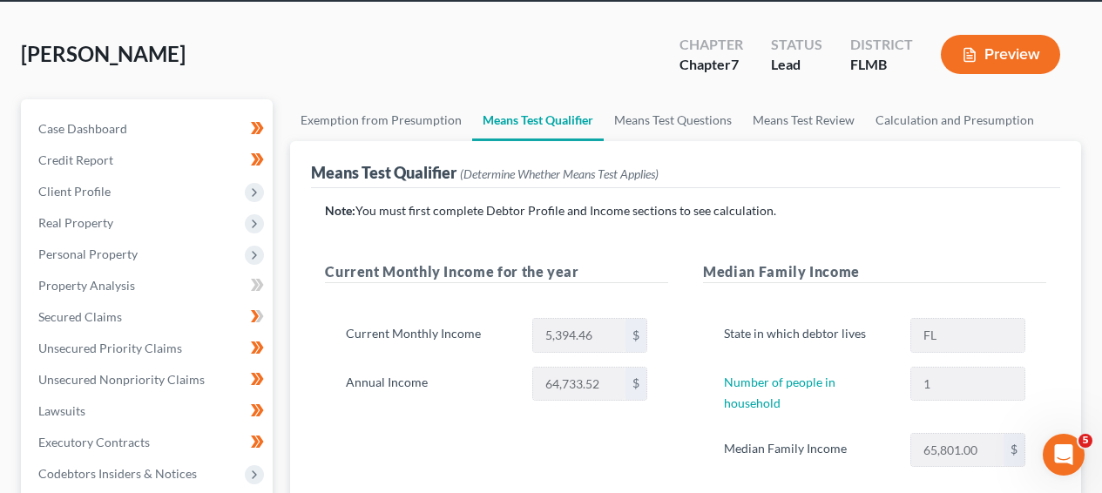
scroll to position [159, 0]
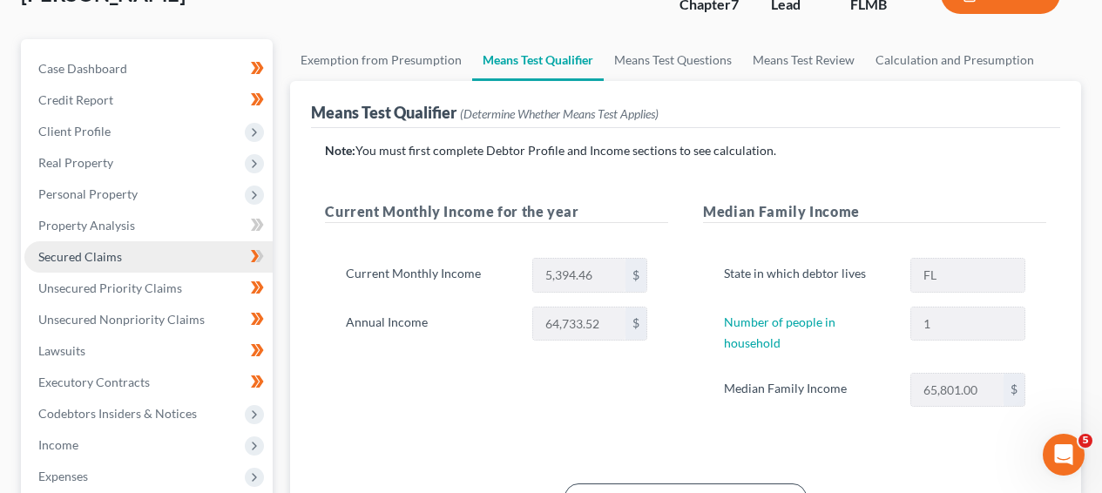
click at [177, 266] on link "Secured Claims" at bounding box center [148, 256] width 248 height 31
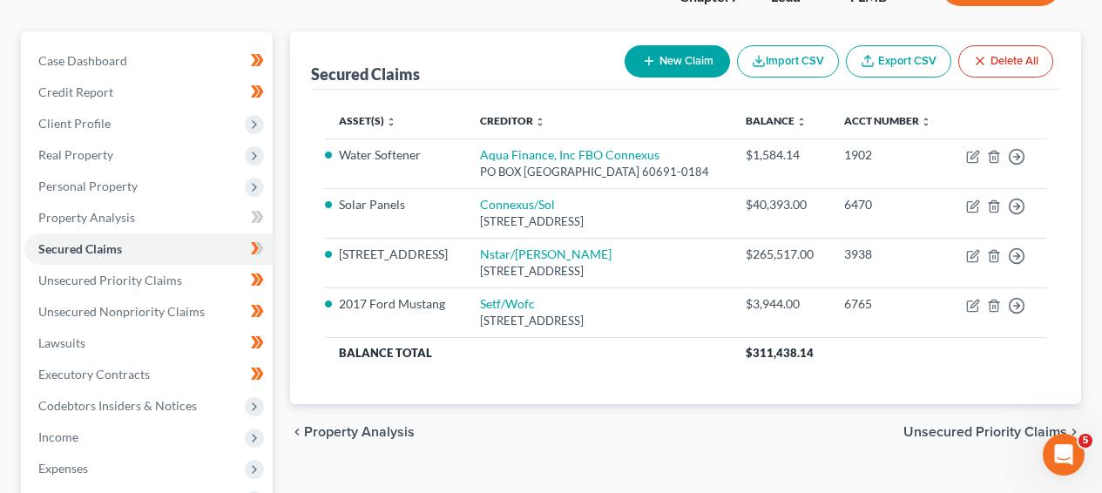
scroll to position [223, 0]
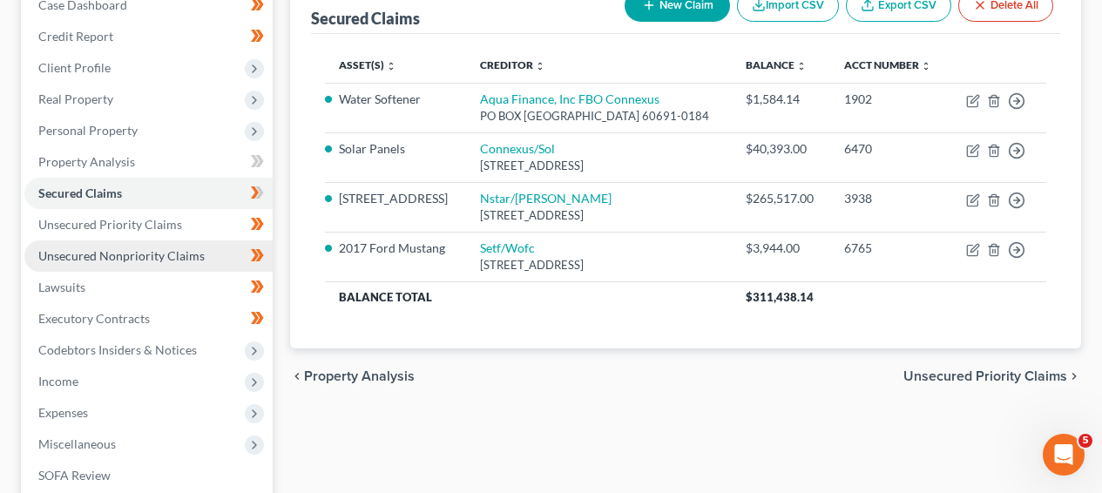
click at [205, 259] on link "Unsecured Nonpriority Claims" at bounding box center [148, 256] width 248 height 31
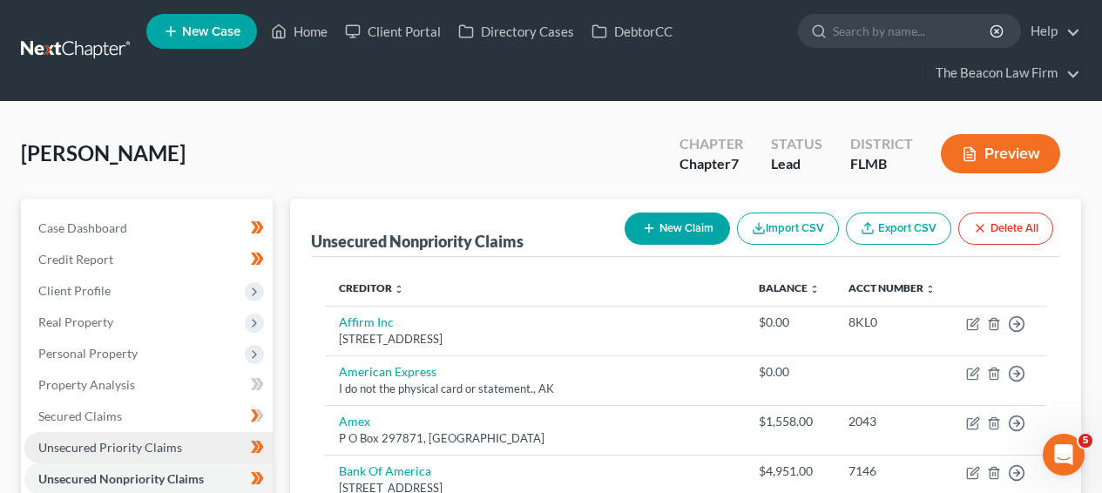
click at [169, 451] on span "Unsecured Priority Claims" at bounding box center [110, 447] width 144 height 15
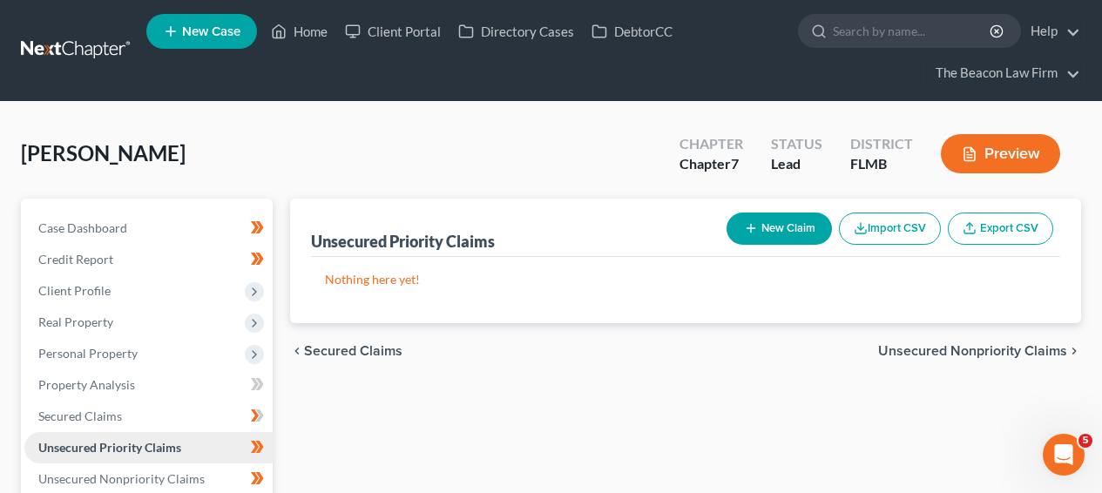
click at [166, 437] on link "Unsecured Priority Claims" at bounding box center [148, 447] width 248 height 31
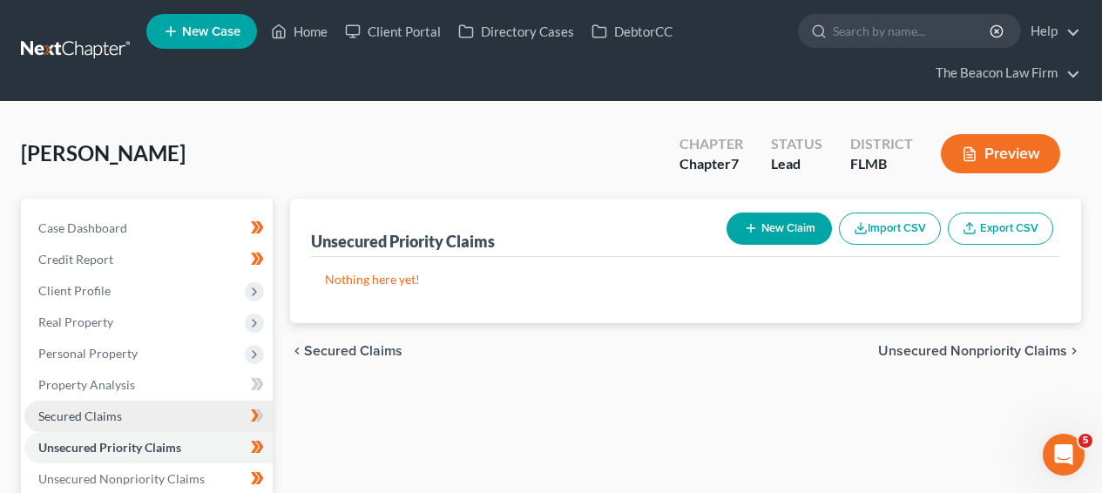
click at [169, 424] on link "Secured Claims" at bounding box center [148, 416] width 248 height 31
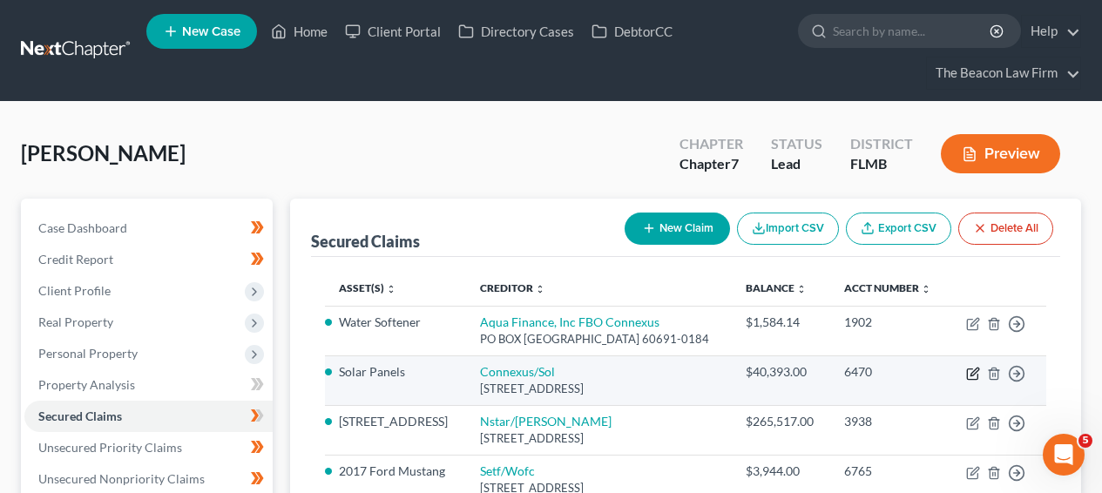
click at [978, 381] on icon "button" at bounding box center [973, 374] width 14 height 14
select select "4"
select select "2"
select select "0"
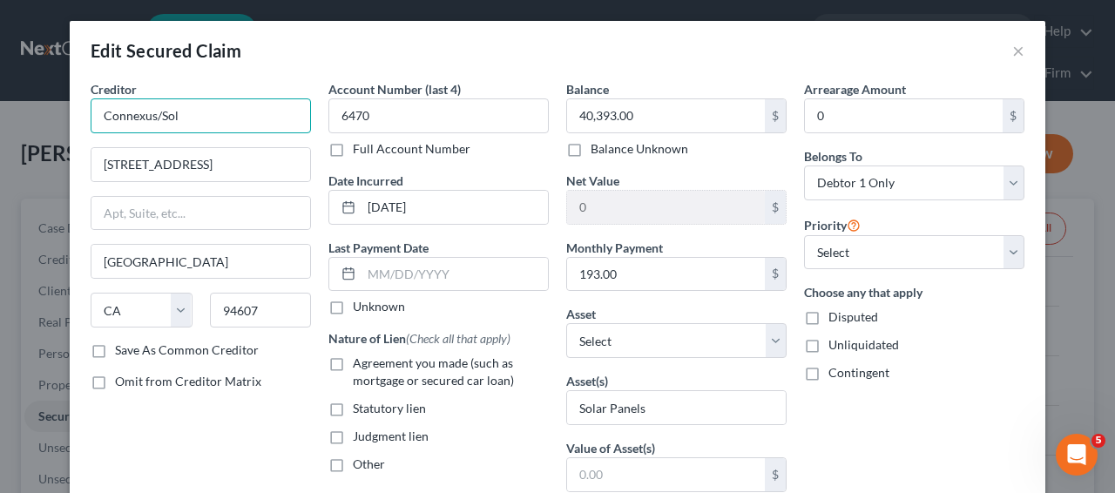
click at [225, 125] on input "Connexus/Sol" at bounding box center [201, 115] width 220 height 35
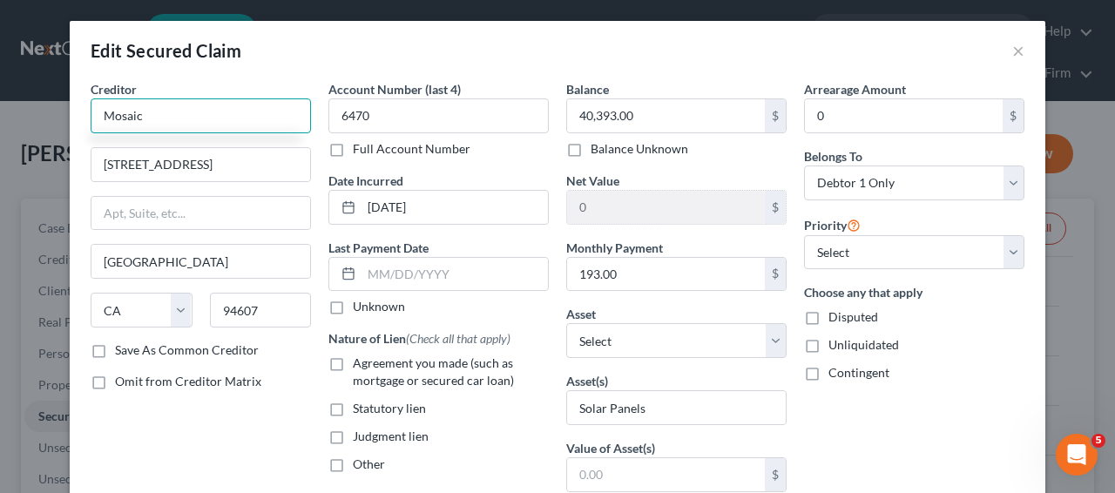
type input "Mosaic"
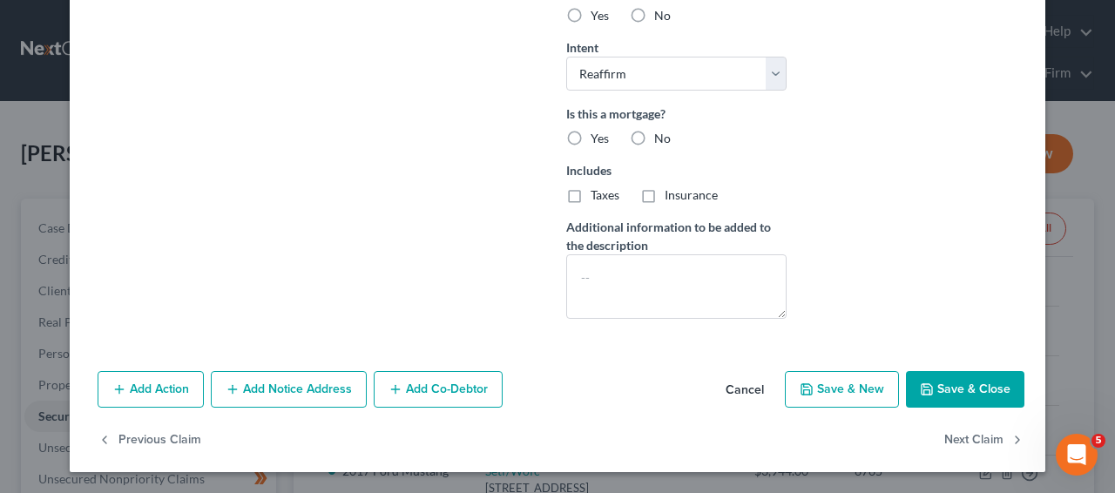
click at [989, 393] on button "Save & Close" at bounding box center [965, 389] width 119 height 37
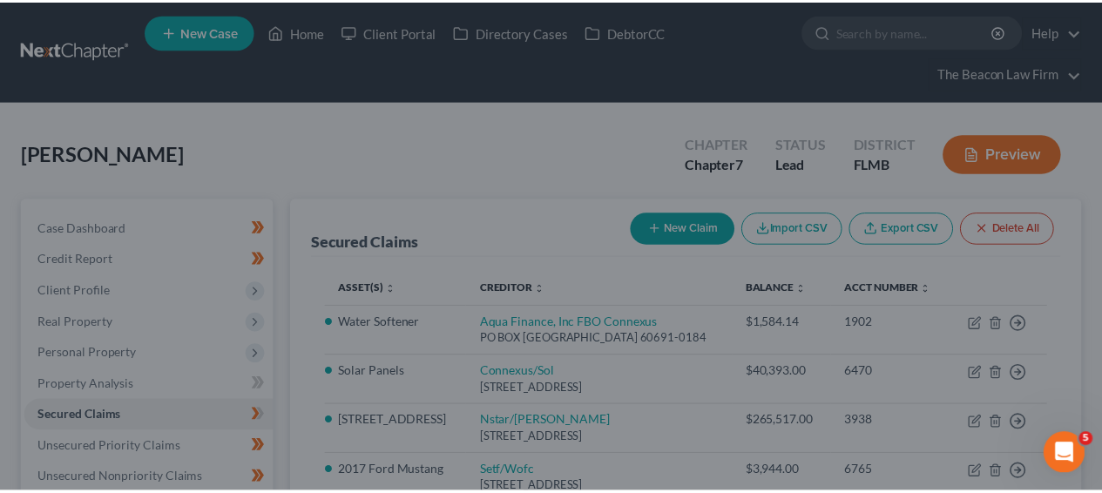
scroll to position [334, 0]
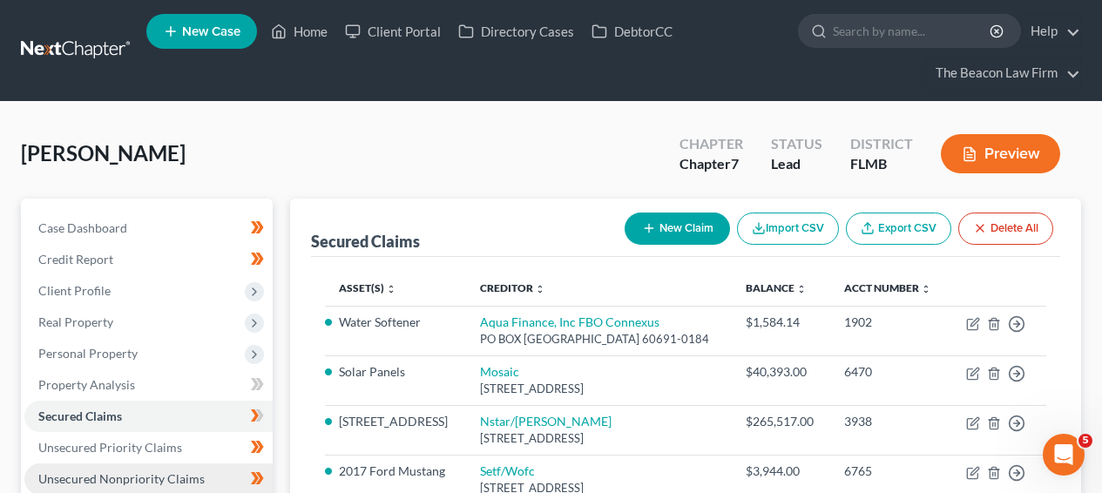
click at [160, 476] on span "Unsecured Nonpriority Claims" at bounding box center [121, 478] width 166 height 15
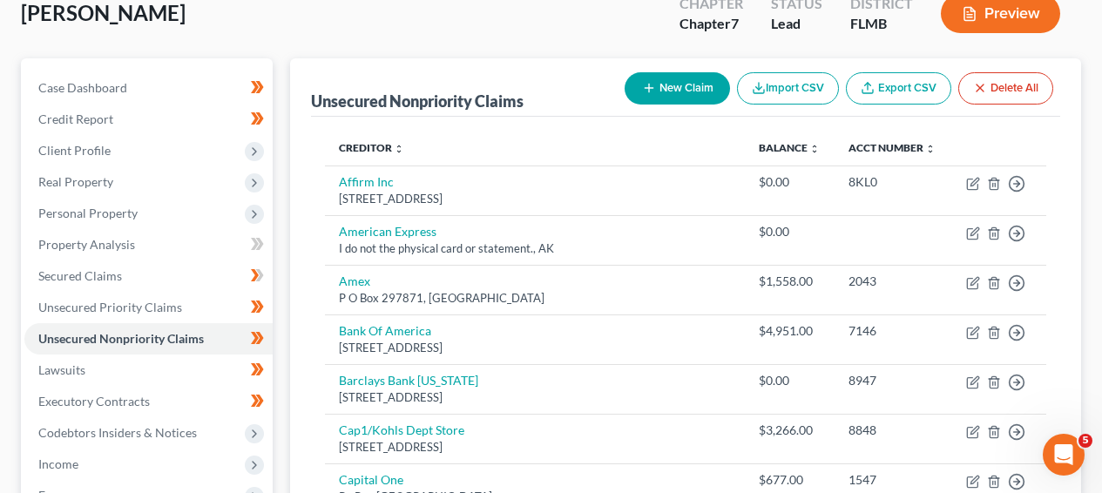
scroll to position [144, 0]
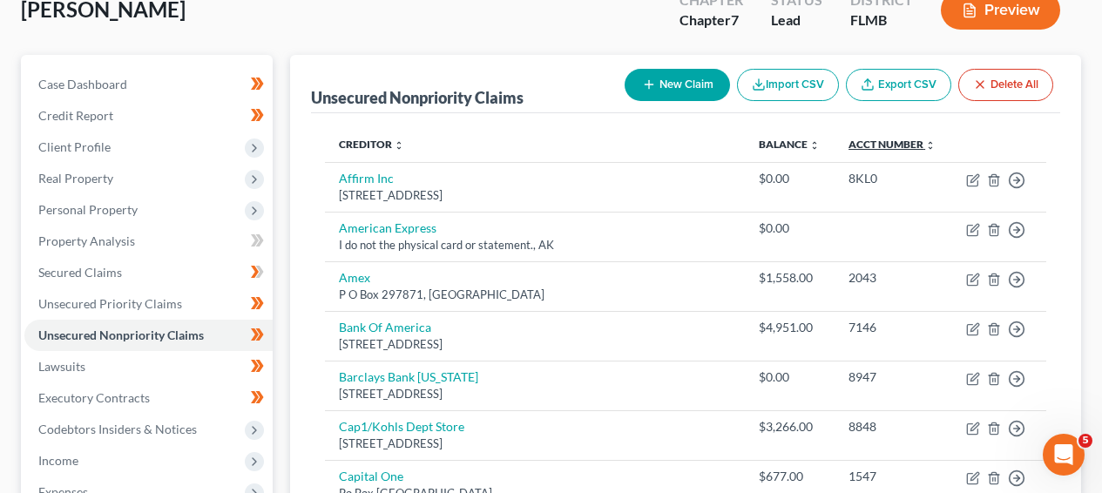
click at [849, 139] on link "Acct Number expand_more expand_less unfold_more" at bounding box center [892, 144] width 87 height 13
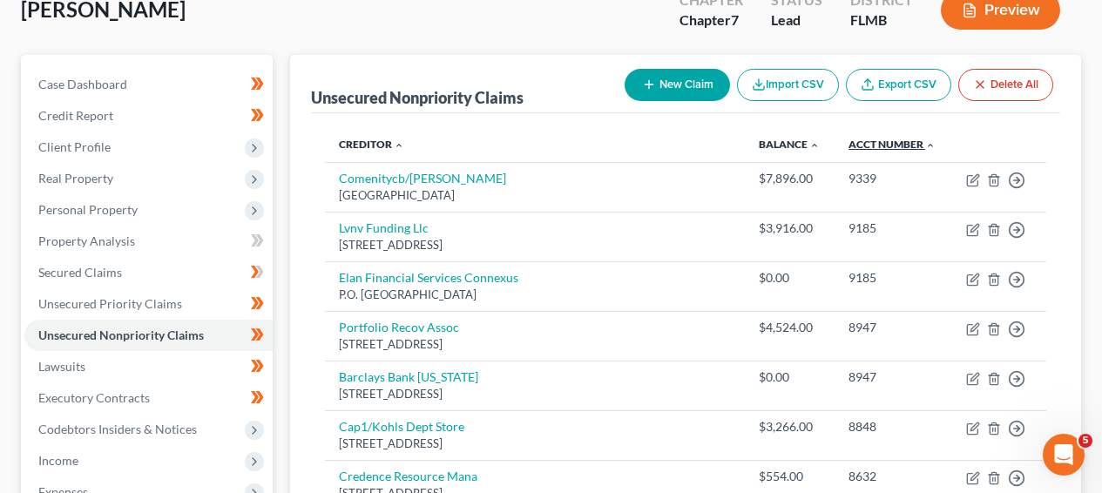
click at [849, 139] on link "Acct Number expand_more expand_less unfold_more" at bounding box center [892, 144] width 87 height 13
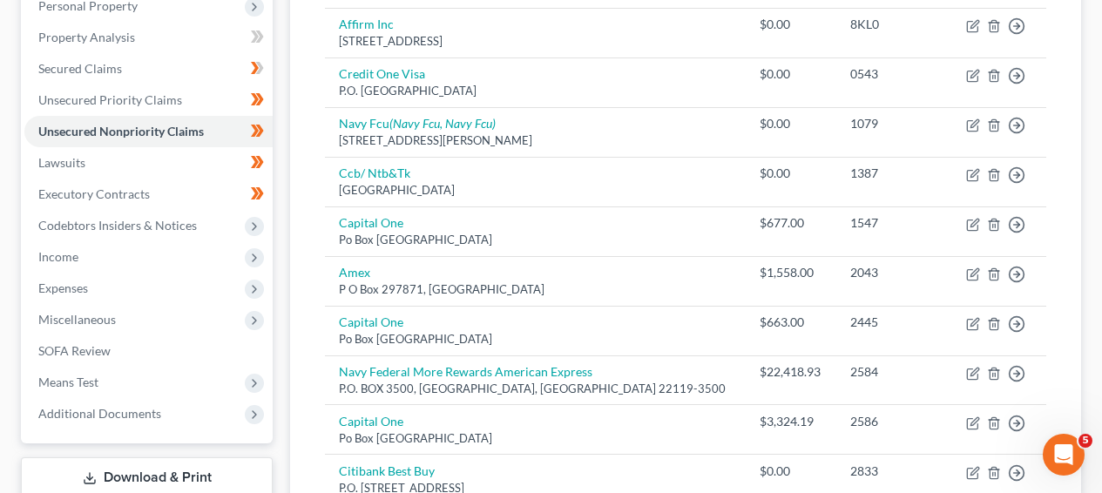
scroll to position [346, 0]
drag, startPoint x: 1101, startPoint y: 76, endPoint x: 1107, endPoint y: 19, distance: 57.0
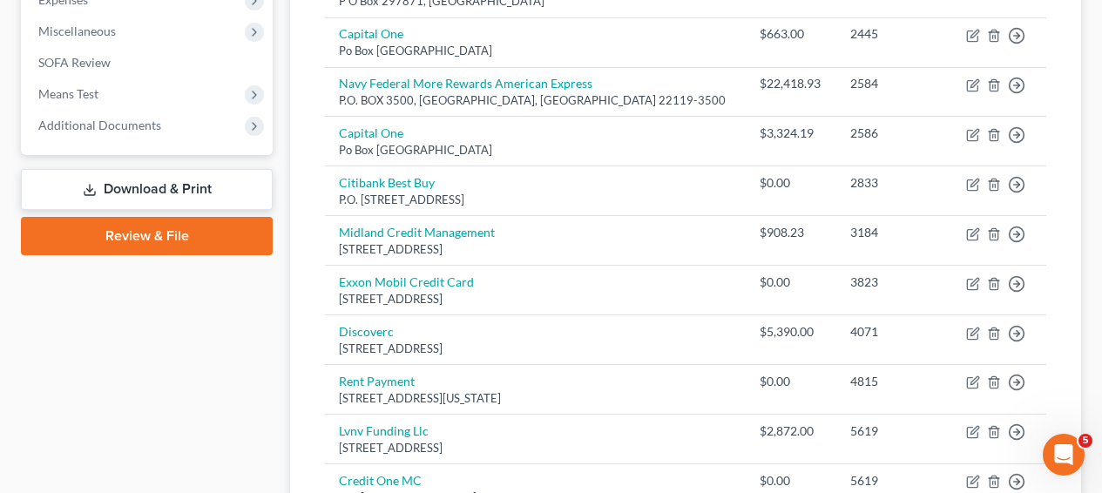
scroll to position [147, 0]
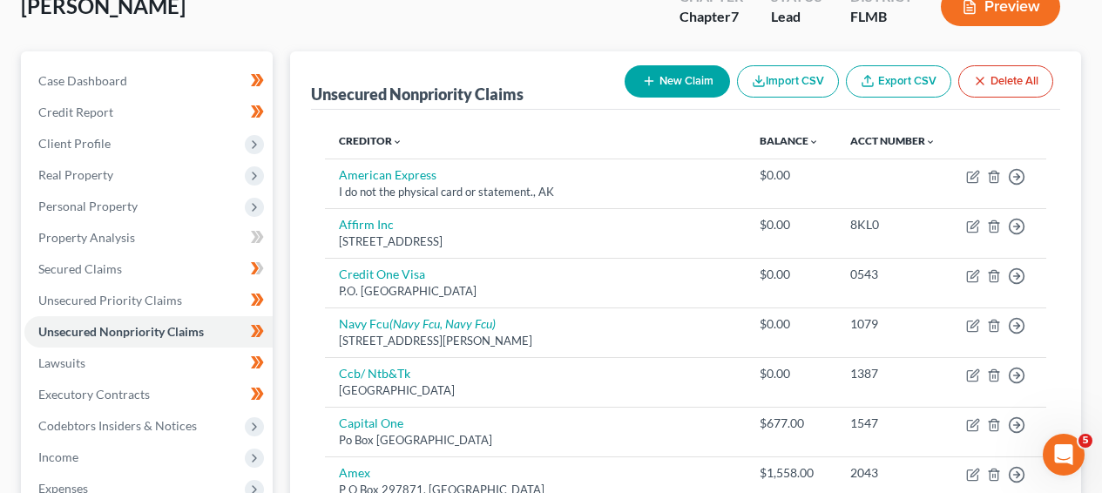
click at [373, 129] on th "Creditor expand_more expand_less unfold_more" at bounding box center [535, 141] width 421 height 35
click at [372, 140] on link "Creditor expand_more expand_less unfold_more" at bounding box center [371, 140] width 64 height 13
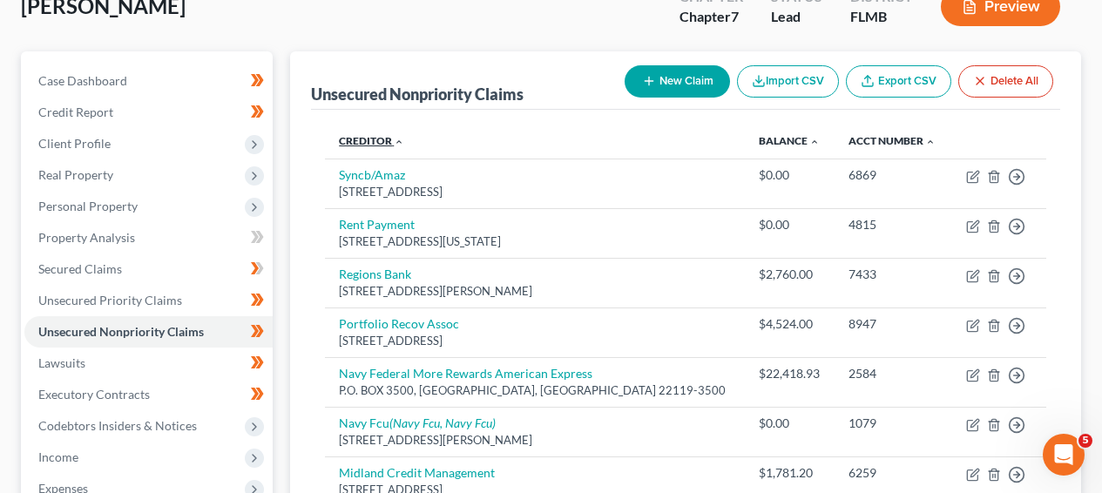
click at [373, 140] on link "Creditor expand_more expand_less unfold_more" at bounding box center [371, 140] width 65 height 13
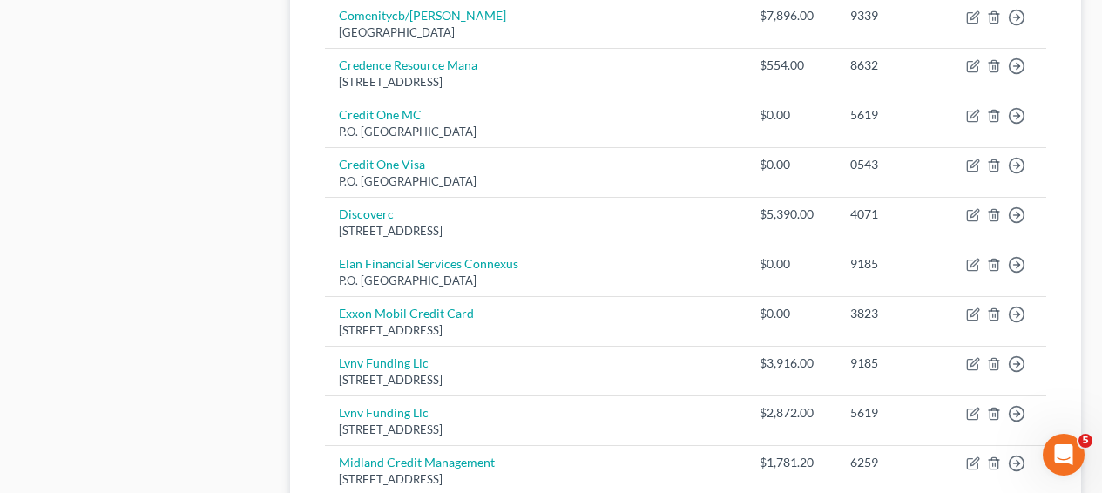
scroll to position [228, 0]
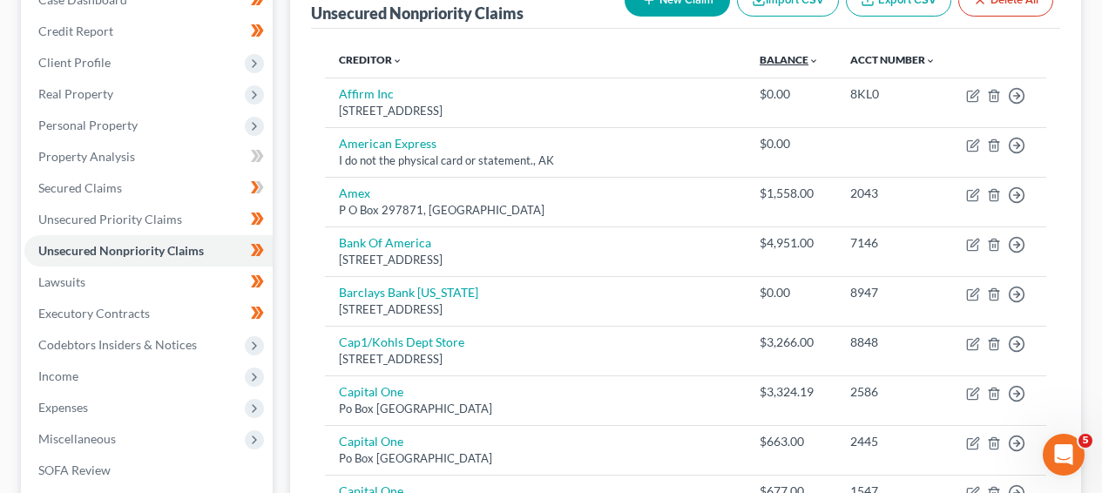
click at [760, 62] on link "Balance expand_more expand_less unfold_more" at bounding box center [789, 59] width 59 height 13
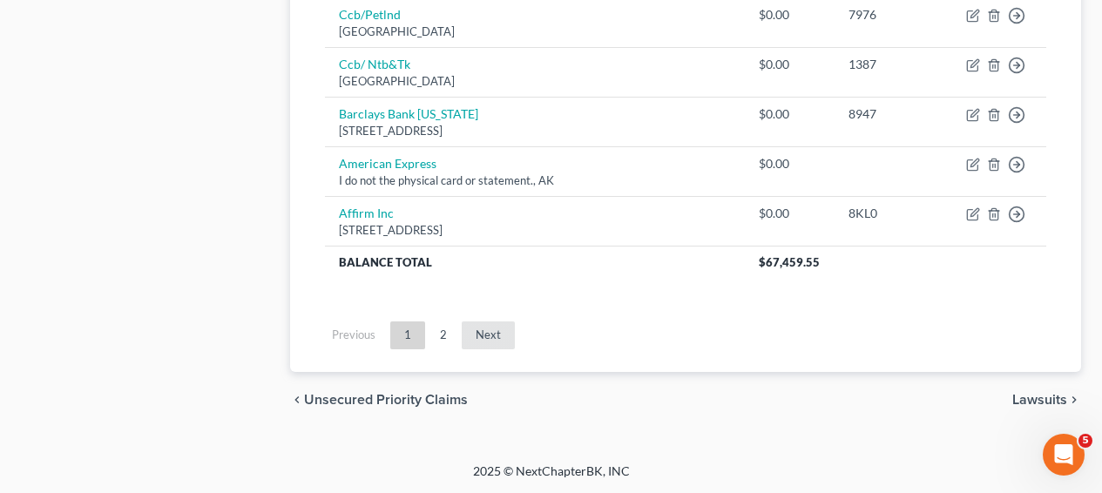
click at [495, 327] on link "Next" at bounding box center [488, 336] width 53 height 28
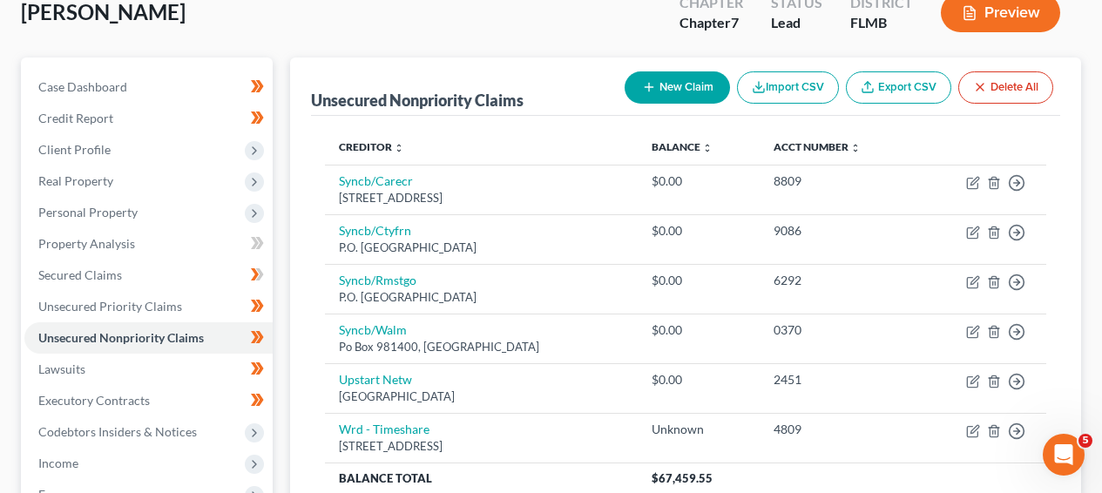
scroll to position [287, 0]
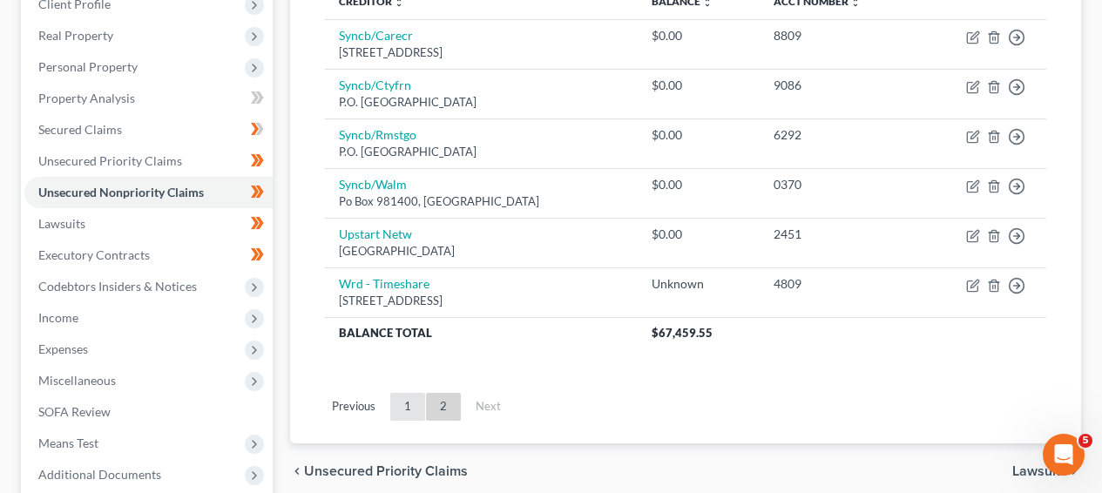
click at [399, 408] on link "1" at bounding box center [407, 407] width 35 height 28
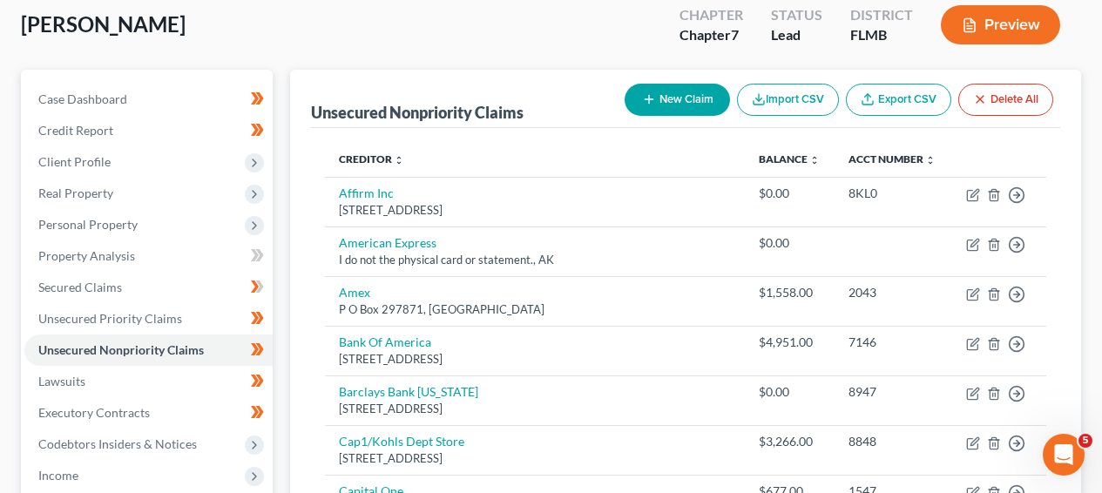
scroll to position [105, 0]
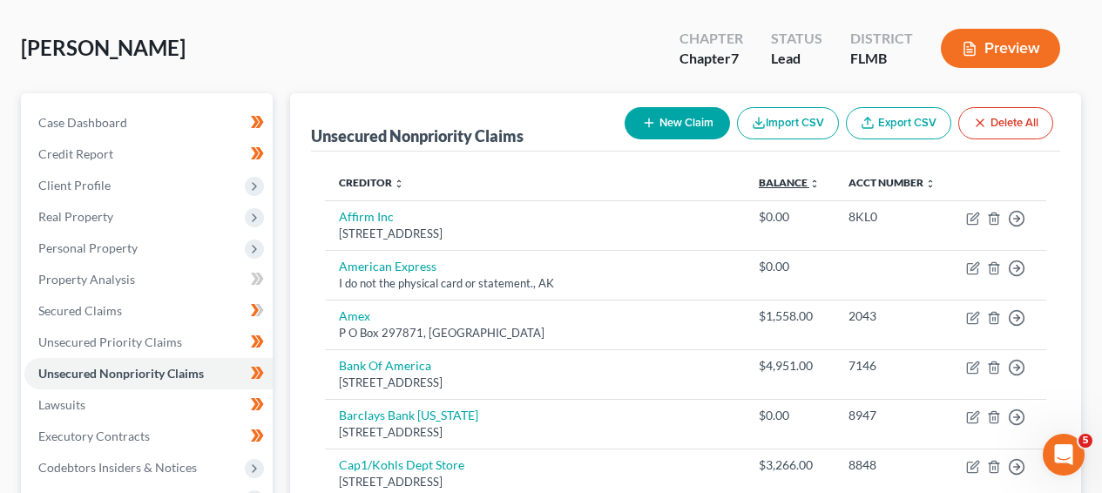
click at [759, 186] on link "Balance expand_more expand_less unfold_more" at bounding box center [789, 182] width 61 height 13
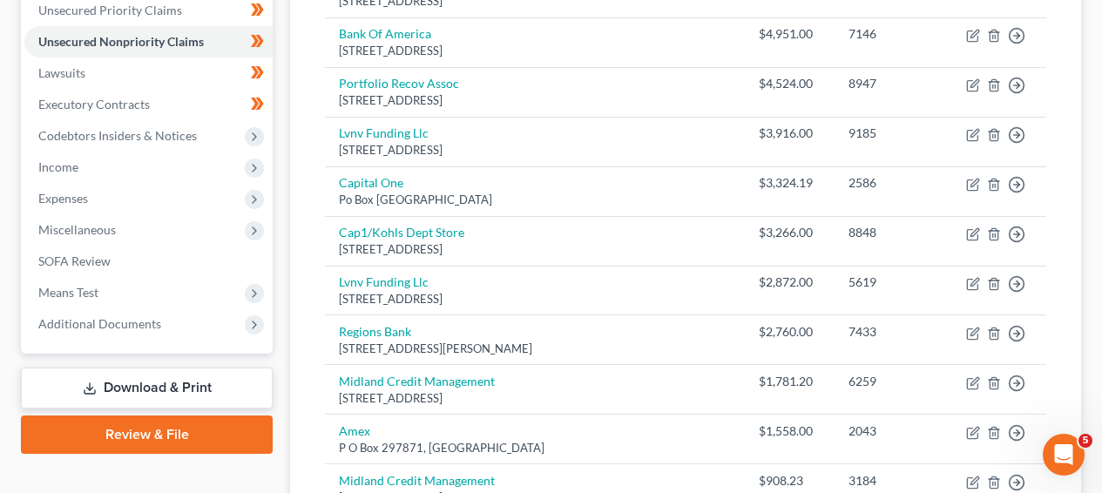
scroll to position [3, 0]
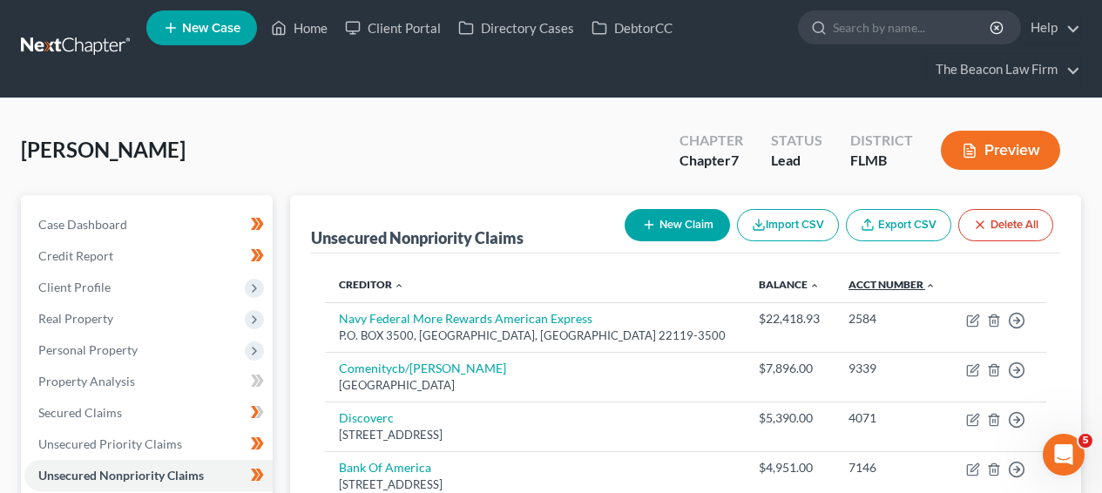
click at [872, 279] on link "Acct Number expand_more expand_less unfold_more" at bounding box center [892, 284] width 87 height 13
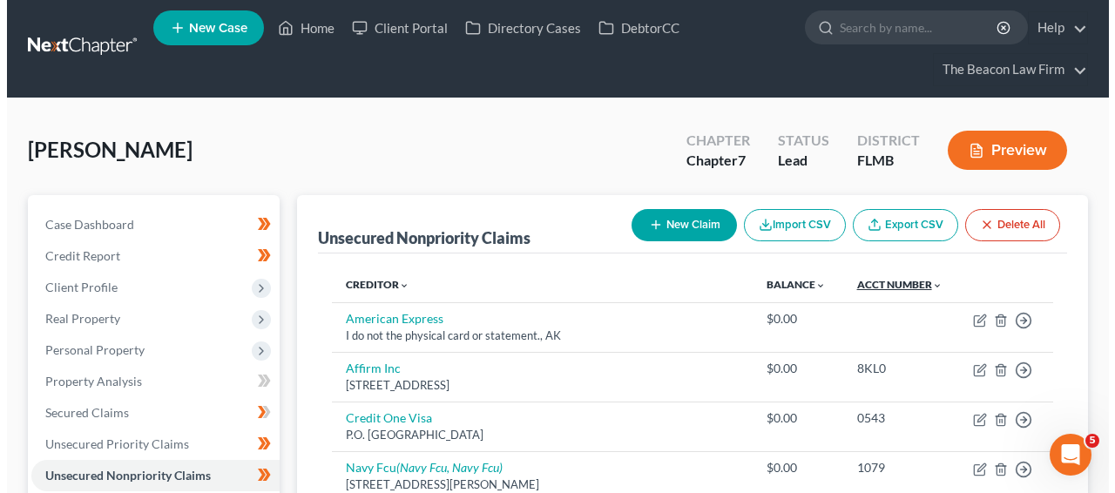
scroll to position [479, 0]
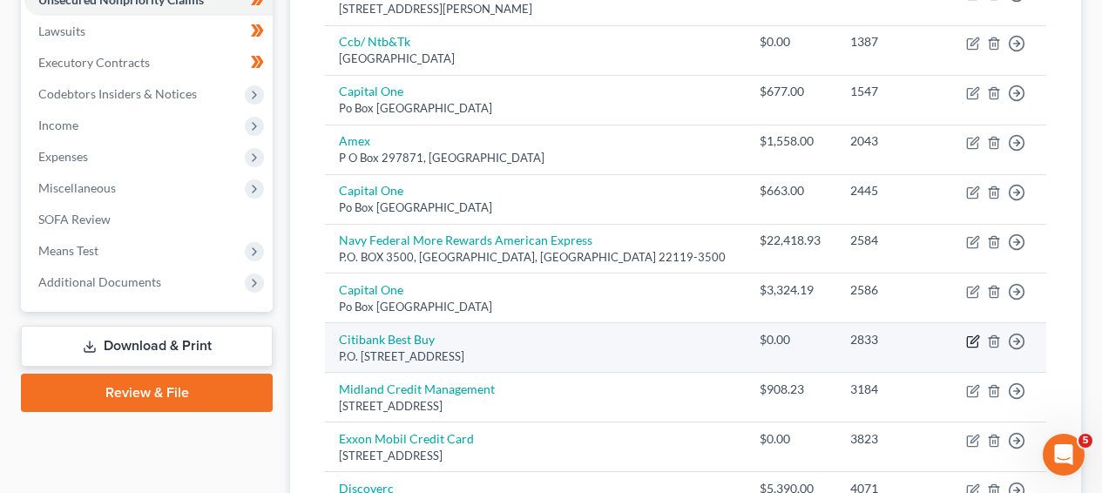
click at [971, 339] on icon "button" at bounding box center [973, 342] width 14 height 14
select select "39"
select select "2"
select select "0"
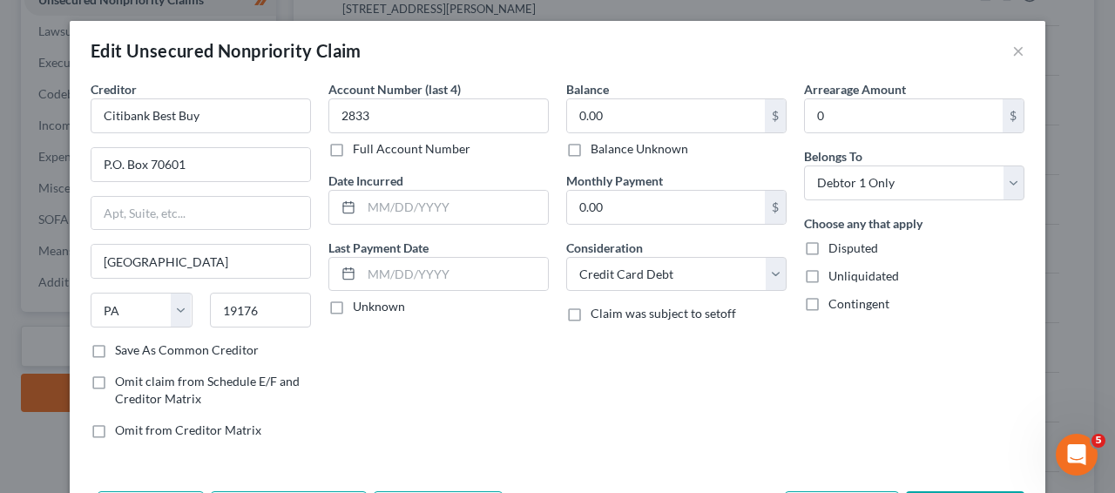
click at [677, 147] on label "Balance Unknown" at bounding box center [640, 148] width 98 height 17
click at [609, 147] on input "Balance Unknown" at bounding box center [603, 145] width 11 height 11
checkbox input "true"
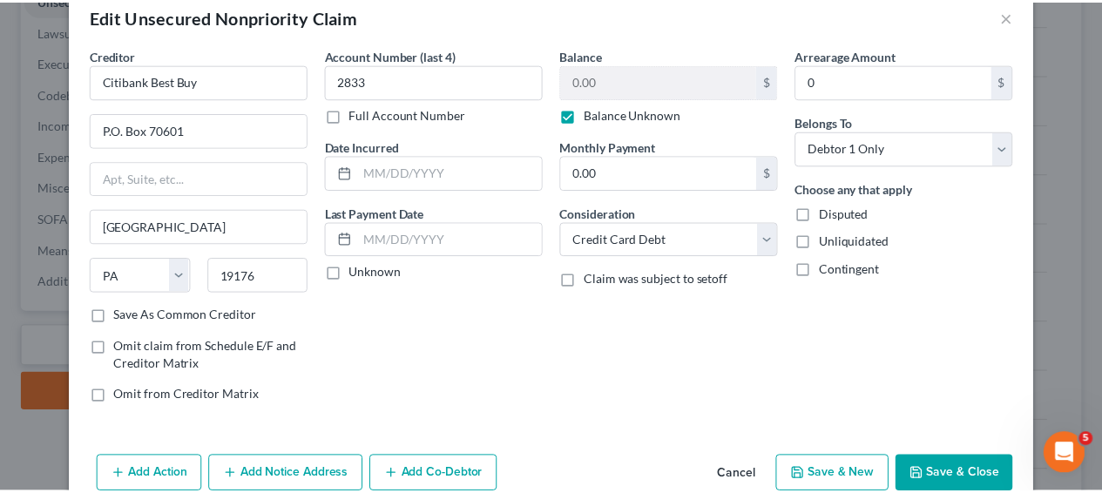
scroll to position [119, 0]
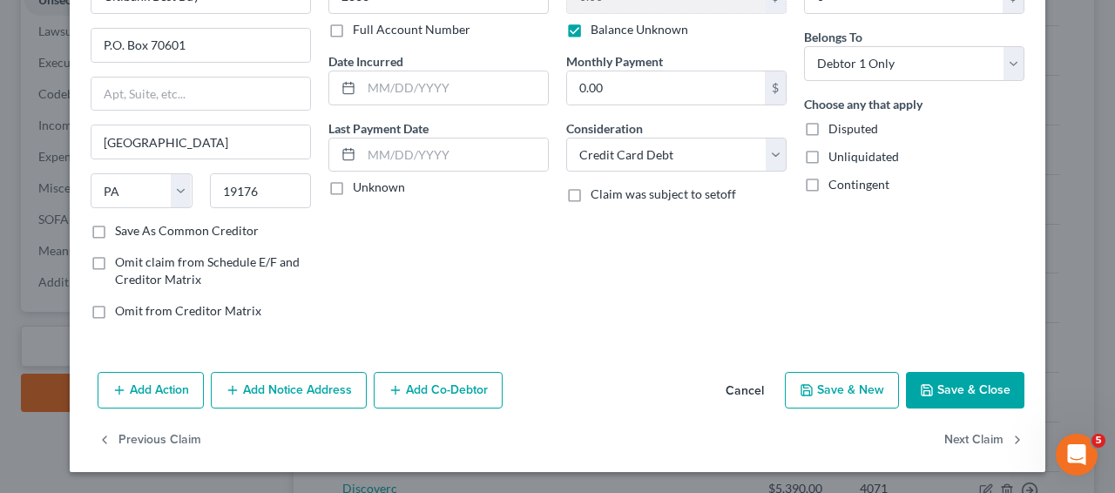
click at [993, 372] on button "Save & Close" at bounding box center [965, 390] width 119 height 37
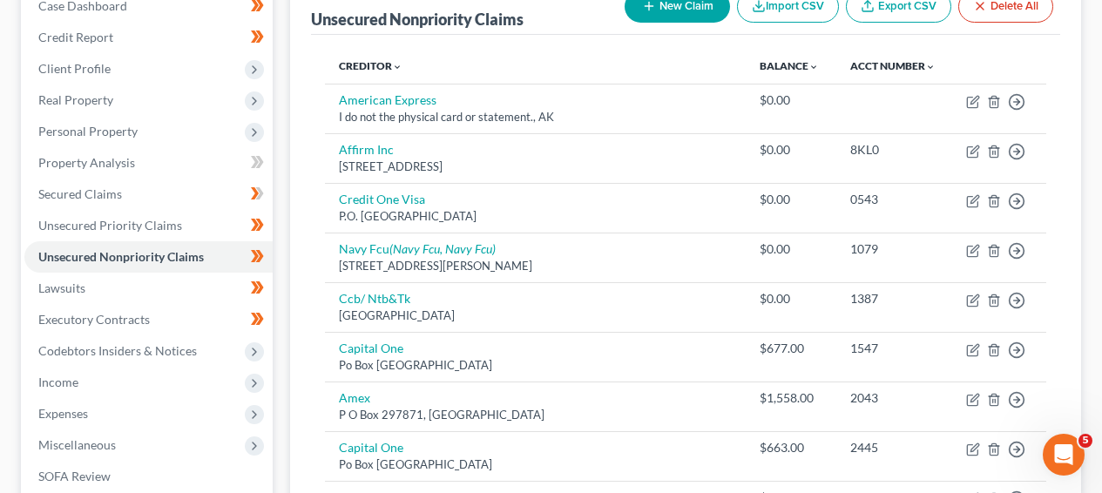
scroll to position [145, 0]
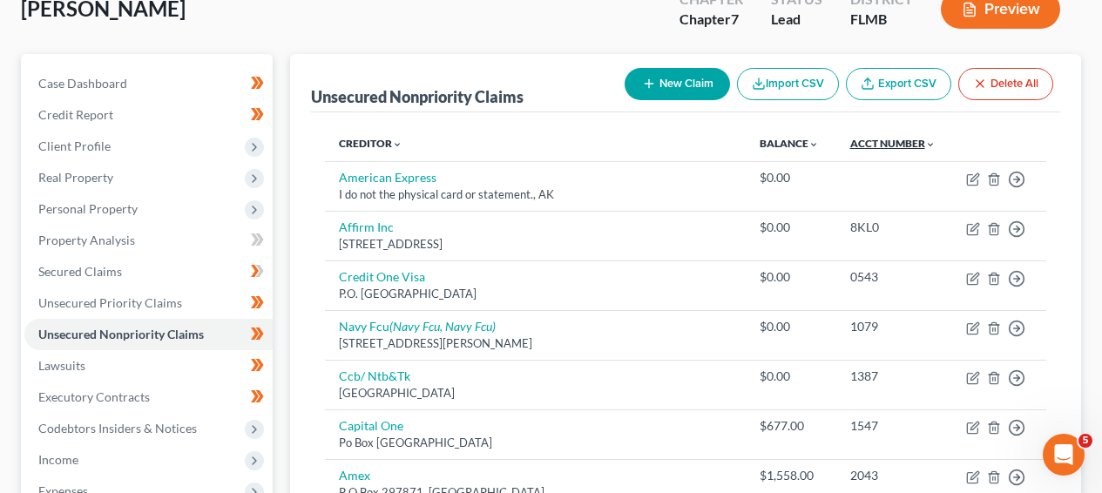
click at [851, 139] on link "Acct Number expand_more expand_less unfold_more" at bounding box center [893, 143] width 85 height 13
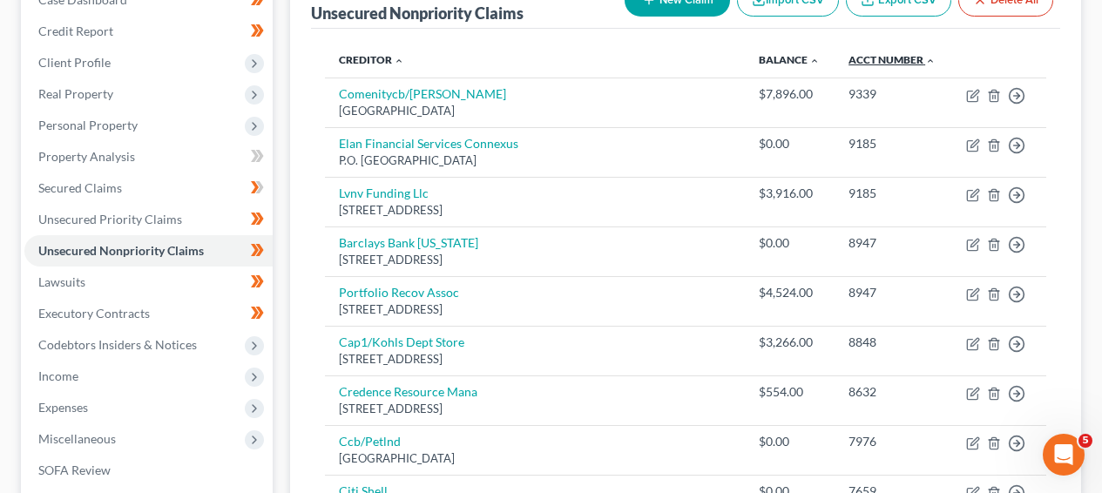
scroll to position [223, 0]
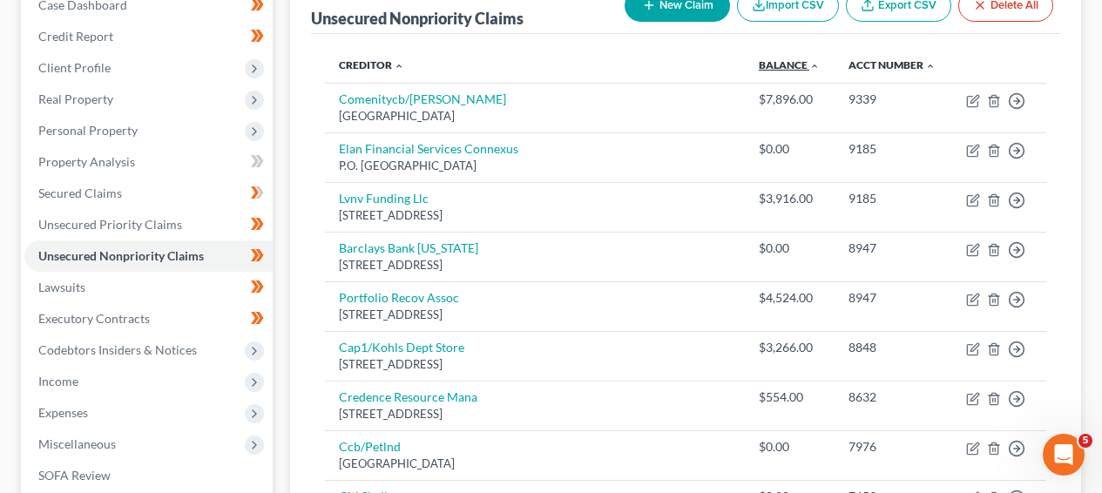
click at [759, 67] on link "Balance expand_more expand_less unfold_more" at bounding box center [789, 64] width 61 height 13
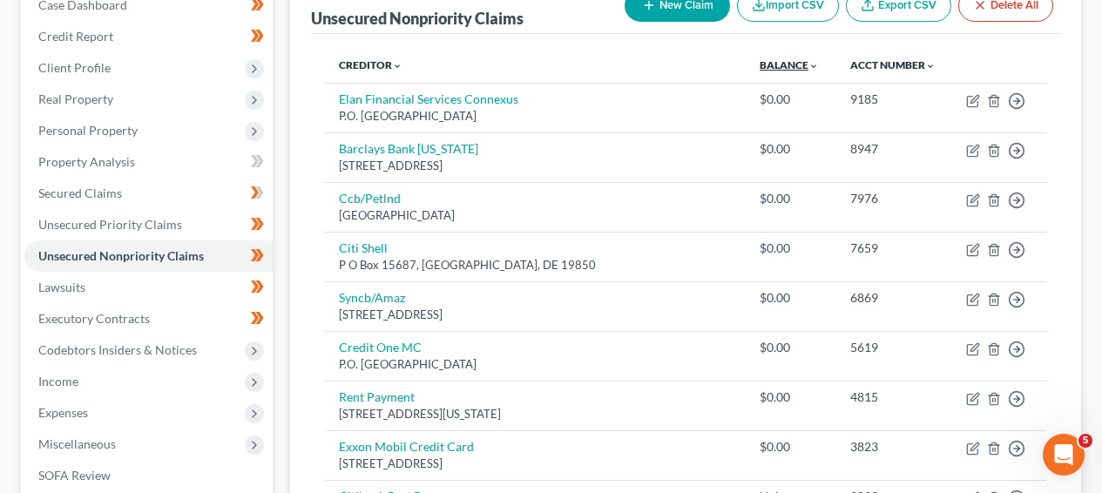
click at [760, 67] on link "Balance expand_more expand_less unfold_more" at bounding box center [789, 64] width 59 height 13
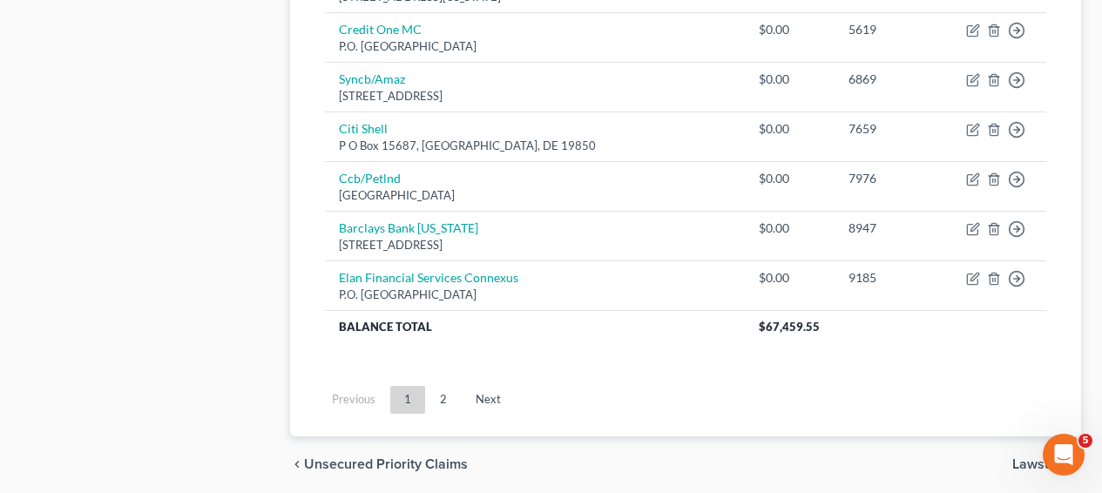
scroll to position [1487, 0]
click at [488, 398] on link "Next" at bounding box center [488, 398] width 53 height 28
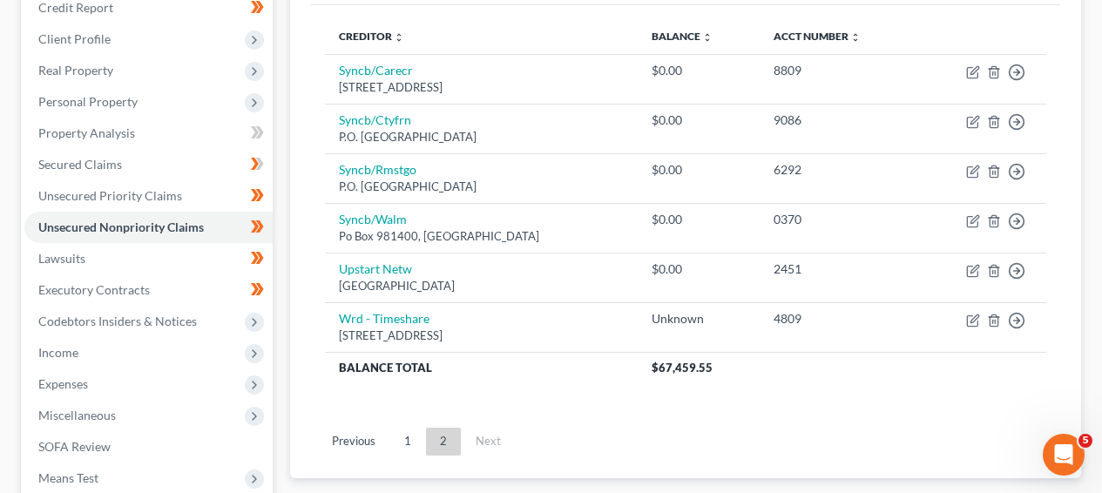
scroll to position [256, 0]
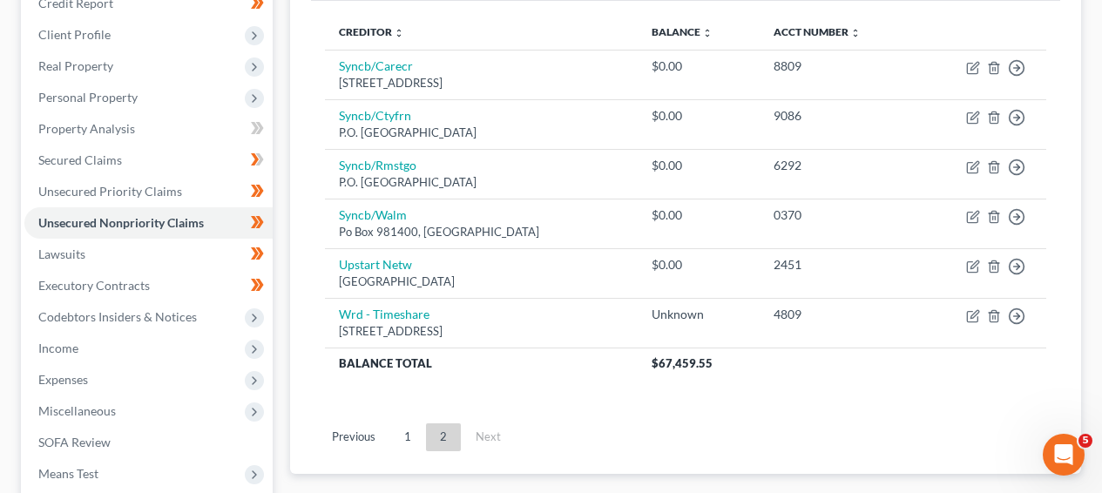
click at [417, 450] on li "1" at bounding box center [408, 438] width 36 height 28
click at [415, 444] on link "1" at bounding box center [407, 438] width 35 height 28
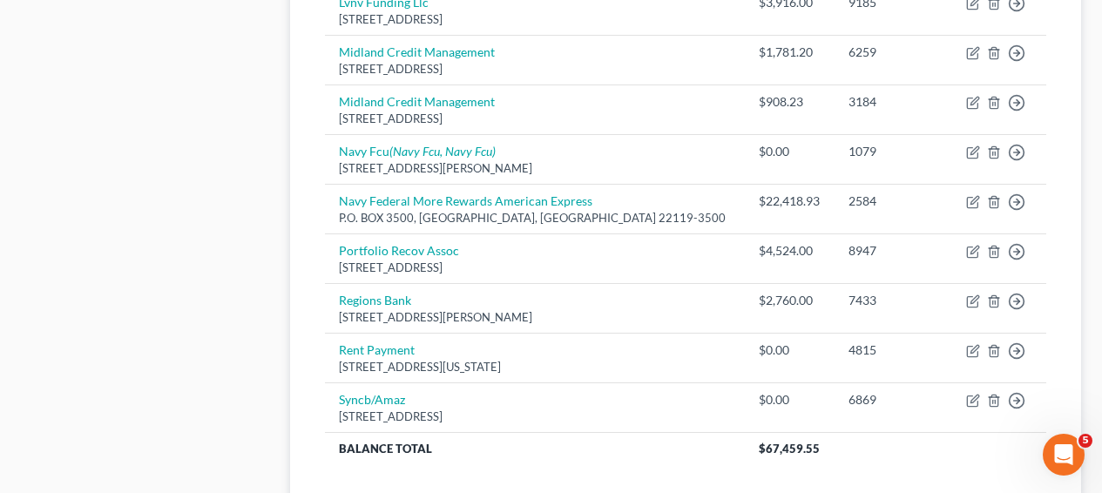
scroll to position [1549, 0]
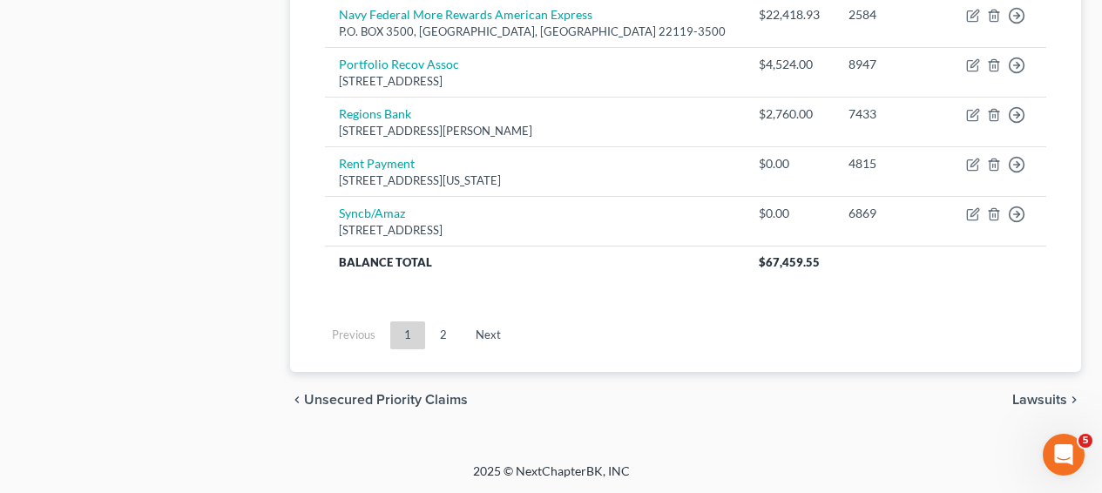
click at [507, 349] on ul "Previous 1 2 Next" at bounding box center [685, 335] width 749 height 45
click at [489, 343] on link "Next" at bounding box center [488, 336] width 53 height 28
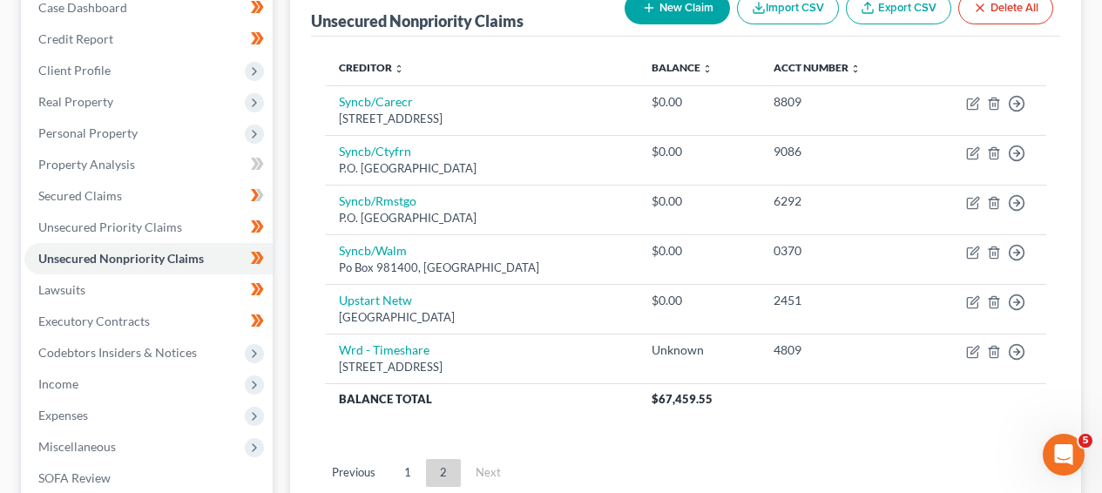
scroll to position [288, 0]
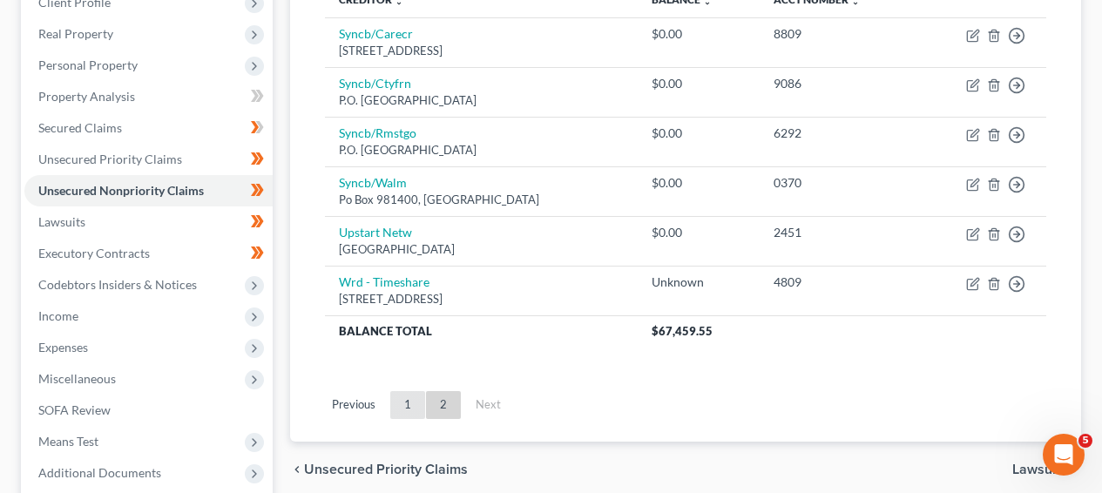
click at [419, 417] on ul "Previous 1 2 Next" at bounding box center [685, 405] width 749 height 45
click at [418, 405] on link "1" at bounding box center [407, 405] width 35 height 28
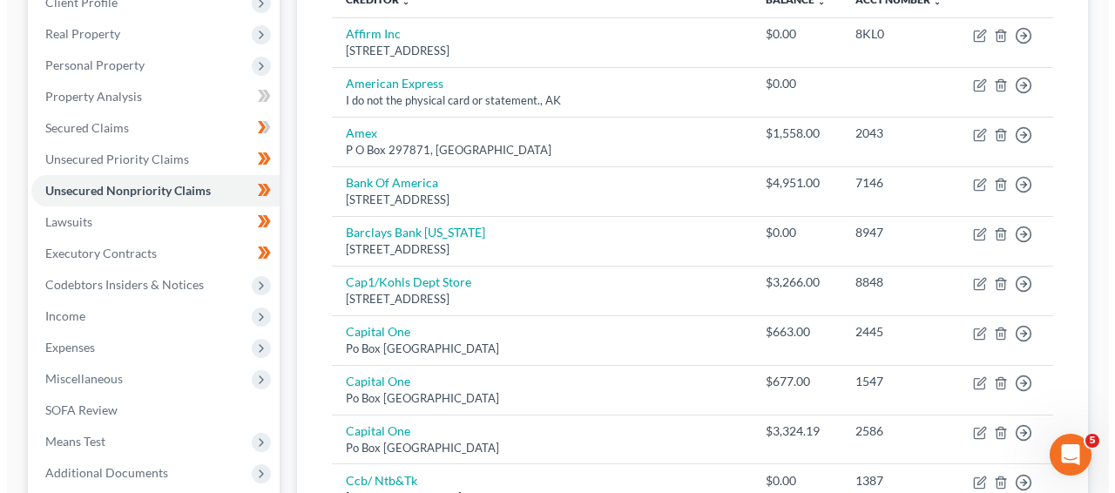
scroll to position [0, 0]
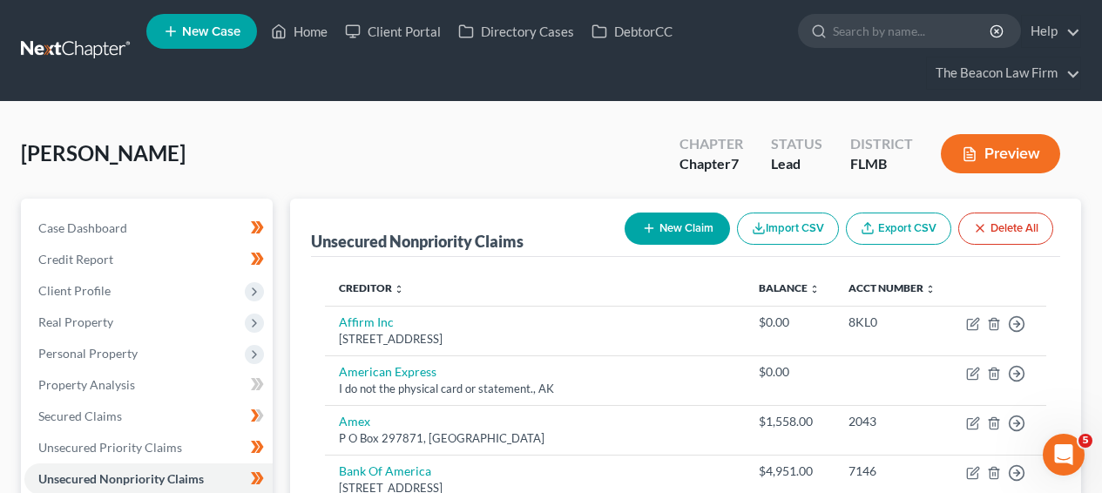
click at [654, 217] on button "New Claim" at bounding box center [677, 229] width 105 height 32
select select "0"
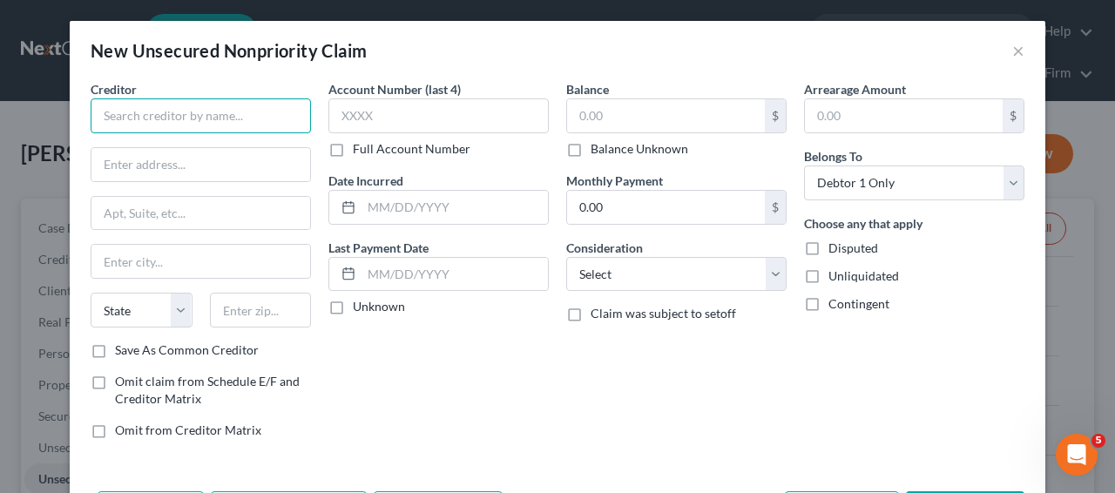
click at [178, 112] on input "text" at bounding box center [201, 115] width 220 height 35
type input "TJX Rewards/Syncb"
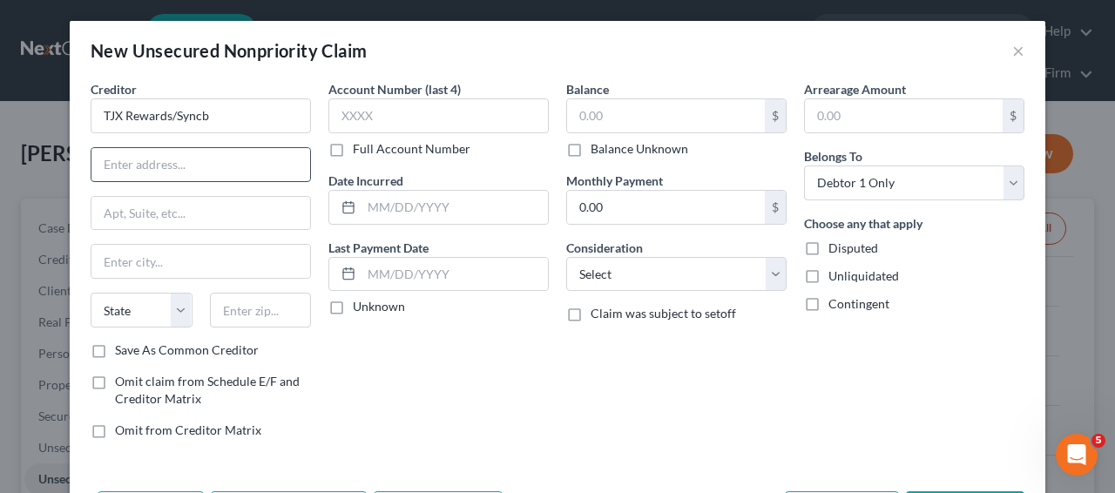
click at [200, 174] on input "text" at bounding box center [201, 164] width 219 height 33
type input "P.O. Box 669819"
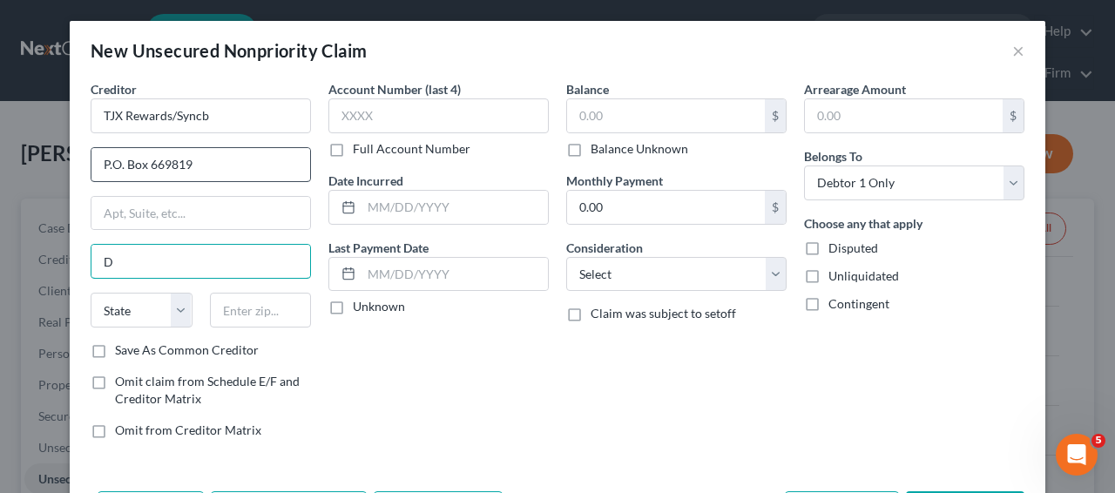
type input "D"
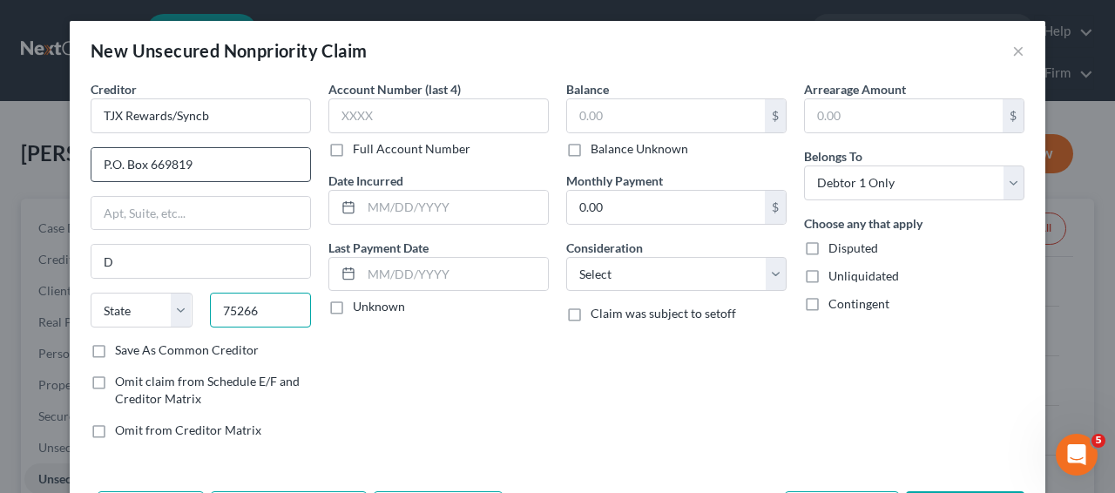
type input "75266"
type input "Dallas"
select select "45"
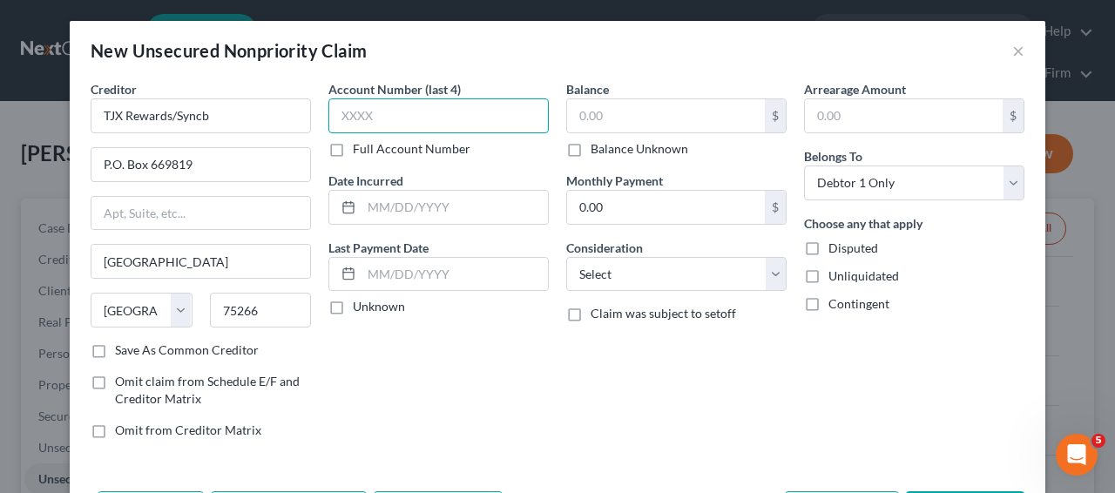
click at [444, 106] on input "text" at bounding box center [439, 115] width 220 height 35
type input "9701"
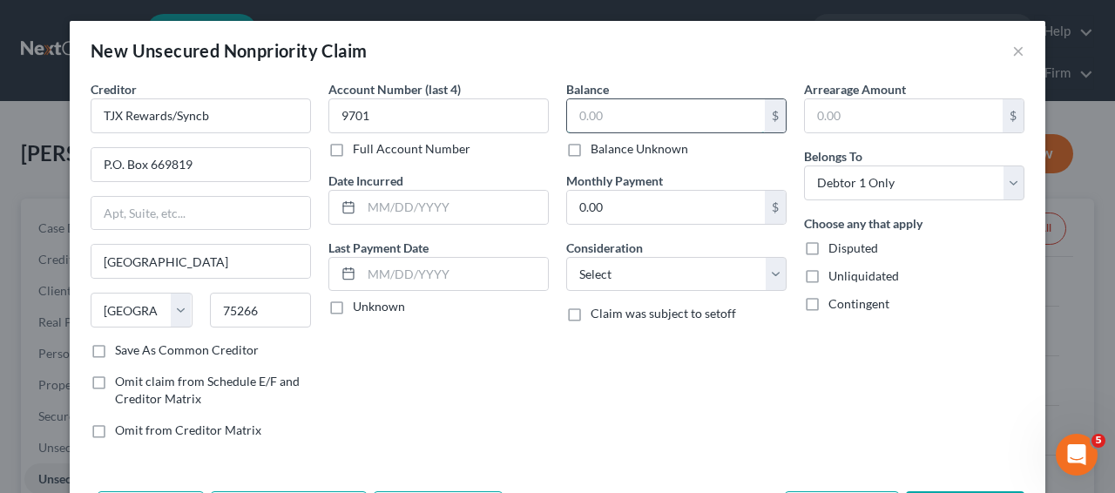
click at [641, 109] on input "text" at bounding box center [666, 115] width 198 height 33
type input "3,763.88"
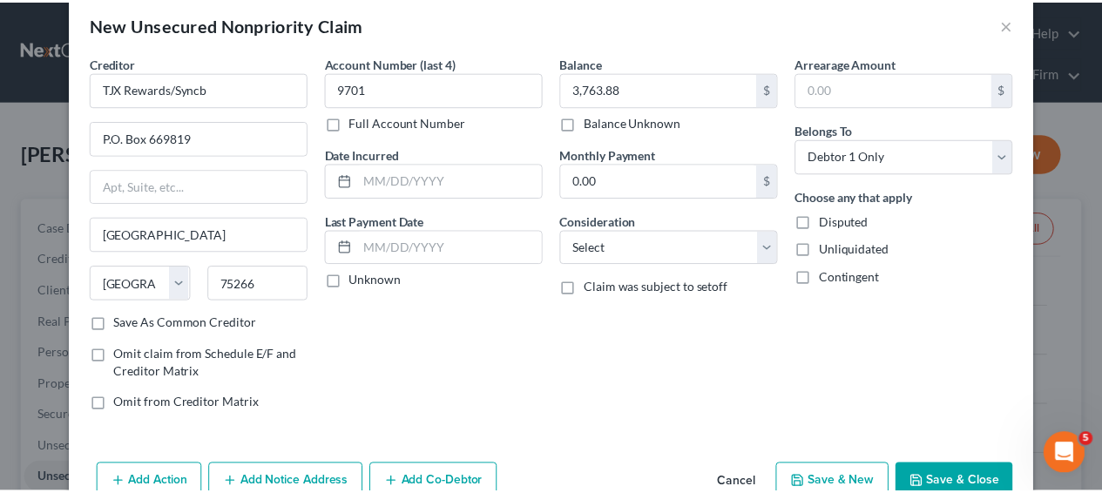
scroll to position [69, 0]
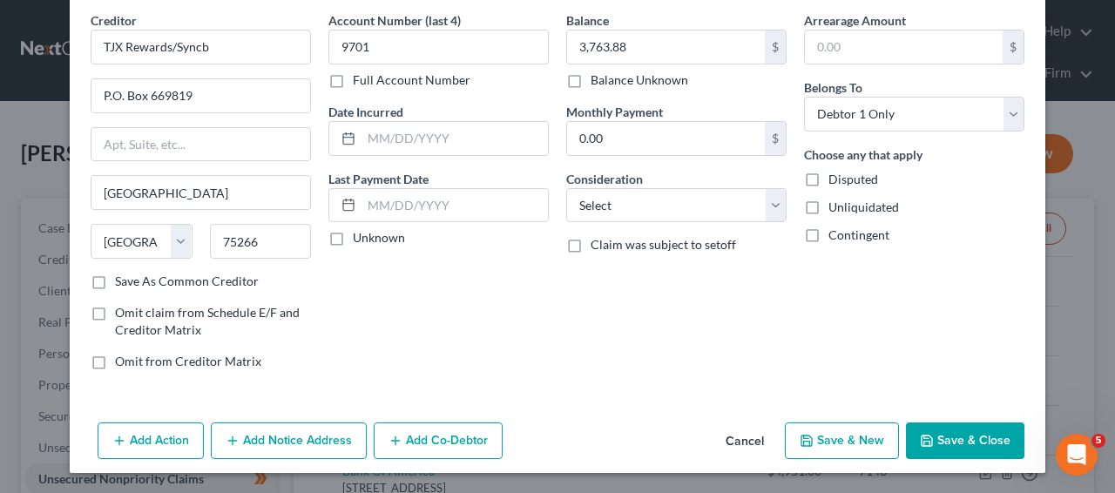
click at [950, 419] on div "Add Action Add Notice Address Add Co-Debtor Cancel Save & New Save & Close" at bounding box center [558, 445] width 976 height 58
click at [947, 433] on button "Save & Close" at bounding box center [965, 441] width 119 height 37
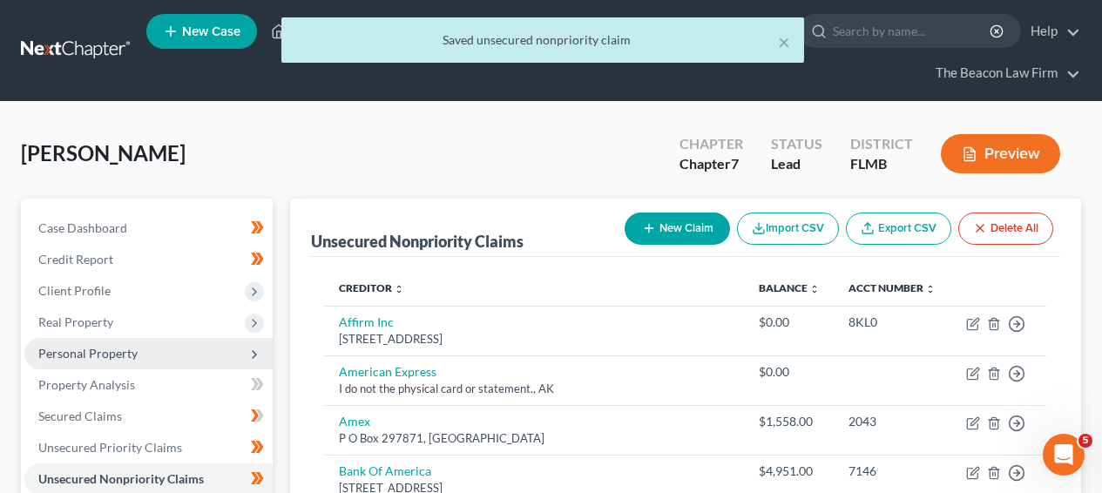
click at [183, 363] on span "Personal Property" at bounding box center [148, 353] width 248 height 31
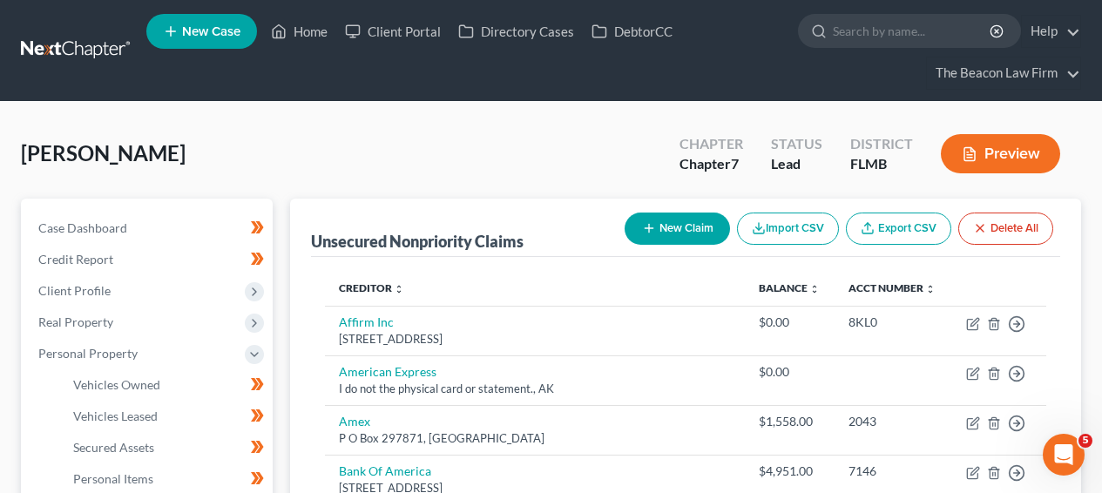
scroll to position [476, 0]
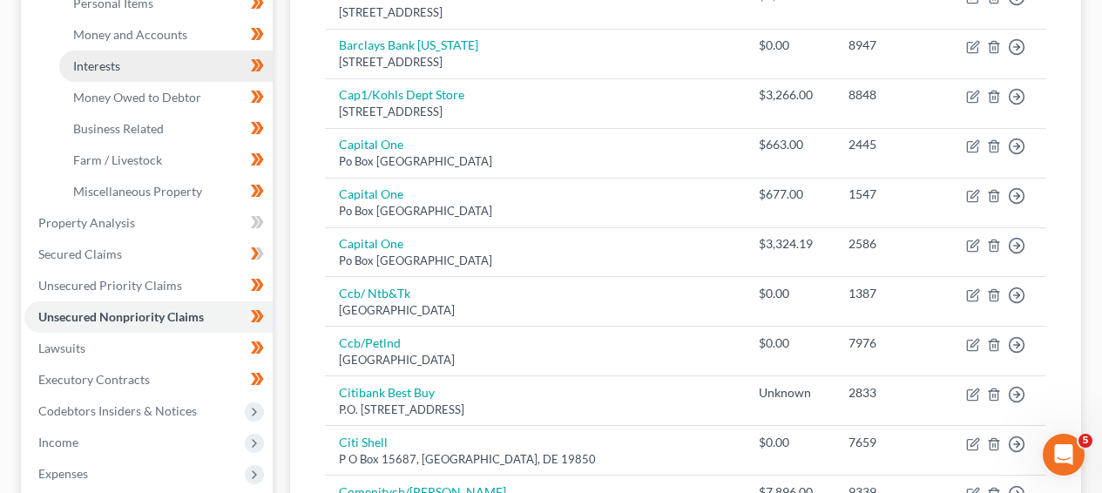
click at [103, 75] on link "Interests" at bounding box center [166, 66] width 214 height 31
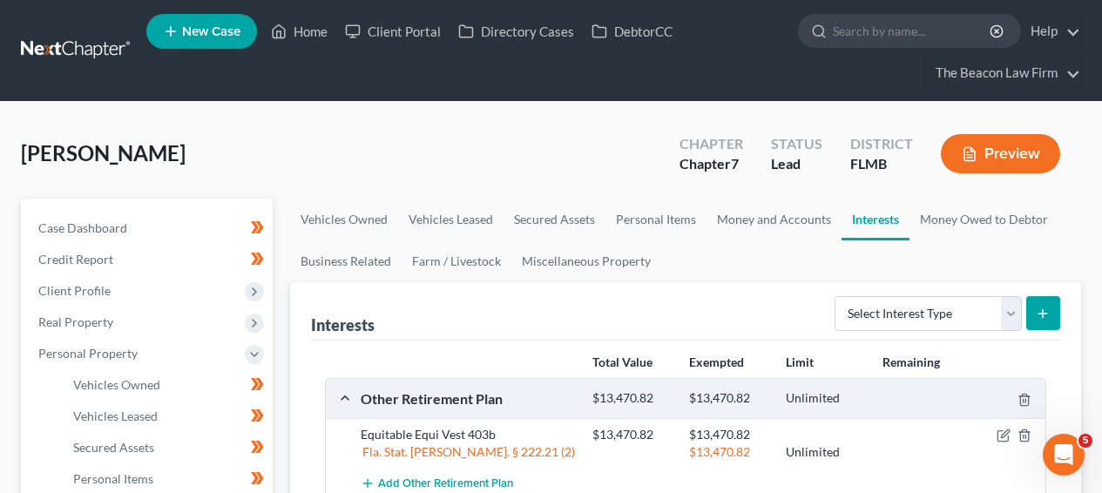
click at [854, 214] on link "Interests" at bounding box center [876, 220] width 68 height 42
click at [791, 227] on link "Money and Accounts" at bounding box center [774, 220] width 135 height 42
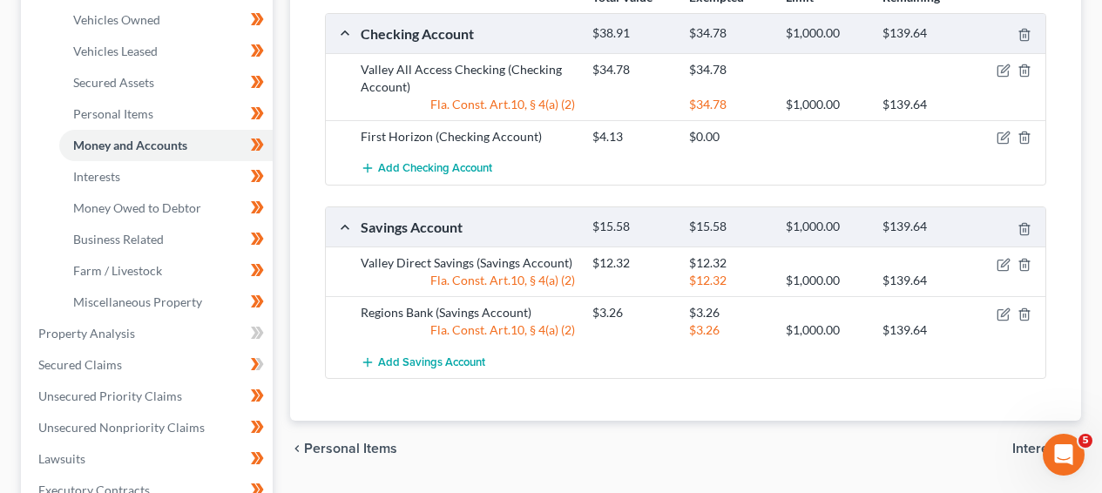
scroll to position [277, 0]
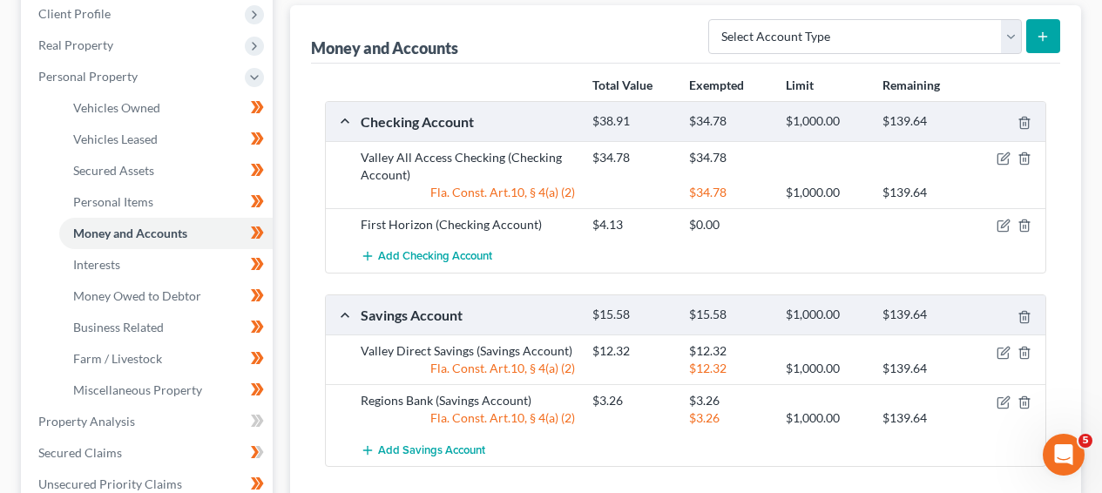
click at [1076, 85] on div "Money and Accounts Select Account Type Brokerage Cash on Hand Certificates of D…" at bounding box center [685, 257] width 791 height 504
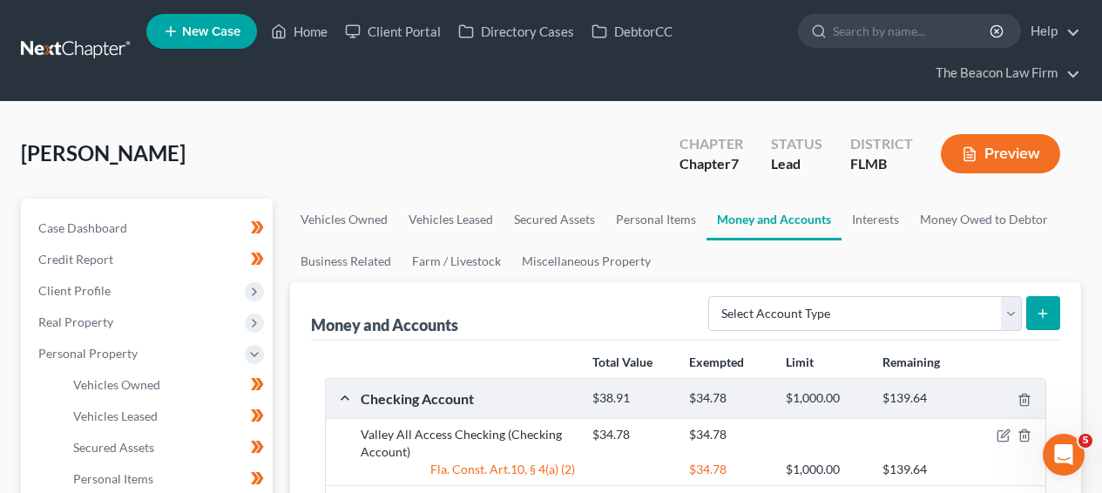
click at [59, 47] on link at bounding box center [77, 50] width 112 height 31
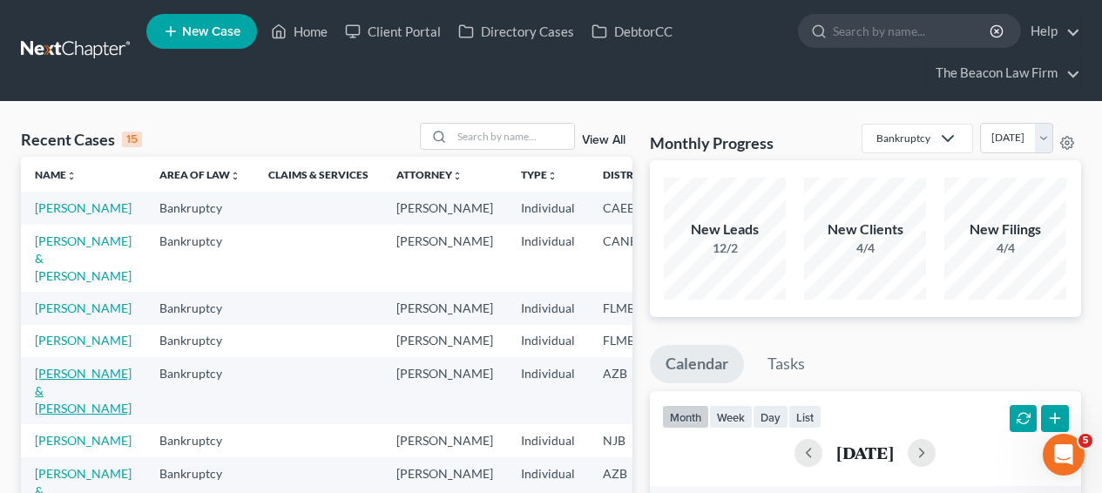
click at [62, 416] on link "[PERSON_NAME] & [PERSON_NAME]" at bounding box center [83, 391] width 97 height 50
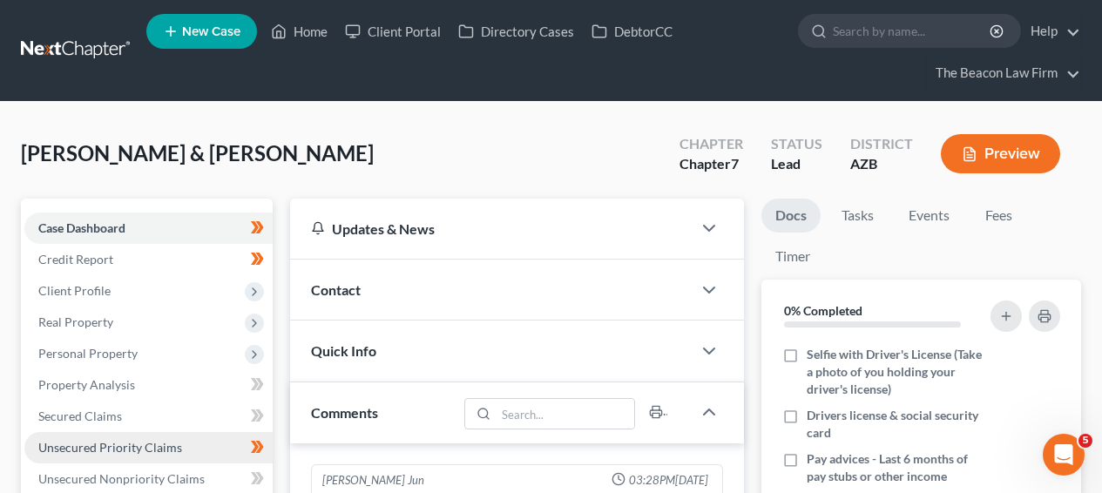
scroll to position [546, 0]
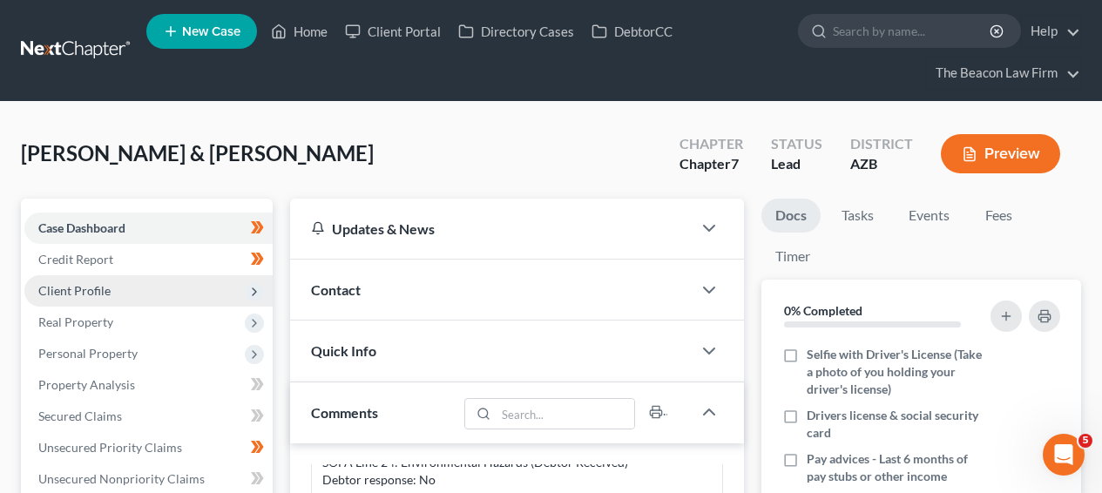
click at [192, 302] on span "Client Profile" at bounding box center [148, 290] width 248 height 31
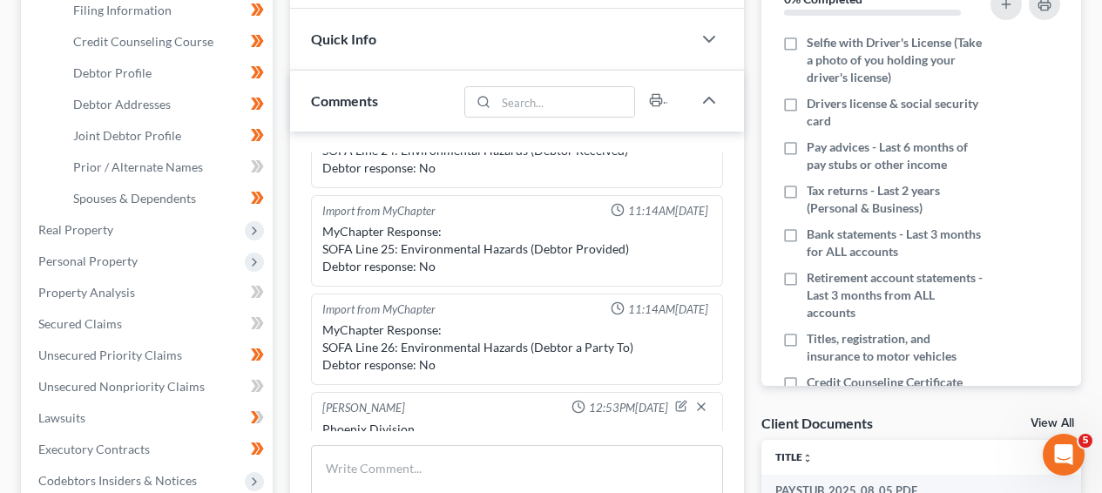
scroll to position [310, 0]
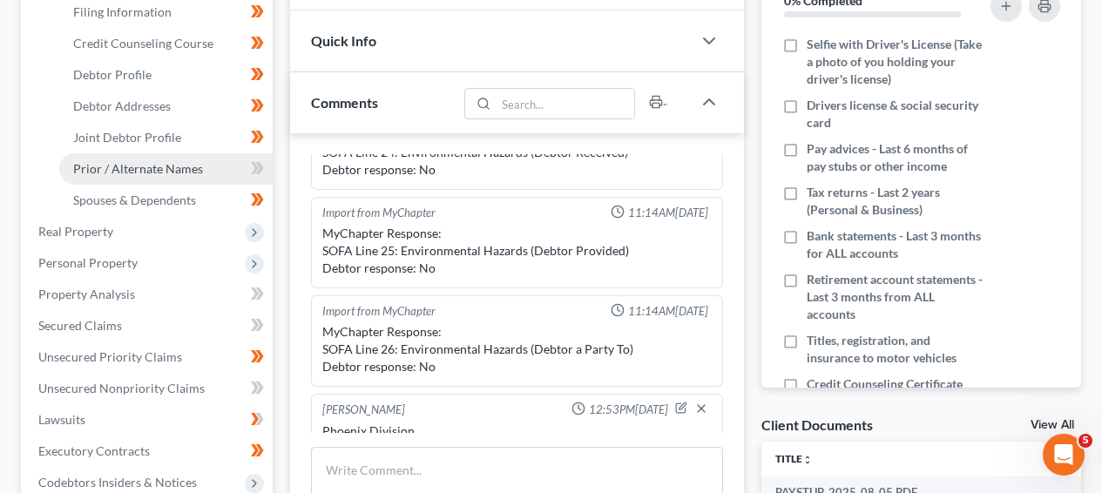
click at [202, 171] on link "Prior / Alternate Names" at bounding box center [166, 168] width 214 height 31
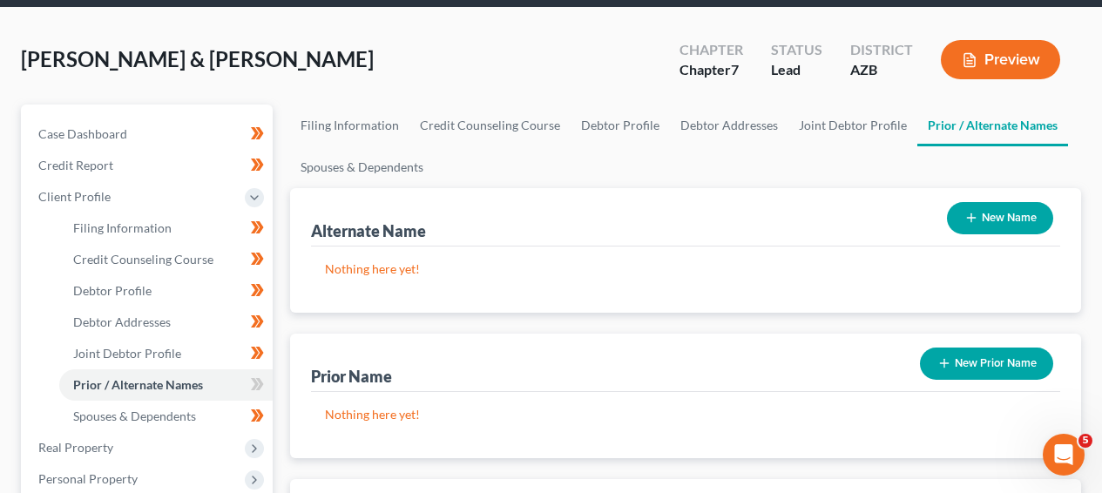
scroll to position [95, 0]
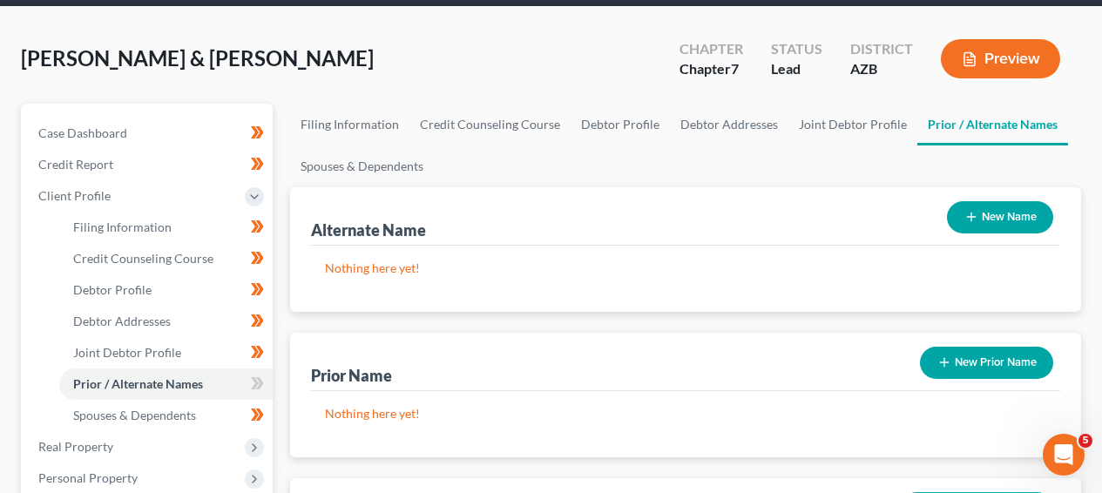
click at [1015, 389] on div "Prior Name New Prior Name" at bounding box center [685, 362] width 749 height 58
click at [1016, 370] on button "New Prior Name" at bounding box center [986, 363] width 133 height 32
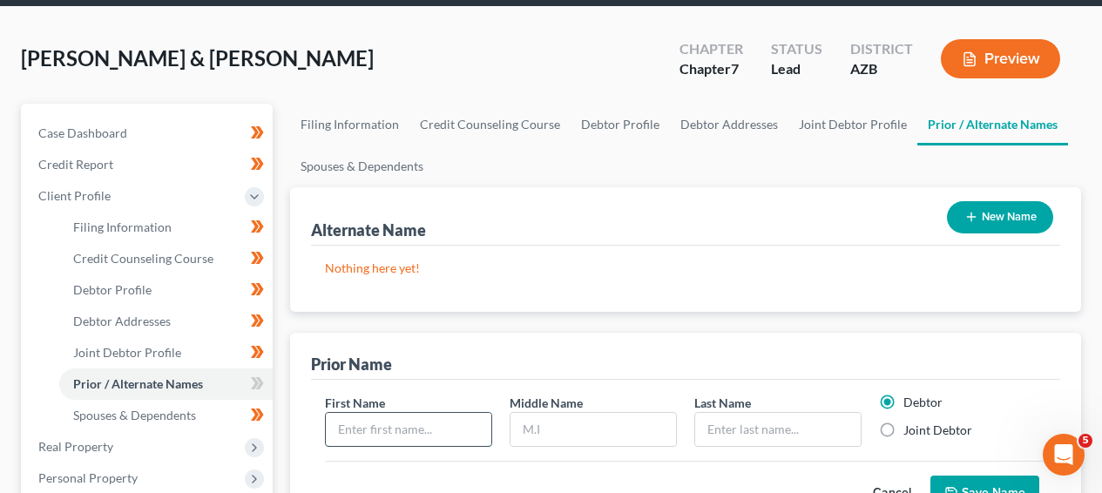
click at [445, 430] on input "text" at bounding box center [409, 429] width 166 height 33
type input "[PERSON_NAME]"
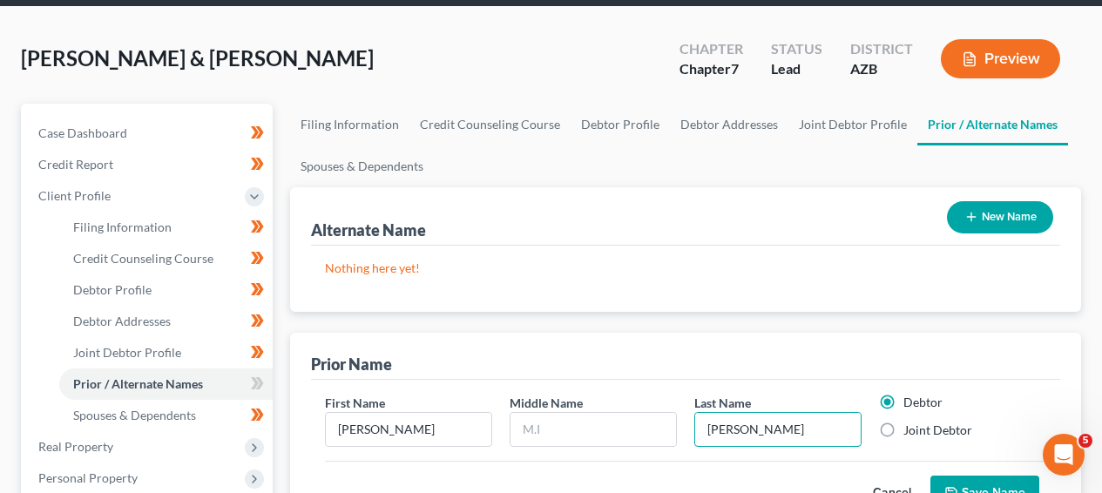
type input "[PERSON_NAME]"
click at [947, 431] on label "Joint Debtor" at bounding box center [938, 430] width 69 height 17
click at [922, 431] on input "Joint Debtor" at bounding box center [916, 427] width 11 height 11
radio input "true"
radio input "false"
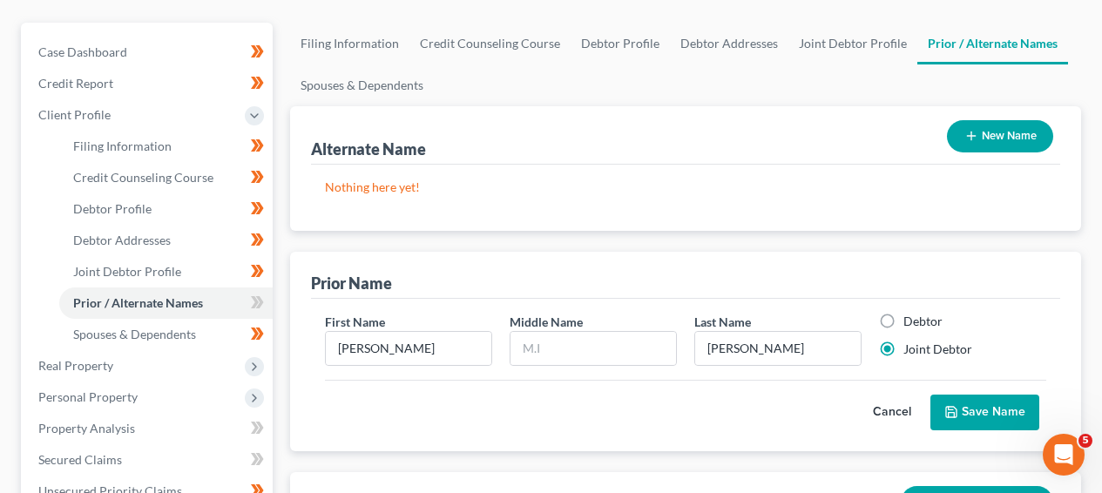
scroll to position [182, 0]
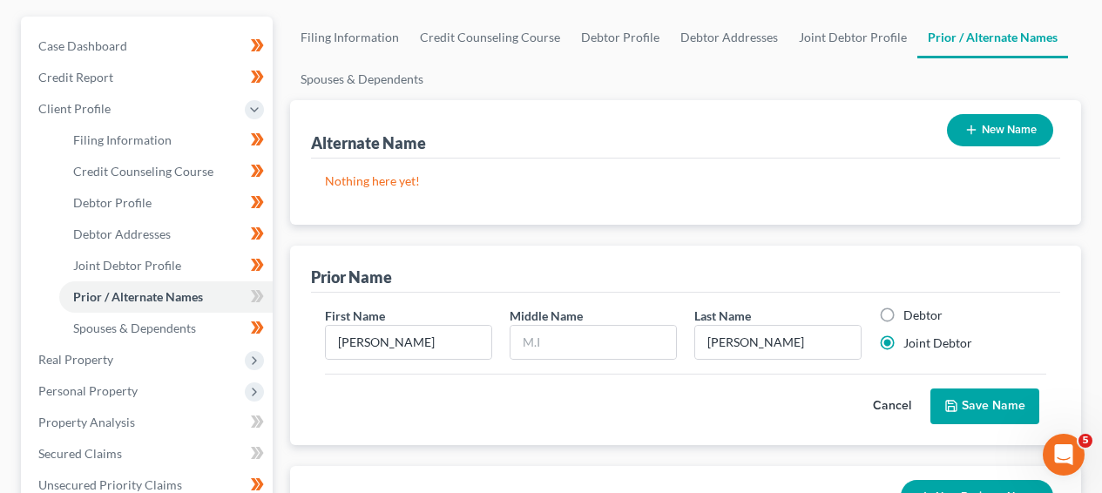
click at [1017, 416] on button "Save Name" at bounding box center [985, 407] width 109 height 37
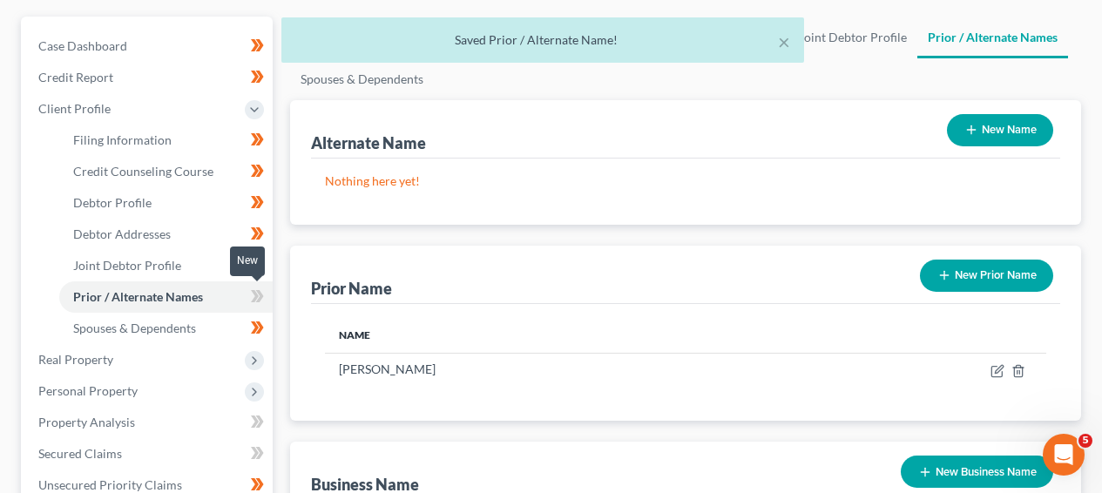
click at [257, 296] on icon at bounding box center [255, 296] width 8 height 12
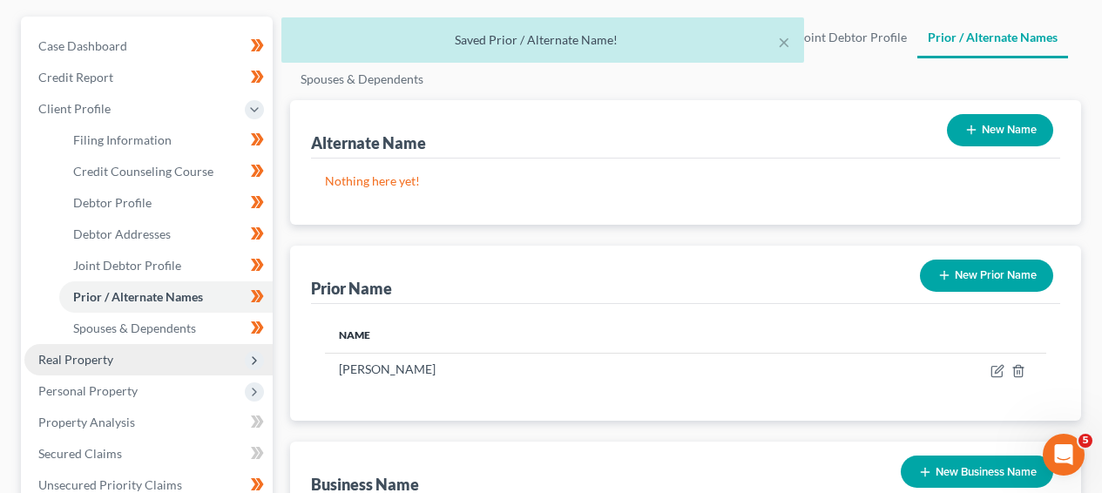
click at [181, 358] on span "Real Property" at bounding box center [148, 359] width 248 height 31
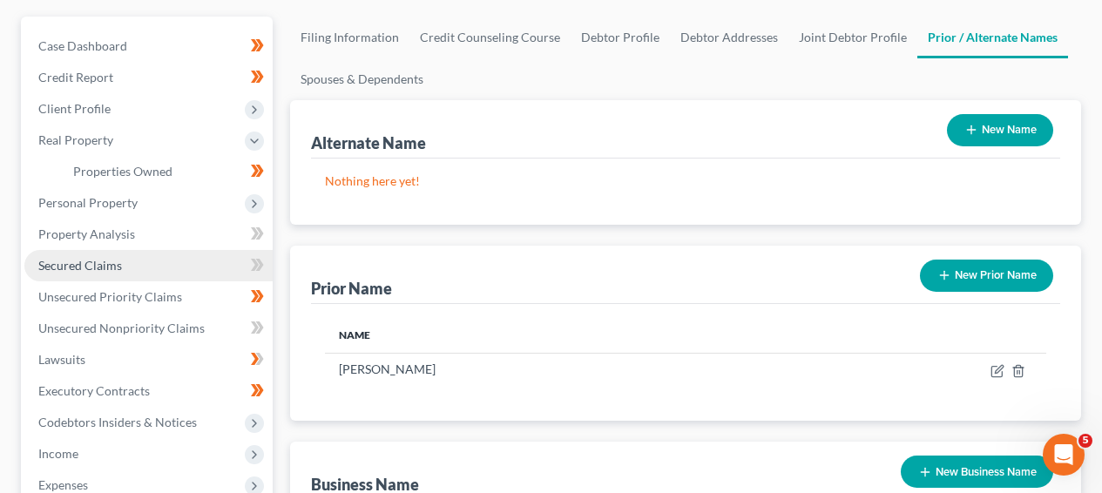
click at [175, 269] on link "Secured Claims" at bounding box center [148, 265] width 248 height 31
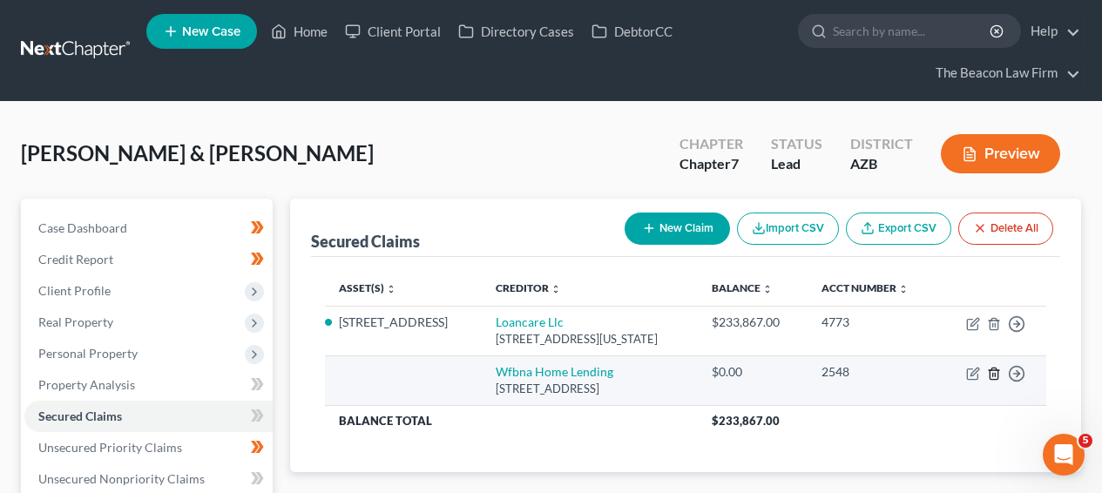
click at [1000, 375] on icon "button" at bounding box center [994, 374] width 14 height 14
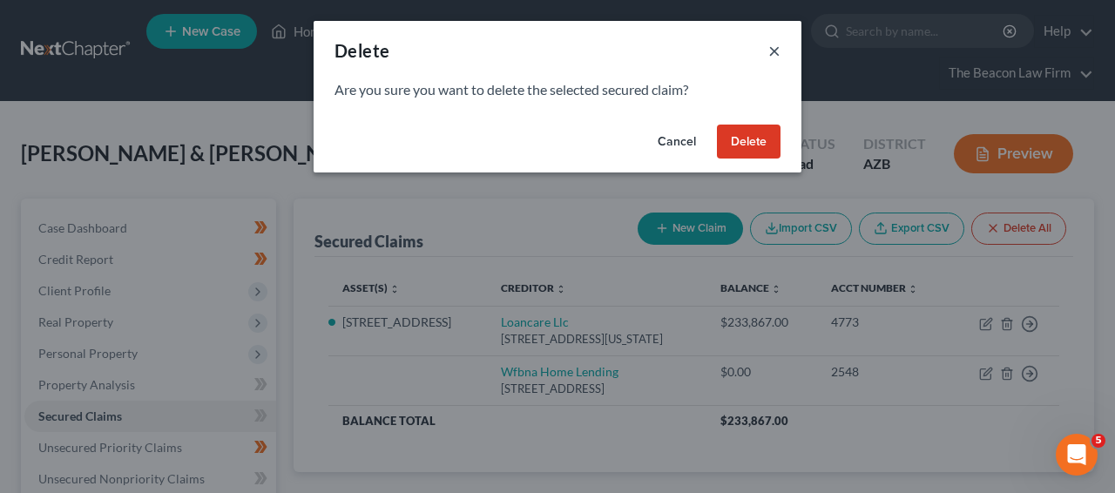
click at [778, 49] on button "×" at bounding box center [775, 50] width 12 height 21
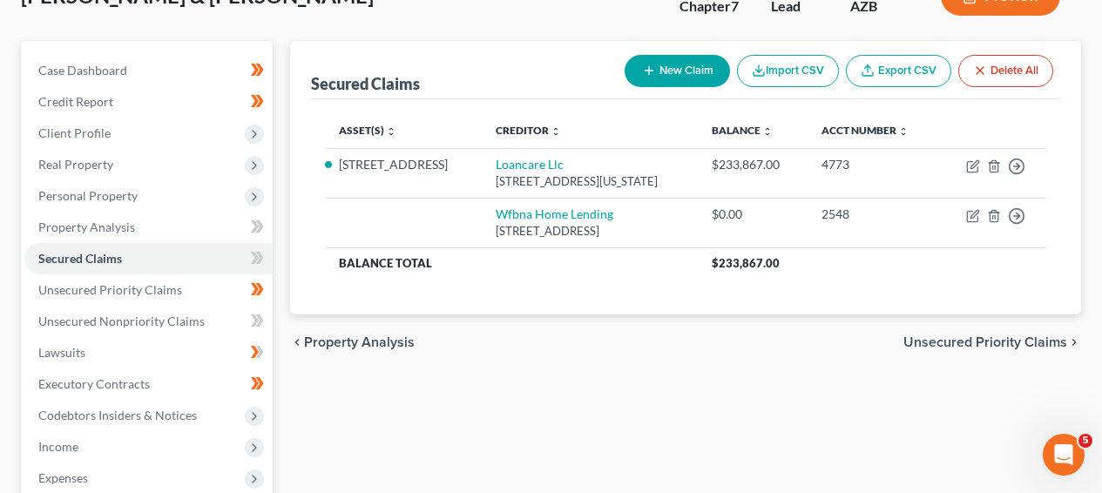
scroll to position [203, 0]
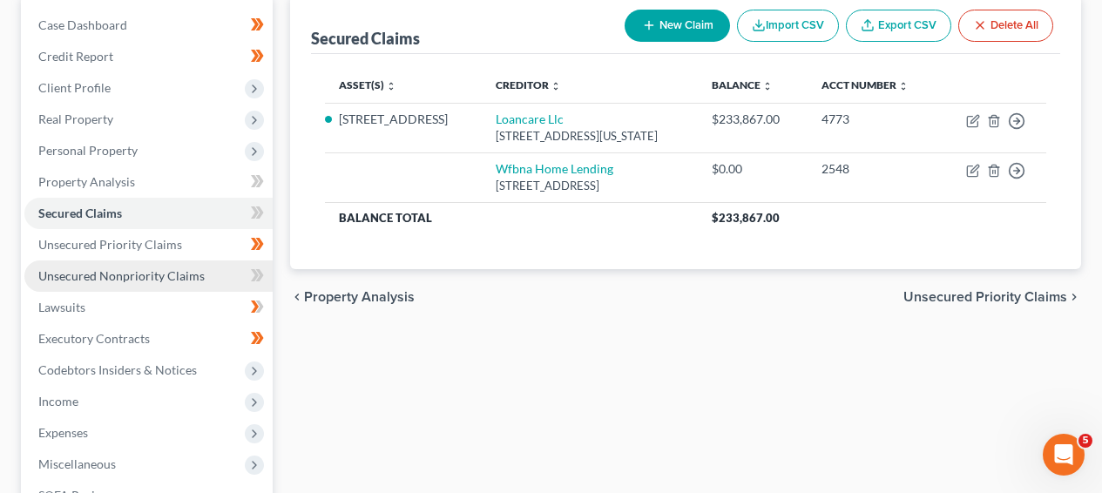
click at [180, 261] on link "Unsecured Nonpriority Claims" at bounding box center [148, 276] width 248 height 31
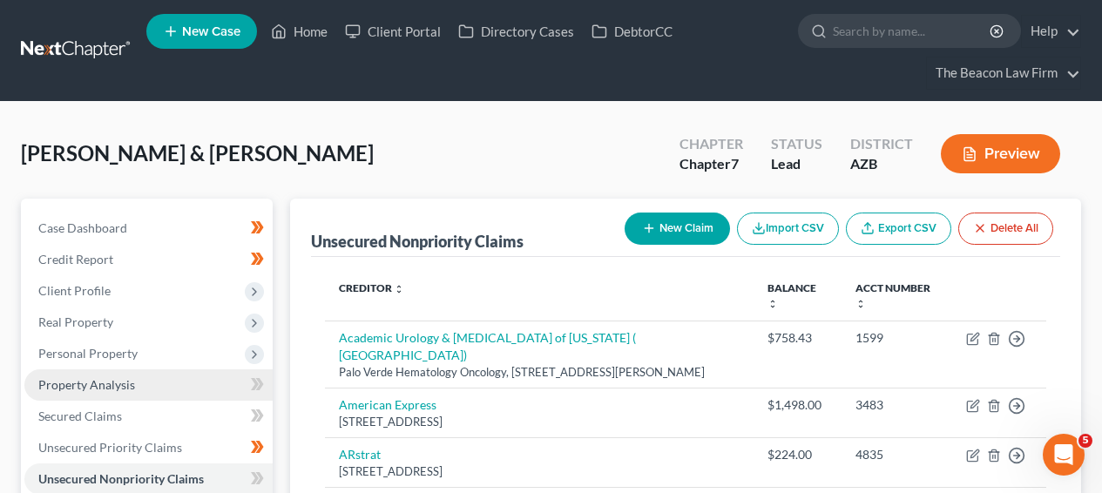
click at [173, 390] on link "Property Analysis" at bounding box center [148, 384] width 248 height 31
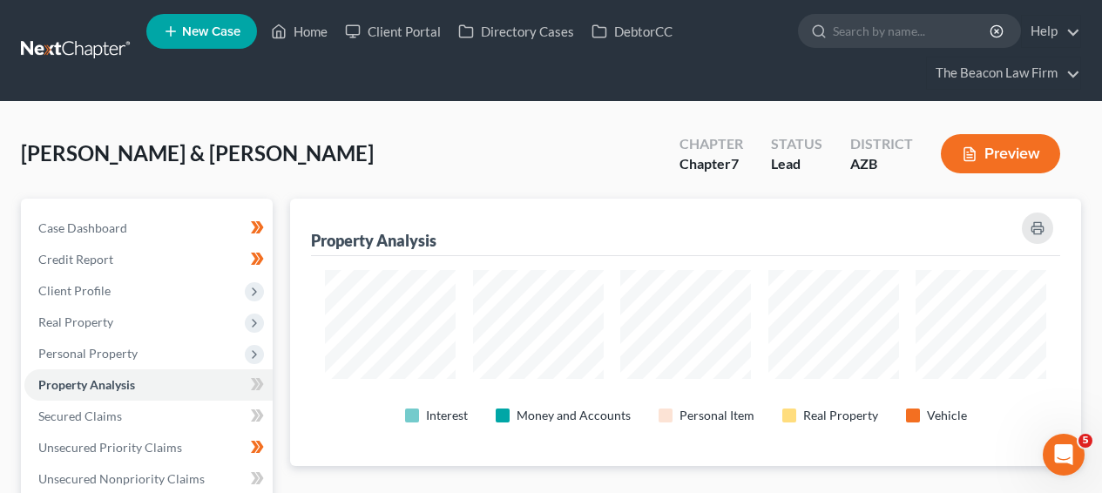
scroll to position [364, 0]
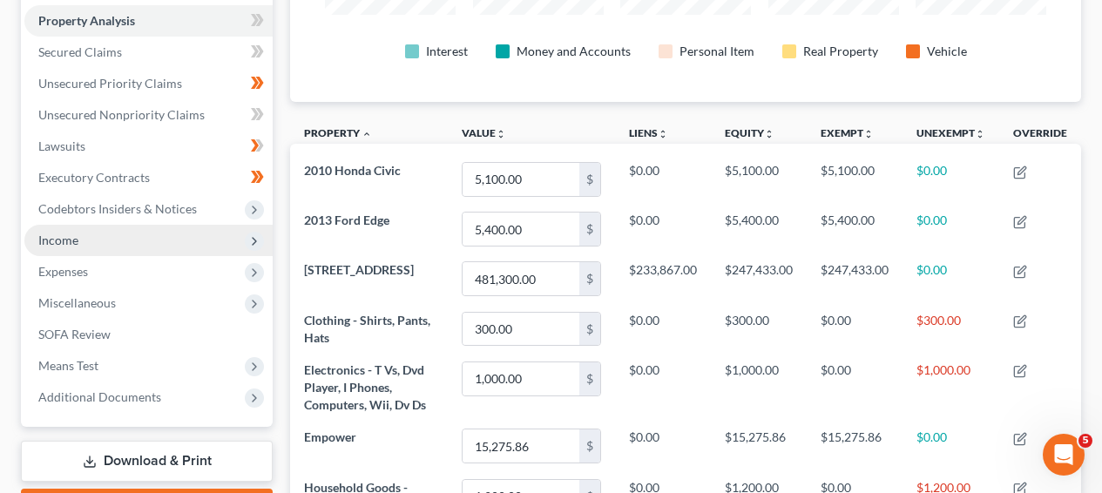
click at [190, 231] on span "Income" at bounding box center [148, 240] width 248 height 31
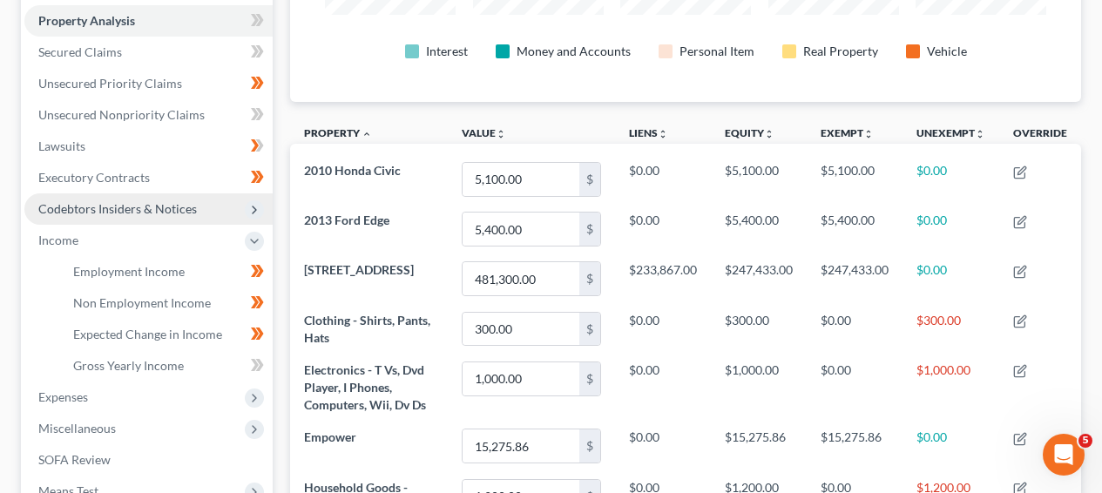
click at [157, 215] on span "Codebtors Insiders & Notices" at bounding box center [148, 208] width 248 height 31
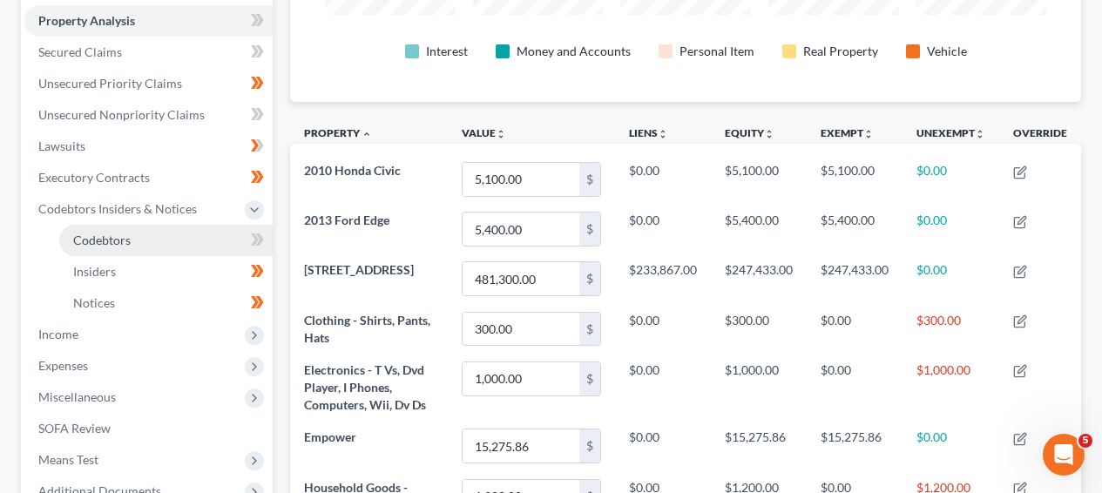
click at [154, 241] on link "Codebtors" at bounding box center [166, 240] width 214 height 31
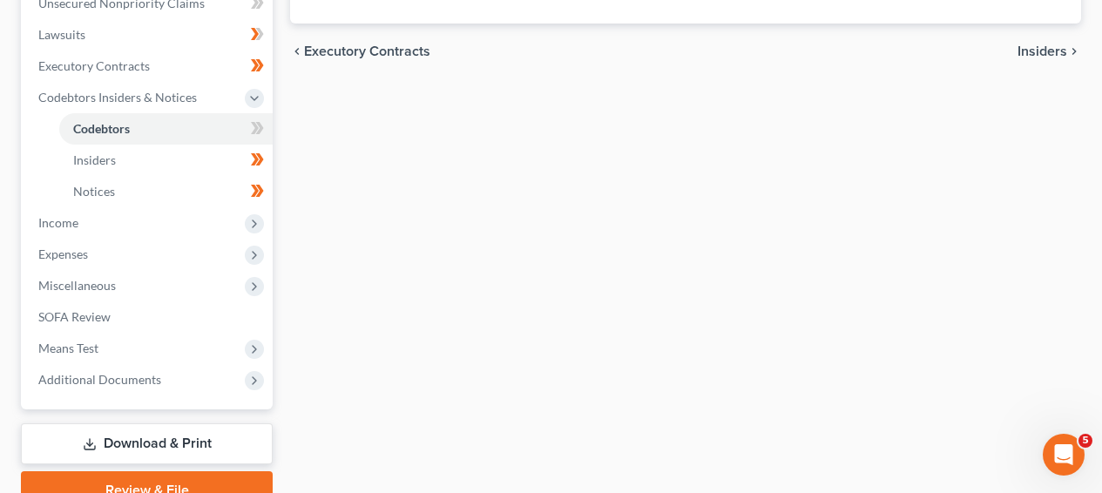
scroll to position [477, 0]
click at [262, 125] on icon at bounding box center [260, 127] width 8 height 12
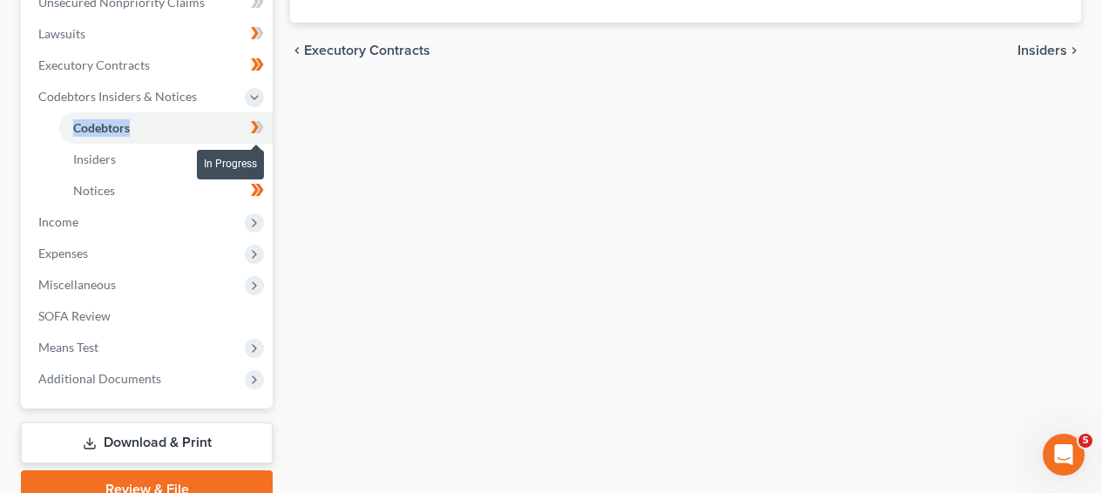
click at [262, 125] on icon at bounding box center [260, 127] width 8 height 12
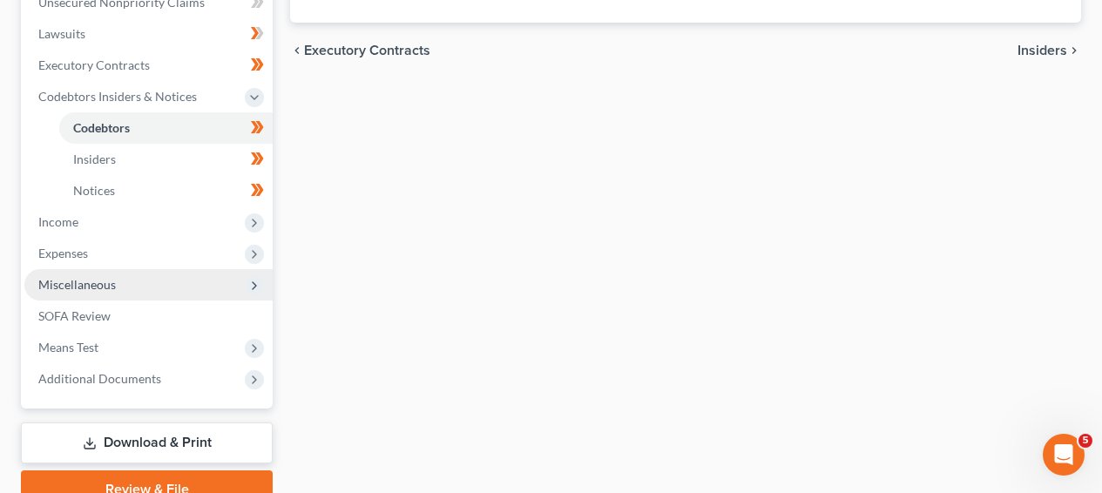
click at [209, 273] on span "Miscellaneous" at bounding box center [148, 284] width 248 height 31
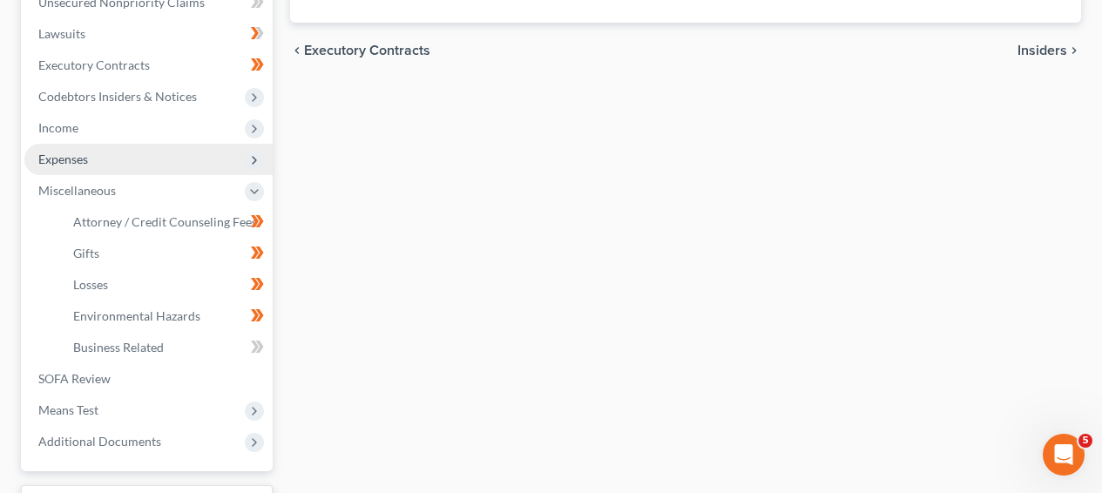
click at [193, 166] on span "Expenses" at bounding box center [148, 159] width 248 height 31
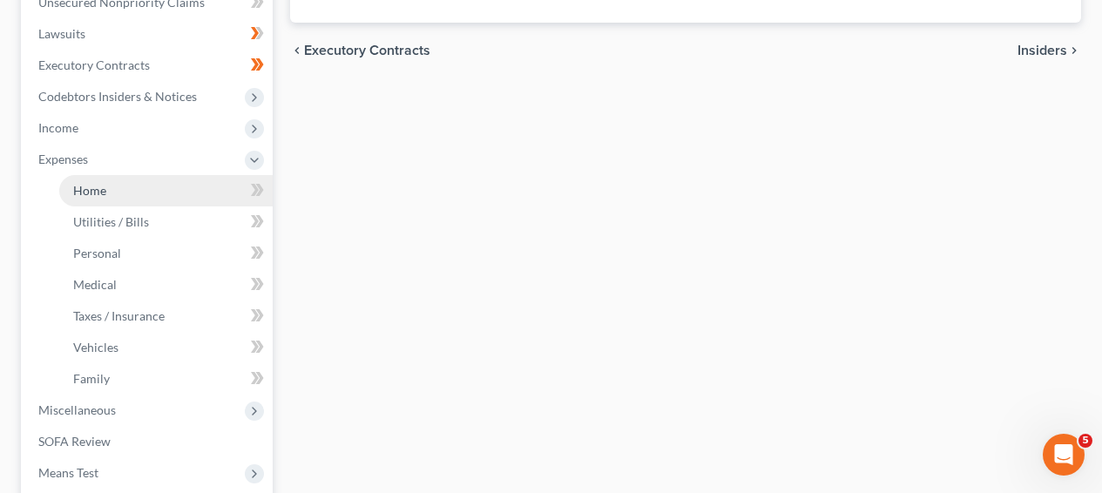
click at [193, 193] on link "Home" at bounding box center [166, 190] width 214 height 31
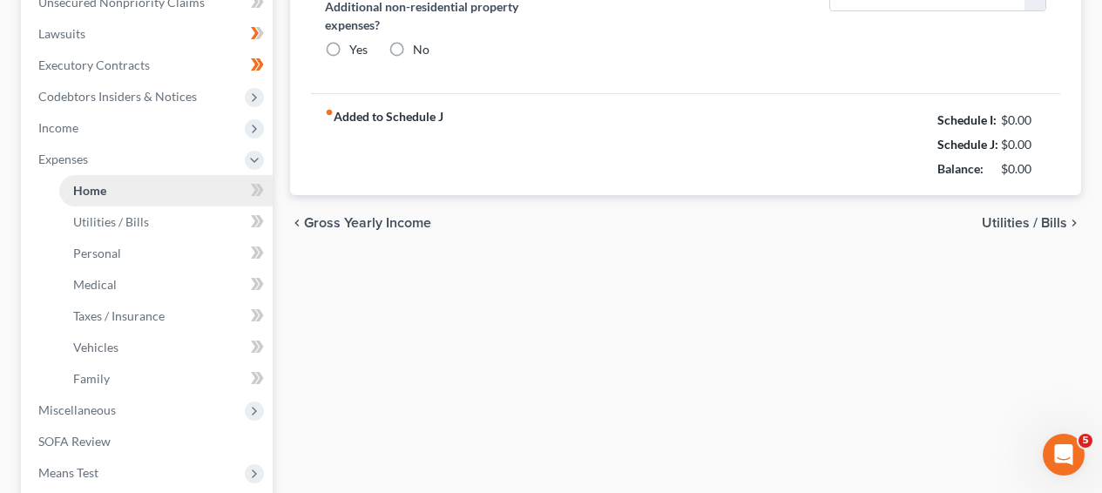
type input "1,613.02"
type input "0.00"
radio input "true"
type input "150.23"
type input "153.65"
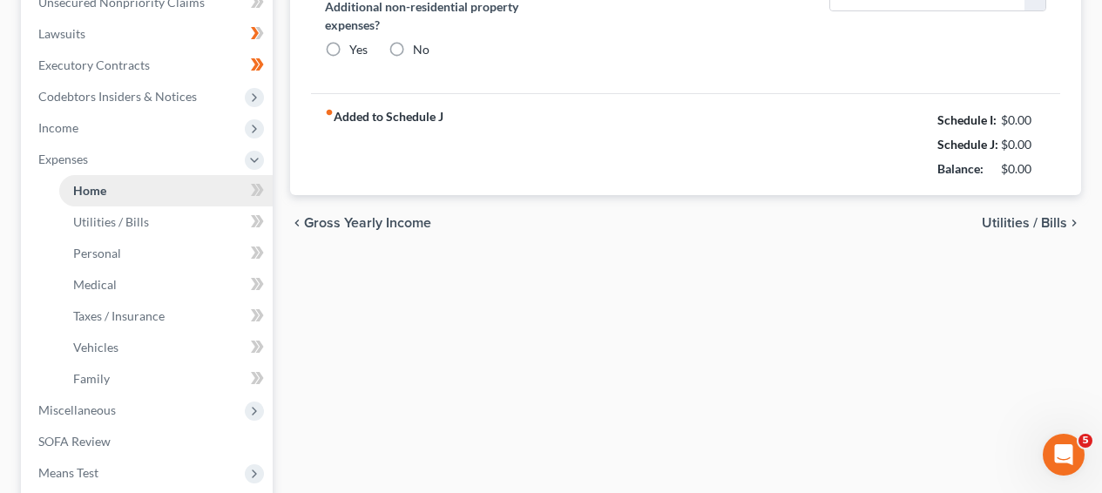
type input "0.00"
type input "200.00"
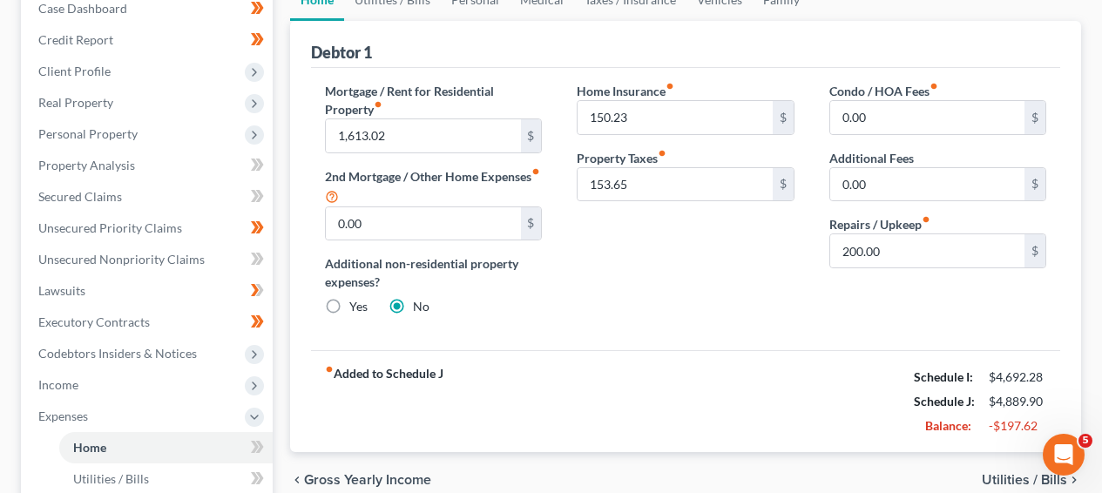
scroll to position [154, 0]
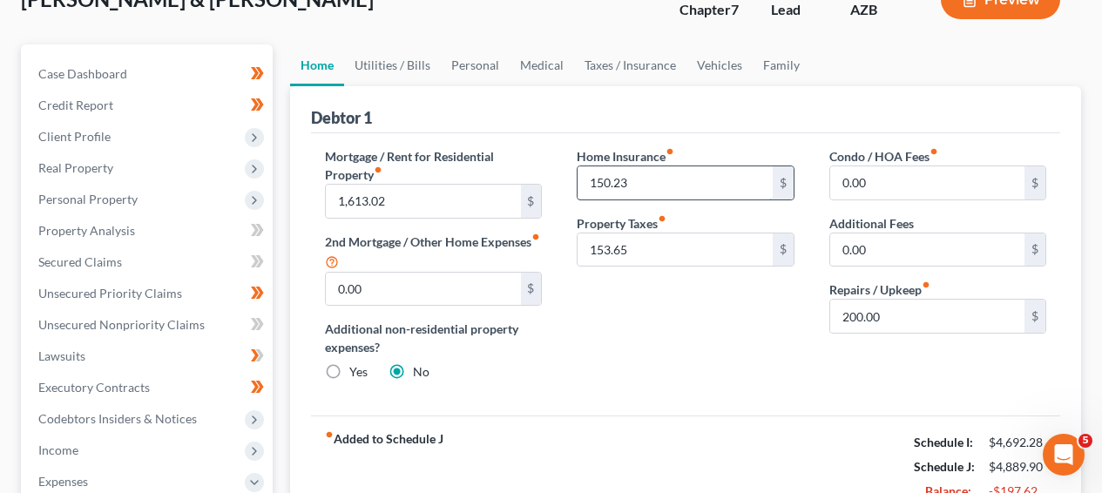
click at [651, 177] on input "150.23" at bounding box center [675, 182] width 194 height 33
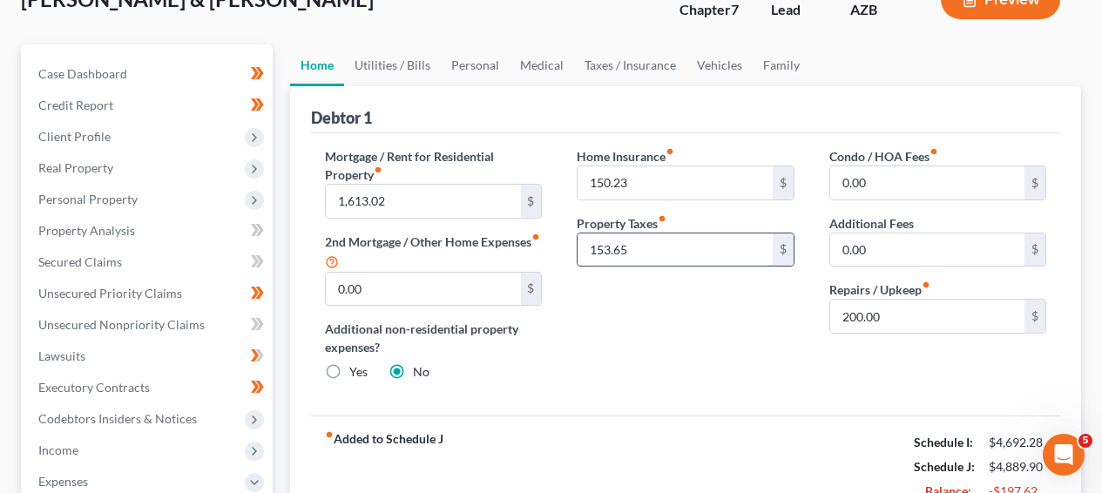
click at [654, 240] on input "153.65" at bounding box center [675, 250] width 194 height 33
click at [648, 315] on div "Home Insurance fiber_manual_record 150.23 $ Property Taxes fiber_manual_record …" at bounding box center [685, 271] width 252 height 248
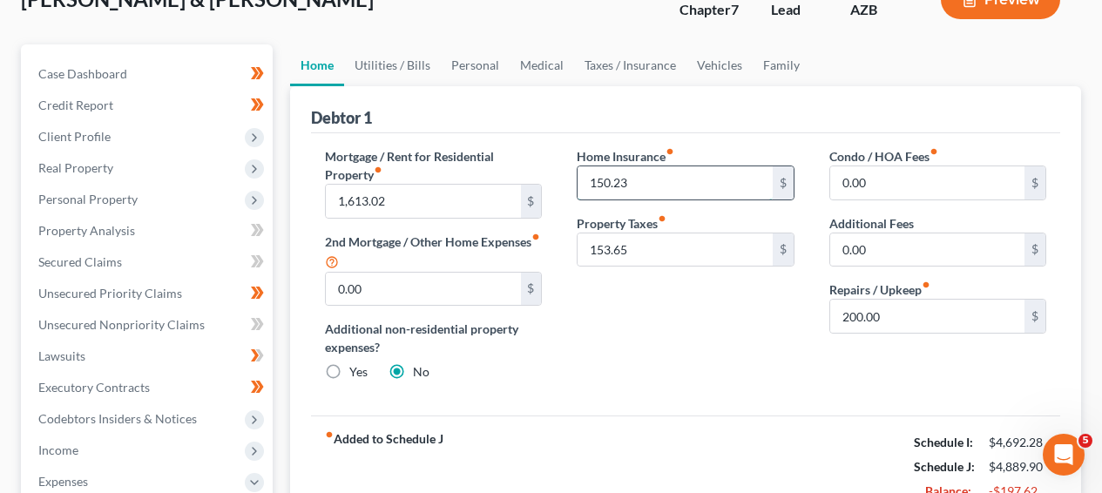
click at [621, 192] on input "150.23" at bounding box center [675, 182] width 194 height 33
click at [392, 65] on link "Utilities / Bills" at bounding box center [392, 65] width 97 height 42
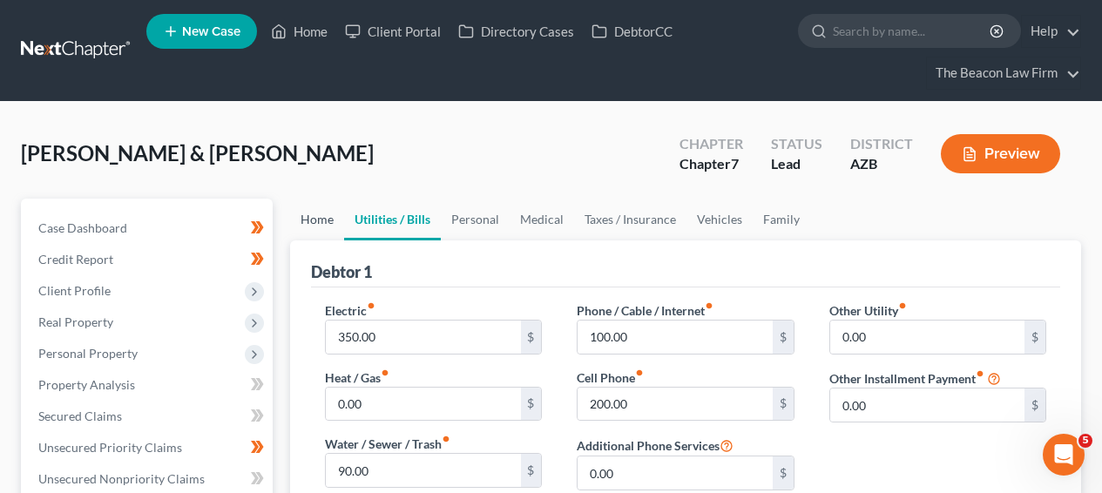
click at [322, 227] on link "Home" at bounding box center [317, 220] width 54 height 42
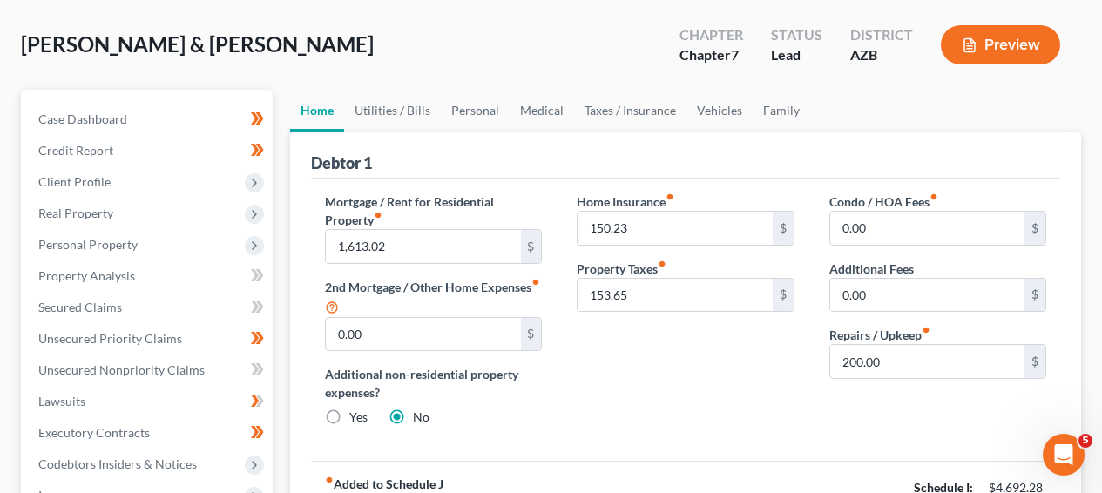
scroll to position [99, 0]
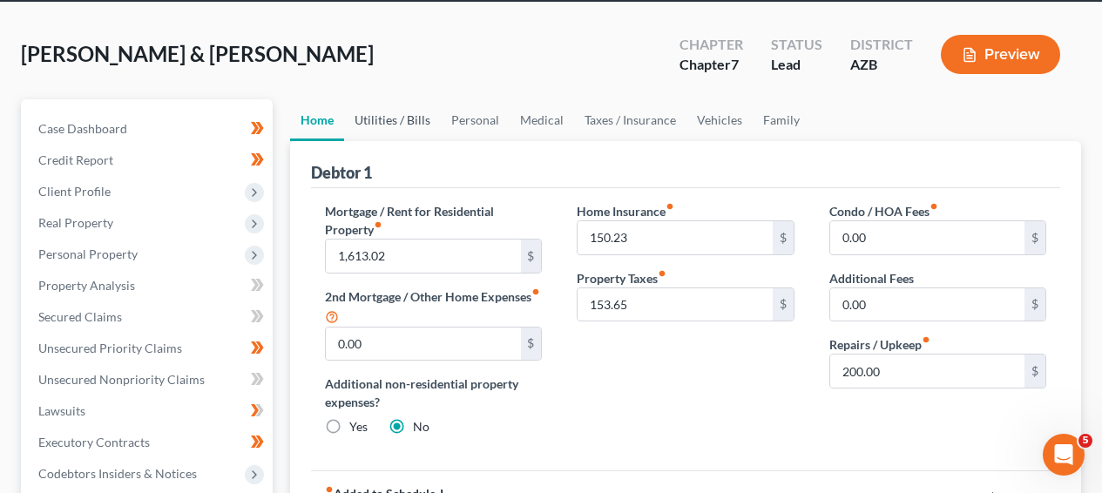
click at [387, 131] on link "Utilities / Bills" at bounding box center [392, 120] width 97 height 42
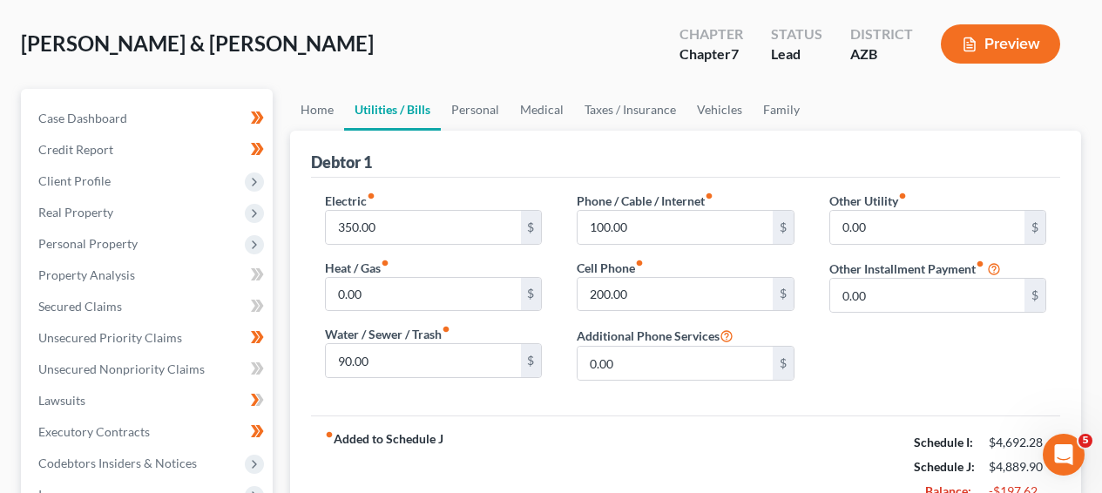
scroll to position [129, 0]
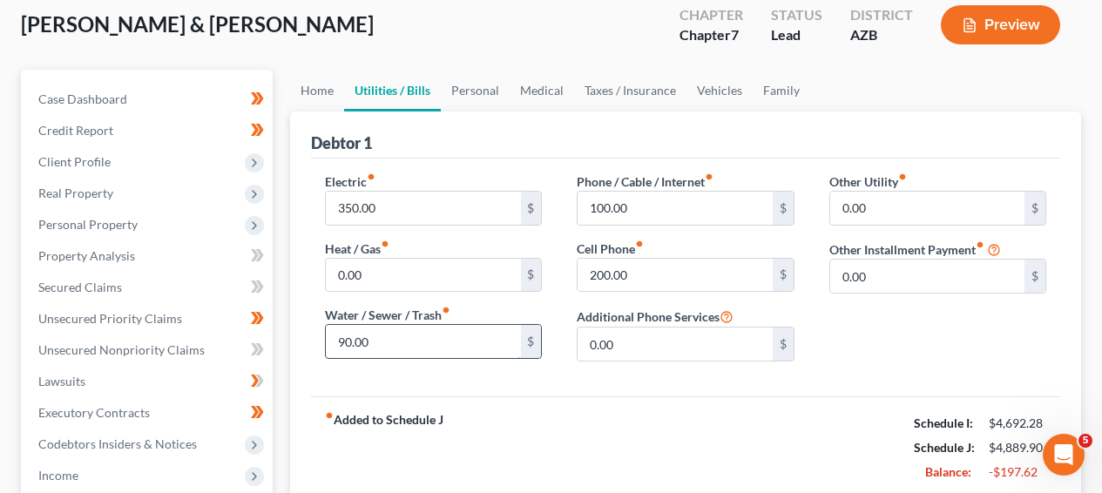
click at [468, 351] on input "90.00" at bounding box center [423, 341] width 194 height 33
click at [476, 92] on link "Personal" at bounding box center [475, 91] width 69 height 42
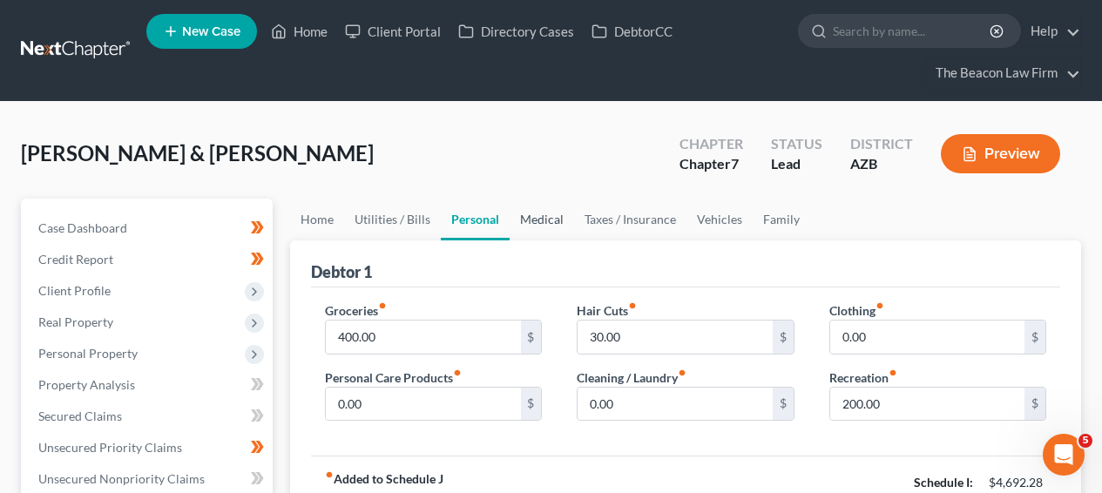
click at [539, 225] on link "Medical" at bounding box center [542, 220] width 64 height 42
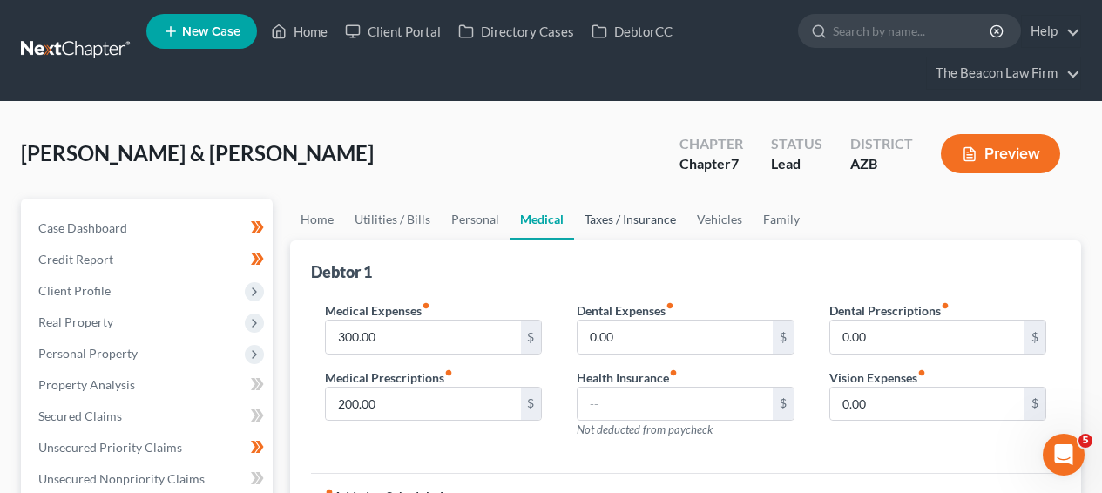
click at [625, 226] on link "Taxes / Insurance" at bounding box center [630, 220] width 112 height 42
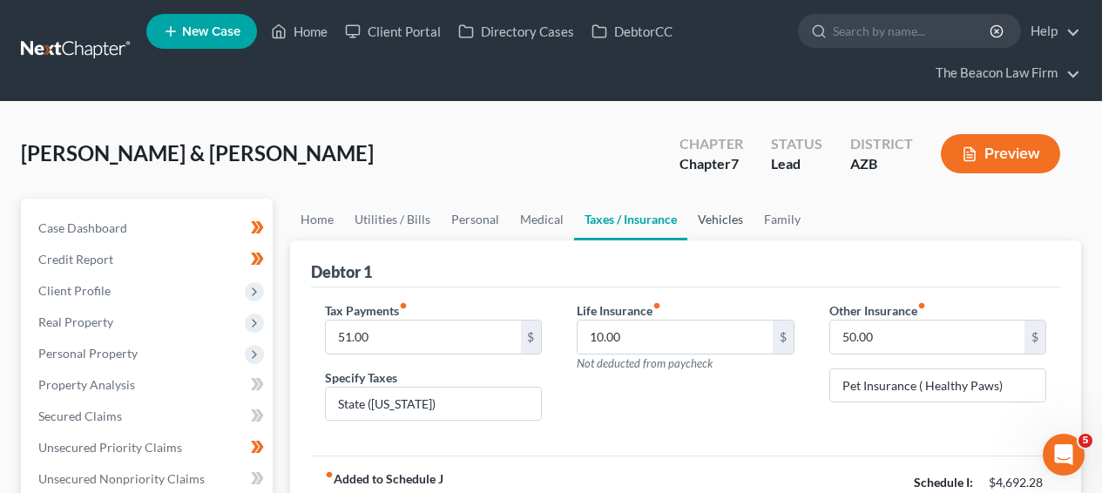
click at [697, 226] on link "Vehicles" at bounding box center [721, 220] width 66 height 42
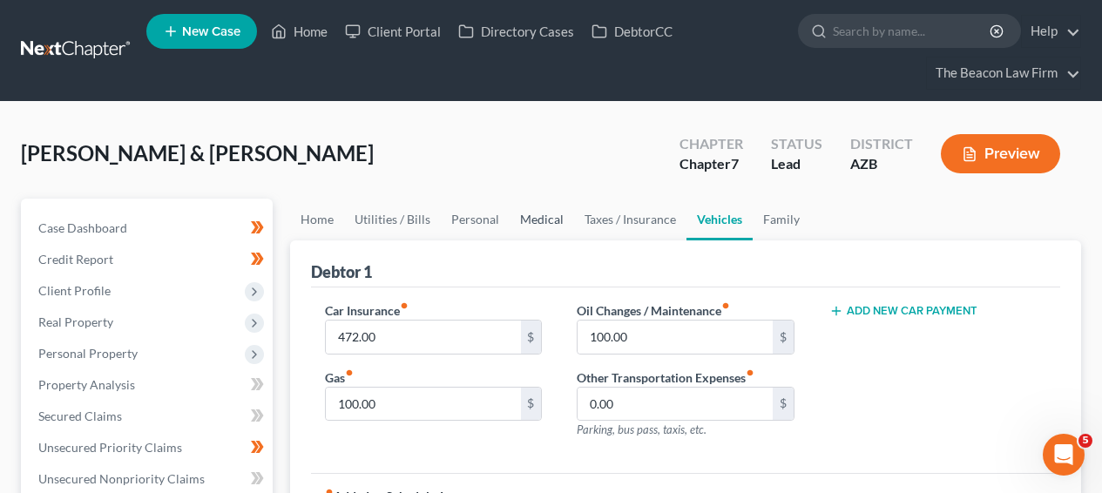
click at [517, 225] on link "Medical" at bounding box center [542, 220] width 64 height 42
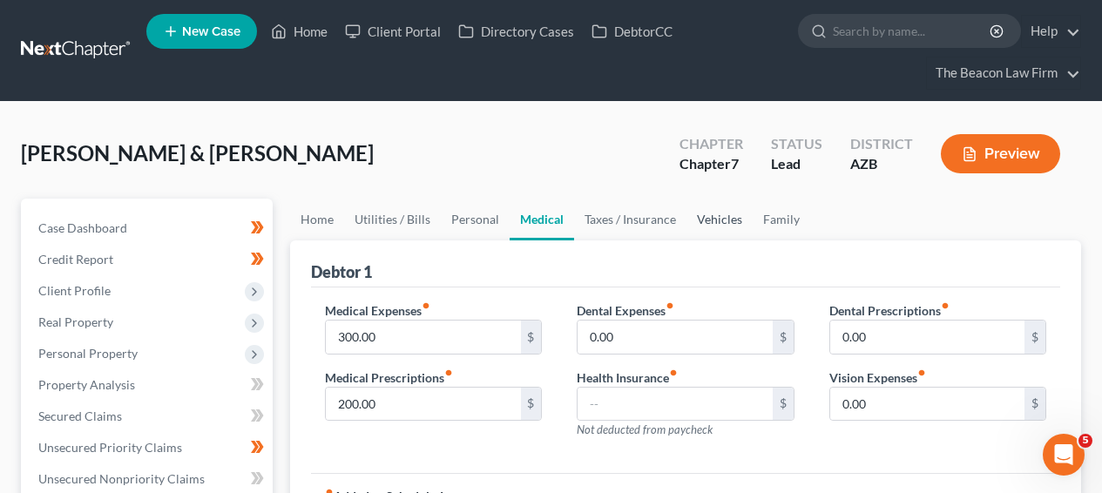
click at [745, 208] on link "Vehicles" at bounding box center [720, 220] width 66 height 42
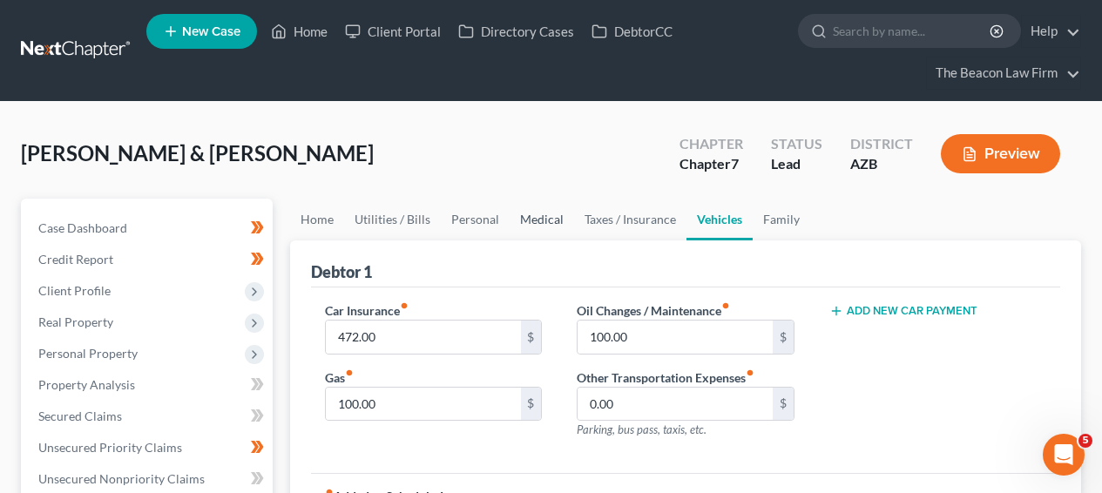
click at [537, 217] on link "Medical" at bounding box center [542, 220] width 64 height 42
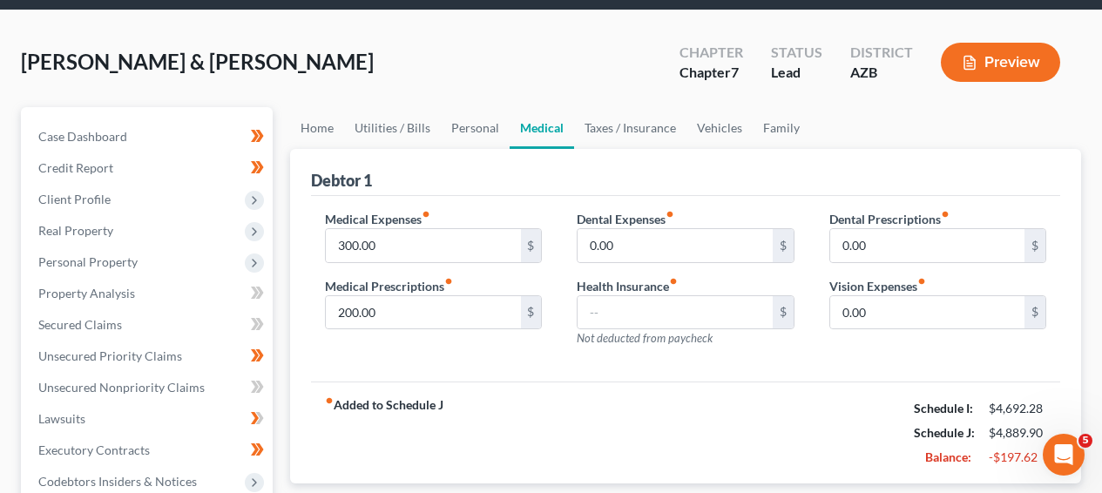
scroll to position [103, 0]
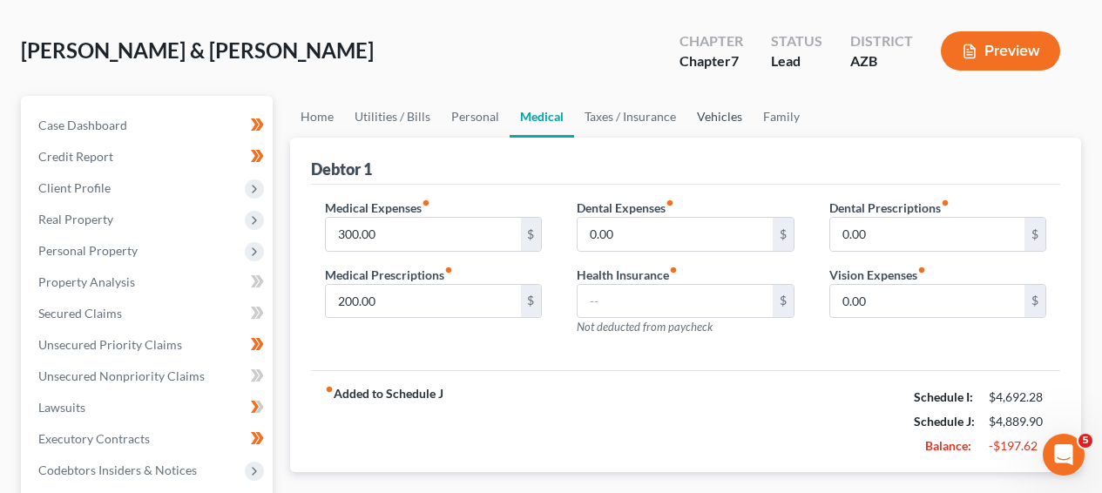
click at [708, 121] on link "Vehicles" at bounding box center [720, 117] width 66 height 42
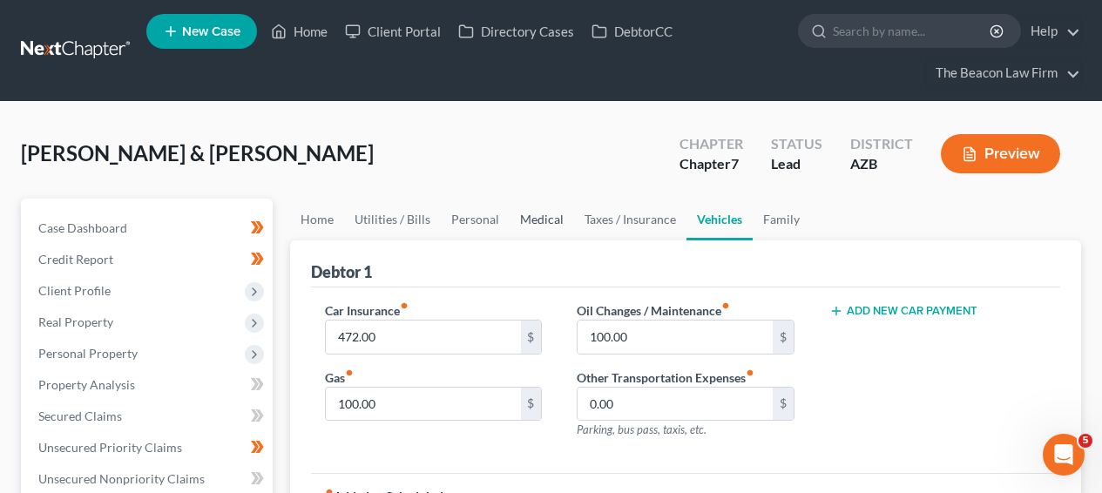
click at [562, 219] on link "Medical" at bounding box center [542, 220] width 64 height 42
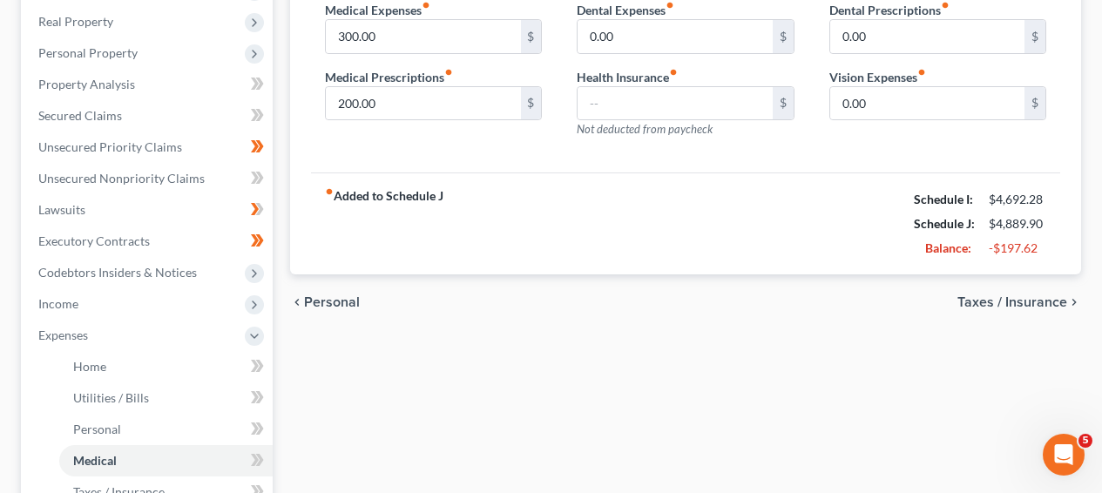
scroll to position [333, 0]
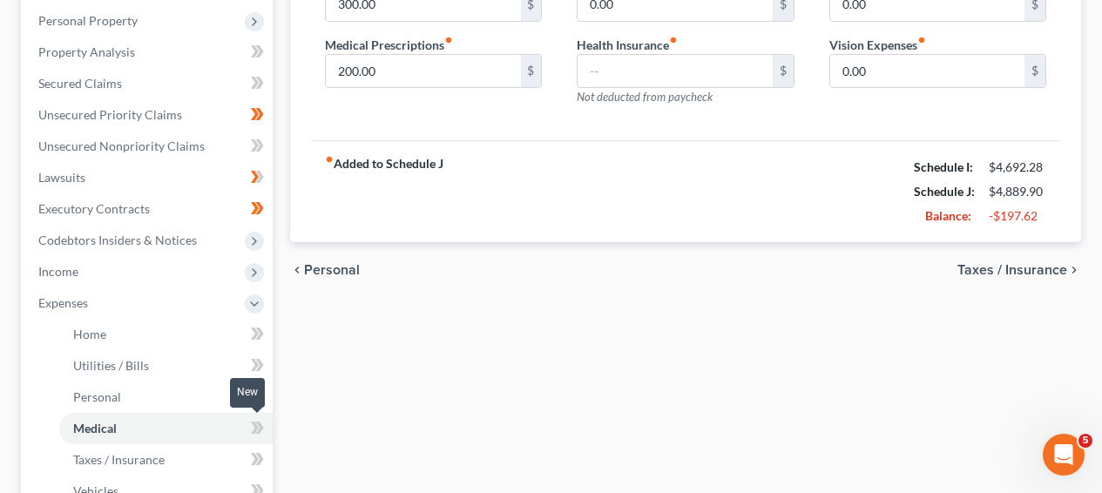
click at [251, 427] on icon at bounding box center [257, 428] width 13 height 22
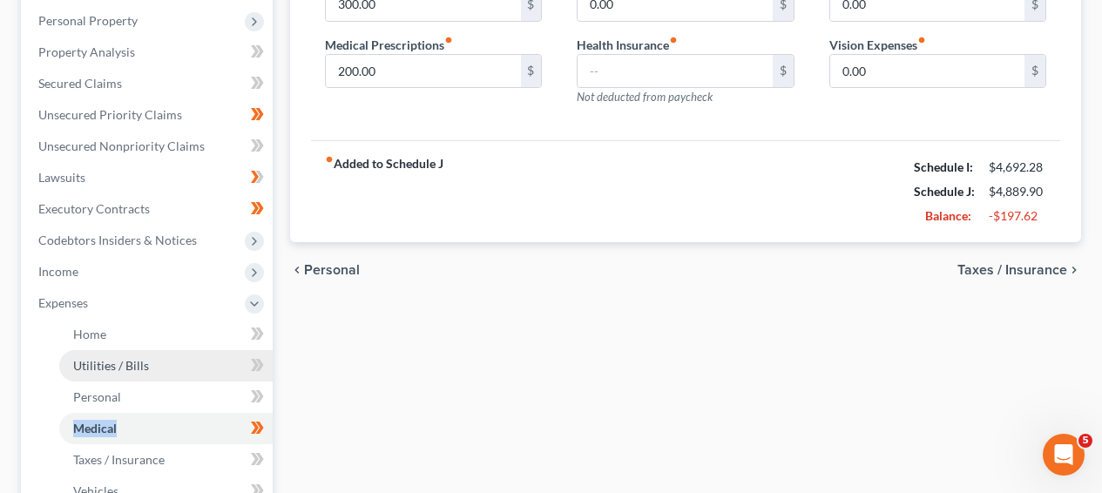
click at [203, 357] on link "Utilities / Bills" at bounding box center [166, 365] width 214 height 31
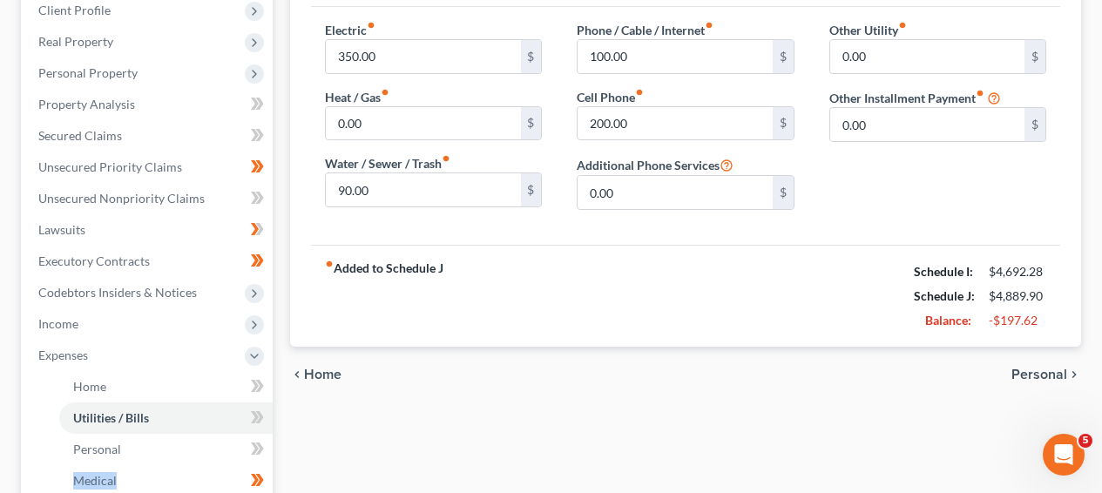
scroll to position [315, 0]
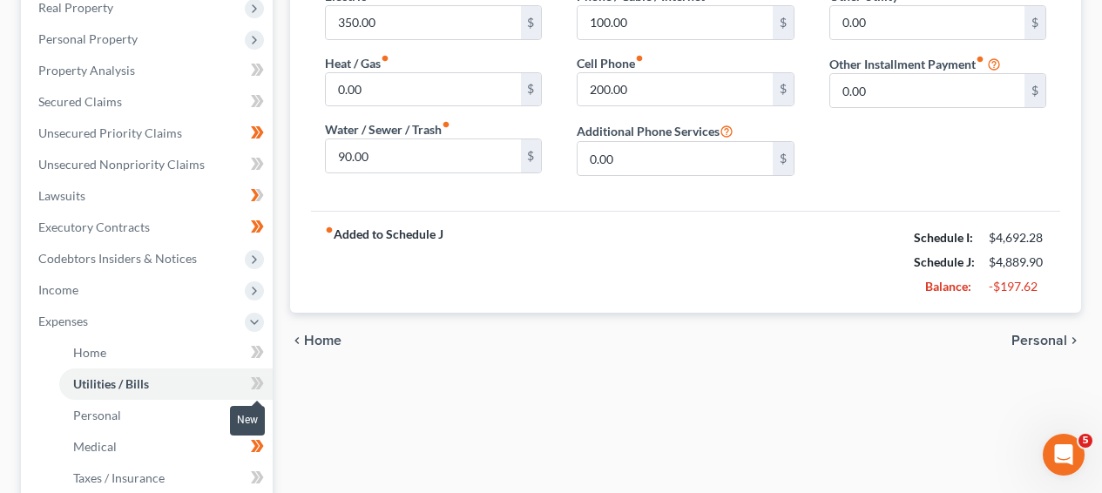
click at [268, 379] on span at bounding box center [257, 386] width 31 height 26
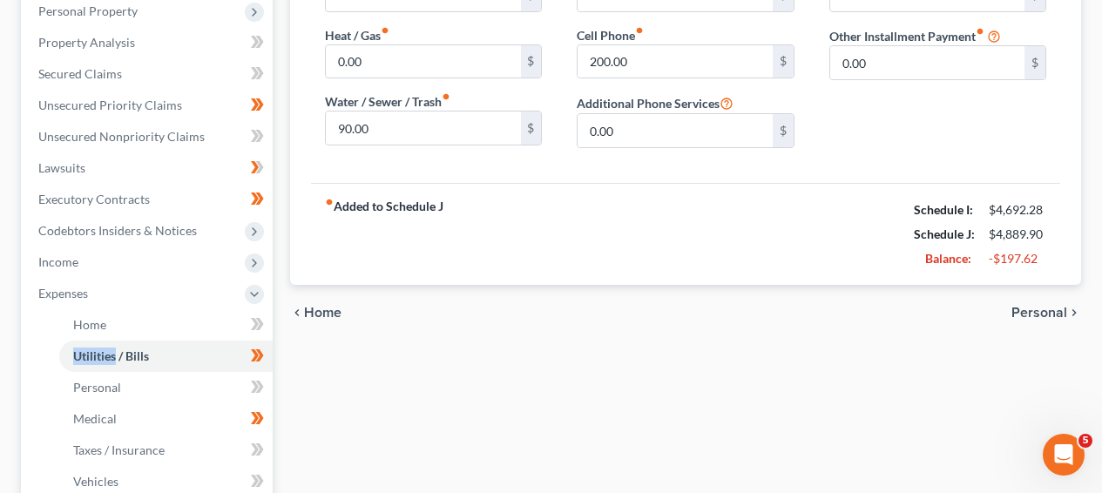
scroll to position [424, 0]
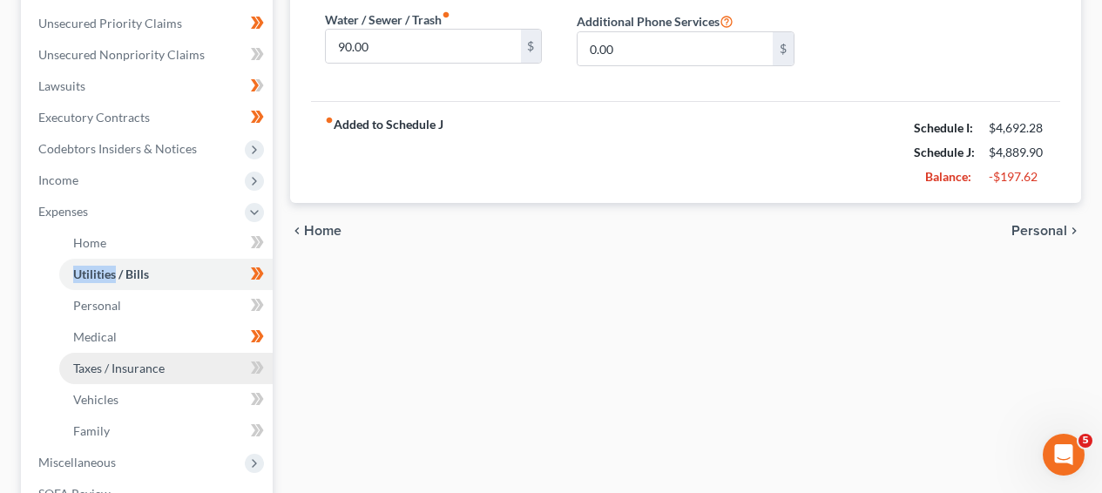
click at [180, 355] on link "Taxes / Insurance" at bounding box center [166, 368] width 214 height 31
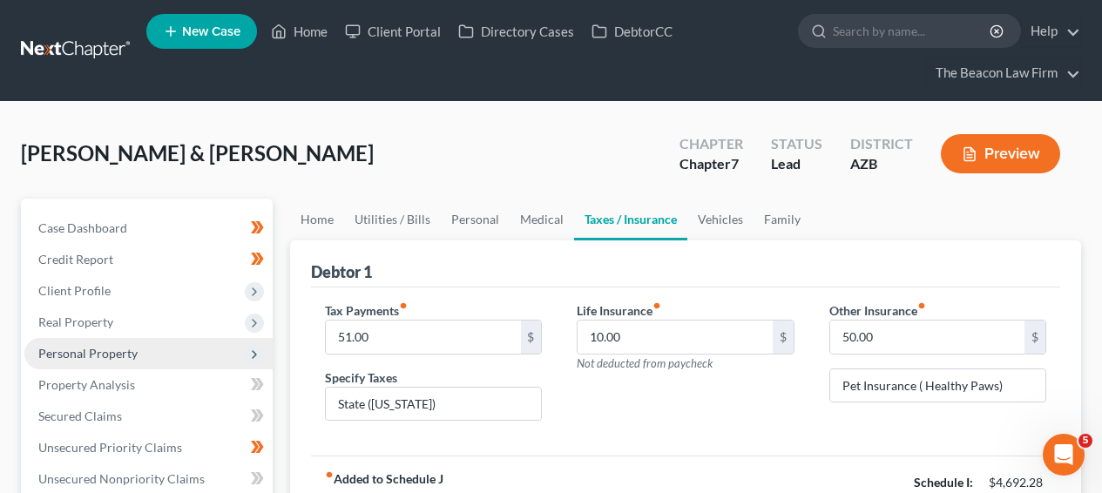
click at [123, 362] on span "Personal Property" at bounding box center [148, 353] width 248 height 31
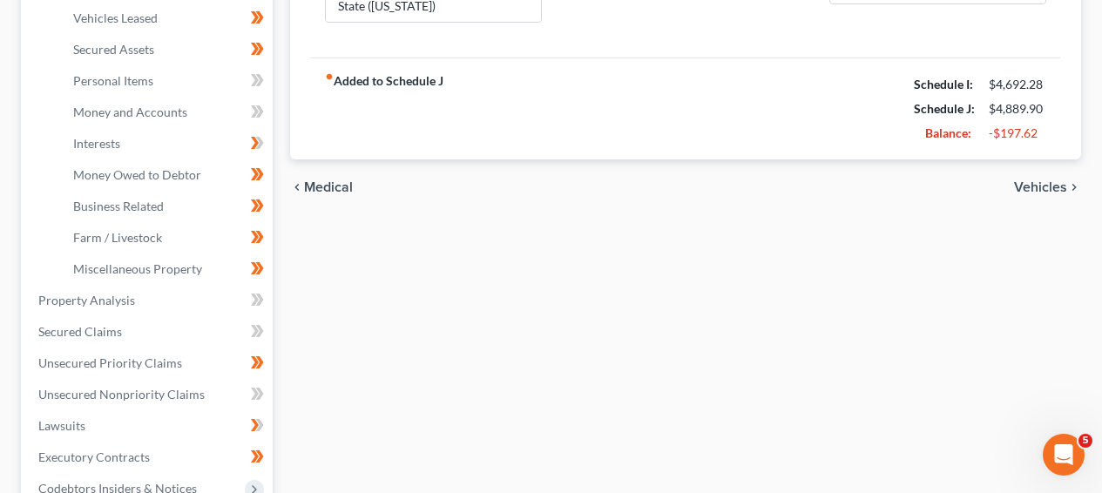
scroll to position [397, 0]
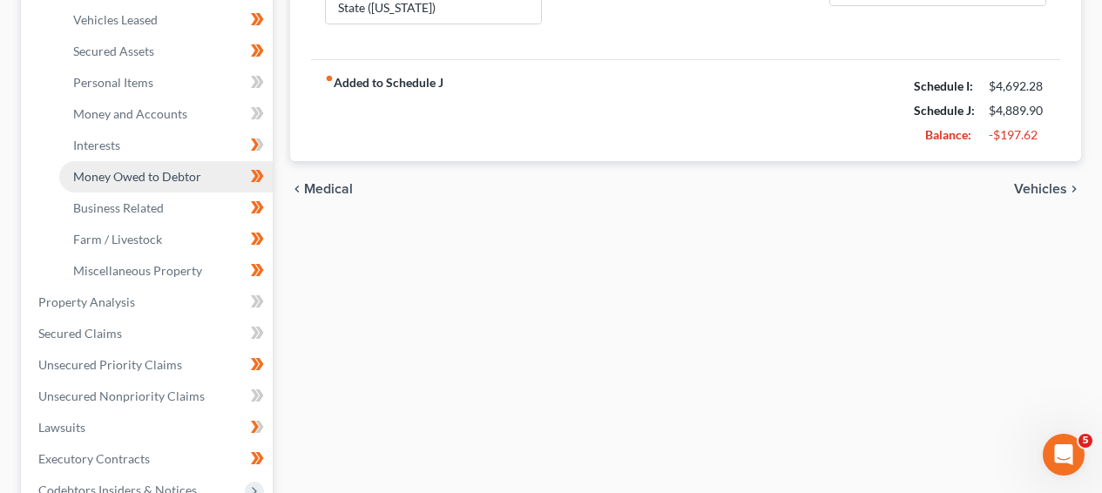
click at [170, 161] on link "Money Owed to Debtor" at bounding box center [166, 176] width 214 height 31
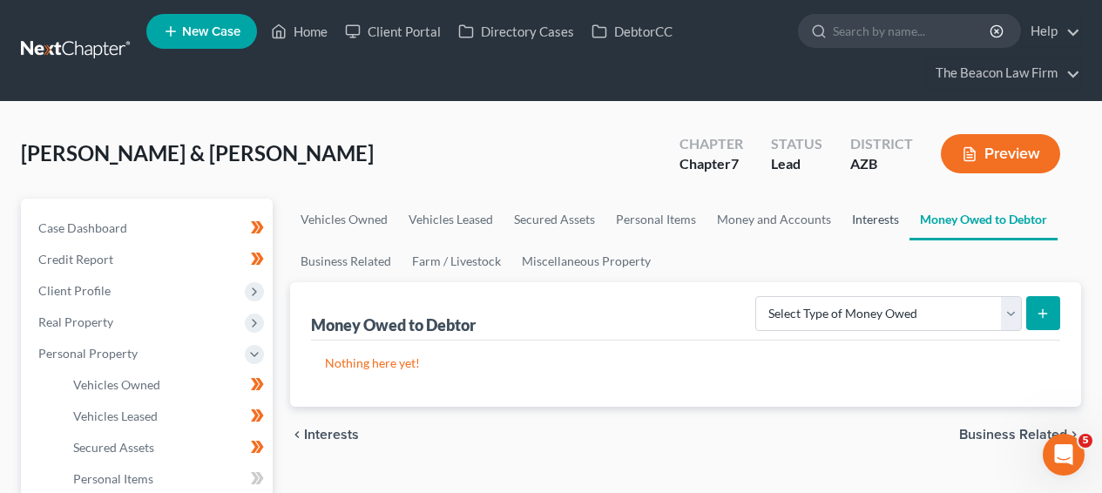
click at [878, 216] on link "Interests" at bounding box center [876, 220] width 68 height 42
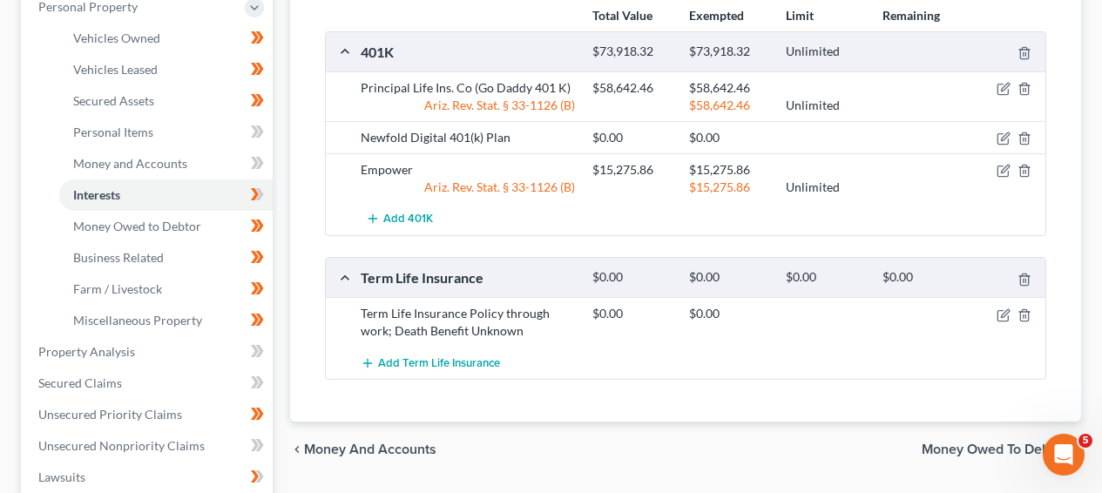
scroll to position [571, 0]
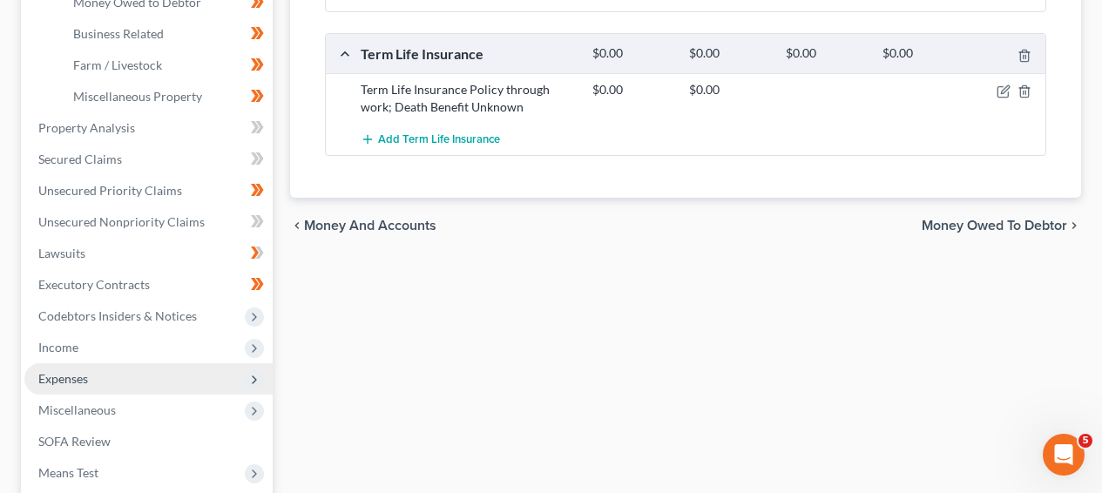
click at [196, 373] on span "Expenses" at bounding box center [148, 378] width 248 height 31
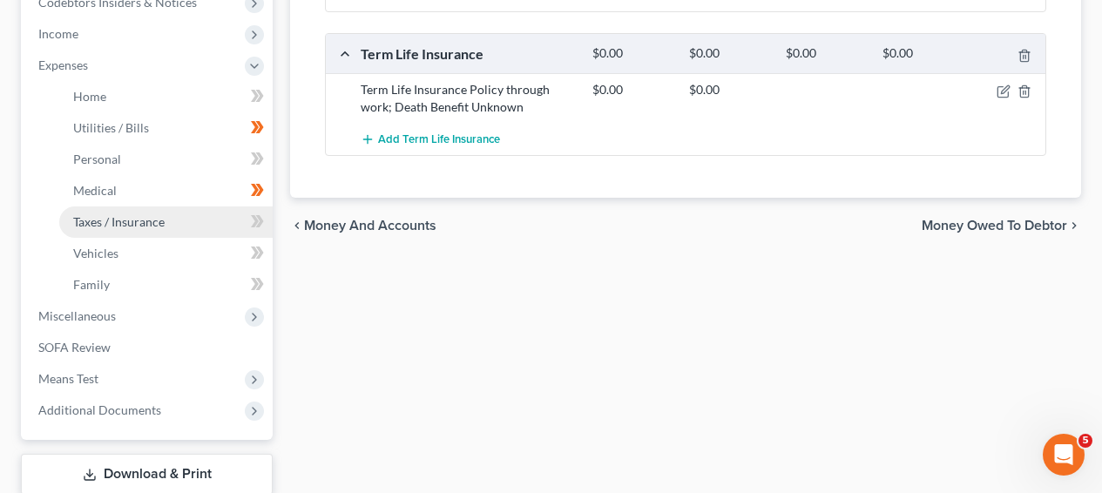
click at [180, 228] on link "Taxes / Insurance" at bounding box center [166, 222] width 214 height 31
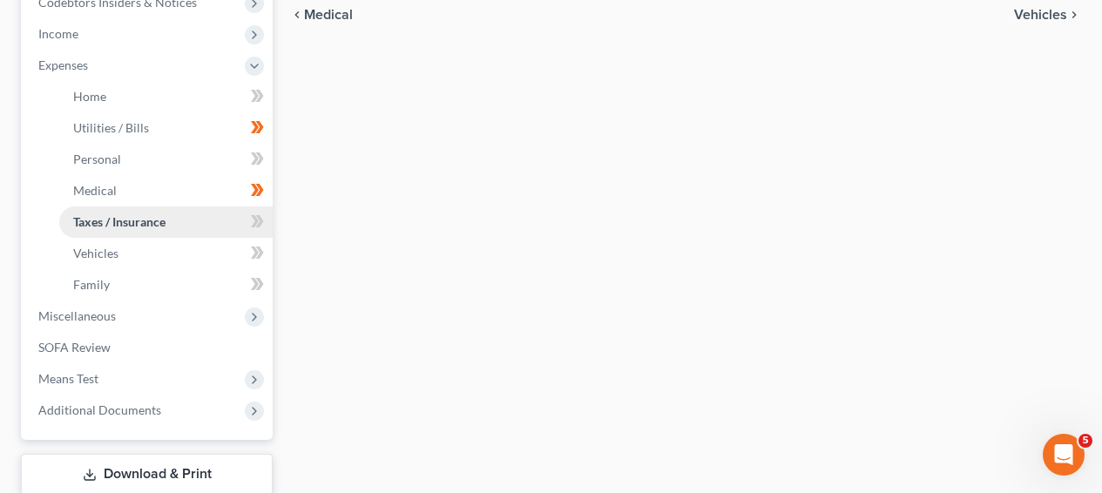
type input "51.00"
type input "State (Az)"
type input "10.00"
type input "50.00"
type input "Pet Insurance ( Healthy Paws)"
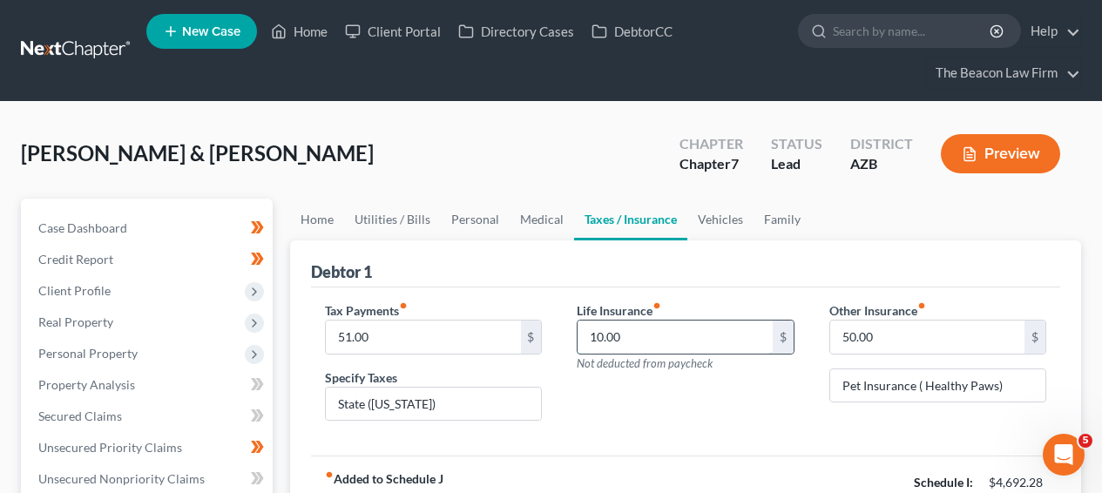
click at [704, 340] on input "10.00" at bounding box center [675, 337] width 194 height 33
click at [461, 392] on input "State (Az)" at bounding box center [433, 404] width 215 height 33
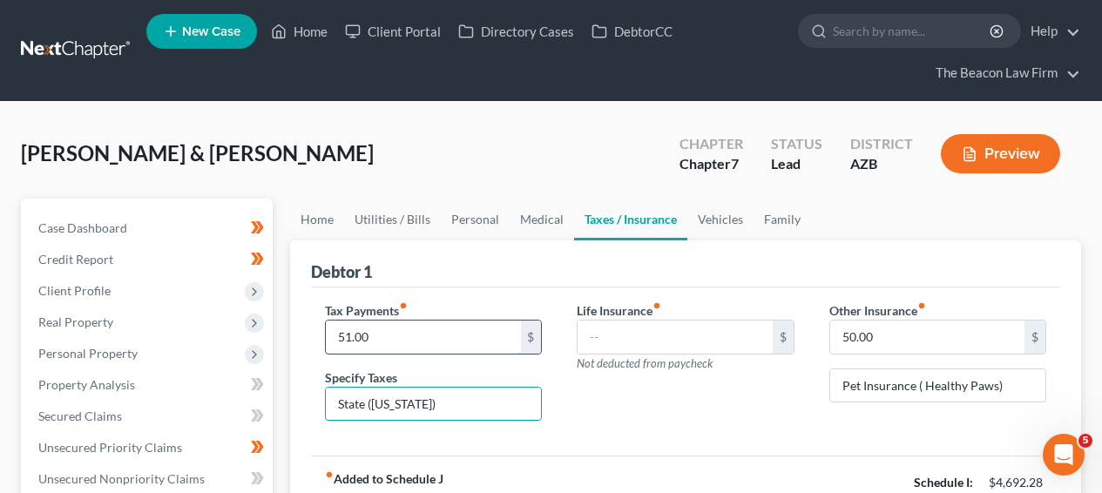
click at [392, 330] on input "51.00" at bounding box center [423, 337] width 194 height 33
click at [489, 408] on input "State (Az)" at bounding box center [433, 404] width 215 height 33
click at [490, 406] on input "State (Az)" at bounding box center [433, 404] width 215 height 33
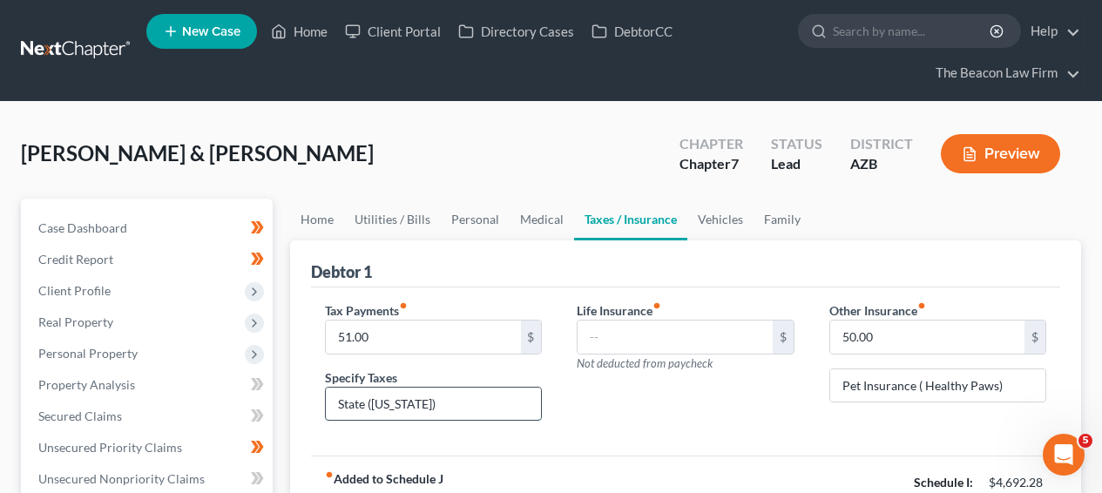
click at [490, 406] on input "State (Az)" at bounding box center [433, 404] width 215 height 33
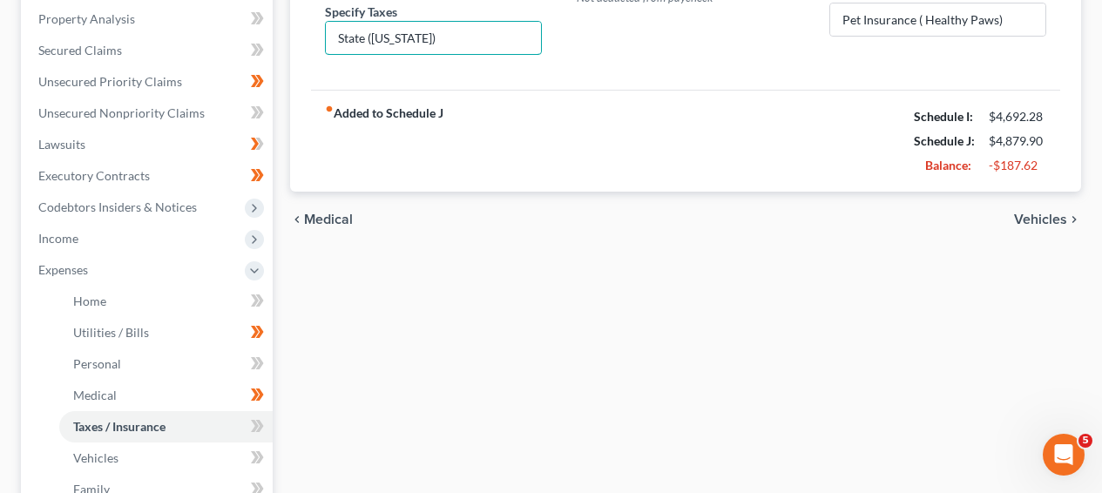
scroll to position [487, 0]
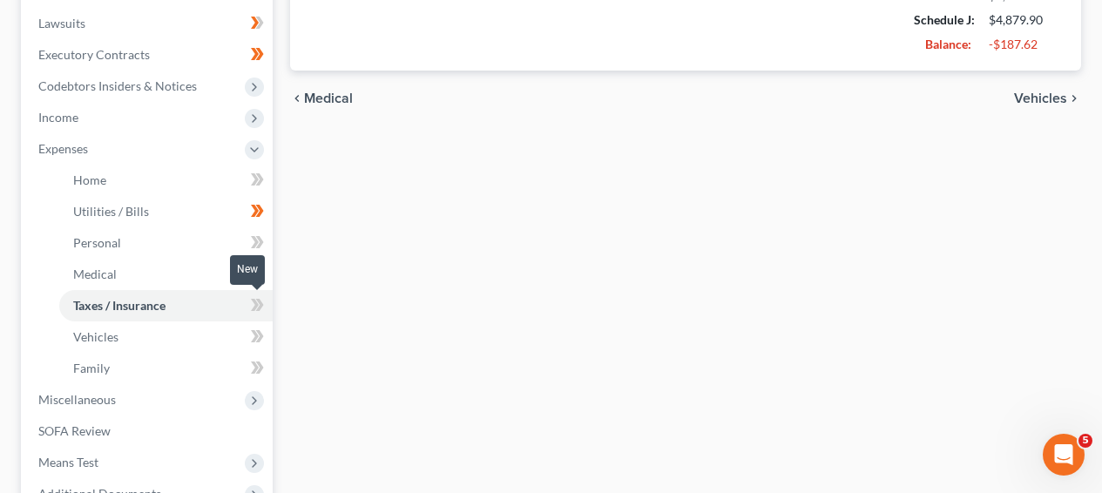
click at [260, 301] on icon at bounding box center [260, 305] width 8 height 12
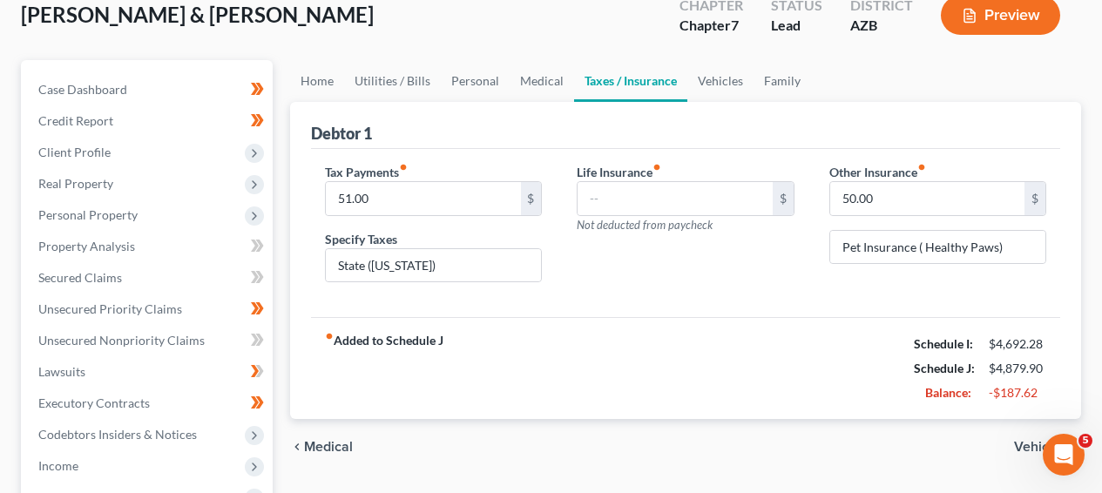
scroll to position [128, 0]
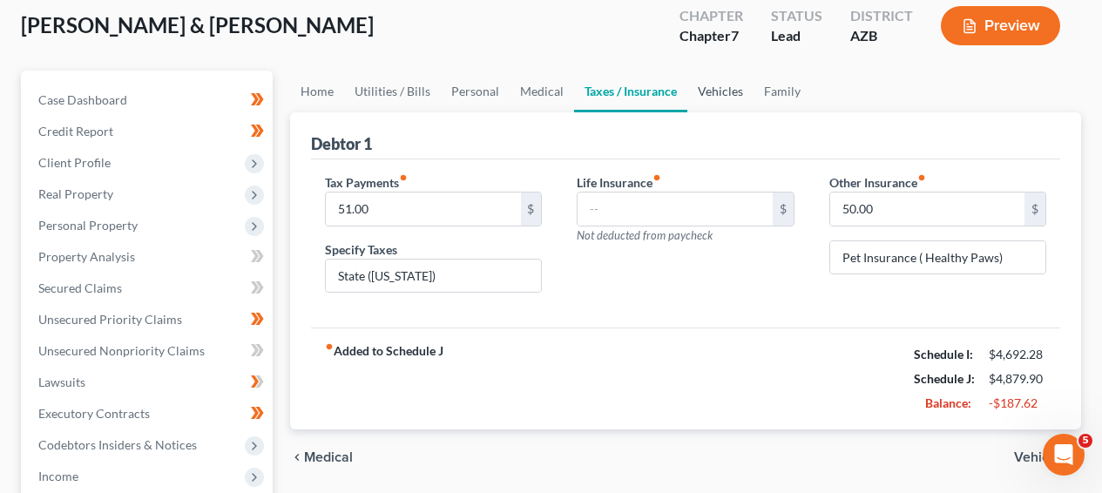
click at [733, 94] on link "Vehicles" at bounding box center [721, 92] width 66 height 42
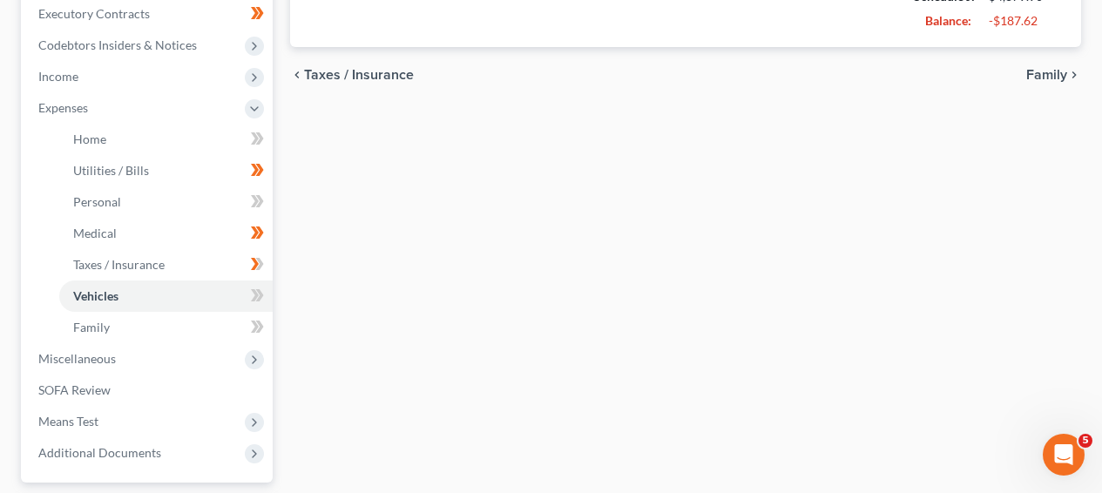
scroll to position [602, 0]
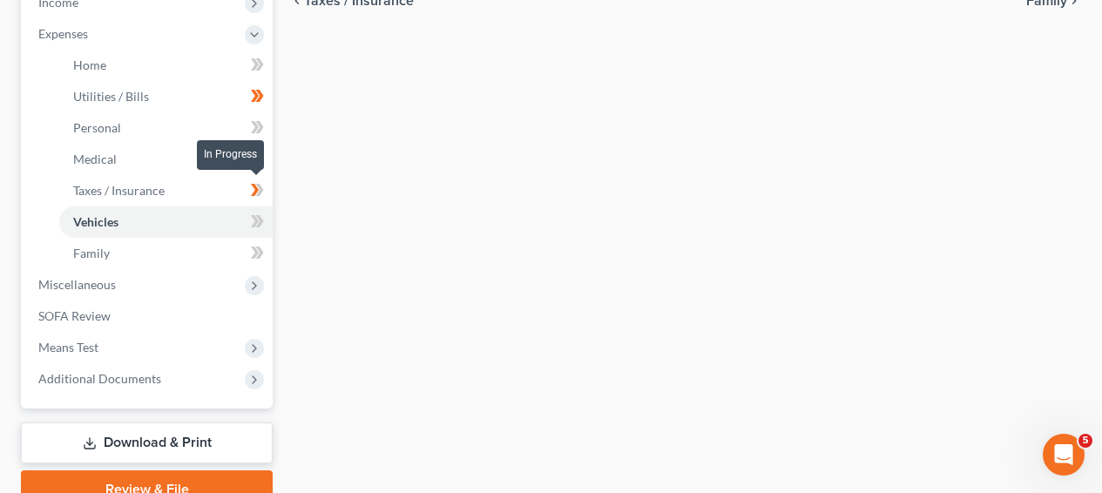
click at [258, 187] on icon at bounding box center [257, 191] width 13 height 22
click at [249, 194] on span at bounding box center [257, 193] width 31 height 26
click at [1088, 174] on div "Baez, Francisco & Myrna Upgraded Chapter Chapter 7 Status Lead District AZB Pre…" at bounding box center [551, 22] width 1102 height 1044
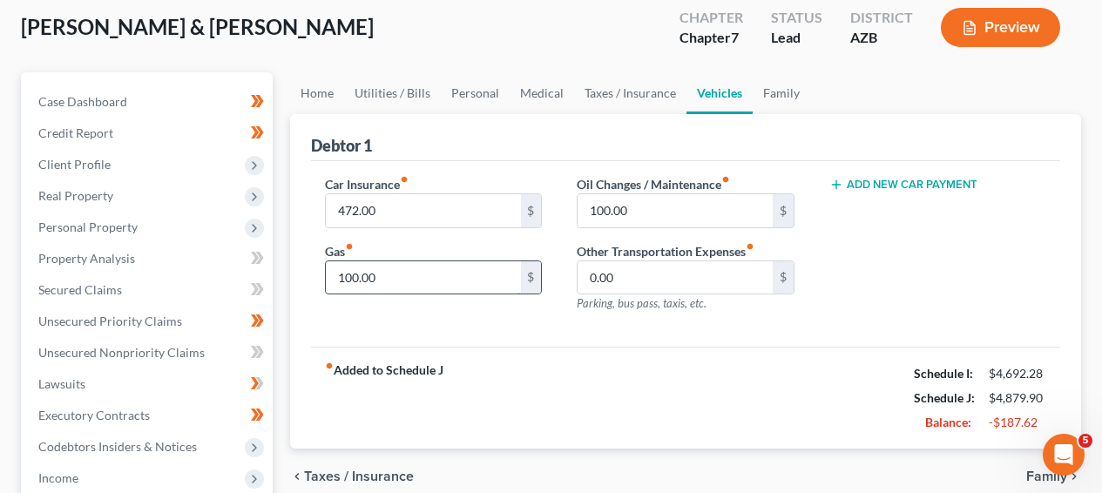
click at [458, 280] on input "100.00" at bounding box center [423, 277] width 194 height 33
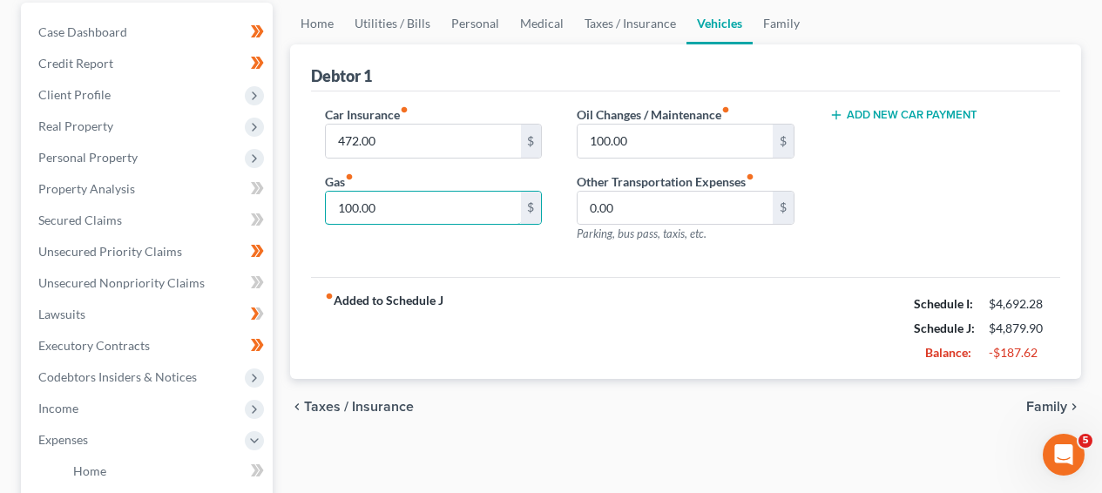
scroll to position [158, 0]
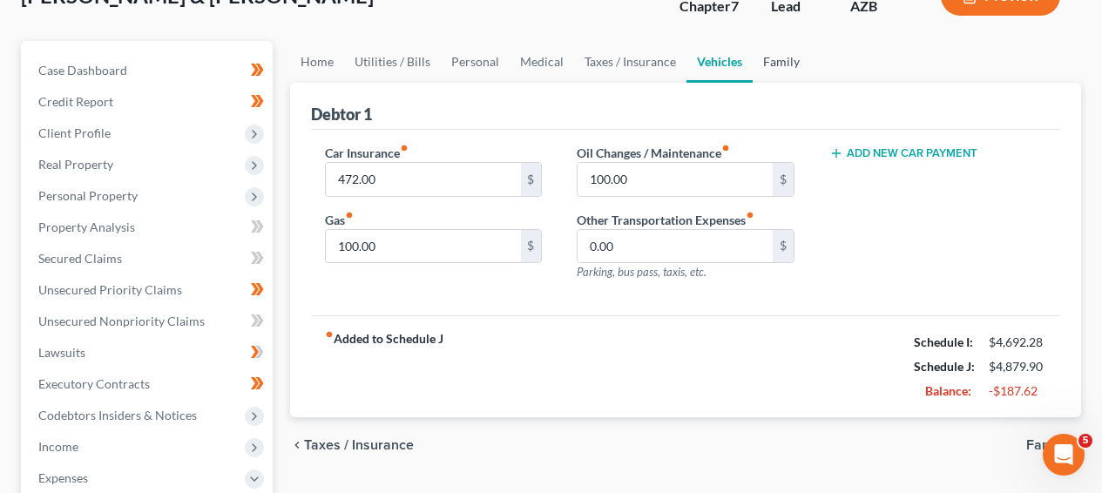
click at [758, 71] on link "Family" at bounding box center [782, 62] width 58 height 42
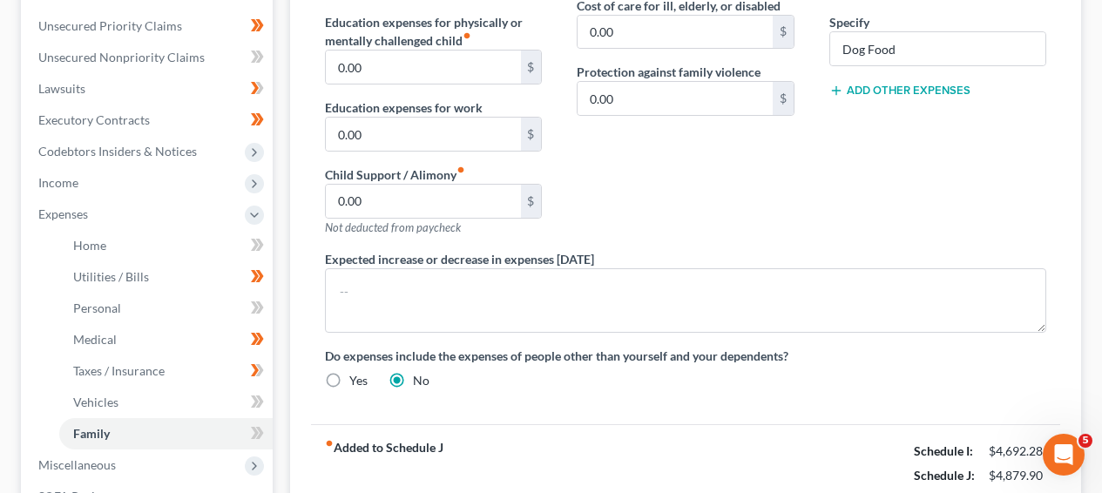
scroll to position [430, 0]
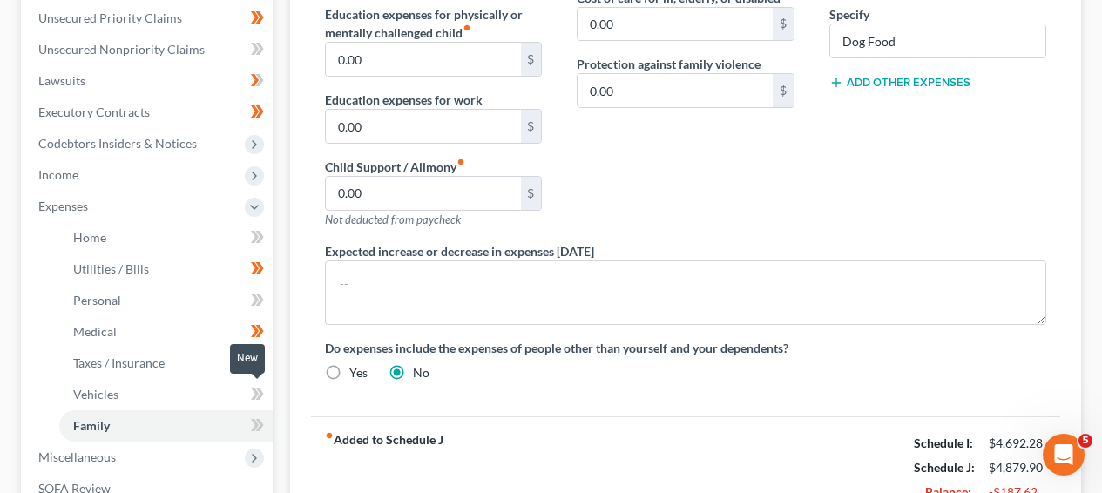
click at [260, 397] on icon at bounding box center [260, 394] width 8 height 12
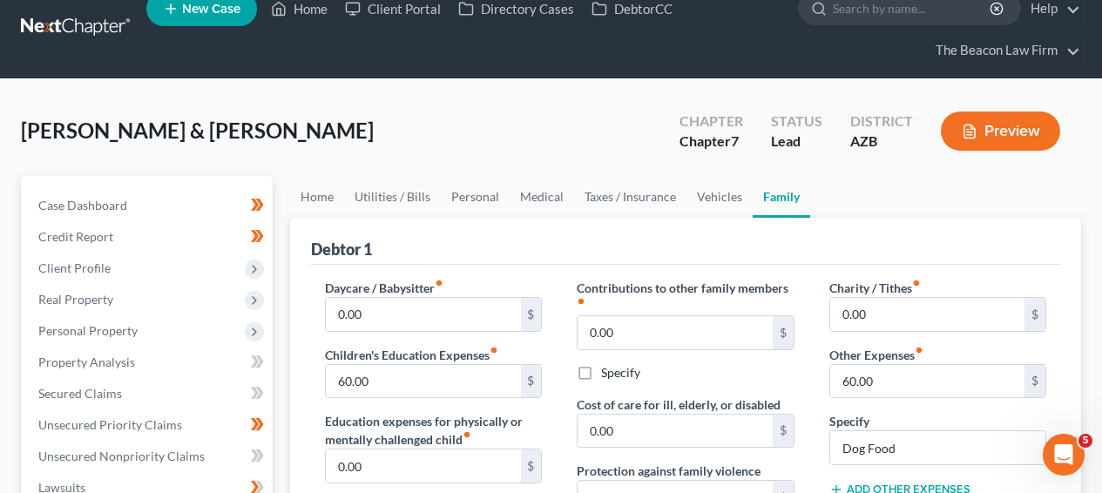
scroll to position [498, 0]
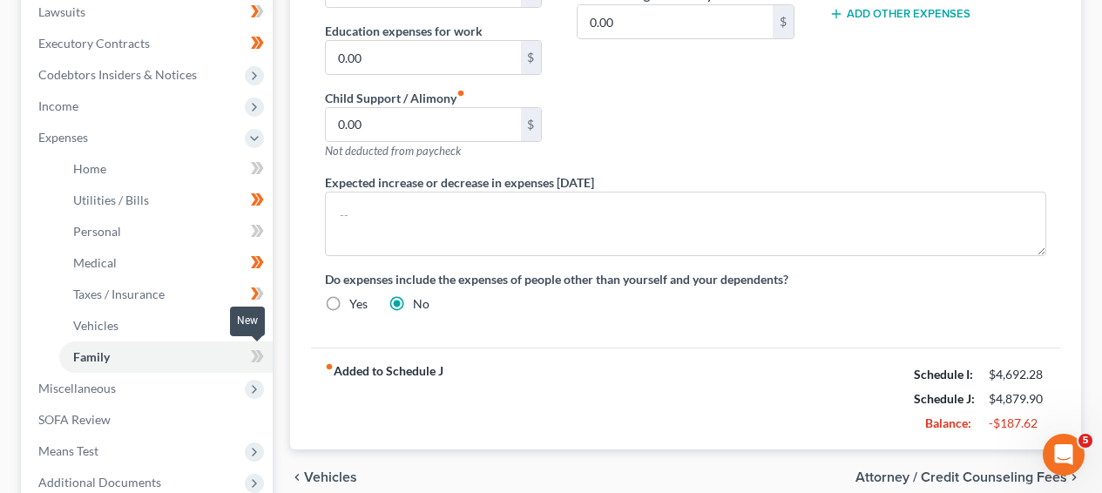
click at [270, 360] on span at bounding box center [257, 359] width 31 height 26
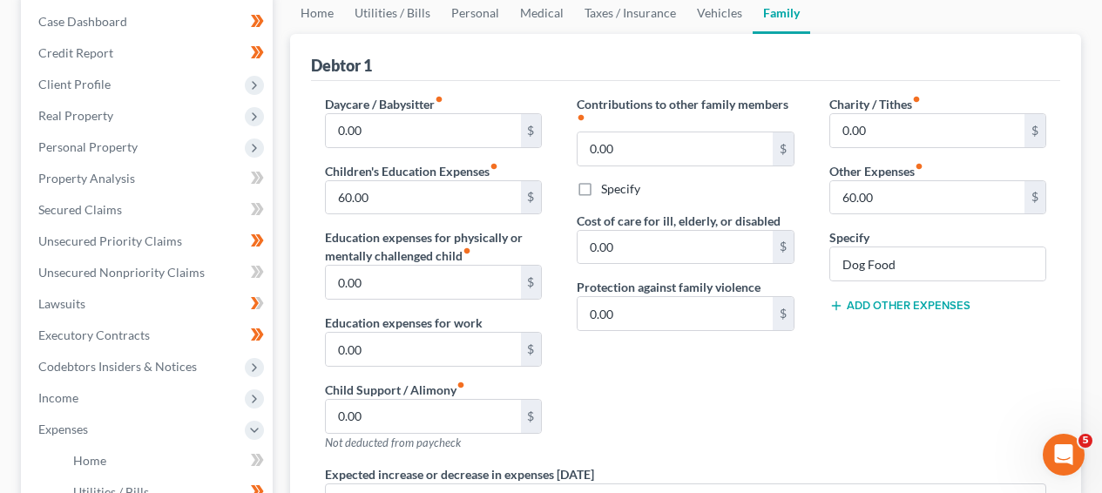
scroll to position [206, 0]
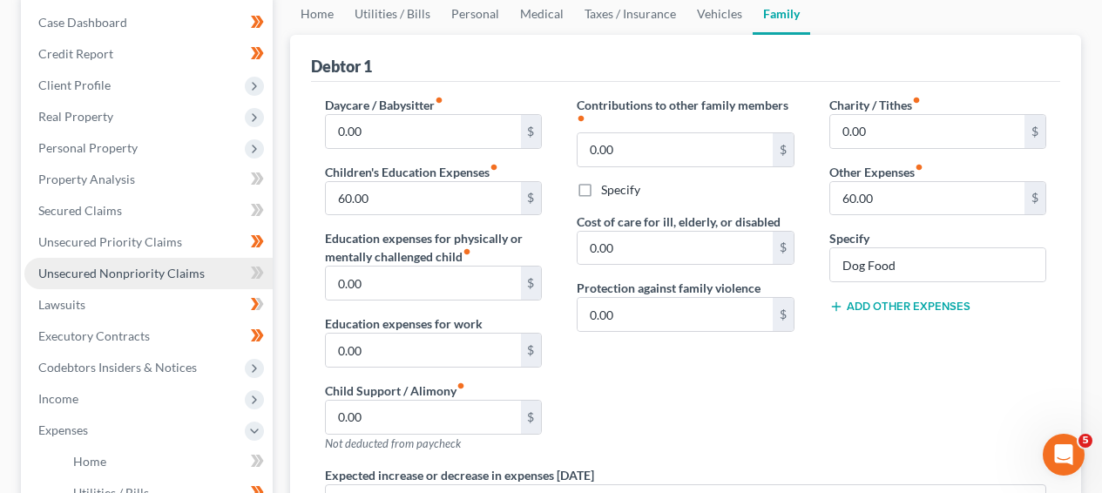
click at [172, 263] on link "Unsecured Nonpriority Claims" at bounding box center [148, 273] width 248 height 31
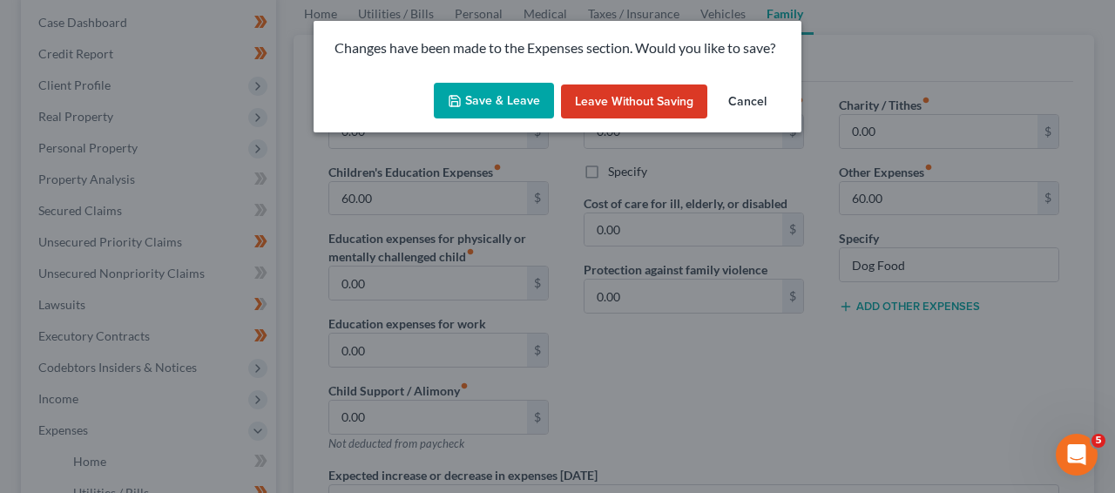
click at [512, 99] on button "Save & Leave" at bounding box center [494, 101] width 120 height 37
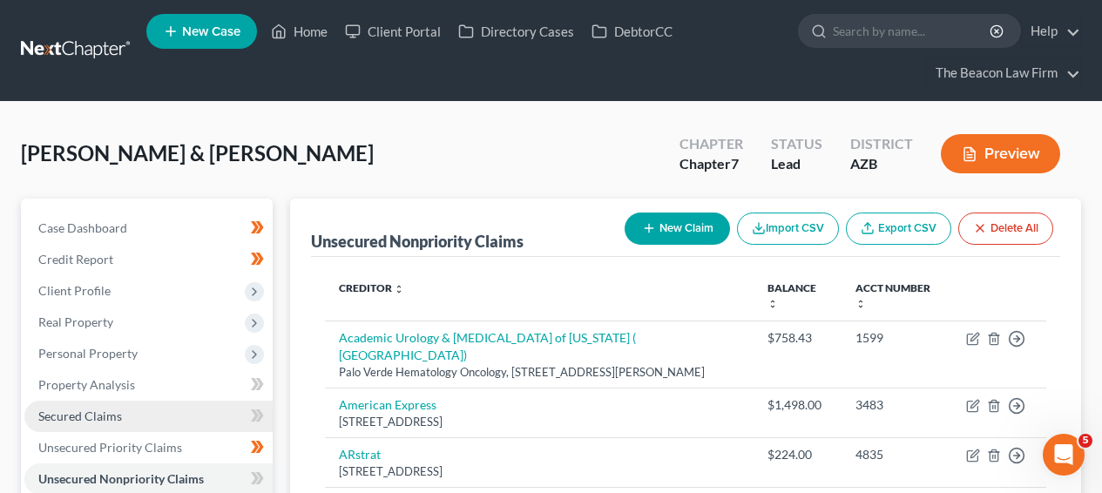
click at [108, 405] on link "Secured Claims" at bounding box center [148, 416] width 248 height 31
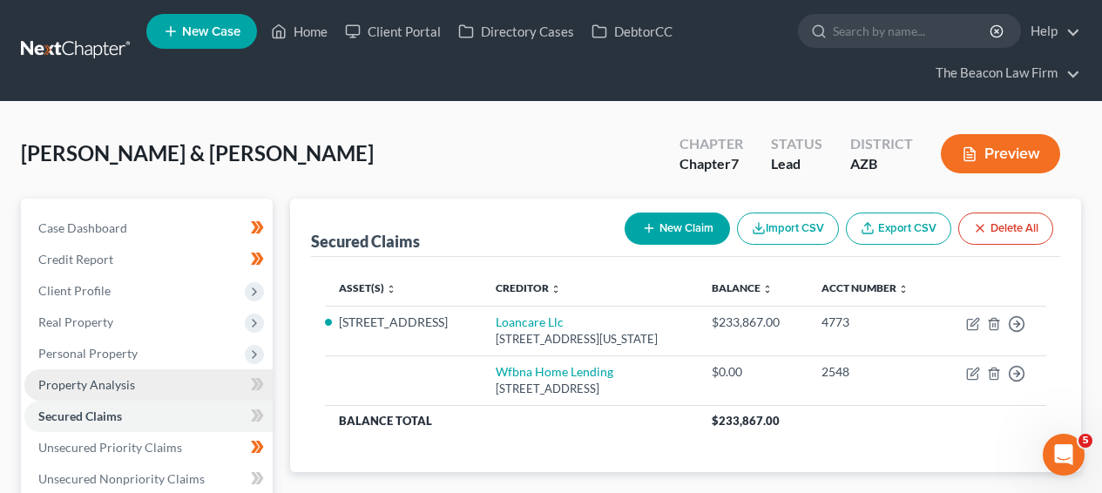
click at [123, 383] on span "Property Analysis" at bounding box center [86, 384] width 97 height 15
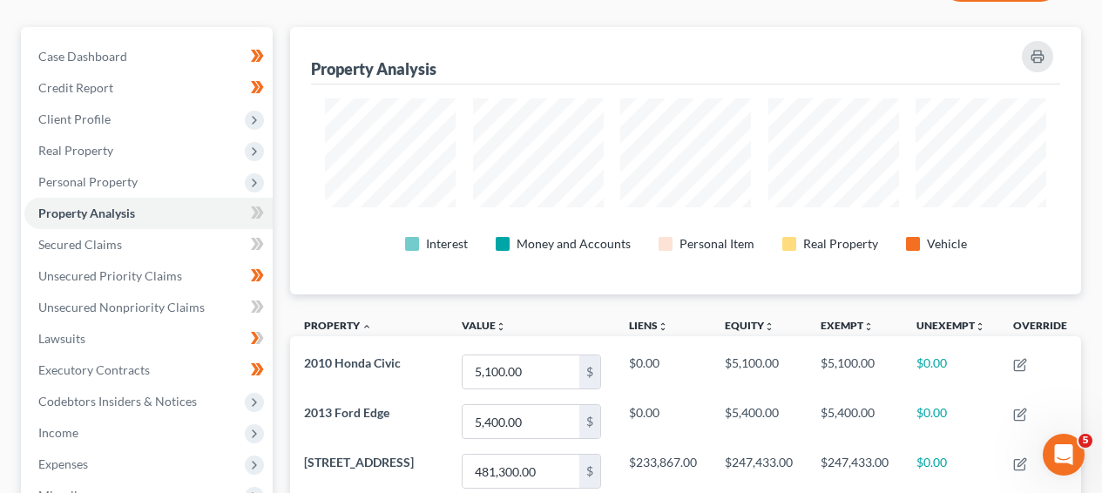
scroll to position [151, 0]
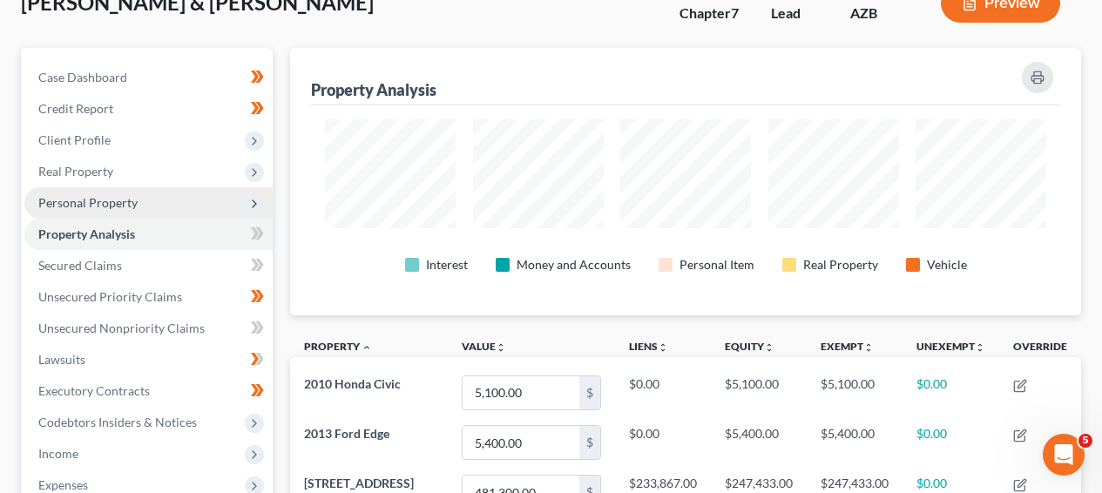
click at [186, 190] on span "Personal Property" at bounding box center [148, 202] width 248 height 31
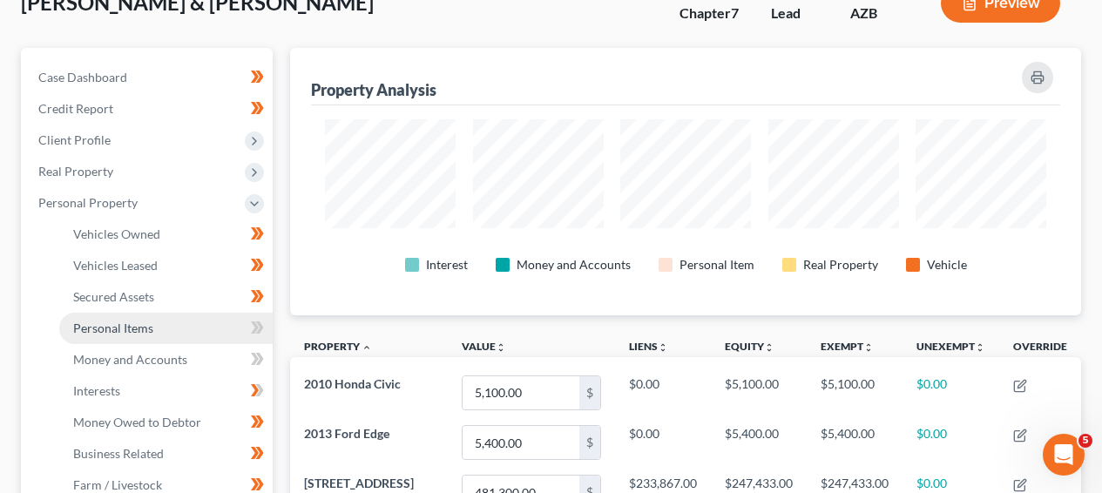
click at [155, 332] on link "Personal Items" at bounding box center [166, 328] width 214 height 31
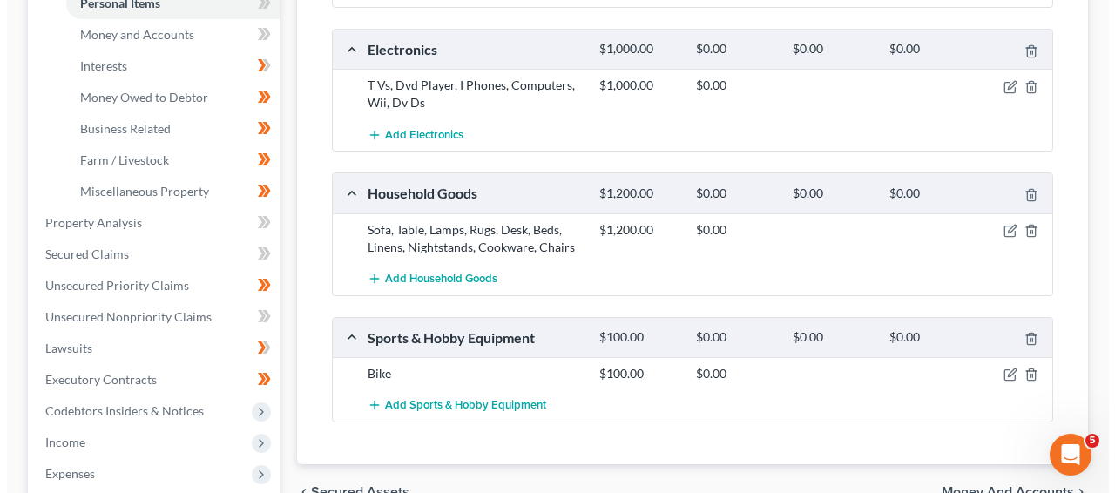
scroll to position [220, 0]
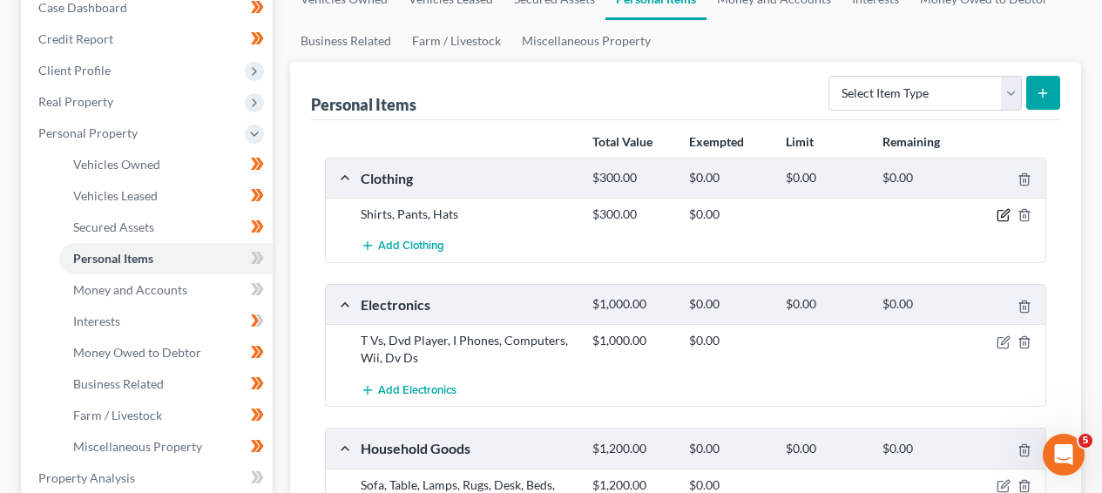
click at [999, 216] on icon "button" at bounding box center [1004, 215] width 14 height 14
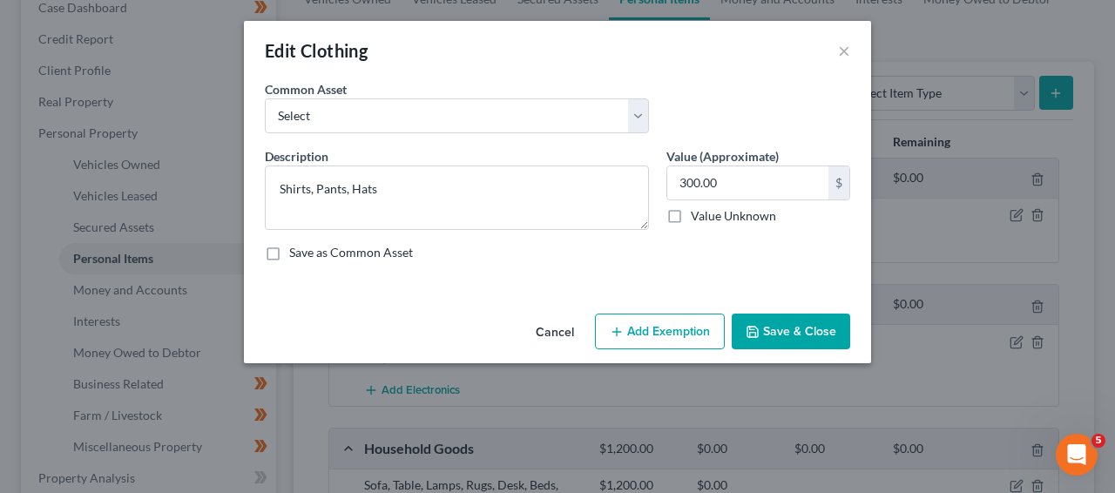
click at [688, 322] on button "Add Exemption" at bounding box center [660, 332] width 130 height 37
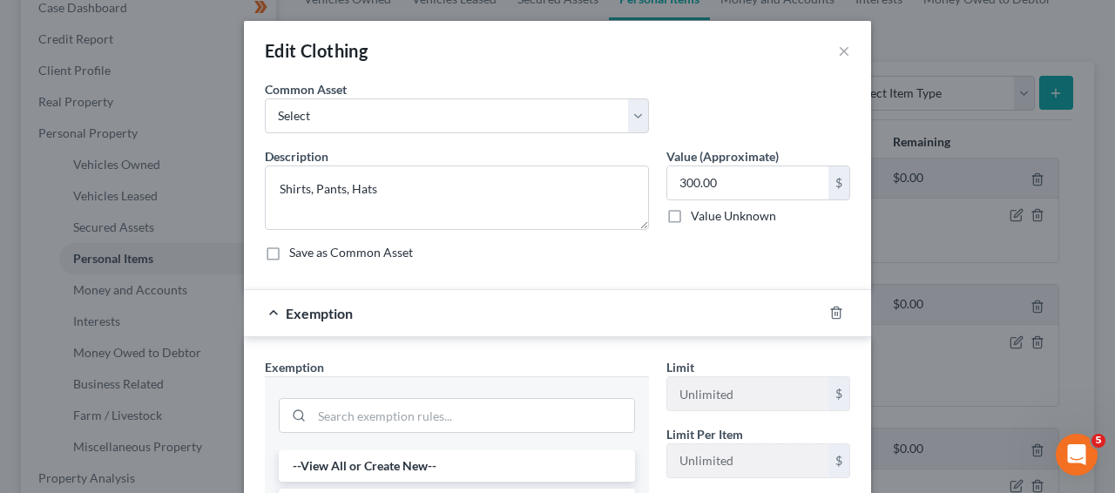
scroll to position [249, 0]
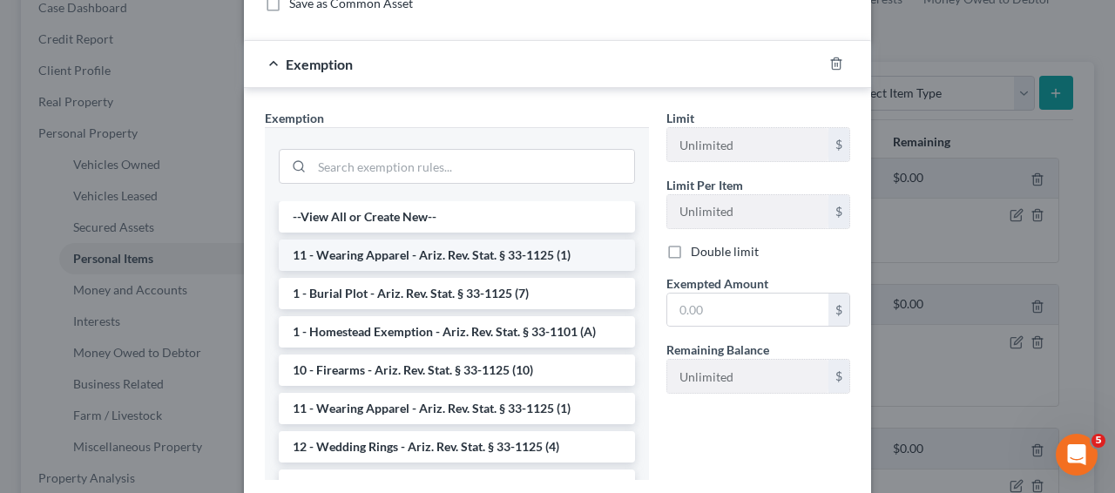
click at [390, 262] on li "11 - Wearing Apparel - Ariz. Rev. Stat. § 33-1125 (1)" at bounding box center [457, 255] width 356 height 31
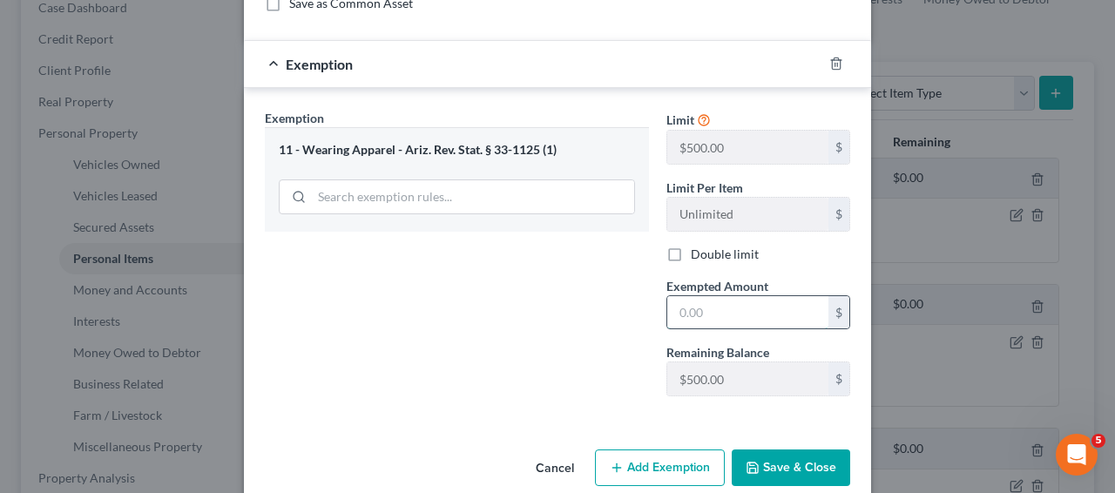
click at [694, 300] on input "text" at bounding box center [748, 312] width 161 height 33
type input "300"
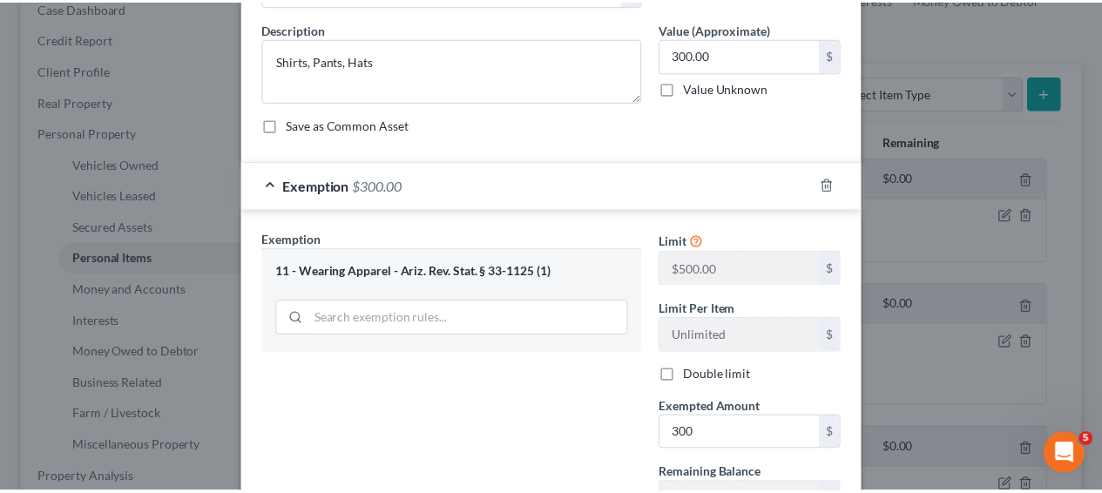
scroll to position [277, 0]
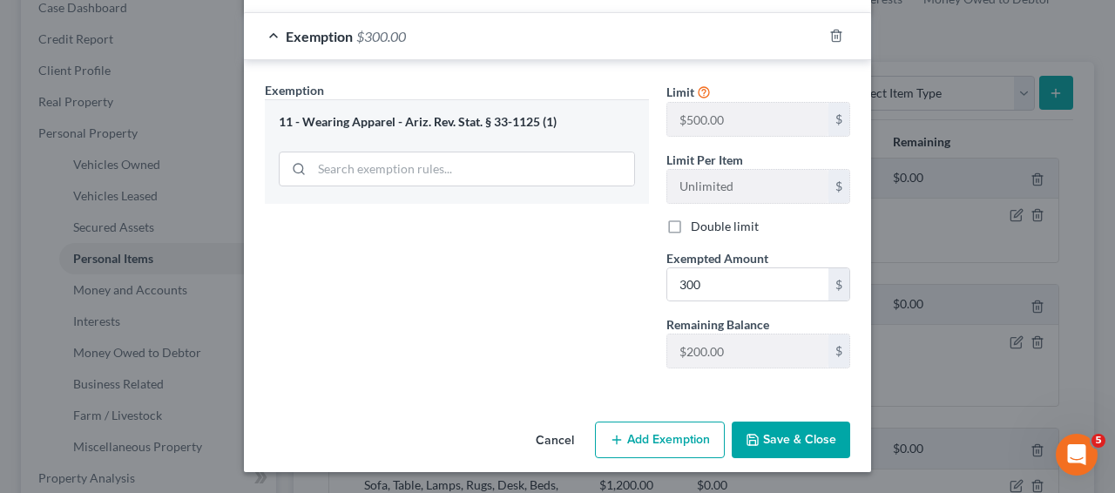
click at [817, 438] on button "Save & Close" at bounding box center [791, 440] width 119 height 37
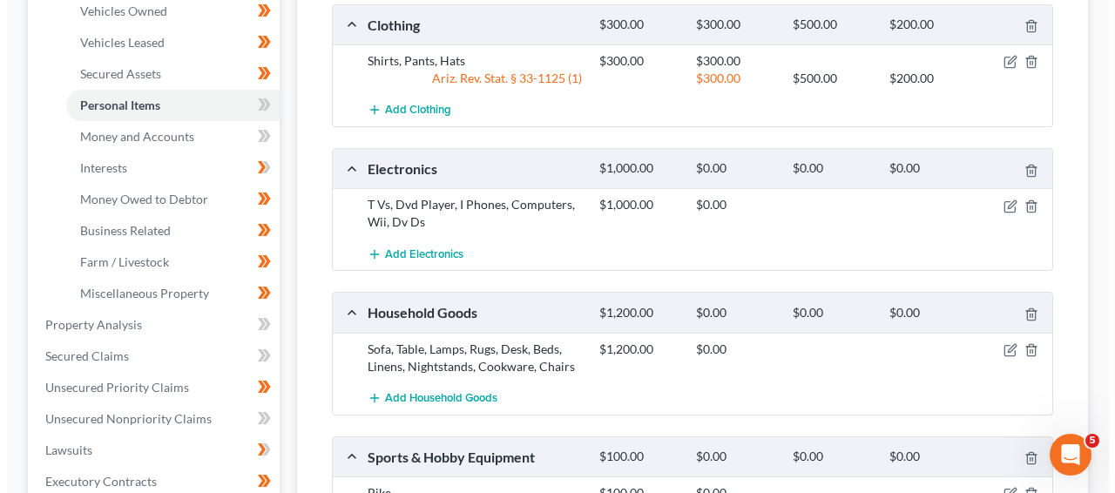
scroll to position [429, 0]
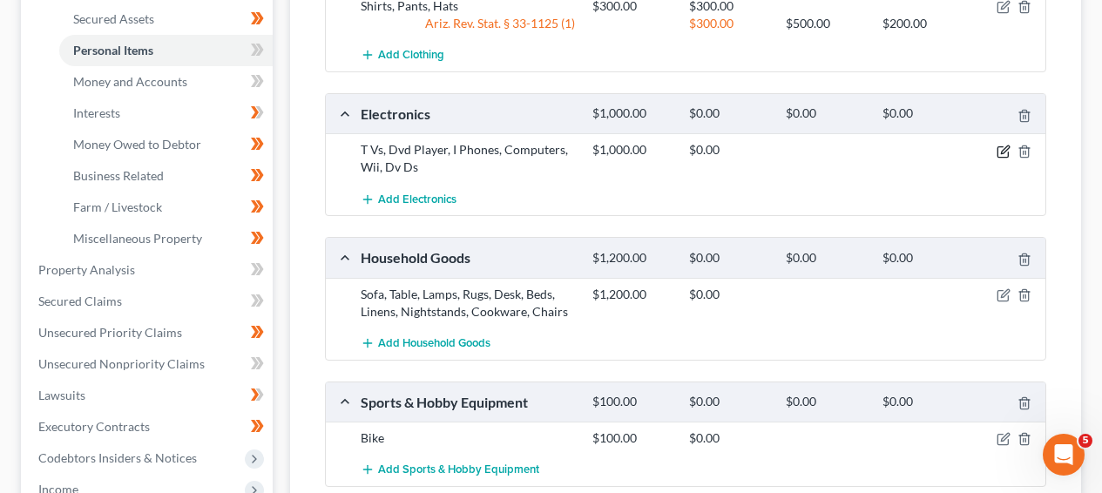
click at [1000, 150] on icon "button" at bounding box center [1004, 152] width 14 height 14
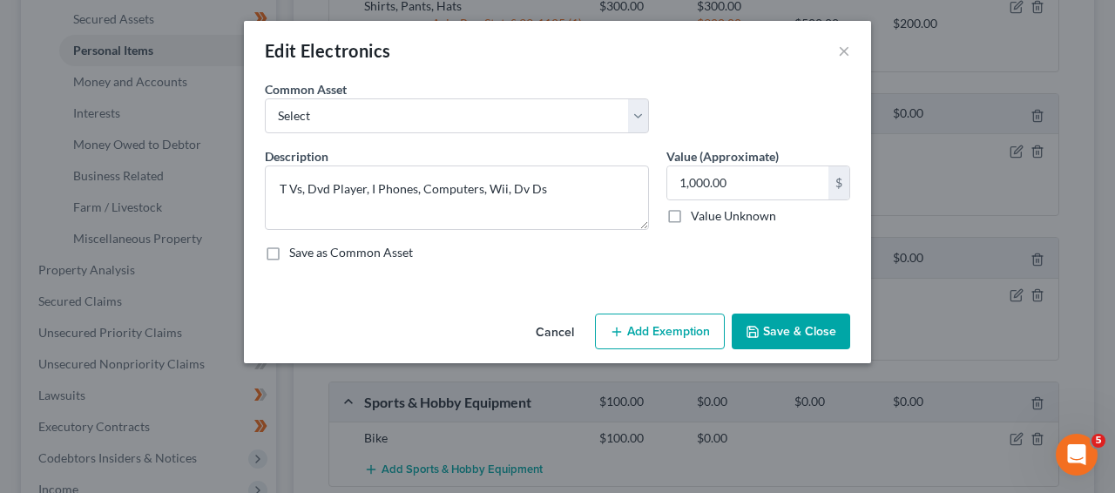
click at [642, 339] on button "Add Exemption" at bounding box center [660, 332] width 130 height 37
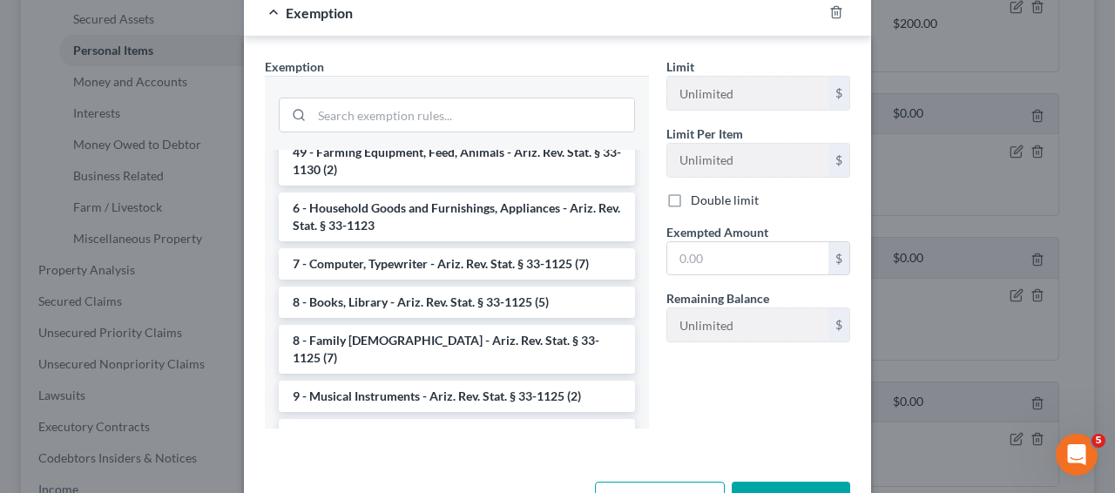
scroll to position [2044, 0]
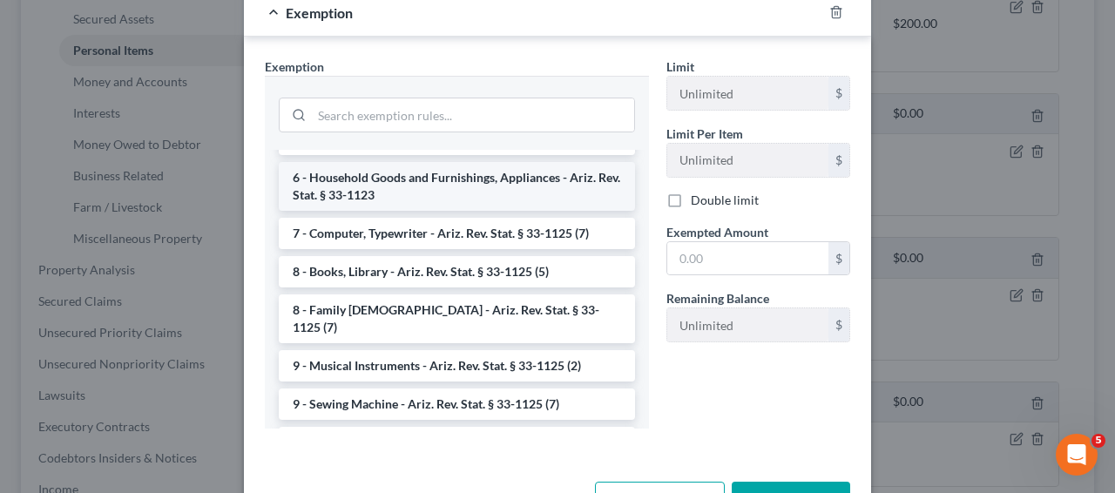
click at [500, 183] on li "6 - Household Goods and Furnishings, Appliances - Ariz. Rev. Stat. § 33-1123" at bounding box center [457, 186] width 356 height 49
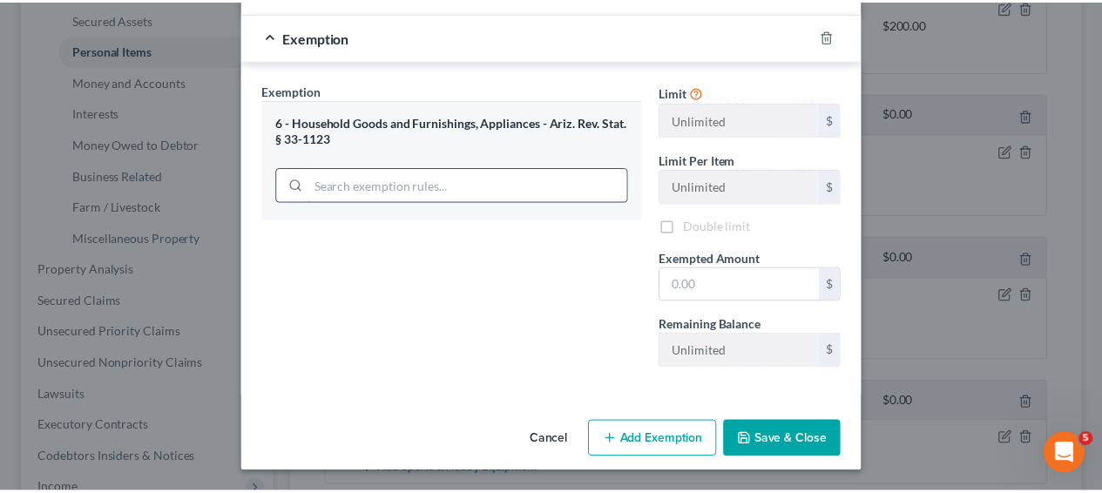
scroll to position [277, 0]
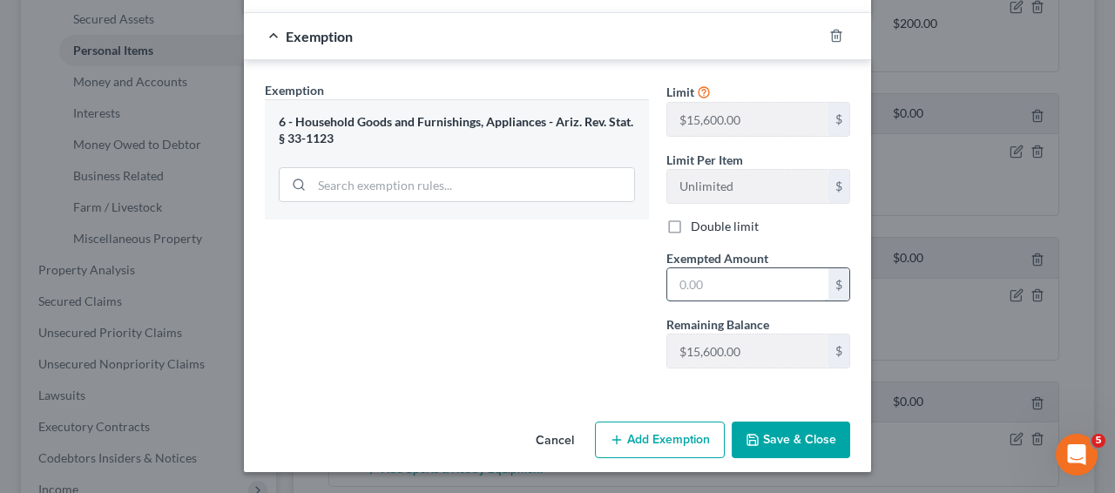
click at [804, 280] on input "text" at bounding box center [748, 284] width 161 height 33
type input "1,000"
click at [787, 429] on button "Save & Close" at bounding box center [791, 440] width 119 height 37
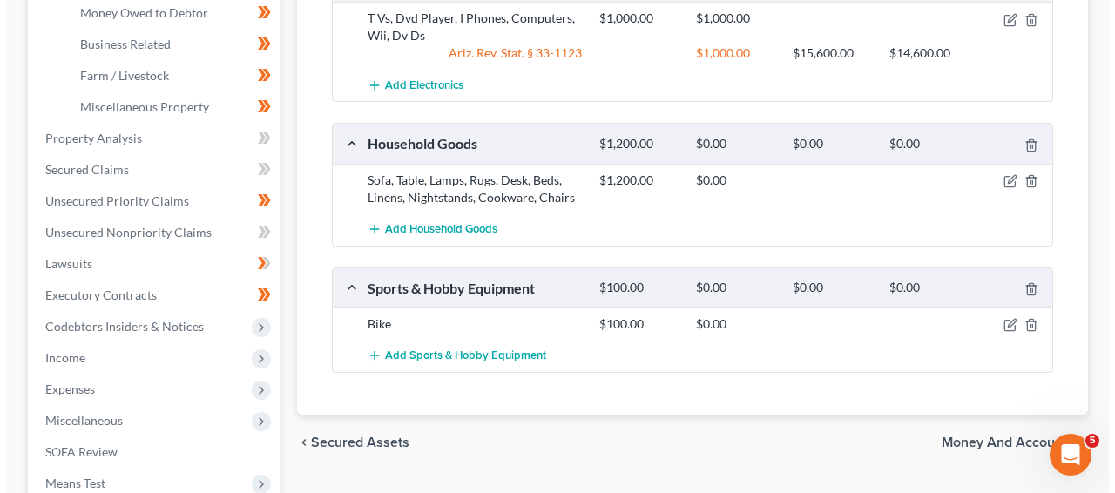
scroll to position [564, 0]
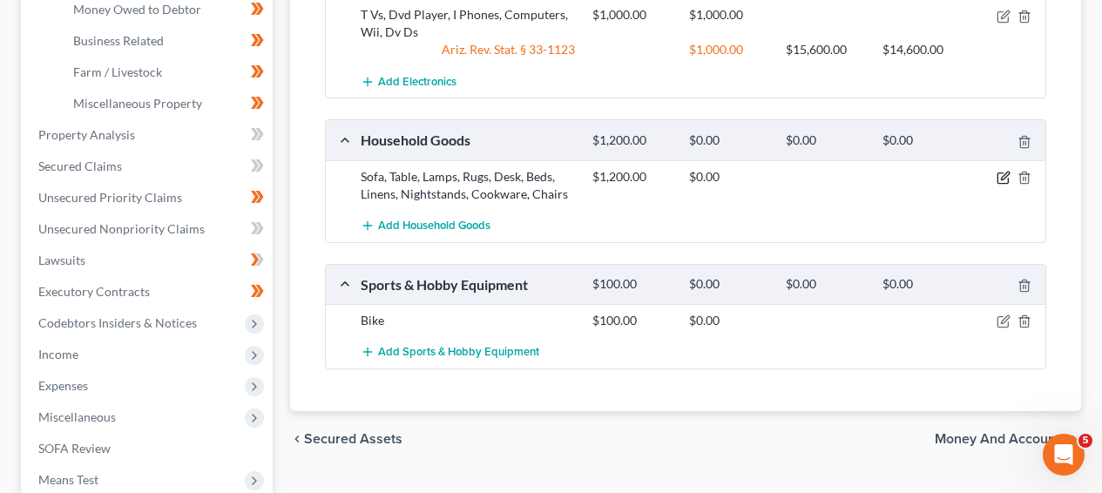
click at [997, 182] on icon "button" at bounding box center [1004, 178] width 14 height 14
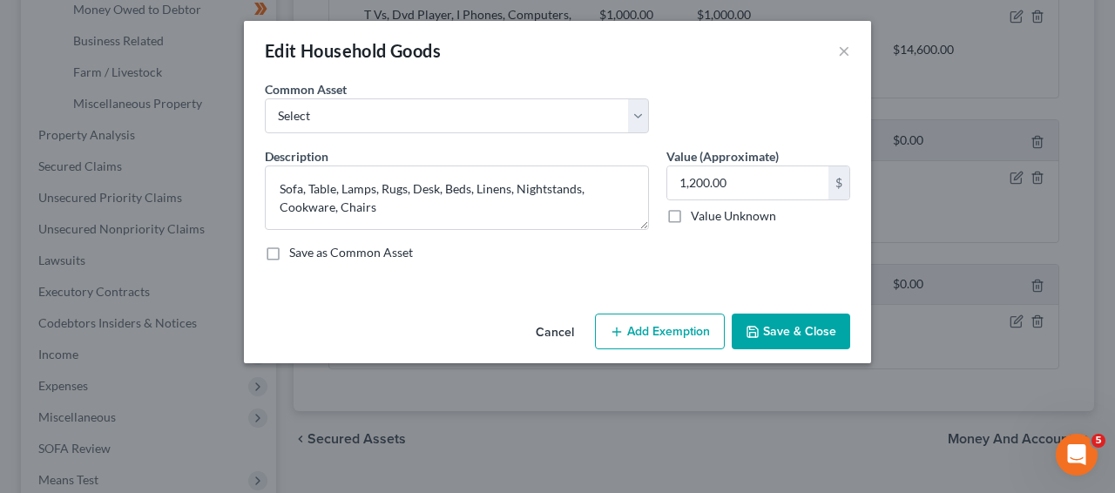
click at [695, 333] on button "Add Exemption" at bounding box center [660, 332] width 130 height 37
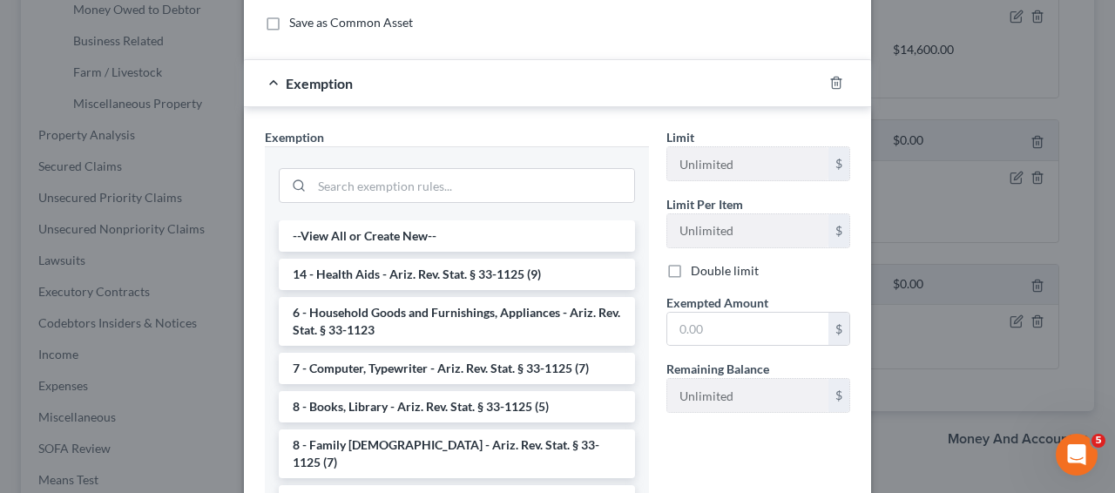
scroll to position [275, 0]
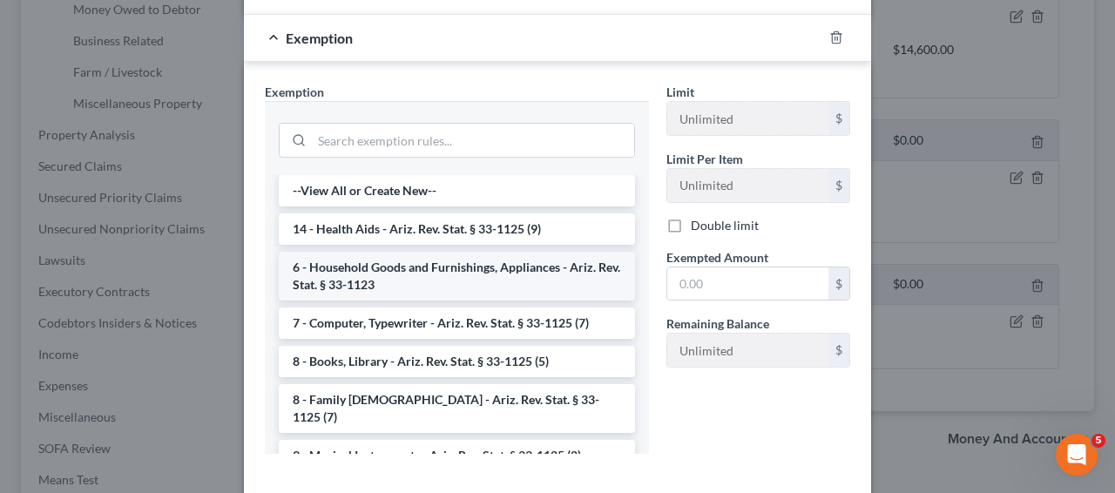
click at [562, 266] on li "6 - Household Goods and Furnishings, Appliances - Ariz. Rev. Stat. § 33-1123" at bounding box center [457, 276] width 356 height 49
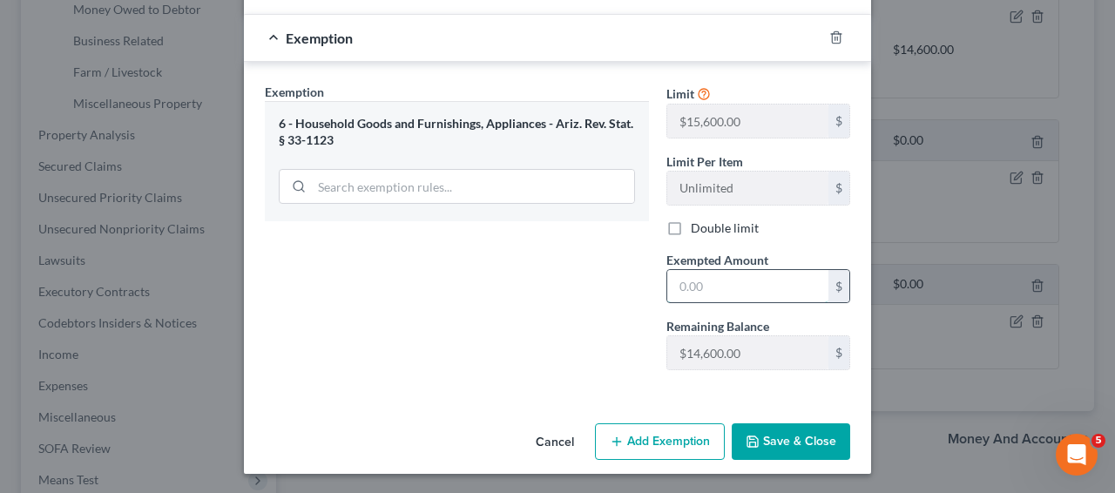
click at [688, 283] on input "text" at bounding box center [748, 286] width 161 height 33
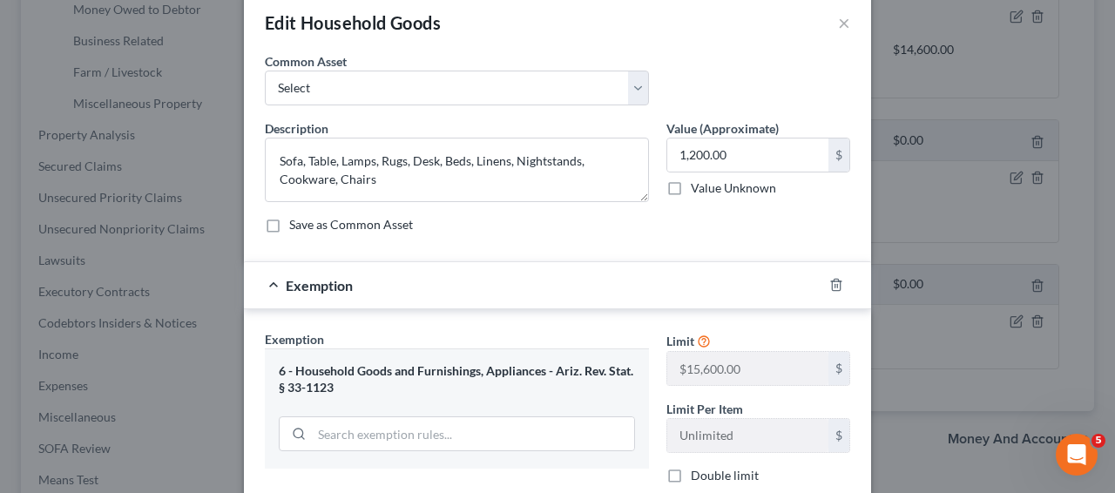
scroll to position [0, 0]
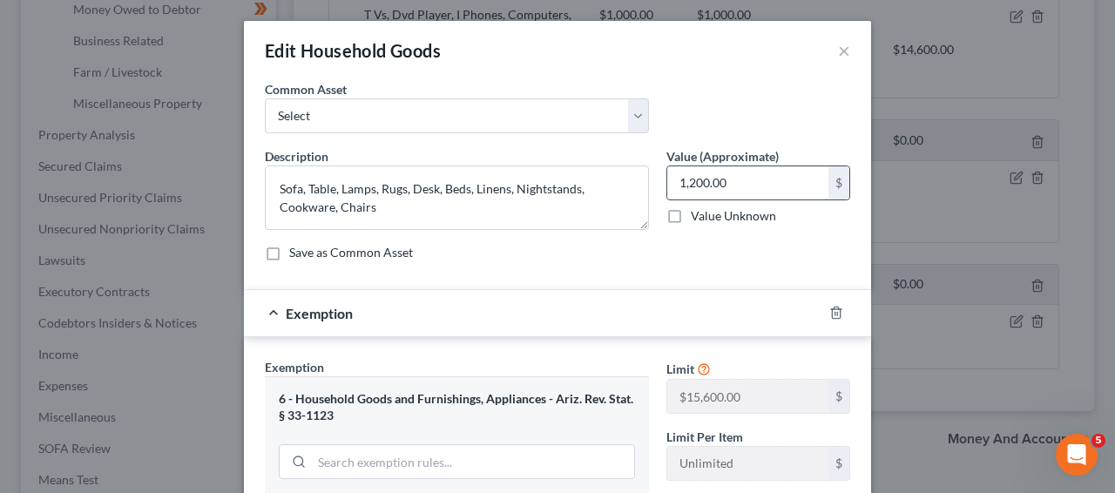
click at [699, 190] on input "1,200.00" at bounding box center [748, 182] width 161 height 33
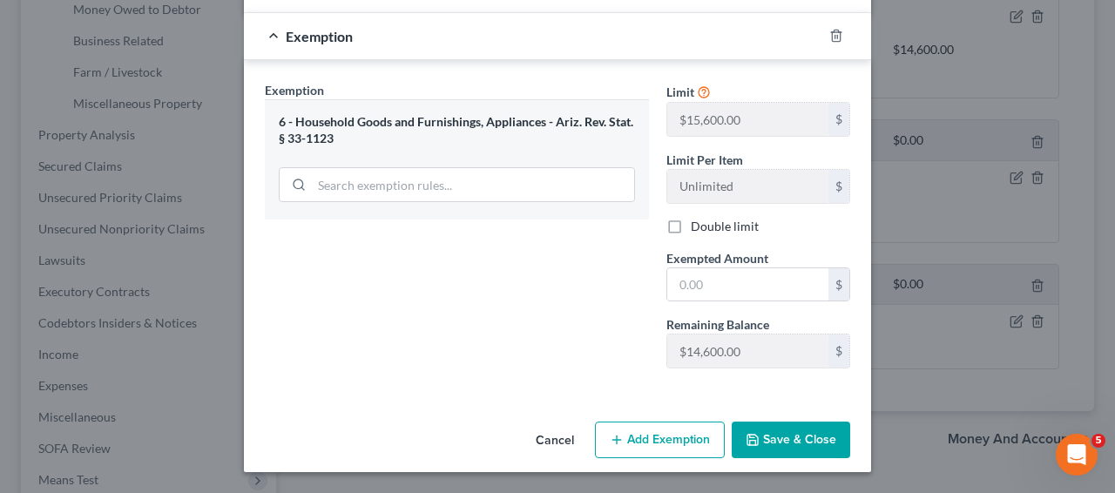
click at [691, 304] on div "Limit $15,600.00 $ Limit Per Item Unlimited $ Double limit Exempted Amount * $ …" at bounding box center [758, 232] width 201 height 302
click at [697, 295] on input "text" at bounding box center [748, 284] width 161 height 33
type input "1"
type input "600"
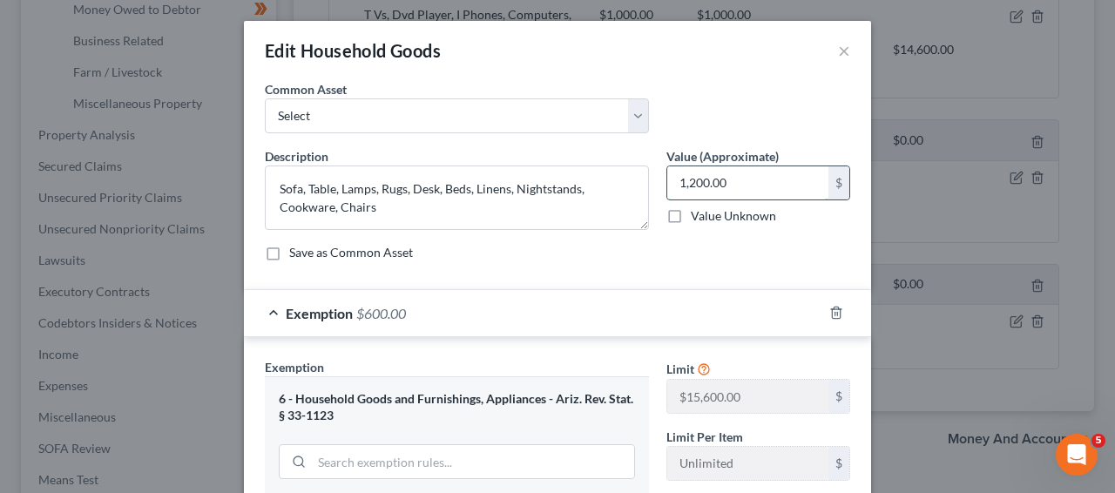
click at [743, 183] on input "1,200.00" at bounding box center [748, 182] width 161 height 33
type input "600"
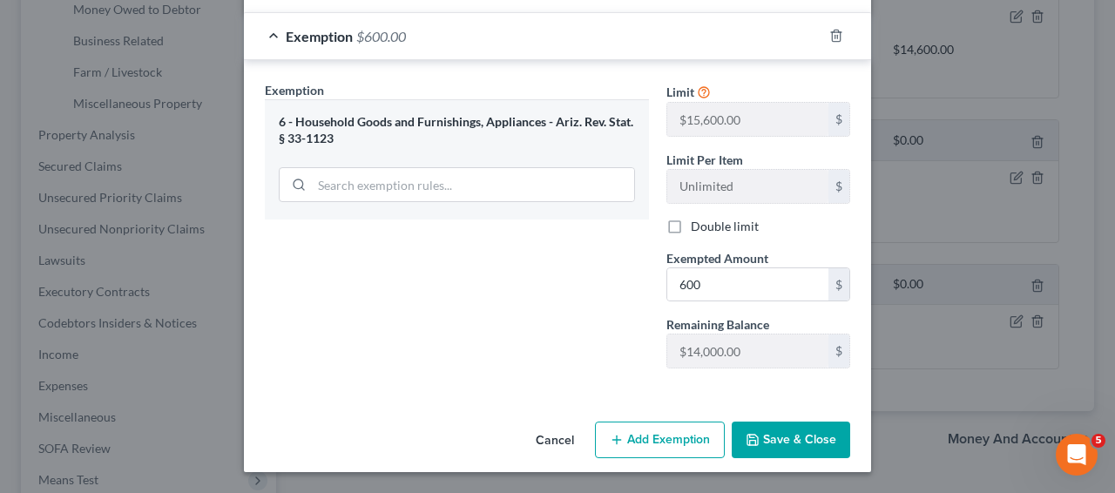
click at [817, 428] on button "Save & Close" at bounding box center [791, 440] width 119 height 37
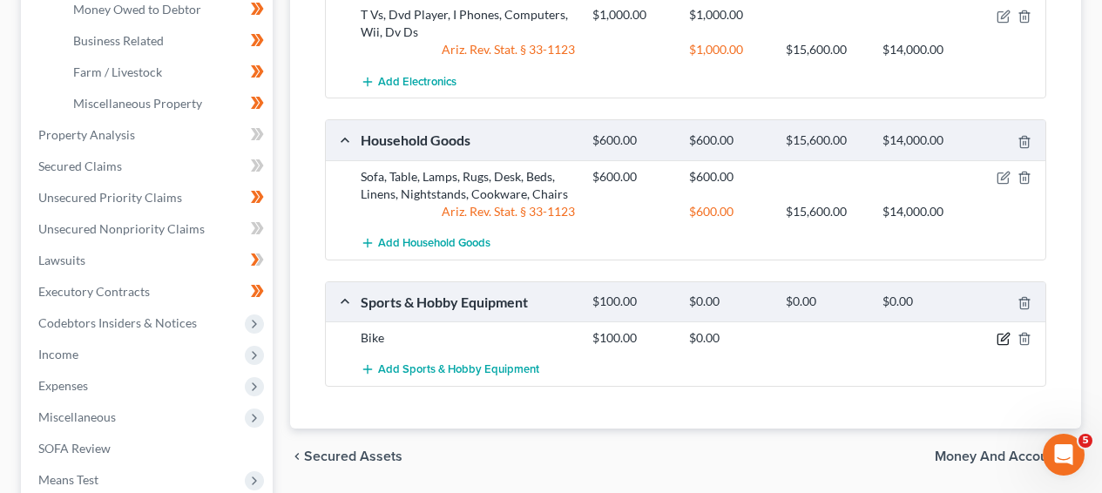
click at [999, 340] on icon "button" at bounding box center [1004, 339] width 14 height 14
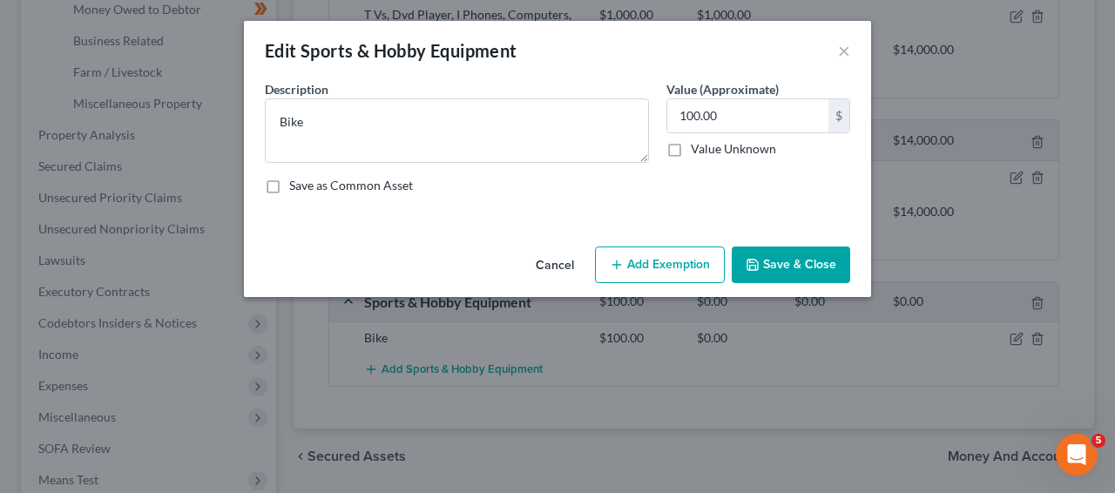
click at [657, 264] on button "Add Exemption" at bounding box center [660, 265] width 130 height 37
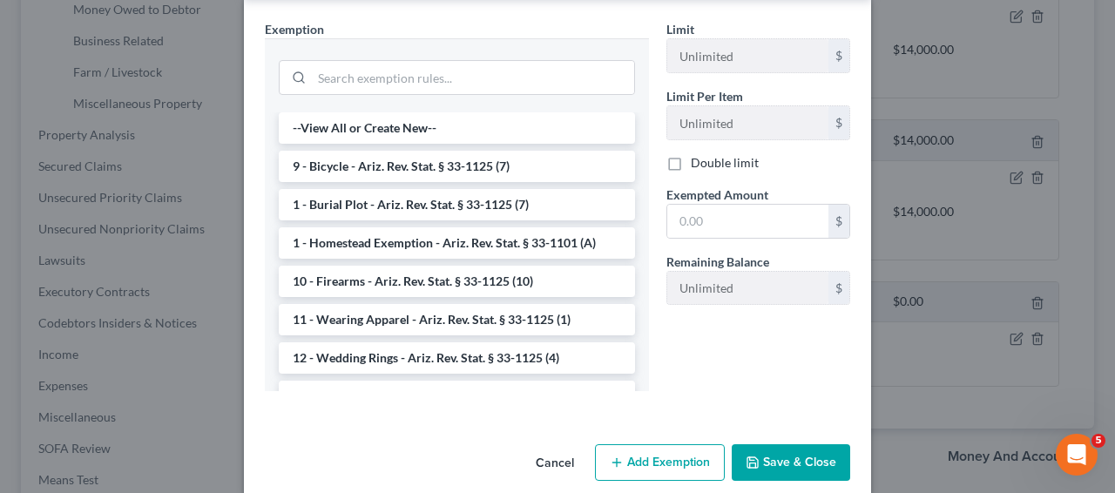
scroll to position [281, 0]
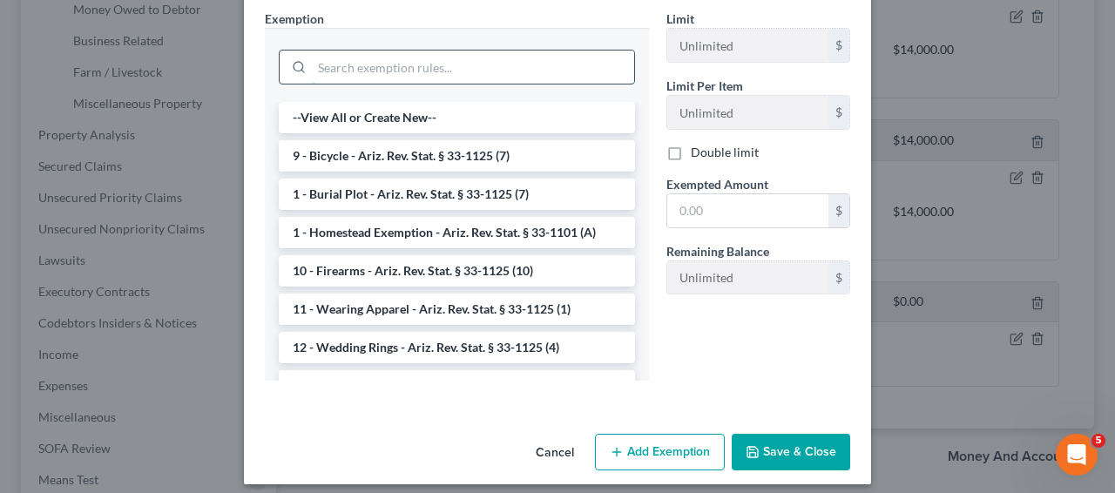
click at [549, 74] on input "search" at bounding box center [473, 67] width 322 height 33
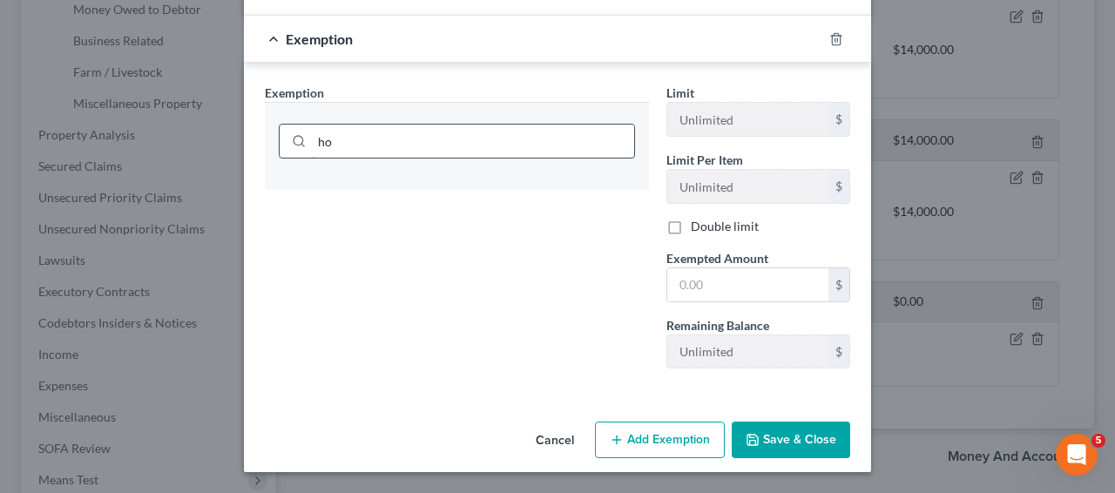
type input "h"
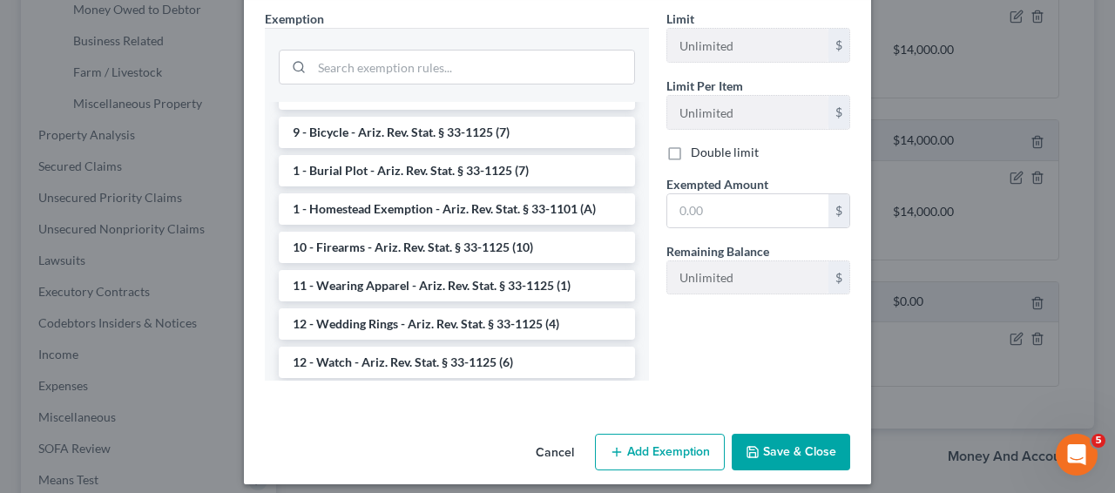
scroll to position [31, 0]
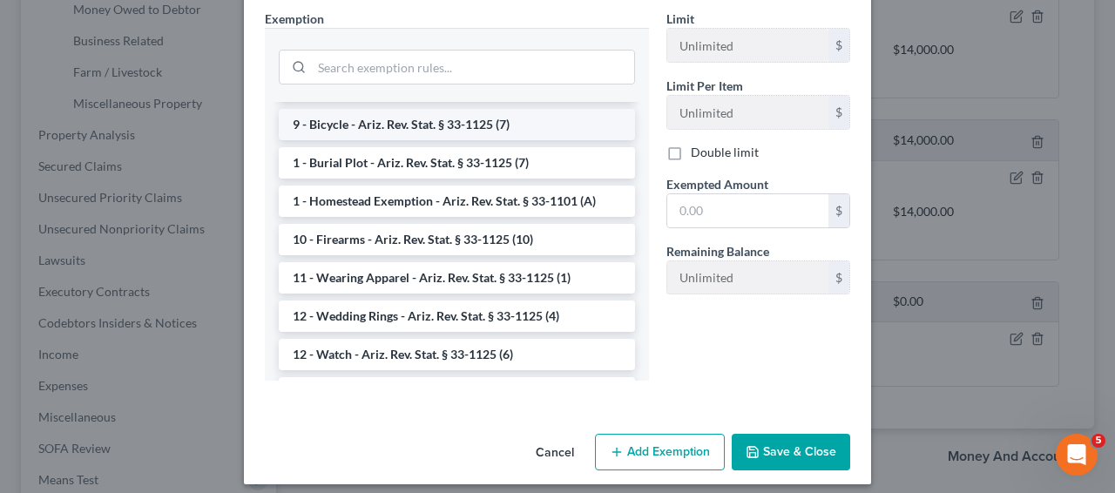
click at [560, 115] on li "9 - Bicycle - Ariz. Rev. Stat. § 33-1125 (7)" at bounding box center [457, 124] width 356 height 31
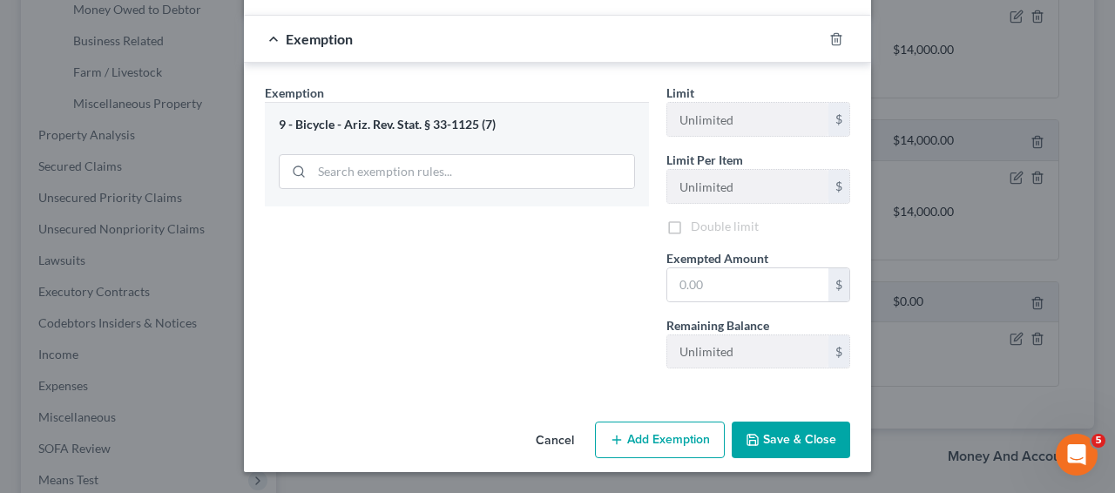
scroll to position [210, 0]
click at [734, 283] on input "text" at bounding box center [748, 284] width 161 height 33
click at [791, 281] on input "text" at bounding box center [748, 284] width 161 height 33
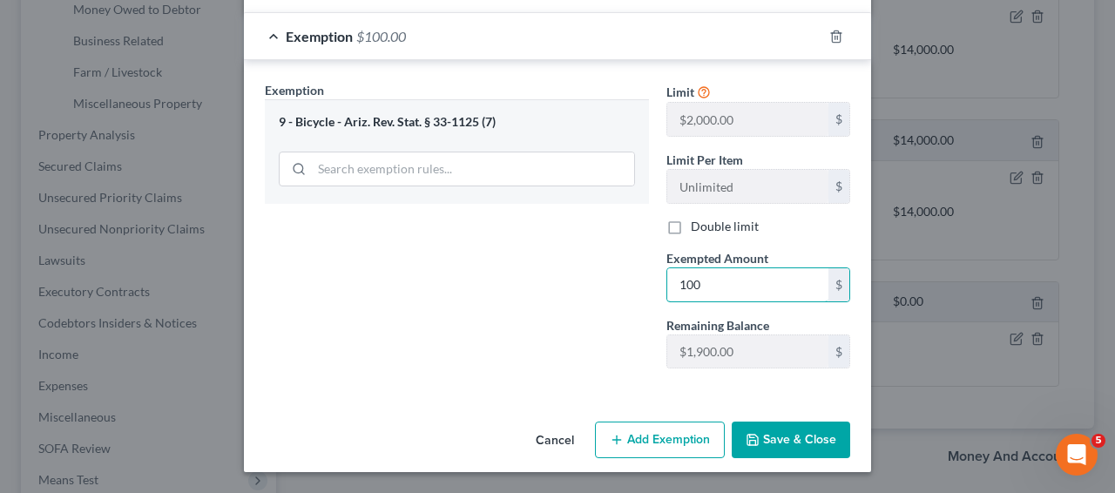
type input "100"
click at [802, 425] on button "Save & Close" at bounding box center [791, 440] width 119 height 37
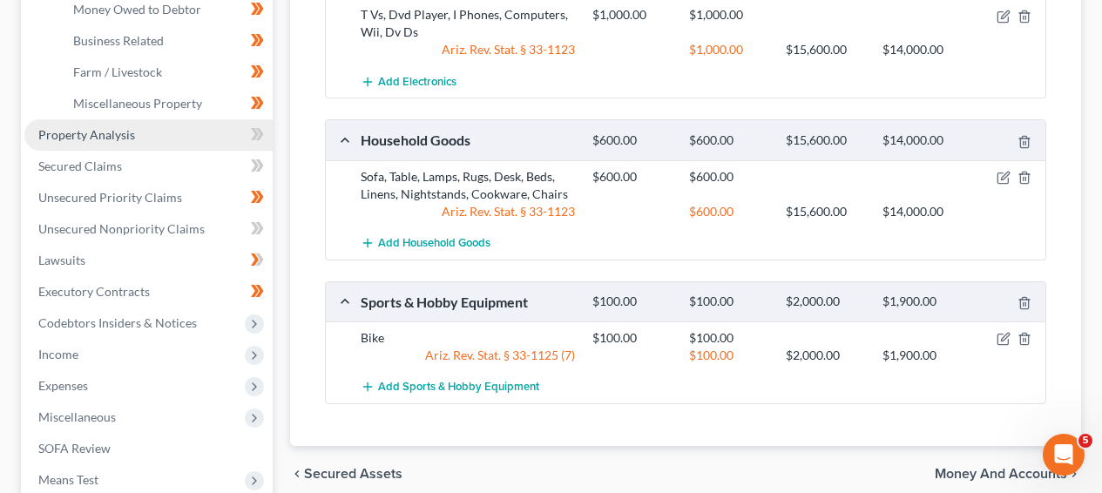
click at [188, 138] on link "Property Analysis" at bounding box center [148, 134] width 248 height 31
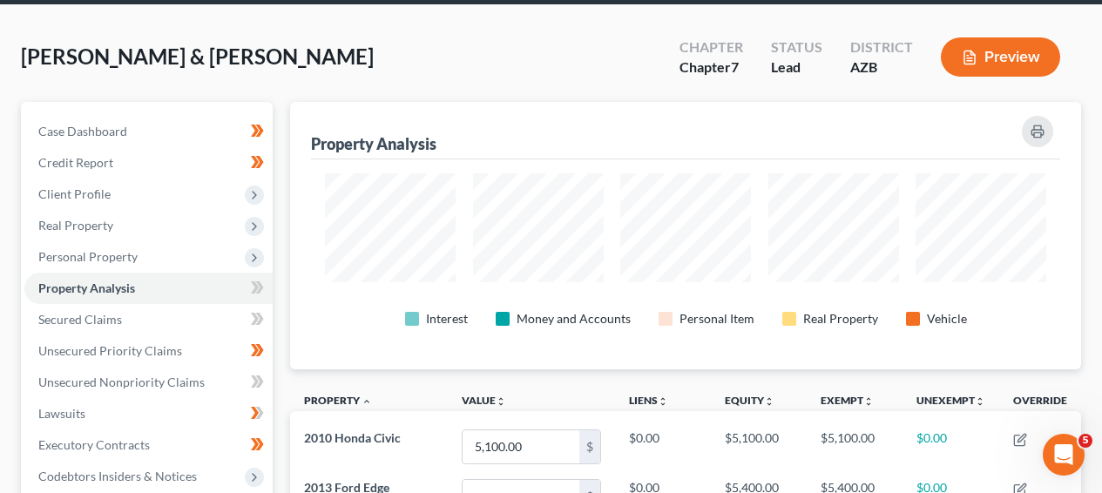
scroll to position [1, 0]
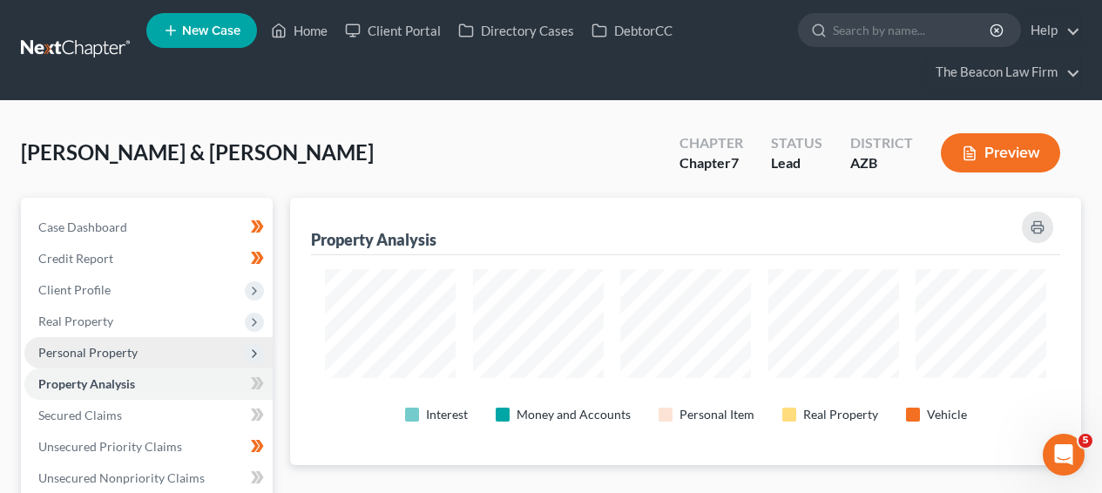
click at [174, 356] on span "Personal Property" at bounding box center [148, 352] width 248 height 31
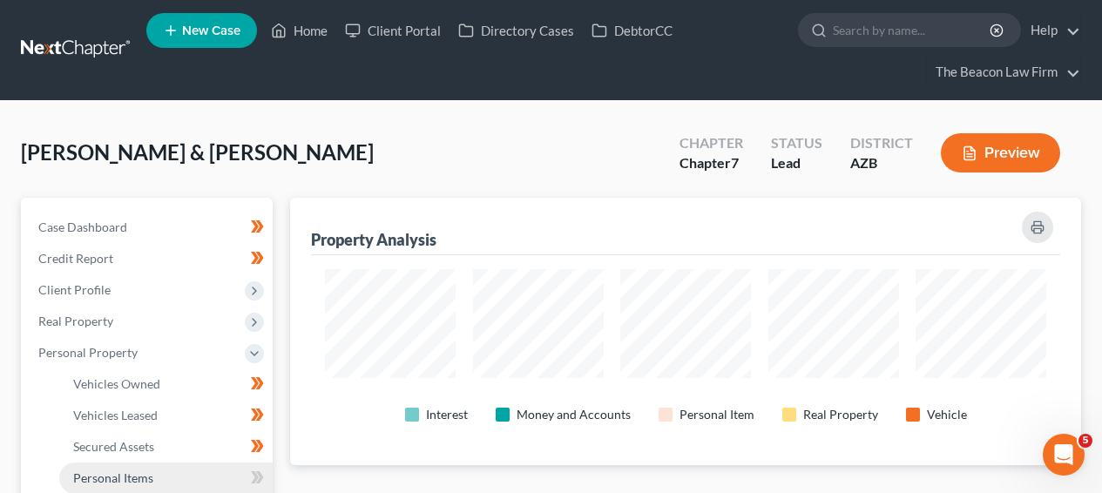
click at [135, 463] on link "Personal Items" at bounding box center [166, 478] width 214 height 31
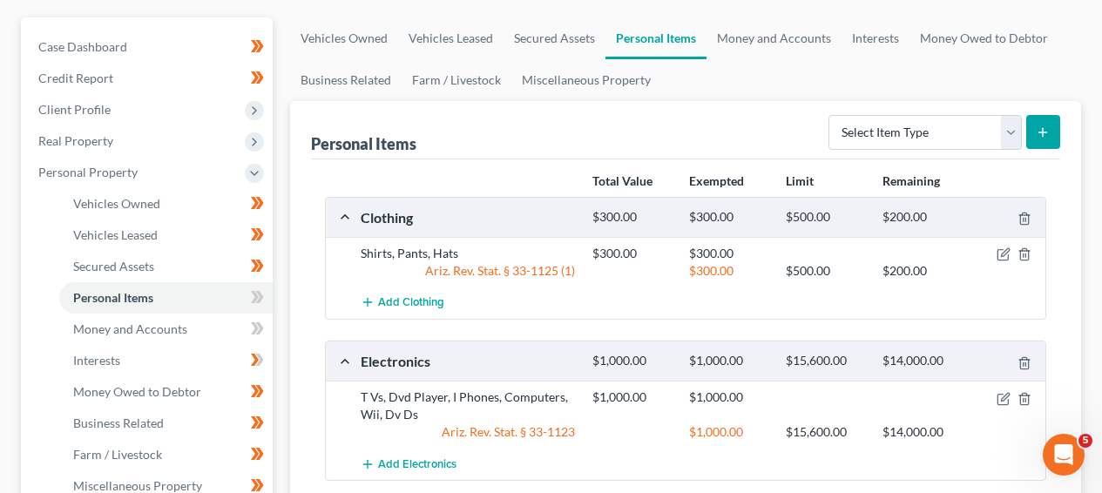
scroll to position [198, 0]
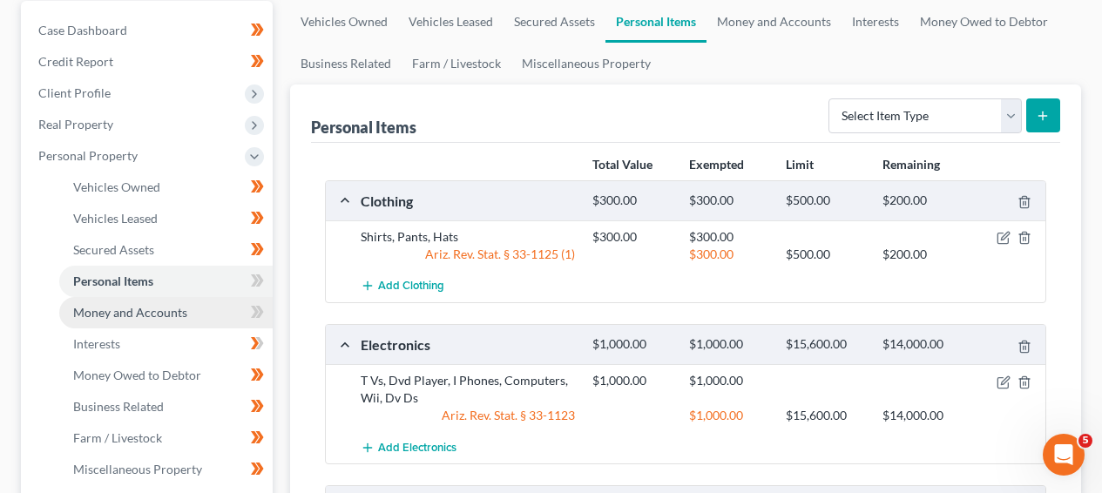
click at [193, 304] on link "Money and Accounts" at bounding box center [166, 312] width 214 height 31
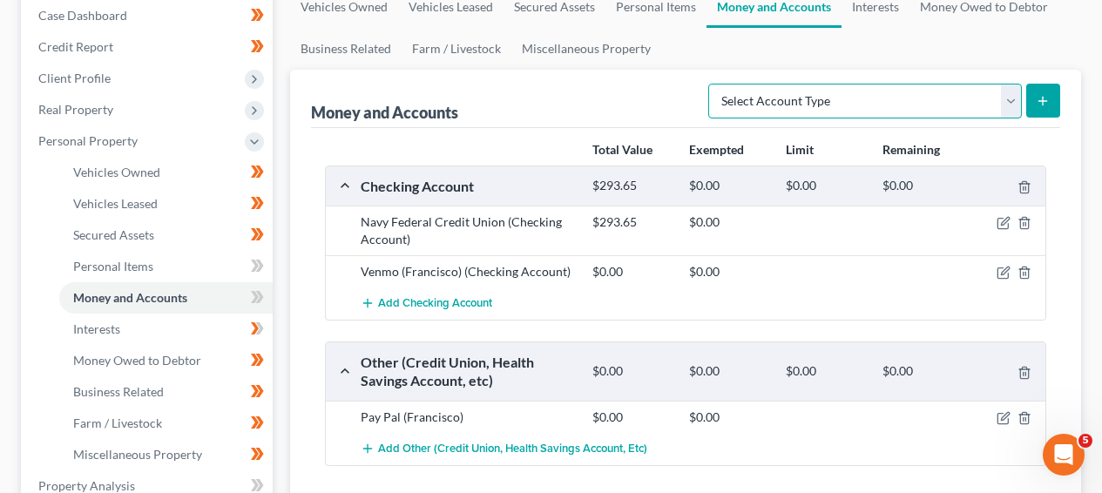
click at [775, 98] on select "Select Account Type Brokerage Cash on Hand Certificates of Deposit Checking Acc…" at bounding box center [865, 101] width 314 height 35
select select "checking"
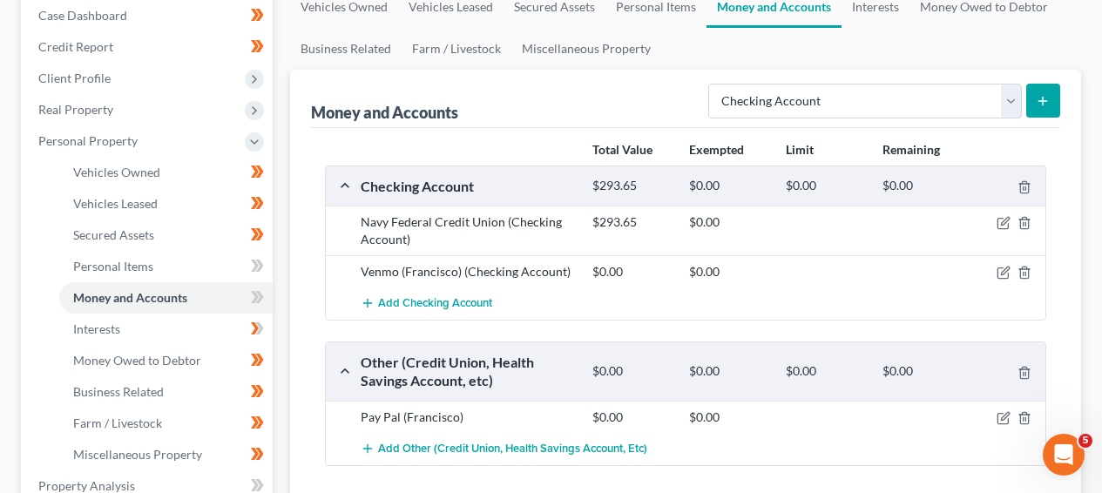
click at [1045, 105] on icon "submit" at bounding box center [1043, 101] width 14 height 14
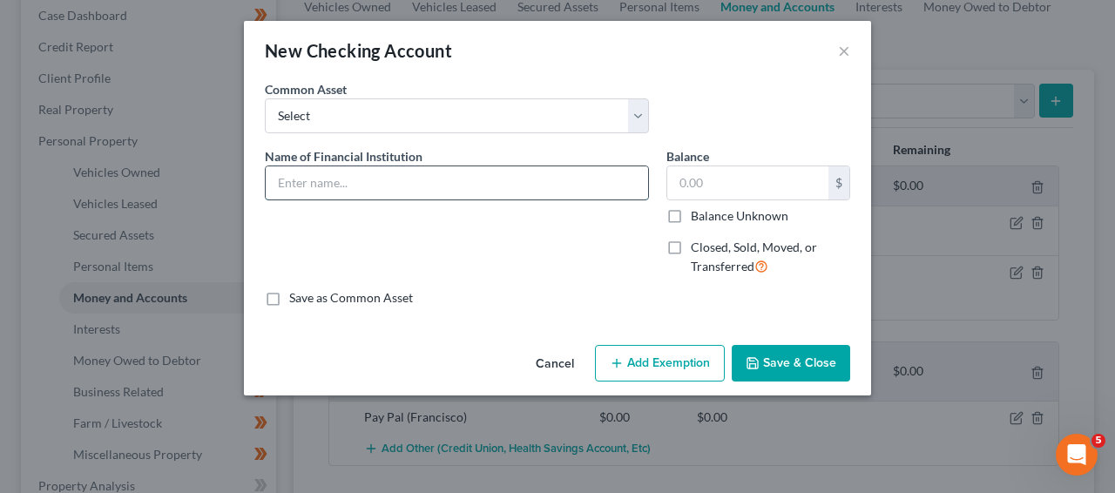
click at [516, 185] on input "text" at bounding box center [457, 182] width 383 height 33
type input "Wells Fargo"
click at [577, 357] on button "Cancel" at bounding box center [555, 364] width 66 height 35
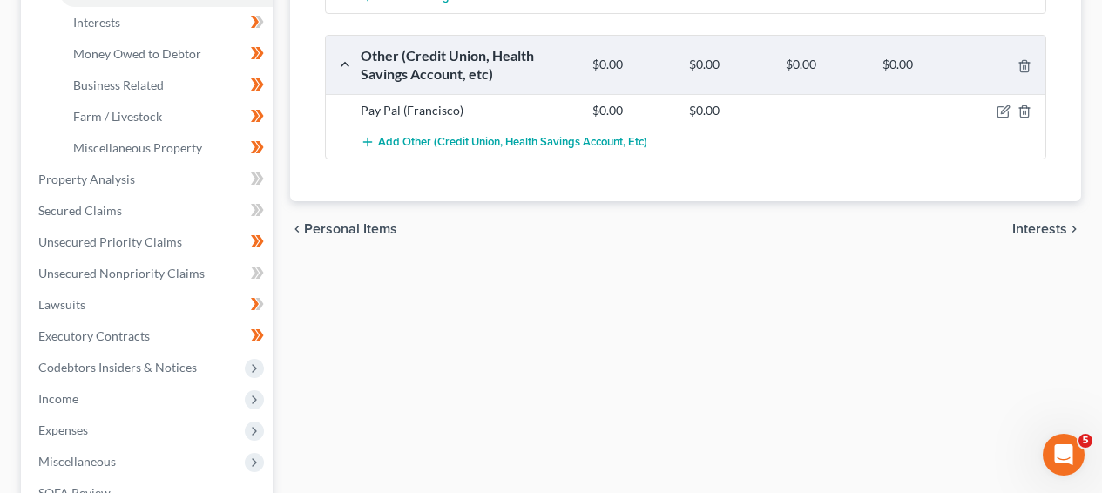
scroll to position [562, 0]
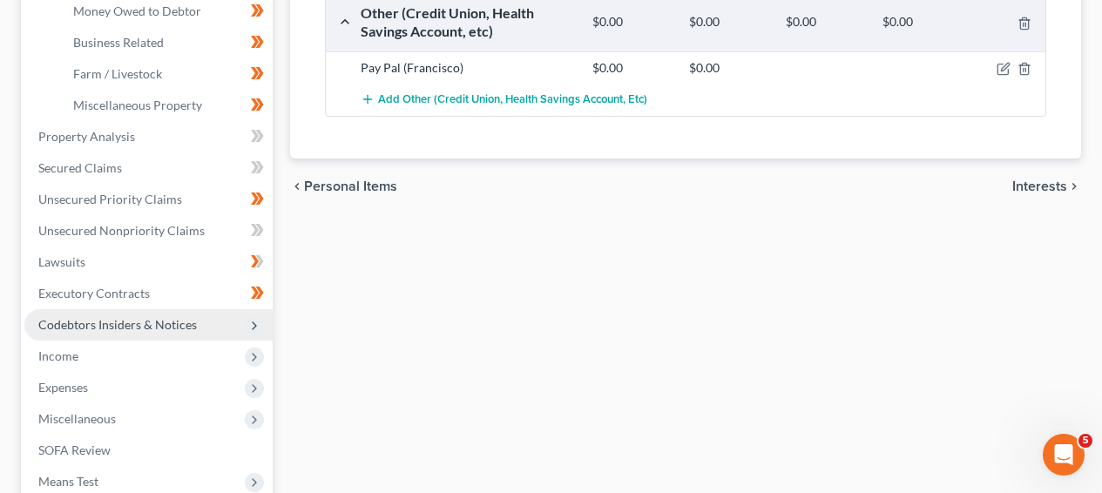
click at [190, 329] on span "Codebtors Insiders & Notices" at bounding box center [117, 324] width 159 height 15
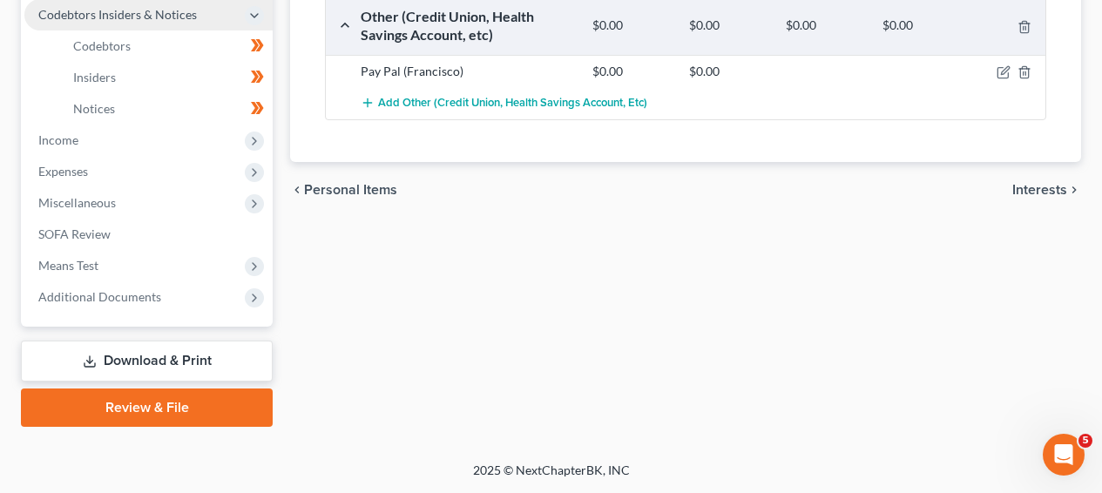
scroll to position [557, 0]
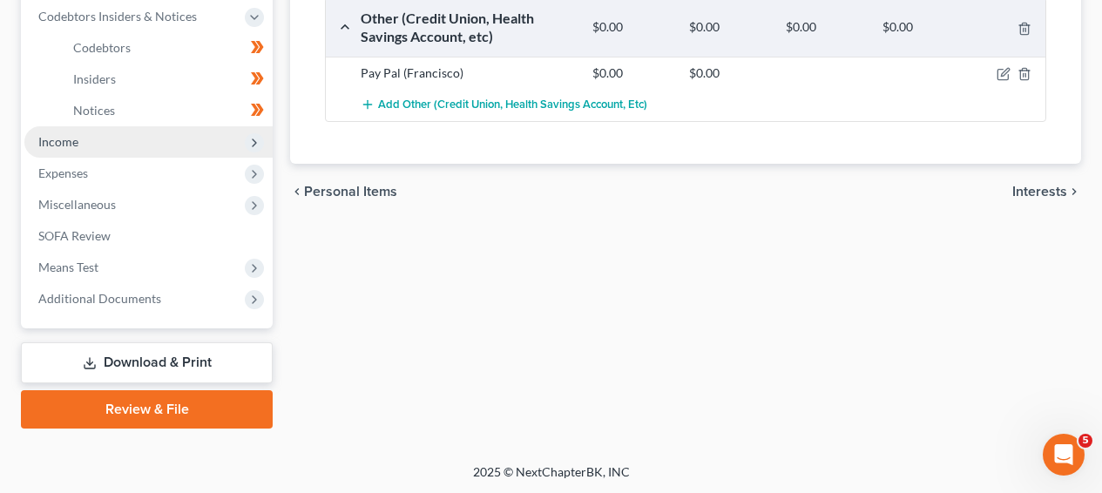
click at [171, 150] on span "Income" at bounding box center [148, 141] width 248 height 31
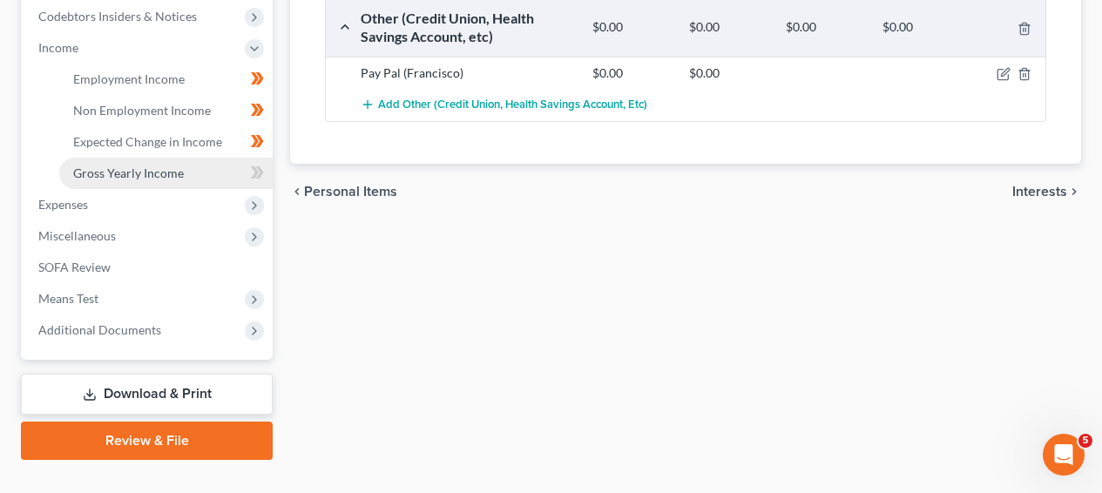
click at [171, 176] on span "Gross Yearly Income" at bounding box center [128, 173] width 111 height 15
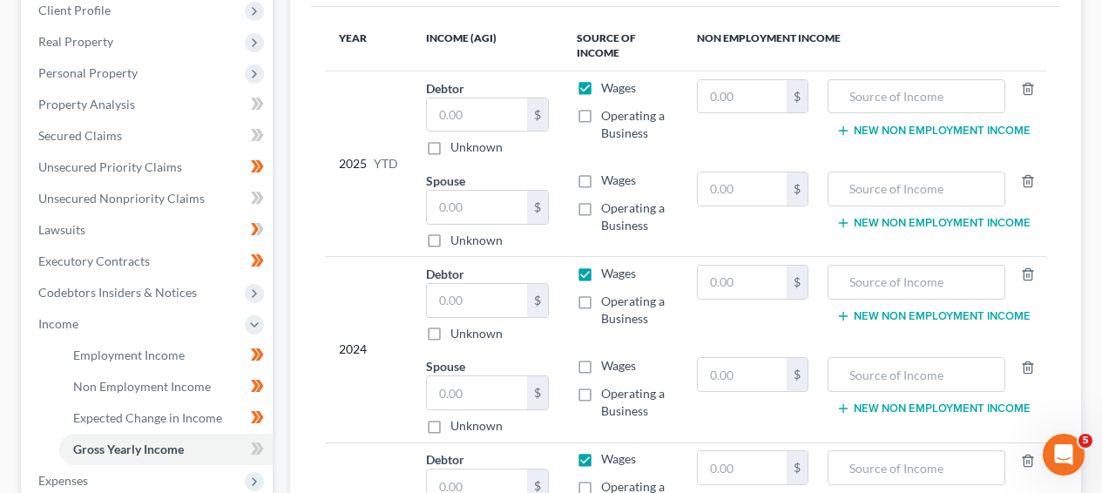
scroll to position [270, 0]
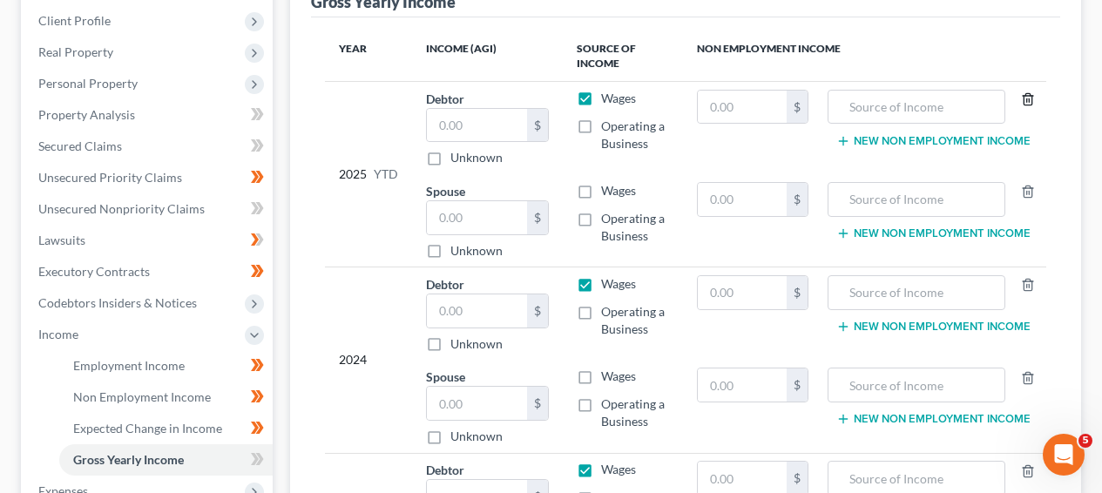
click at [1025, 97] on icon "button" at bounding box center [1028, 99] width 14 height 14
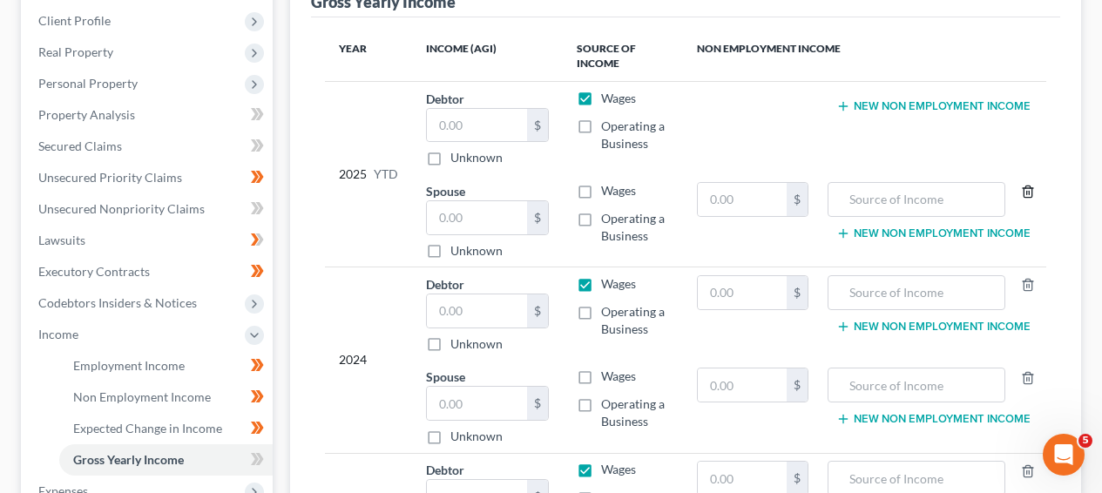
click at [1030, 188] on polyline "button" at bounding box center [1028, 188] width 10 height 0
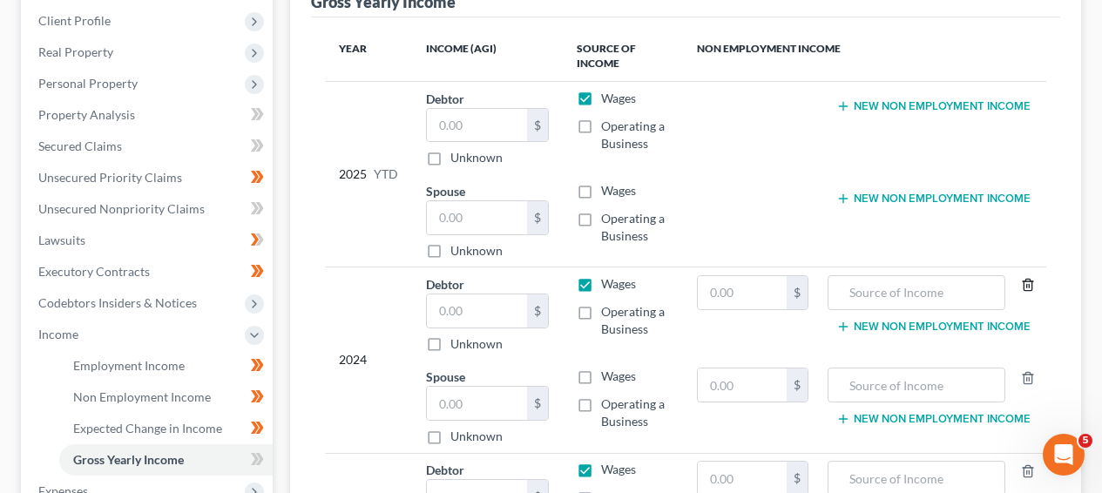
click at [1030, 281] on polyline "button" at bounding box center [1028, 281] width 10 height 0
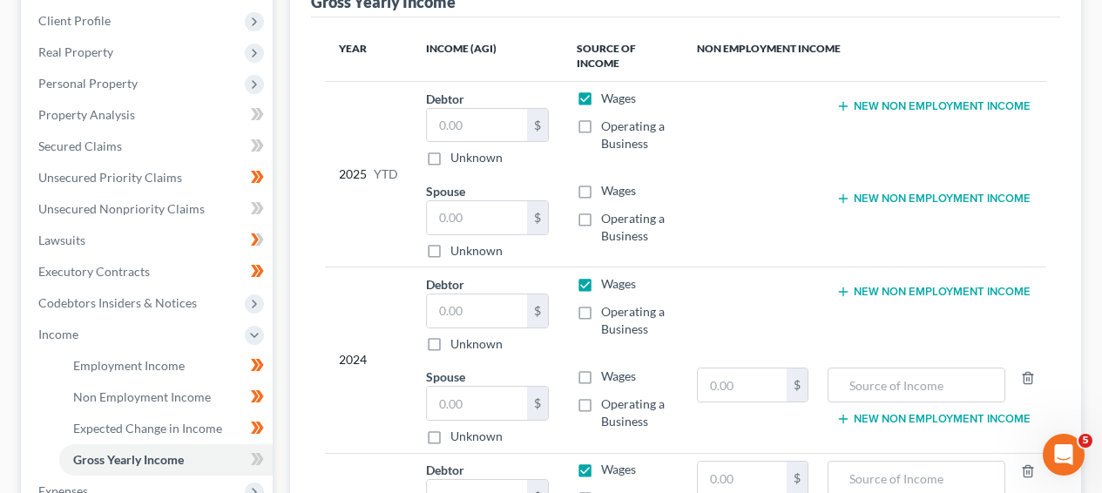
scroll to position [373, 0]
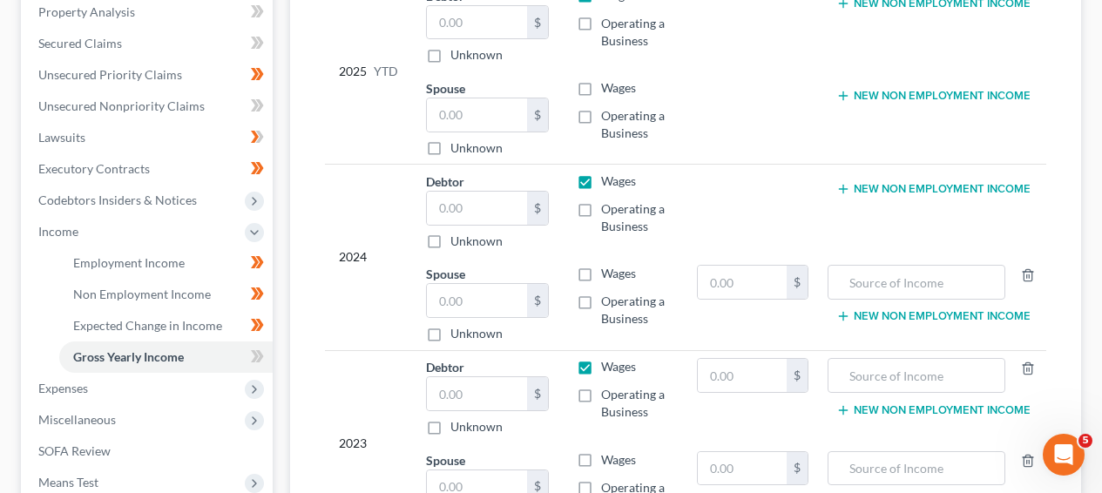
click at [1037, 279] on div at bounding box center [1024, 282] width 36 height 35
click at [1034, 279] on icon "button" at bounding box center [1028, 275] width 14 height 14
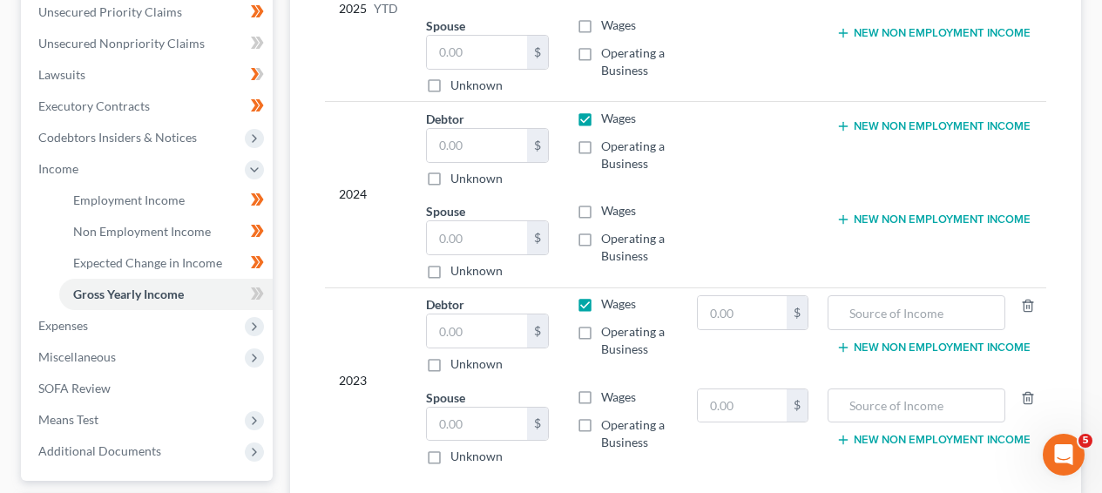
scroll to position [478, 0]
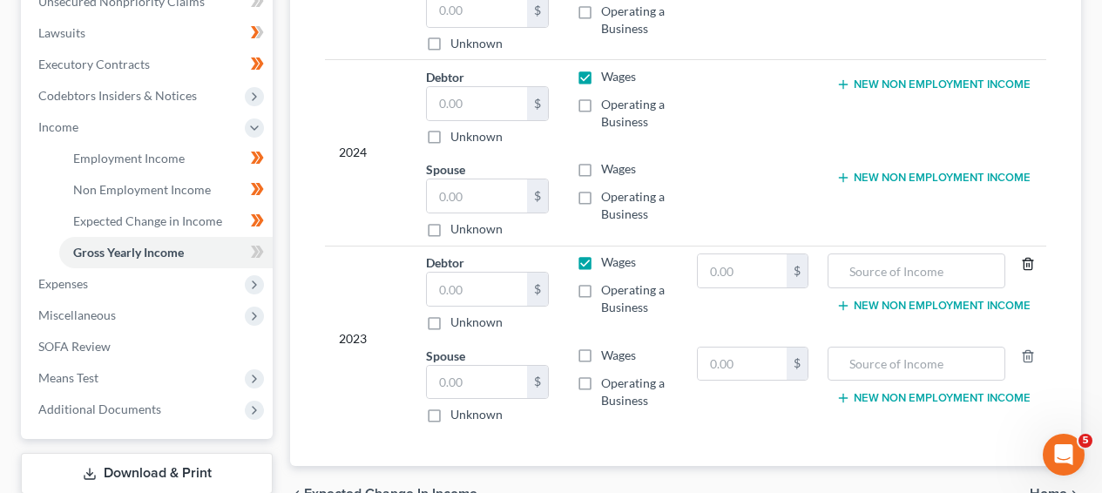
click at [1032, 268] on icon "button" at bounding box center [1028, 264] width 14 height 14
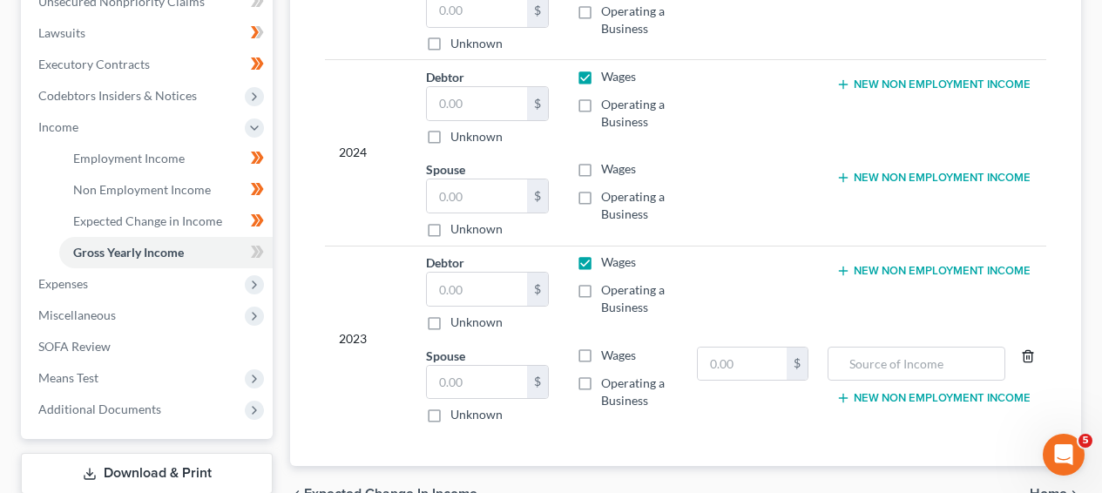
click at [1032, 355] on icon "button" at bounding box center [1028, 356] width 14 height 14
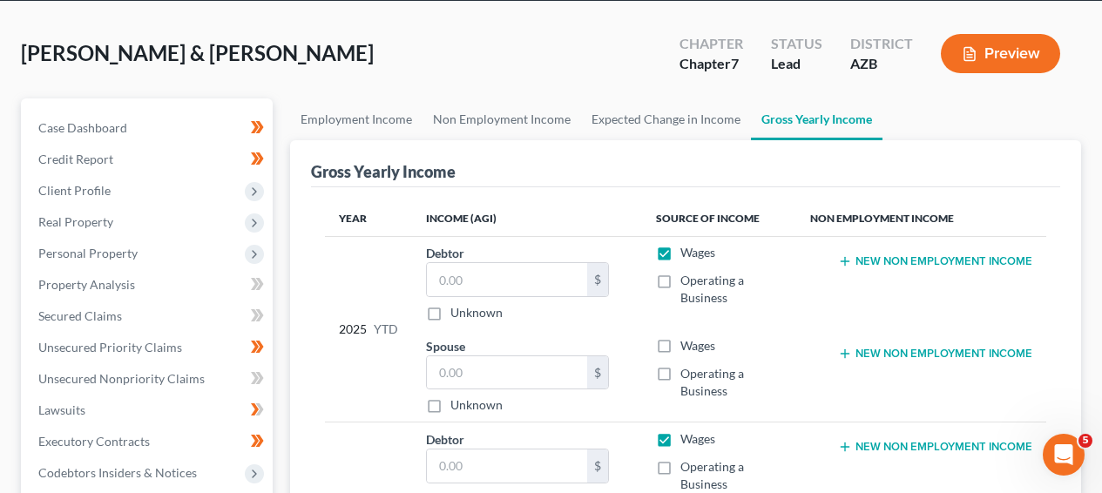
scroll to position [0, 0]
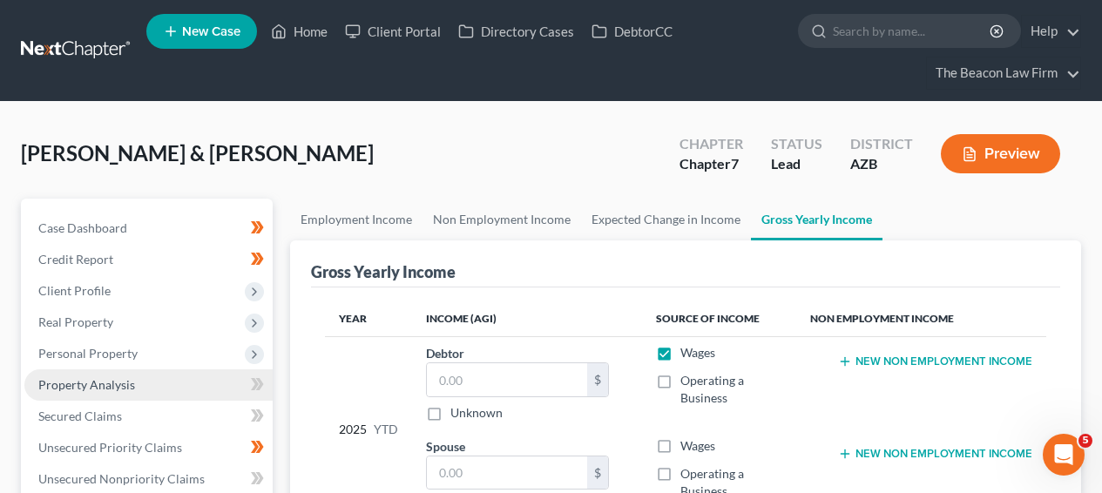
click at [197, 389] on link "Property Analysis" at bounding box center [148, 384] width 248 height 31
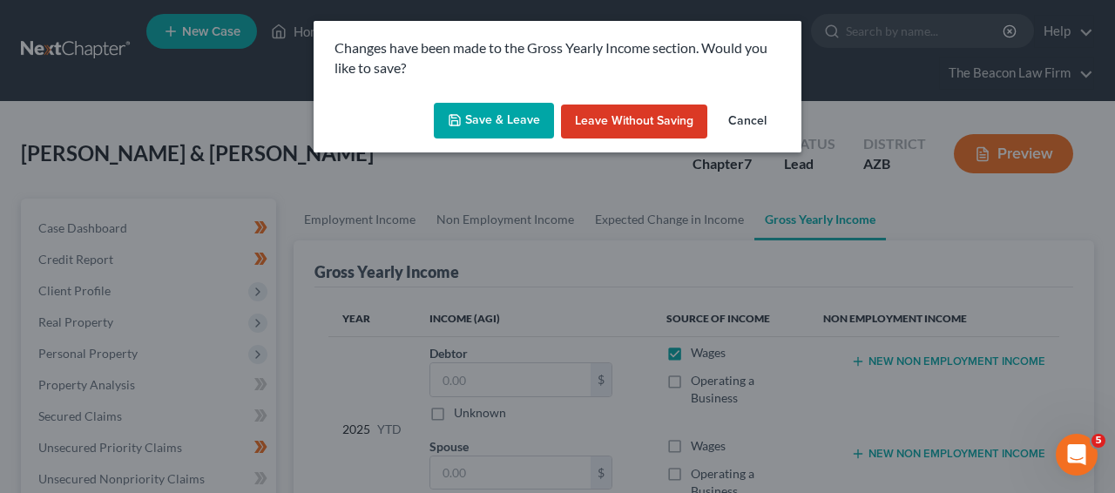
click at [497, 124] on button "Save & Leave" at bounding box center [494, 121] width 120 height 37
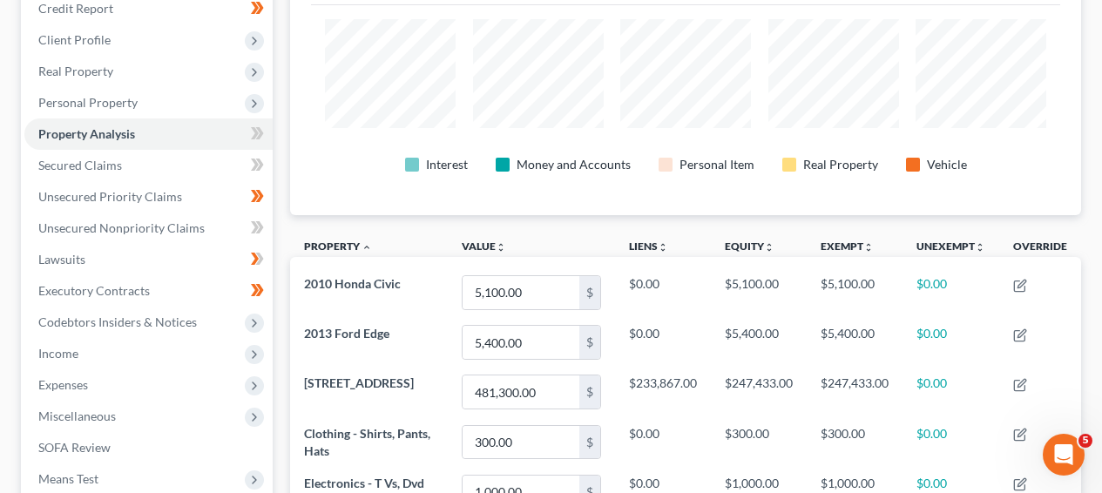
scroll to position [278, 0]
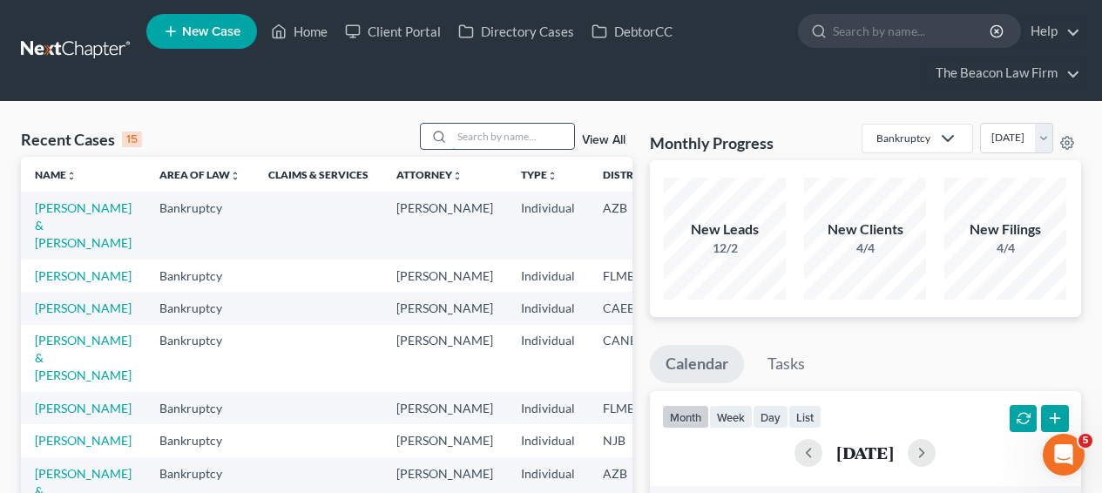
click at [473, 138] on input "search" at bounding box center [513, 136] width 122 height 25
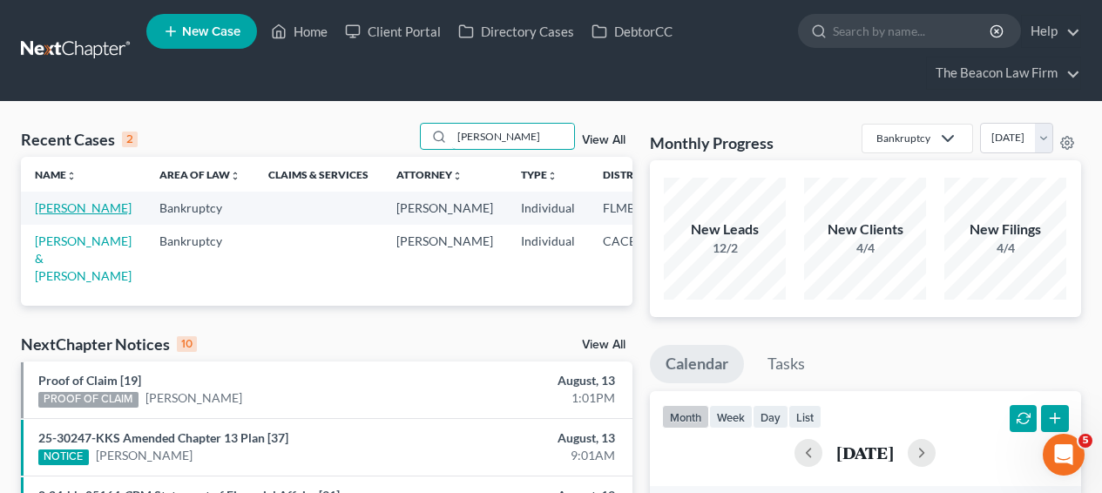
type input "[PERSON_NAME]"
click at [49, 201] on link "[PERSON_NAME]" at bounding box center [83, 207] width 97 height 15
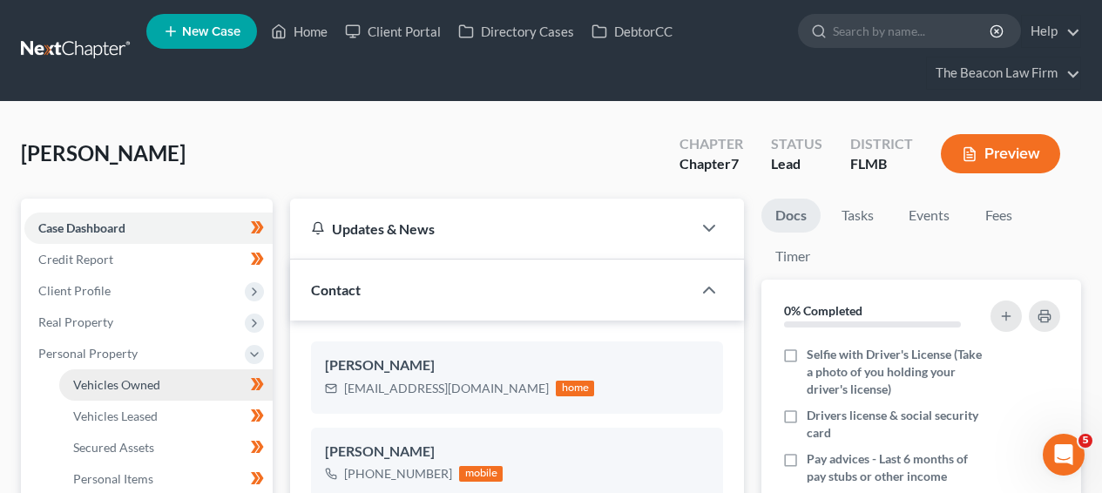
click at [113, 376] on link "Vehicles Owned" at bounding box center [166, 384] width 214 height 31
